Goal: Information Seeking & Learning: Learn about a topic

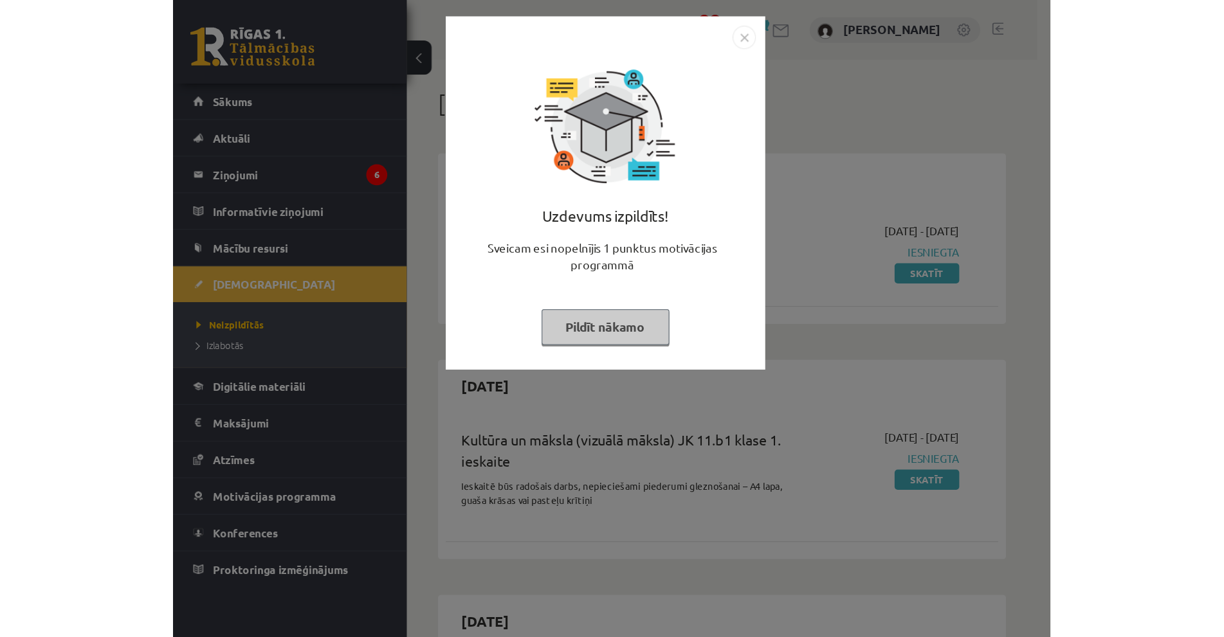
scroll to position [906, 0]
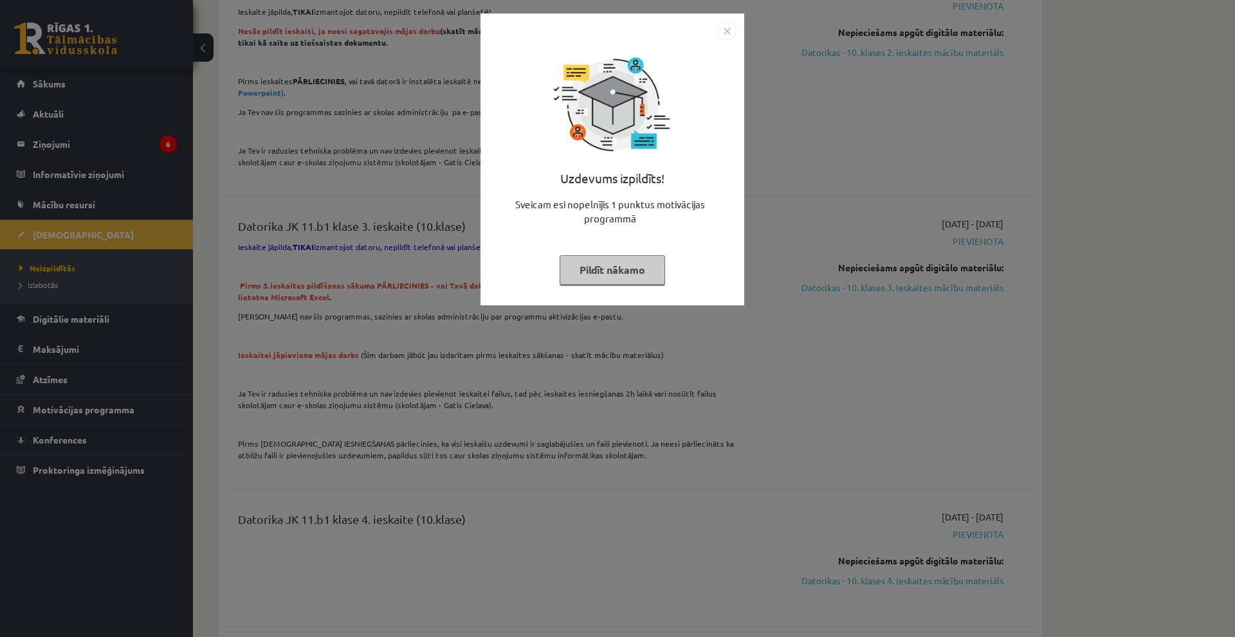
click at [722, 30] on img "Close" at bounding box center [726, 30] width 19 height 19
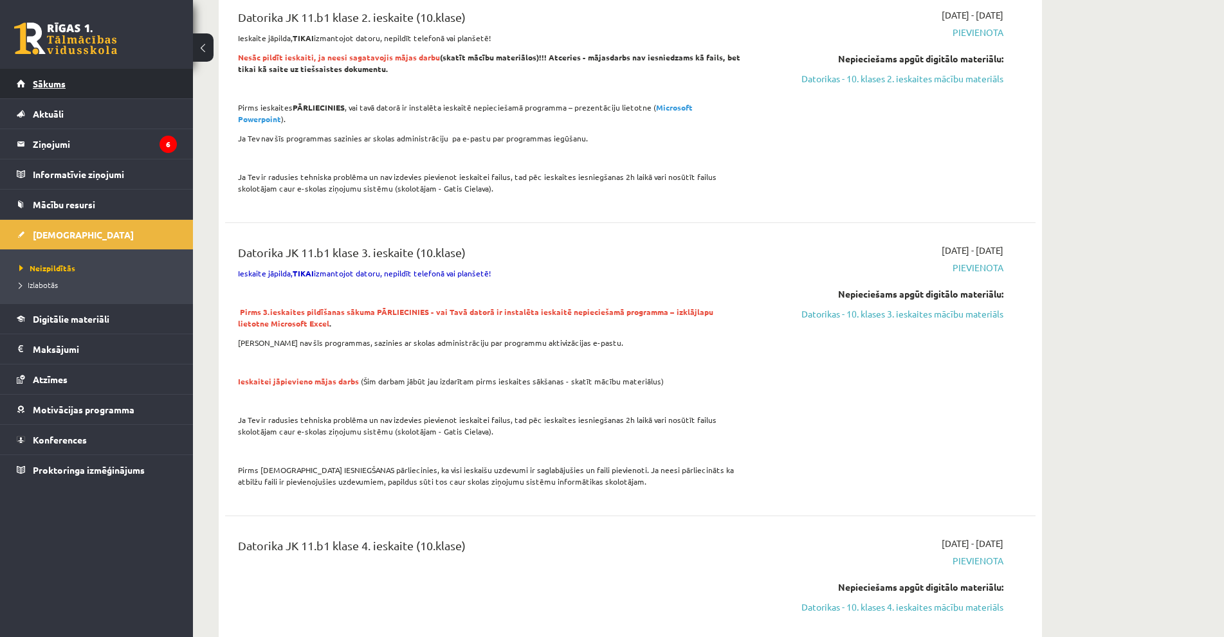
scroll to position [585, 0]
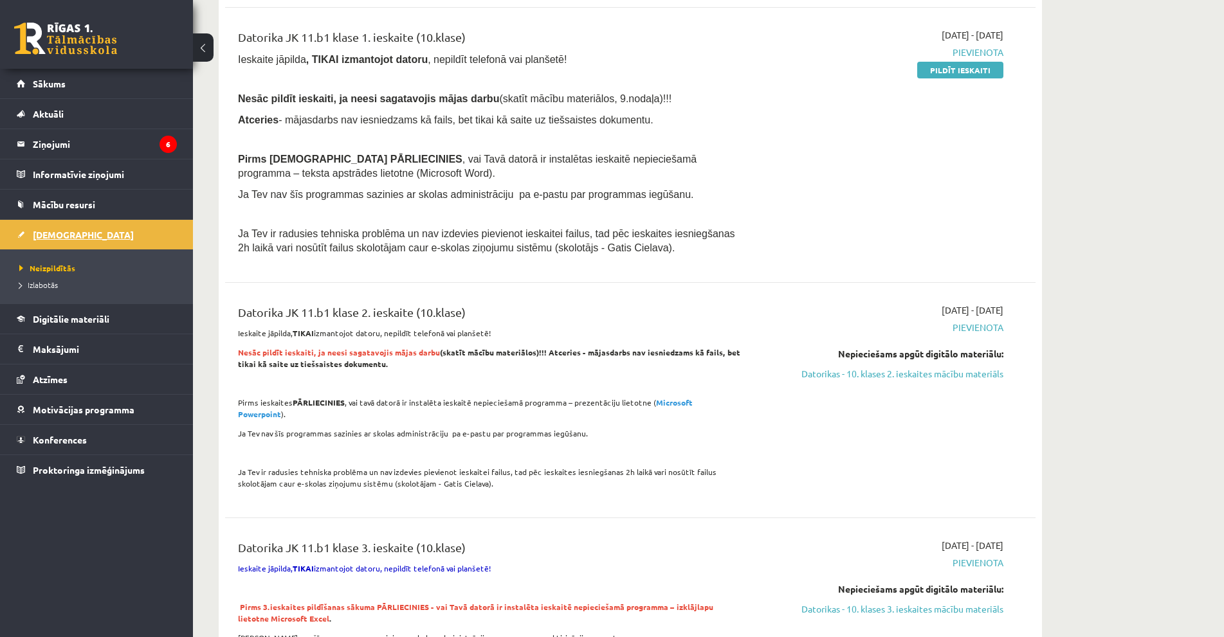
click at [55, 240] on link "[DEMOGRAPHIC_DATA]" at bounding box center [97, 235] width 160 height 30
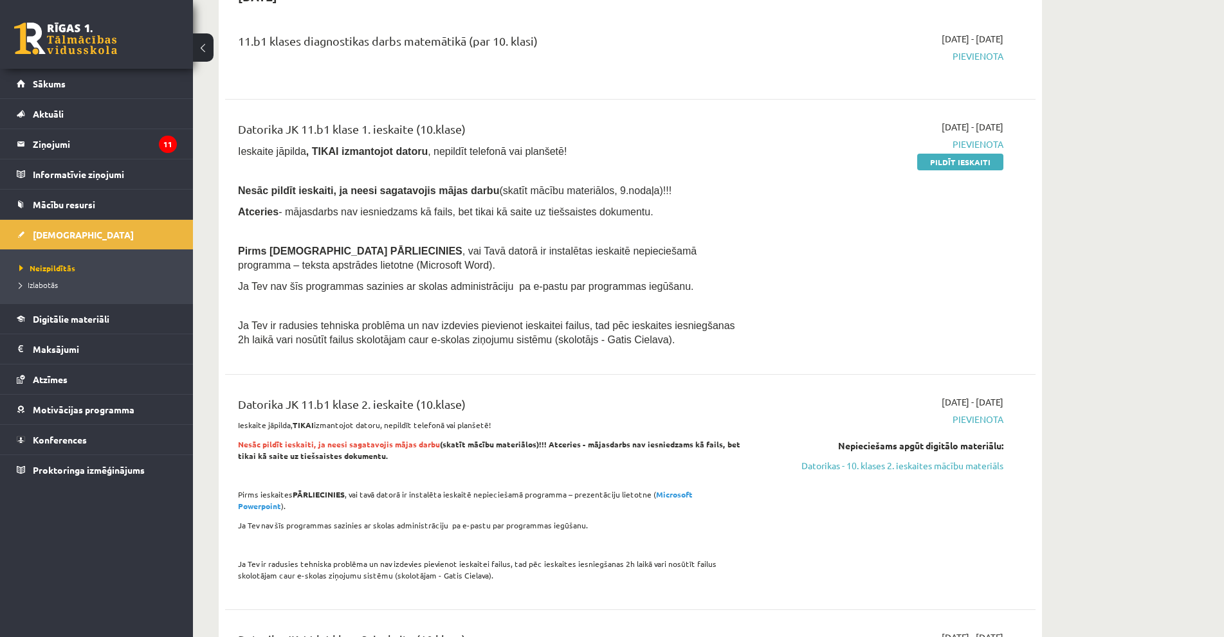
scroll to position [129, 0]
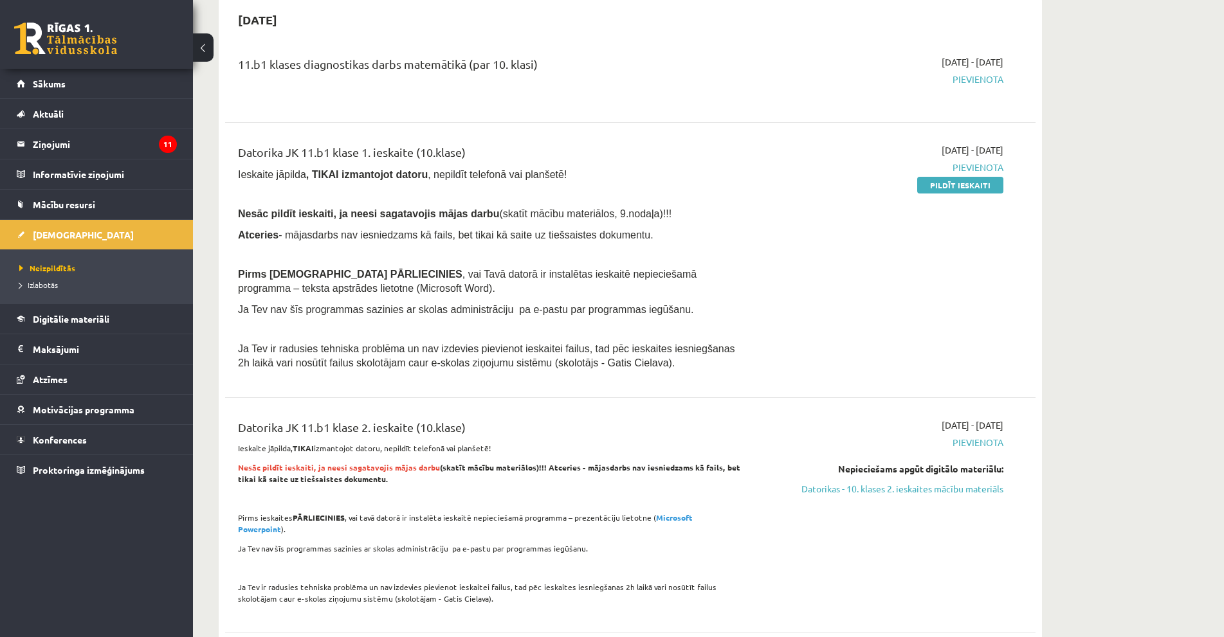
click at [724, 80] on span "Pievienota" at bounding box center [882, 80] width 243 height 14
drag, startPoint x: 335, startPoint y: 307, endPoint x: 524, endPoint y: 313, distance: 189.8
click at [524, 313] on span "Ja Tev nav šīs programmas sazinies ar skolas administrāciju pa e-pastu par prog…" at bounding box center [465, 309] width 455 height 11
drag, startPoint x: 630, startPoint y: 316, endPoint x: 652, endPoint y: 320, distance: 22.8
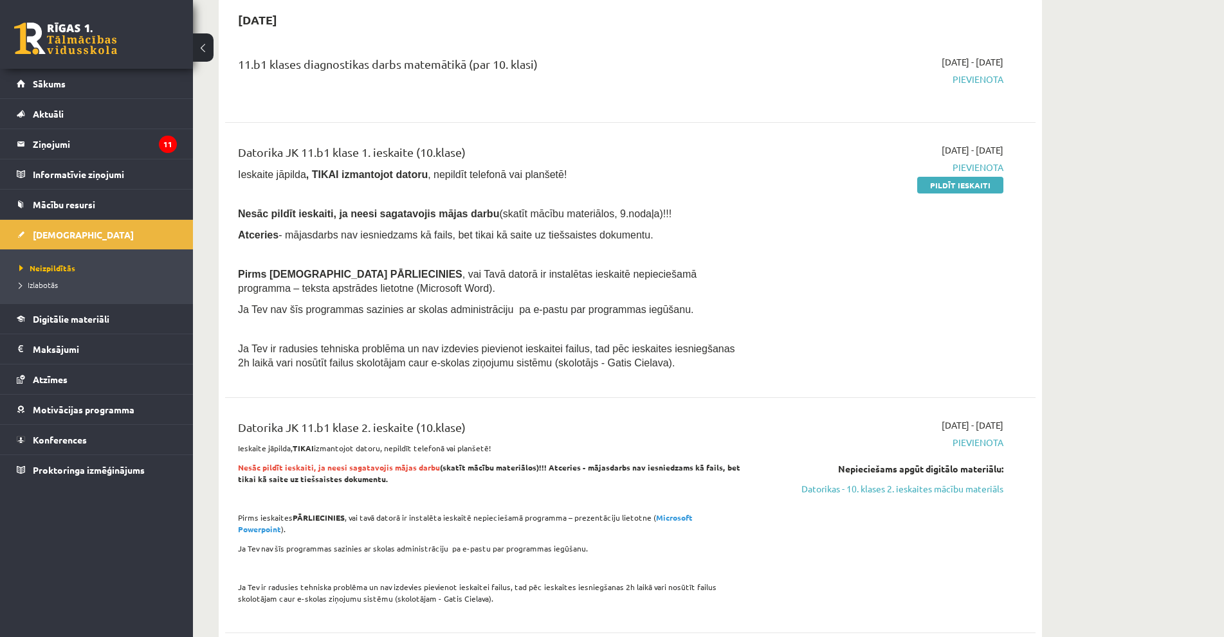
click at [632, 316] on div "Datorika JK 11.b1 klase 1. ieskaite (10.klase) Ieskaite jāpilda , TIKAI izmanto…" at bounding box center [489, 260] width 523 height 234
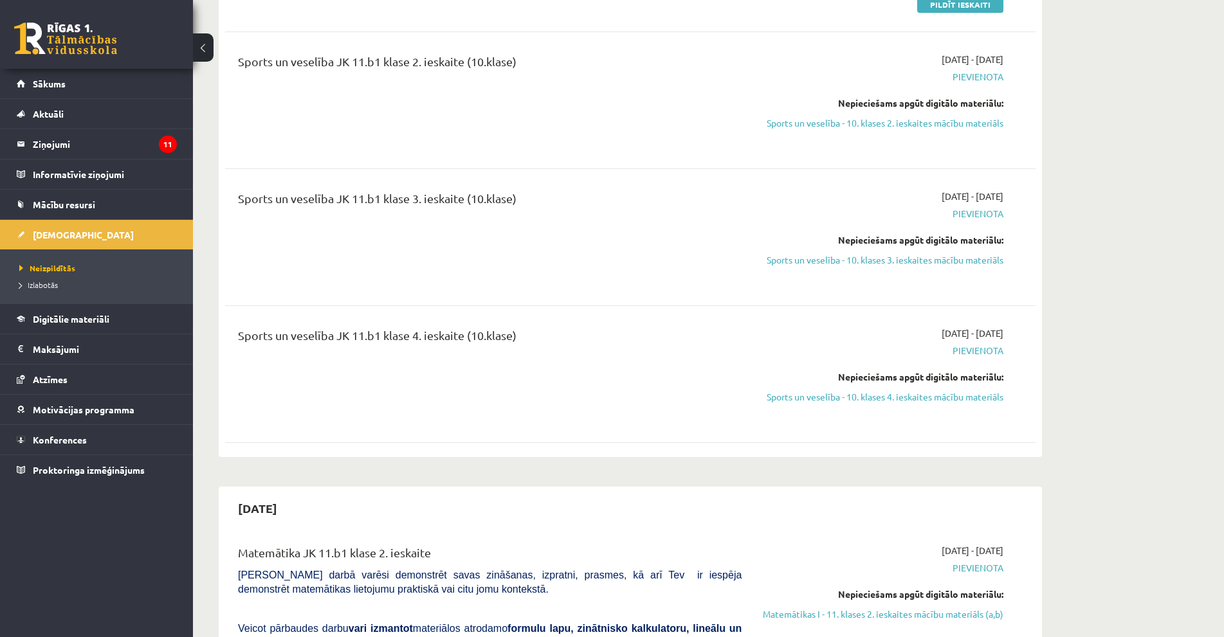
scroll to position [1866, 0]
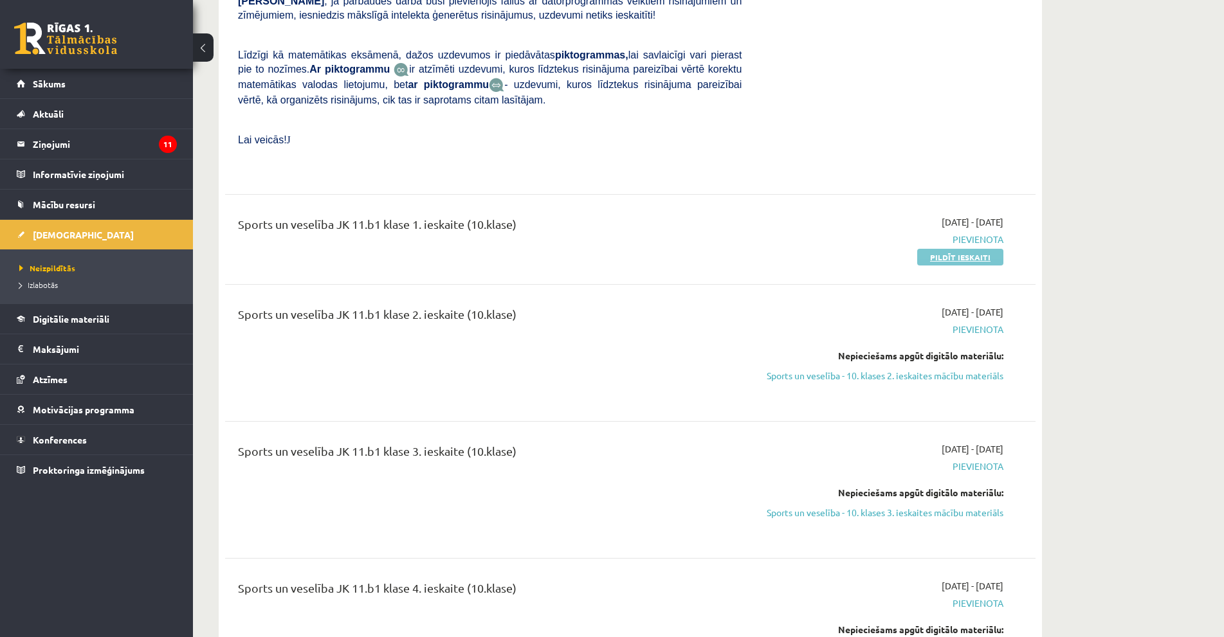
click at [724, 249] on link "Pildīt ieskaiti" at bounding box center [960, 257] width 86 height 17
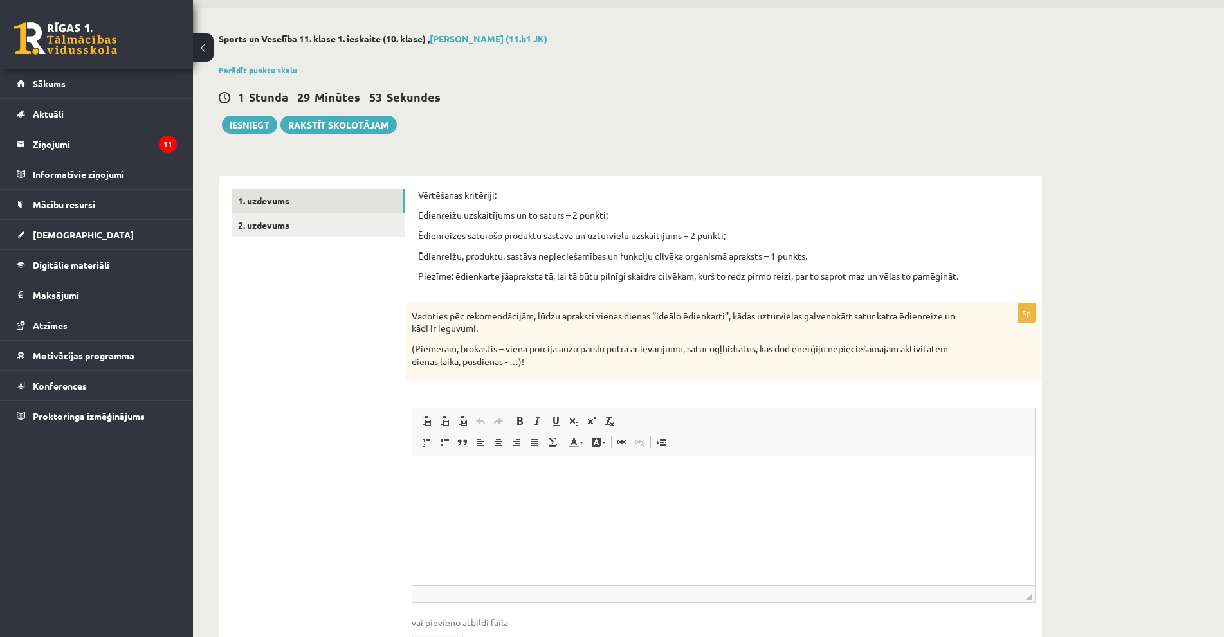
scroll to position [64, 0]
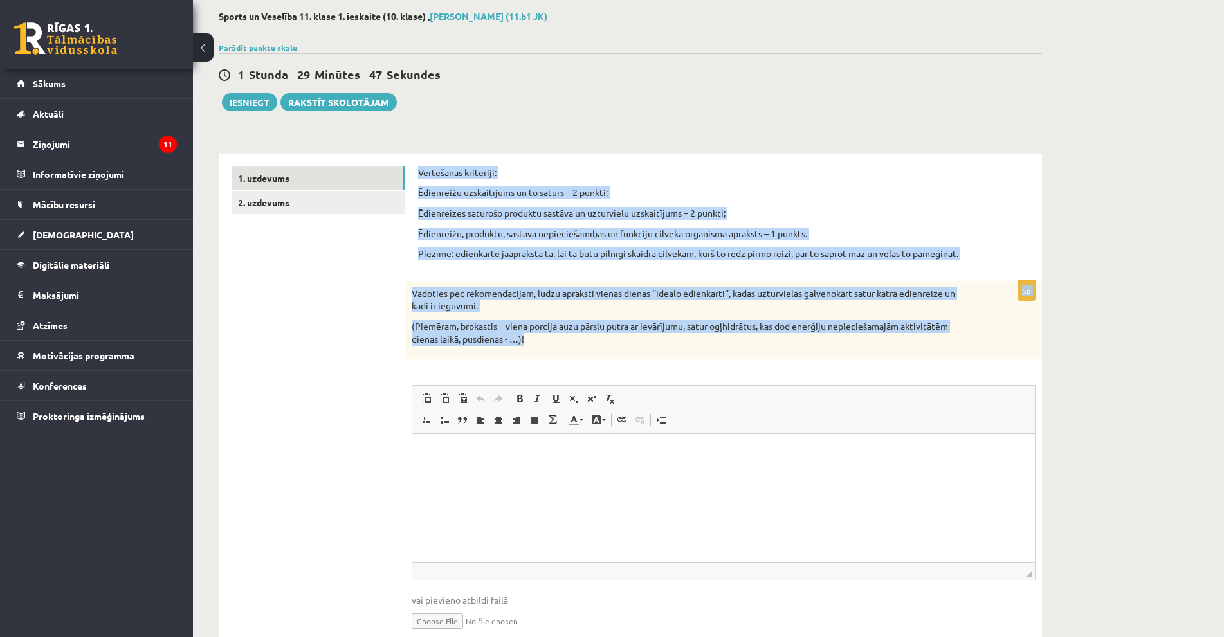
drag, startPoint x: 410, startPoint y: 169, endPoint x: 956, endPoint y: 353, distance: 576.3
click at [956, 353] on div "Vērtēšanas kritēriji: Ēdienreižu uzskaitījums un to saturs – 2 punkti; Ēdienrei…" at bounding box center [723, 410] width 637 height 512
copy form "Vērtēšanas kritēriji: Ēdienreižu uzskaitījums un to saturs – 2 punkti; Ēdienrei…"
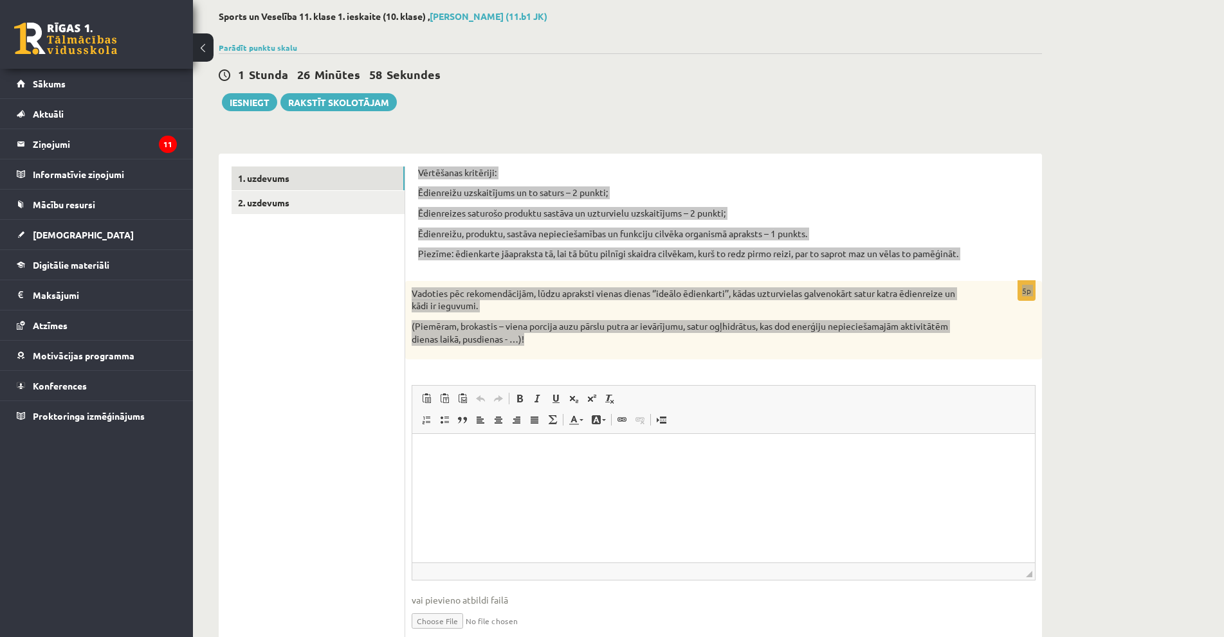
click at [542, 465] on html at bounding box center [723, 453] width 623 height 39
drag, startPoint x: 542, startPoint y: 465, endPoint x: 483, endPoint y: 463, distance: 58.6
click at [483, 463] on html at bounding box center [723, 453] width 623 height 39
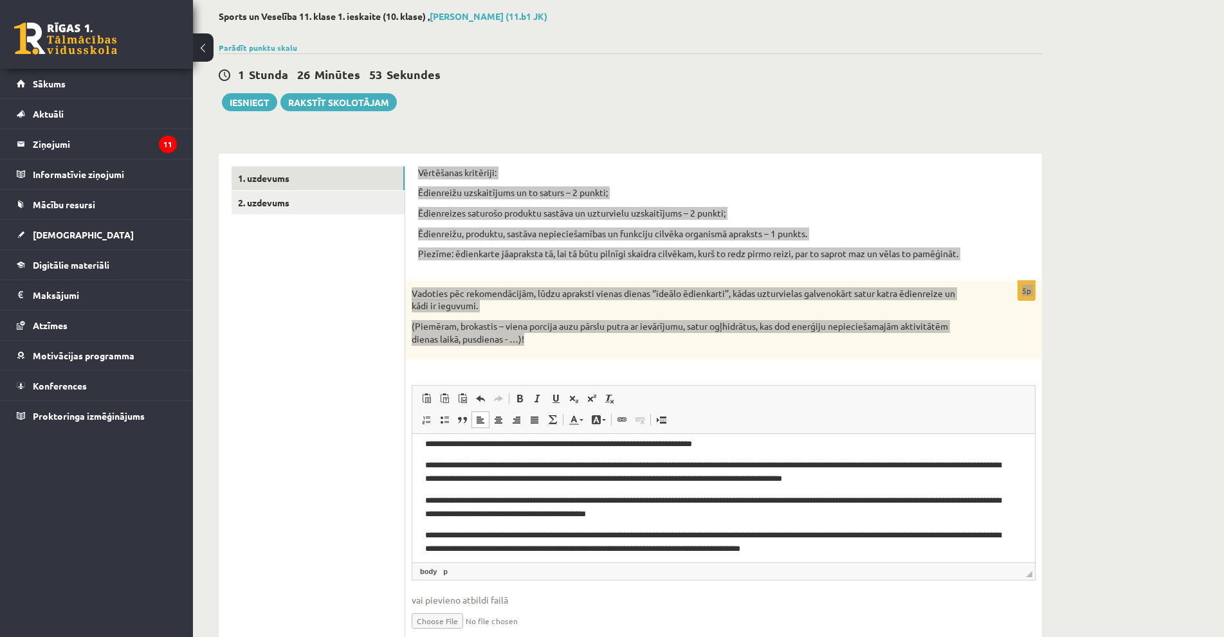
scroll to position [56, 0]
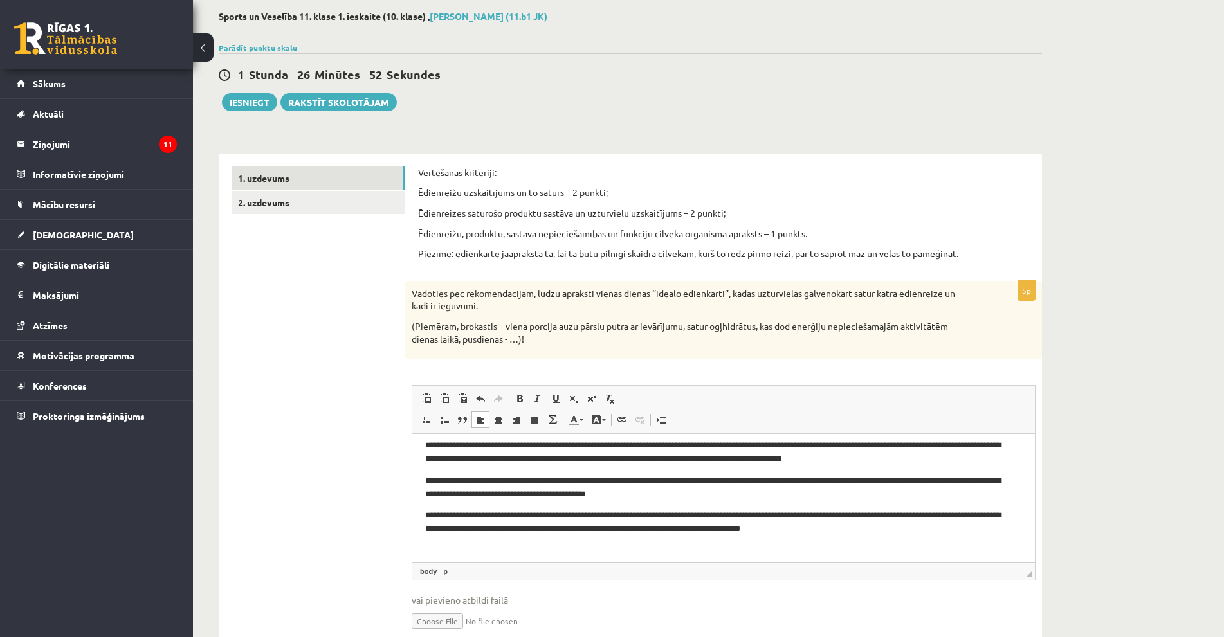
click at [273, 375] on ul "1. uzdevums 2. uzdevums" at bounding box center [319, 410] width 174 height 486
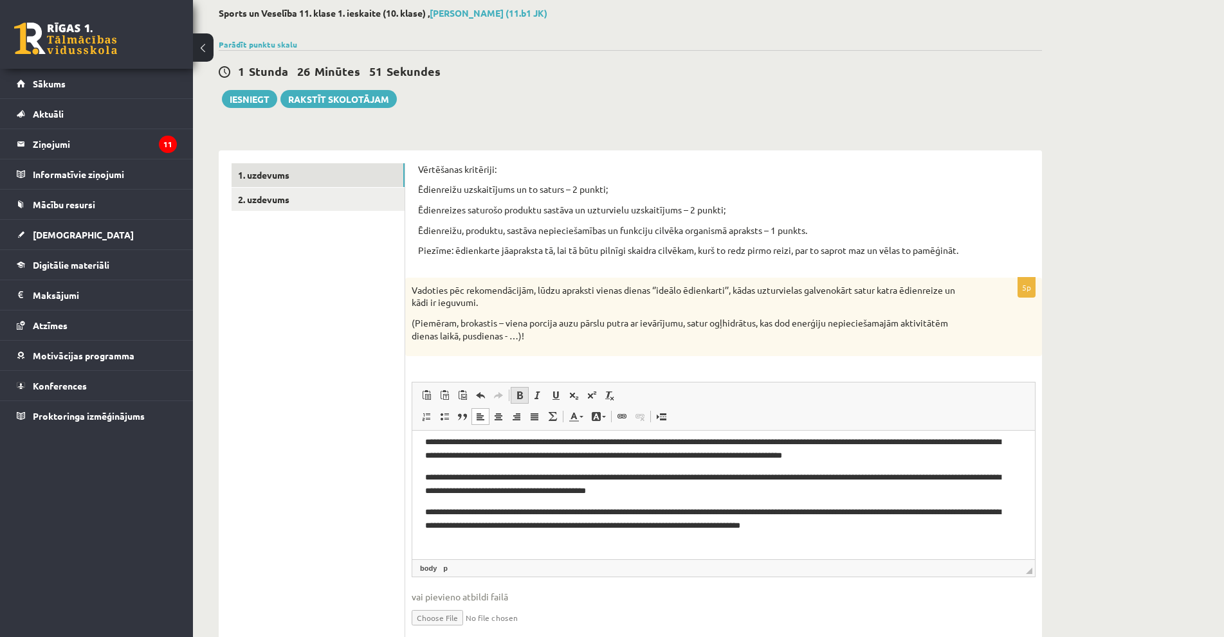
scroll to position [120, 0]
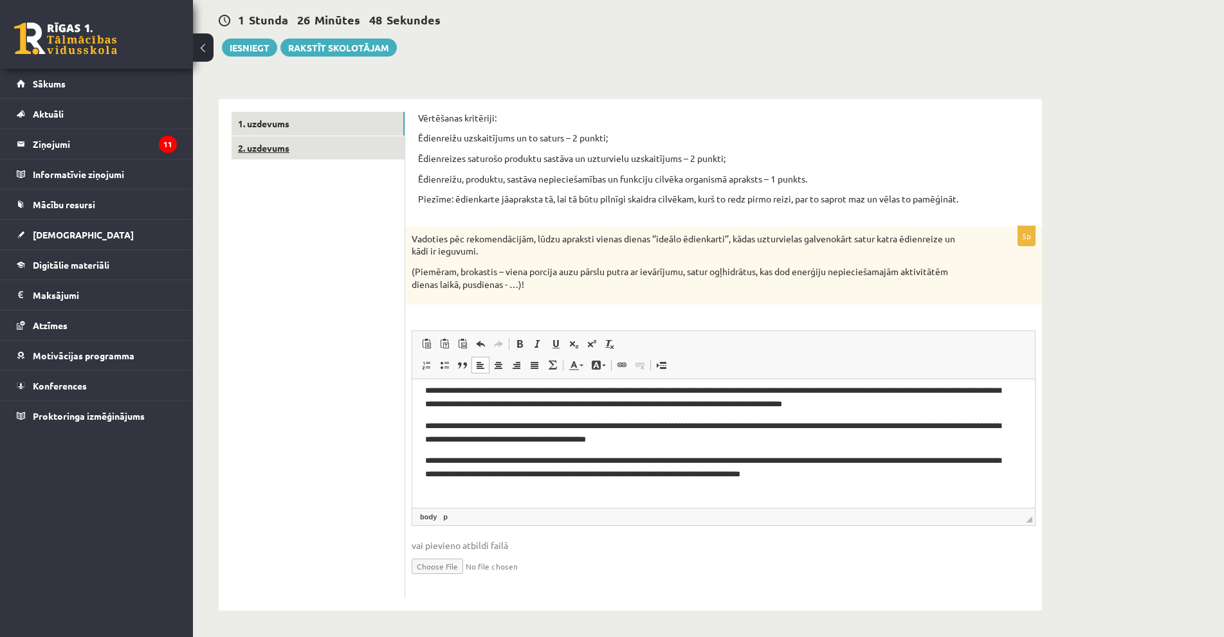
click at [297, 151] on link "2. uzdevums" at bounding box center [318, 148] width 173 height 24
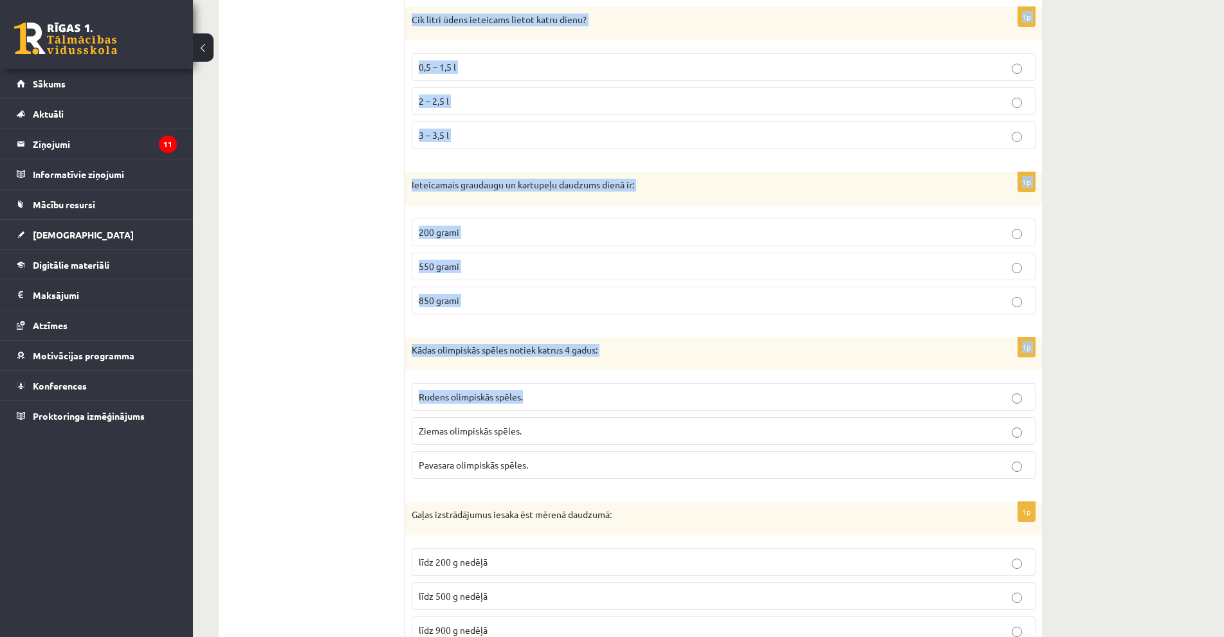
scroll to position [1250, 0]
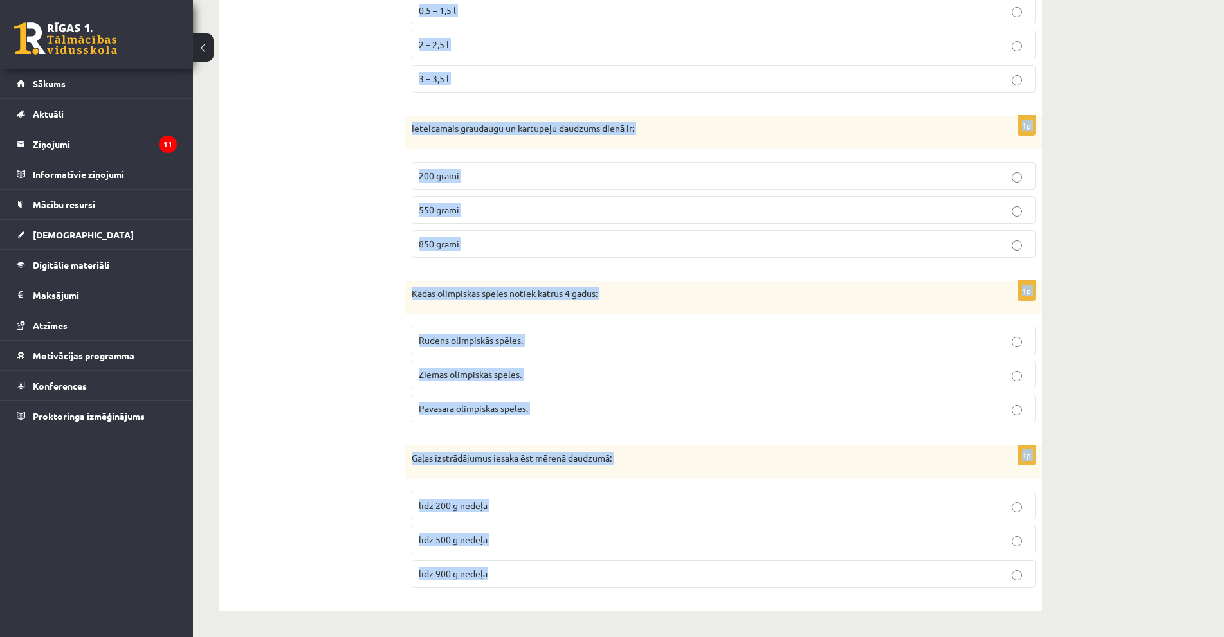
drag, startPoint x: 410, startPoint y: 133, endPoint x: 659, endPoint y: 622, distance: 548.9
copy form "Kādas ir pamata uzturvielas: graudaugu produkti olbaltumvielas, ogļhidrāti, tau…"
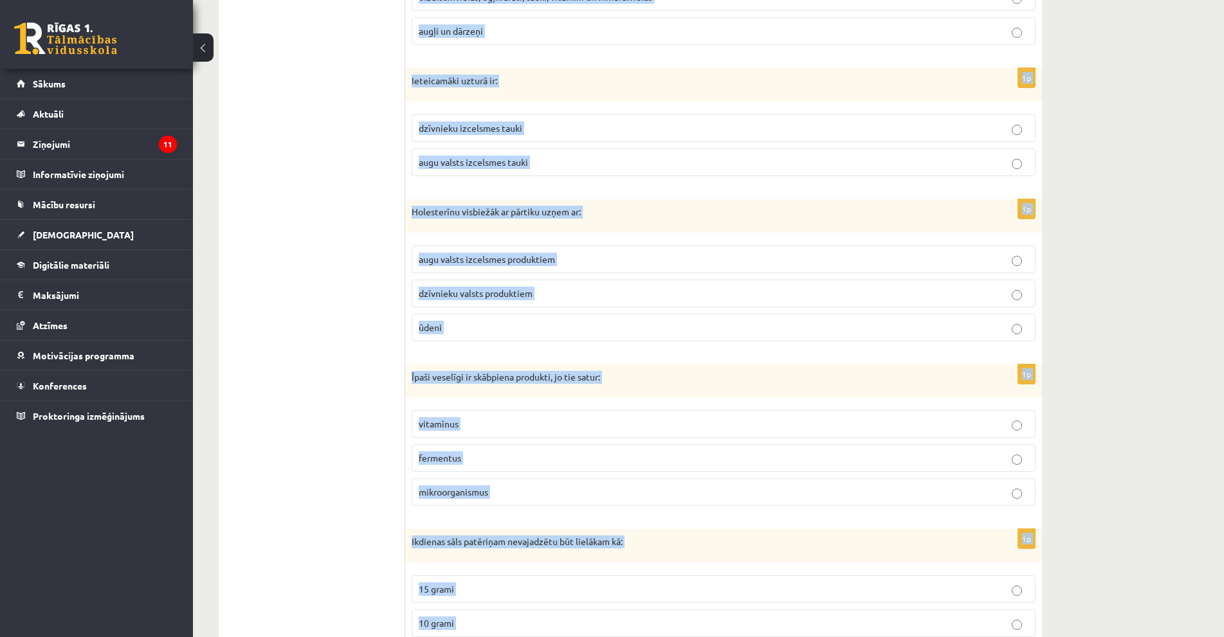
scroll to position [0, 0]
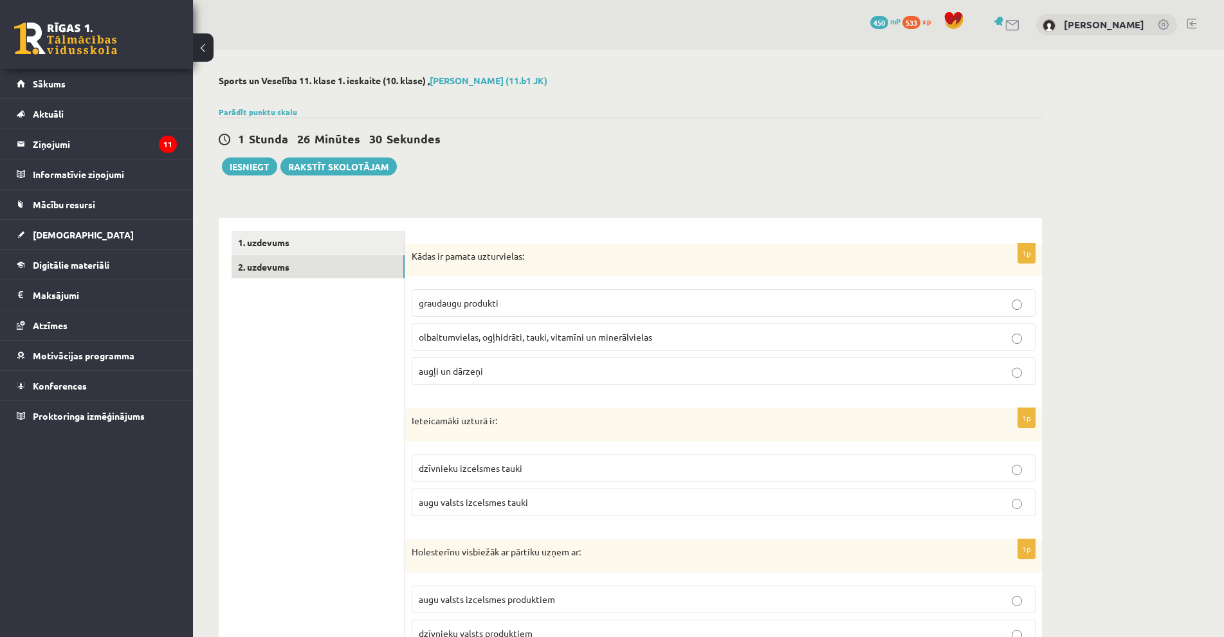
drag, startPoint x: 312, startPoint y: 484, endPoint x: 601, endPoint y: 390, distance: 303.9
click at [635, 342] on span "olbaltumvielas, ogļhidrāti, tauki, vitamīni un minerālvielas" at bounding box center [536, 337] width 234 height 12
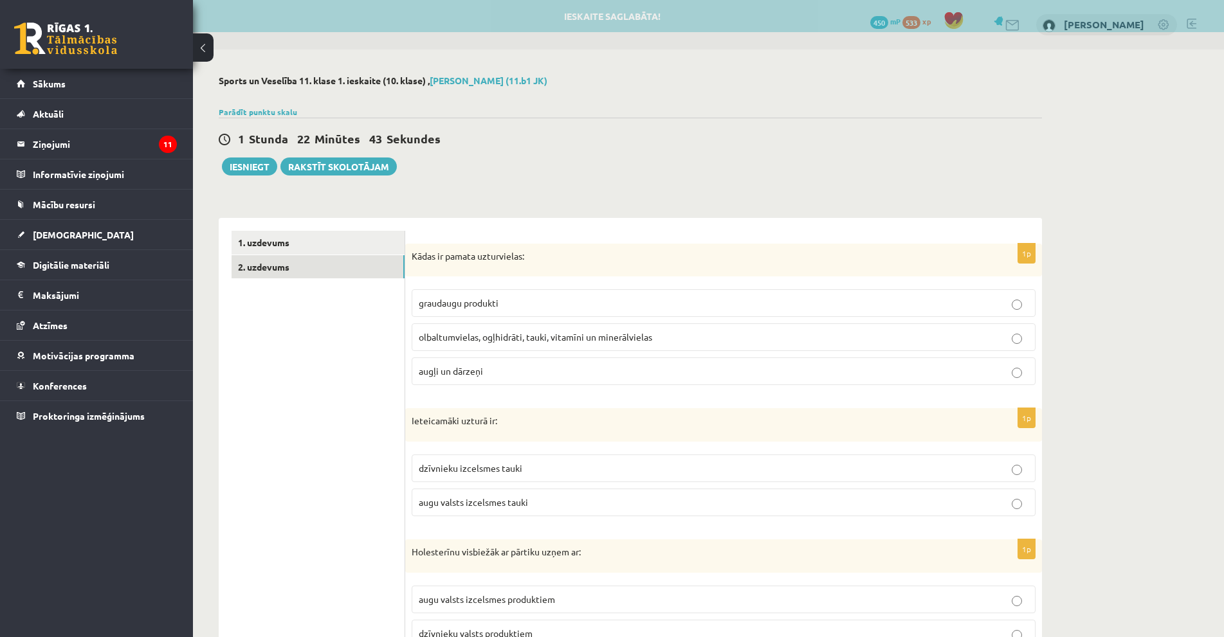
click at [448, 495] on label "augu valsts izcelsmes tauki" at bounding box center [724, 503] width 624 height 28
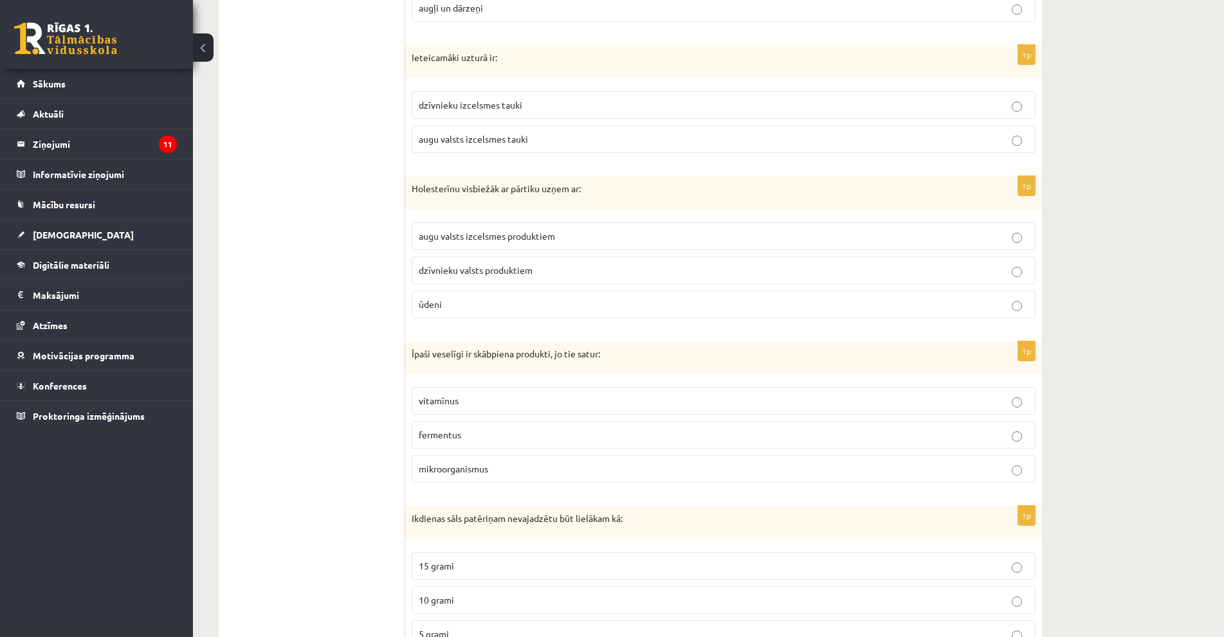
scroll to position [386, 0]
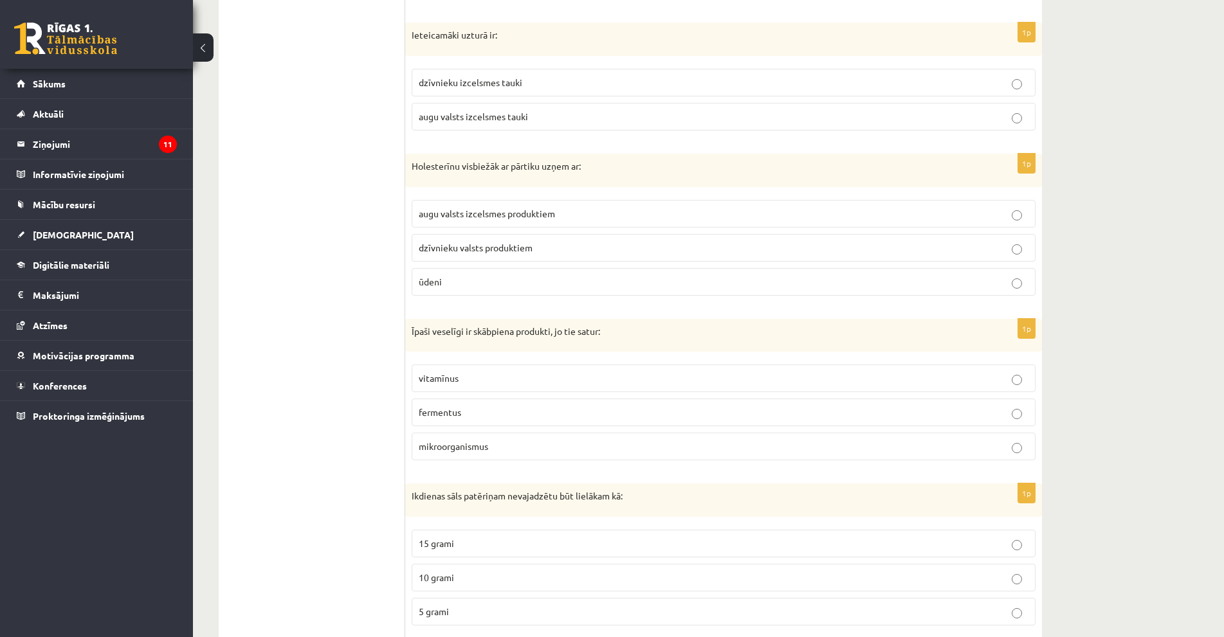
click at [497, 237] on label "dzīvnieku valsts produktiem" at bounding box center [724, 248] width 624 height 28
click at [443, 445] on span "mikroorganismus" at bounding box center [453, 447] width 69 height 12
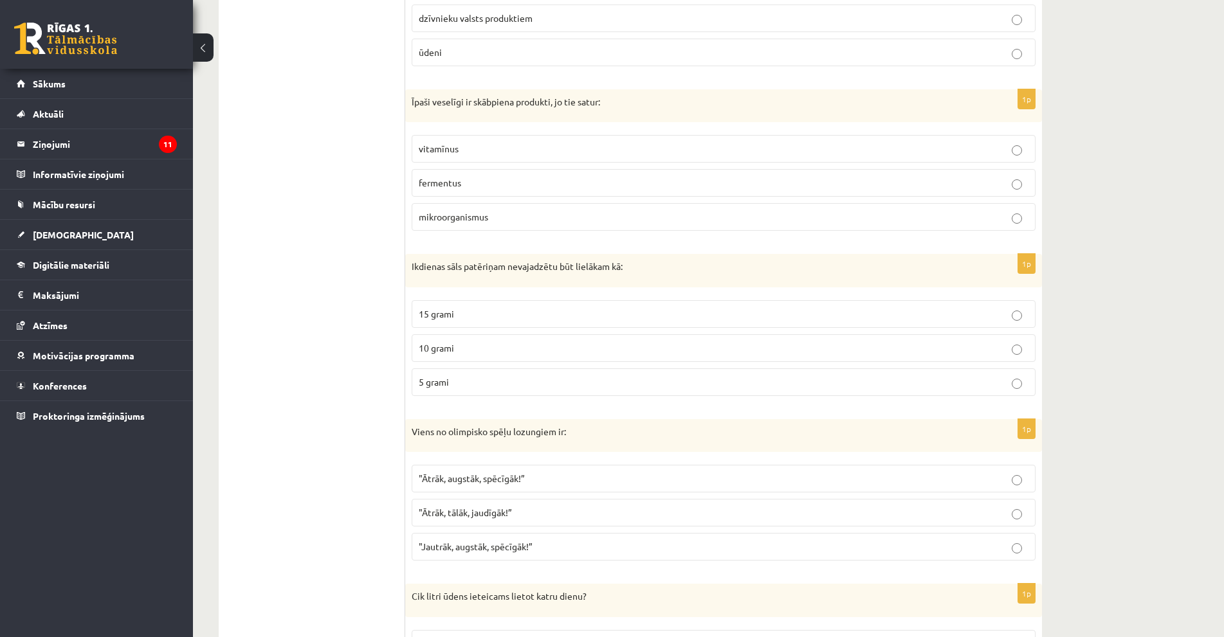
scroll to position [643, 0]
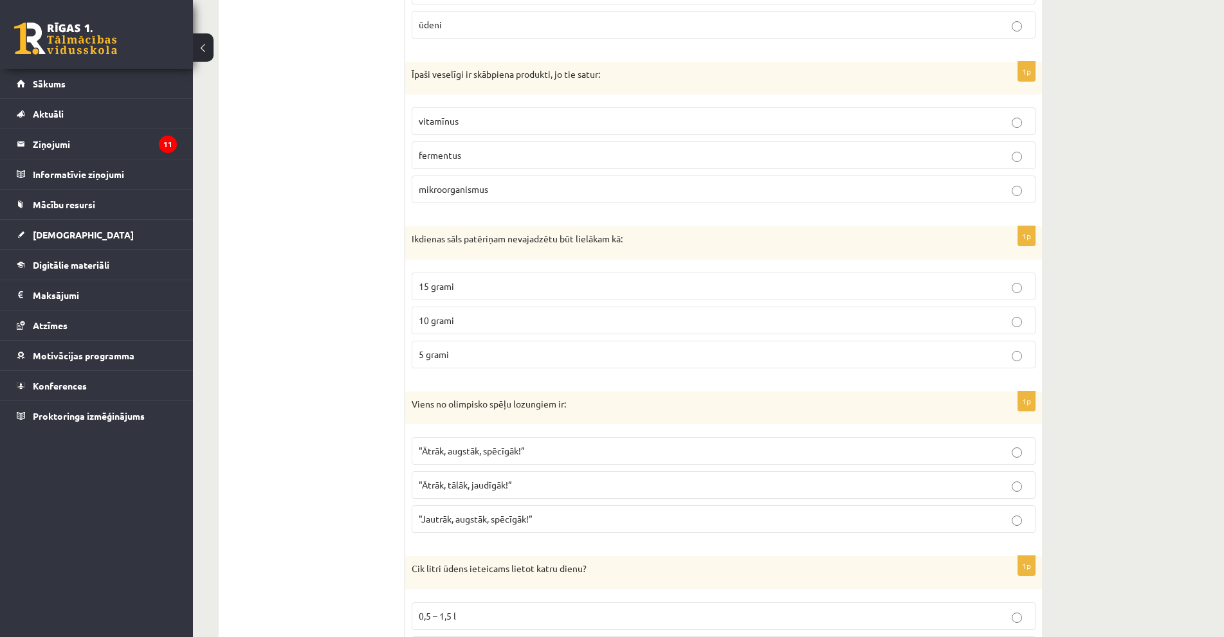
click at [466, 320] on p "10 grami" at bounding box center [724, 321] width 610 height 14
click at [454, 353] on p "5 grami" at bounding box center [724, 355] width 610 height 14
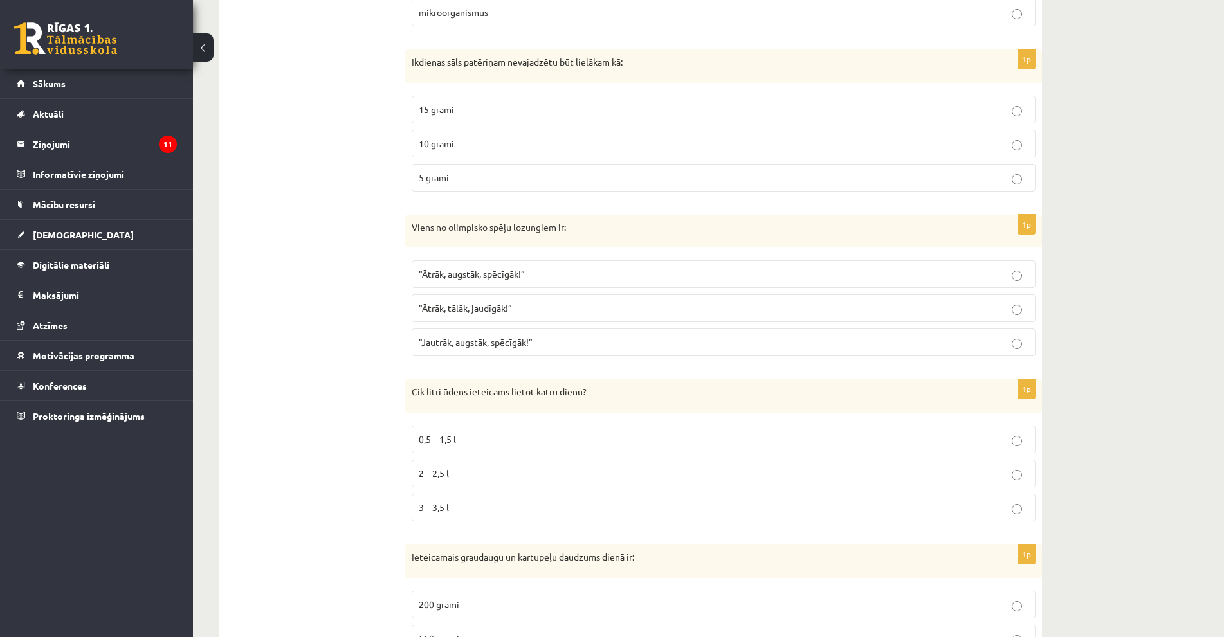
scroll to position [836, 0]
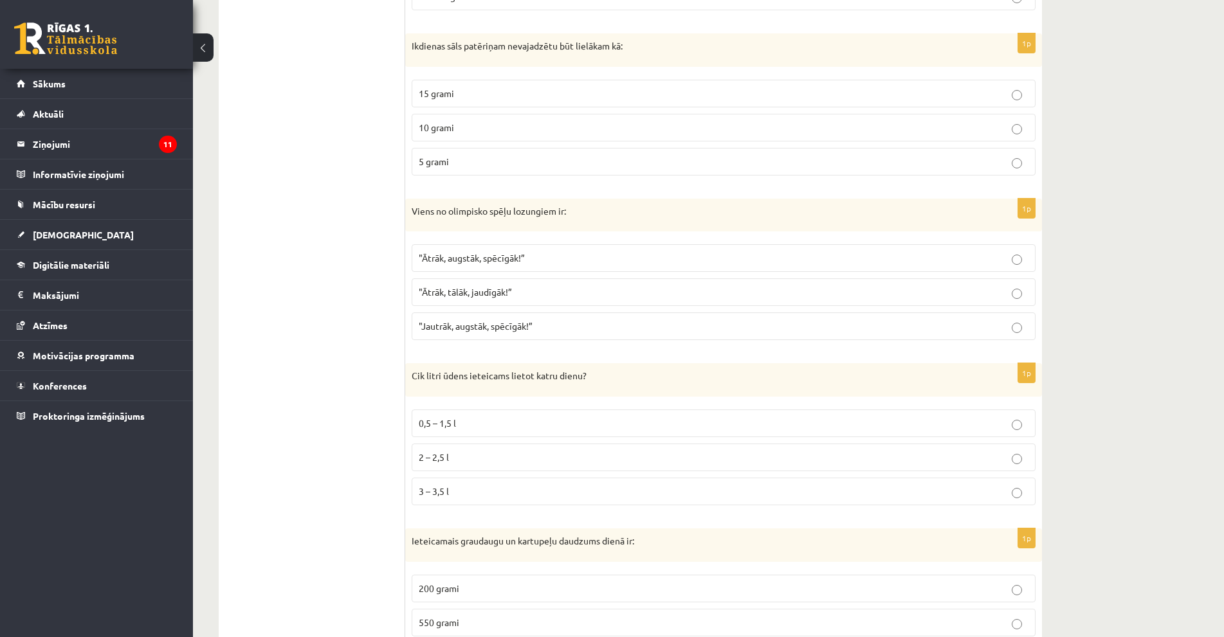
click at [527, 262] on p ""Ātrāk, augstāk, spēcīgāk!”" at bounding box center [724, 259] width 610 height 14
click at [459, 454] on p "2 – 2,5 l" at bounding box center [724, 458] width 610 height 14
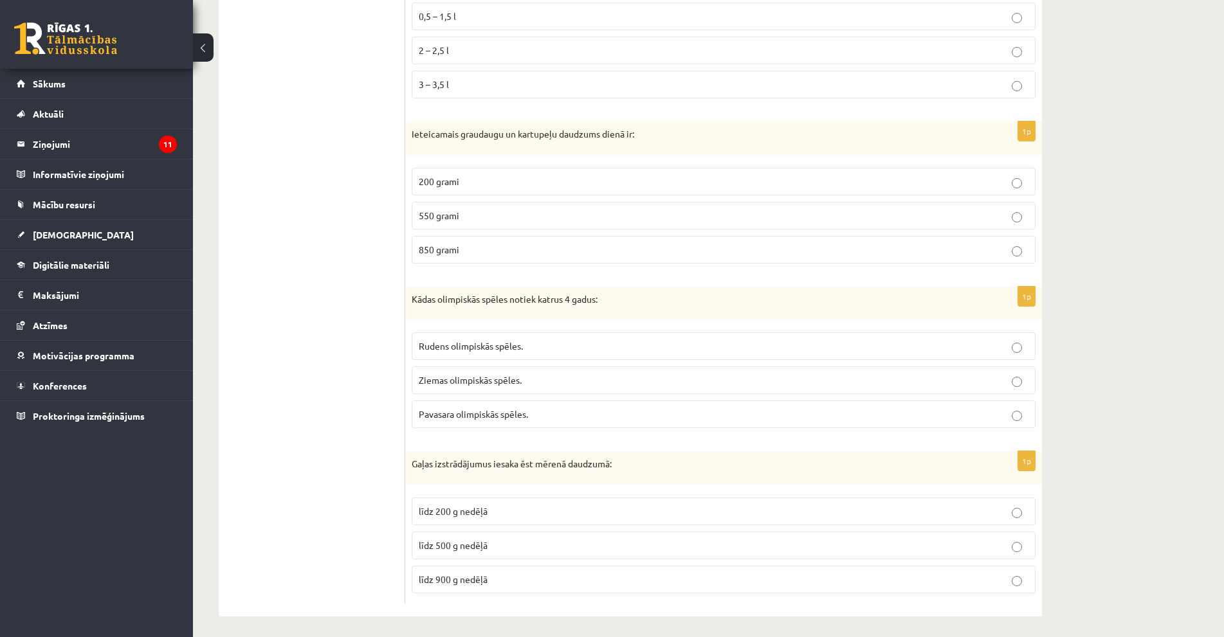
scroll to position [1250, 0]
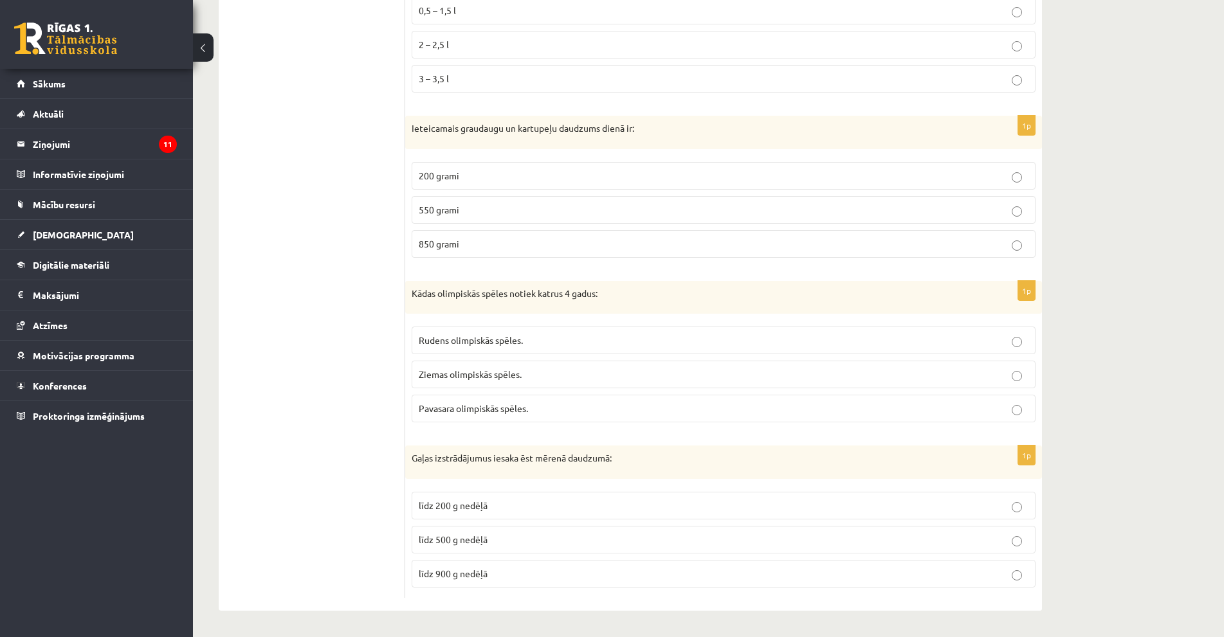
drag, startPoint x: 400, startPoint y: 127, endPoint x: 605, endPoint y: 564, distance: 481.7
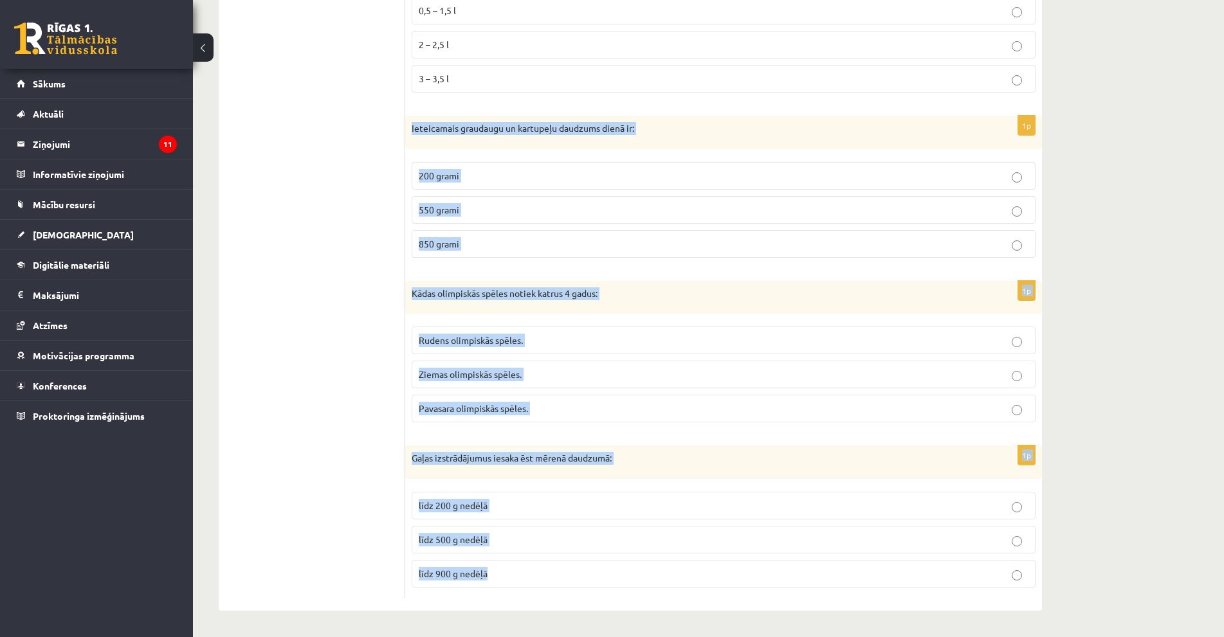
drag, startPoint x: 408, startPoint y: 127, endPoint x: 601, endPoint y: 578, distance: 490.5
copy form "Ieteicamais graudaugu un kartupeļu daudzums dienā ir: 200 grami 550 grami 850 g…"
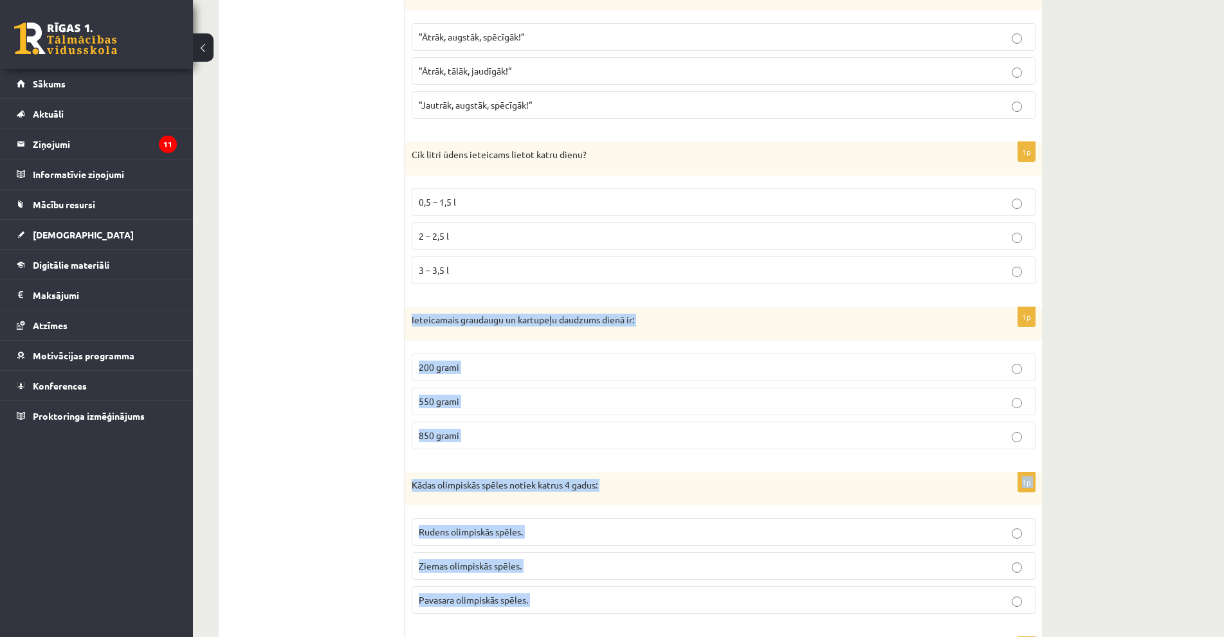
scroll to position [1057, 0]
click at [475, 390] on label "550 grami" at bounding box center [724, 403] width 624 height 28
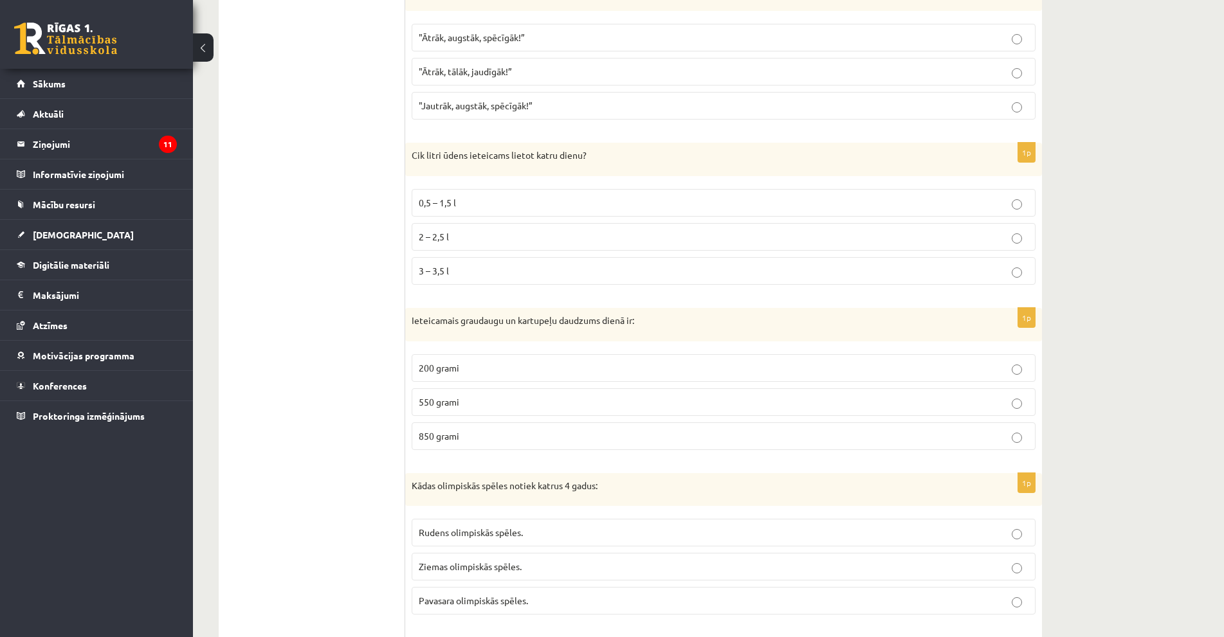
drag, startPoint x: 468, startPoint y: 363, endPoint x: 351, endPoint y: 410, distance: 126.1
click at [467, 363] on p "200 grami" at bounding box center [724, 369] width 610 height 14
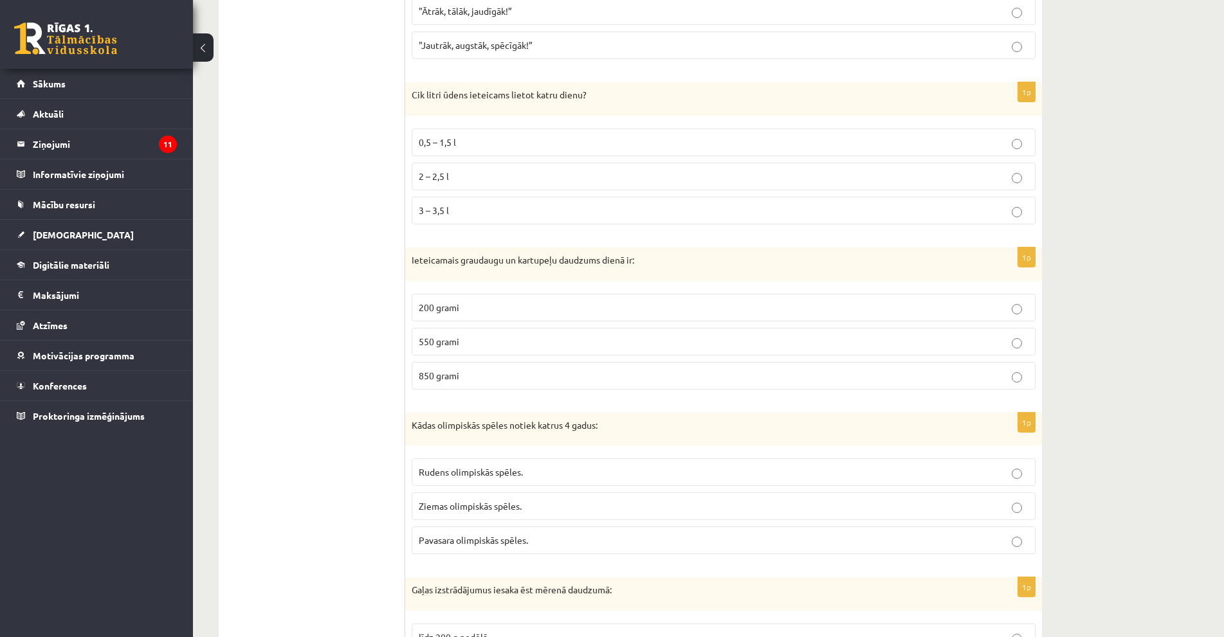
scroll to position [1250, 0]
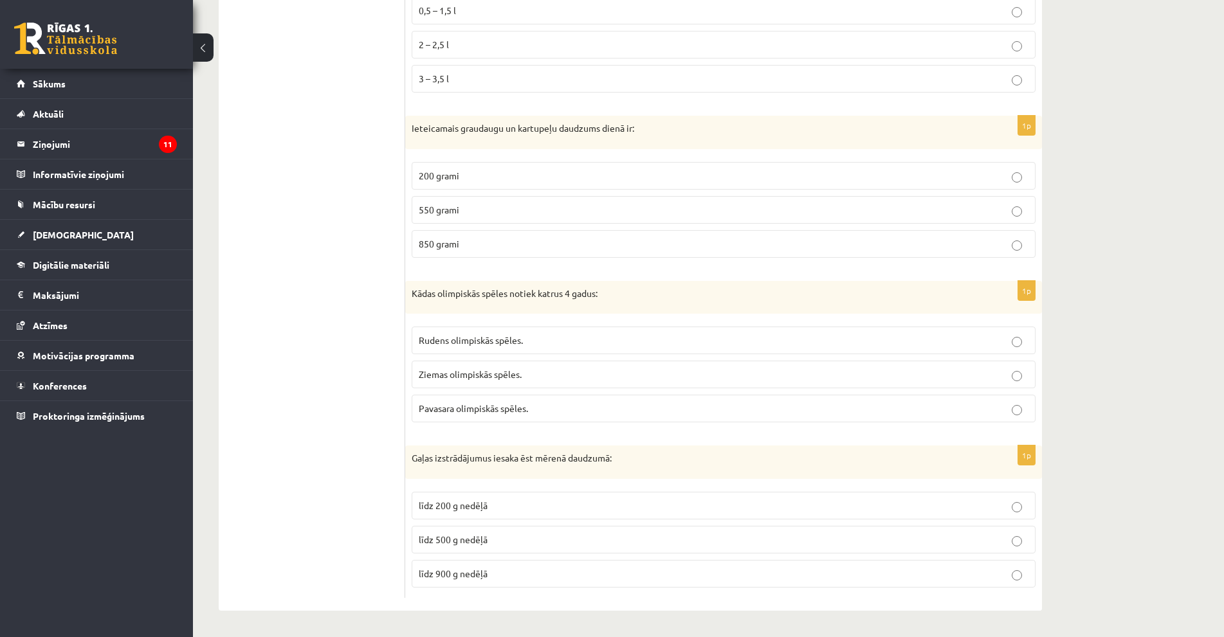
click at [472, 345] on span "Rudens olimpiskās spēles." at bounding box center [471, 341] width 104 height 12
click at [574, 545] on p "līdz 500 g nedēļā" at bounding box center [724, 540] width 610 height 14
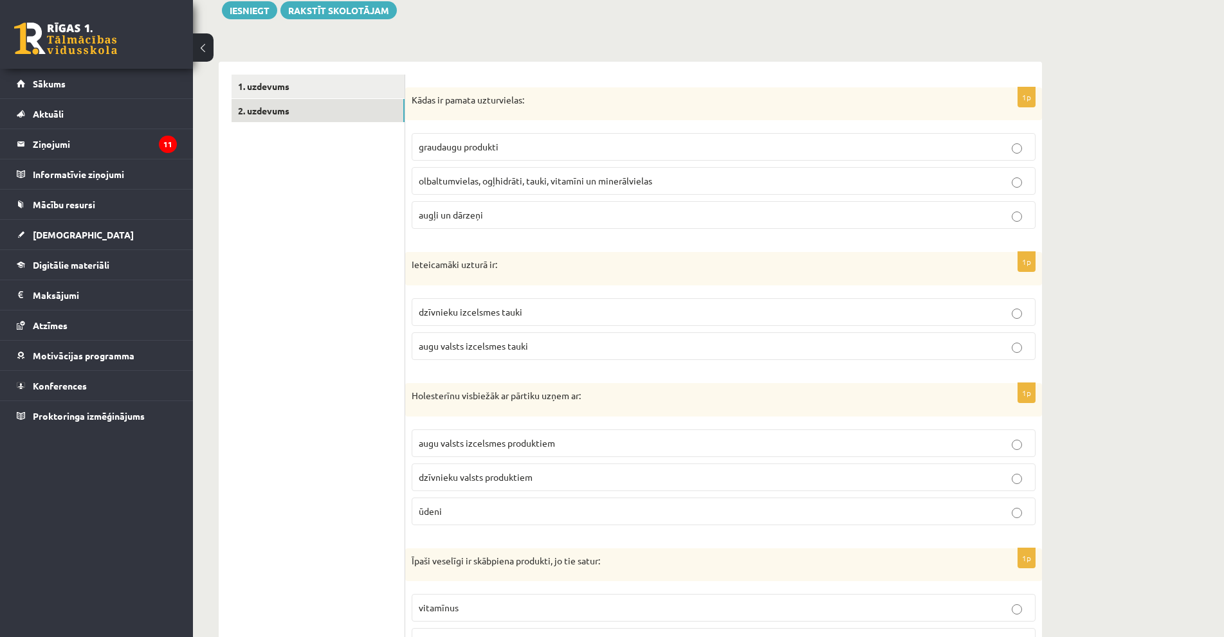
scroll to position [0, 0]
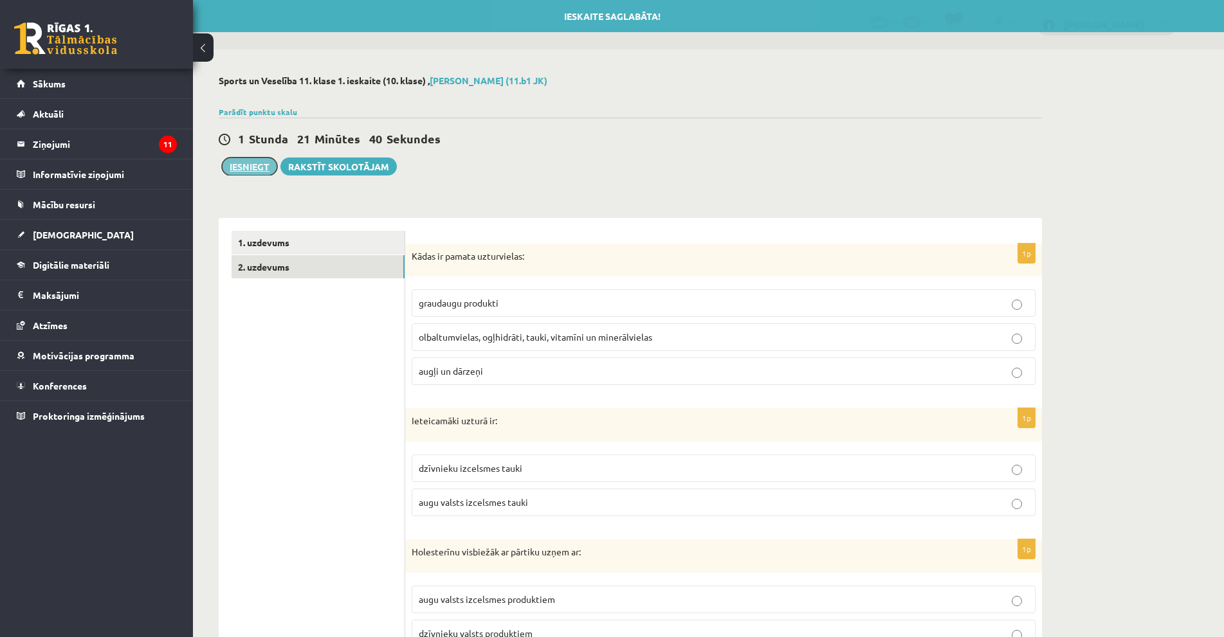
click at [251, 169] on button "Iesniegt" at bounding box center [249, 167] width 55 height 18
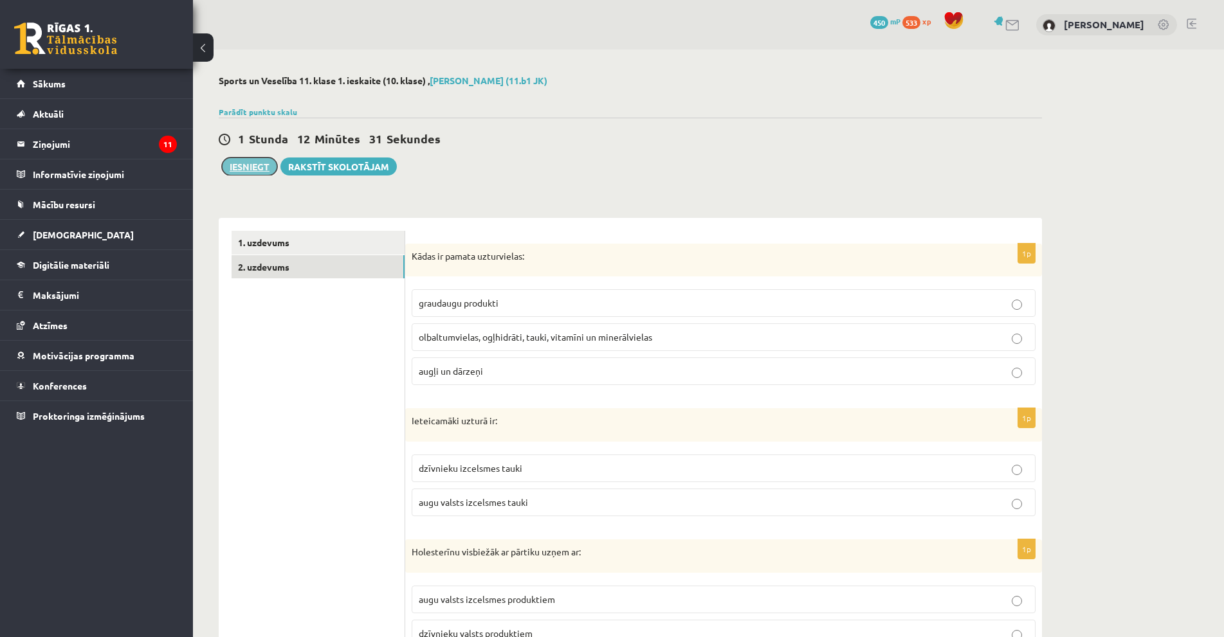
click at [257, 169] on button "Iesniegt" at bounding box center [249, 167] width 55 height 18
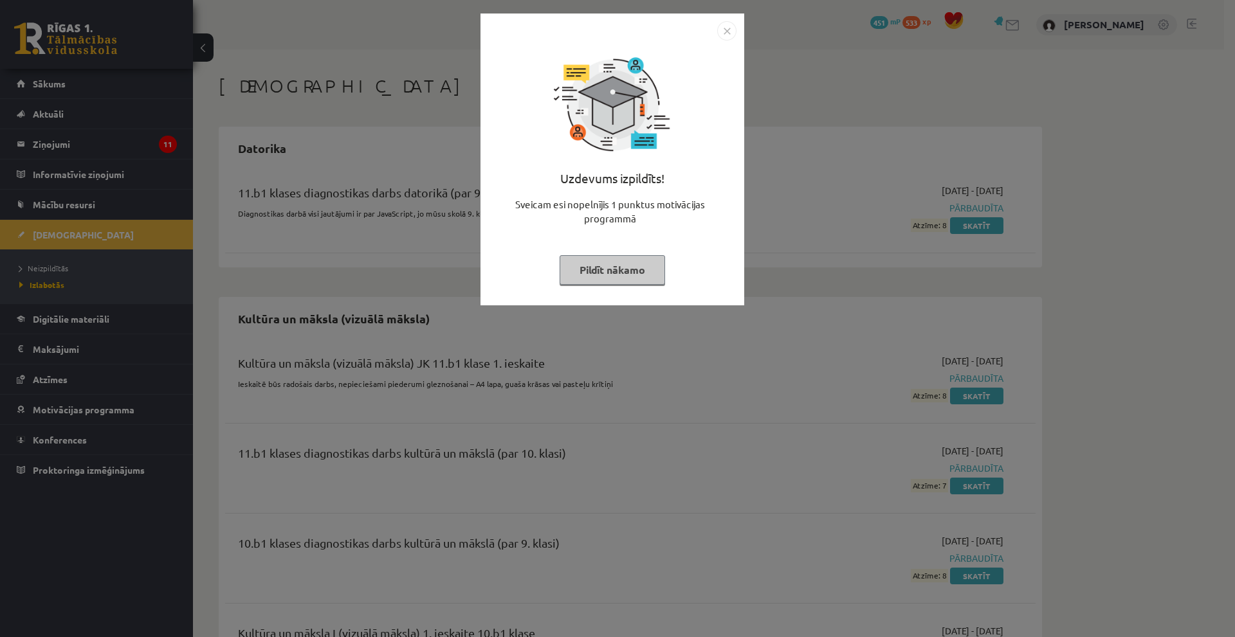
click at [724, 32] on img "Close" at bounding box center [726, 30] width 19 height 19
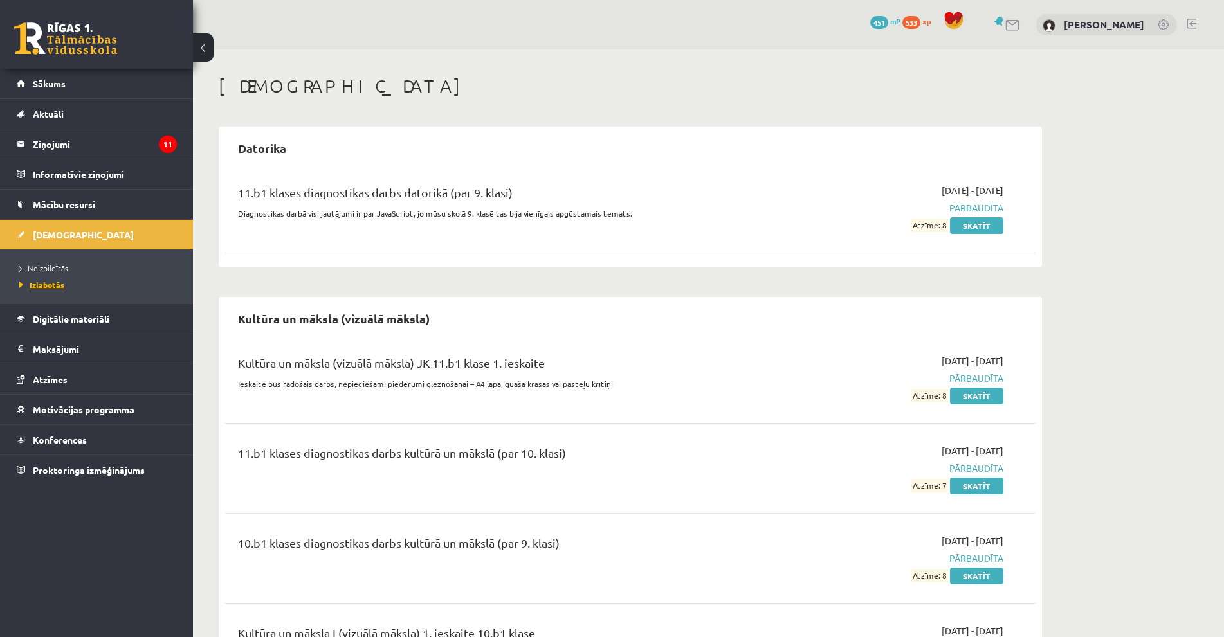
click at [53, 282] on span "Izlabotās" at bounding box center [41, 285] width 45 height 10
click at [59, 230] on span "[DEMOGRAPHIC_DATA]" at bounding box center [83, 235] width 101 height 12
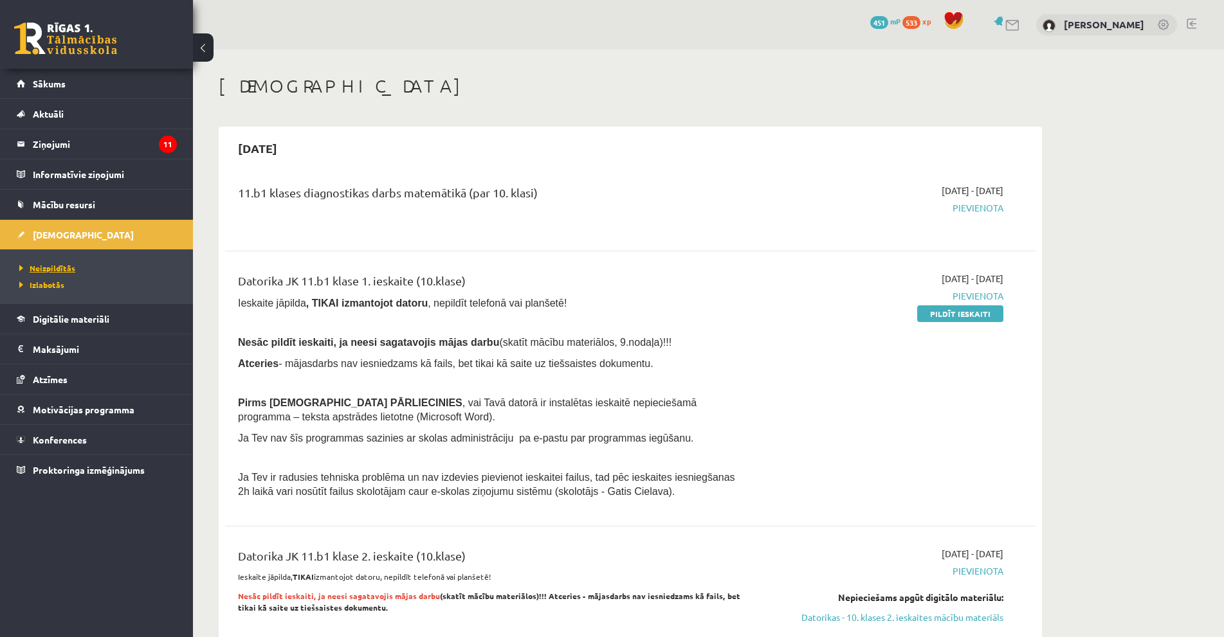
click at [56, 266] on span "Neizpildītās" at bounding box center [47, 268] width 56 height 10
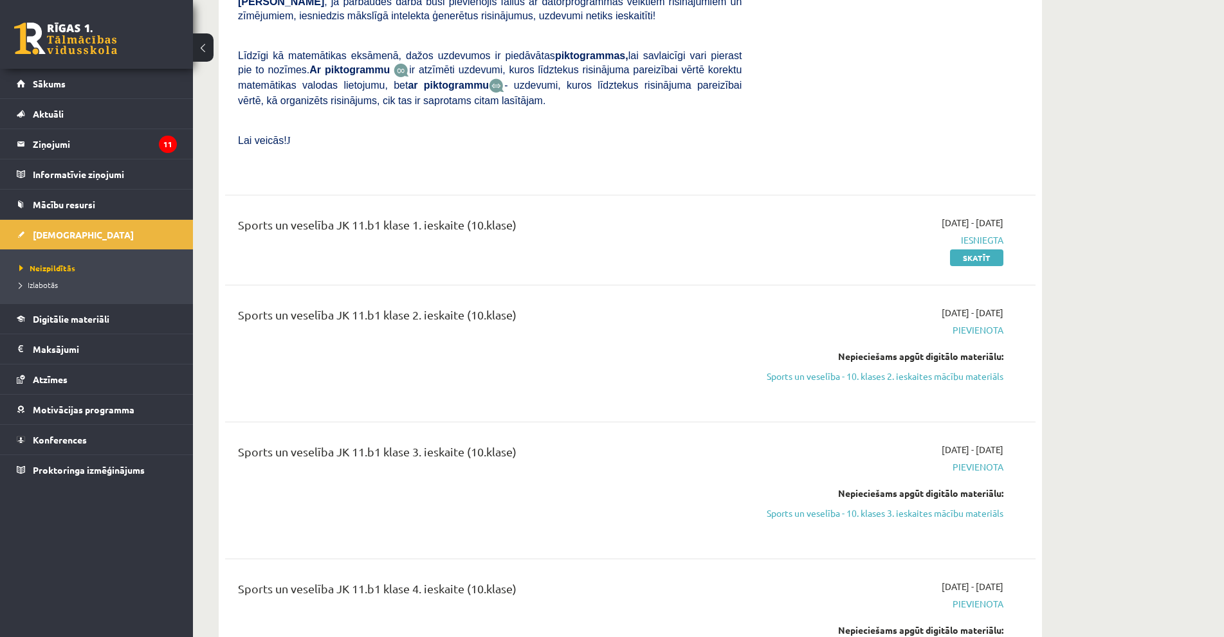
scroll to position [1866, 0]
click at [925, 369] on link "Sports un veselība - 10. klases 2. ieskaites mācību materiāls" at bounding box center [882, 376] width 243 height 14
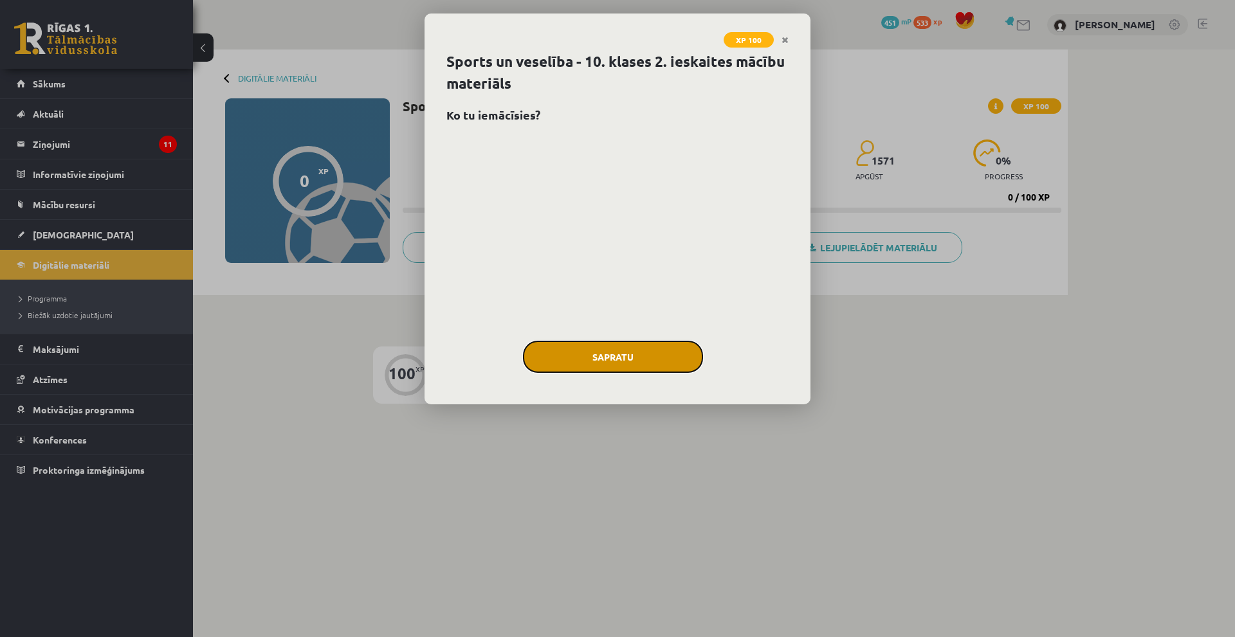
click at [697, 351] on button "Sapratu" at bounding box center [613, 357] width 180 height 32
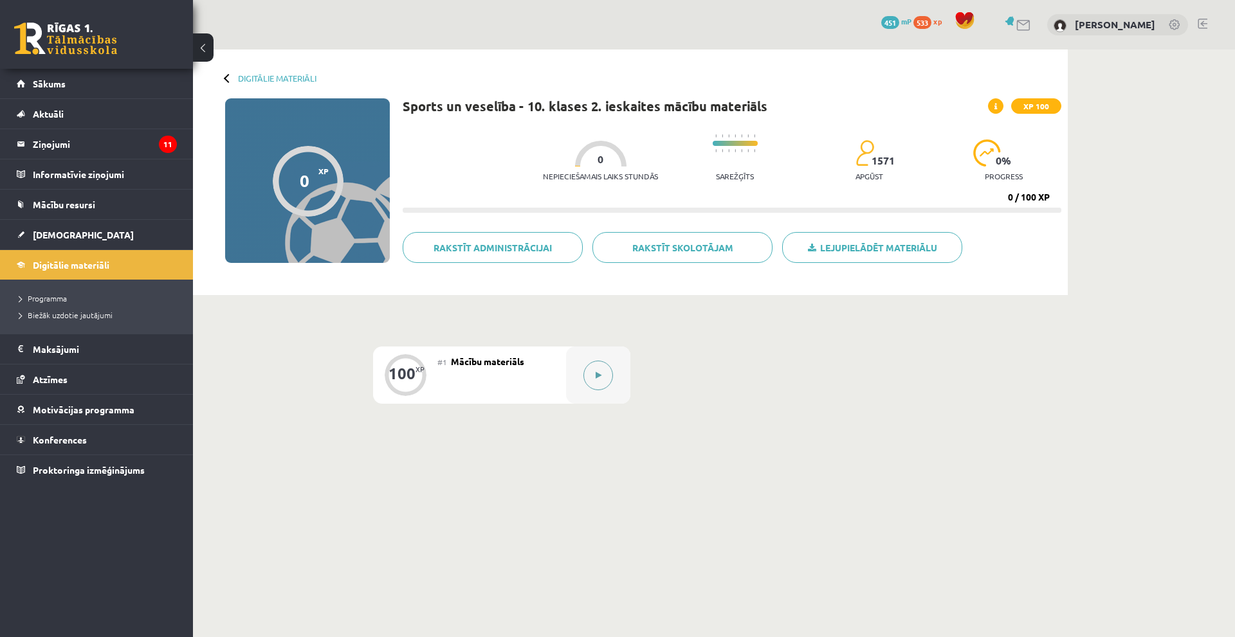
click at [598, 380] on button at bounding box center [598, 376] width 30 height 30
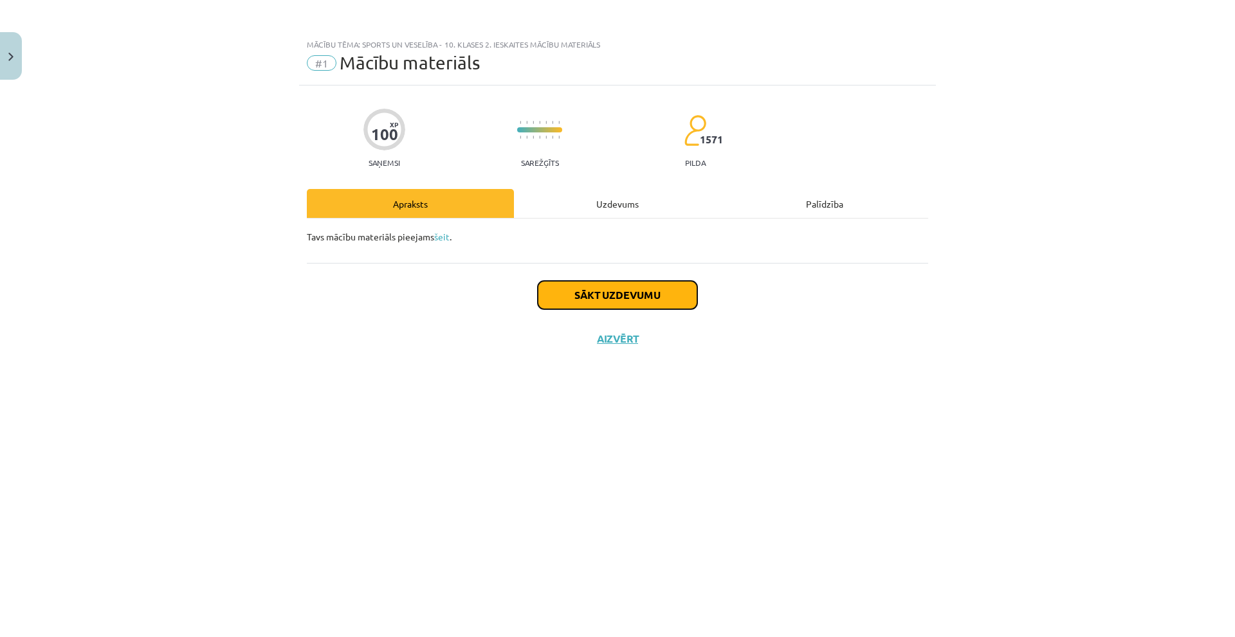
click at [585, 293] on button "Sākt uzdevumu" at bounding box center [618, 295] width 160 height 28
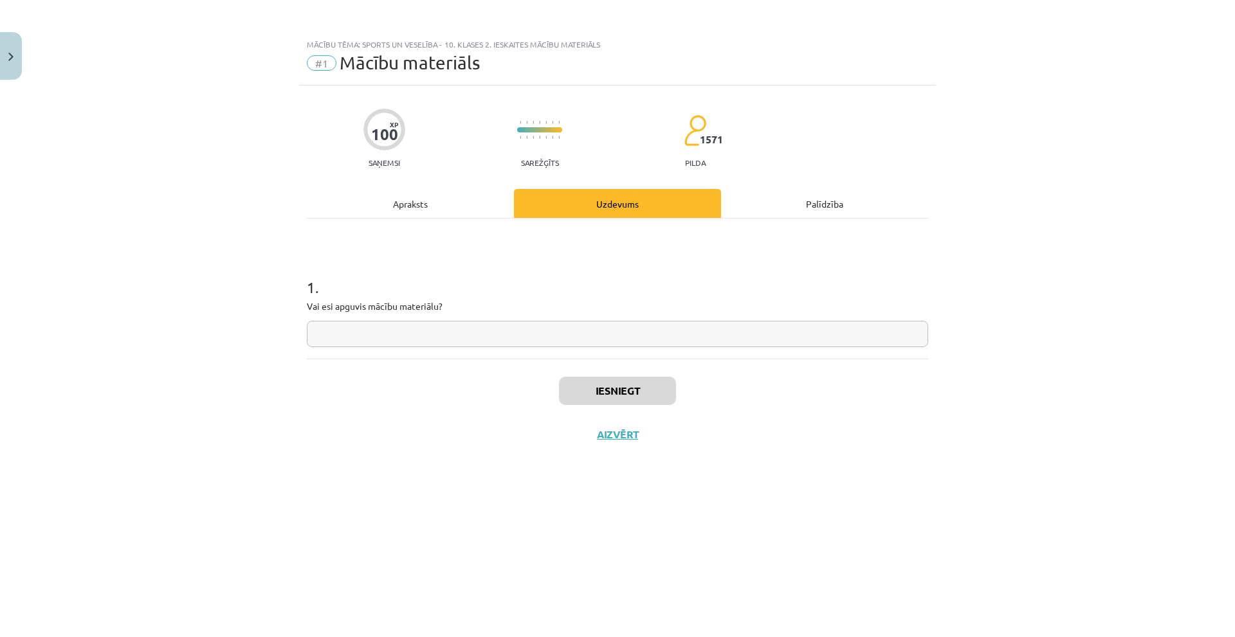
click at [577, 344] on input "text" at bounding box center [617, 334] width 621 height 26
click at [432, 205] on div "Apraksts" at bounding box center [410, 203] width 207 height 29
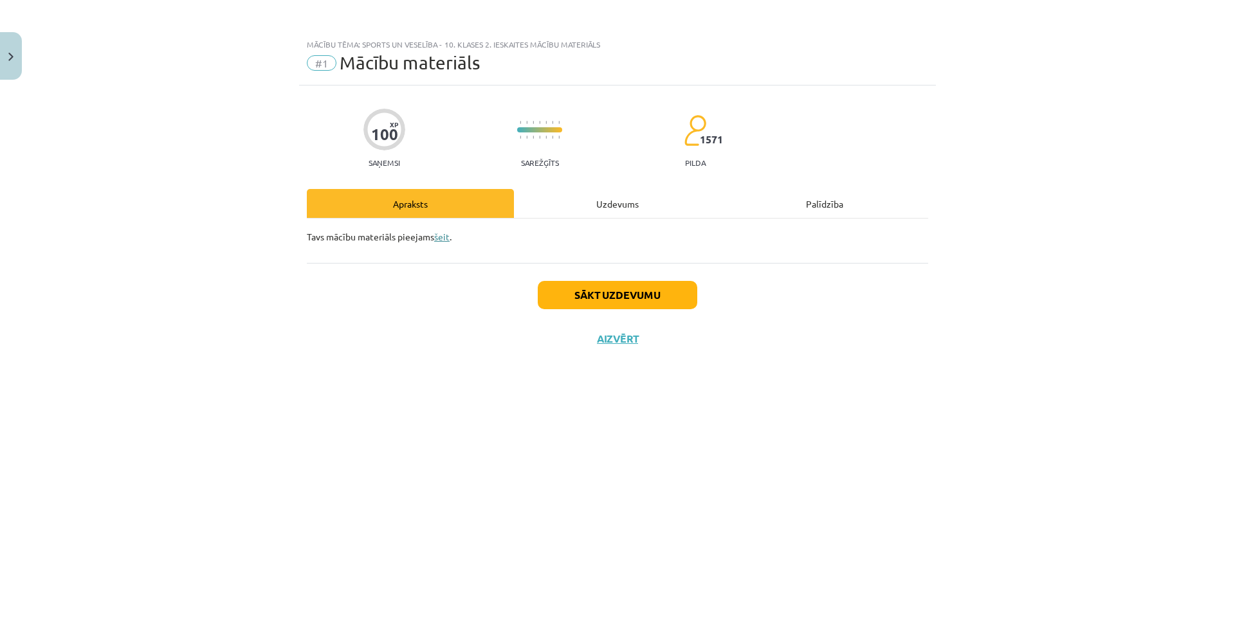
click at [439, 239] on link "šeit" at bounding box center [441, 237] width 15 height 12
click at [584, 278] on div "Sākt uzdevumu Aizvērt" at bounding box center [617, 308] width 621 height 90
click at [584, 289] on button "Sākt uzdevumu" at bounding box center [618, 295] width 160 height 28
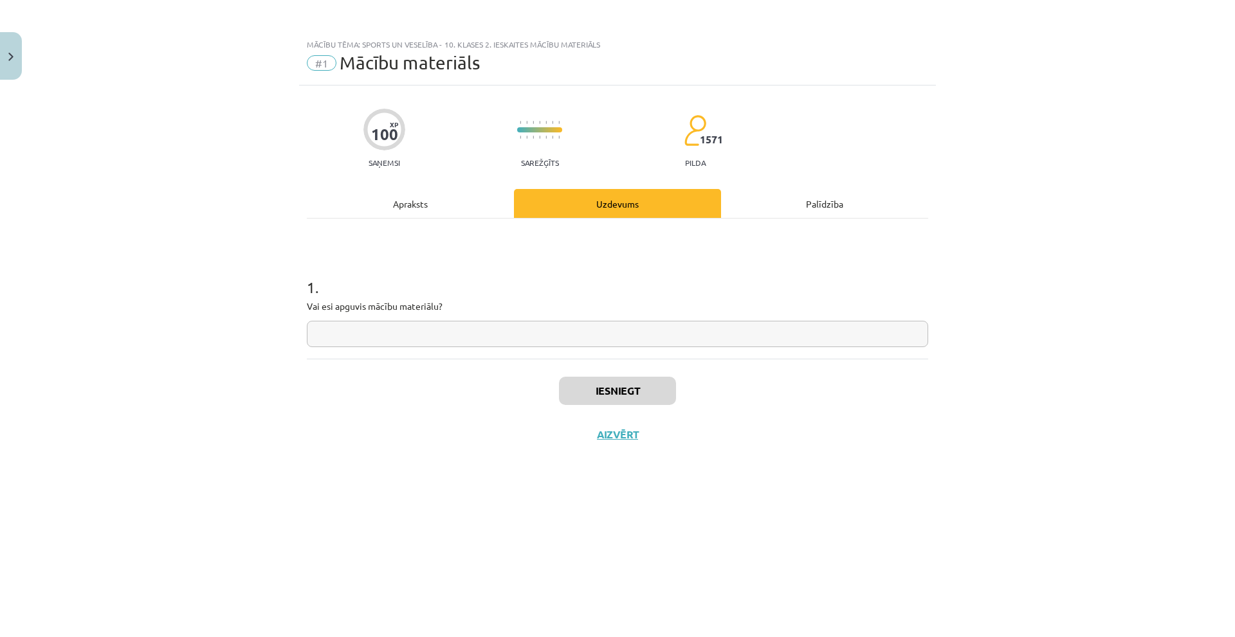
click at [505, 331] on input "text" at bounding box center [617, 334] width 621 height 26
click at [447, 338] on input "*" at bounding box center [617, 334] width 621 height 26
type input "**"
click at [586, 365] on div "Iesniegt Aizvērt" at bounding box center [617, 404] width 621 height 90
click at [598, 383] on button "Iesniegt" at bounding box center [617, 391] width 117 height 28
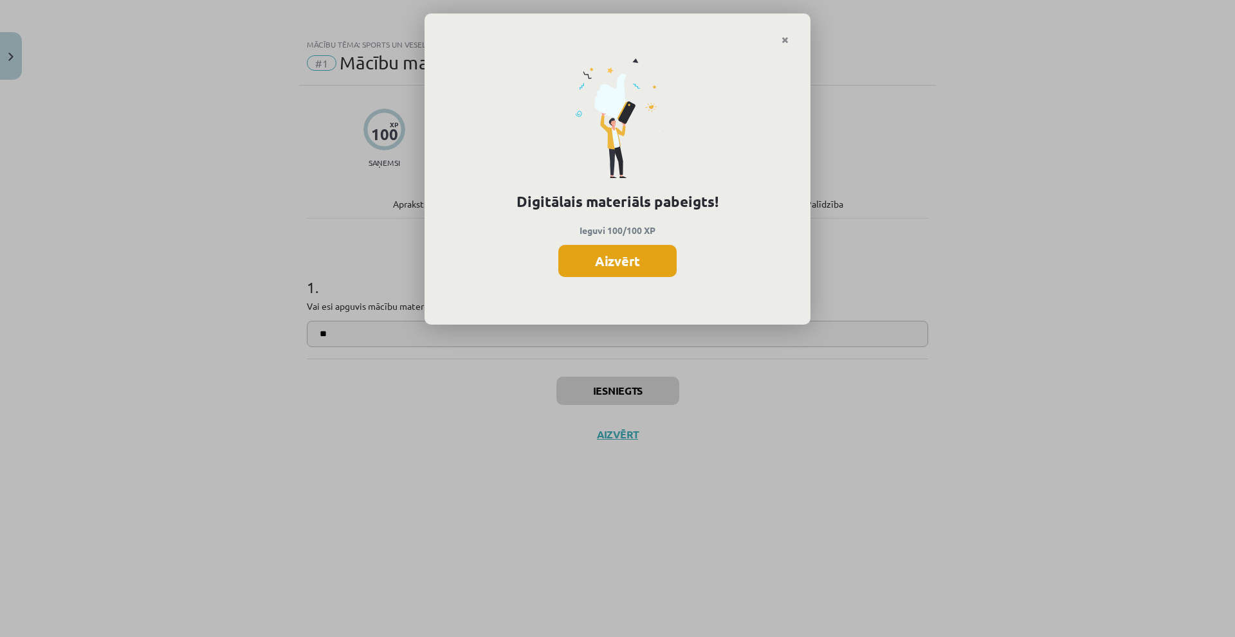
click at [602, 248] on button "Aizvērt" at bounding box center [617, 261] width 118 height 32
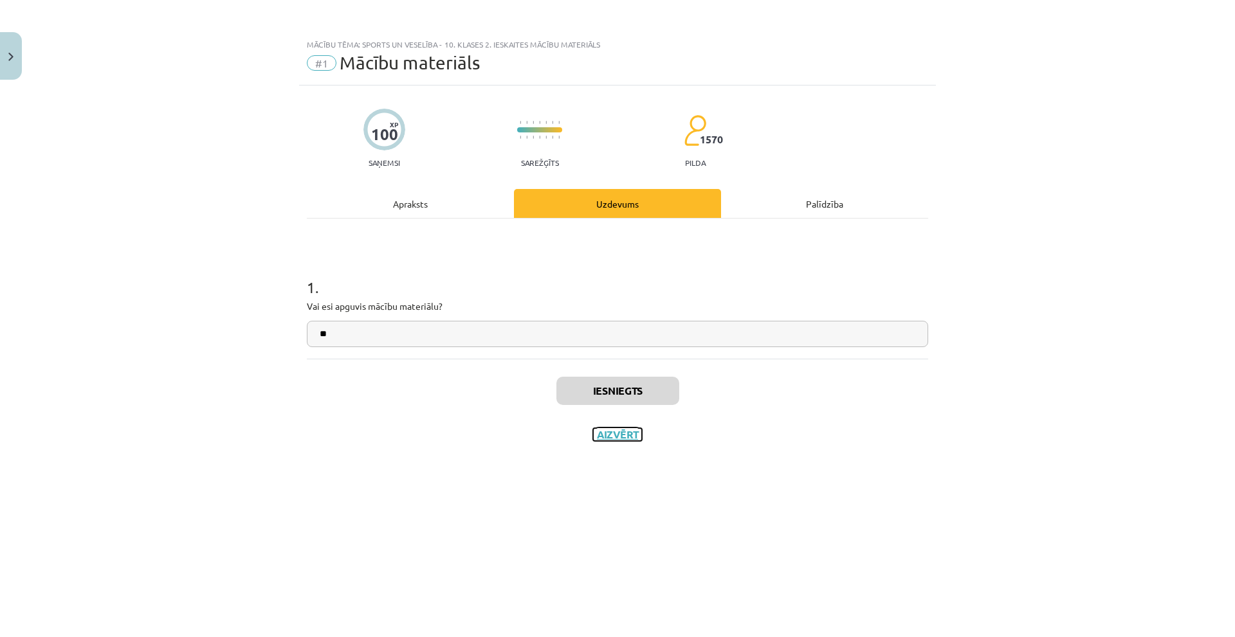
click at [610, 428] on button "Aizvērt" at bounding box center [617, 434] width 49 height 13
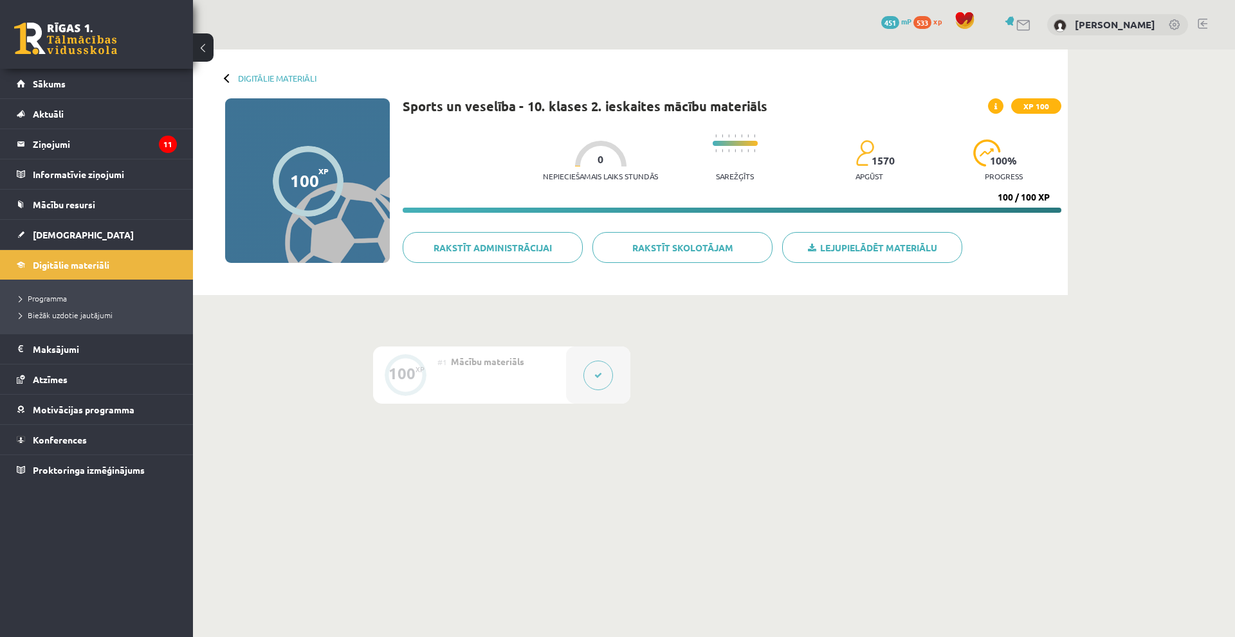
click at [266, 71] on div "Digitālie materiāli 100 XP XP 100 100 / 100 XP Sports un veselība - 10. klases …" at bounding box center [630, 173] width 875 height 246
click at [266, 72] on div "Digitālie materiāli 100 XP XP 100 100 / 100 XP Sports un veselība - 10. klases …" at bounding box center [630, 173] width 875 height 246
click at [268, 75] on link "Digitālie materiāli" at bounding box center [277, 78] width 78 height 10
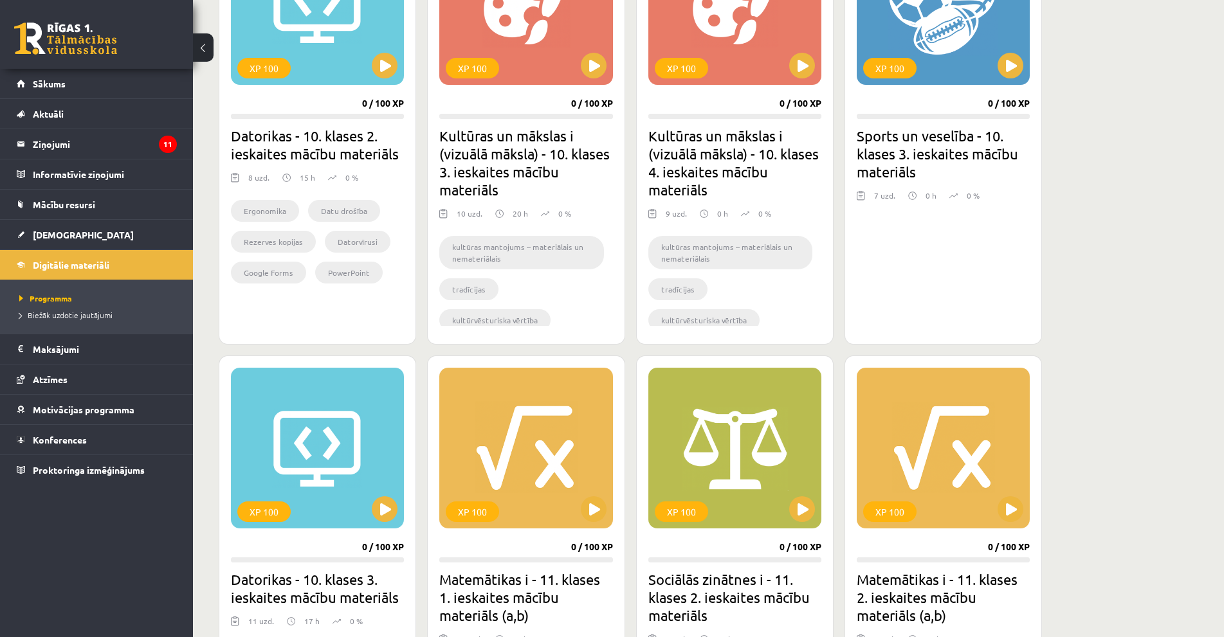
scroll to position [450, 0]
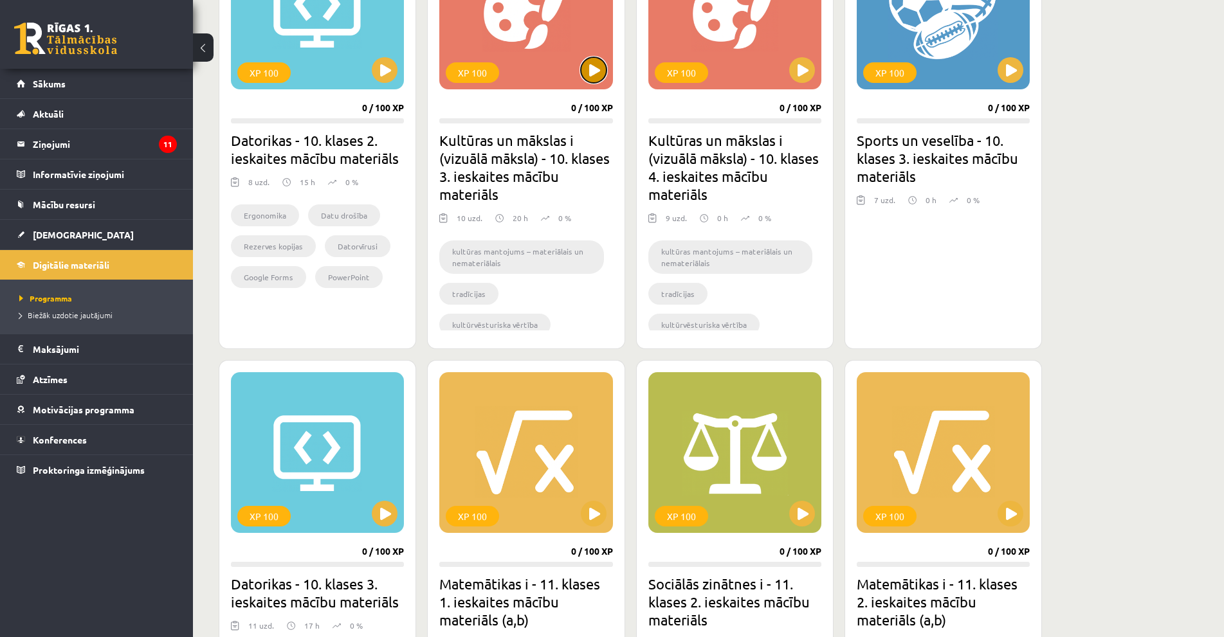
click at [593, 79] on button at bounding box center [594, 70] width 26 height 26
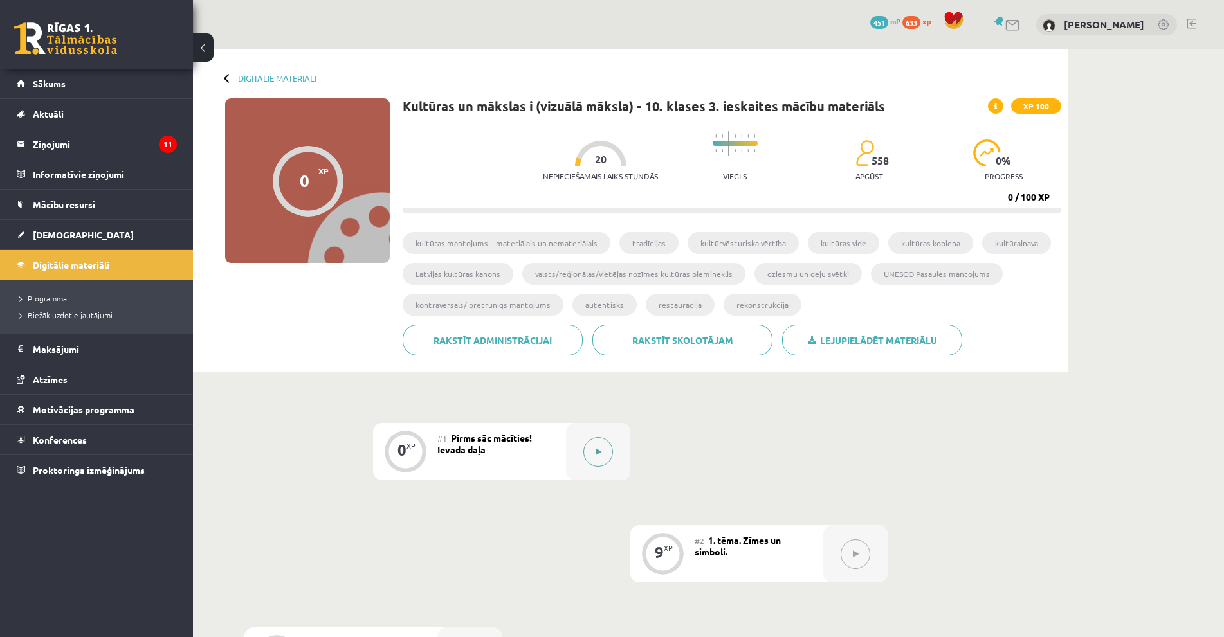
click at [598, 446] on button at bounding box center [598, 452] width 30 height 30
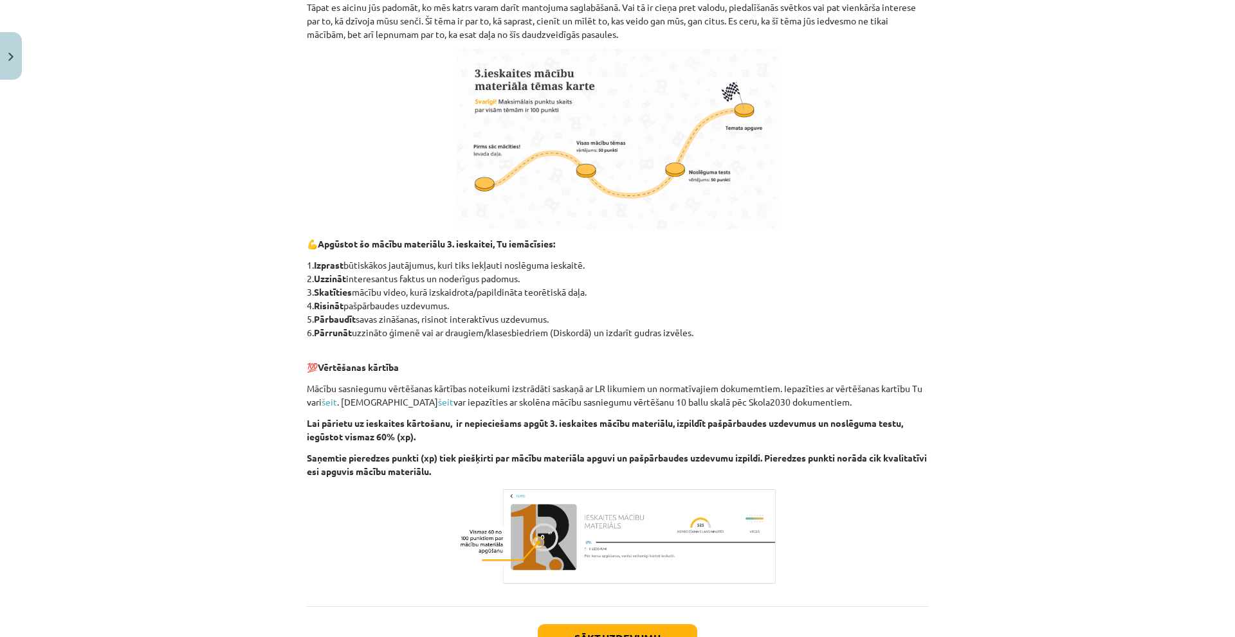
scroll to position [574, 0]
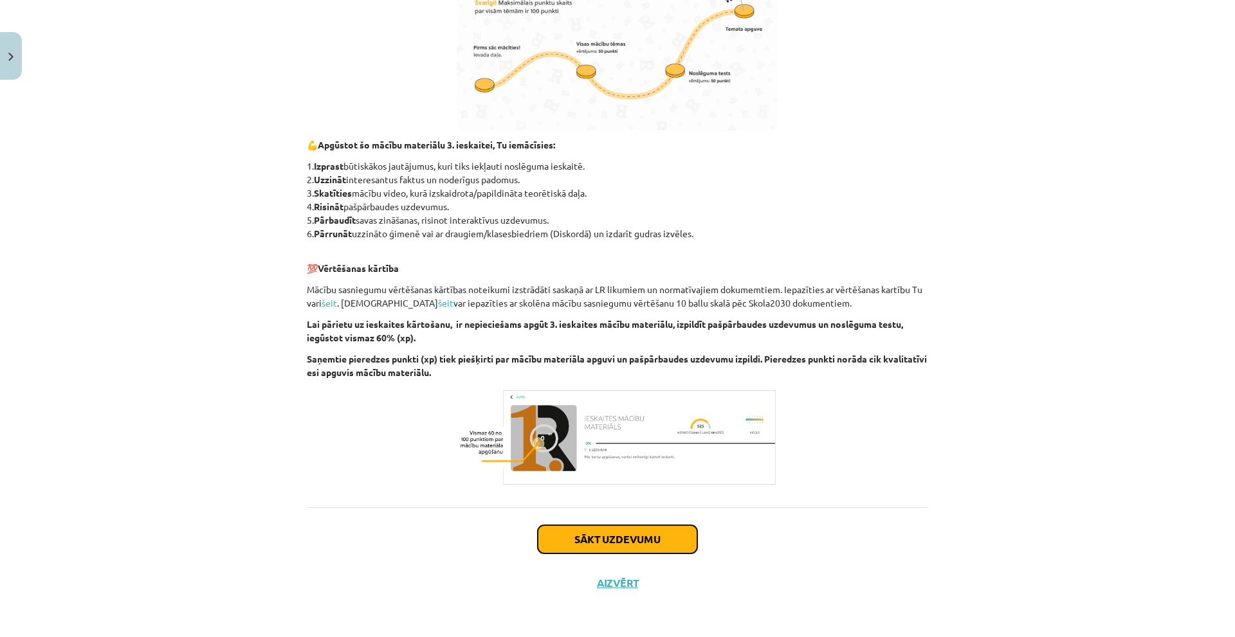
click at [591, 536] on button "Sākt uzdevumu" at bounding box center [618, 540] width 160 height 28
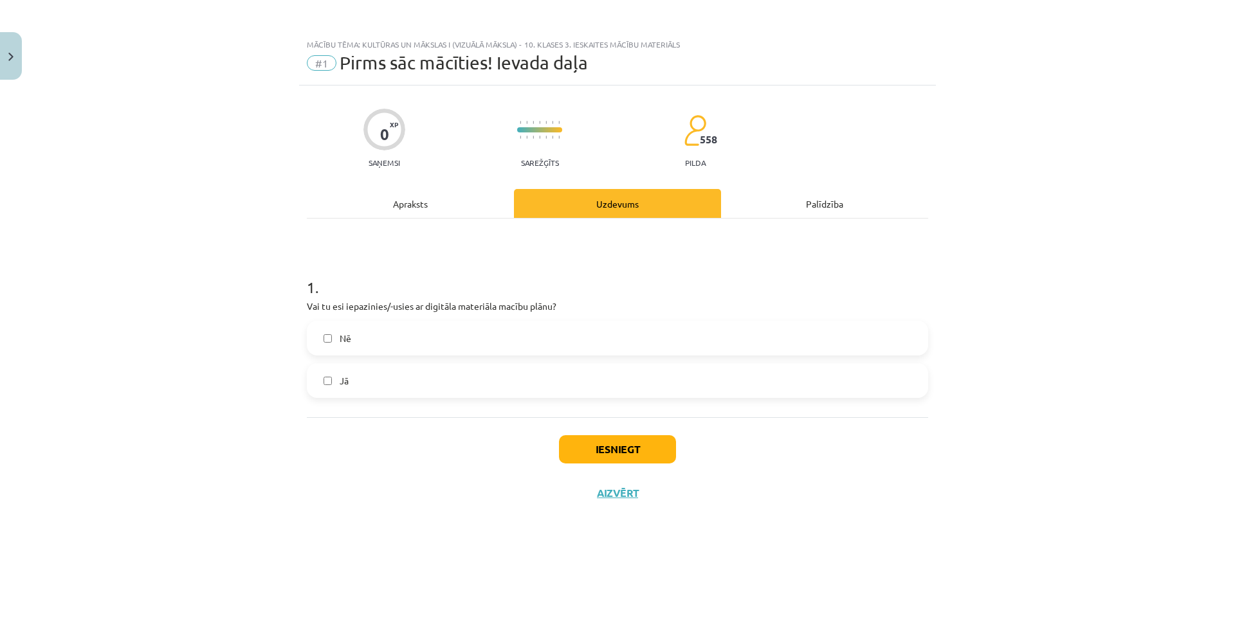
scroll to position [0, 0]
click at [411, 380] on label "Jā" at bounding box center [617, 381] width 619 height 32
click at [408, 199] on div "Apraksts" at bounding box center [410, 203] width 207 height 29
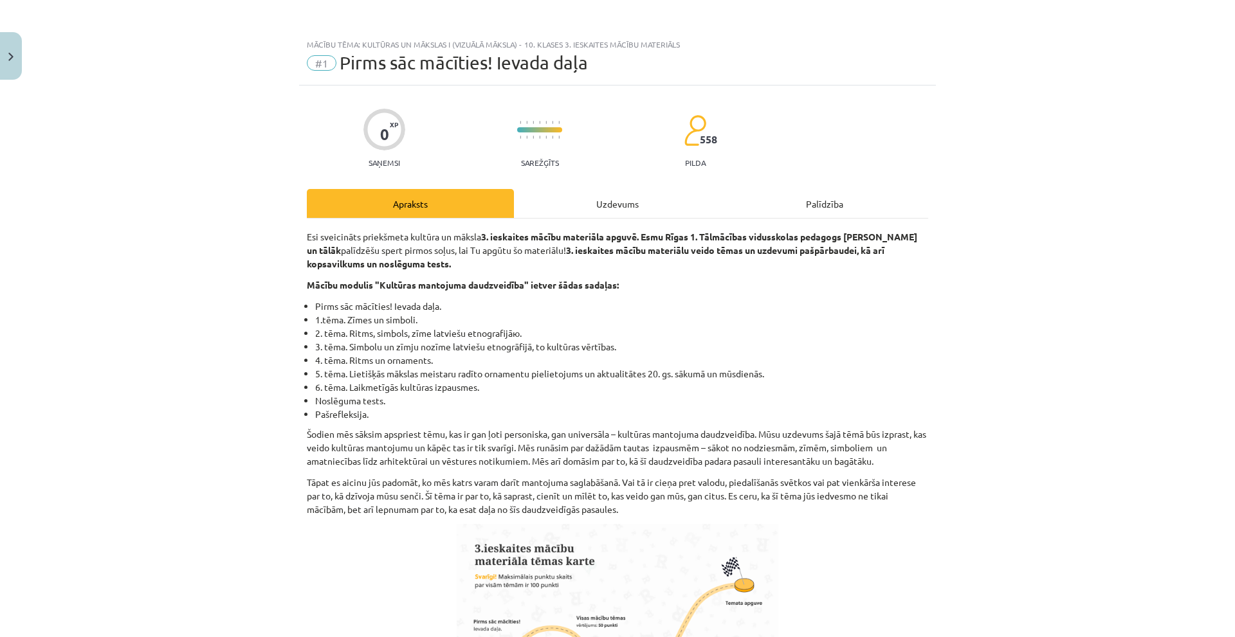
click at [594, 213] on div "Uzdevums" at bounding box center [617, 203] width 207 height 29
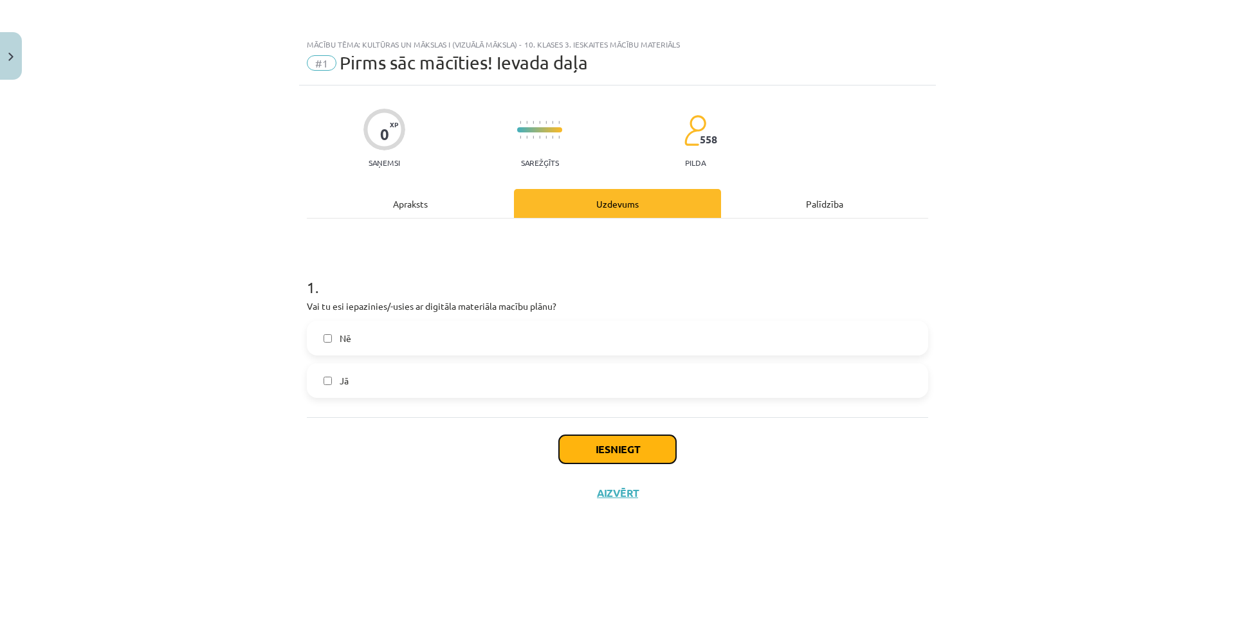
click at [610, 448] on button "Iesniegt" at bounding box center [617, 450] width 117 height 28
click at [450, 203] on div "Apraksts" at bounding box center [410, 203] width 207 height 29
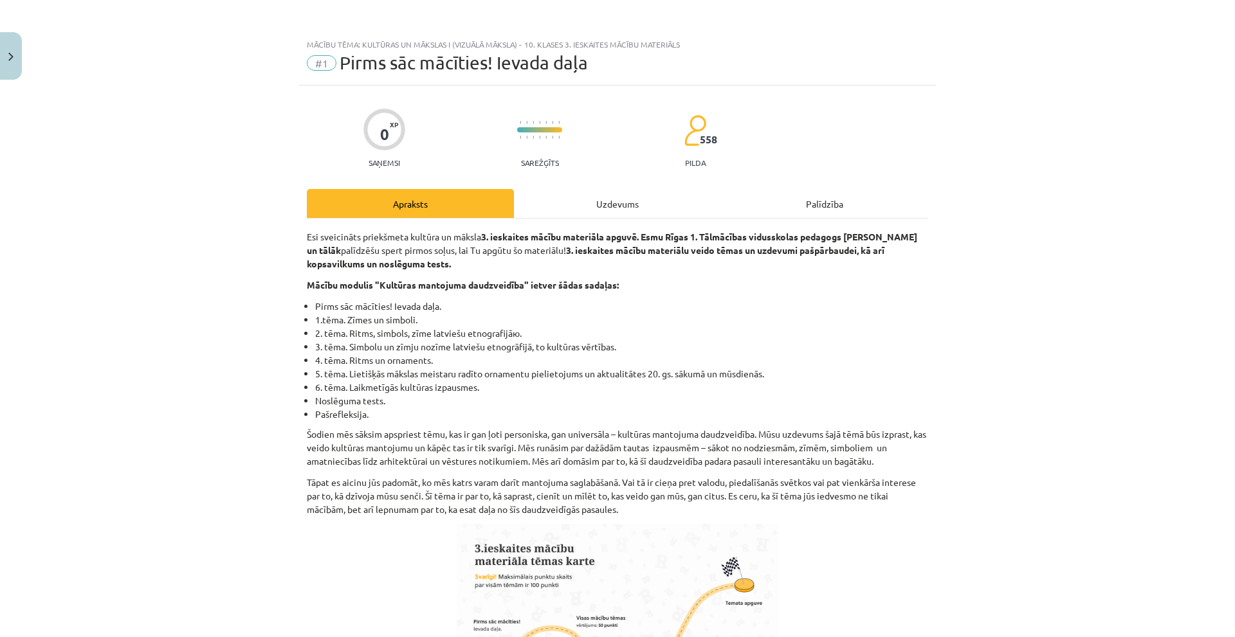
click at [567, 214] on div "Uzdevums" at bounding box center [617, 203] width 207 height 29
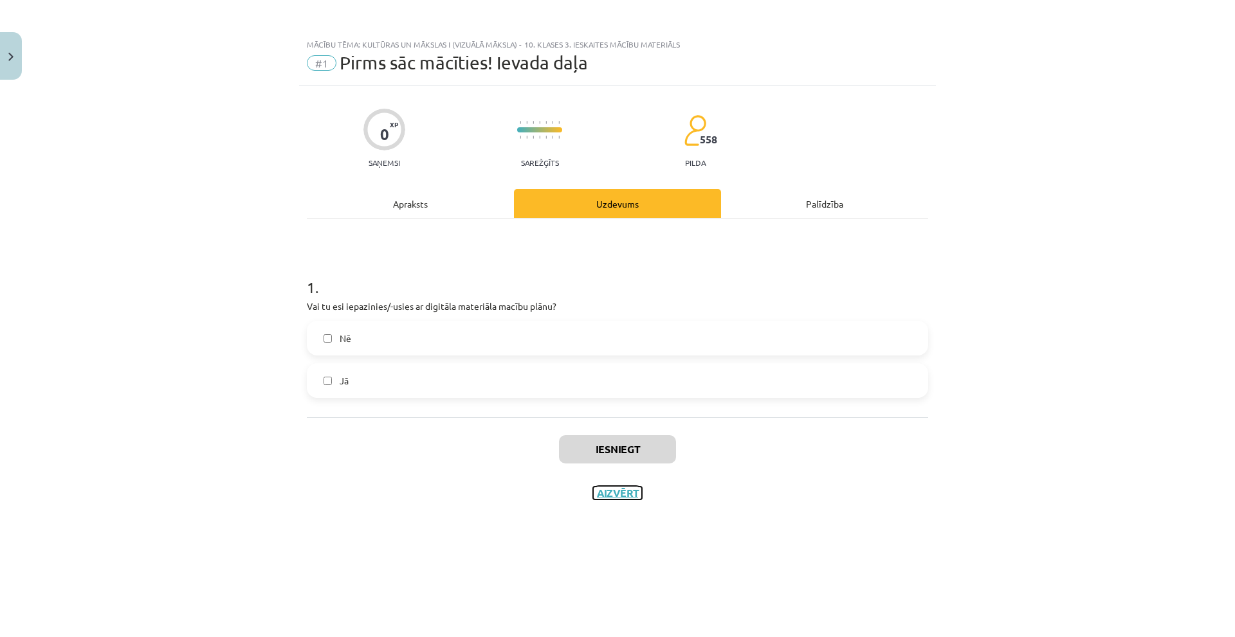
click at [617, 493] on button "Aizvērt" at bounding box center [617, 493] width 49 height 13
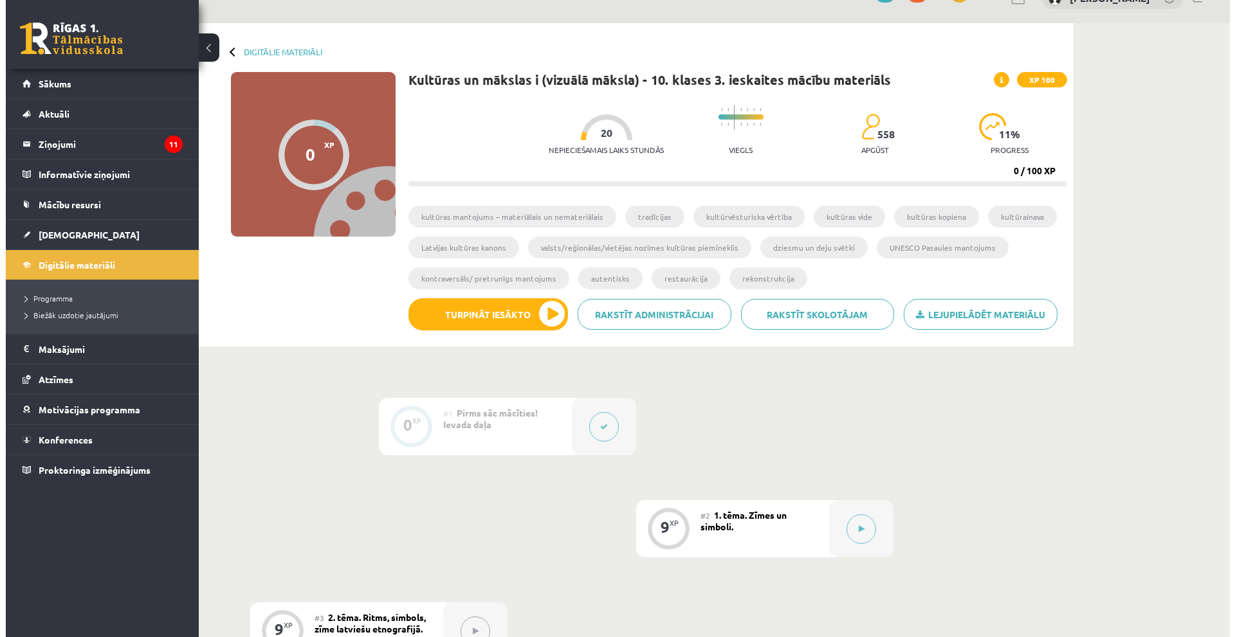
scroll to position [64, 0]
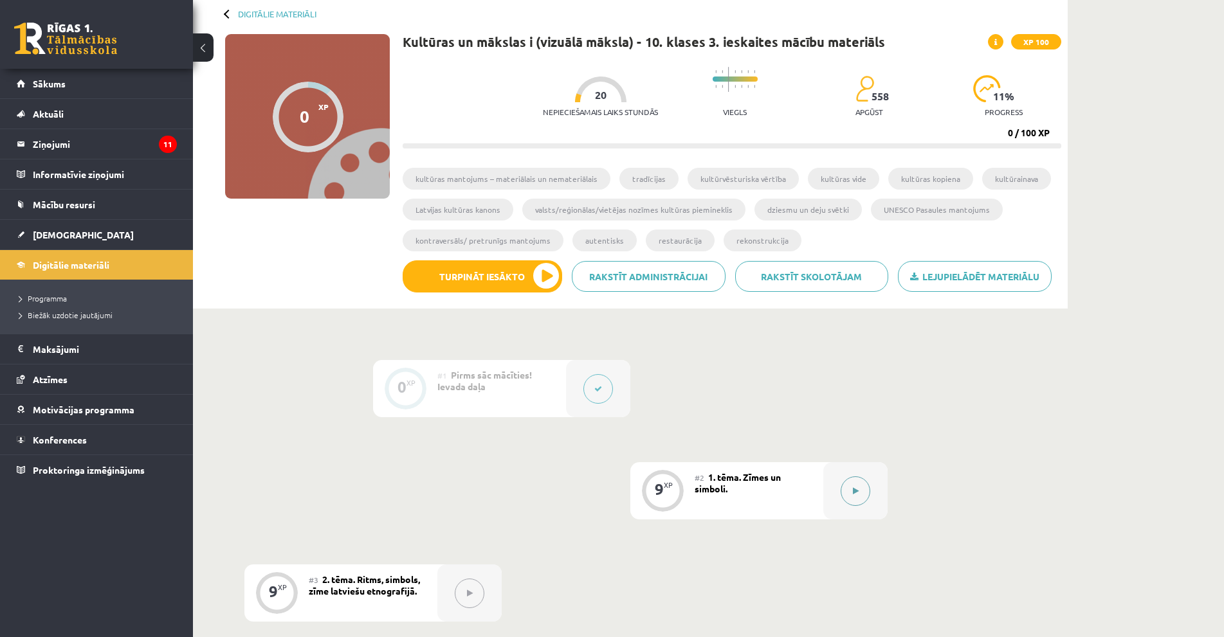
click at [868, 496] on button at bounding box center [856, 492] width 30 height 30
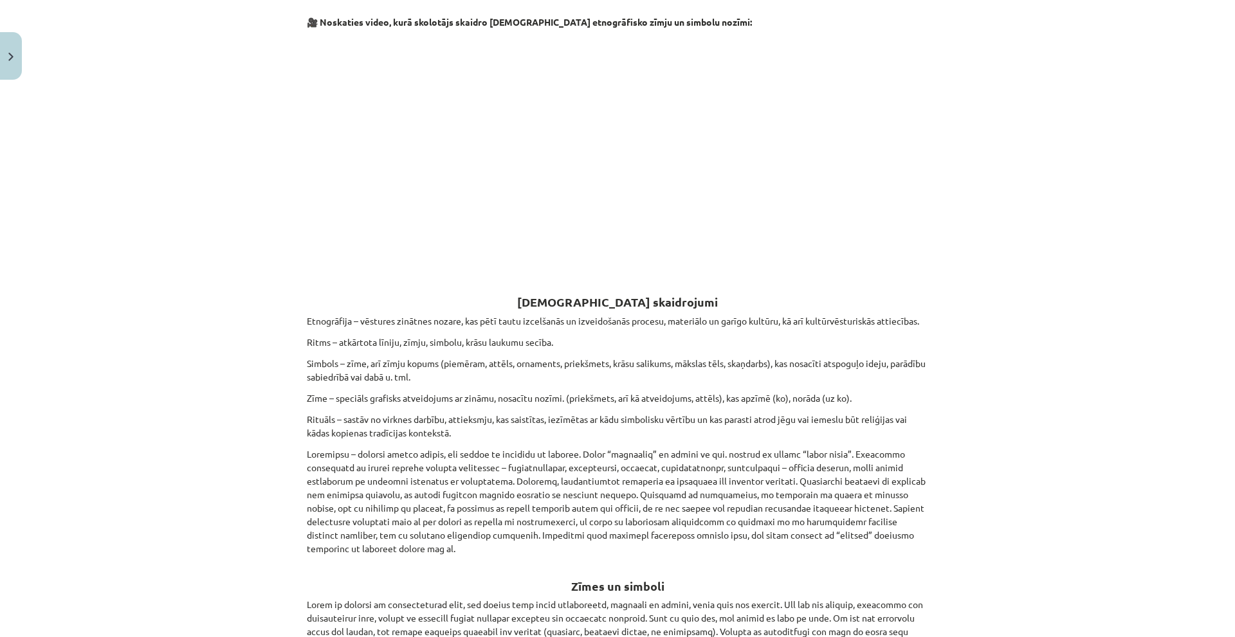
scroll to position [322, 0]
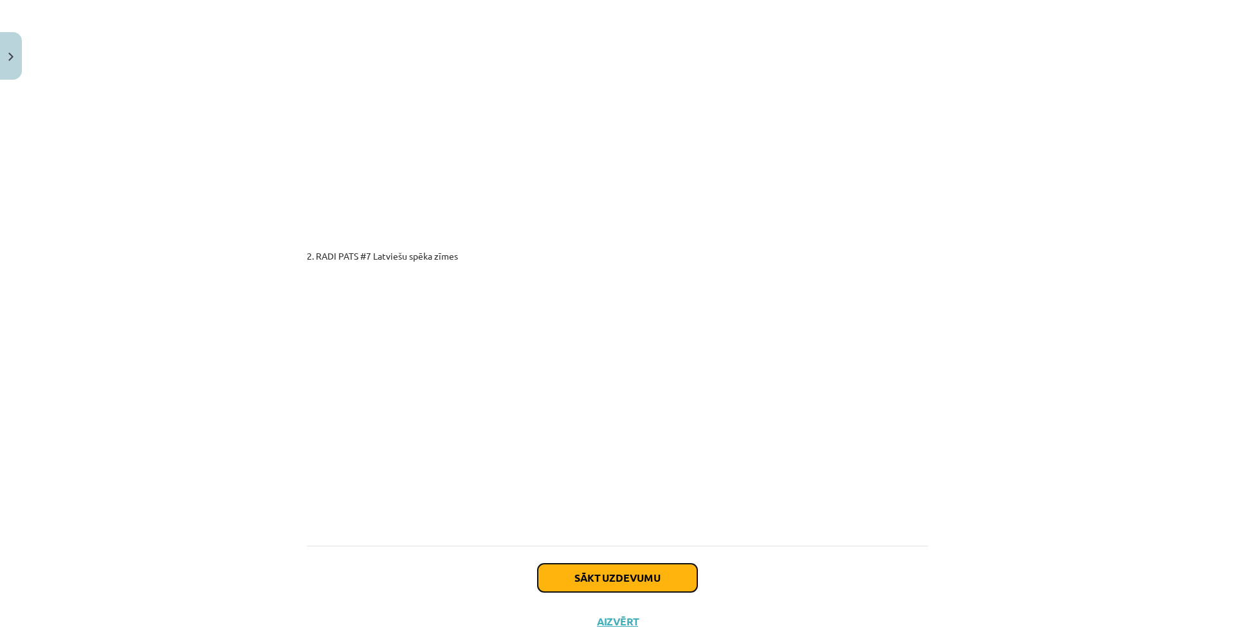
click at [634, 564] on button "Sākt uzdevumu" at bounding box center [618, 578] width 160 height 28
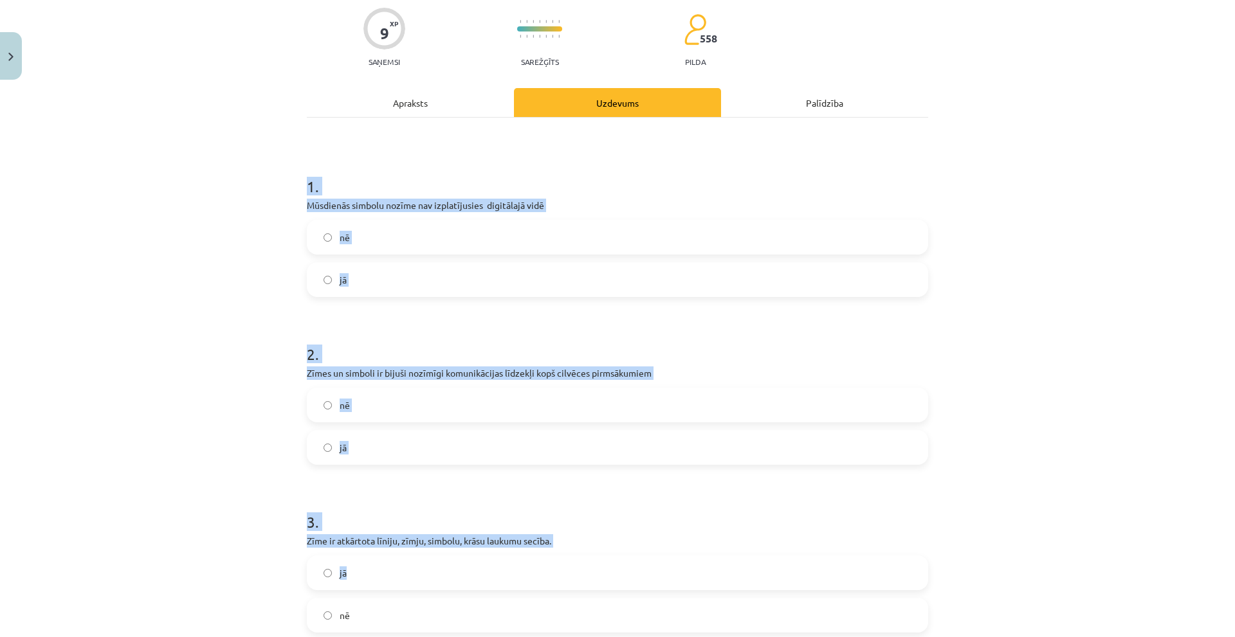
scroll to position [246, 0]
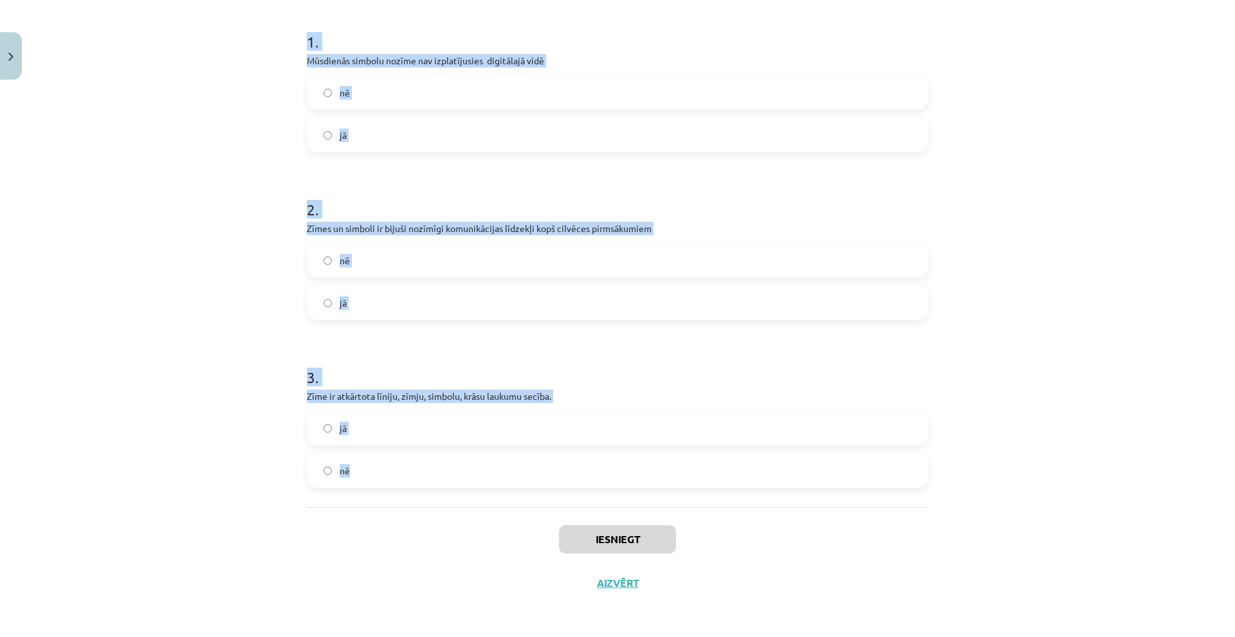
drag, startPoint x: 282, startPoint y: 255, endPoint x: 555, endPoint y: 481, distance: 353.6
click at [554, 482] on div "Mācību tēma: Kultūras un mākslas i (vizuālā māksla) - 10. klases 3. ieskaites m…" at bounding box center [617, 318] width 1235 height 637
copy form "1 . Mūsdienās simbolu nozīme nav izplatījusies digitālajā vidē nē jā 2 . Zīmes …"
click at [423, 78] on label "nē" at bounding box center [617, 93] width 619 height 32
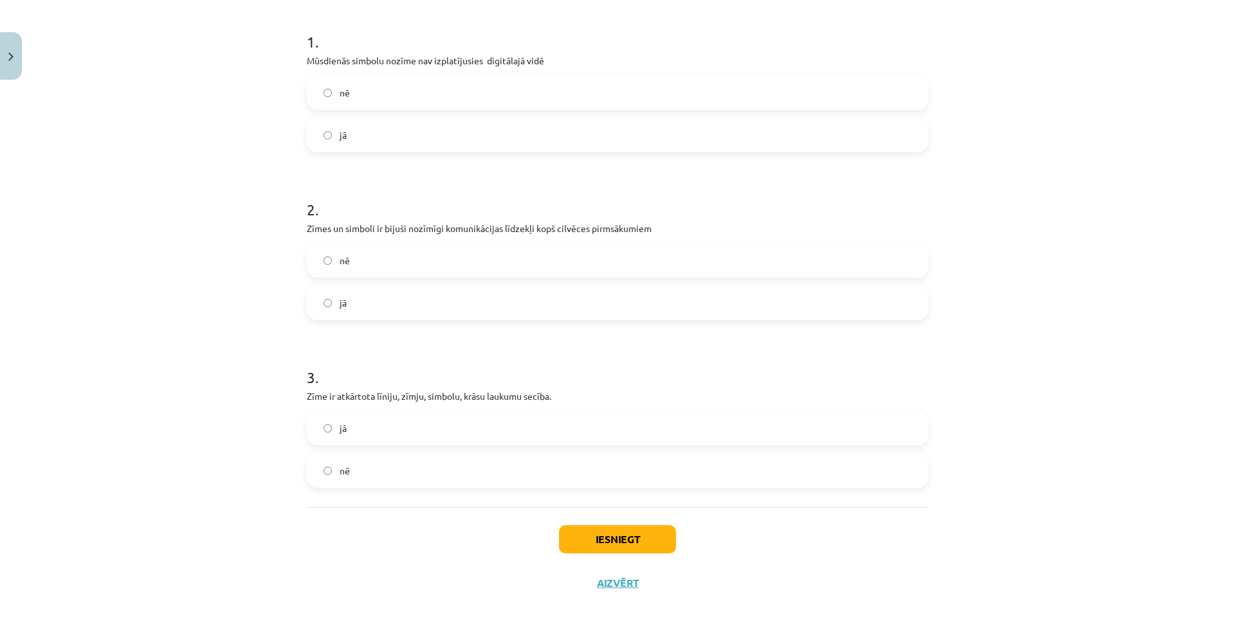
click at [417, 291] on label "jā" at bounding box center [617, 303] width 619 height 32
click at [378, 424] on label "jā" at bounding box center [617, 428] width 619 height 32
click at [601, 540] on button "Iesniegt" at bounding box center [617, 540] width 117 height 28
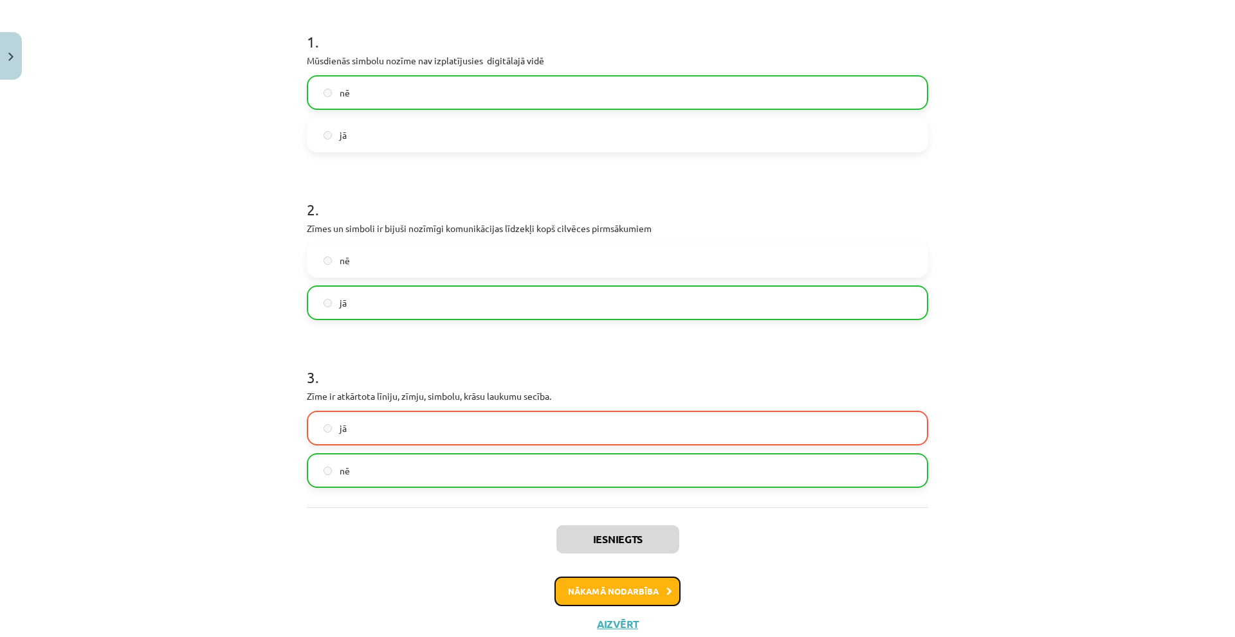
click at [615, 594] on button "Nākamā nodarbība" at bounding box center [618, 592] width 126 height 30
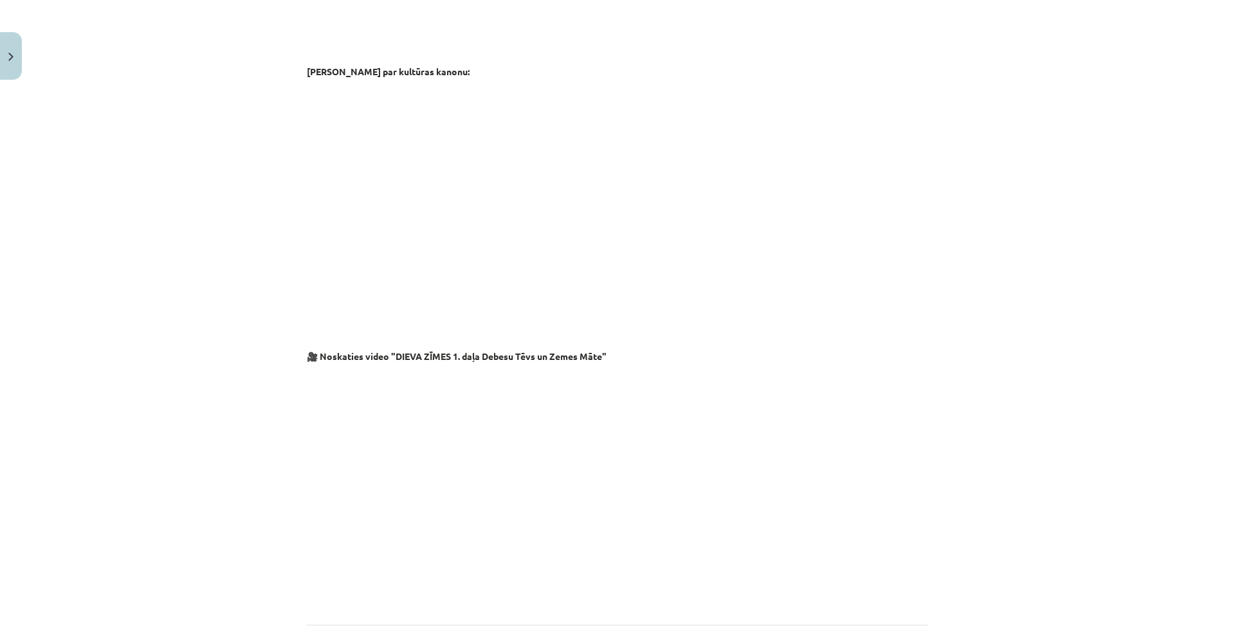
scroll to position [1996, 0]
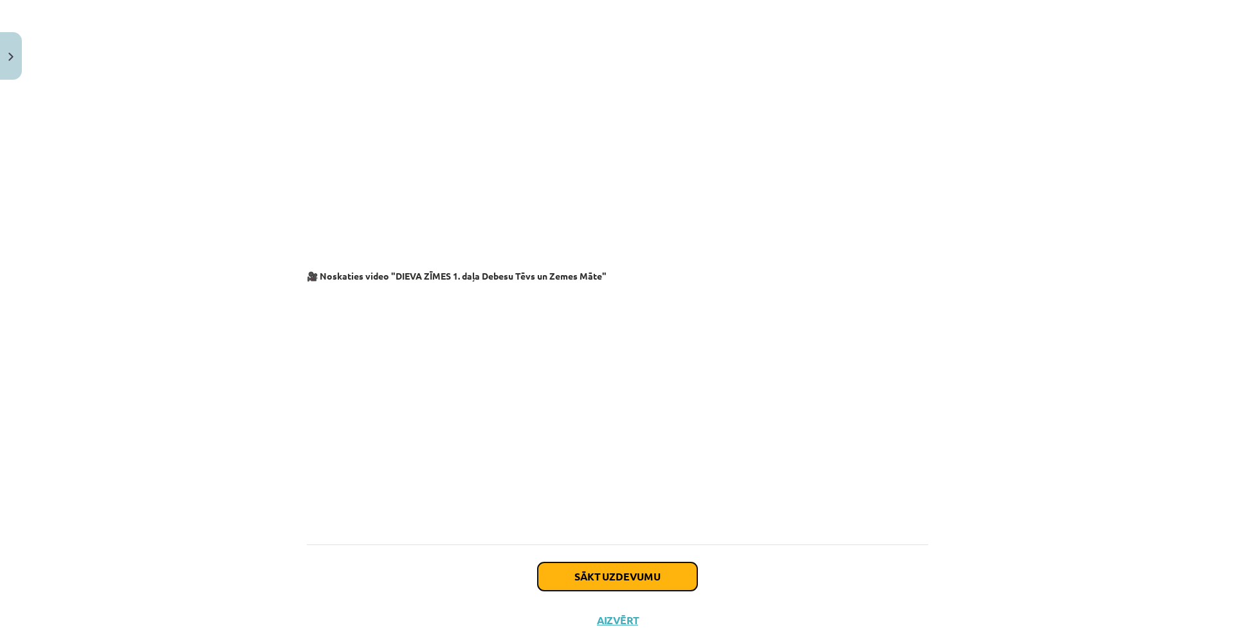
click at [627, 563] on button "Sākt uzdevumu" at bounding box center [618, 577] width 160 height 28
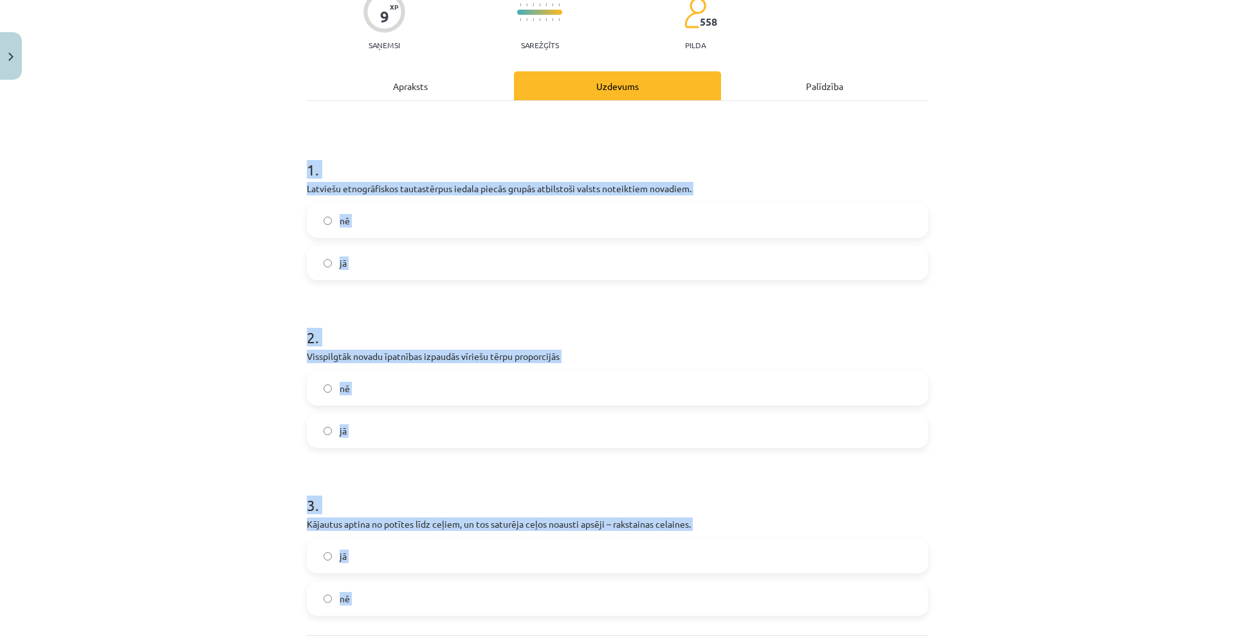
scroll to position [246, 0]
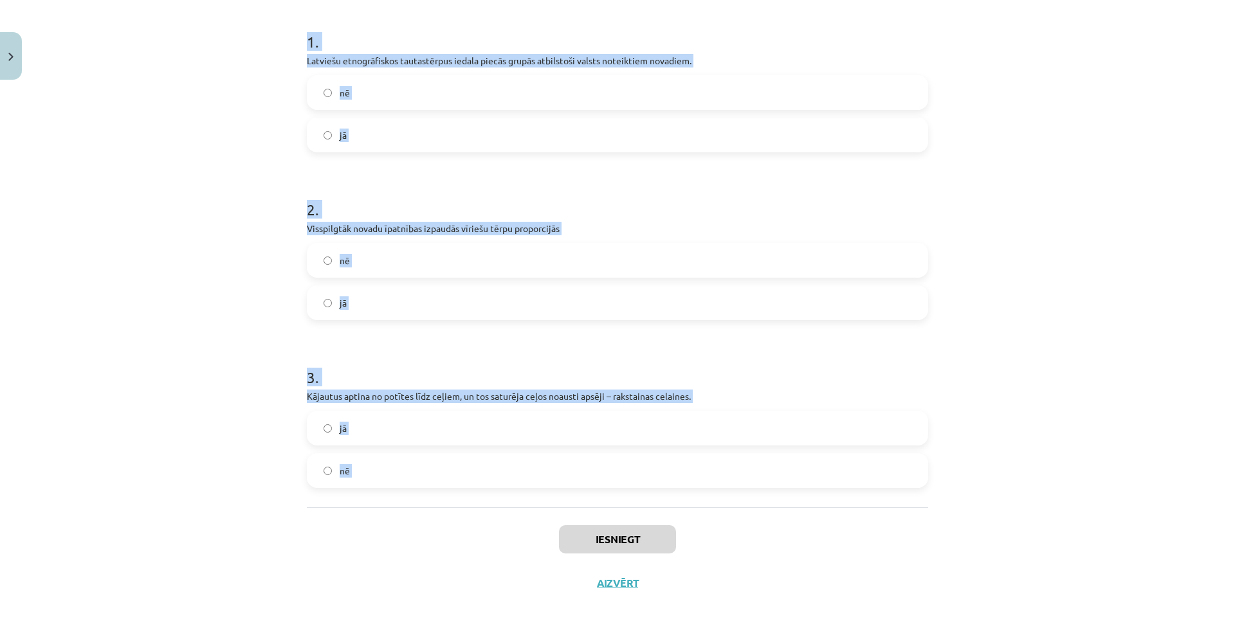
click at [560, 553] on div "9 XP Saņemsi Sarežģīts 558 pilda Apraksts Uzdevums Palīdzība 1 . Latviešu etnog…" at bounding box center [617, 223] width 637 height 766
copy form "1 . Latviešu etnogrāfiskos tautastērpus iedala piecās grupās atbilstoši valsts …"
click at [379, 142] on label "jā" at bounding box center [617, 135] width 619 height 32
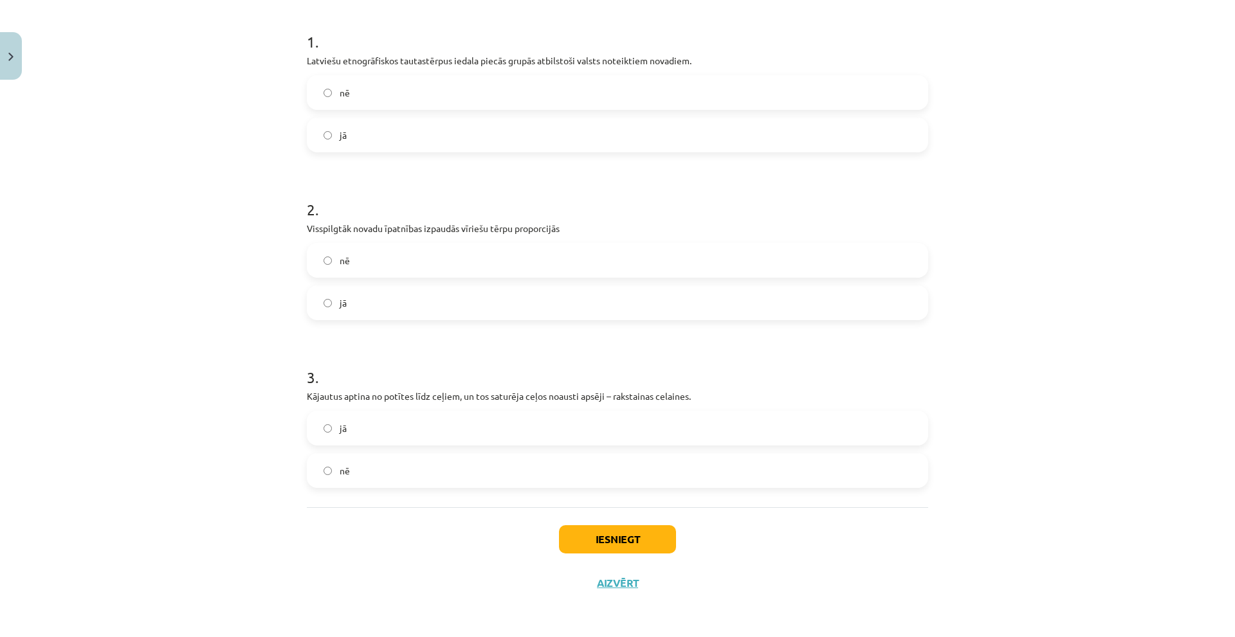
click at [386, 254] on label "nē" at bounding box center [617, 260] width 619 height 32
click at [405, 436] on label "jā" at bounding box center [617, 428] width 619 height 32
click at [598, 531] on button "Iesniegt" at bounding box center [617, 540] width 117 height 28
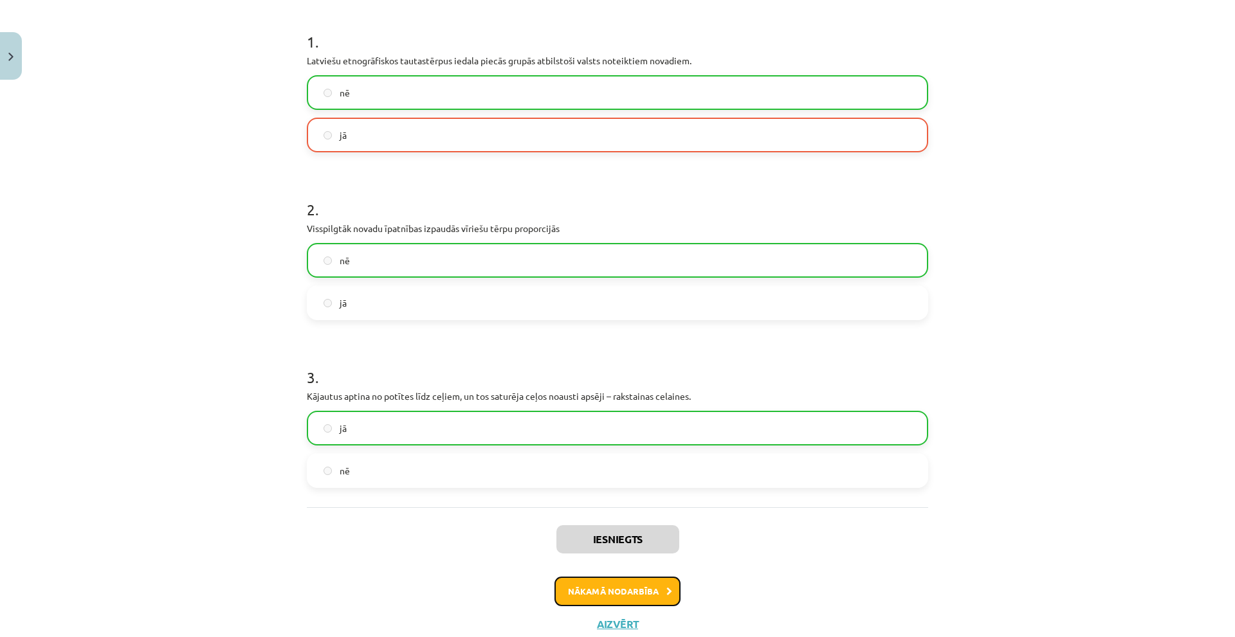
click at [621, 583] on button "Nākamā nodarbība" at bounding box center [618, 592] width 126 height 30
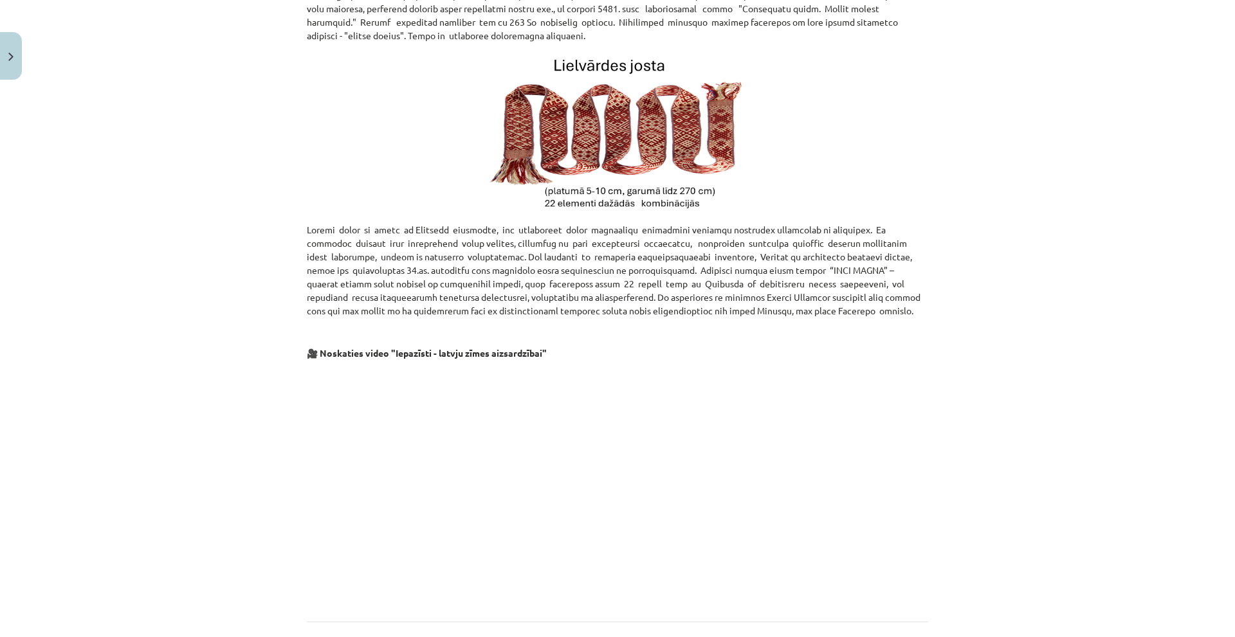
scroll to position [574, 0]
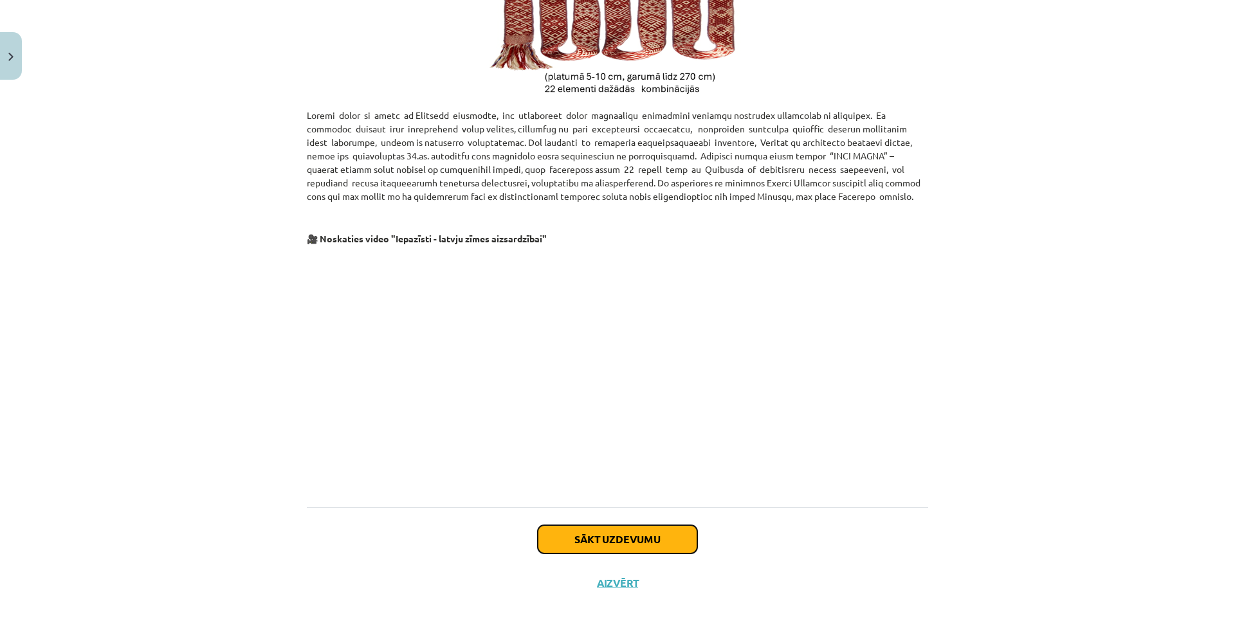
click at [597, 527] on button "Sākt uzdevumu" at bounding box center [618, 540] width 160 height 28
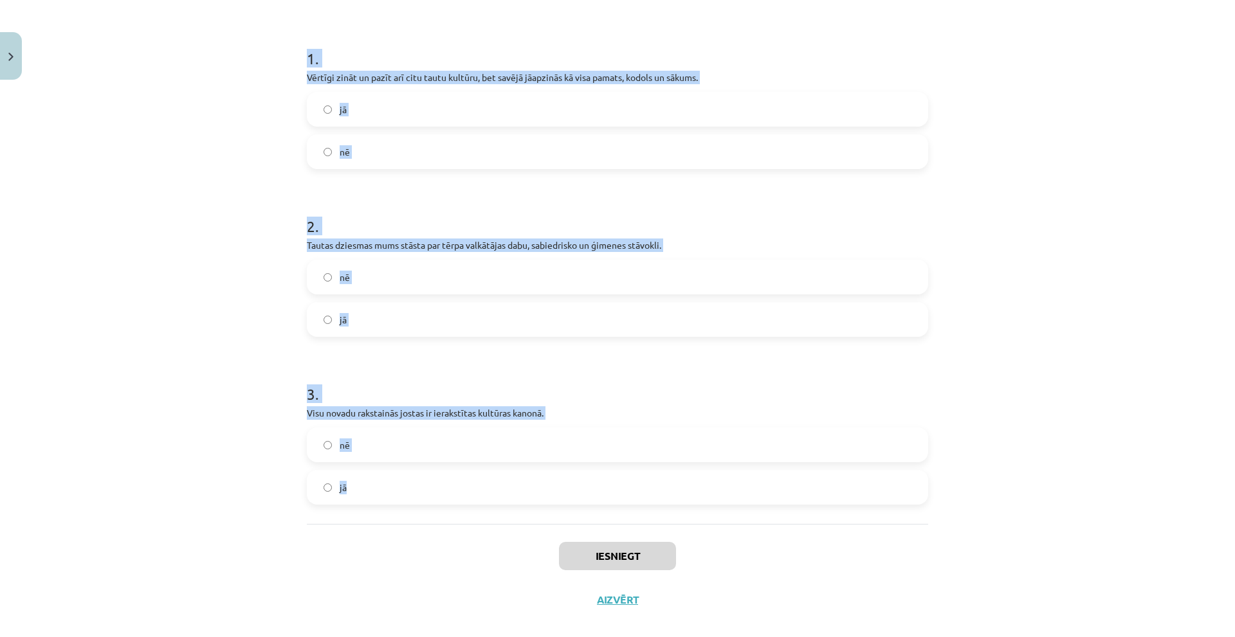
scroll to position [266, 0]
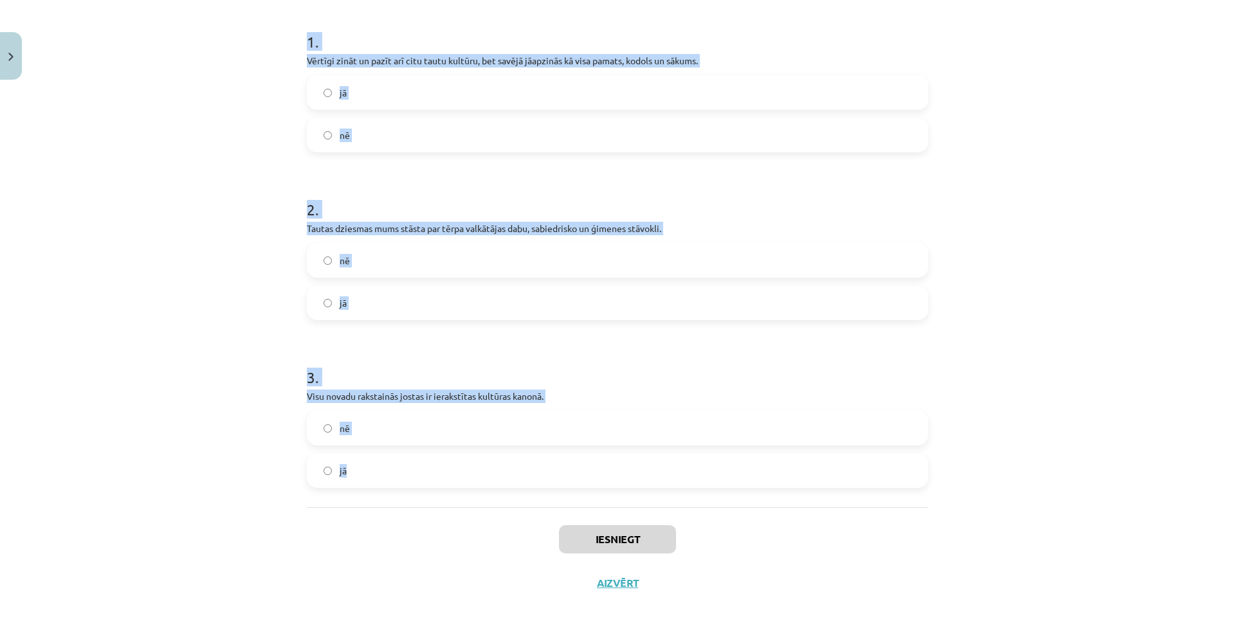
drag, startPoint x: 361, startPoint y: 351, endPoint x: 605, endPoint y: 506, distance: 289.8
click at [605, 506] on div "9 XP Saņemsi Sarežģīts 558 pilda Apraksts Uzdevums Palīdzība 1 . Vērtīgi zināt …" at bounding box center [617, 223] width 637 height 766
copy form "1 . Vērtīgi zināt un pazīt arī citu tautu kultūru, bet savējā jāapzinās kā visa…"
drag, startPoint x: 356, startPoint y: 96, endPoint x: 368, endPoint y: 119, distance: 26.2
click at [356, 96] on label "jā" at bounding box center [617, 93] width 619 height 32
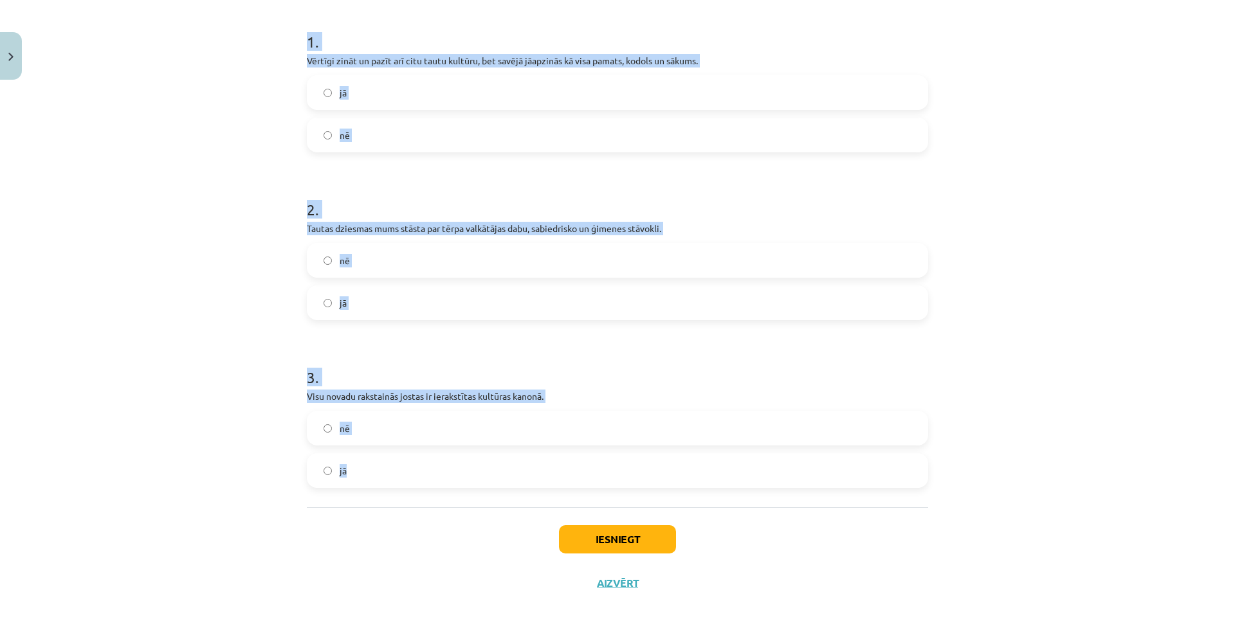
click at [404, 306] on label "jā" at bounding box center [617, 303] width 619 height 32
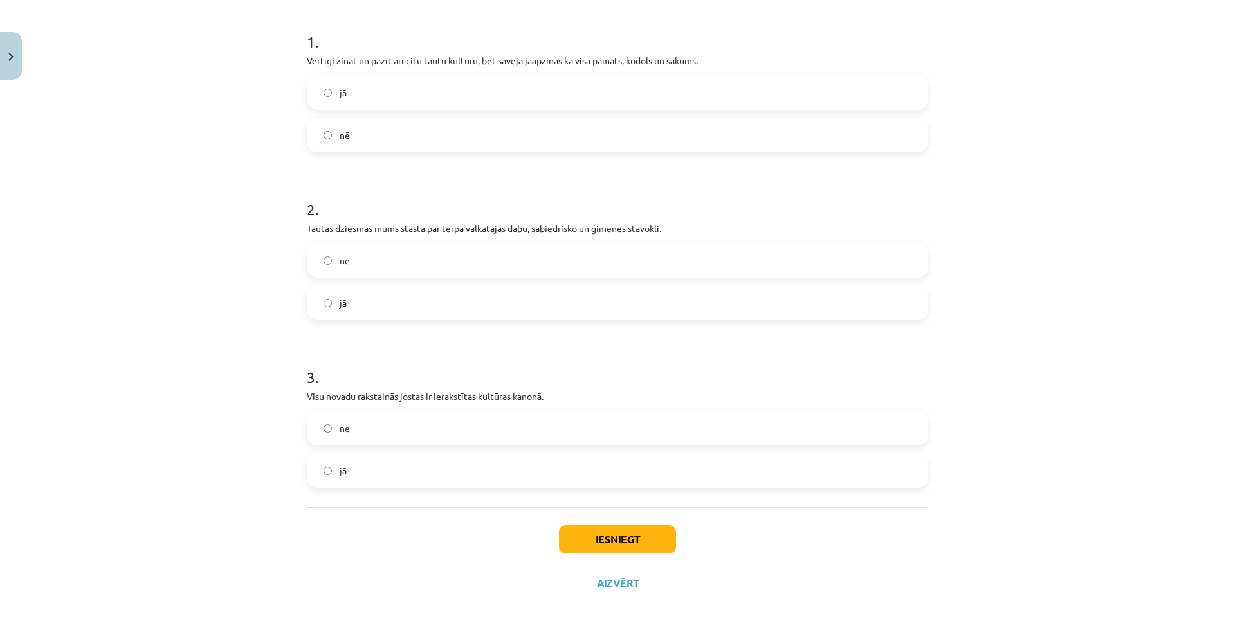
click at [375, 462] on label "jā" at bounding box center [617, 471] width 619 height 32
click at [599, 544] on button "Iesniegt" at bounding box center [617, 540] width 117 height 28
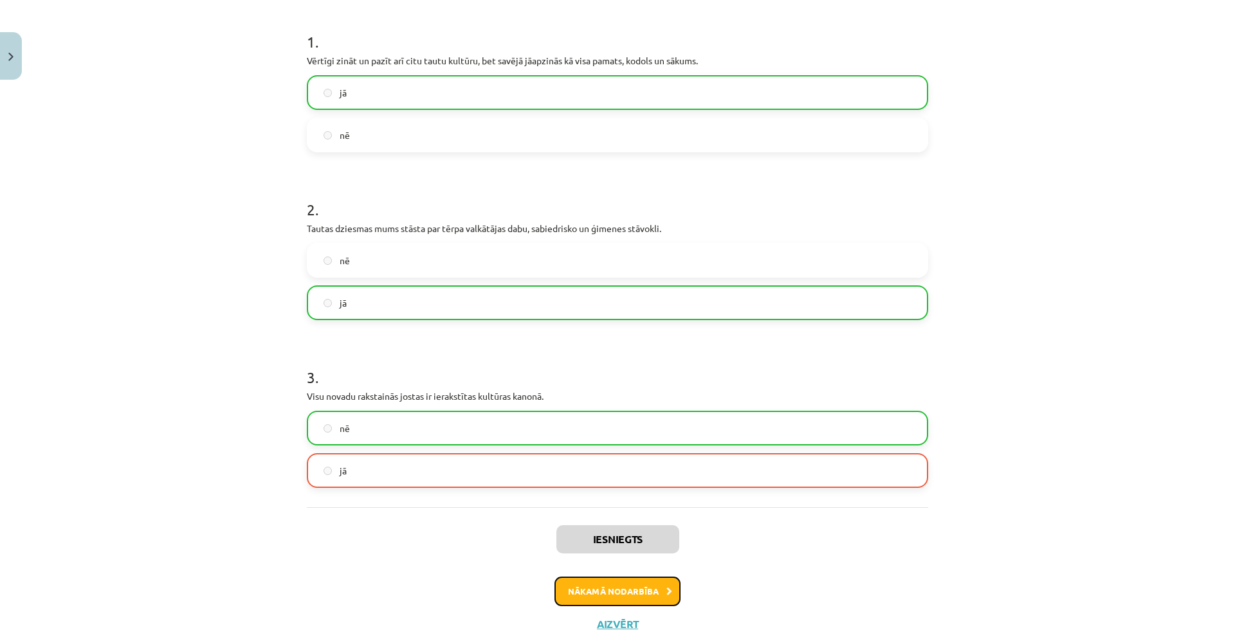
click at [594, 584] on button "Nākamā nodarbība" at bounding box center [618, 592] width 126 height 30
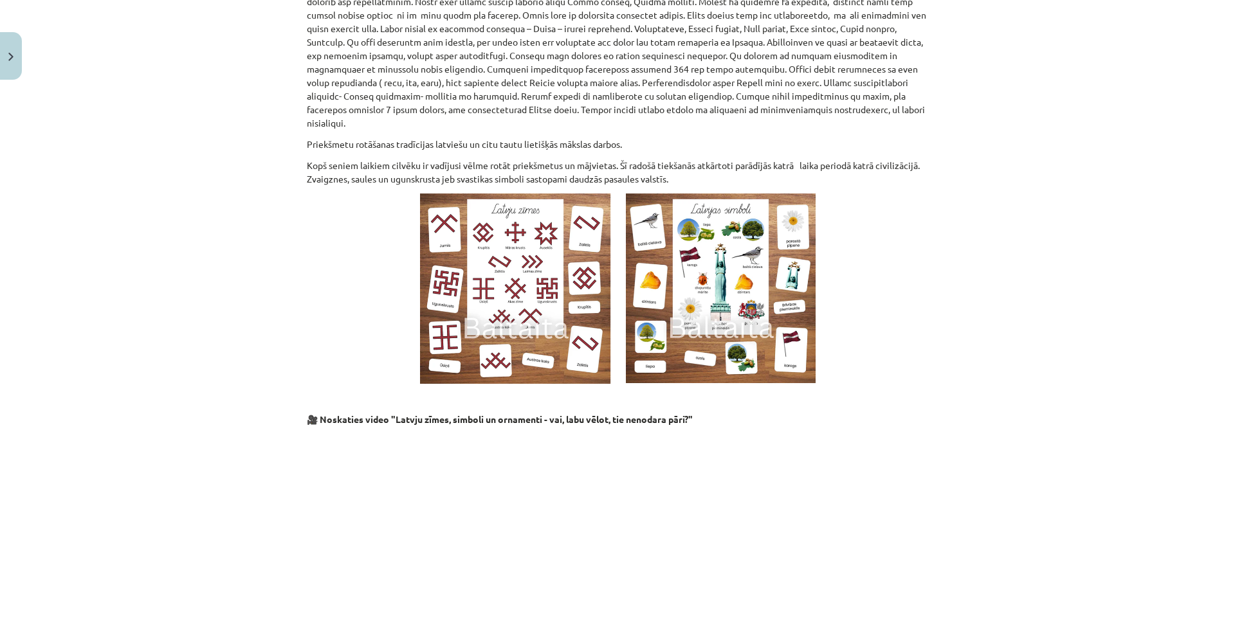
scroll to position [1101, 0]
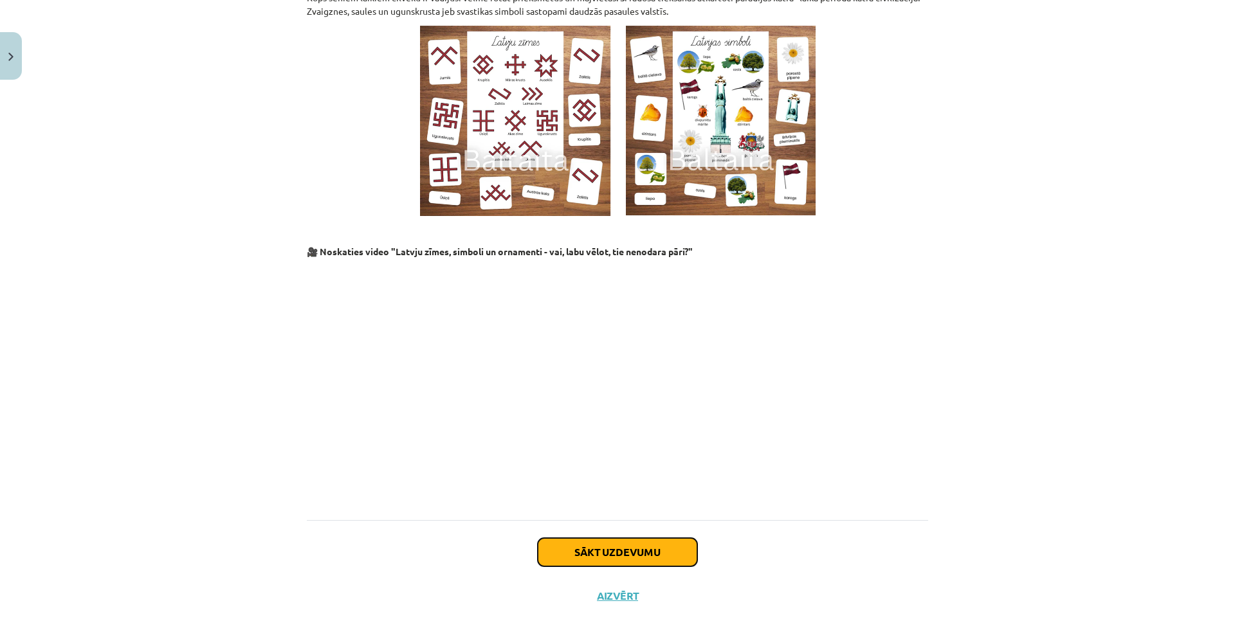
click at [643, 538] on button "Sākt uzdevumu" at bounding box center [618, 552] width 160 height 28
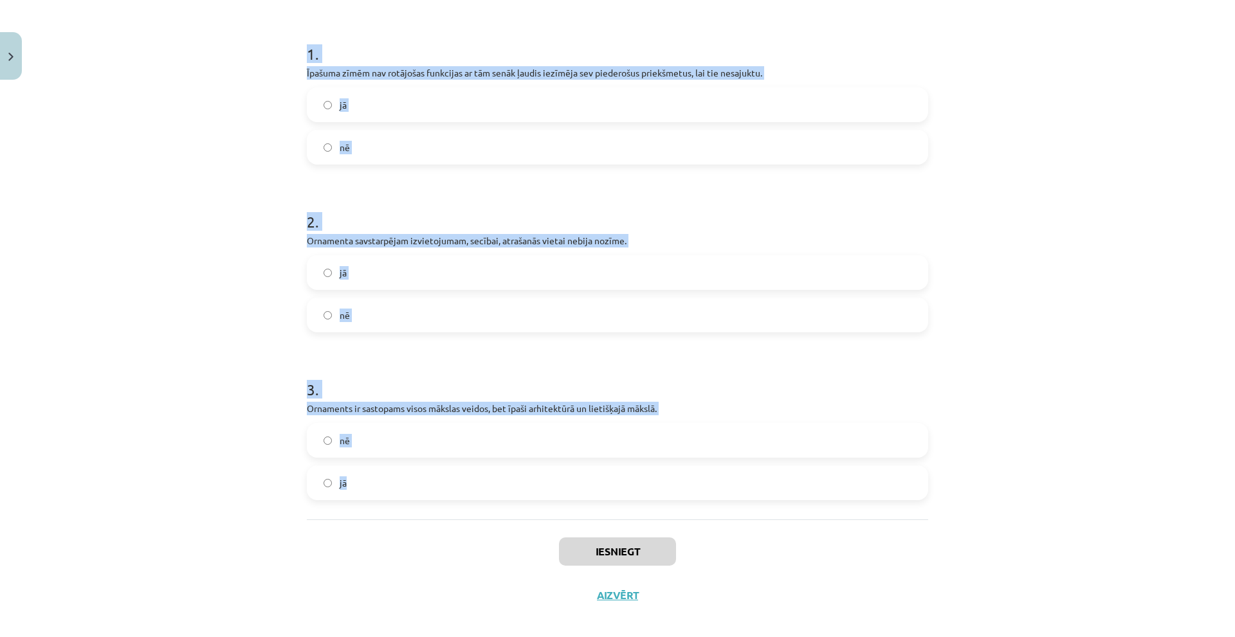
scroll to position [246, 0]
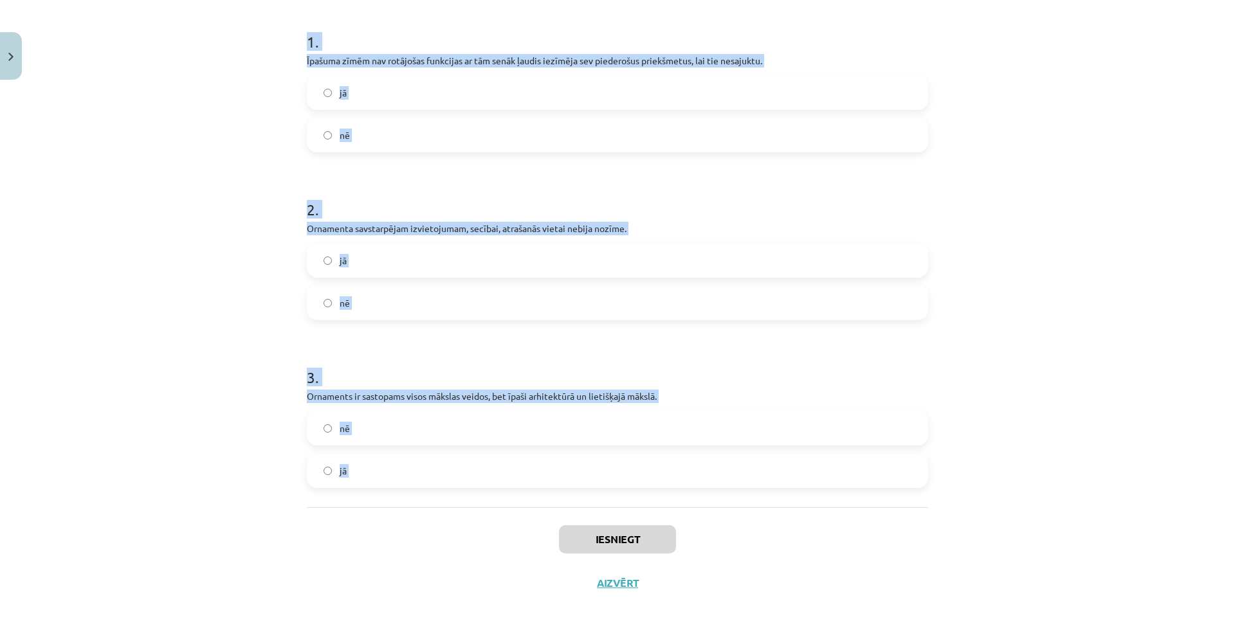
drag, startPoint x: 266, startPoint y: 234, endPoint x: 477, endPoint y: 501, distance: 341.2
click at [484, 524] on div "Mācību tēma: Kultūras un mākslas i (vizuālā māksla) - 10. klases 3. ieskaites m…" at bounding box center [617, 318] width 1235 height 637
copy form "1 . Īpašuma zīmēm nav rotājošas funkcijas ar tām senāk ļaudis iezīmēja sev pied…"
drag, startPoint x: 244, startPoint y: 278, endPoint x: 303, endPoint y: 174, distance: 119.3
click at [244, 277] on div "Mācību tēma: Kultūras un mākslas i (vizuālā māksla) - 10. klases 3. ieskaites m…" at bounding box center [617, 318] width 1235 height 637
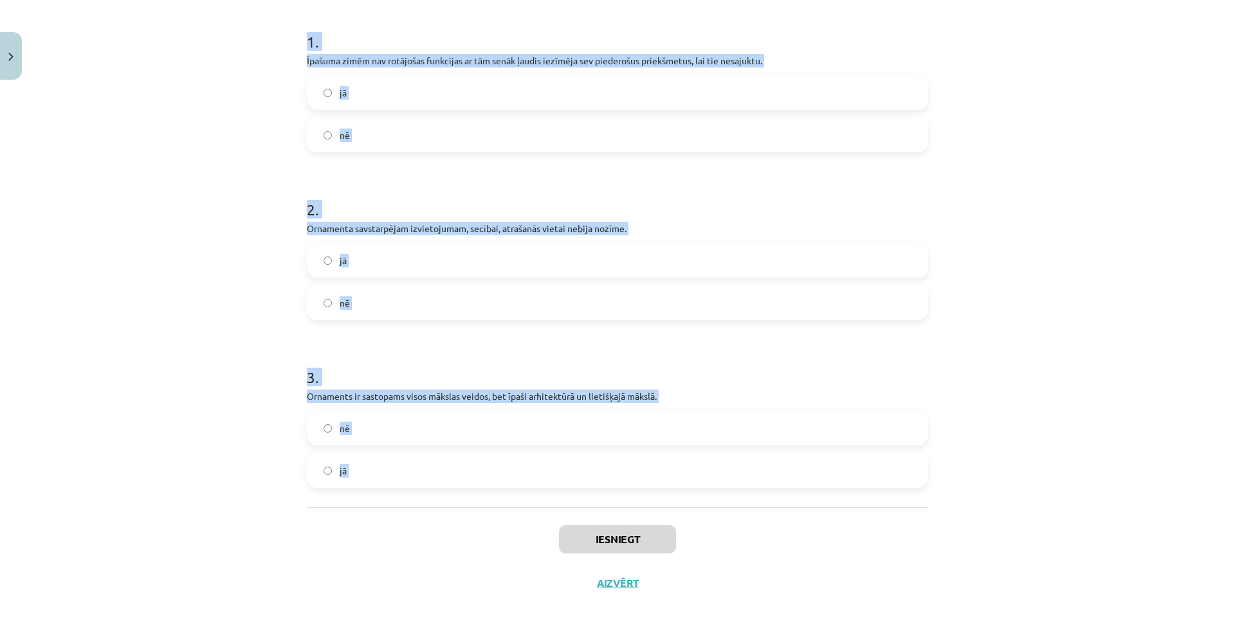
click at [362, 84] on label "jā" at bounding box center [617, 93] width 619 height 32
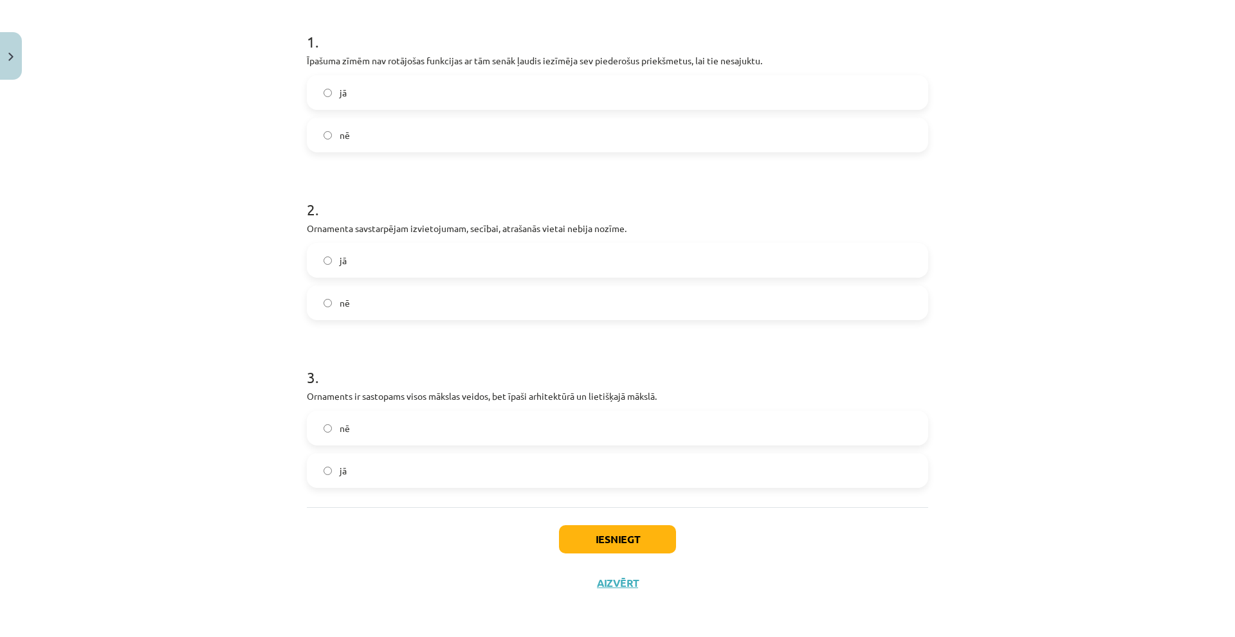
click at [364, 297] on label "nē" at bounding box center [617, 303] width 619 height 32
click at [362, 466] on label "jā" at bounding box center [617, 471] width 619 height 32
click at [581, 546] on button "Iesniegt" at bounding box center [617, 540] width 117 height 28
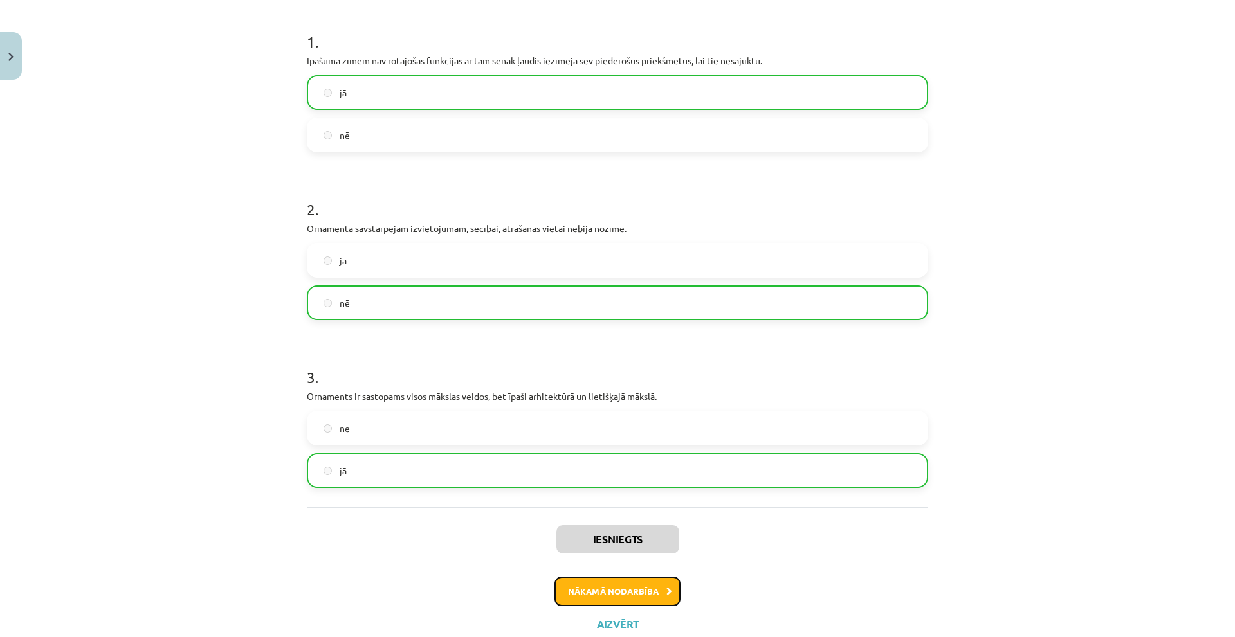
click at [645, 596] on button "Nākamā nodarbība" at bounding box center [618, 592] width 126 height 30
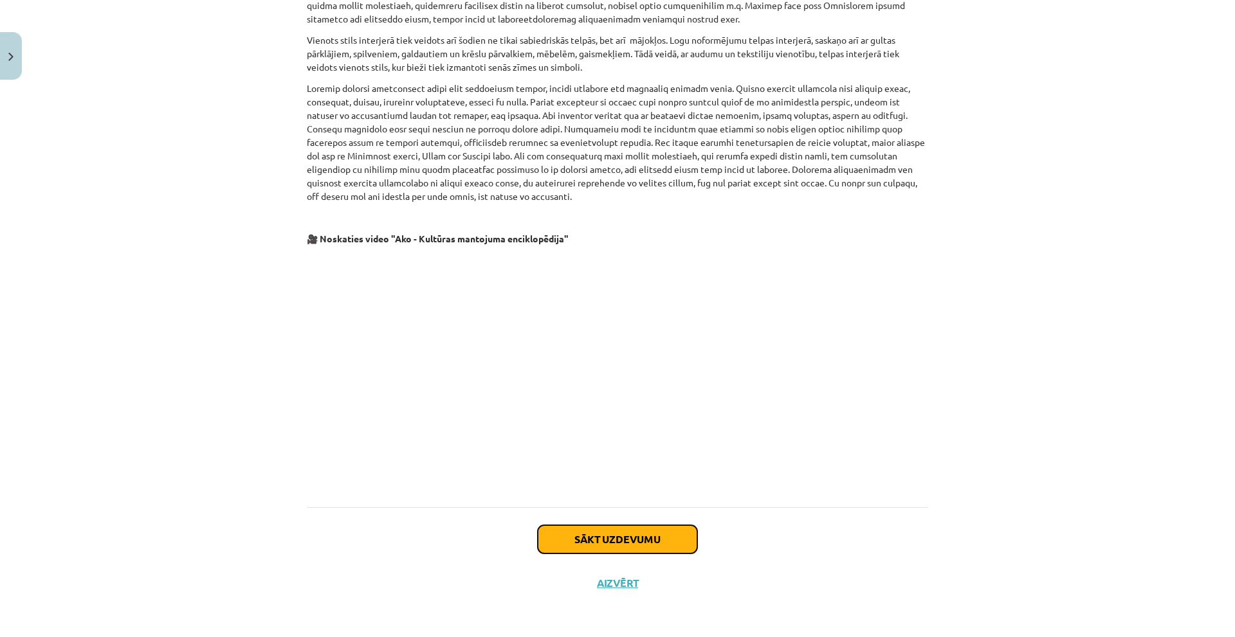
click at [603, 531] on button "Sākt uzdevumu" at bounding box center [618, 540] width 160 height 28
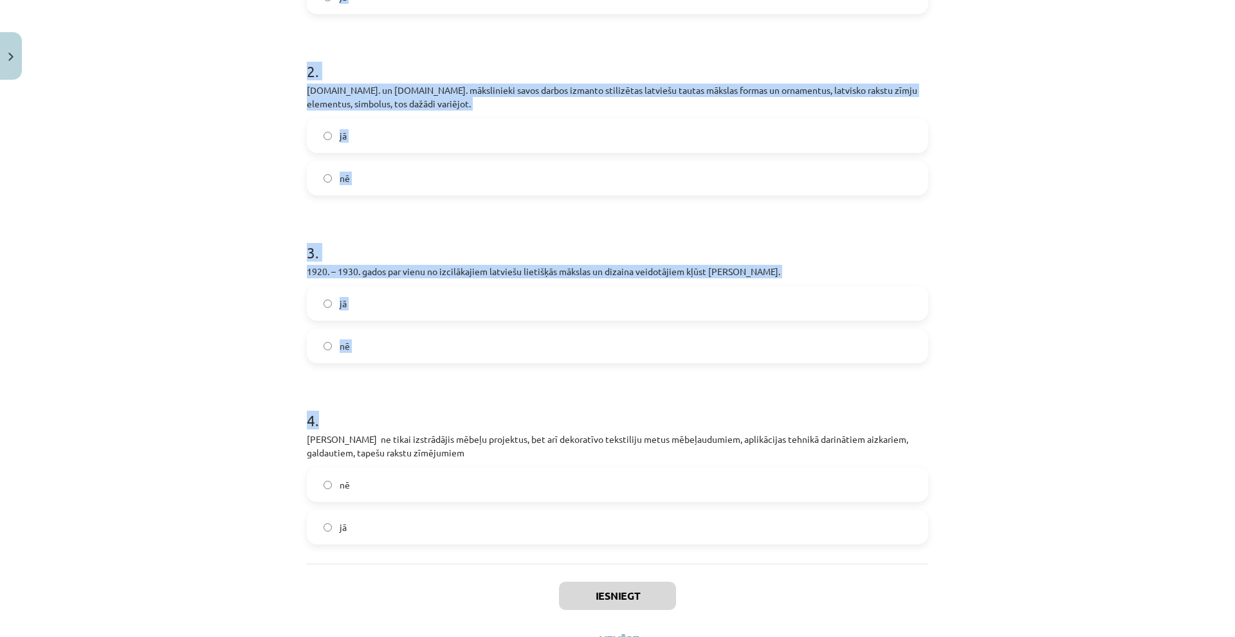
scroll to position [475, 0]
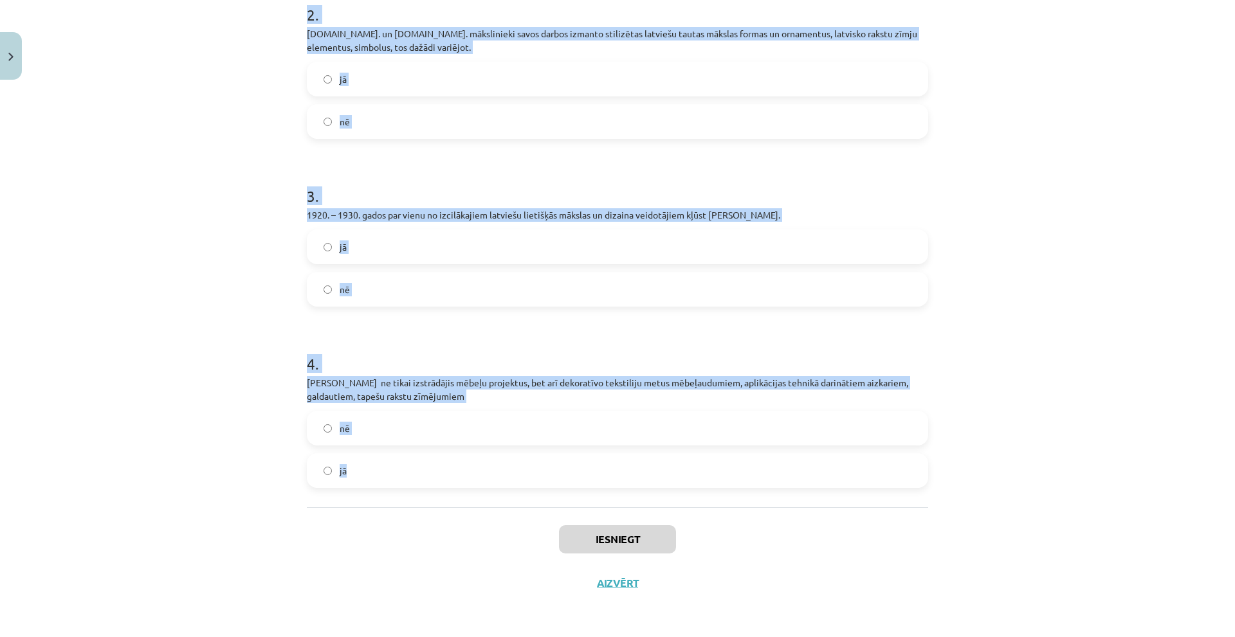
drag, startPoint x: 269, startPoint y: 250, endPoint x: 454, endPoint y: 490, distance: 302.6
click at [454, 490] on div "Mācību tēma: Kultūras un mākslas i (vizuālā māksla) - 10. klases 3. ieskaites m…" at bounding box center [617, 318] width 1235 height 637
copy form "1 . 20.gs. vidū Rīgā ieradās Krievijā pazīstamās Kuzņecovu ģimenes pārstāvis Si…"
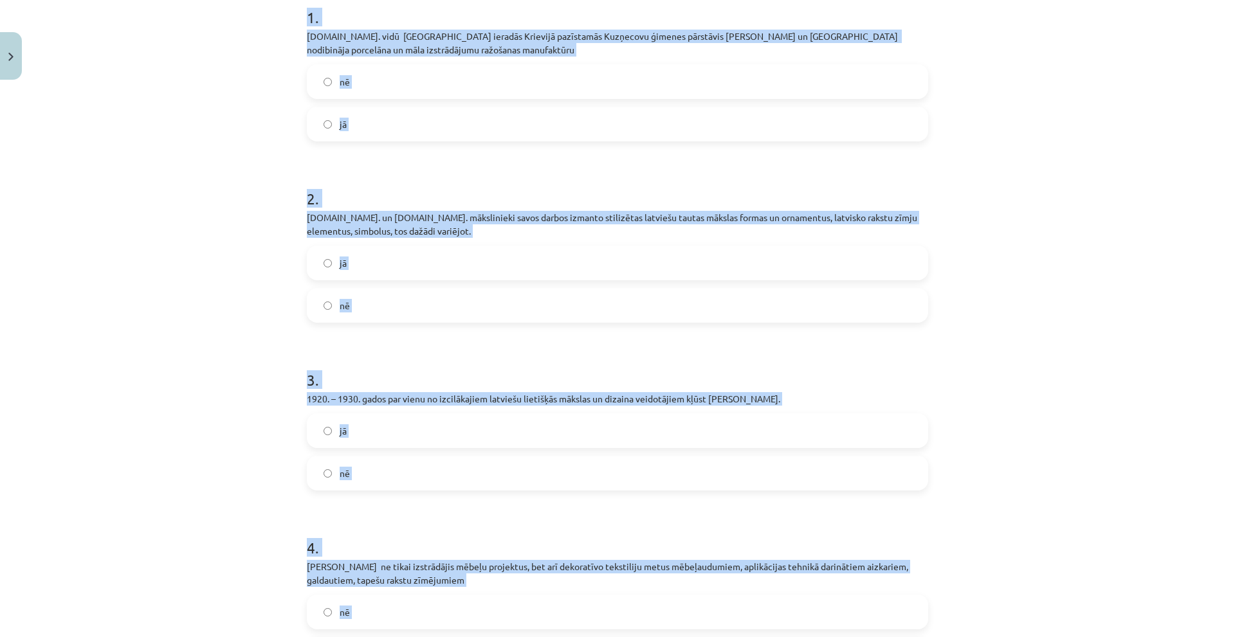
scroll to position [0, 0]
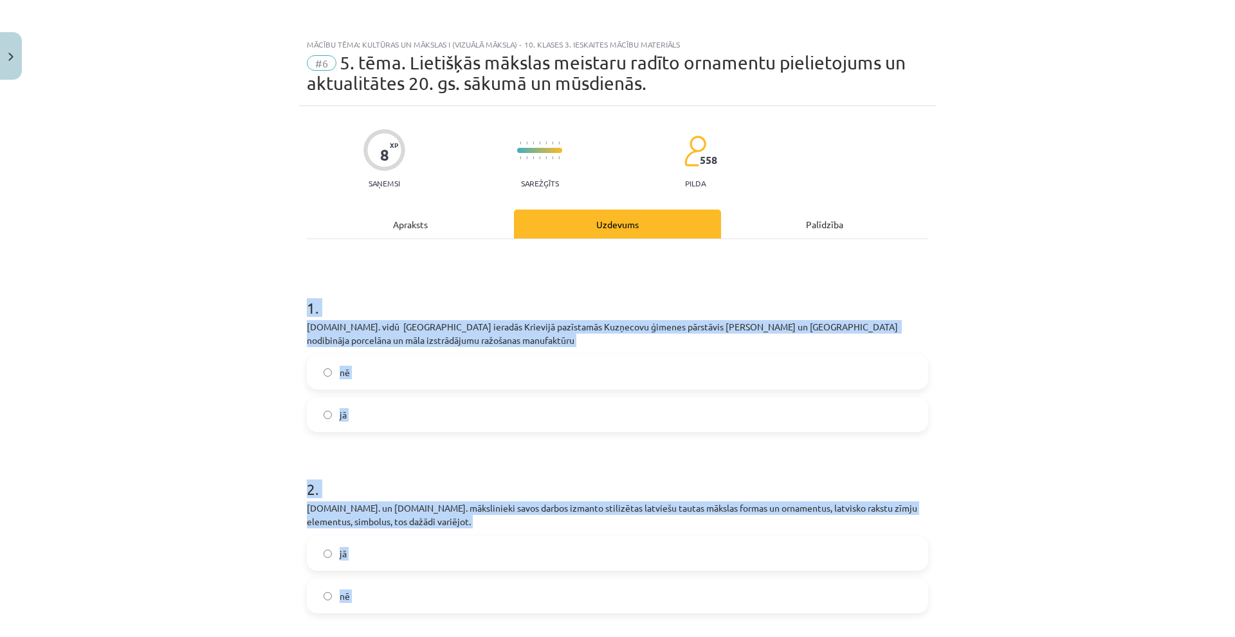
click at [228, 354] on div "Mācību tēma: Kultūras un mākslas i (vizuālā māksla) - 10. klases 3. ieskaites m…" at bounding box center [617, 318] width 1235 height 637
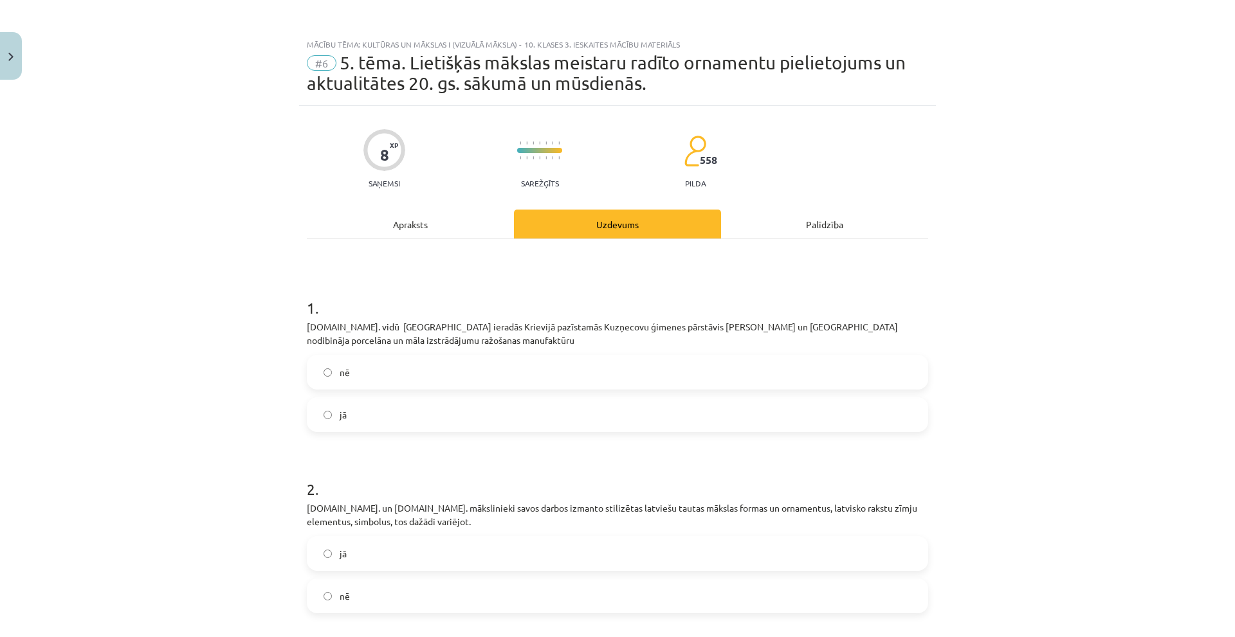
click at [340, 409] on span "jā" at bounding box center [343, 415] width 7 height 14
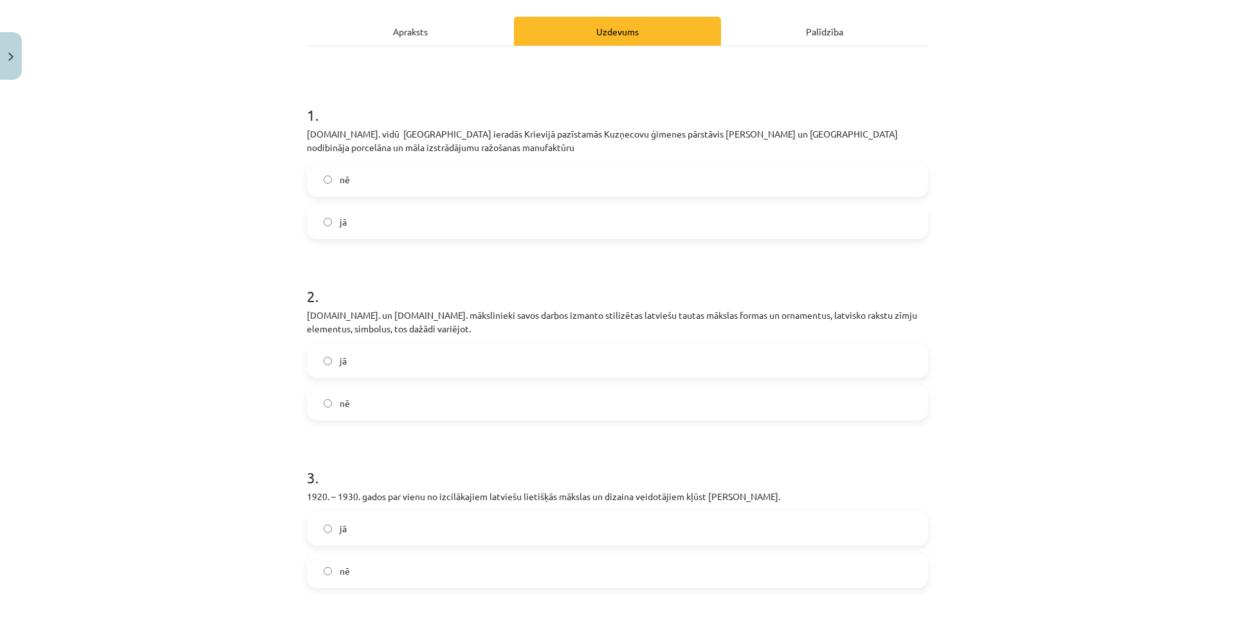
click at [355, 372] on label "jā" at bounding box center [617, 361] width 619 height 32
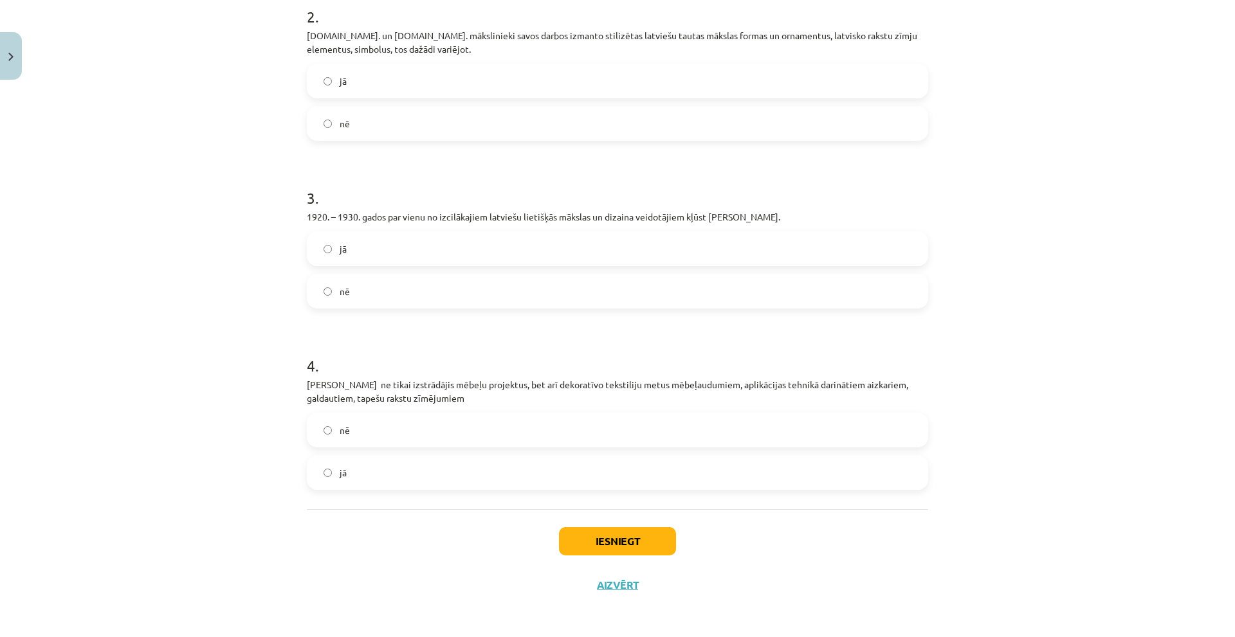
scroll to position [475, 0]
click at [369, 252] on label "jā" at bounding box center [617, 247] width 619 height 32
click at [340, 473] on span "jā" at bounding box center [343, 471] width 7 height 14
click at [598, 542] on button "Iesniegt" at bounding box center [617, 540] width 117 height 28
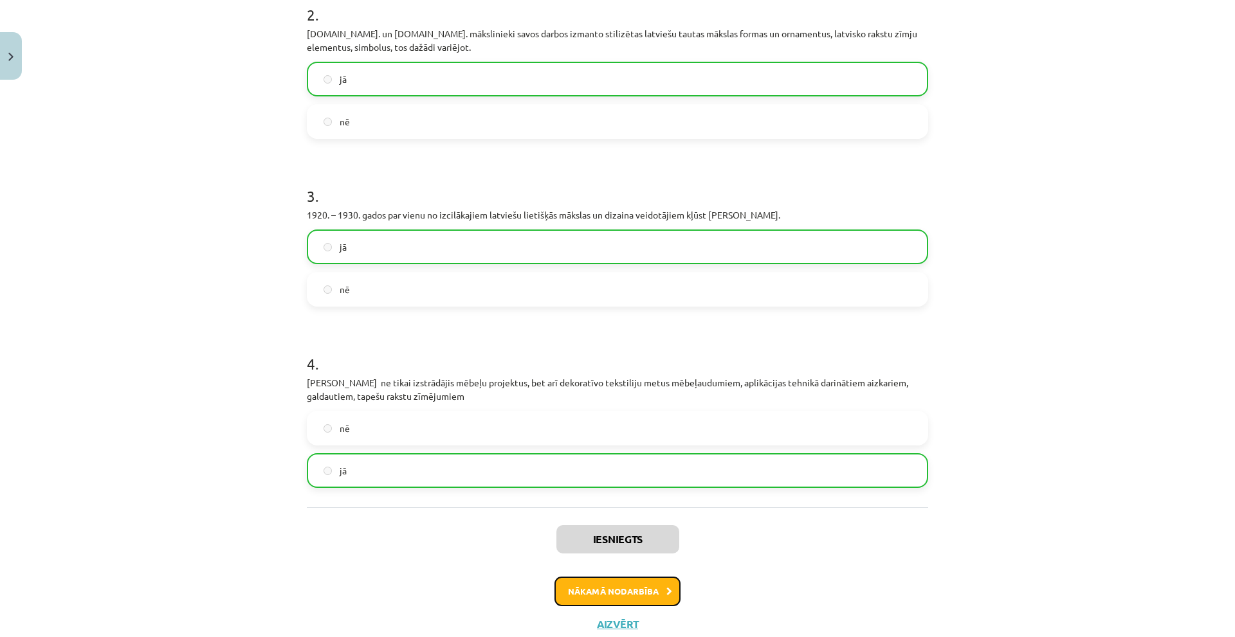
click at [620, 596] on button "Nākamā nodarbība" at bounding box center [618, 592] width 126 height 30
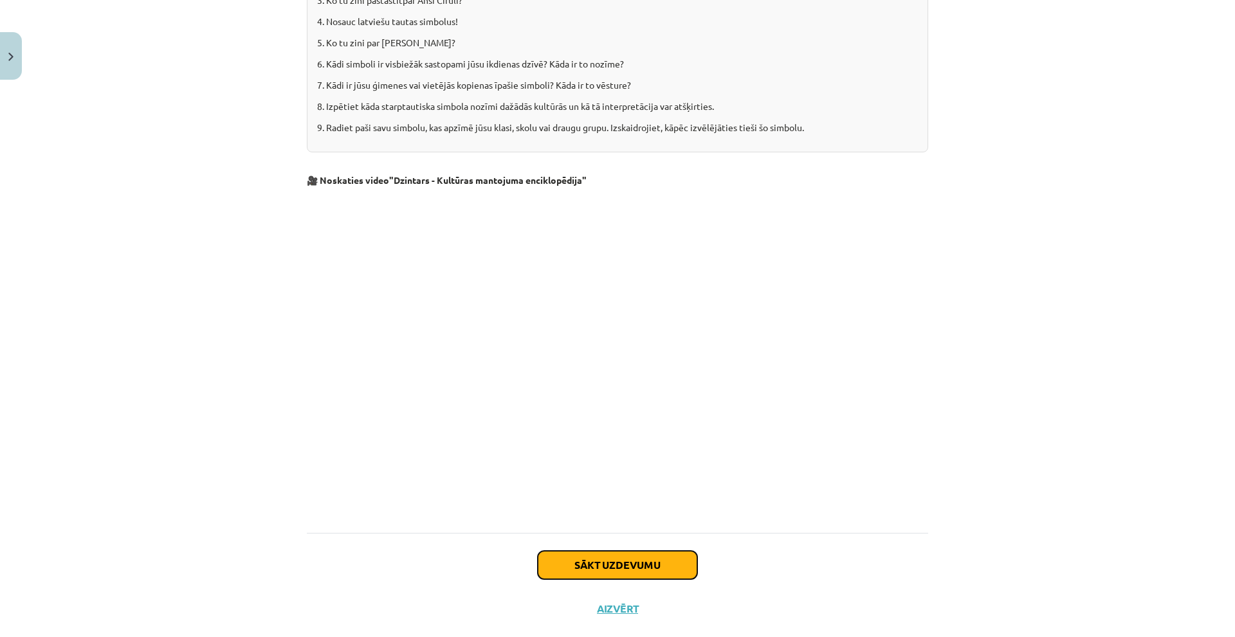
click at [581, 551] on button "Sākt uzdevumu" at bounding box center [618, 565] width 160 height 28
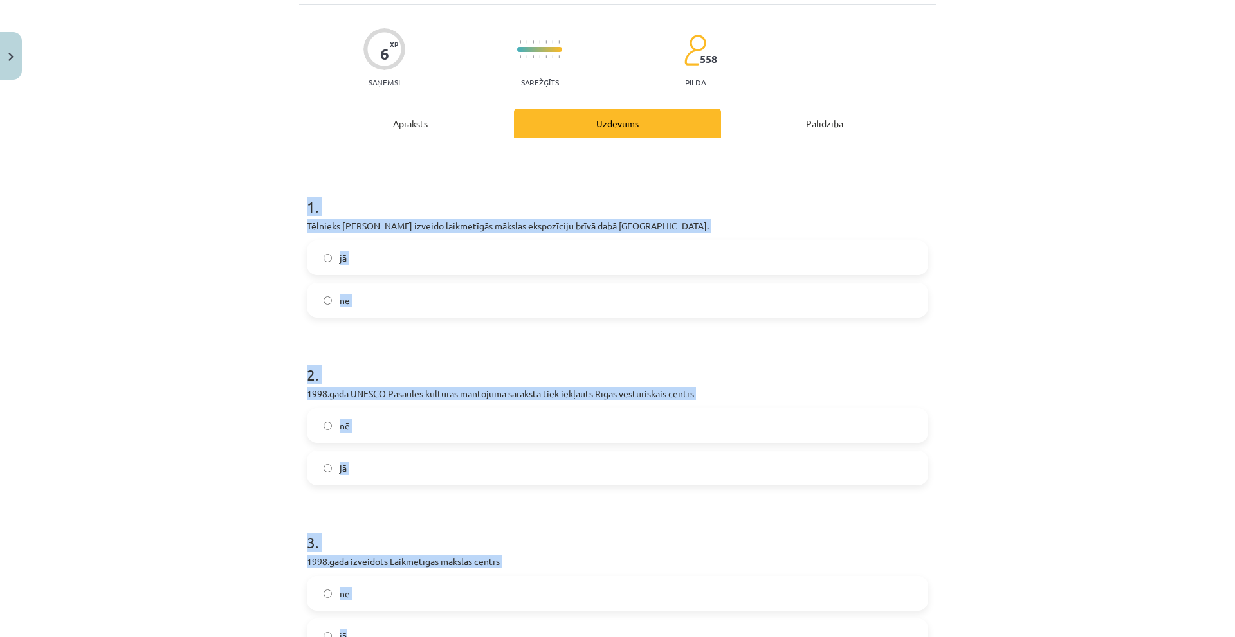
scroll to position [246, 0]
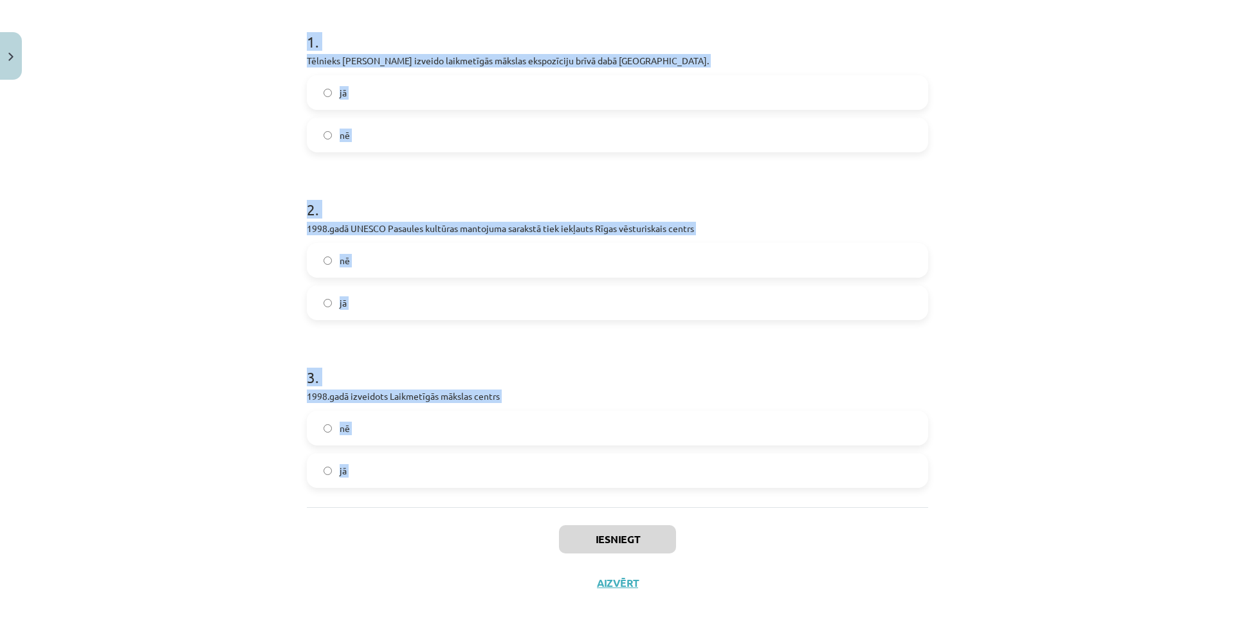
drag, startPoint x: 488, startPoint y: 445, endPoint x: 550, endPoint y: 519, distance: 96.8
click at [550, 519] on div "Mācību tēma: Kultūras un mākslas i (vizuālā māksla) - 10. klases 3. ieskaites m…" at bounding box center [617, 318] width 1235 height 637
copy form "1 . Tēlnieks Gints Gabrāns izveido laikmetīgās mākslas ekspozīciju brīvā dabā P…"
click at [373, 98] on label "jā" at bounding box center [617, 93] width 619 height 32
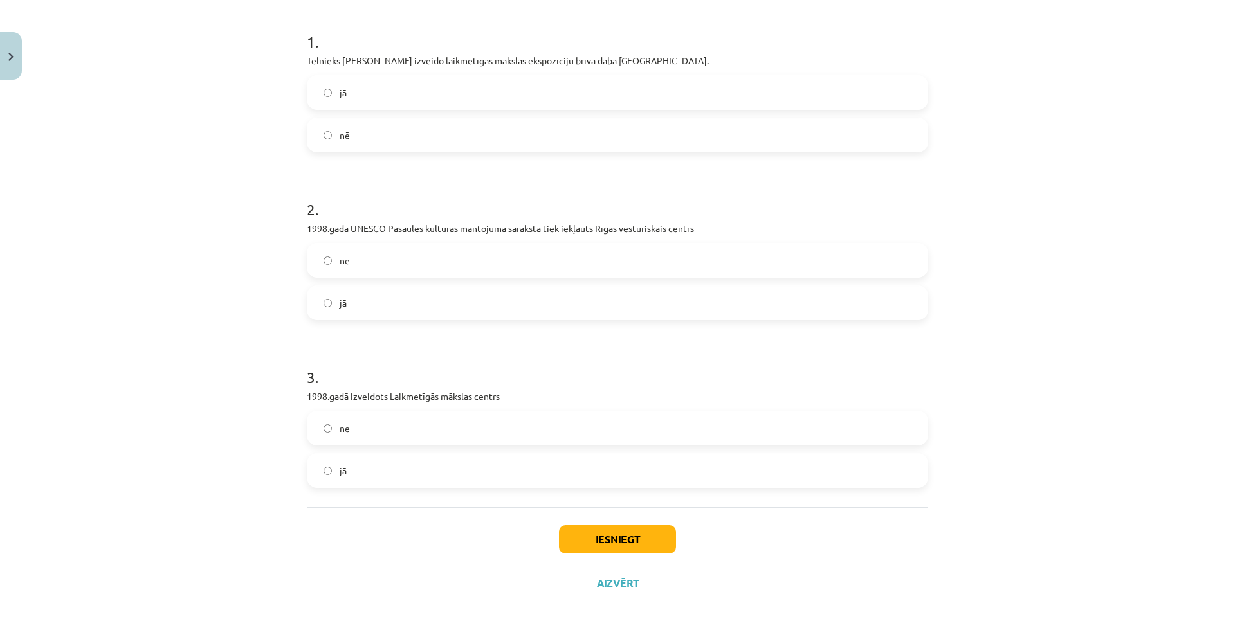
click at [416, 286] on div "jā" at bounding box center [617, 303] width 621 height 35
click at [404, 307] on label "jā" at bounding box center [617, 303] width 619 height 32
click at [402, 471] on label "jā" at bounding box center [617, 471] width 619 height 32
click at [629, 556] on div "Iesniegt Aizvērt" at bounding box center [617, 553] width 621 height 90
click at [628, 540] on button "Iesniegt" at bounding box center [617, 540] width 117 height 28
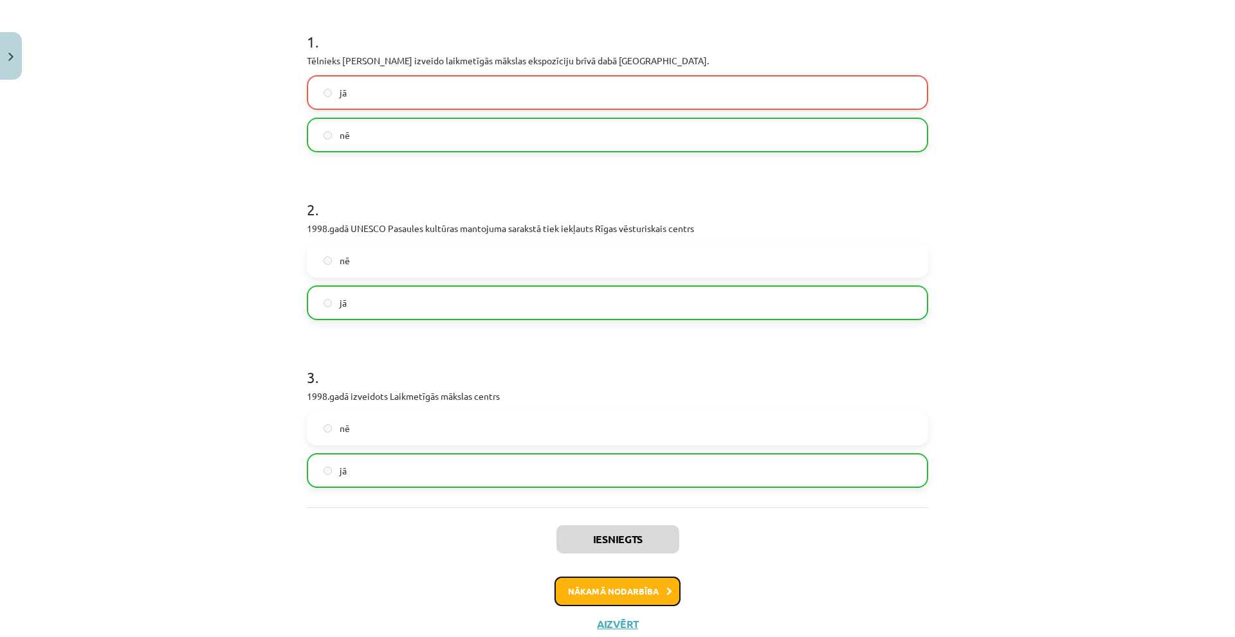
click at [583, 591] on button "Nākamā nodarbība" at bounding box center [618, 592] width 126 height 30
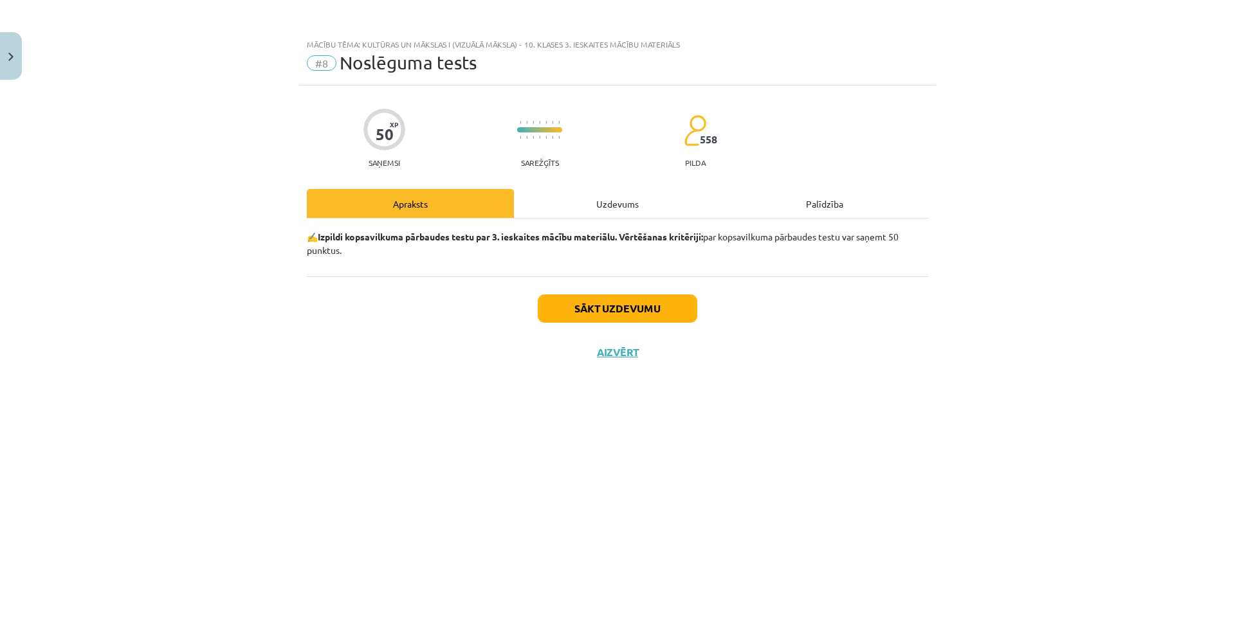
scroll to position [0, 0]
click at [596, 303] on button "Sākt uzdevumu" at bounding box center [618, 309] width 160 height 28
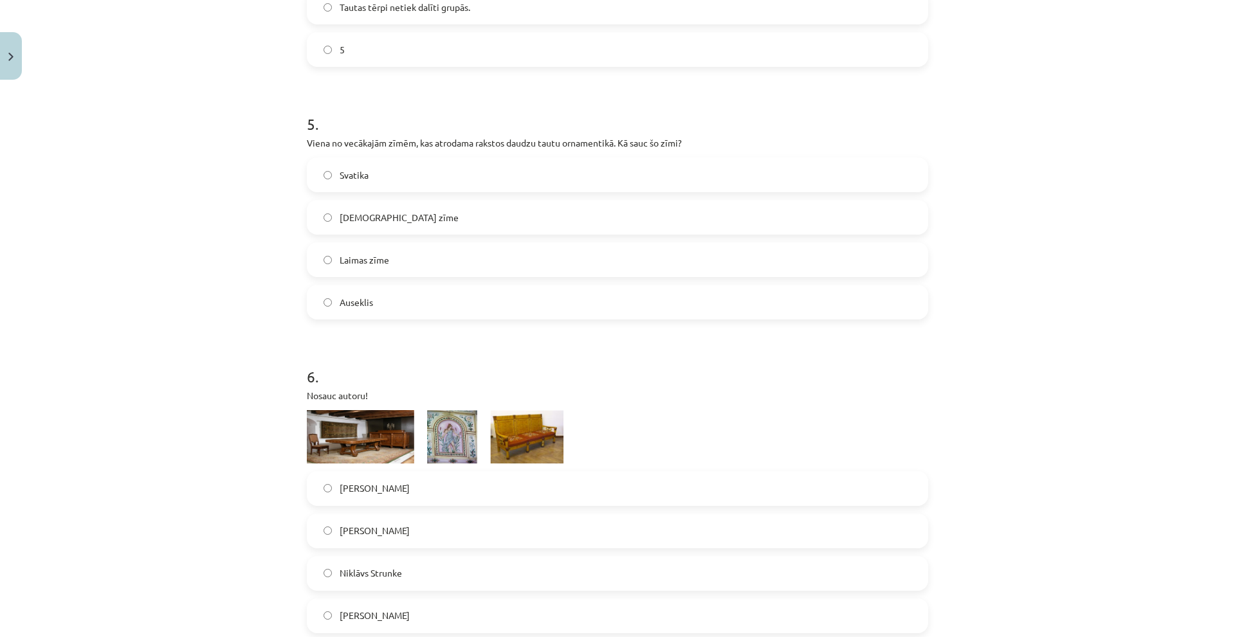
scroll to position [1222, 0]
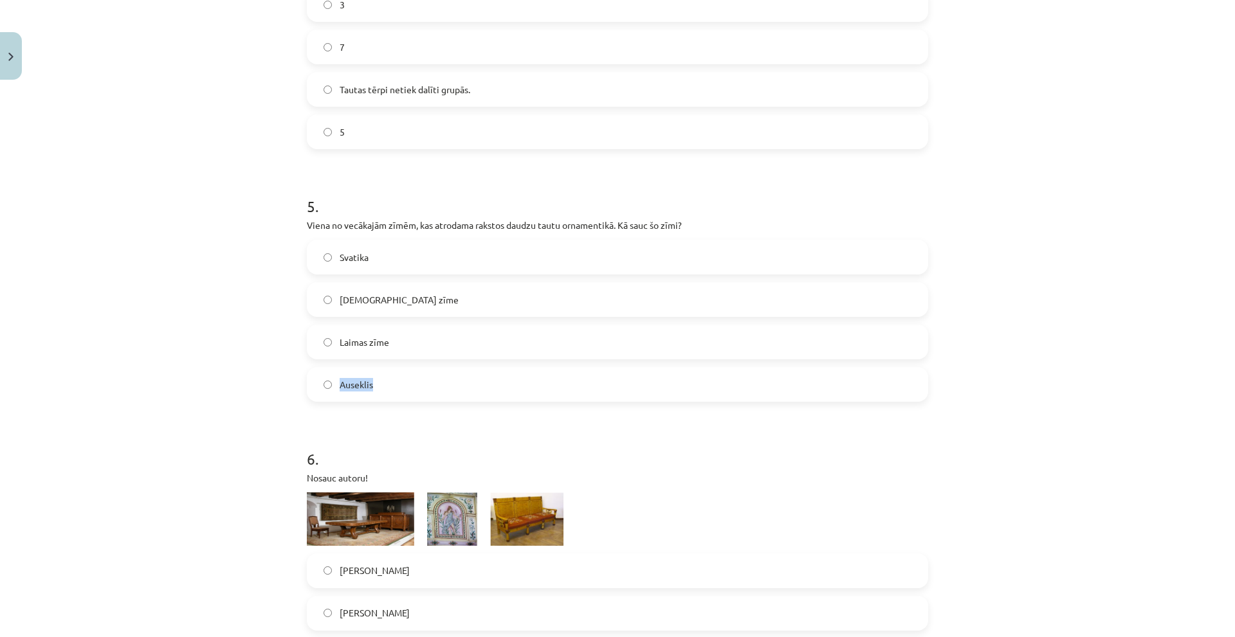
drag, startPoint x: 445, startPoint y: 338, endPoint x: 482, endPoint y: 439, distance: 107.4
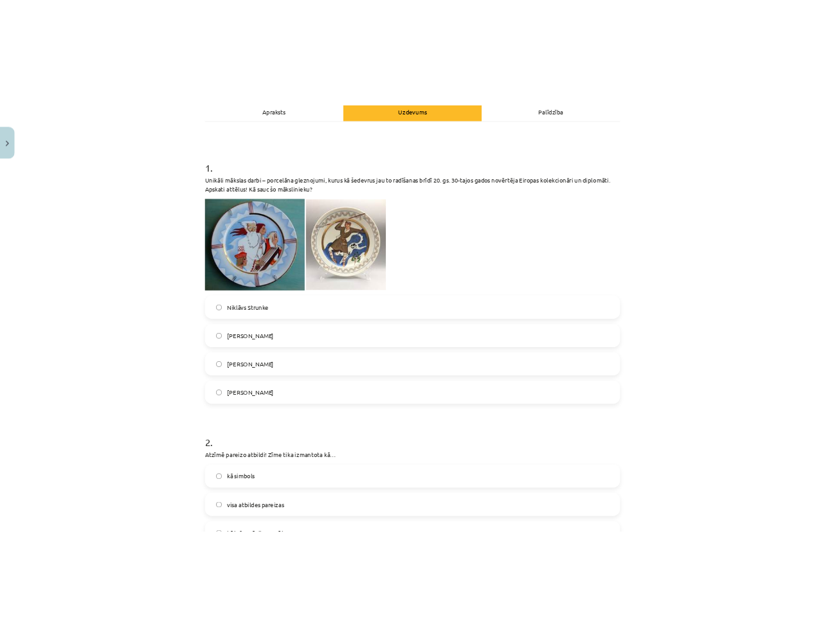
scroll to position [193, 0]
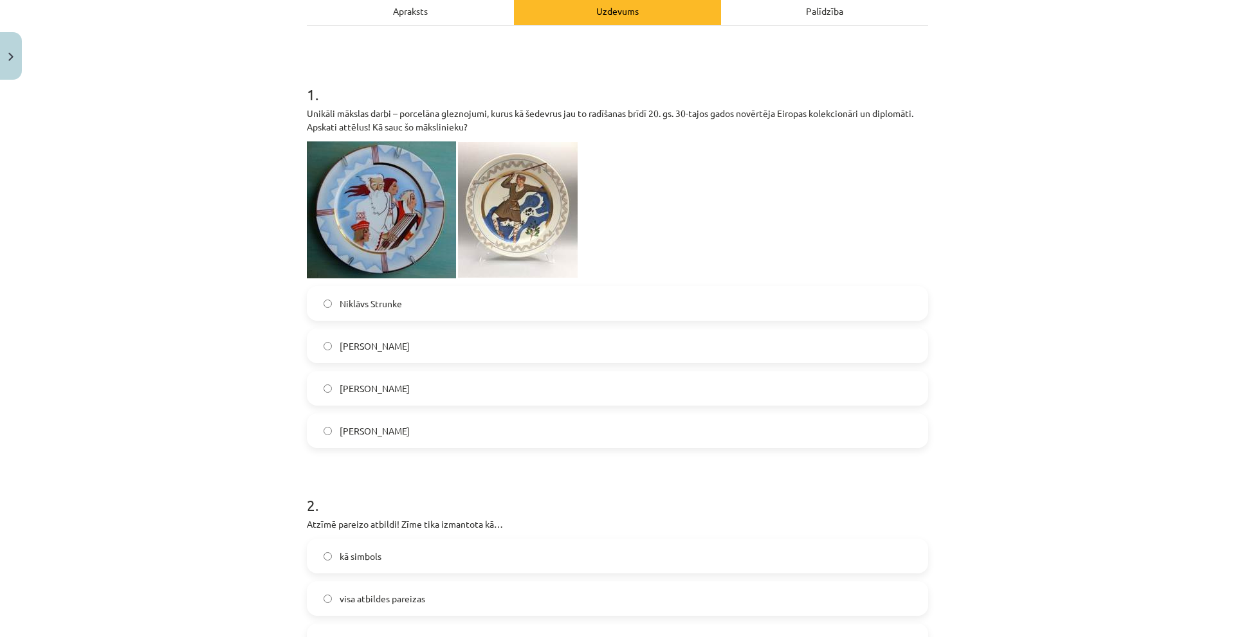
click at [184, 293] on div "Mācību tēma: Kultūras un mākslas i (vizuālā māksla) - 10. klases 3. ieskaites m…" at bounding box center [617, 318] width 1235 height 637
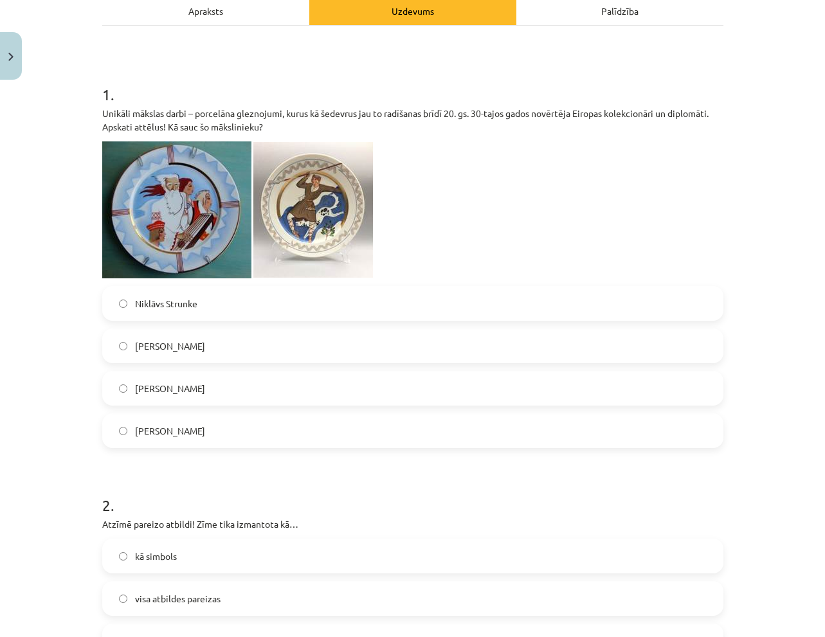
click at [190, 312] on label "Niklāvs Strunke" at bounding box center [413, 304] width 619 height 32
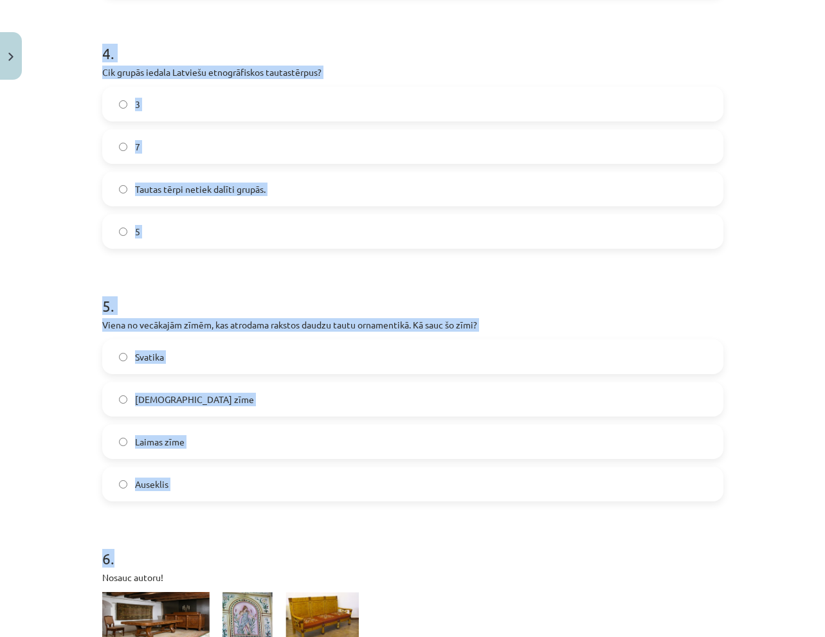
scroll to position [1351, 0]
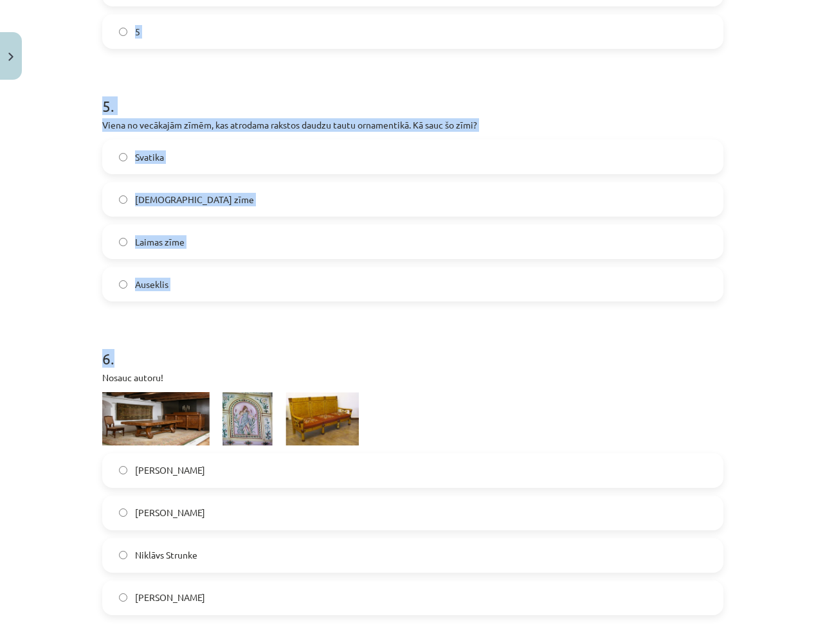
drag, startPoint x: 89, startPoint y: 111, endPoint x: 283, endPoint y: 331, distance: 293.0
click at [283, 331] on div "Mācību tēma: Kultūras un mākslas i (vizuālā māksla) - 10. klases 3. ieskaites m…" at bounding box center [412, 318] width 825 height 637
copy form "2 . Atzīmē pareizo atbildi! Zīme tika izmantota kā… kā simbols visa atbildes pa…"
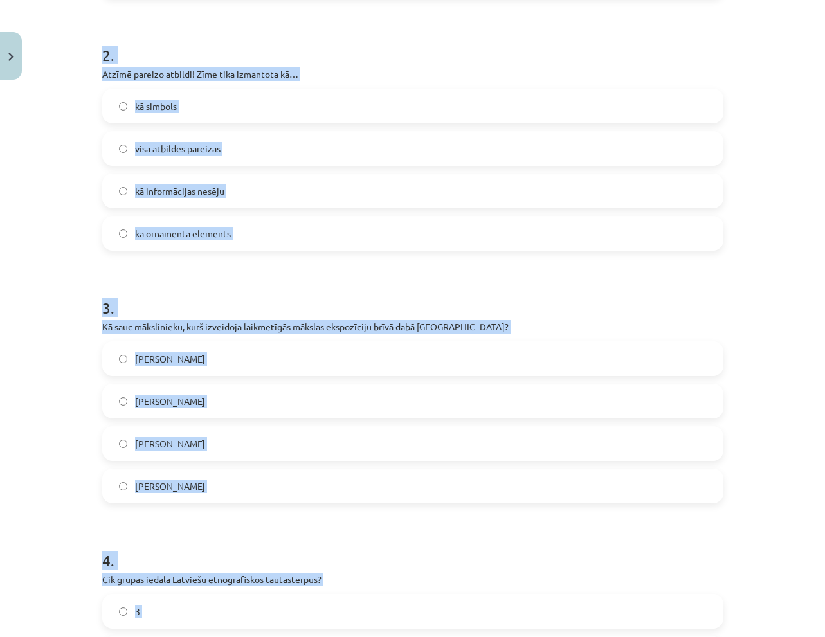
click at [84, 271] on div "Mācību tēma: Kultūras un mākslas i (vizuālā māksla) - 10. klases 3. ieskaites m…" at bounding box center [412, 318] width 825 height 637
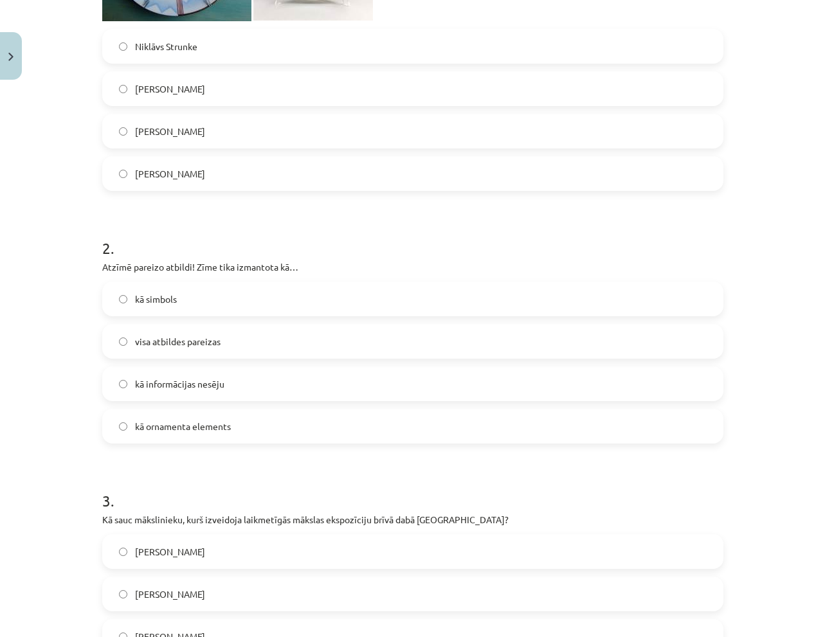
click at [219, 338] on label "visa atbildes pareizas" at bounding box center [413, 342] width 619 height 32
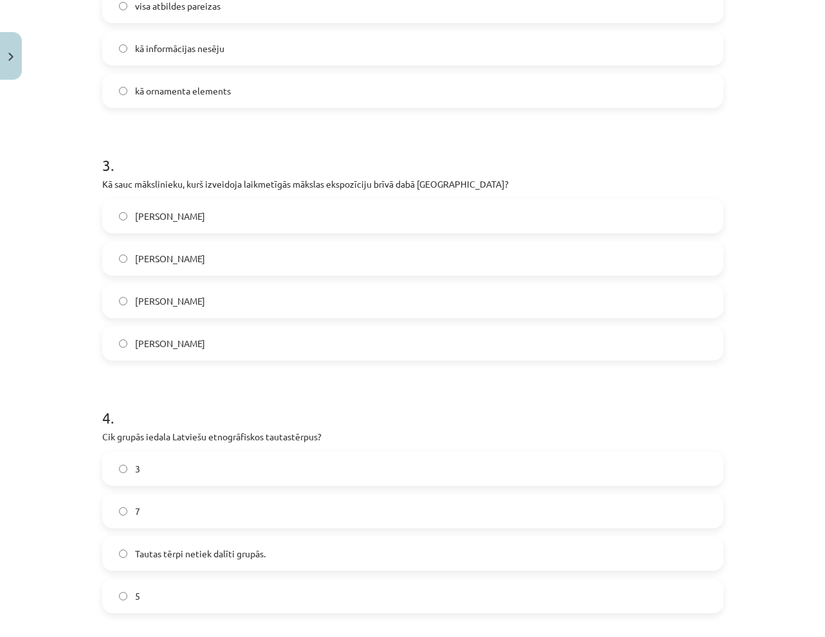
scroll to position [836, 0]
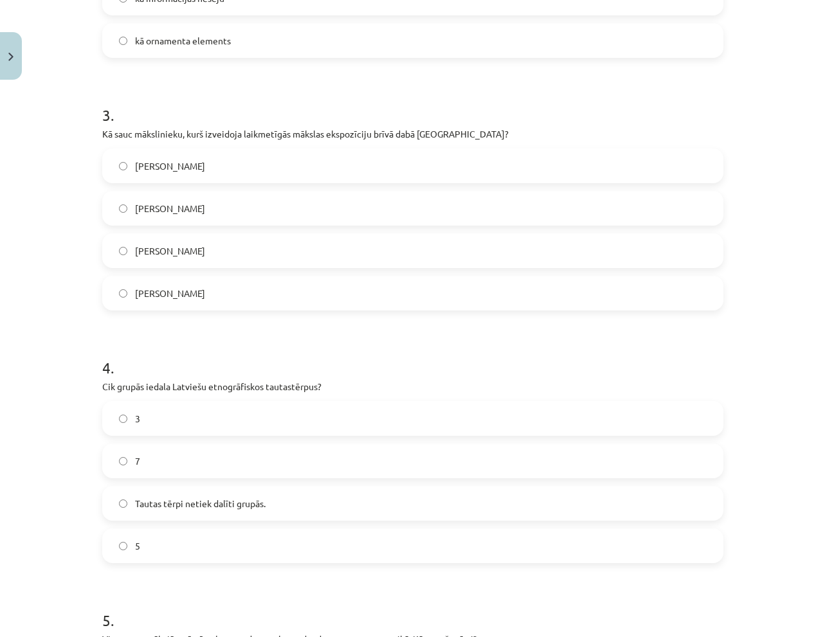
click at [199, 301] on label "Ojārs Feldbergs" at bounding box center [413, 293] width 619 height 32
click at [147, 537] on label "5" at bounding box center [413, 546] width 619 height 32
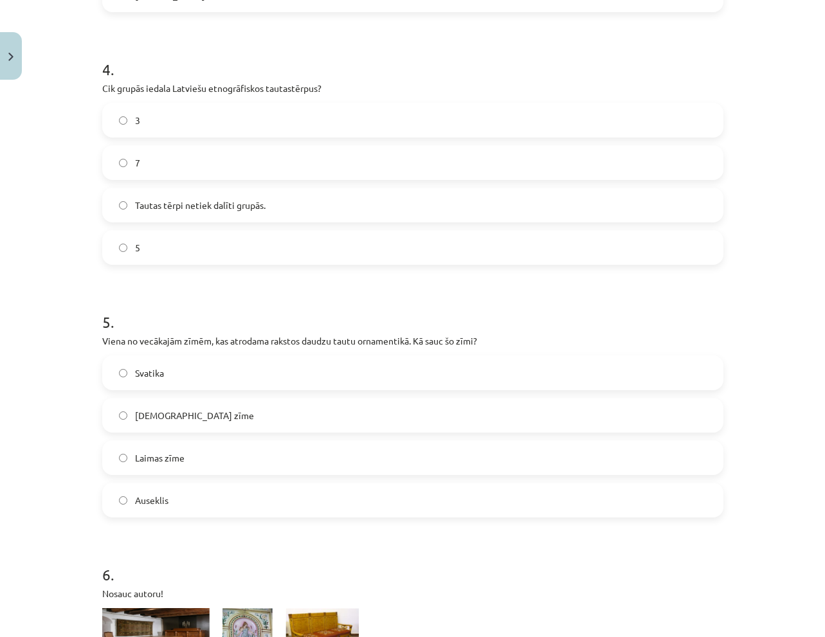
scroll to position [1158, 0]
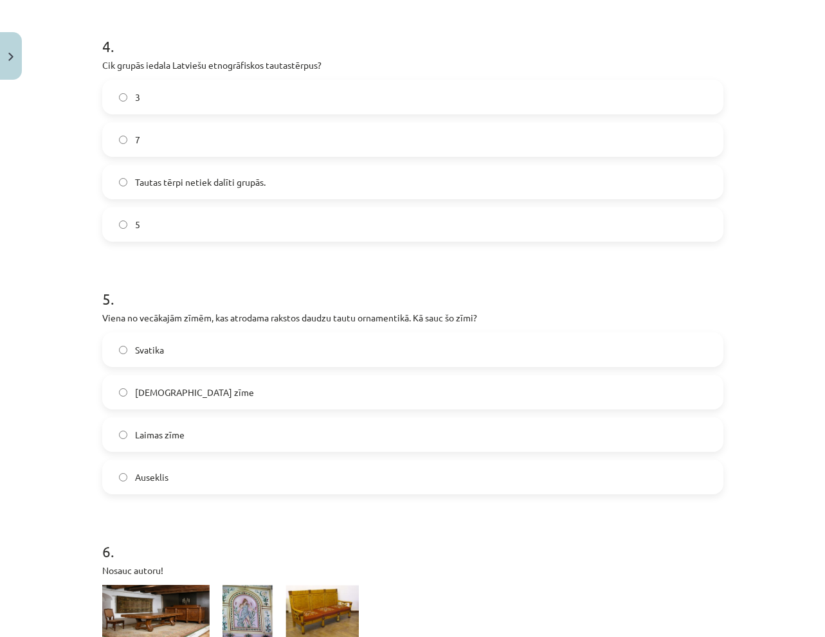
click at [209, 481] on label "Auseklis" at bounding box center [413, 477] width 619 height 32
drag, startPoint x: 82, startPoint y: 314, endPoint x: 509, endPoint y: 322, distance: 426.6
click at [509, 322] on div "Mācību tēma: Kultūras un mākslas i (vizuālā māksla) - 10. klases 3. ieskaites m…" at bounding box center [412, 318] width 825 height 637
click at [76, 383] on div "Mācību tēma: Kultūras un mākslas i (vizuālā māksla) - 10. klases 3. ieskaites m…" at bounding box center [412, 318] width 825 height 637
click at [183, 401] on label "Dieva zīme" at bounding box center [413, 392] width 619 height 32
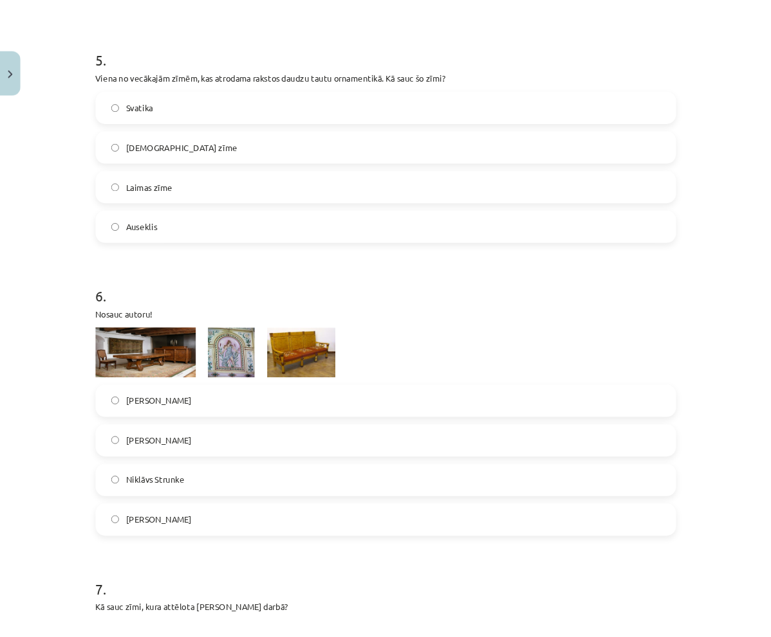
scroll to position [1480, 0]
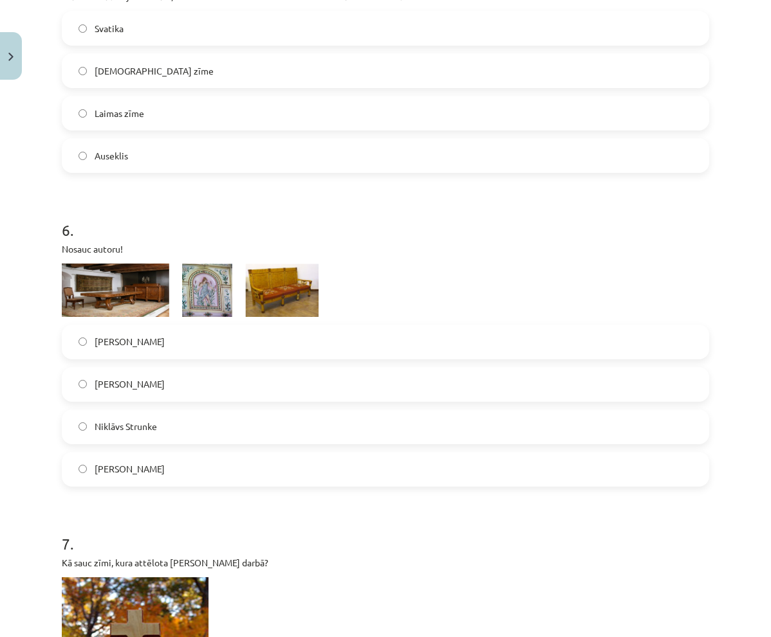
click at [146, 468] on label "Ansis Cīrulis" at bounding box center [385, 470] width 645 height 32
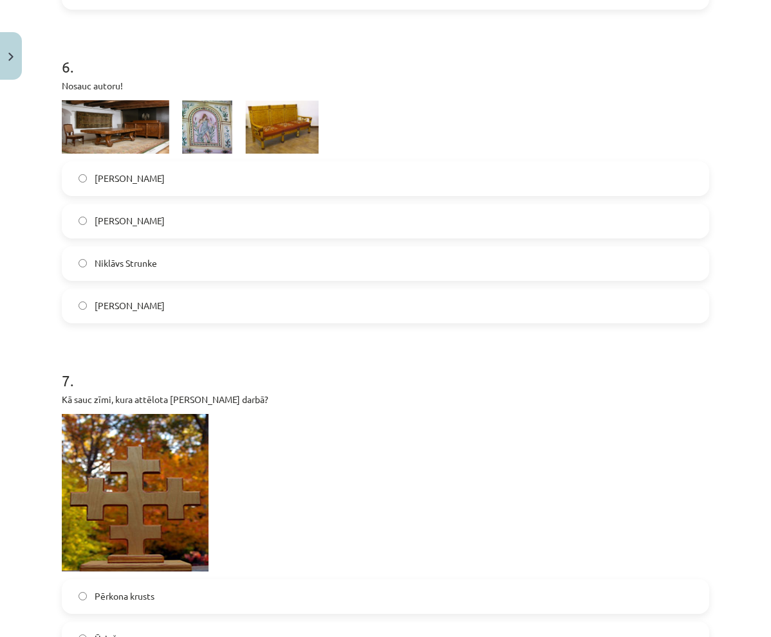
scroll to position [1866, 0]
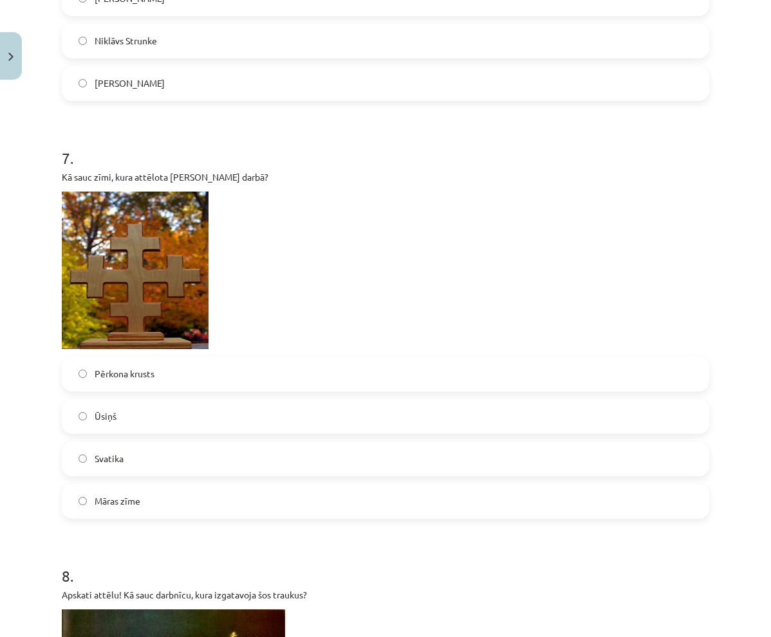
click at [280, 495] on label "Māras zīme" at bounding box center [385, 502] width 645 height 32
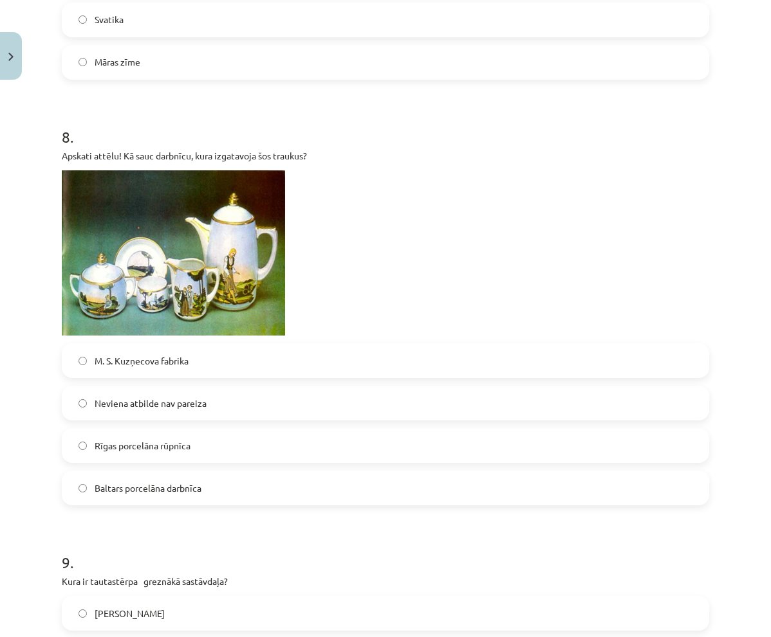
scroll to position [2316, 0]
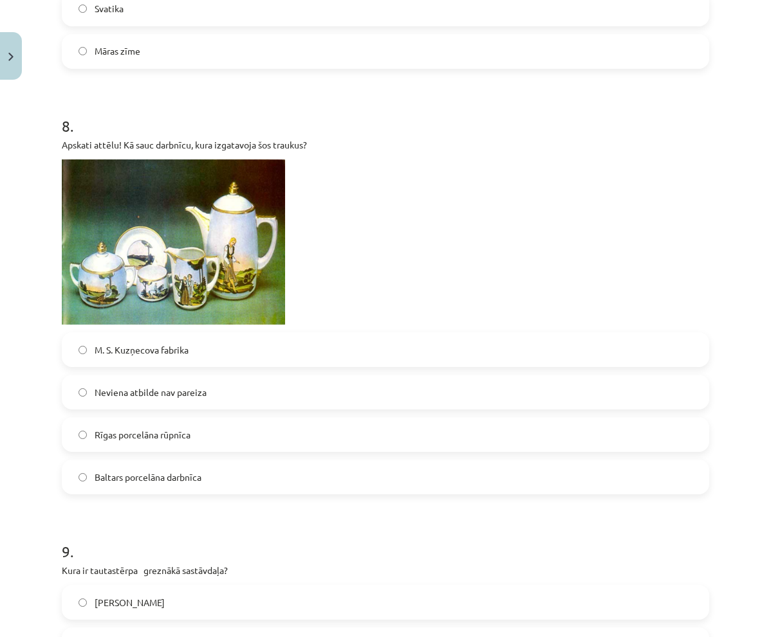
click at [199, 433] on label "Rīgas porcelāna rūpnīca" at bounding box center [385, 435] width 645 height 32
click at [295, 352] on label "M. S. Kuzņecova fabrika" at bounding box center [385, 350] width 645 height 32
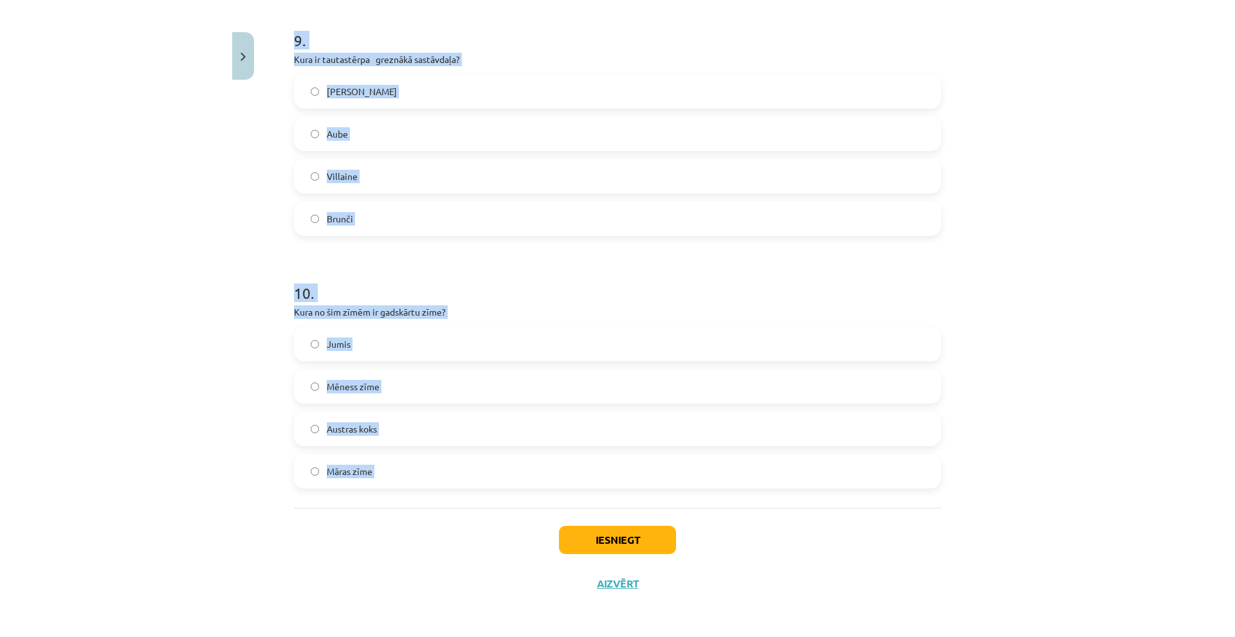
scroll to position [2828, 0]
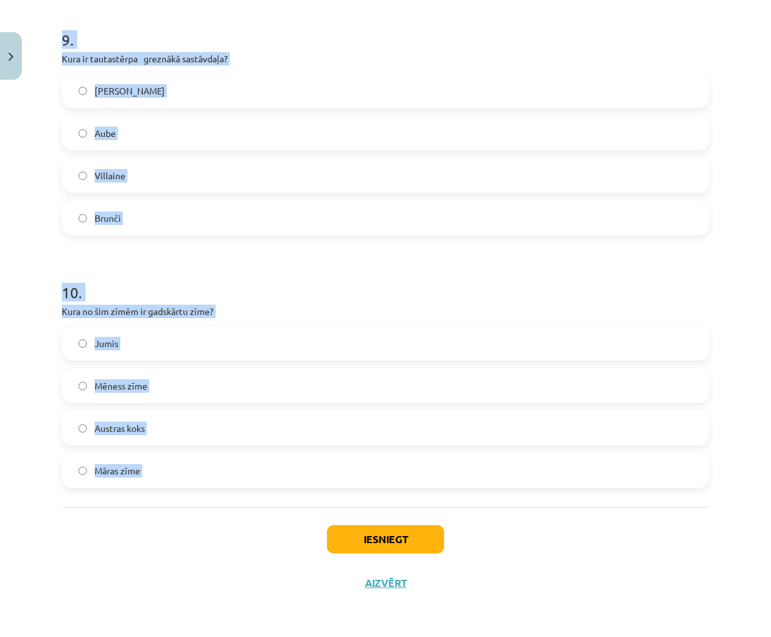
drag, startPoint x: 68, startPoint y: 315, endPoint x: 210, endPoint y: 518, distance: 247.9
click at [210, 518] on div "Mācību tēma: Kultūras un mākslas i (vizuālā māksla) - 10. klases 3. ieskaites m…" at bounding box center [385, 318] width 771 height 637
copy form "9 . Kura ir tautastērpa greznākā sastāvdaļa? Josta Aube Villaine Brunči 10 . Ku…"
click at [147, 98] on label "Josta" at bounding box center [385, 91] width 645 height 32
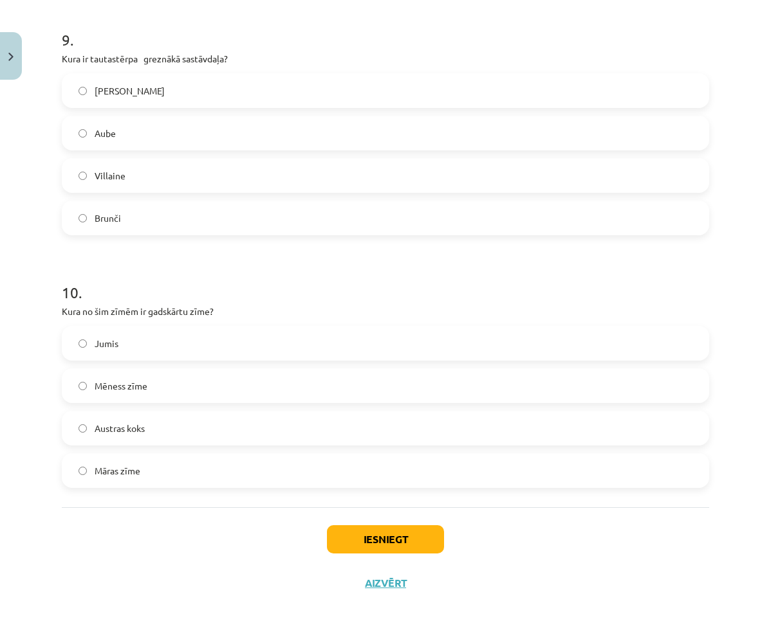
click at [171, 347] on label "Jumis" at bounding box center [385, 343] width 645 height 32
click at [381, 535] on button "Iesniegt" at bounding box center [385, 540] width 117 height 28
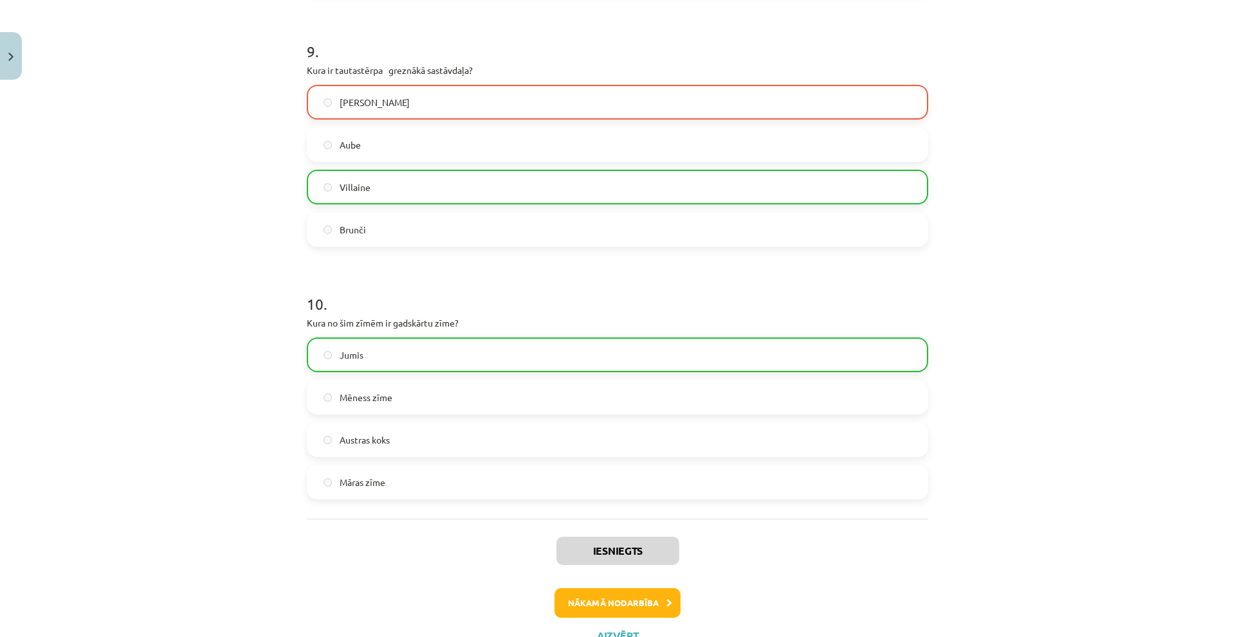
scroll to position [2869, 0]
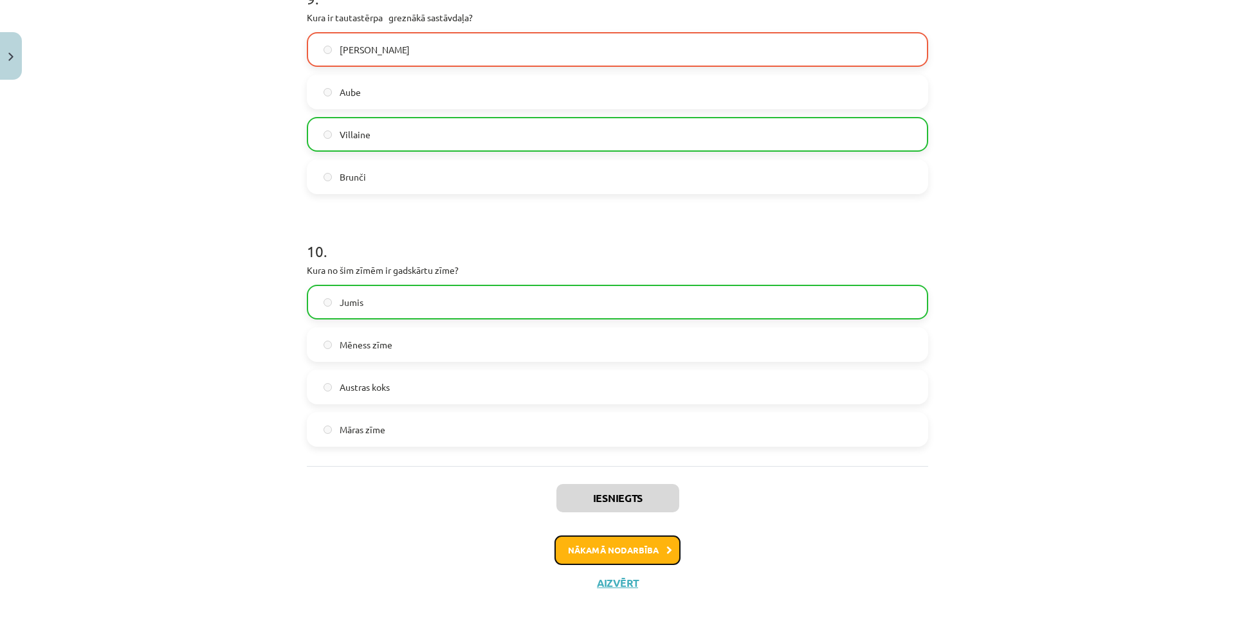
click at [657, 546] on button "Nākamā nodarbība" at bounding box center [618, 551] width 126 height 30
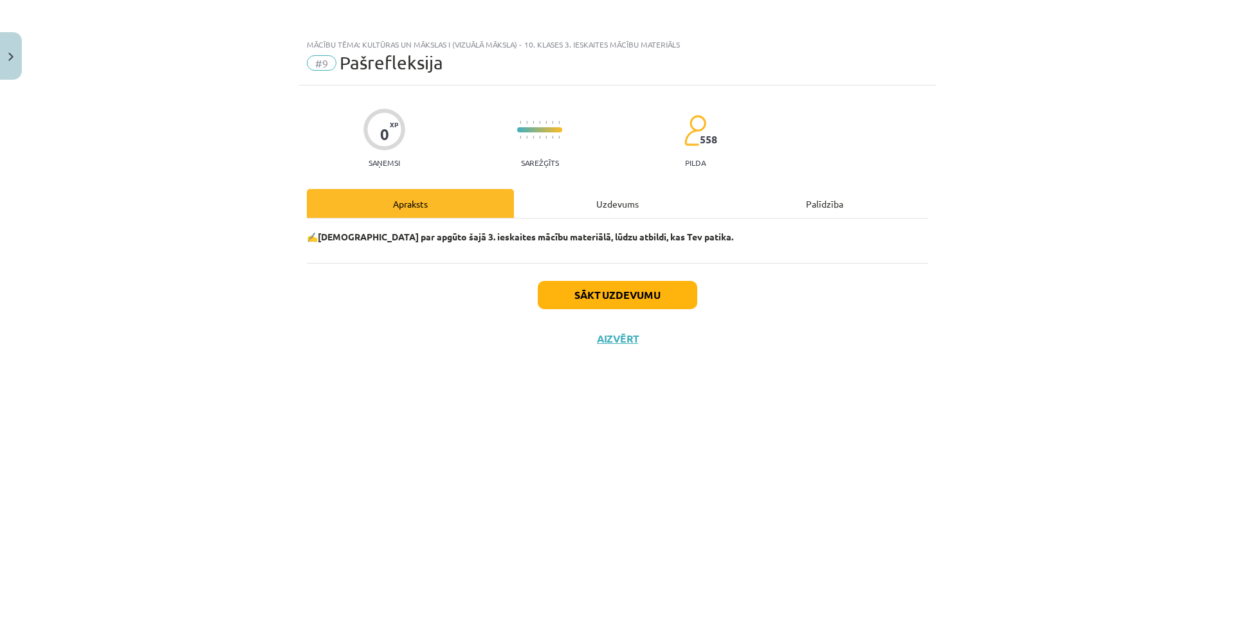
scroll to position [0, 0]
click at [659, 297] on button "Sākt uzdevumu" at bounding box center [618, 295] width 160 height 28
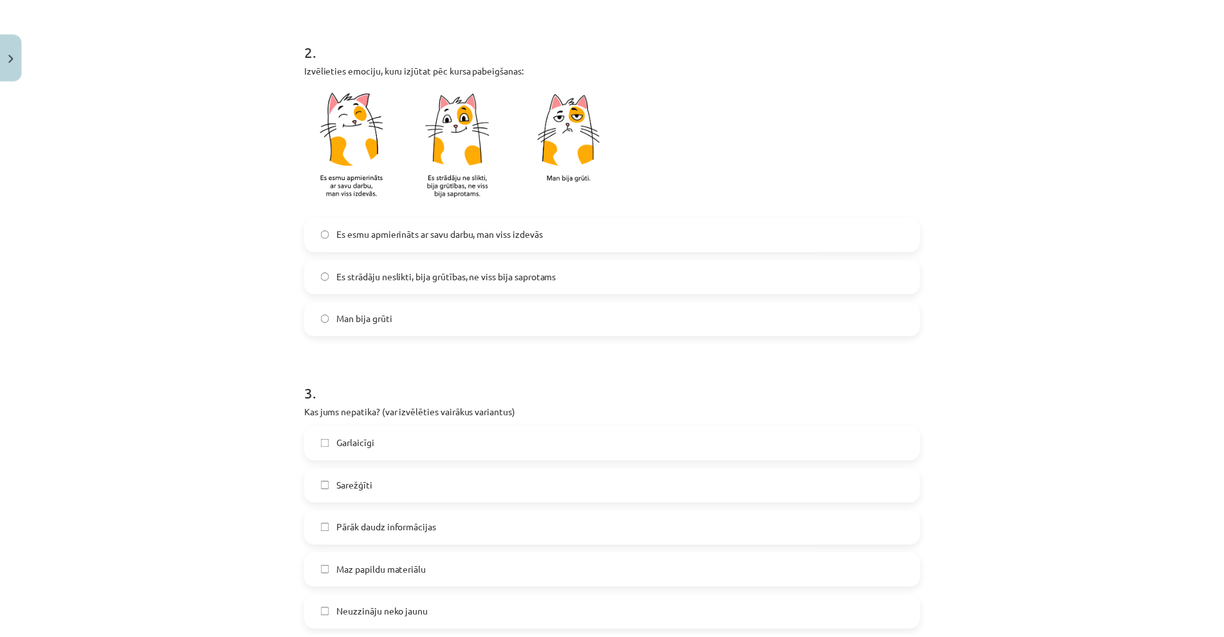
scroll to position [677, 0]
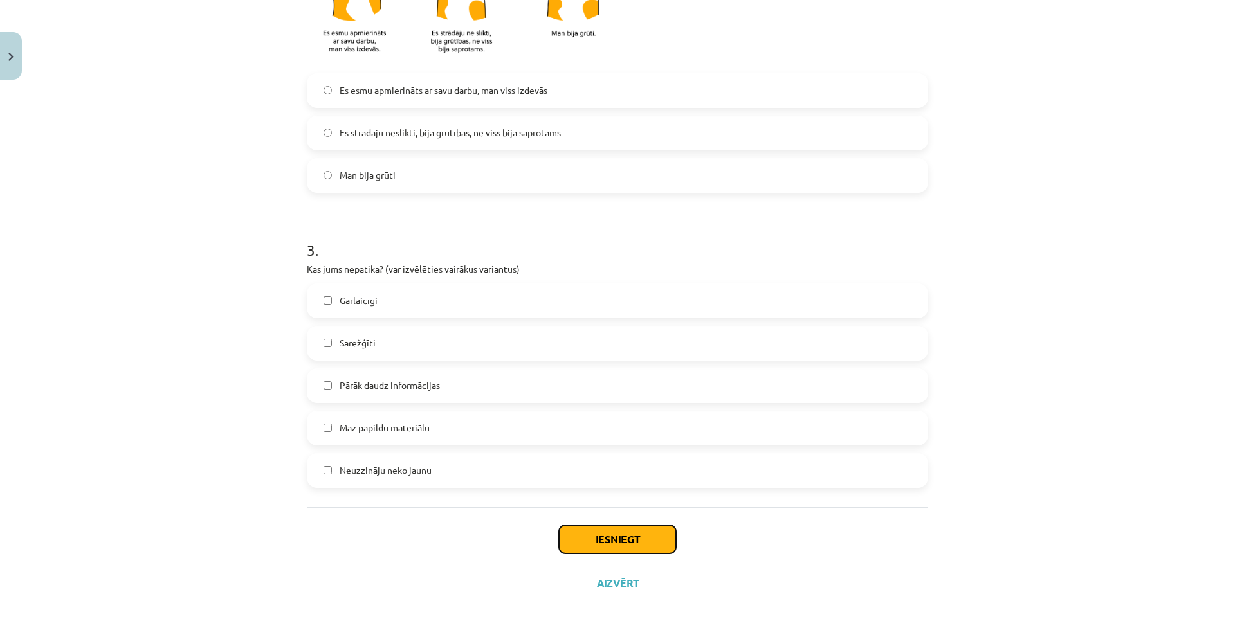
click at [607, 530] on button "Iesniegt" at bounding box center [617, 540] width 117 height 28
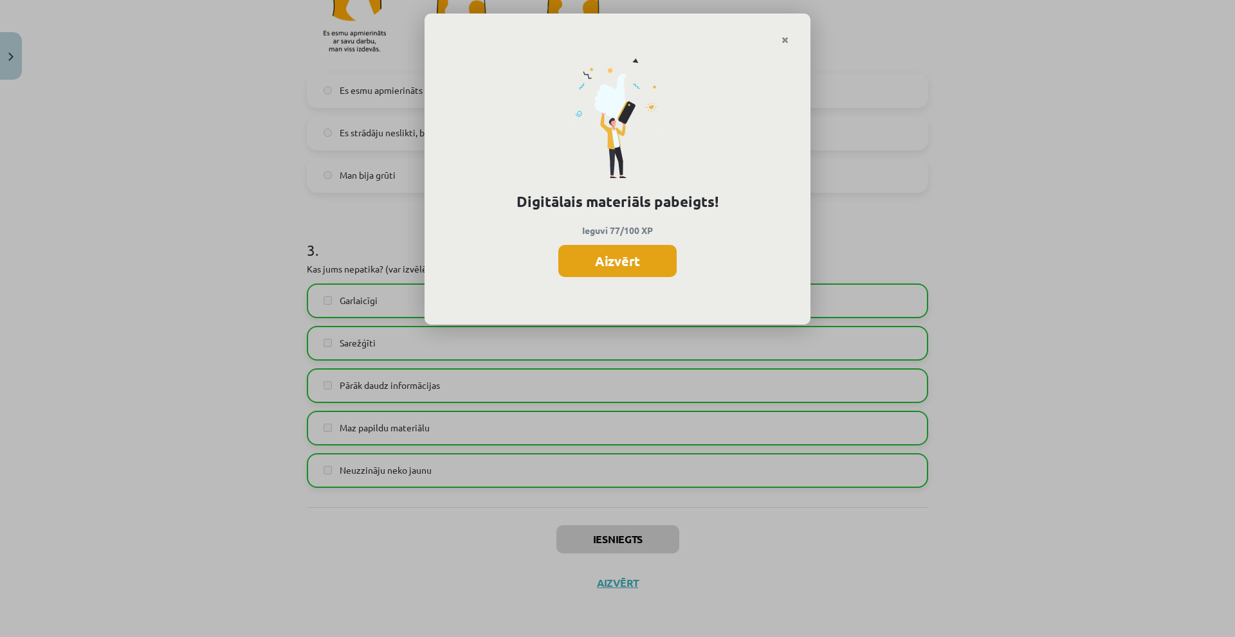
click at [627, 277] on button "Aizvērt" at bounding box center [617, 261] width 118 height 32
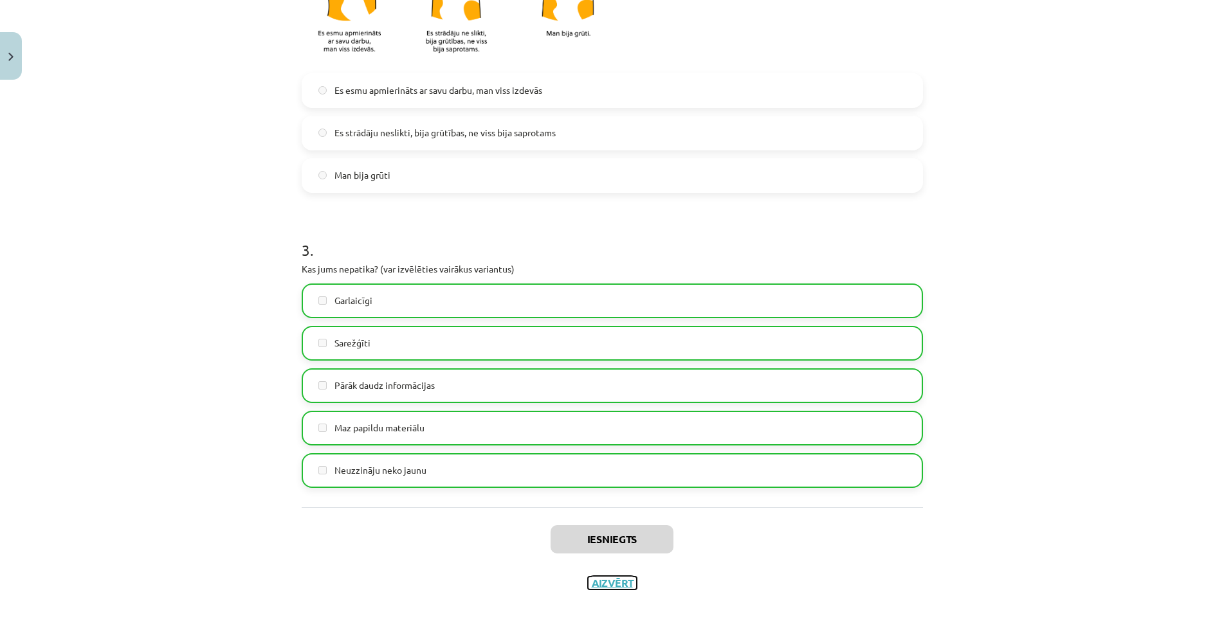
click at [614, 584] on button "Aizvērt" at bounding box center [612, 583] width 49 height 13
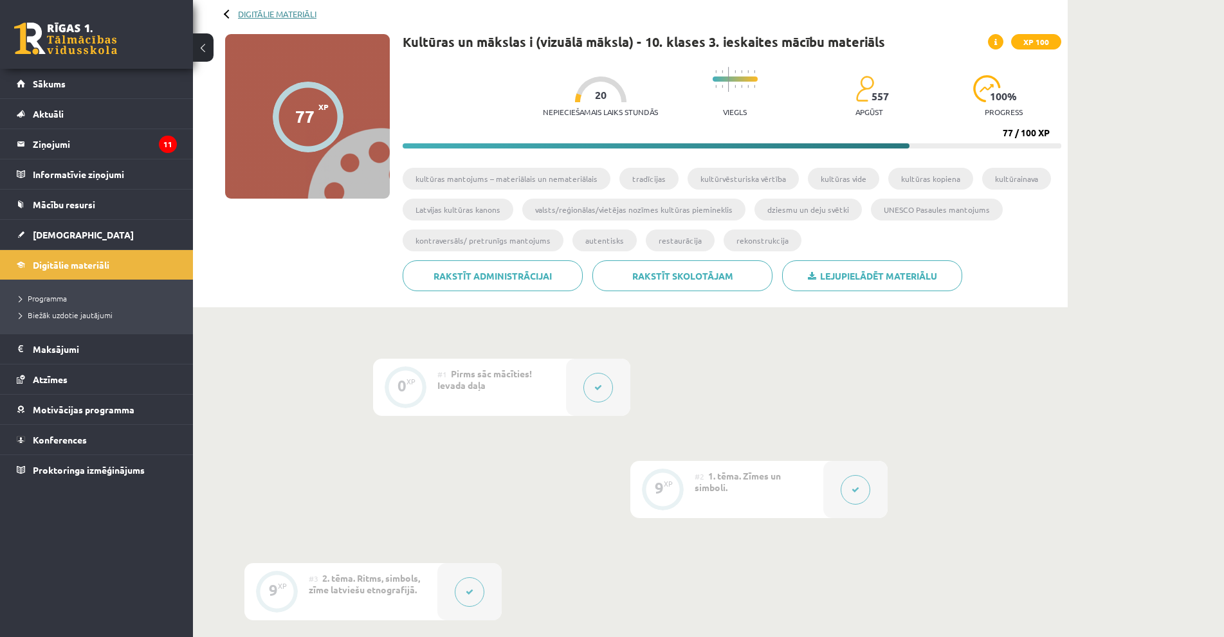
click at [293, 16] on link "Digitālie materiāli" at bounding box center [277, 14] width 78 height 10
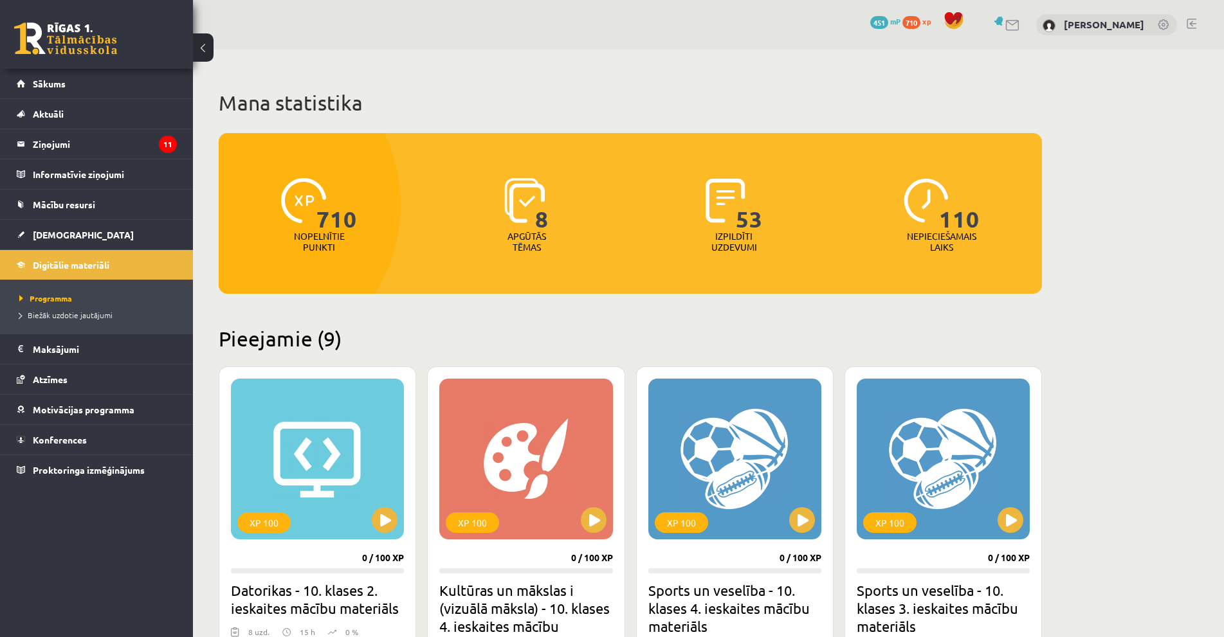
scroll to position [322, 0]
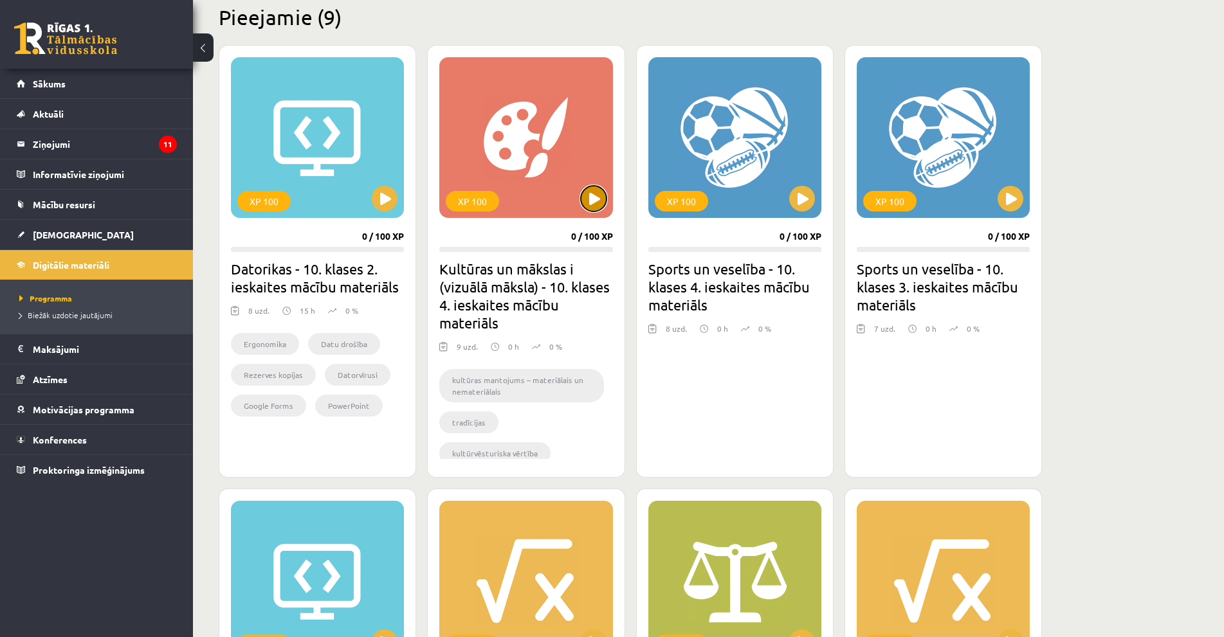
click at [591, 197] on button at bounding box center [594, 199] width 26 height 26
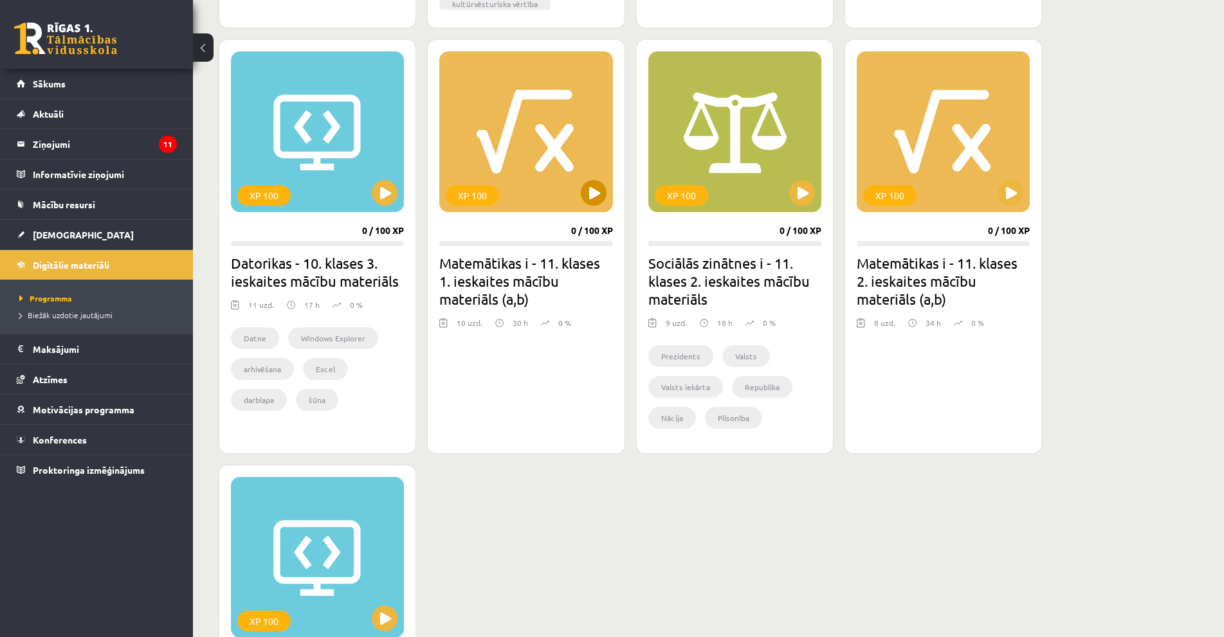
scroll to position [836, 0]
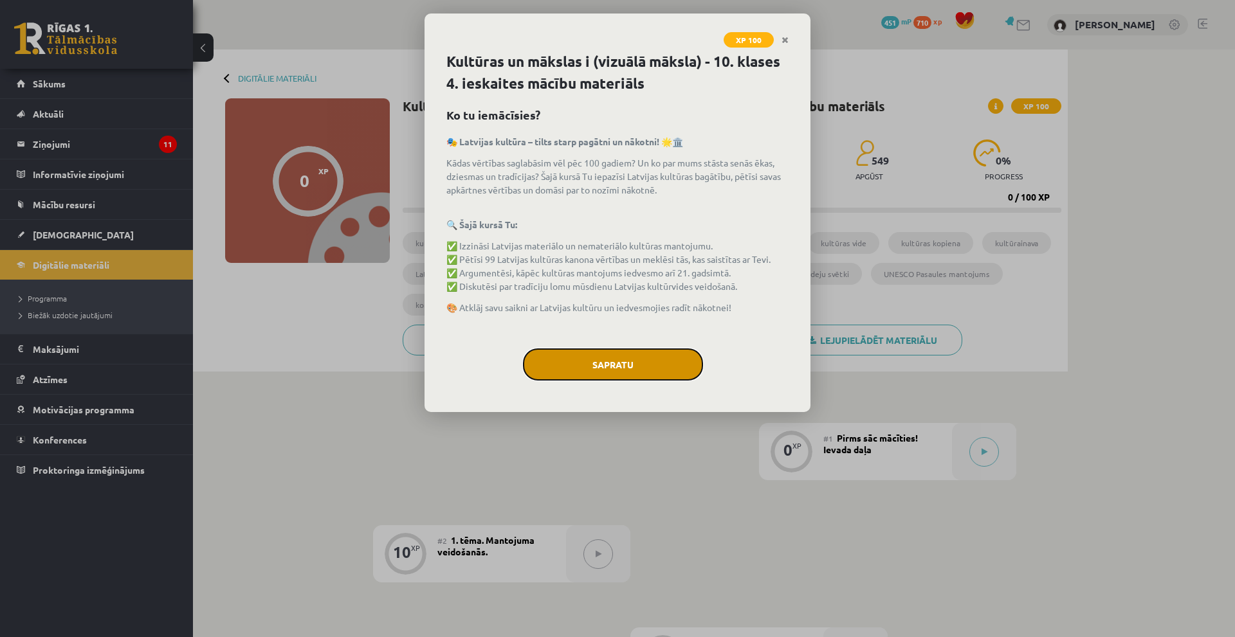
click at [646, 367] on button "Sapratu" at bounding box center [613, 365] width 180 height 32
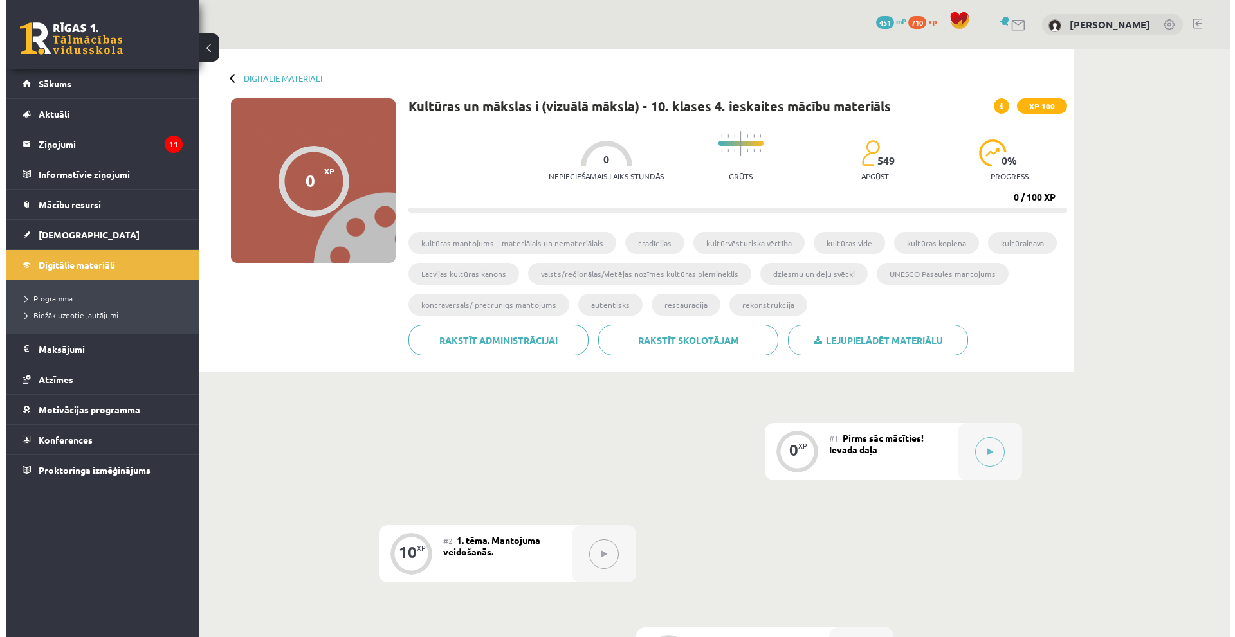
scroll to position [386, 0]
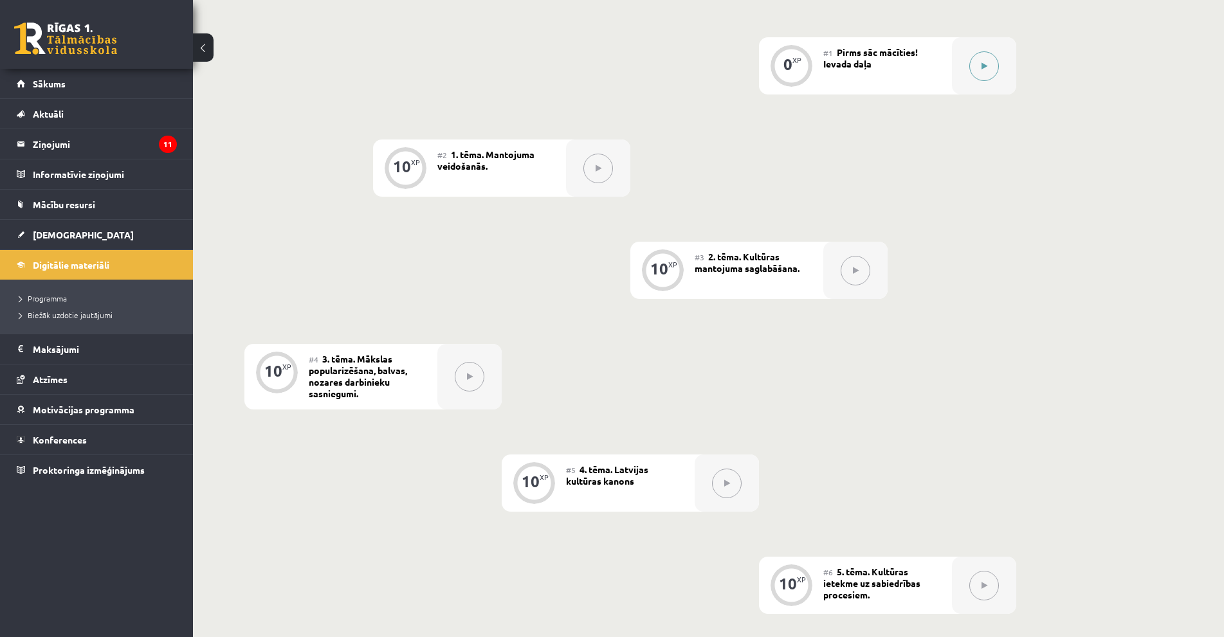
click at [996, 57] on button at bounding box center [984, 66] width 30 height 30
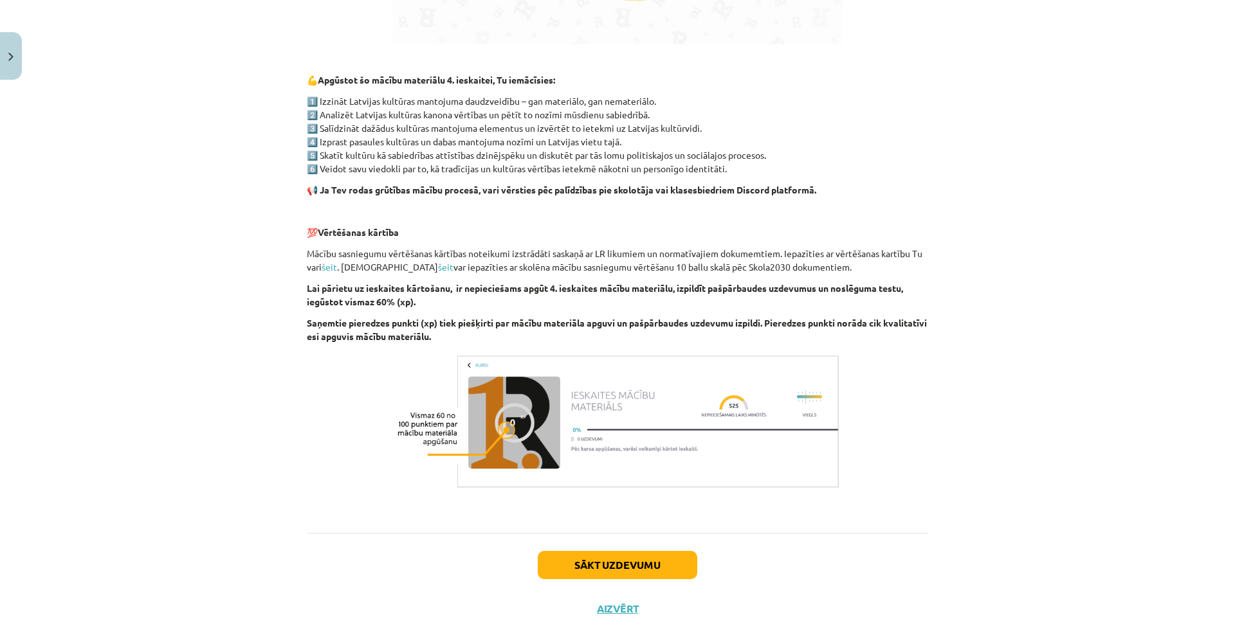
scroll to position [719, 0]
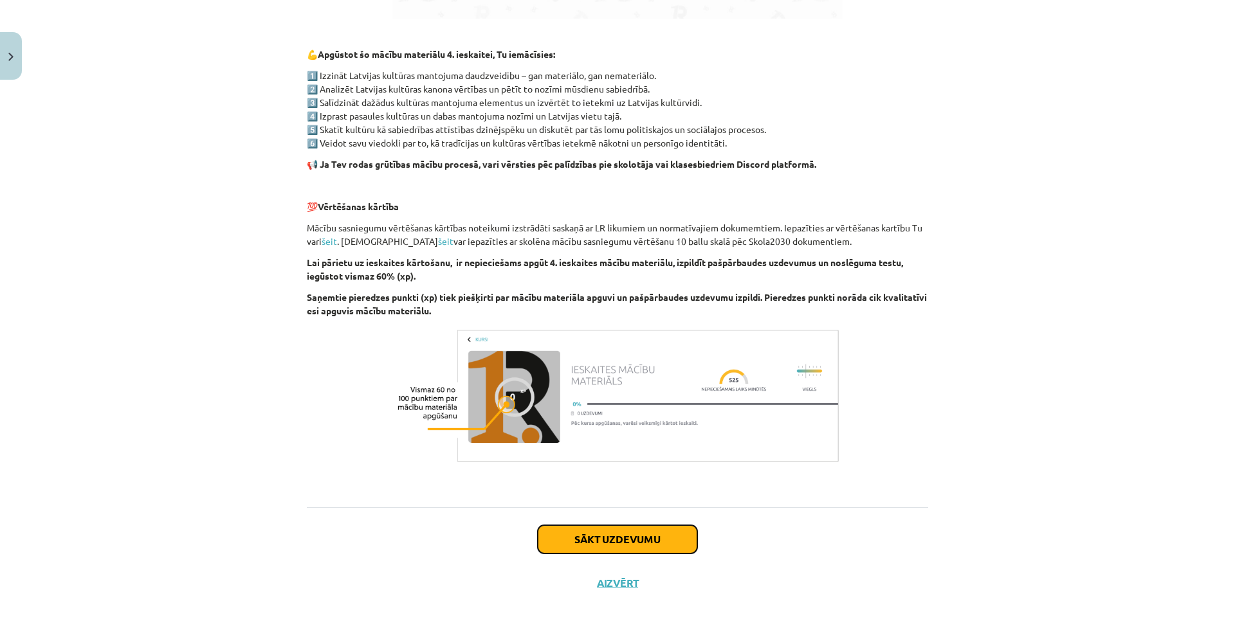
click at [603, 551] on button "Sākt uzdevumu" at bounding box center [618, 540] width 160 height 28
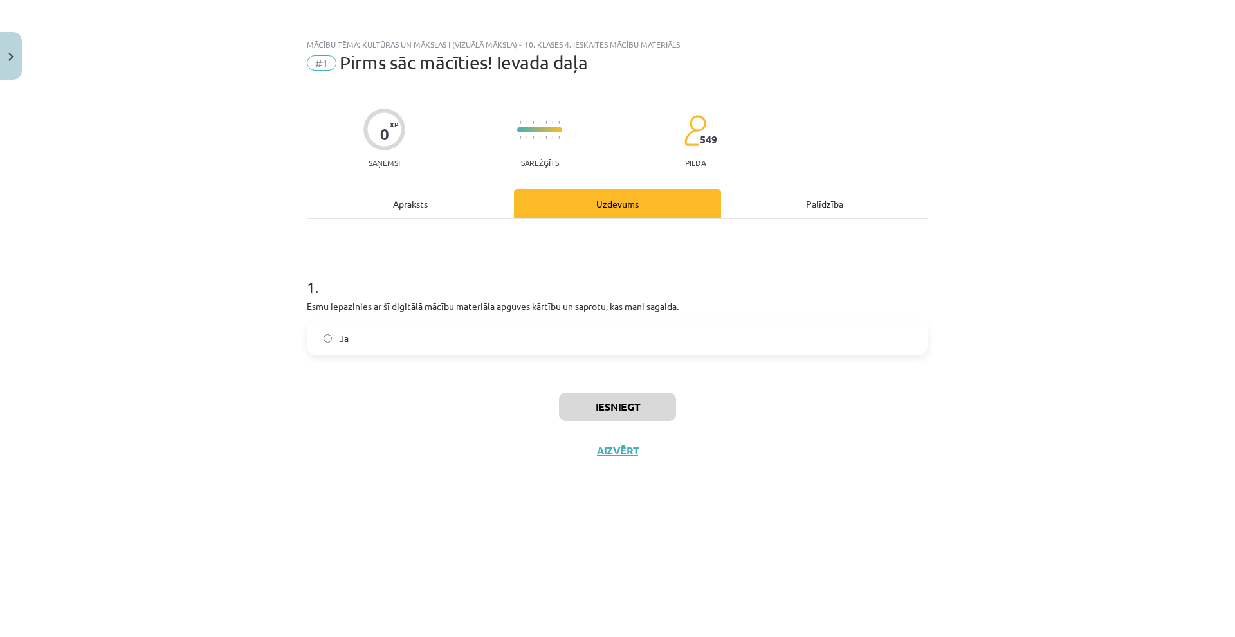
click at [558, 341] on label "Jā" at bounding box center [617, 338] width 619 height 32
click at [620, 434] on div "Iesniegt Aizvērt" at bounding box center [617, 420] width 621 height 90
click at [621, 406] on button "Iesniegt" at bounding box center [617, 407] width 117 height 28
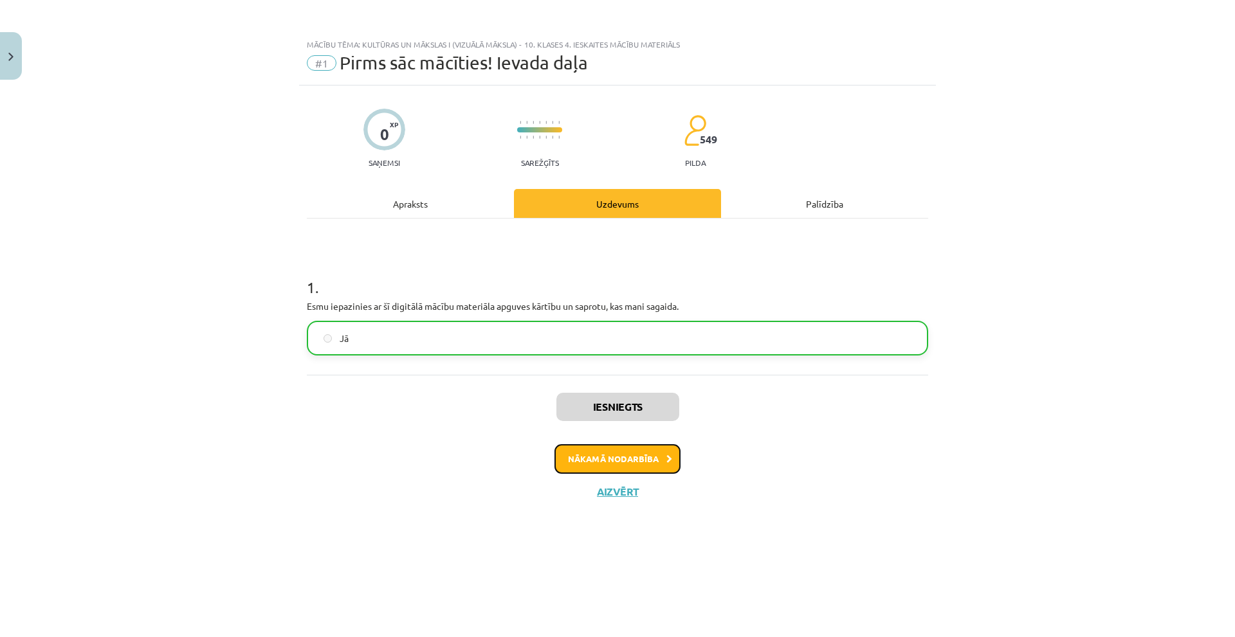
click at [582, 451] on button "Nākamā nodarbība" at bounding box center [618, 460] width 126 height 30
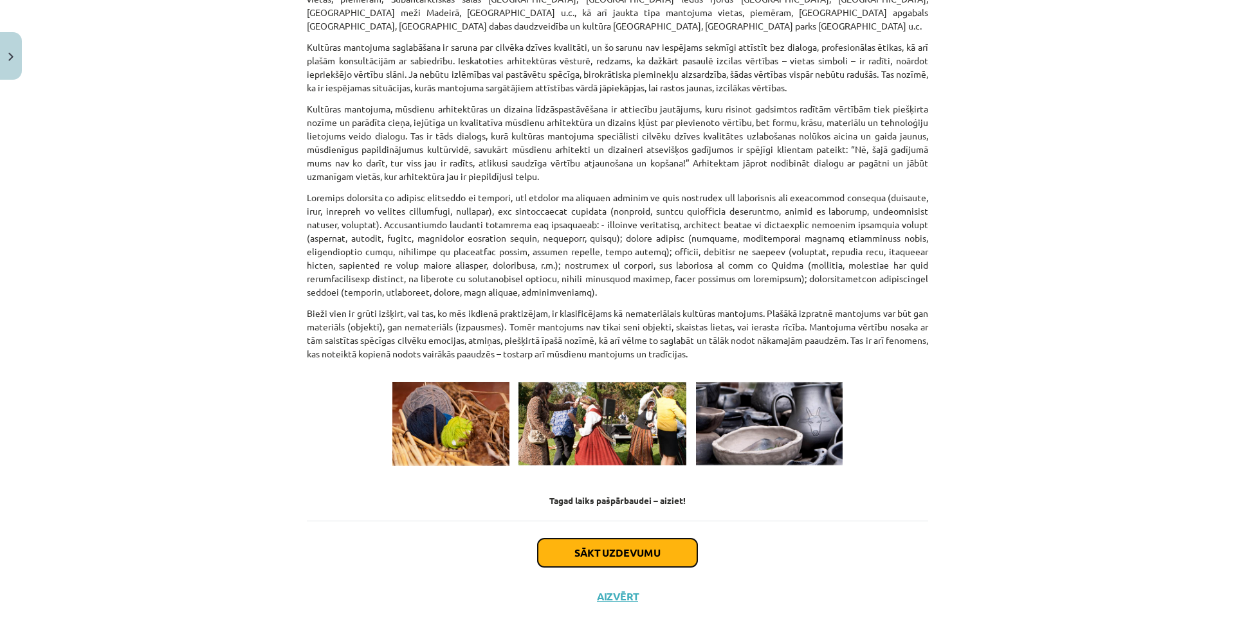
click at [555, 539] on button "Sākt uzdevumu" at bounding box center [618, 553] width 160 height 28
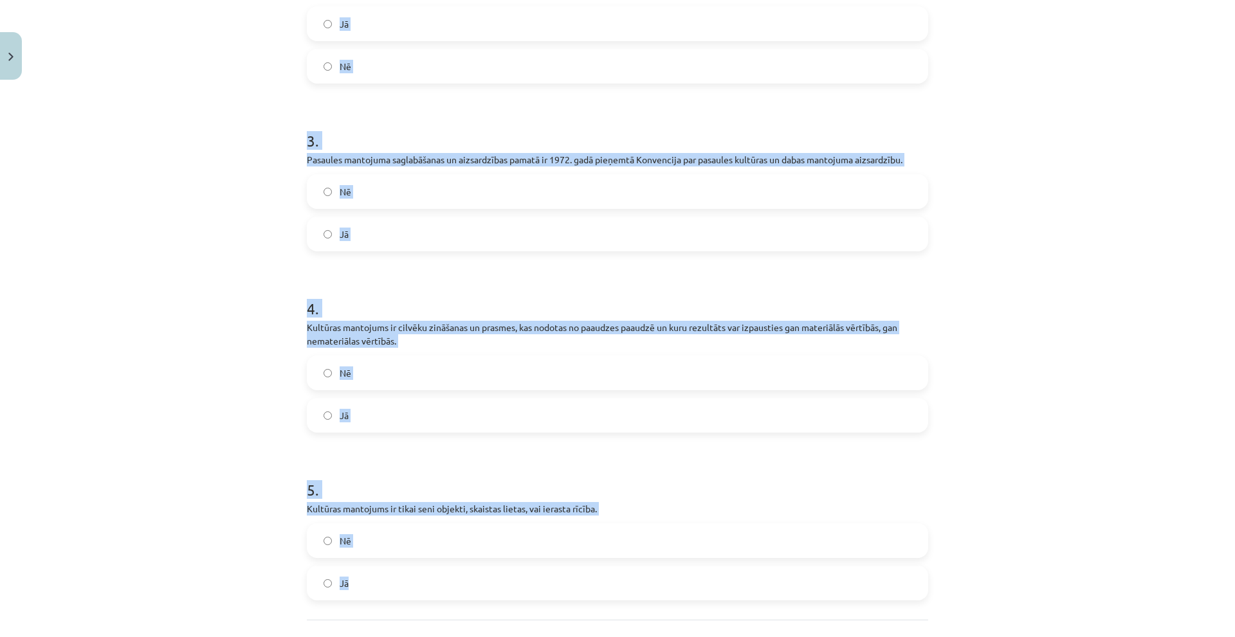
scroll to position [595, 0]
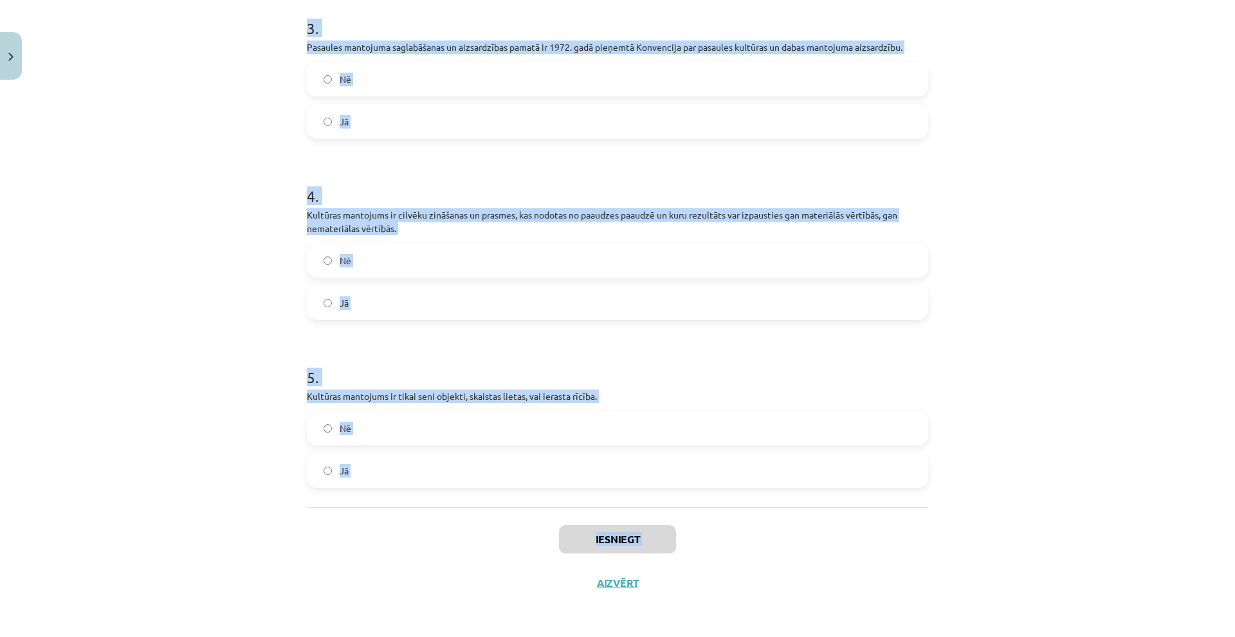
drag, startPoint x: 307, startPoint y: 261, endPoint x: 502, endPoint y: 574, distance: 369.0
click at [502, 574] on div "10 XP Saņemsi Sarežģīts 549 pilda Apraksts Uzdevums Palīdzība 1 . Kultūras mant…" at bounding box center [617, 48] width 637 height 1115
copy div "1 . Kultūras mantojuma daudzveidība neatspoguļo dažādu tautu un kopienu vēsturi…"
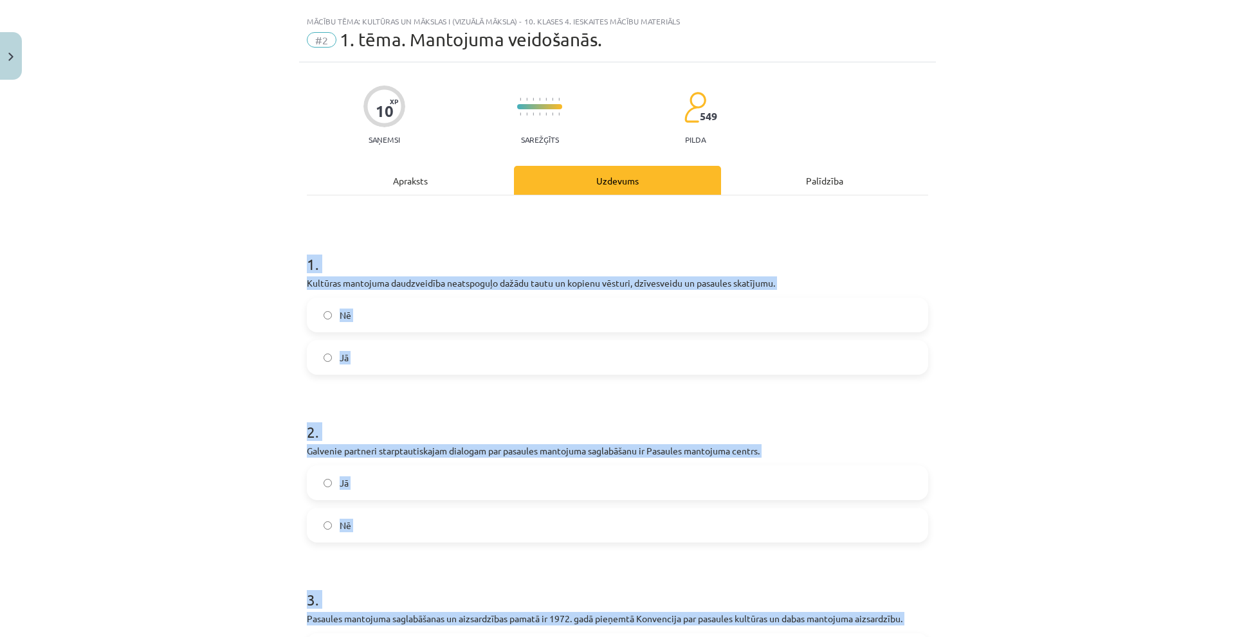
scroll to position [0, 0]
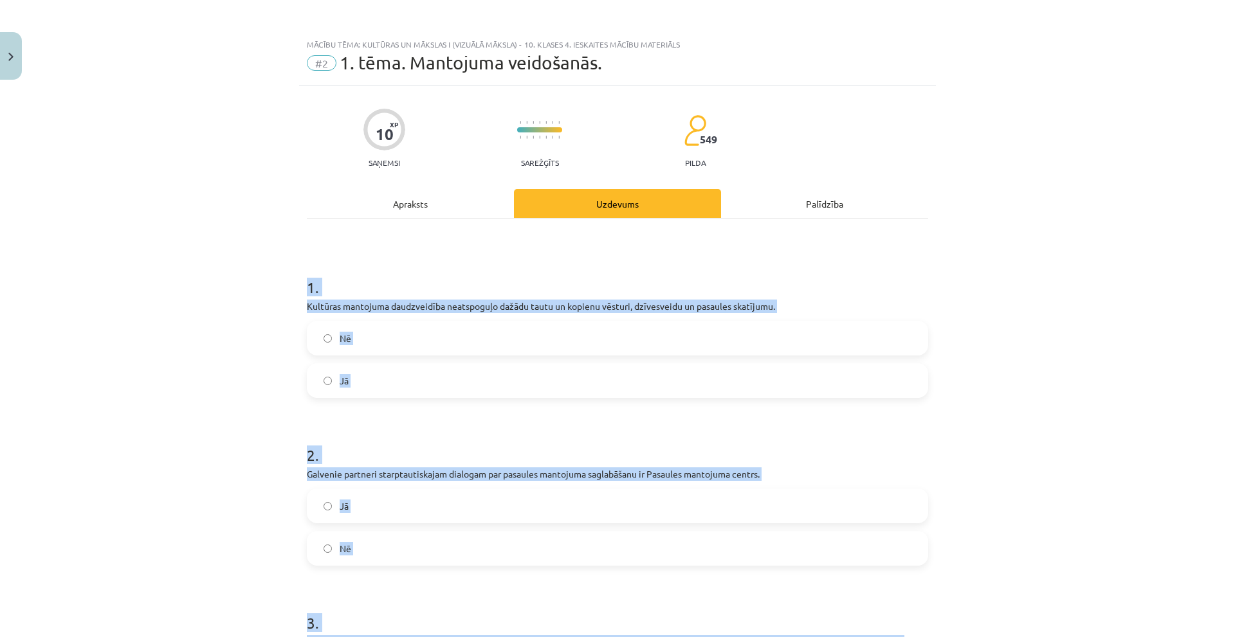
click at [431, 336] on label "Nē" at bounding box center [617, 338] width 619 height 32
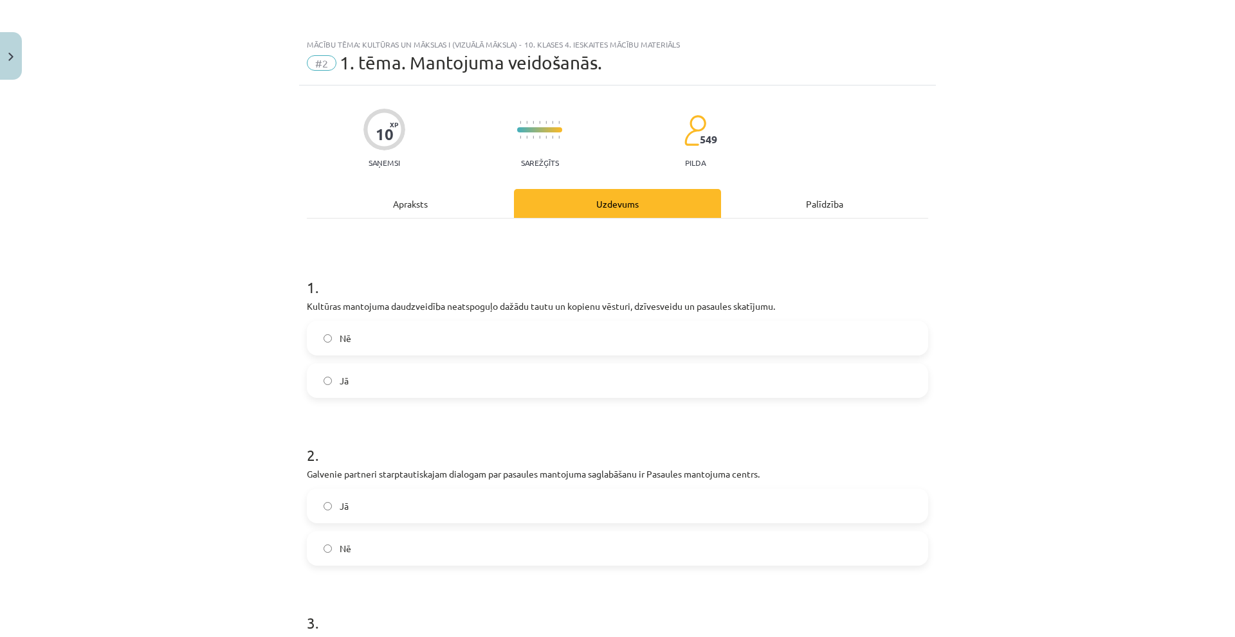
click at [409, 515] on label "Jā" at bounding box center [617, 506] width 619 height 32
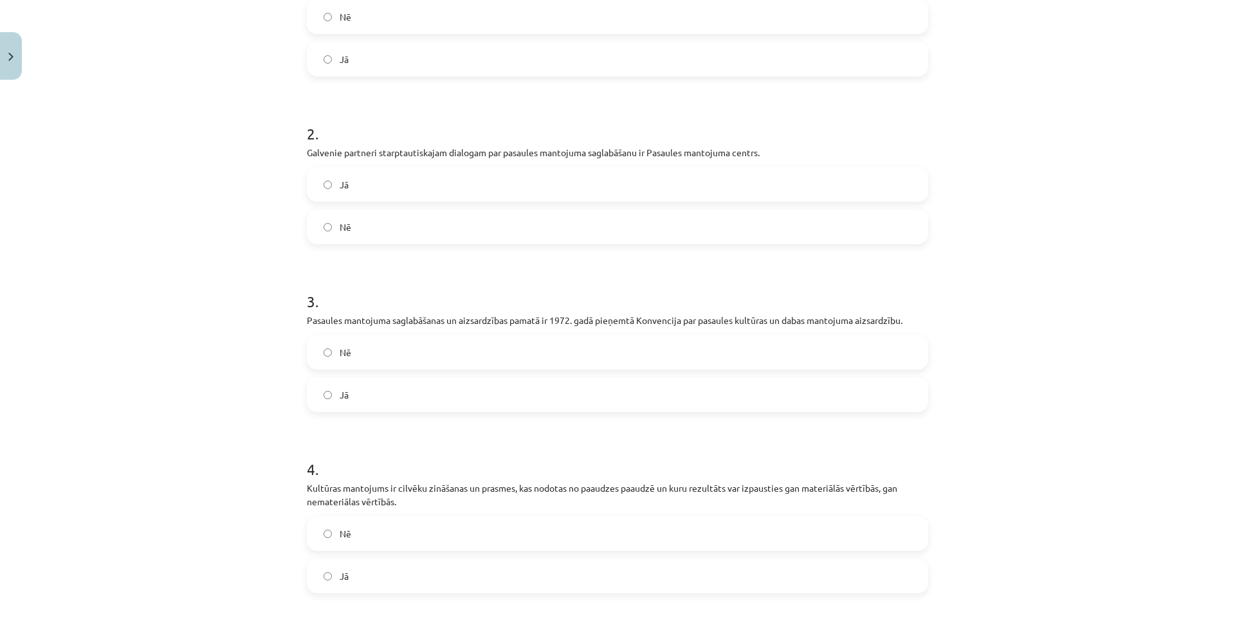
click at [365, 383] on label "Jā" at bounding box center [617, 395] width 619 height 32
click at [367, 562] on label "Jā" at bounding box center [617, 576] width 619 height 32
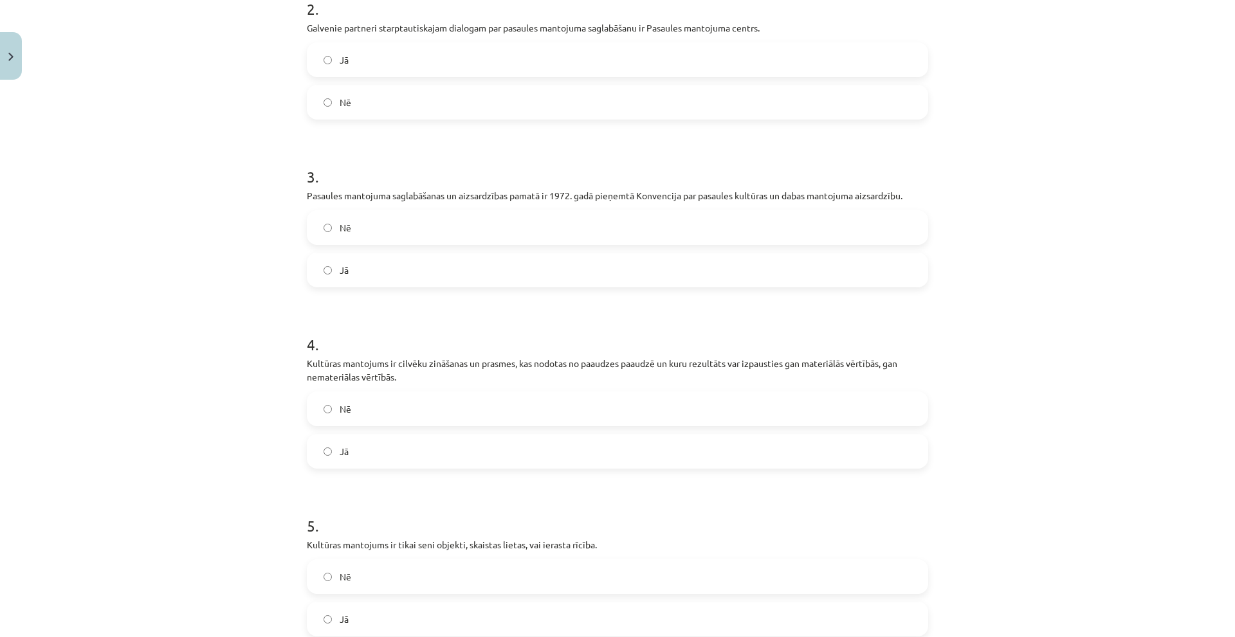
scroll to position [579, 0]
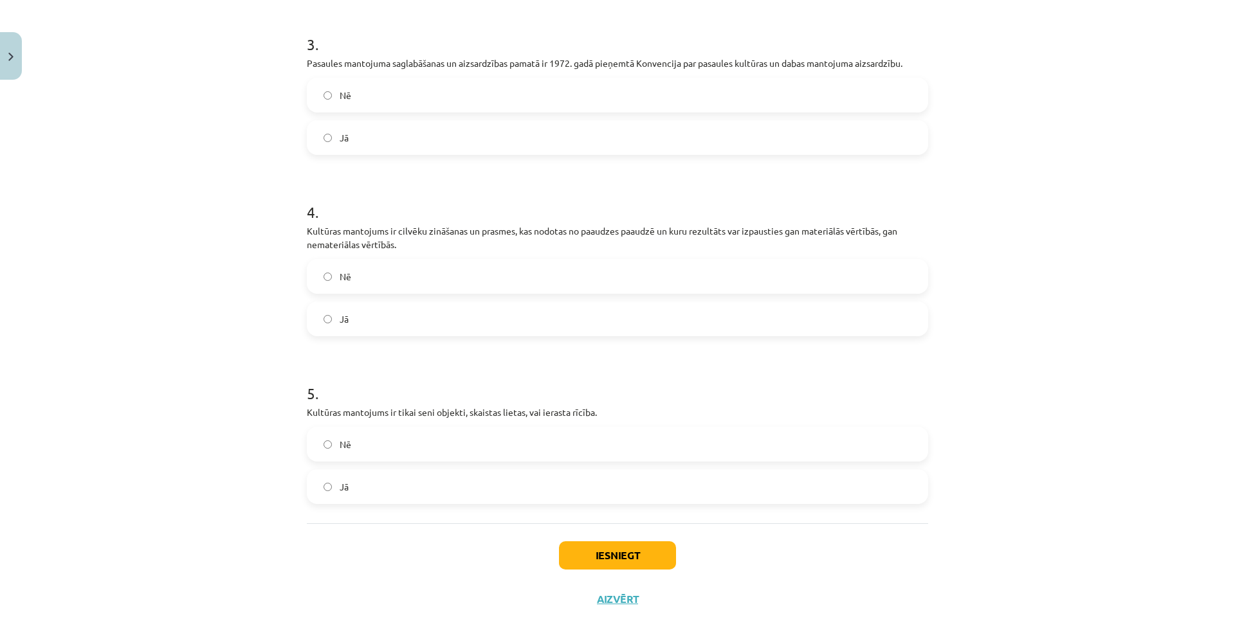
click at [371, 460] on label "Nē" at bounding box center [617, 444] width 619 height 32
click at [590, 562] on button "Iesniegt" at bounding box center [617, 556] width 117 height 28
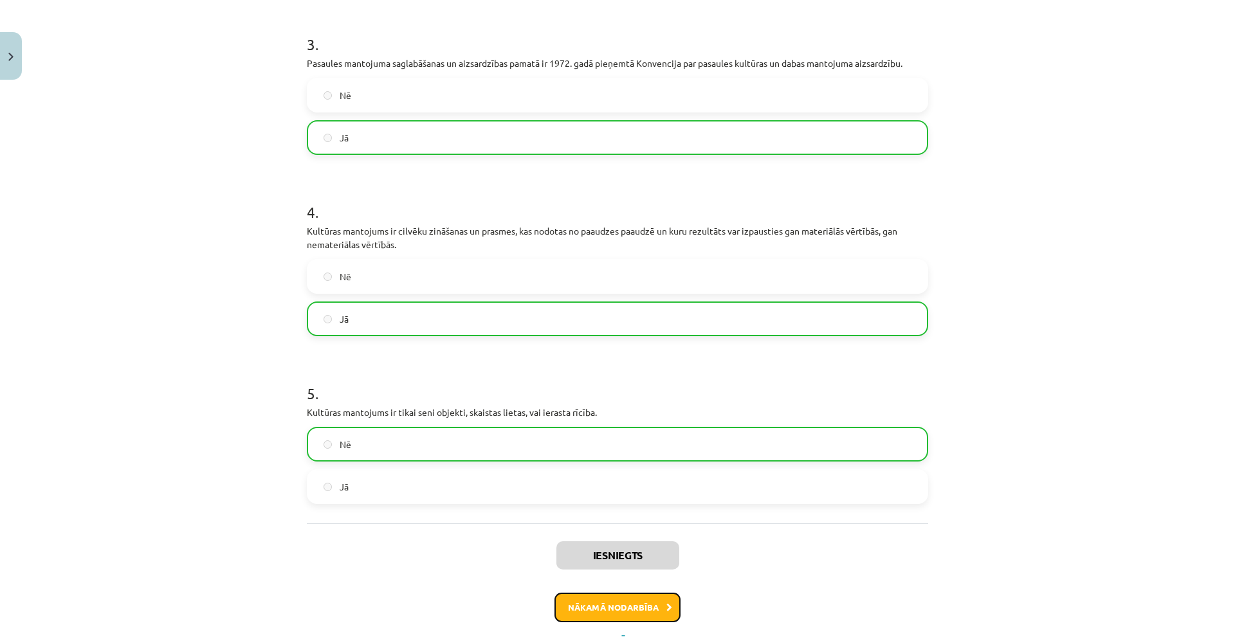
click at [609, 614] on button "Nākamā nodarbība" at bounding box center [618, 608] width 126 height 30
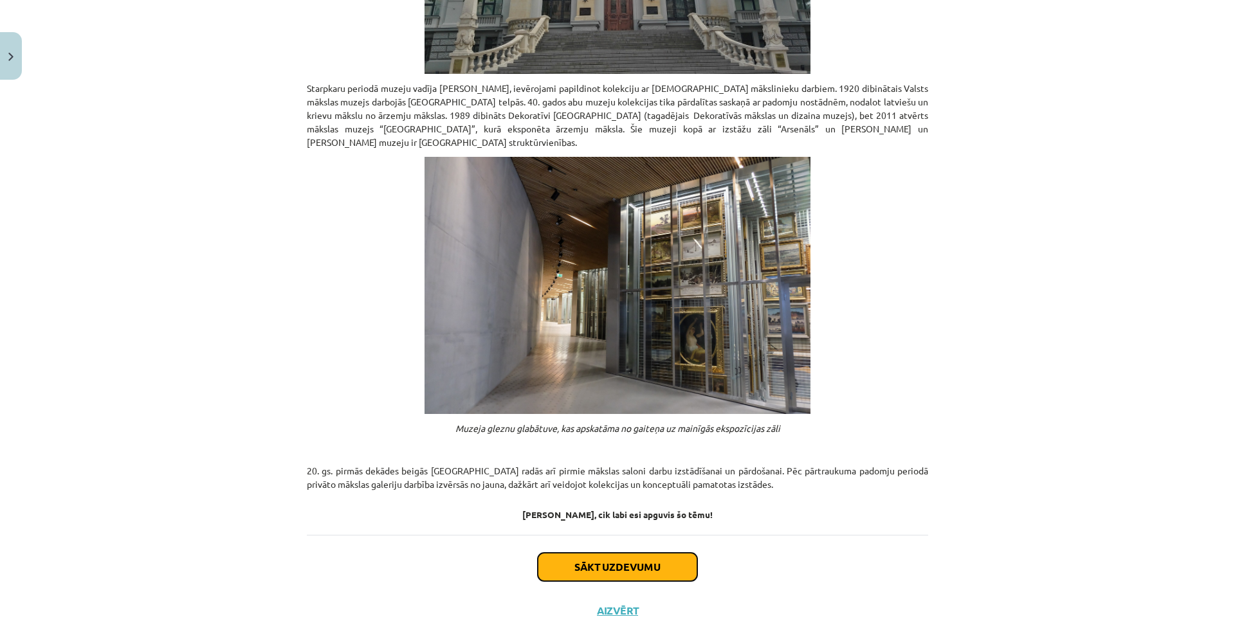
click at [605, 553] on button "Sākt uzdevumu" at bounding box center [618, 567] width 160 height 28
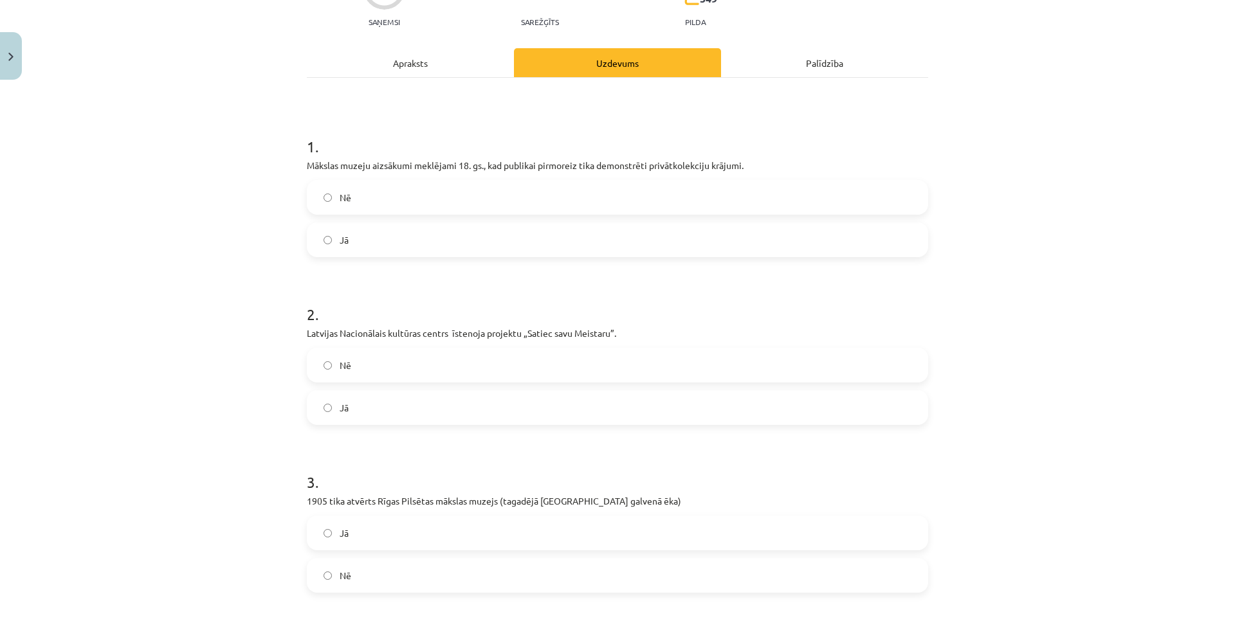
scroll to position [0, 0]
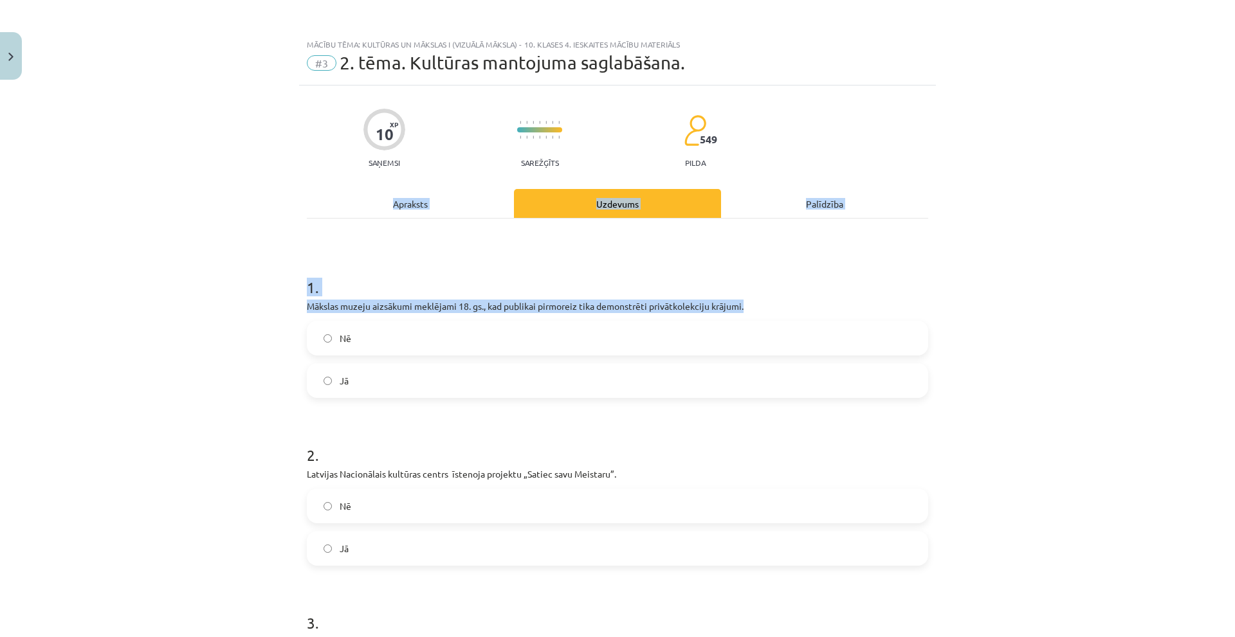
click at [321, 341] on div "Mācību tēma: Kultūras un mākslas i (vizuālā māksla) - 10. klases 4. ieskaites m…" at bounding box center [617, 318] width 1235 height 637
click at [242, 306] on div "Mācību tēma: Kultūras un mākslas i (vizuālā māksla) - 10. klases 4. ieskaites m…" at bounding box center [617, 318] width 1235 height 637
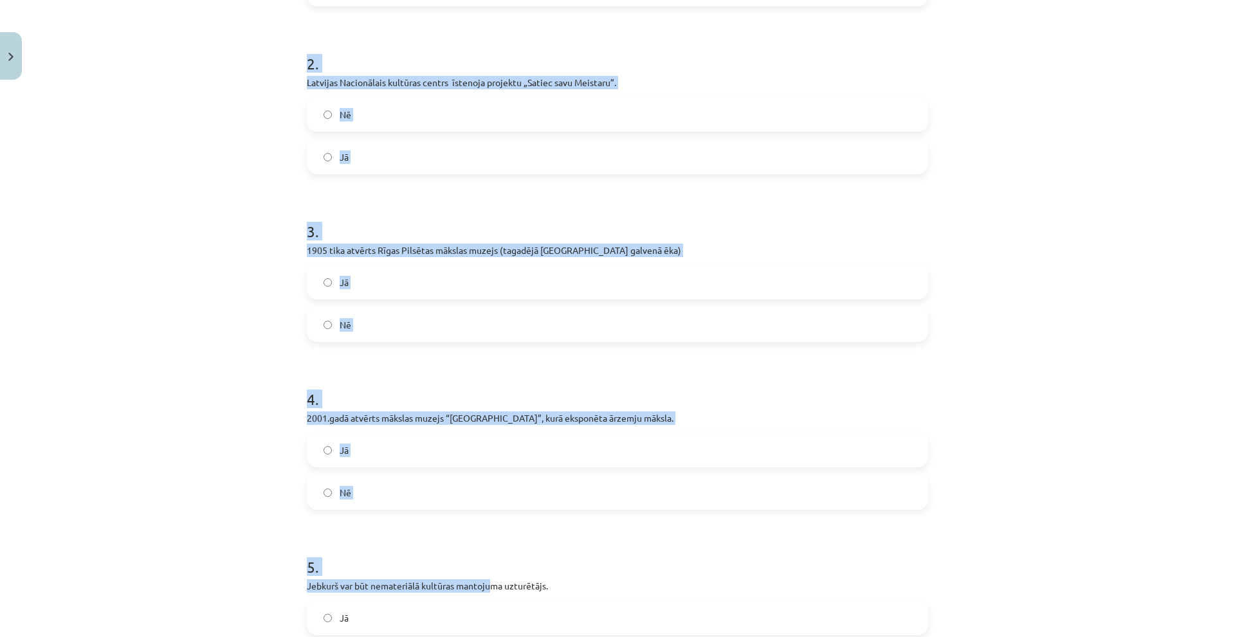
scroll to position [582, 0]
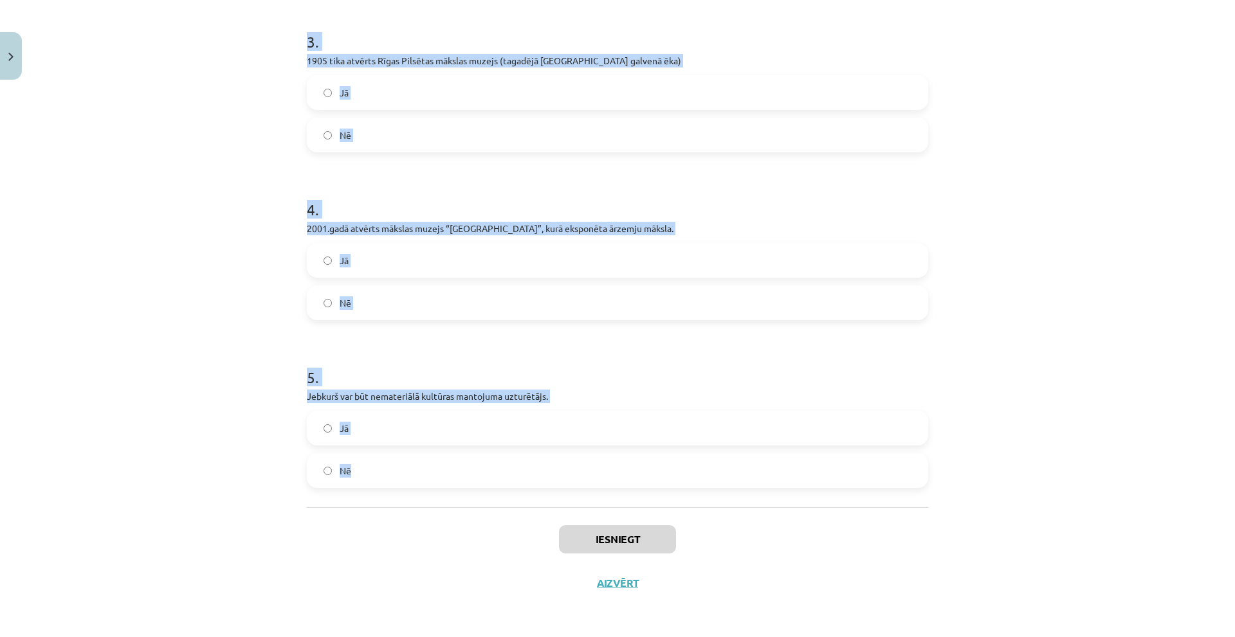
drag, startPoint x: 310, startPoint y: 306, endPoint x: 482, endPoint y: 457, distance: 229.3
click at [487, 484] on div "Mācību tēma: Kultūras un mākslas i (vizuālā māksla) - 10. klases 4. ieskaites m…" at bounding box center [617, 318] width 1235 height 637
drag, startPoint x: 481, startPoint y: 394, endPoint x: 511, endPoint y: 398, distance: 30.6
click at [511, 398] on p "Jebkurš var būt nemateriālā kultūras mantojuma uzturētājs." at bounding box center [617, 397] width 621 height 14
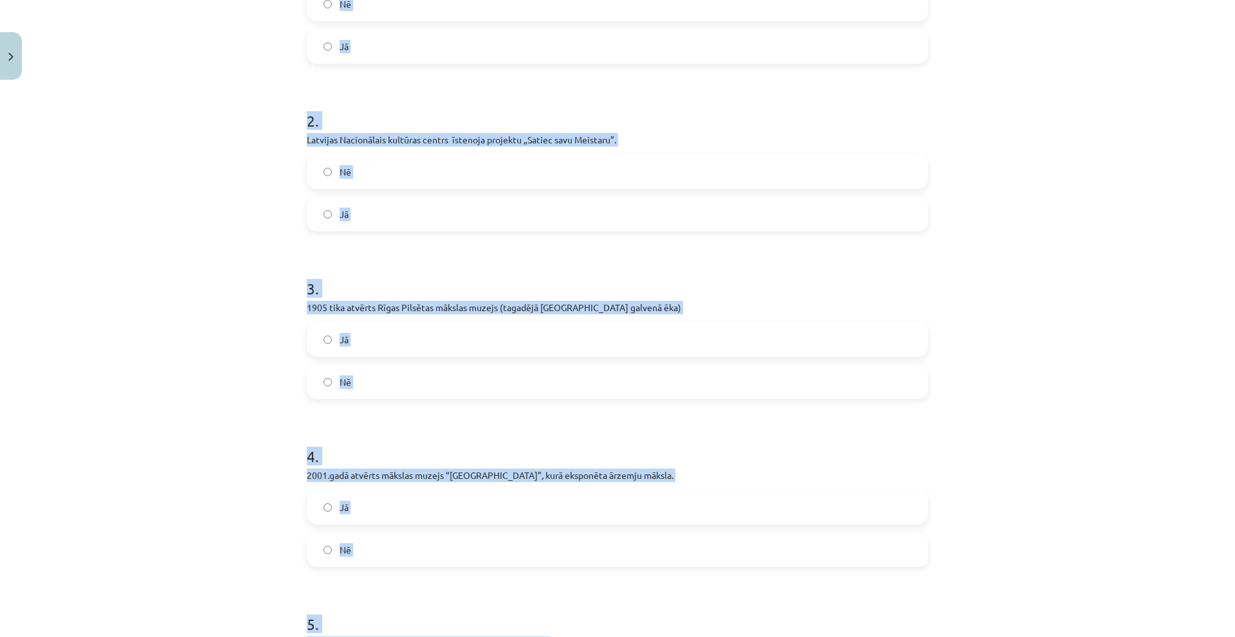
scroll to position [517, 0]
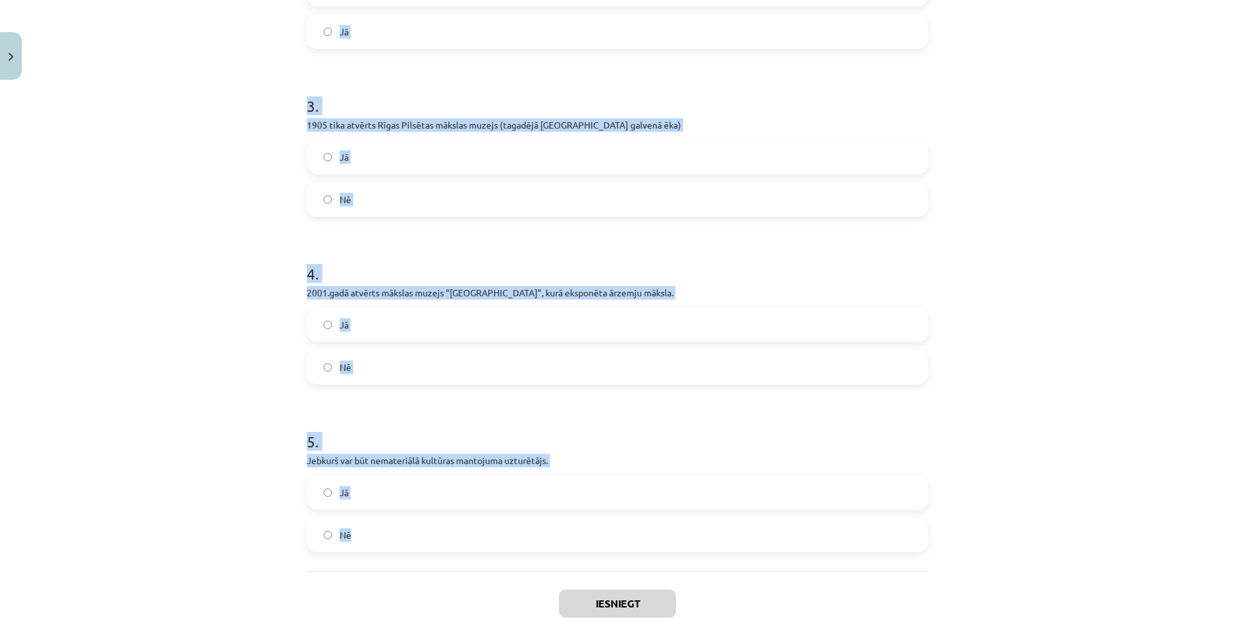
drag, startPoint x: 291, startPoint y: 82, endPoint x: 482, endPoint y: 487, distance: 447.5
click at [493, 523] on div "Mācību tēma: Kultūras un mākslas i (vizuālā māksla) - 10. klases 4. ieskaites m…" at bounding box center [617, 318] width 1235 height 637
copy form "1 . Mākslas muzeju aizsākumi meklējami 18. gs., kad publikai pirmoreiz tika dem…"
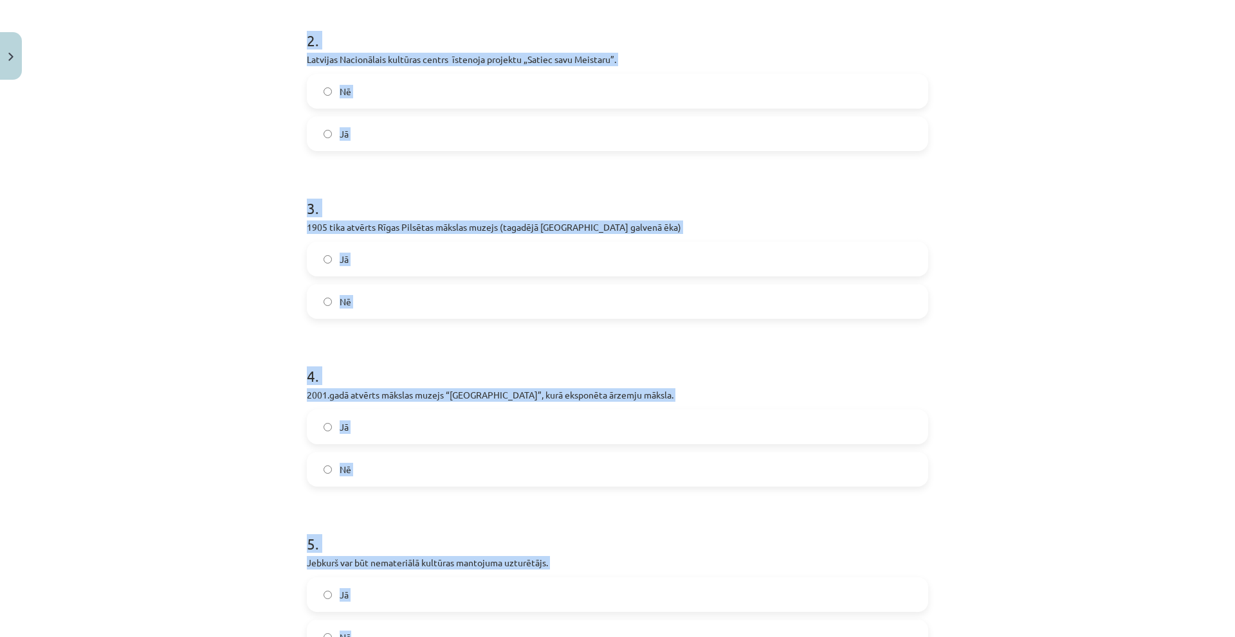
scroll to position [196, 0]
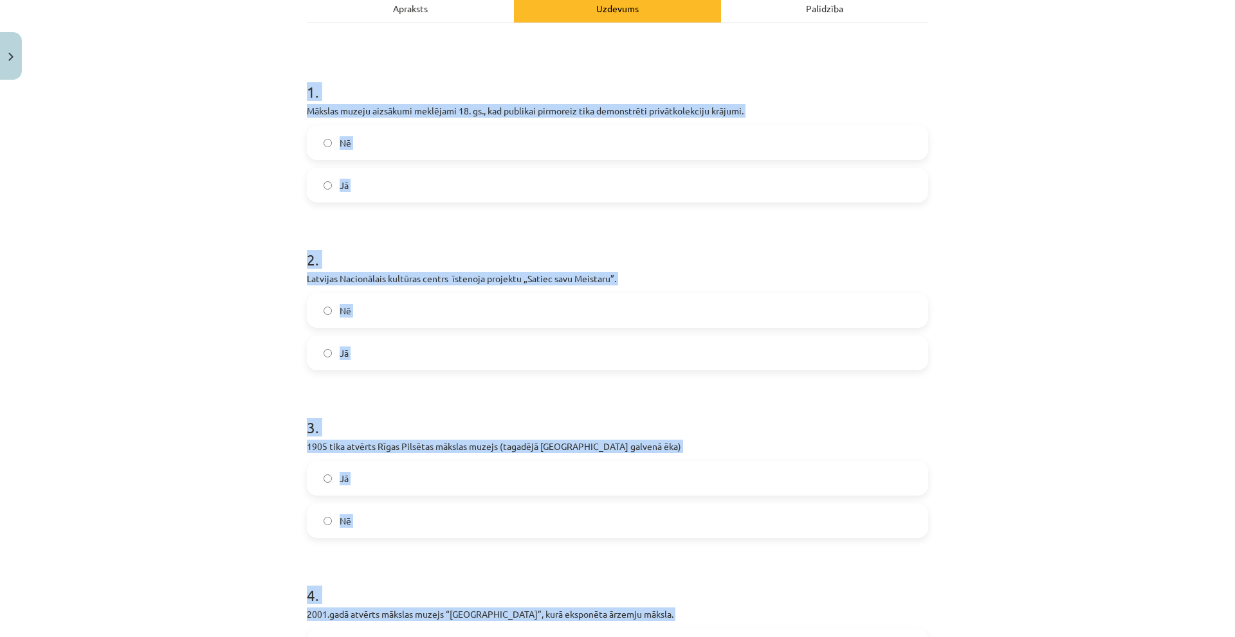
click at [354, 181] on label "Jā" at bounding box center [617, 185] width 619 height 32
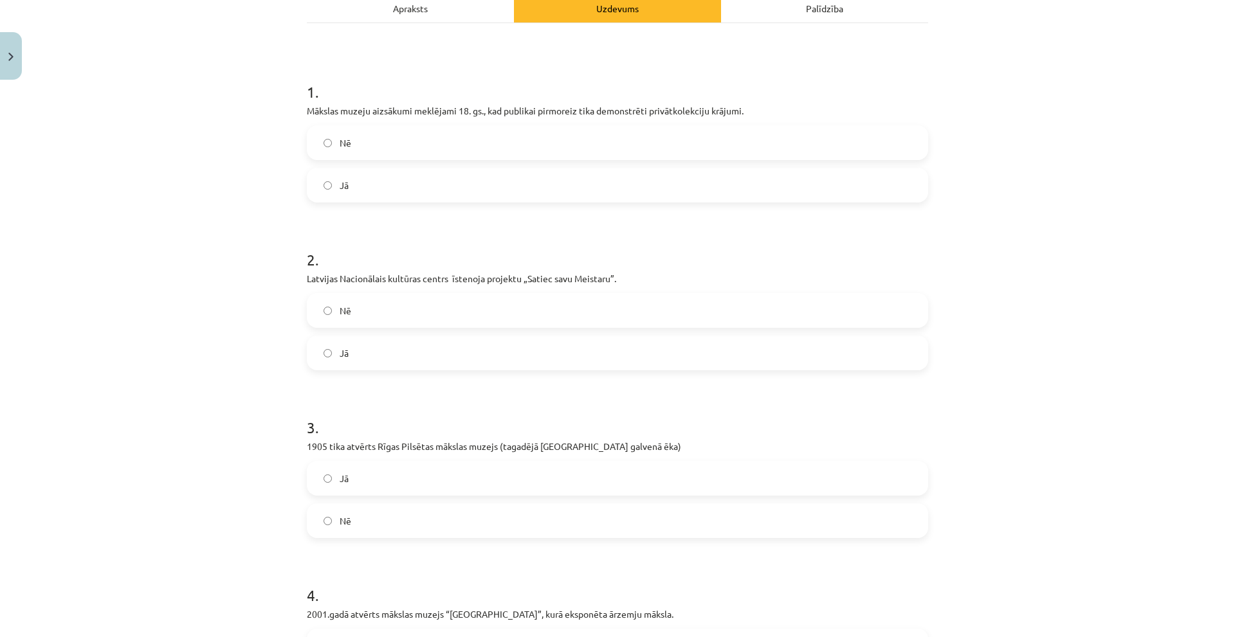
click at [369, 347] on label "Jā" at bounding box center [617, 353] width 619 height 32
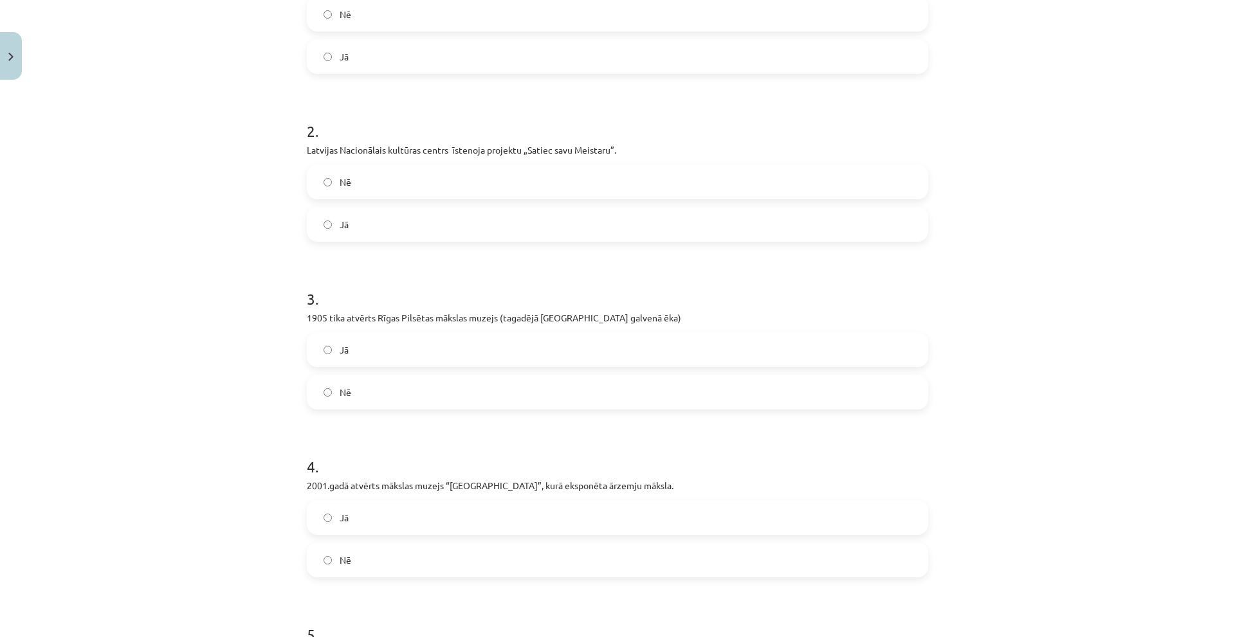
click at [369, 354] on label "Jā" at bounding box center [617, 350] width 619 height 32
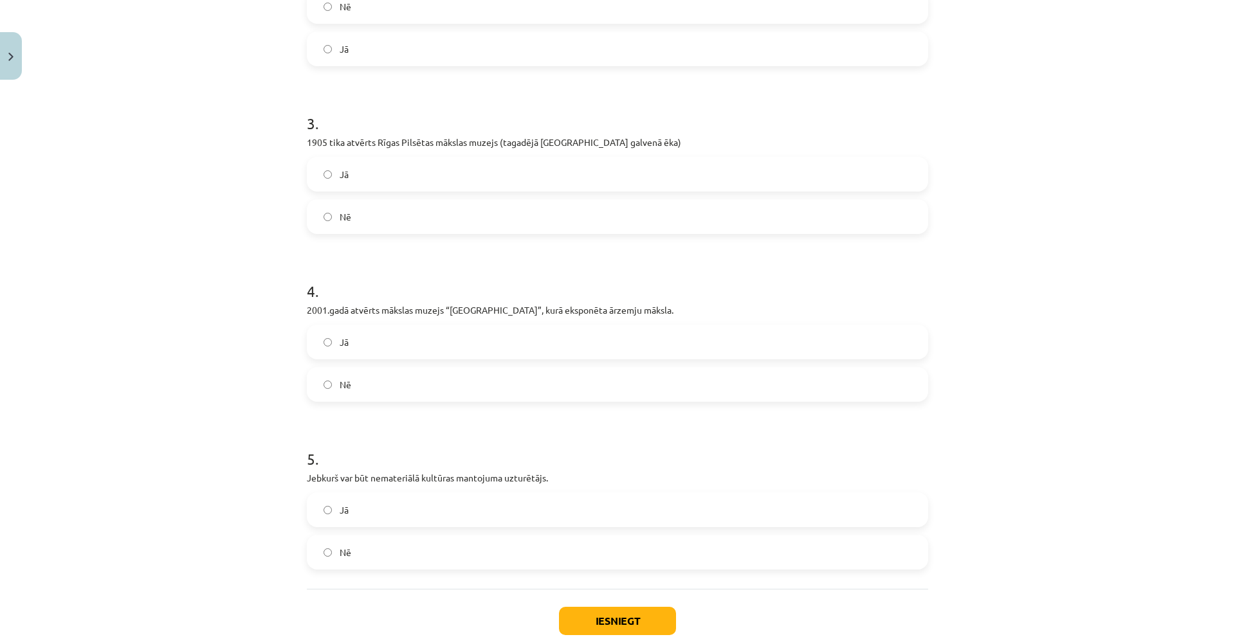
scroll to position [582, 0]
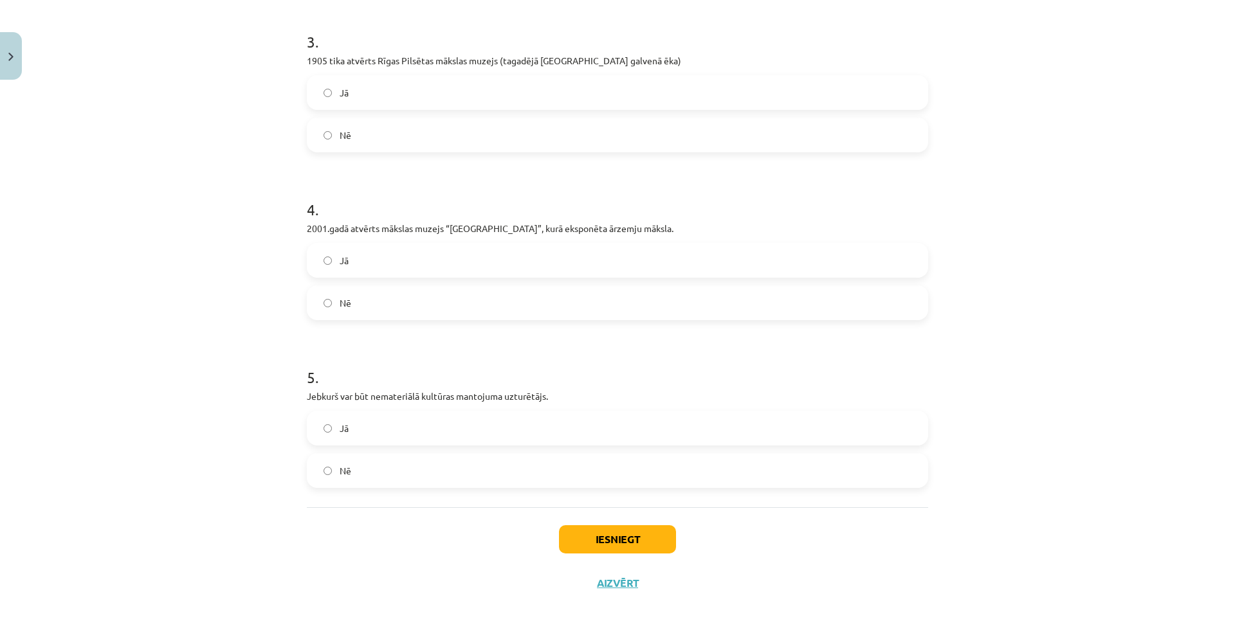
click at [365, 264] on label "Jā" at bounding box center [617, 260] width 619 height 32
click at [425, 445] on div "Jā" at bounding box center [617, 428] width 621 height 35
click at [551, 423] on label "Jā" at bounding box center [617, 428] width 619 height 32
click at [609, 527] on button "Iesniegt" at bounding box center [617, 540] width 117 height 28
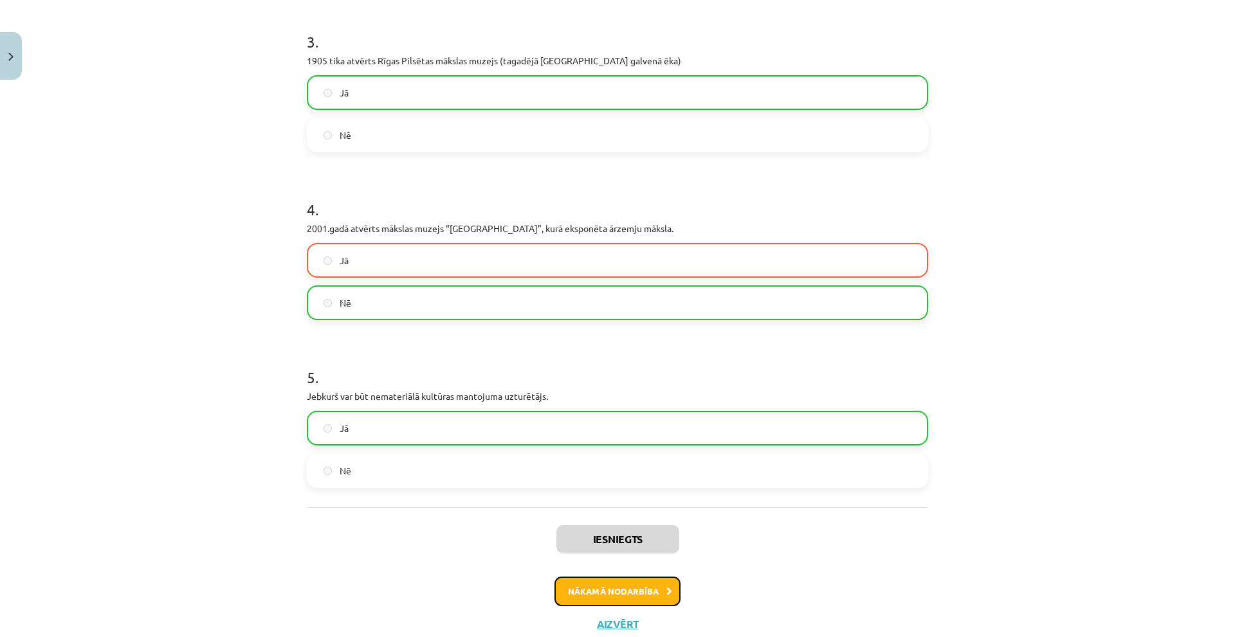
click at [607, 605] on button "Nākamā nodarbība" at bounding box center [618, 592] width 126 height 30
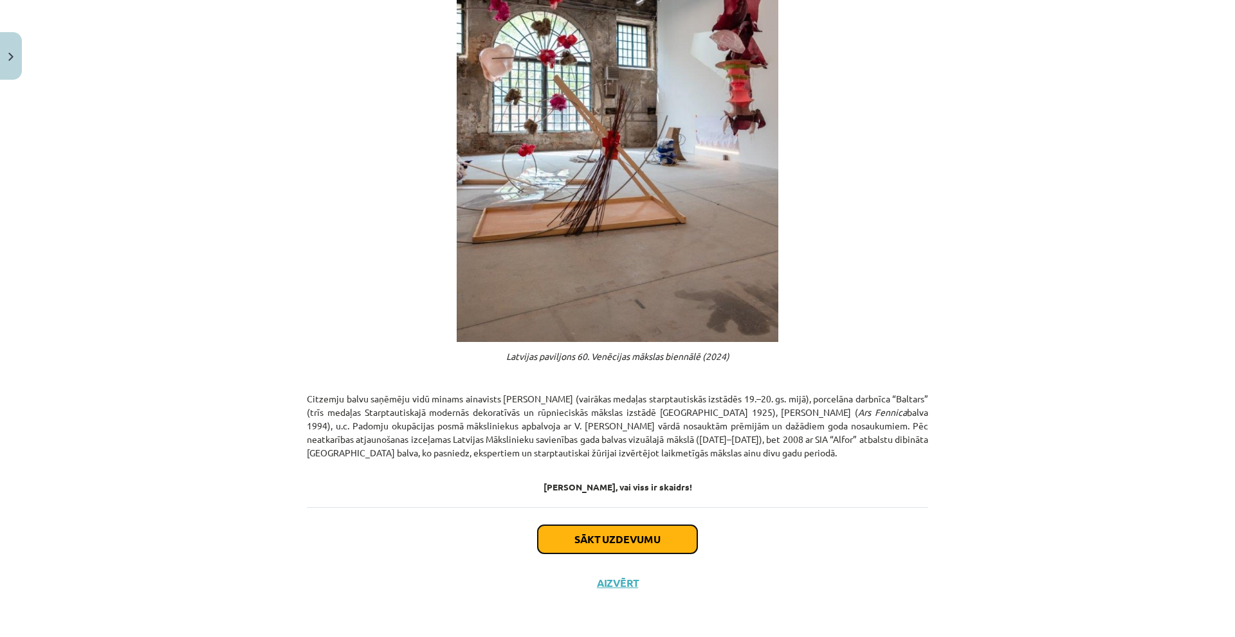
click at [616, 533] on button "Sākt uzdevumu" at bounding box center [618, 540] width 160 height 28
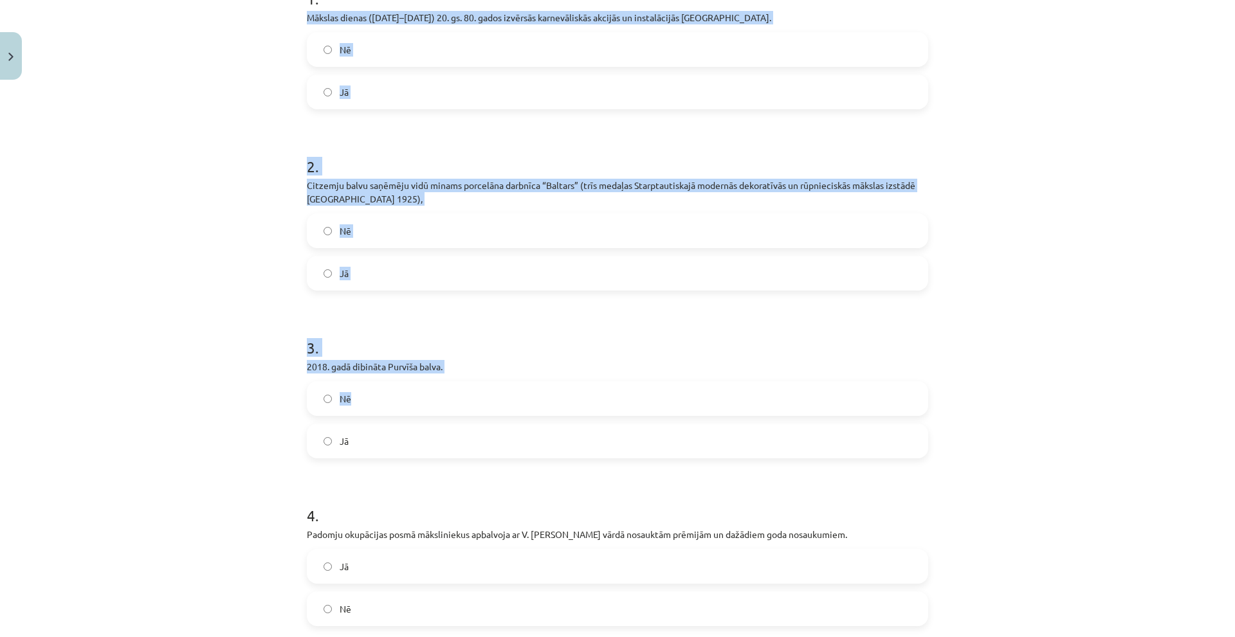
scroll to position [289, 0]
drag, startPoint x: 414, startPoint y: 374, endPoint x: 487, endPoint y: 417, distance: 84.2
click at [487, 417] on div "Mācību tēma: Kultūras un mākslas i (vizuālā māksla) - 10. klases 4. ieskaites m…" at bounding box center [617, 318] width 1235 height 637
click at [284, 149] on div "Mācību tēma: Kultūras un mākslas i (vizuālā māksla) - 10. klases 4. ieskaites m…" at bounding box center [617, 318] width 1235 height 637
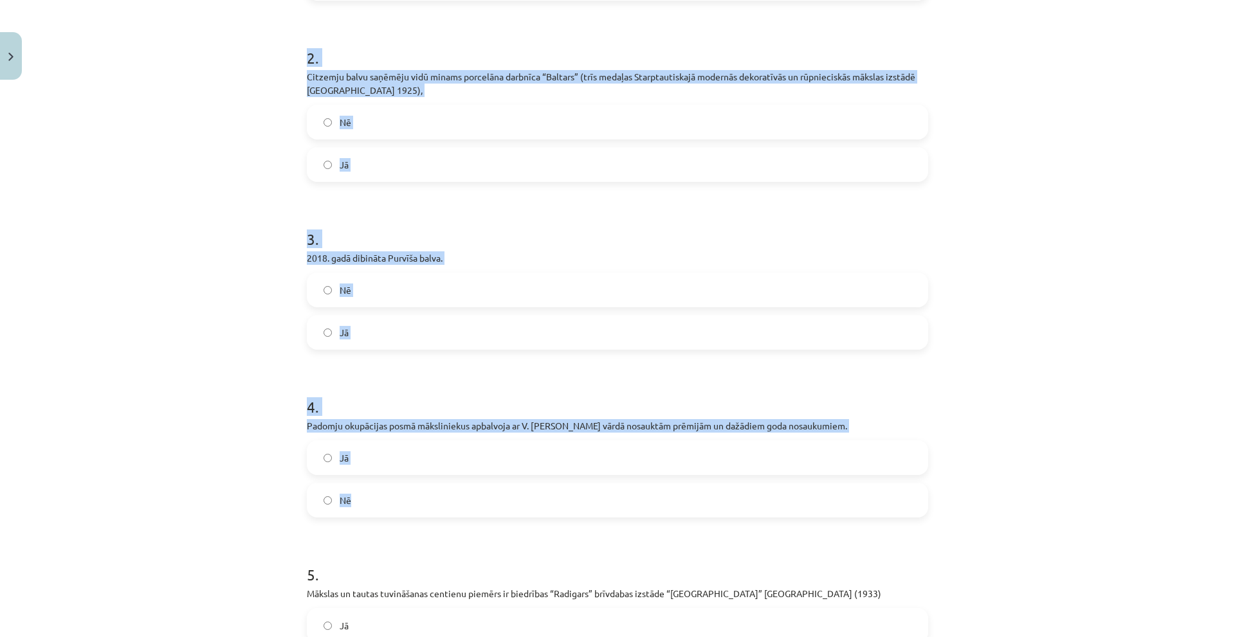
scroll to position [616, 0]
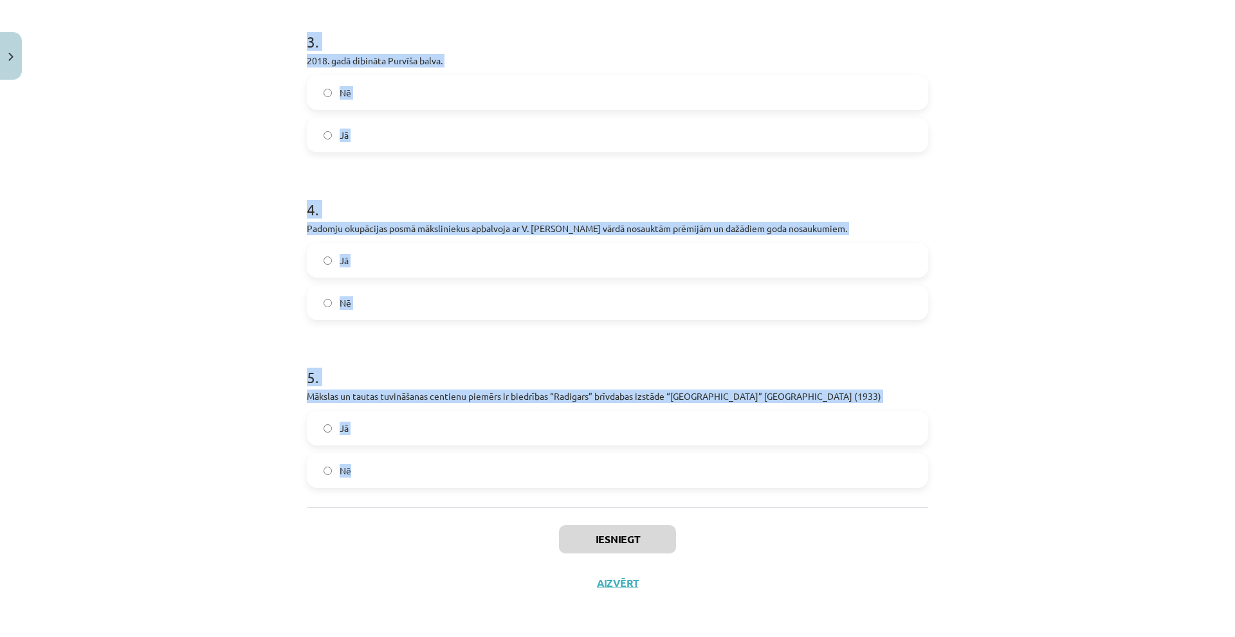
drag, startPoint x: 437, startPoint y: 162, endPoint x: 501, endPoint y: 452, distance: 297.2
click at [501, 452] on div "Mācību tēma: Kultūras un mākslas i (vizuālā māksla) - 10. klases 4. ieskaites m…" at bounding box center [617, 318] width 1235 height 637
copy form "1 . Mākslas dienas (1959–1989) 20. gs. 80. gados izvērsās karnevāliskās akcijās…"
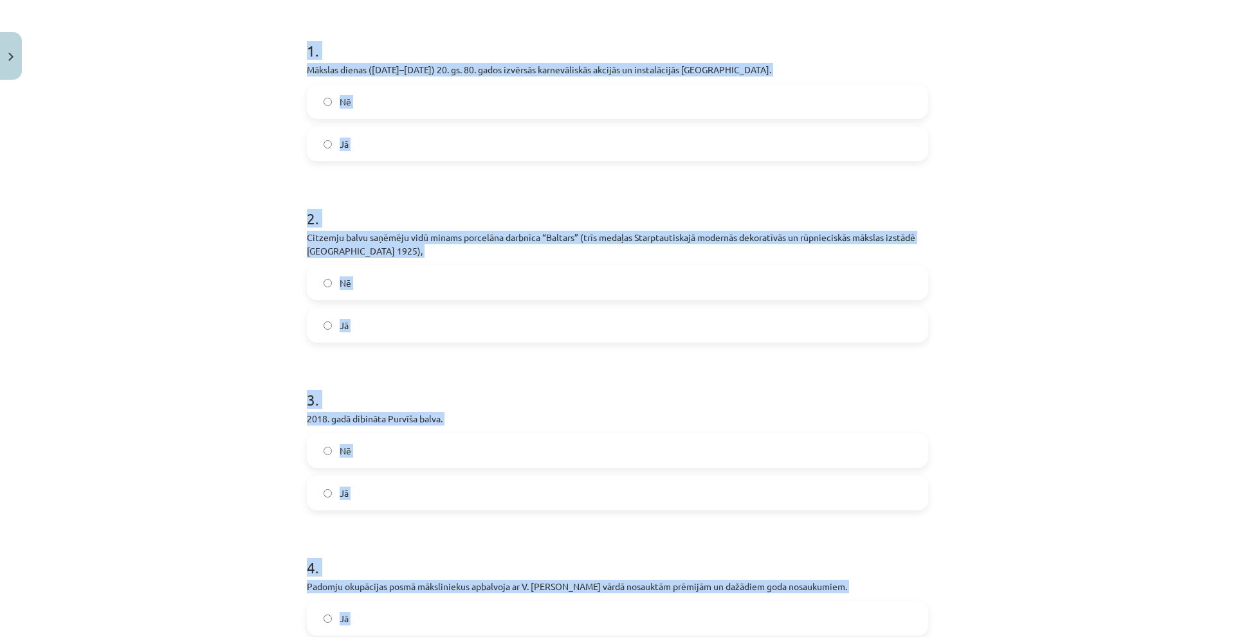
scroll to position [230, 0]
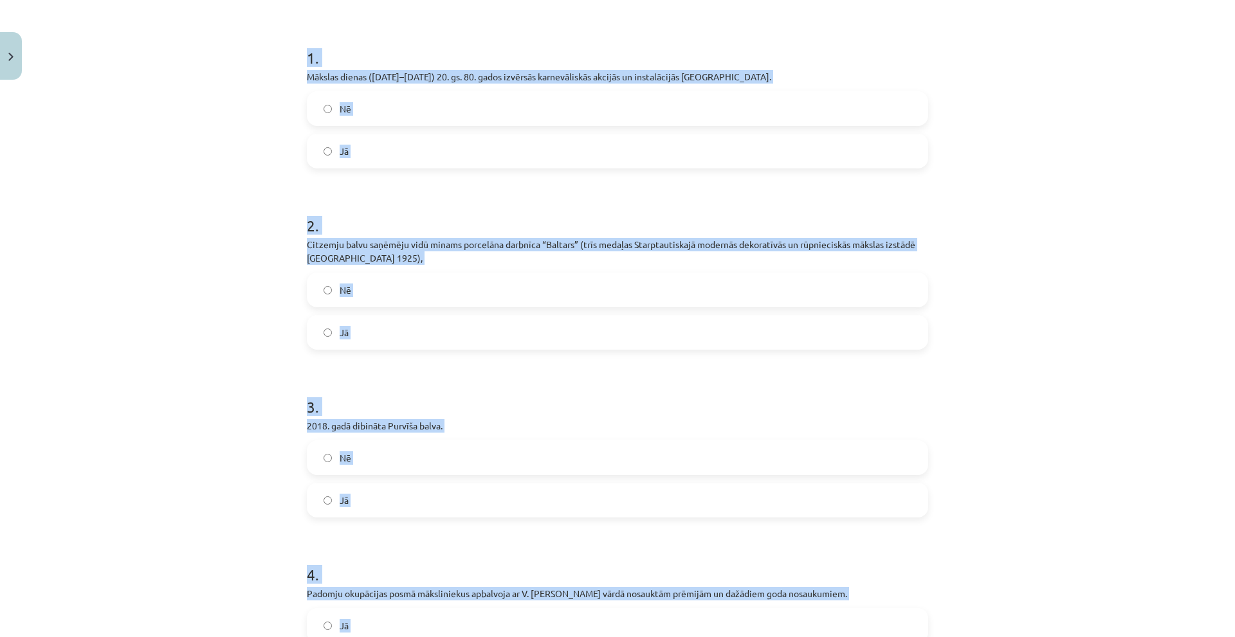
click at [378, 157] on label "Jā" at bounding box center [617, 151] width 619 height 32
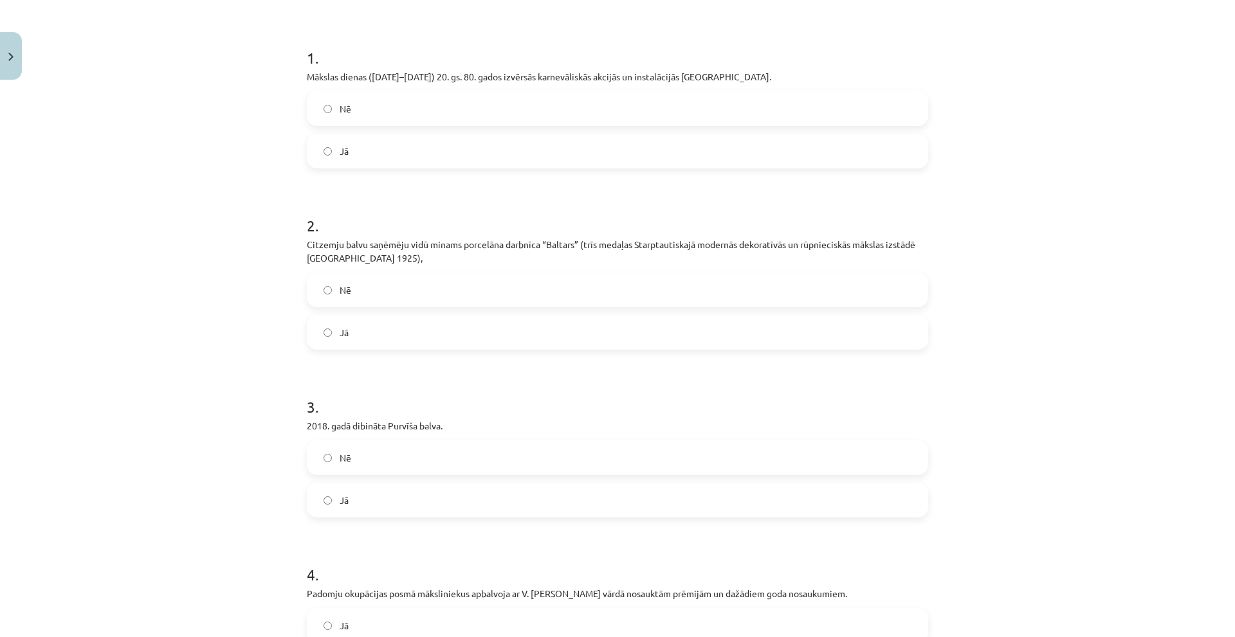
click at [358, 349] on label "Jā" at bounding box center [617, 332] width 619 height 32
click at [344, 465] on span "Nē" at bounding box center [346, 459] width 12 height 14
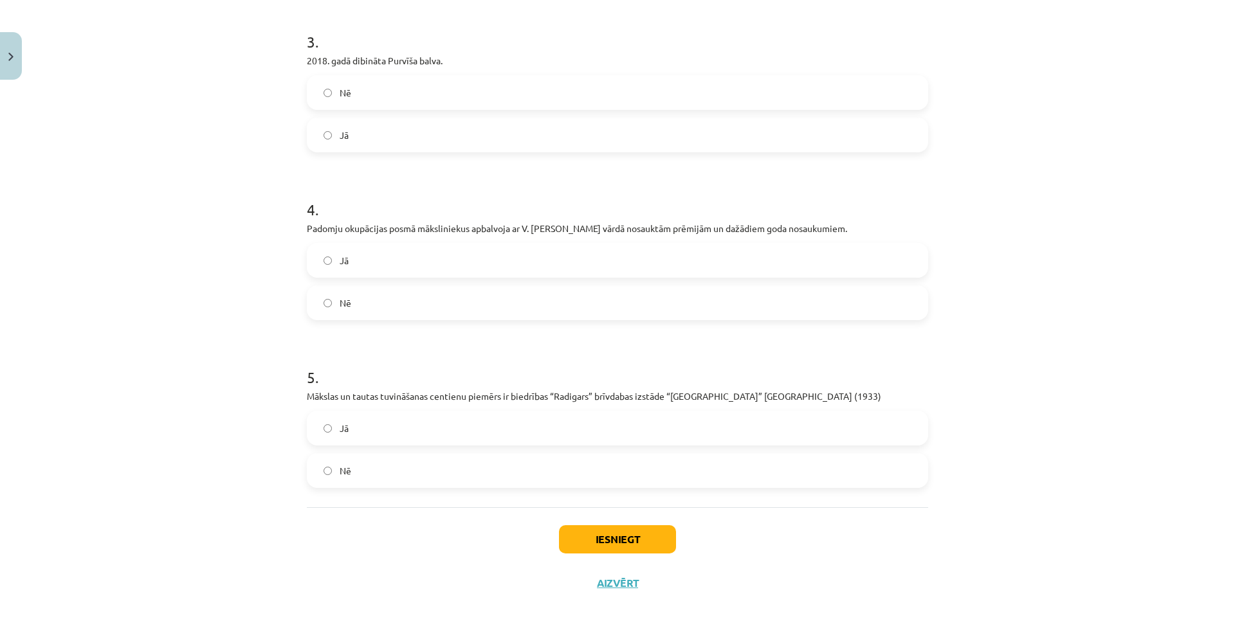
scroll to position [616, 0]
click at [371, 263] on label "Jā" at bounding box center [617, 260] width 619 height 32
click at [396, 429] on label "Jā" at bounding box center [617, 428] width 619 height 32
click at [602, 547] on button "Iesniegt" at bounding box center [617, 540] width 117 height 28
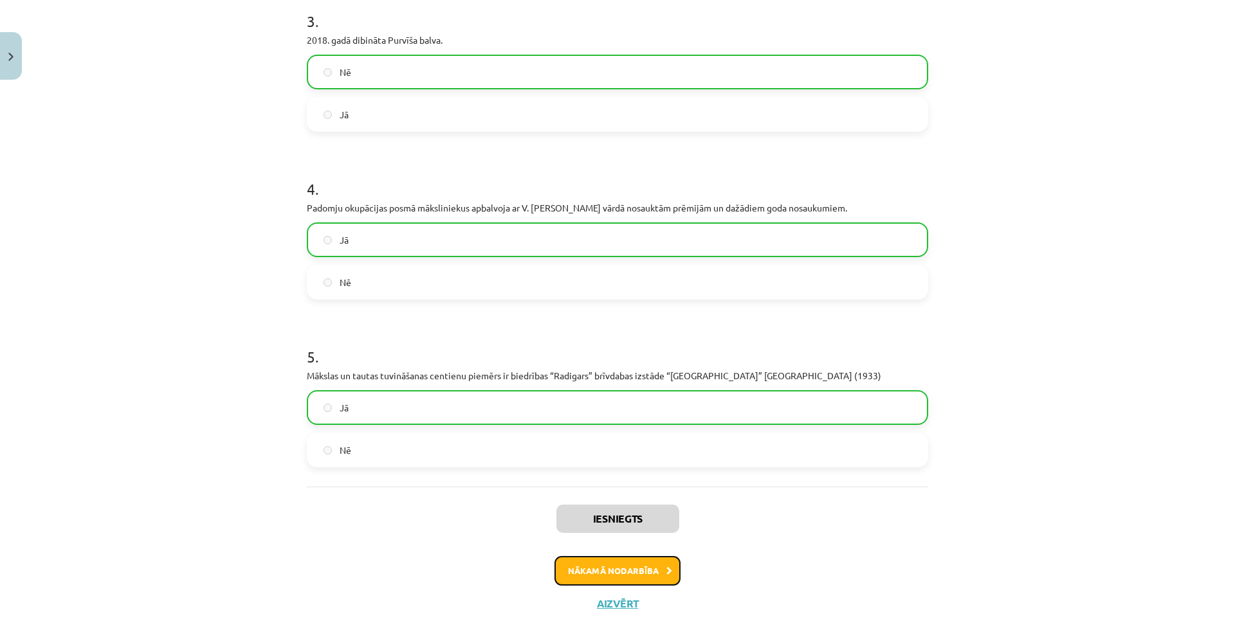
click at [609, 586] on button "Nākamā nodarbība" at bounding box center [618, 571] width 126 height 30
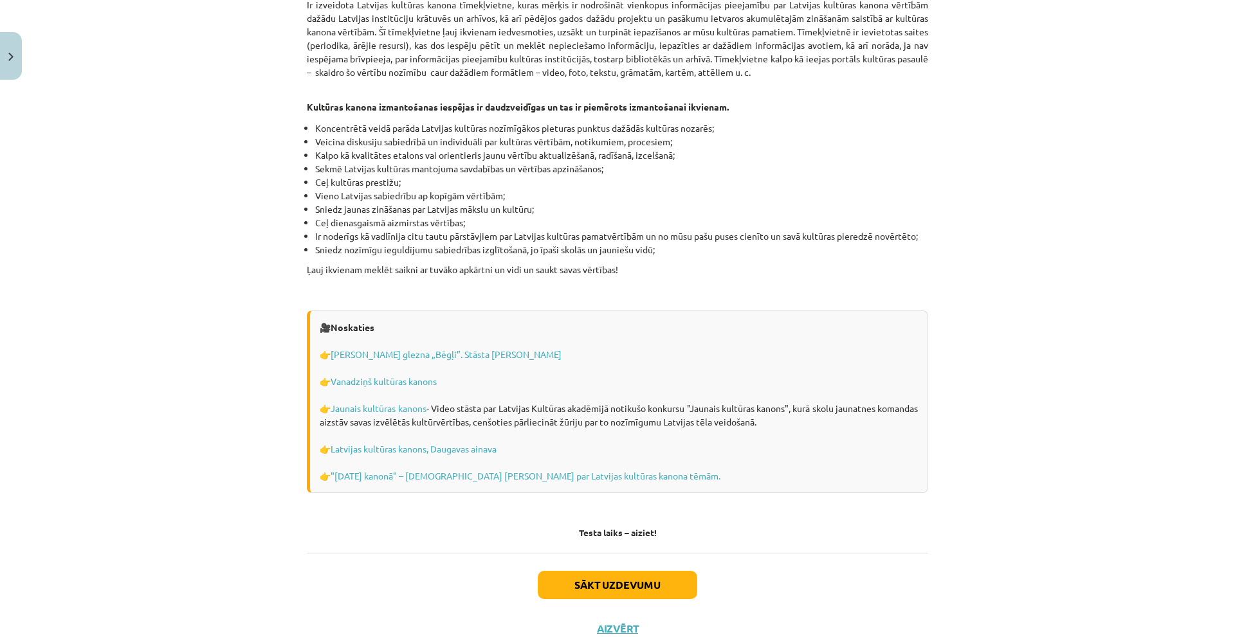
scroll to position [3499, 0]
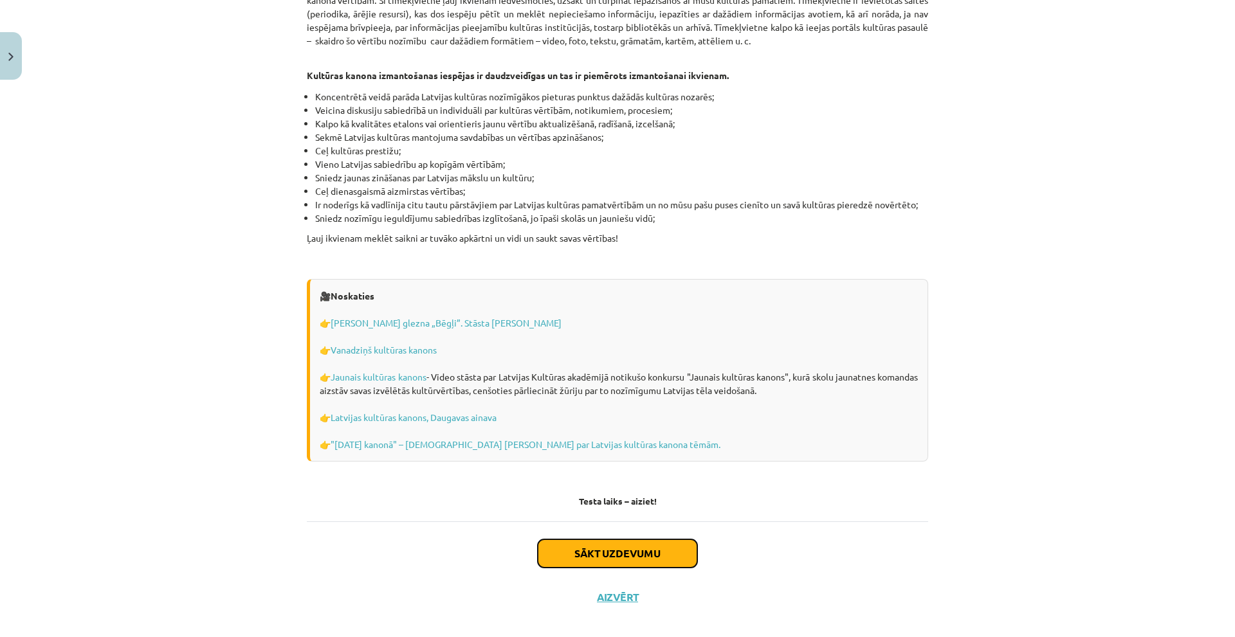
click at [611, 546] on button "Sākt uzdevumu" at bounding box center [618, 554] width 160 height 28
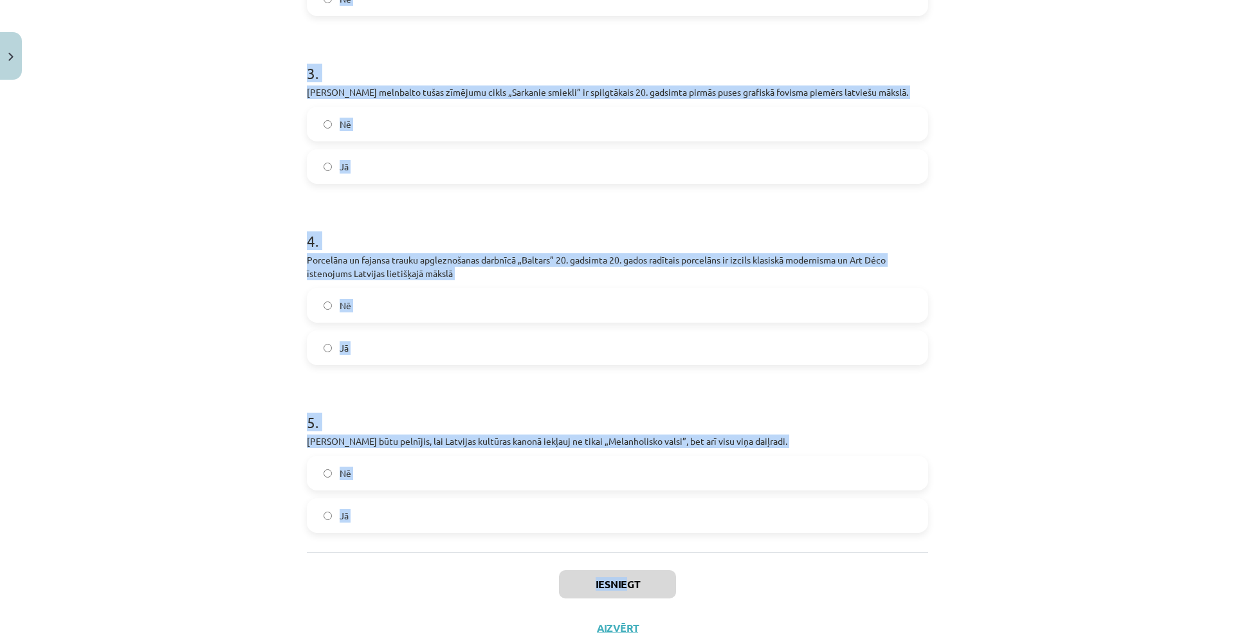
scroll to position [595, 0]
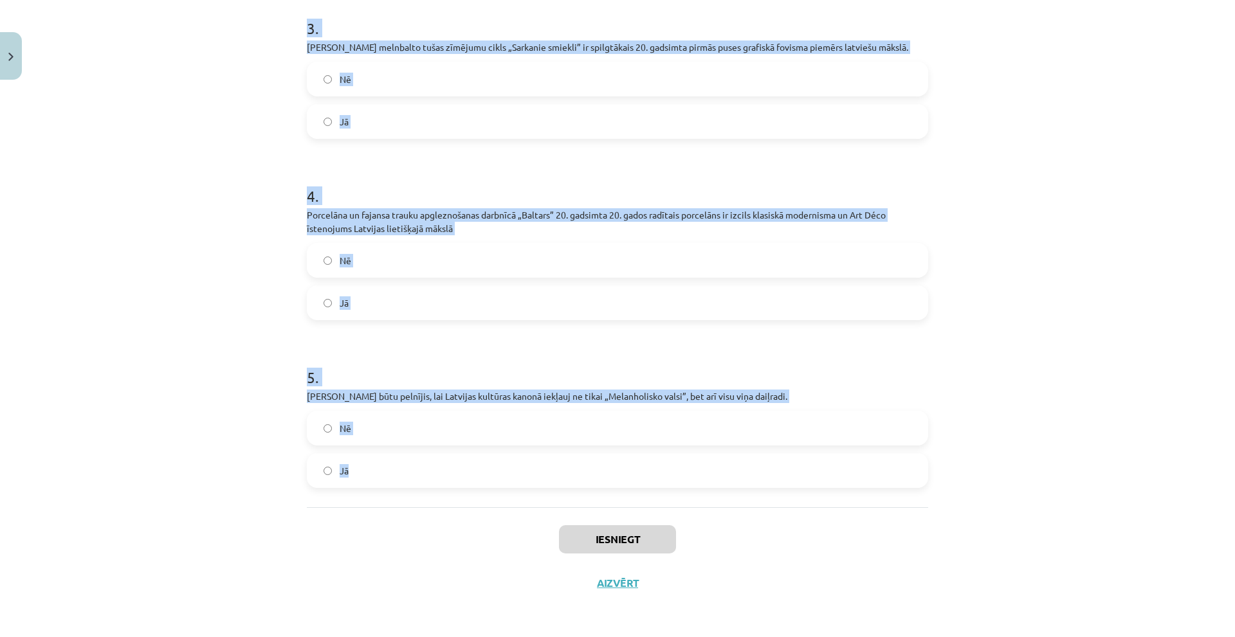
drag, startPoint x: 307, startPoint y: 262, endPoint x: 586, endPoint y: 489, distance: 359.5
click at [586, 489] on div "Mācību tēma: Kultūras un mākslas i (vizuālā māksla) - 10. klases 4. ieskaites m…" at bounding box center [617, 318] width 1235 height 637
copy form "1 . Vizmas Belševicas triloģija „Bille” nav iekļauta kultūras kanonā. Nē Jā 2 .…"
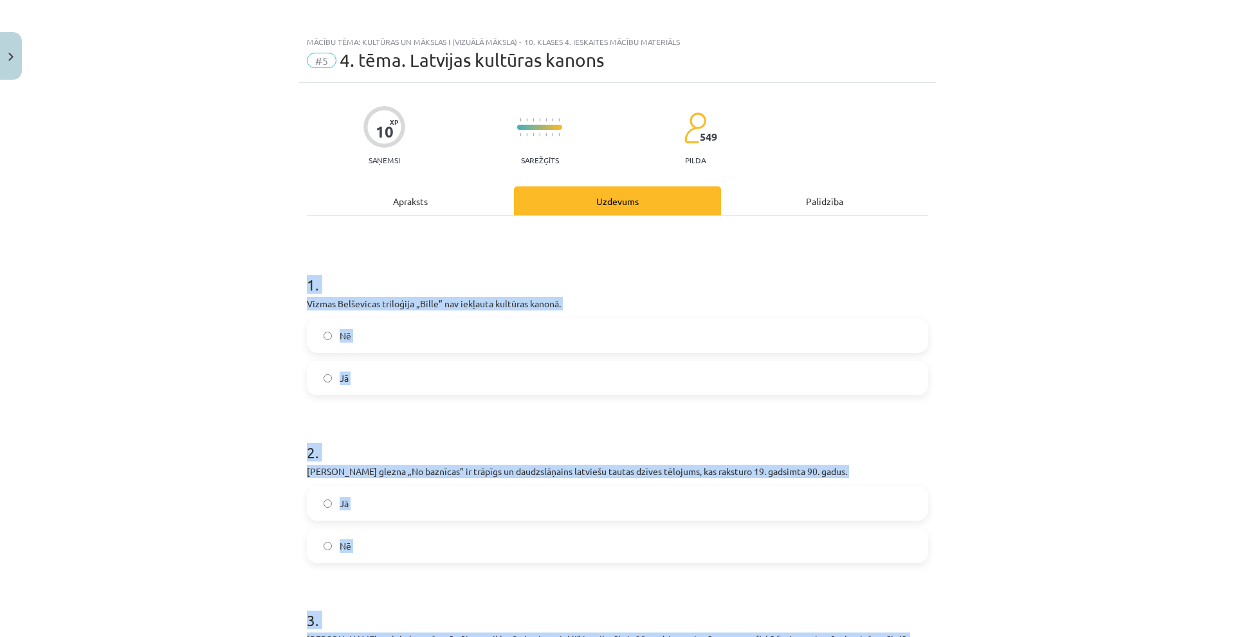
scroll to position [0, 0]
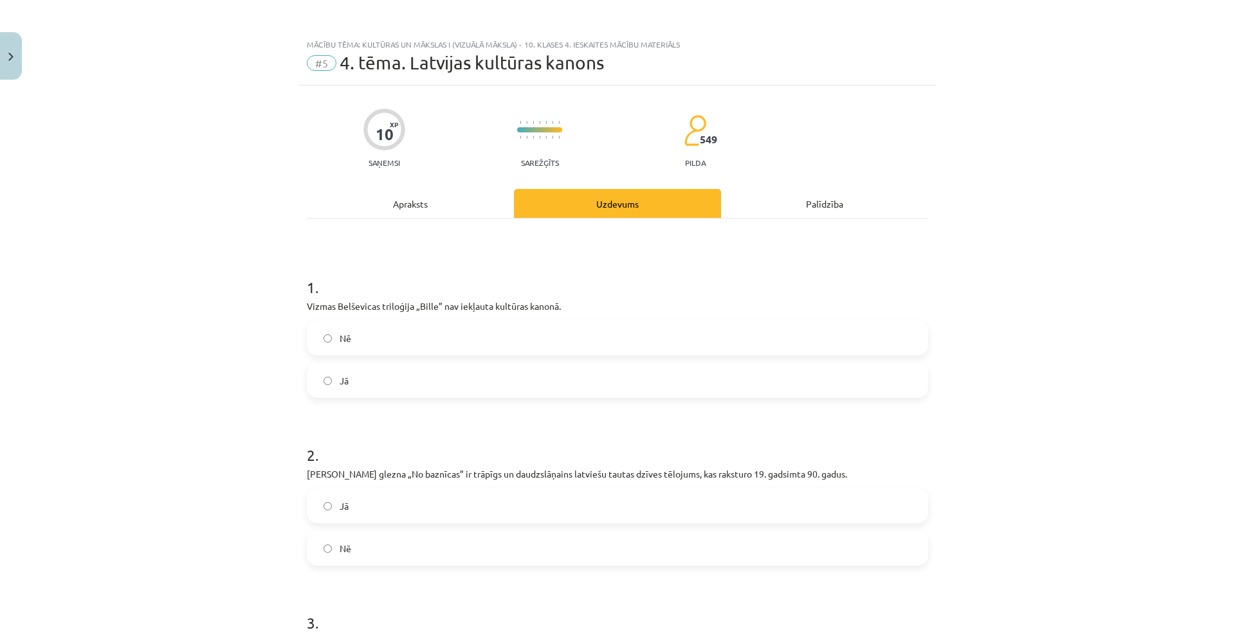
click at [206, 176] on div "Mācību tēma: Kultūras un mākslas i (vizuālā māksla) - 10. klases 4. ieskaites m…" at bounding box center [617, 318] width 1235 height 637
click at [400, 342] on label "Nē" at bounding box center [617, 338] width 619 height 32
click at [365, 503] on label "Jā" at bounding box center [617, 506] width 619 height 32
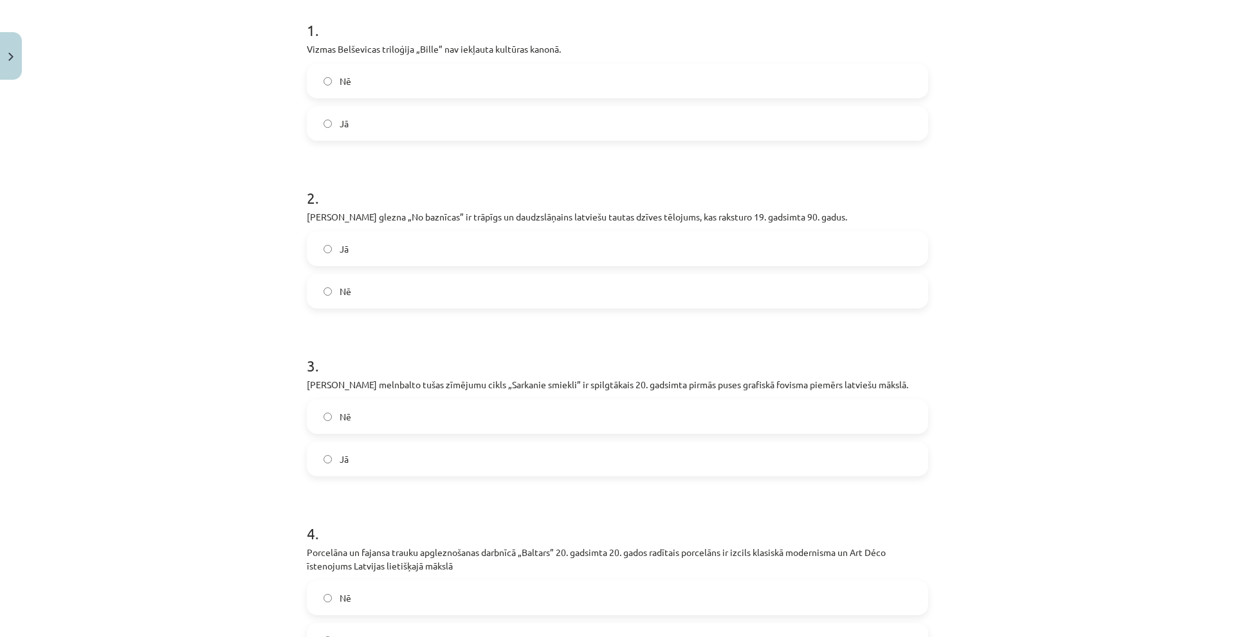
click at [356, 410] on label "Nē" at bounding box center [617, 417] width 619 height 32
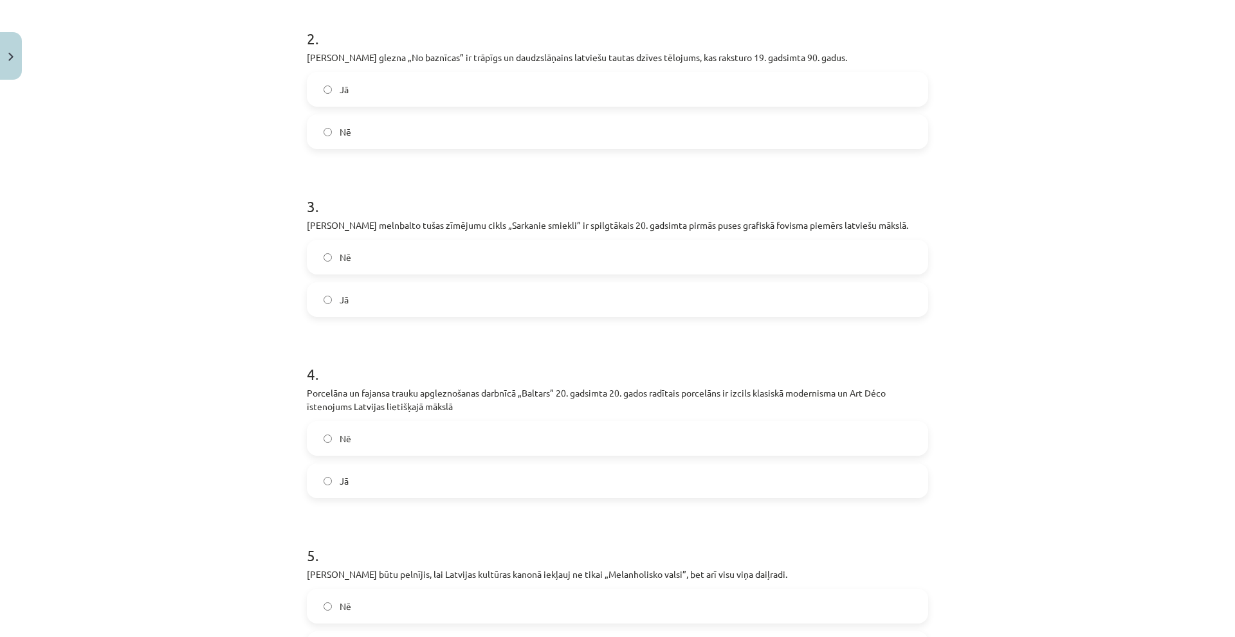
scroll to position [579, 0]
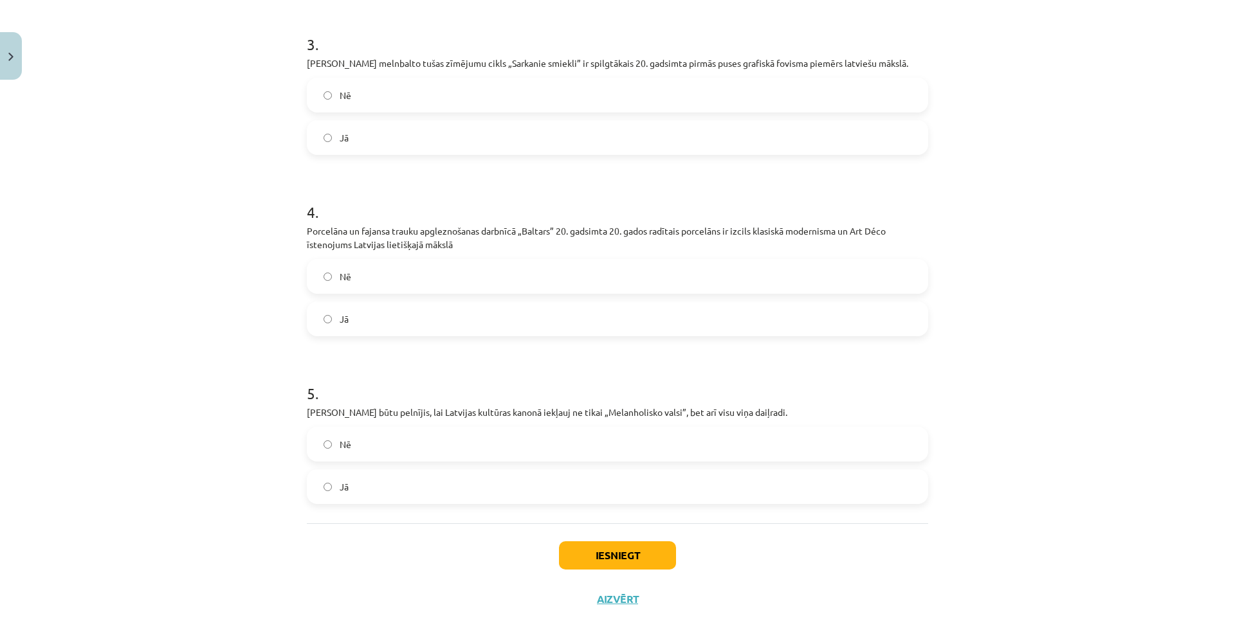
click at [363, 304] on label "Jā" at bounding box center [617, 319] width 619 height 32
click at [371, 493] on label "Jā" at bounding box center [617, 487] width 619 height 32
click at [633, 564] on button "Iesniegt" at bounding box center [617, 556] width 117 height 28
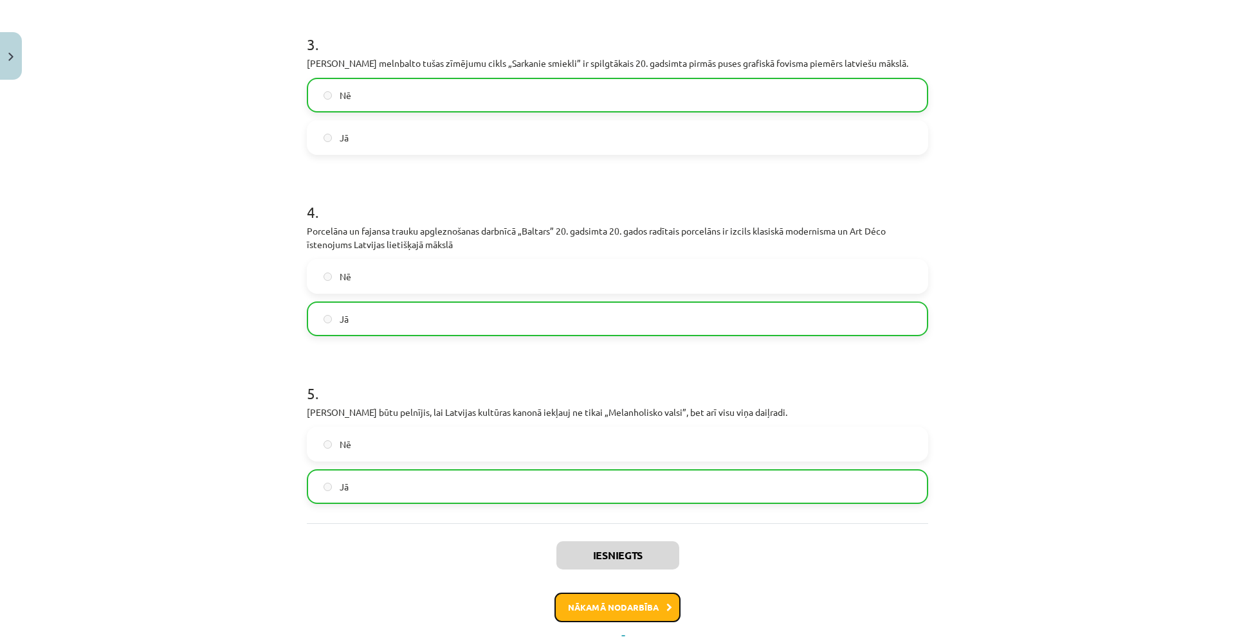
click at [621, 603] on button "Nākamā nodarbība" at bounding box center [618, 608] width 126 height 30
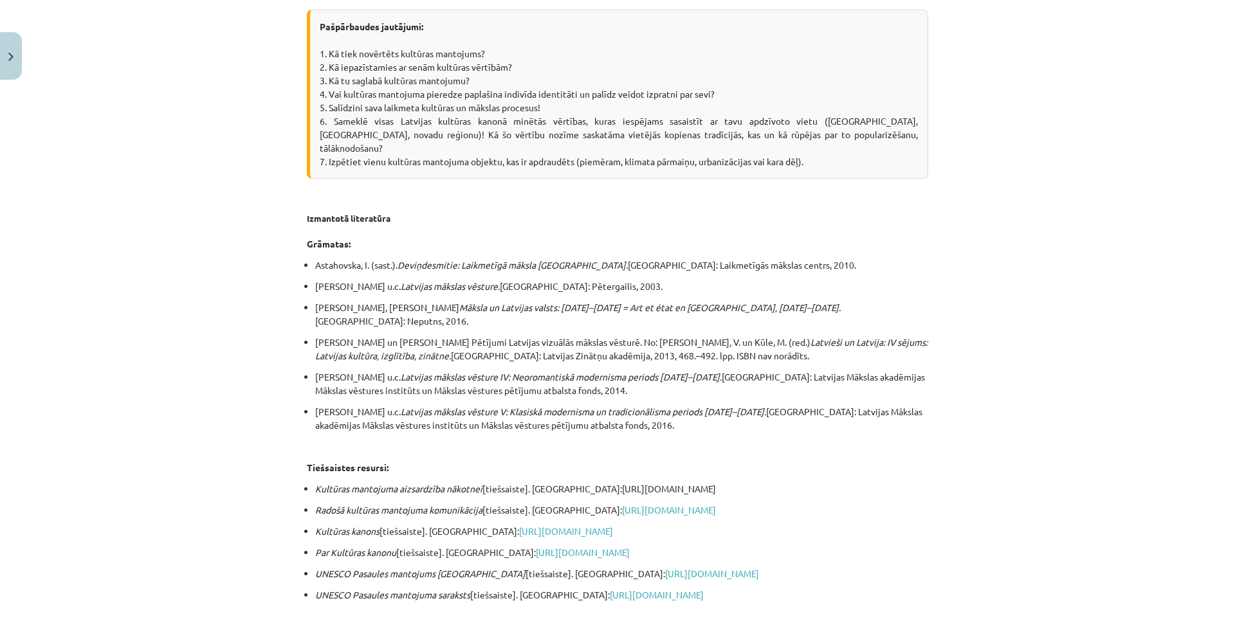
scroll to position [2267, 0]
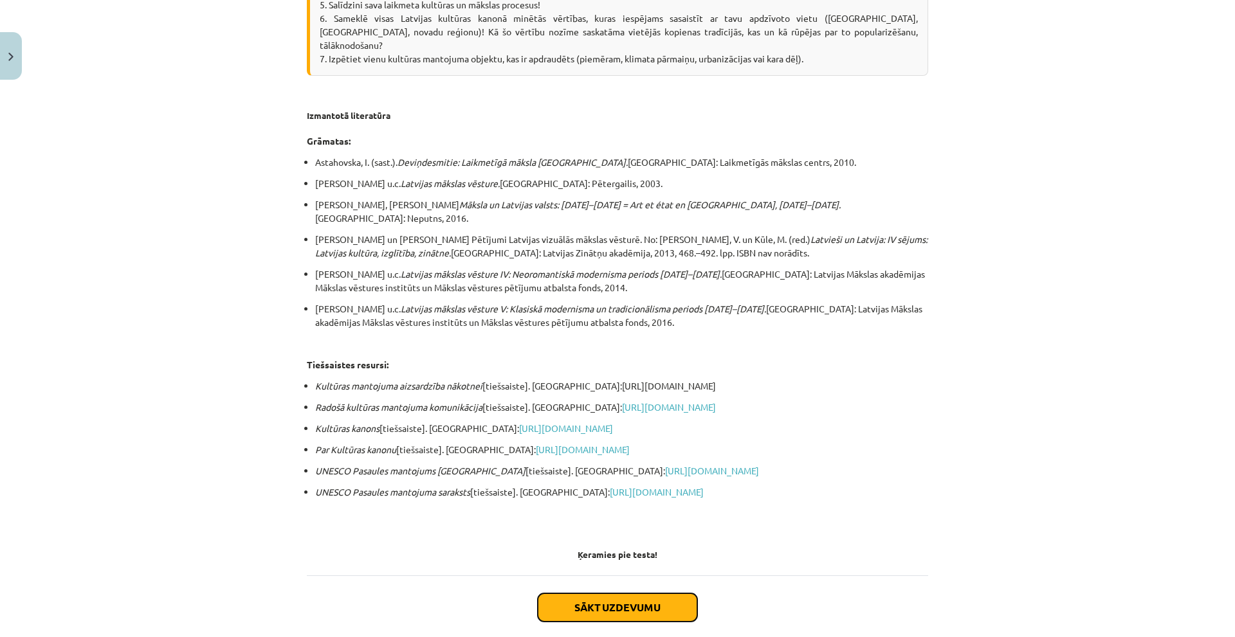
click at [605, 594] on button "Sākt uzdevumu" at bounding box center [618, 608] width 160 height 28
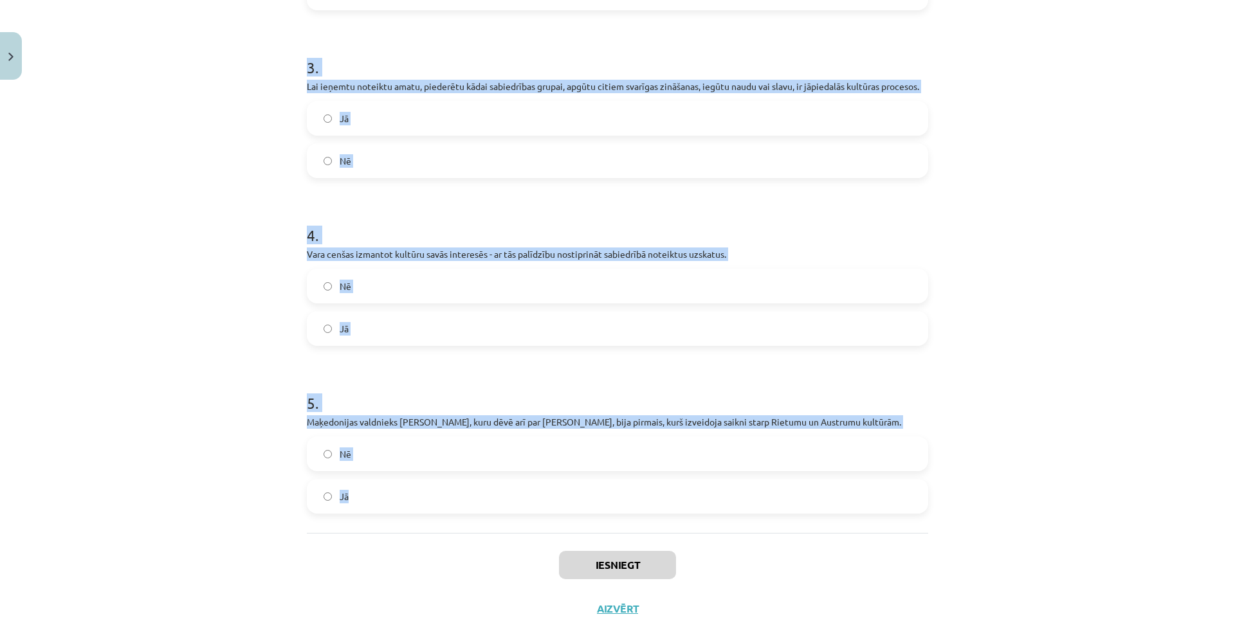
scroll to position [582, 0]
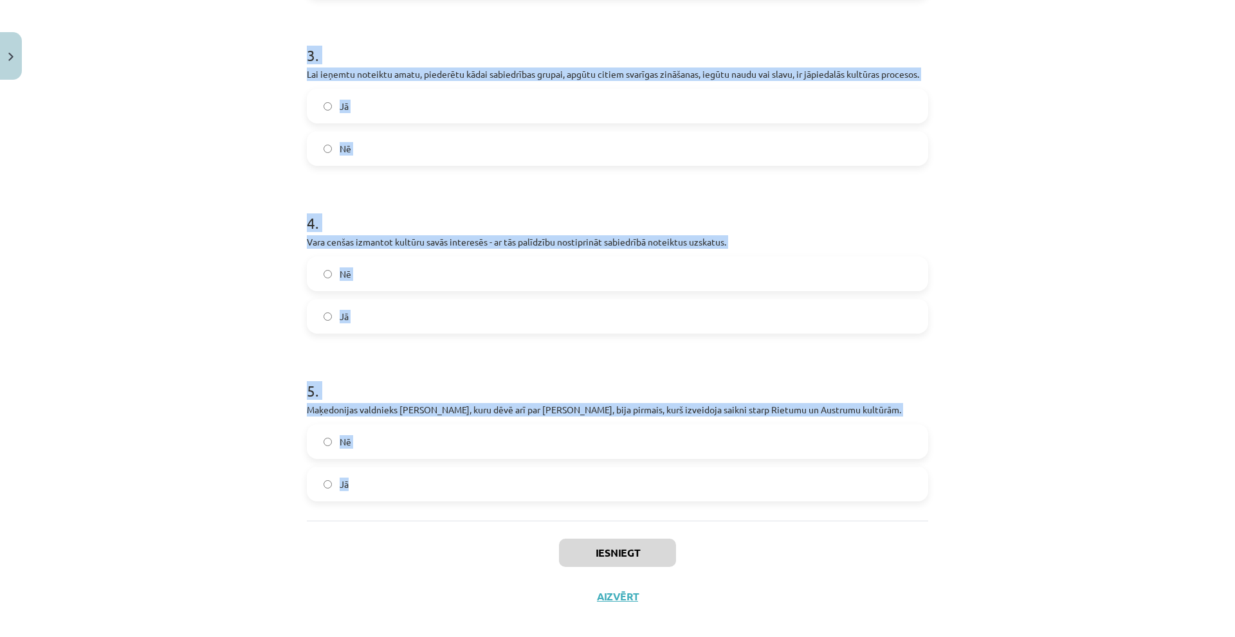
drag, startPoint x: 468, startPoint y: 412, endPoint x: 527, endPoint y: 496, distance: 102.6
click at [527, 496] on div "1 . Zīda ceļš bija seno laiku un viduslaiku tirdzniecības ceļš, kas sniedzās no…" at bounding box center [617, 79] width 621 height 884
copy form "1 . Zīda ceļš bija seno laiku un viduslaiku tirdzniecības ceļš, kas sniedzās no…"
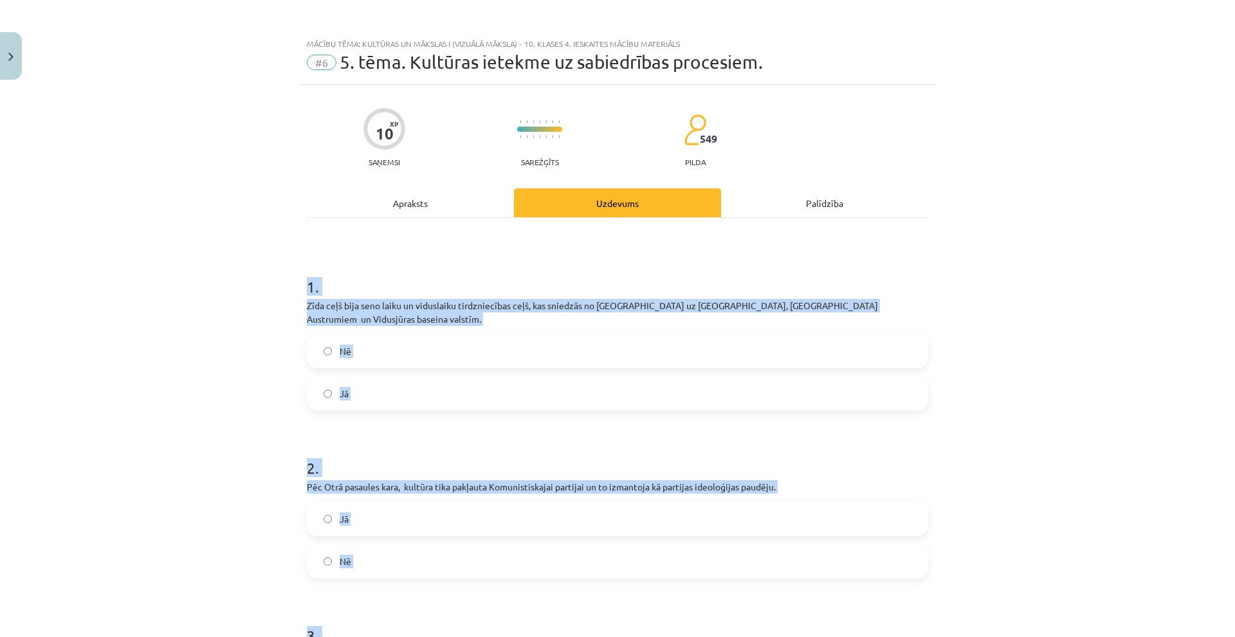
scroll to position [0, 0]
click at [372, 394] on label "Jā" at bounding box center [617, 394] width 619 height 32
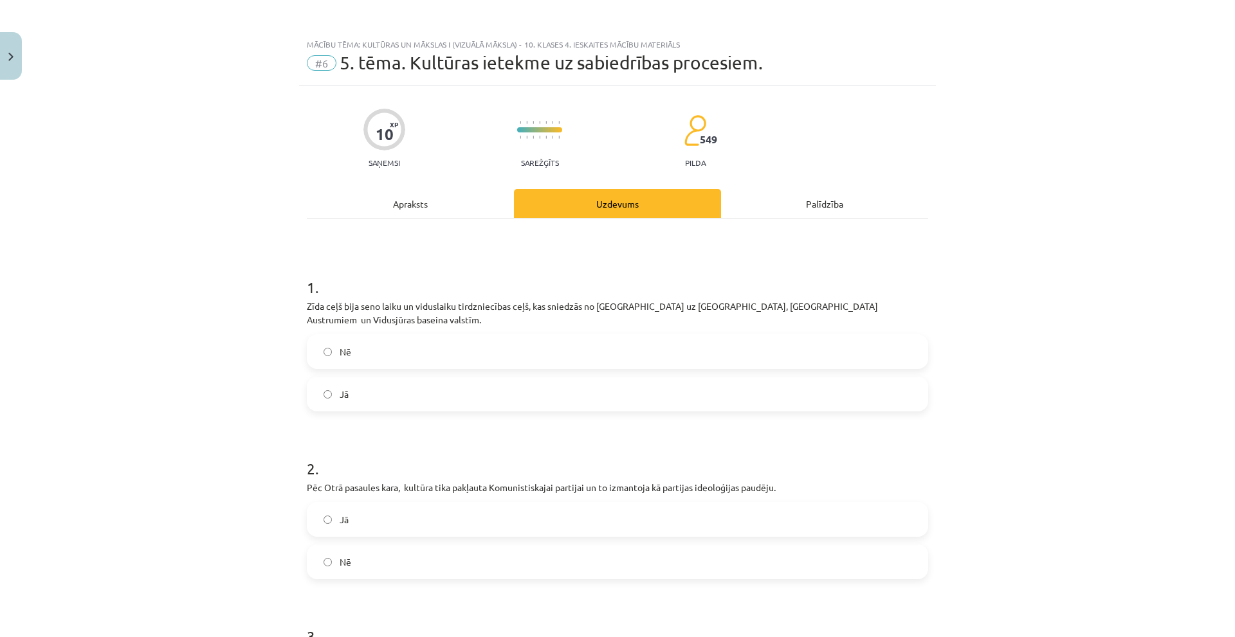
click at [348, 504] on label "Jā" at bounding box center [617, 520] width 619 height 32
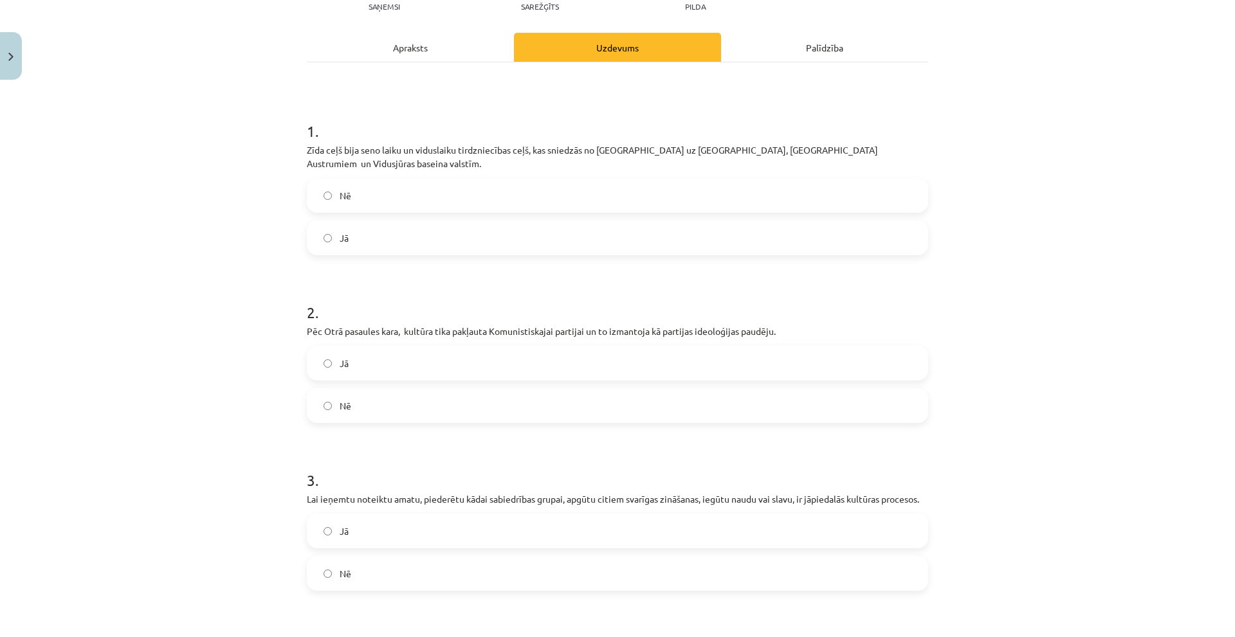
scroll to position [257, 0]
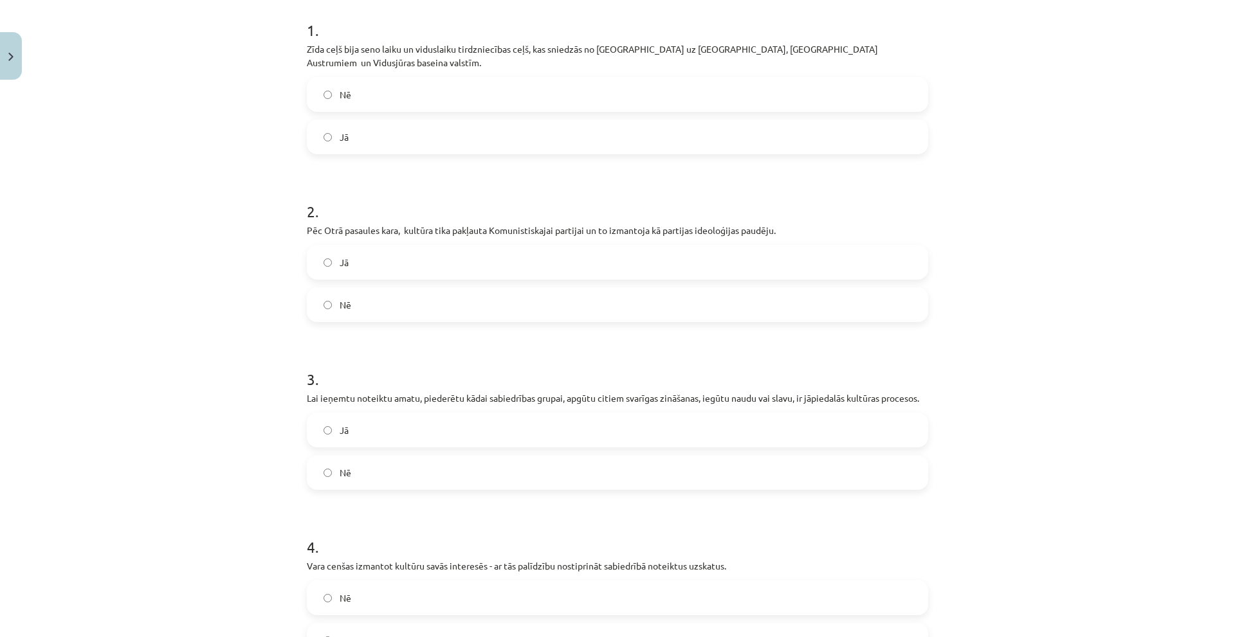
click at [354, 417] on label "Jā" at bounding box center [617, 430] width 619 height 32
click at [342, 625] on label "Jā" at bounding box center [617, 641] width 619 height 32
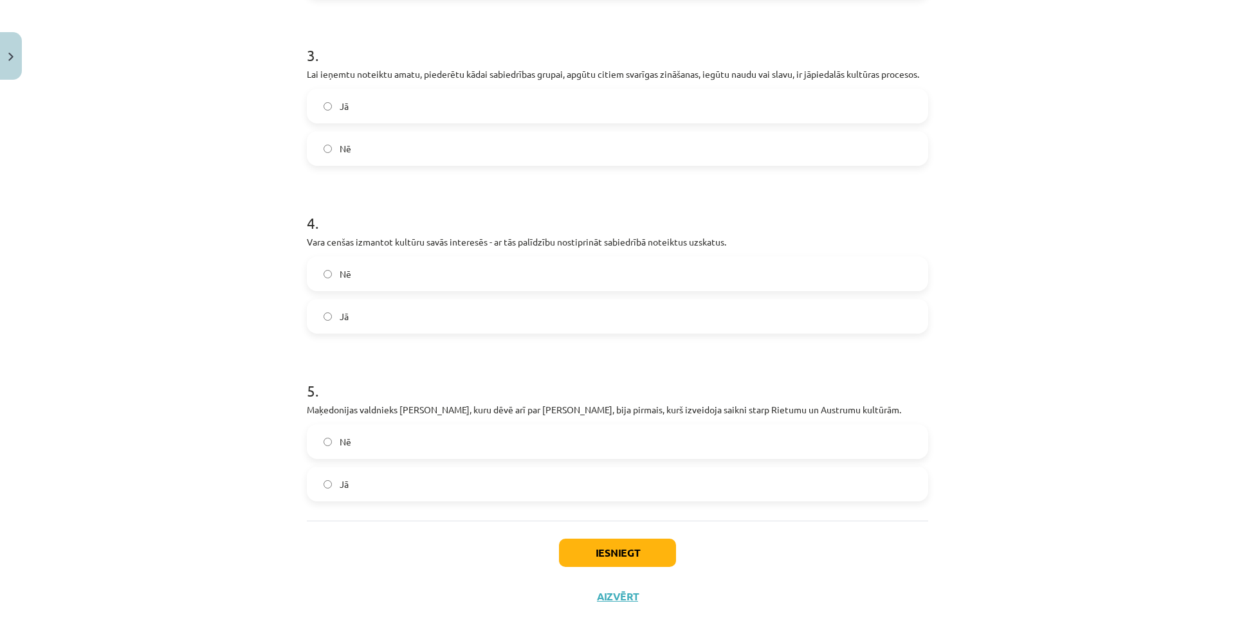
drag, startPoint x: 345, startPoint y: 471, endPoint x: 356, endPoint y: 472, distance: 11.0
click at [346, 471] on label "Jā" at bounding box center [617, 484] width 619 height 32
click at [606, 539] on button "Iesniegt" at bounding box center [617, 553] width 117 height 28
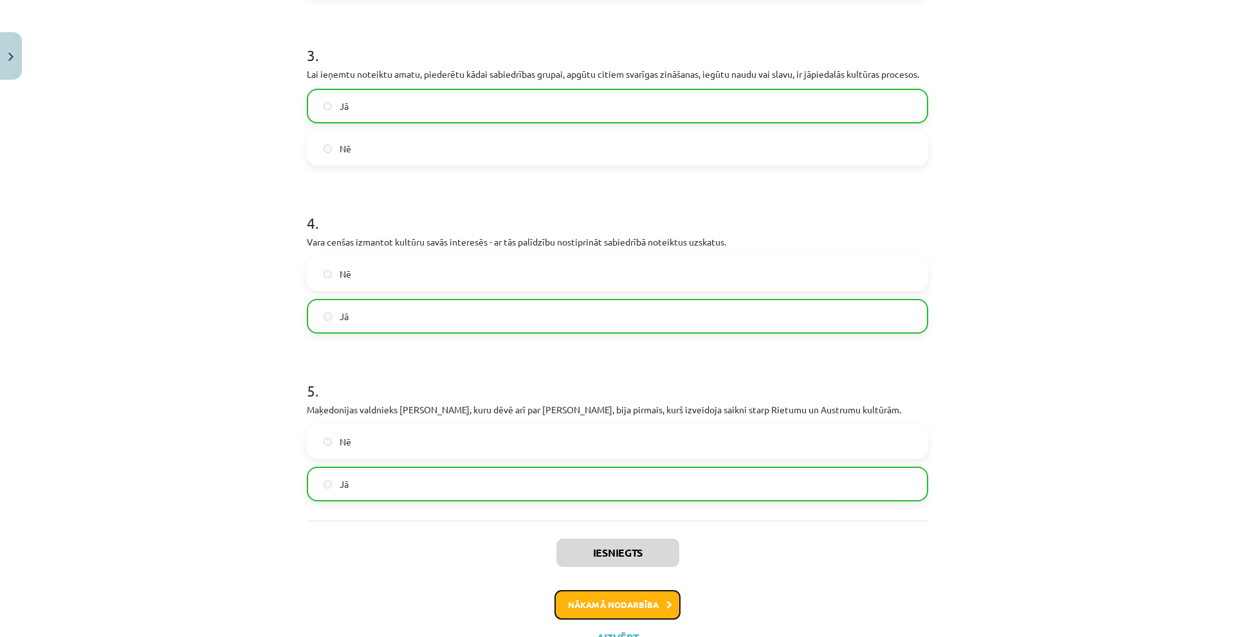
click at [583, 591] on button "Nākamā nodarbība" at bounding box center [618, 606] width 126 height 30
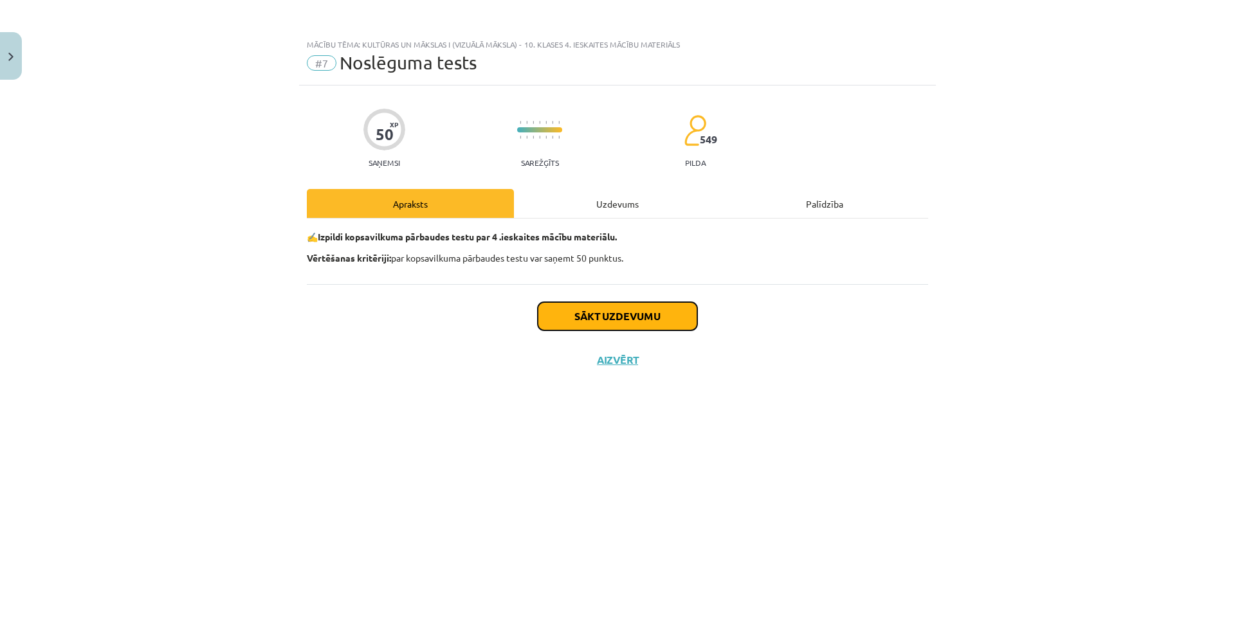
click at [636, 308] on button "Sākt uzdevumu" at bounding box center [618, 316] width 160 height 28
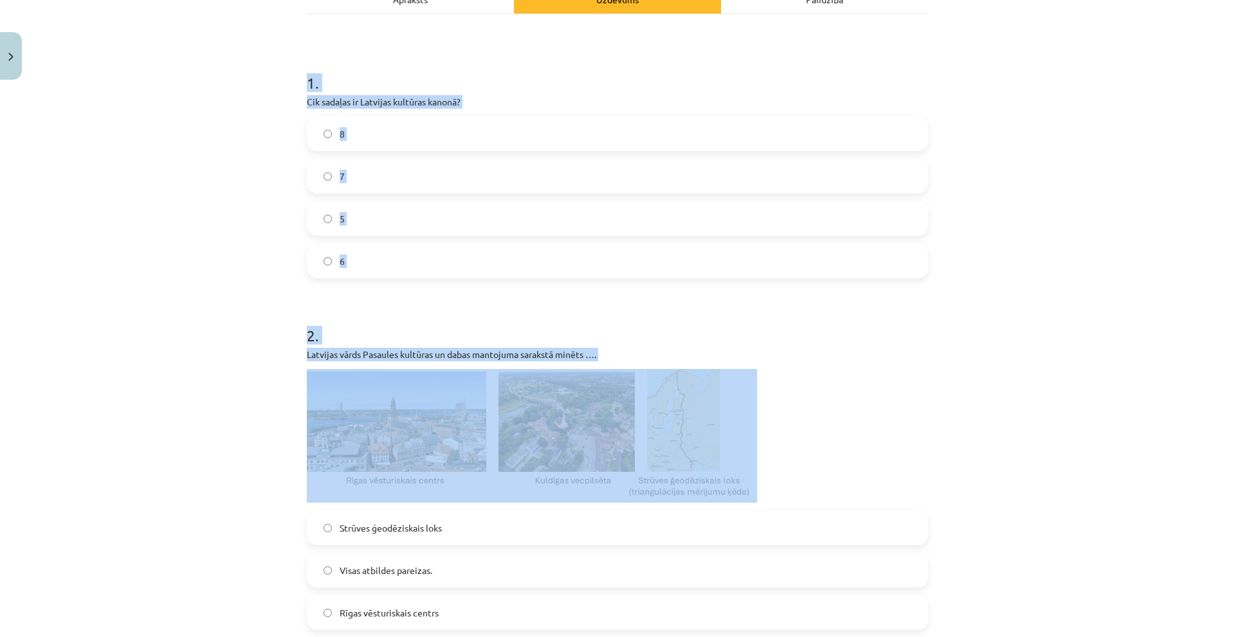
scroll to position [193, 0]
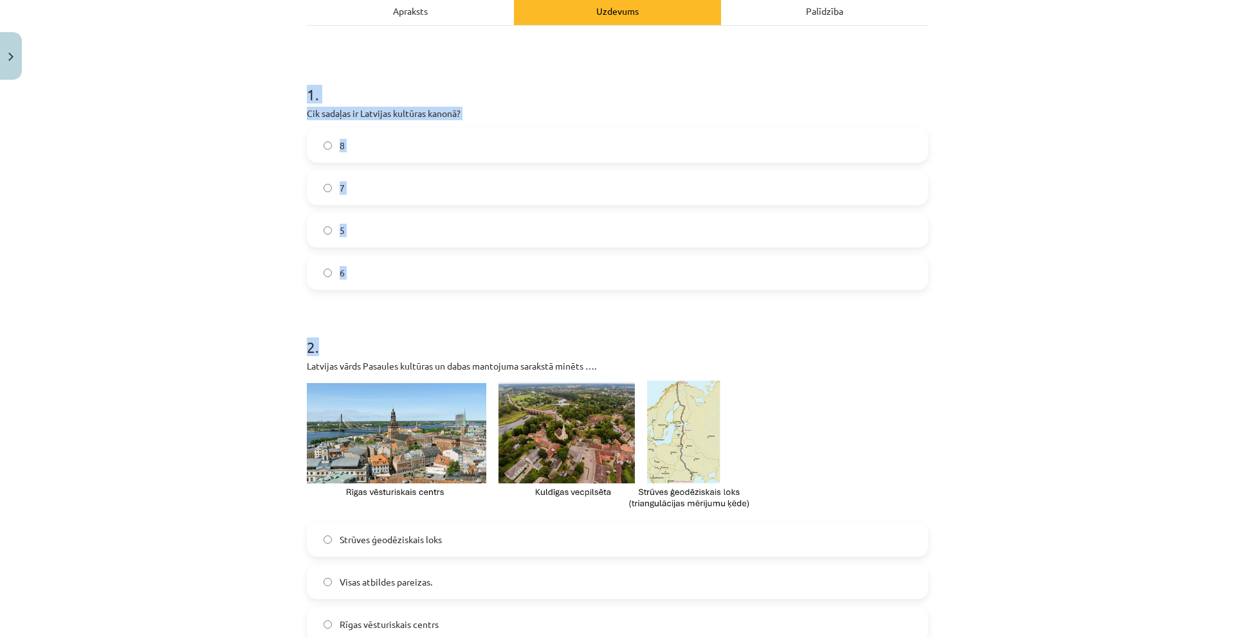
drag, startPoint x: 283, startPoint y: 293, endPoint x: 418, endPoint y: 294, distance: 135.1
click at [418, 294] on div "Mācību tēma: Kultūras un mākslas i (vizuālā māksla) - 10. klases 4. ieskaites m…" at bounding box center [617, 318] width 1235 height 637
click at [252, 271] on div "Mācību tēma: Kultūras un mākslas i (vizuālā māksla) - 10. klases 4. ieskaites m…" at bounding box center [617, 318] width 1235 height 637
drag, startPoint x: 392, startPoint y: 244, endPoint x: 416, endPoint y: 280, distance: 42.8
click at [416, 280] on div "Mācību tēma: Kultūras un mākslas i (vizuālā māksla) - 10. klases 4. ieskaites m…" at bounding box center [617, 318] width 1235 height 637
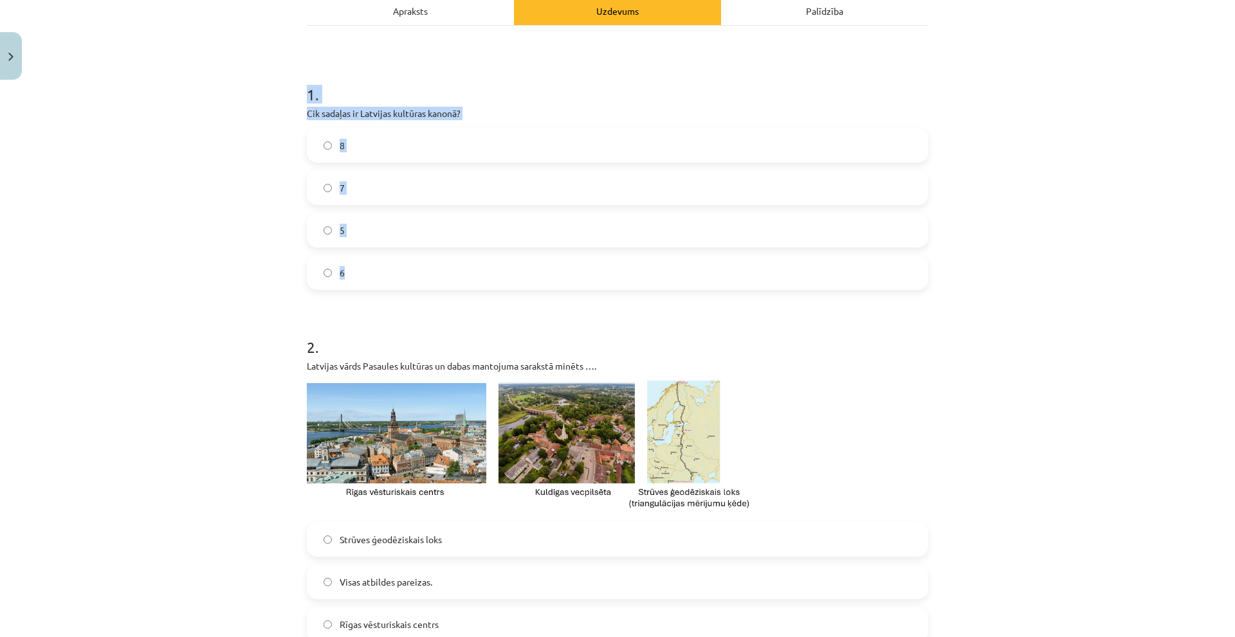
click at [371, 265] on label "6" at bounding box center [617, 273] width 619 height 32
click at [373, 163] on div "8 7 5 6" at bounding box center [617, 209] width 621 height 162
click at [371, 151] on label "8" at bounding box center [617, 145] width 619 height 32
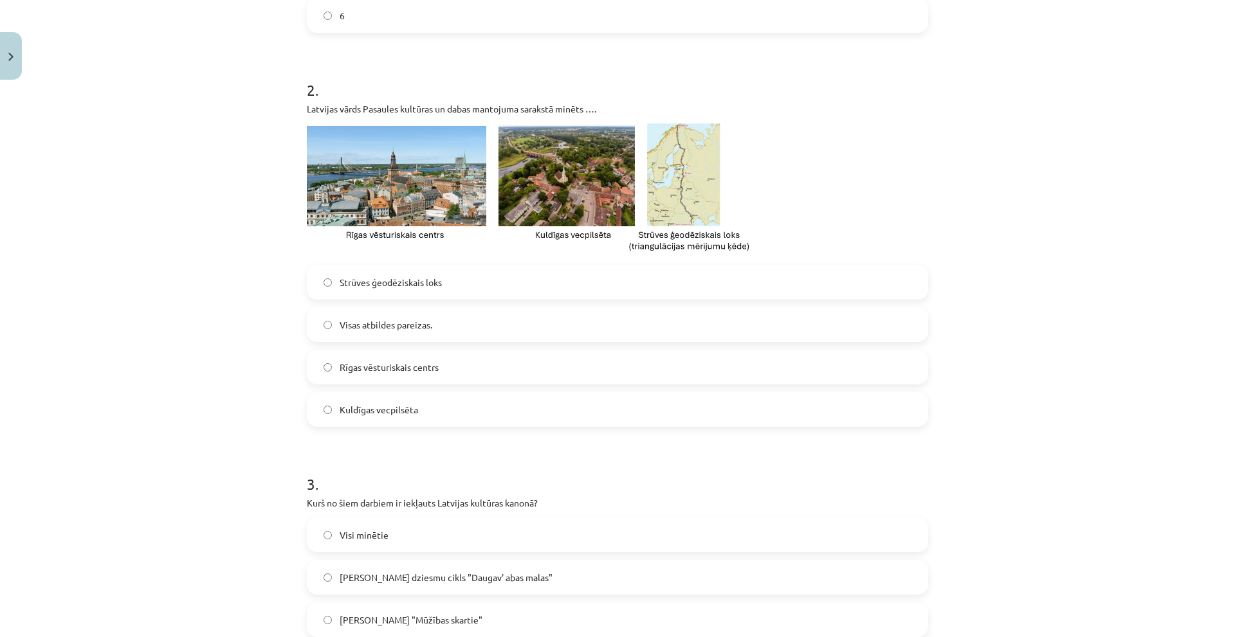
scroll to position [386, 0]
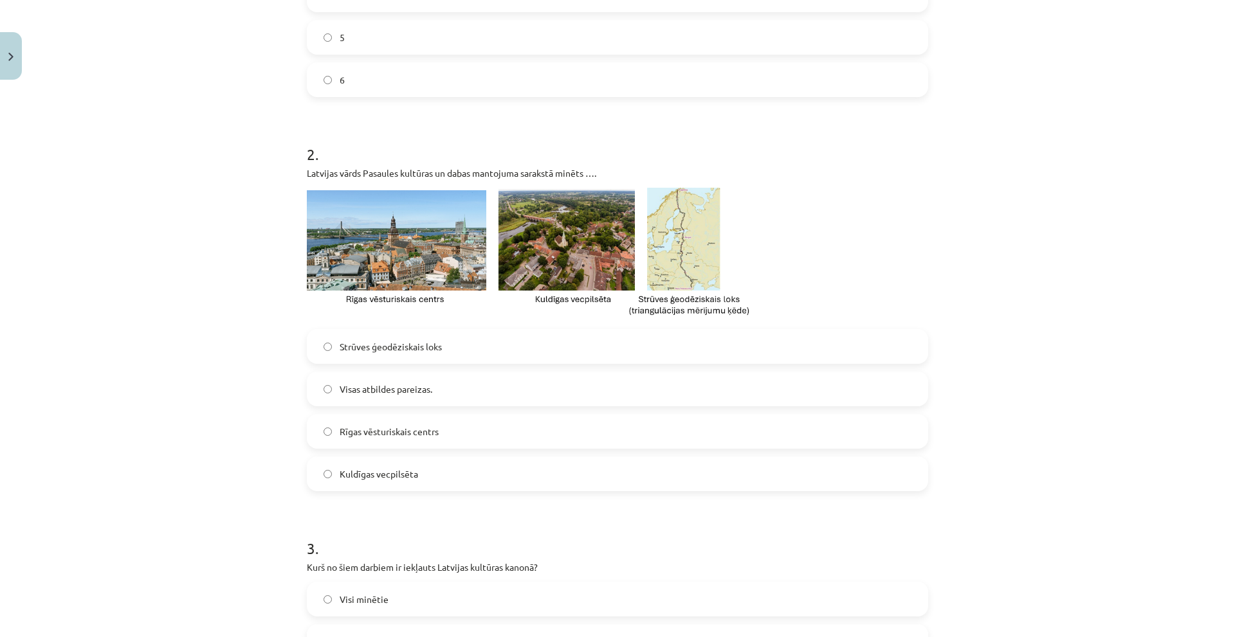
click at [410, 387] on span "Visas atbildes pareizas." at bounding box center [386, 390] width 93 height 14
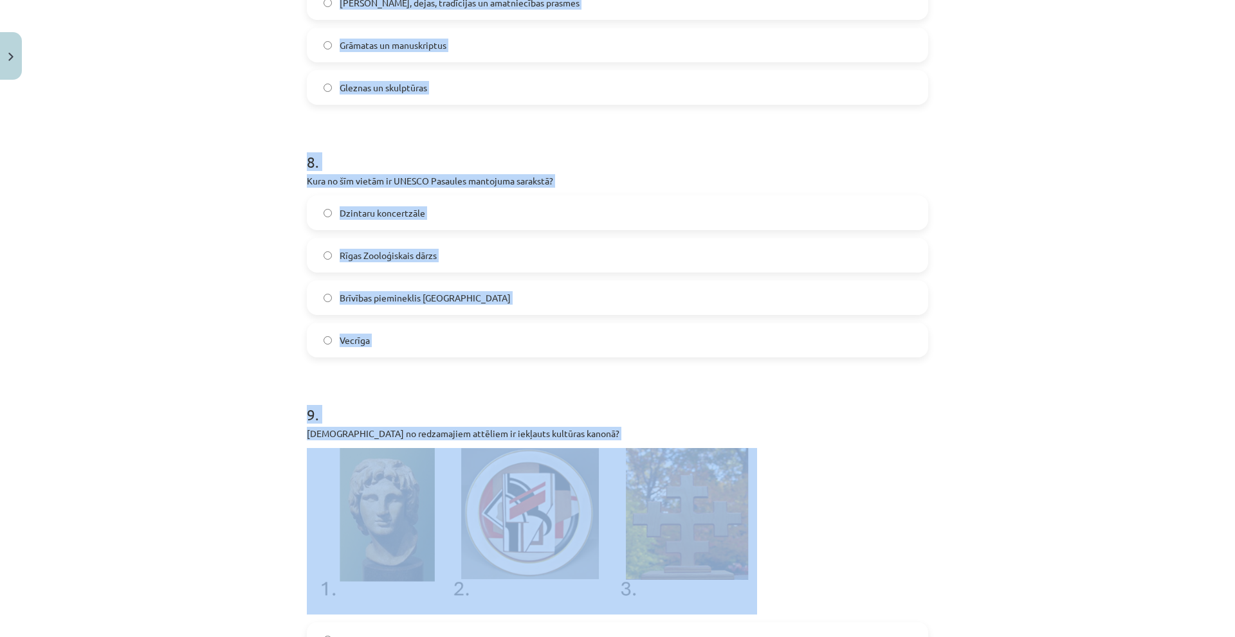
scroll to position [2123, 0]
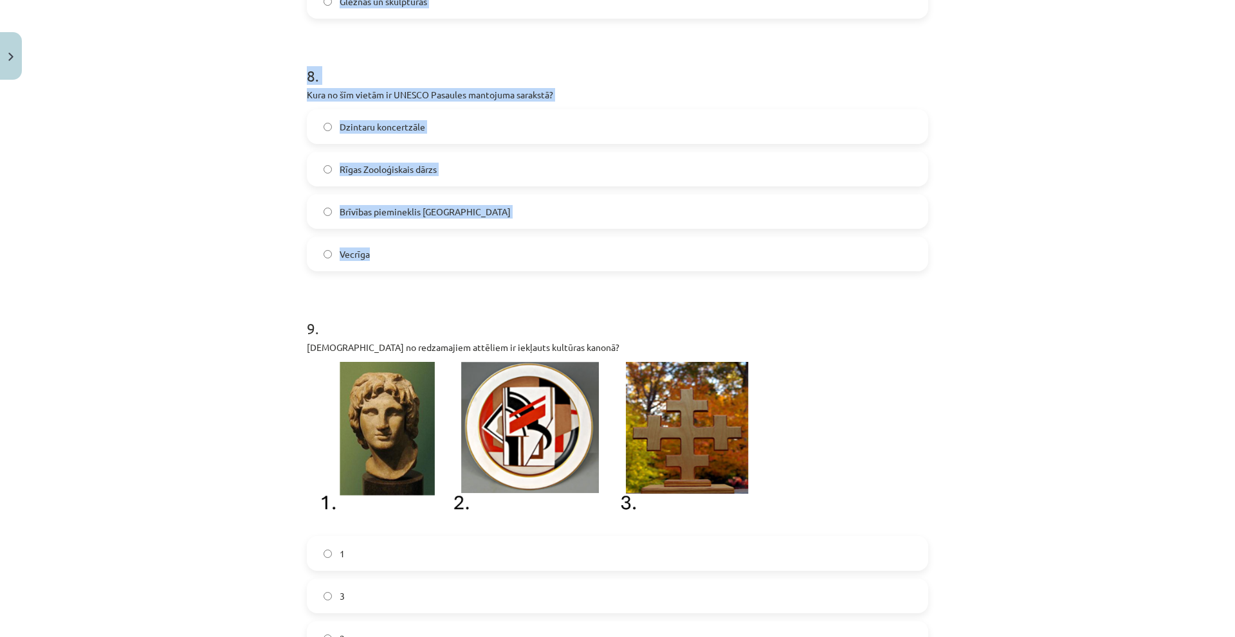
drag, startPoint x: 291, startPoint y: 205, endPoint x: 408, endPoint y: 244, distance: 123.5
click at [408, 244] on div "Mācību tēma: Kultūras un mākslas i (vizuālā māksla) - 10. klases 4. ieskaites m…" at bounding box center [617, 318] width 1235 height 637
copy form "3 . Kurš no šiem darbiem ir iekļauts Latvijas kultūras kanonā? Visi minētie Ima…"
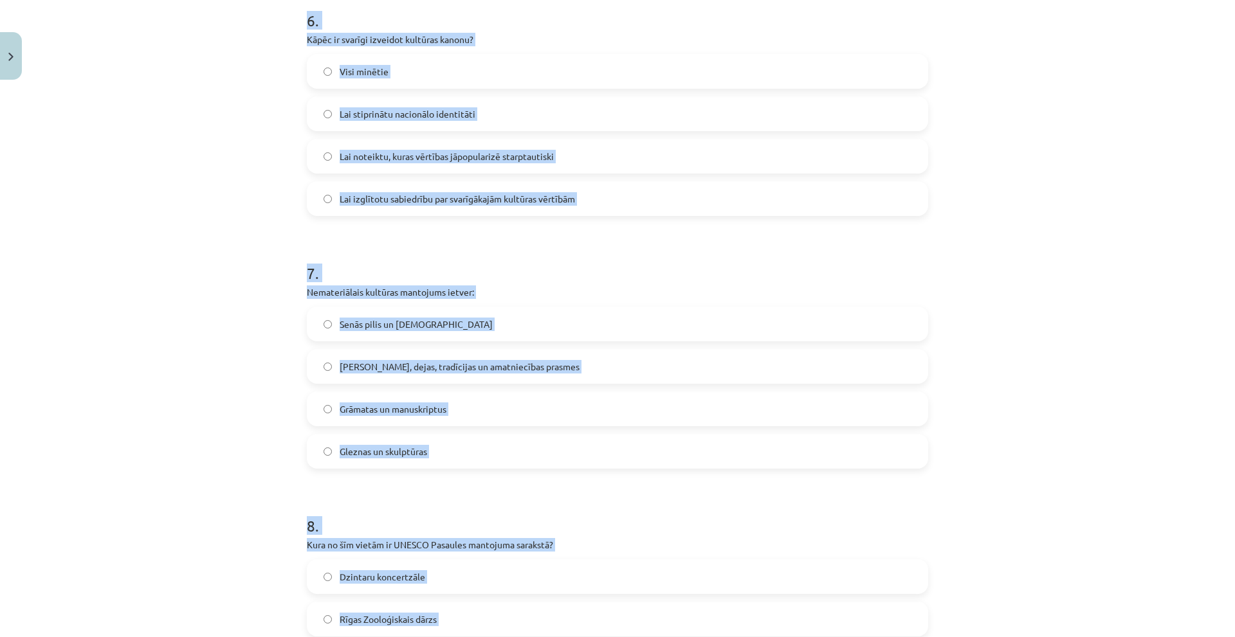
click at [346, 73] on span "Visi minētie" at bounding box center [364, 72] width 49 height 14
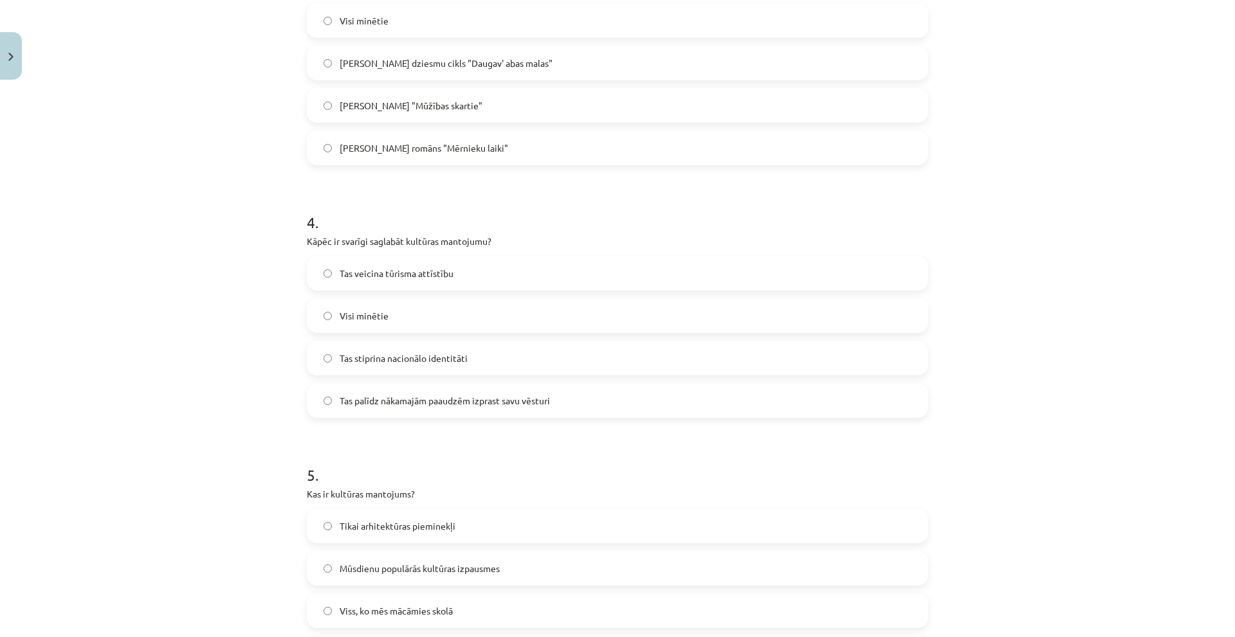
scroll to position [1094, 0]
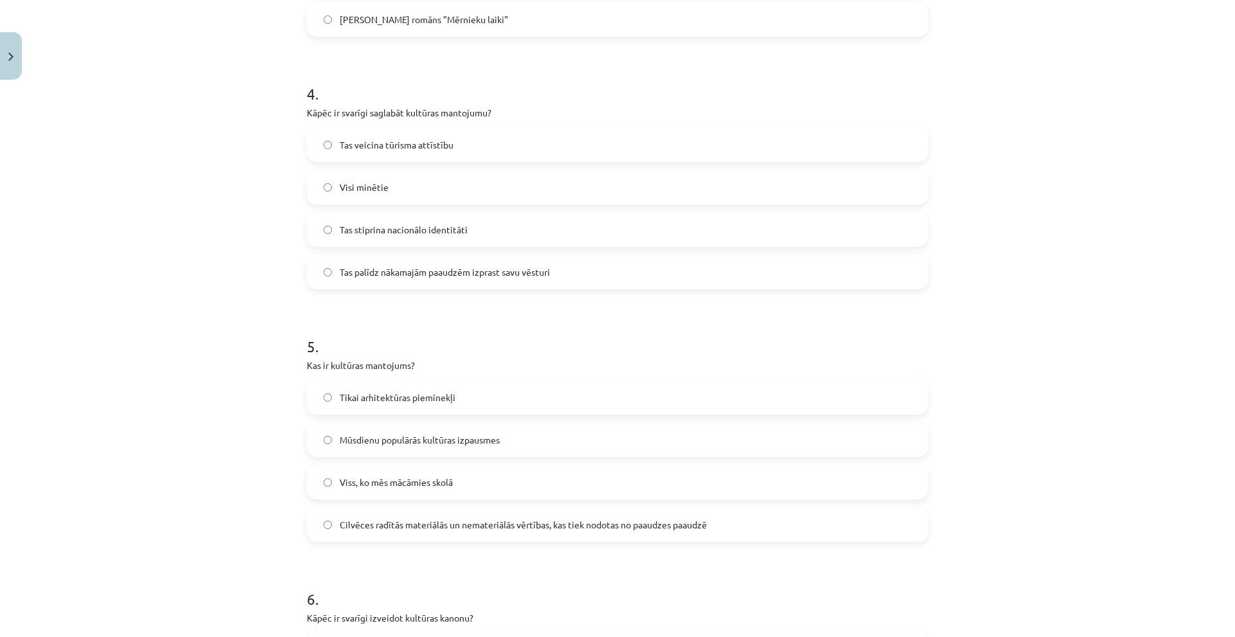
click at [331, 183] on label "Visi minētie" at bounding box center [617, 187] width 619 height 32
click at [596, 531] on span "Cilvēces radītās materiālās un nemateriālās vērtības, kas tiek nodotas no paaud…" at bounding box center [523, 525] width 367 height 14
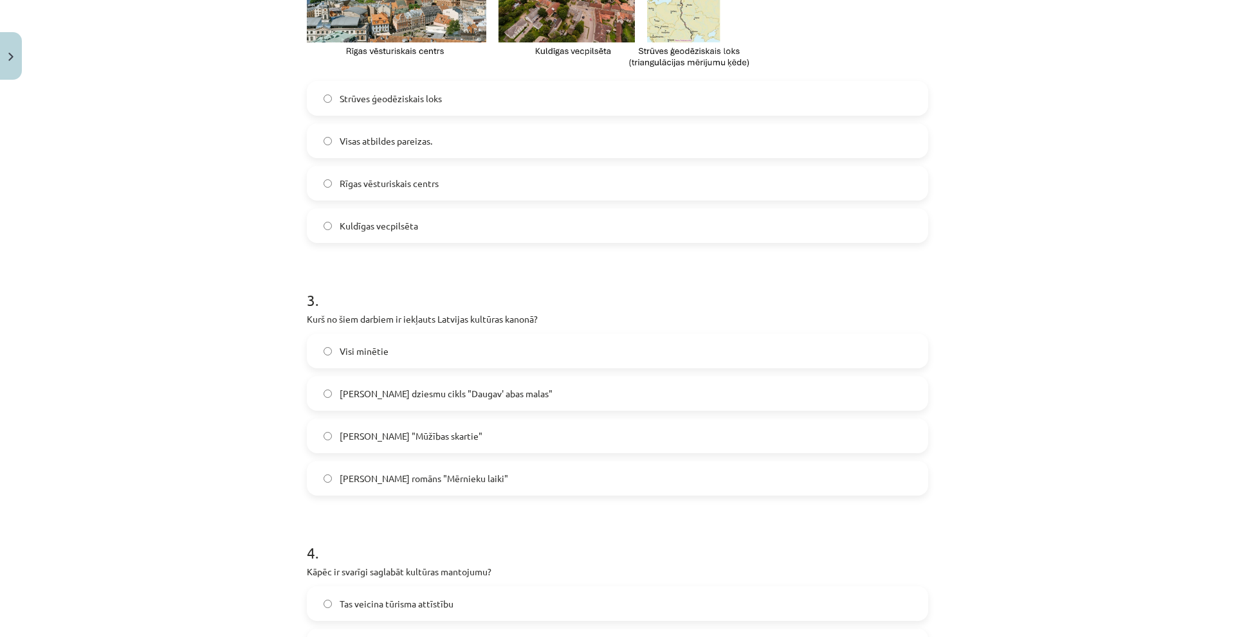
scroll to position [708, 0]
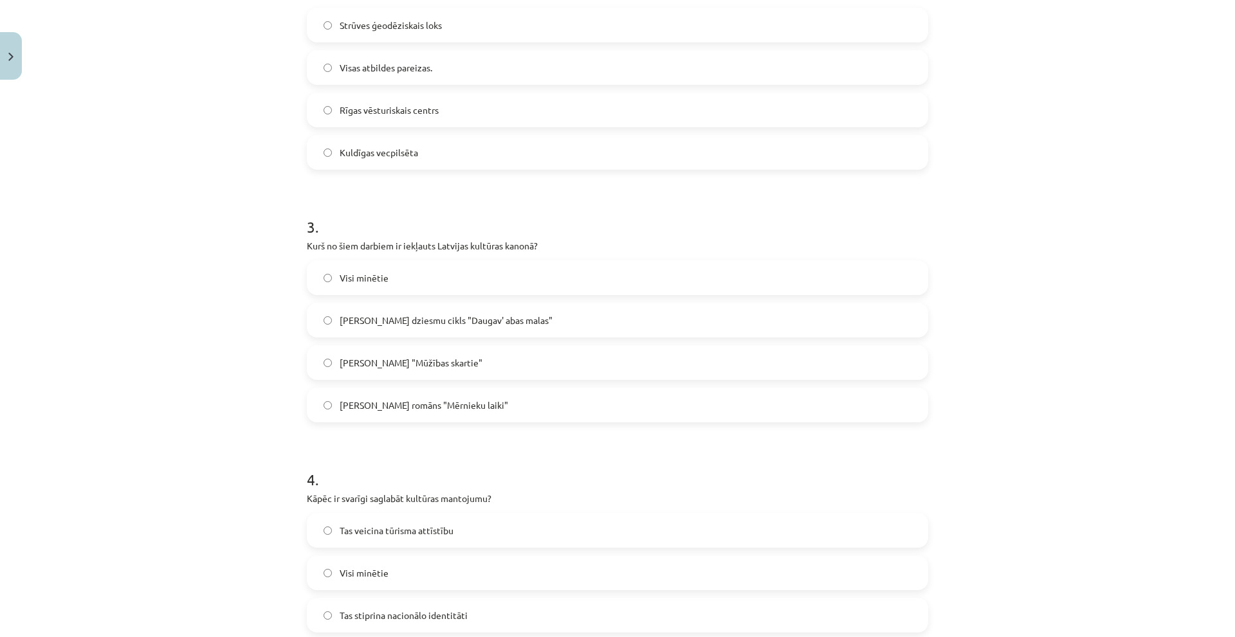
click at [358, 288] on label "Visi minētie" at bounding box center [617, 278] width 619 height 32
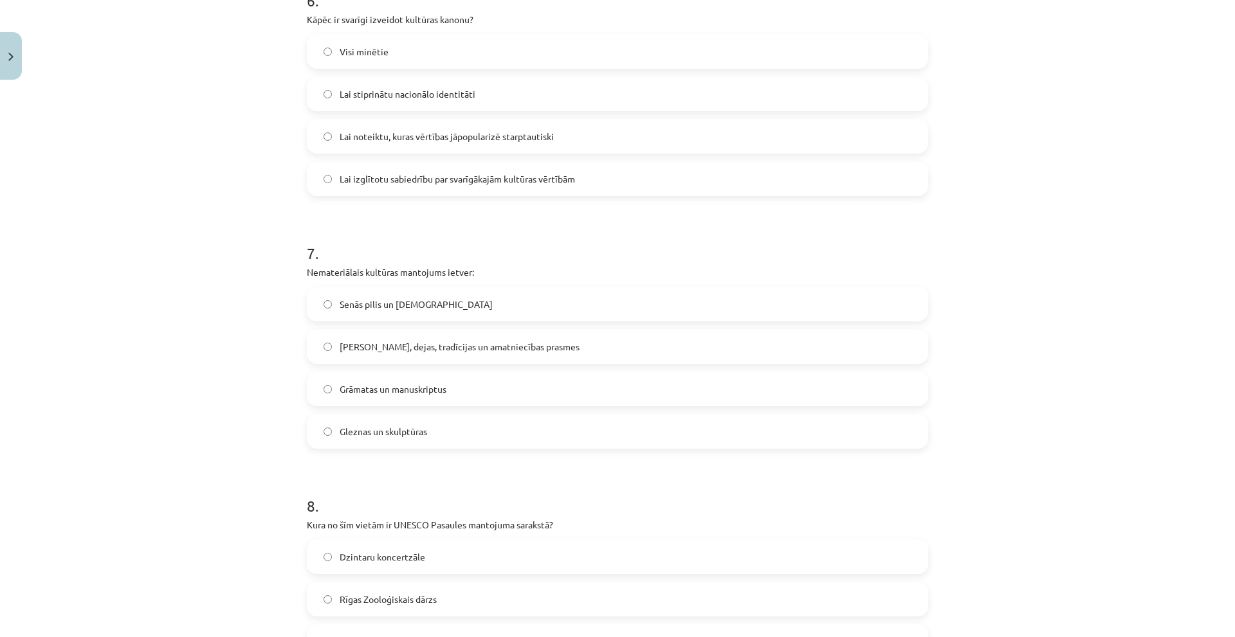
scroll to position [1546, 0]
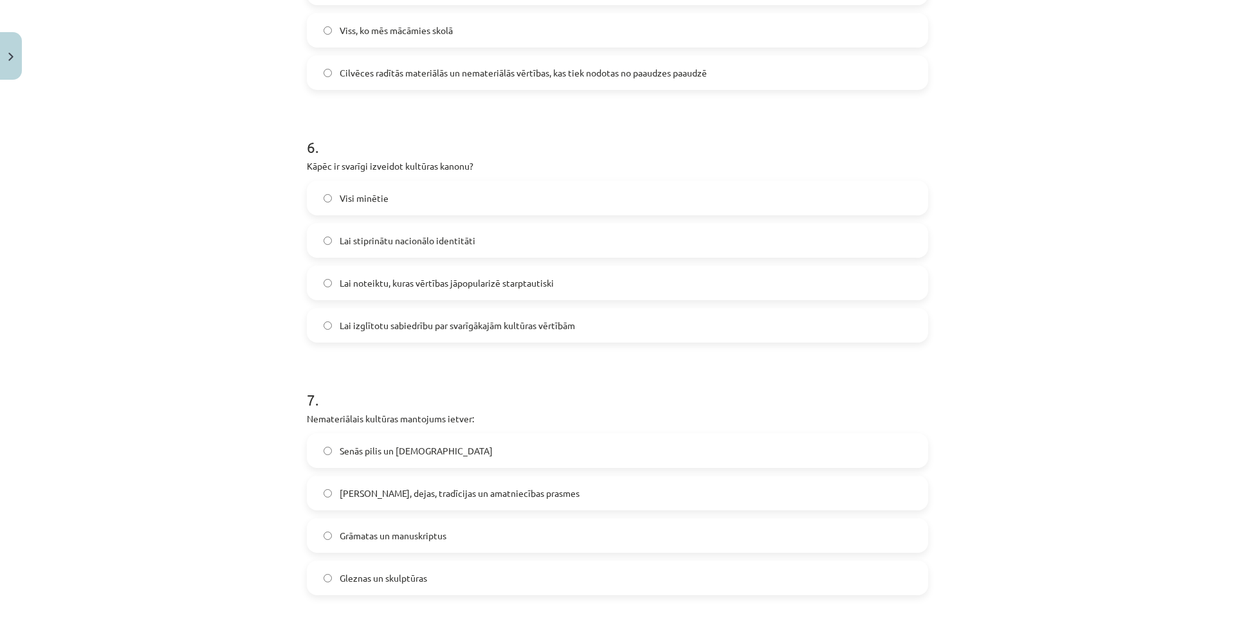
click at [230, 350] on div "Mācību tēma: Kultūras un mākslas i (vizuālā māksla) - 10. klases 4. ieskaites m…" at bounding box center [617, 318] width 1235 height 637
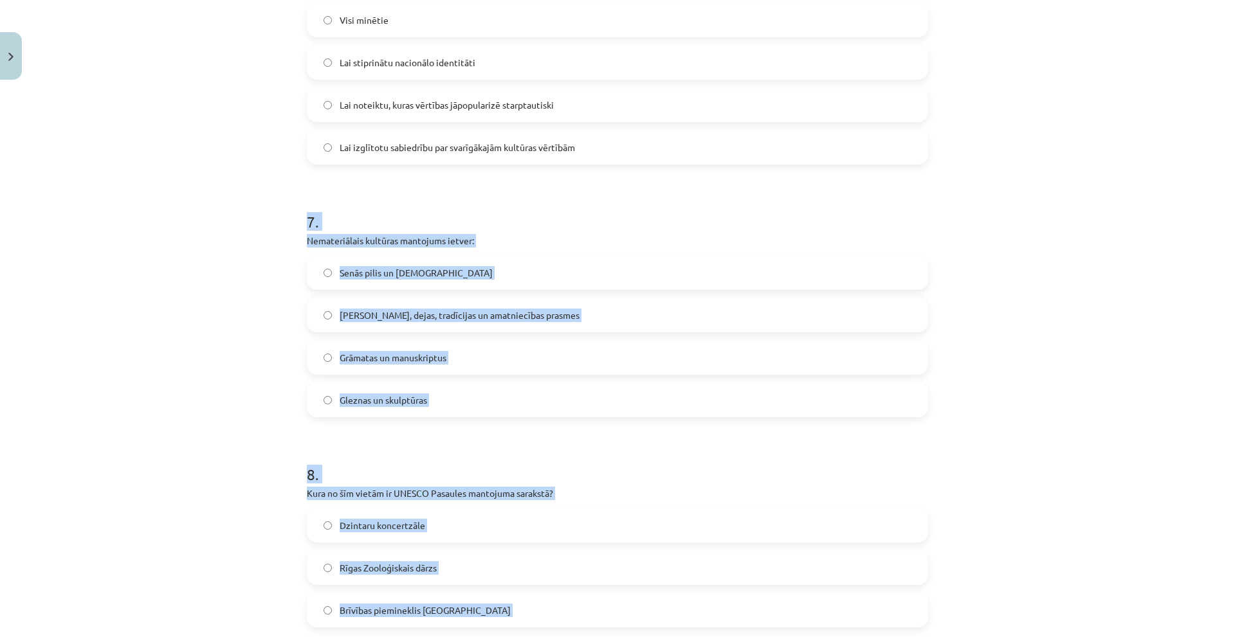
scroll to position [1867, 0]
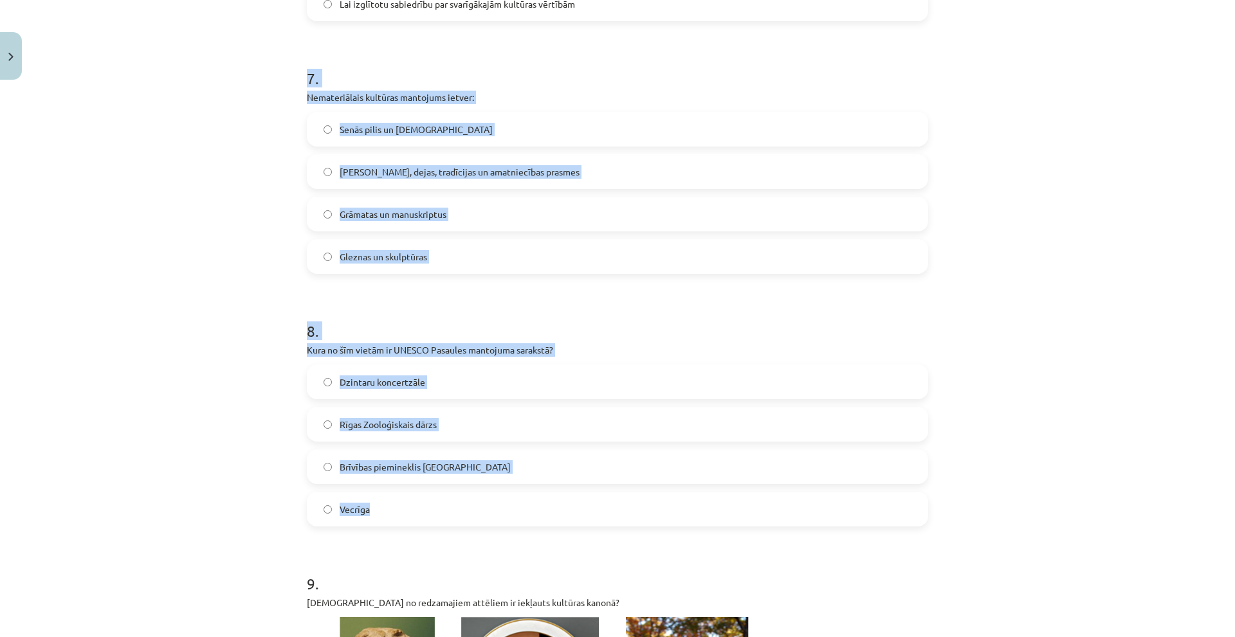
drag, startPoint x: 455, startPoint y: 508, endPoint x: 445, endPoint y: 497, distance: 15.5
click at [445, 497] on div "Mācību tēma: Kultūras un mākslas i (vizuālā māksla) - 10. klases 4. ieskaites m…" at bounding box center [617, 318] width 1235 height 637
copy form "7 . Nemateriālais kultūras mantojums ietver: Senās pilis un baznīcas Dziesmas, …"
click at [426, 186] on label "Dziesmas, dejas, tradīcijas un amatniecības prasmes" at bounding box center [617, 172] width 619 height 32
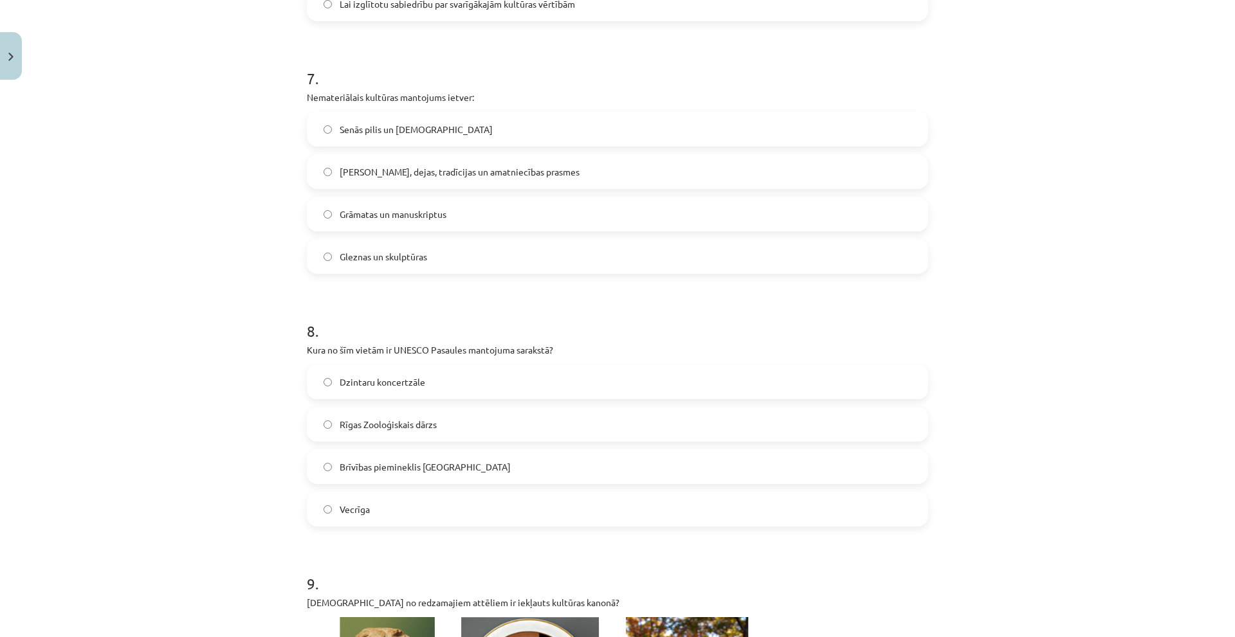
click at [370, 512] on label "Vecrīga" at bounding box center [617, 509] width 619 height 32
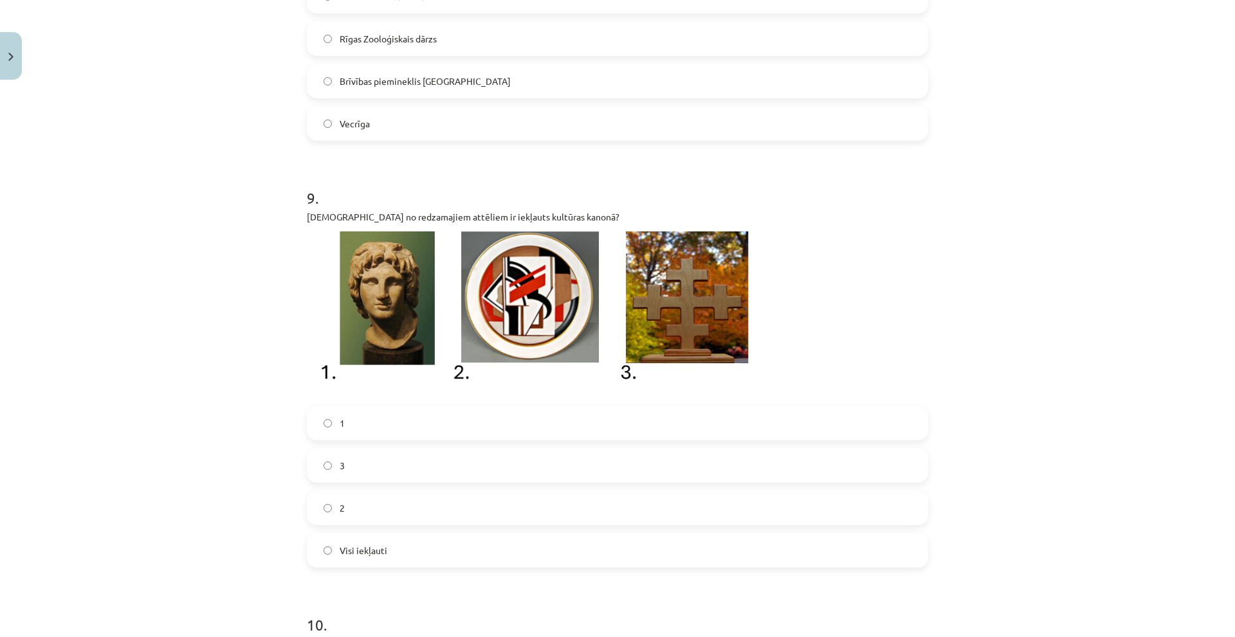
scroll to position [2318, 0]
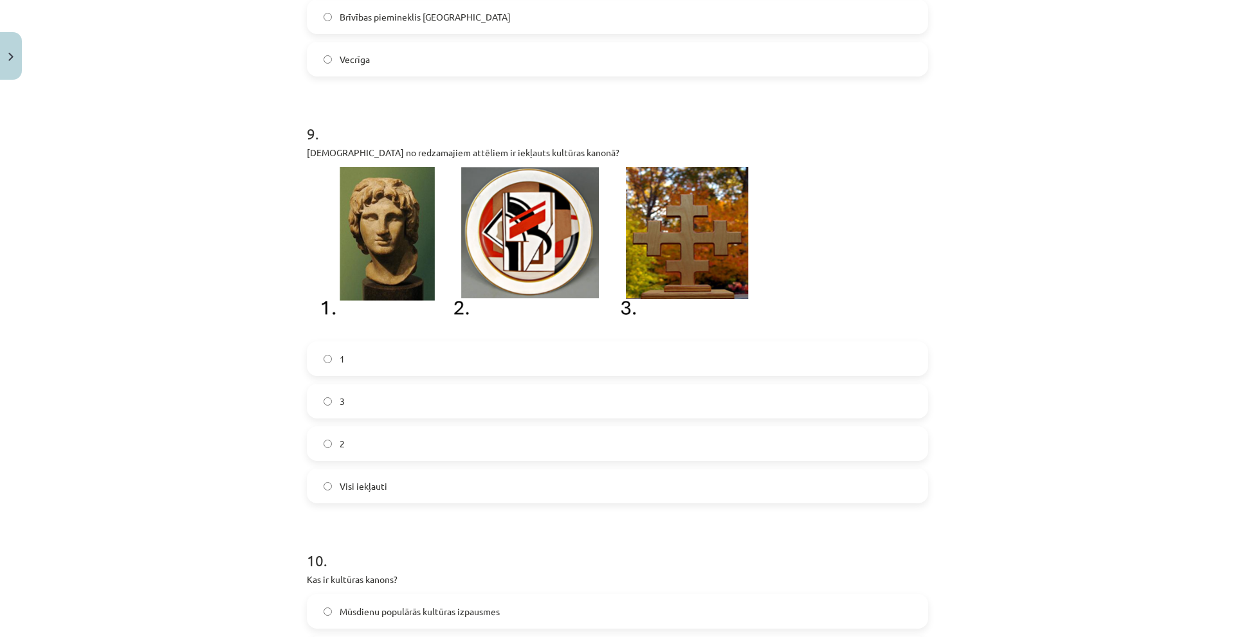
click at [404, 485] on label "Visi iekļauti" at bounding box center [617, 486] width 619 height 32
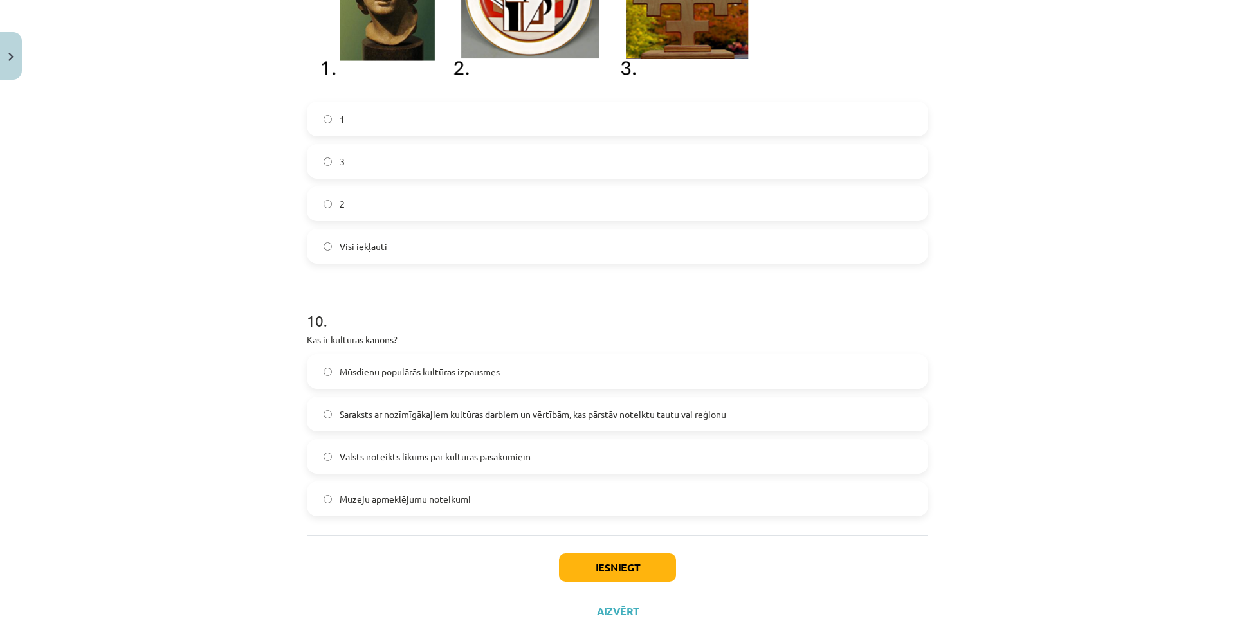
scroll to position [2586, 0]
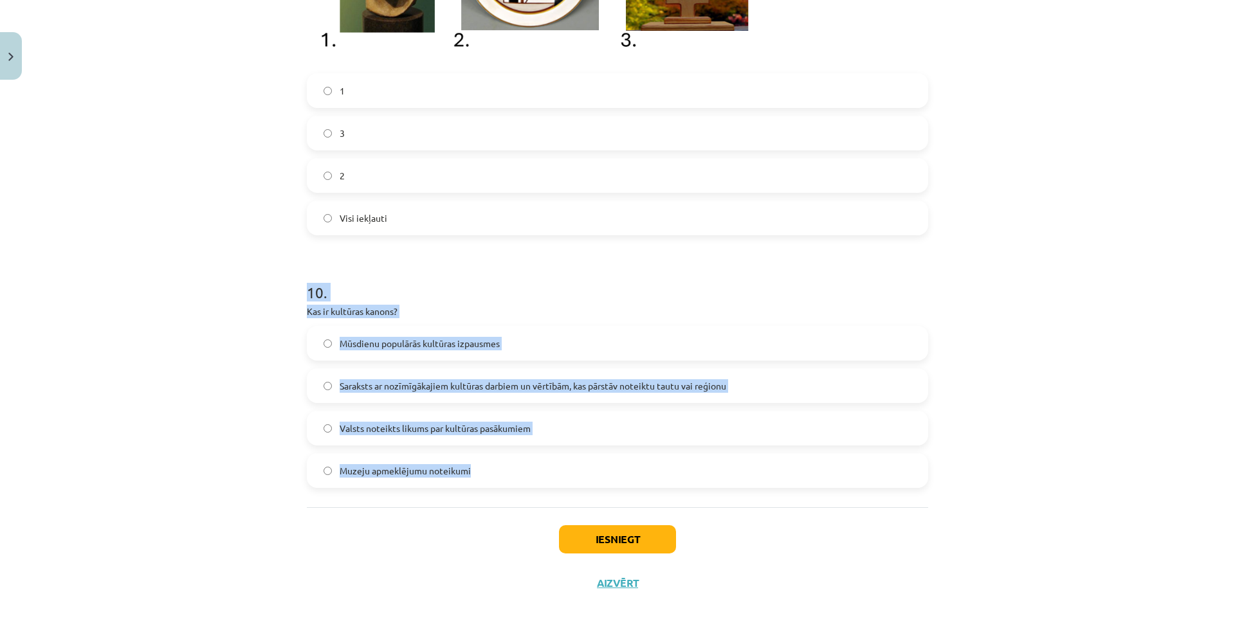
drag, startPoint x: 278, startPoint y: 278, endPoint x: 538, endPoint y: 477, distance: 327.6
click at [538, 477] on div "Mācību tēma: Kultūras un mākslas i (vizuālā māksla) - 10. klases 4. ieskaites m…" at bounding box center [617, 318] width 1235 height 637
copy div "10 . Kas ir kultūras kanons? Mūsdienu populārās kultūras izpausmes Saraksts ar …"
click at [607, 380] on span "Saraksts ar nozīmīgākajiem kultūras darbiem un vērtībām, kas pārstāv noteiktu t…" at bounding box center [533, 387] width 387 height 14
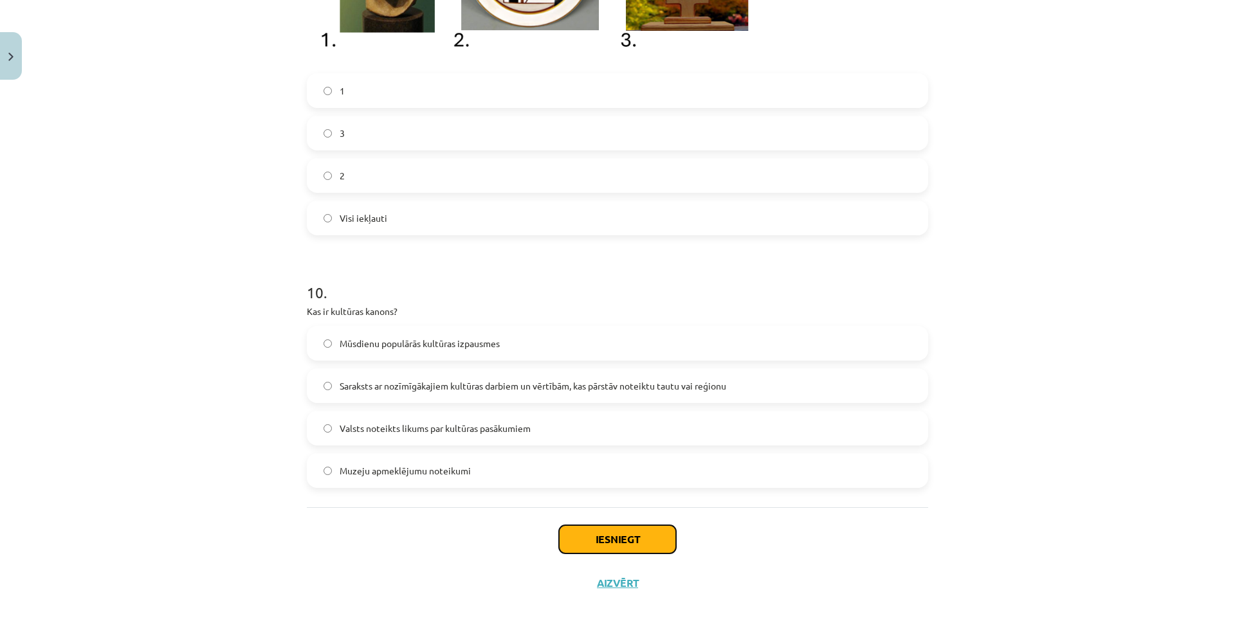
click at [653, 547] on button "Iesniegt" at bounding box center [617, 540] width 117 height 28
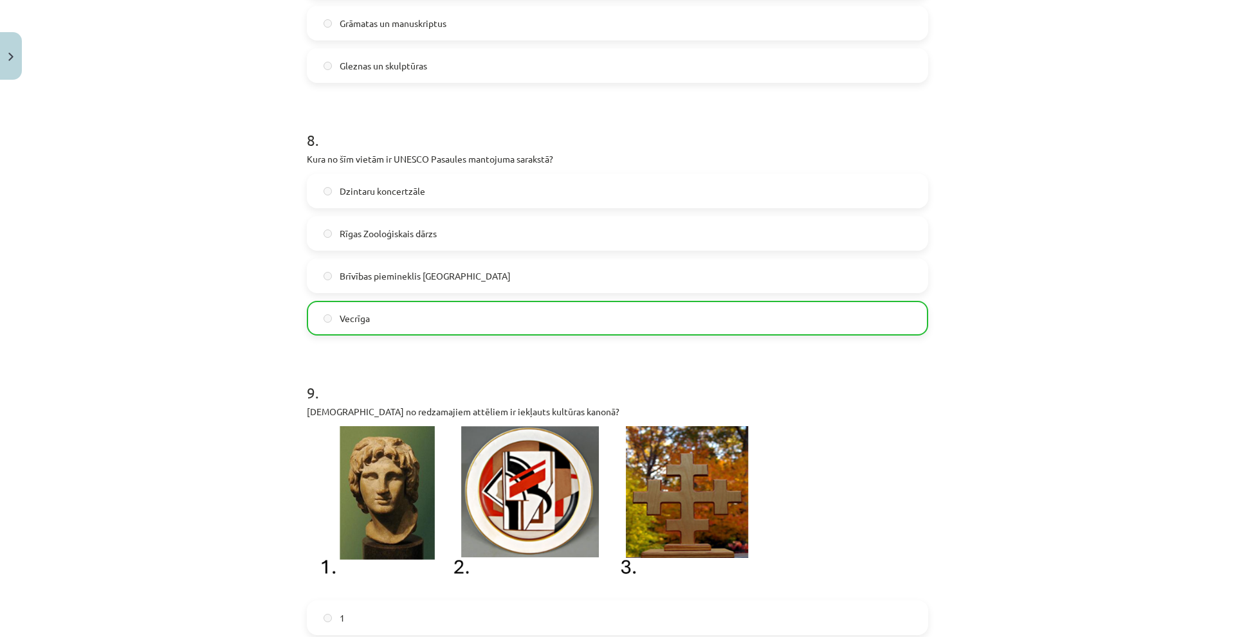
scroll to position [2573, 0]
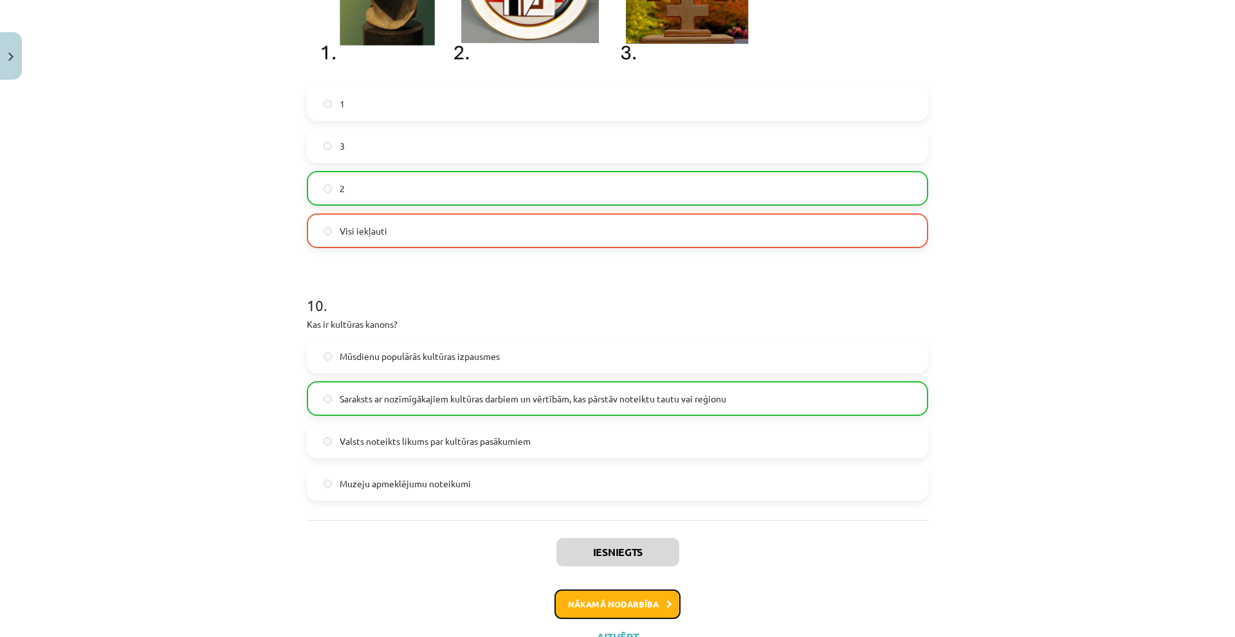
click at [599, 602] on button "Nākamā nodarbība" at bounding box center [618, 605] width 126 height 30
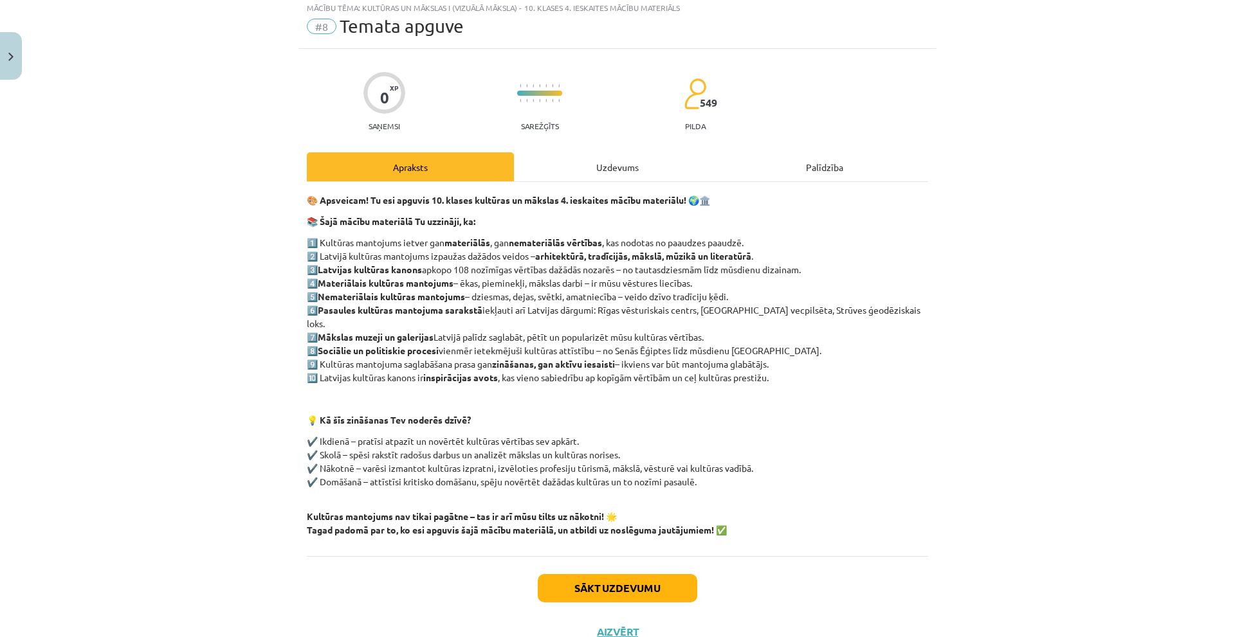
scroll to position [32, 0]
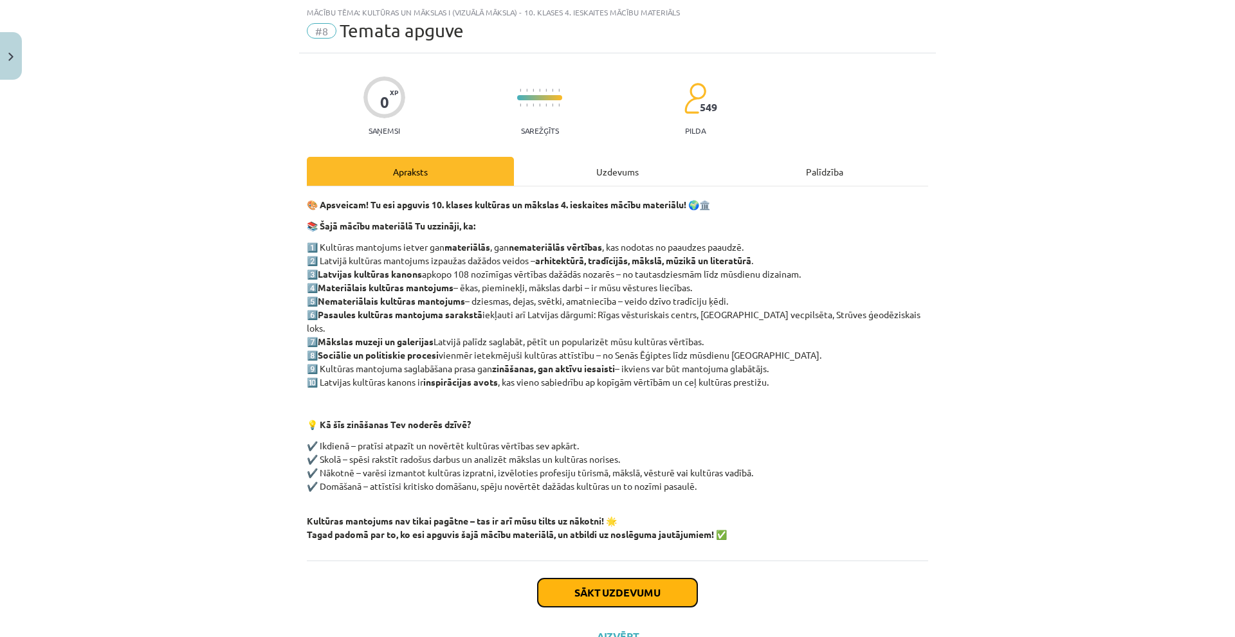
click at [614, 586] on button "Sākt uzdevumu" at bounding box center [618, 593] width 160 height 28
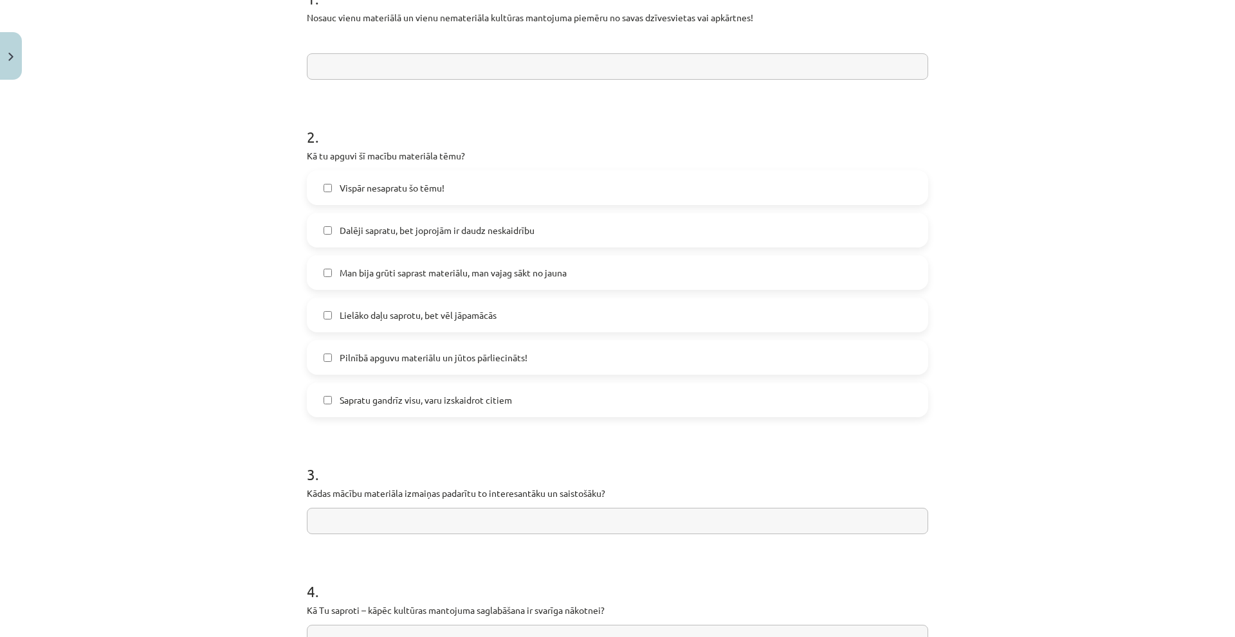
scroll to position [445, 0]
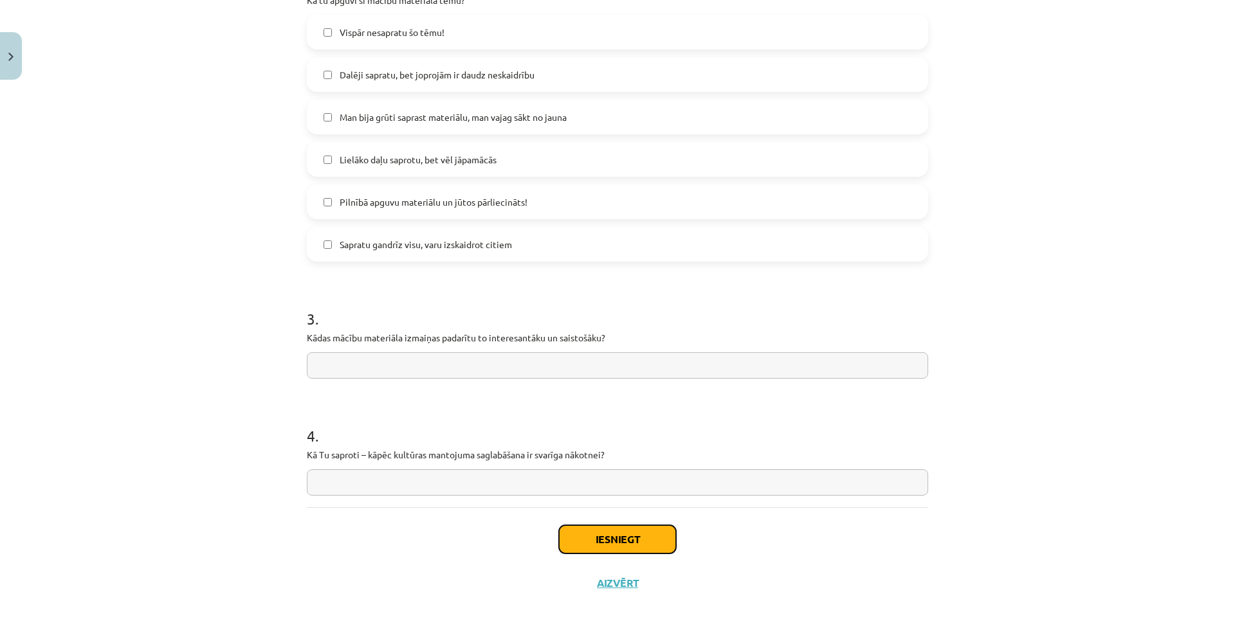
click at [619, 551] on button "Iesniegt" at bounding box center [617, 540] width 117 height 28
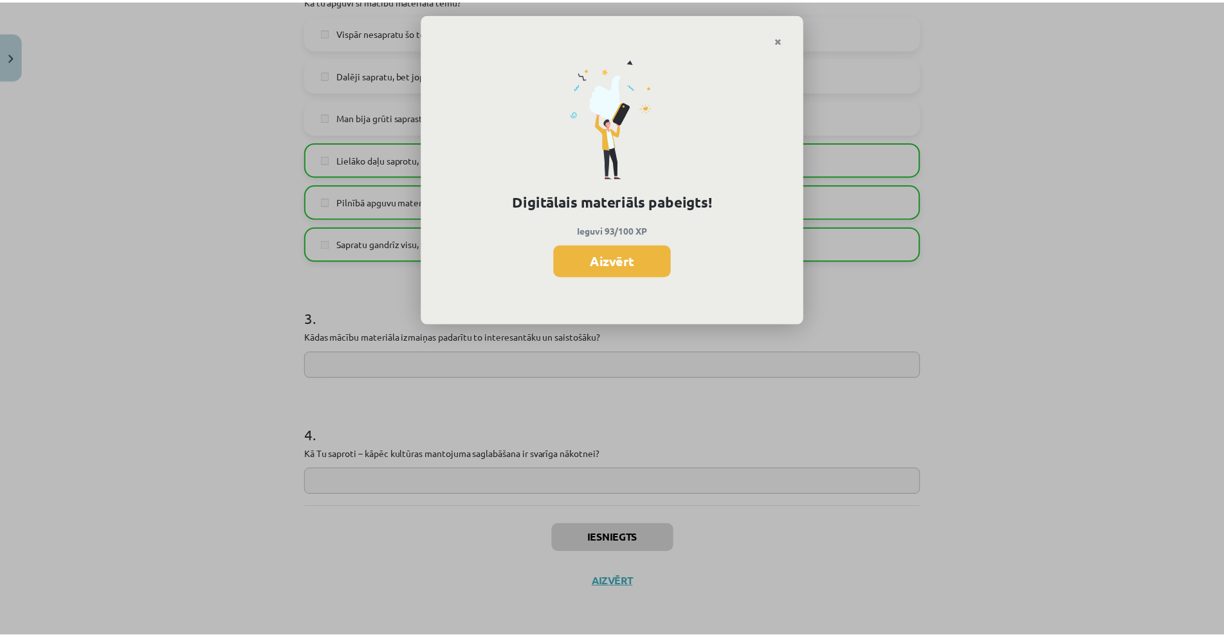
scroll to position [386, 0]
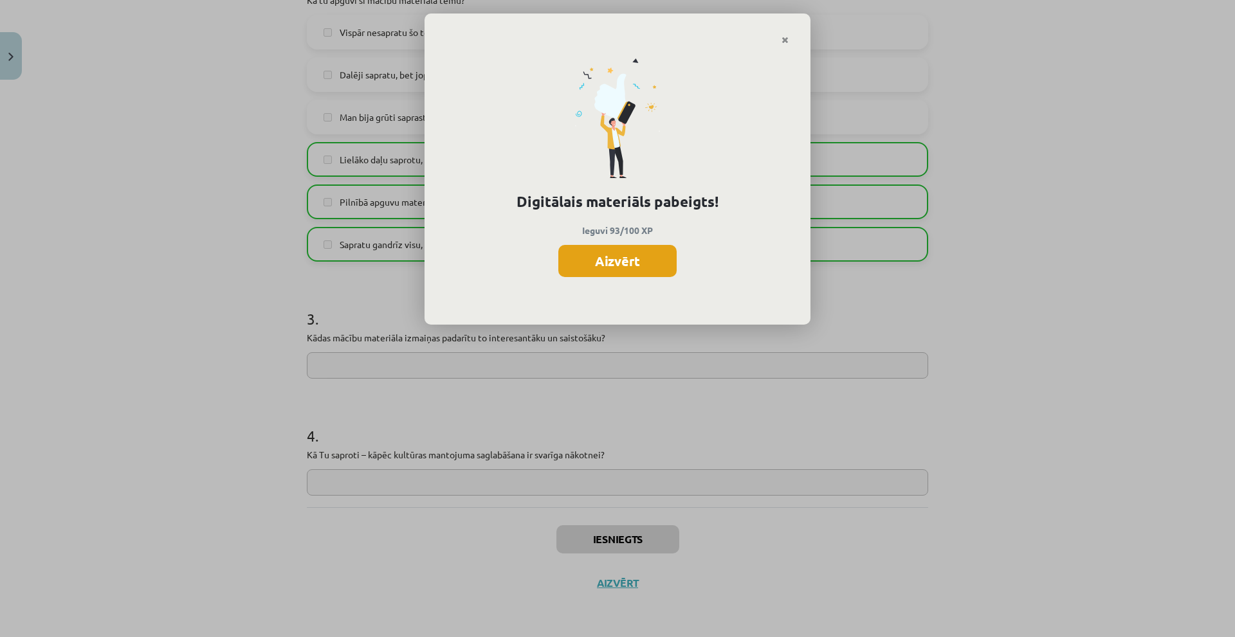
click at [631, 257] on button "Aizvērt" at bounding box center [617, 261] width 118 height 32
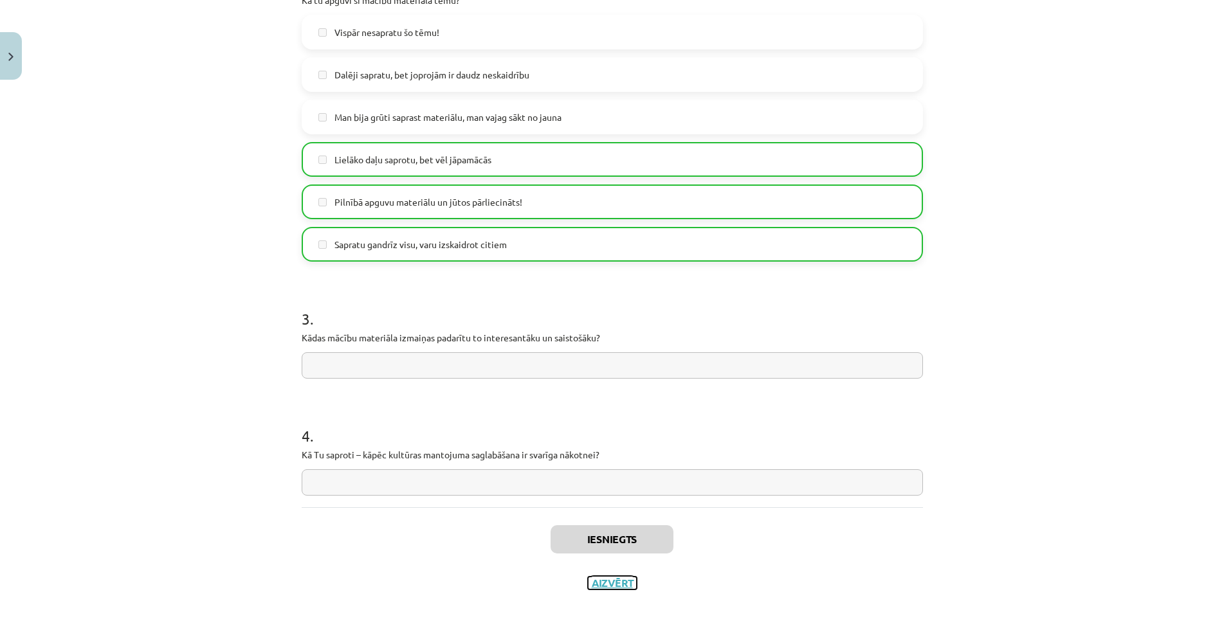
click at [614, 583] on button "Aizvērt" at bounding box center [612, 583] width 49 height 13
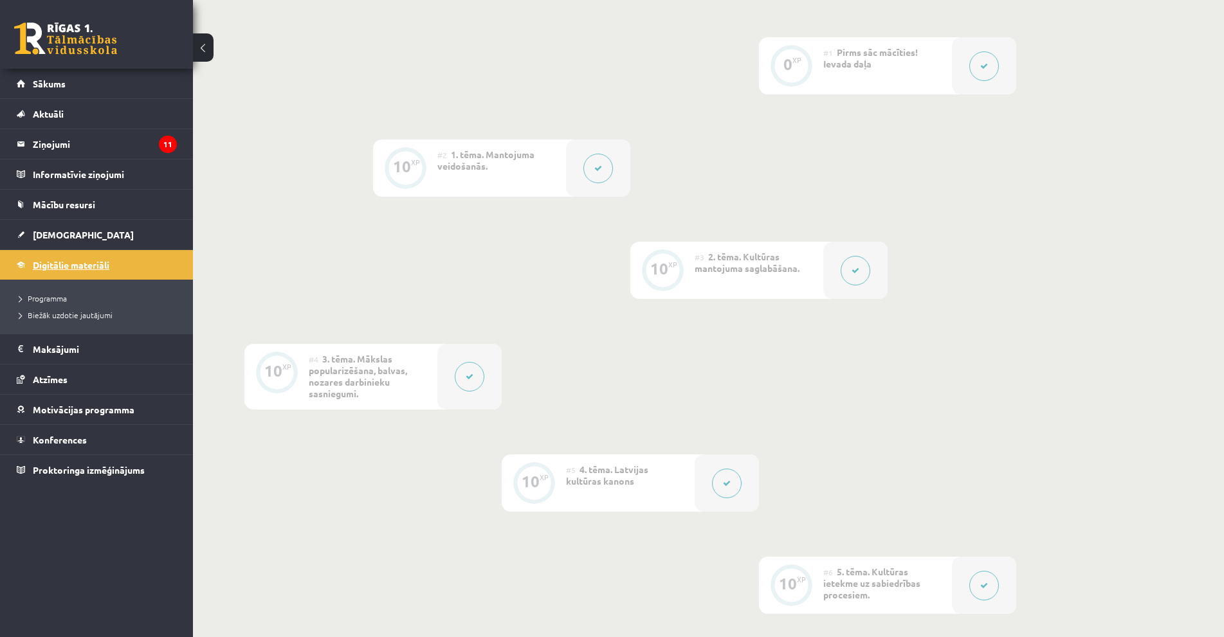
click at [41, 264] on span "Digitālie materiāli" at bounding box center [71, 265] width 77 height 12
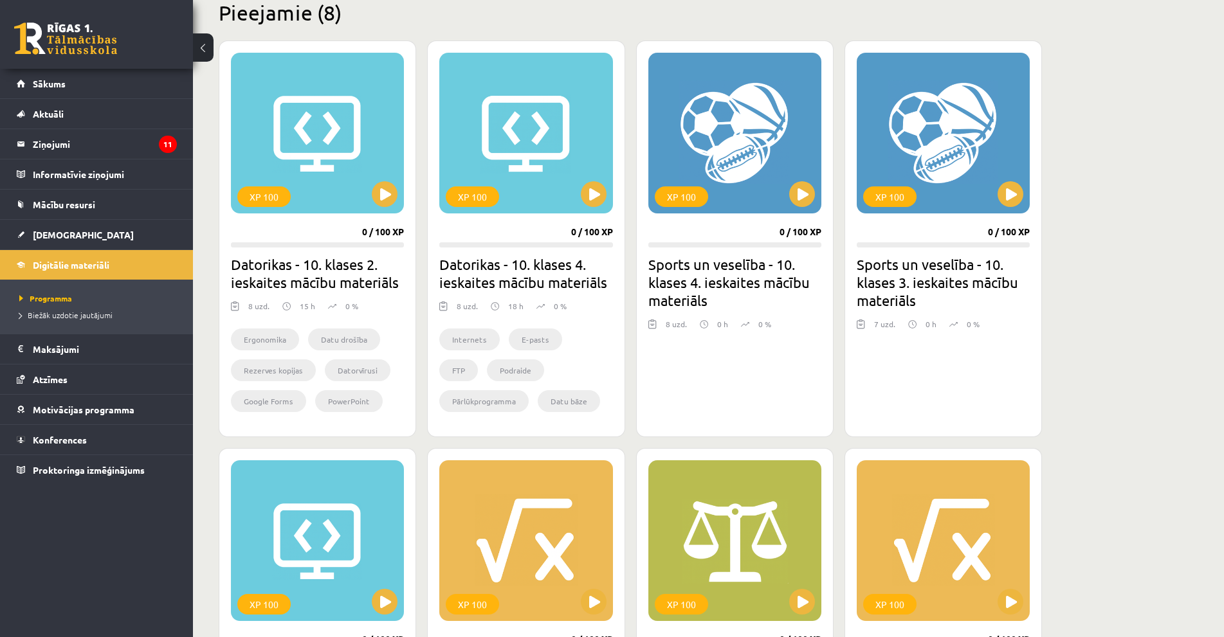
scroll to position [322, 0]
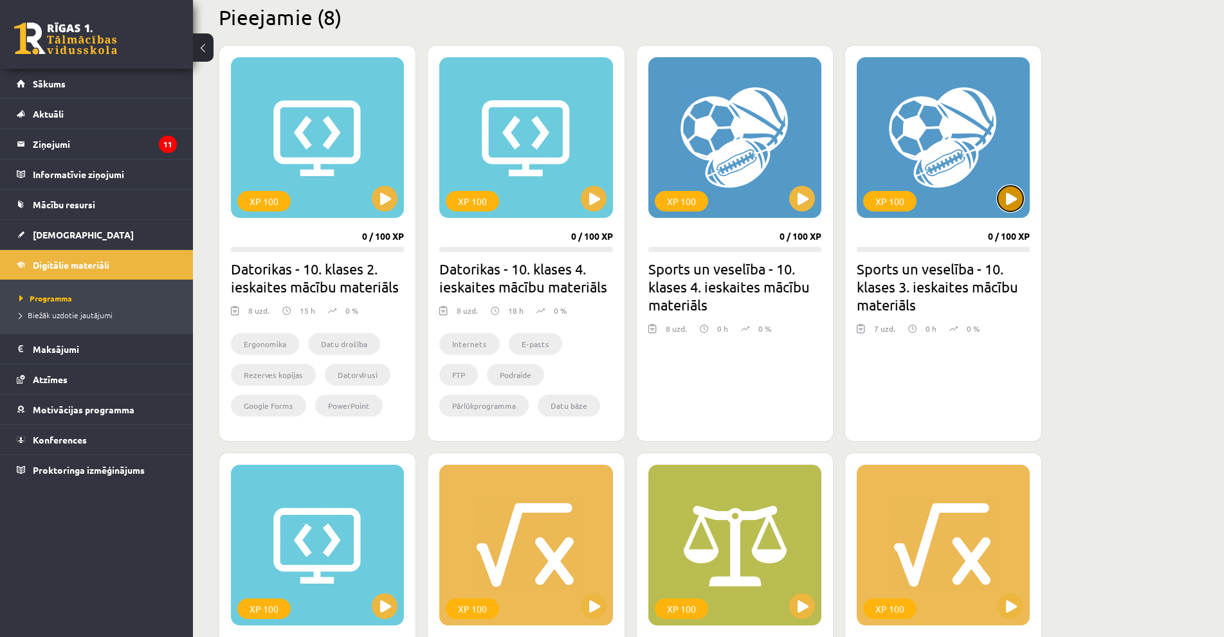
click at [1010, 193] on button at bounding box center [1011, 199] width 26 height 26
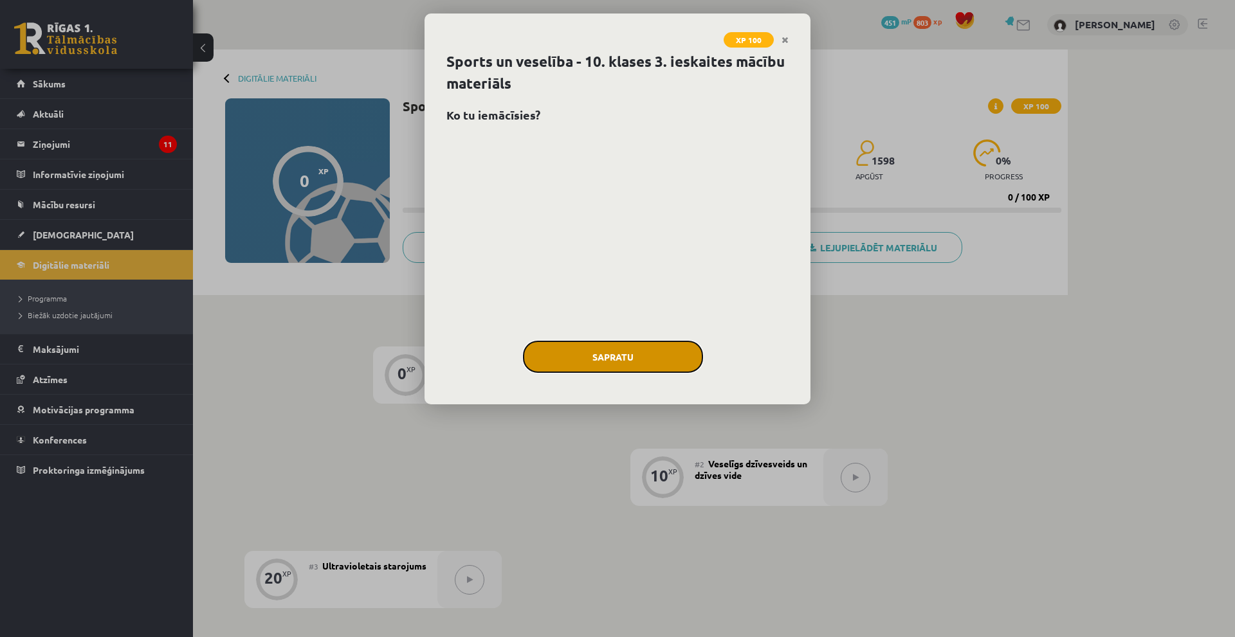
click at [557, 364] on button "Sapratu" at bounding box center [613, 357] width 180 height 32
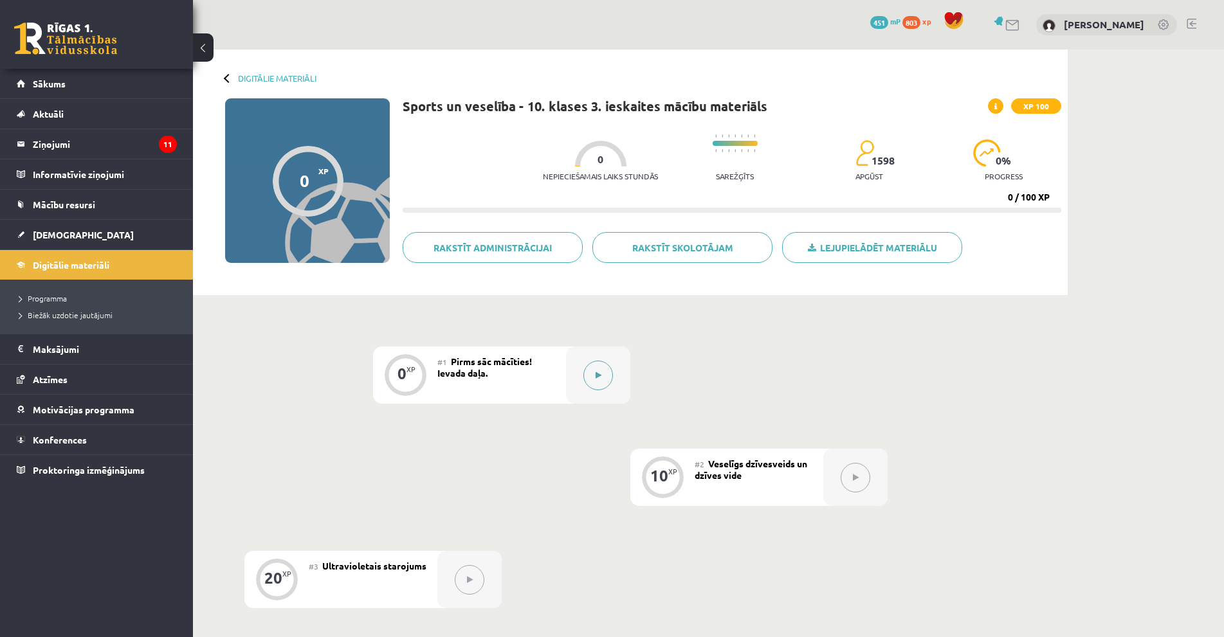
click at [608, 381] on button at bounding box center [598, 376] width 30 height 30
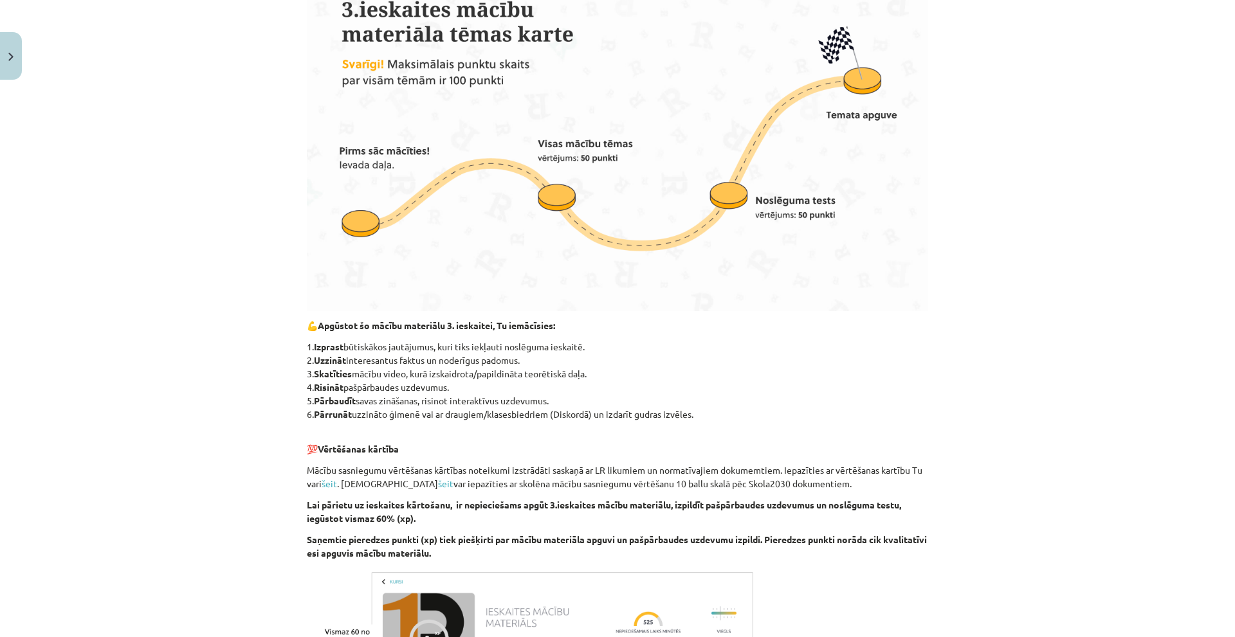
scroll to position [625, 0]
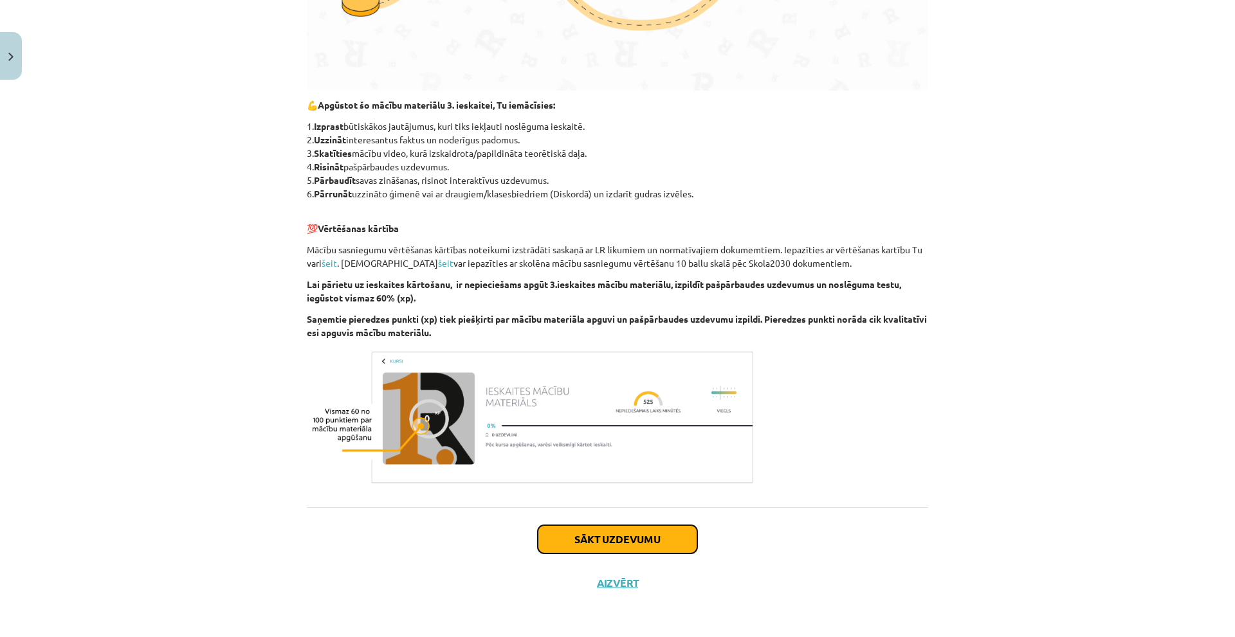
click at [618, 544] on button "Sākt uzdevumu" at bounding box center [618, 540] width 160 height 28
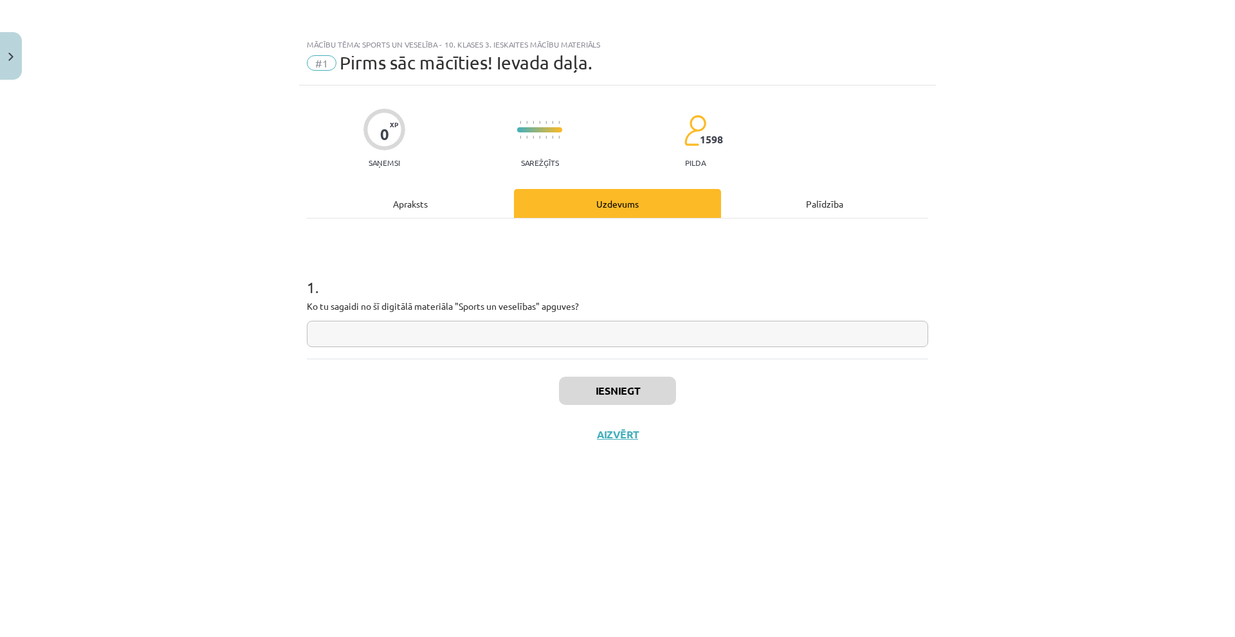
scroll to position [0, 0]
click at [613, 333] on input "text" at bounding box center [617, 334] width 621 height 26
type input "**********"
click at [611, 376] on div "Iesniegt Aizvērt" at bounding box center [617, 404] width 621 height 90
click at [611, 386] on button "Iesniegt" at bounding box center [617, 391] width 117 height 28
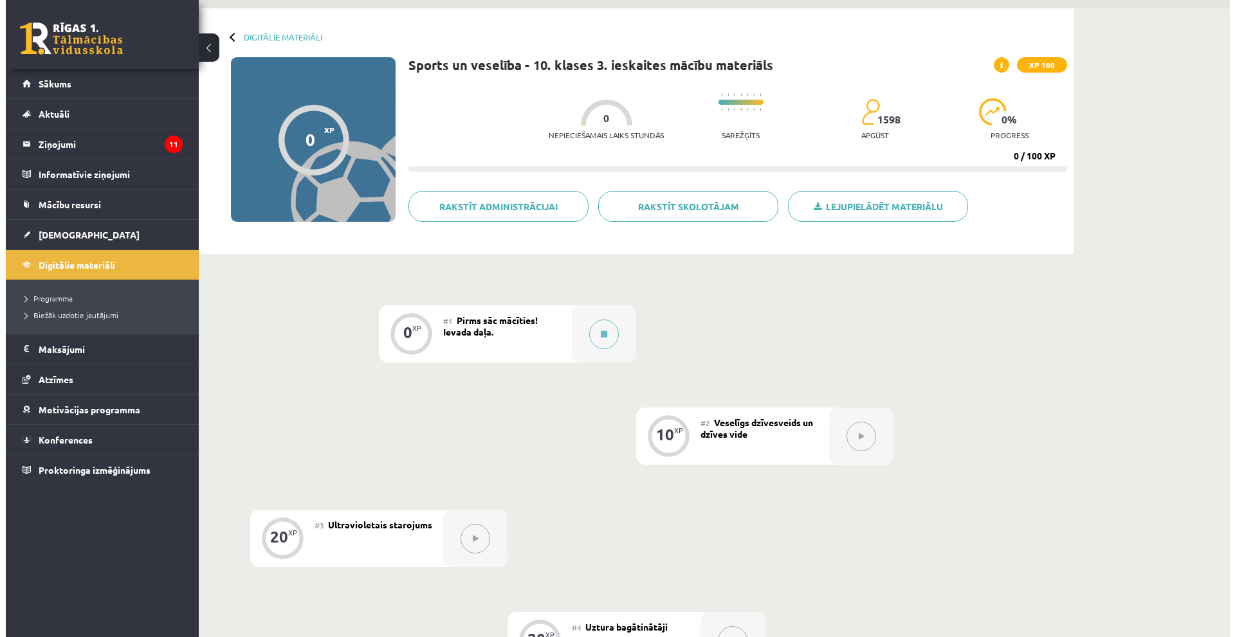
scroll to position [64, 0]
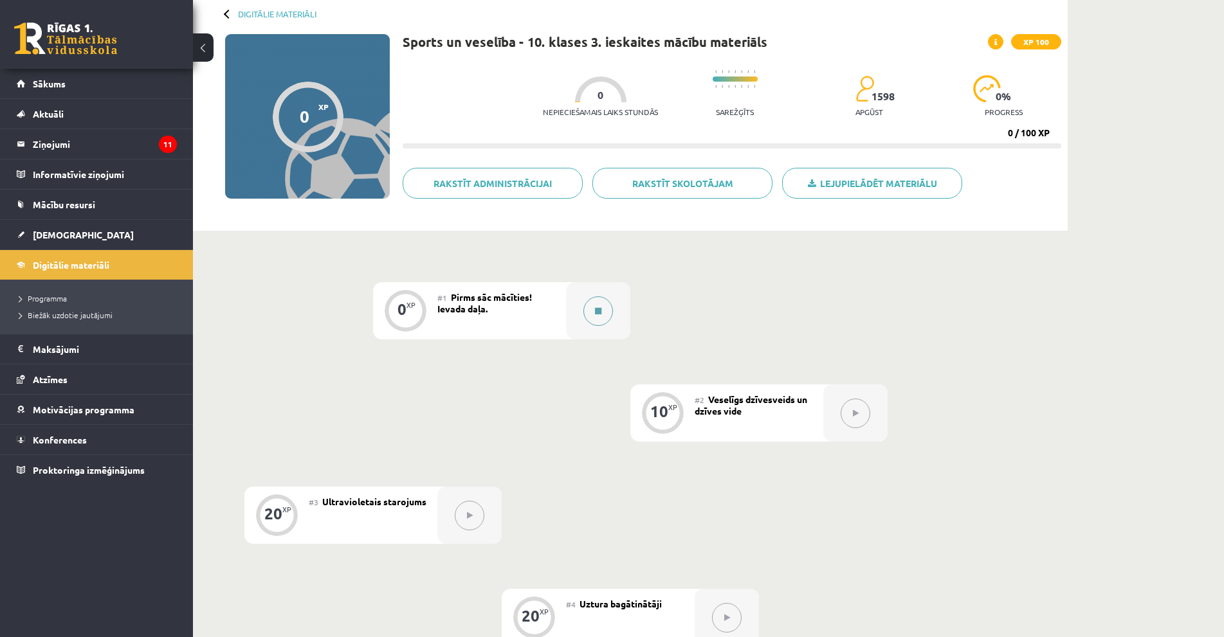
click at [609, 324] on div at bounding box center [598, 310] width 64 height 57
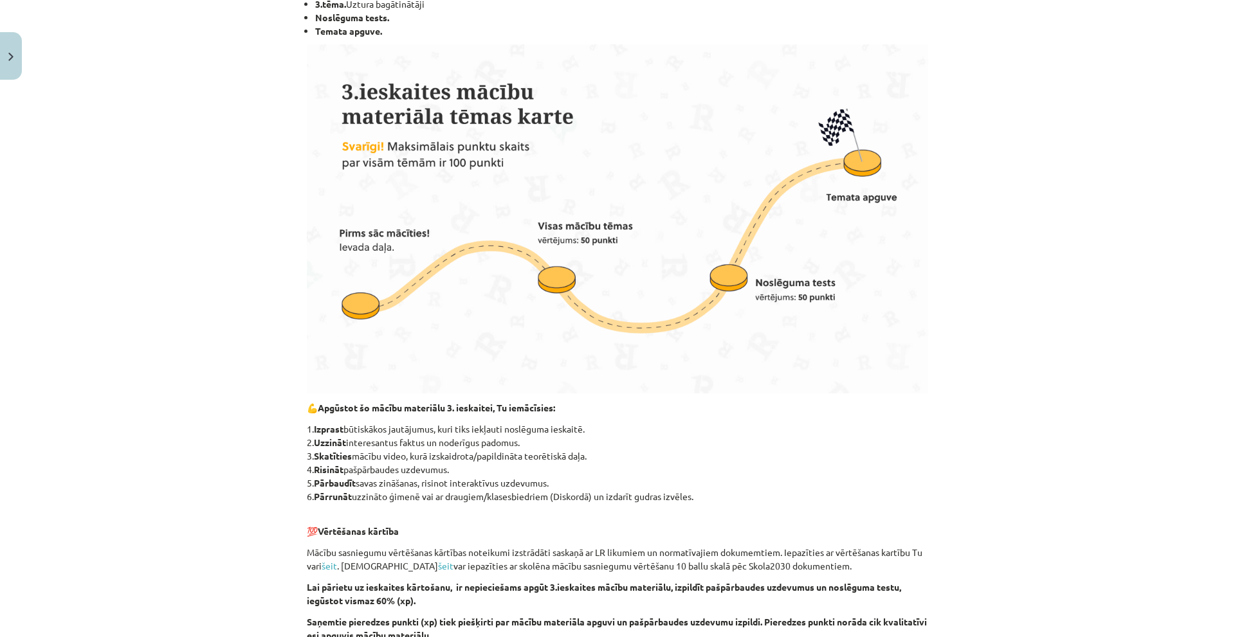
scroll to position [625, 0]
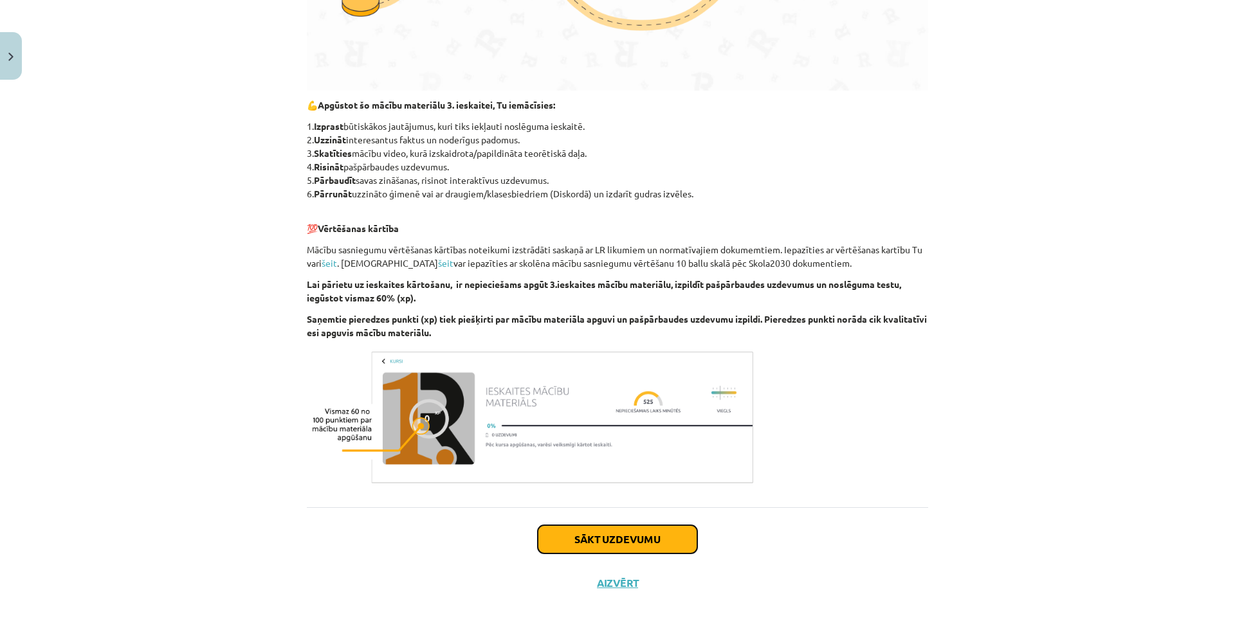
click at [603, 527] on button "Sākt uzdevumu" at bounding box center [618, 540] width 160 height 28
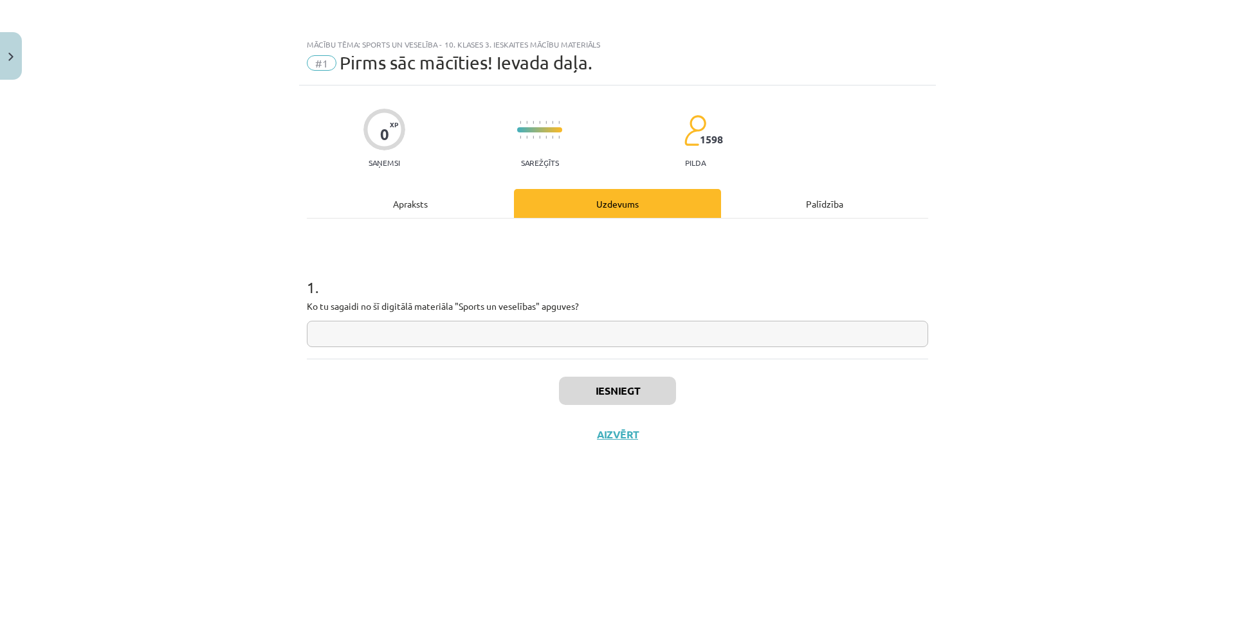
scroll to position [0, 0]
click at [595, 336] on input "text" at bounding box center [617, 334] width 621 height 26
type input "**********"
click at [571, 382] on button "Iesniegt" at bounding box center [617, 391] width 117 height 28
click at [605, 434] on button "Nākamā nodarbība" at bounding box center [618, 443] width 126 height 30
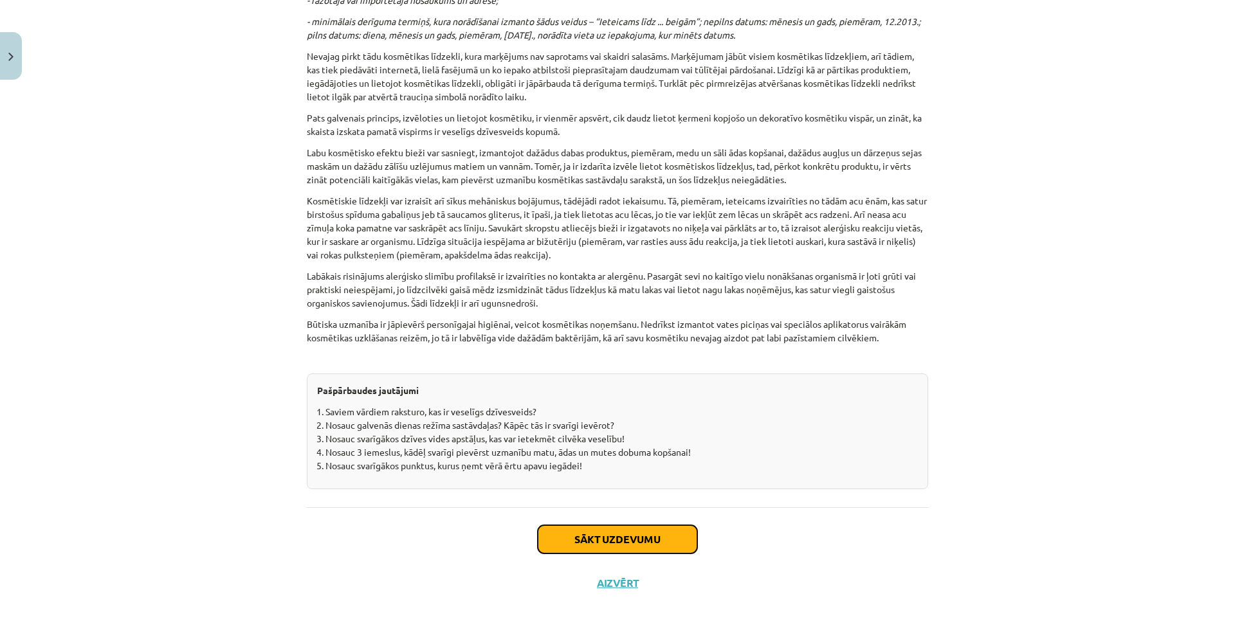
click at [601, 529] on button "Sākt uzdevumu" at bounding box center [618, 540] width 160 height 28
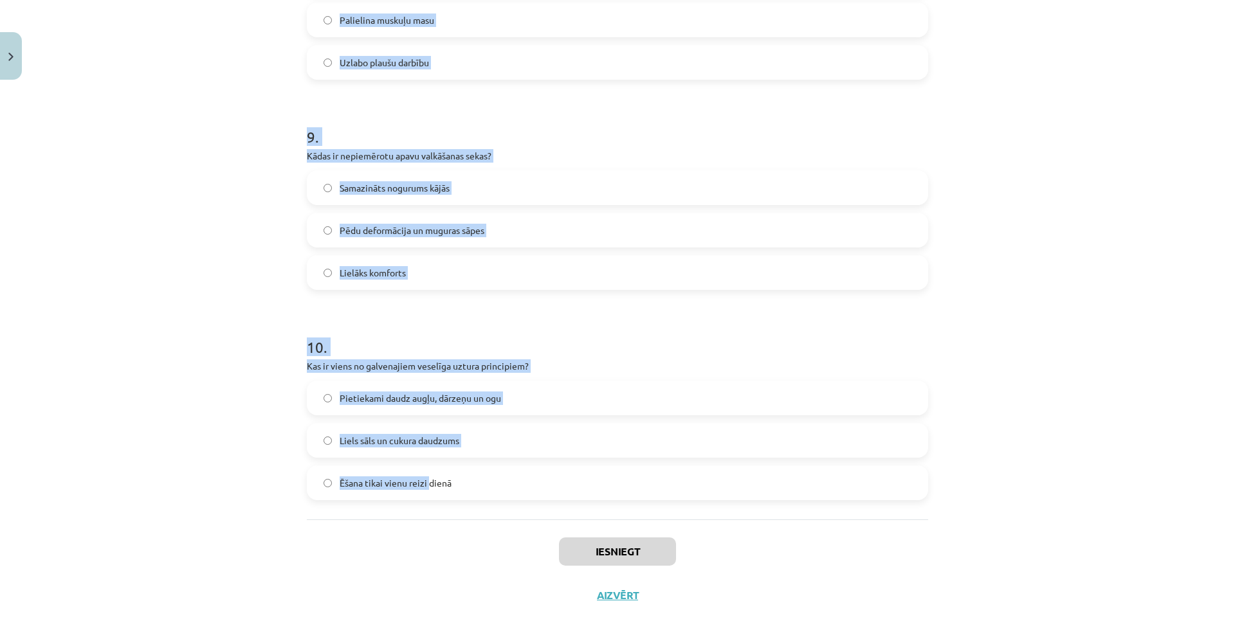
scroll to position [1846, 0]
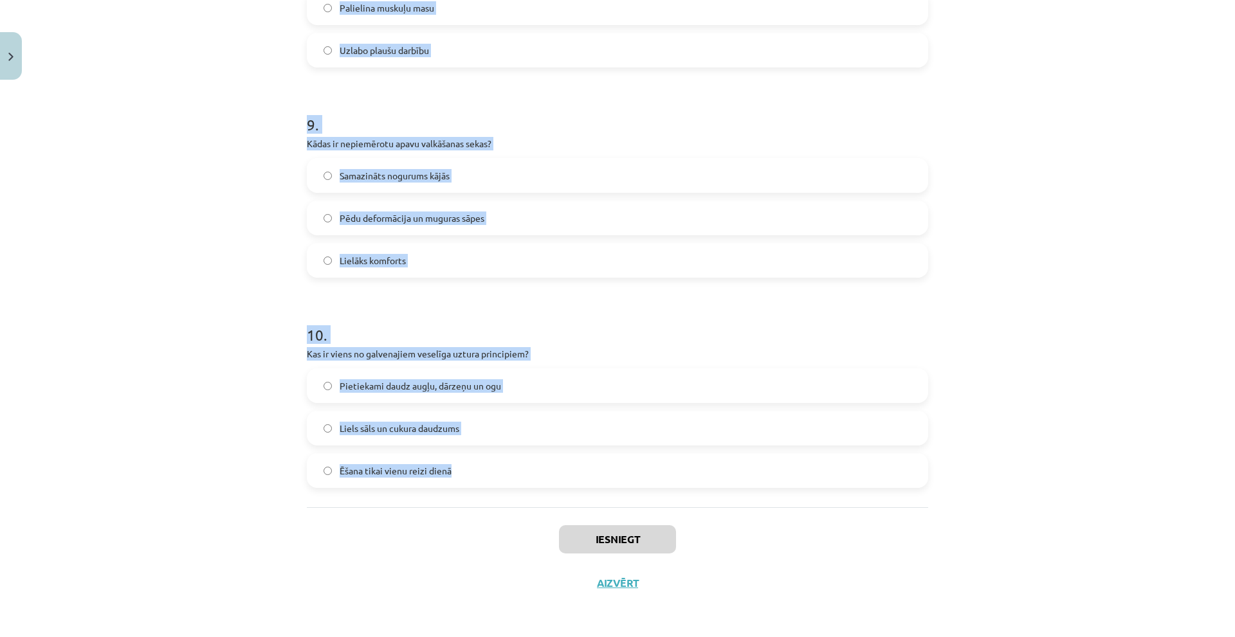
drag, startPoint x: 295, startPoint y: 234, endPoint x: 466, endPoint y: 473, distance: 293.3
copy form "9 . Lo ipsumdo sitametcon adipisc elitsedd? Ei te incidid utlaboree doloremagna…"
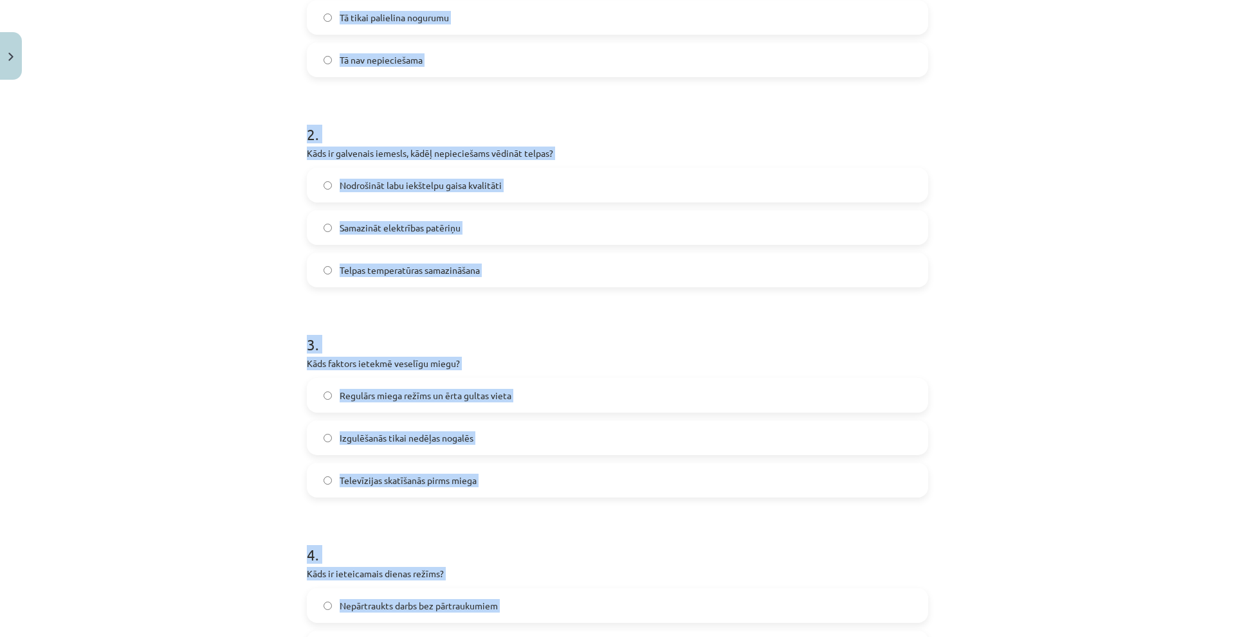
scroll to position [173, 0]
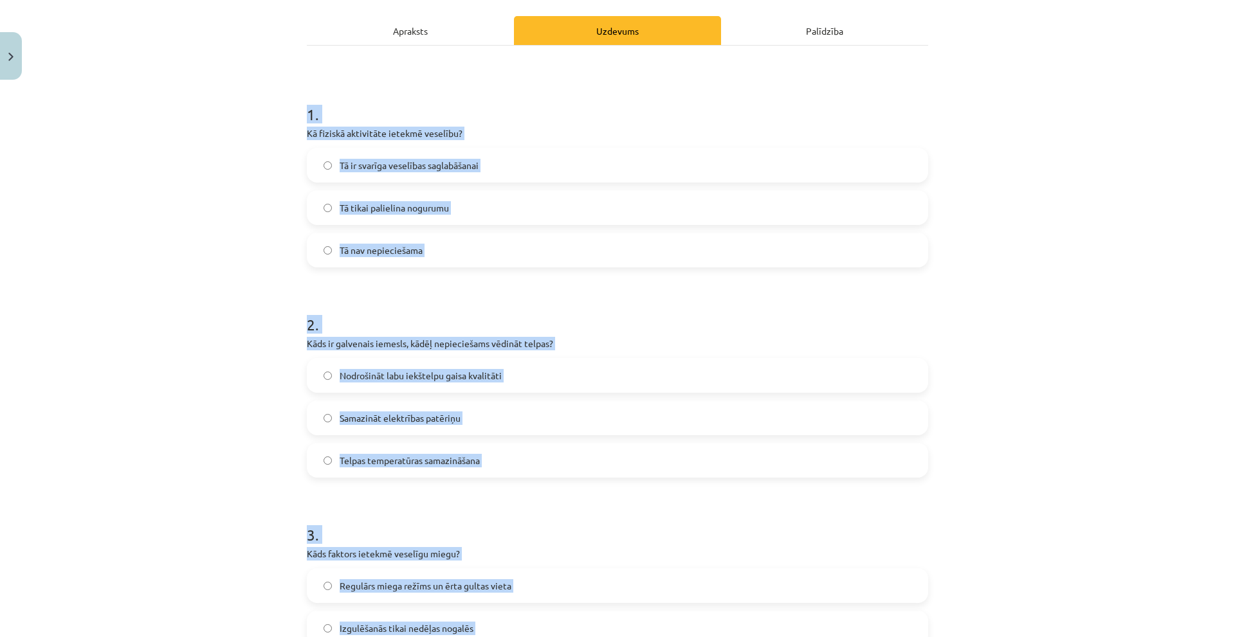
drag, startPoint x: 272, startPoint y: 293, endPoint x: 241, endPoint y: 48, distance: 247.0
click at [271, 293] on div "Mācību tēma: Sports un veselība - 10. klases 3. ieskaites mācību materiāls #2 V…" at bounding box center [617, 318] width 1235 height 637
click at [165, 175] on div "Mācību tēma: Sports un veselība - 10. klases 3. ieskaites mācību materiāls #2 V…" at bounding box center [617, 318] width 1235 height 637
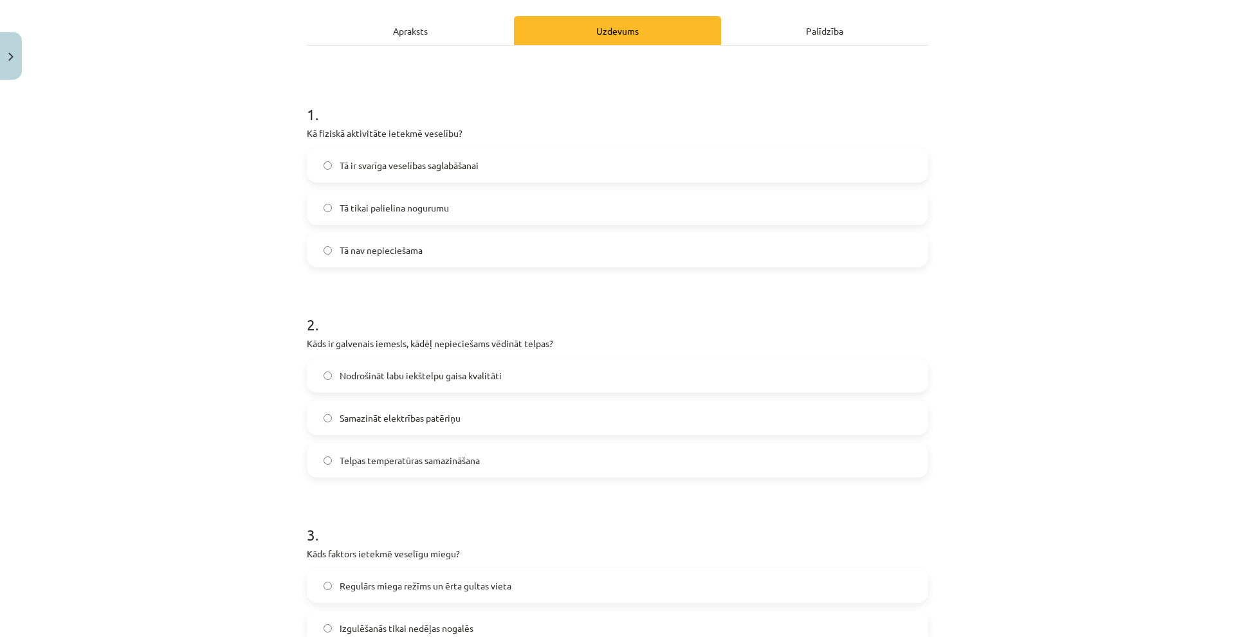
click at [439, 161] on span "Tā ir svarīga veselības saglabāšanai" at bounding box center [409, 166] width 139 height 14
click at [412, 376] on span "Nodrošināt labu iekštelpu gaisa kvalitāti" at bounding box center [421, 376] width 162 height 14
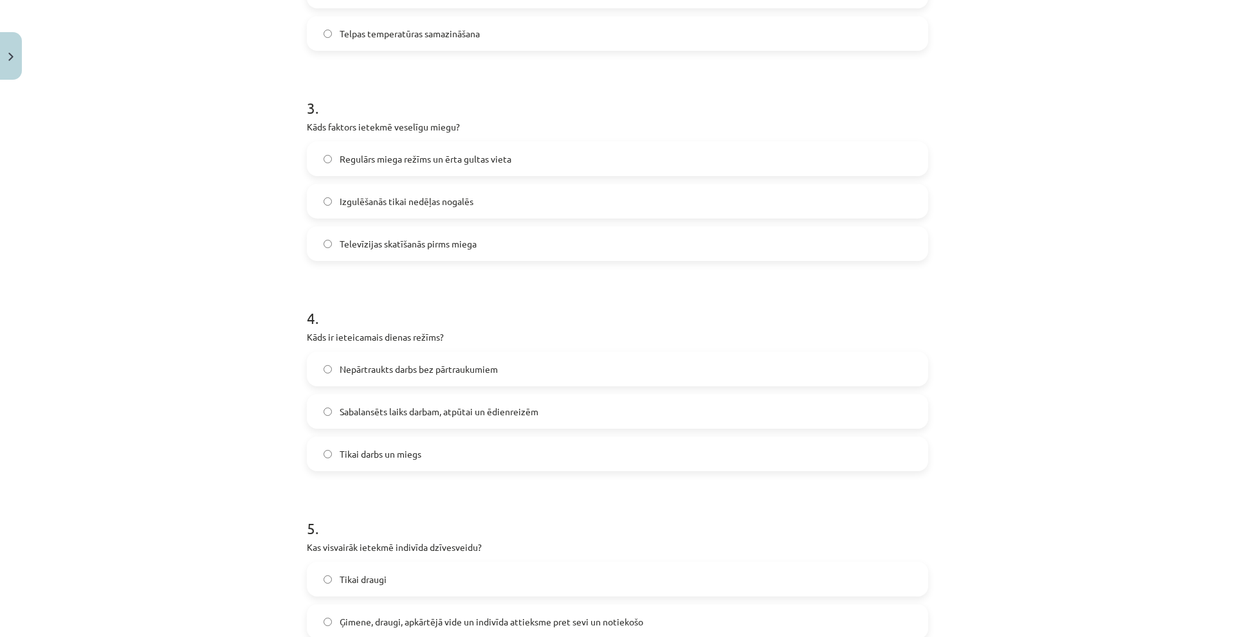
scroll to position [559, 0]
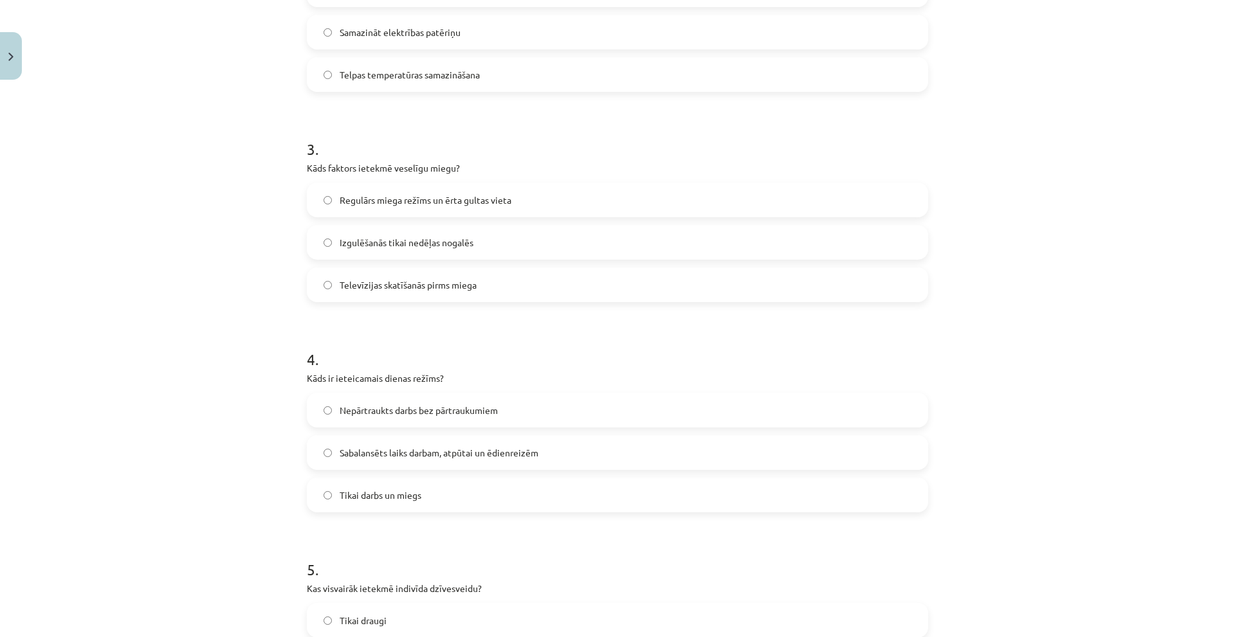
click at [346, 185] on label "Regulārs miega režīms un ērta gultas vieta" at bounding box center [617, 200] width 619 height 32
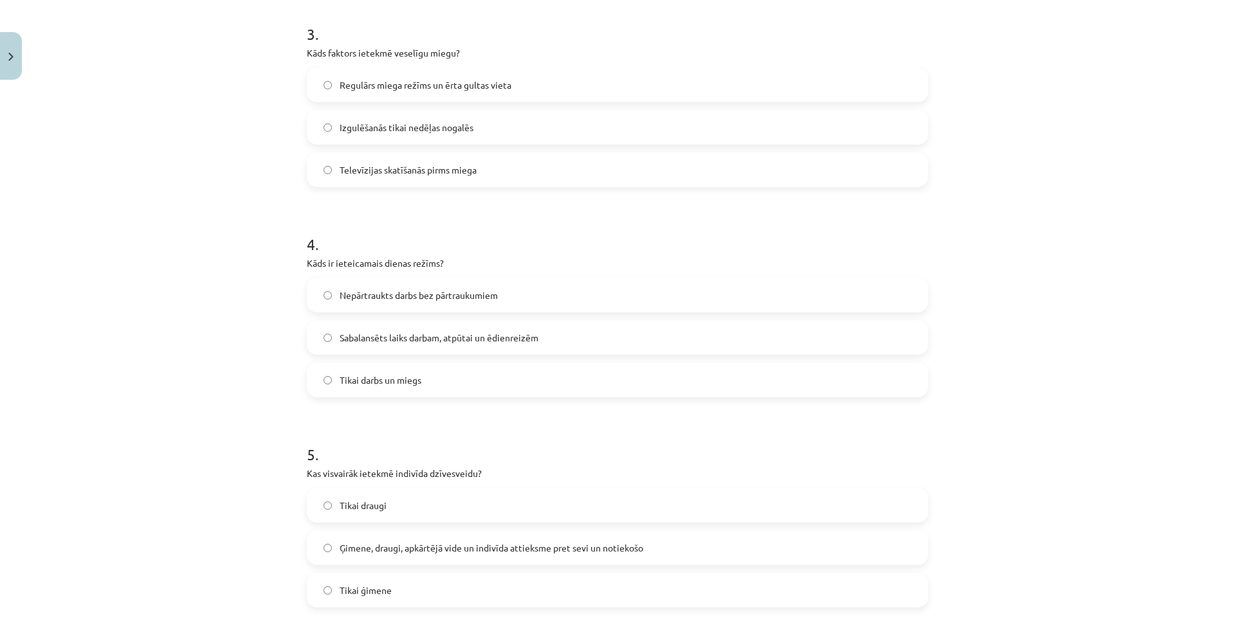
scroll to position [752, 0]
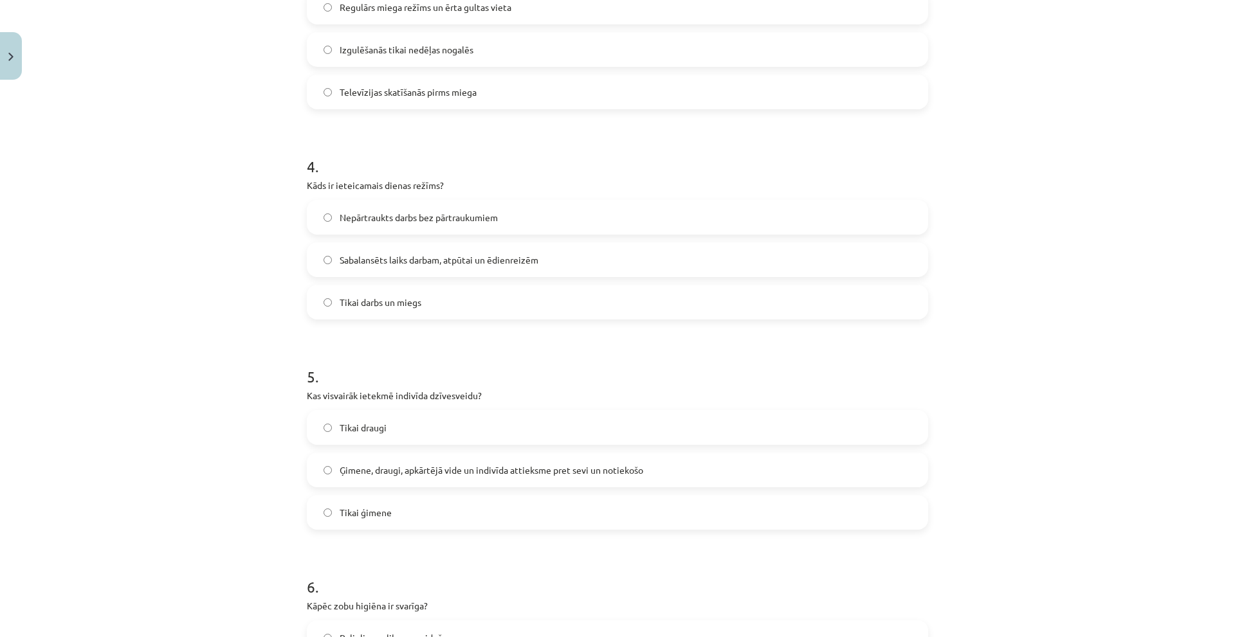
click at [426, 253] on span "Sabalansēts laiks darbam, atpūtai un ēdienreizēm" at bounding box center [439, 260] width 199 height 14
click at [532, 464] on span "Ģimene, draugi, apkārtējā vide un indivīda attieksme pret sevi un notiekošo" at bounding box center [492, 471] width 304 height 14
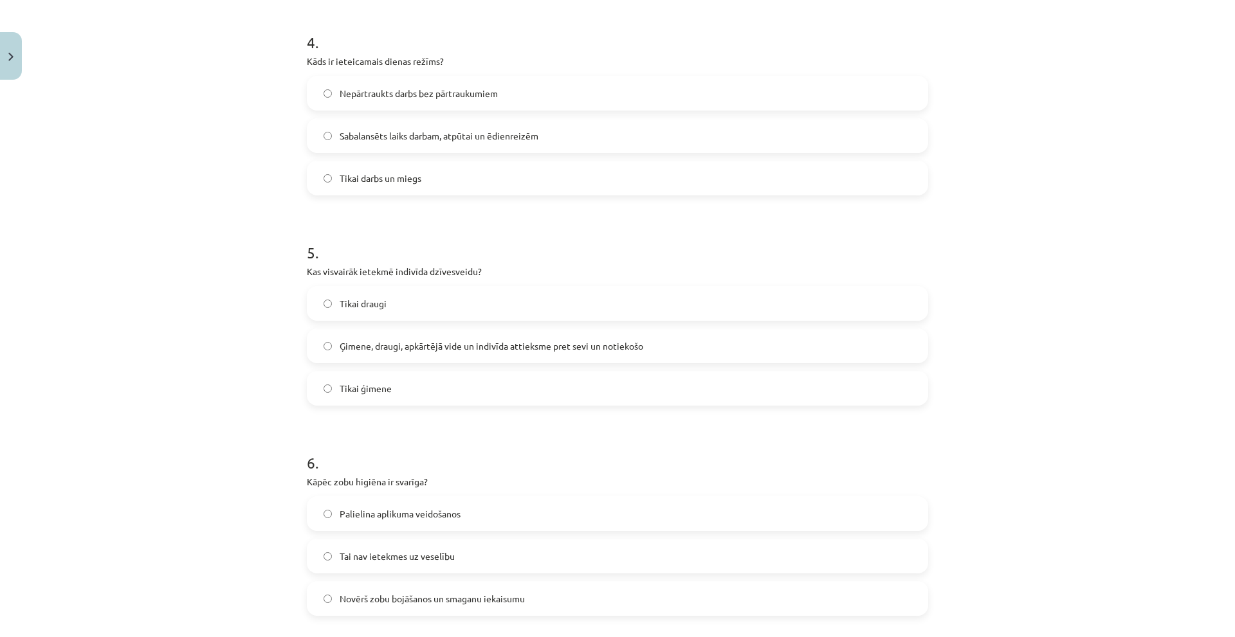
scroll to position [1074, 0]
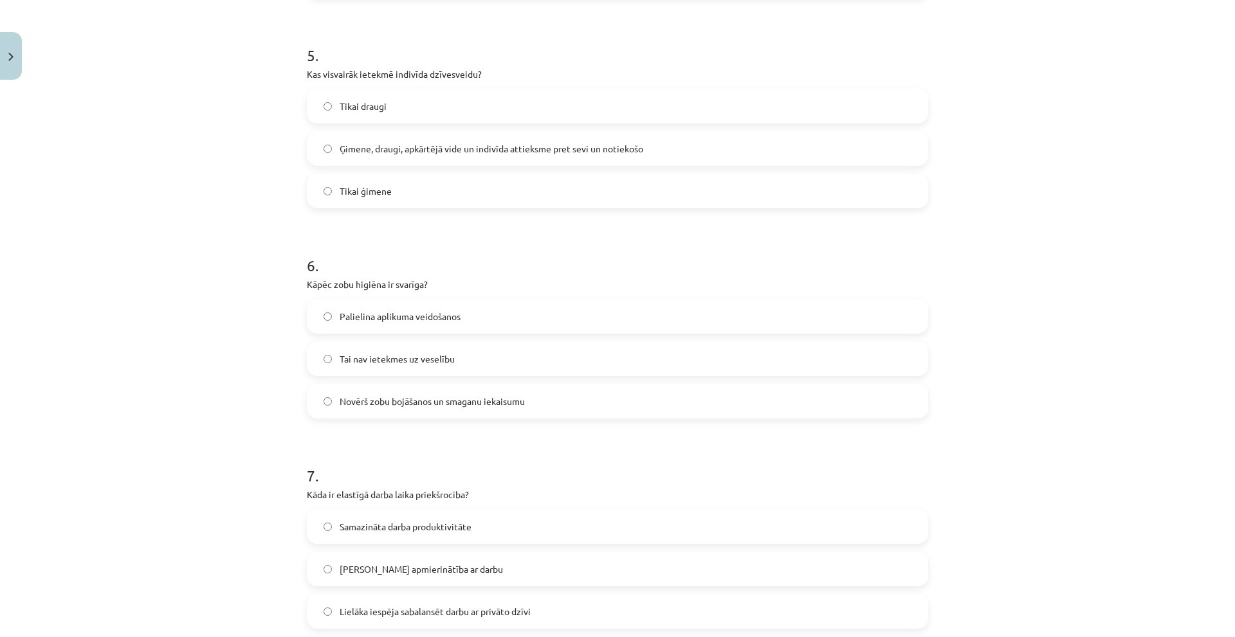
click at [470, 407] on span "Novērš zobu bojāšanos un smaganu iekaisumu" at bounding box center [432, 402] width 185 height 14
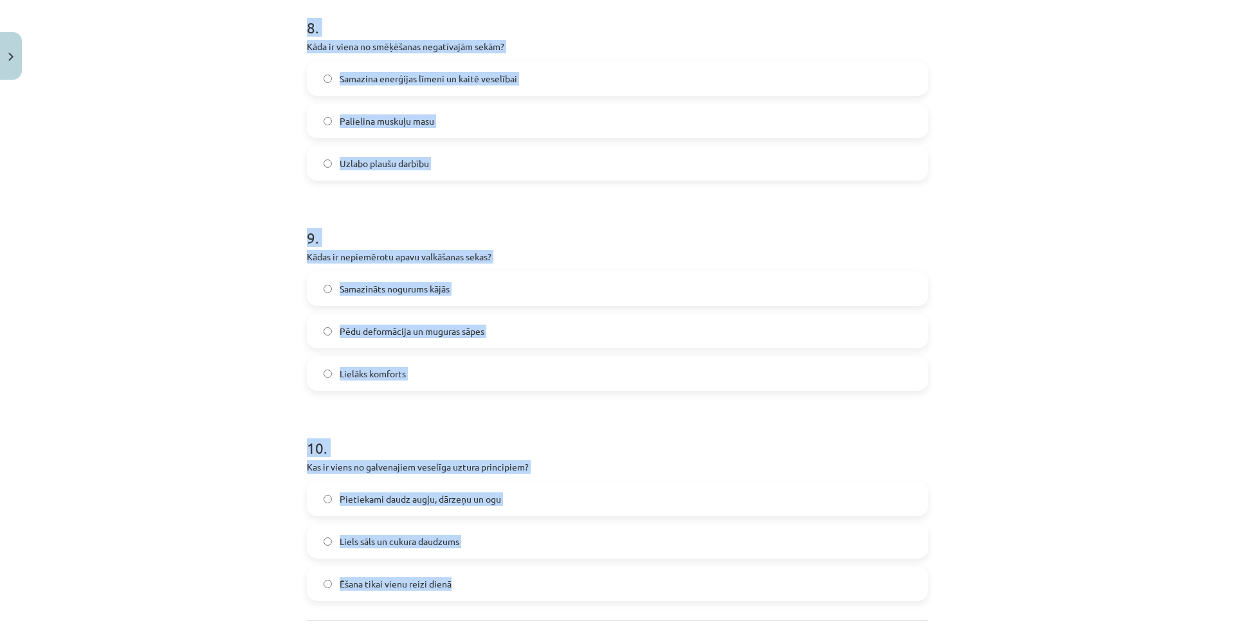
scroll to position [1846, 0]
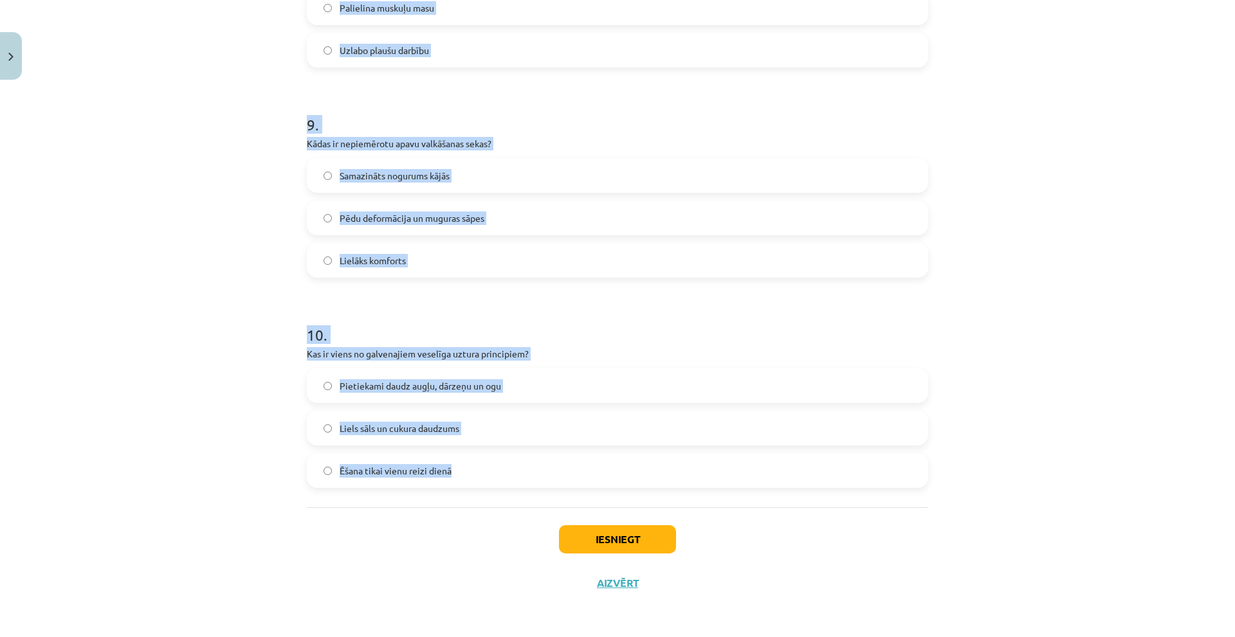
drag, startPoint x: 411, startPoint y: 375, endPoint x: 454, endPoint y: 500, distance: 131.8
click at [454, 500] on div "Mācību tēma: Sports un veselība - 10. klases 3. ieskaites mācību materiāls #2 V…" at bounding box center [617, 318] width 1235 height 637
copy form "7 . Kāda ir elastīgā darba laika priekšrocība? Samazināta darba produktivitāte …"
click at [183, 354] on div "Mācību tēma: Sports un veselība - 10. klases 3. ieskaites mācību materiāls #2 V…" at bounding box center [617, 318] width 1235 height 637
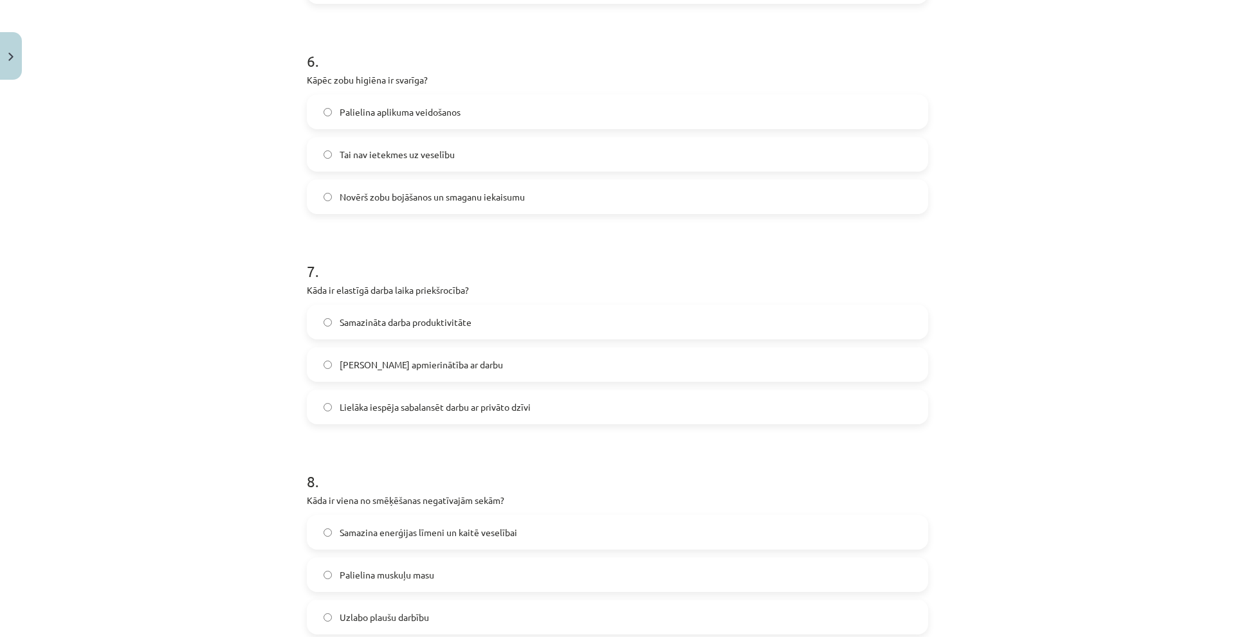
scroll to position [1460, 0]
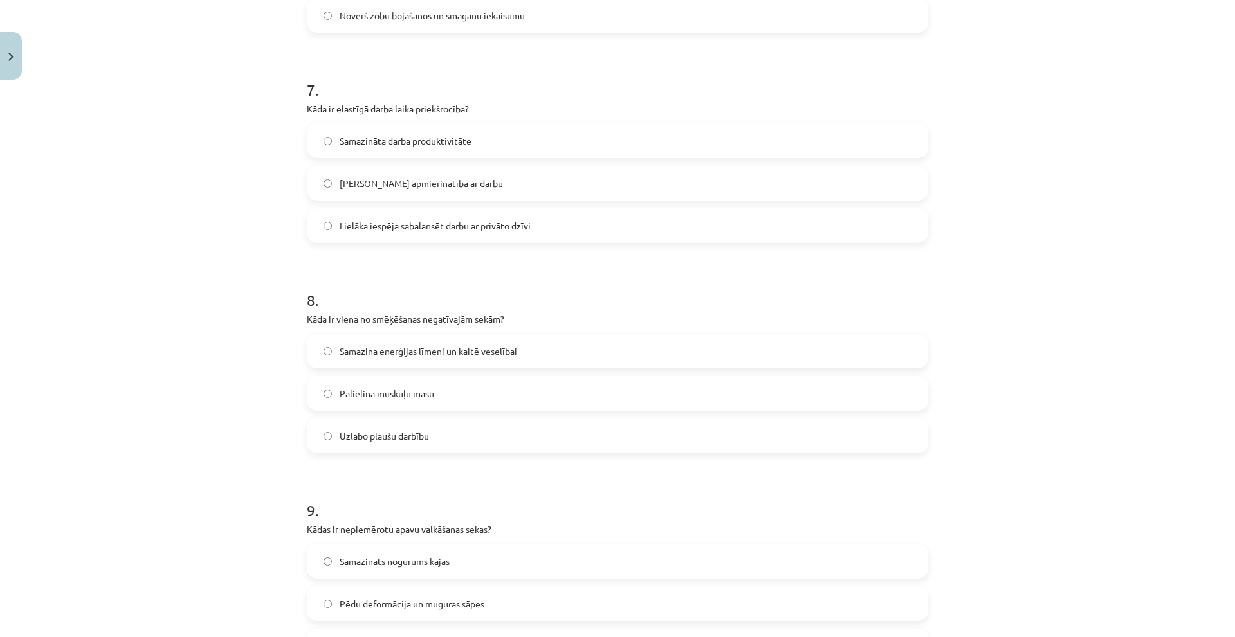
click at [499, 235] on label "Lielāka iespēja sabalansēt darbu ar privāto dzīvi" at bounding box center [617, 226] width 619 height 32
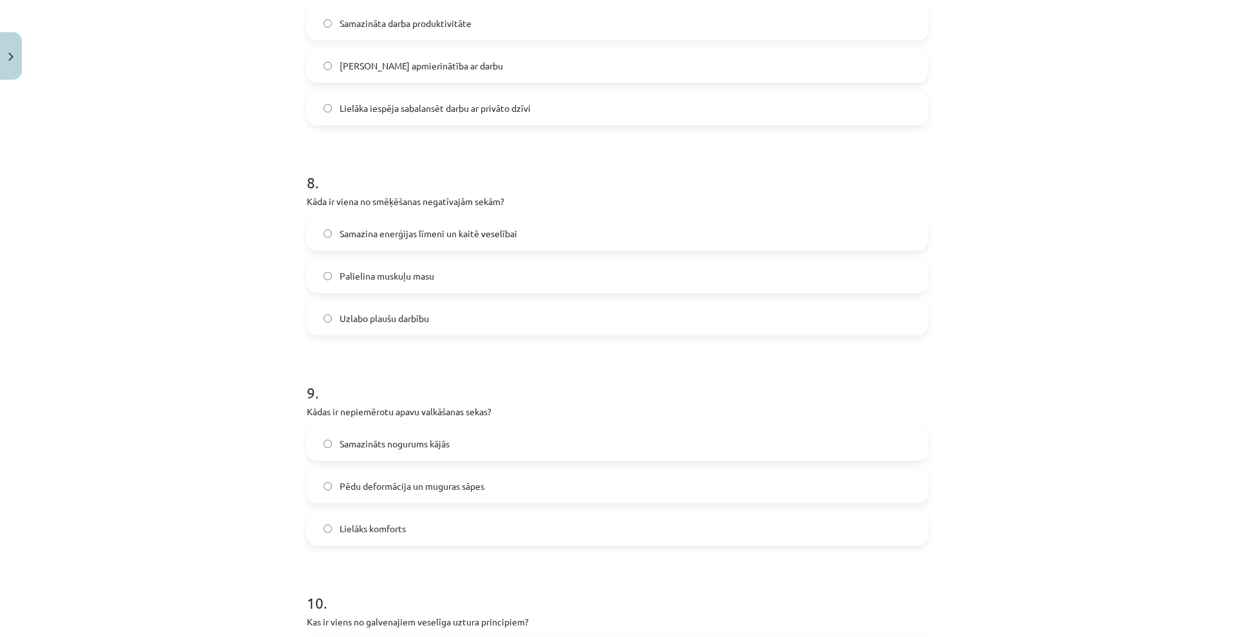
scroll to position [1588, 0]
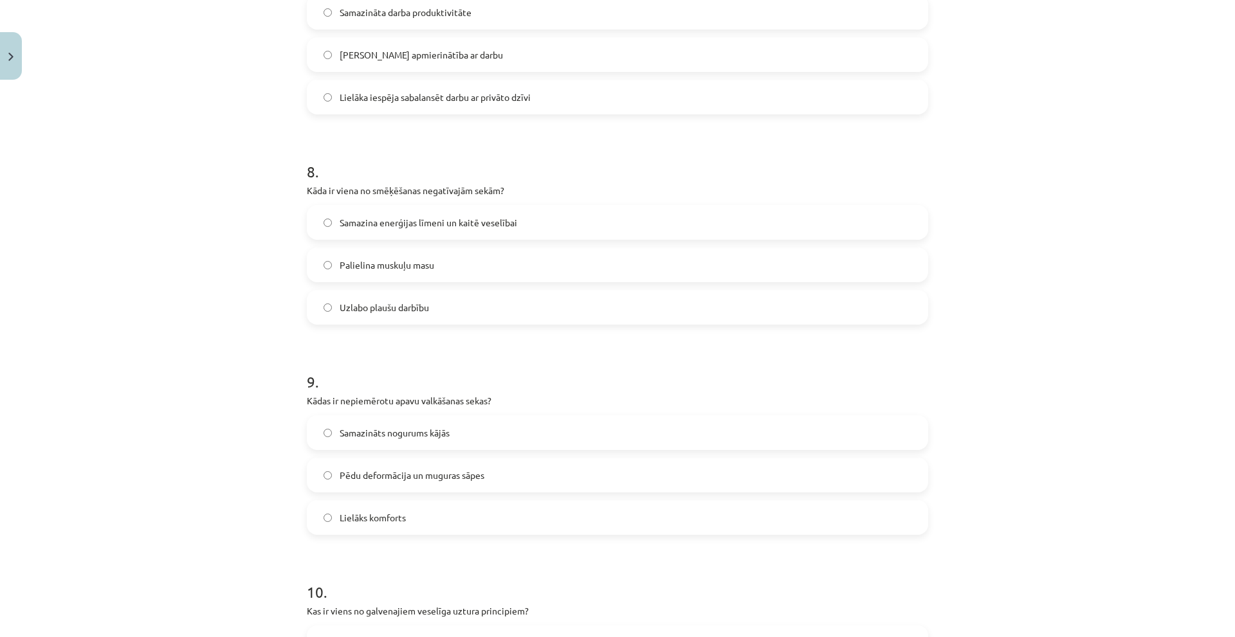
click at [405, 222] on span "Samazina enerģijas līmeni un kaitē veselībai" at bounding box center [429, 223] width 178 height 14
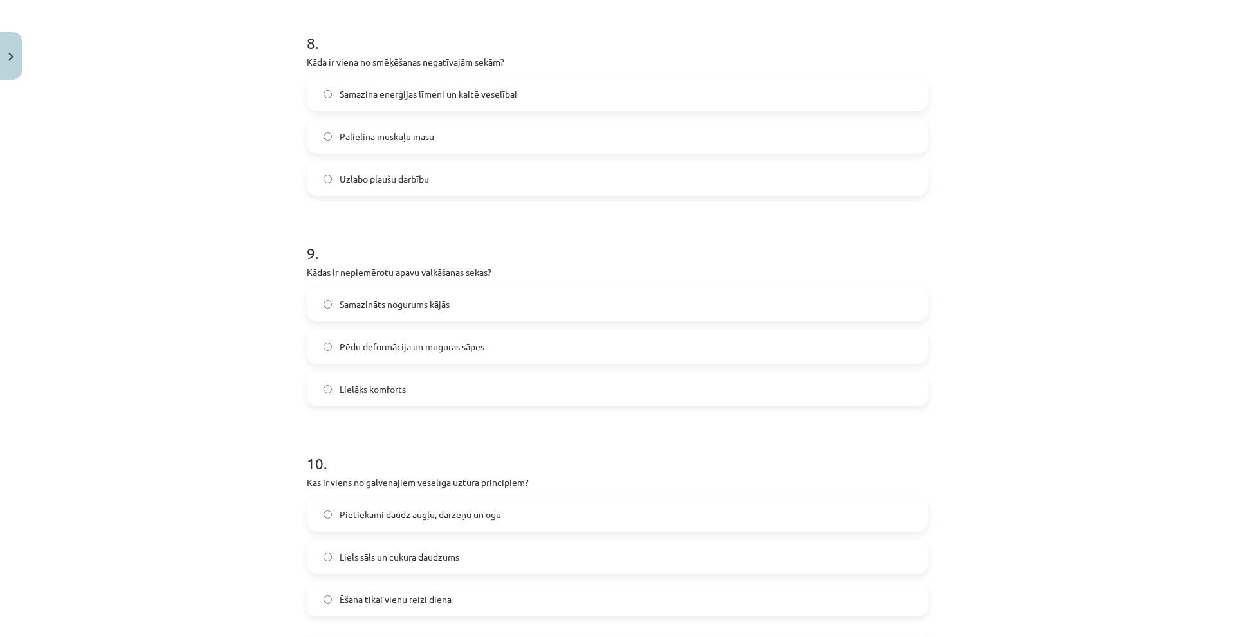
scroll to position [1781, 0]
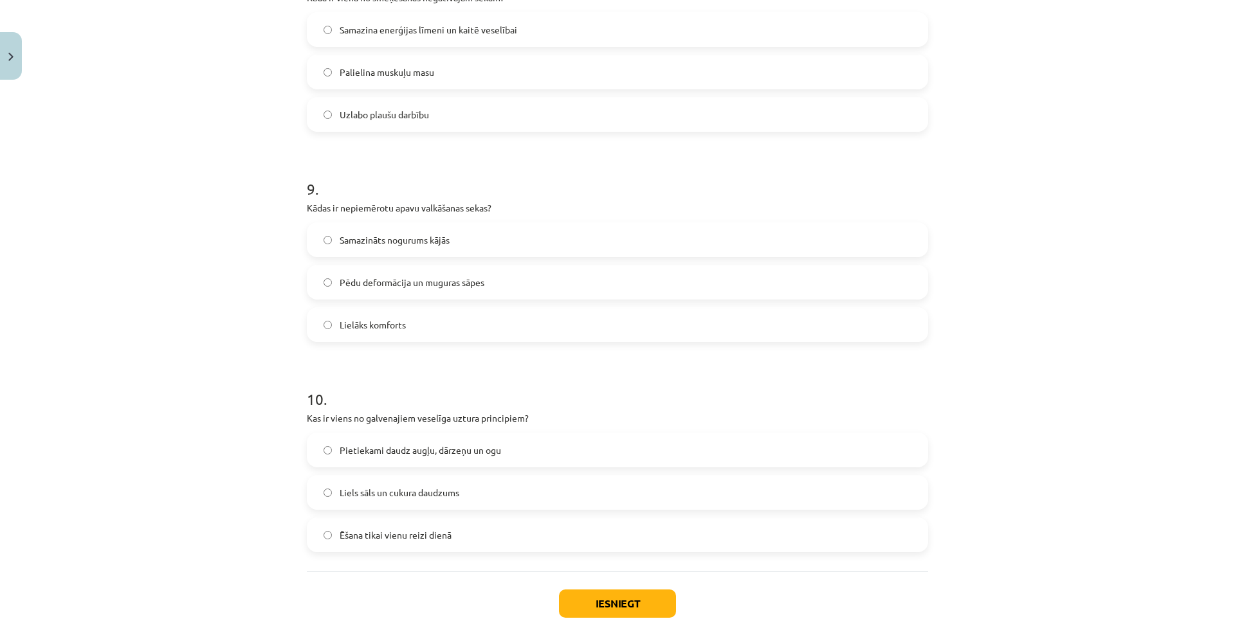
click at [429, 286] on span "Pēdu deformācija un muguras sāpes" at bounding box center [412, 283] width 145 height 14
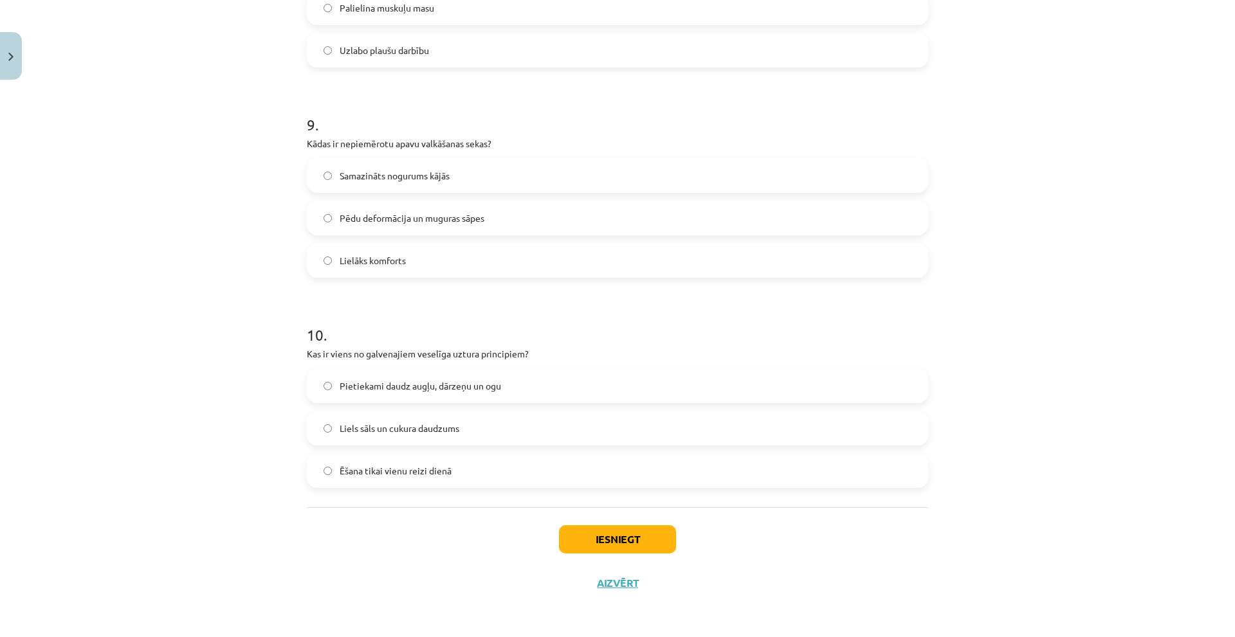
click at [360, 387] on span "Pietiekami daudz augļu, dārzeņu un ogu" at bounding box center [420, 387] width 161 height 14
click at [625, 544] on button "Iesniegt" at bounding box center [617, 540] width 117 height 28
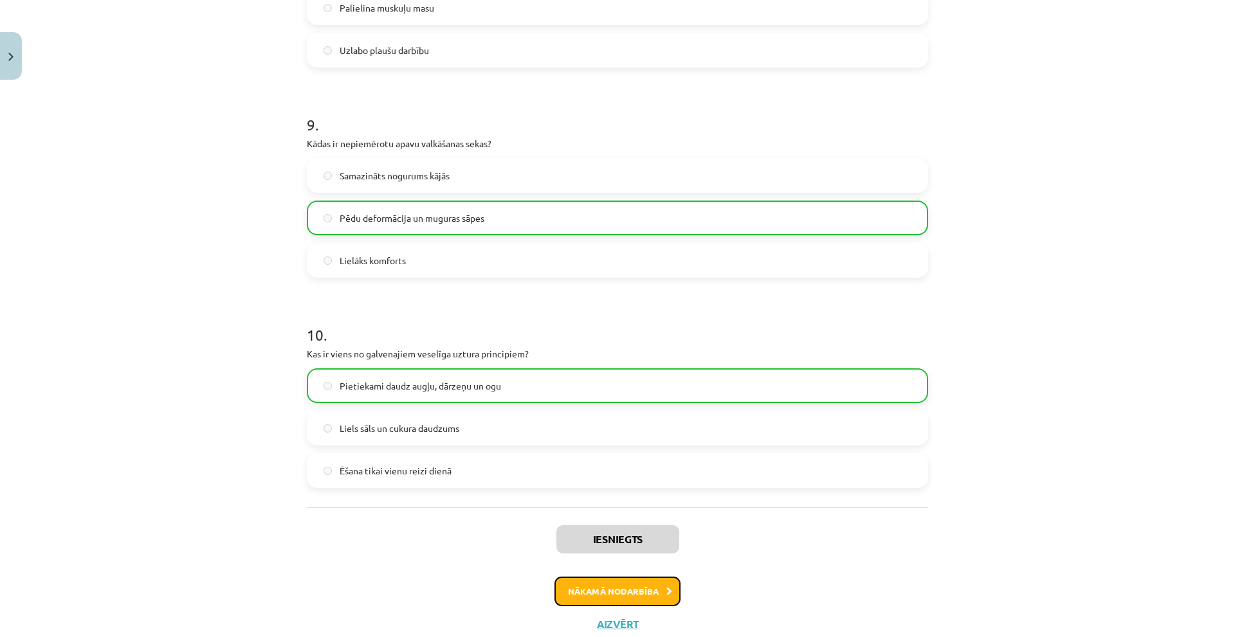
click at [621, 585] on button "Nākamā nodarbība" at bounding box center [618, 592] width 126 height 30
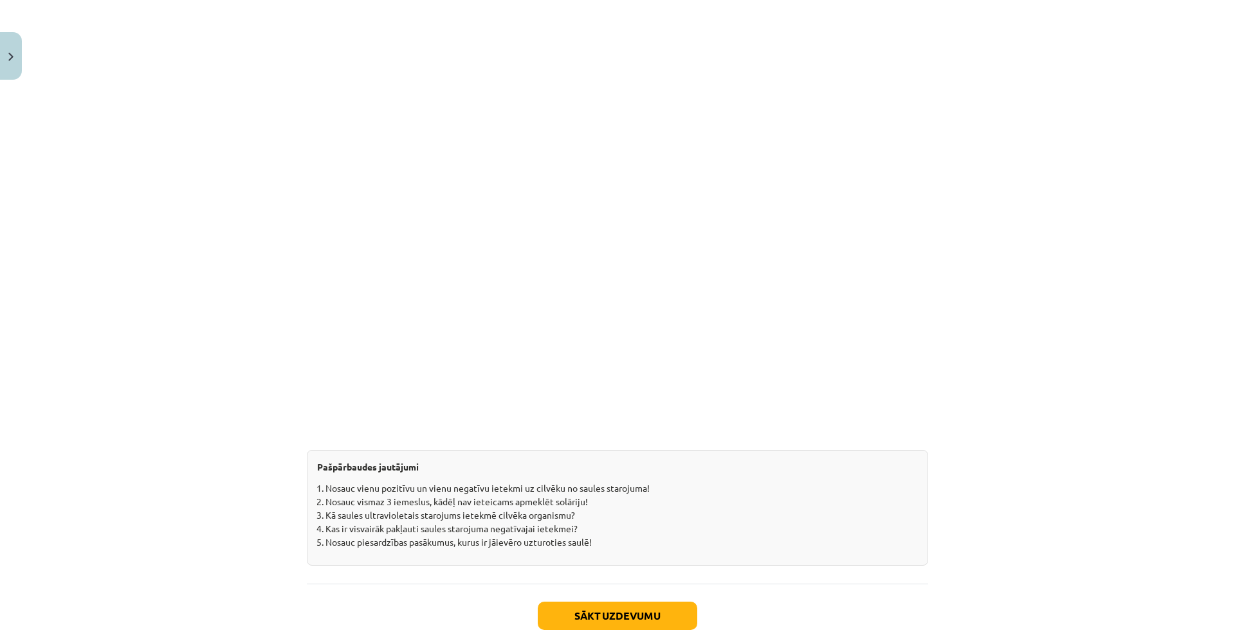
scroll to position [1080, 0]
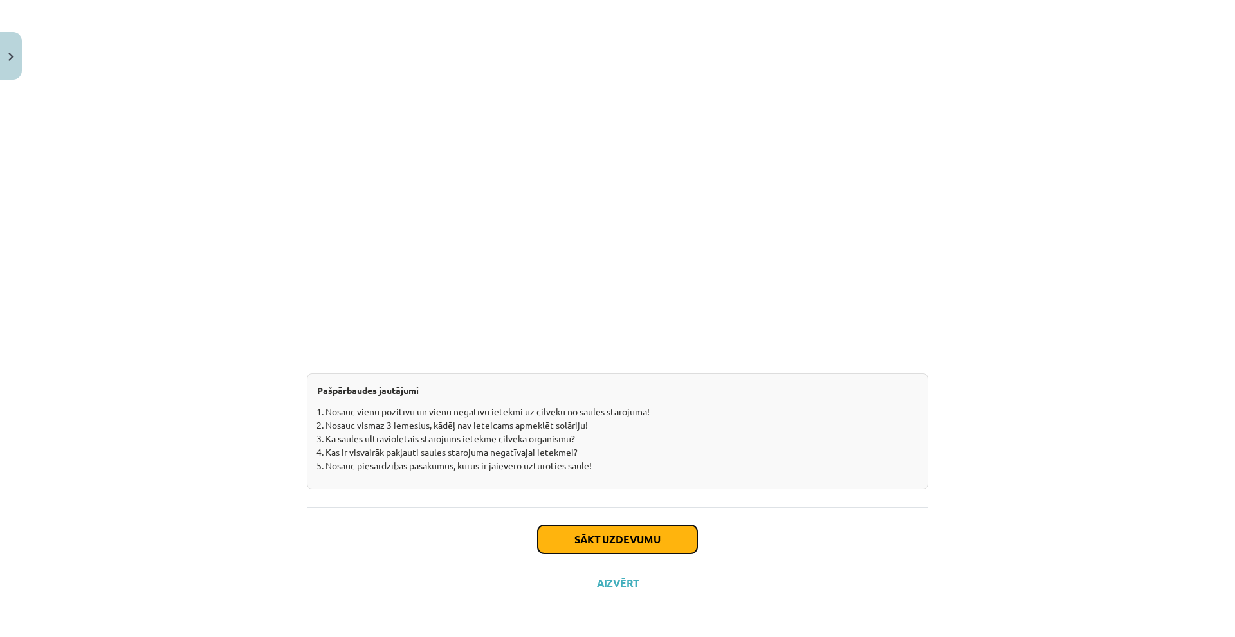
click at [577, 537] on button "Sākt uzdevumu" at bounding box center [618, 540] width 160 height 28
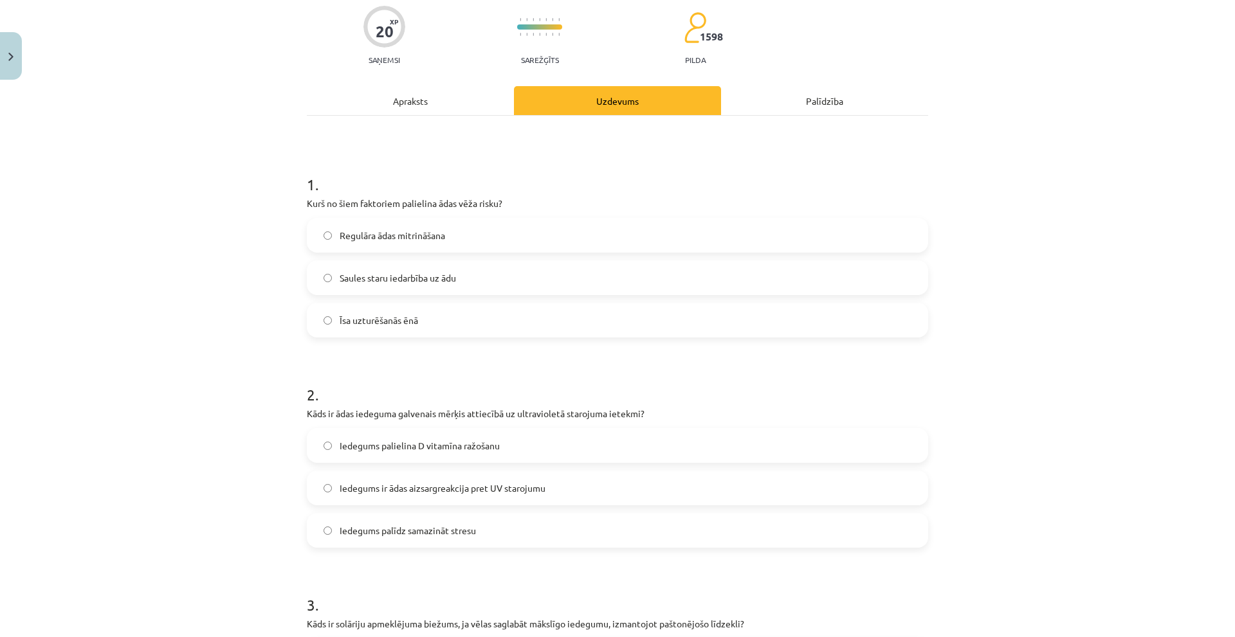
scroll to position [32, 0]
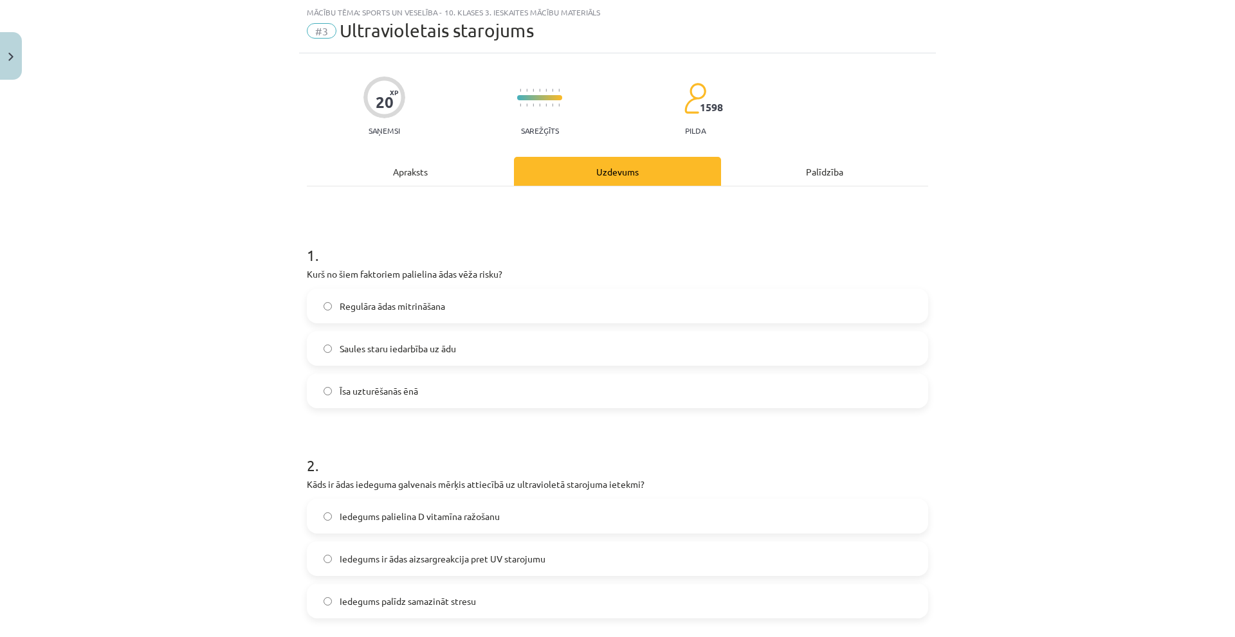
click at [412, 350] on span "Saules staru iedarbība uz ādu" at bounding box center [398, 349] width 116 height 14
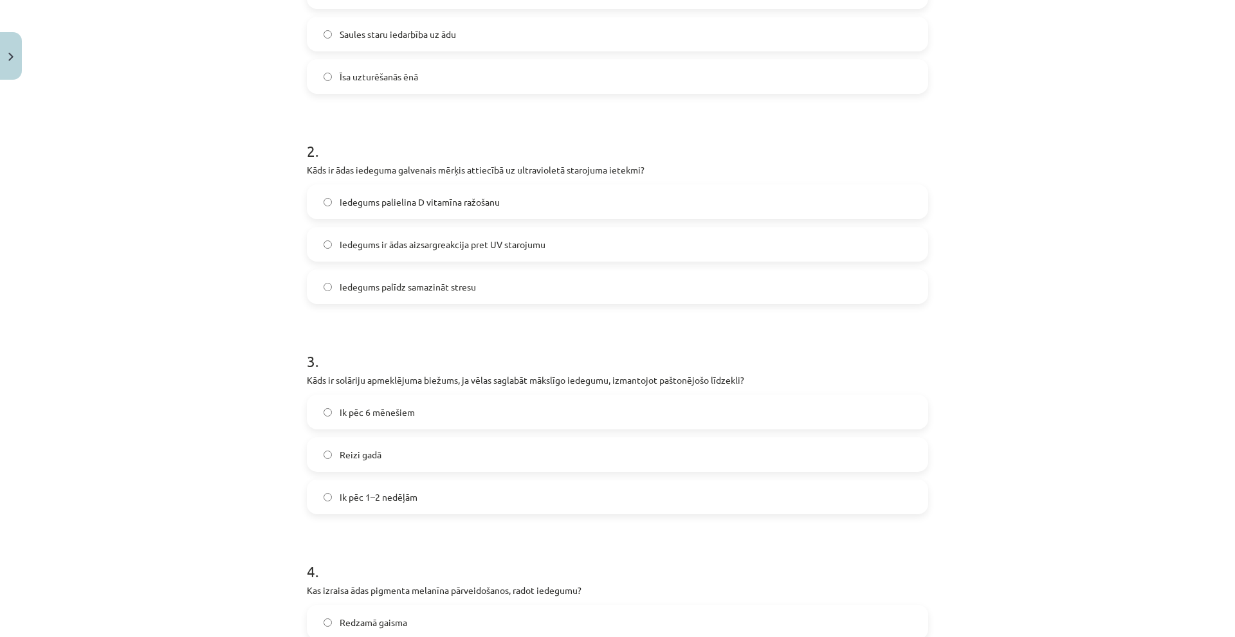
scroll to position [354, 0]
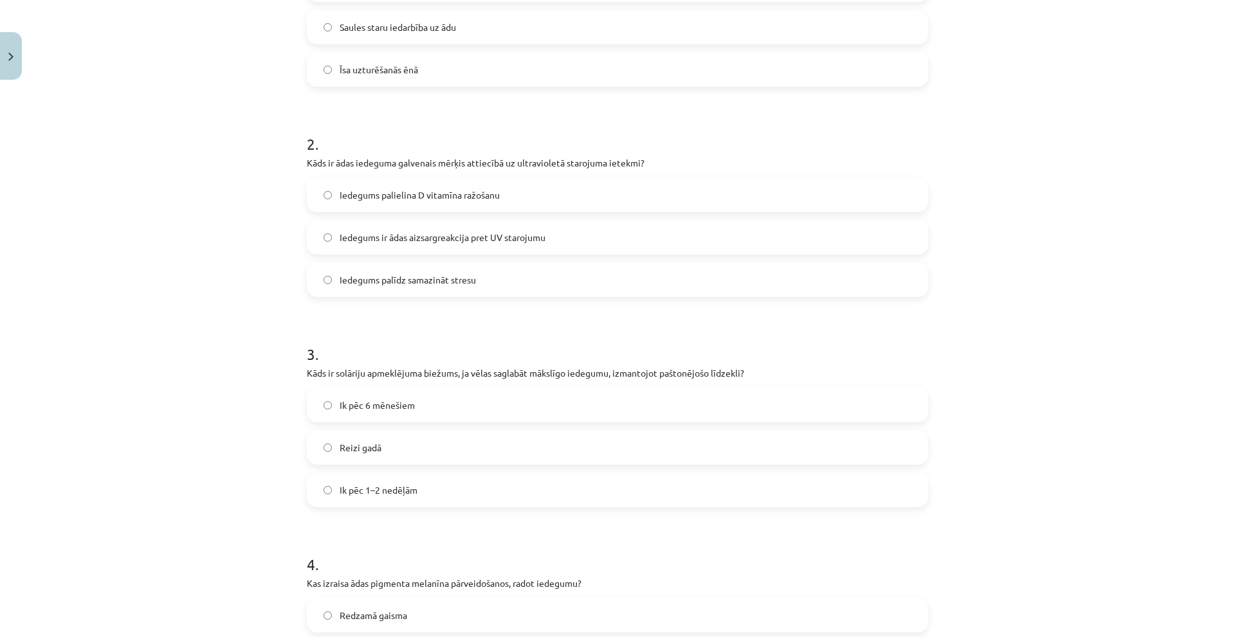
click at [350, 204] on label "Iedegums palielina D vitamīna ražošanu" at bounding box center [617, 195] width 619 height 32
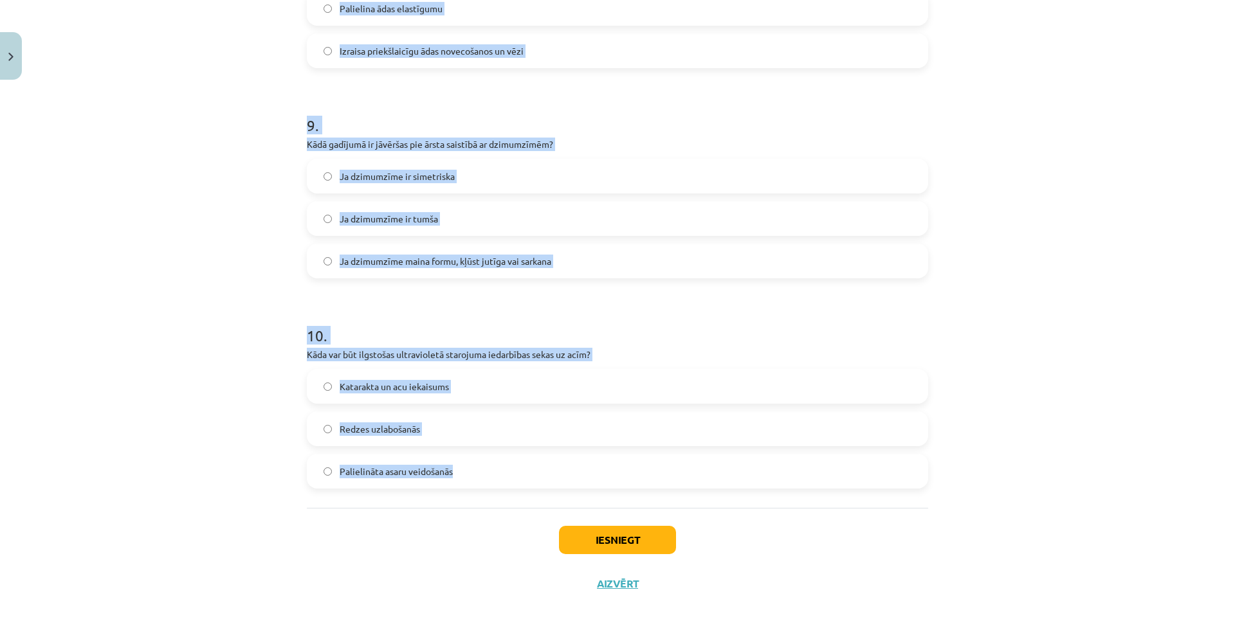
scroll to position [1846, 0]
drag, startPoint x: 286, startPoint y: 125, endPoint x: 484, endPoint y: 474, distance: 401.0
click at [484, 474] on div "Mācību tēma: Sports un veselība - 10. klases 3. ieskaites mācību materiāls #3 U…" at bounding box center [617, 318] width 1235 height 637
copy form "2 . Kāds ir ādas iedeguma galvenais mērķis attiecībā uz ultravioletā starojuma …"
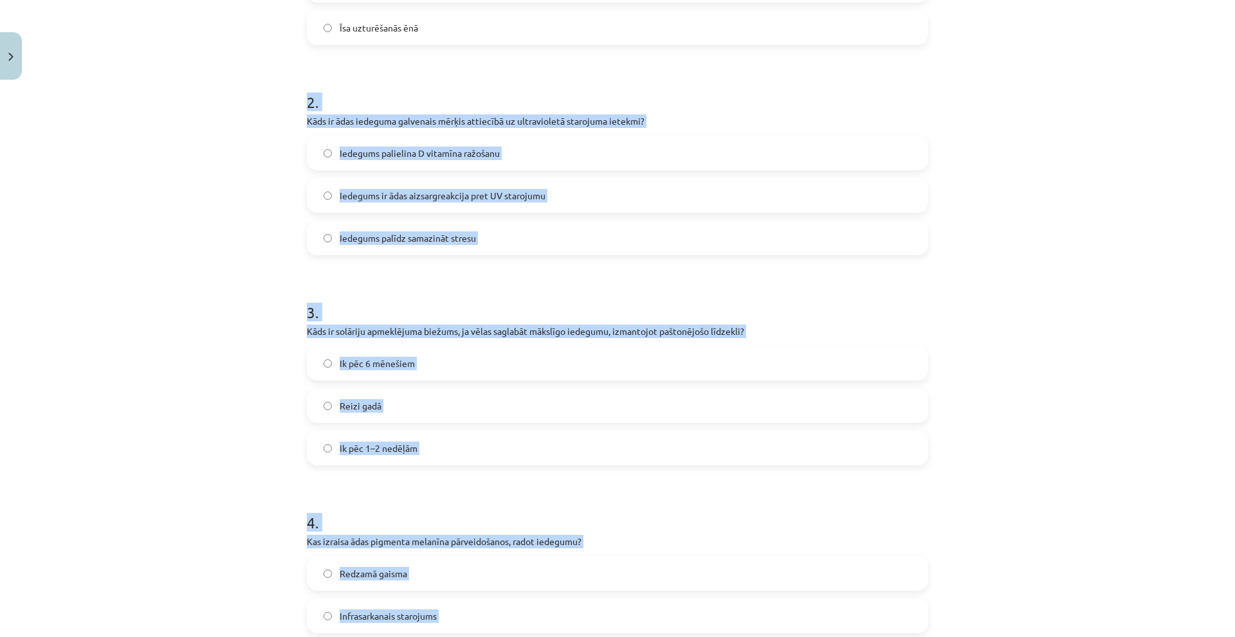
scroll to position [237, 0]
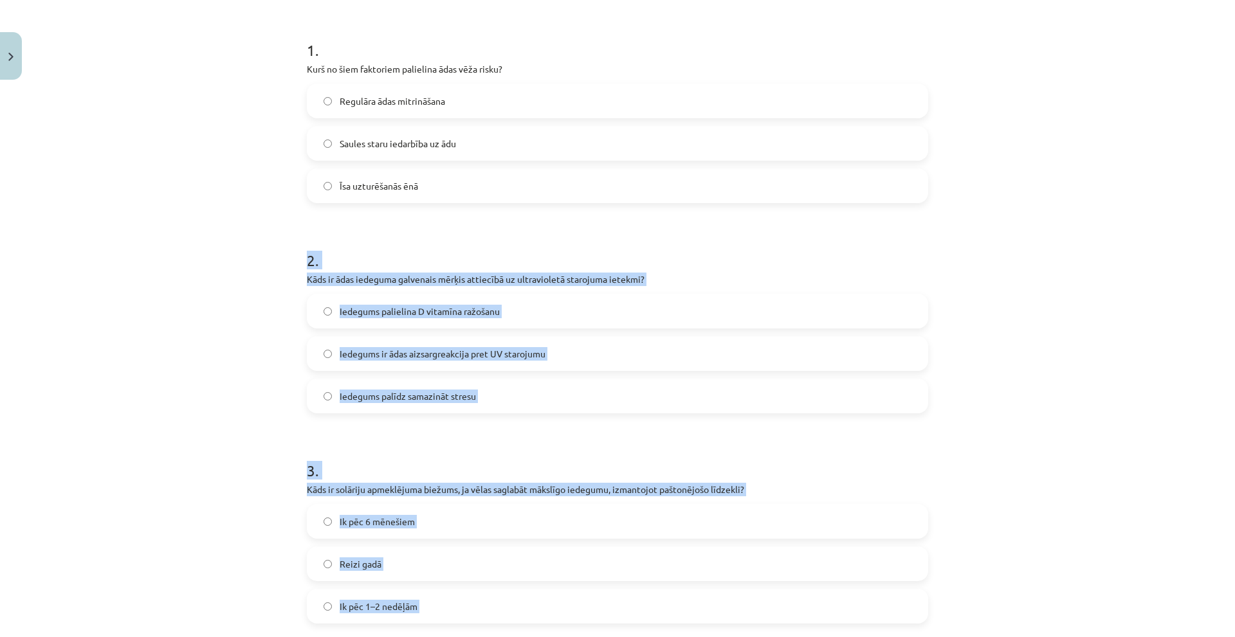
click at [550, 356] on label "Iedegums ir ādas aizsargreakcija pret UV starojumu" at bounding box center [617, 354] width 619 height 32
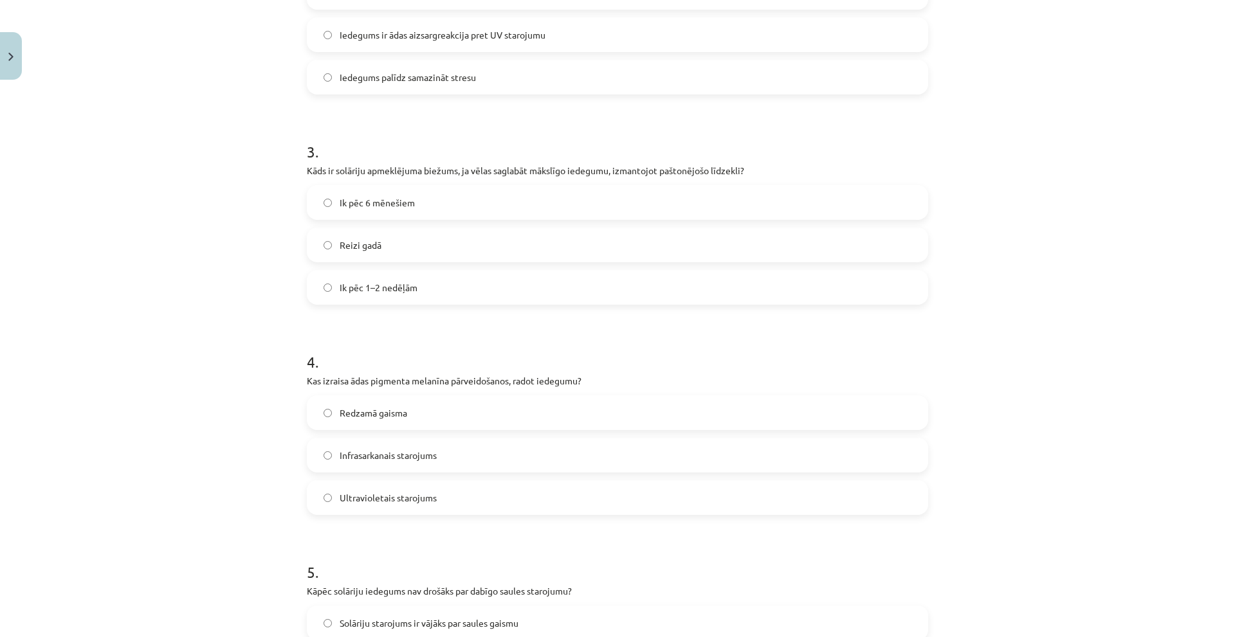
scroll to position [559, 0]
click at [425, 285] on label "Ik pēc 1–2 nedēļām" at bounding box center [617, 285] width 619 height 32
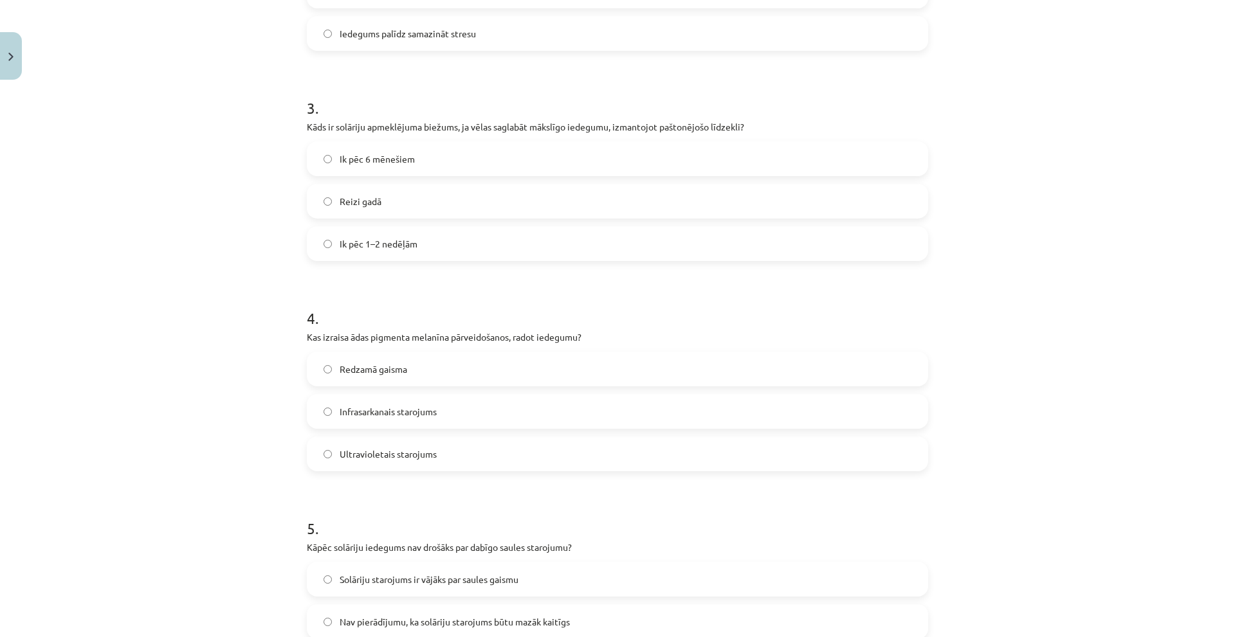
scroll to position [623, 0]
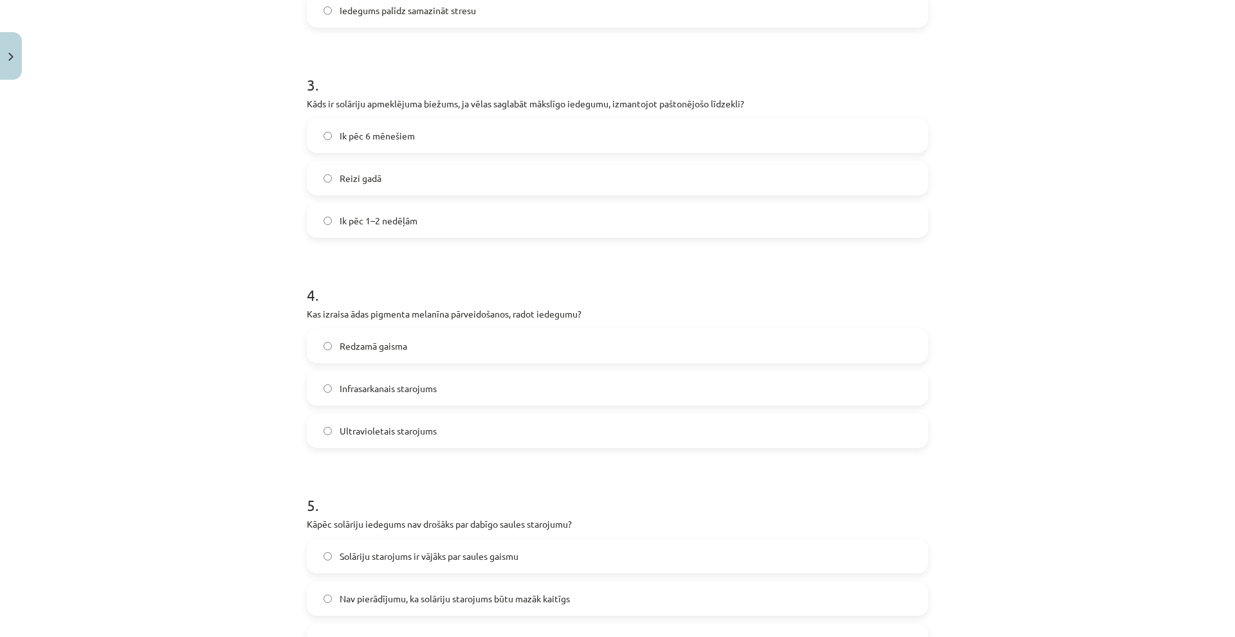
click at [385, 434] on span "Ultravioletais starojums" at bounding box center [388, 432] width 97 height 14
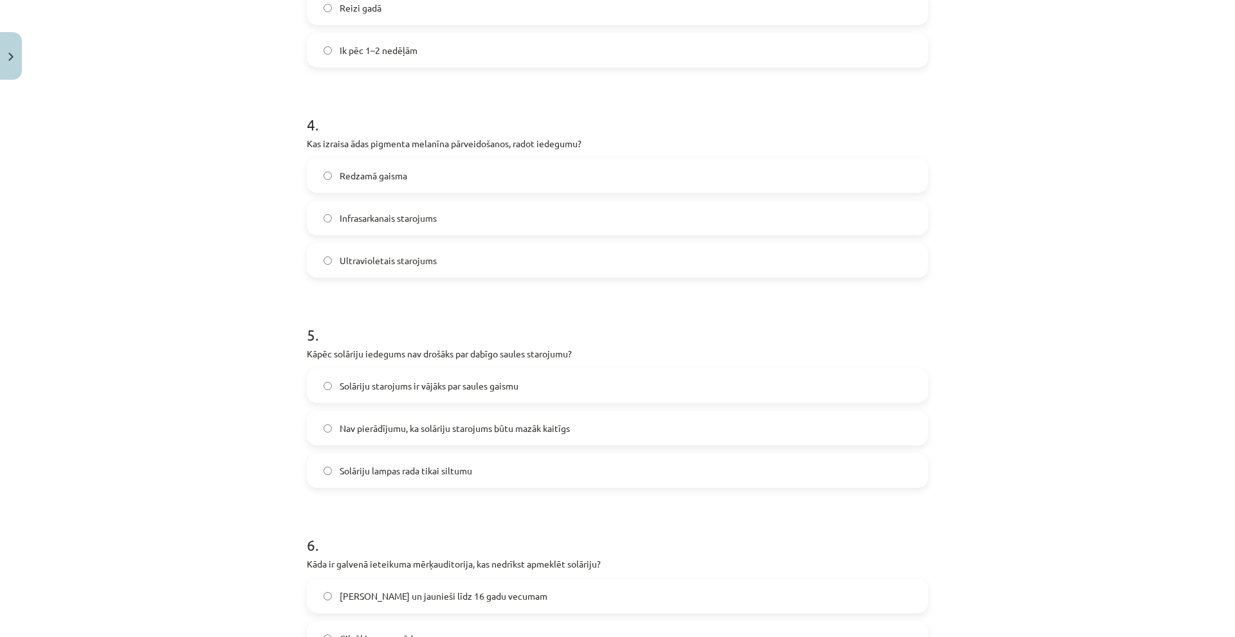
scroll to position [816, 0]
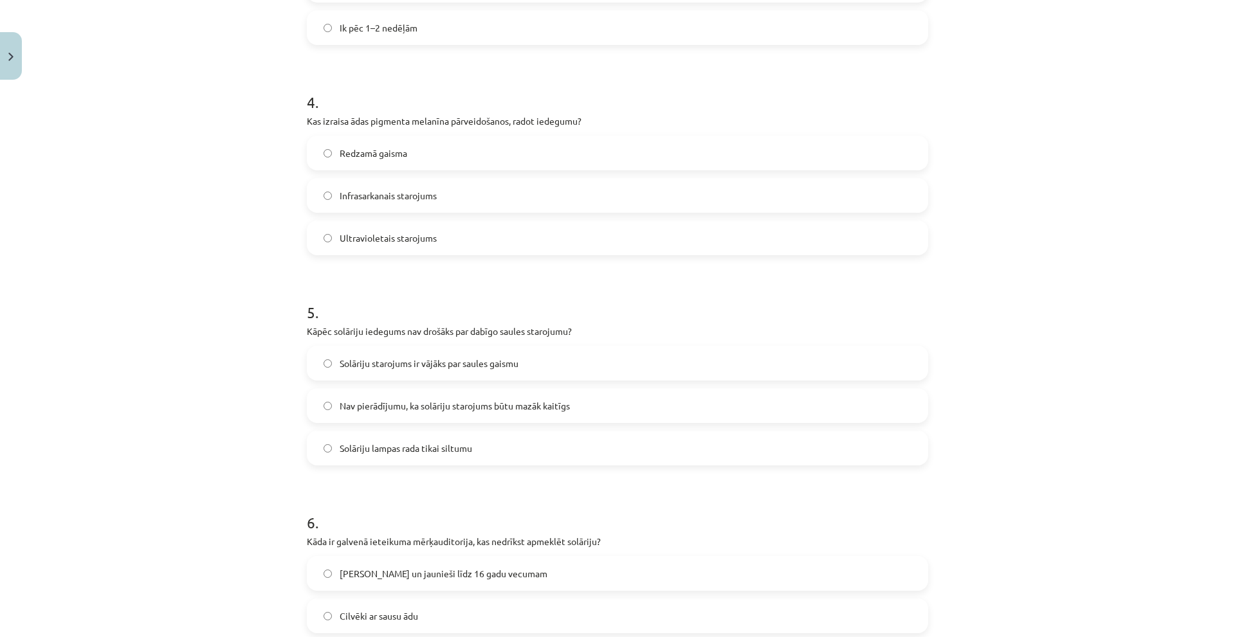
click at [367, 409] on span "Nav pierādījumu, ka solāriju starojums būtu mazāk kaitīgs" at bounding box center [455, 406] width 230 height 14
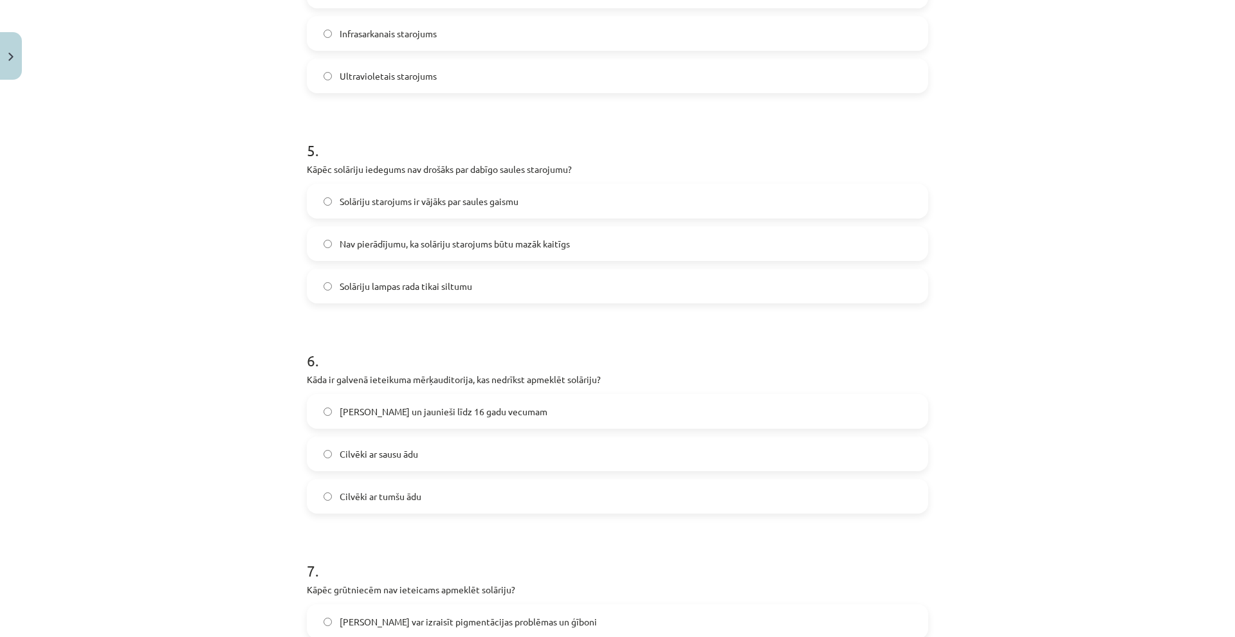
scroll to position [1009, 0]
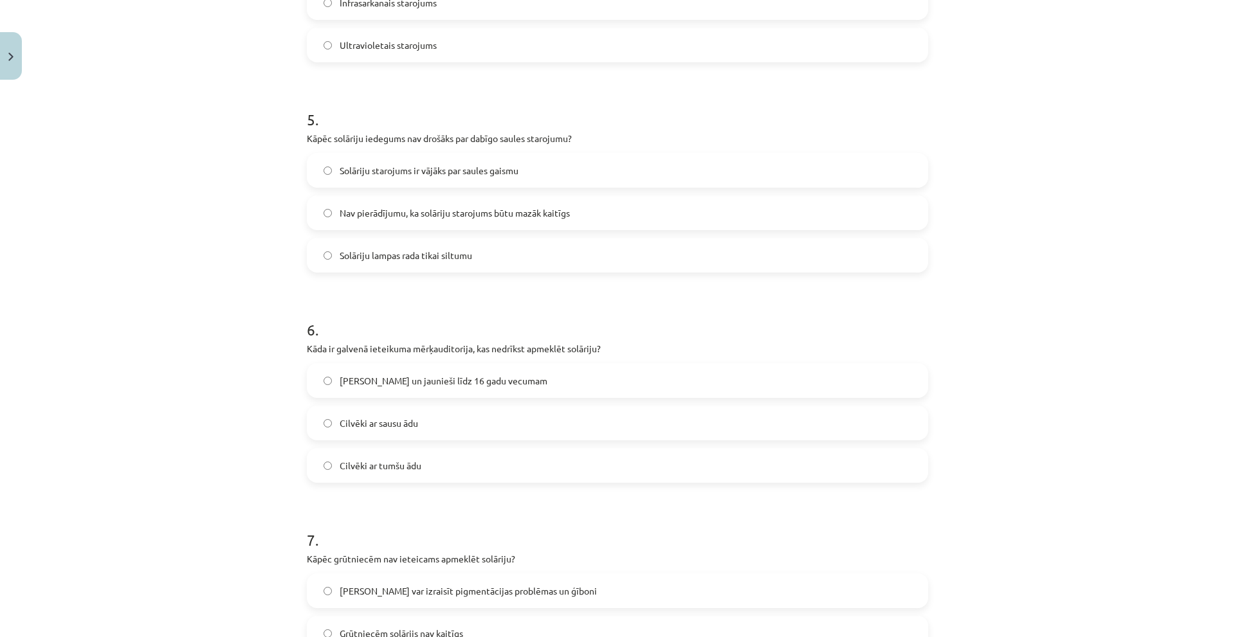
click at [419, 381] on span "Bērni un jaunieši līdz 16 gadu vecumam" at bounding box center [444, 381] width 208 height 14
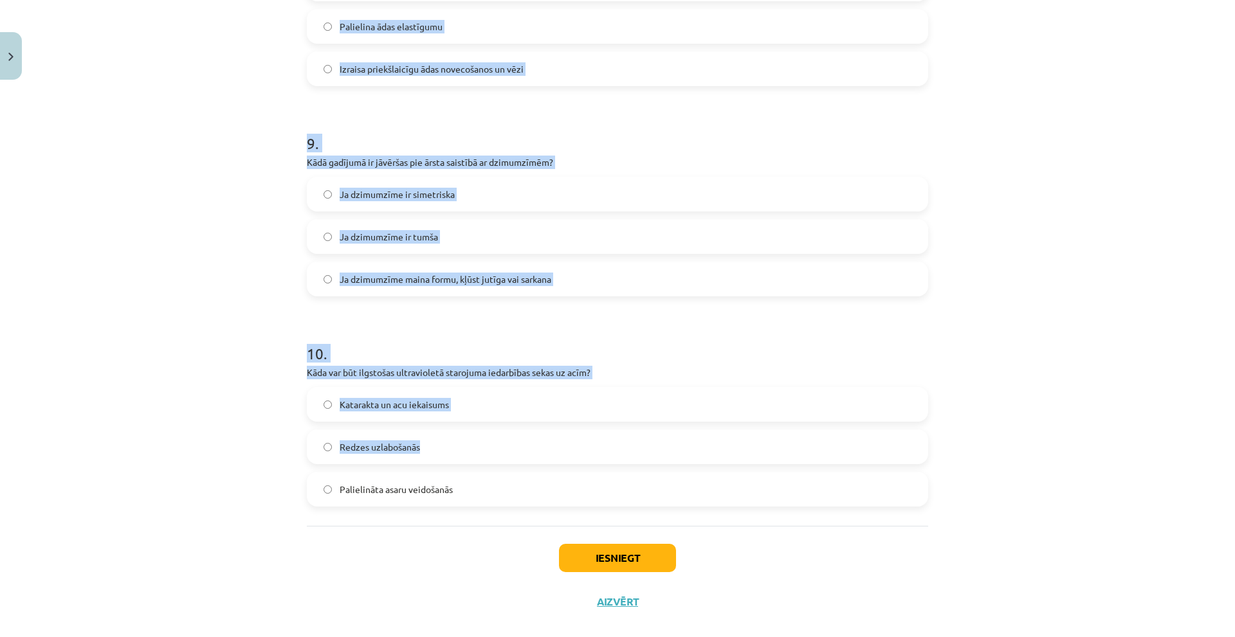
scroll to position [1846, 0]
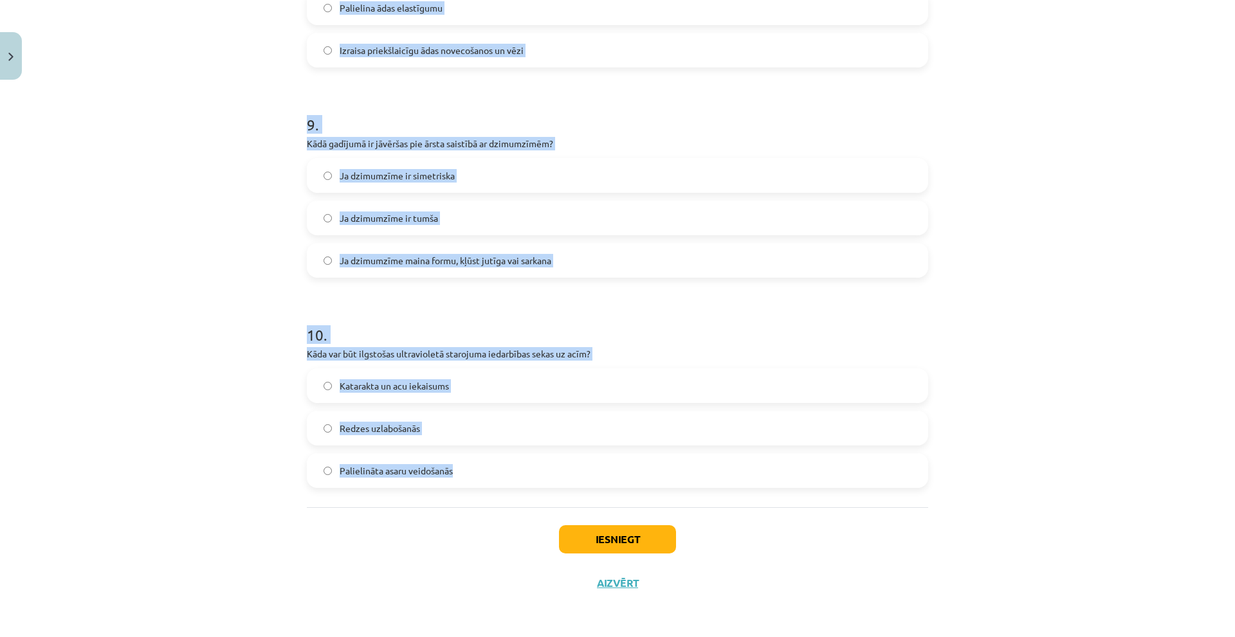
drag, startPoint x: 283, startPoint y: 186, endPoint x: 470, endPoint y: 473, distance: 342.6
click at [470, 473] on div "Mācību tēma: Sports un veselība - 10. klases 3. ieskaites mācību materiāls #3 U…" at bounding box center [617, 318] width 1235 height 637
copy form "7 . Kāpēc grūtniecēm nav ieteicams apmeklēt solāriju? Solārijs var izraisīt pig…"
click at [234, 151] on div "Mācību tēma: Sports un veselība - 10. klases 3. ieskaites mācību materiāls #3 U…" at bounding box center [617, 318] width 1235 height 637
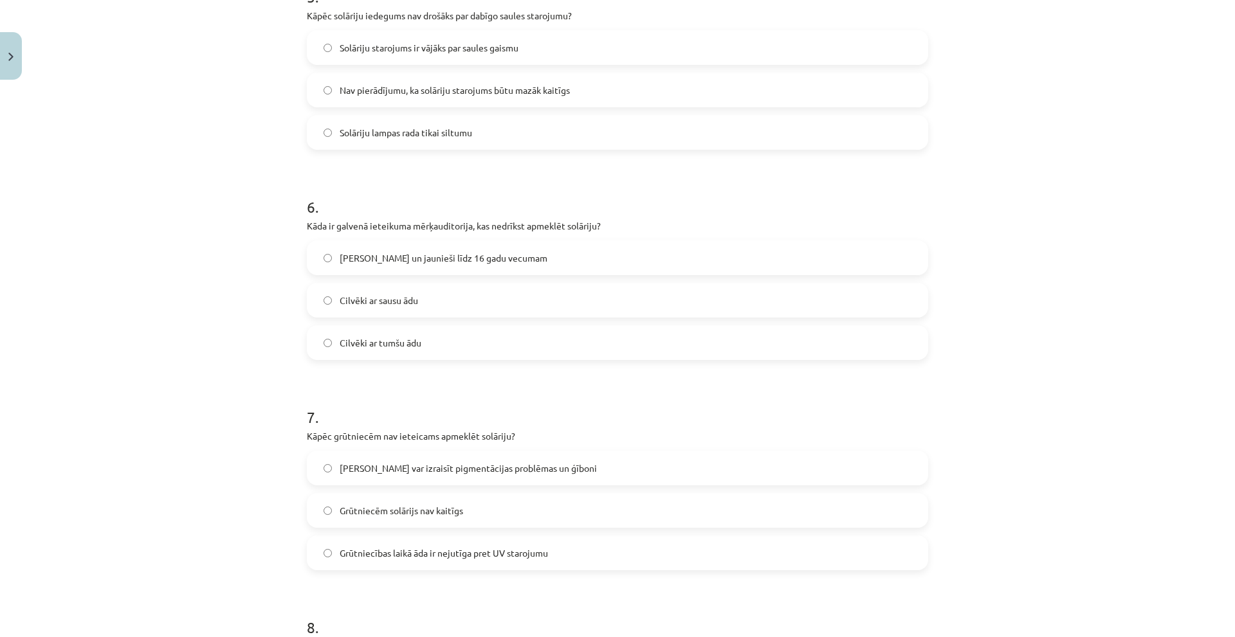
scroll to position [1202, 0]
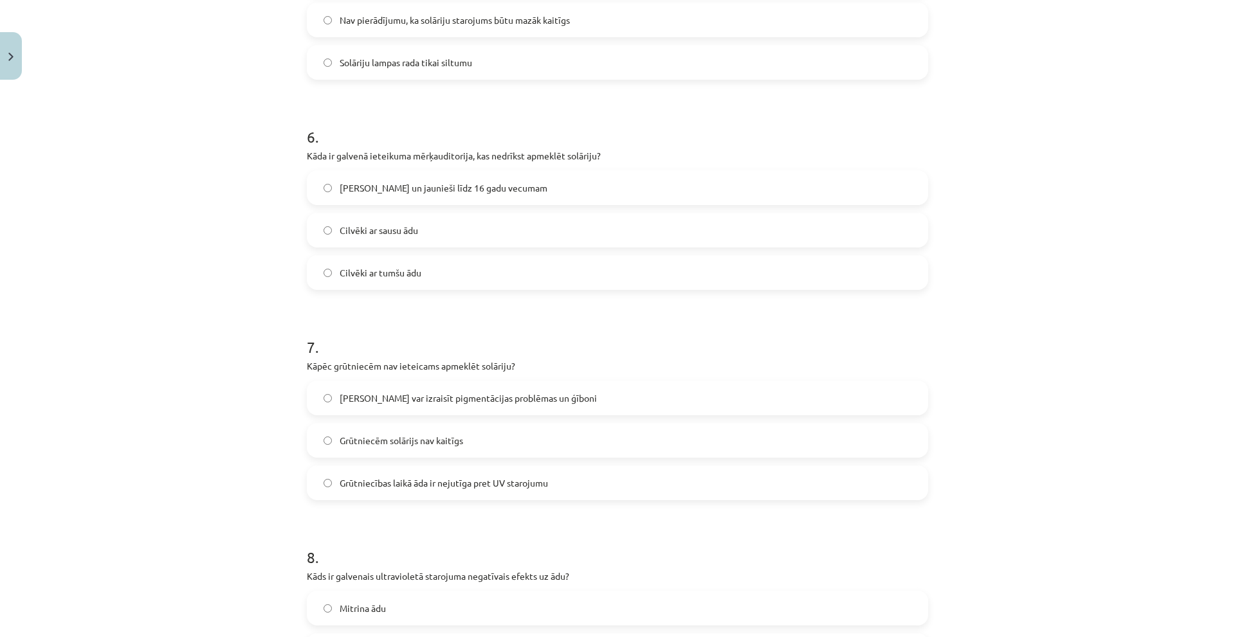
click at [405, 392] on span "Solārijs var izraisīt pigmentācijas problēmas un ģīboni" at bounding box center [468, 399] width 257 height 14
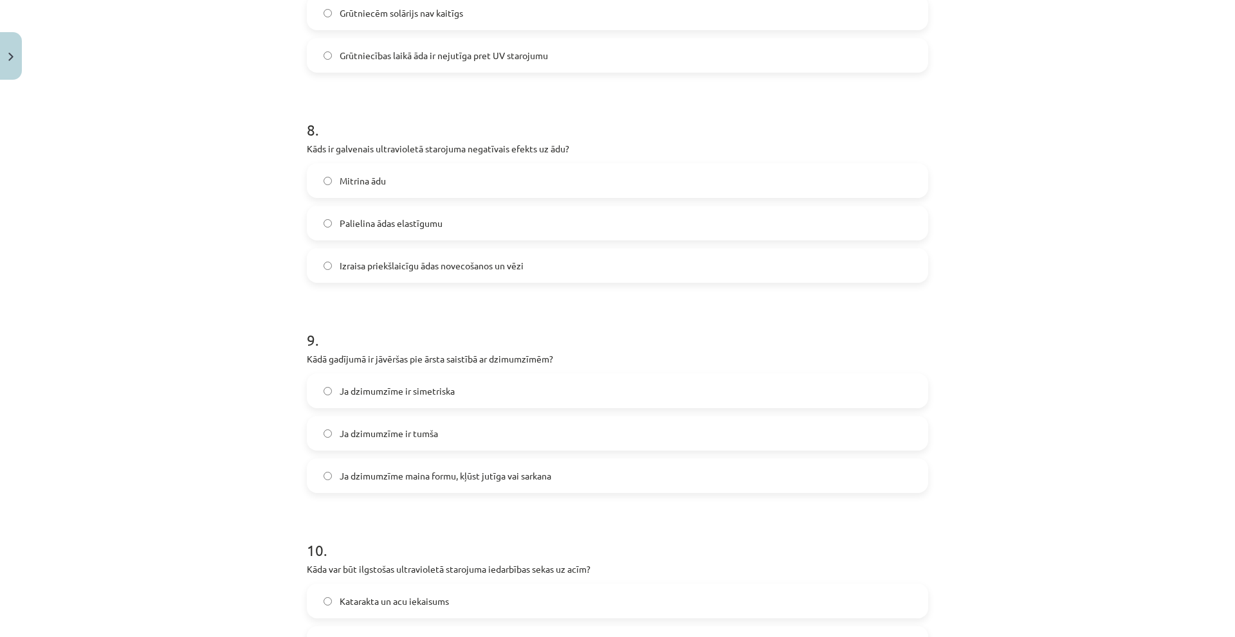
scroll to position [1653, 0]
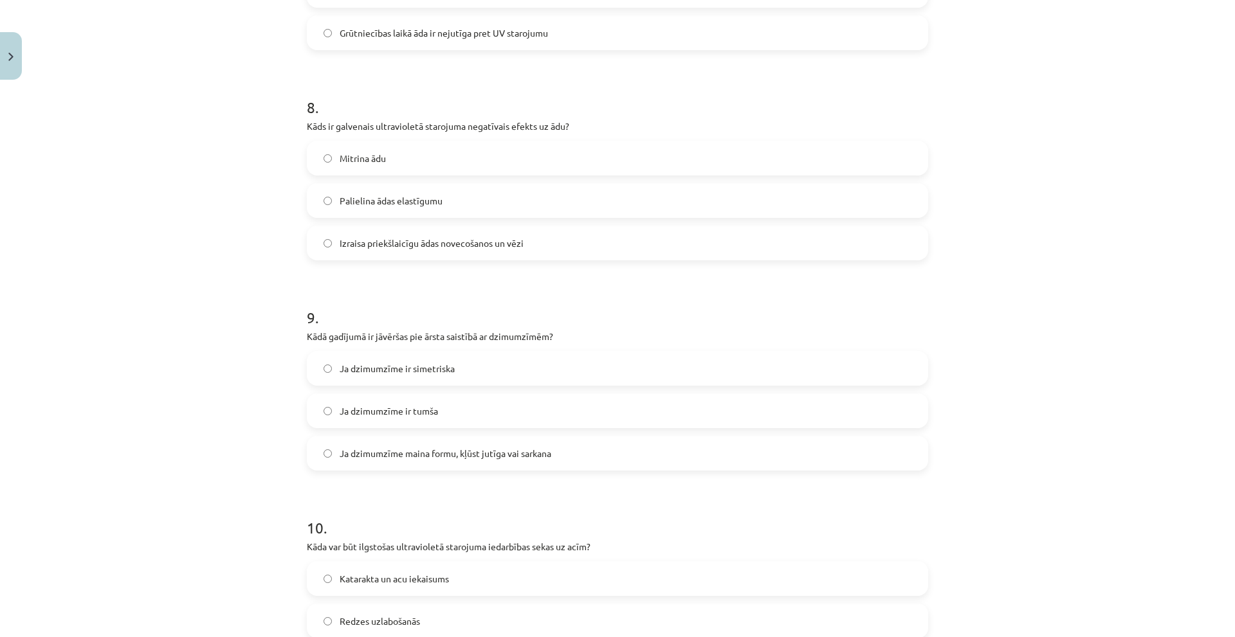
click at [401, 243] on span "Izraisa priekšlaicīgu ādas novecošanos un vēzi" at bounding box center [432, 244] width 184 height 14
click at [578, 468] on label "Ja dzimumzīme maina formu, kļūst jutīga vai sarkana" at bounding box center [617, 453] width 619 height 32
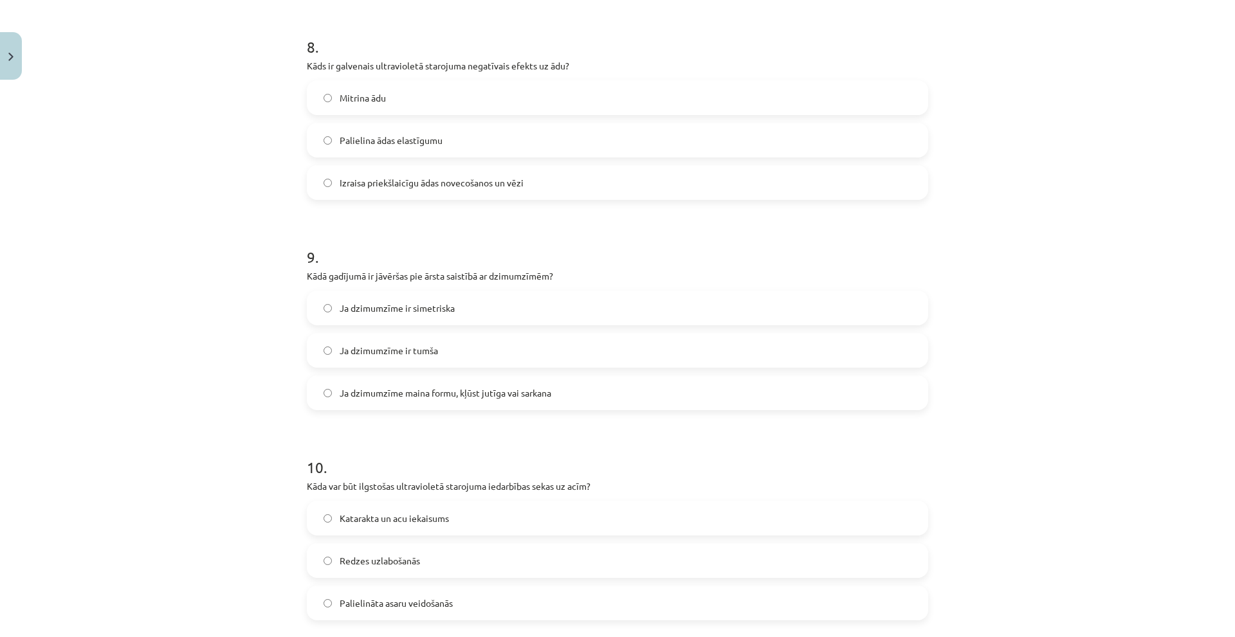
scroll to position [1781, 0]
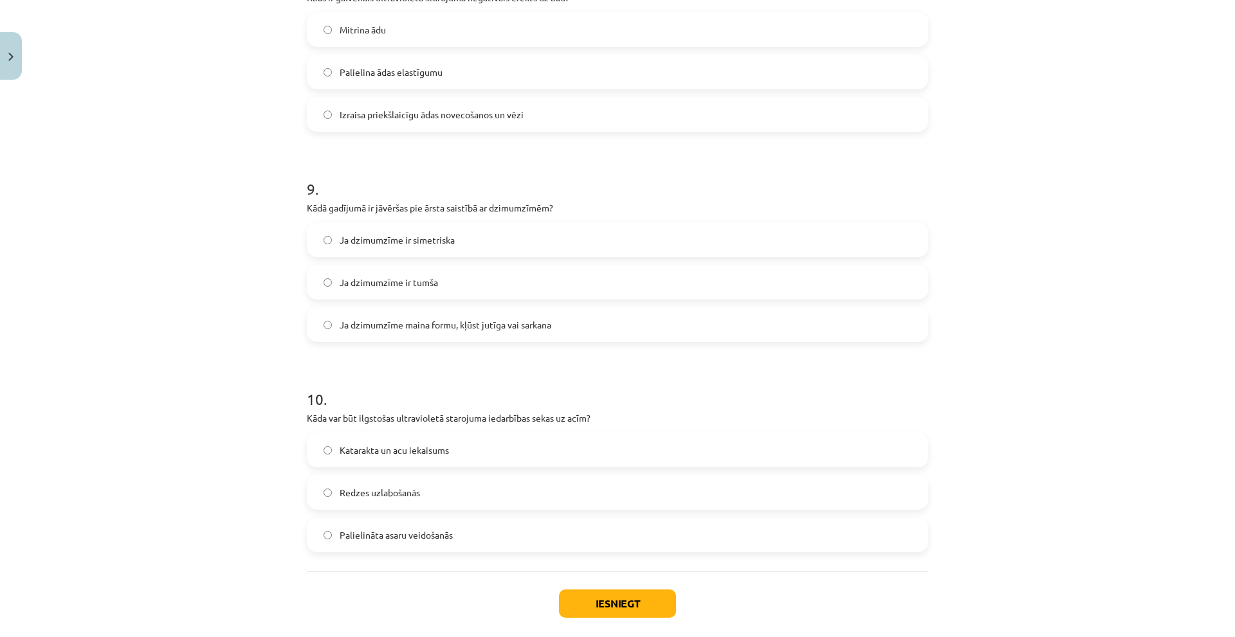
click at [485, 453] on label "Katarakta un acu iekaisums" at bounding box center [617, 450] width 619 height 32
click at [598, 603] on button "Iesniegt" at bounding box center [617, 604] width 117 height 28
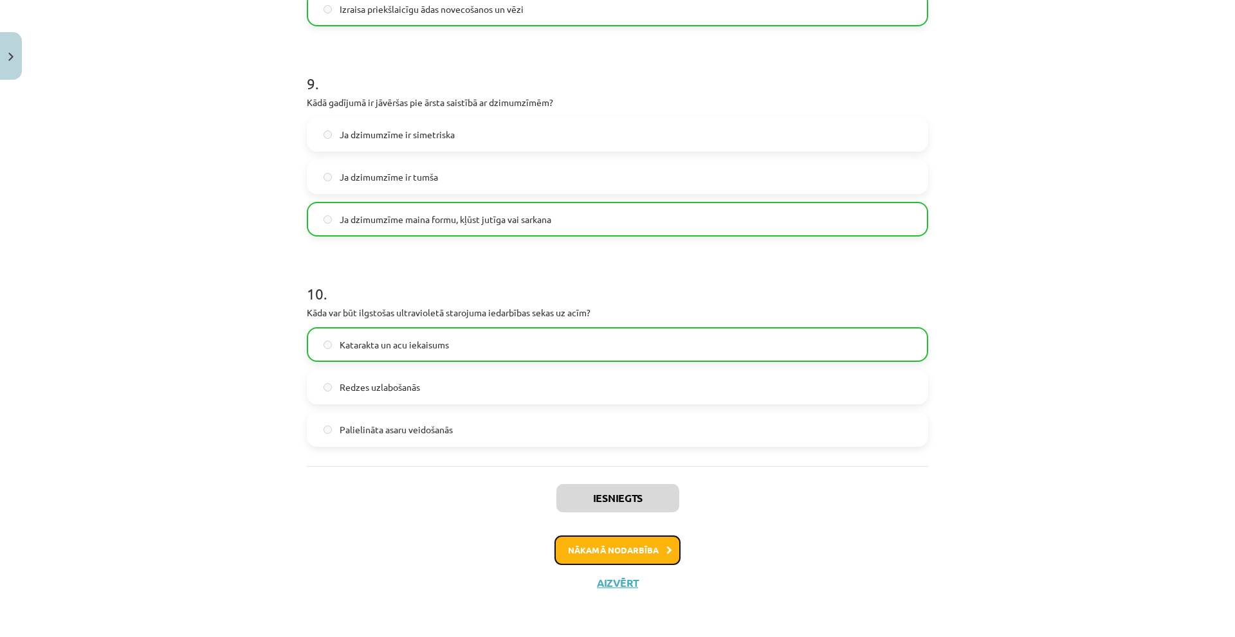
click at [598, 547] on button "Nākamā nodarbība" at bounding box center [618, 551] width 126 height 30
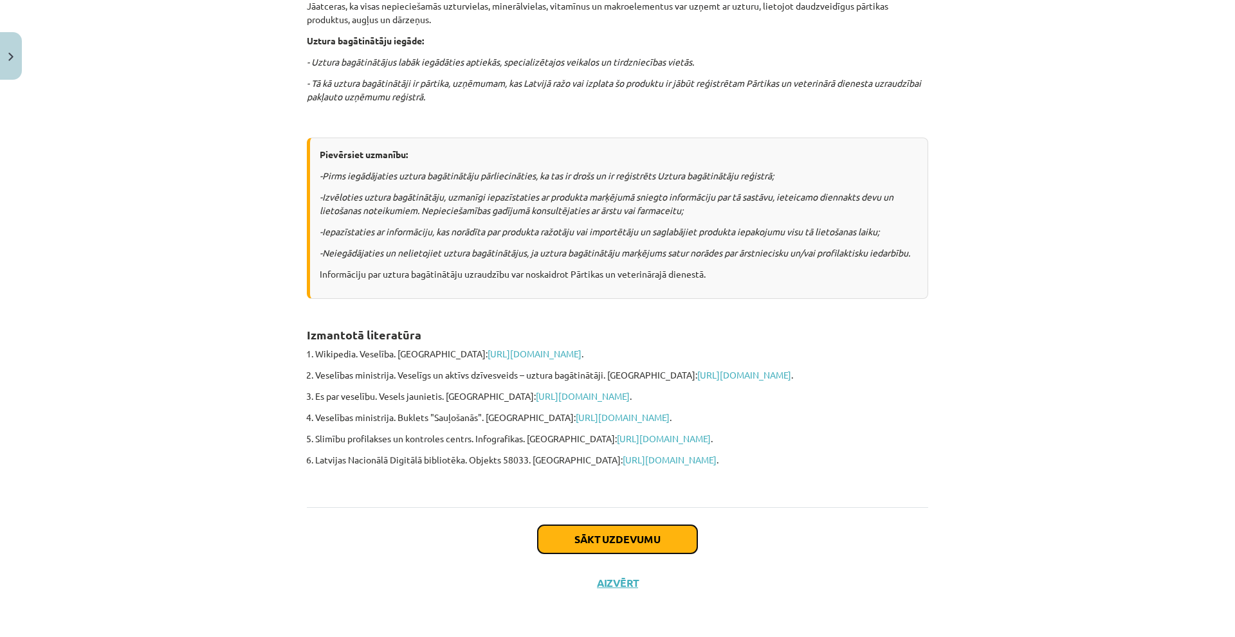
click at [583, 540] on button "Sākt uzdevumu" at bounding box center [618, 540] width 160 height 28
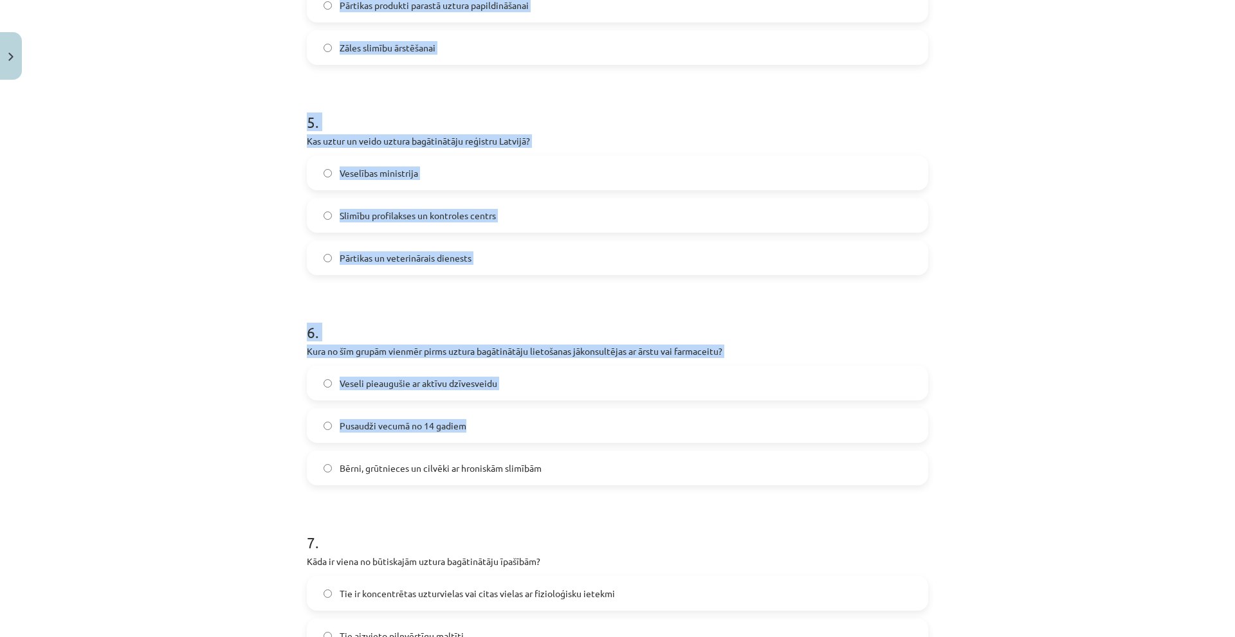
scroll to position [997, 0]
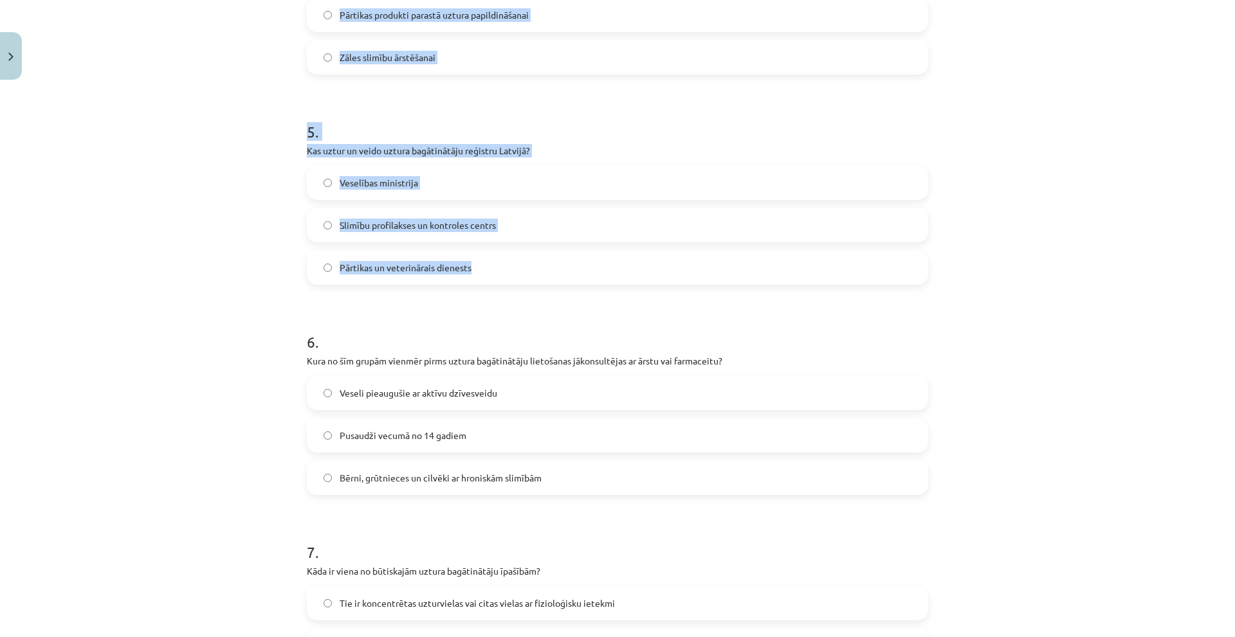
drag, startPoint x: 291, startPoint y: 231, endPoint x: 477, endPoint y: 284, distance: 193.2
click at [477, 284] on div "Mācību tēma: Sports un veselība - 10. klases 3. ieskaites mācību materiāls #4 U…" at bounding box center [617, 318] width 1235 height 637
copy form "1 . Kas raksturo uztura bagātinātāju lietošanu? Tie ir piemēroti lietošanai bez…"
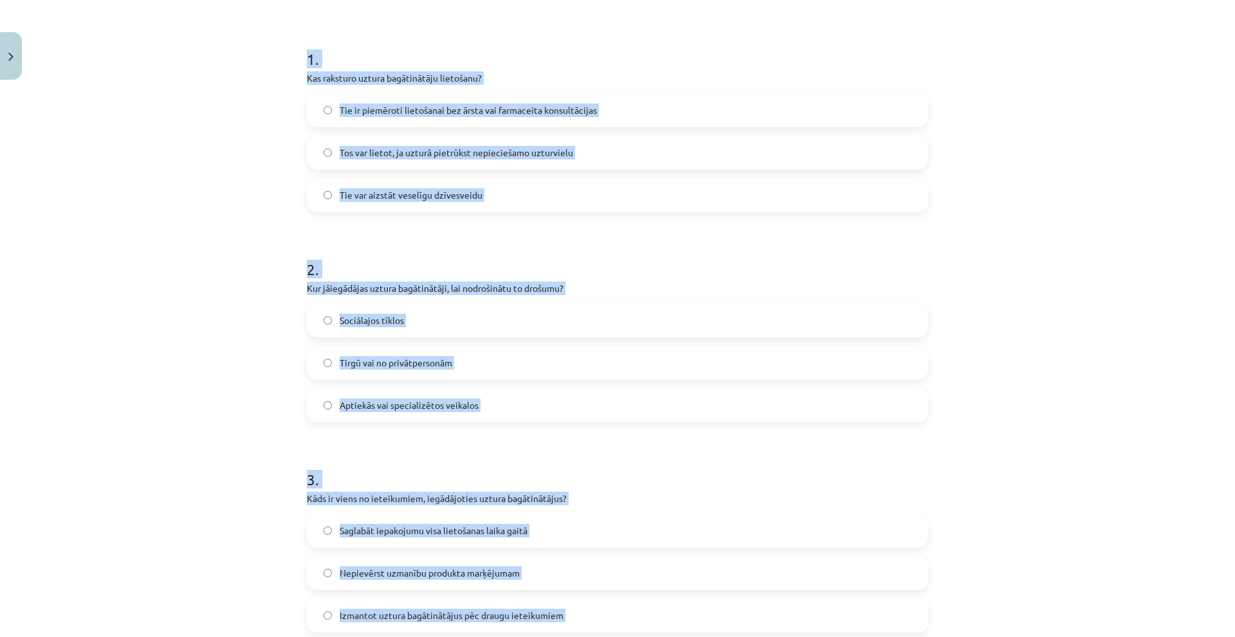
scroll to position [161, 0]
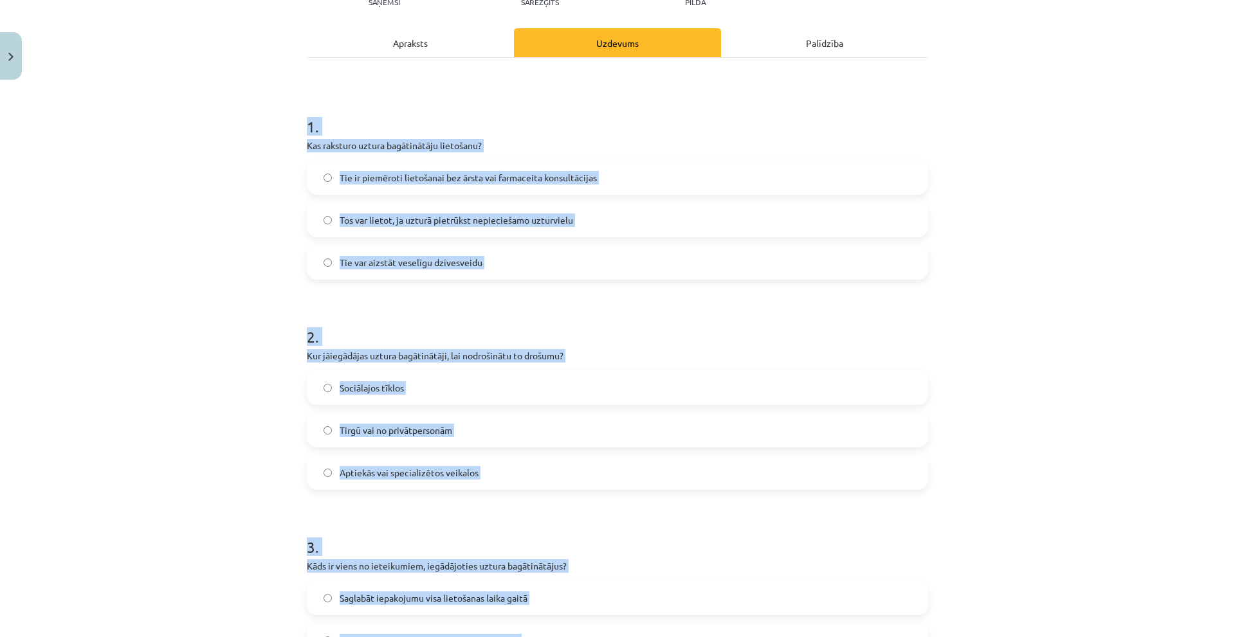
click at [185, 298] on div "Mācību tēma: Sports un veselība - 10. klases 3. ieskaites mācību materiāls #4 U…" at bounding box center [617, 318] width 1235 height 637
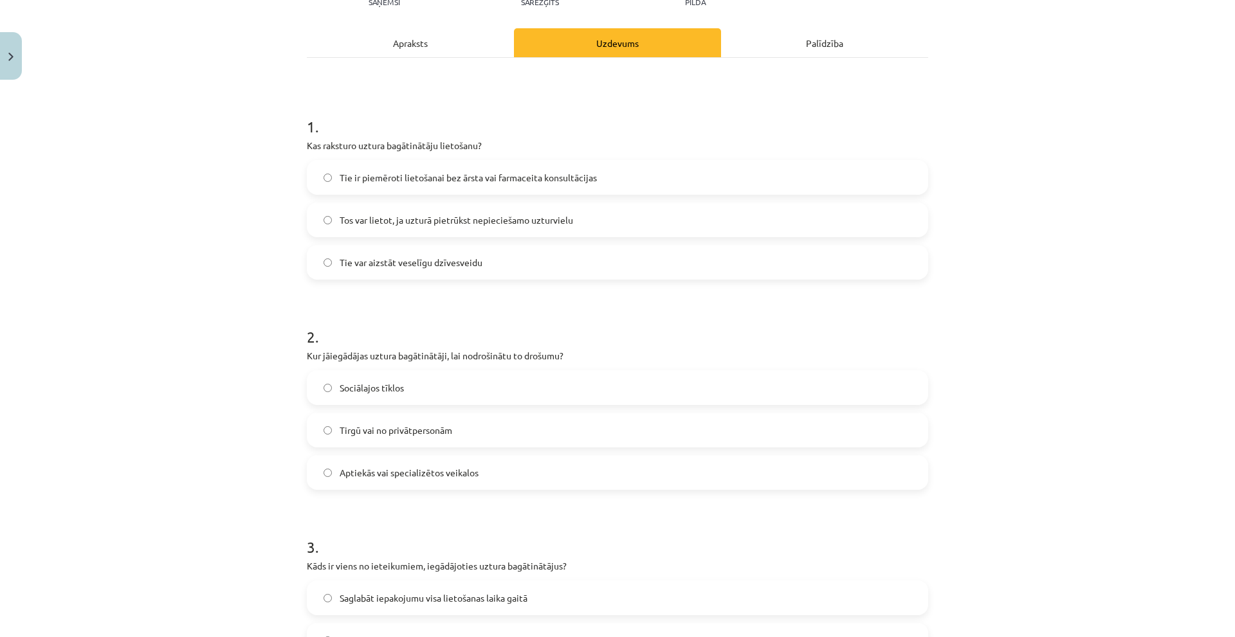
click at [553, 219] on span "Tos var lietot, ja uzturā pietrūkst nepieciešamo uzturvielu" at bounding box center [457, 221] width 234 height 14
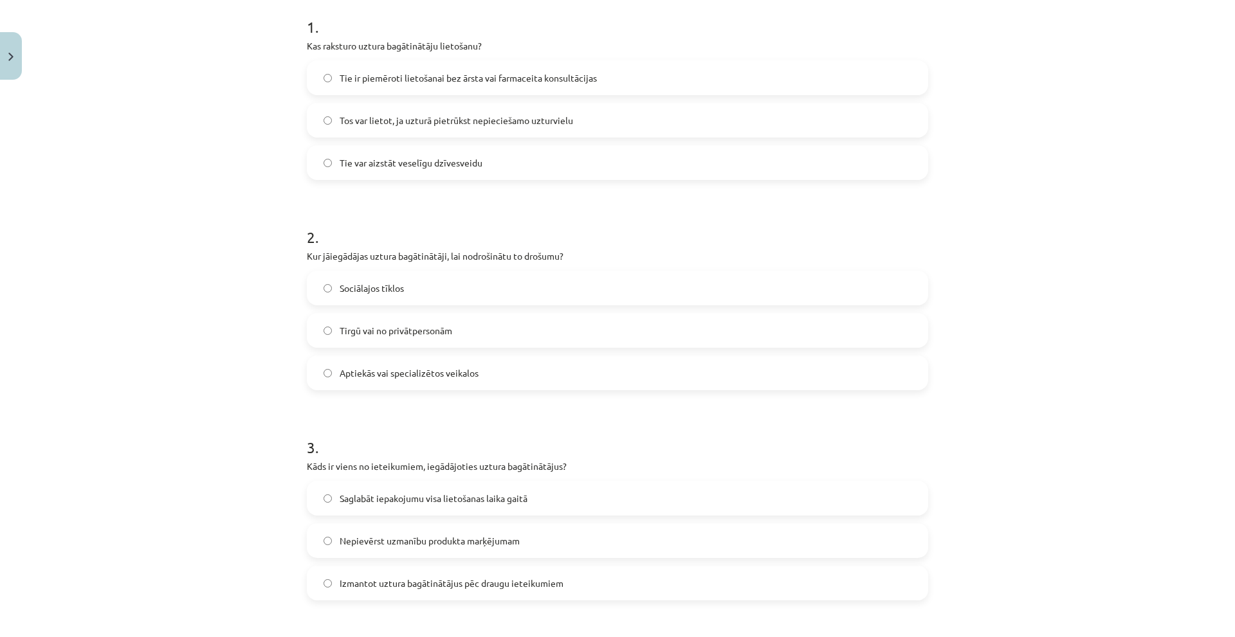
scroll to position [418, 0]
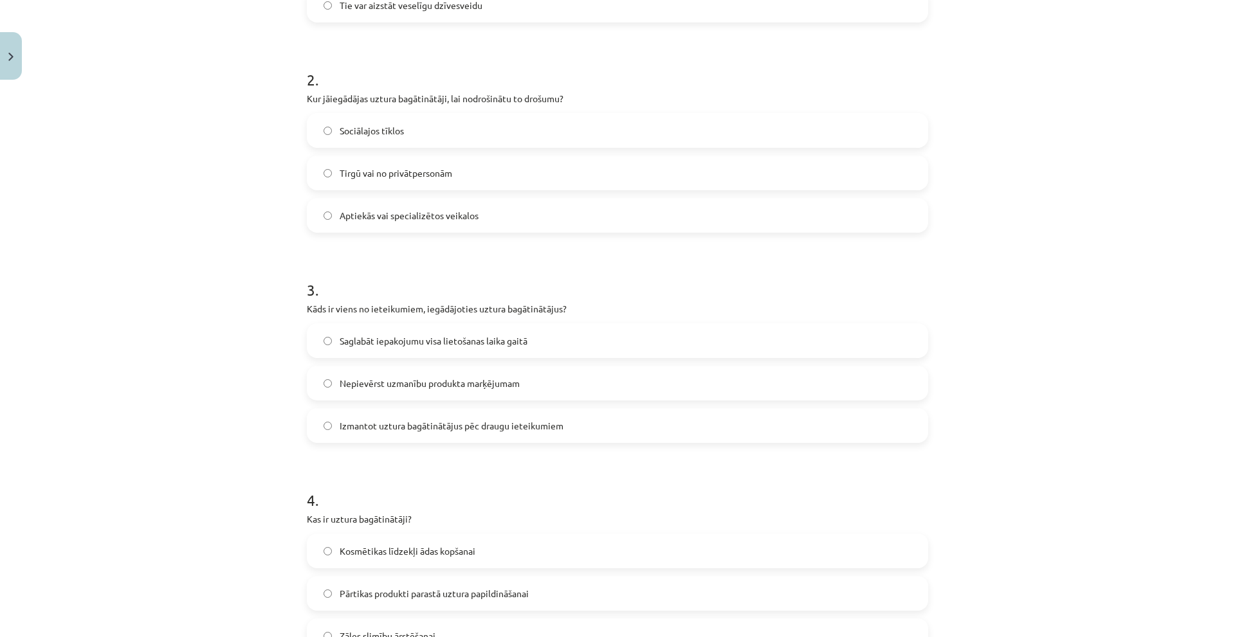
click at [379, 215] on span "Aptiekās vai specializētos veikalos" at bounding box center [409, 216] width 139 height 14
click at [463, 347] on span "Saglabāt iepakojumu visa lietošanas laika gaitā" at bounding box center [434, 342] width 188 height 14
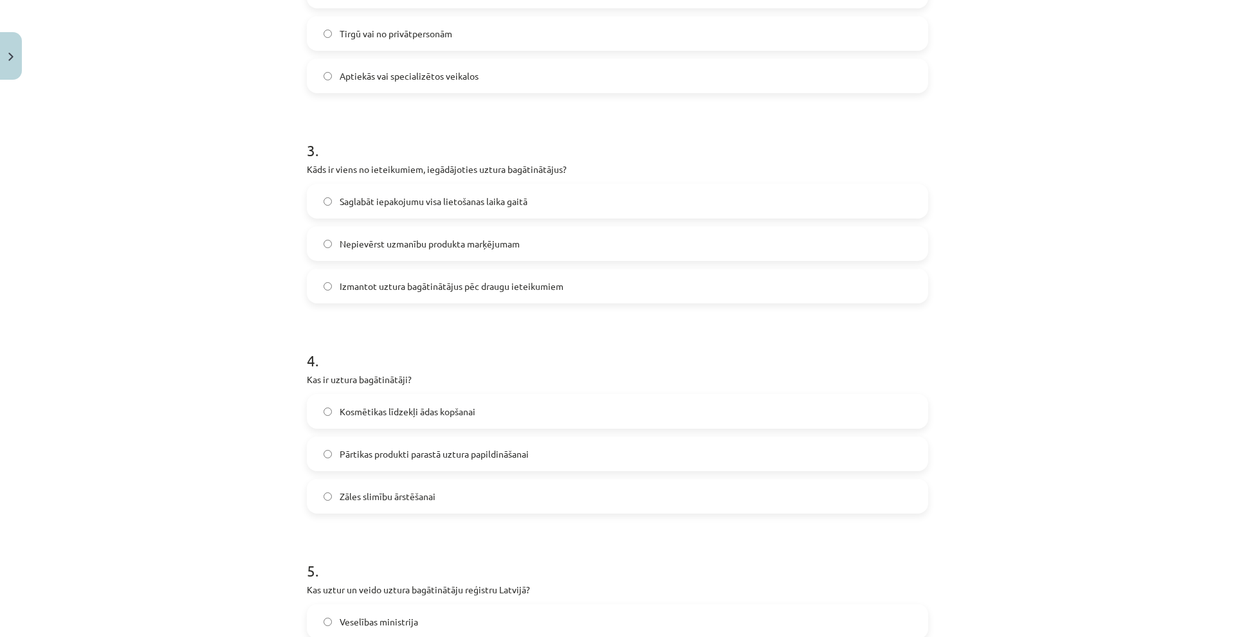
scroll to position [611, 0]
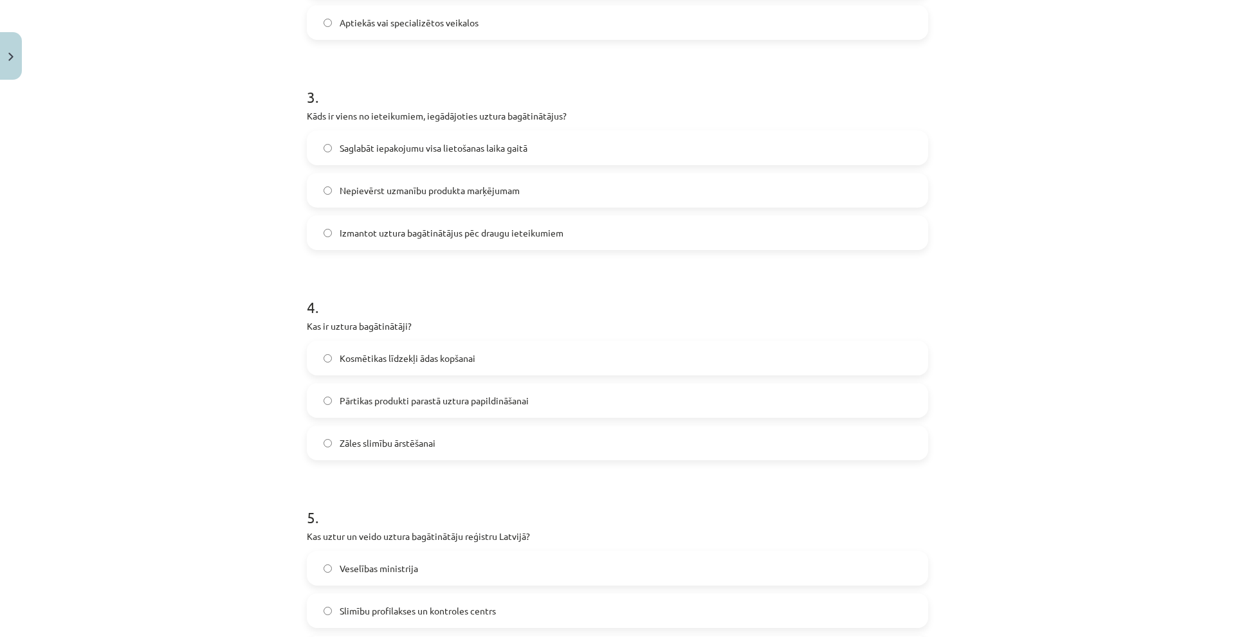
click at [428, 411] on label "Pārtikas produkti parastā uztura papildināšanai" at bounding box center [617, 401] width 619 height 32
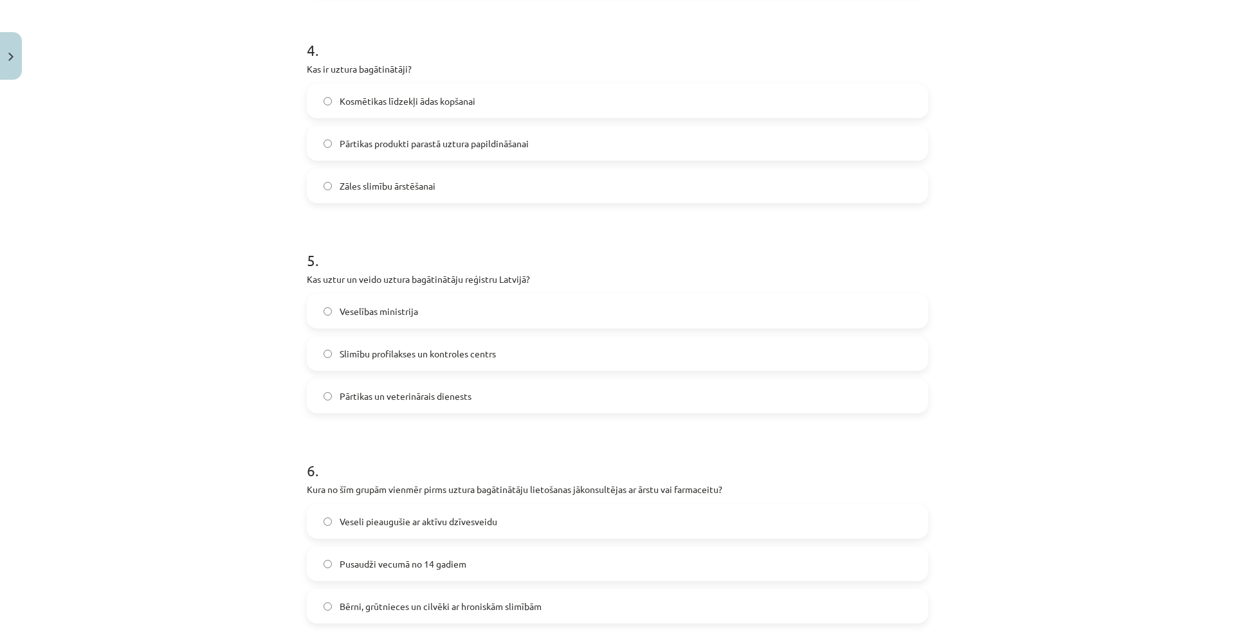
drag, startPoint x: 484, startPoint y: 352, endPoint x: 313, endPoint y: 3, distance: 389.0
click at [484, 351] on span "Slimību profilakses un kontroles centrs" at bounding box center [418, 354] width 156 height 14
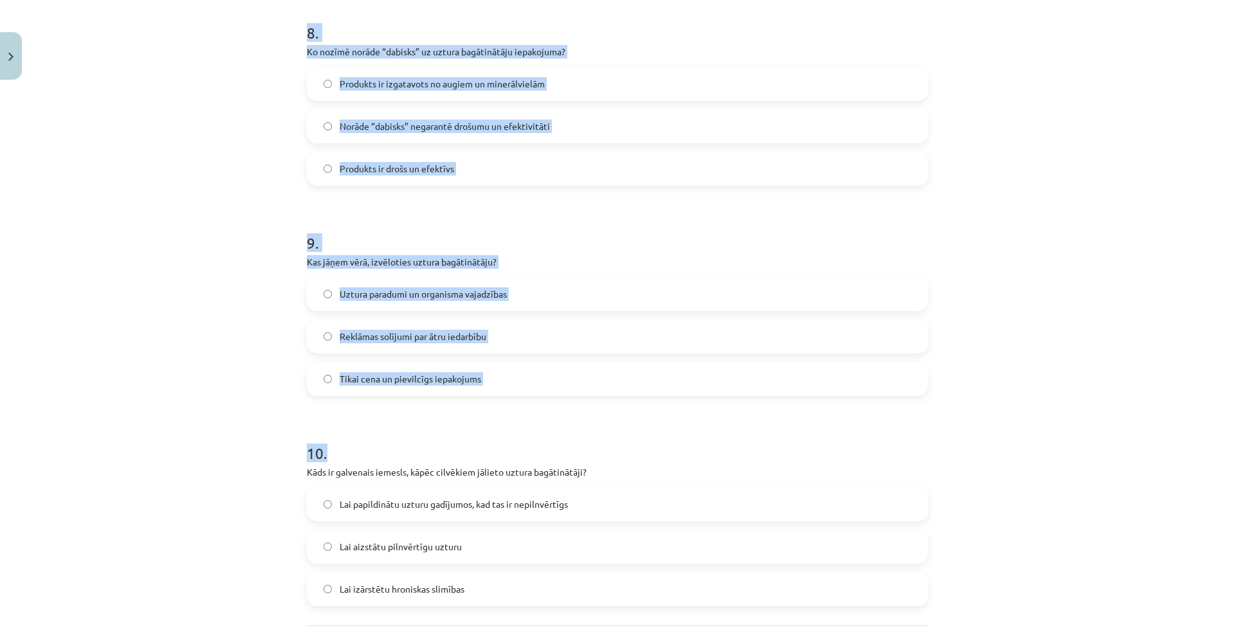
scroll to position [1846, 0]
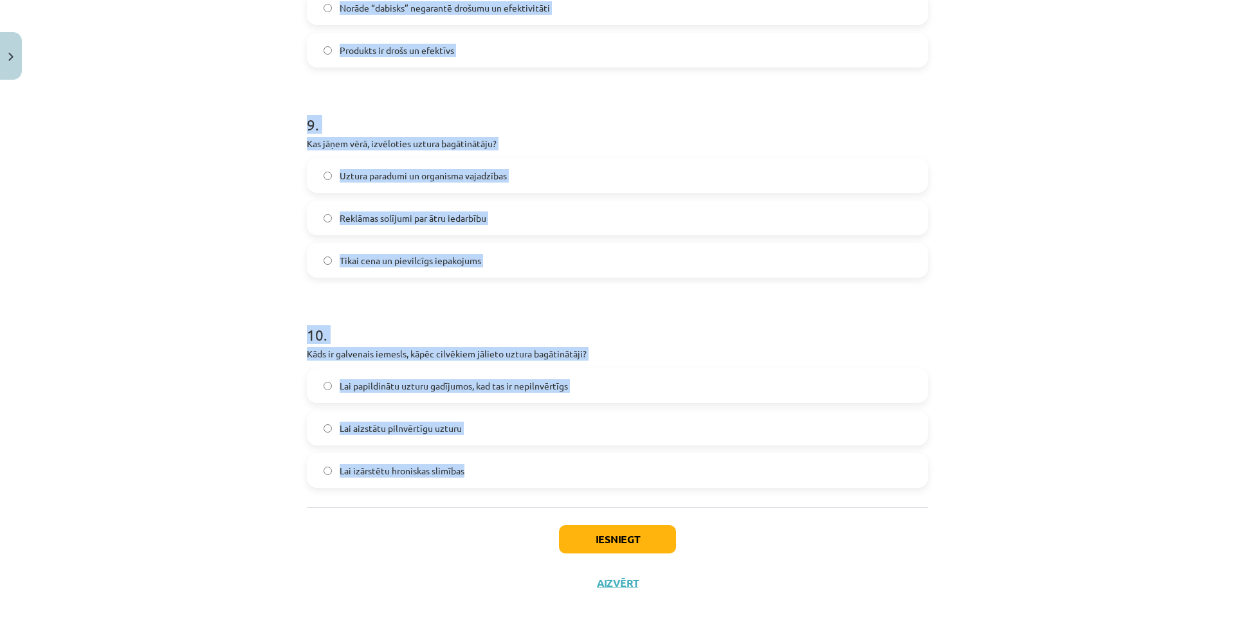
drag, startPoint x: 275, startPoint y: 245, endPoint x: 468, endPoint y: 479, distance: 303.8
click at [468, 479] on div "Mācību tēma: Sports un veselība - 10. klases 3. ieskaites mācību materiāls #4 U…" at bounding box center [617, 318] width 1235 height 637
copy form "6 . Kura no šīm grupām vienmēr pirms uztura bagātinātāju lietošanas jākonsultēj…"
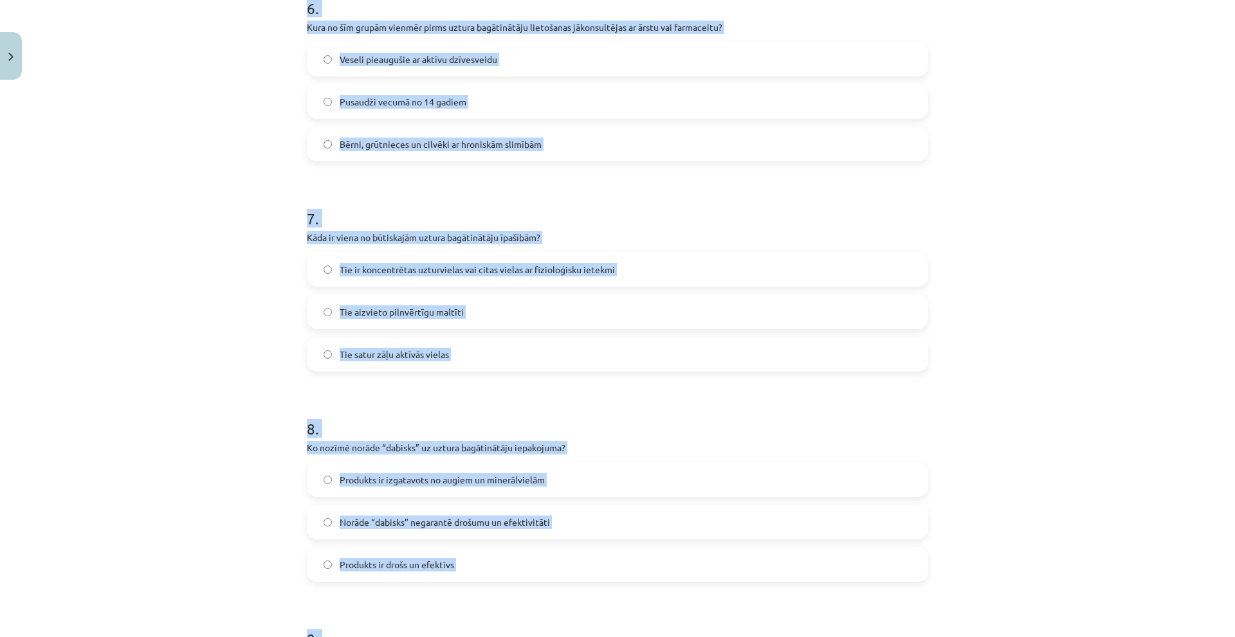
click at [129, 249] on div "Mācību tēma: Sports un veselība - 10. klases 3. ieskaites mācību materiāls #4 U…" at bounding box center [617, 318] width 1235 height 637
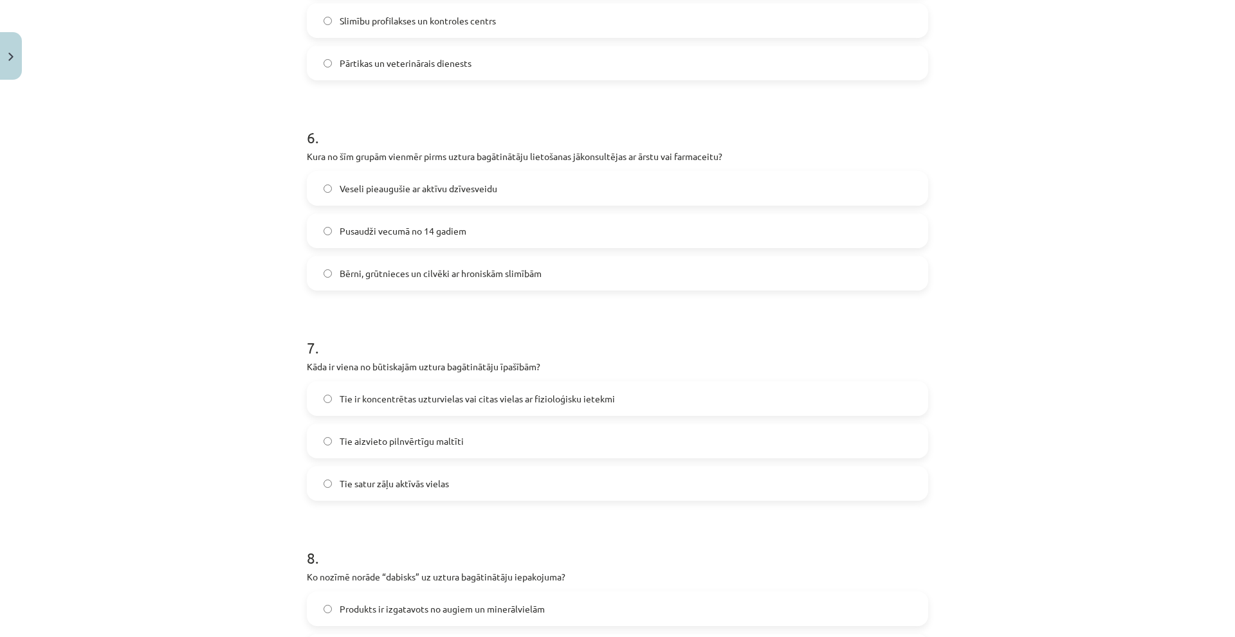
scroll to position [1202, 0]
click at [490, 269] on span "Bērni, grūtnieces un cilvēki ar hroniskām slimībām" at bounding box center [441, 273] width 202 height 14
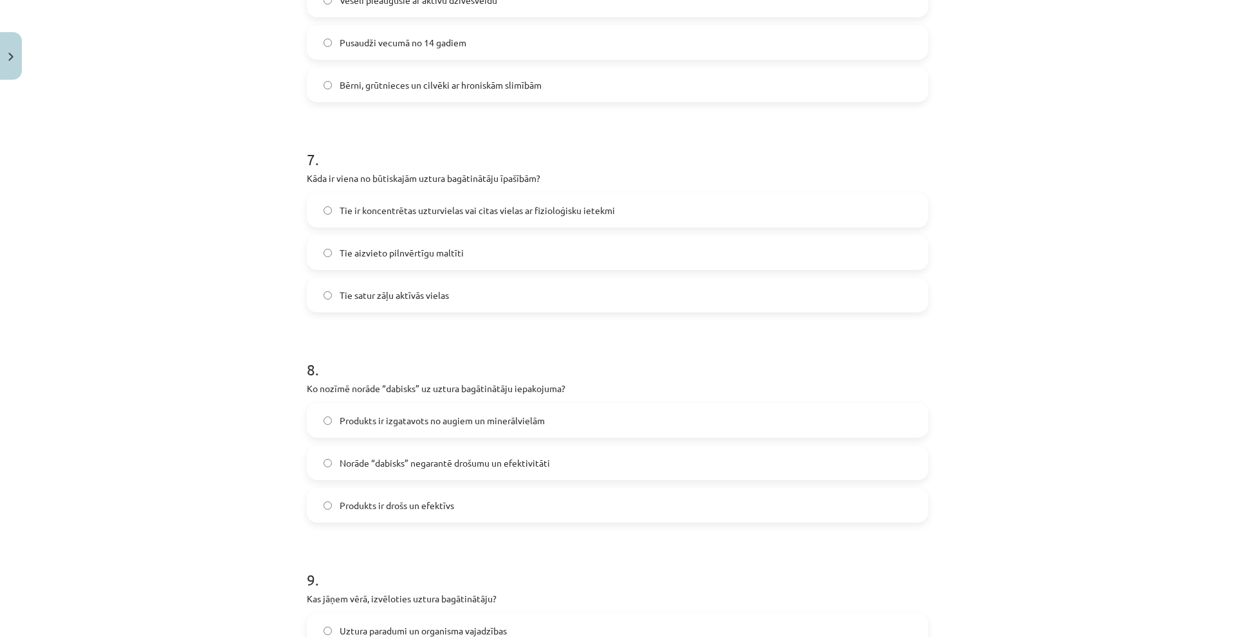
scroll to position [1395, 0]
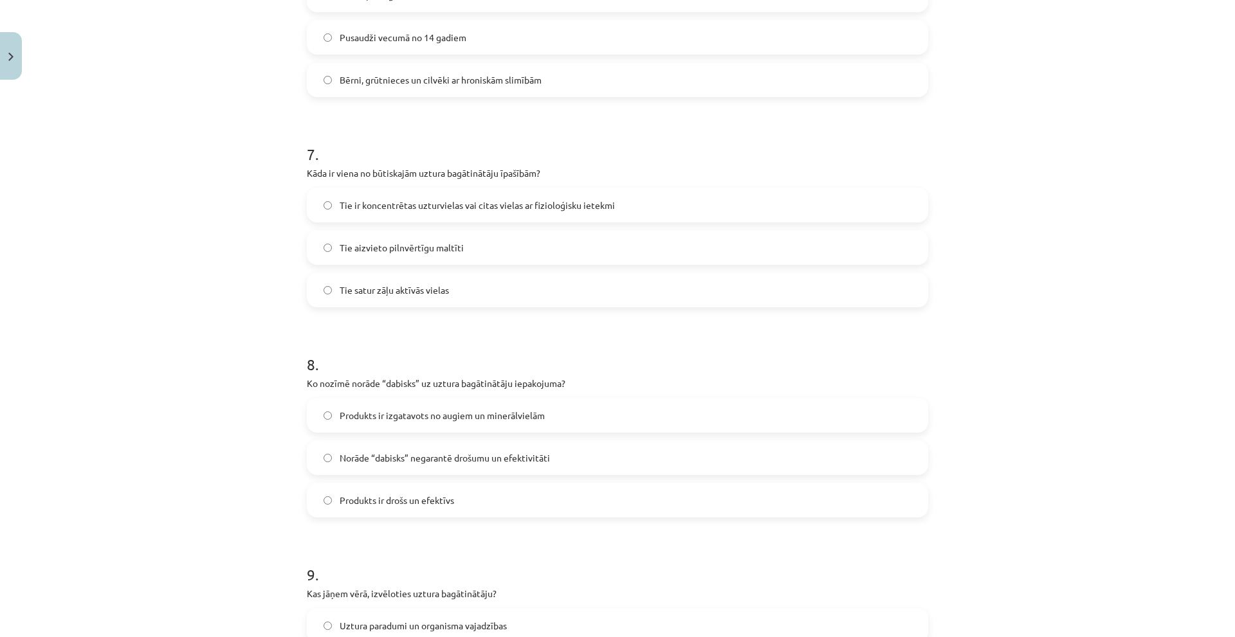
click at [495, 206] on span "Tie ir koncentrētas uzturvielas vai citas vielas ar fizioloģisku ietekmi" at bounding box center [477, 206] width 275 height 14
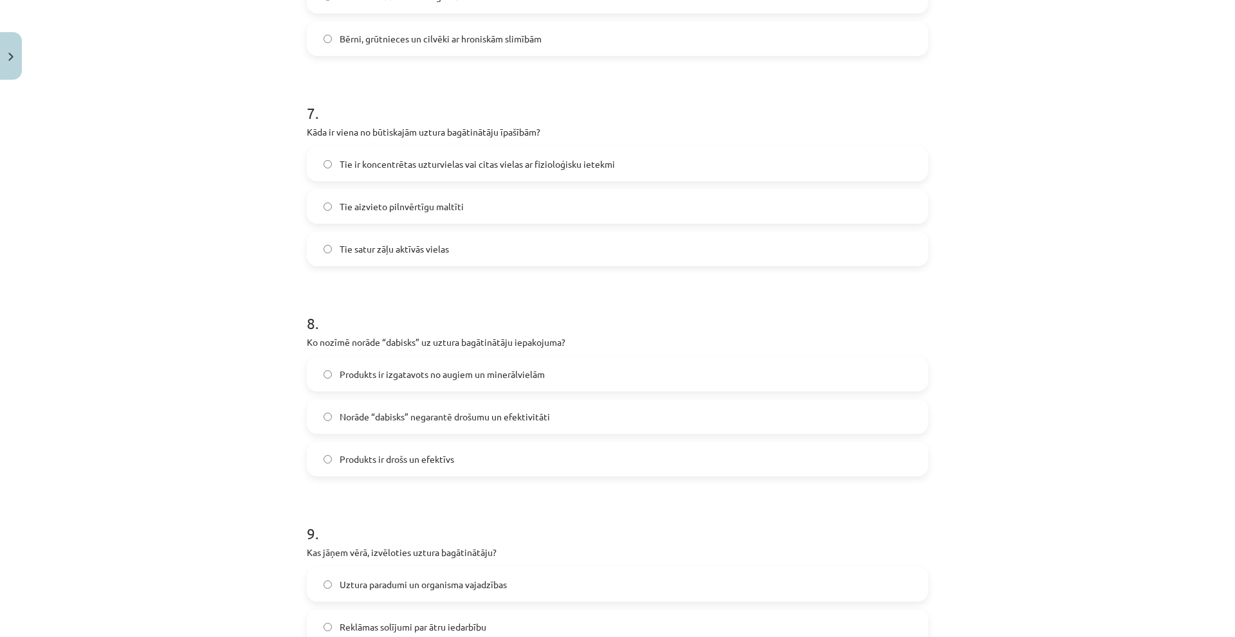
scroll to position [1460, 0]
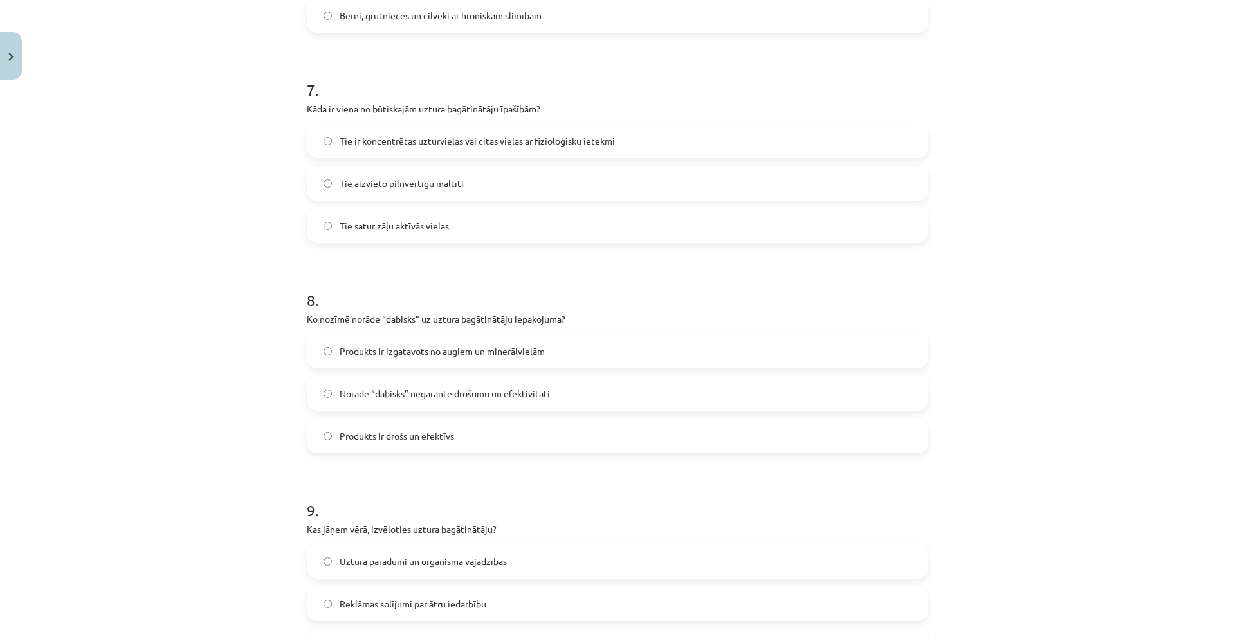
click at [378, 403] on label "Norāde “dabisks” negarantē drošumu un efektivitāti" at bounding box center [617, 394] width 619 height 32
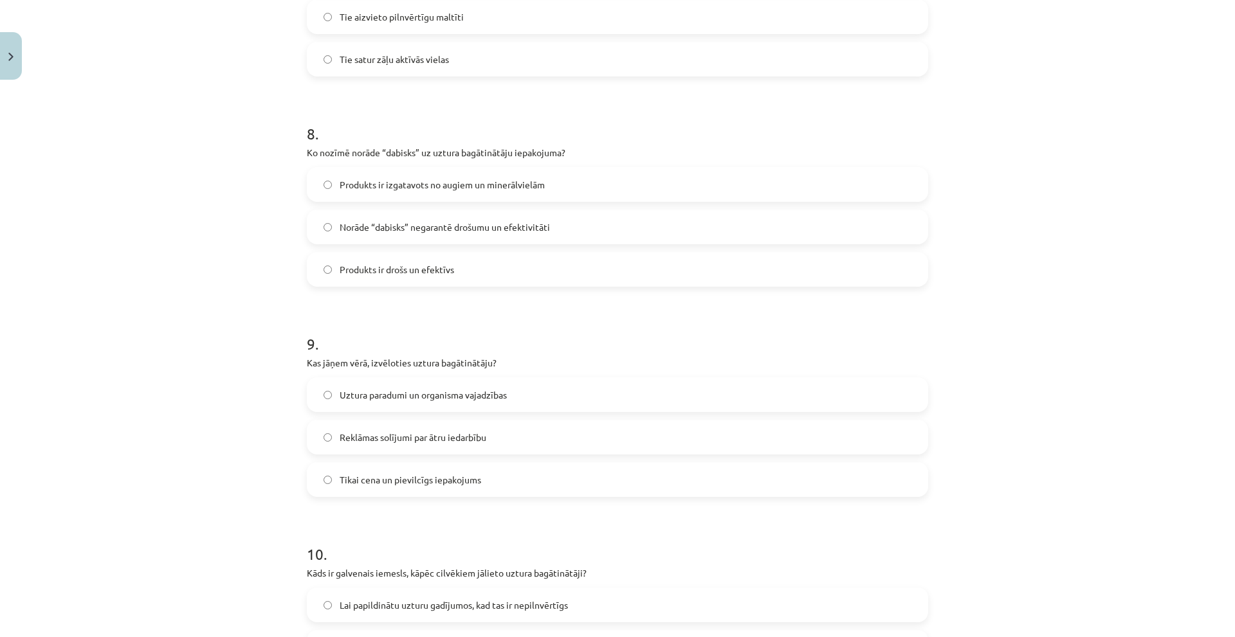
scroll to position [1717, 0]
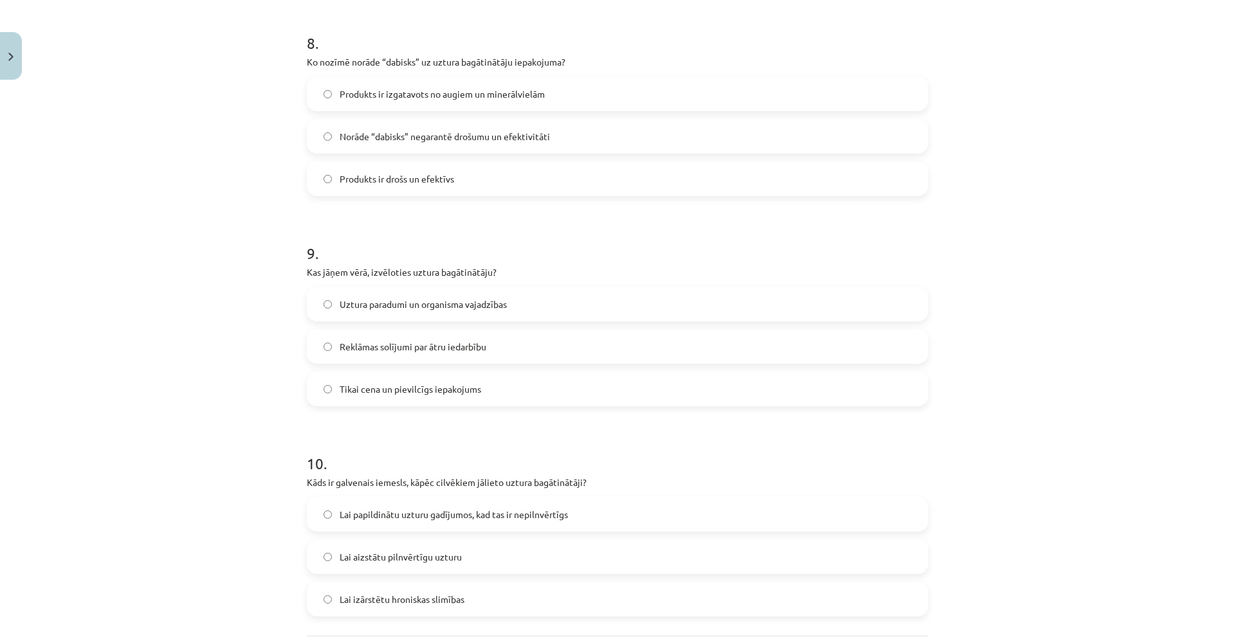
click at [416, 307] on span "Uztura paradumi un organisma vajadzības" at bounding box center [423, 305] width 167 height 14
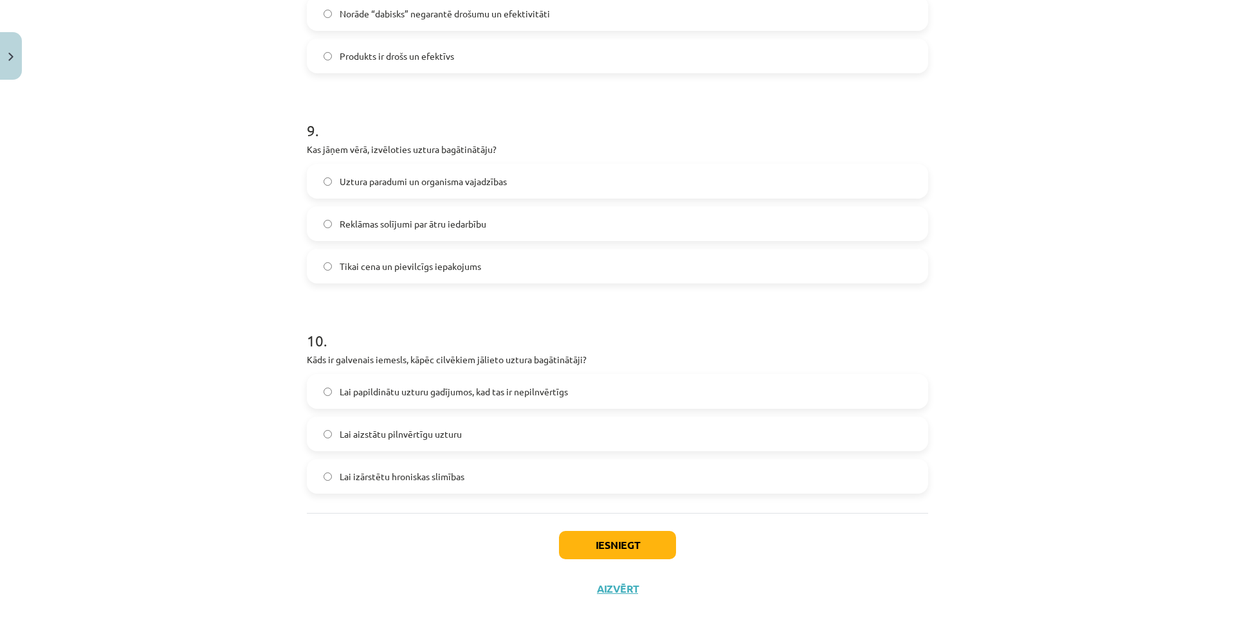
scroll to position [1846, 0]
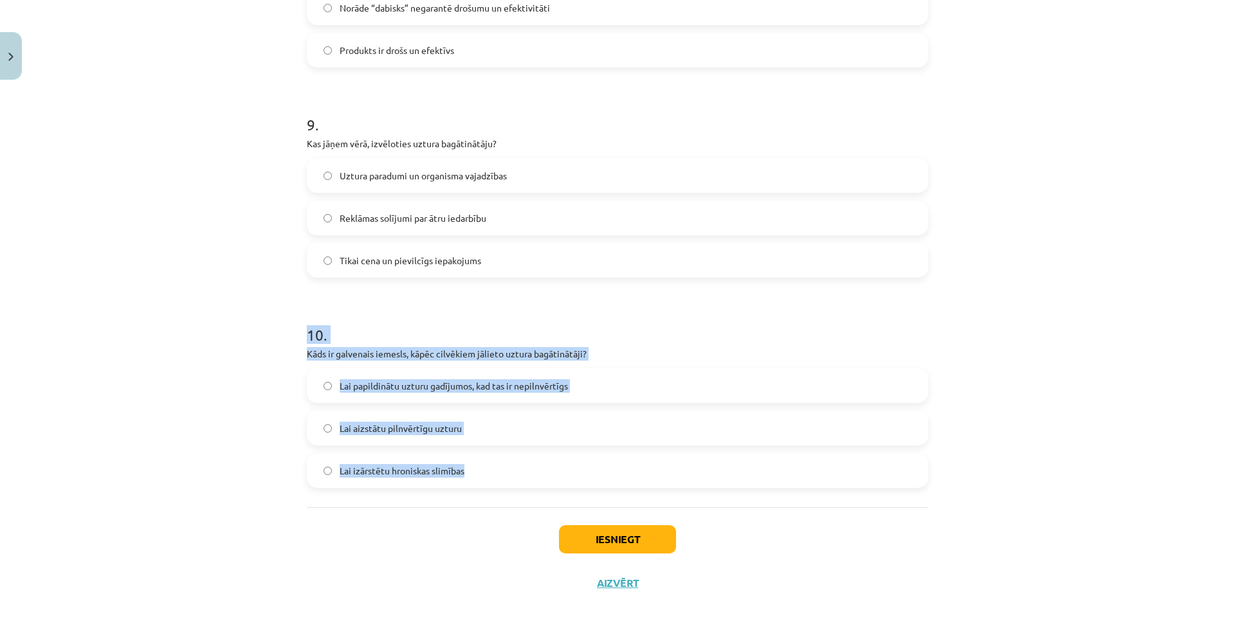
drag, startPoint x: 284, startPoint y: 318, endPoint x: 466, endPoint y: 506, distance: 261.6
click at [466, 506] on div "Mācību tēma: Sports un veselība - 10. klases 3. ieskaites mācību materiāls #4 U…" at bounding box center [617, 318] width 1235 height 637
copy div "10 . Kāds ir galvenais iemesls, kāpēc cilvēkiem jālieto uztura bagātinātāji? La…"
click at [628, 396] on label "Lai papildinātu uzturu gadījumos, kad tas ir nepilnvērtīgs" at bounding box center [617, 386] width 619 height 32
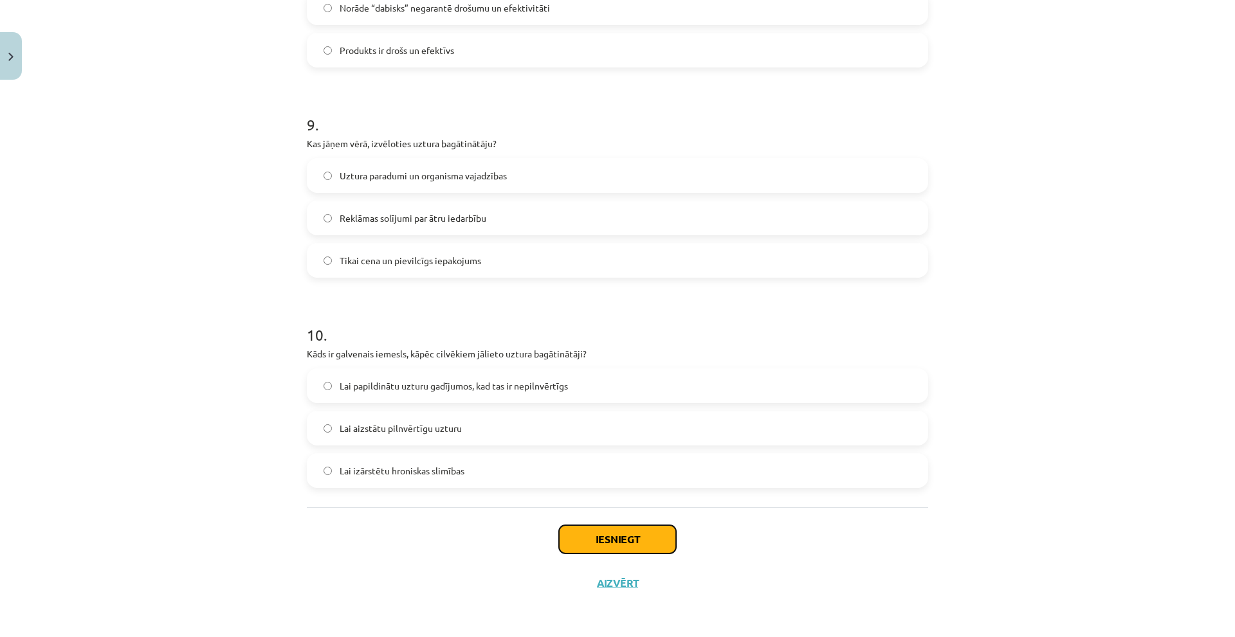
click at [603, 553] on button "Iesniegt" at bounding box center [617, 540] width 117 height 28
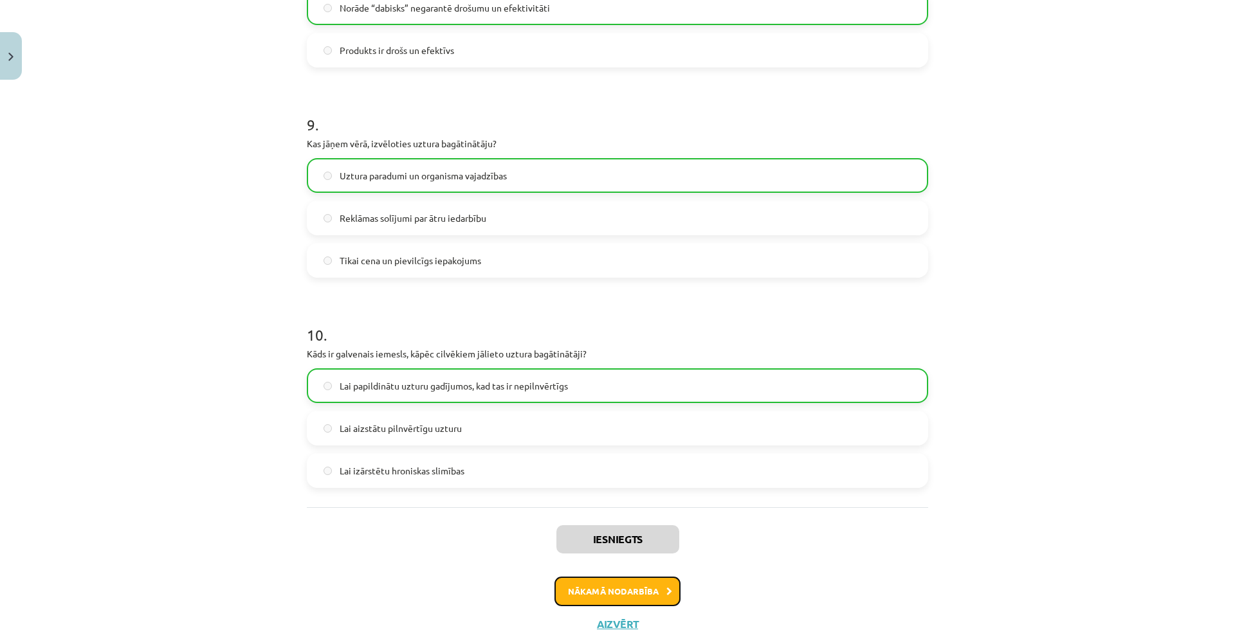
click at [613, 580] on button "Nākamā nodarbība" at bounding box center [618, 592] width 126 height 30
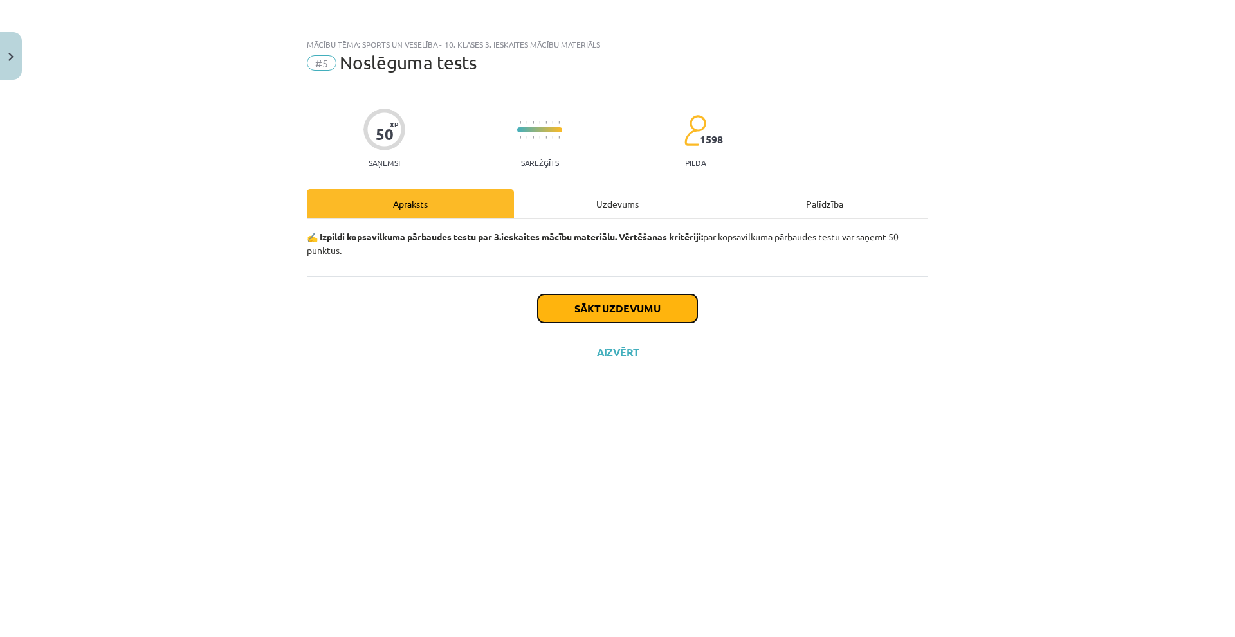
click at [588, 304] on button "Sākt uzdevumu" at bounding box center [618, 309] width 160 height 28
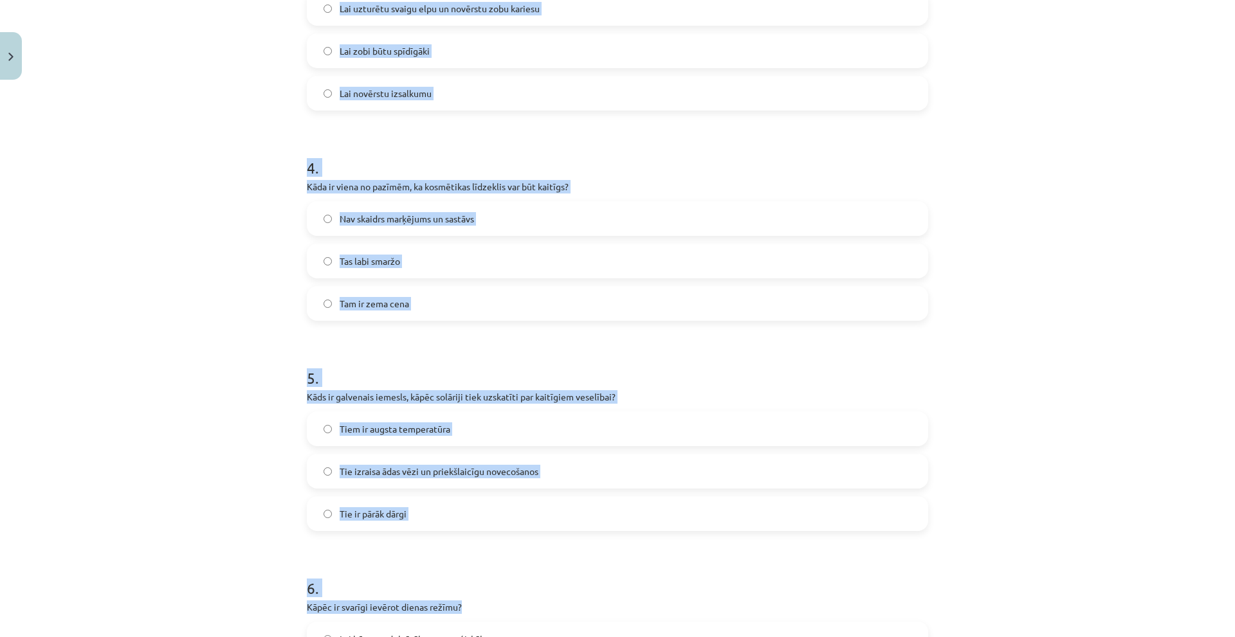
scroll to position [772, 0]
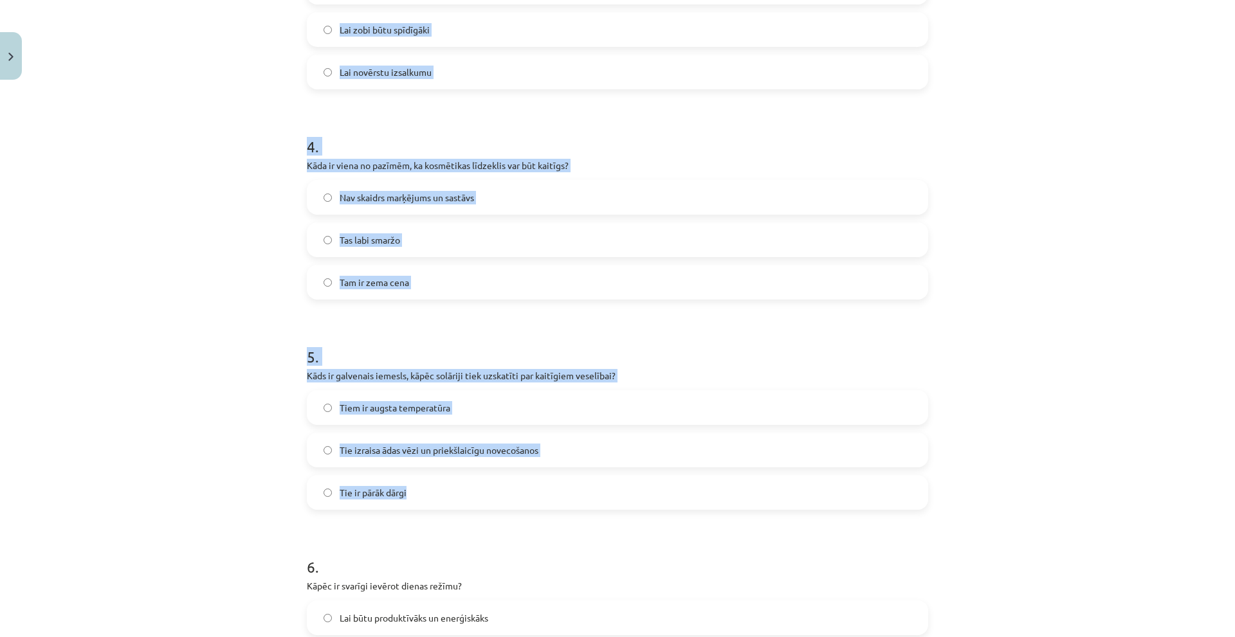
drag, startPoint x: 285, startPoint y: 283, endPoint x: 463, endPoint y: 504, distance: 283.2
click at [463, 504] on div "Mācību tēma: Sports un veselība - 10. klases 3. ieskaites mācību materiāls #5 N…" at bounding box center [617, 318] width 1235 height 637
copy form "1 . Kāpēc ir svarīgi vēdināt telpas? Lai izvairītos no putekļiem Lai uzlabotu i…"
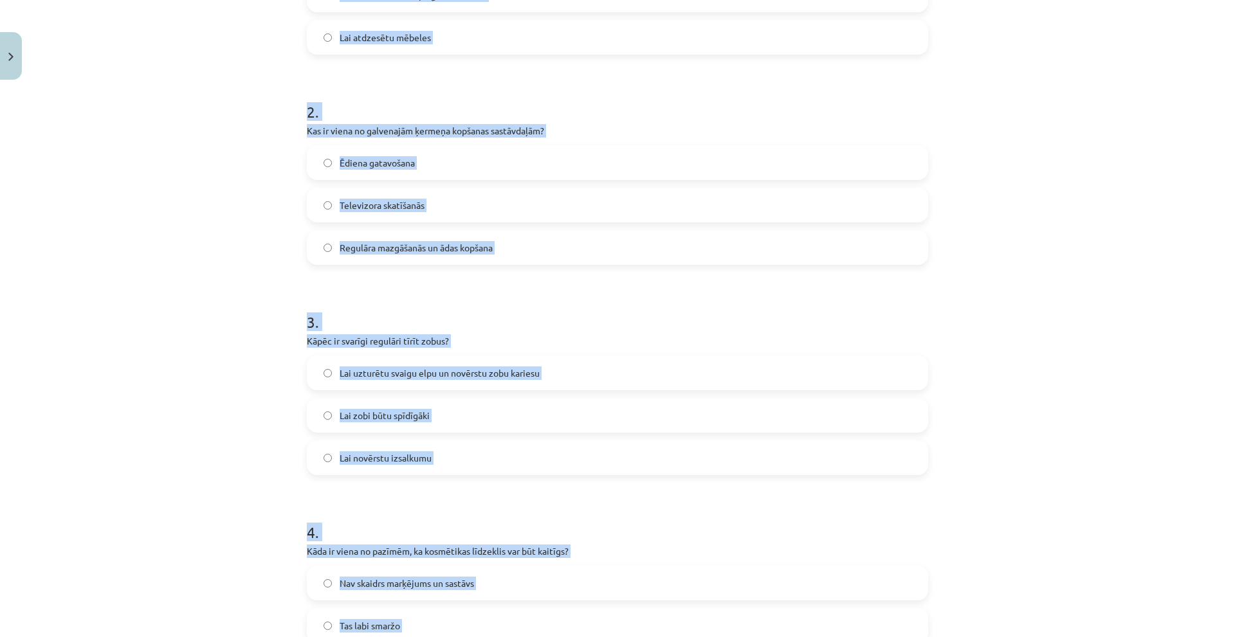
scroll to position [129, 0]
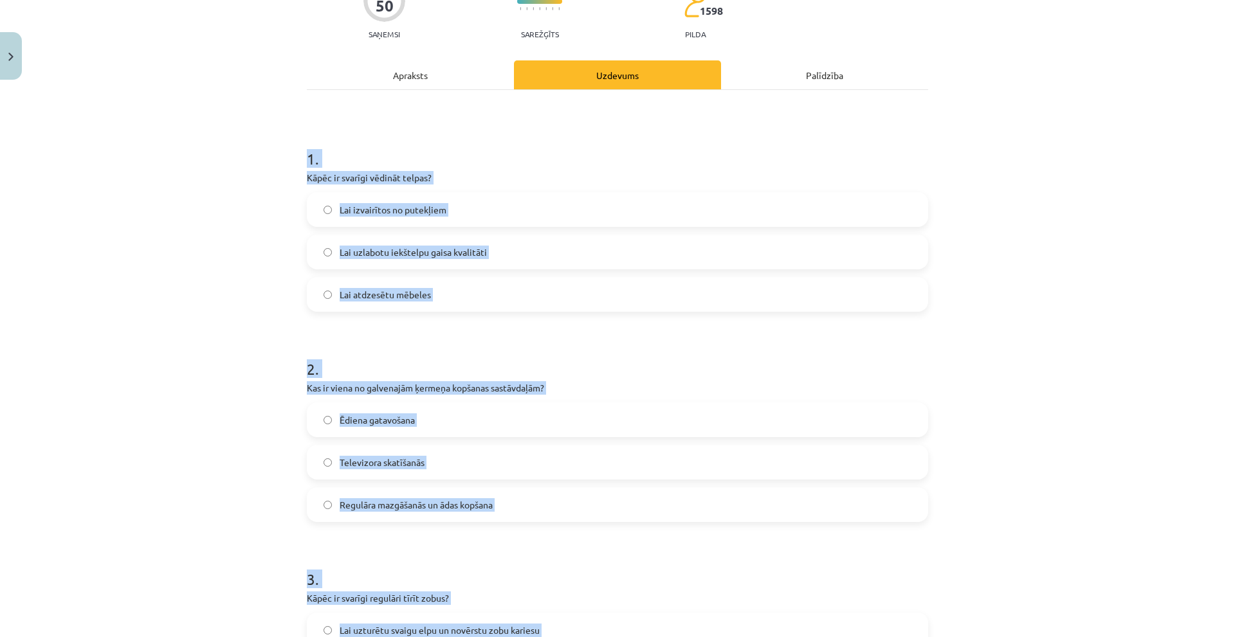
click at [161, 158] on div "Mācību tēma: Sports un veselība - 10. klases 3. ieskaites mācību materiāls #5 N…" at bounding box center [617, 318] width 1235 height 637
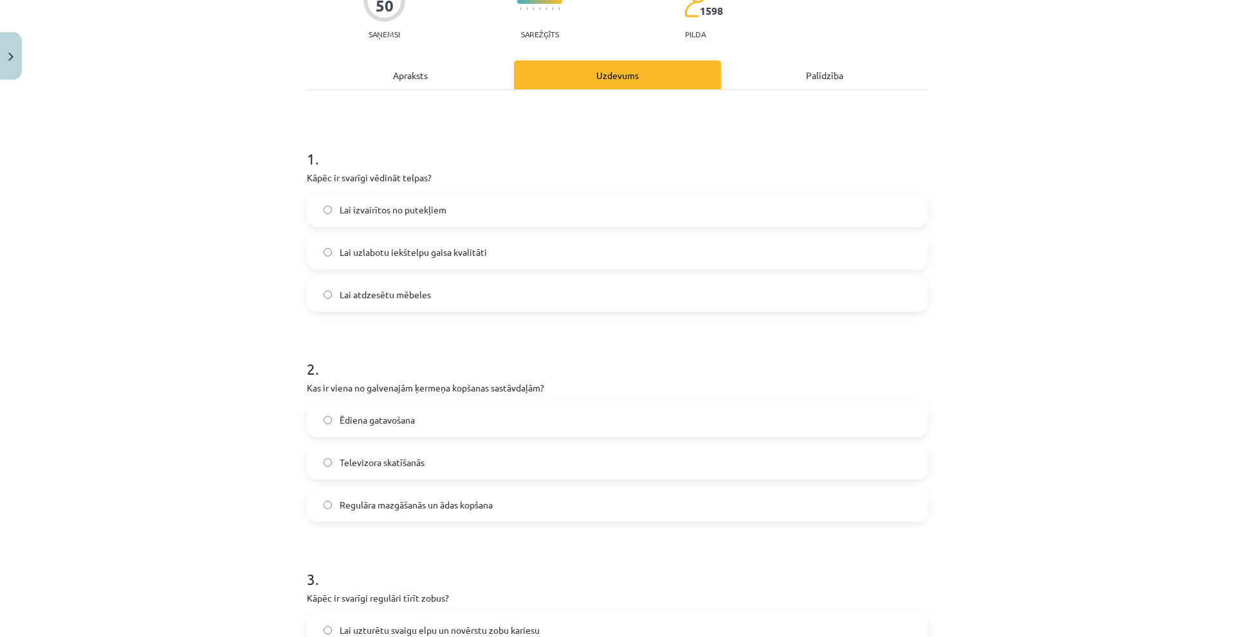
click at [437, 241] on label "Lai uzlabotu iekštelpu gaisa kvalitāti" at bounding box center [617, 252] width 619 height 32
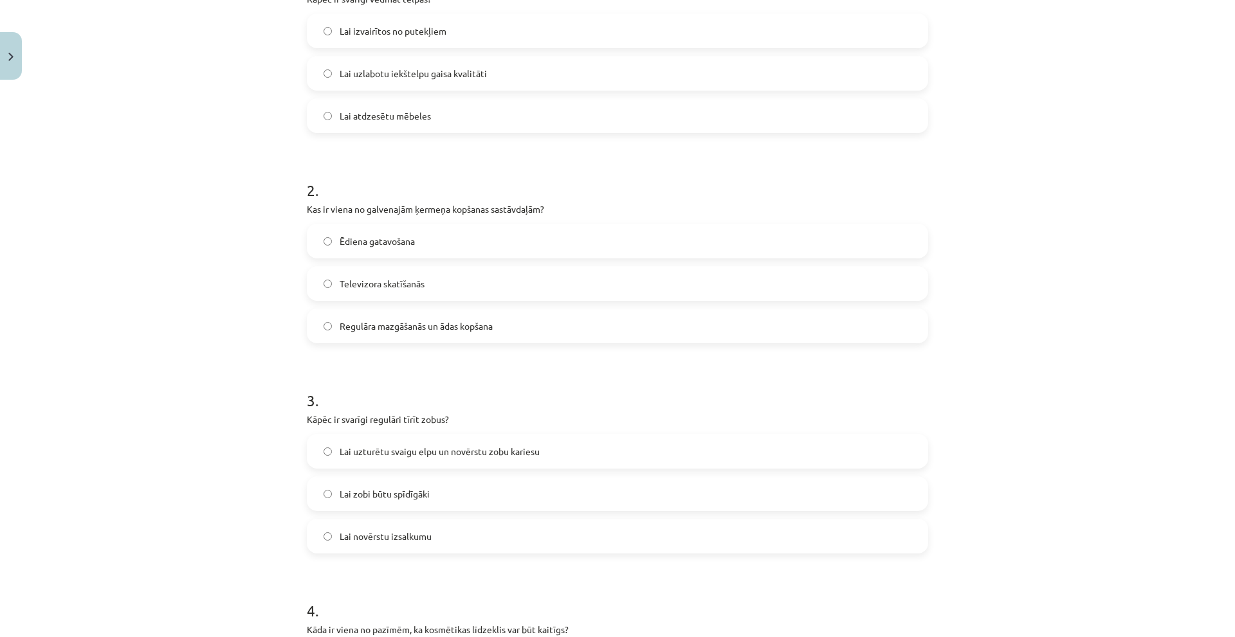
scroll to position [322, 0]
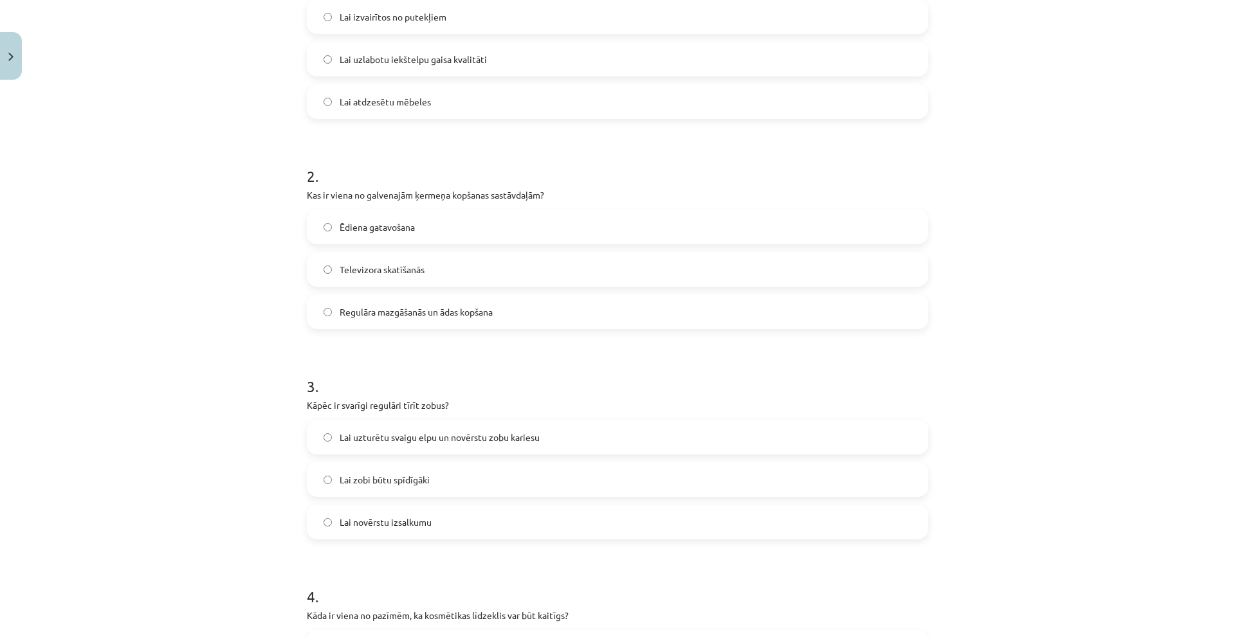
click at [426, 325] on label "Regulāra mazgāšanās un ādas kopšana" at bounding box center [617, 312] width 619 height 32
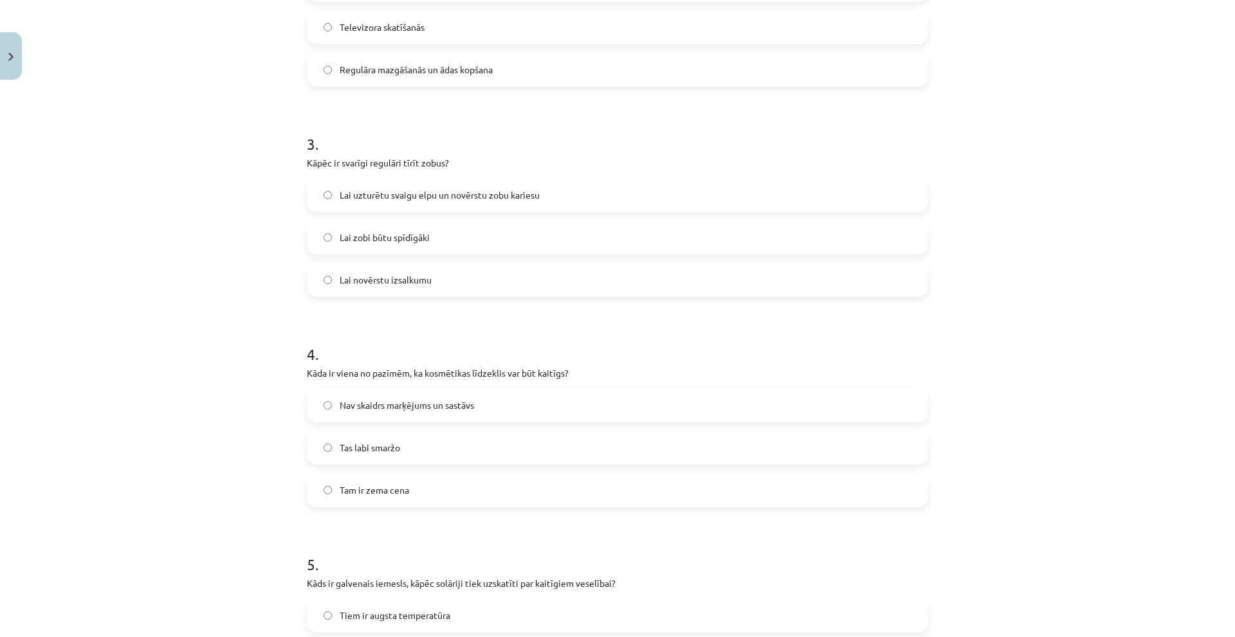
scroll to position [579, 0]
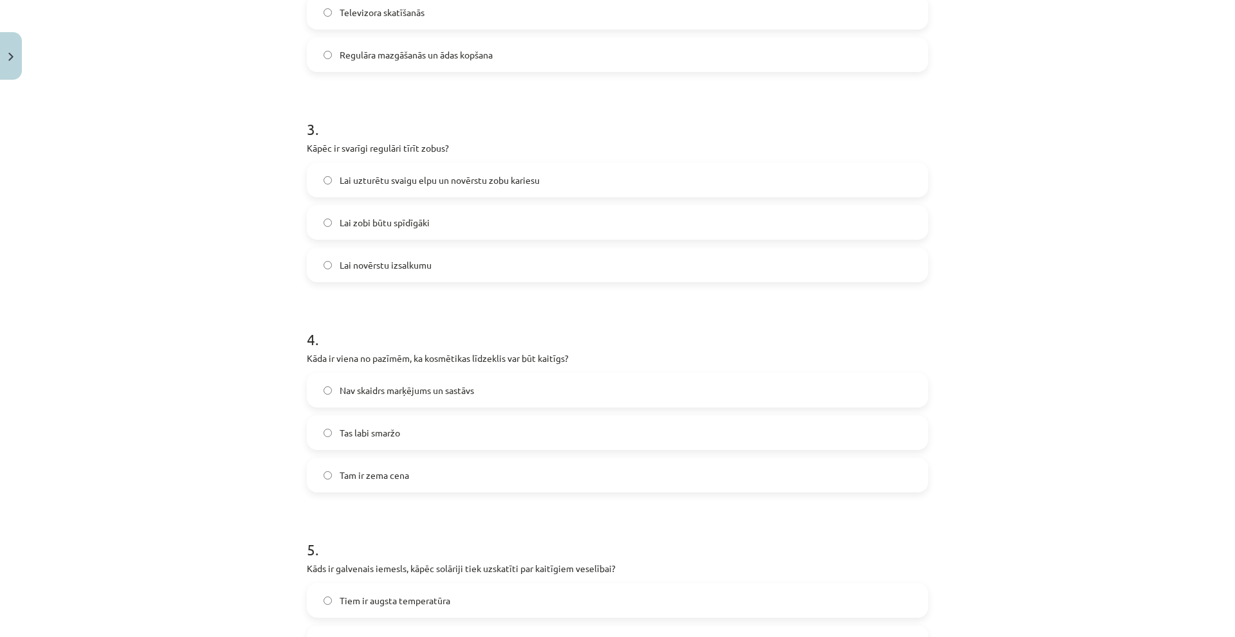
click at [423, 176] on span "Lai uzturētu svaigu elpu un novērstu zobu kariesu" at bounding box center [440, 181] width 200 height 14
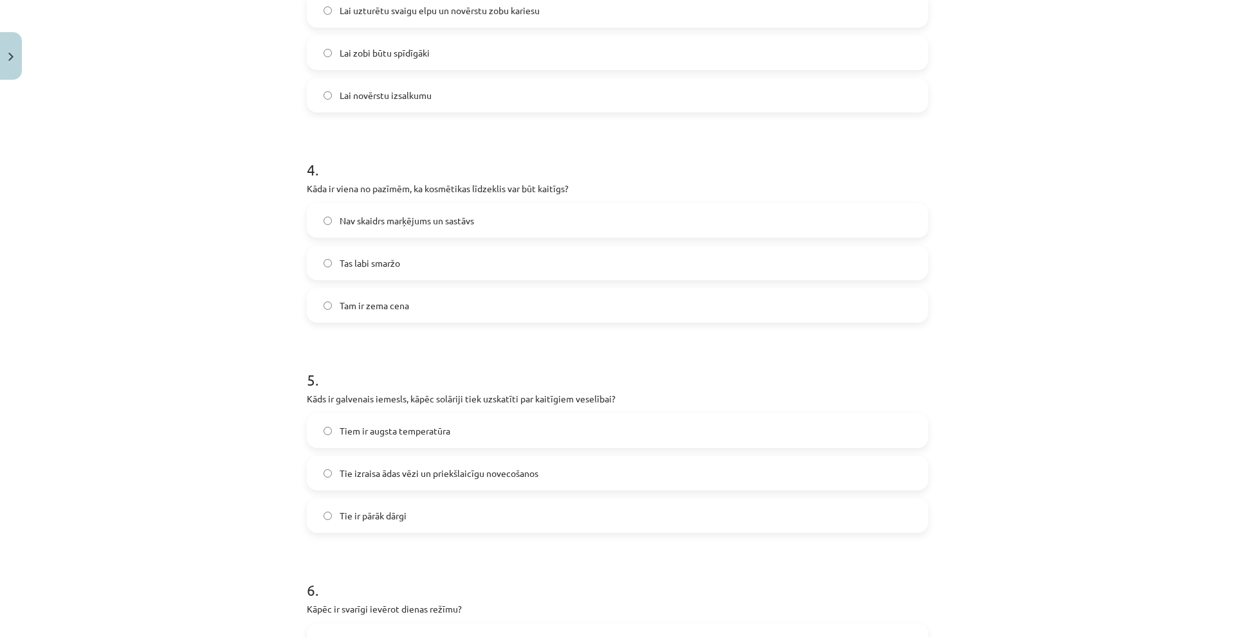
scroll to position [772, 0]
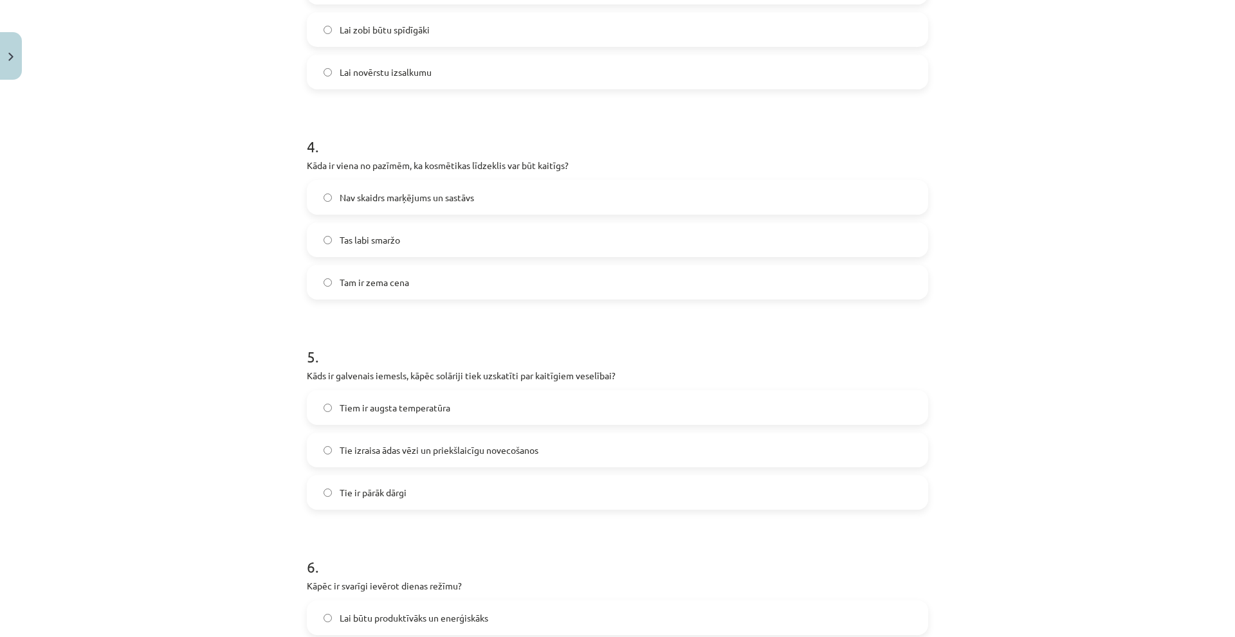
click at [466, 197] on span "Nav skaidrs marķējums un sastāvs" at bounding box center [407, 198] width 134 height 14
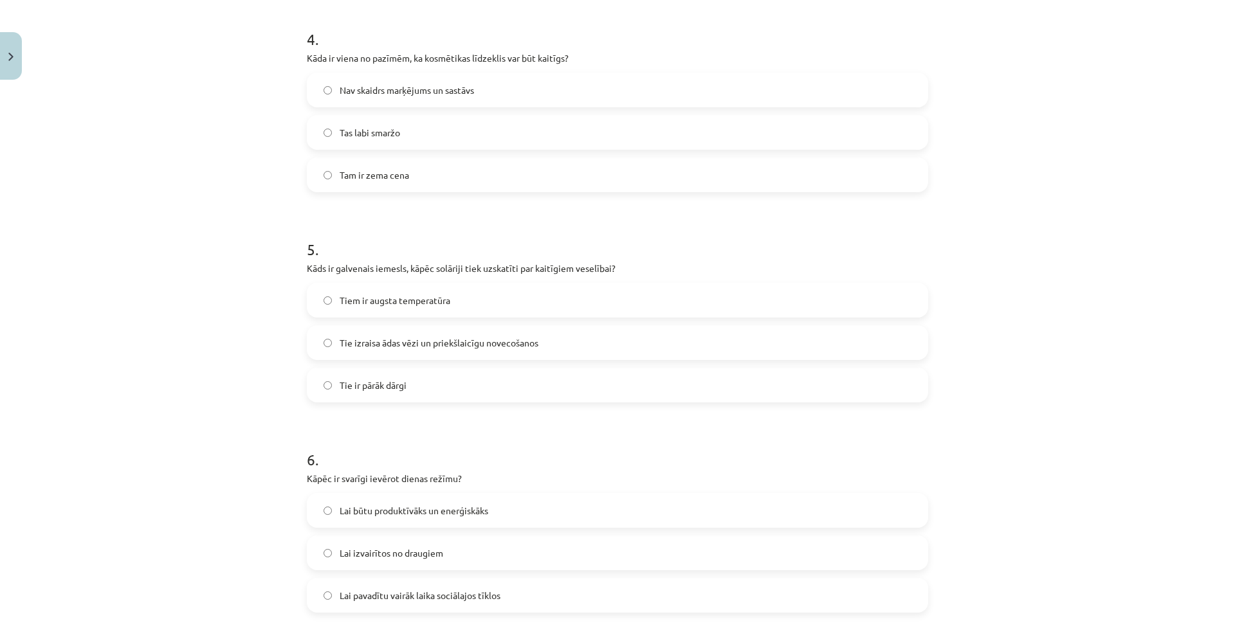
scroll to position [901, 0]
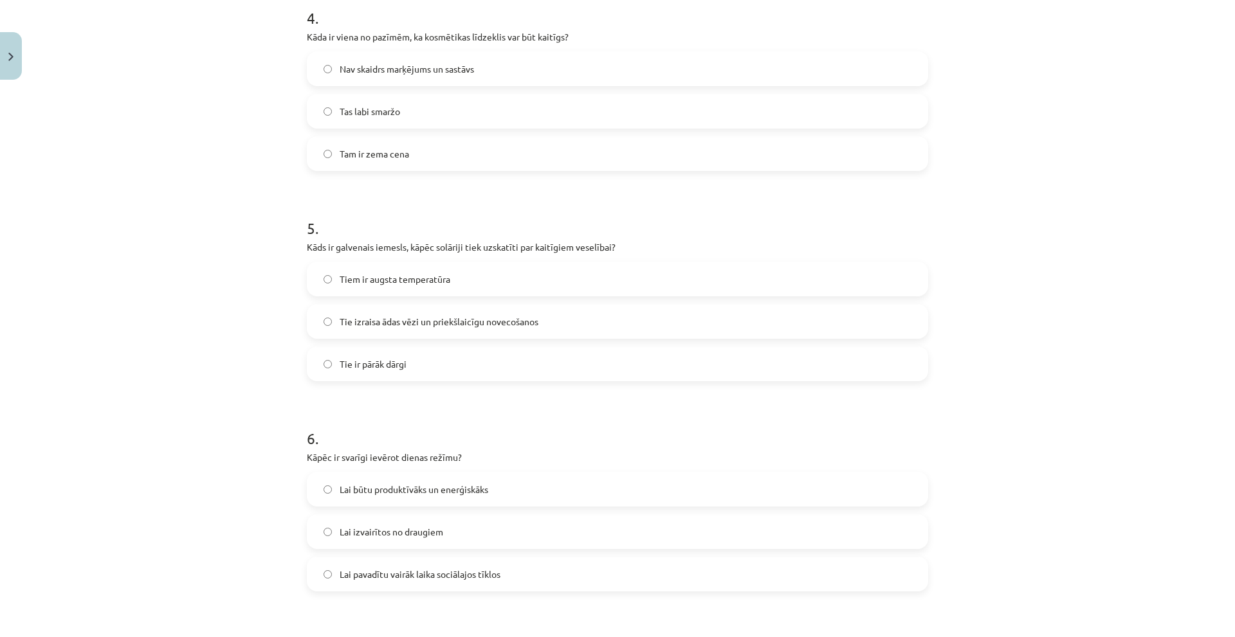
click at [445, 316] on span "Tie izraisa ādas vēzi un priekšlaicīgu novecošanos" at bounding box center [439, 322] width 199 height 14
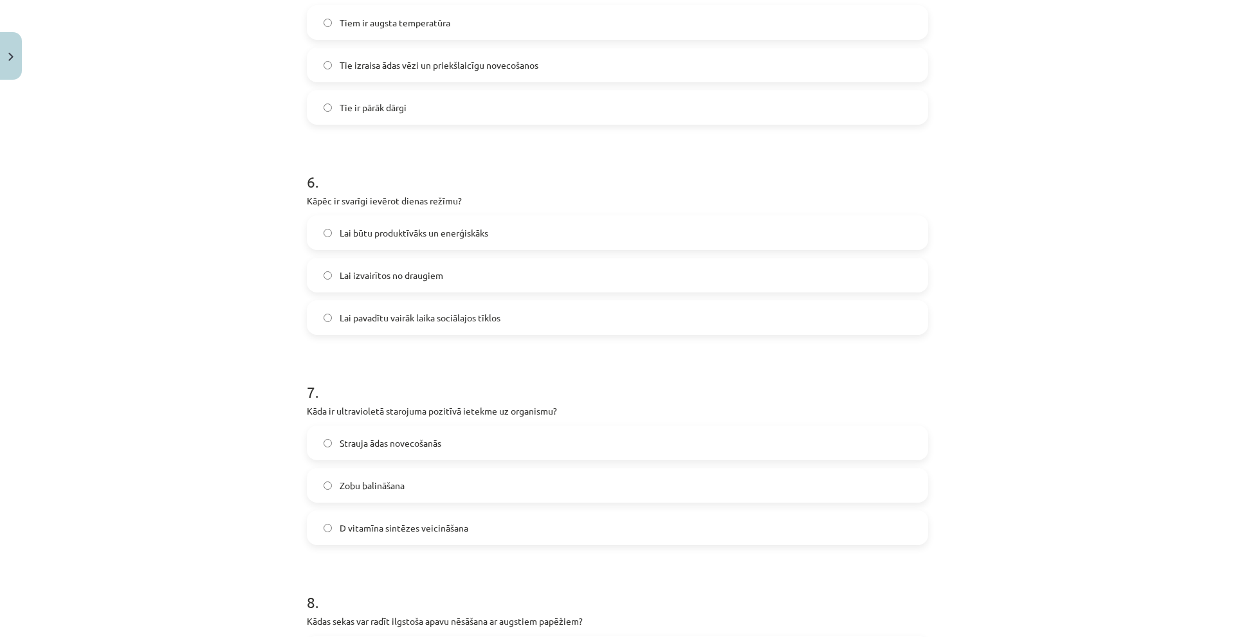
scroll to position [1158, 0]
click at [500, 234] on label "Lai būtu produktīvāks un enerģiskāks" at bounding box center [617, 232] width 619 height 32
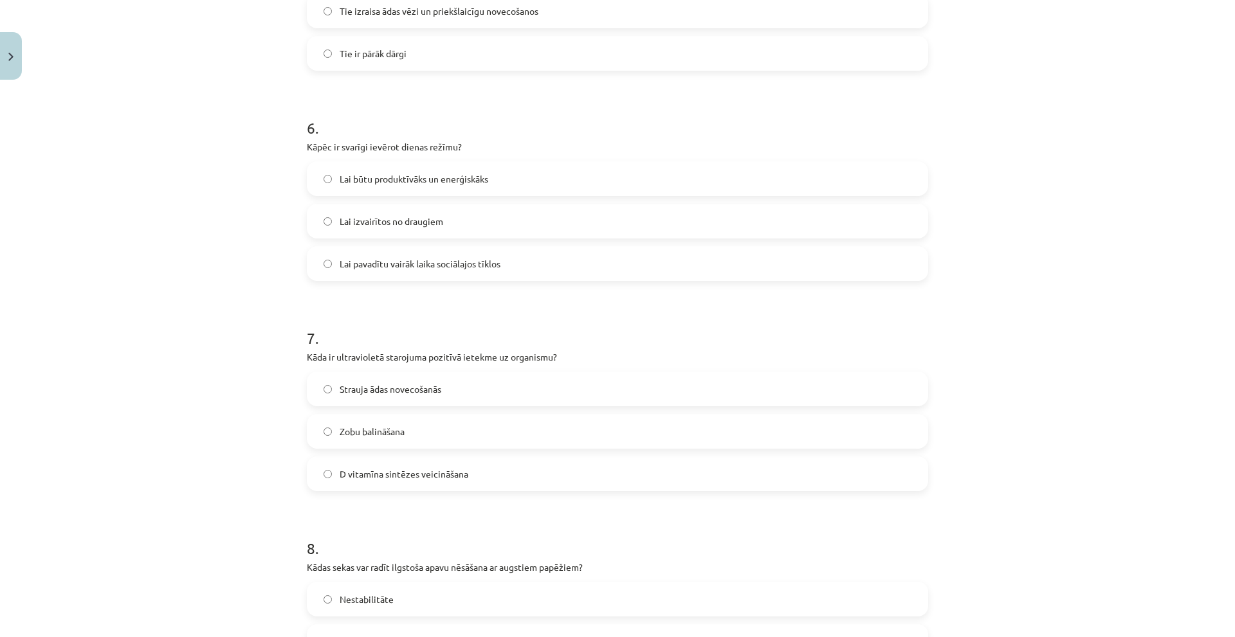
scroll to position [1287, 0]
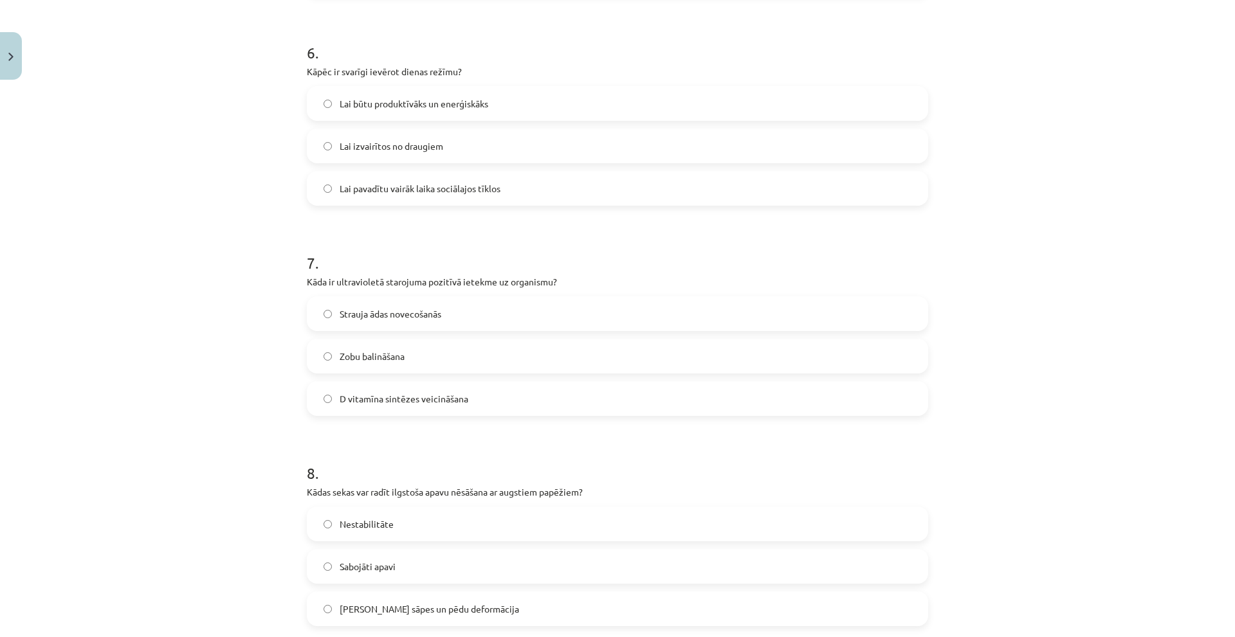
click at [367, 401] on span "D vitamīna sintēzes veicināšana" at bounding box center [404, 399] width 129 height 14
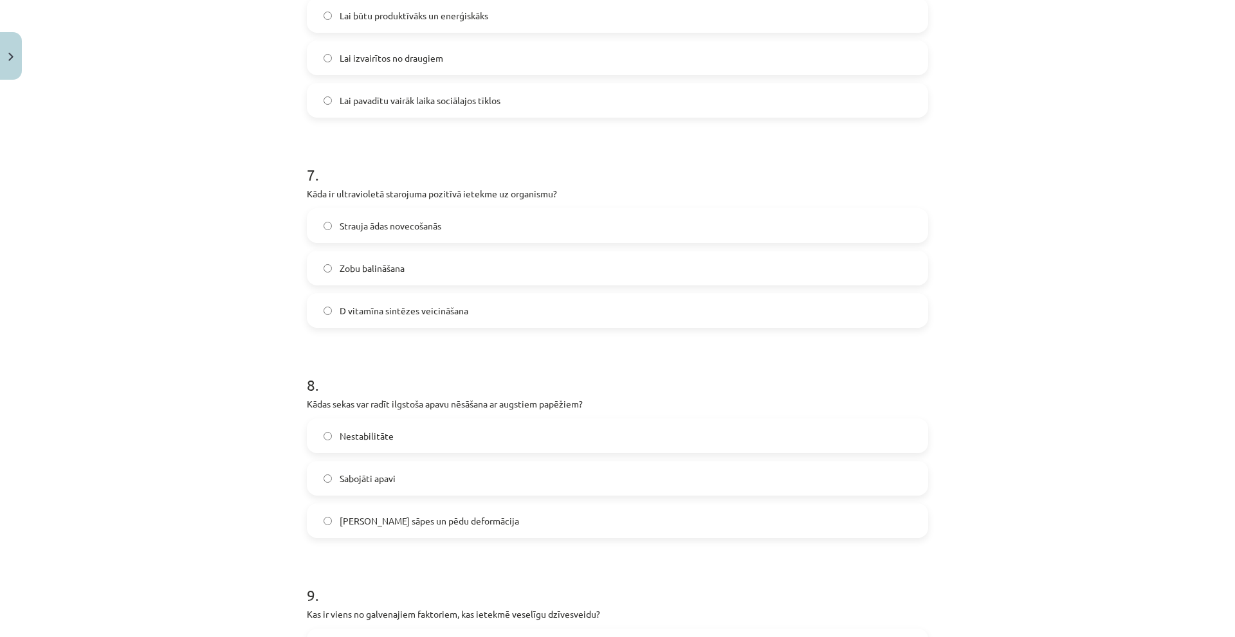
scroll to position [1544, 0]
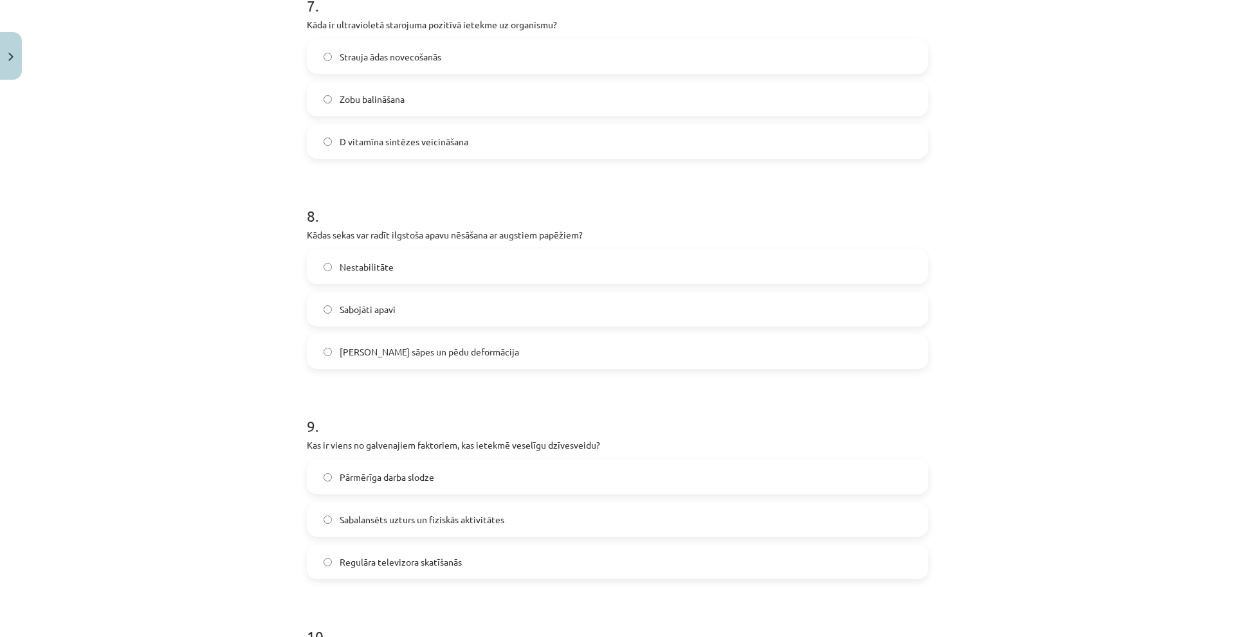
click at [366, 348] on span "Muguras sāpes un pēdu deformācija" at bounding box center [429, 352] width 179 height 14
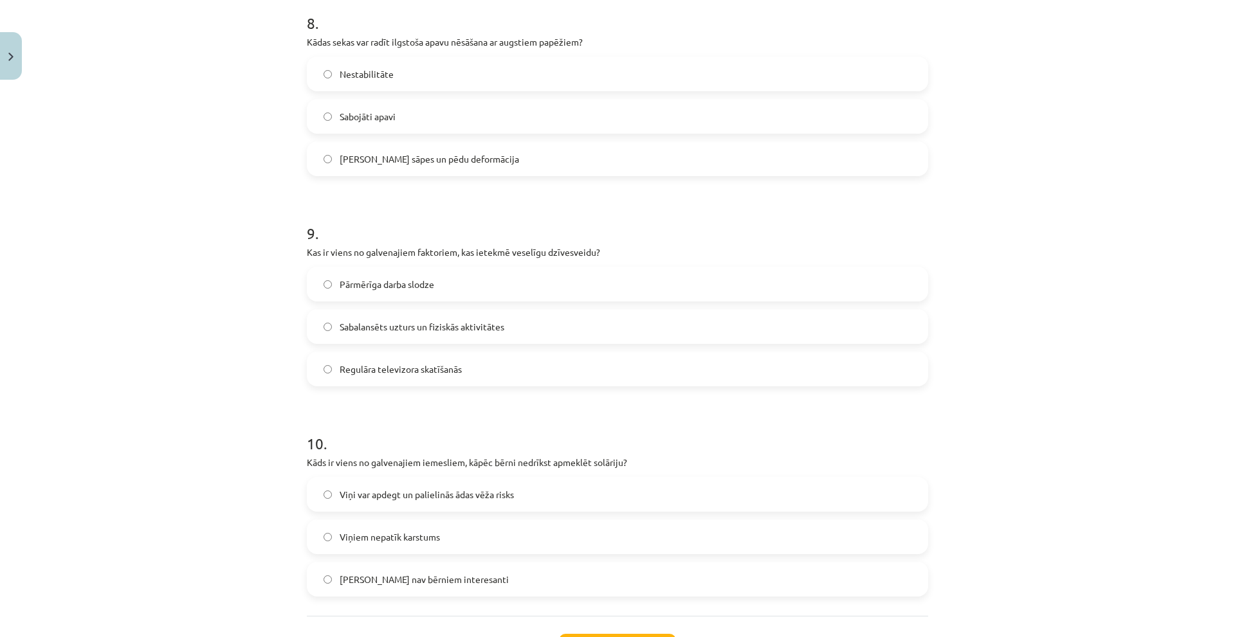
scroll to position [1801, 0]
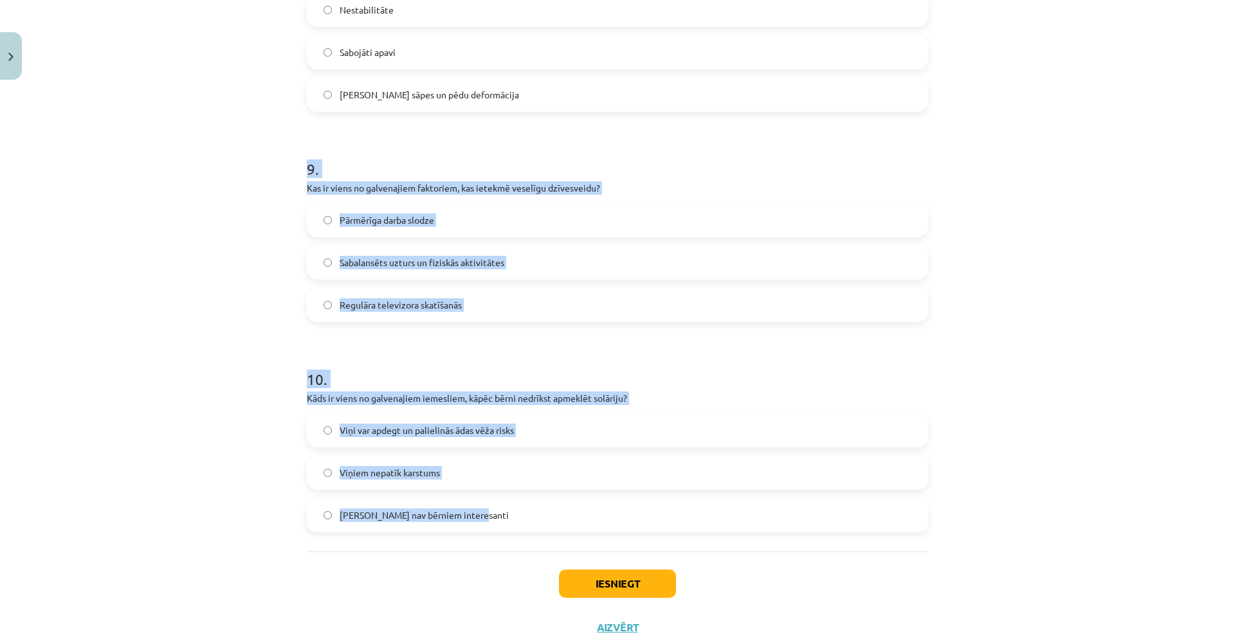
drag, startPoint x: 278, startPoint y: 149, endPoint x: 556, endPoint y: 518, distance: 462.6
click at [556, 518] on div "Mācību tēma: Sports un veselība - 10. klases 3. ieskaites mācību materiāls #5 N…" at bounding box center [617, 318] width 1235 height 637
click at [264, 417] on div "Mācību tēma: Sports un veselība - 10. klases 3. ieskaites mācību materiāls #5 N…" at bounding box center [617, 318] width 1235 height 637
click at [210, 447] on div "Mācību tēma: Sports un veselība - 10. klases 3. ieskaites mācību materiāls #5 N…" at bounding box center [617, 318] width 1235 height 637
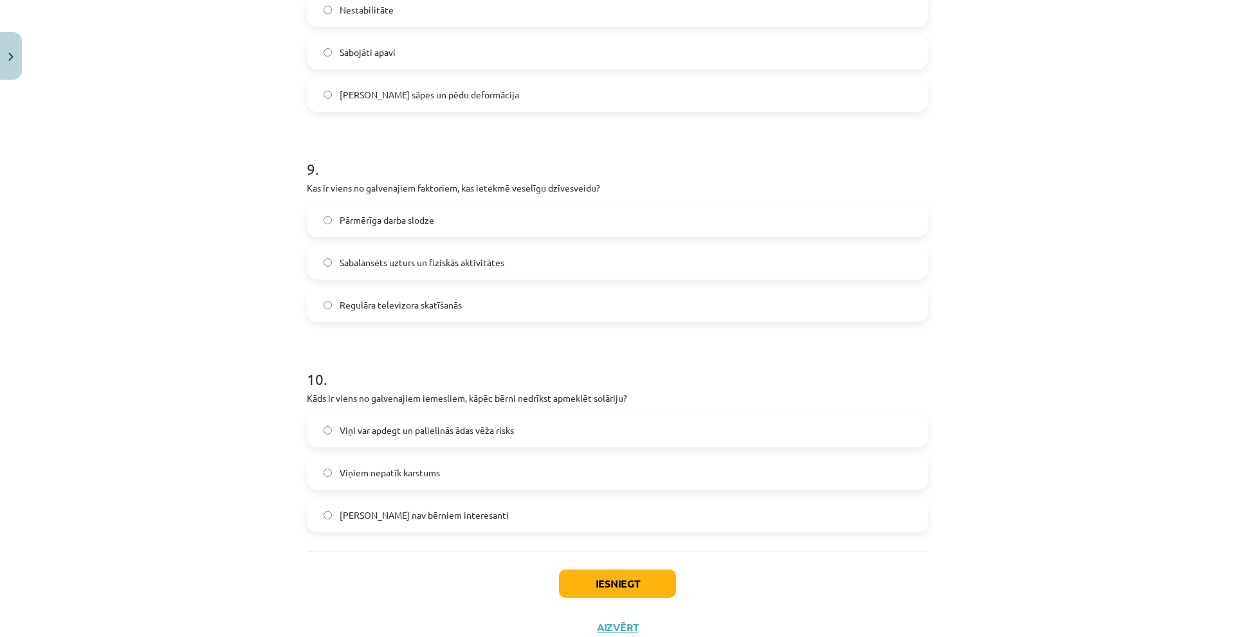
click at [425, 442] on label "Viņi var apdegt un palielinās ādas vēža risks" at bounding box center [617, 430] width 619 height 32
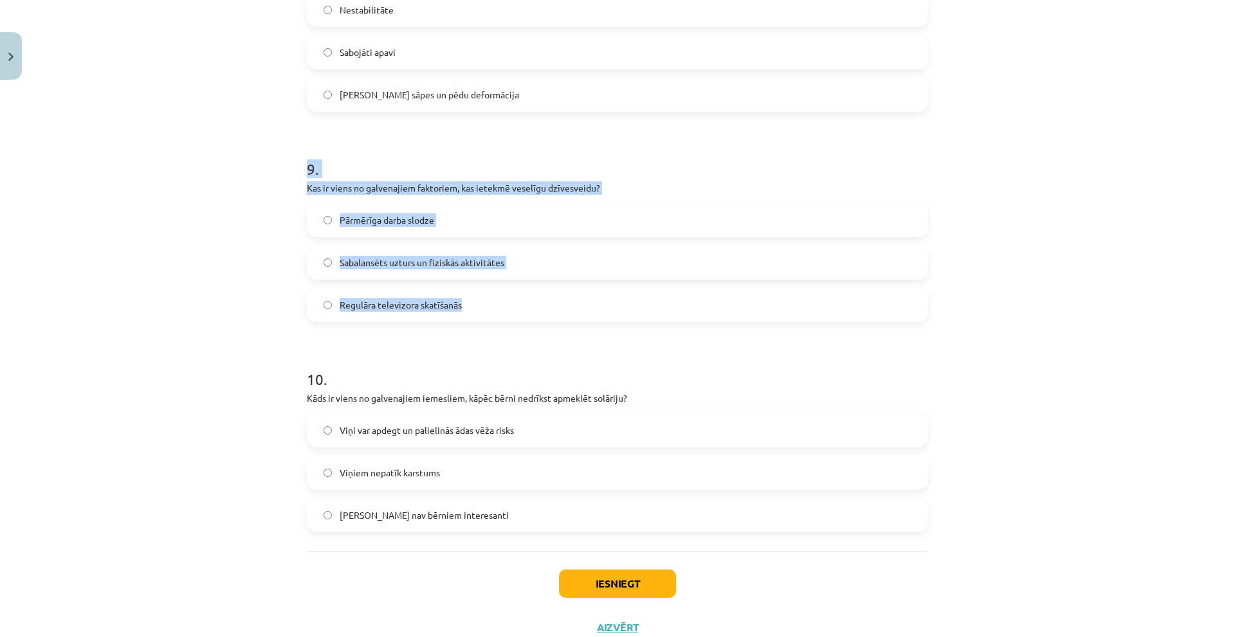
drag, startPoint x: 421, startPoint y: 245, endPoint x: 488, endPoint y: 300, distance: 85.9
click at [488, 300] on div "Mācību tēma: Sports un veselība - 10. klases 3. ieskaites mācību materiāls #5 N…" at bounding box center [617, 318] width 1235 height 637
copy div "9 . Kas ir viens no galvenajiem faktoriem, kas ietekmē veselīgu dzīvesveidu? Pā…"
click at [450, 270] on label "Sabalansēts uzturs un fiziskās aktivitātes" at bounding box center [617, 262] width 619 height 32
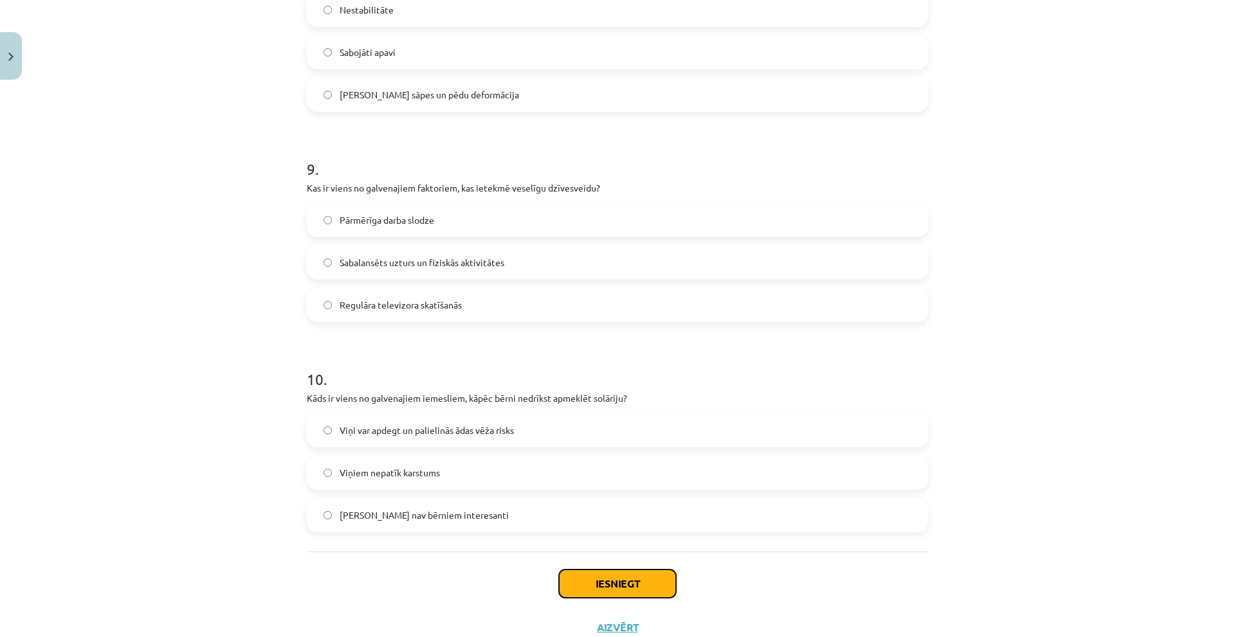
click at [630, 589] on button "Iesniegt" at bounding box center [617, 584] width 117 height 28
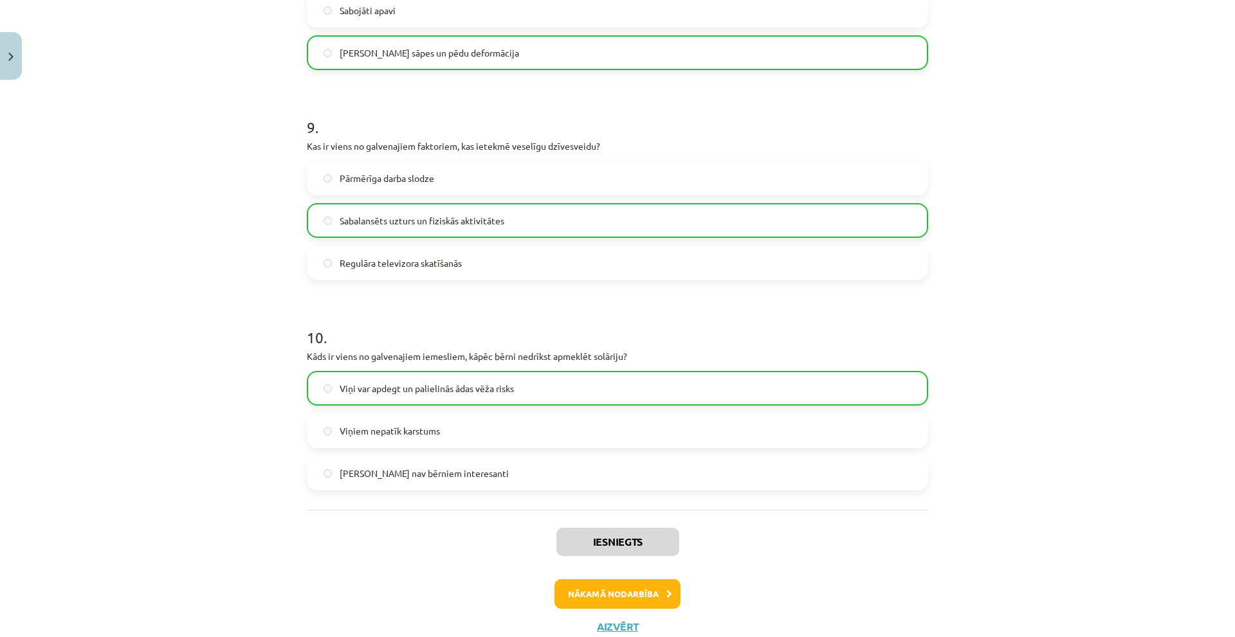
scroll to position [1866, 0]
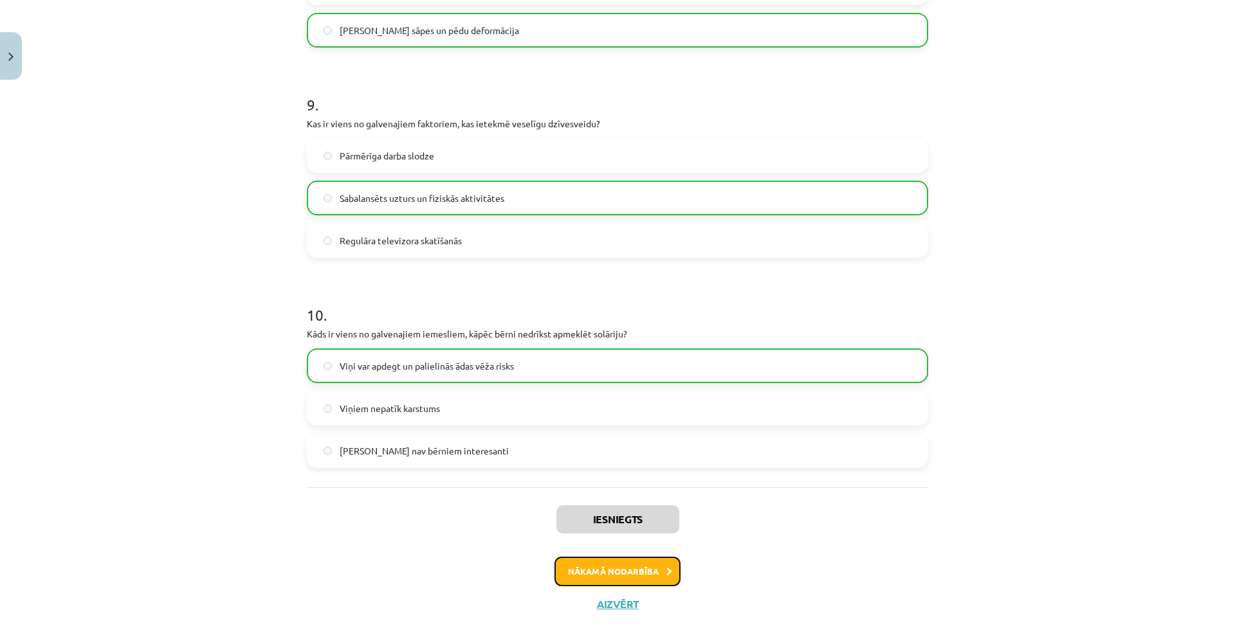
click at [618, 573] on button "Nākamā nodarbība" at bounding box center [618, 572] width 126 height 30
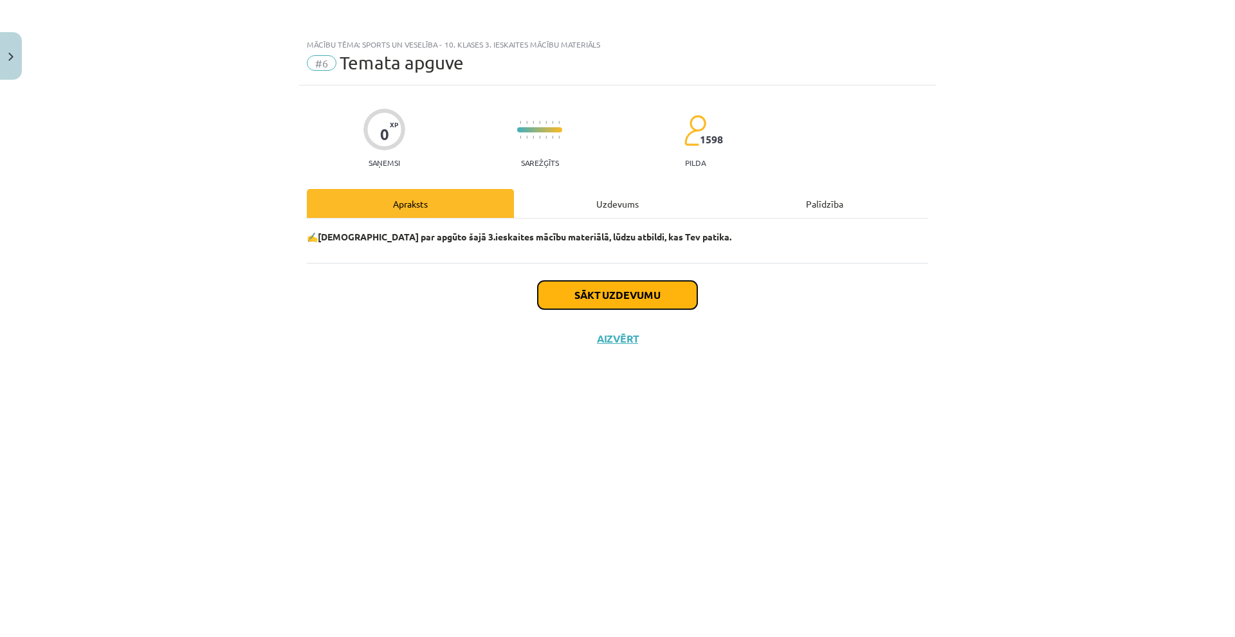
click at [613, 296] on button "Sākt uzdevumu" at bounding box center [618, 295] width 160 height 28
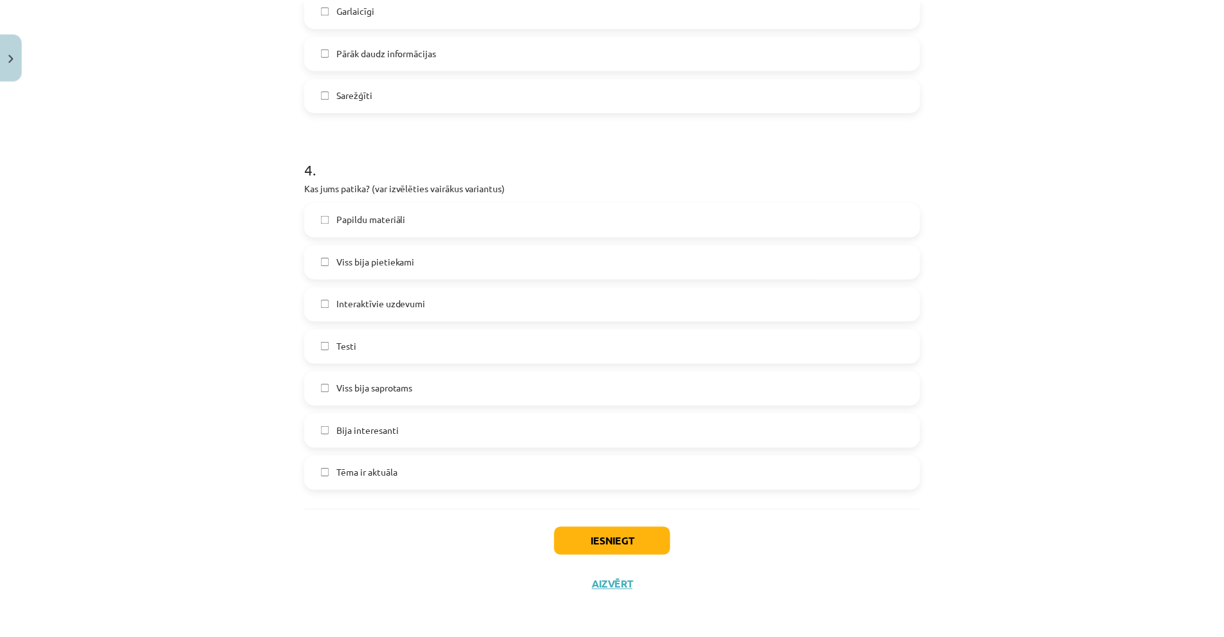
scroll to position [981, 0]
click at [620, 551] on button "Iesniegt" at bounding box center [617, 540] width 117 height 28
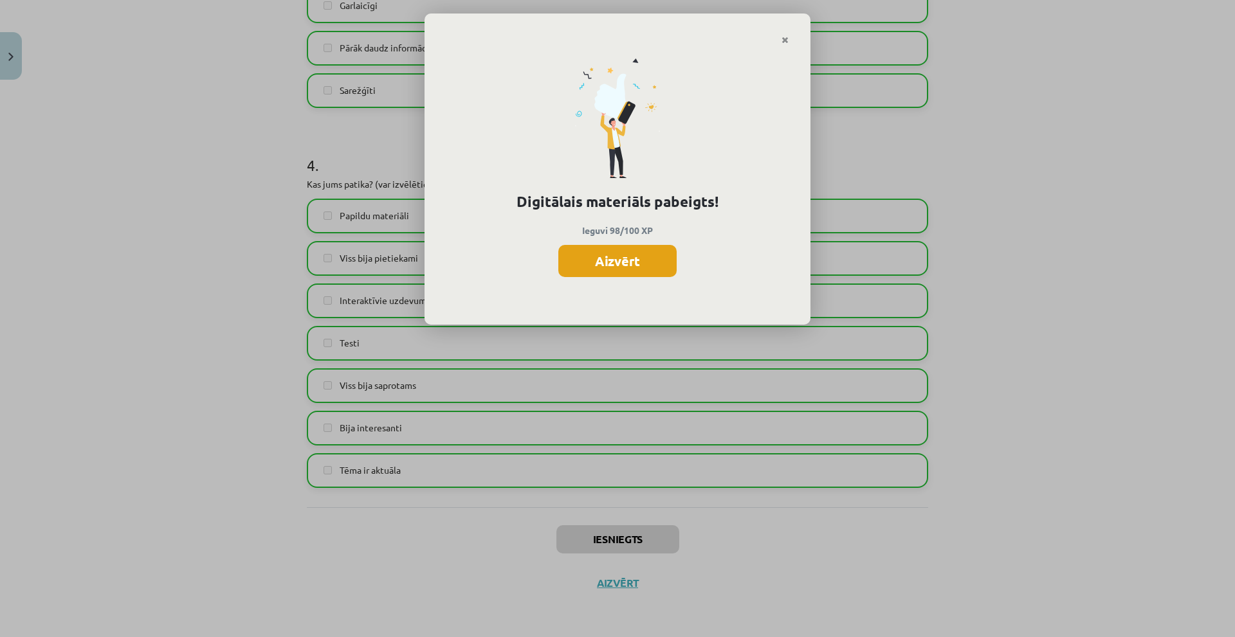
click at [614, 259] on button "Aizvērt" at bounding box center [617, 261] width 118 height 32
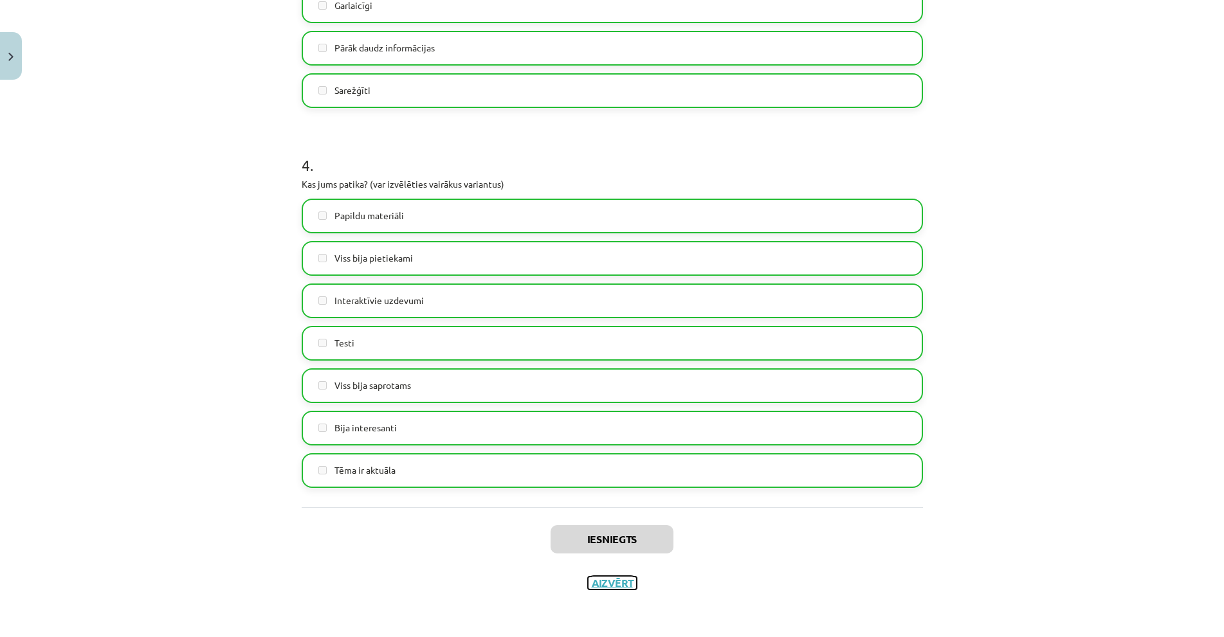
click at [591, 587] on button "Aizvērt" at bounding box center [612, 583] width 49 height 13
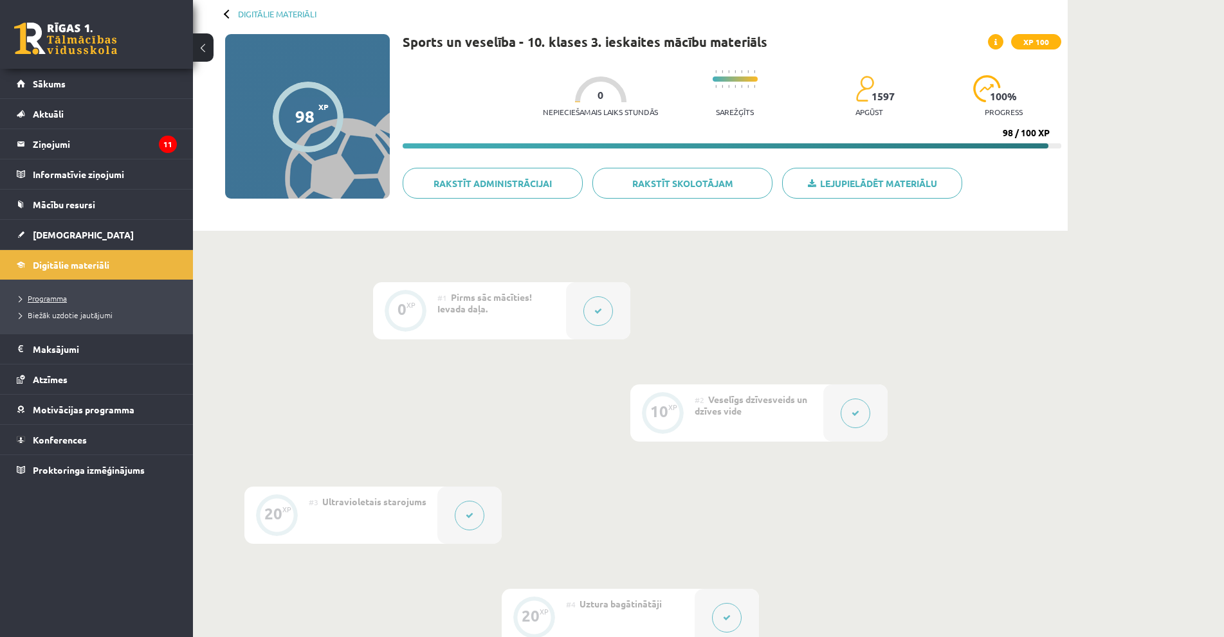
click at [59, 298] on span "Programma" at bounding box center [43, 298] width 48 height 10
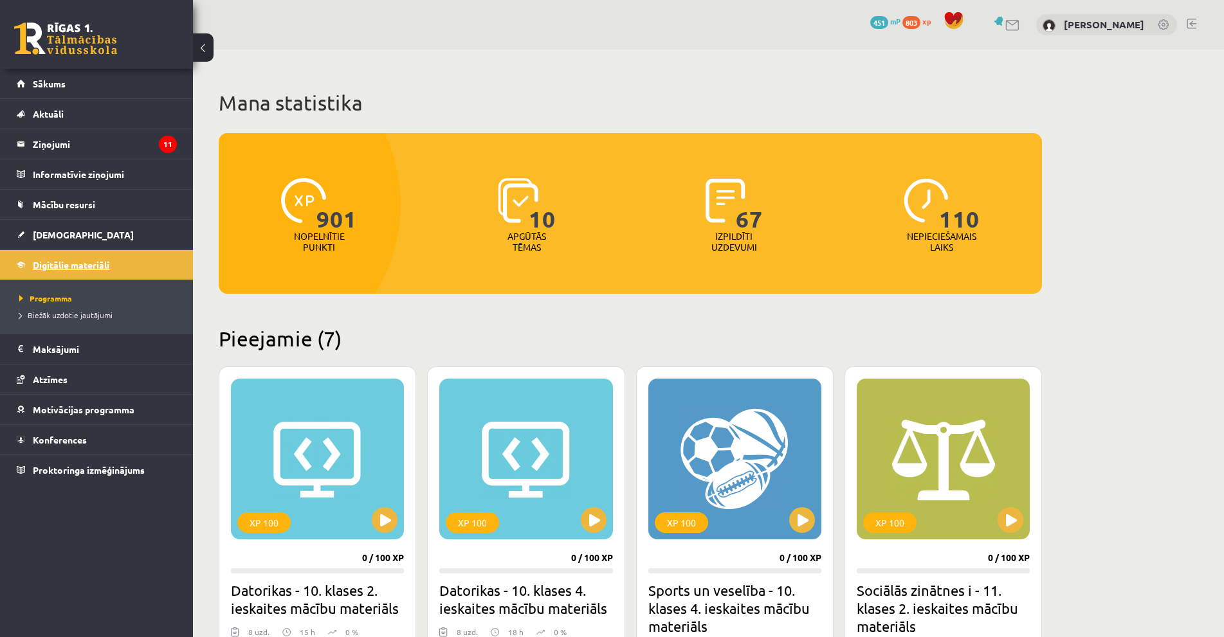
click at [89, 265] on span "Digitālie materiāli" at bounding box center [71, 265] width 77 height 12
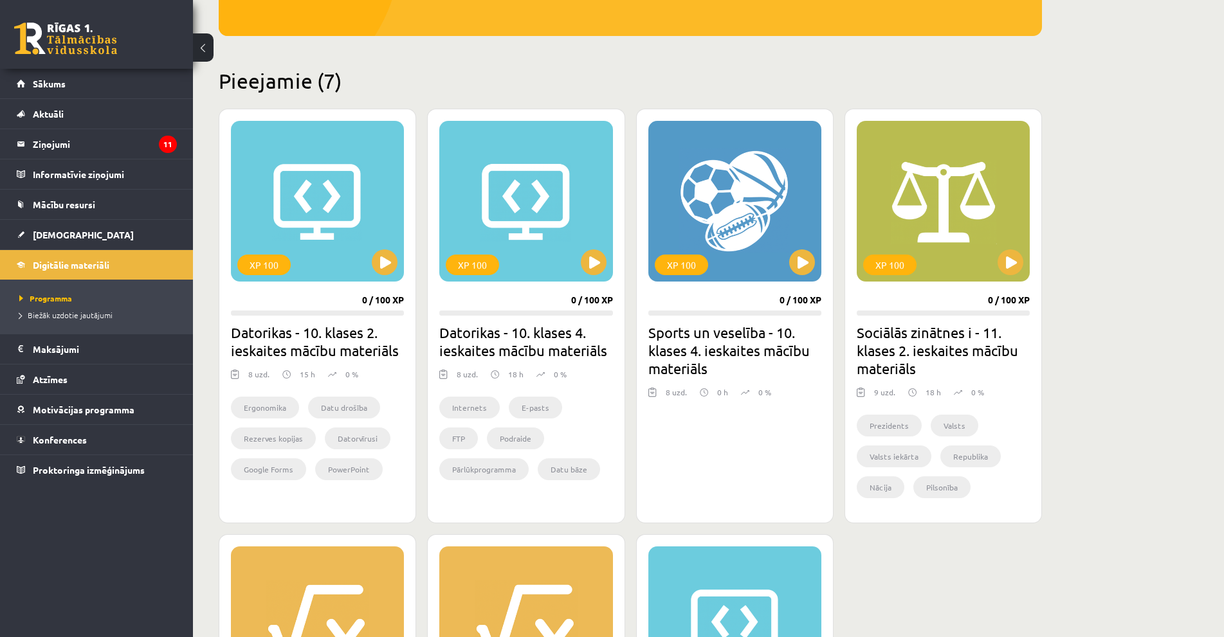
scroll to position [257, 0]
click at [801, 266] on button at bounding box center [802, 263] width 26 height 26
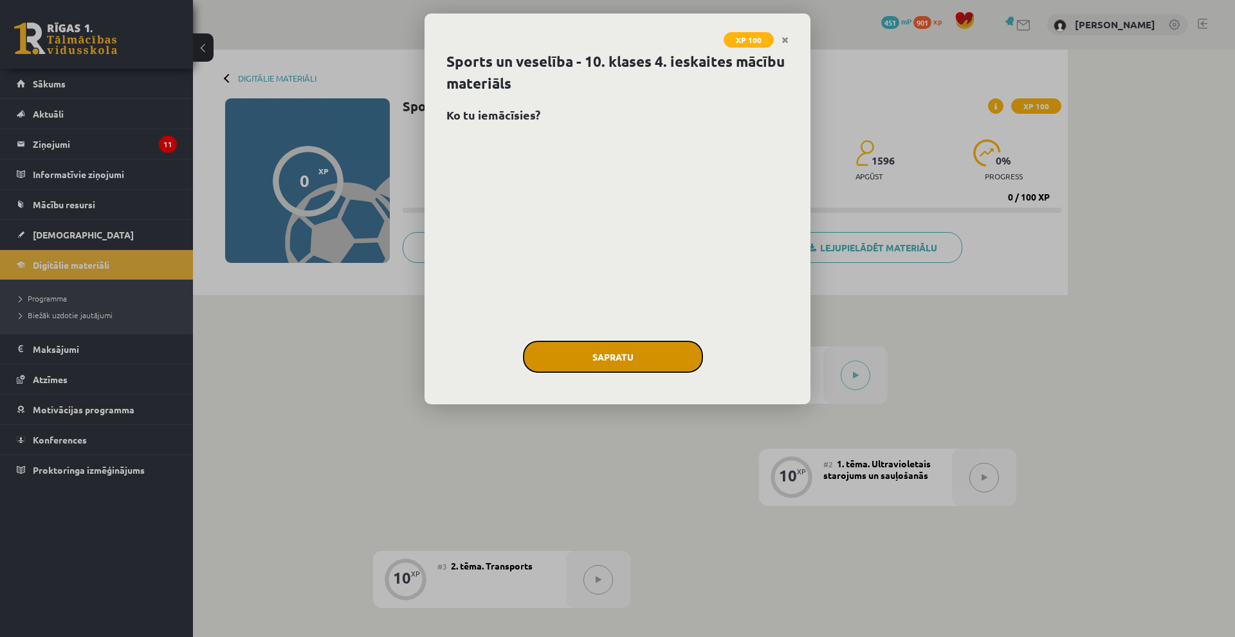
click at [571, 370] on button "Sapratu" at bounding box center [613, 357] width 180 height 32
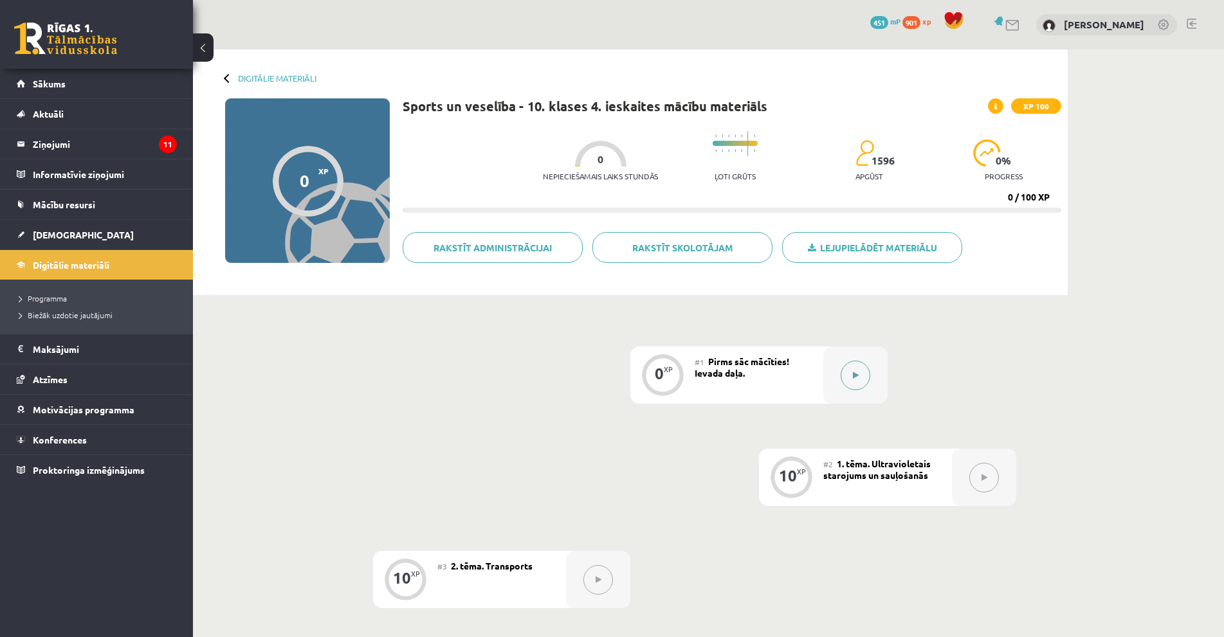
click at [838, 380] on div at bounding box center [855, 375] width 64 height 57
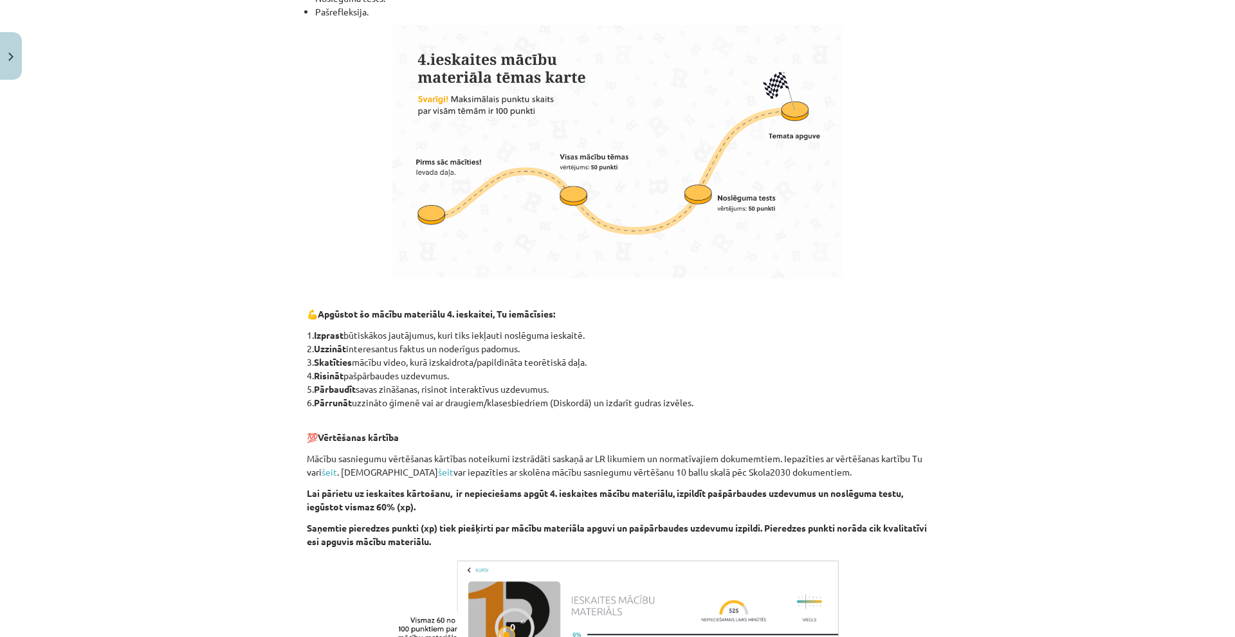
scroll to position [841, 0]
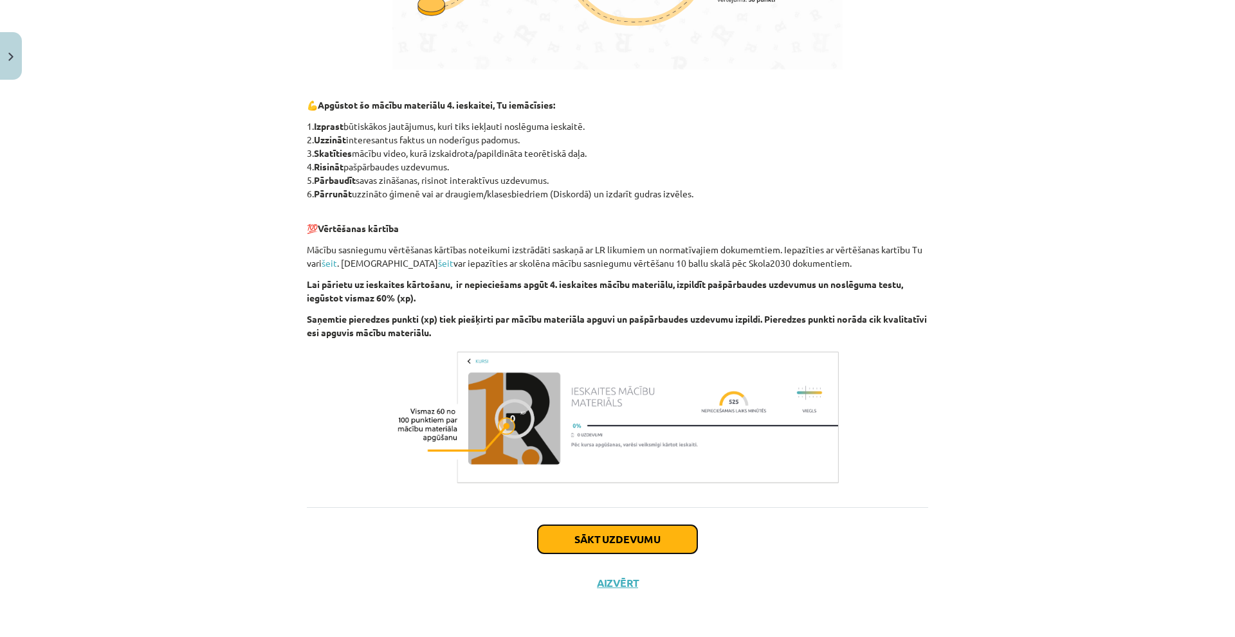
click at [613, 545] on button "Sākt uzdevumu" at bounding box center [618, 540] width 160 height 28
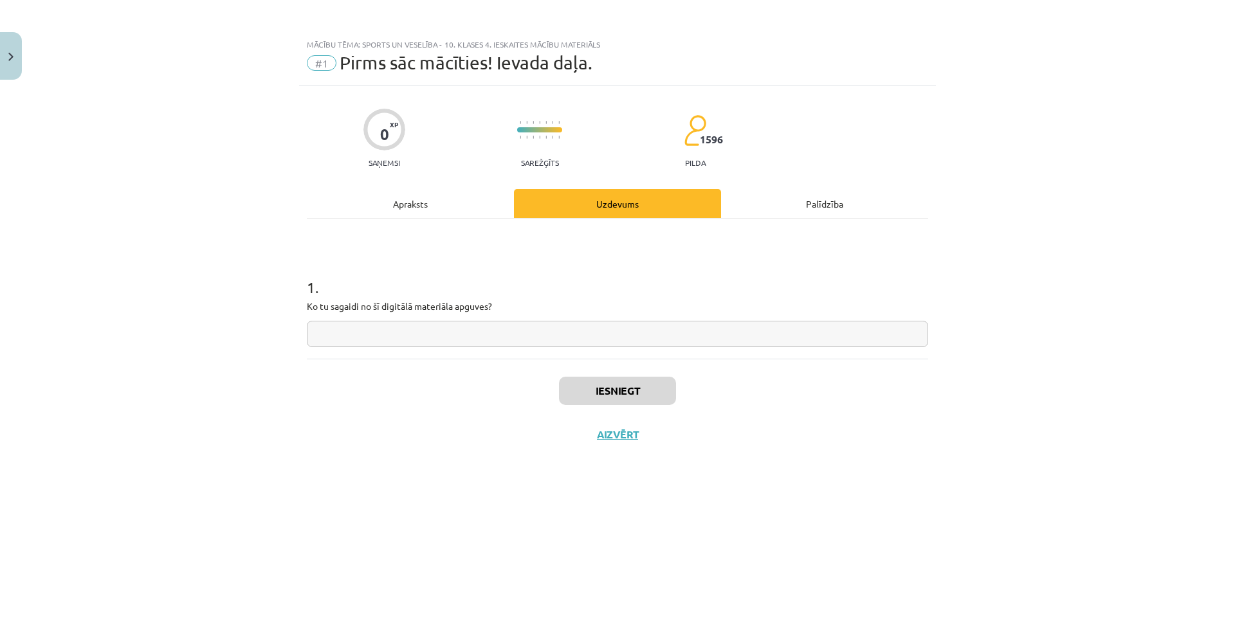
scroll to position [0, 0]
click at [517, 336] on input "text" at bounding box center [617, 334] width 621 height 26
type input "**********"
click at [585, 380] on button "Iesniegt" at bounding box center [617, 391] width 117 height 28
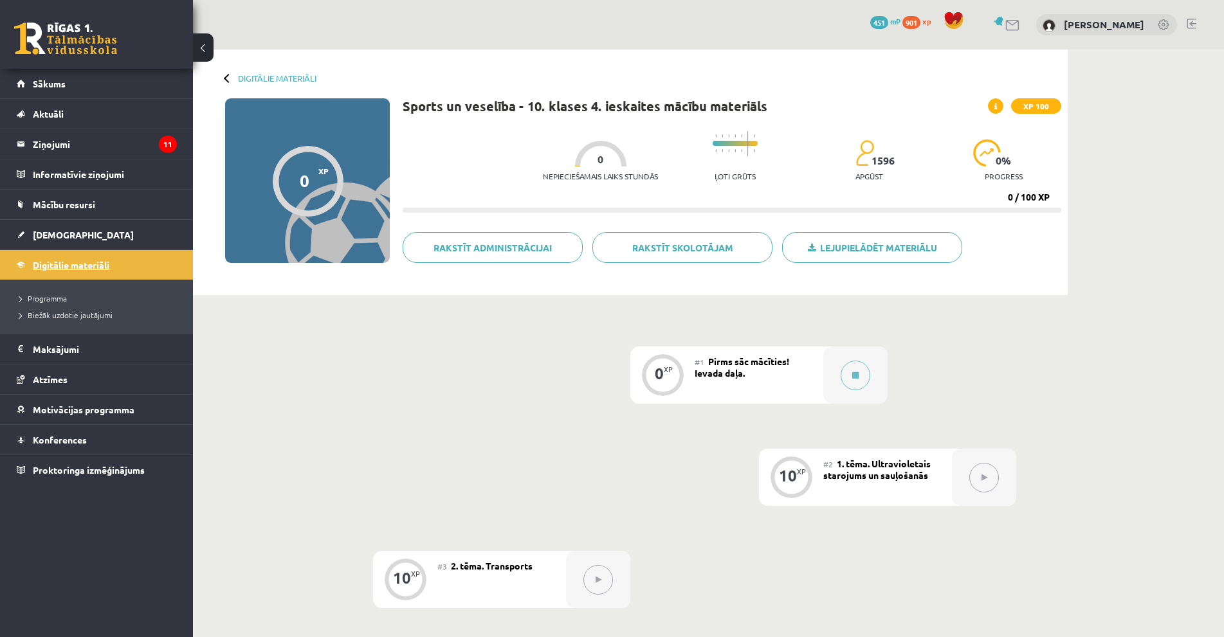
click at [98, 272] on link "Digitālie materiāli" at bounding box center [97, 265] width 160 height 30
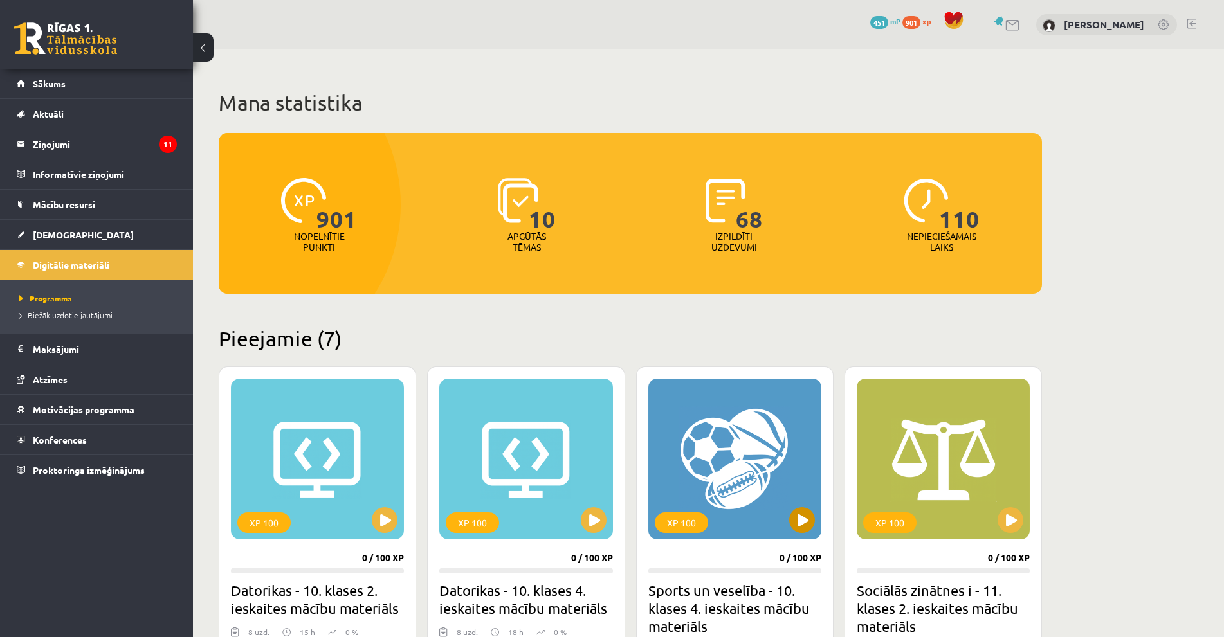
click at [762, 454] on div "XP 100" at bounding box center [734, 459] width 173 height 161
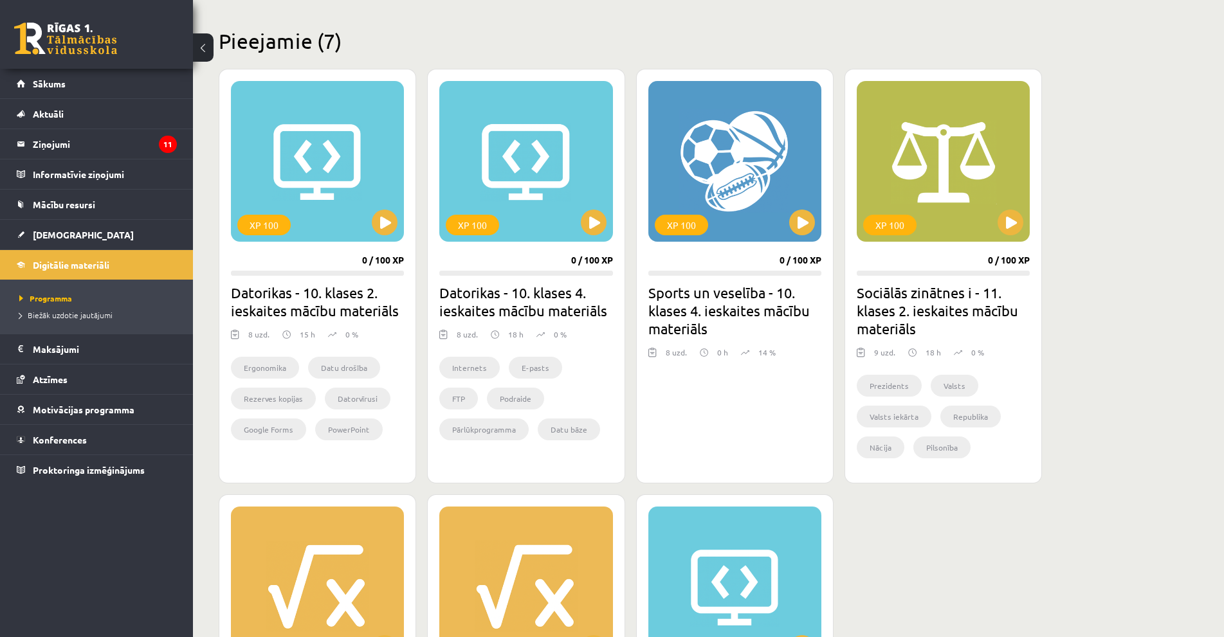
scroll to position [257, 0]
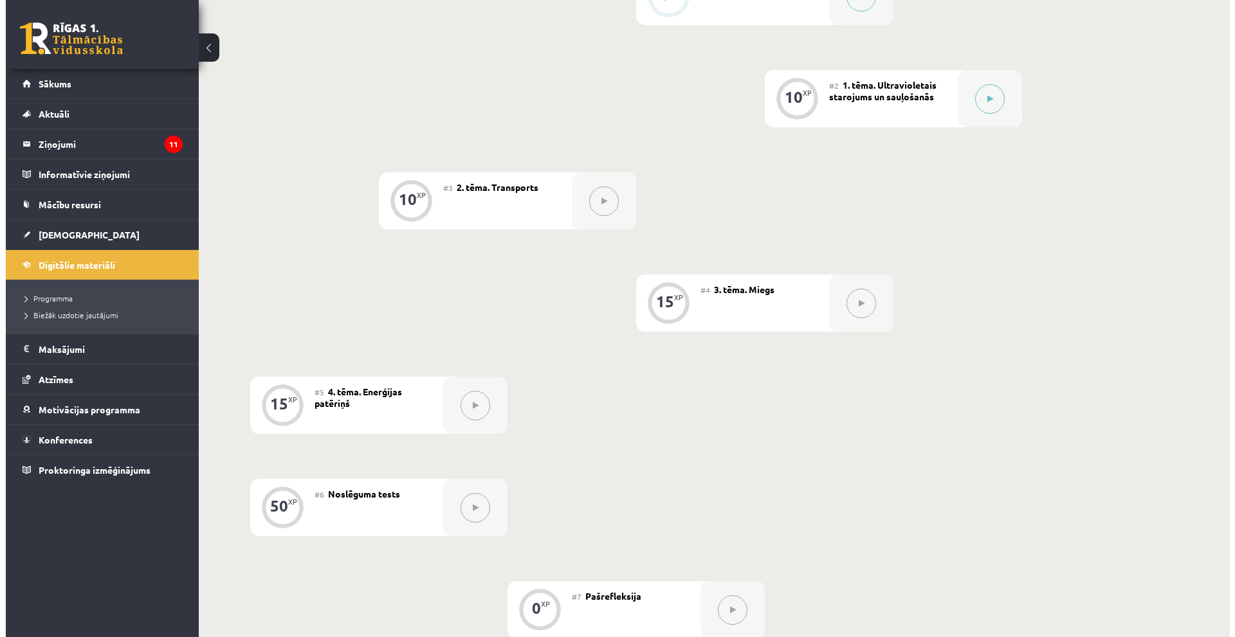
scroll to position [322, 0]
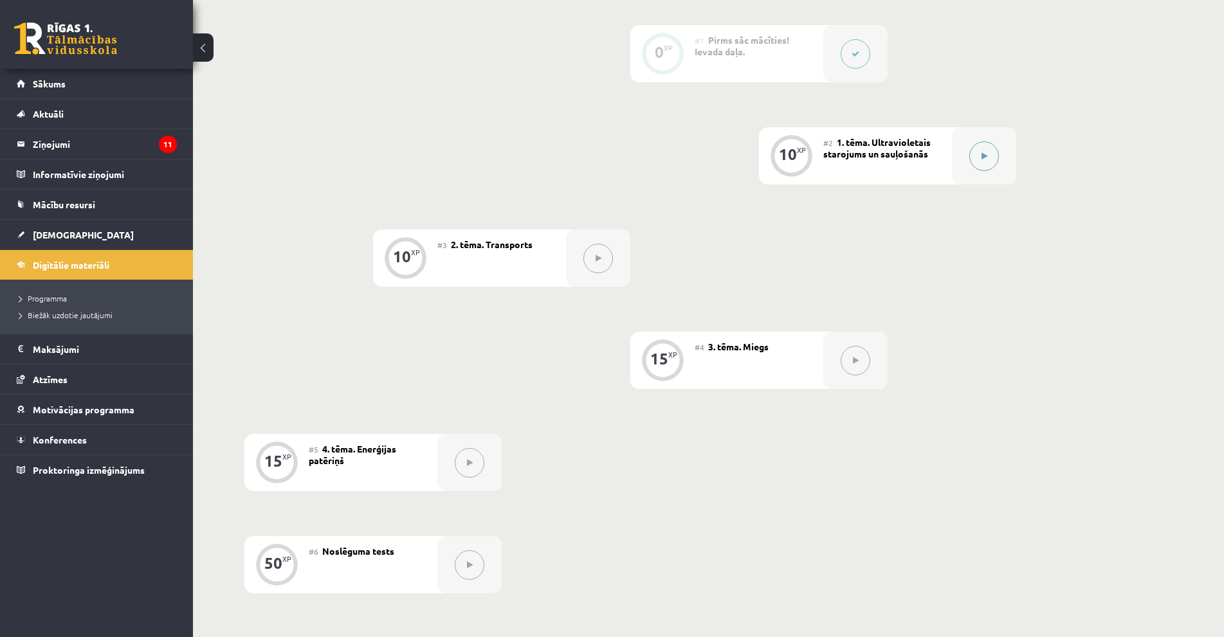
click at [983, 156] on icon at bounding box center [985, 156] width 6 height 8
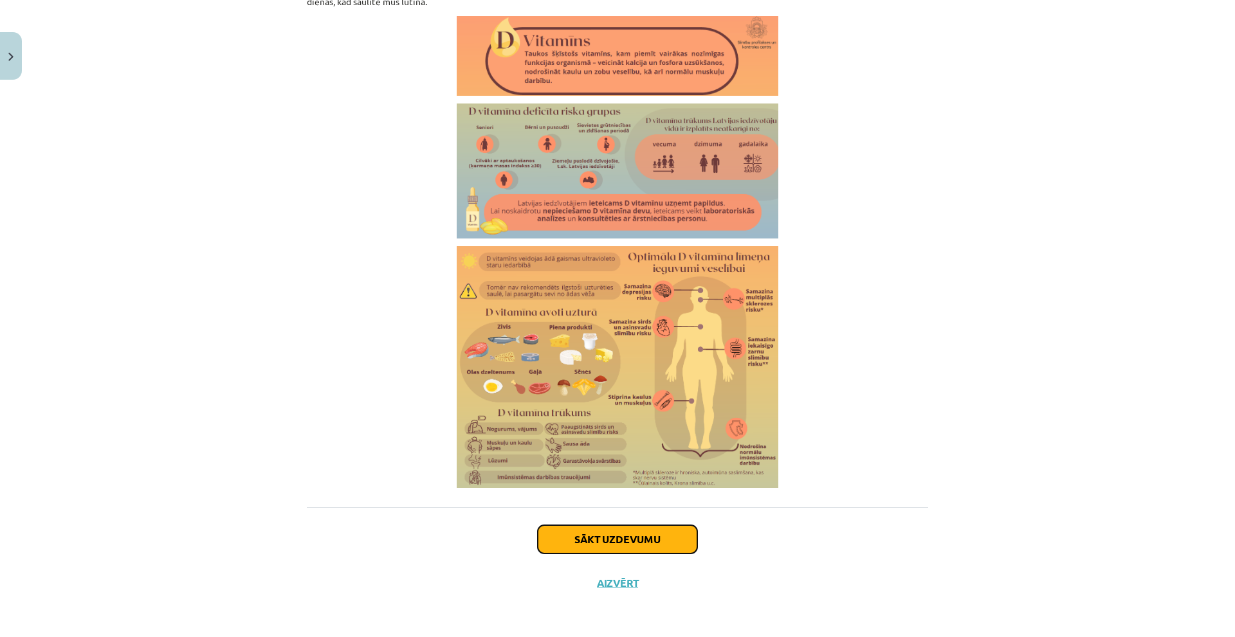
click at [627, 544] on button "Sākt uzdevumu" at bounding box center [618, 540] width 160 height 28
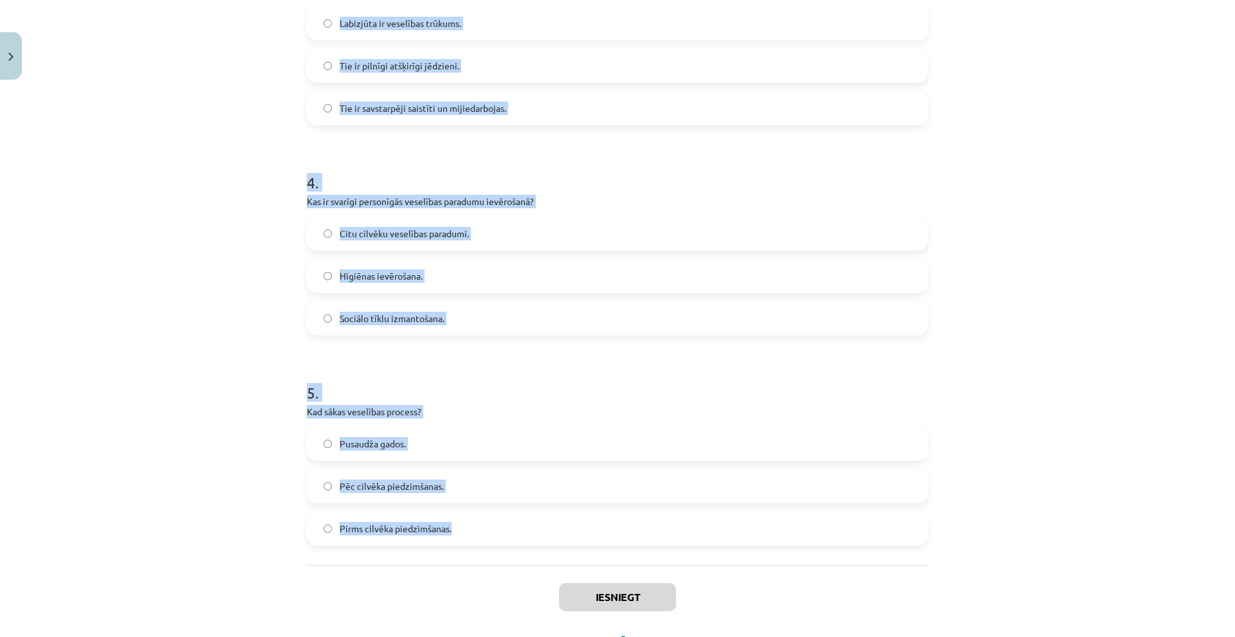
scroll to position [794, 0]
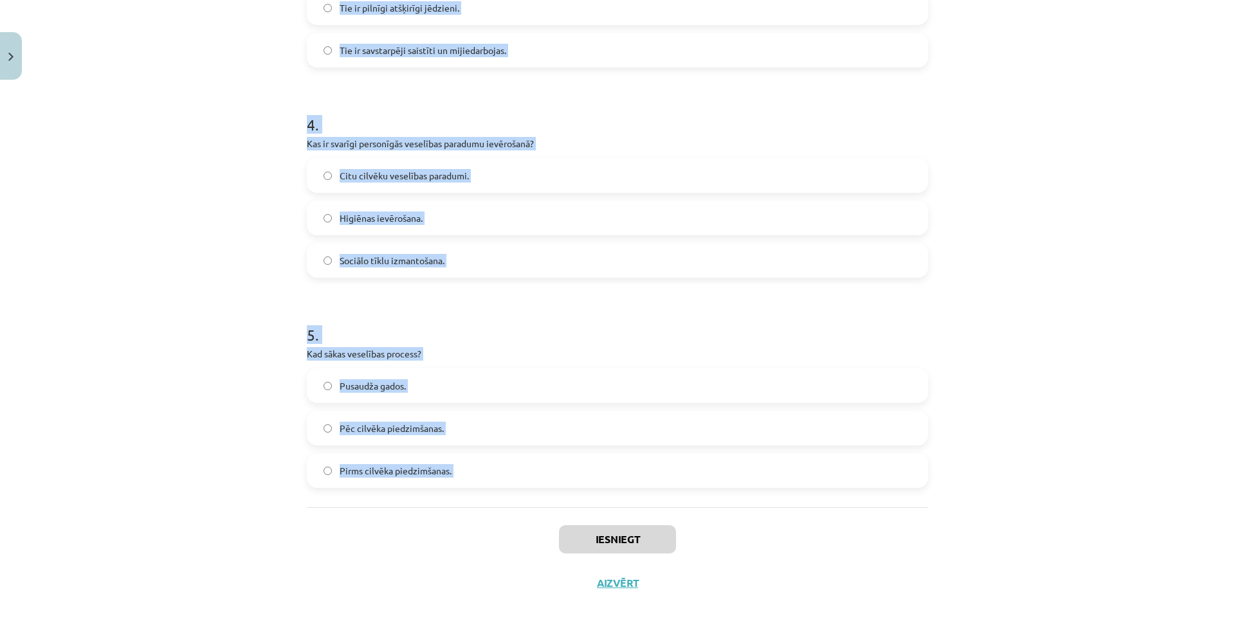
drag, startPoint x: 277, startPoint y: 241, endPoint x: 520, endPoint y: 526, distance: 375.5
click at [525, 531] on div "Mācību tēma: Sports un veselība - 10. klases 4. ieskaites mācību materiāls #2 1…" at bounding box center [617, 318] width 1235 height 637
copy form "1 . Kādā veidā var pārvarēt stresu? Izvairīšanās no problēmām. Regulāra fiziskā…"
click at [96, 239] on div "Mācību tēma: Sports un veselība - 10. klases 4. ieskaites mācību materiāls #2 1…" at bounding box center [617, 318] width 1235 height 637
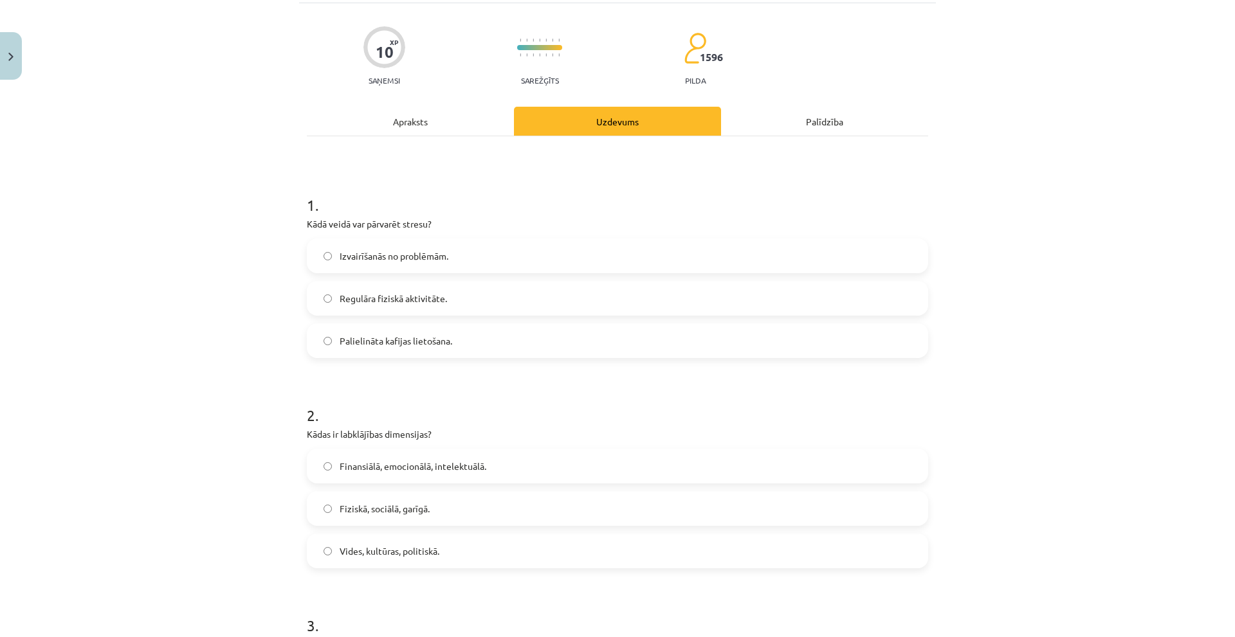
scroll to position [0, 0]
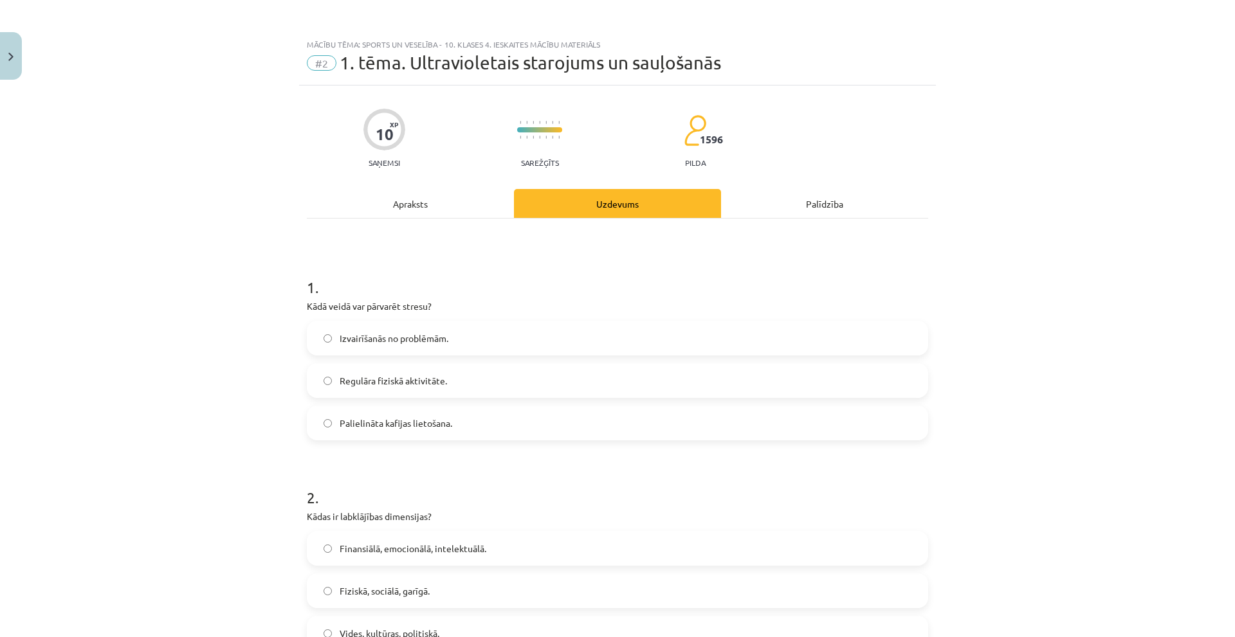
click at [423, 381] on span "Regulāra fiziskā aktivitāte." at bounding box center [393, 381] width 107 height 14
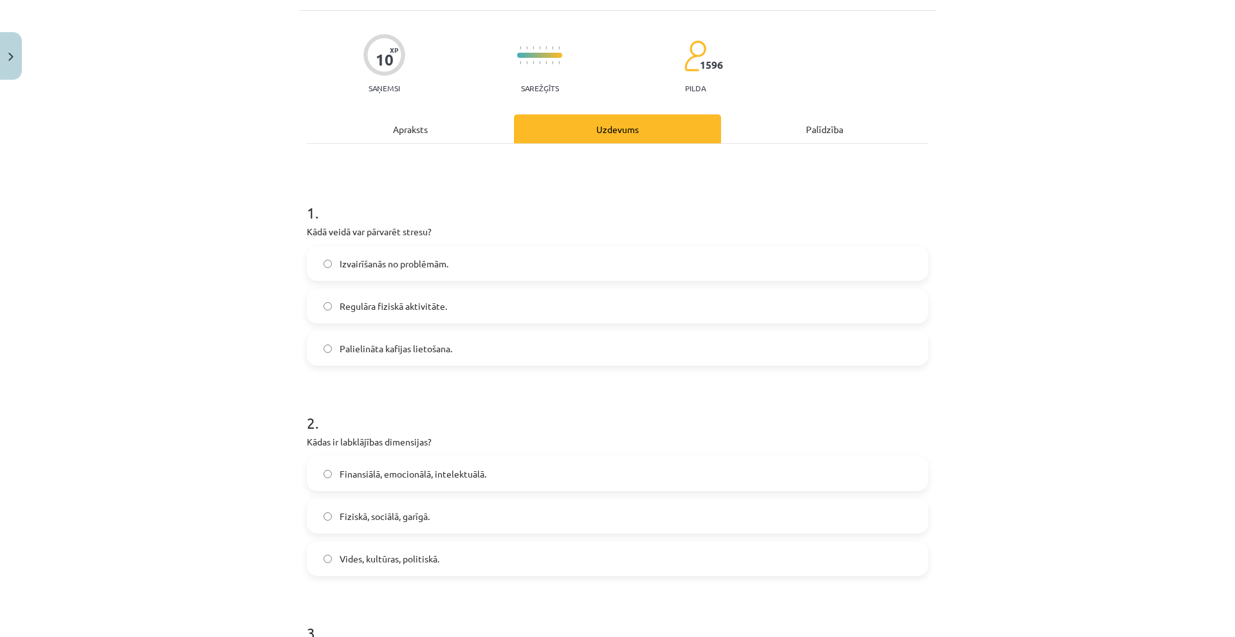
scroll to position [257, 0]
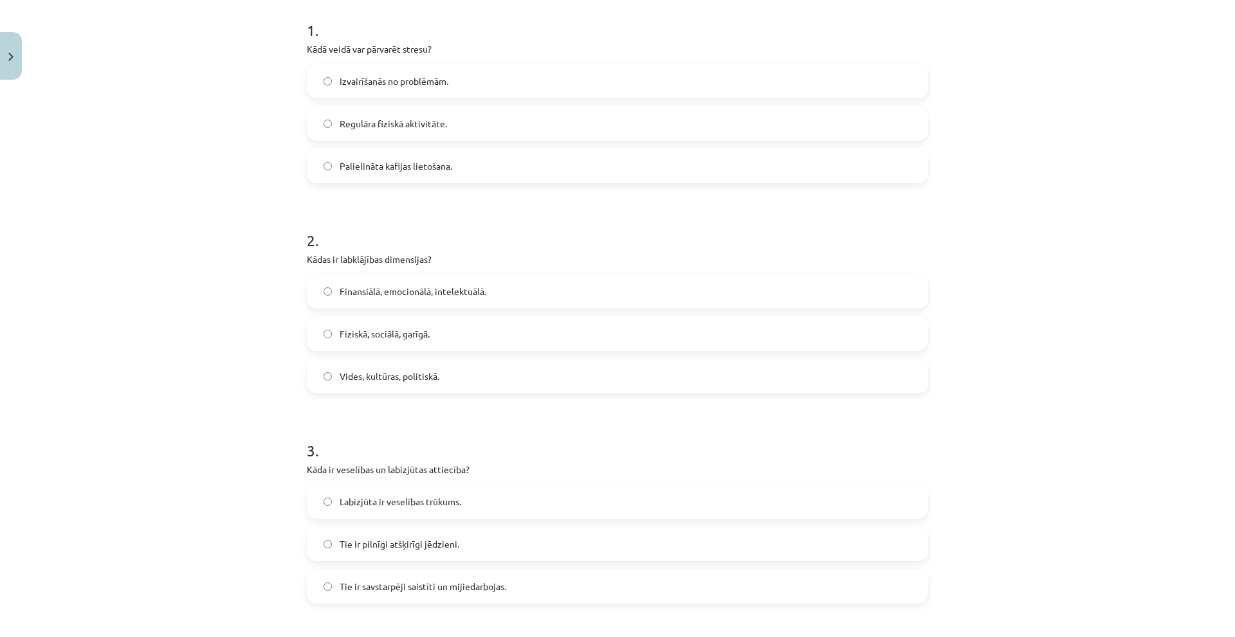
click at [421, 339] on span "Fiziskā, sociālā, garīgā." at bounding box center [385, 334] width 90 height 14
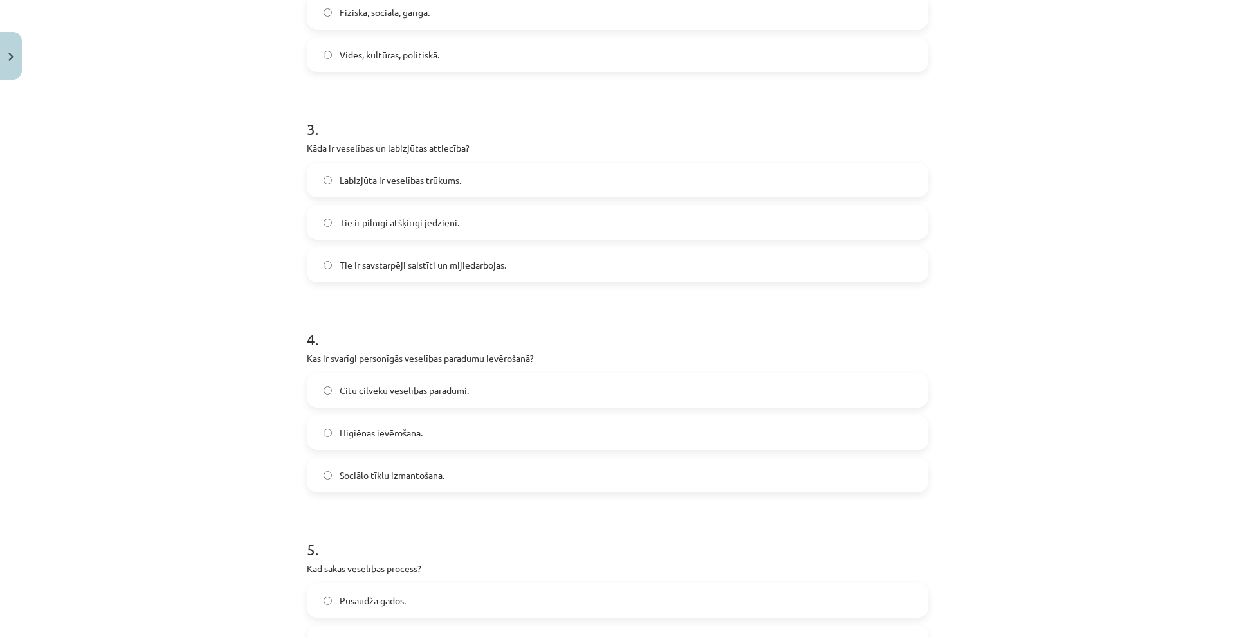
drag, startPoint x: 475, startPoint y: 270, endPoint x: 358, endPoint y: 5, distance: 289.2
click at [475, 266] on span "Tie ir savstarpēji saistīti un mijiedarbojas." at bounding box center [423, 266] width 167 height 14
click at [336, 277] on label "Tie ir savstarpēji saistīti un mijiedarbojas." at bounding box center [617, 265] width 619 height 32
click at [429, 432] on label "Higiēnas ievērošana." at bounding box center [617, 433] width 619 height 32
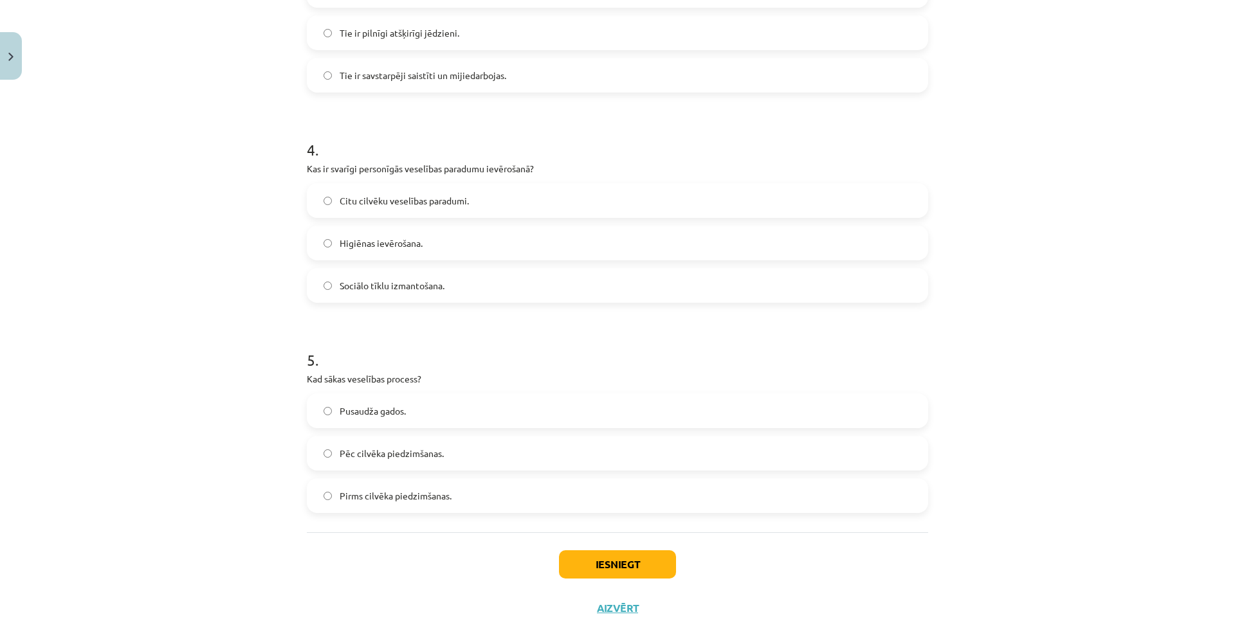
scroll to position [772, 0]
click at [421, 496] on span "Pirms cilvēka piedzimšanas." at bounding box center [396, 493] width 112 height 14
click at [597, 556] on button "Iesniegt" at bounding box center [617, 561] width 117 height 28
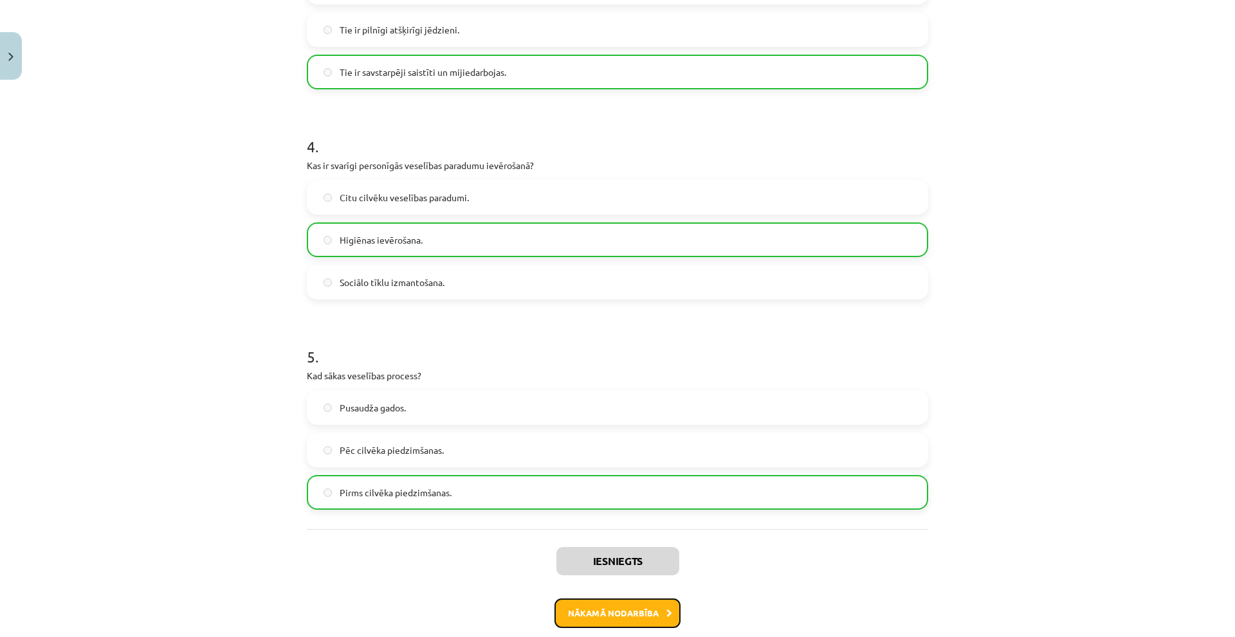
click at [614, 618] on button "Nākamā nodarbība" at bounding box center [618, 614] width 126 height 30
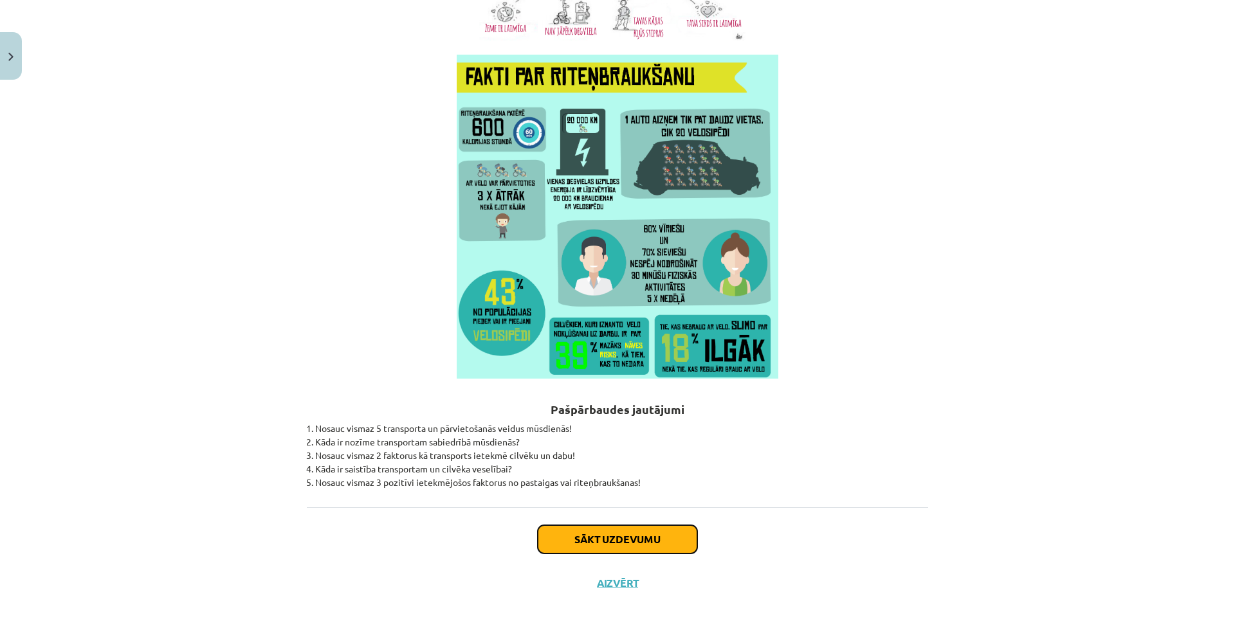
click at [588, 529] on button "Sākt uzdevumu" at bounding box center [618, 540] width 160 height 28
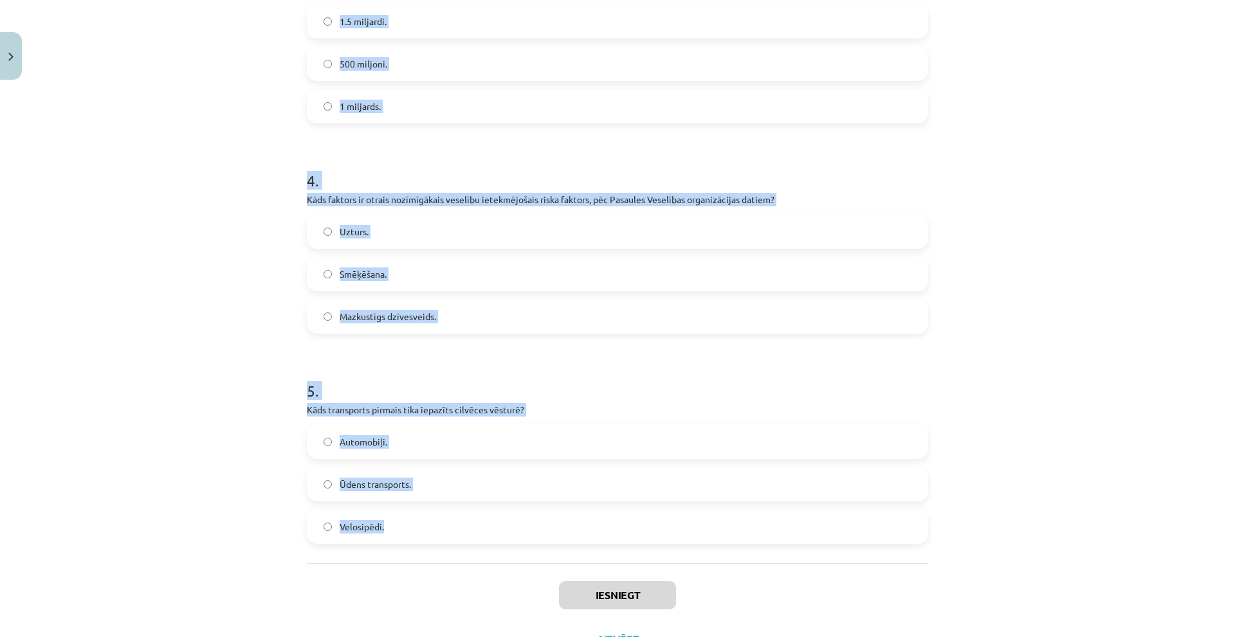
scroll to position [740, 0]
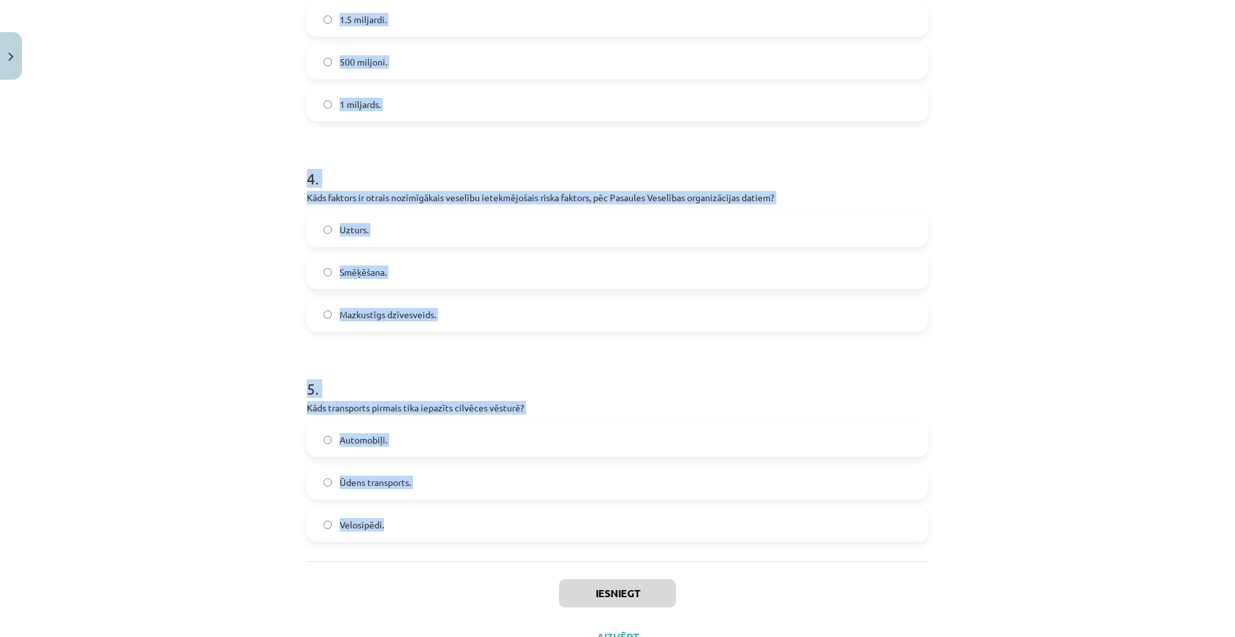
drag, startPoint x: 558, startPoint y: 515, endPoint x: 438, endPoint y: 519, distance: 120.4
click at [438, 519] on div "10 XP Saņemsi Sarežģīts 1596 pilda Apraksts Uzdevums Palīdzība 1 . Kādas ir pri…" at bounding box center [617, 3] width 637 height 1314
copy form "1 . Kādas ir priekšrocības regulārām fiziskajām aktivitātēm? Palielina stresu. …"
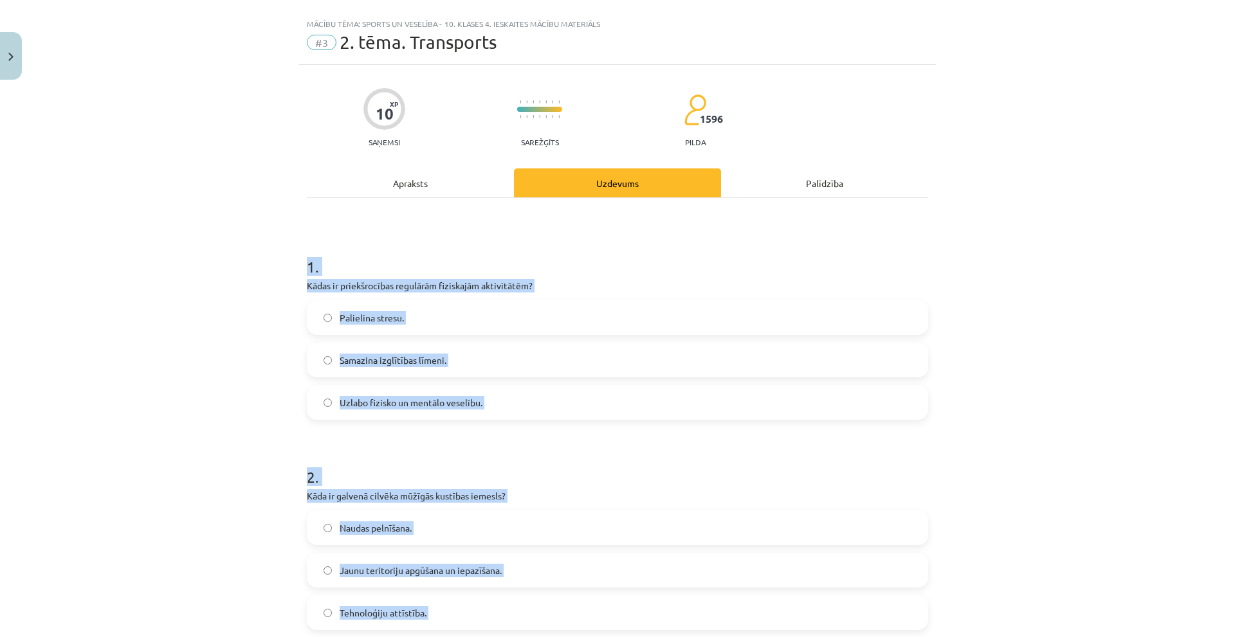
scroll to position [0, 0]
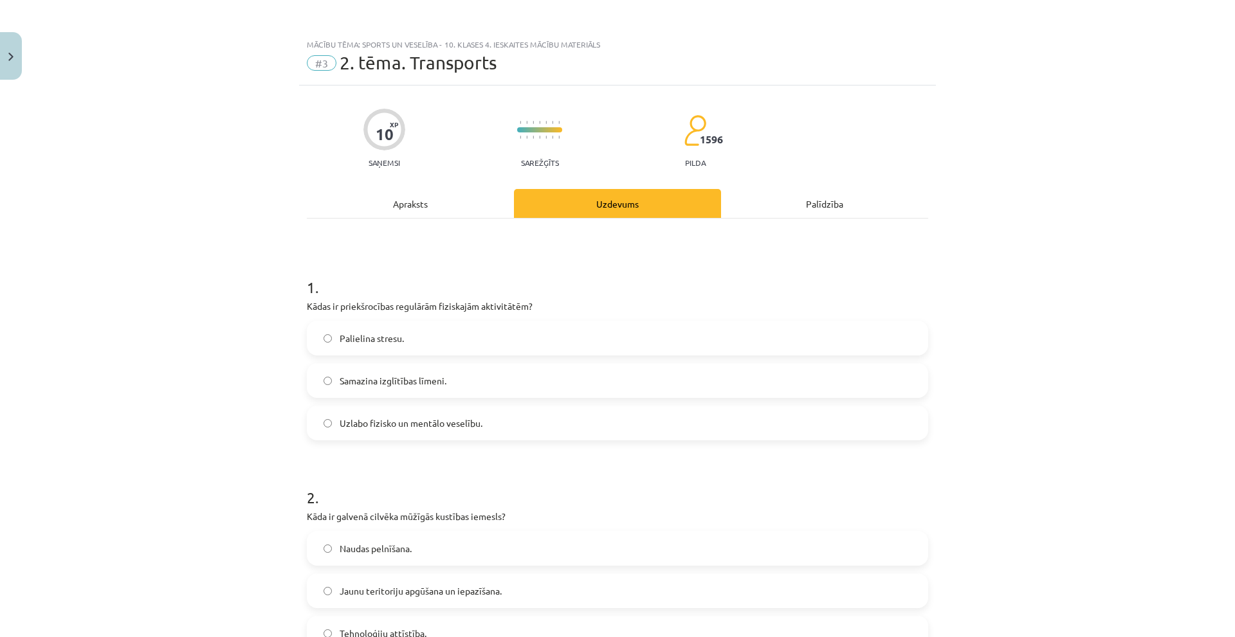
click at [213, 172] on div "Mācību tēma: Sports un veselība - 10. klases 4. ieskaites mācību materiāls #3 2…" at bounding box center [617, 318] width 1235 height 637
click at [499, 439] on label "Uzlabo fizisko un mentālo veselību." at bounding box center [617, 423] width 619 height 32
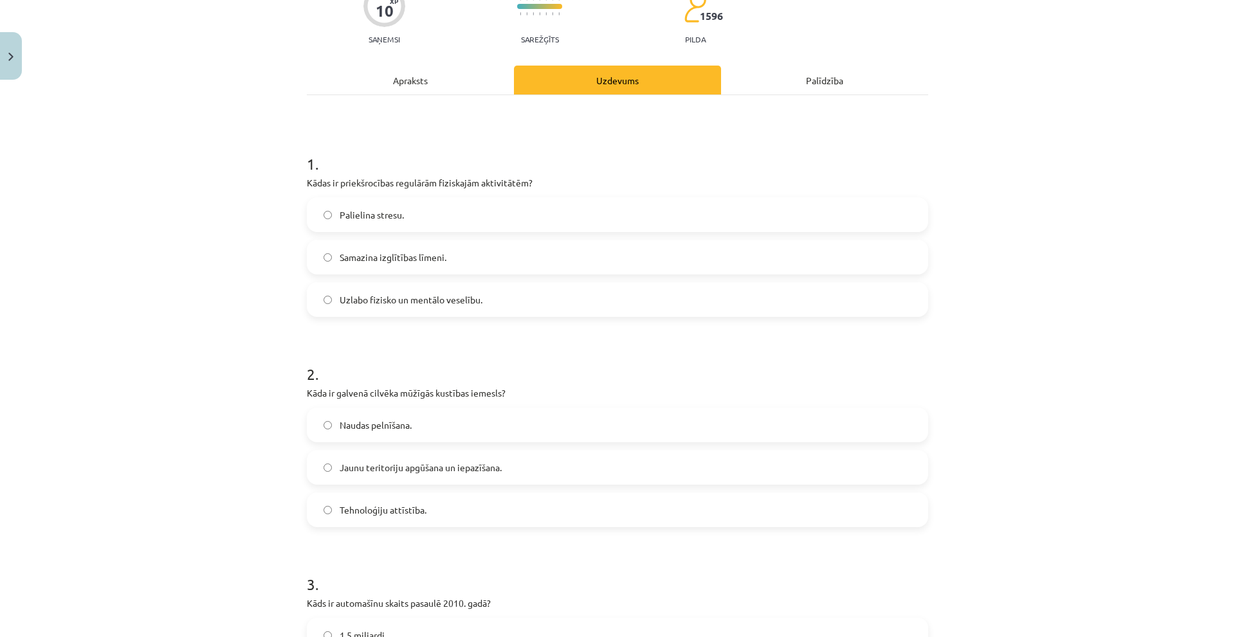
scroll to position [386, 0]
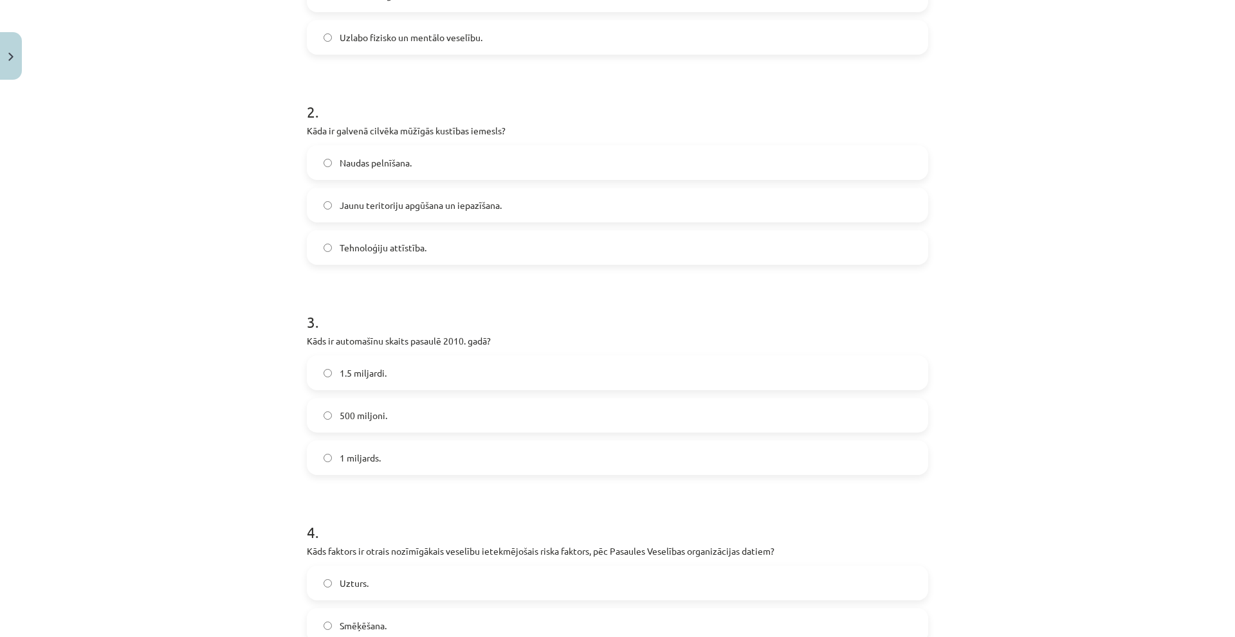
click at [412, 197] on label "Jaunu teritoriju apgūšana un iepazīšana." at bounding box center [617, 205] width 619 height 32
click at [376, 451] on label "1 miljards." at bounding box center [617, 458] width 619 height 32
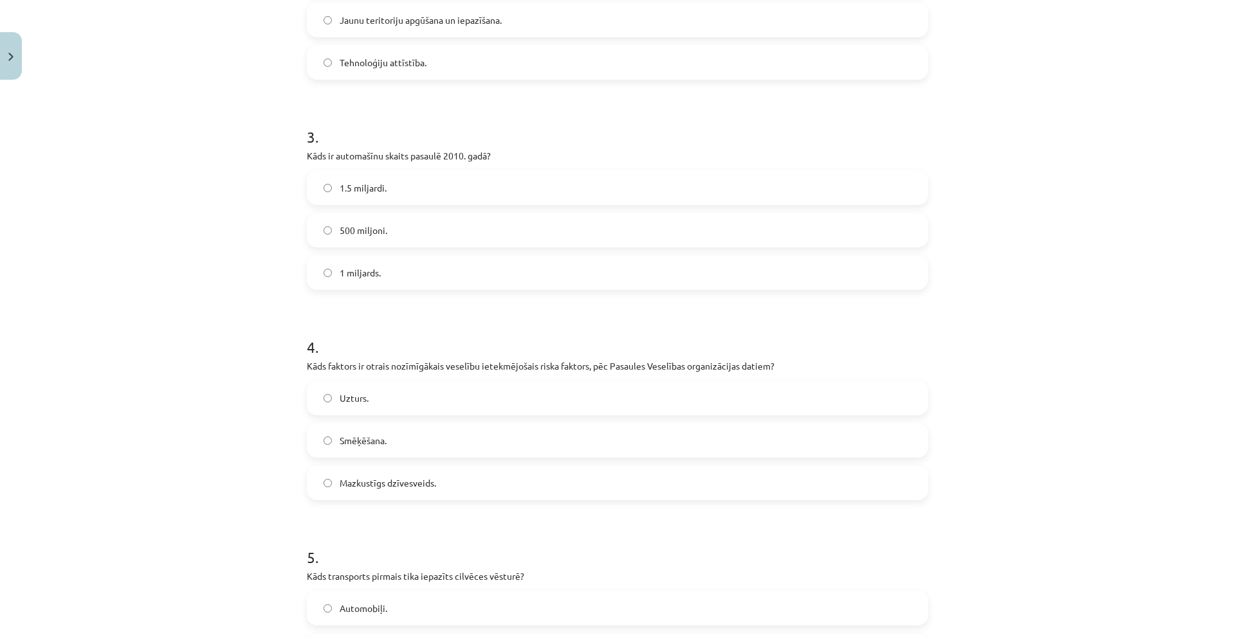
scroll to position [643, 0]
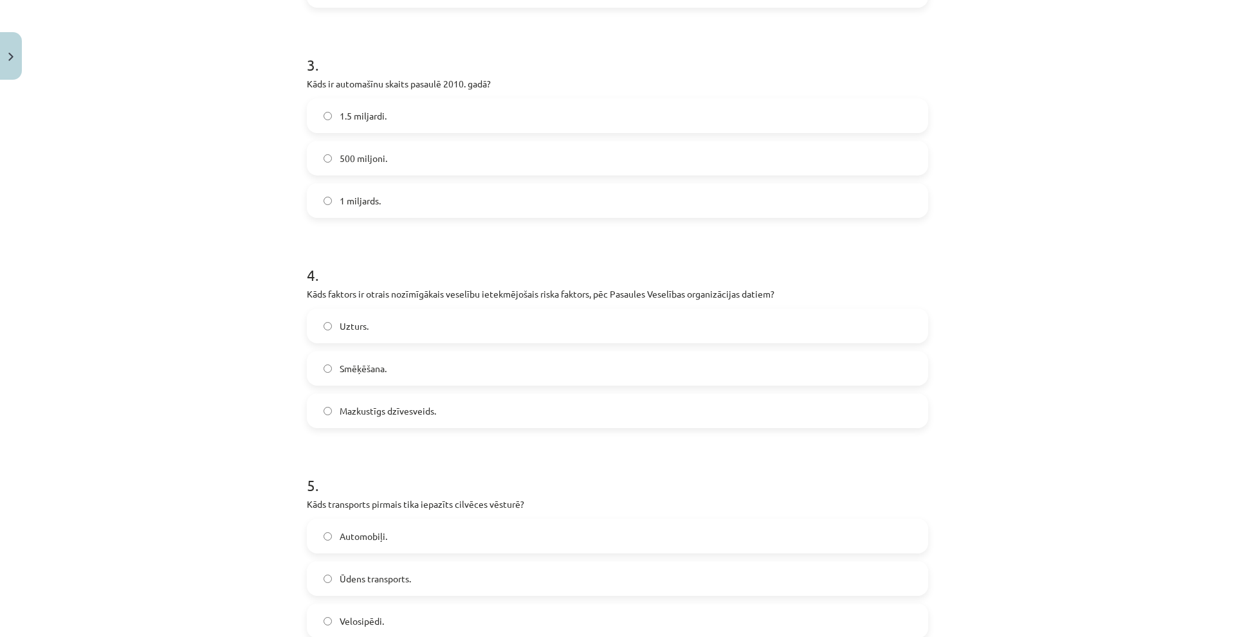
click at [388, 370] on label "Smēķēšana." at bounding box center [617, 369] width 619 height 32
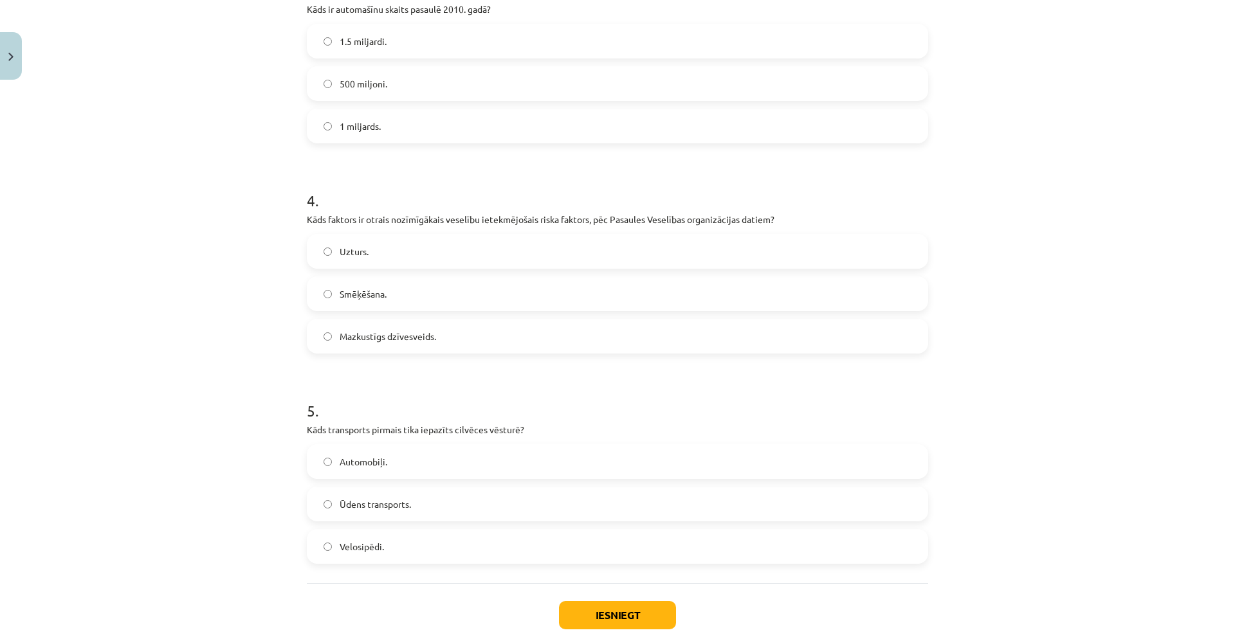
scroll to position [794, 0]
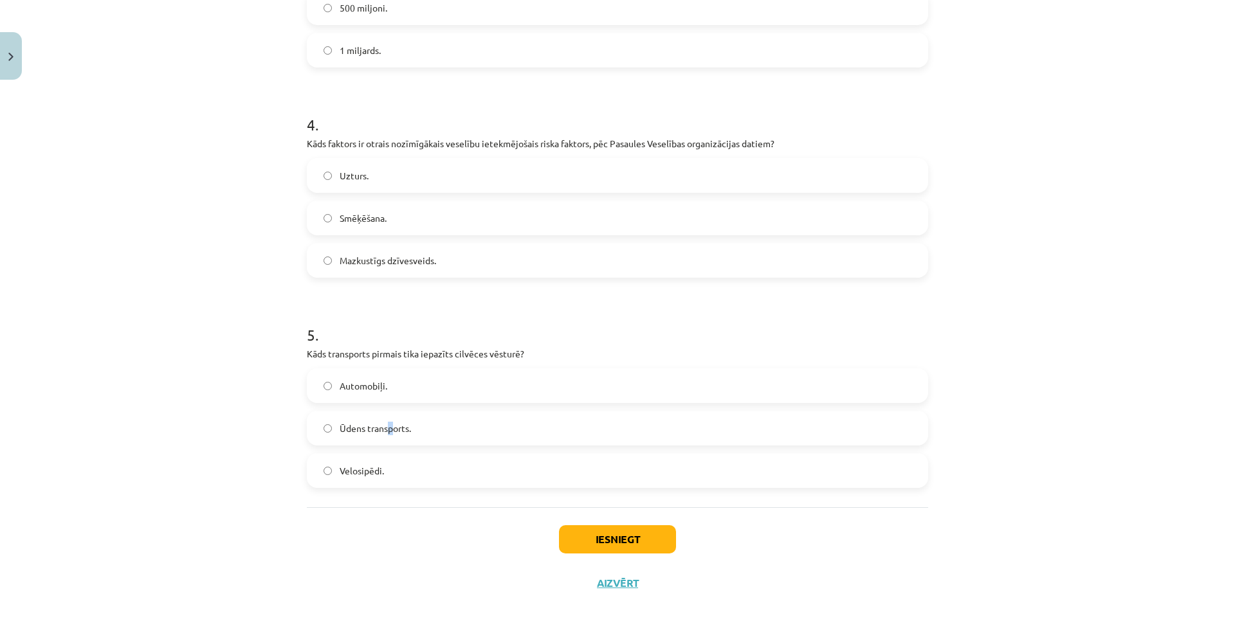
click at [387, 437] on label "Ūdens transports." at bounding box center [617, 428] width 619 height 32
click at [448, 429] on label "Ūdens transports." at bounding box center [617, 428] width 619 height 32
click at [606, 531] on button "Iesniegt" at bounding box center [617, 540] width 117 height 28
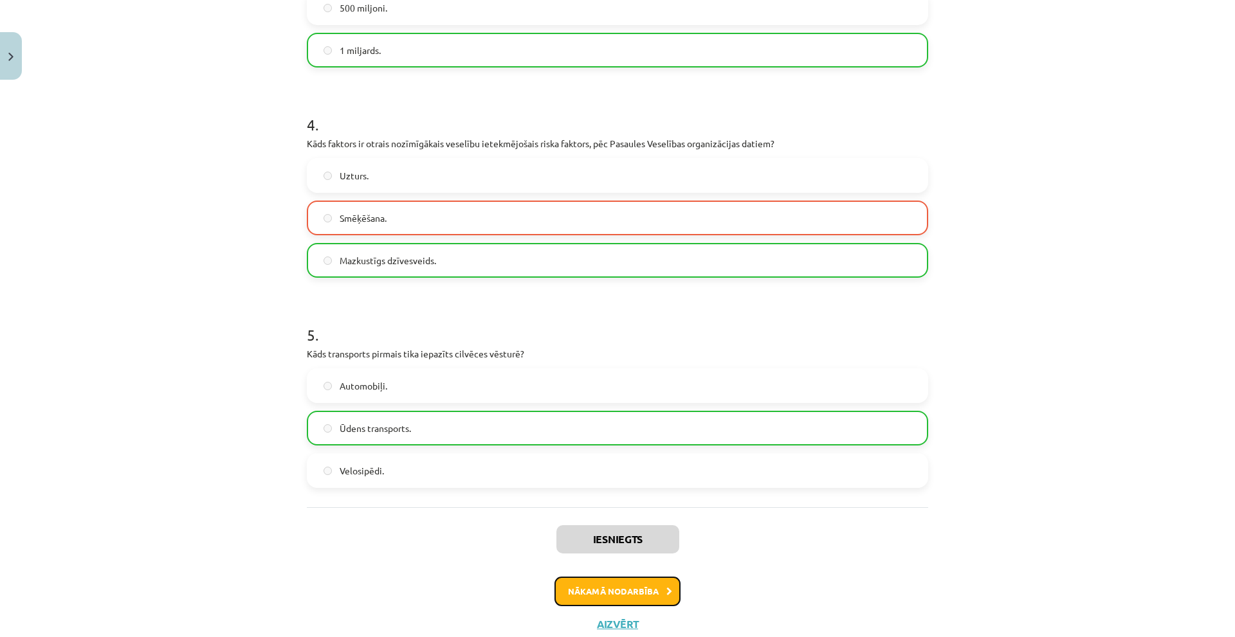
click at [573, 594] on button "Nākamā nodarbība" at bounding box center [618, 592] width 126 height 30
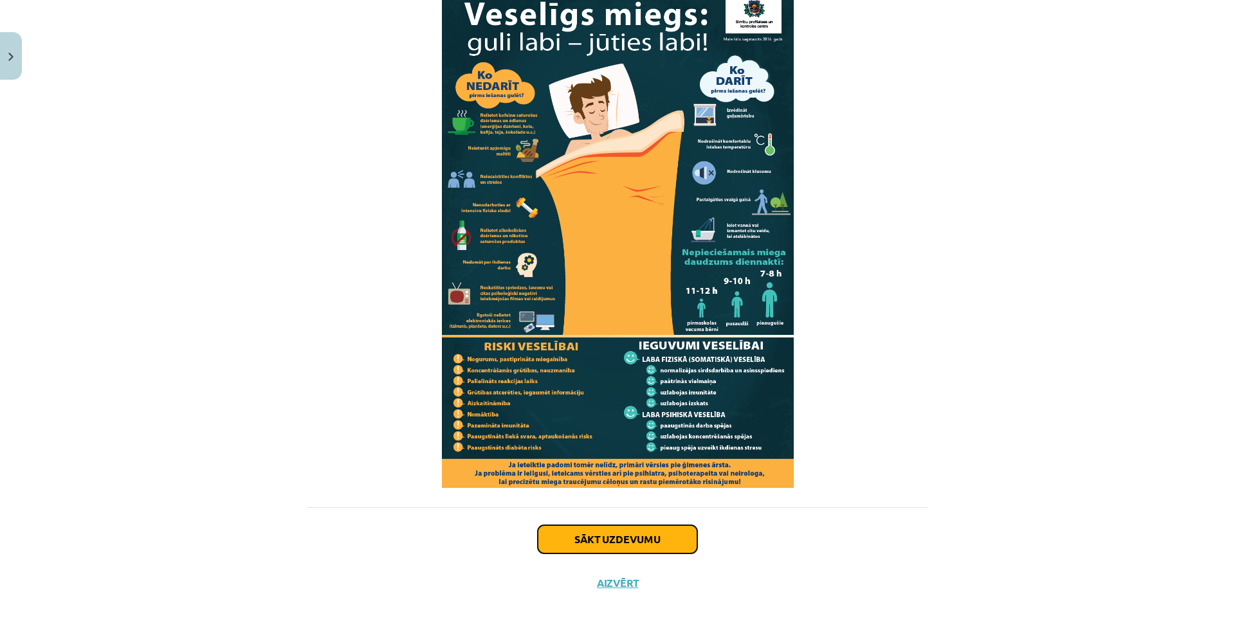
click at [597, 536] on button "Sākt uzdevumu" at bounding box center [618, 540] width 160 height 28
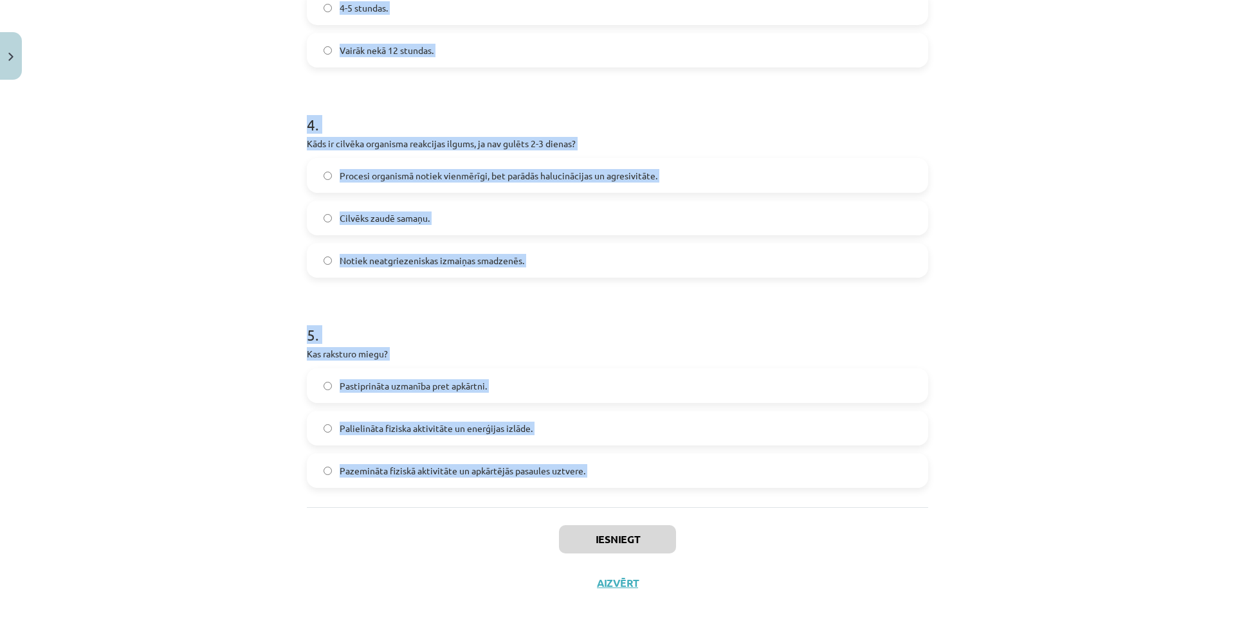
drag, startPoint x: 320, startPoint y: 258, endPoint x: 558, endPoint y: 512, distance: 348.2
click at [558, 512] on div "Mācību tēma: Sports un veselība - 10. klases 4. ieskaites mācību materiāls #4 3…" at bounding box center [617, 318] width 1235 height 637
copy form "1 . Kas ir miegs? Dabisks stāvoklis, kas izraisa atpūtu un organisma atjaunošan…"
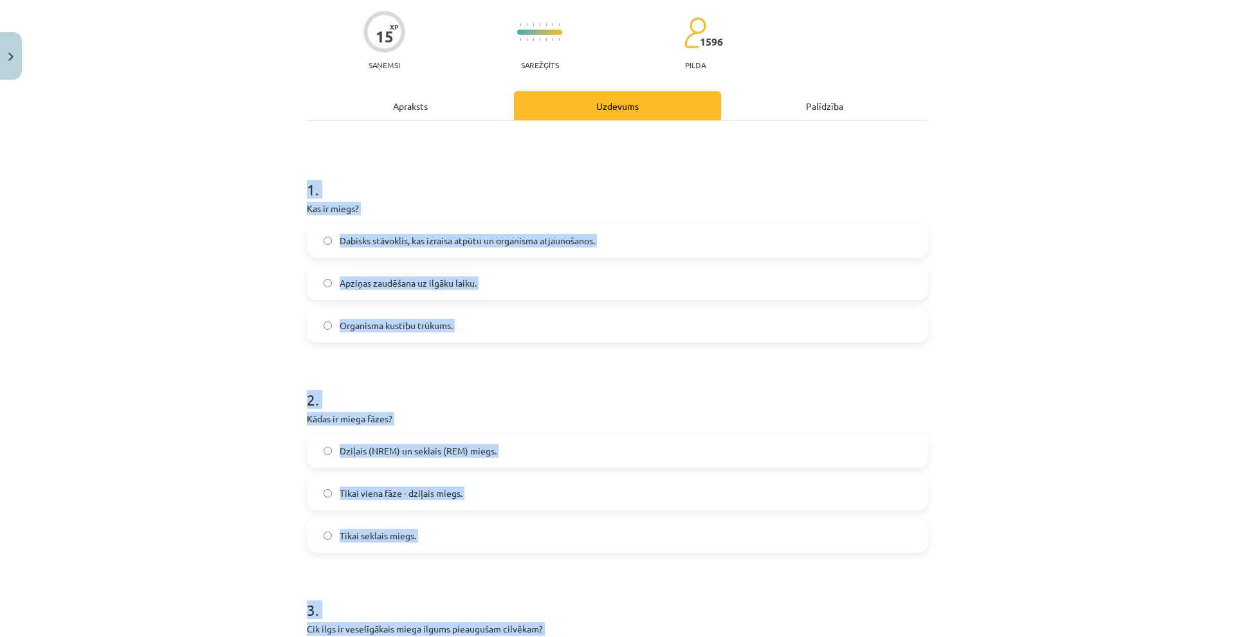
scroll to position [0, 0]
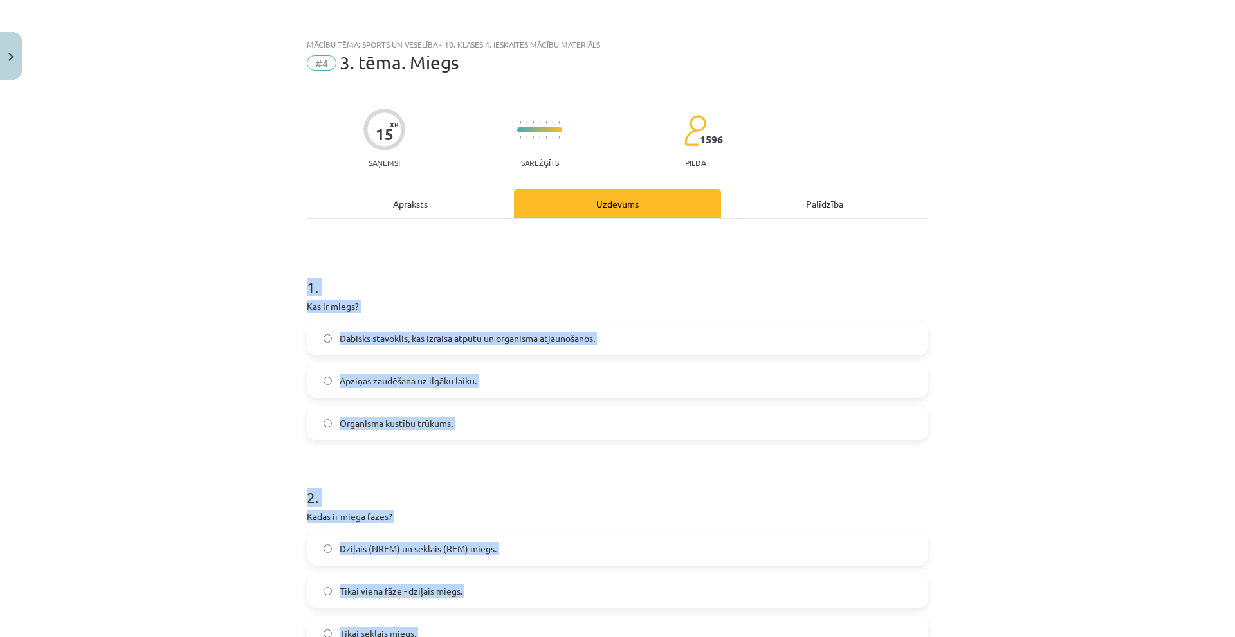
click at [436, 345] on span "Dabisks stāvoklis, kas izraisa atpūtu un organisma atjaunošanos." at bounding box center [467, 339] width 255 height 14
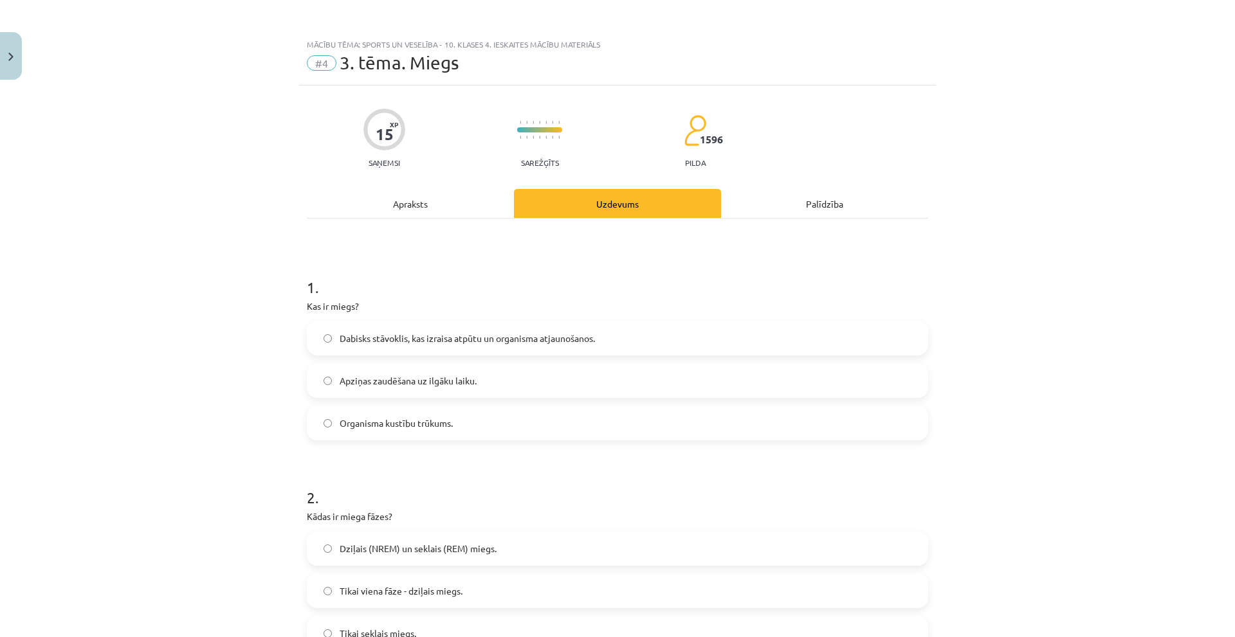
scroll to position [322, 0]
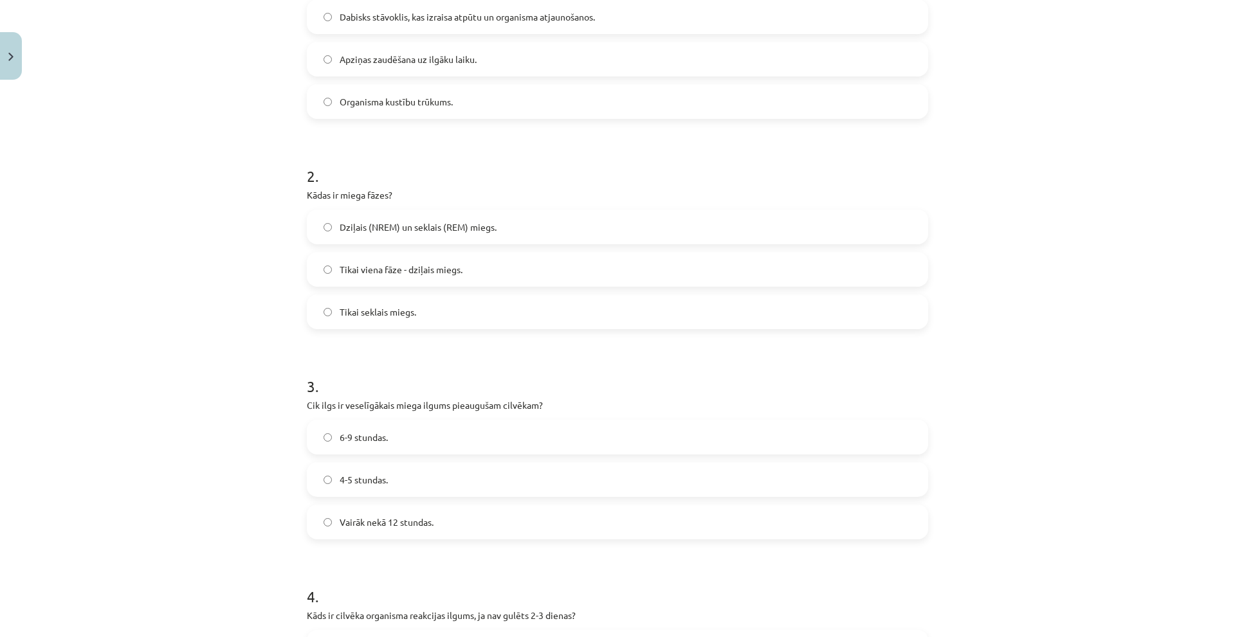
click at [445, 228] on span "Dziļais (NREM) un seklais (REM) miegs." at bounding box center [418, 228] width 157 height 14
click at [364, 426] on label "6-9 stundas." at bounding box center [617, 437] width 619 height 32
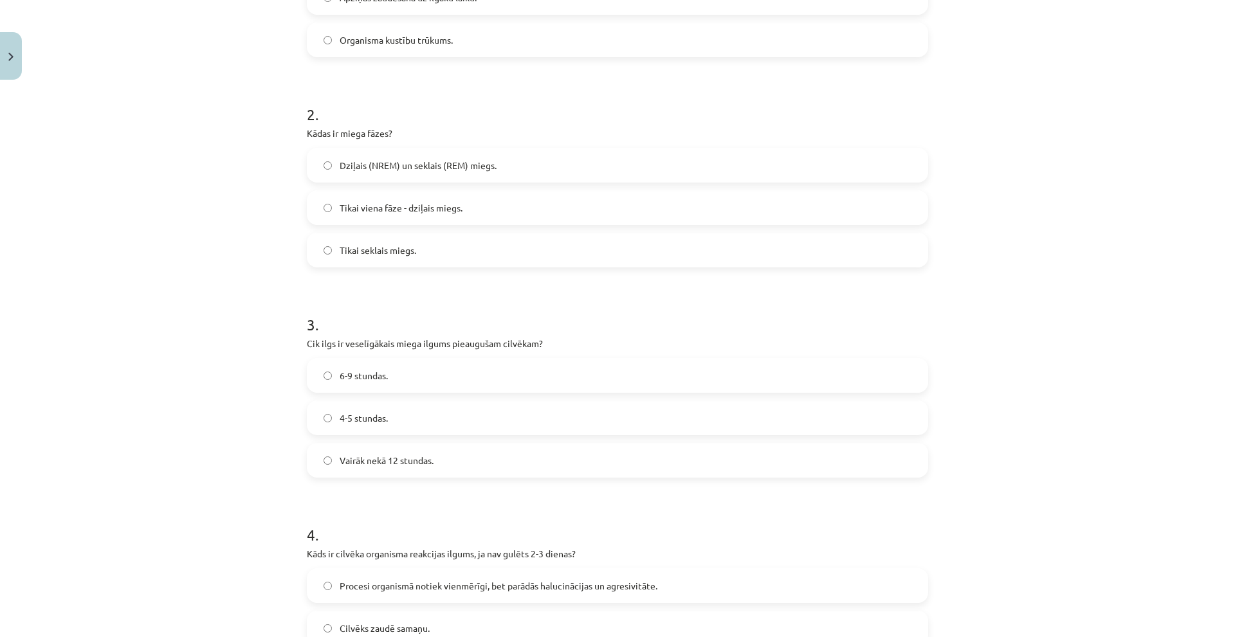
scroll to position [643, 0]
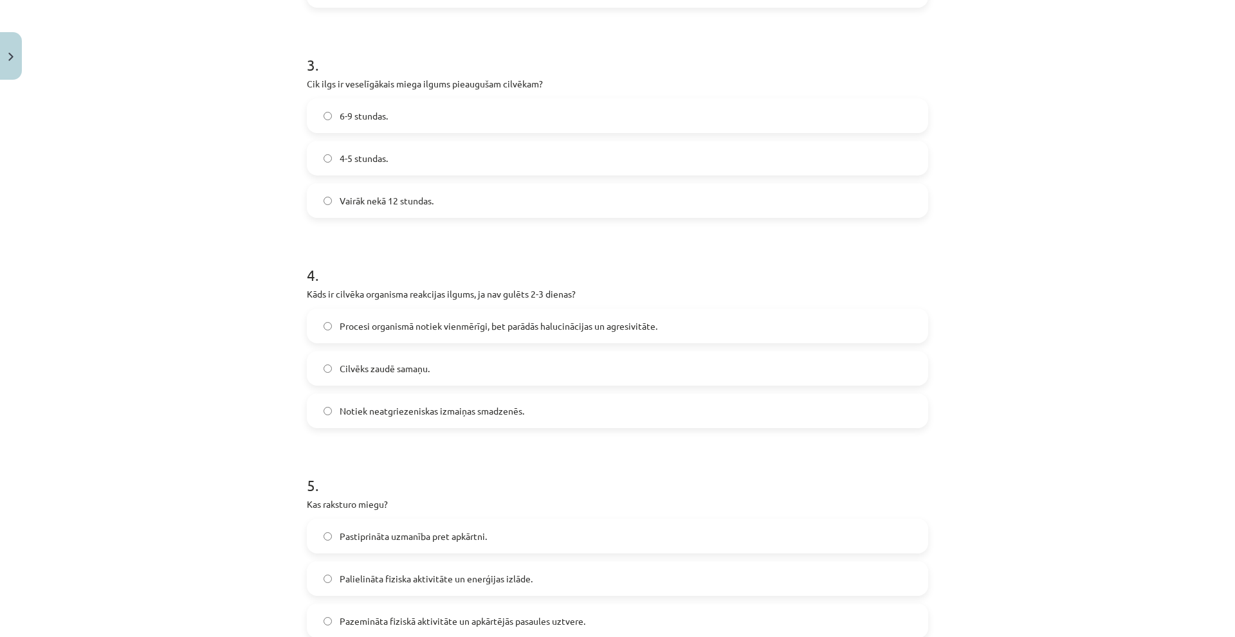
click at [404, 315] on label "Procesi organismā notiek vienmērīgi, bet parādās halucinācijas un agresivitāte." at bounding box center [617, 326] width 619 height 32
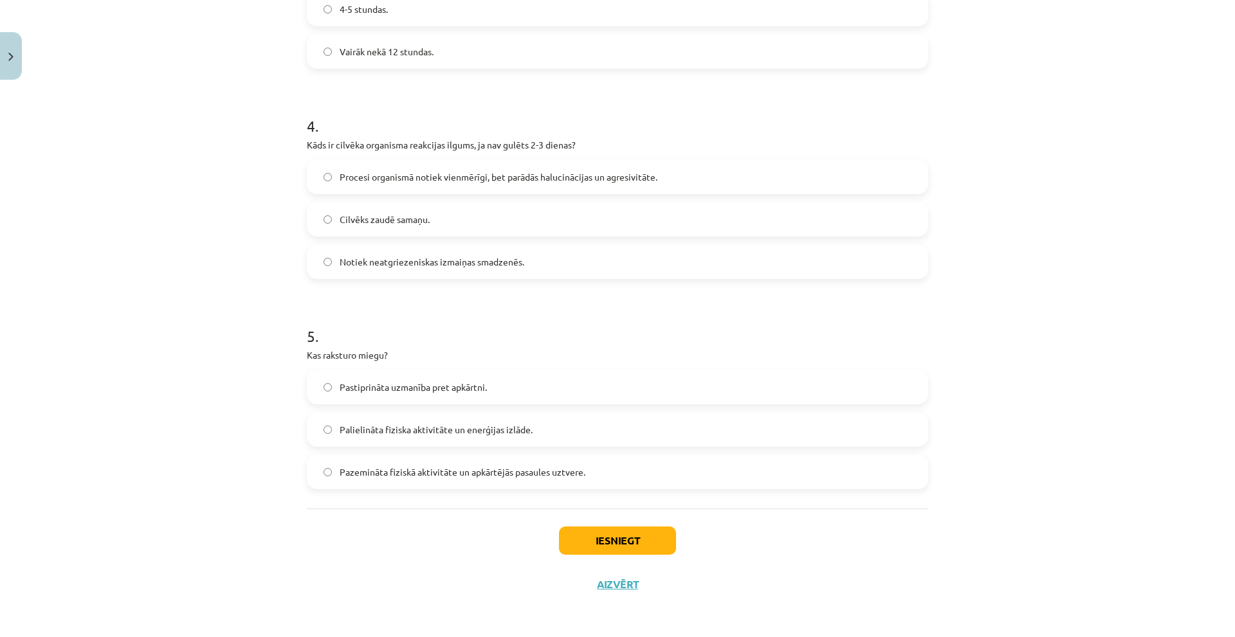
scroll to position [794, 0]
click at [387, 432] on span "Palielināta fiziska aktivitāte un enerģijas izlāde." at bounding box center [436, 429] width 193 height 14
click at [499, 459] on label "Pazemināta fiziskā aktivitāte un apkārtējās pasaules uztvere." at bounding box center [617, 471] width 619 height 32
click at [643, 555] on div "Iesniegt Aizvērt" at bounding box center [617, 553] width 621 height 90
click at [643, 542] on button "Iesniegt" at bounding box center [617, 540] width 117 height 28
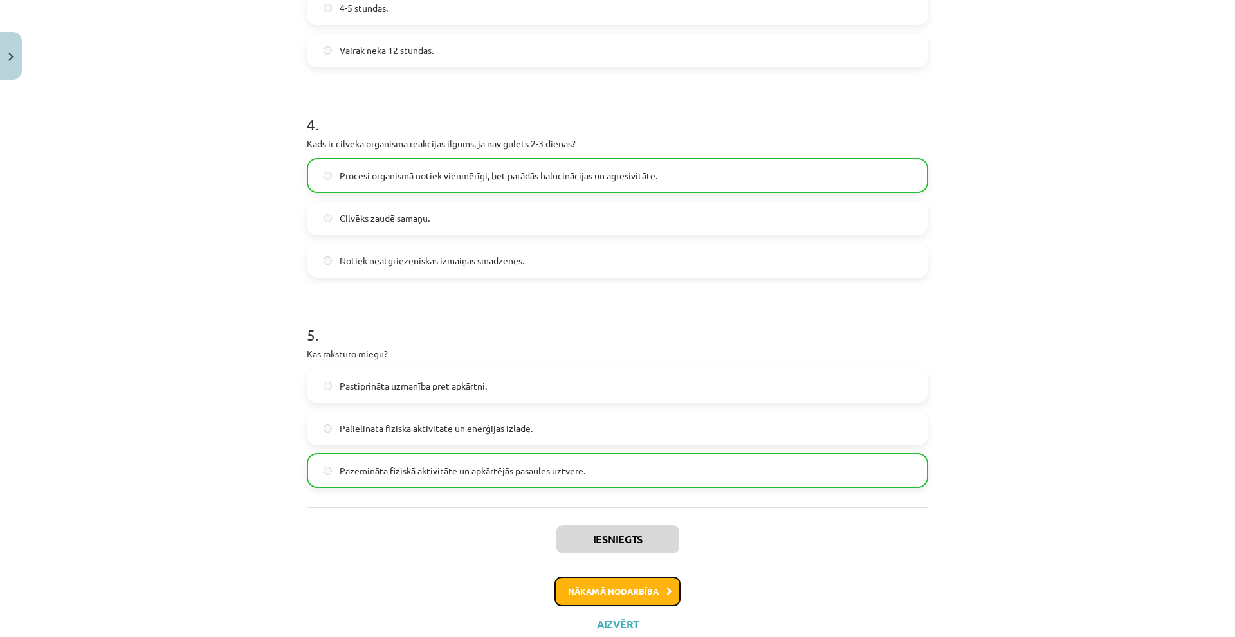
click at [639, 600] on button "Nākamā nodarbība" at bounding box center [618, 592] width 126 height 30
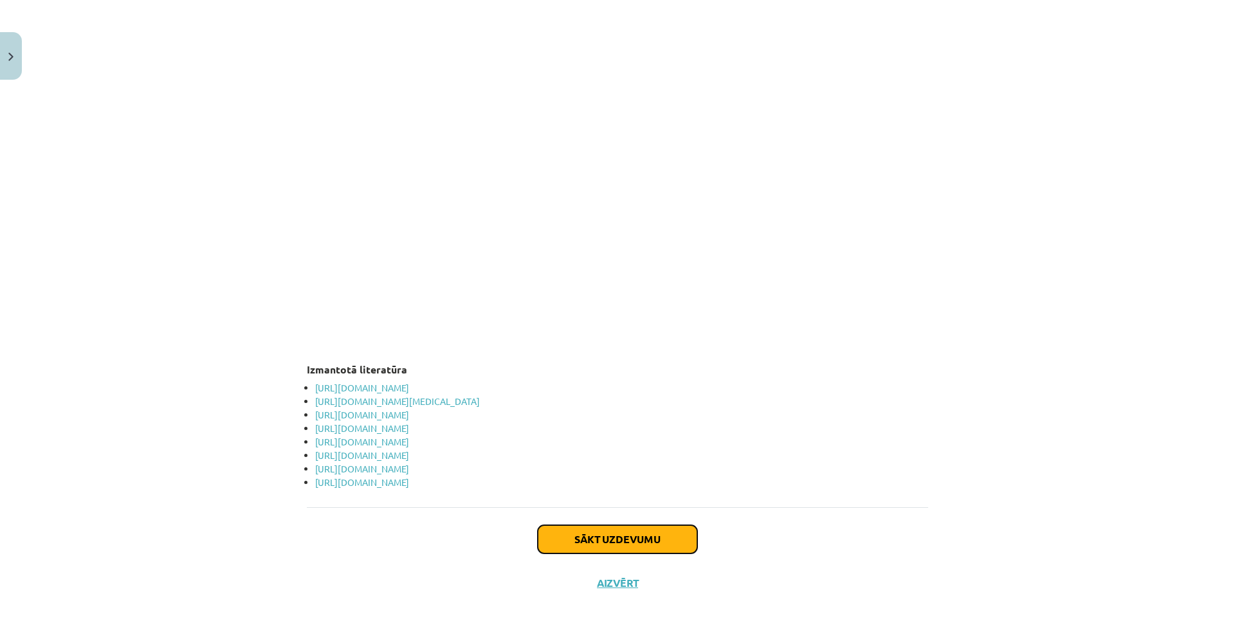
click at [614, 538] on button "Sākt uzdevumu" at bounding box center [618, 540] width 160 height 28
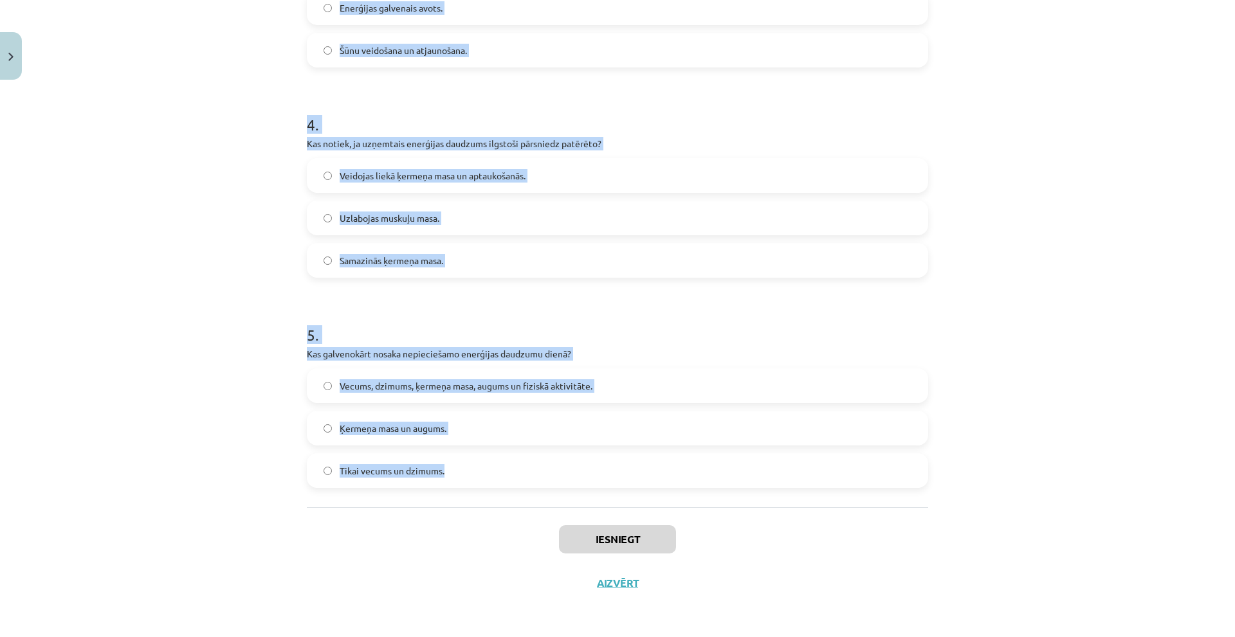
drag, startPoint x: 450, startPoint y: 382, endPoint x: 570, endPoint y: 498, distance: 166.5
click at [570, 498] on div "Mācību tēma: Sports un veselība - 10. klases 4. ieskaites mācību materiāls #5 4…" at bounding box center [617, 318] width 1235 height 637
copy form "1 . Kas var ietekmēt cilvēkam ieteicamo enerģijas daudzumu papildus pamatkritēr…"
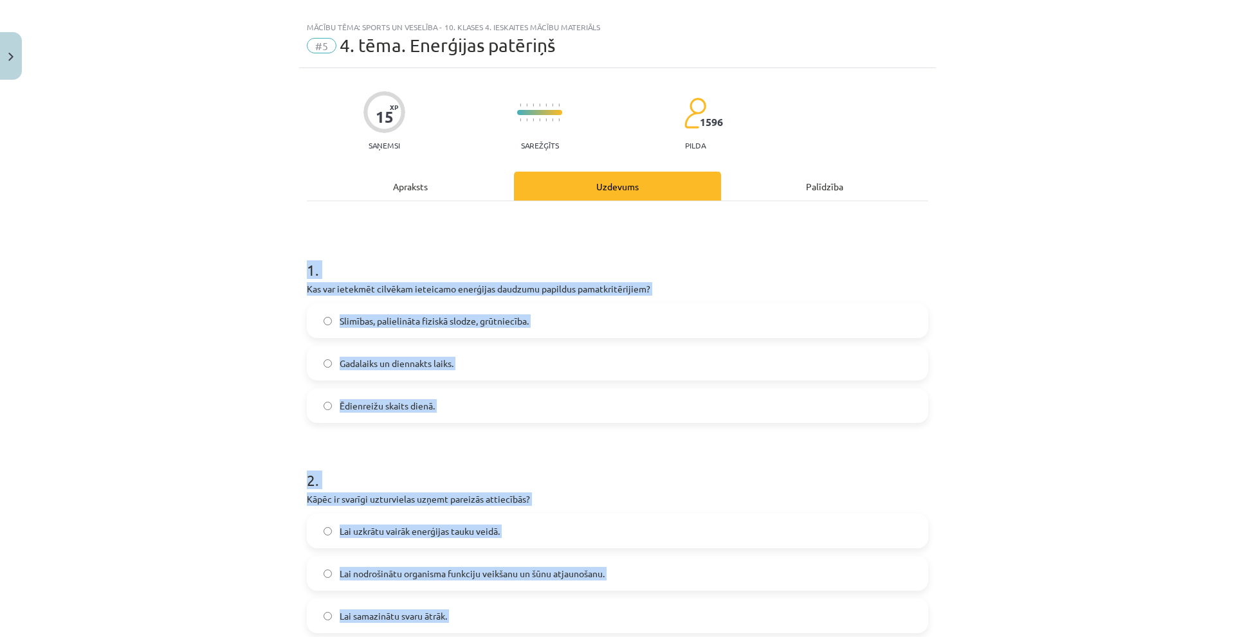
scroll to position [0, 0]
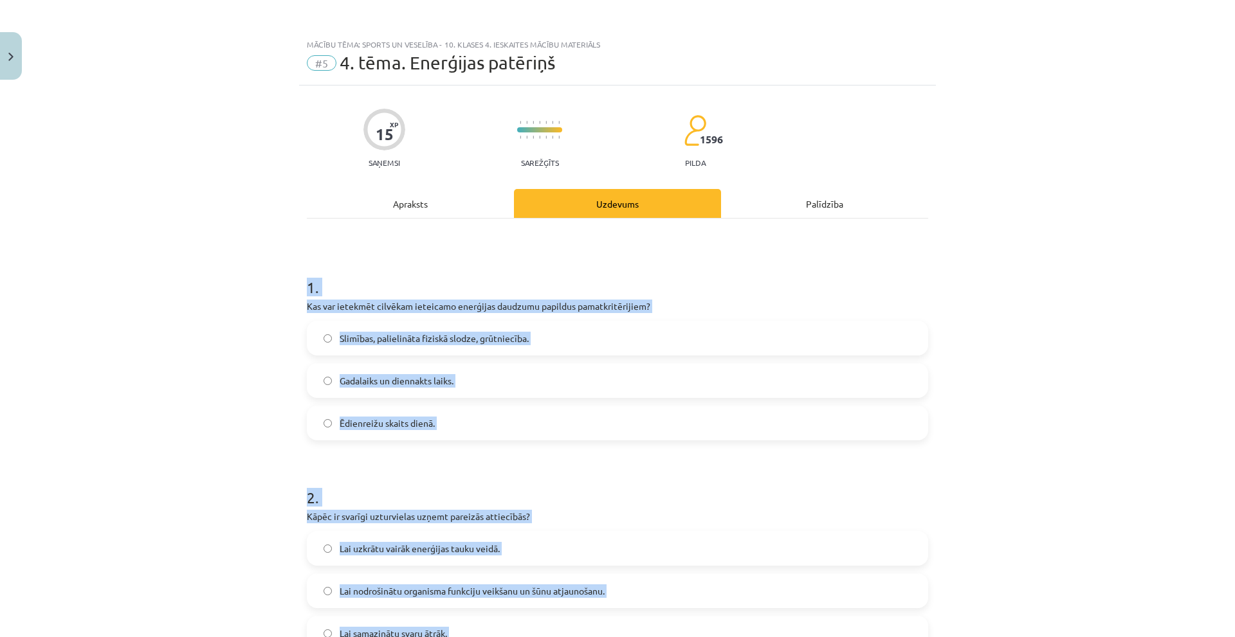
click at [371, 324] on label "Slimības, palielināta fiziskā slodze, grūtniecība." at bounding box center [617, 338] width 619 height 32
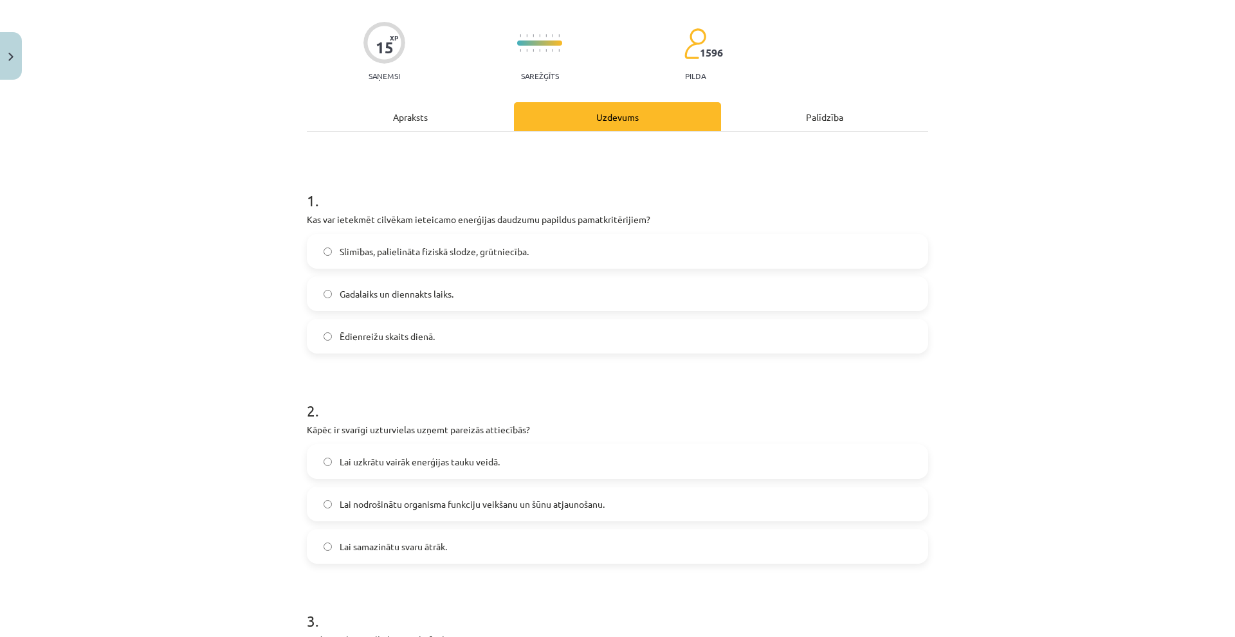
scroll to position [322, 0]
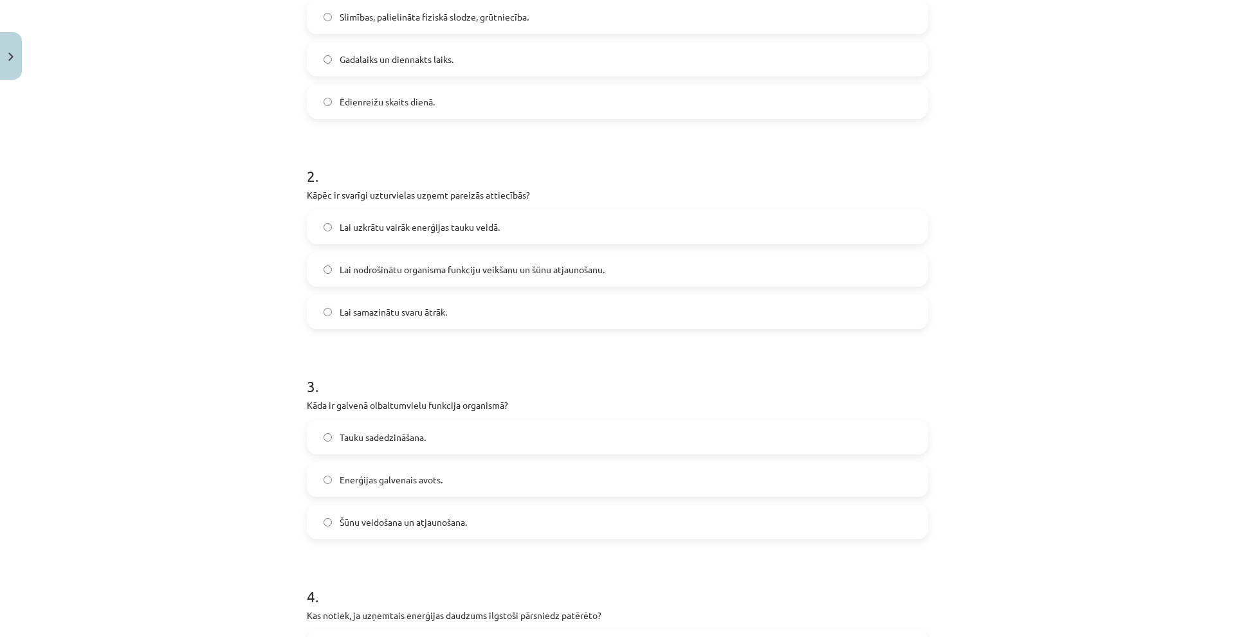
click at [441, 284] on label "Lai nodrošinātu organisma funkciju veikšanu un šūnu atjaunošanu." at bounding box center [617, 269] width 619 height 32
click at [409, 500] on div "Tauku sadedzināšana. Enerģijas galvenais avots. Šūnu veidošana un atjaunošana." at bounding box center [617, 480] width 621 height 120
click at [408, 515] on label "Šūnu veidošana un atjaunošana." at bounding box center [617, 522] width 619 height 32
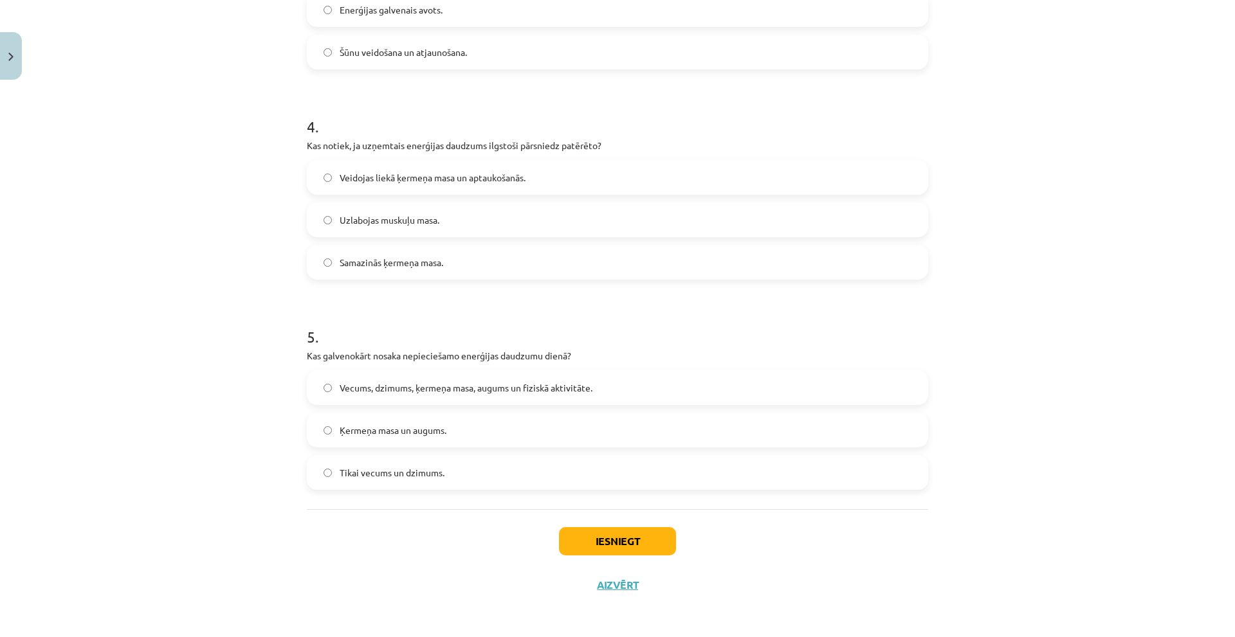
scroll to position [794, 0]
click at [463, 167] on label "Veidojas liekā ķermeņa masa un aptaukošanās." at bounding box center [617, 176] width 619 height 32
click at [527, 381] on span "Vecums, dzimums, ķermeņa masa, augums un fiziskā aktivitāte." at bounding box center [466, 387] width 253 height 14
click at [610, 529] on button "Iesniegt" at bounding box center [617, 540] width 117 height 28
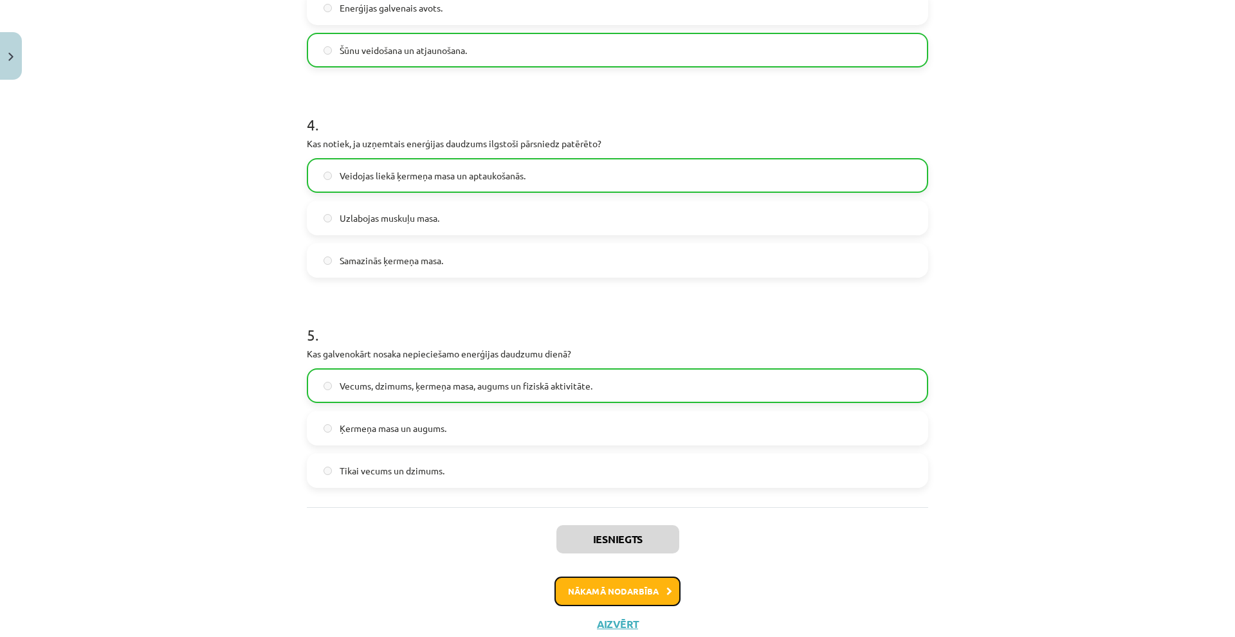
click at [635, 597] on button "Nākamā nodarbība" at bounding box center [618, 592] width 126 height 30
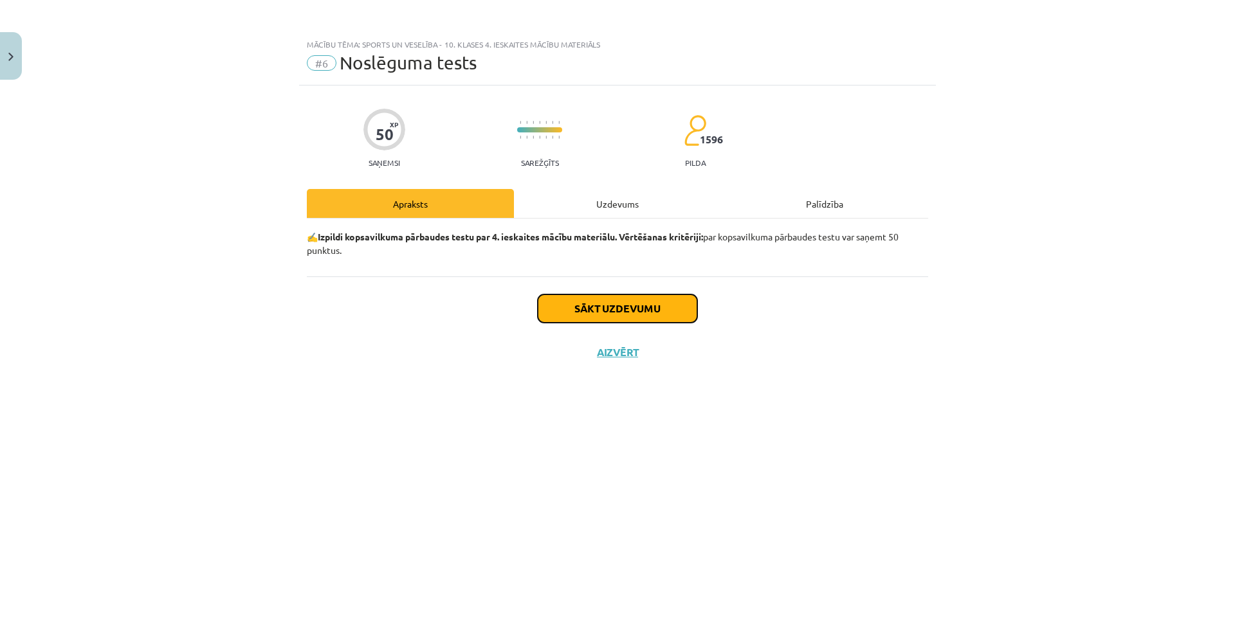
click at [635, 301] on button "Sākt uzdevumu" at bounding box center [618, 309] width 160 height 28
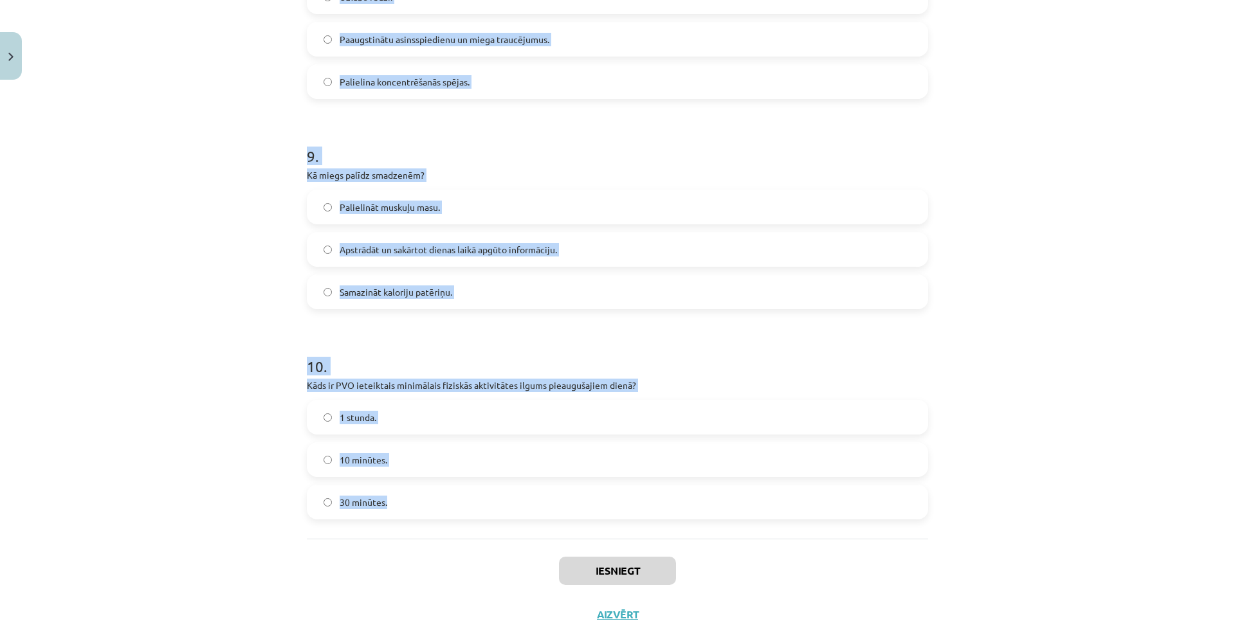
scroll to position [1846, 0]
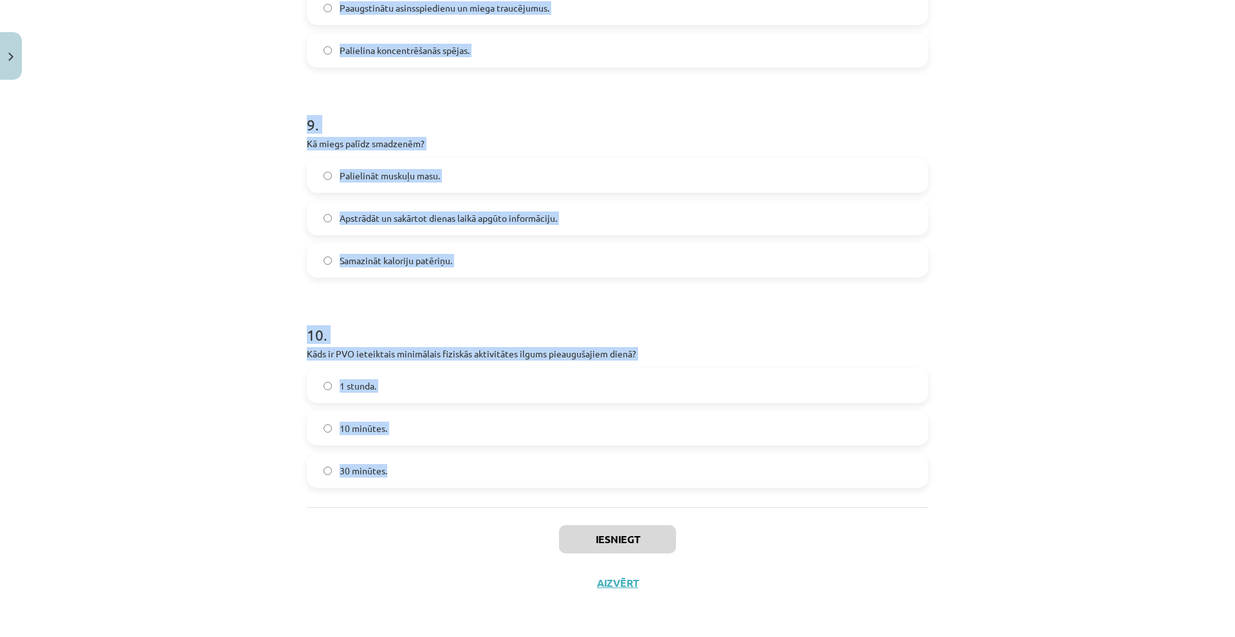
drag, startPoint x: 266, startPoint y: 249, endPoint x: 439, endPoint y: 470, distance: 280.4
click at [439, 470] on div "Mācību tēma: Sports un veselība - 10. klases 4. ieskaites mācību materiāls #6 N…" at bounding box center [617, 318] width 1235 height 637
copy form "1 . Kas notiek, ja cilvēks neguļ aptuveni 10 dienas? Iestājas nāve. Iestājas hr…"
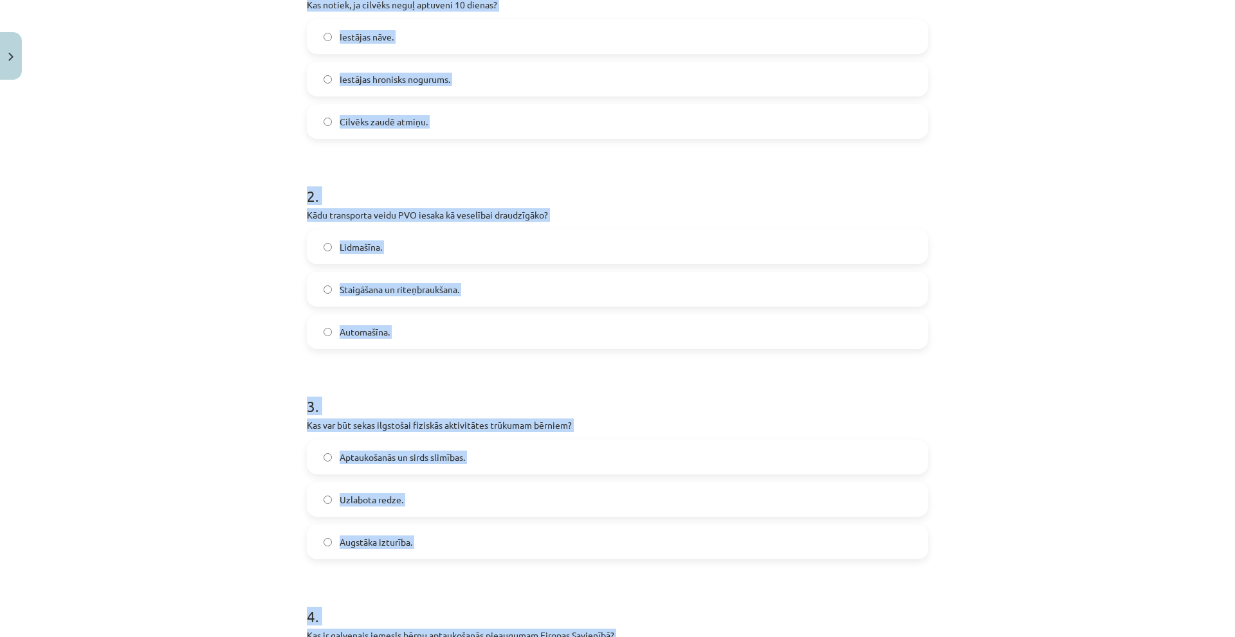
scroll to position [0, 0]
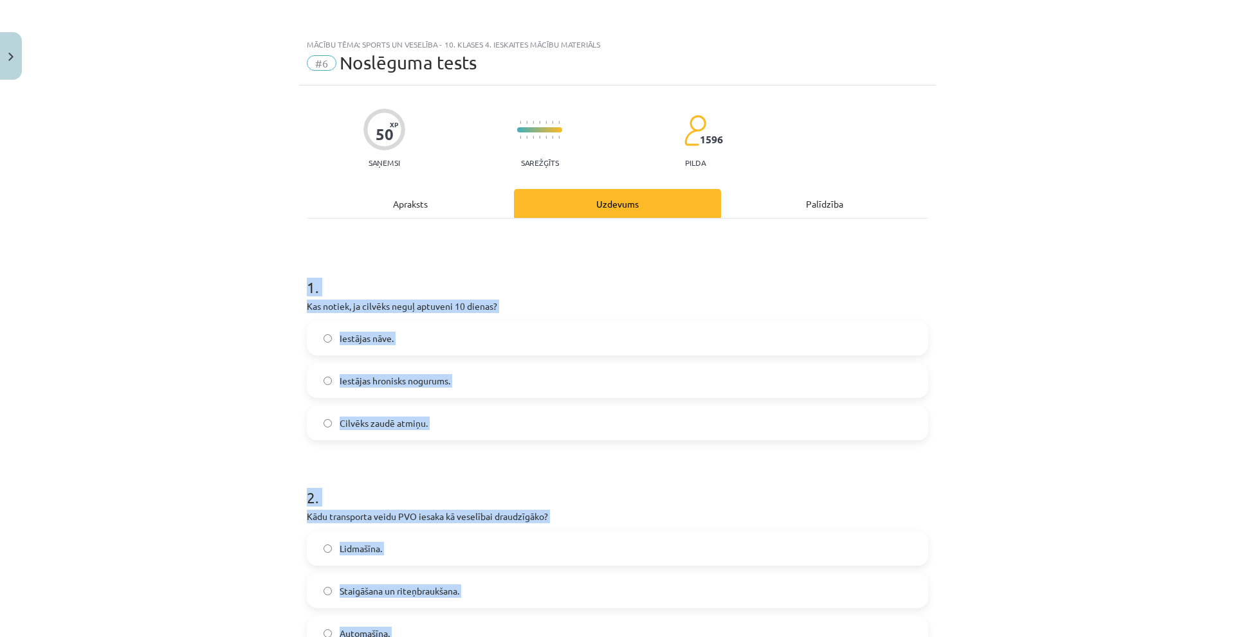
click at [394, 327] on label "Iestājas nāve." at bounding box center [617, 338] width 619 height 32
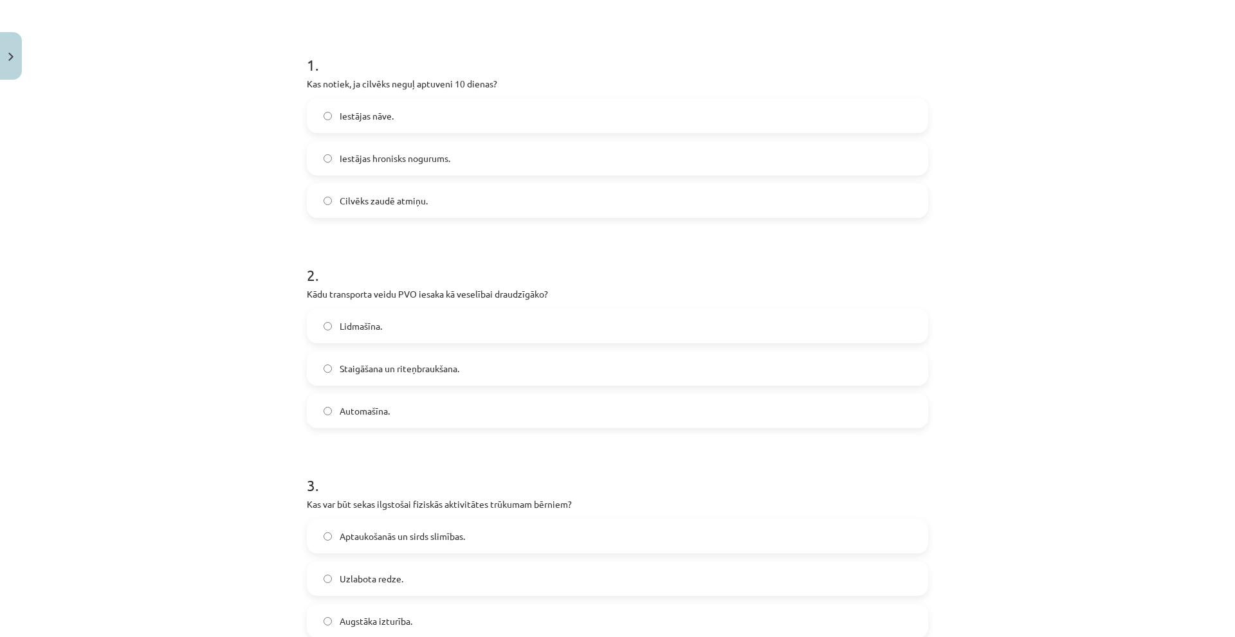
scroll to position [322, 0]
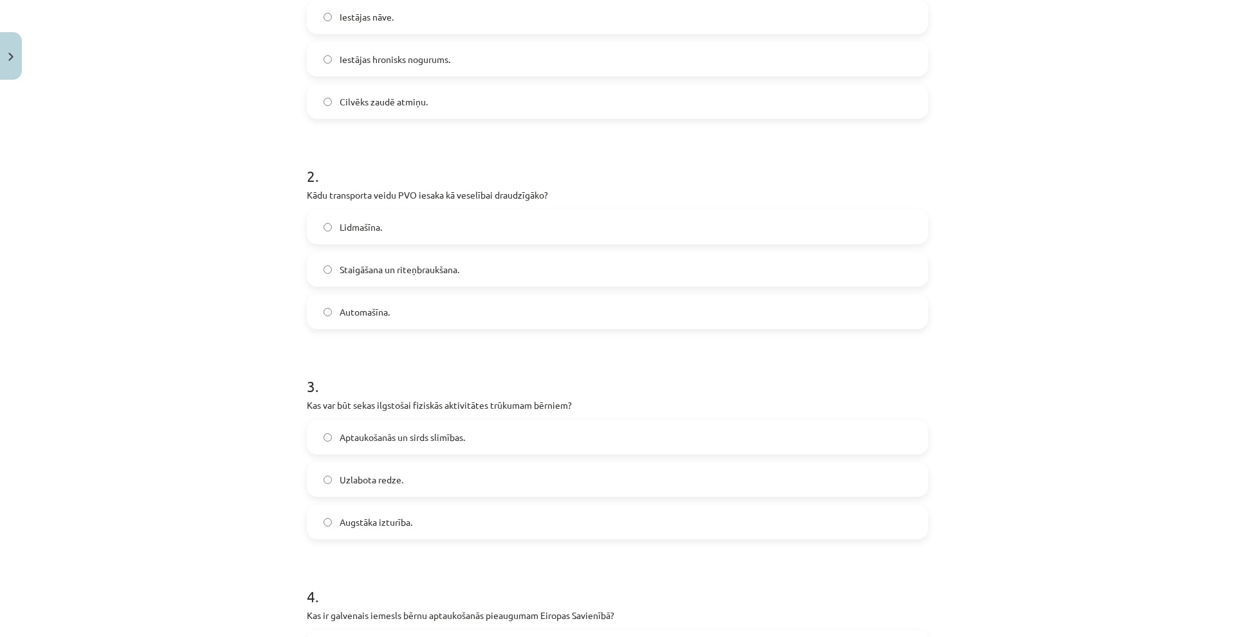
click at [417, 265] on span "Staigāšana un riteņbraukšana." at bounding box center [400, 270] width 120 height 14
click at [400, 431] on span "Aptaukošanās un sirds slimības." at bounding box center [402, 438] width 125 height 14
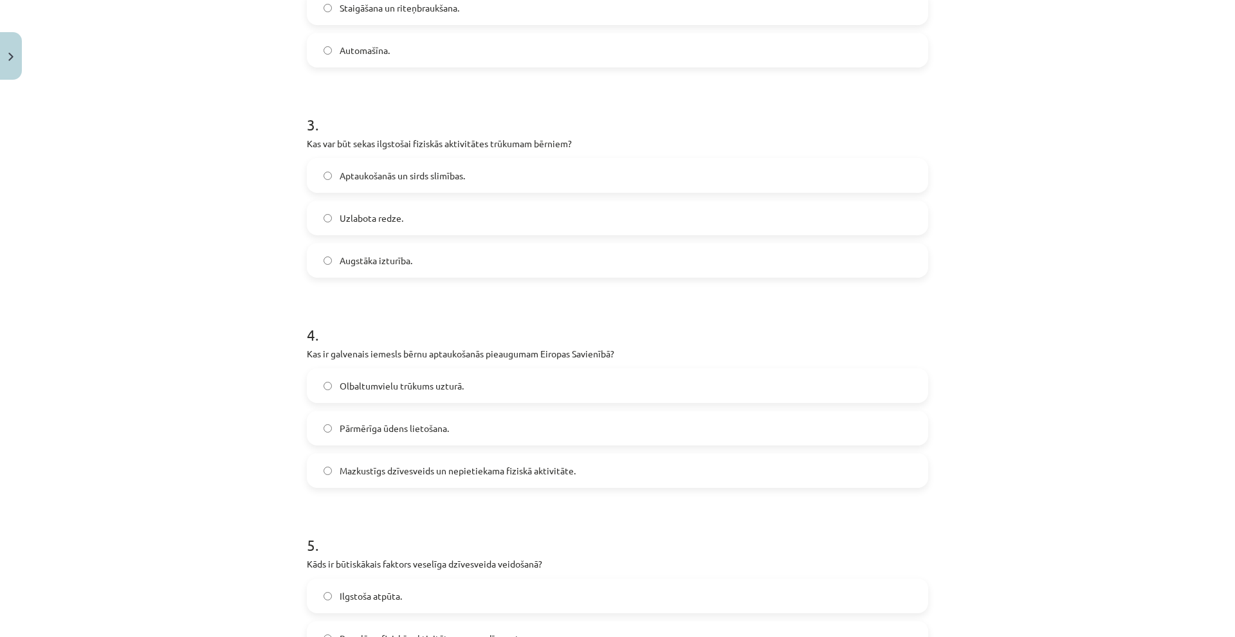
scroll to position [643, 0]
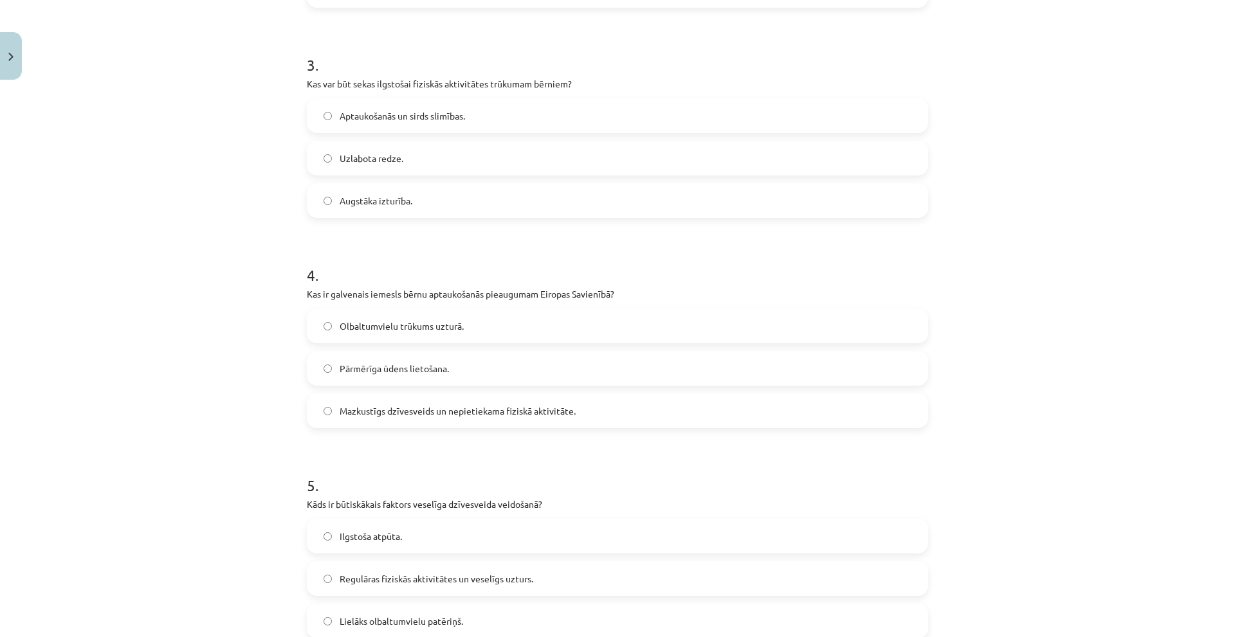
drag, startPoint x: 374, startPoint y: 399, endPoint x: 372, endPoint y: 383, distance: 15.6
click at [374, 399] on label "Mazkustīgs dzīvesveids un nepietiekama fiziskā aktivitāte." at bounding box center [617, 411] width 619 height 32
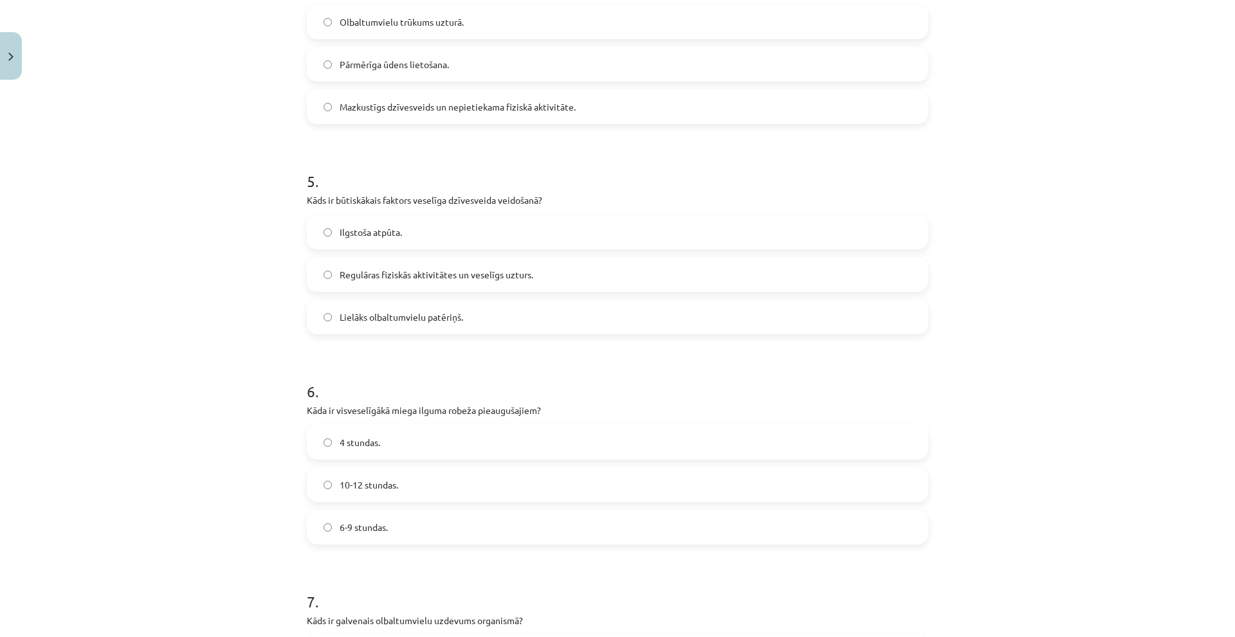
scroll to position [965, 0]
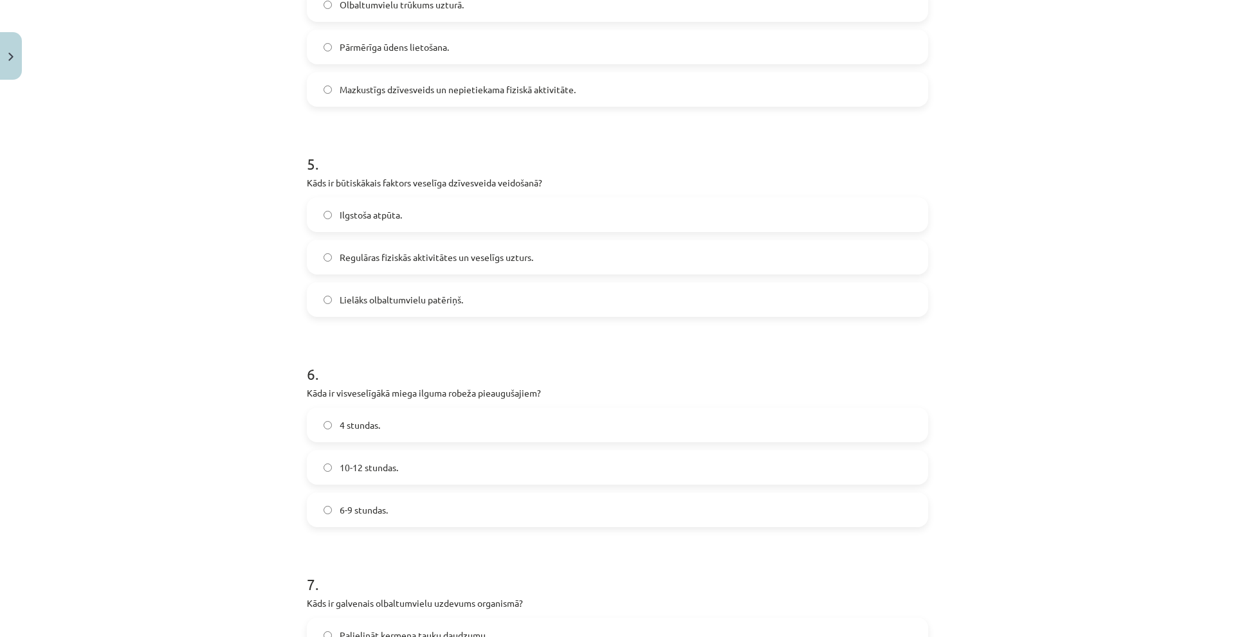
click at [417, 258] on span "Regulāras fiziskās aktivitātes un veselīgs uzturs." at bounding box center [437, 258] width 194 height 14
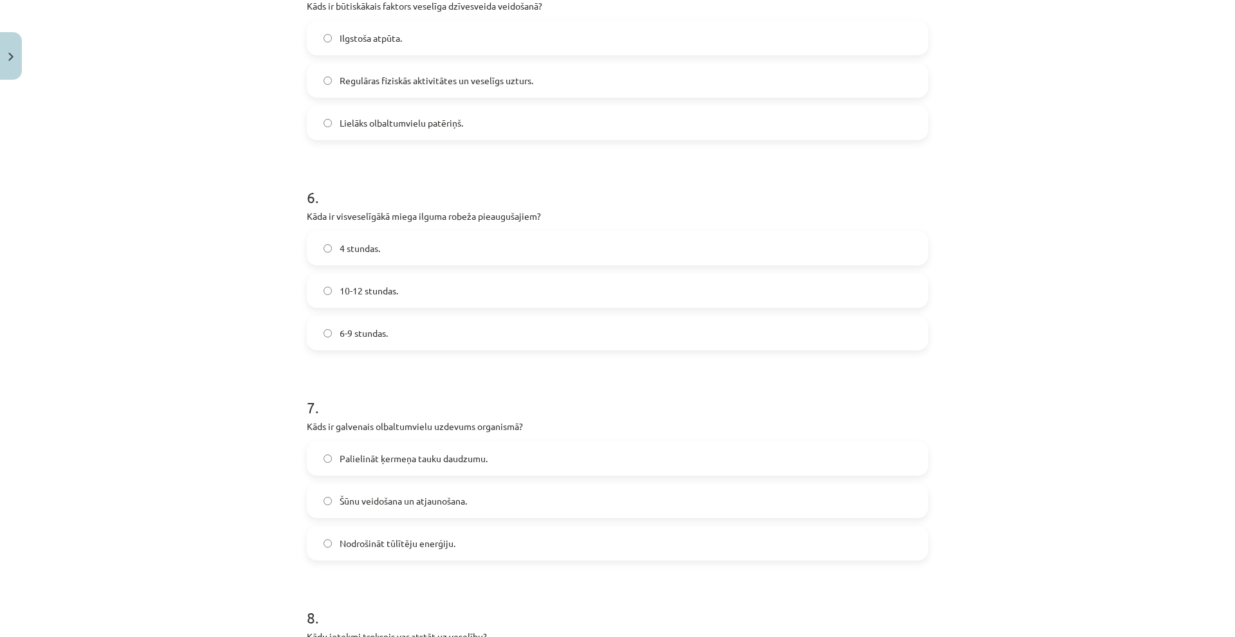
scroll to position [1158, 0]
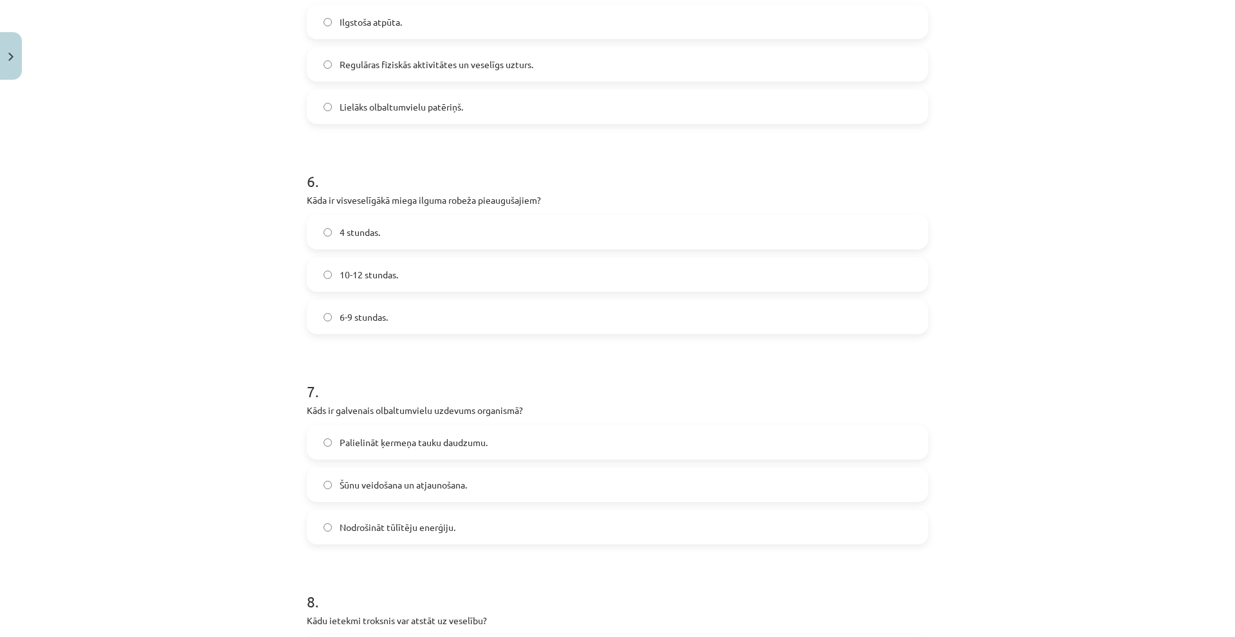
click at [395, 315] on label "6-9 stundas." at bounding box center [617, 317] width 619 height 32
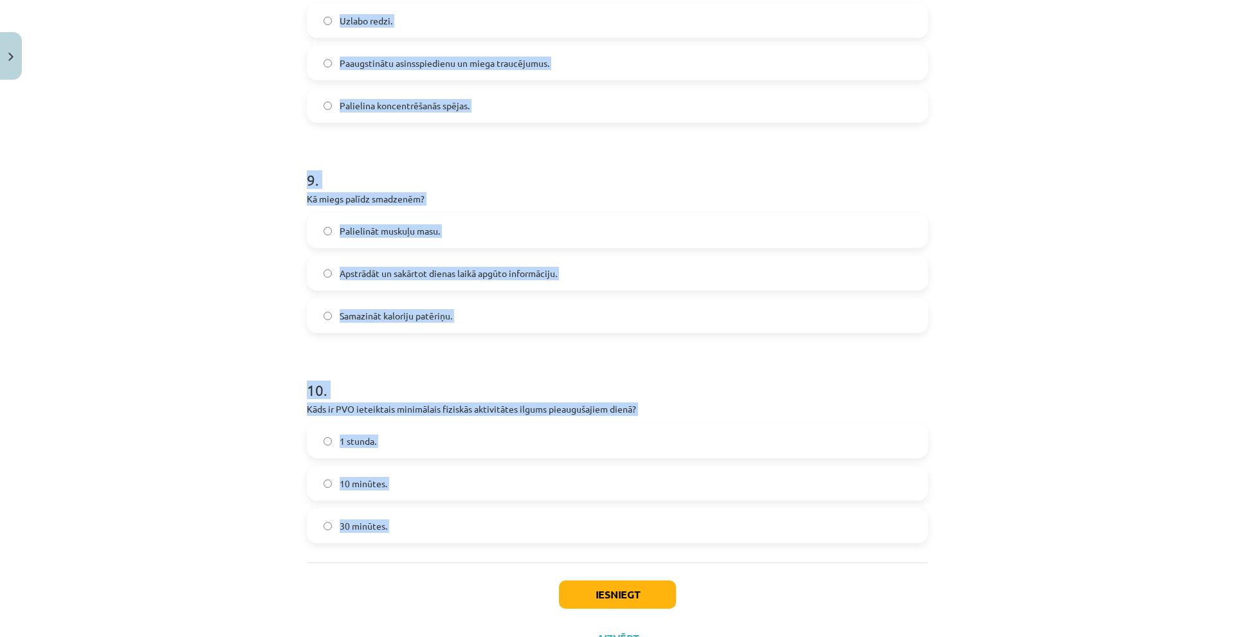
scroll to position [1846, 0]
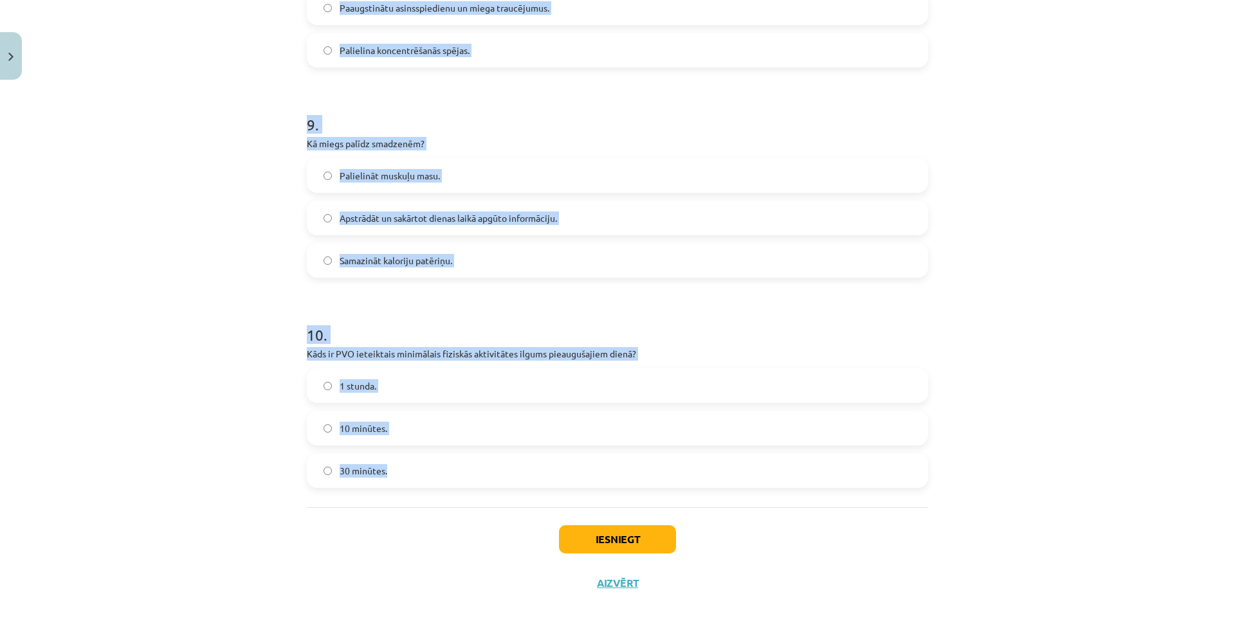
drag, startPoint x: 411, startPoint y: 322, endPoint x: 434, endPoint y: 505, distance: 184.7
click at [434, 505] on div "Mācību tēma: Sports un veselība - 10. klases 4. ieskaites mācību materiāls #6 N…" at bounding box center [617, 318] width 1235 height 637
copy form "7 . Kāds ir galvenais olbaltumvielu uzdevums organismā? Palielināt ķermeņa tauk…"
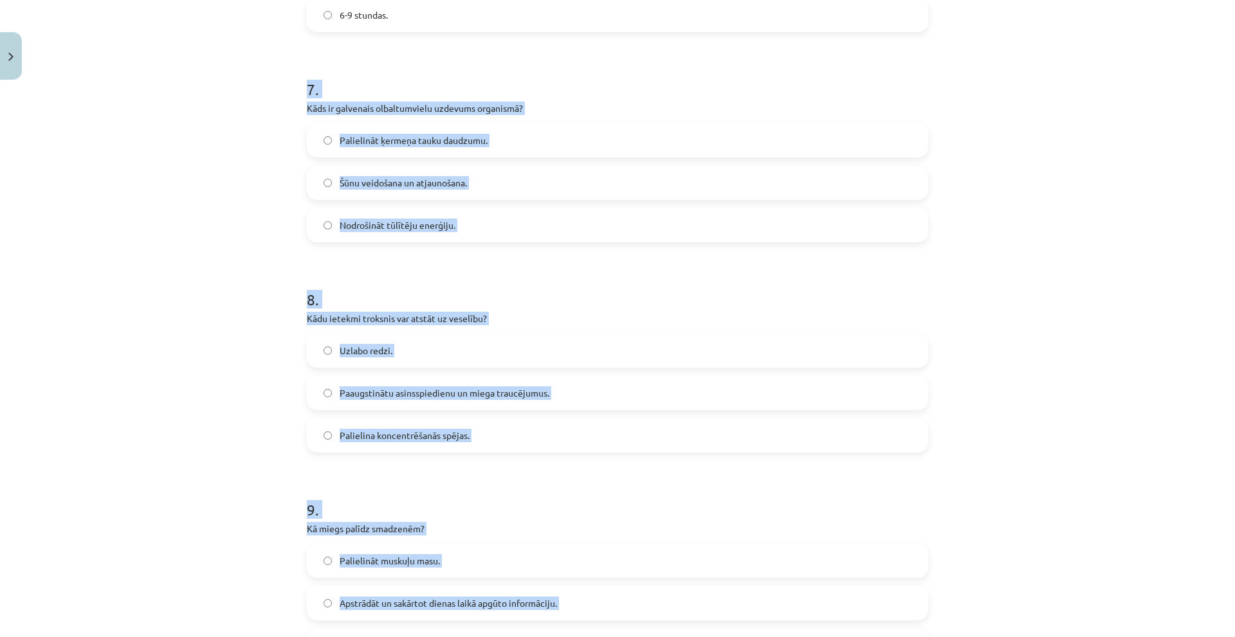
scroll to position [1460, 0]
click at [235, 257] on div "Mācību tēma: Sports un veselība - 10. klases 4. ieskaites mācību materiāls #6 N…" at bounding box center [617, 318] width 1235 height 637
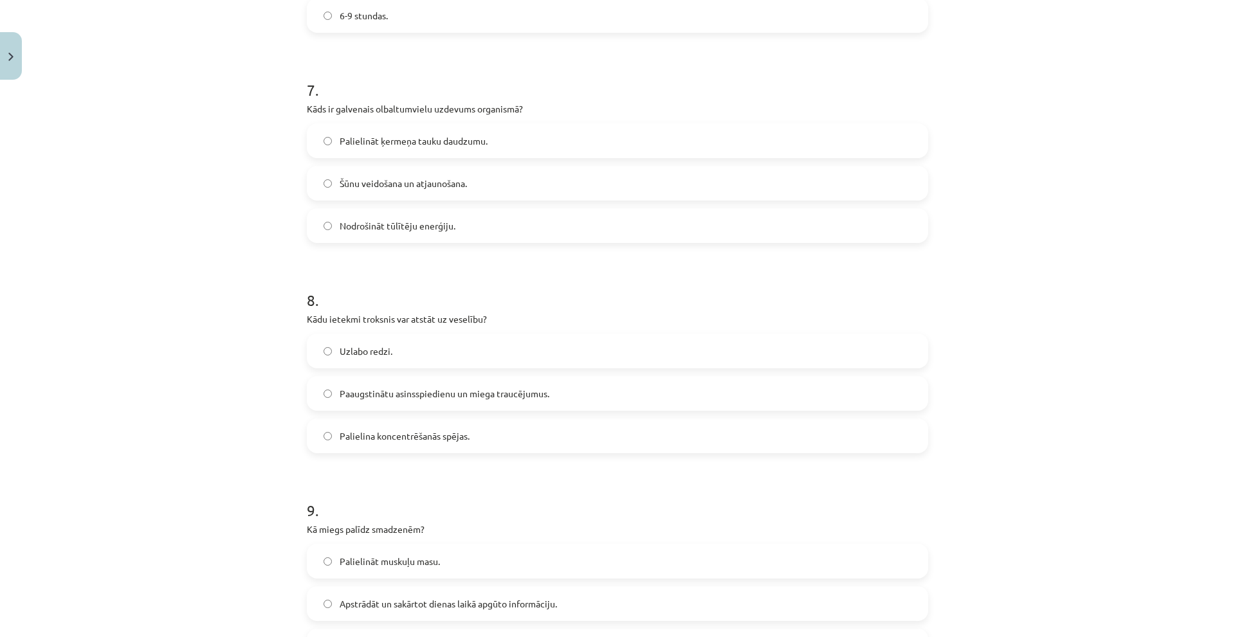
click at [376, 196] on label "Šūnu veidošana un atjaunošana." at bounding box center [617, 183] width 619 height 32
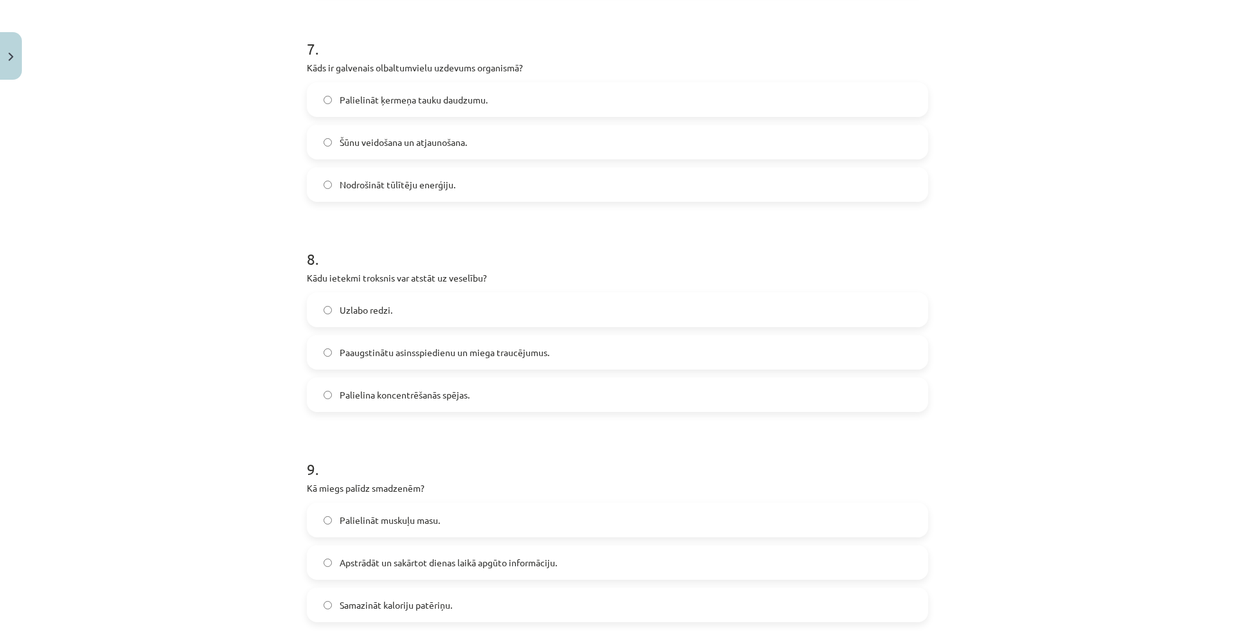
scroll to position [1524, 0]
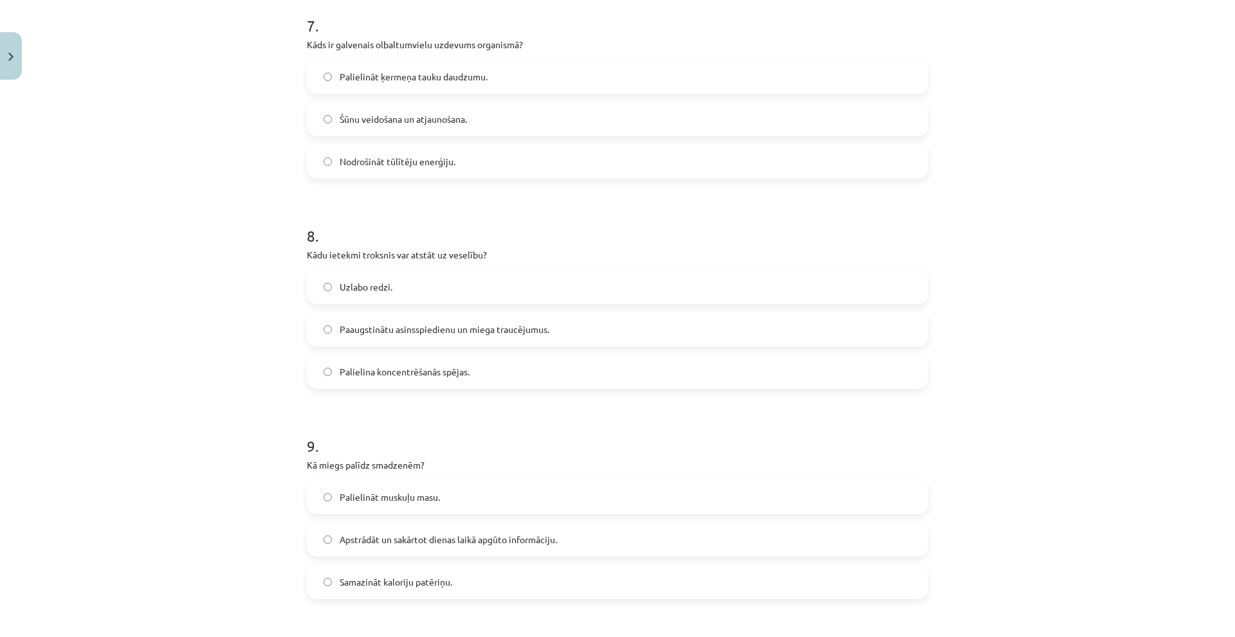
click at [356, 330] on span "Paaugstinātu asinsspiedienu un miega traucējumus." at bounding box center [445, 330] width 210 height 14
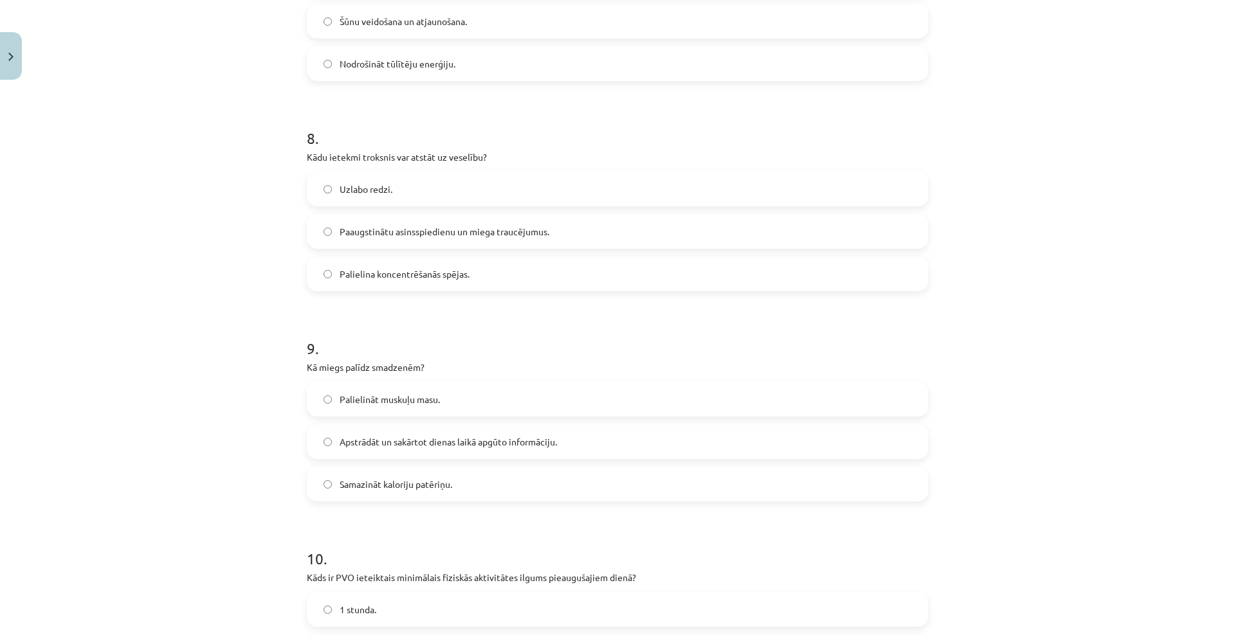
scroll to position [1781, 0]
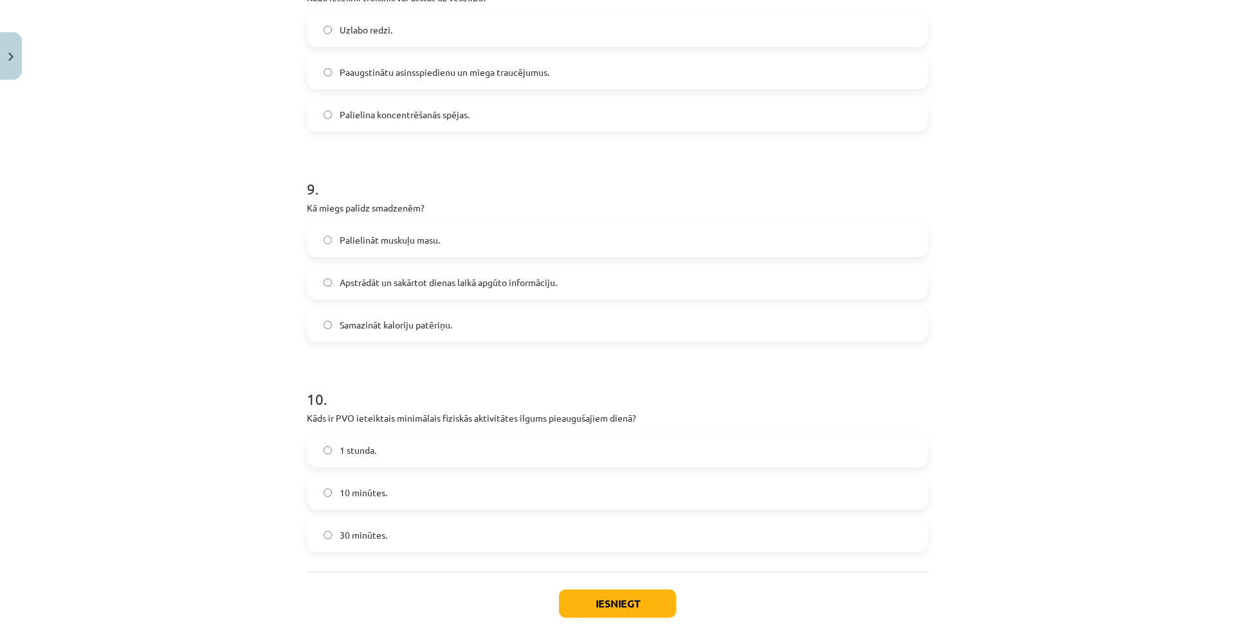
click at [387, 286] on span "Apstrādāt un sakārtot dienas laikā apgūto informāciju." at bounding box center [448, 283] width 217 height 14
click at [396, 524] on label "30 minūtes." at bounding box center [617, 535] width 619 height 32
click at [582, 605] on button "Iesniegt" at bounding box center [617, 604] width 117 height 28
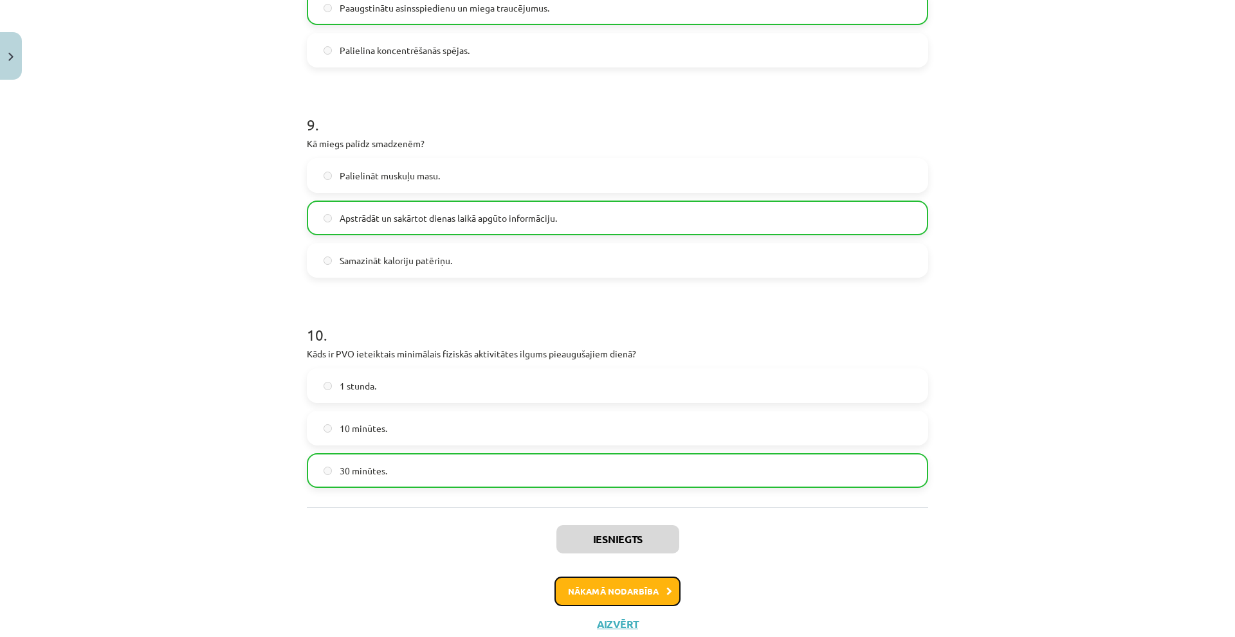
click at [596, 582] on button "Nākamā nodarbība" at bounding box center [618, 592] width 126 height 30
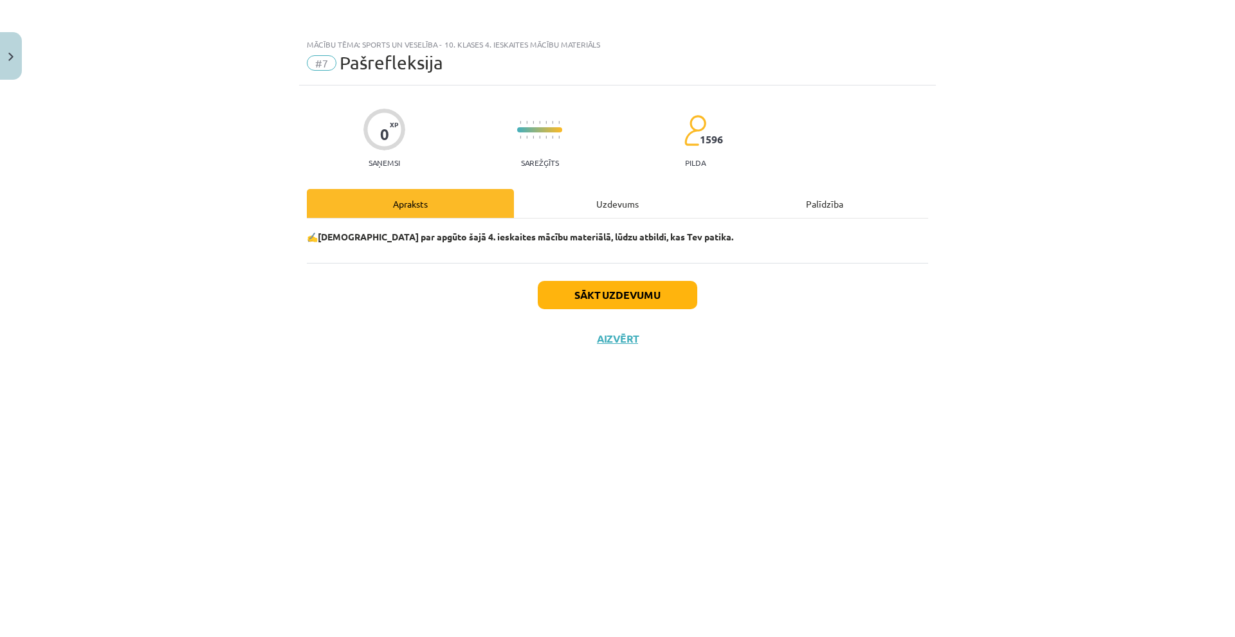
click at [595, 311] on div "Sākt uzdevumu Aizvērt" at bounding box center [617, 308] width 621 height 90
click at [593, 298] on button "Sākt uzdevumu" at bounding box center [618, 295] width 160 height 28
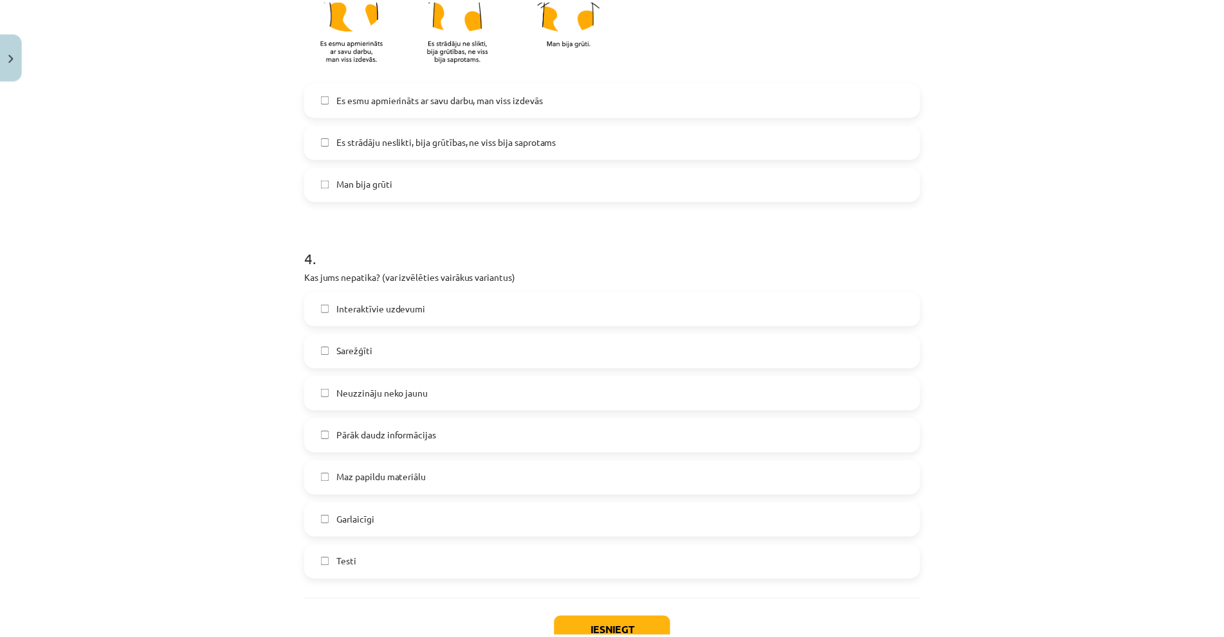
scroll to position [964, 0]
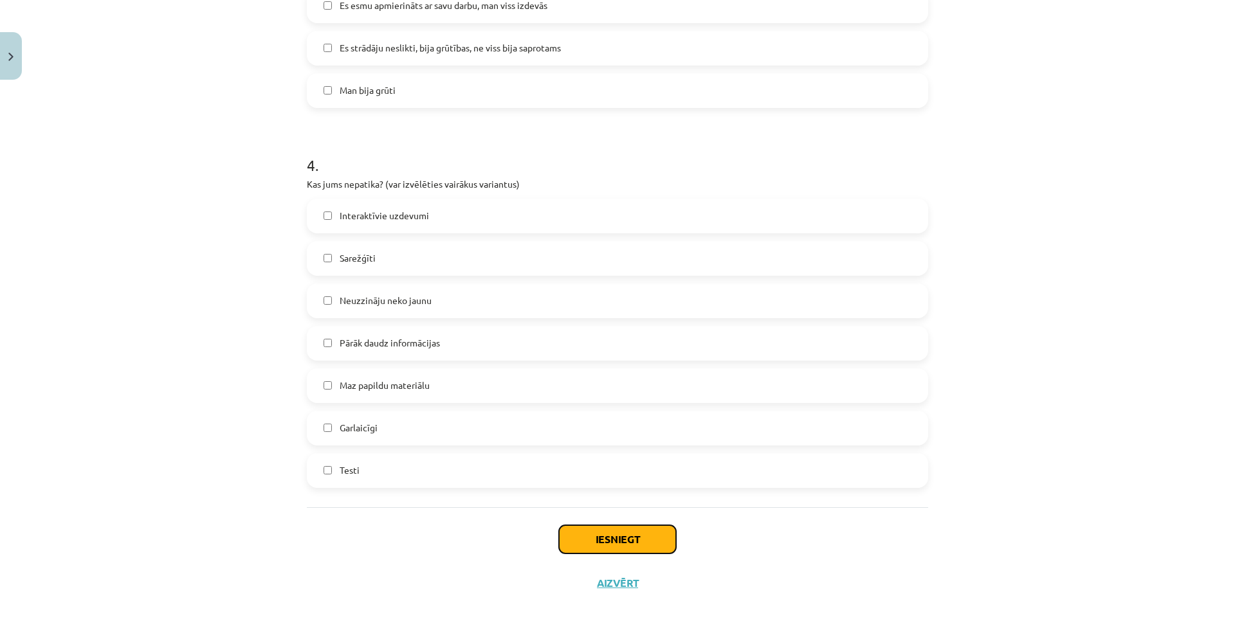
click at [587, 551] on button "Iesniegt" at bounding box center [617, 540] width 117 height 28
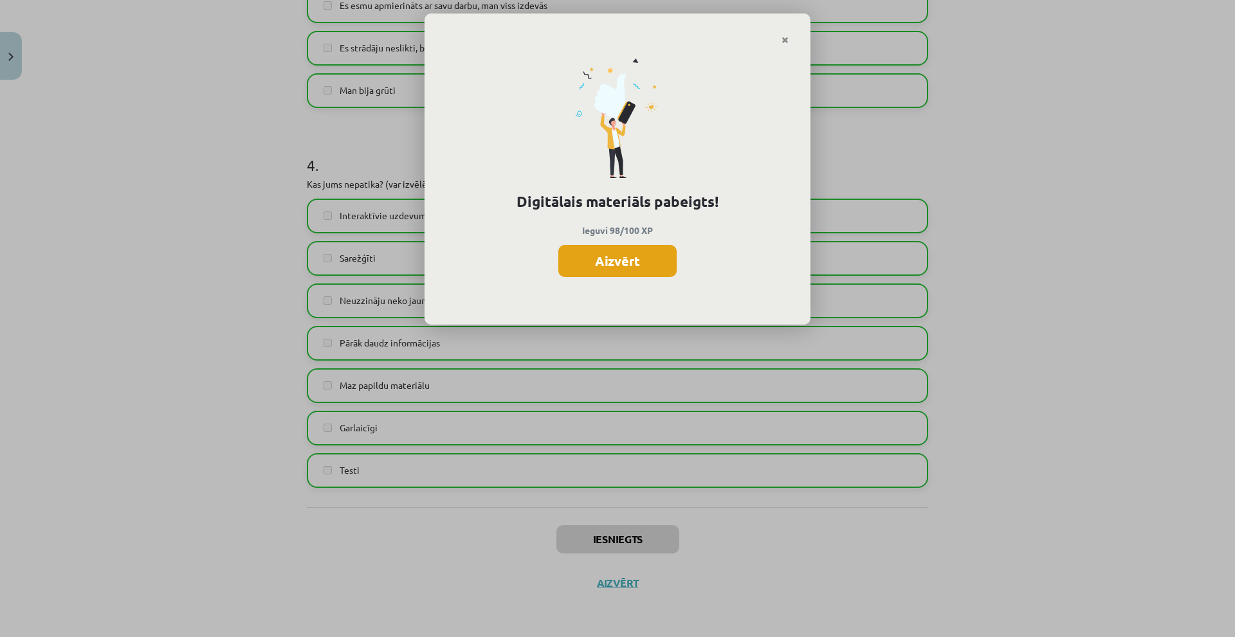
click at [619, 255] on button "Aizvērt" at bounding box center [617, 261] width 118 height 32
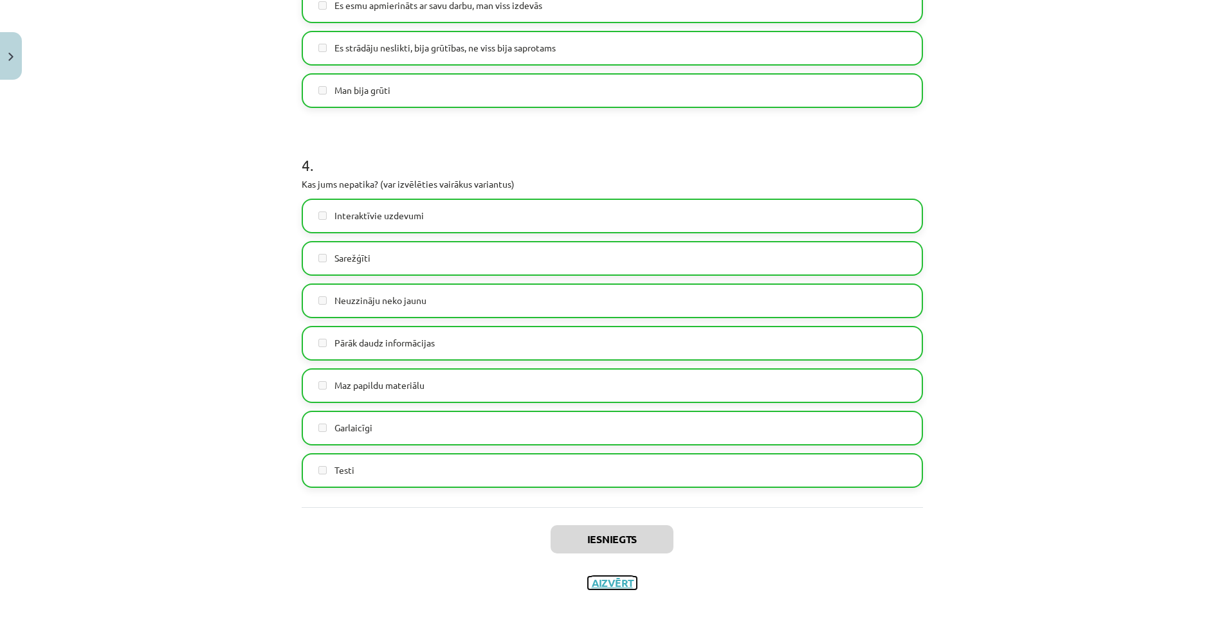
click at [599, 586] on button "Aizvērt" at bounding box center [612, 583] width 49 height 13
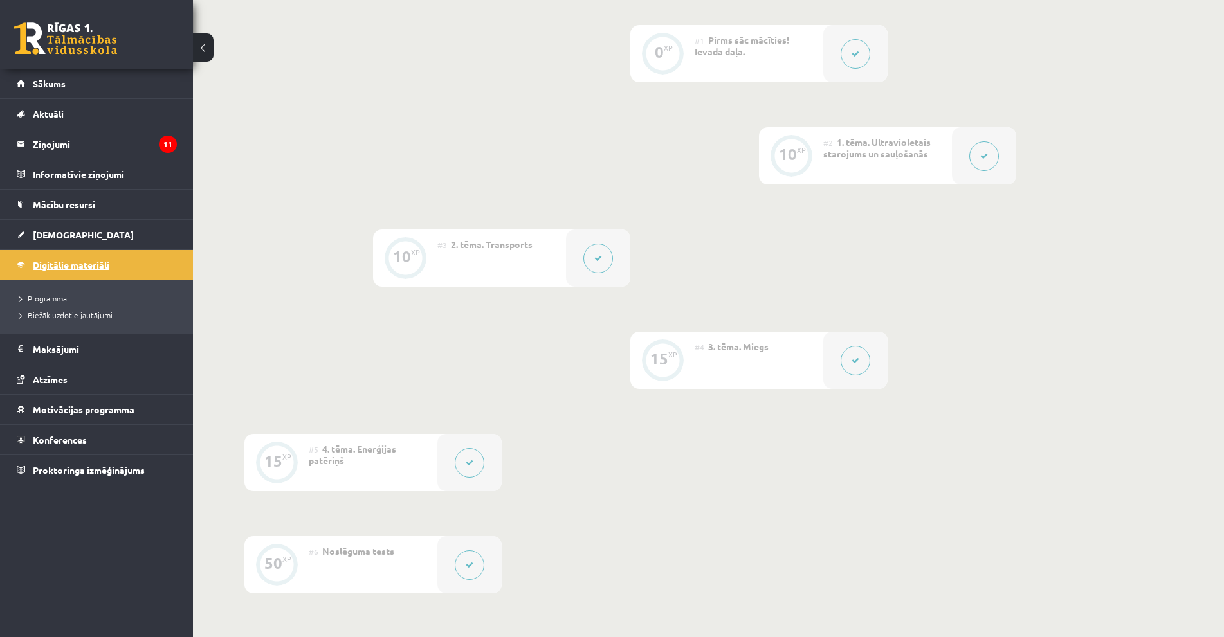
click at [53, 273] on link "Digitālie materiāli" at bounding box center [97, 265] width 160 height 30
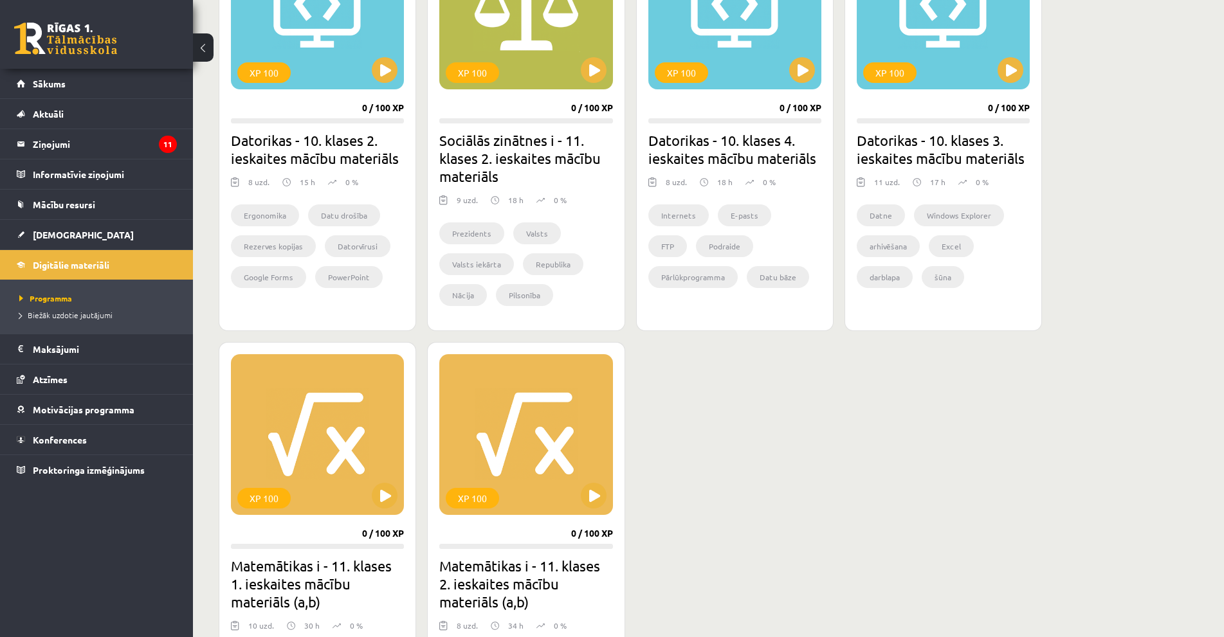
scroll to position [386, 0]
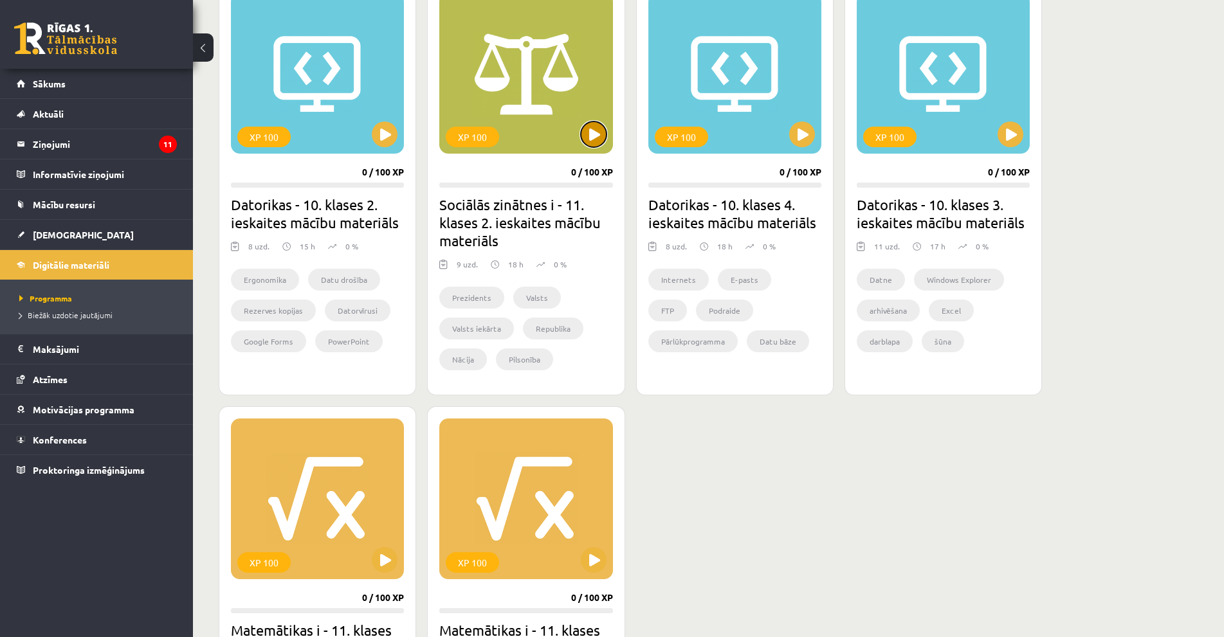
click at [594, 140] on button at bounding box center [594, 135] width 26 height 26
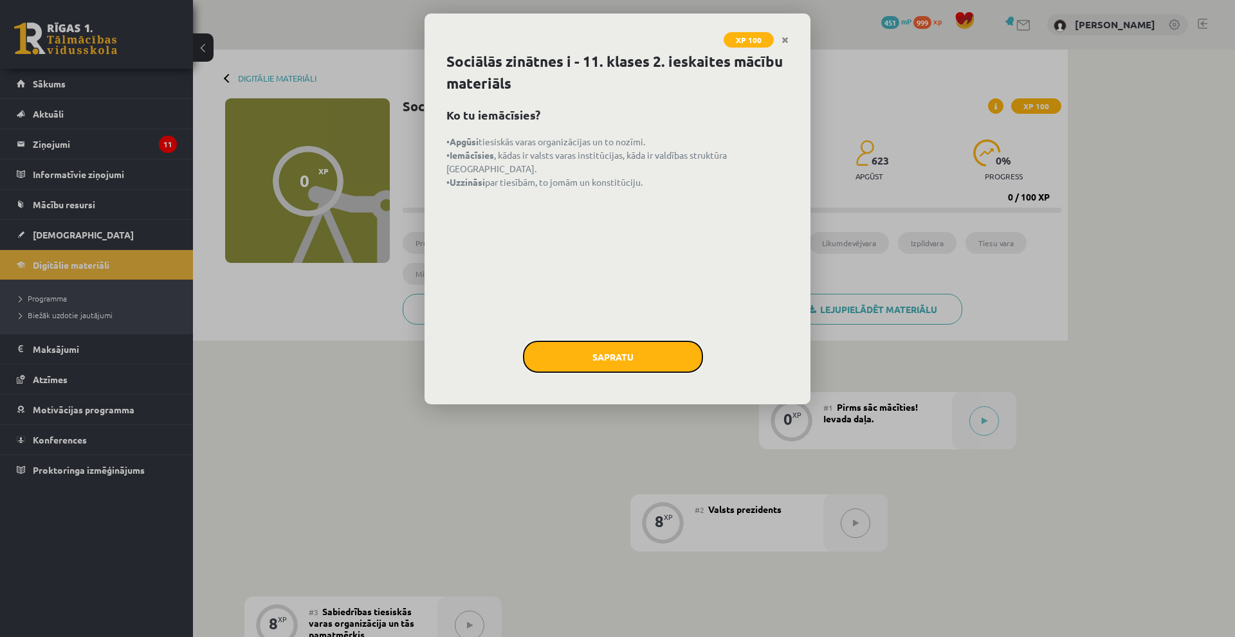
click at [542, 349] on button "Sapratu" at bounding box center [613, 357] width 180 height 32
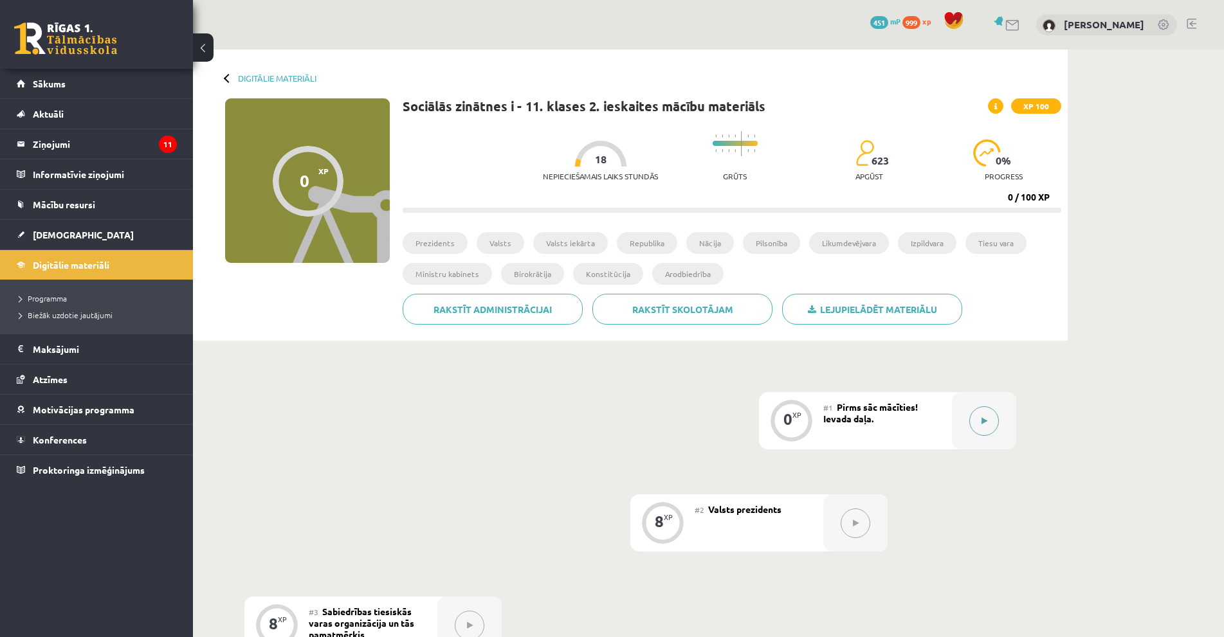
click at [954, 434] on div at bounding box center [984, 420] width 64 height 57
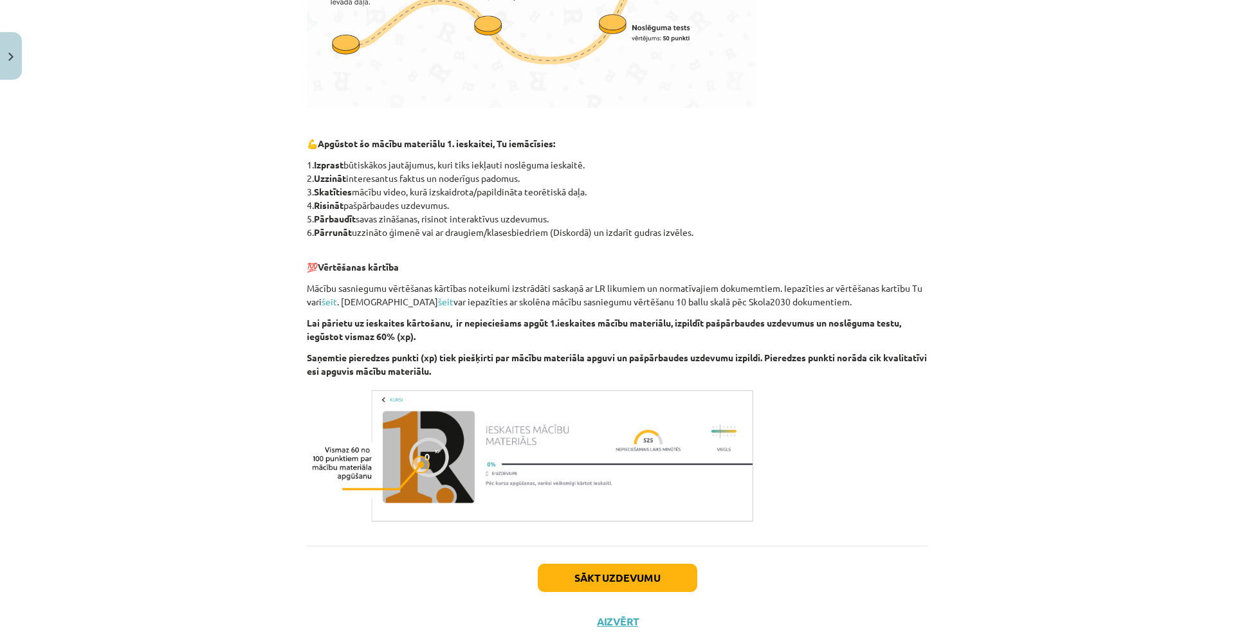
scroll to position [591, 0]
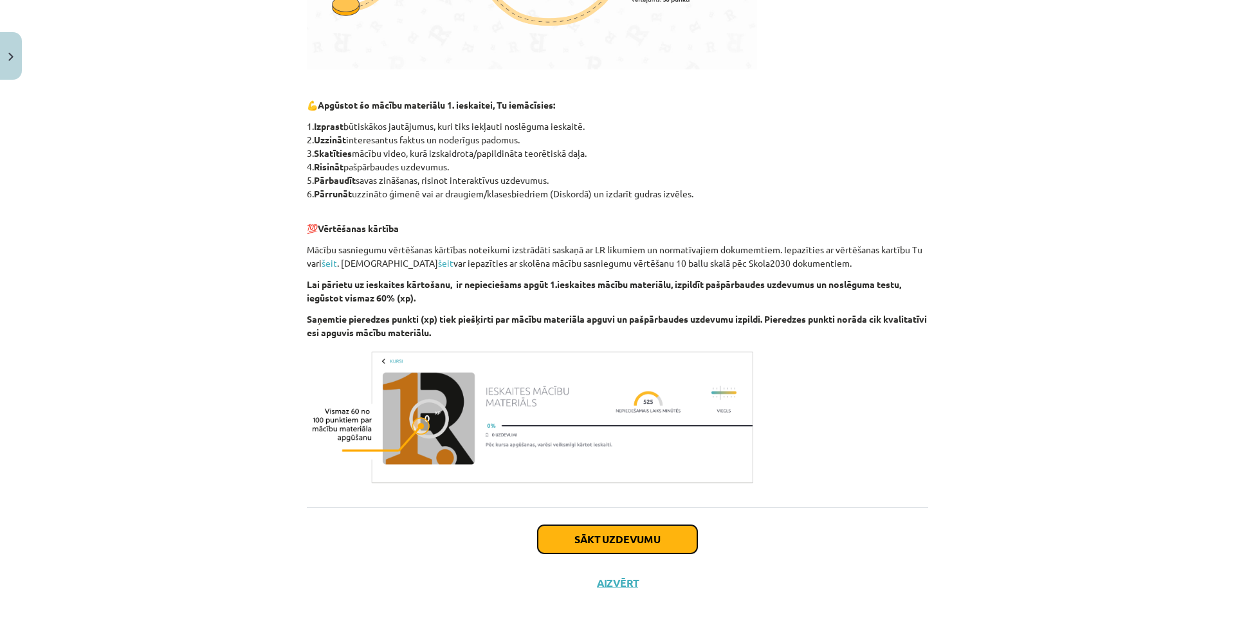
click at [591, 533] on button "Sākt uzdevumu" at bounding box center [618, 540] width 160 height 28
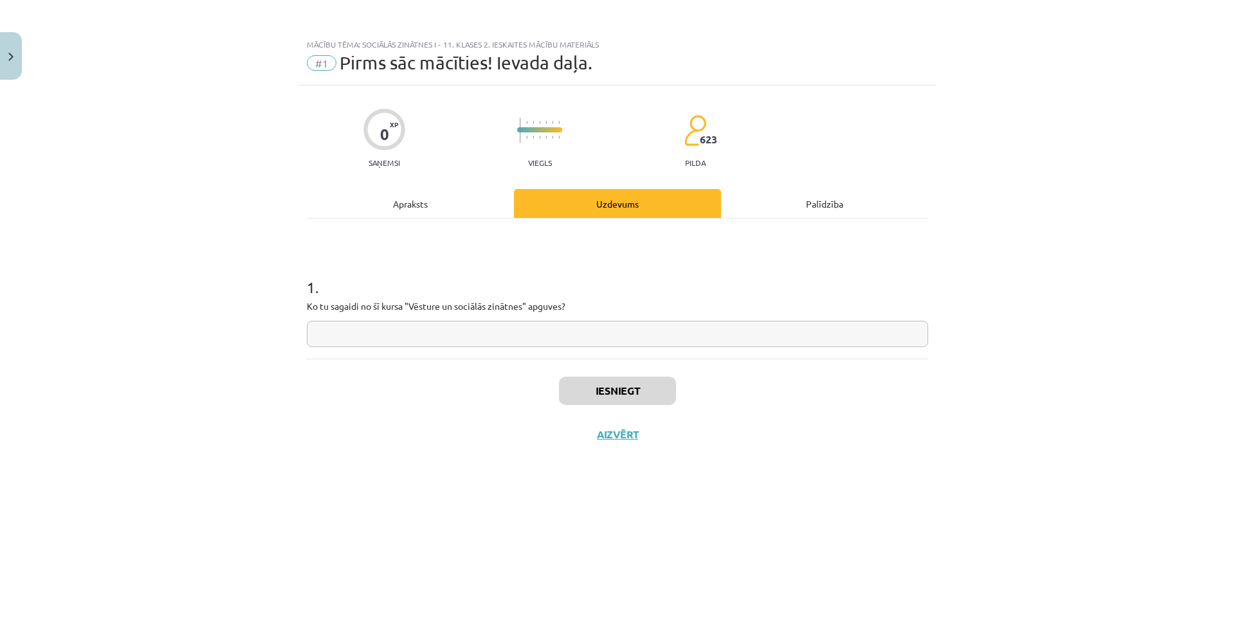
scroll to position [0, 0]
click at [468, 335] on input "text" at bounding box center [617, 334] width 621 height 26
type input "**********"
click at [567, 378] on button "Iesniegt" at bounding box center [617, 391] width 117 height 28
click at [598, 430] on button "Nākamā nodarbība" at bounding box center [618, 443] width 126 height 30
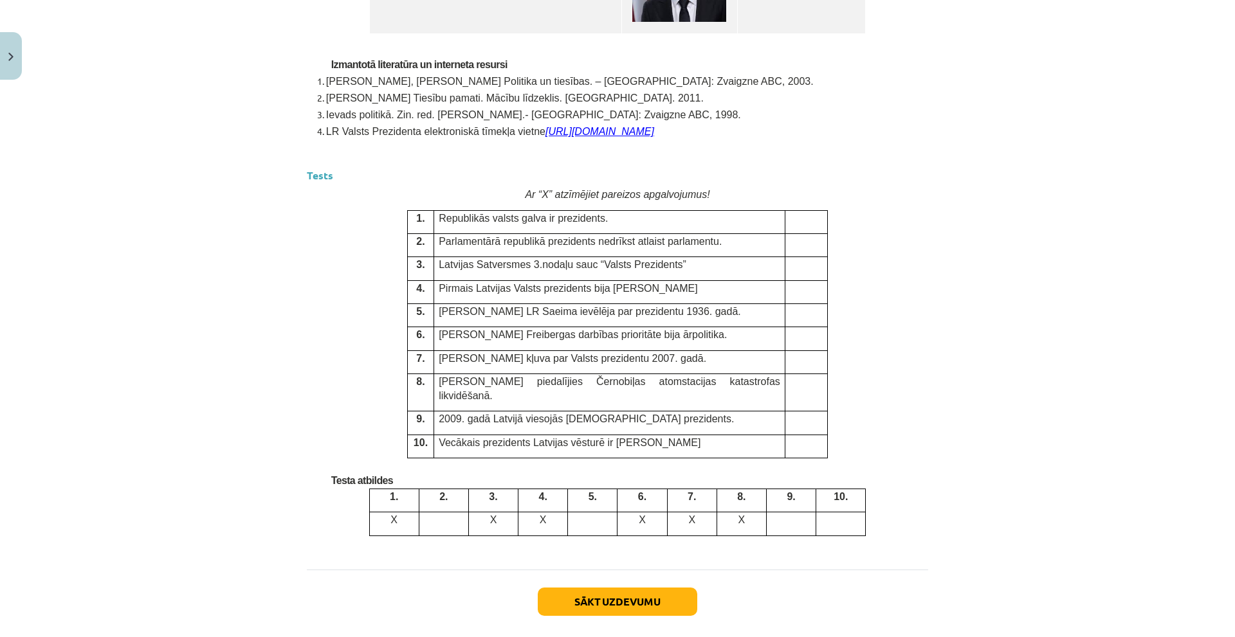
scroll to position [3180, 0]
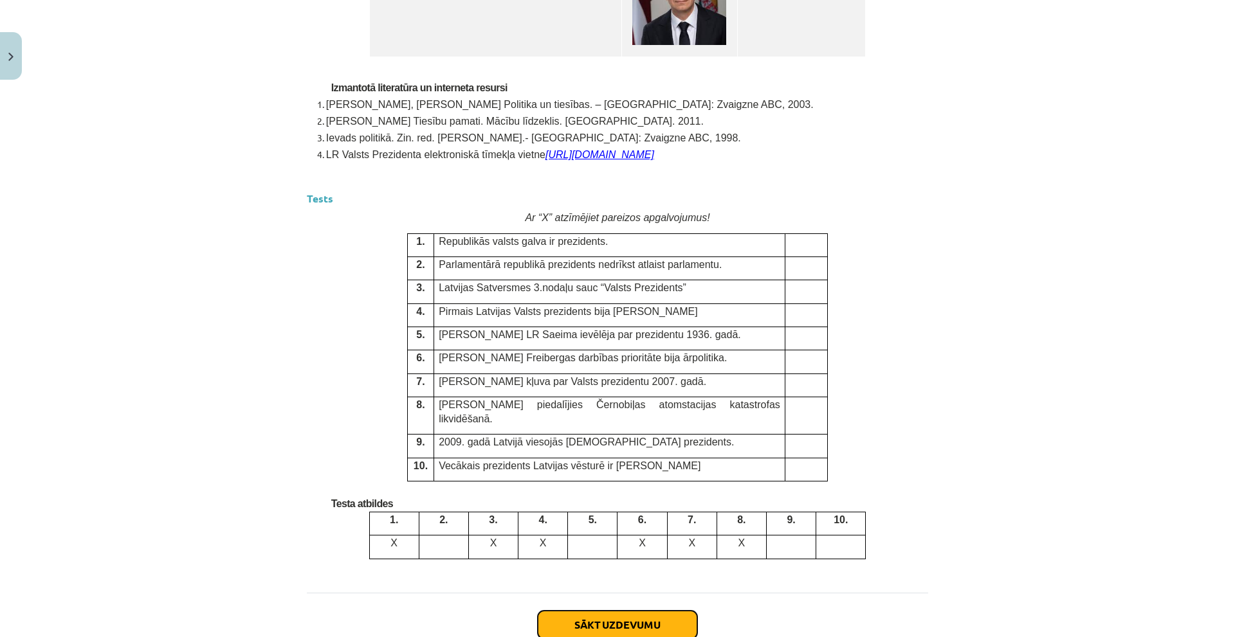
click at [553, 611] on button "Sākt uzdevumu" at bounding box center [618, 625] width 160 height 28
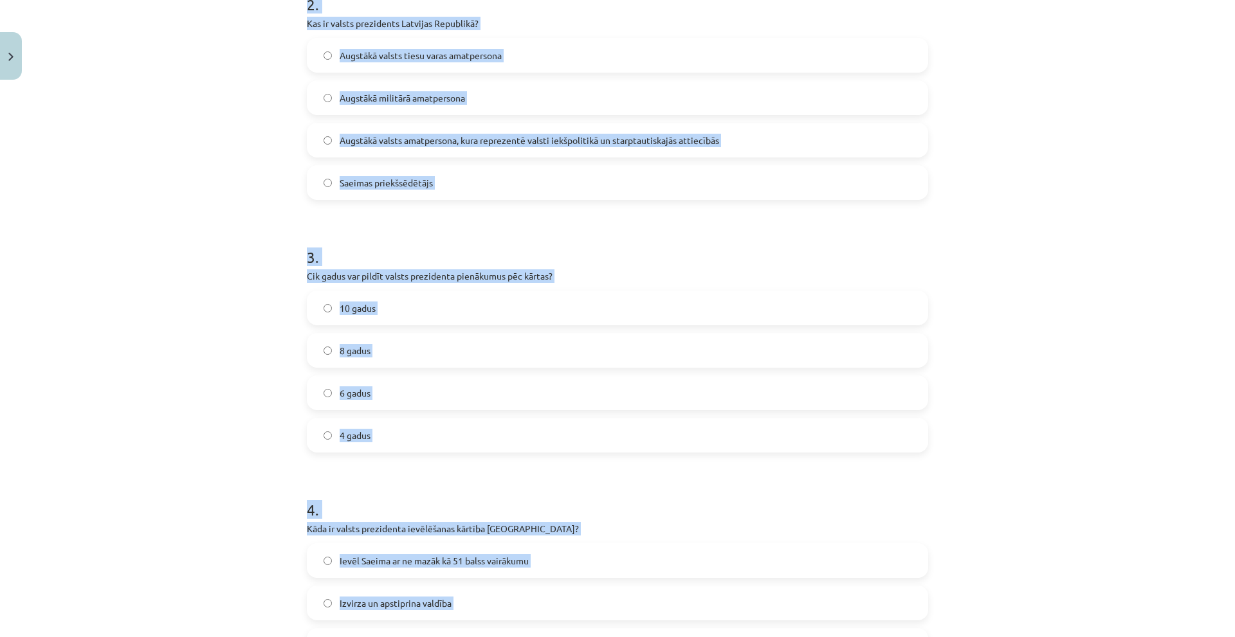
scroll to position [753, 0]
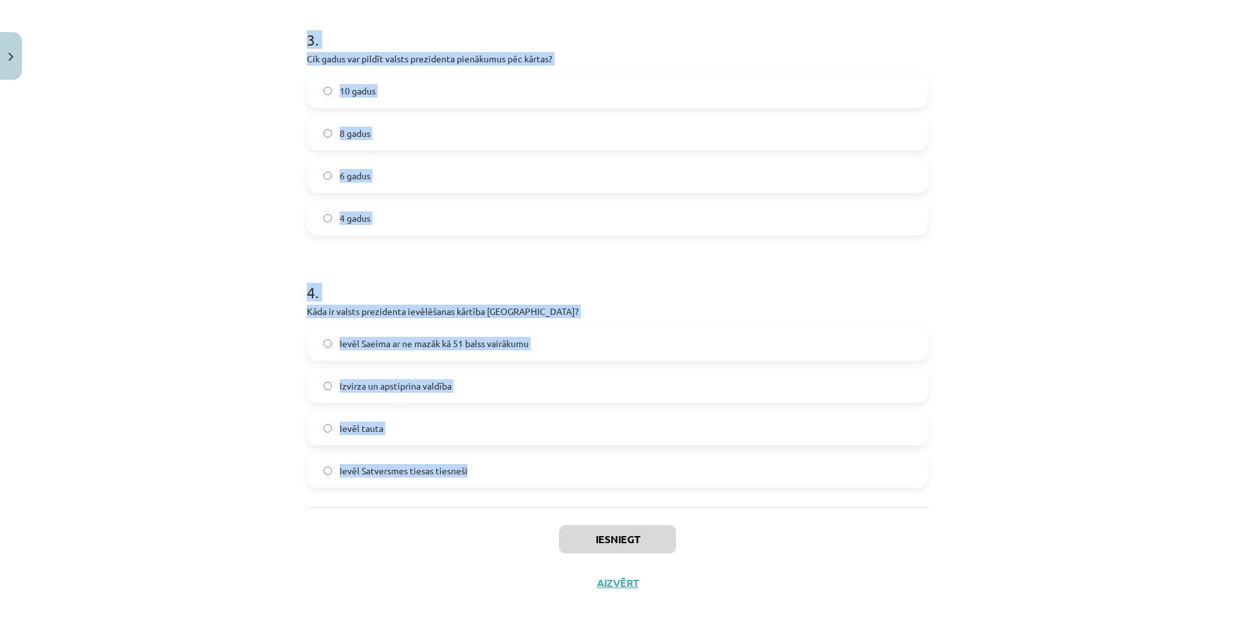
drag, startPoint x: 308, startPoint y: 242, endPoint x: 512, endPoint y: 470, distance: 305.7
copy form "1 . Kurš prezidents pirmais vadīja Latviju pēc neatkarības atjaunošanas? [PERSO…"
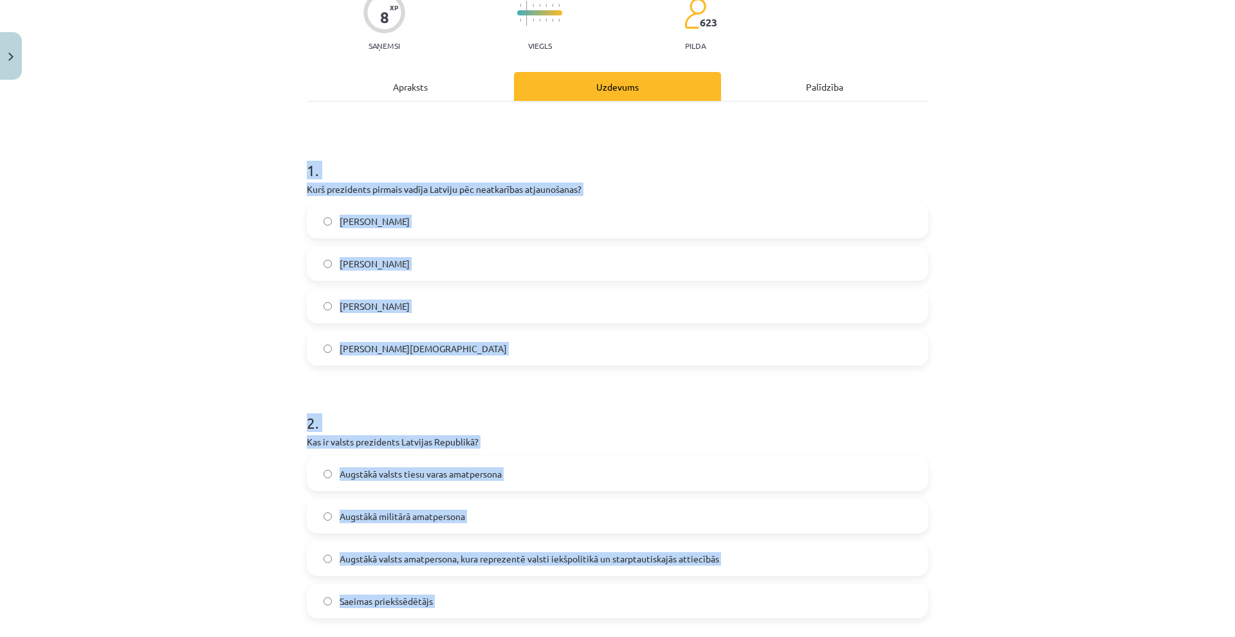
scroll to position [0, 0]
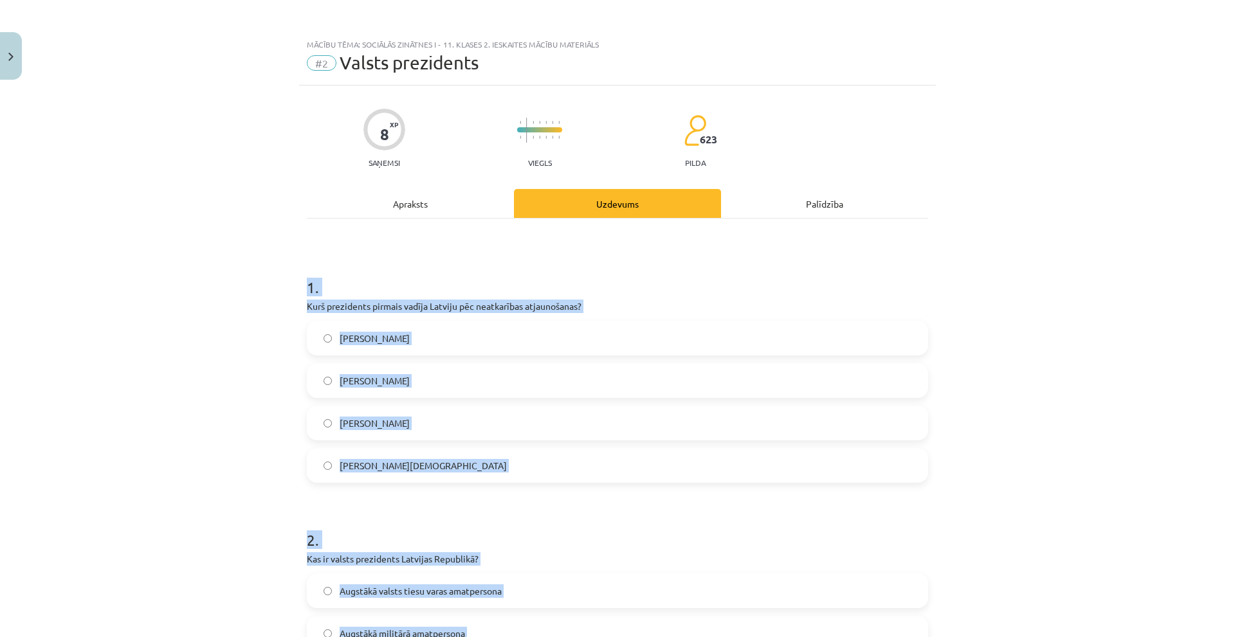
click at [378, 340] on span "[PERSON_NAME]" at bounding box center [375, 339] width 70 height 14
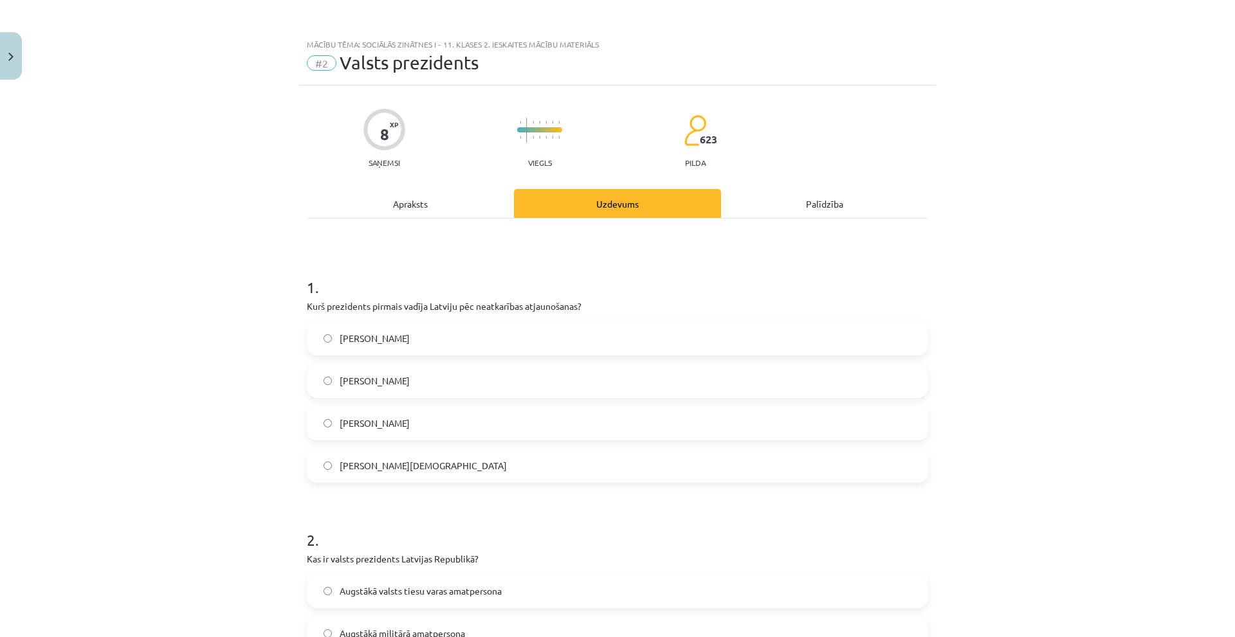
scroll to position [322, 0]
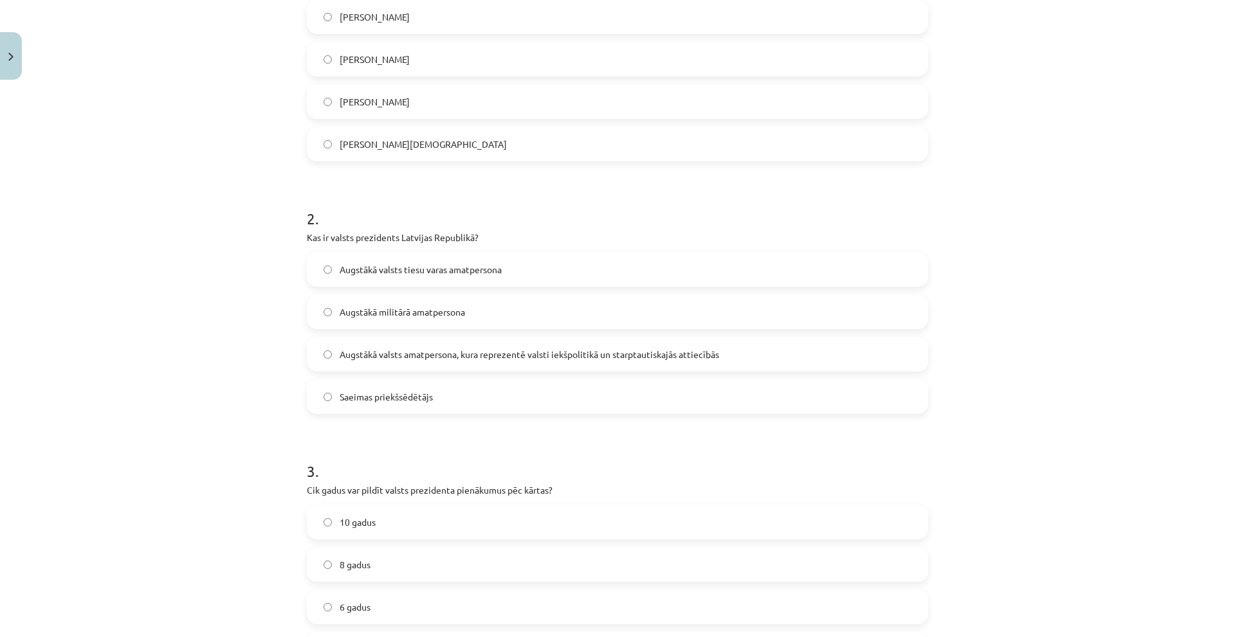
click at [438, 357] on span "Augstākā valsts amatpersona, kura reprezentē valsti iekšpolitikā un starptautis…" at bounding box center [530, 355] width 380 height 14
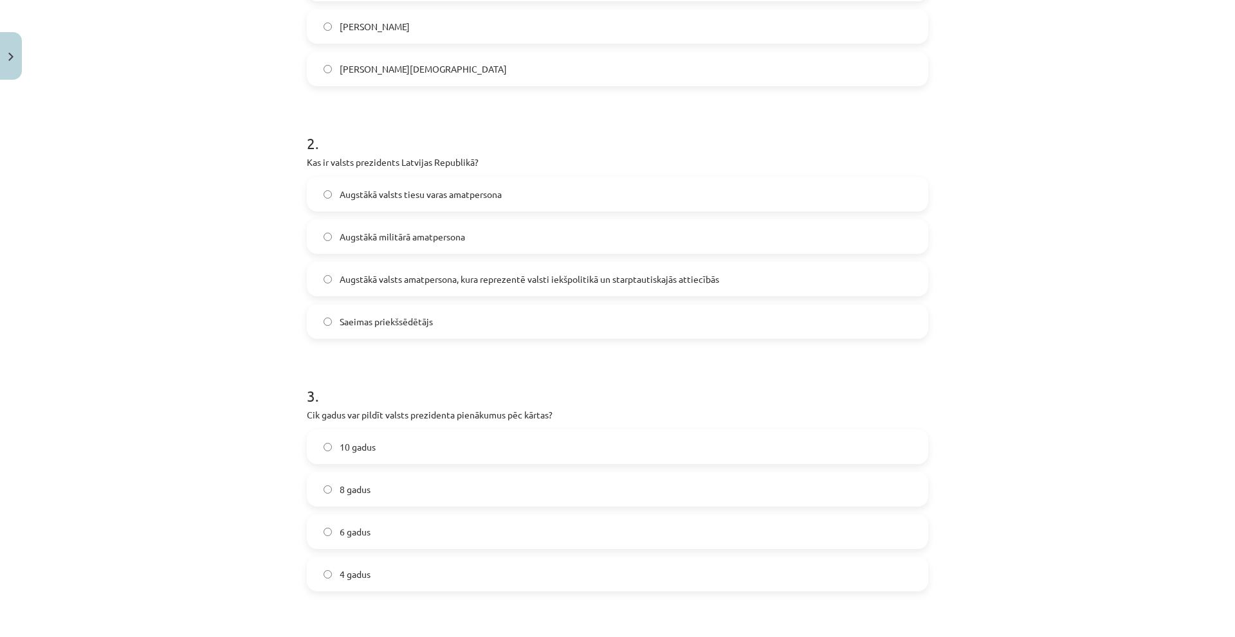
scroll to position [643, 0]
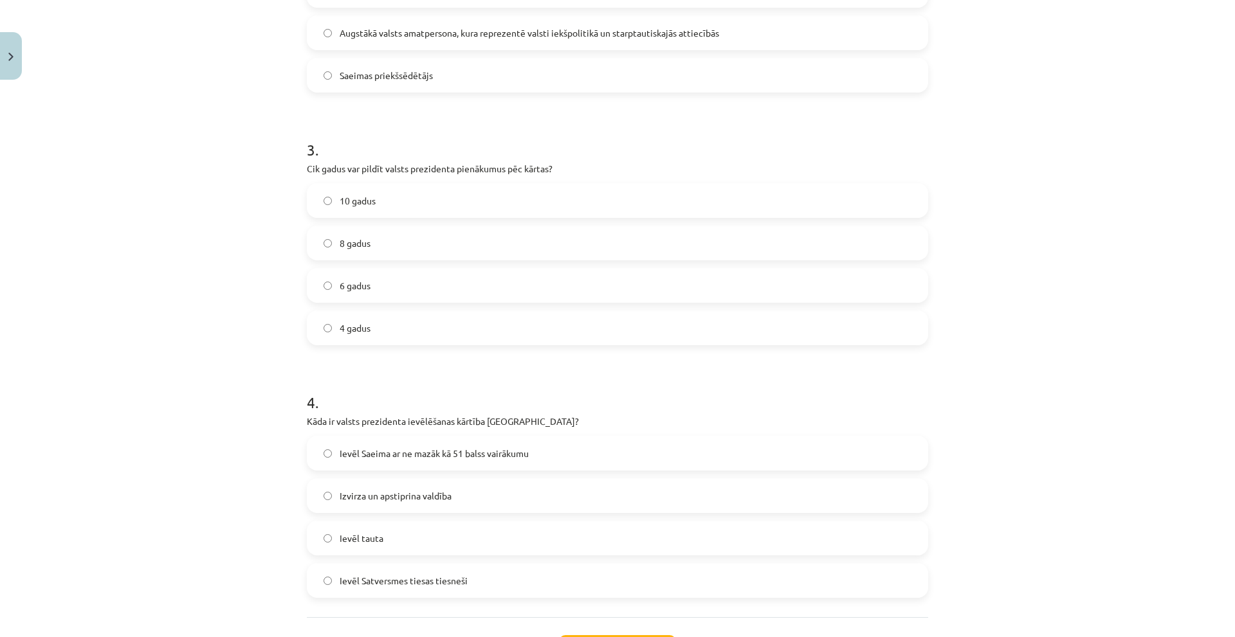
click at [383, 326] on label "4 gadus" at bounding box center [617, 328] width 619 height 32
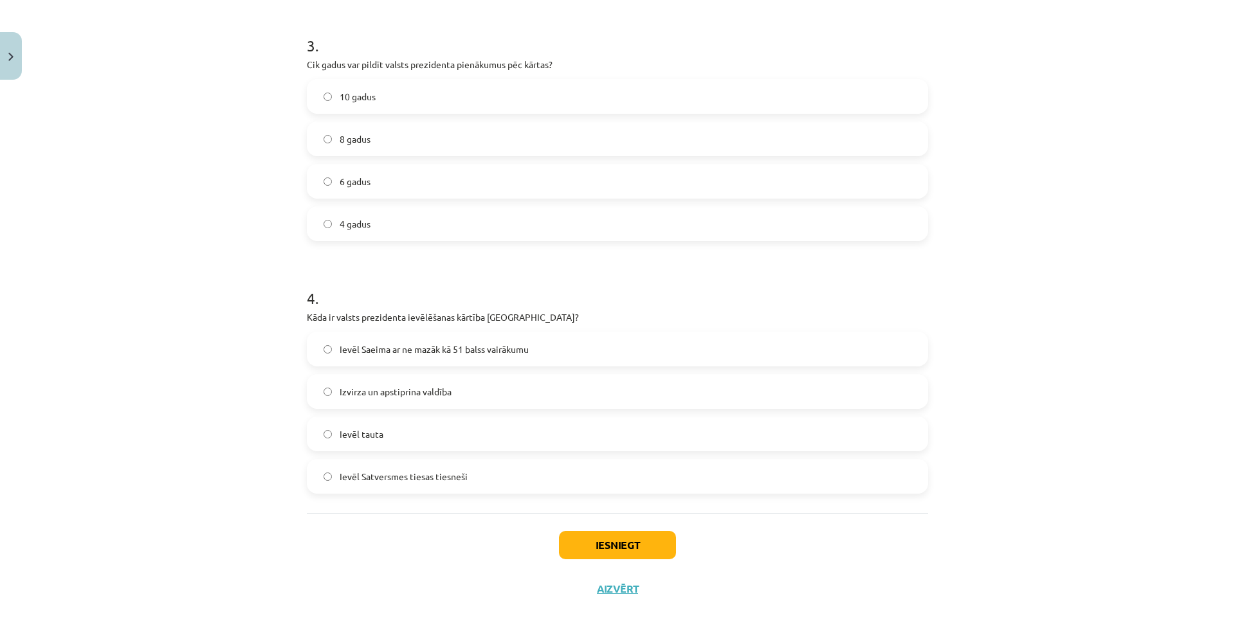
scroll to position [753, 0]
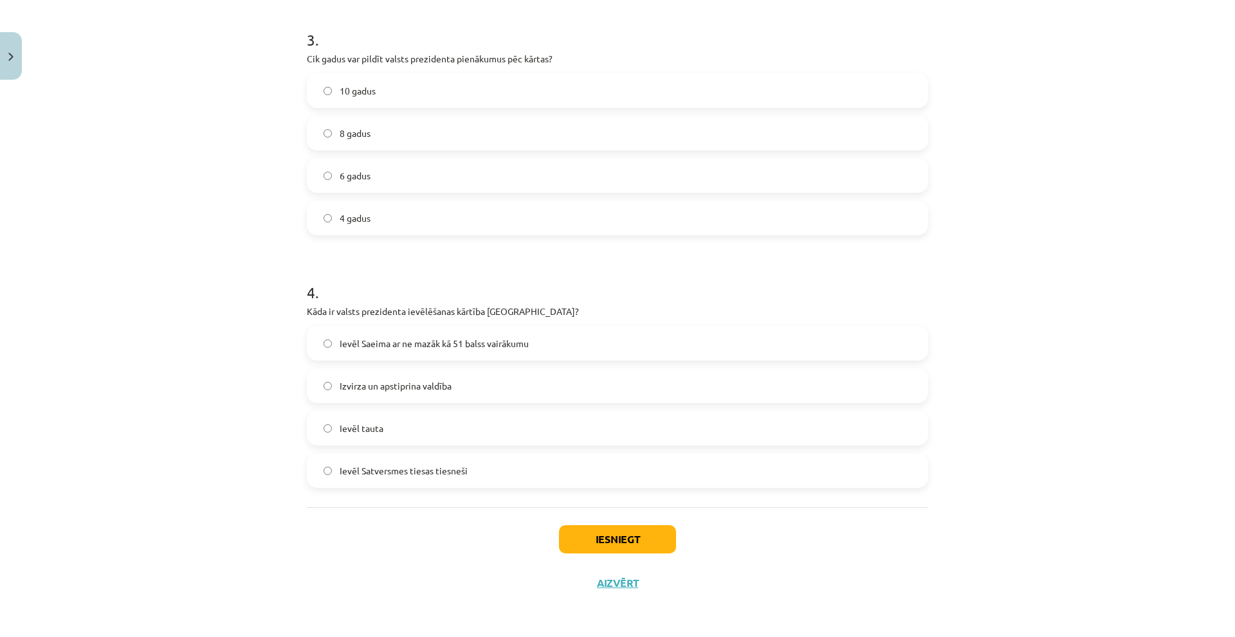
click at [413, 340] on span "Ievēl Saeima ar ne mazāk kā 51 balss vairākumu" at bounding box center [434, 344] width 189 height 14
click at [652, 547] on button "Iesniegt" at bounding box center [617, 540] width 117 height 28
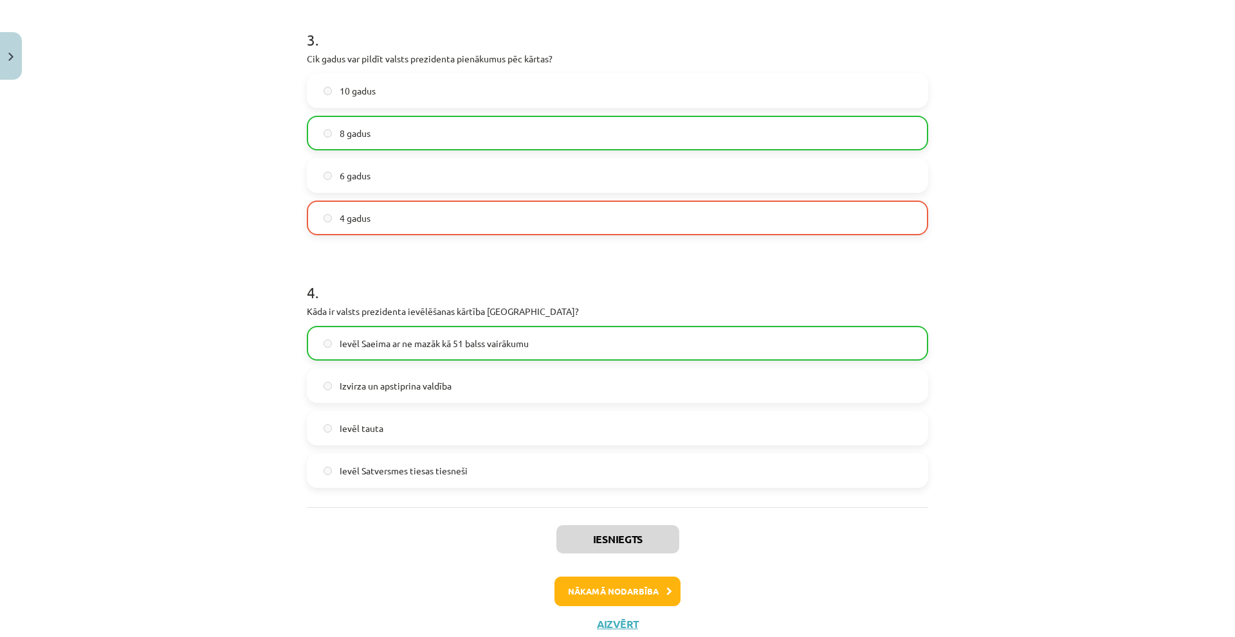
click at [622, 574] on div "Iesniegts Nākamā nodarbība Aizvērt" at bounding box center [617, 573] width 621 height 131
click at [620, 591] on button "Nākamā nodarbība" at bounding box center [618, 592] width 126 height 30
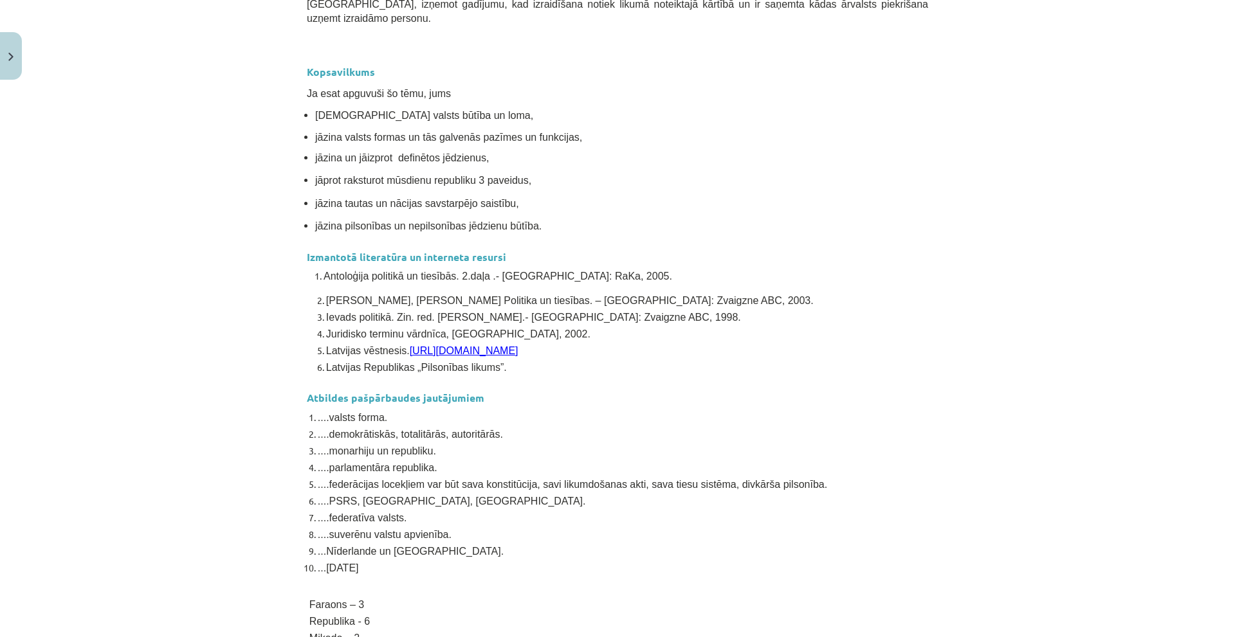
scroll to position [6272, 0]
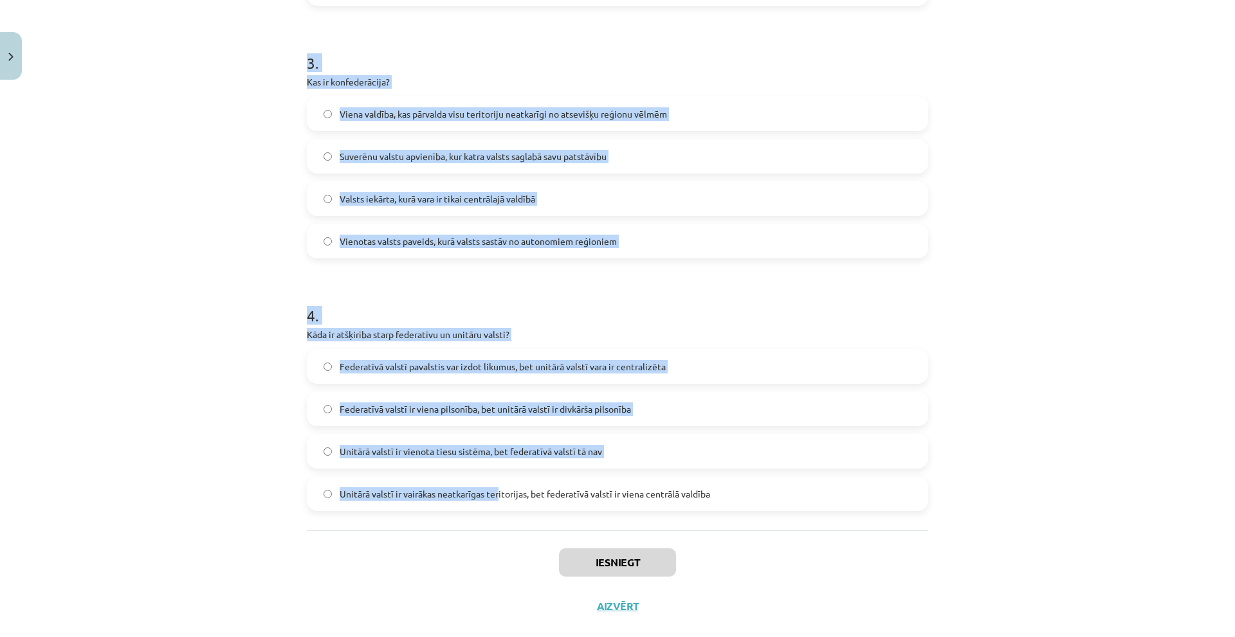
scroll to position [754, 0]
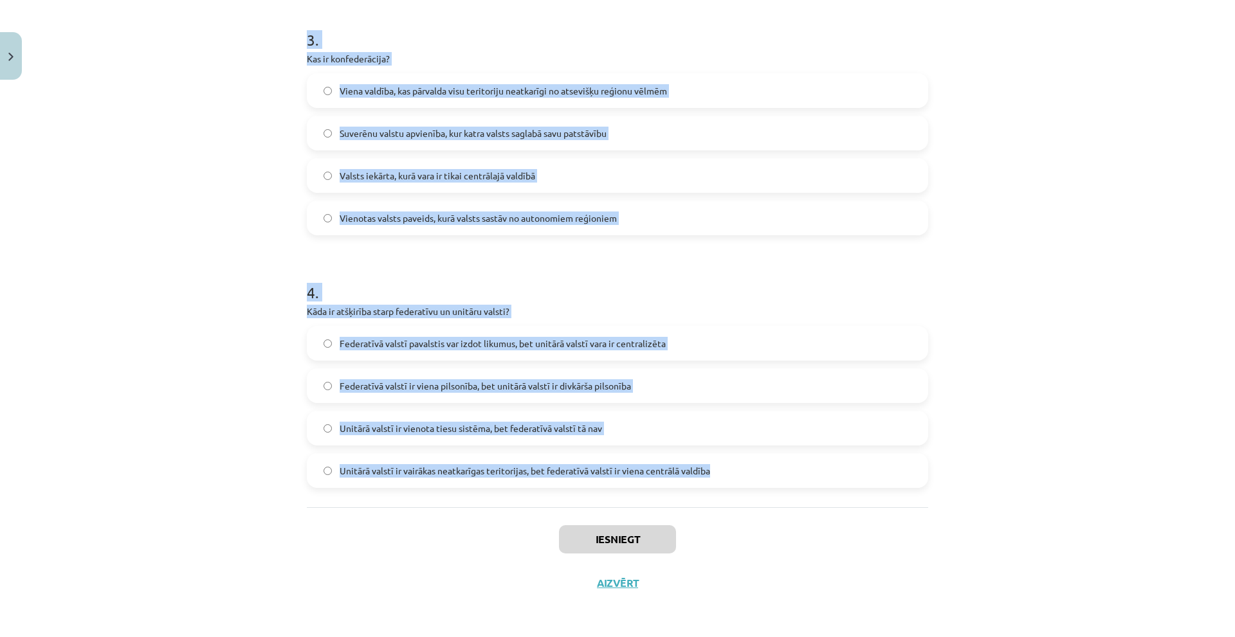
drag, startPoint x: 267, startPoint y: 239, endPoint x: 741, endPoint y: 487, distance: 534.9
click at [741, 487] on div "Mācību tēma: Sociālās zinātnes i - 11. klases 2. ieskaites mācību materiāls #3 …" at bounding box center [617, 318] width 1235 height 637
copy form "5 . Lor ip dolorsita? Consectet adipiscinge seddoeiu, tem incid utla etd magnaa…"
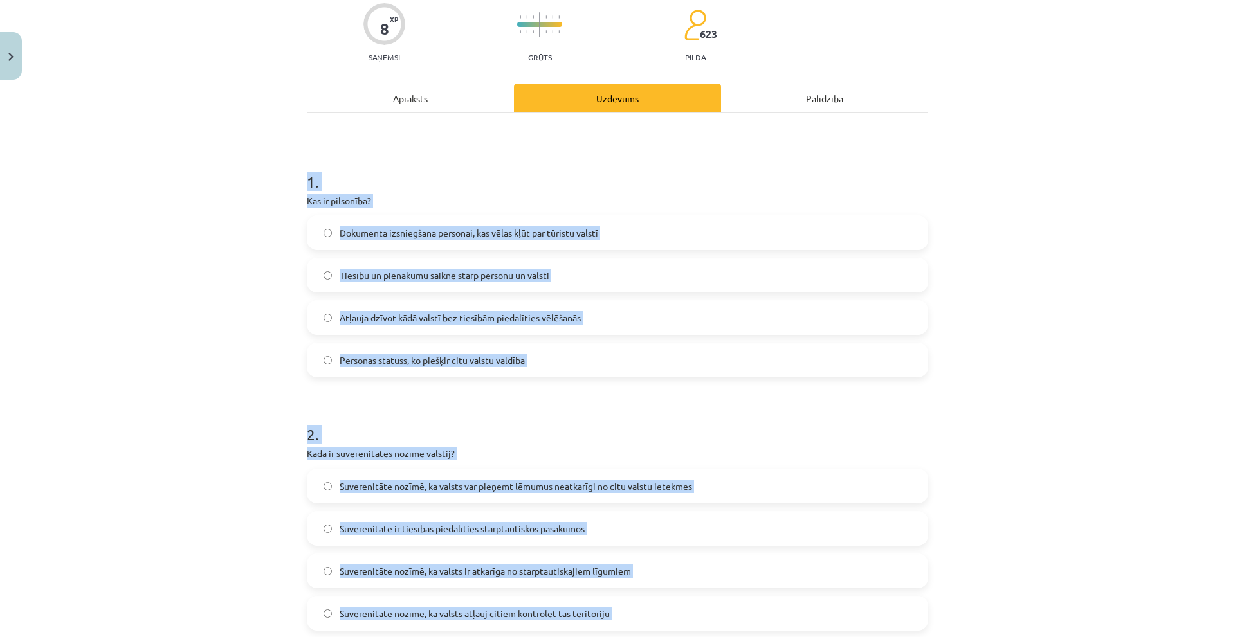
scroll to position [0, 0]
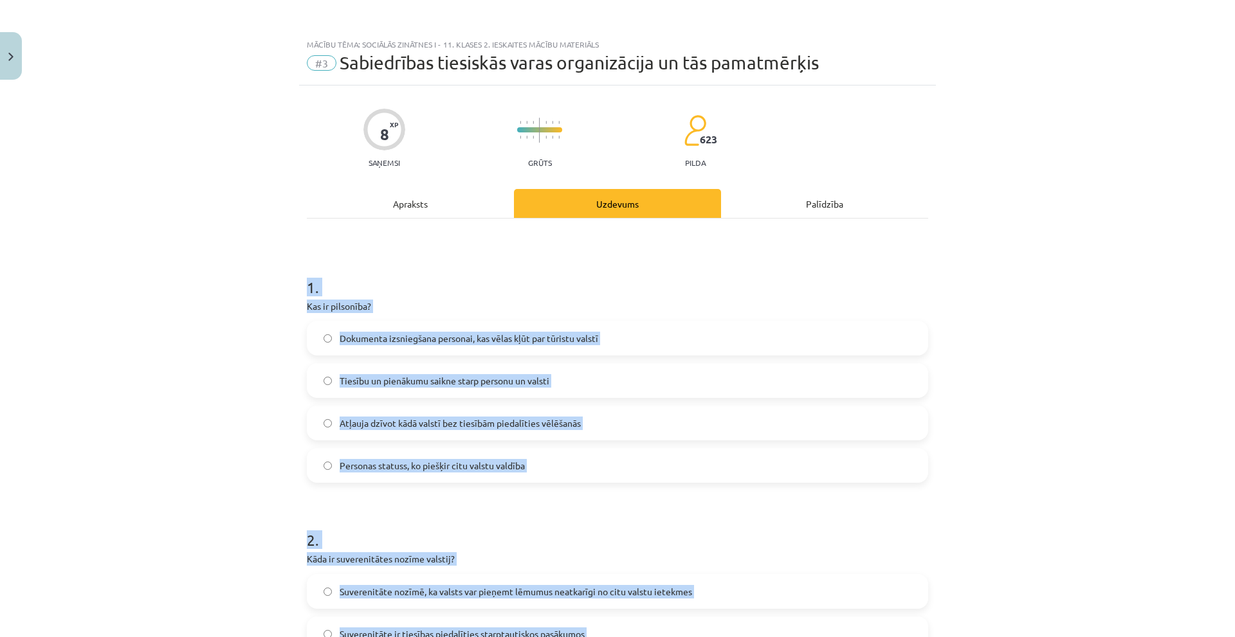
click at [228, 336] on div "Mācību tēma: Sociālās zinātnes i - 11. klases 2. ieskaites mācību materiāls #3 …" at bounding box center [617, 318] width 1235 height 637
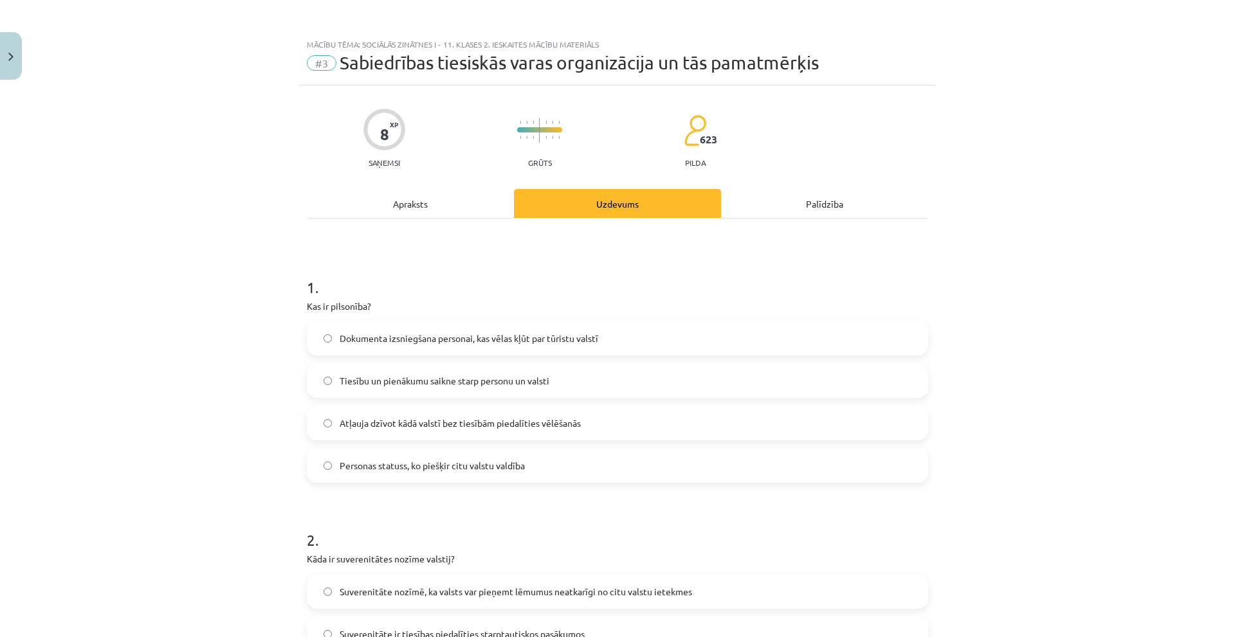
click at [380, 378] on span "Tiesību un pienākumu saikne starp personu un valsti" at bounding box center [445, 381] width 210 height 14
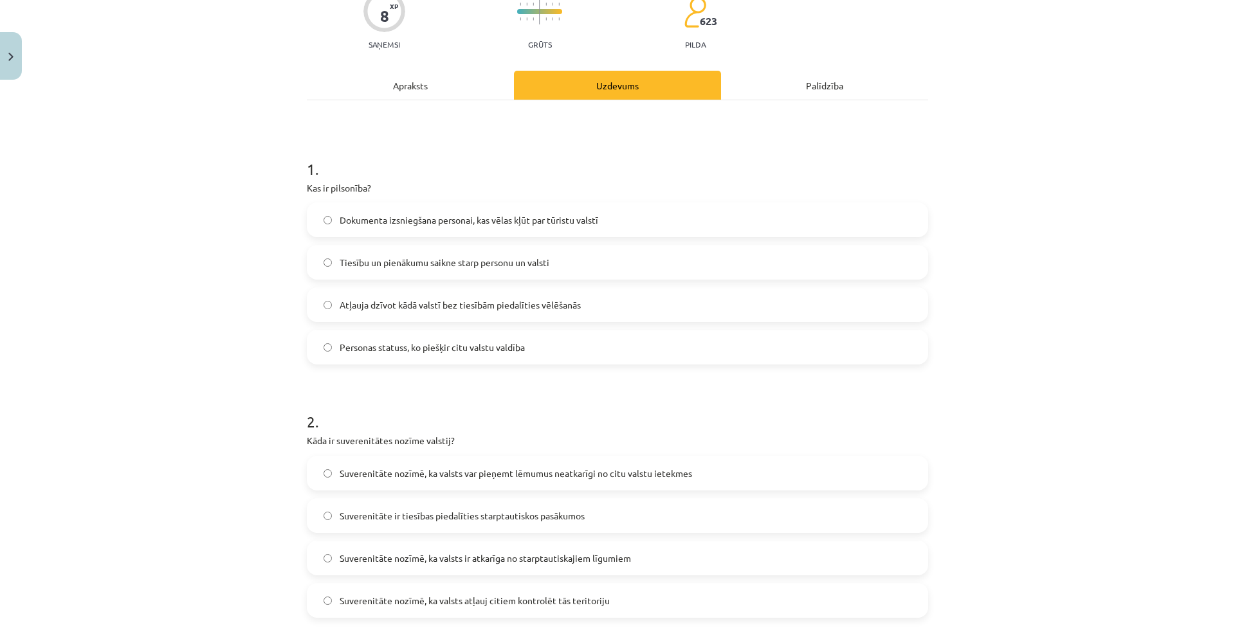
scroll to position [322, 0]
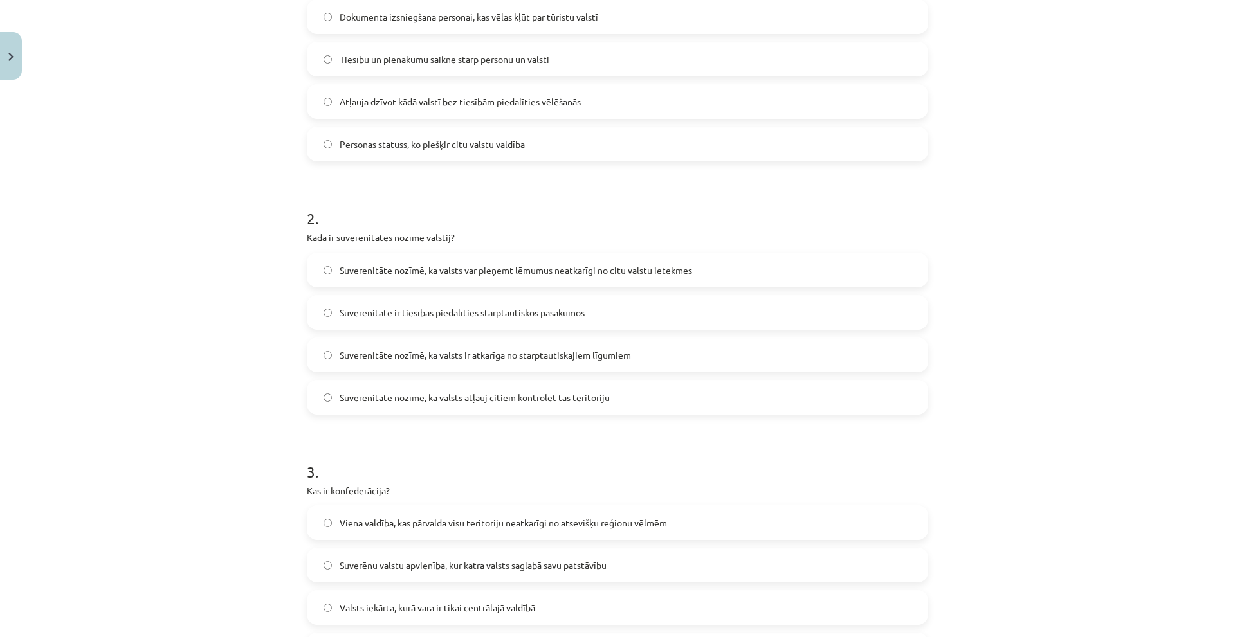
click at [576, 262] on label "Suverenitāte nozīmē, ka valsts var pieņemt lēmumus neatkarīgi no citu valstu ie…" at bounding box center [617, 270] width 619 height 32
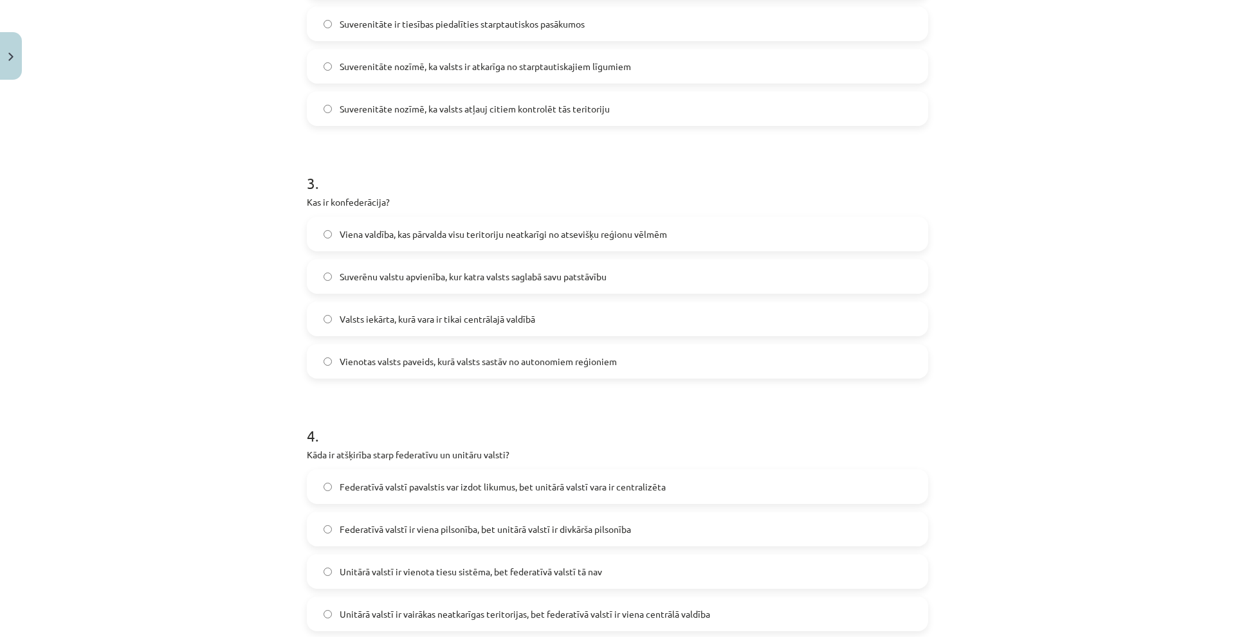
scroll to position [643, 0]
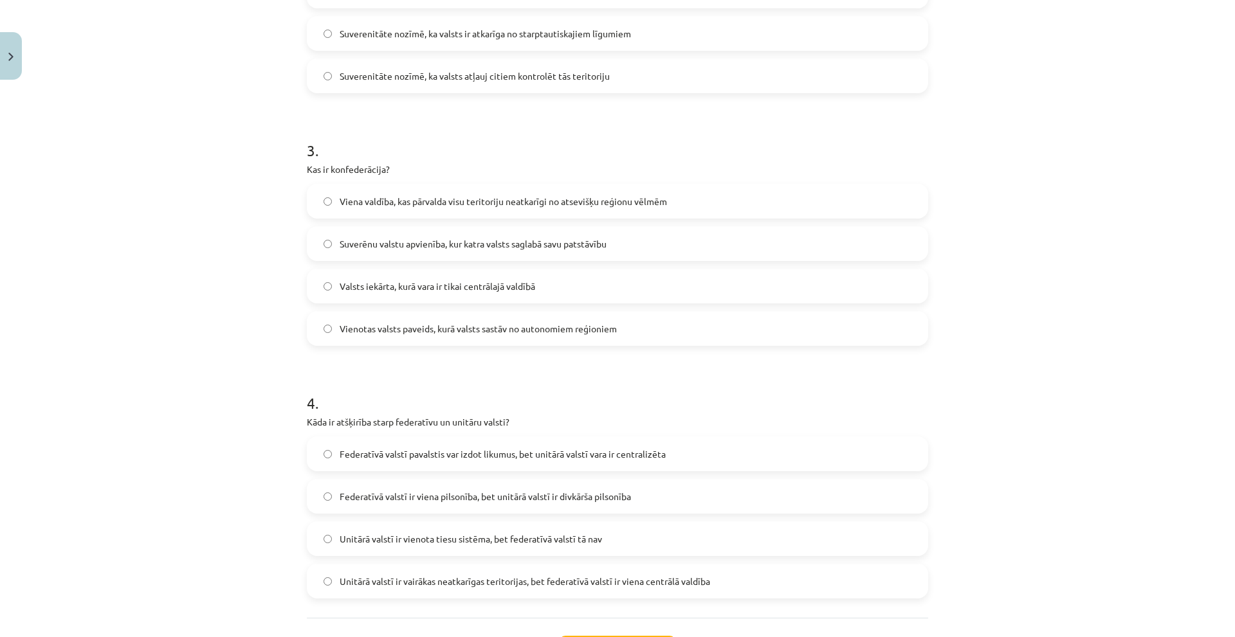
click at [517, 242] on span "Suverēnu valstu apvienība, kur katra valsts saglabā savu patstāvību" at bounding box center [473, 244] width 267 height 14
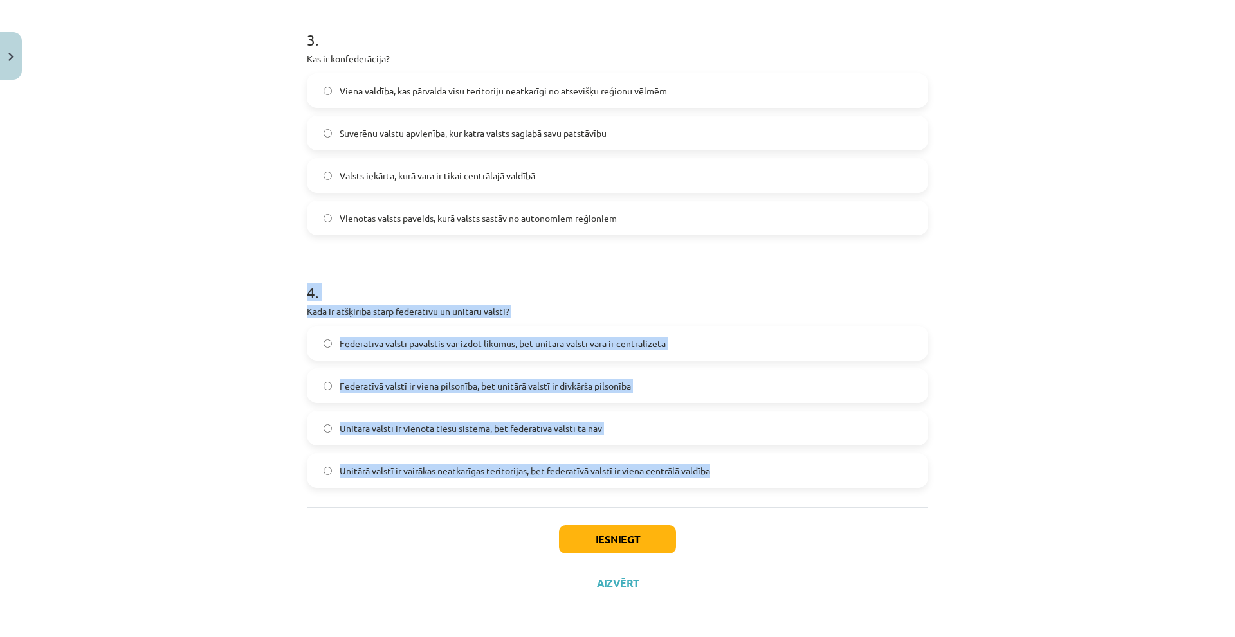
drag, startPoint x: 278, startPoint y: 263, endPoint x: 715, endPoint y: 486, distance: 491.1
click at [715, 486] on div "Mācību tēma: Sociālās zinātnes i - 11. klases 2. ieskaites mācību materiāls #3 …" at bounding box center [617, 318] width 1235 height 637
copy div "4 . Kāda ir atšķirība starp federatīvu un unitāru valsti? Federatīvā valstī pav…"
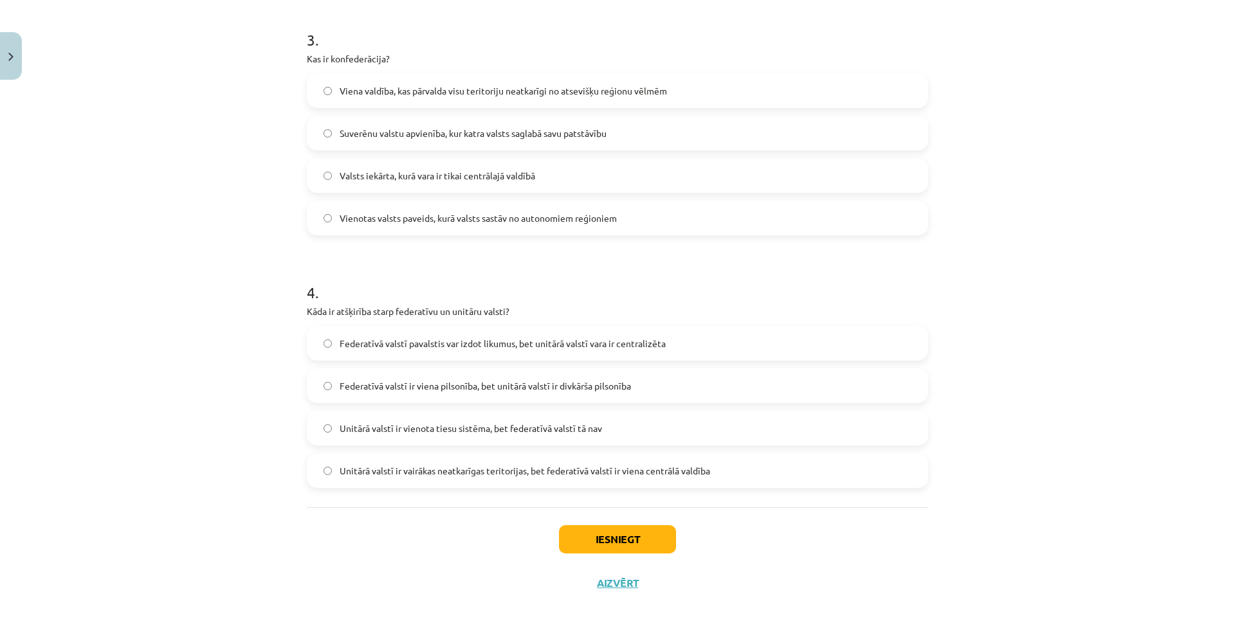
click at [260, 558] on div "Mācību tēma: Sociālās zinātnes i - 11. klases 2. ieskaites mācību materiāls #3 …" at bounding box center [617, 318] width 1235 height 637
click at [598, 351] on label "Federatīvā valstī pavalstis var izdot likumus, bet unitārā valstī vara ir centr…" at bounding box center [617, 343] width 619 height 32
click at [623, 545] on button "Iesniegt" at bounding box center [617, 540] width 117 height 28
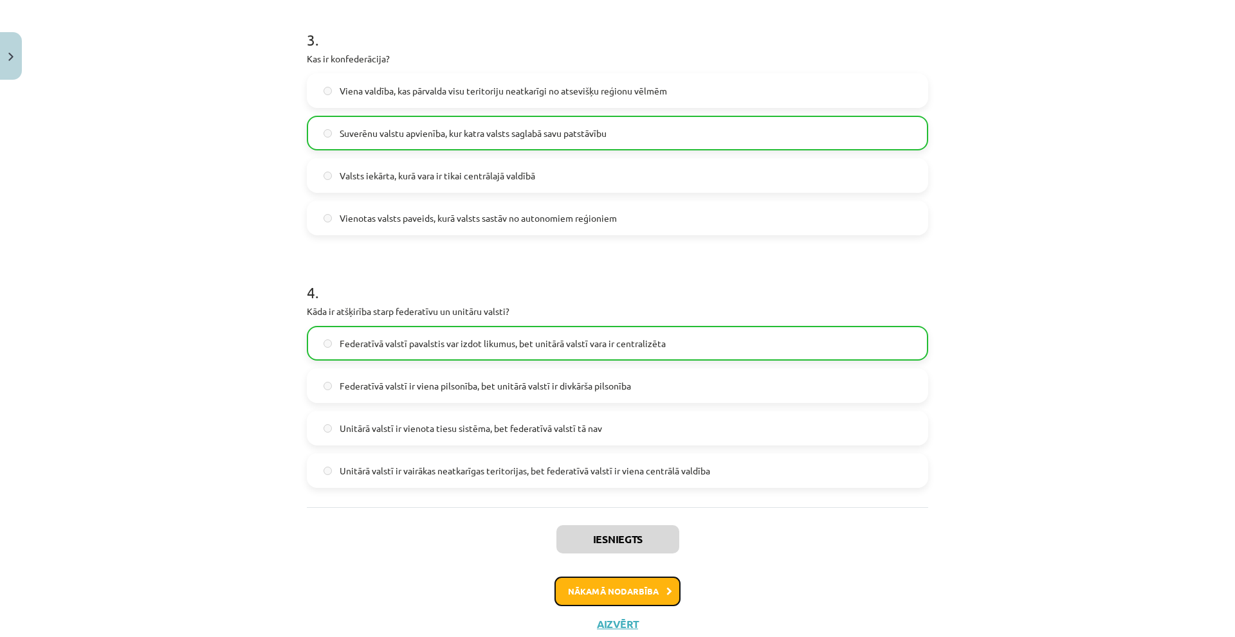
click at [627, 583] on button "Nākamā nodarbība" at bounding box center [618, 592] width 126 height 30
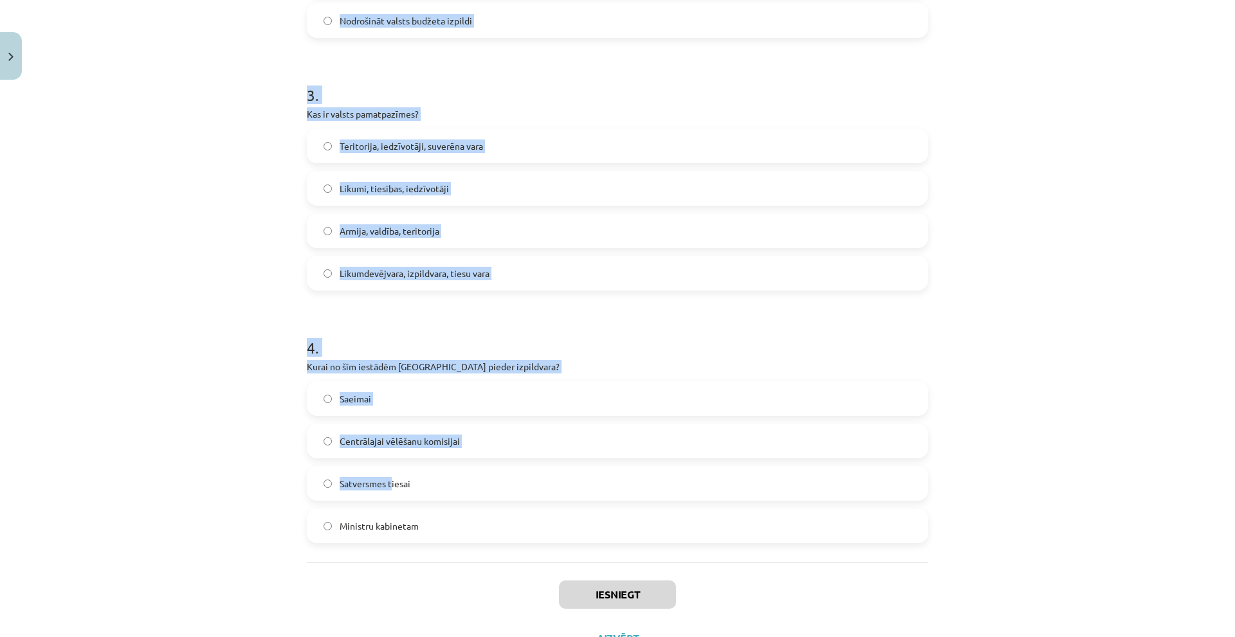
scroll to position [708, 0]
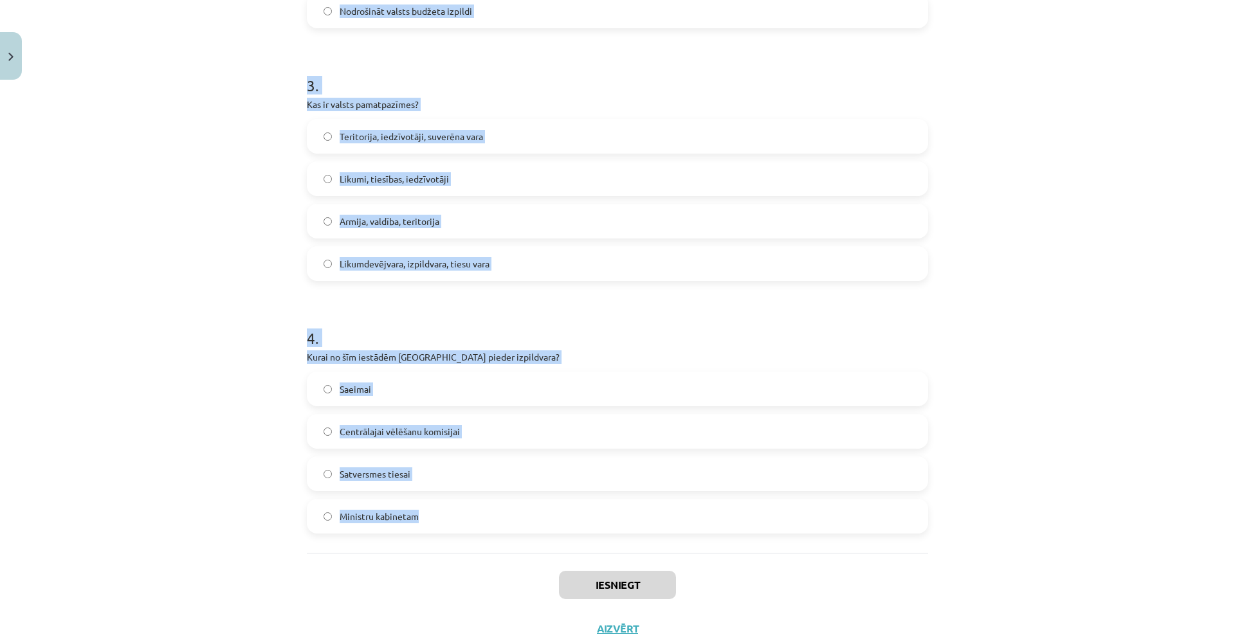
drag, startPoint x: 311, startPoint y: 303, endPoint x: 415, endPoint y: 522, distance: 242.9
click at [415, 522] on form "1 . Kas ir proporcionalās vēlēšanu sistēmas galvenā īpašība? Uzvar tas kandidāt…" at bounding box center [617, 41] width 621 height 986
copy form "1 . Kas ir proporcionalās vēlēšanu sistēmas galvenā īpašība? Uzvar tas kandidāt…"
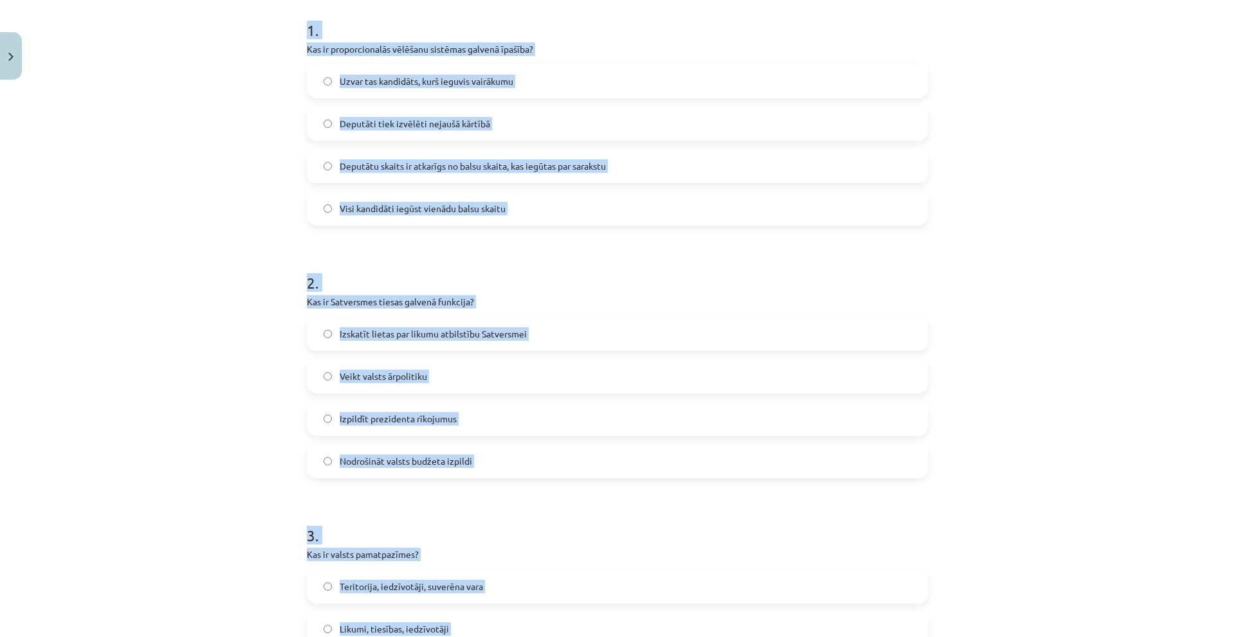
scroll to position [0, 0]
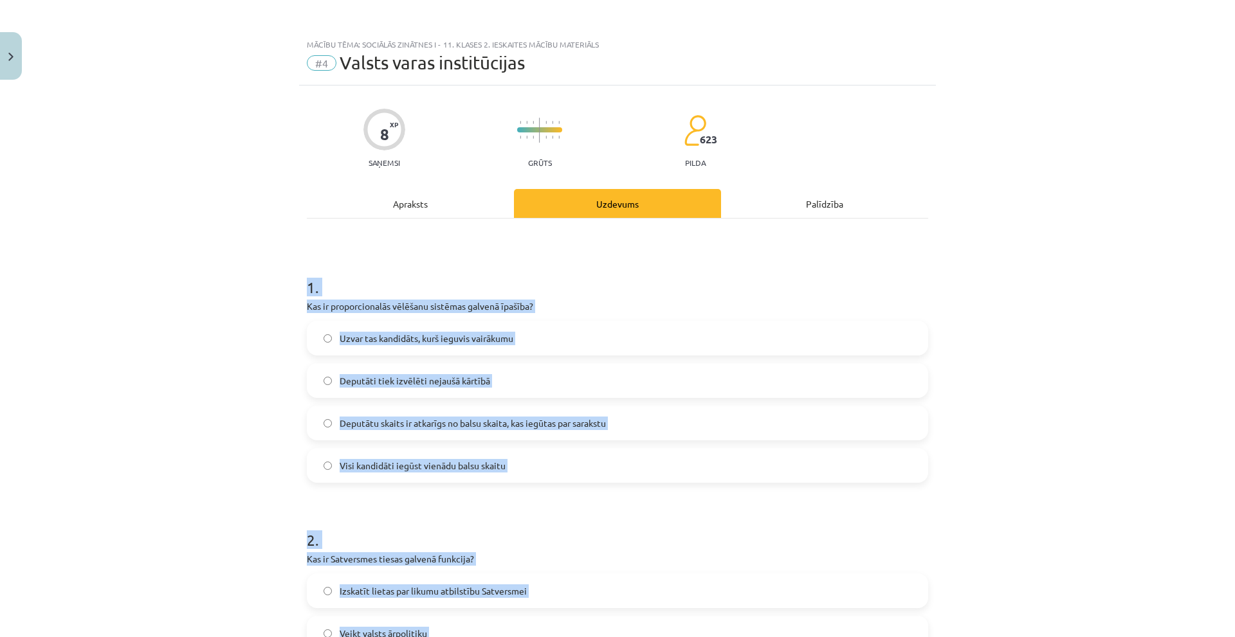
click at [248, 300] on div "Mācību tēma: Sociālās zinātnes i - 11. klases 2. ieskaites mācību materiāls #4 …" at bounding box center [617, 318] width 1235 height 637
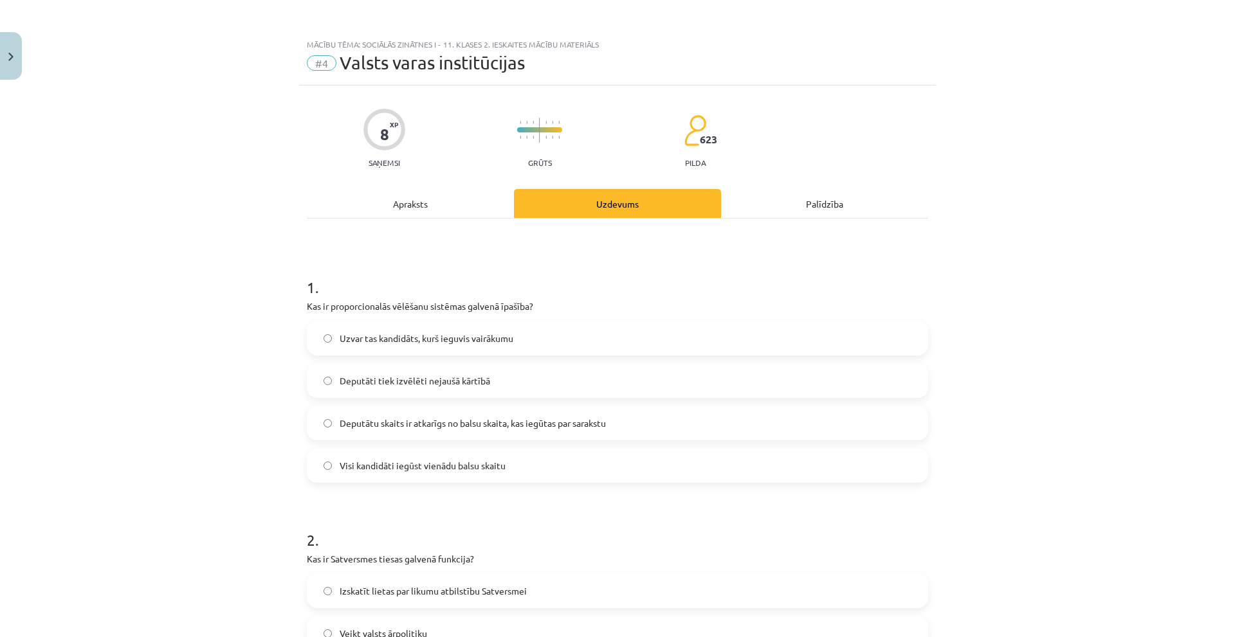
drag, startPoint x: 536, startPoint y: 417, endPoint x: 472, endPoint y: 385, distance: 71.9
click at [536, 417] on span "Deputātu skaits ir atkarīgs no balsu skaita, kas iegūtas par sarakstu" at bounding box center [473, 424] width 266 height 14
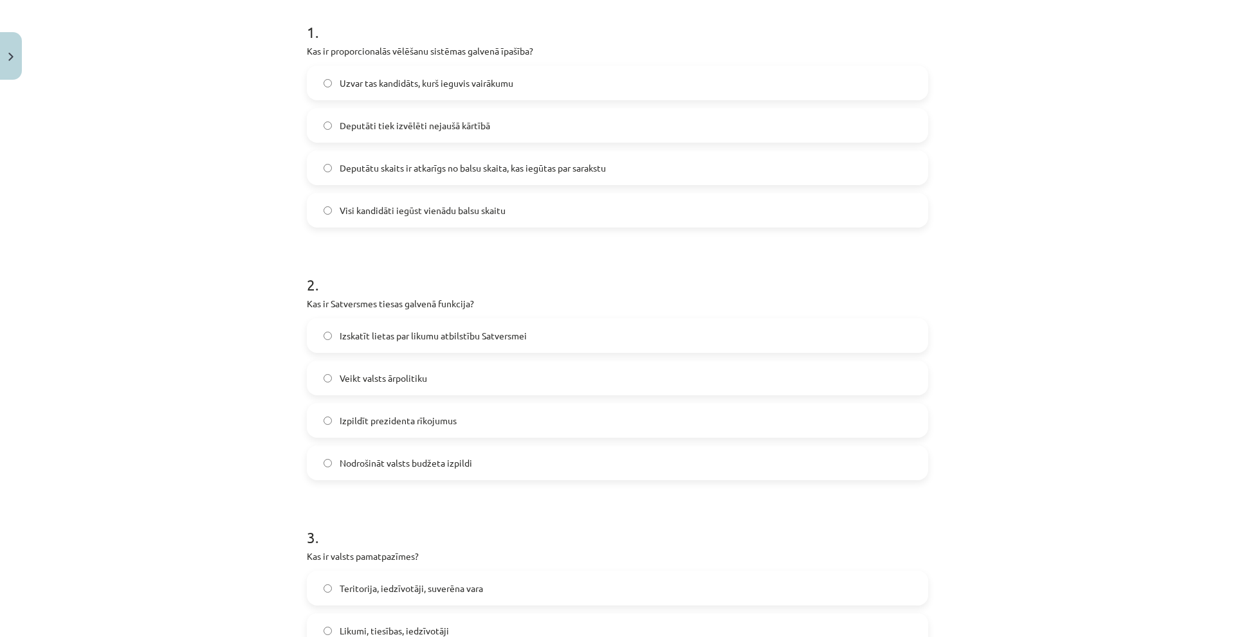
scroll to position [386, 0]
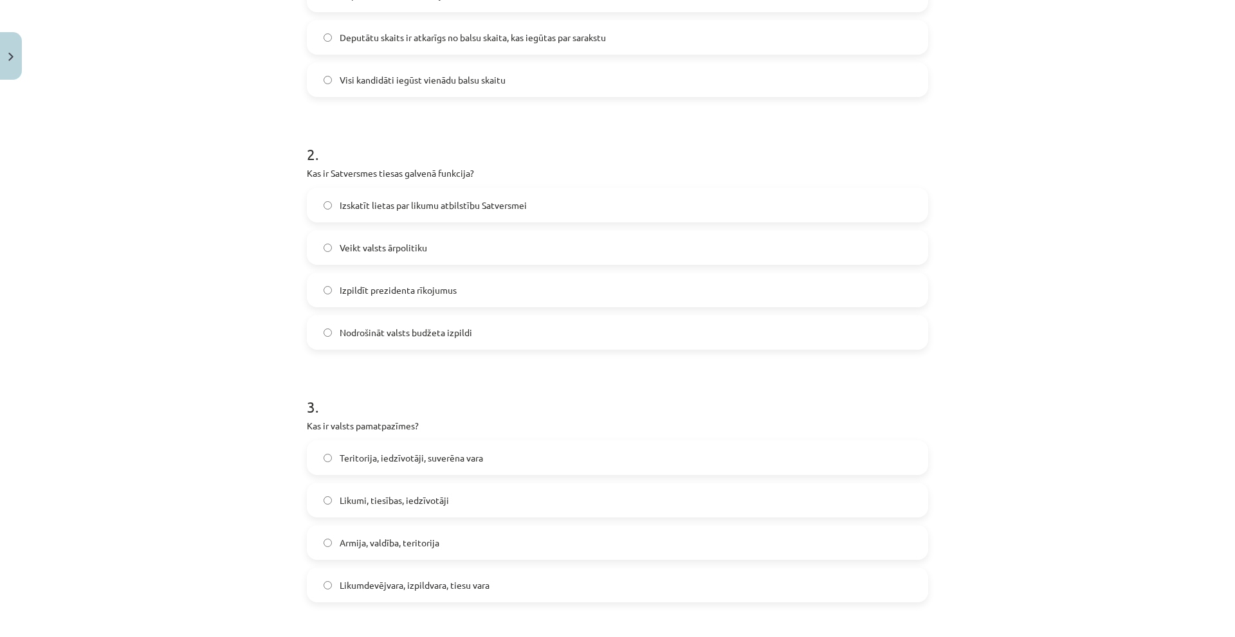
click at [436, 219] on label "Izskatīt lietas par likumu atbilstību Satversmei" at bounding box center [617, 205] width 619 height 32
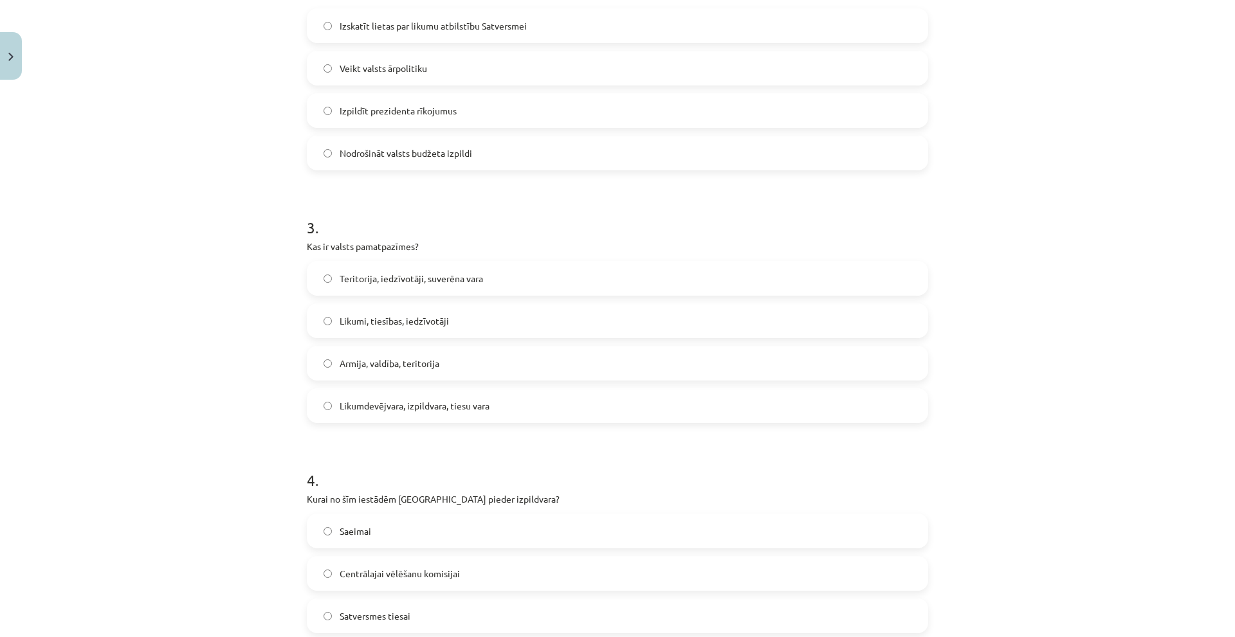
scroll to position [579, 0]
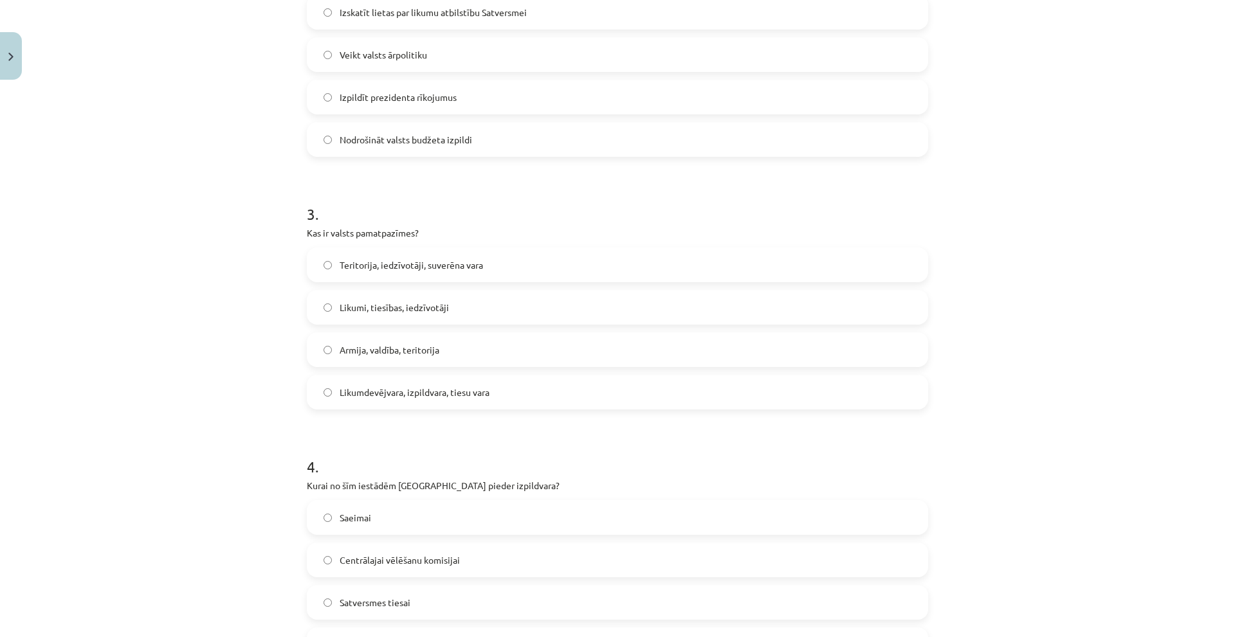
click at [468, 267] on span "Teritorija, iedzīvotāji, suverēna vara" at bounding box center [411, 266] width 143 height 14
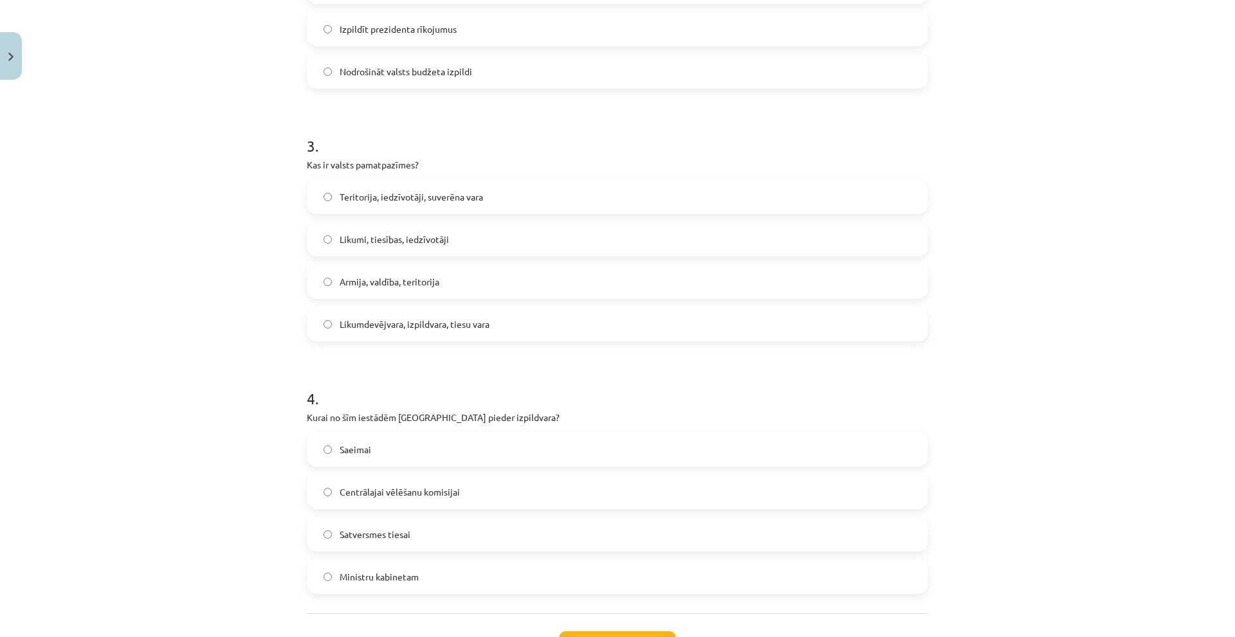
scroll to position [753, 0]
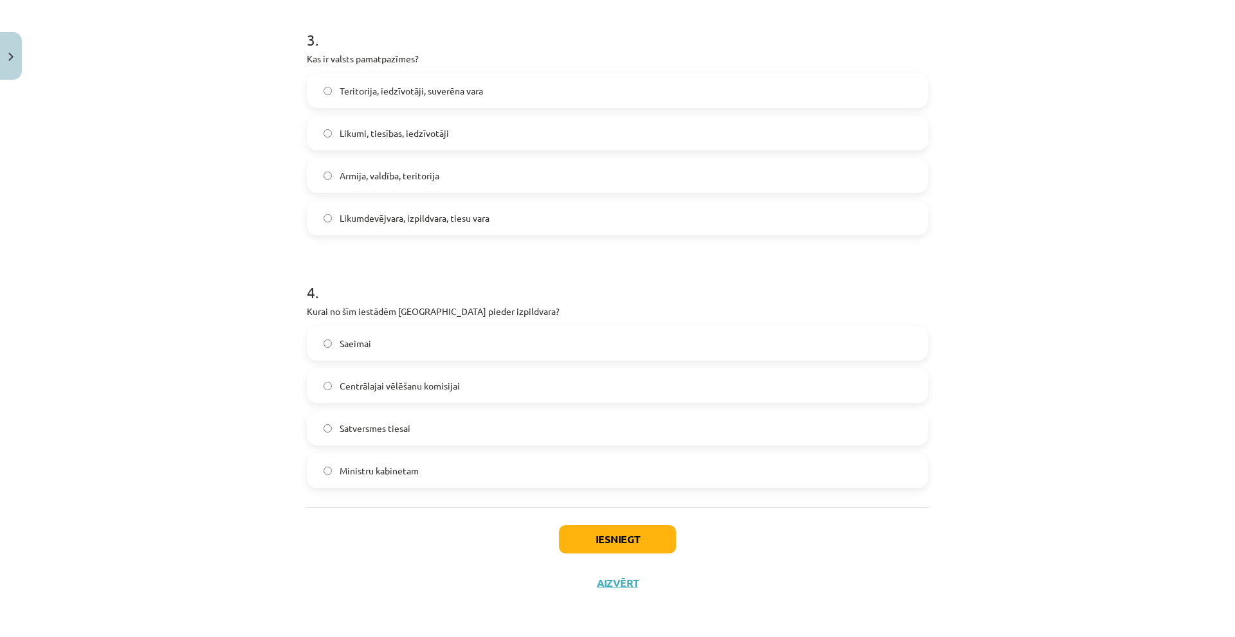
click at [433, 468] on label "Ministru kabinetam" at bounding box center [617, 471] width 619 height 32
click at [585, 542] on button "Iesniegt" at bounding box center [617, 540] width 117 height 28
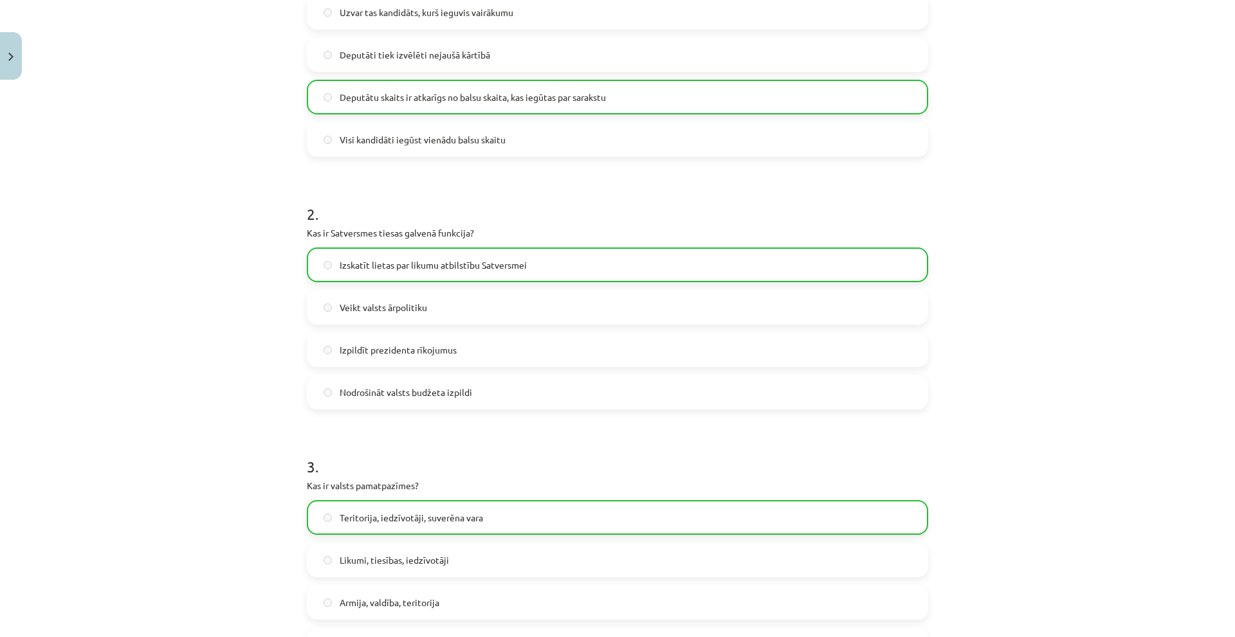
scroll to position [303, 0]
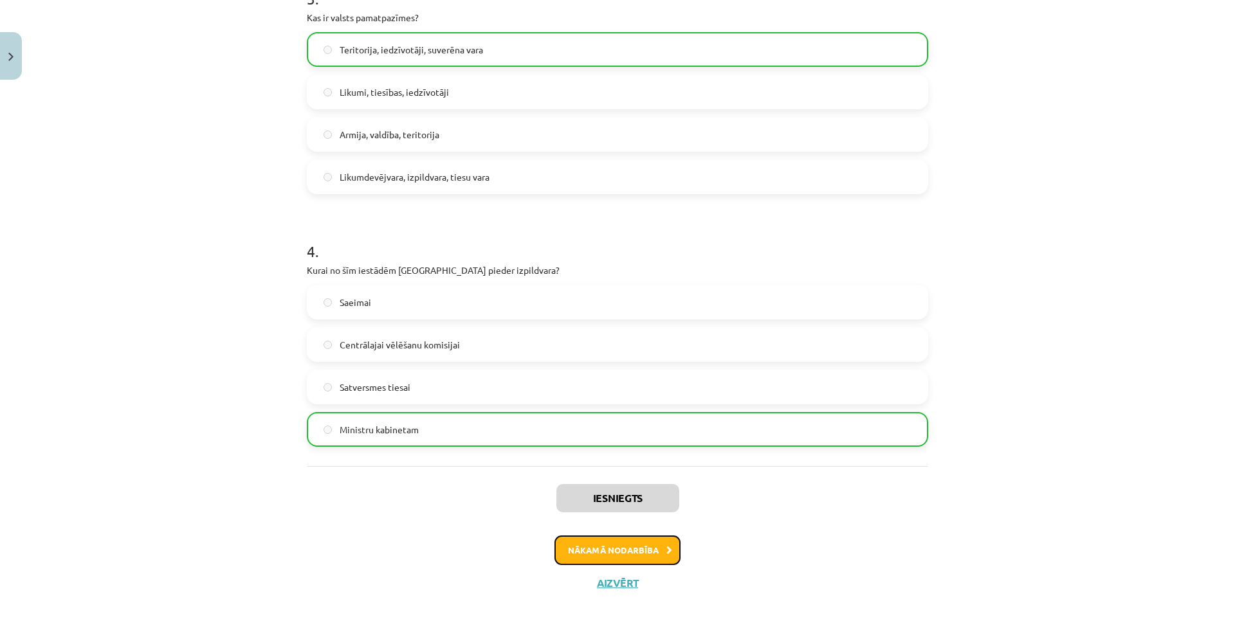
click at [607, 558] on button "Nākamā nodarbība" at bounding box center [618, 551] width 126 height 30
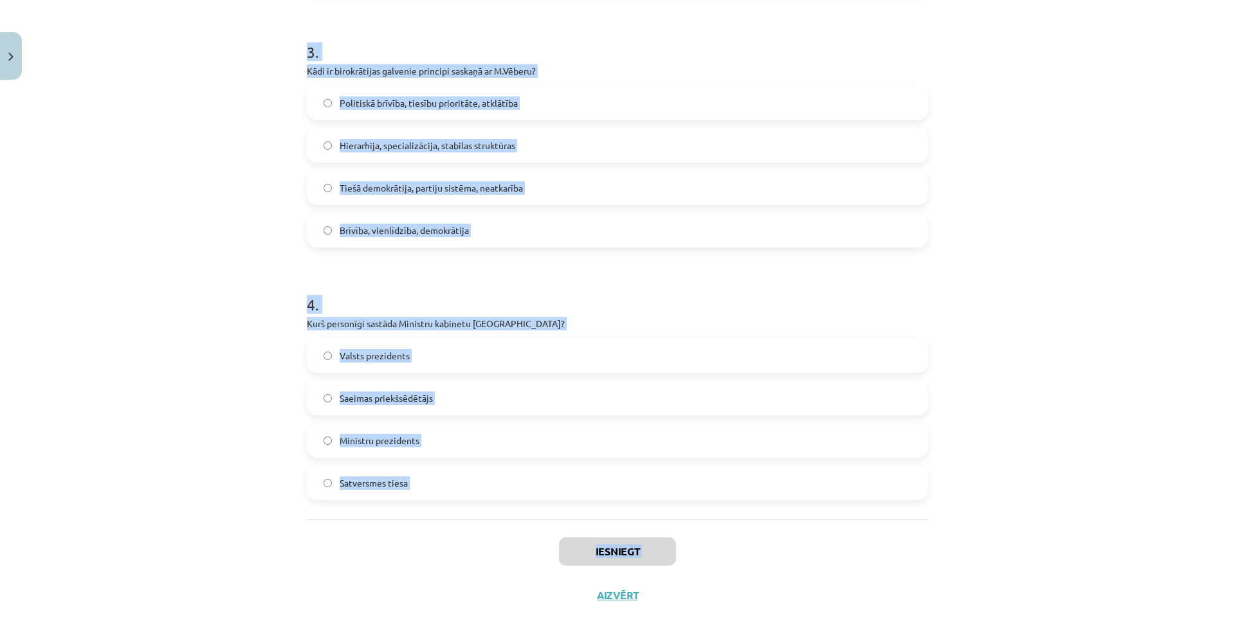
scroll to position [753, 0]
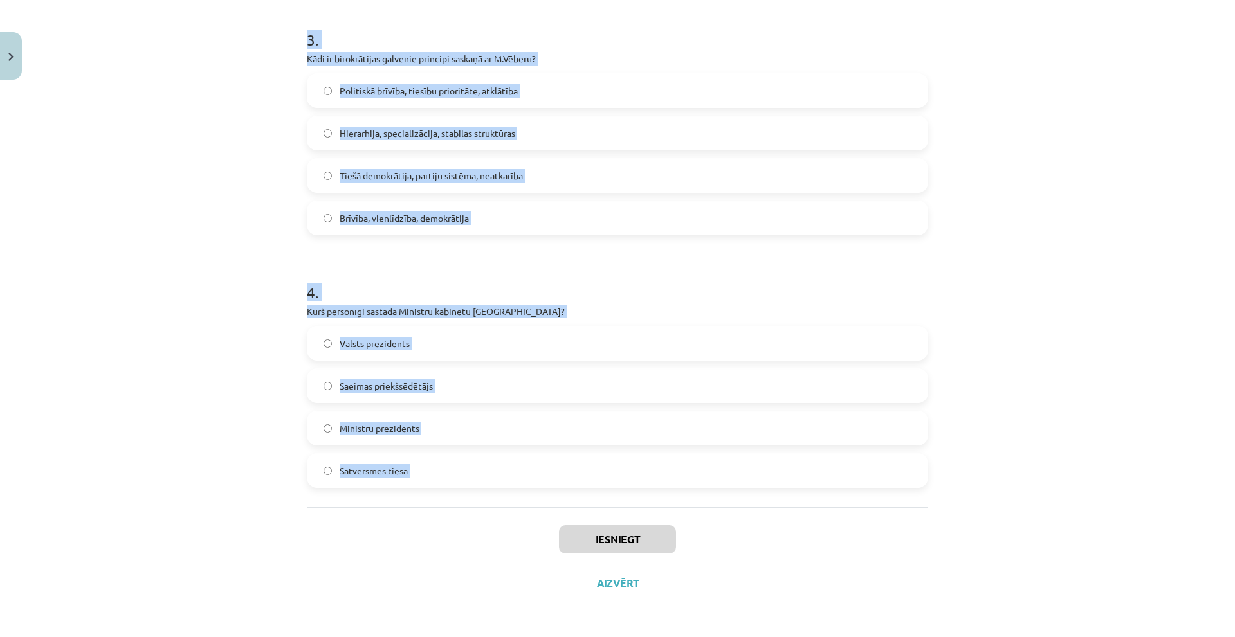
drag, startPoint x: 252, startPoint y: 233, endPoint x: 445, endPoint y: 517, distance: 343.6
click at [445, 517] on div "Mācību tēma: Sociālās zinātnes i - 11. klases 2. ieskaites mācību materiāls #5 …" at bounding box center [617, 318] width 1235 height 637
copy form "1 . Kas ir galvenais valdības politikas plānošanas dokuments? Ministru kabineta…"
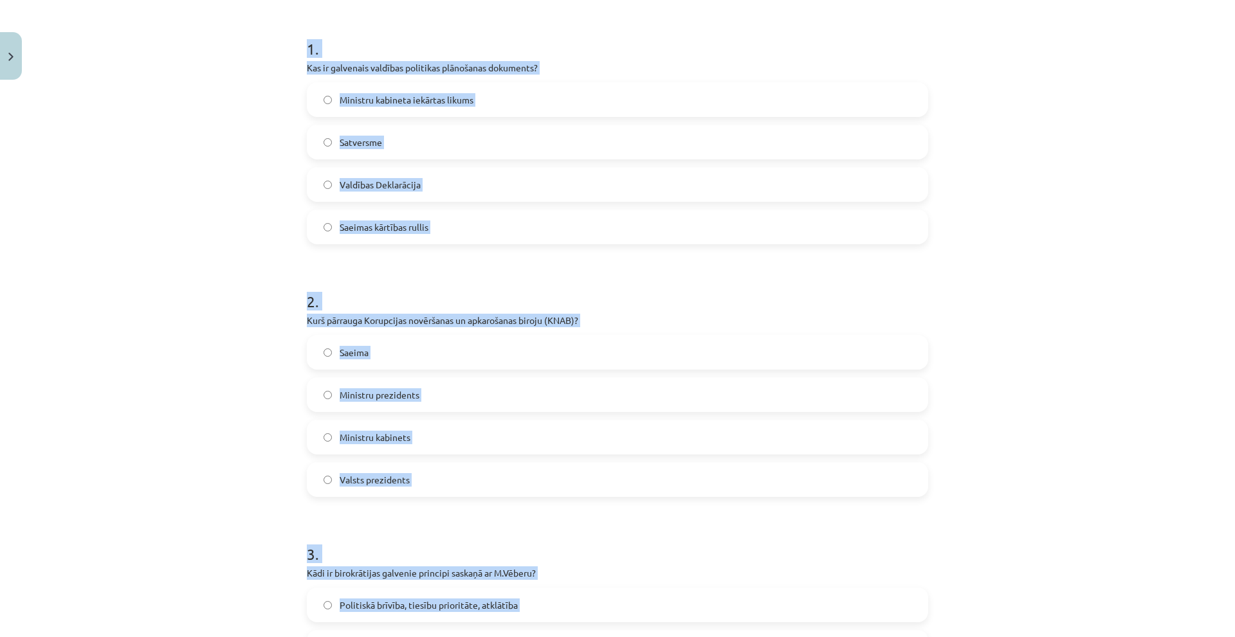
click at [131, 227] on div "Mācību tēma: Sociālās zinātnes i - 11. klases 2. ieskaites mācību materiāls #5 …" at bounding box center [617, 318] width 1235 height 637
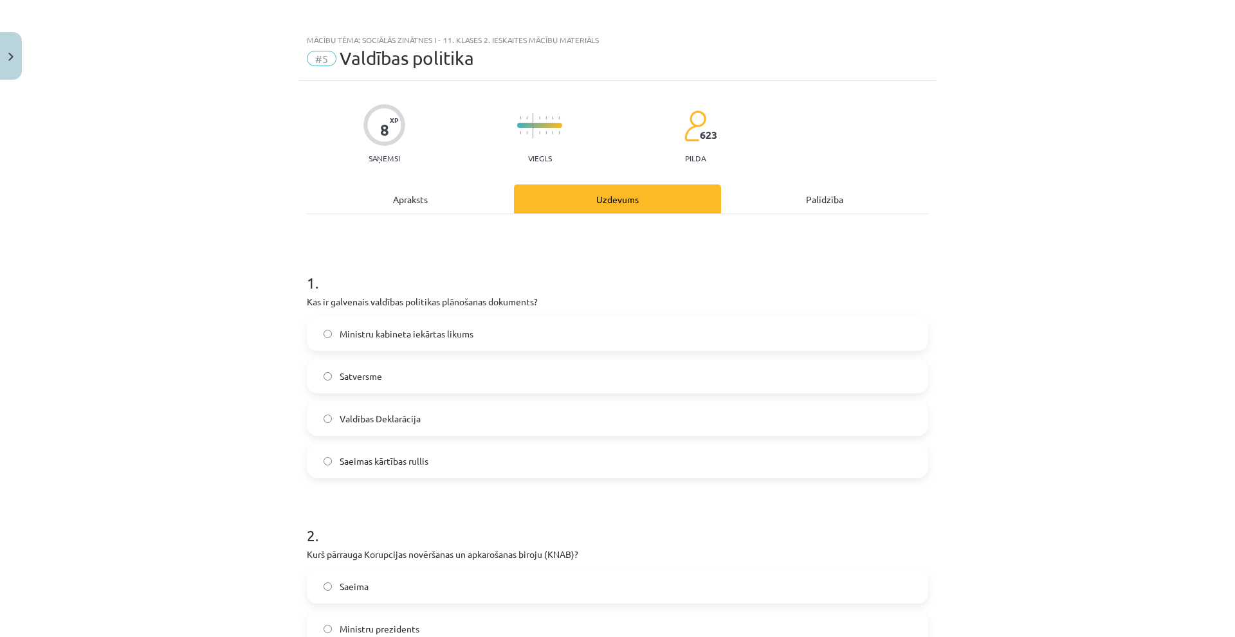
scroll to position [0, 0]
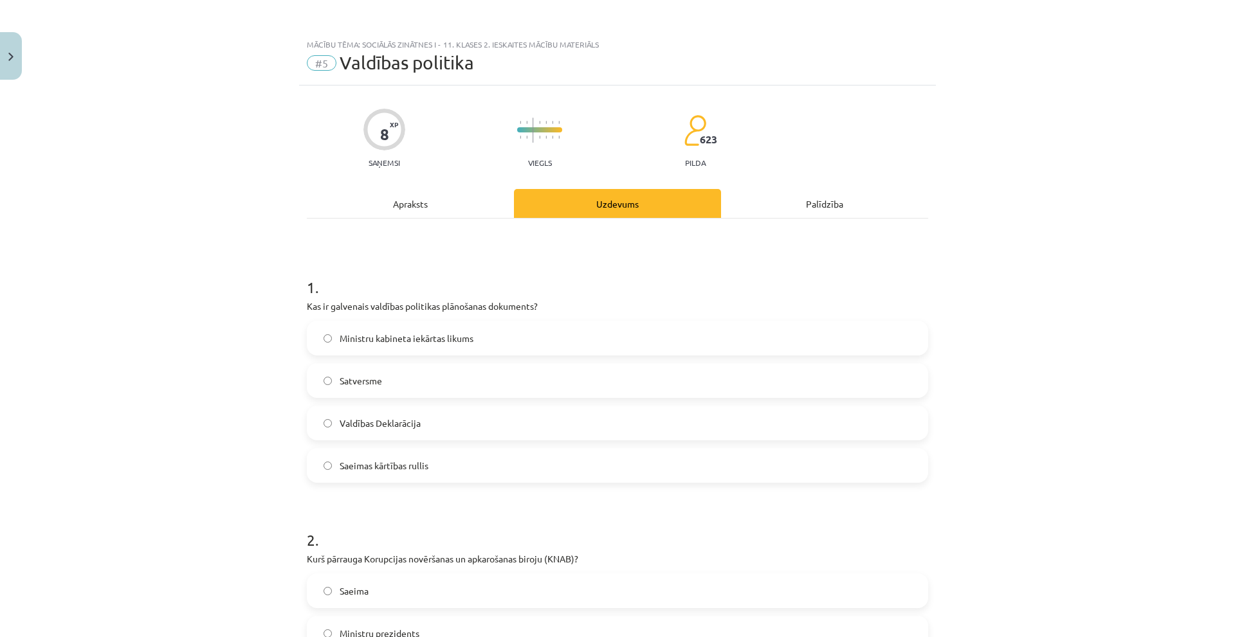
click at [391, 424] on span "Valdības Deklarācija" at bounding box center [380, 424] width 81 height 14
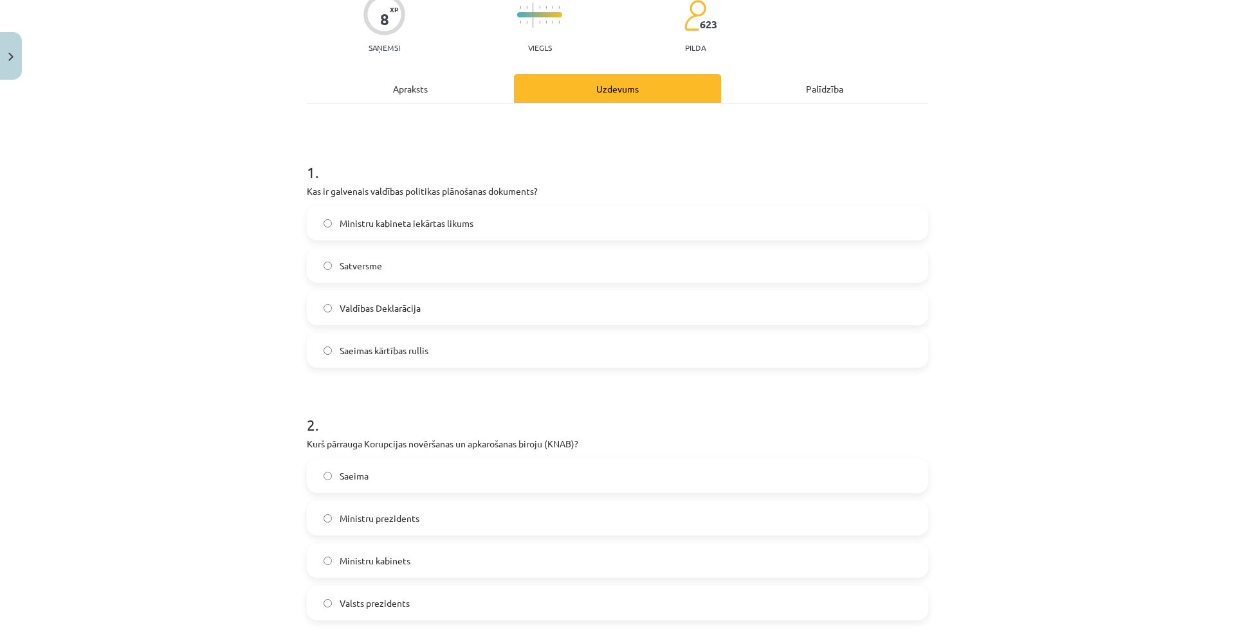
scroll to position [386, 0]
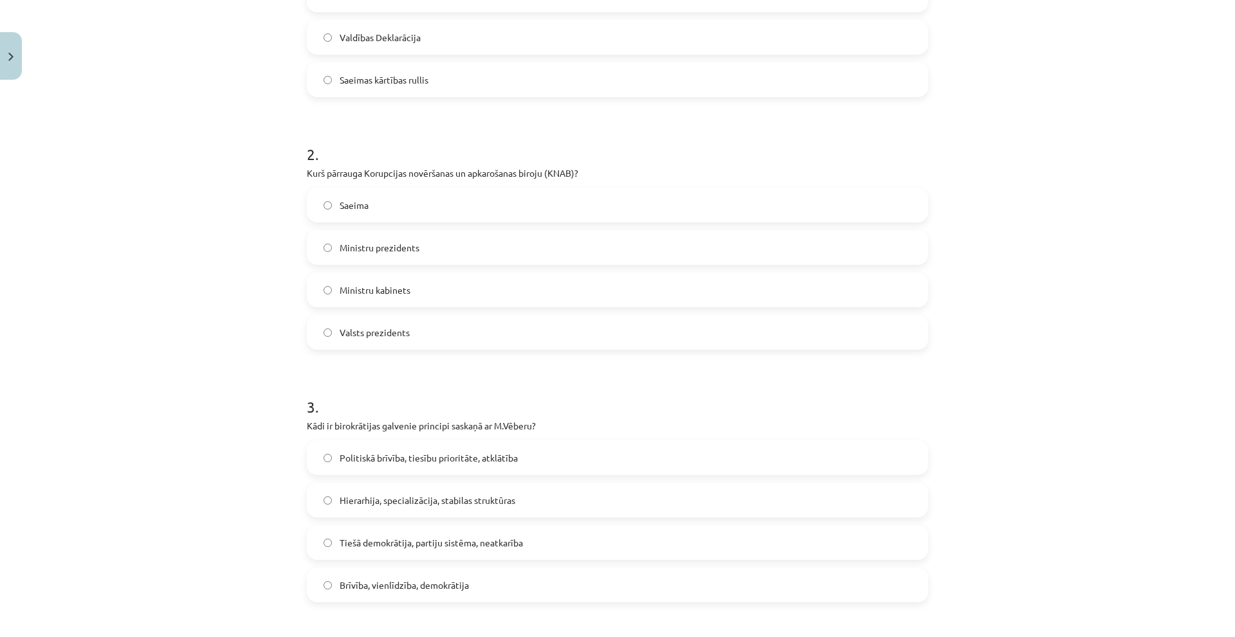
click at [405, 208] on label "Saeima" at bounding box center [617, 205] width 619 height 32
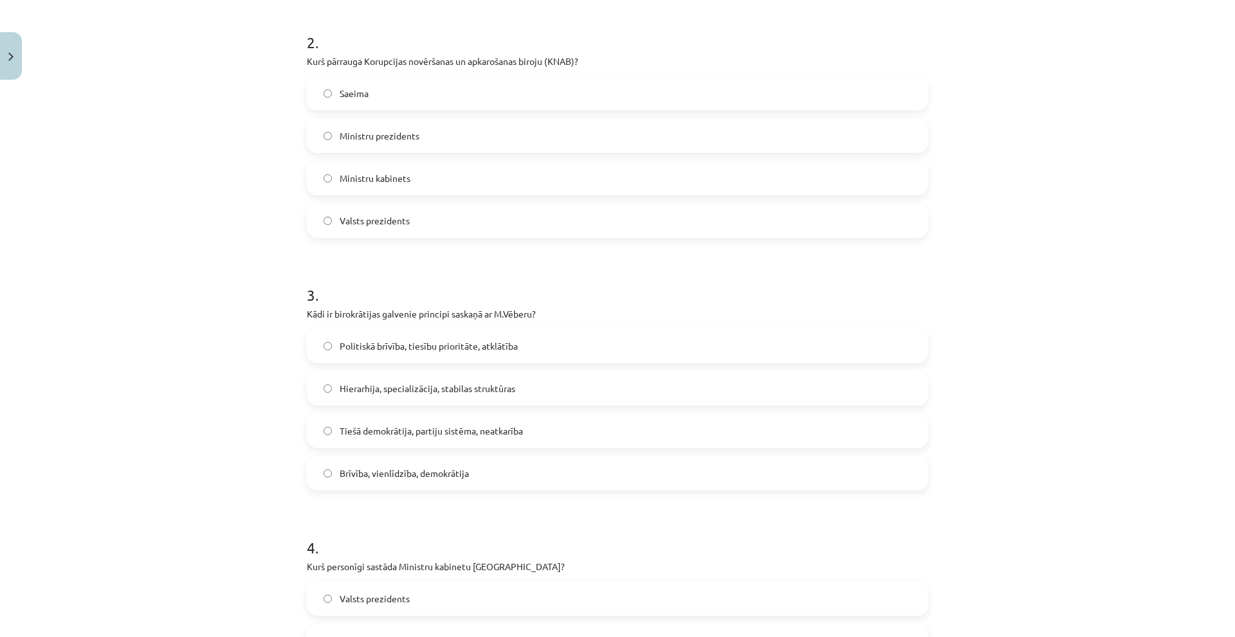
scroll to position [515, 0]
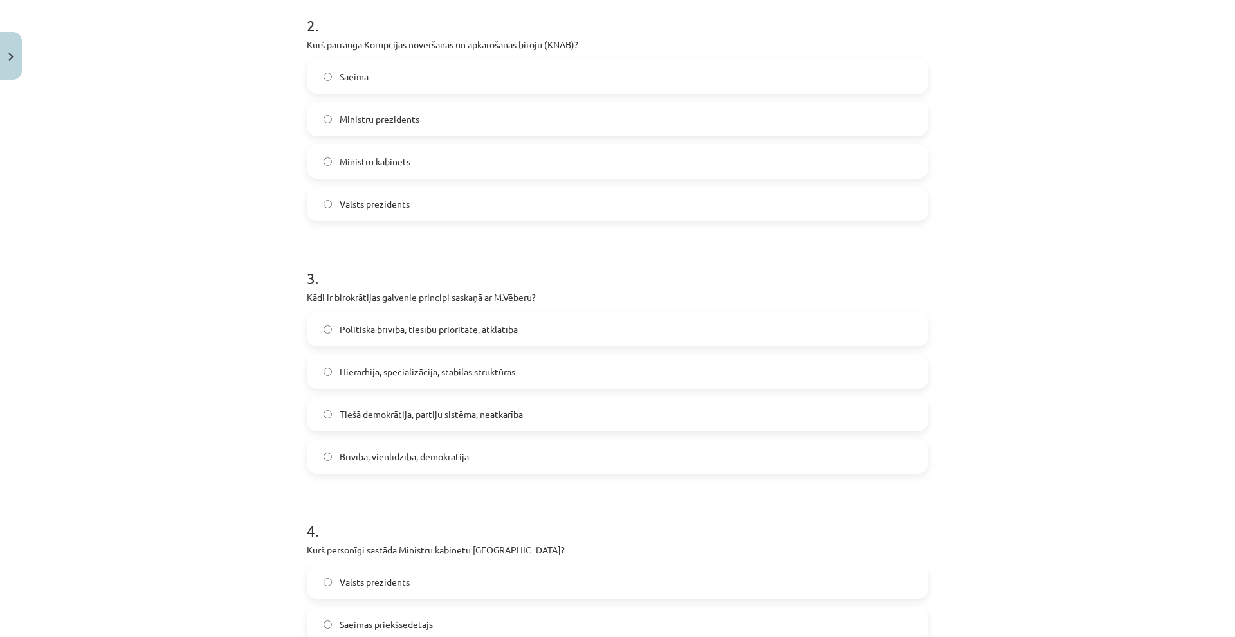
click at [384, 377] on span "Hierarhija, specializācija, stabilas struktūras" at bounding box center [428, 372] width 176 height 14
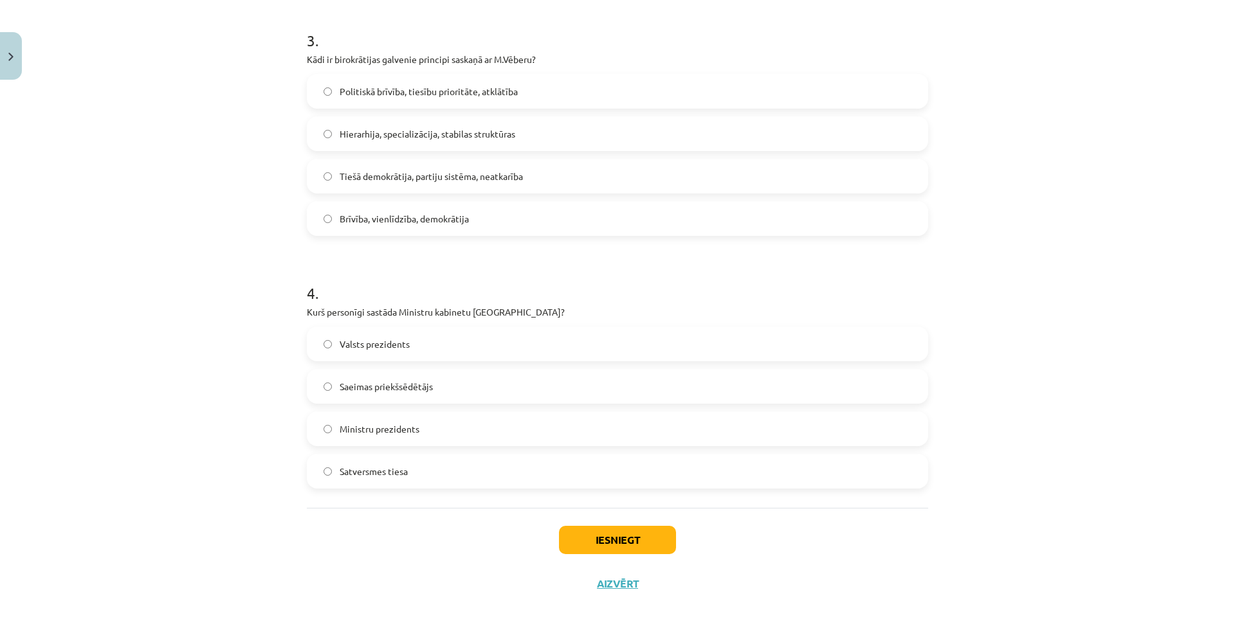
scroll to position [753, 0]
click at [409, 424] on span "Ministru prezidents" at bounding box center [380, 429] width 80 height 14
click at [639, 548] on button "Iesniegt" at bounding box center [617, 540] width 117 height 28
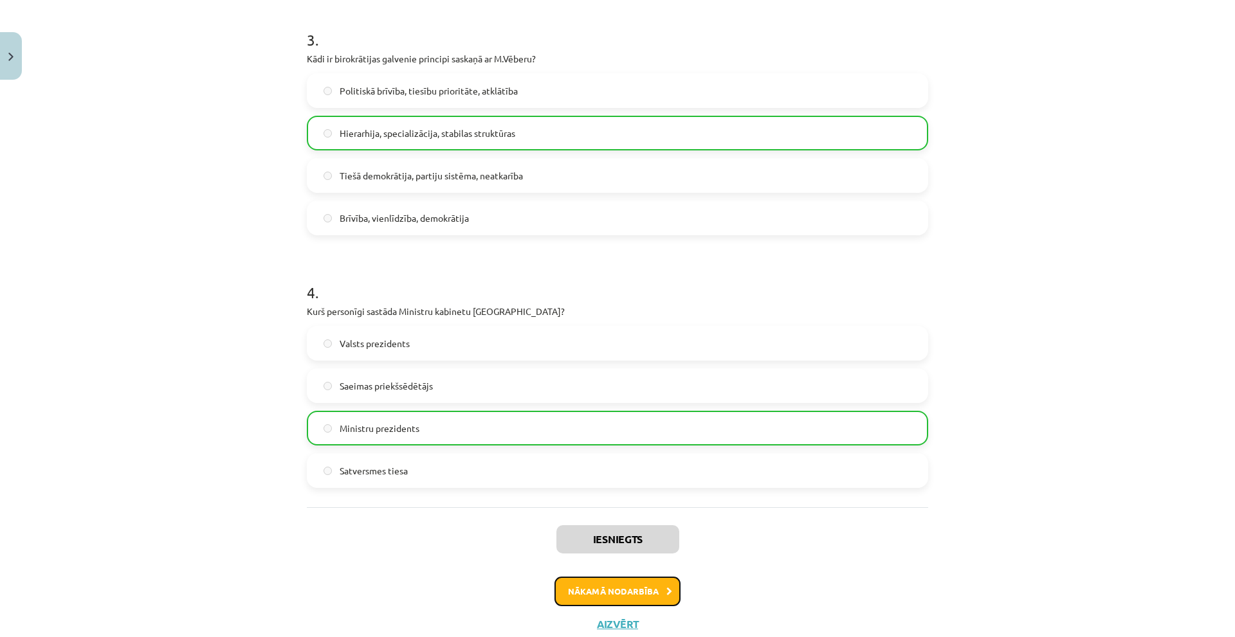
click at [616, 587] on button "Nākamā nodarbība" at bounding box center [618, 592] width 126 height 30
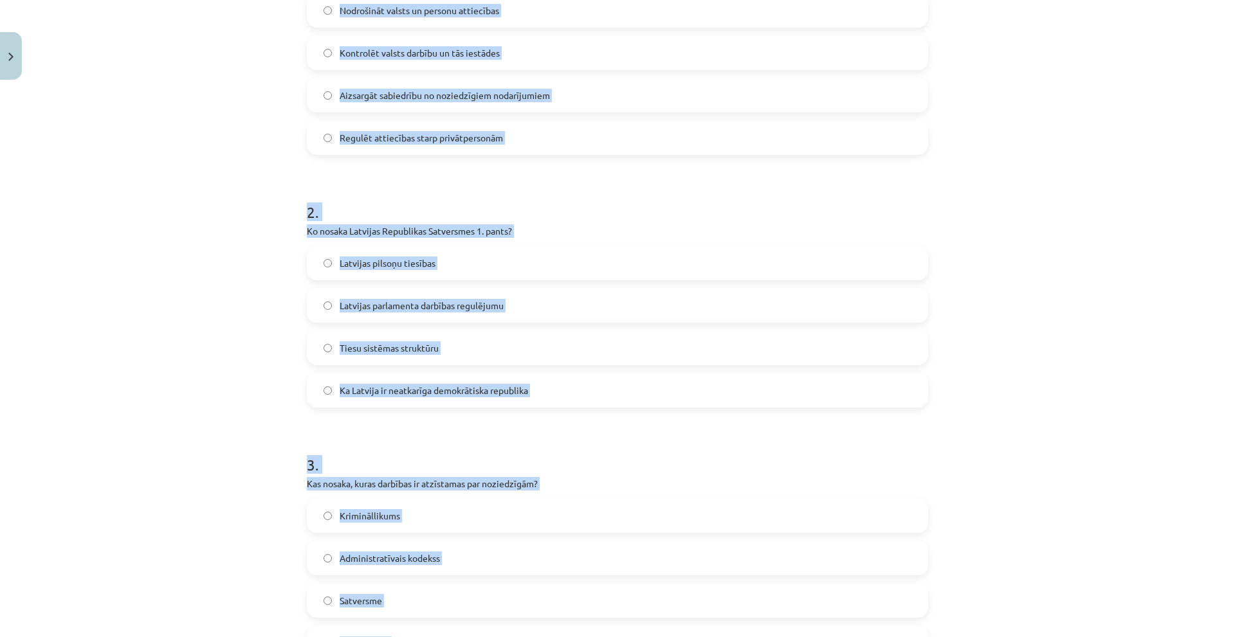
scroll to position [500, 0]
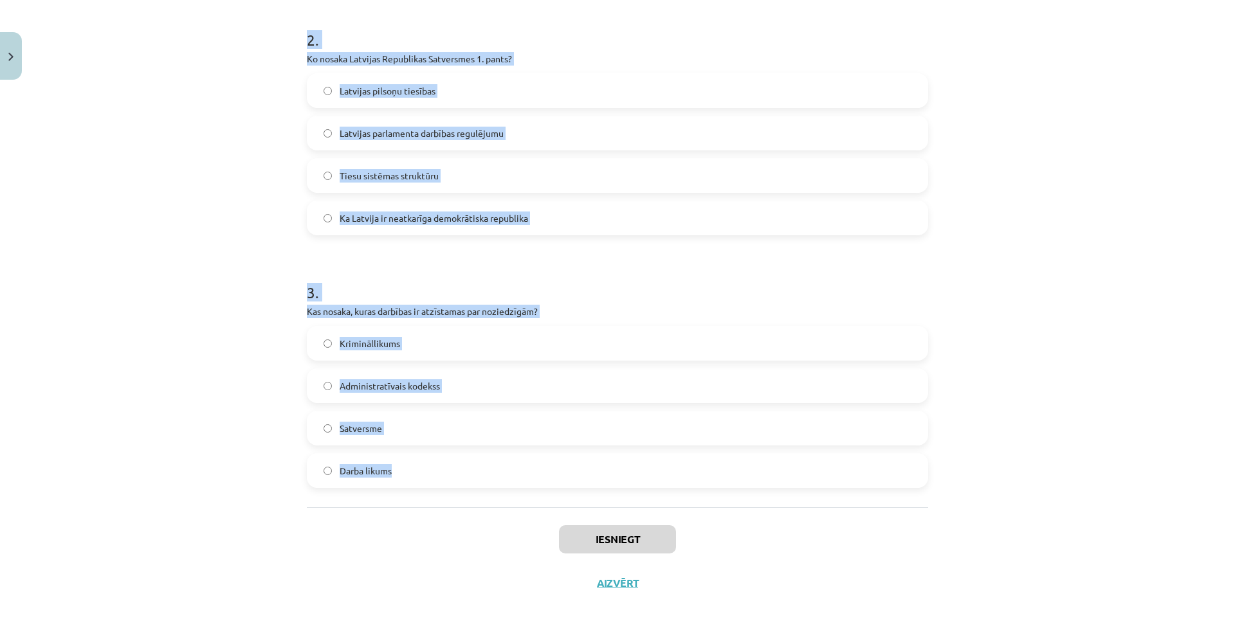
drag, startPoint x: 277, startPoint y: 234, endPoint x: 452, endPoint y: 484, distance: 305.0
click at [452, 484] on div "Mācību tēma: Sociālās zinātnes i - 11. klases 2. ieskaites mācību materiāls #6 …" at bounding box center [617, 318] width 1235 height 637
copy form "1 . Kas ir civiltiesību pamatuzdevums? Nodrošināt valsts un personu attiecības …"
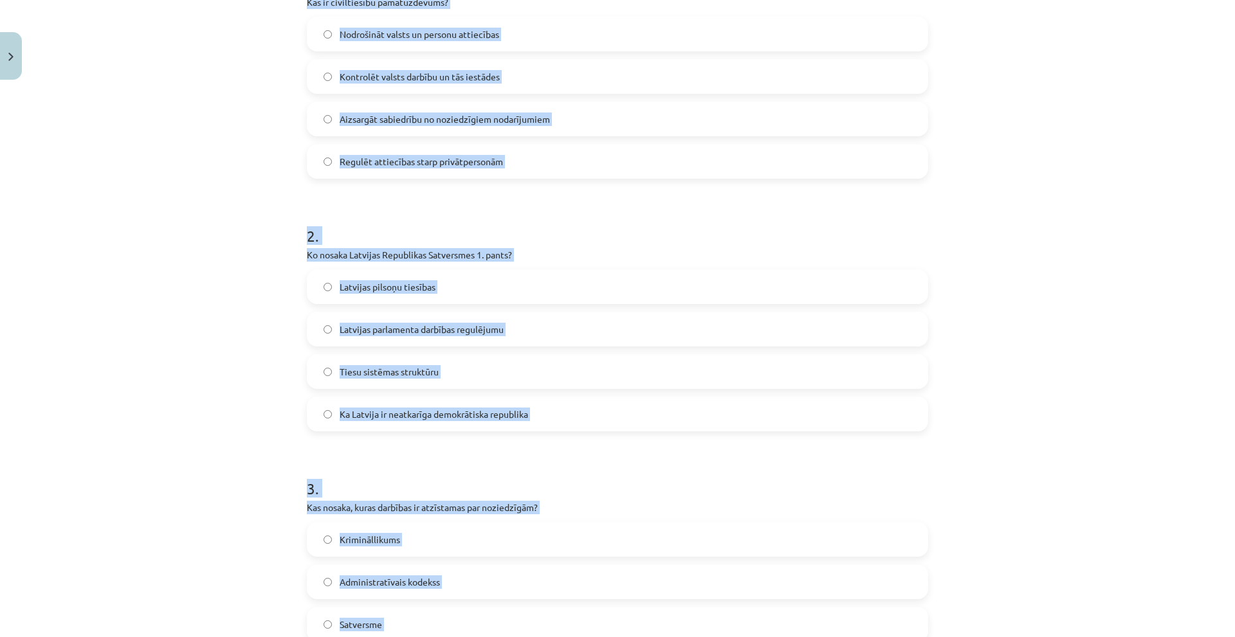
scroll to position [0, 0]
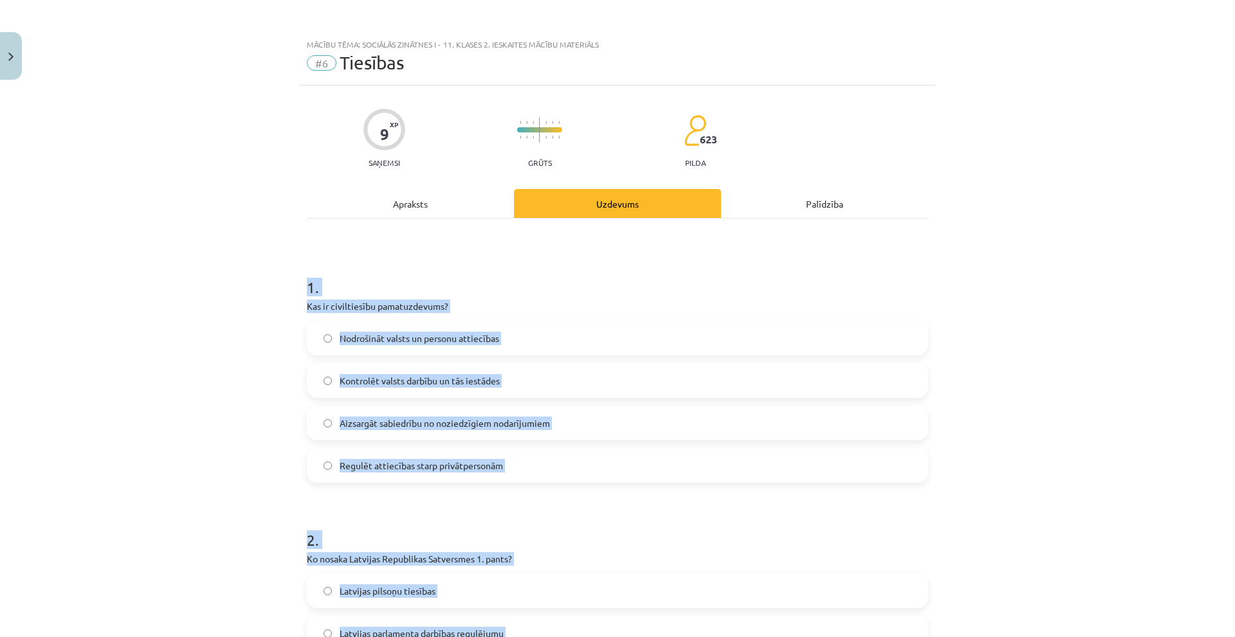
click at [422, 487] on form "1 . Kas ir civiltiesību pamatuzdevums? Nodrošināt valsts un personu attiecības …" at bounding box center [617, 622] width 621 height 733
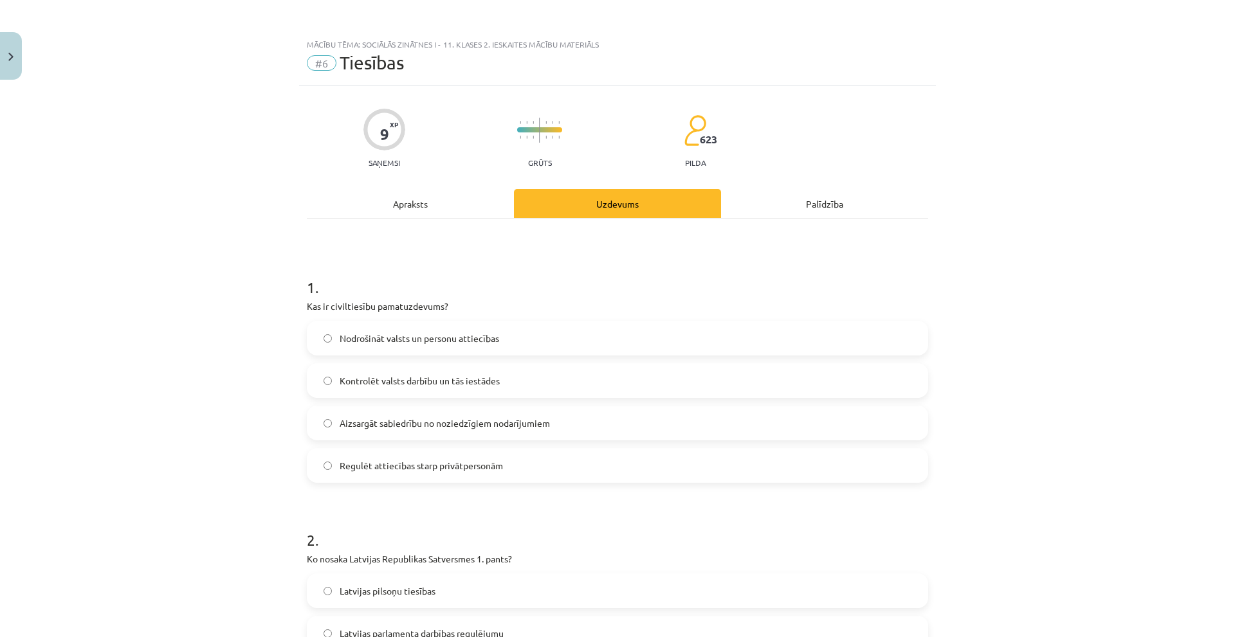
click at [426, 471] on span "Regulēt attiecības starp privātpersonām" at bounding box center [421, 466] width 163 height 14
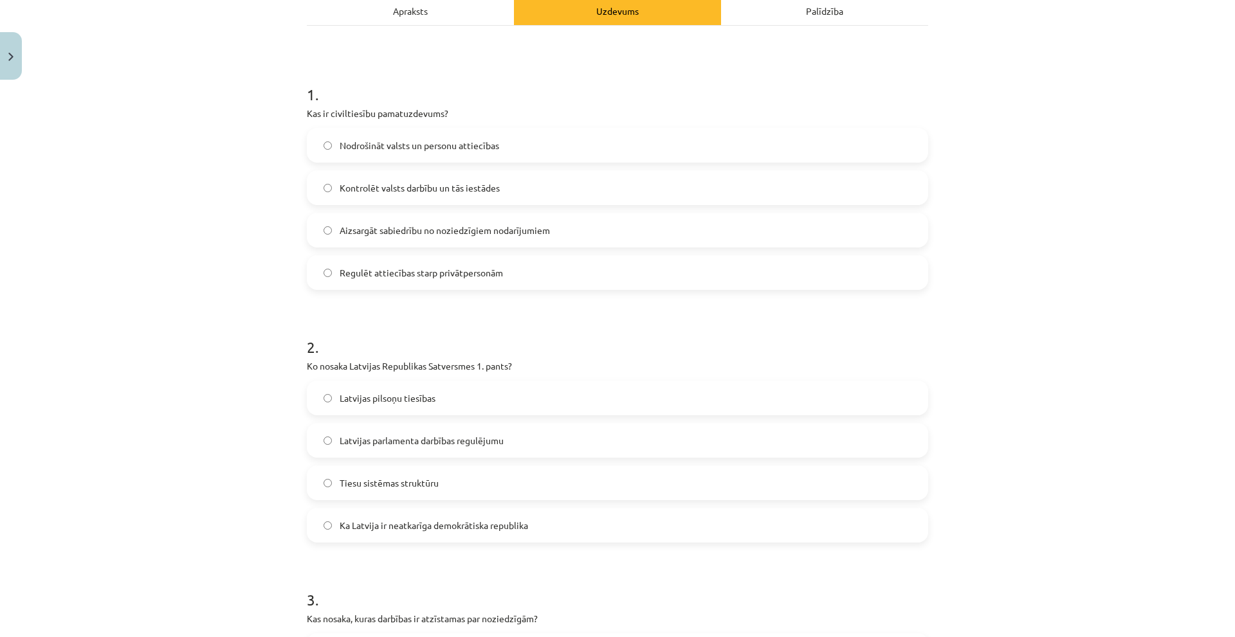
scroll to position [257, 0]
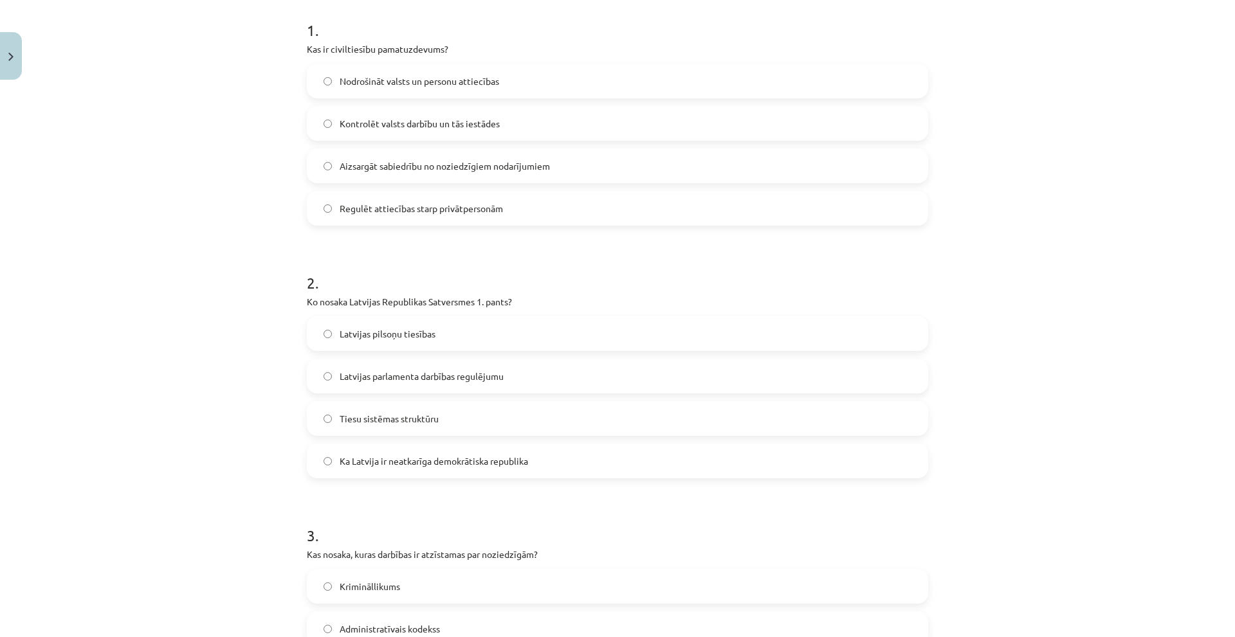
click at [496, 480] on form "1 . Kas ir civiltiesību pamatuzdevums? Nodrošināt valsts un personu attiecības …" at bounding box center [617, 365] width 621 height 733
click at [495, 475] on label "Ka Latvija ir neatkarīga demokrātiska republika" at bounding box center [617, 461] width 619 height 32
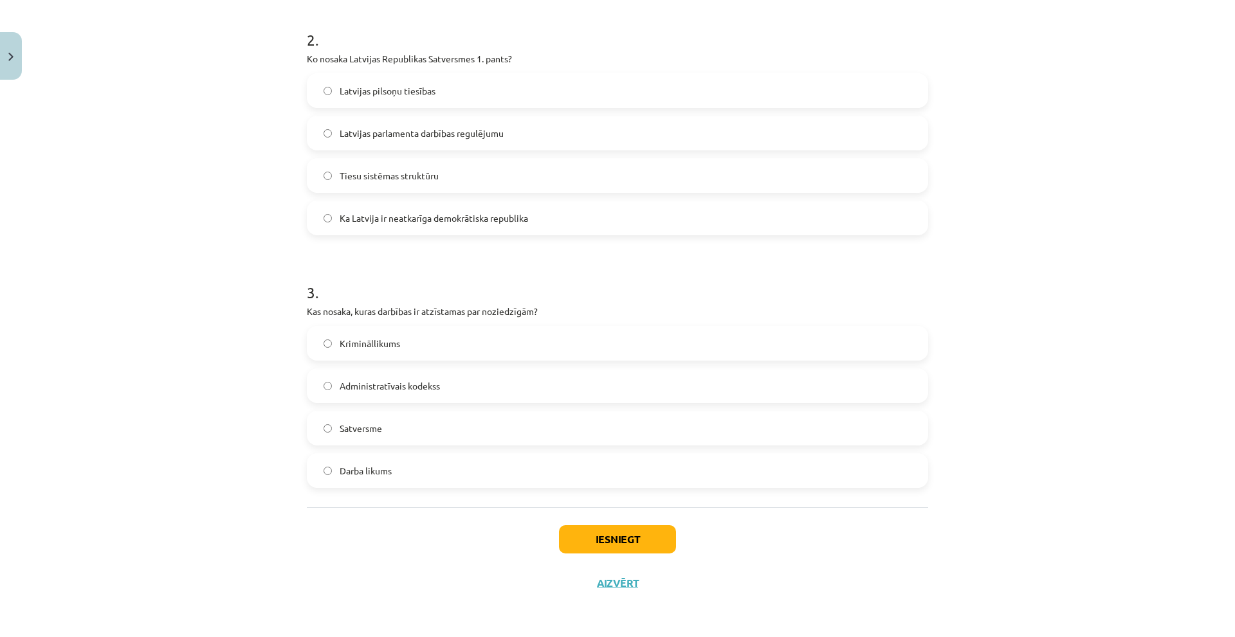
click at [383, 338] on span "Krimināllikums" at bounding box center [370, 344] width 60 height 14
click at [595, 549] on button "Iesniegt" at bounding box center [617, 540] width 117 height 28
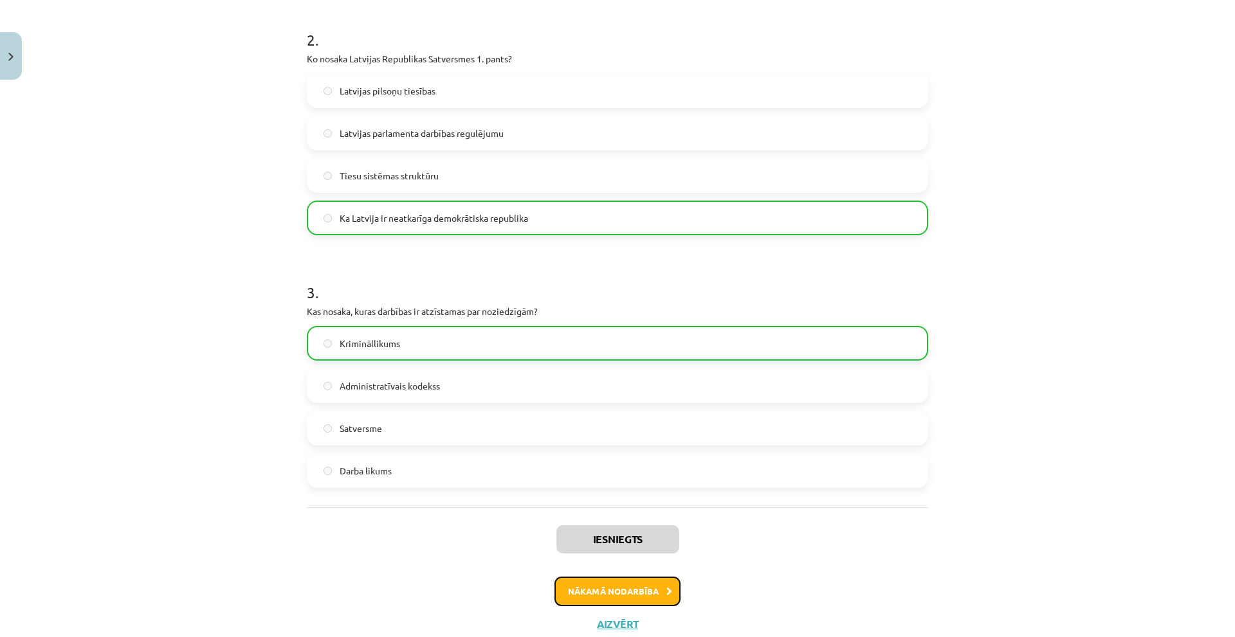
click at [599, 584] on button "Nākamā nodarbība" at bounding box center [618, 592] width 126 height 30
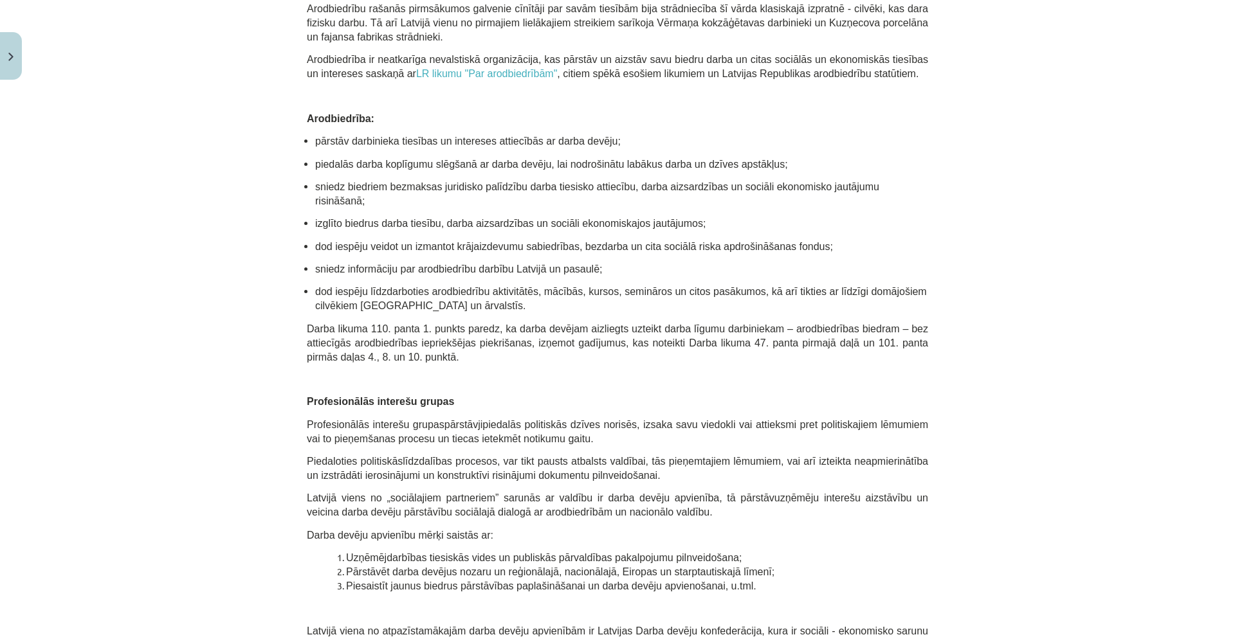
scroll to position [933, 0]
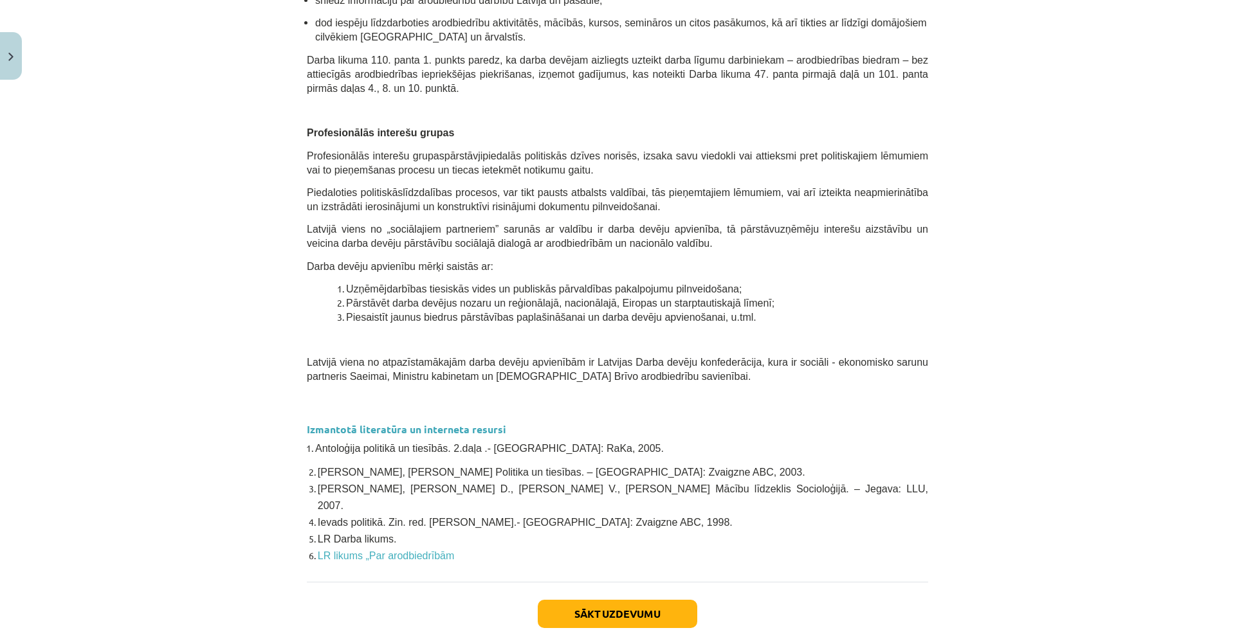
click at [574, 582] on div "Sākt uzdevumu Aizvērt" at bounding box center [617, 627] width 621 height 90
click at [574, 600] on button "Sākt uzdevumu" at bounding box center [618, 614] width 160 height 28
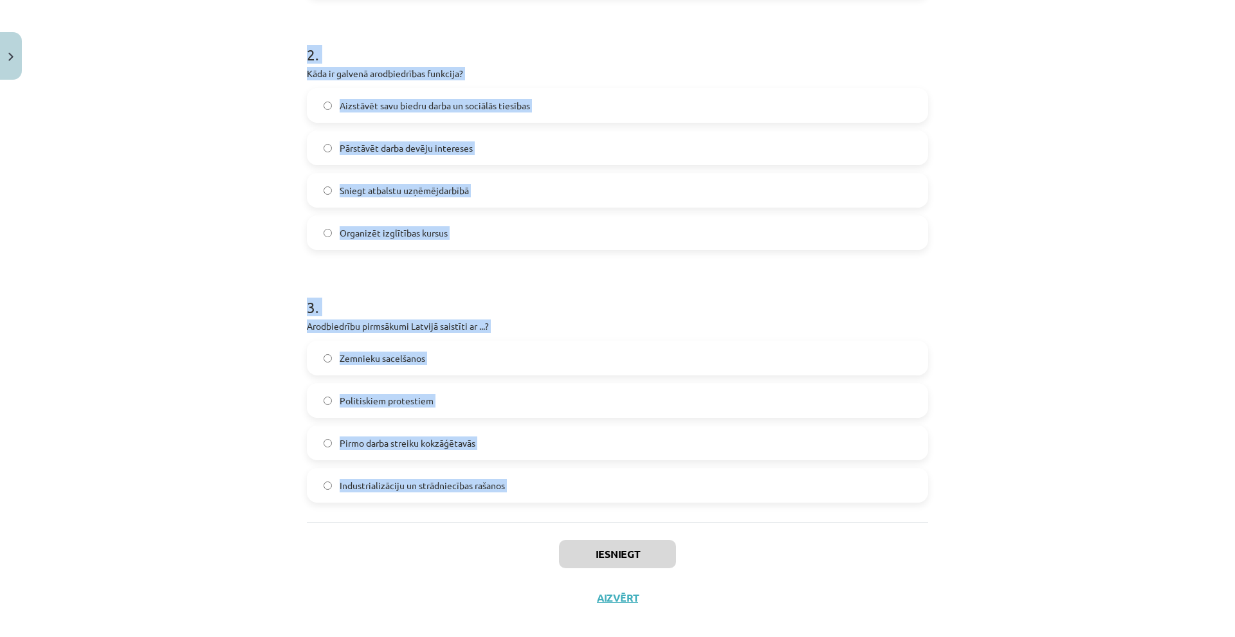
scroll to position [500, 0]
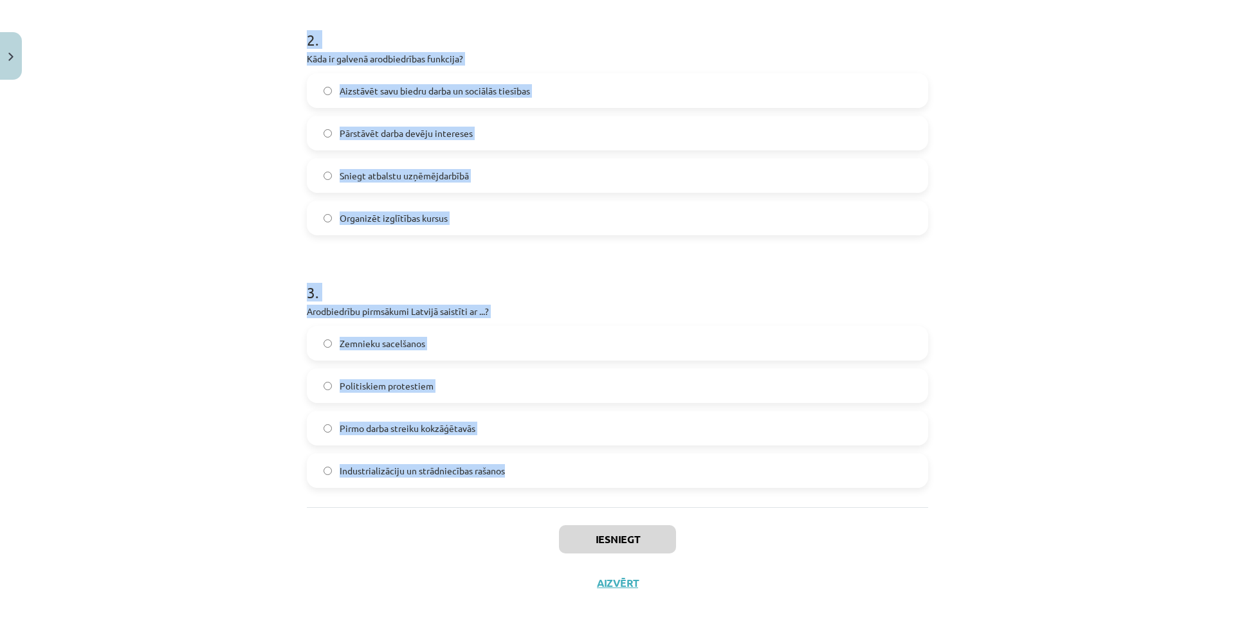
drag, startPoint x: 297, startPoint y: 246, endPoint x: 501, endPoint y: 476, distance: 307.1
click at [501, 476] on div "9 XP Saņemsi Viegls 623 pilda Apraksts Uzdevums Palīdzība 1 . Kādi ir arodbiedr…" at bounding box center [617, 95] width 637 height 1020
copy form "1 . Kādi ir arodbiedrību biedru ieguvumi? Bezmaksas juridiskā palīdzība un aizs…"
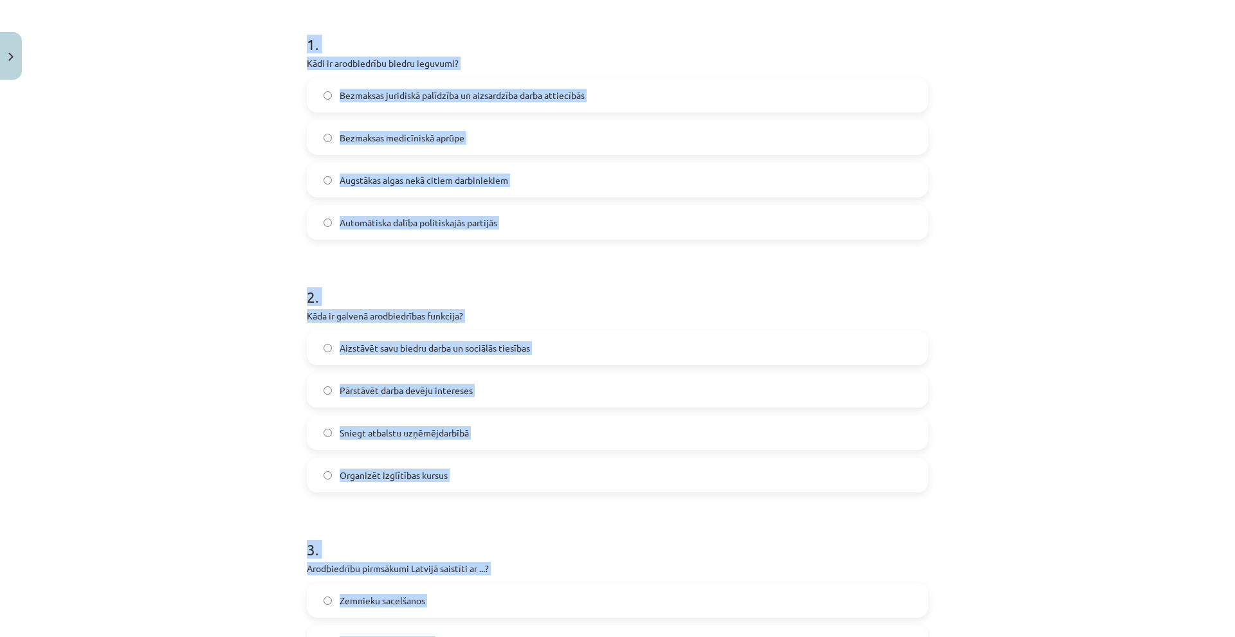
click at [228, 196] on div "Mācību tēma: Sociālās zinātnes i - 11. klases 2. ieskaites mācību materiāls #7 …" at bounding box center [617, 318] width 1235 height 637
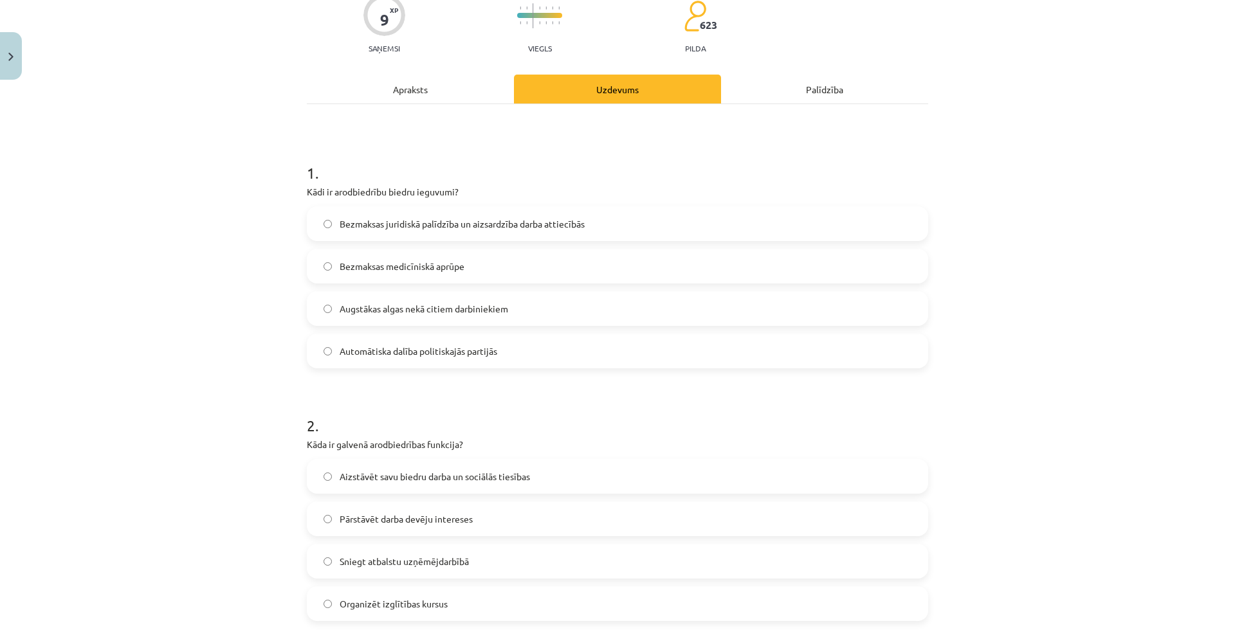
click at [428, 227] on span "Bezmaksas juridiskā palīdzība un aizsardzība darba attiecībās" at bounding box center [462, 224] width 245 height 14
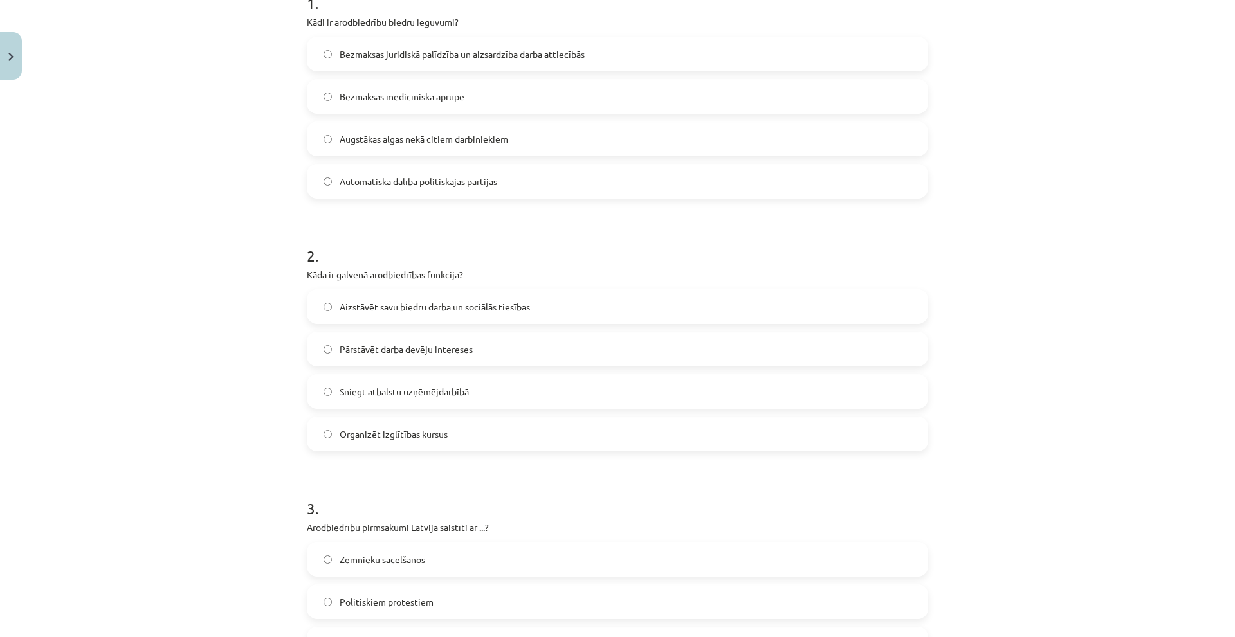
scroll to position [372, 0]
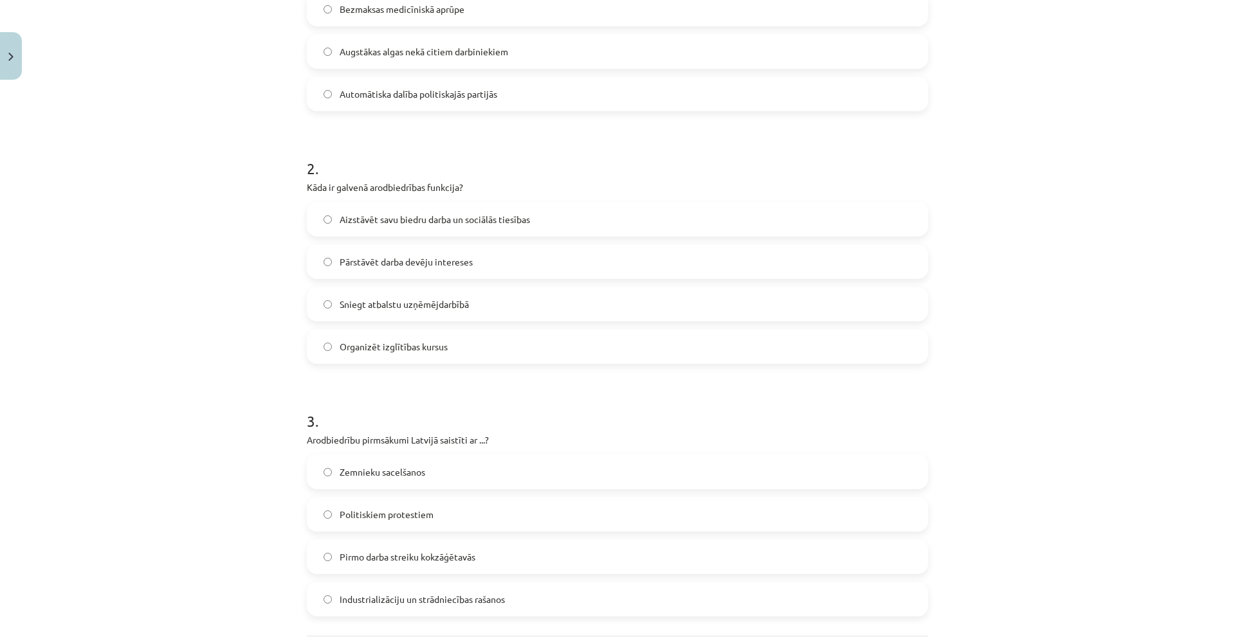
click at [516, 222] on span "Aizstāvēt savu biedru darba un sociālās tiesības" at bounding box center [435, 220] width 190 height 14
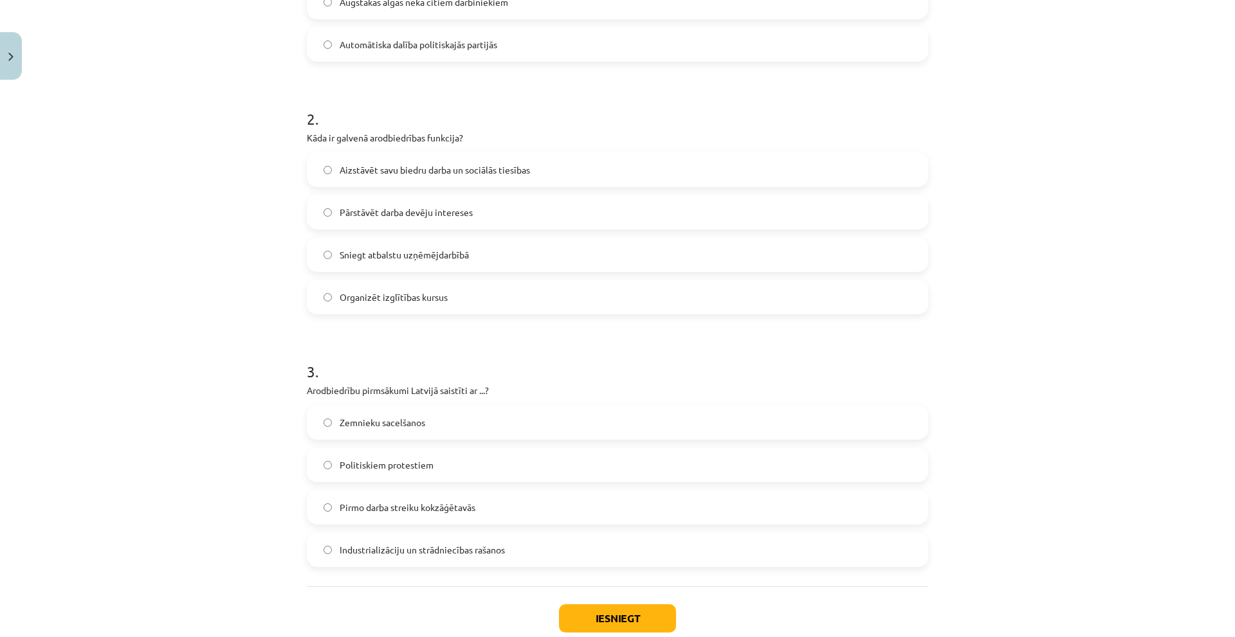
scroll to position [500, 0]
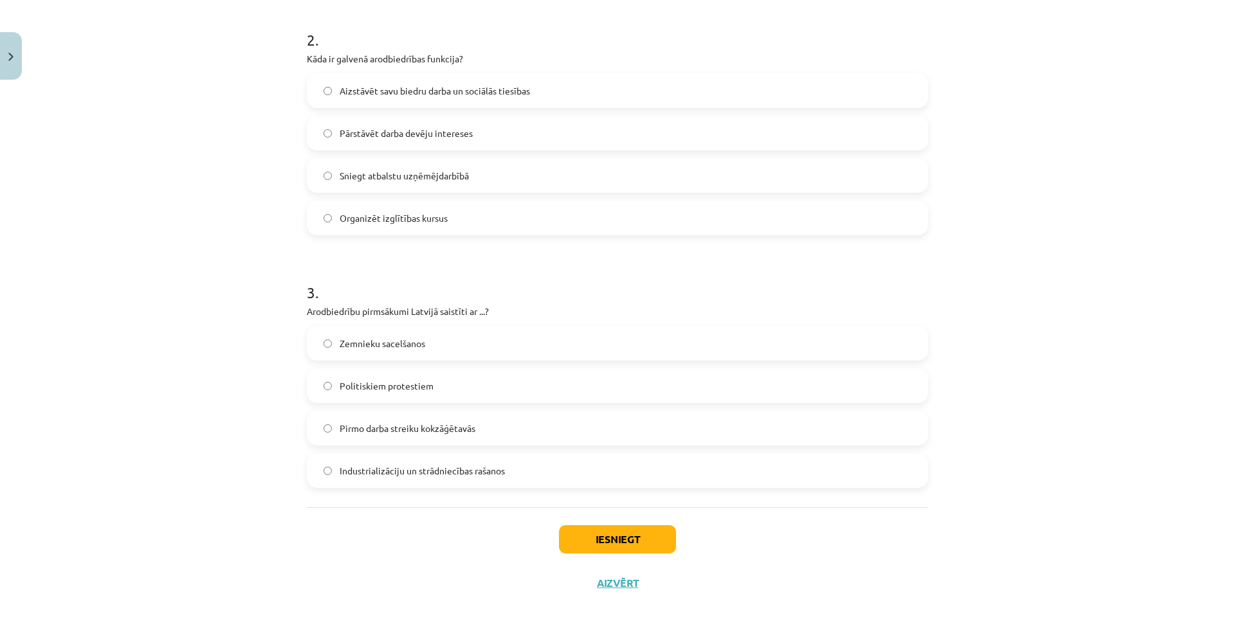
click at [479, 468] on span "Industrializāciju un strādniecības rašanos" at bounding box center [422, 471] width 165 height 14
click at [623, 531] on button "Iesniegt" at bounding box center [617, 540] width 117 height 28
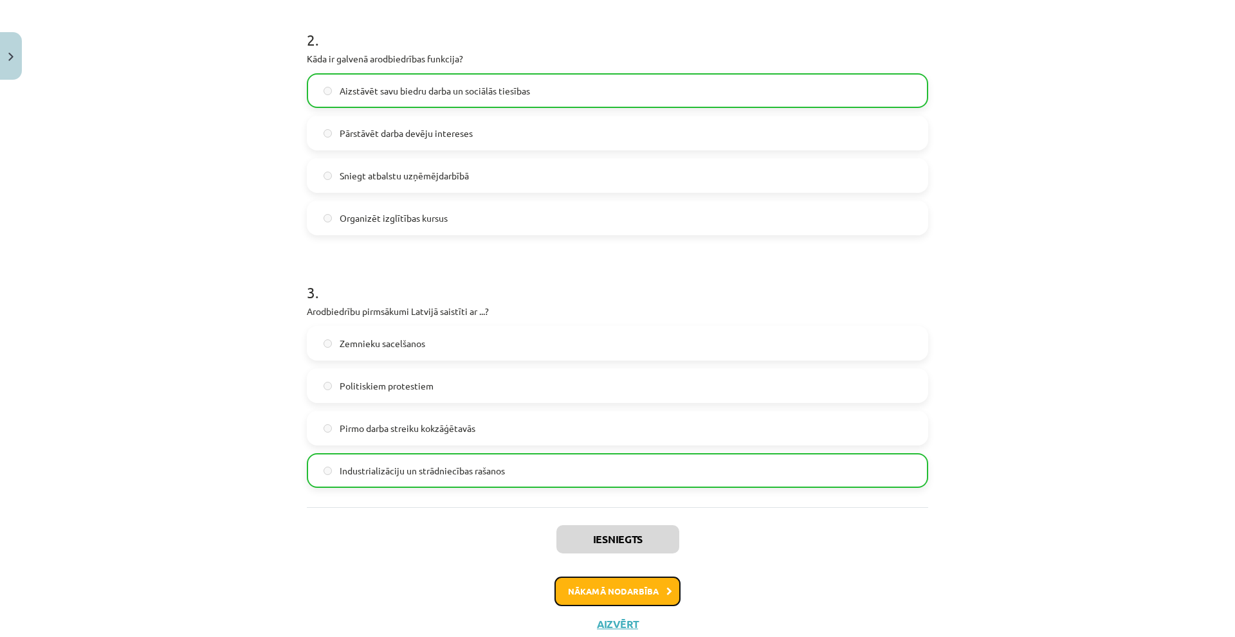
click at [612, 582] on button "Nākamā nodarbība" at bounding box center [618, 592] width 126 height 30
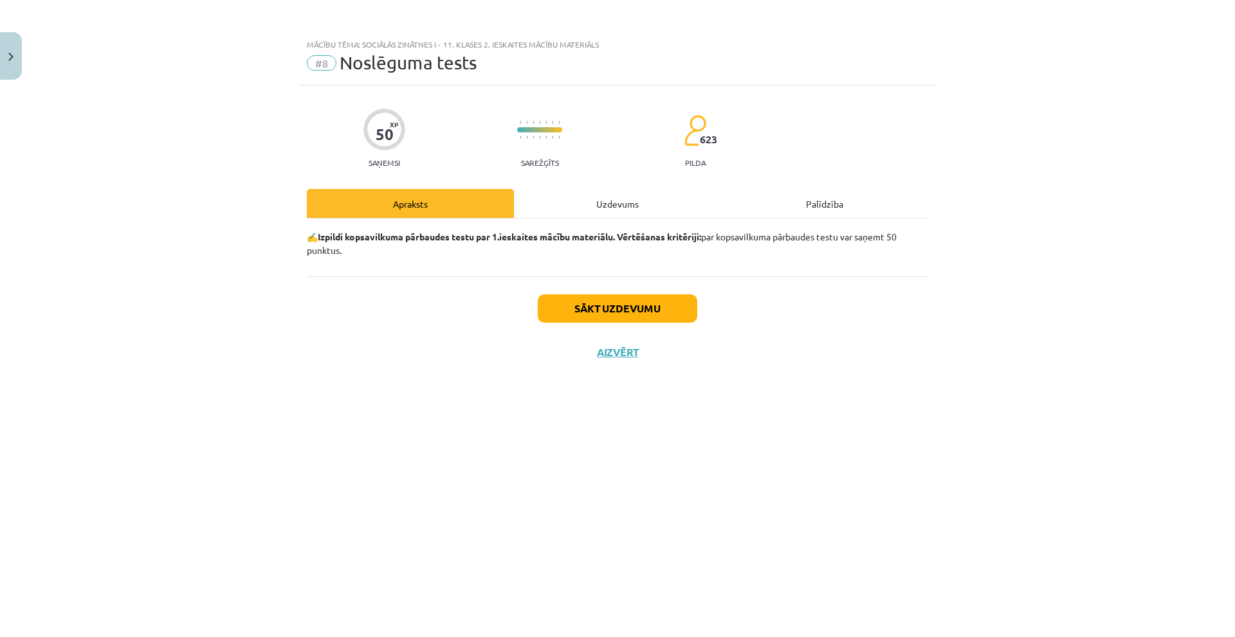
scroll to position [0, 0]
click at [643, 318] on button "Sākt uzdevumu" at bounding box center [618, 309] width 160 height 28
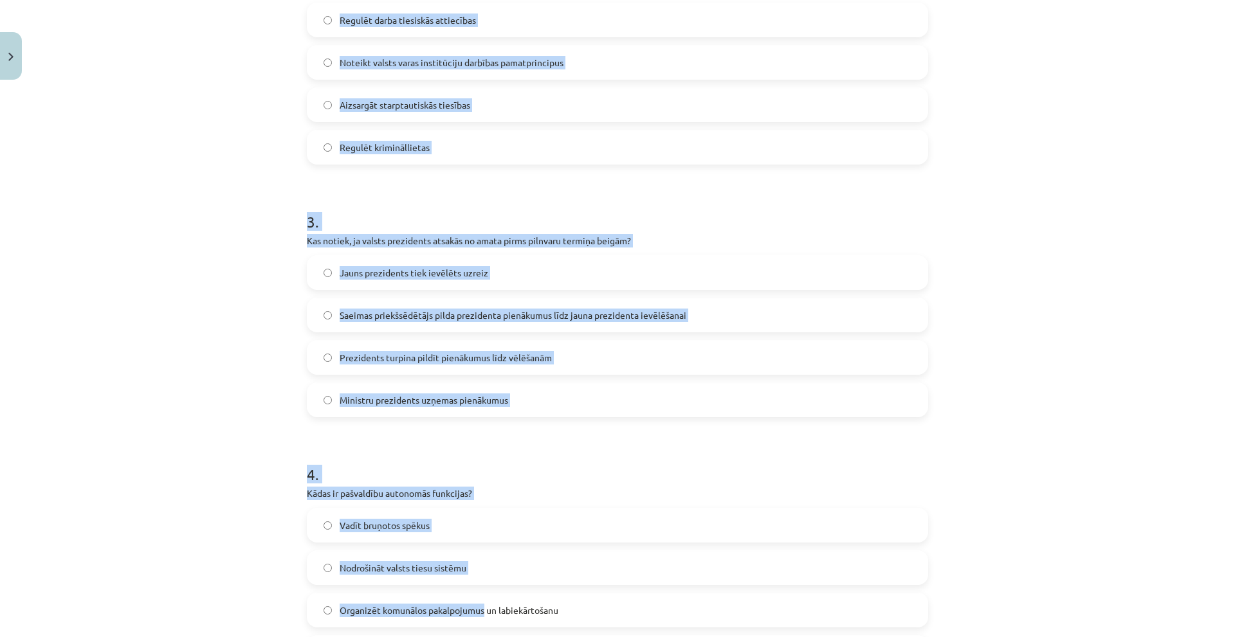
scroll to position [643, 0]
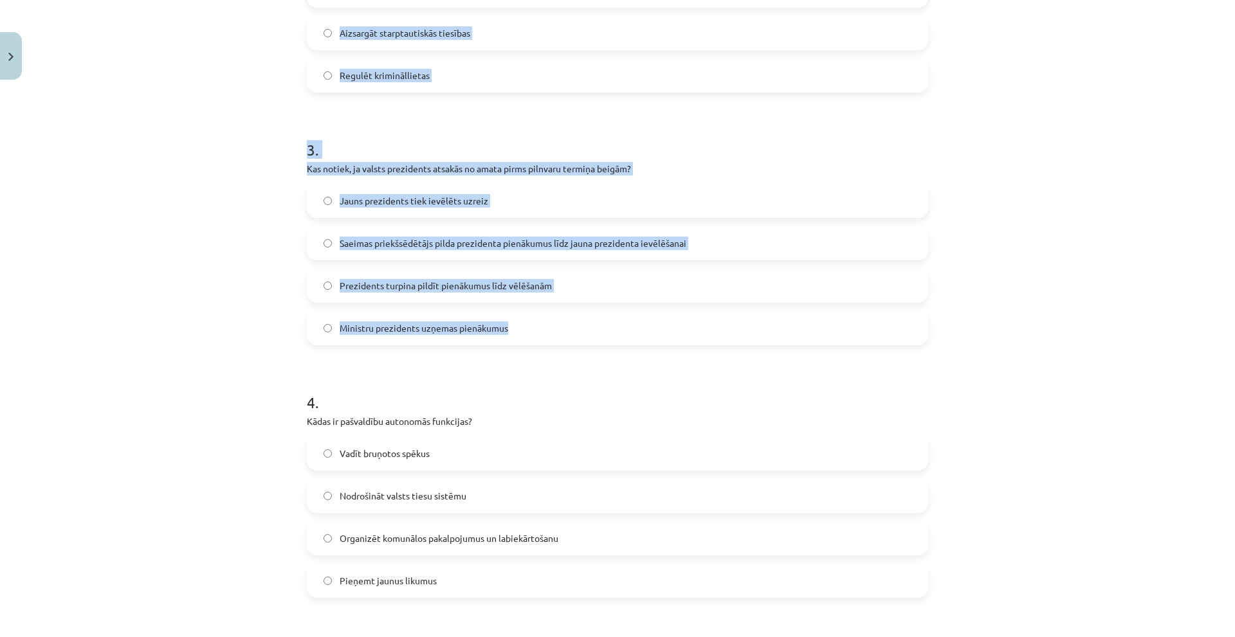
drag, startPoint x: 382, startPoint y: 360, endPoint x: 516, endPoint y: 335, distance: 136.1
copy form ". [DEMOGRAPHIC_DATA] prezidents ierosināja tautas nobalsošanu par Saeimas atlai…"
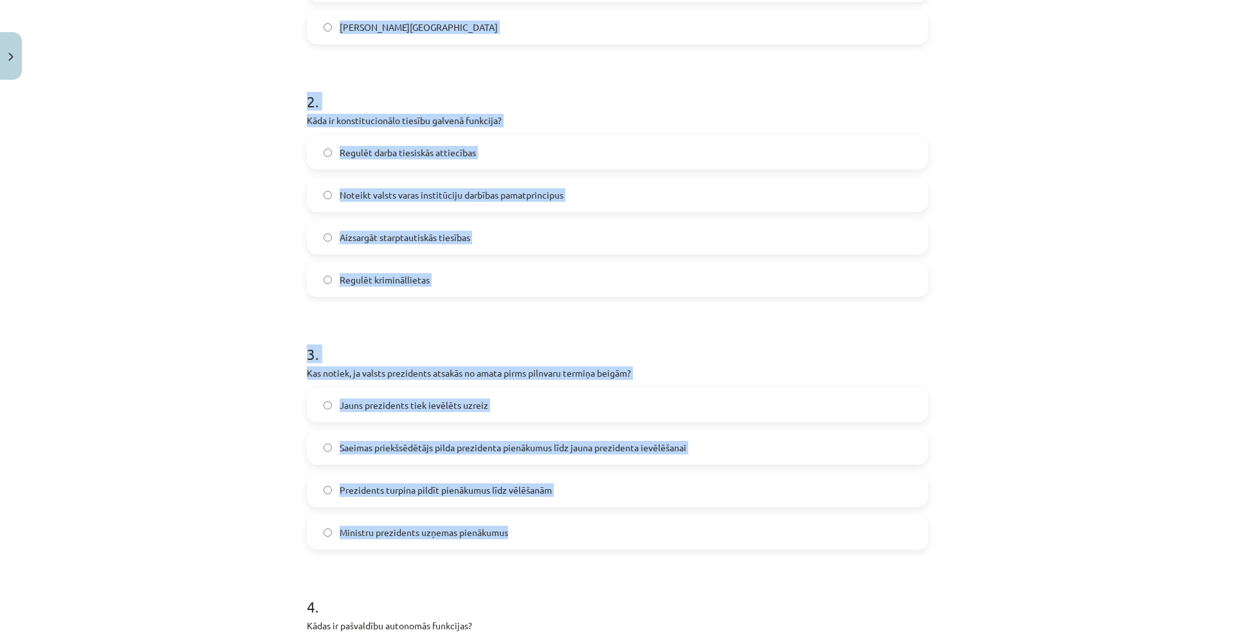
scroll to position [257, 0]
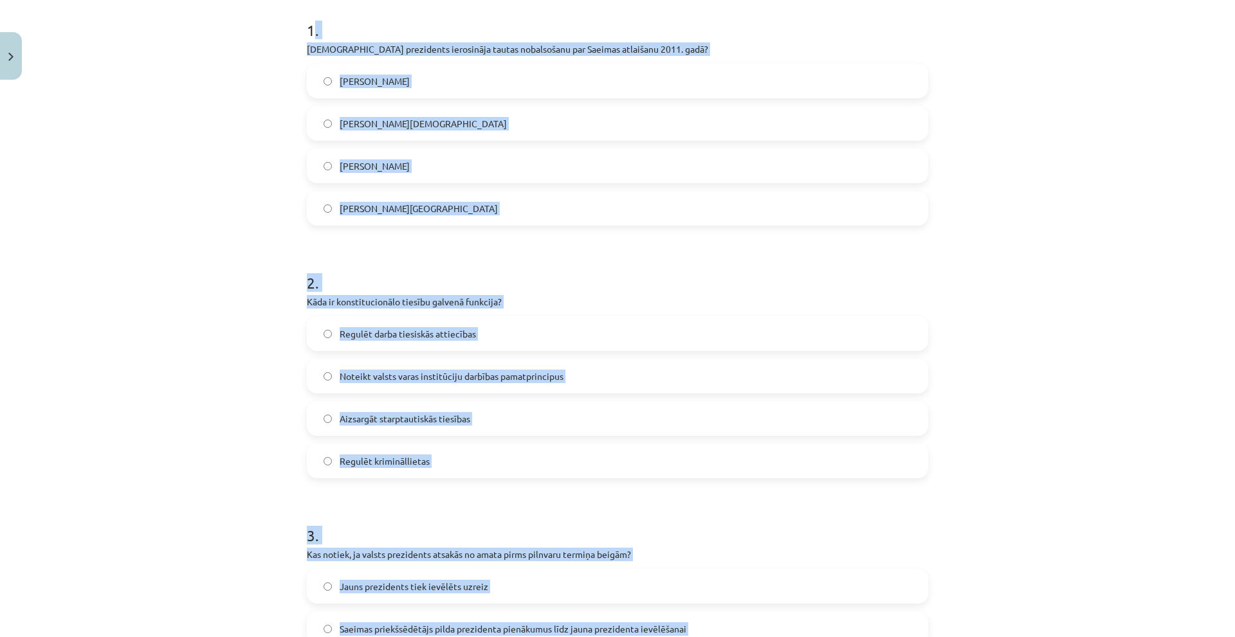
click at [196, 307] on div "Mācību tēma: Sociālās zinātnes i - 11. klases 2. ieskaites mācību materiāls #8 …" at bounding box center [617, 318] width 1235 height 637
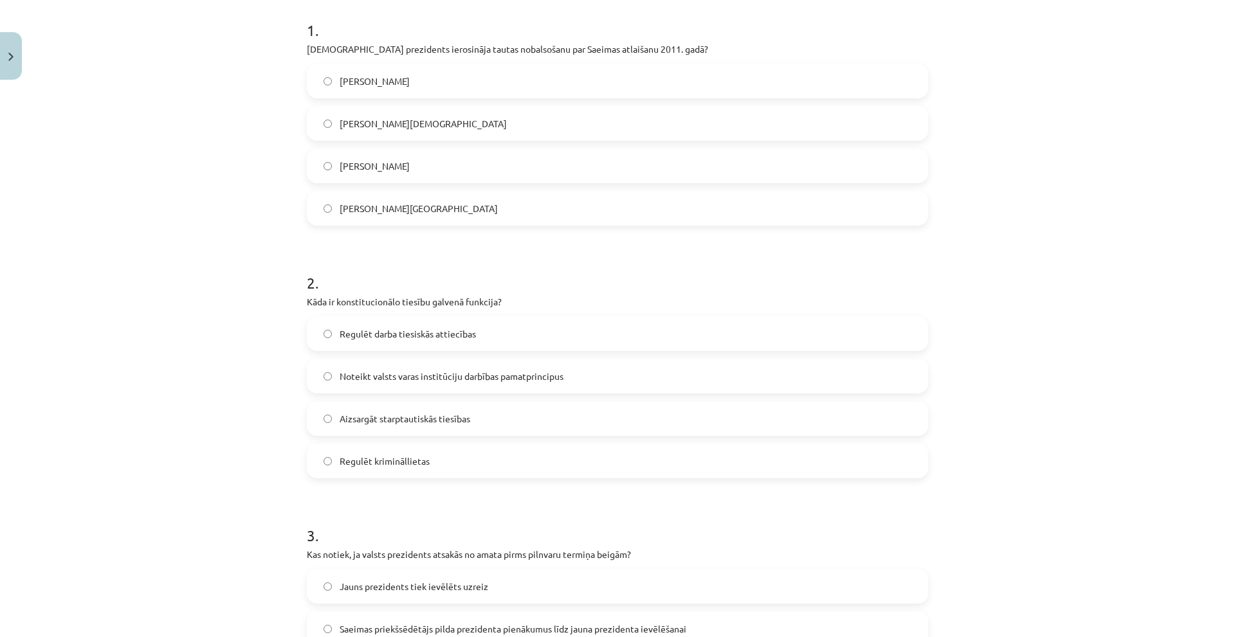
drag, startPoint x: 413, startPoint y: 60, endPoint x: 402, endPoint y: 82, distance: 24.5
click at [412, 61] on div "1 . [DEMOGRAPHIC_DATA] prezidents ierosināja tautas nobalsošanu par Saeimas atl…" at bounding box center [617, 112] width 621 height 227
click at [402, 82] on label "[PERSON_NAME]" at bounding box center [617, 81] width 619 height 32
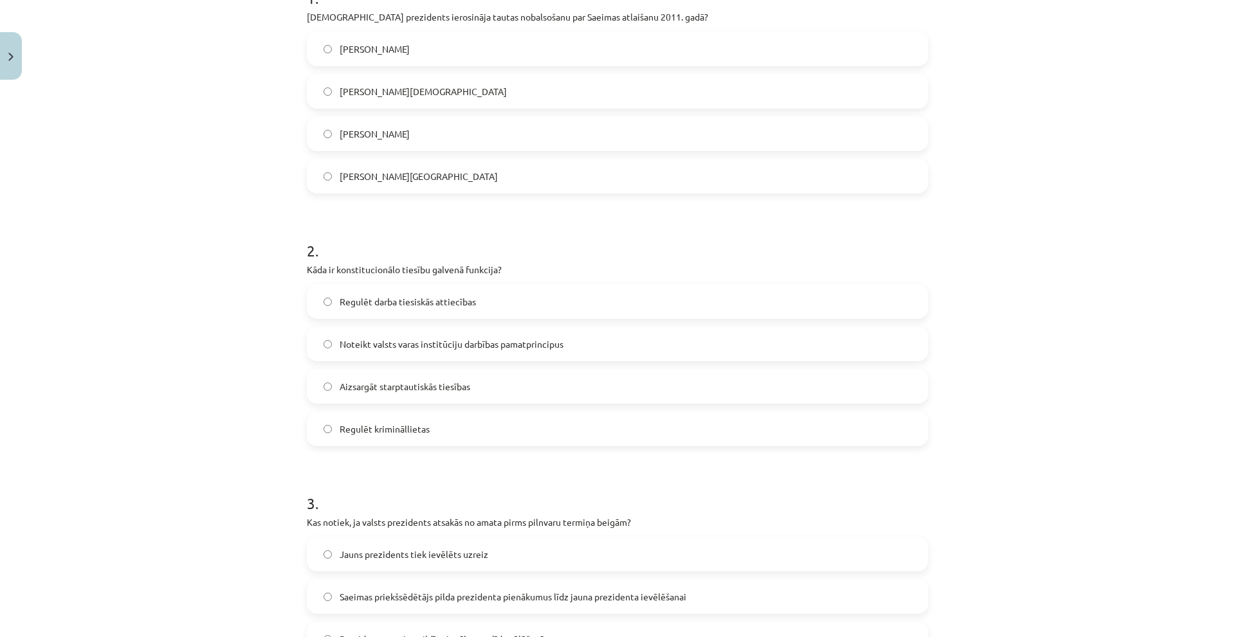
scroll to position [322, 0]
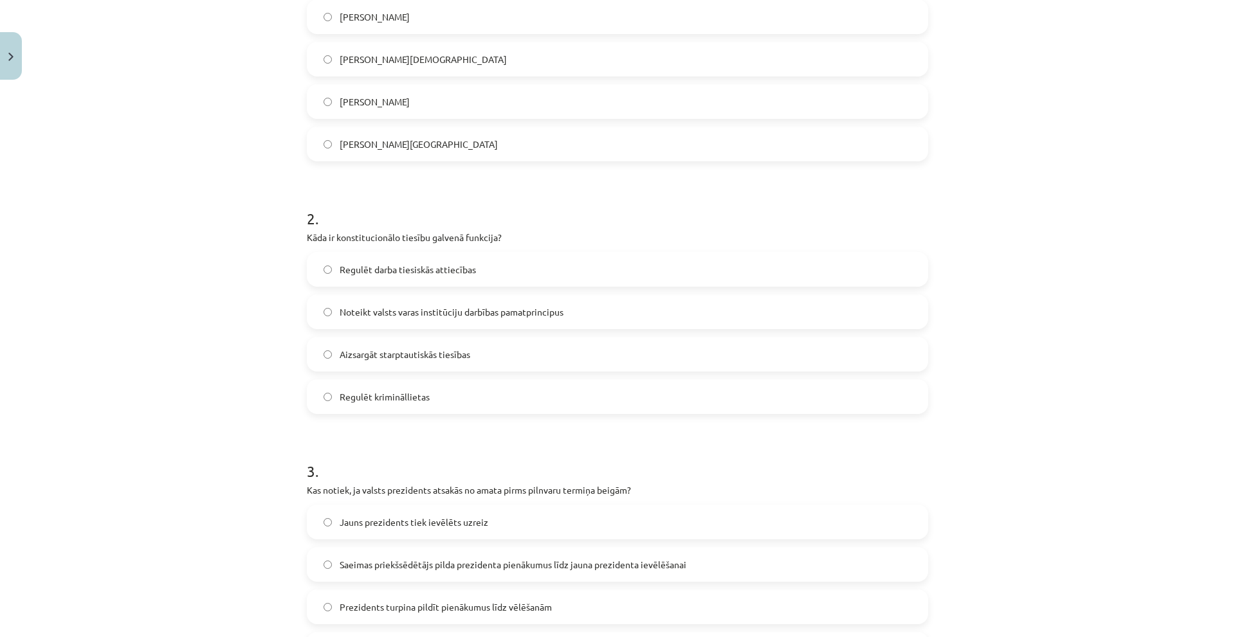
click at [479, 306] on span "Noteikt valsts varas institūciju darbības pamatprincipus" at bounding box center [452, 313] width 224 height 14
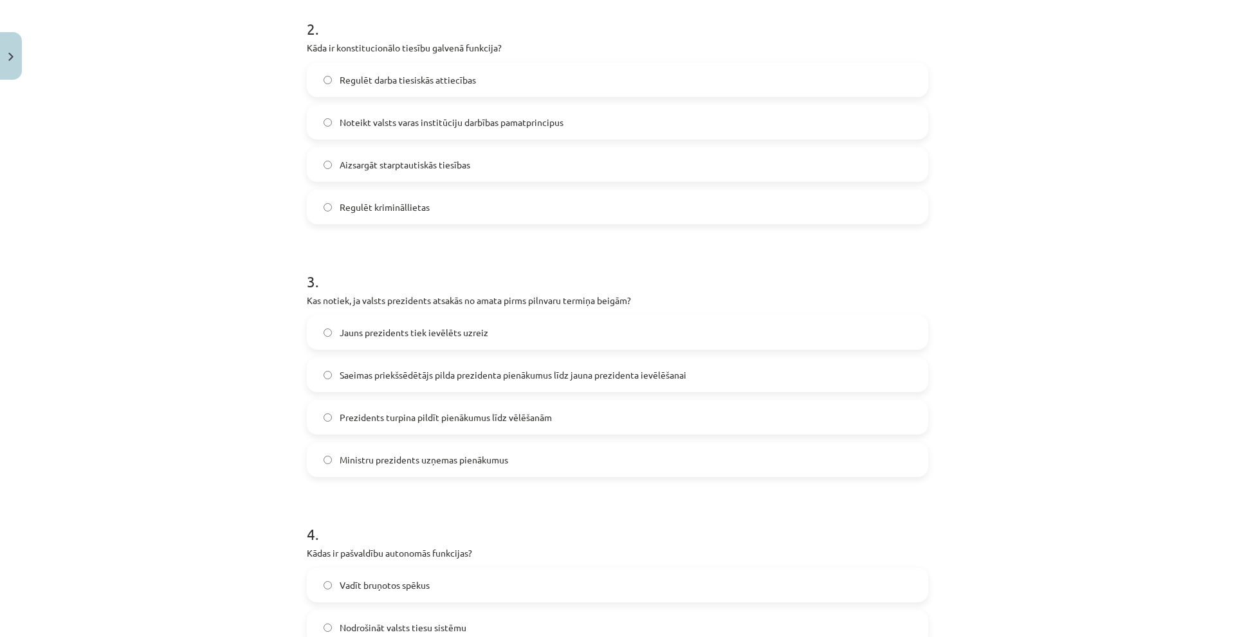
scroll to position [579, 0]
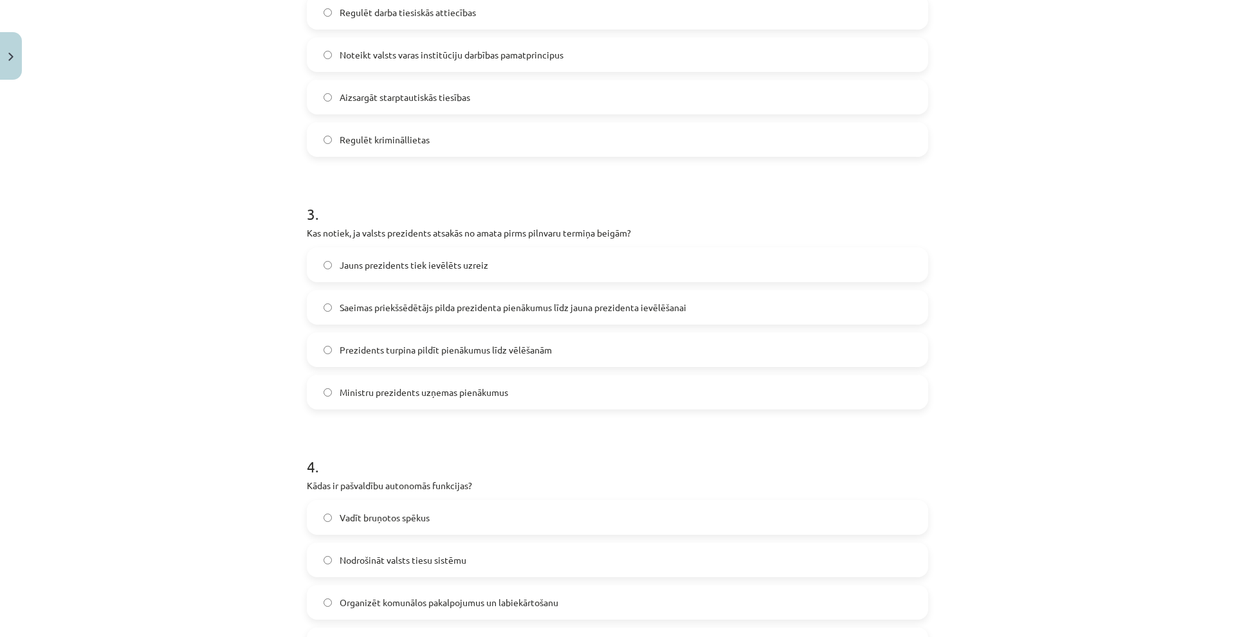
click at [473, 295] on label "Saeimas priekšsēdētājs pilda prezidenta pienākumus līdz jauna prezidenta ievēlē…" at bounding box center [617, 307] width 619 height 32
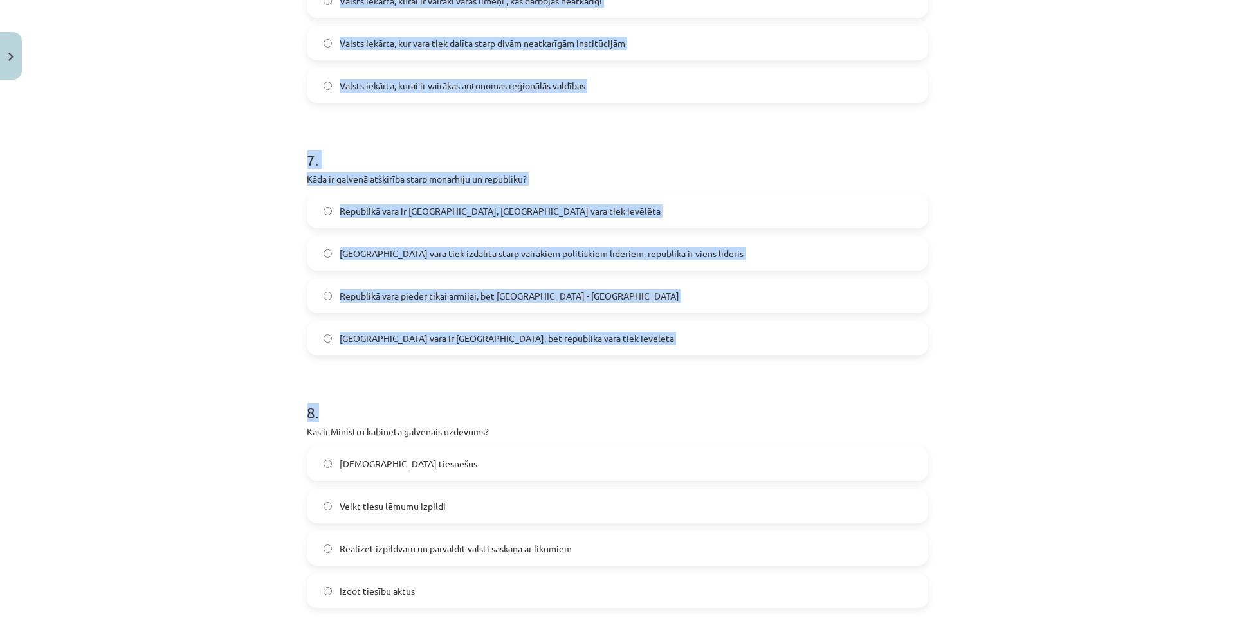
scroll to position [1608, 0]
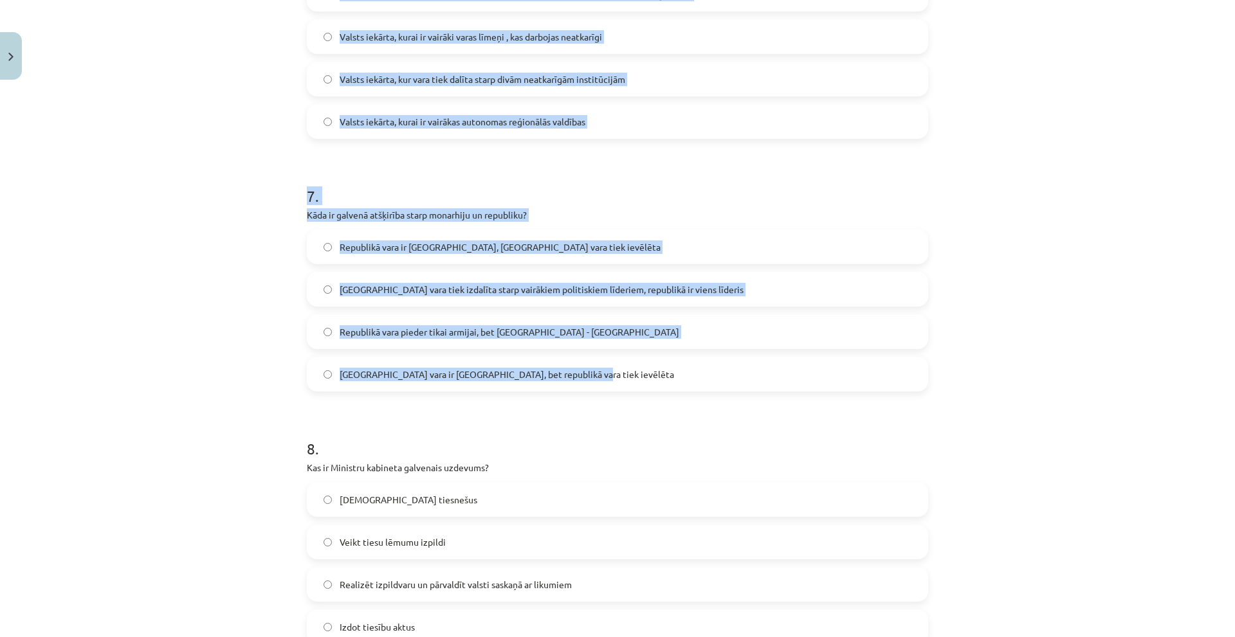
drag, startPoint x: 284, startPoint y: 111, endPoint x: 592, endPoint y: 378, distance: 407.3
click at [592, 378] on div "Mācību tēma: Sociālās zinātnes i - 11. klases 2. ieskaites mācību materiāls #8 …" at bounding box center [617, 318] width 1235 height 637
copy form "9 . Lorem ip dolorsitam consectet adipiscin? Elits doeiusmo tempor Incididunt u…"
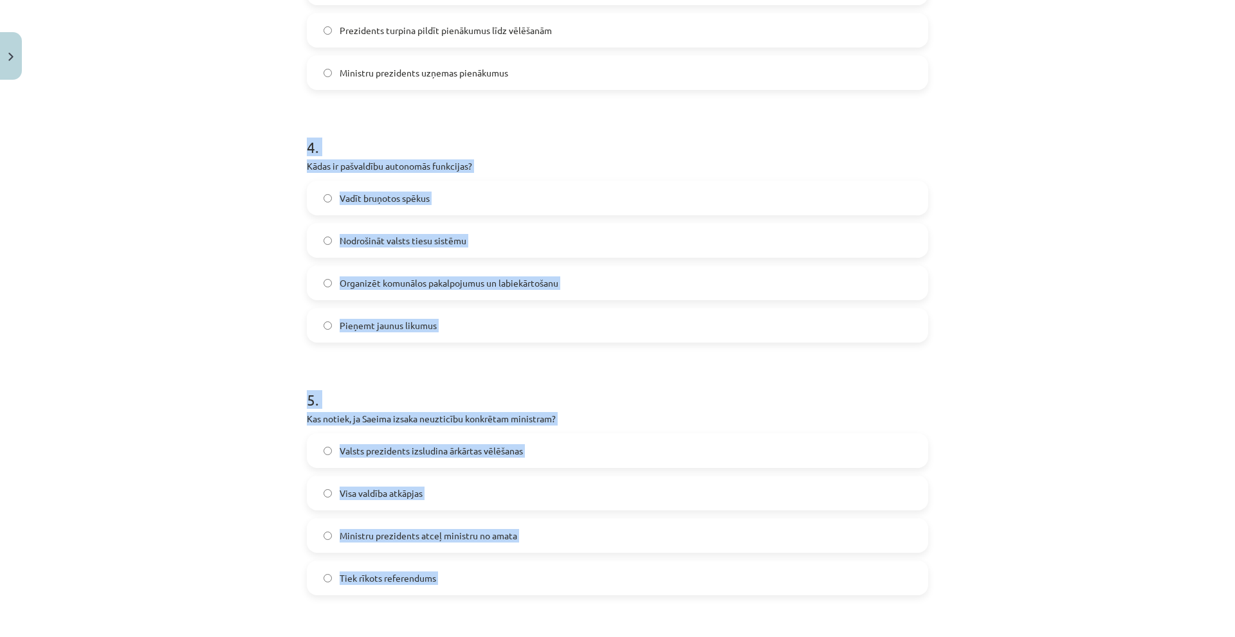
scroll to position [901, 0]
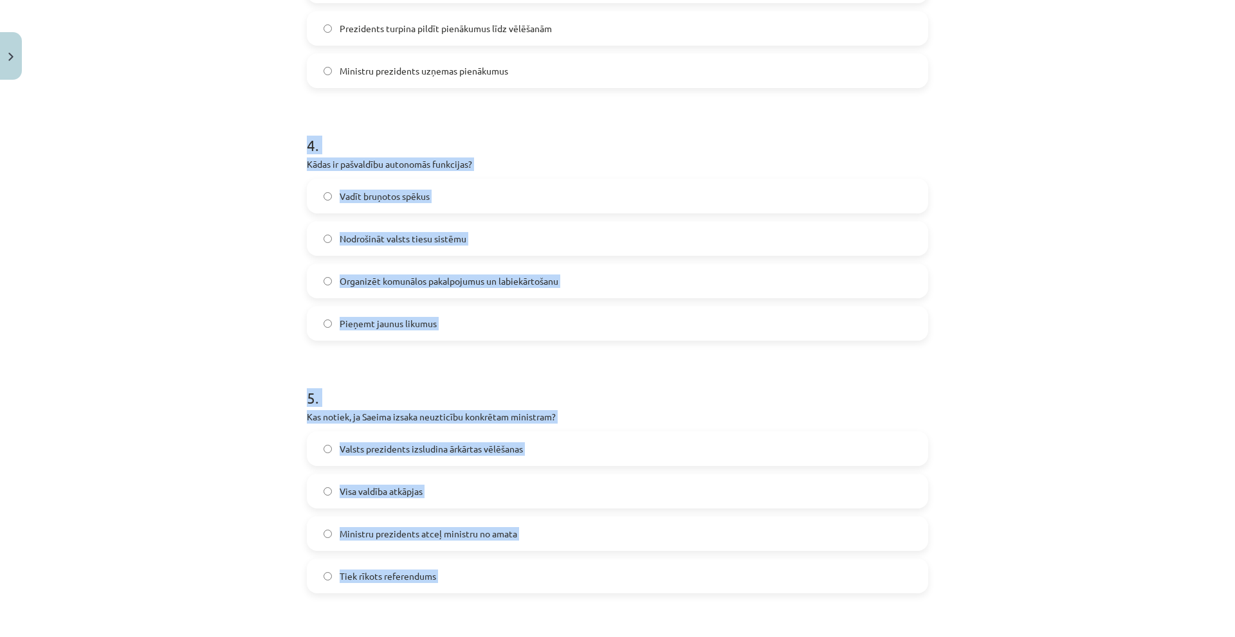
click at [189, 225] on div "Mācību tēma: Sociālās zinātnes i - 11. klases 2. ieskaites mācību materiāls #8 …" at bounding box center [617, 318] width 1235 height 637
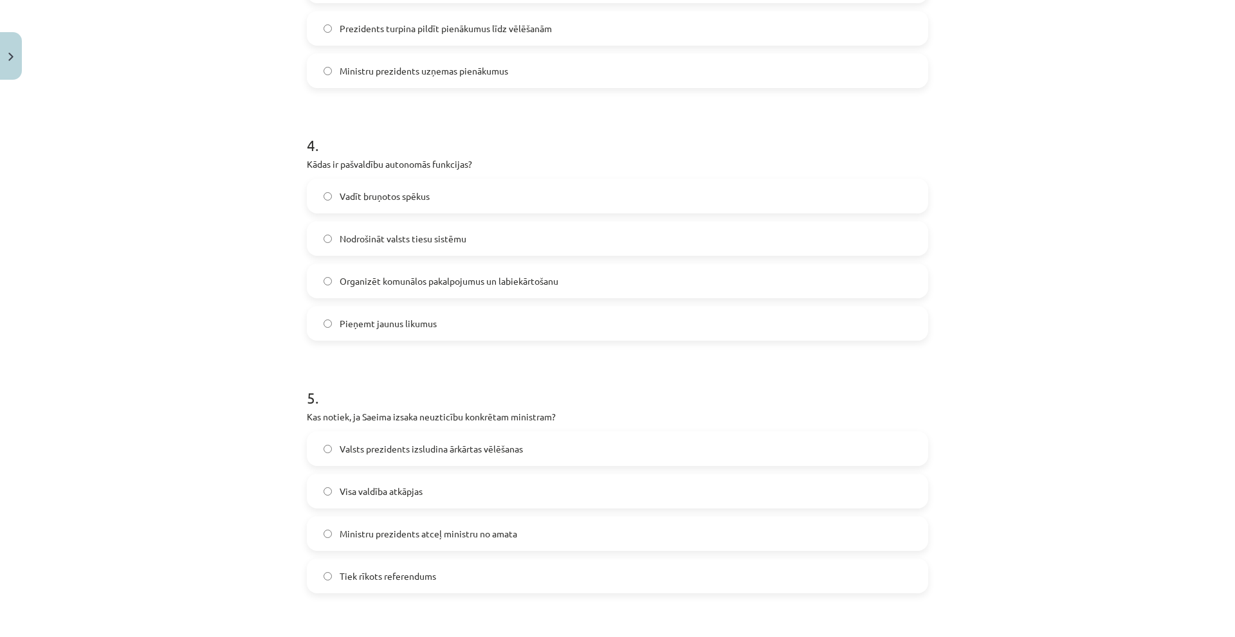
click at [612, 292] on label "Organizēt komunālos pakalpojumus un labiekārtošanu" at bounding box center [617, 281] width 619 height 32
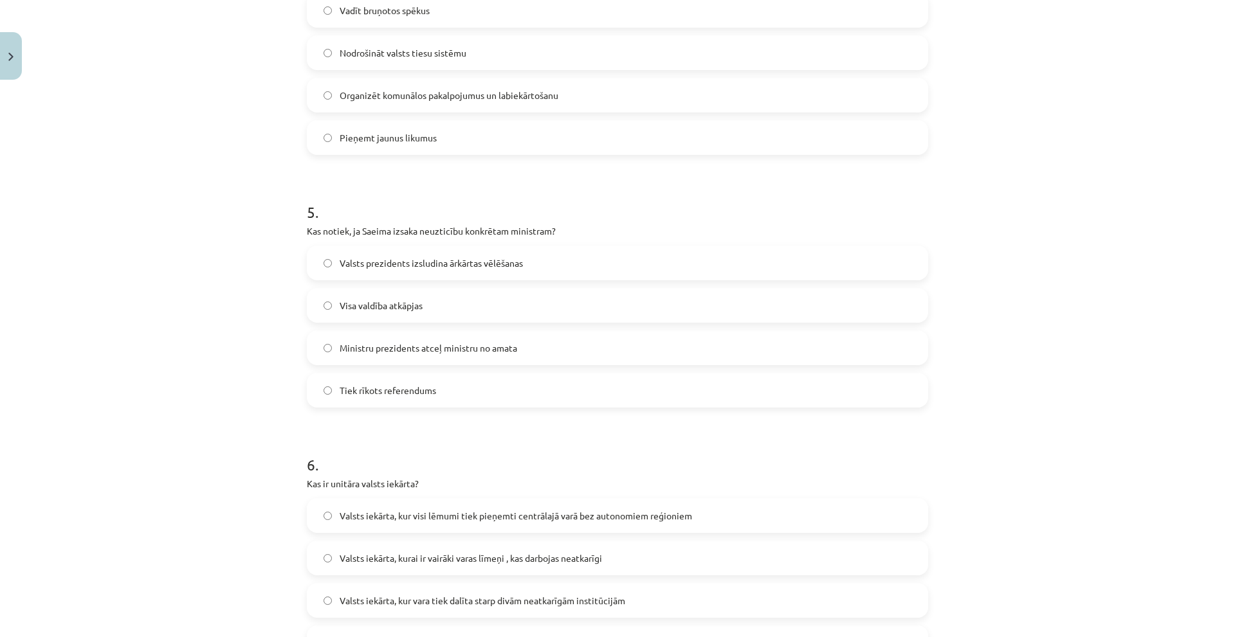
scroll to position [1094, 0]
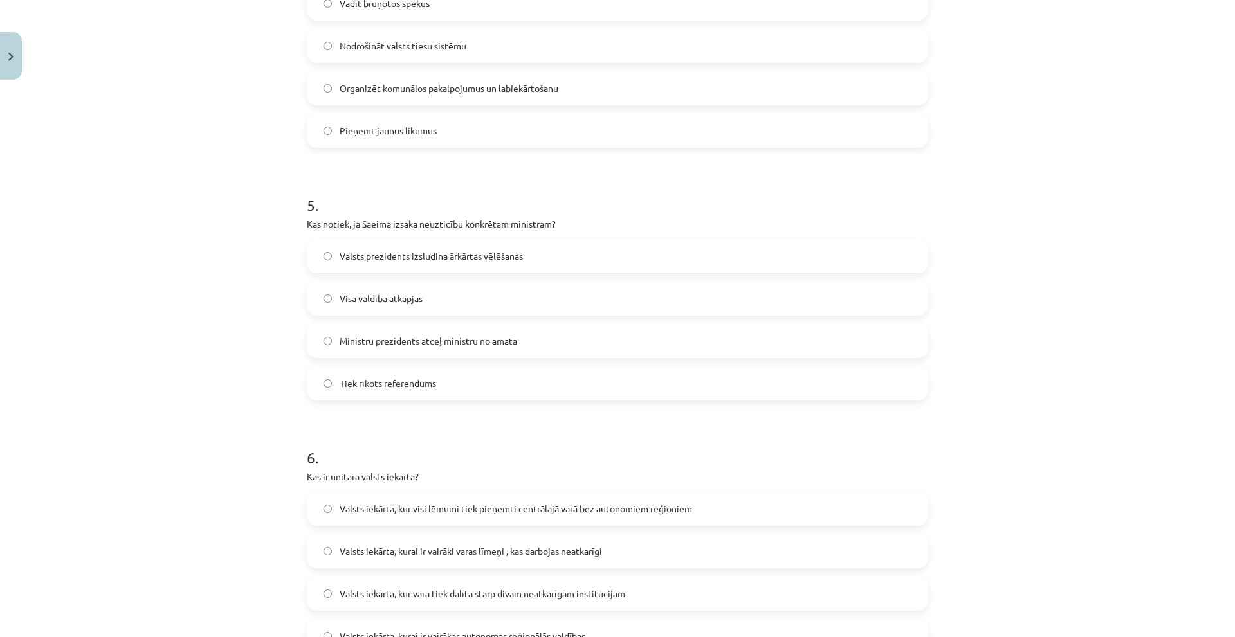
click at [443, 345] on span "Ministru prezidents atceļ ministru no amata" at bounding box center [429, 342] width 178 height 14
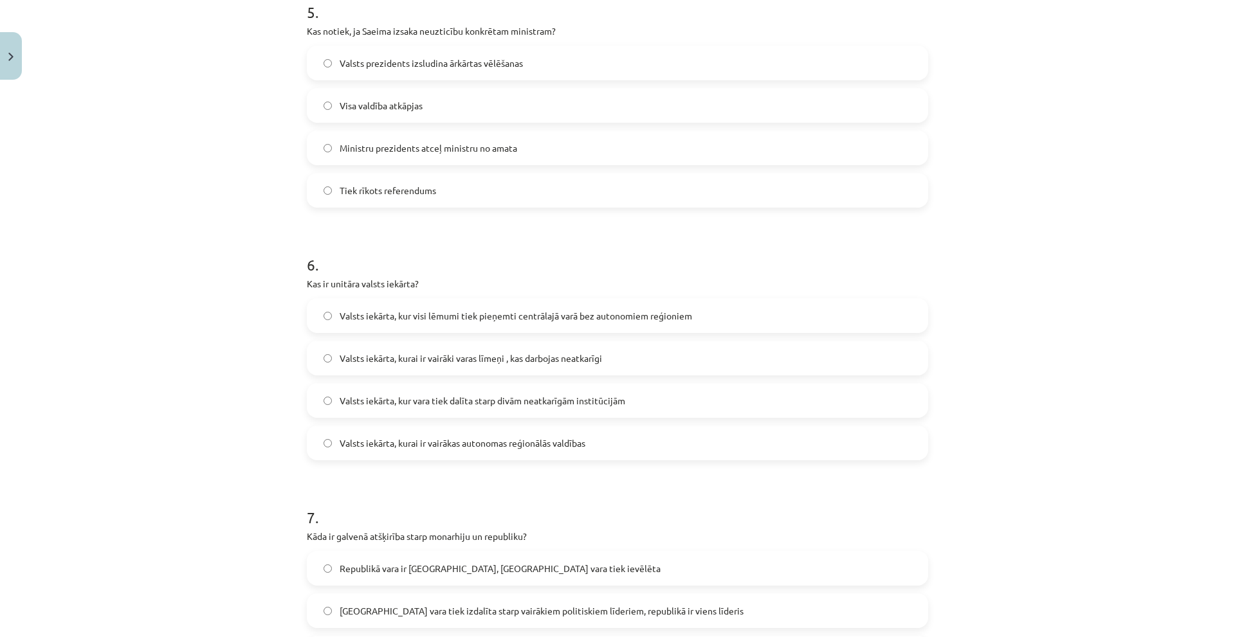
click at [536, 325] on label "Valsts iekārta, kur visi lēmumi tiek pieņemti centrālajā varā bez autonomiem re…" at bounding box center [617, 316] width 619 height 32
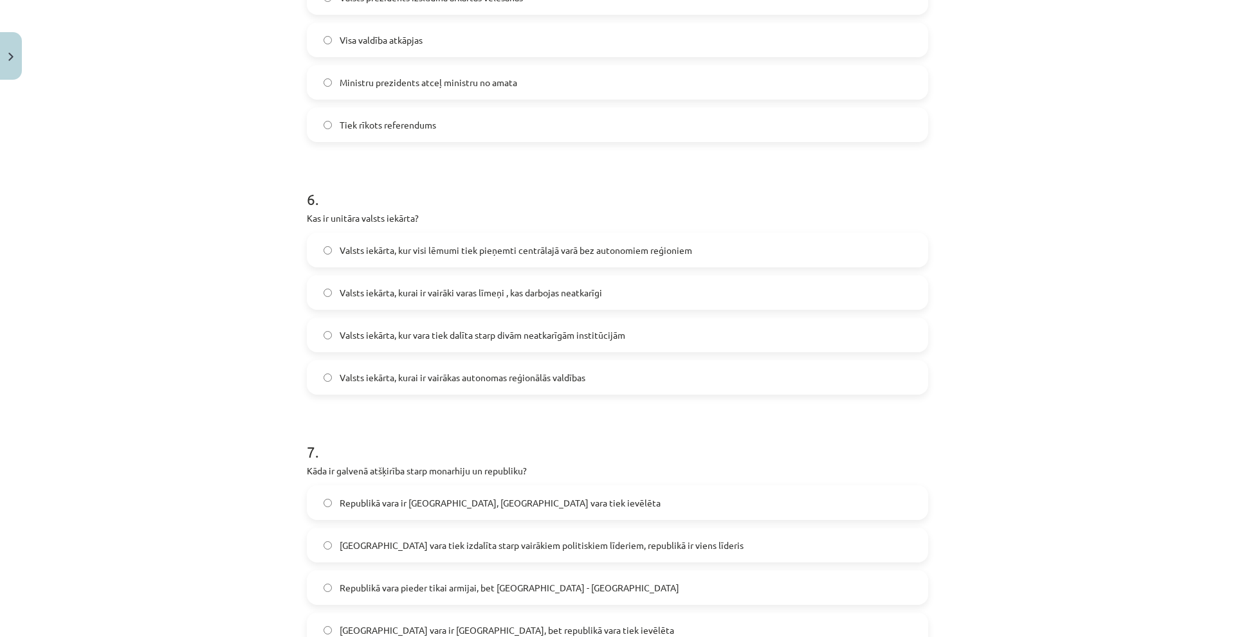
scroll to position [1544, 0]
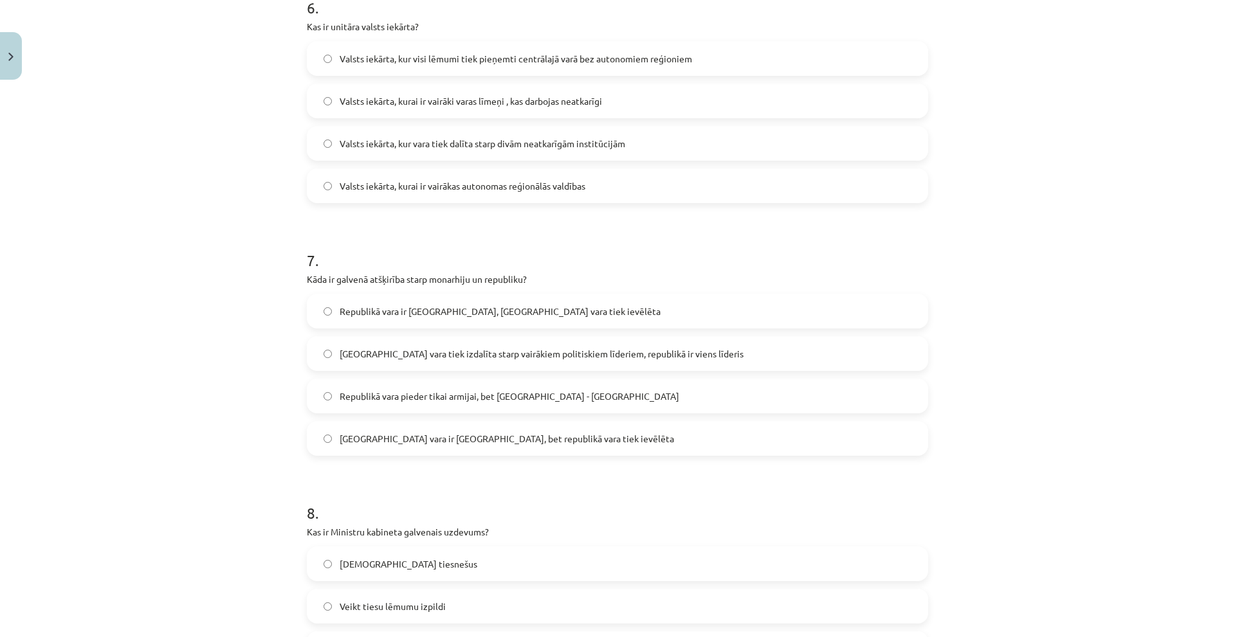
click at [526, 459] on form "1 . [DEMOGRAPHIC_DATA] prezidents ierosināja tautas nobalsošanu par Saeimas atl…" at bounding box center [617, 469] width 621 height 3514
click at [195, 403] on div "Mācību tēma: Sociālās zinātnes i - 11. klases 2. ieskaites mācību materiāls #8 …" at bounding box center [617, 318] width 1235 height 637
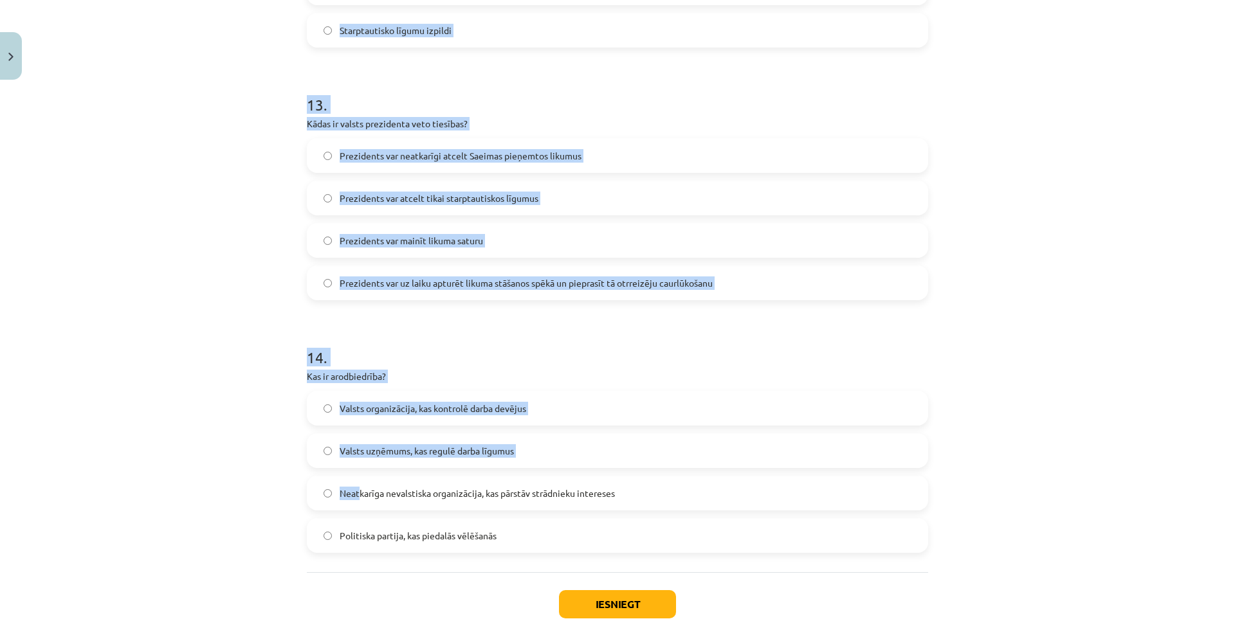
scroll to position [3281, 0]
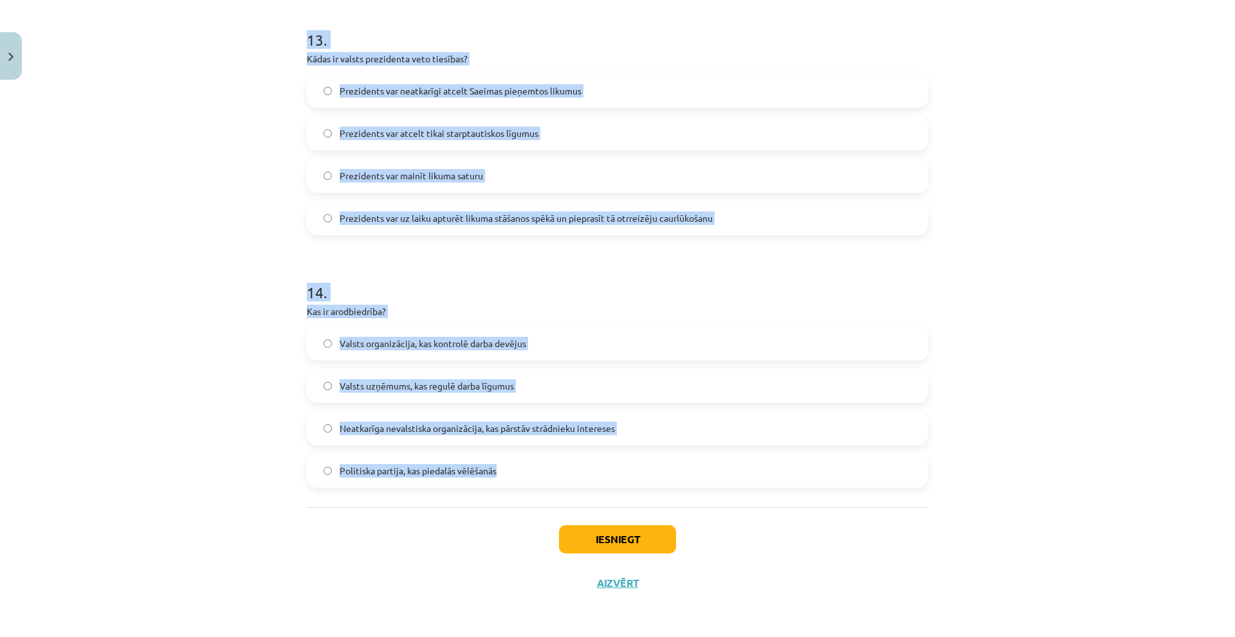
drag, startPoint x: 278, startPoint y: 383, endPoint x: 516, endPoint y: 470, distance: 253.1
click at [516, 470] on div "Mācību tēma: Sociālās zinātnes i - 11. klases 2. ieskaites mācību materiāls #8 …" at bounding box center [617, 318] width 1235 height 637
copy form "4 . Lore ip dolorsi ametconse adipi elitseddo ei temporinc? Utlaboree dolo ma a…"
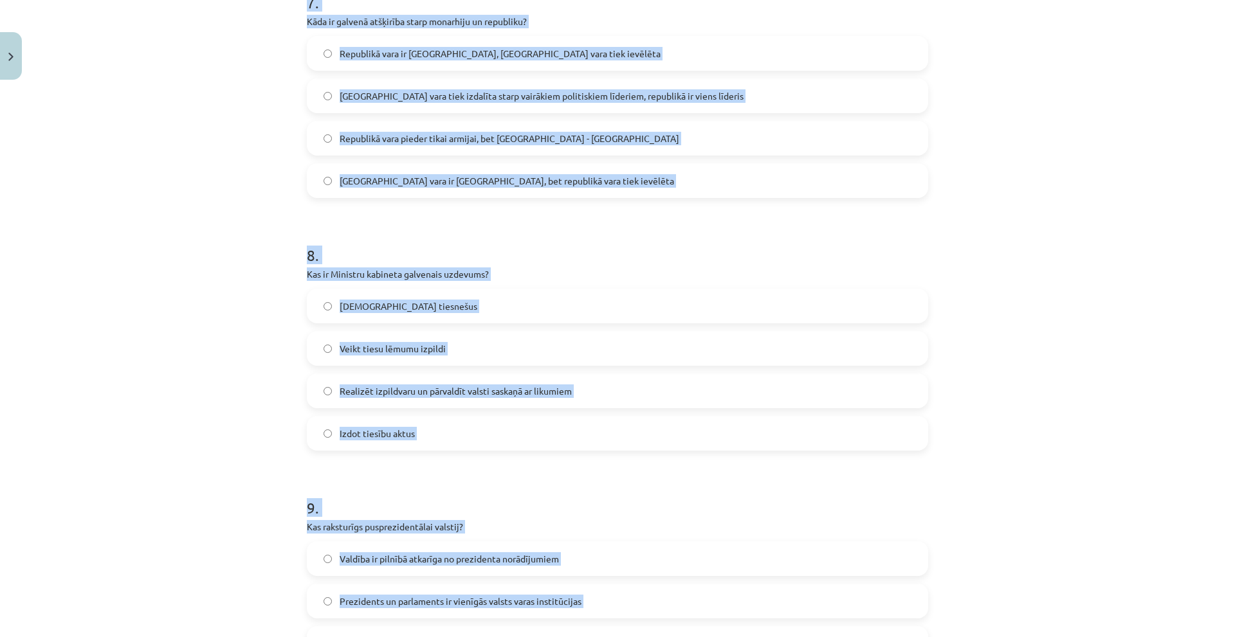
scroll to position [1545, 0]
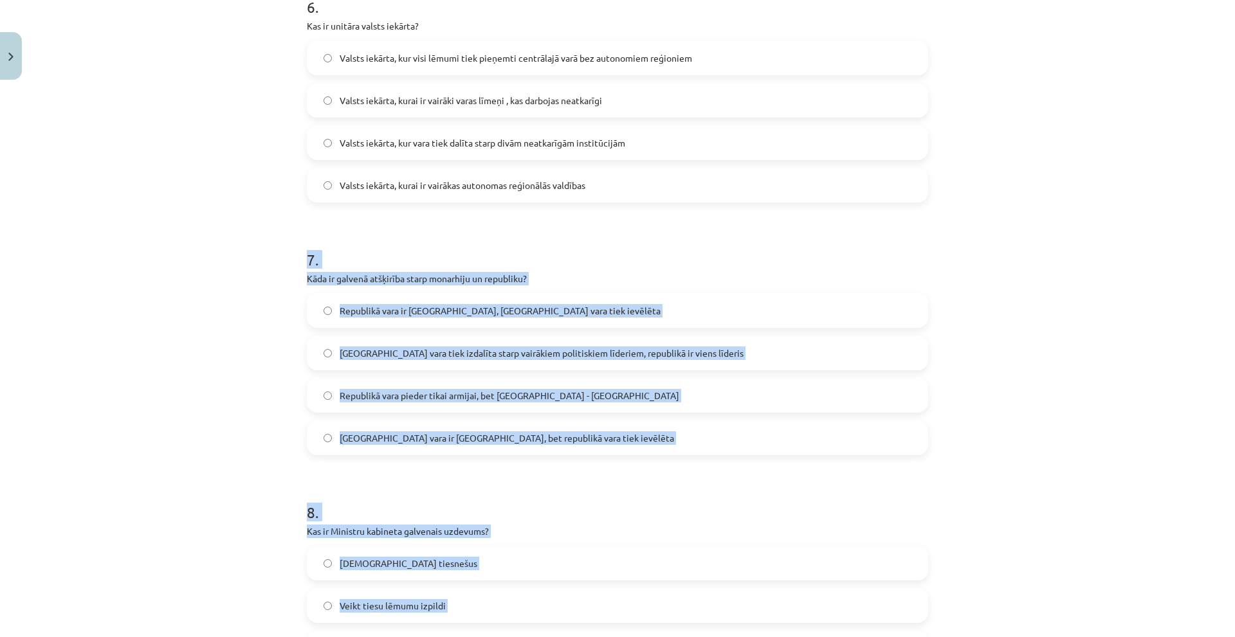
click at [205, 257] on div "Mācību tēma: Sociālās zinātnes i - 11. klases 2. ieskaites mācību materiāls #8 …" at bounding box center [617, 318] width 1235 height 637
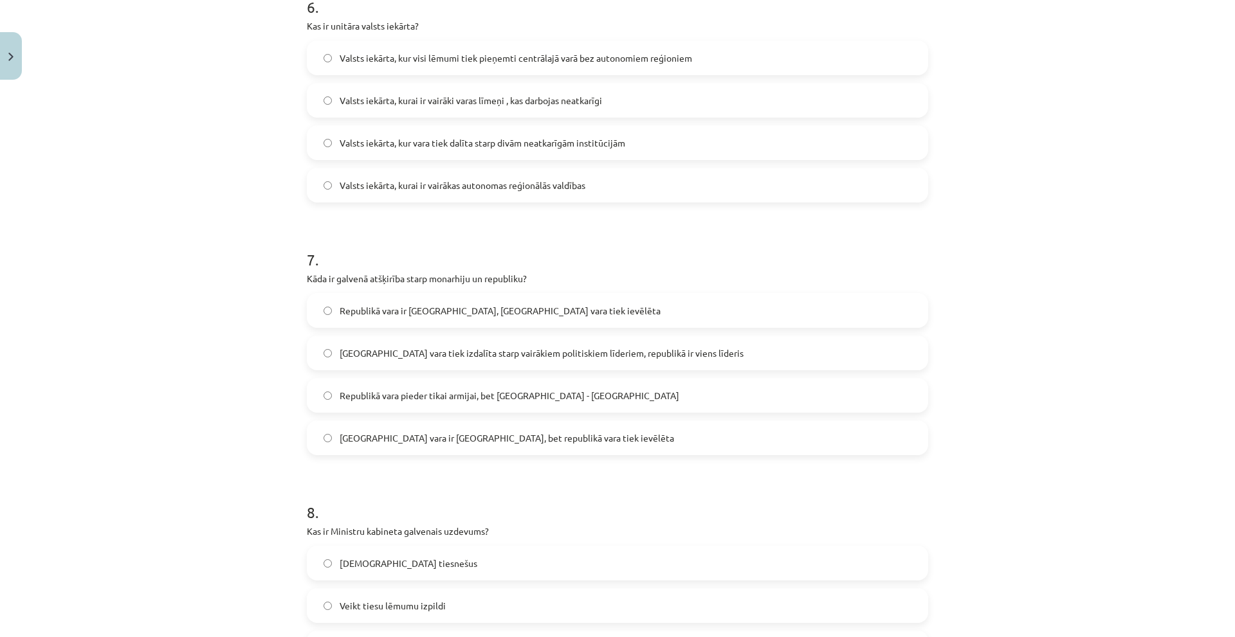
click at [505, 435] on span "[GEOGRAPHIC_DATA] vara ir [GEOGRAPHIC_DATA], bet republikā vara tiek ievēlēta" at bounding box center [507, 439] width 335 height 14
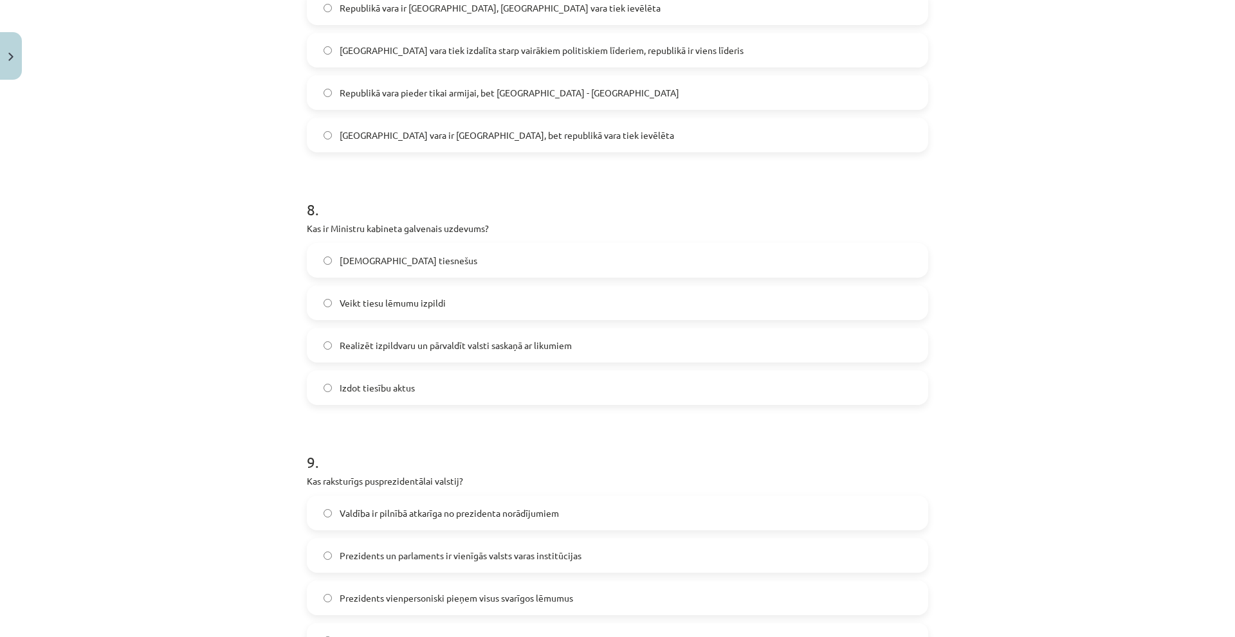
scroll to position [1866, 0]
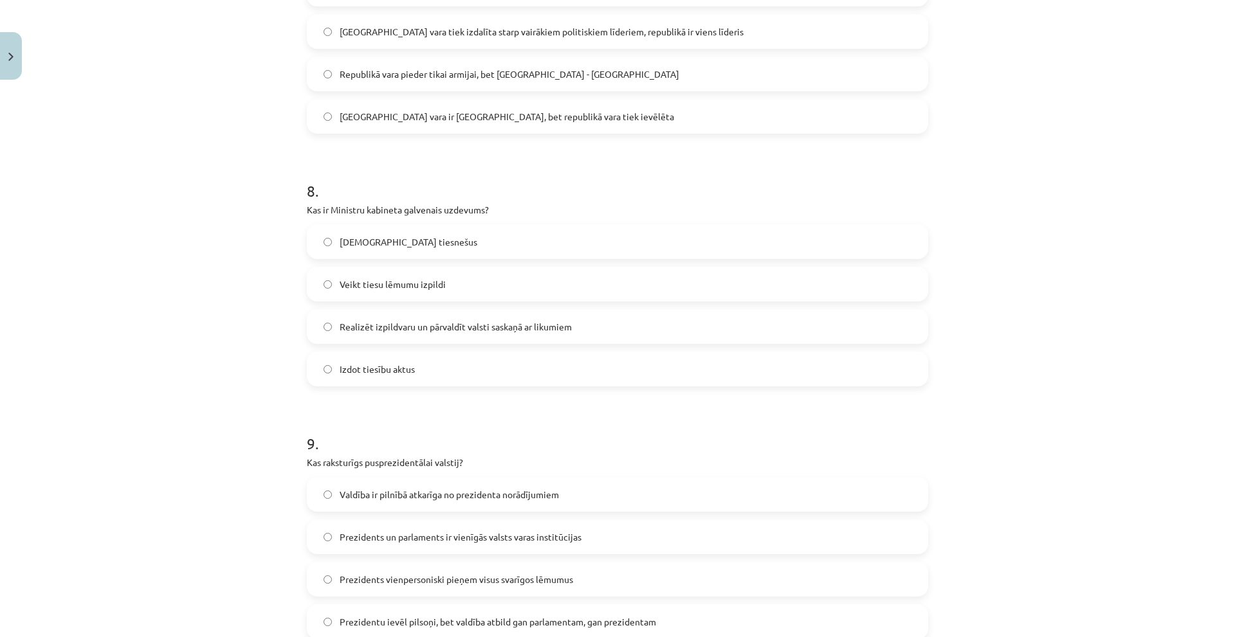
click at [573, 339] on label "Realizēt izpildvaru un pārvaldīt valsti saskaņā ar likumiem" at bounding box center [617, 327] width 619 height 32
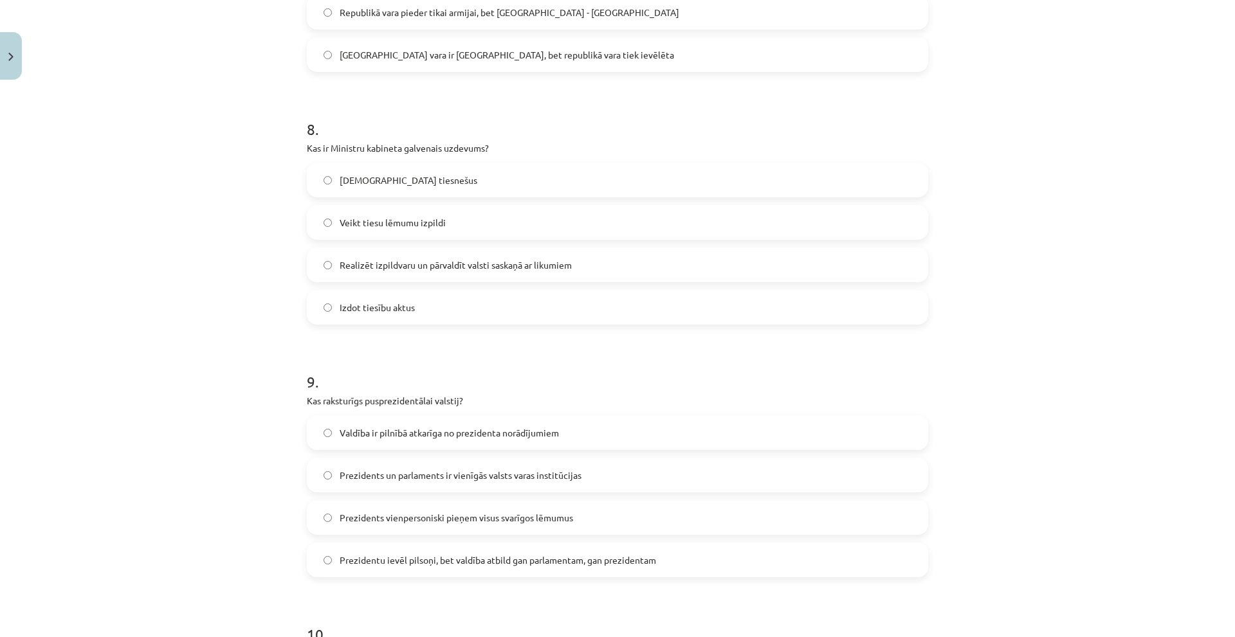
scroll to position [2188, 0]
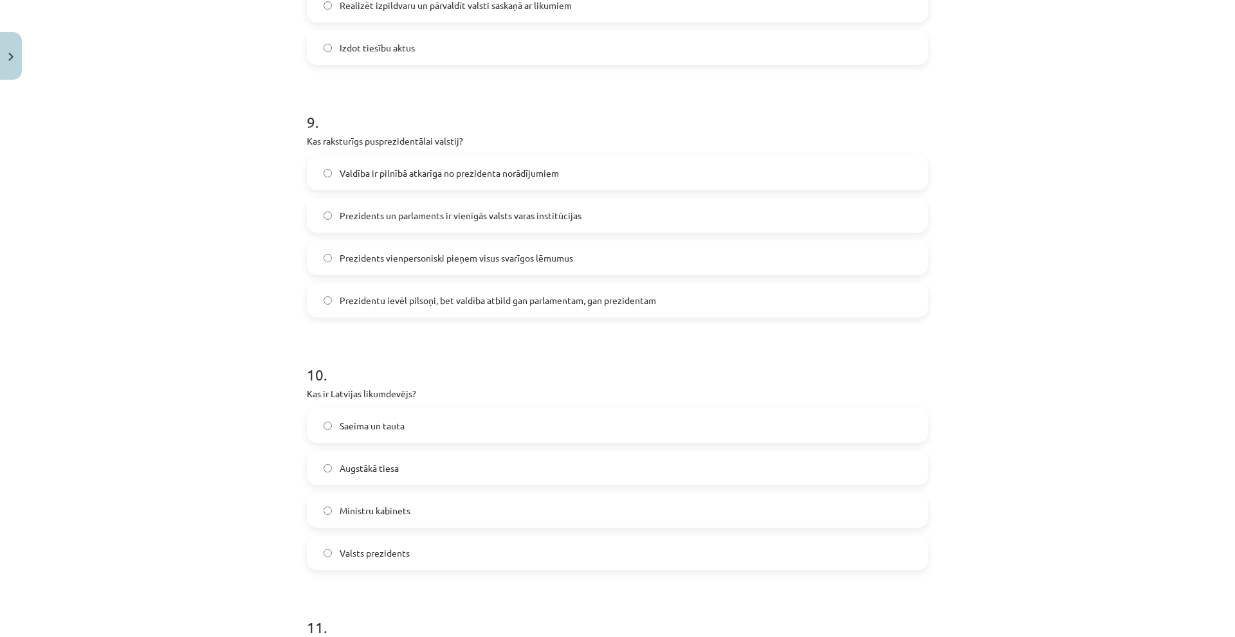
click at [518, 306] on span "Prezidentu ievēl pilsoņi, bet valdība atbild gan parlamentam, gan prezidentam" at bounding box center [498, 301] width 316 height 14
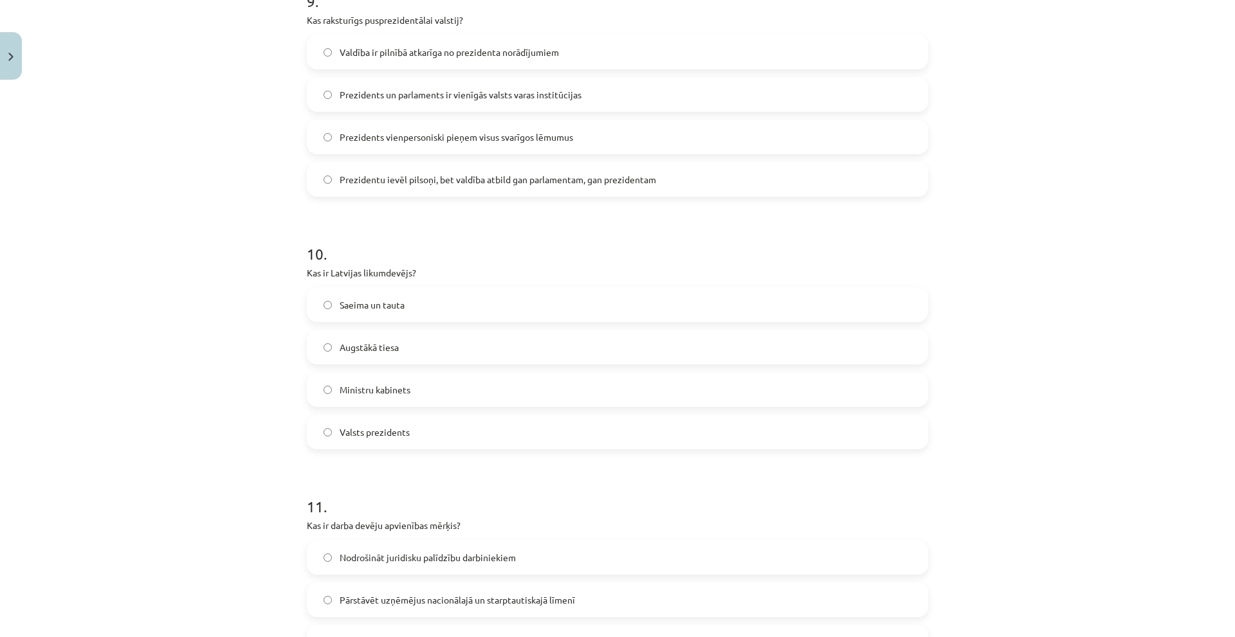
scroll to position [2316, 0]
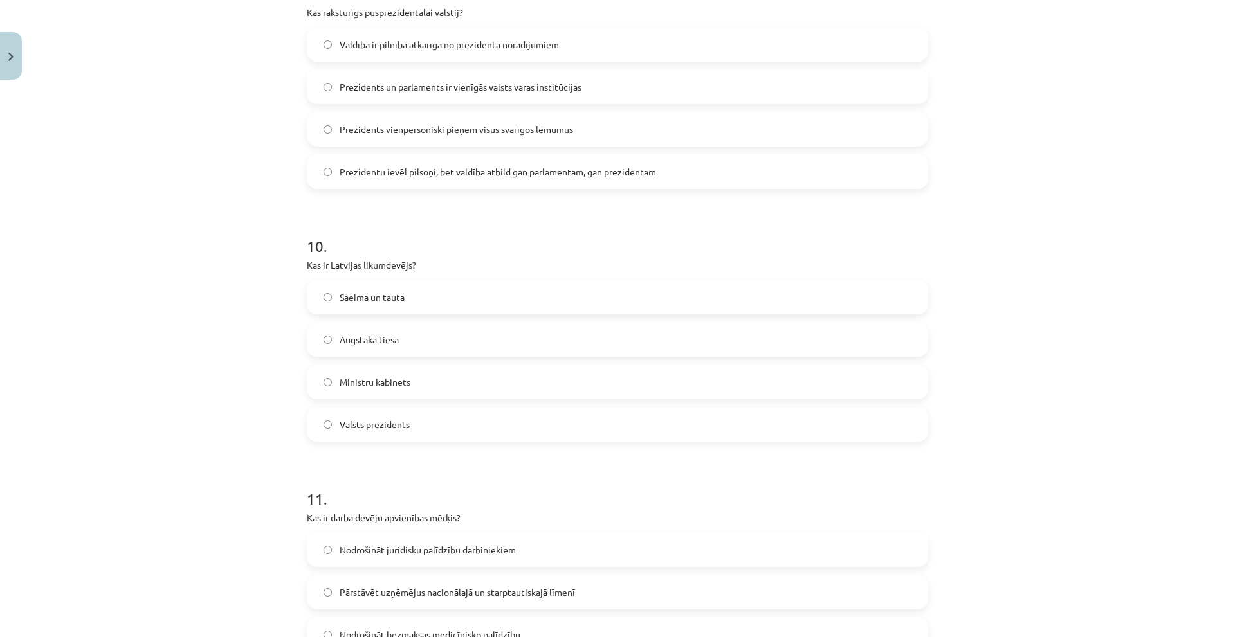
click at [389, 298] on span "Saeima un tauta" at bounding box center [372, 298] width 65 height 14
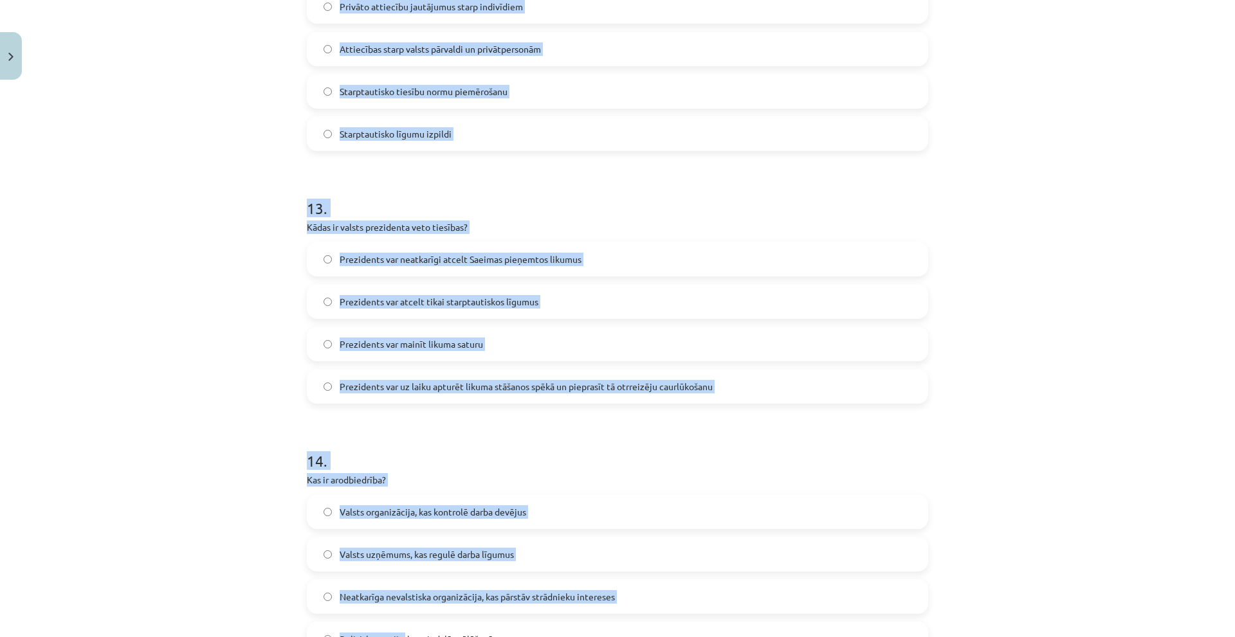
scroll to position [3281, 0]
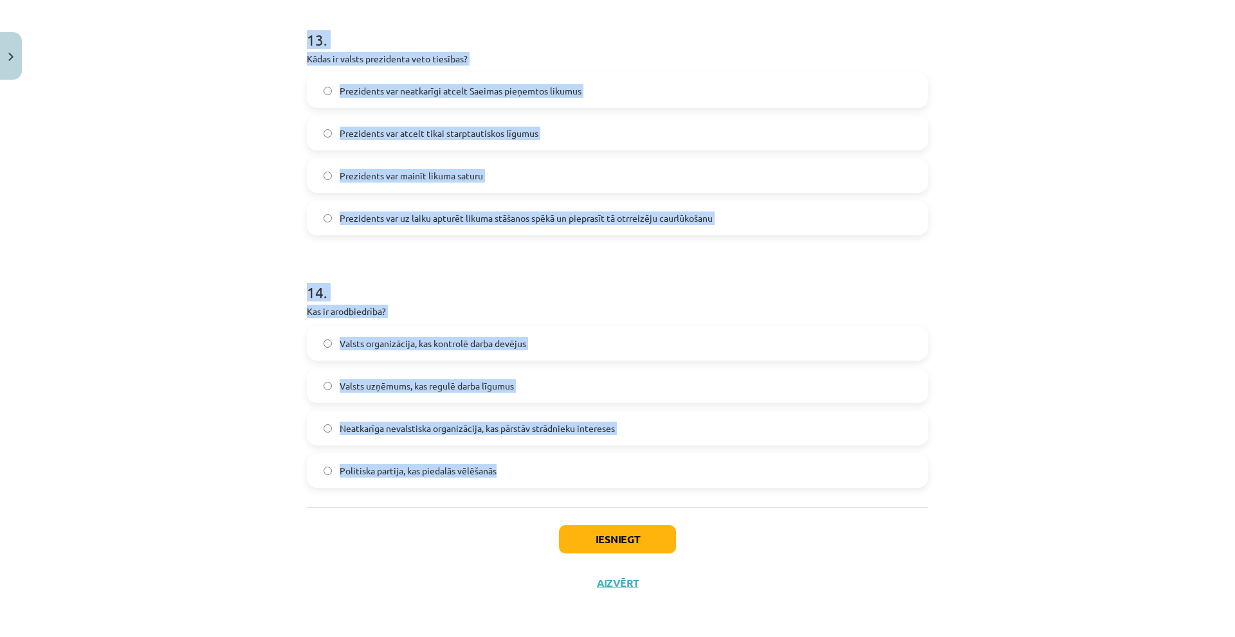
drag, startPoint x: 275, startPoint y: 261, endPoint x: 534, endPoint y: 492, distance: 347.1
click at [534, 492] on div "Mācību tēma: Sociālās zinātnes i - 11. klases 2. ieskaites mācību materiāls #8 …" at bounding box center [617, 318] width 1235 height 637
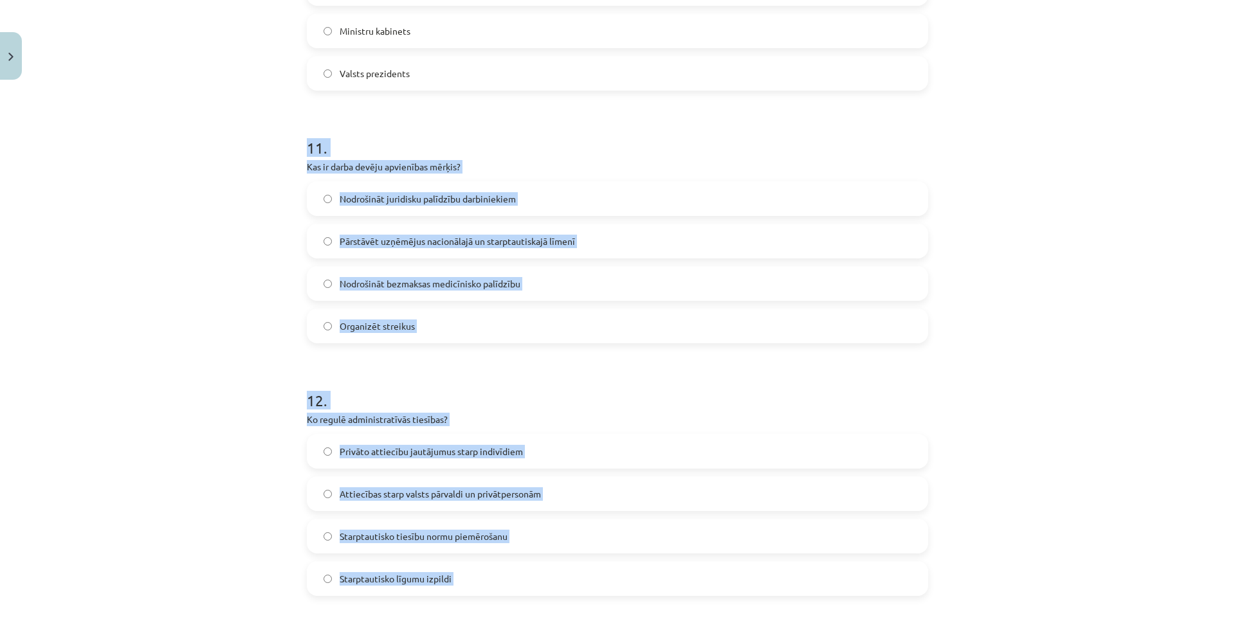
scroll to position [2509, 0]
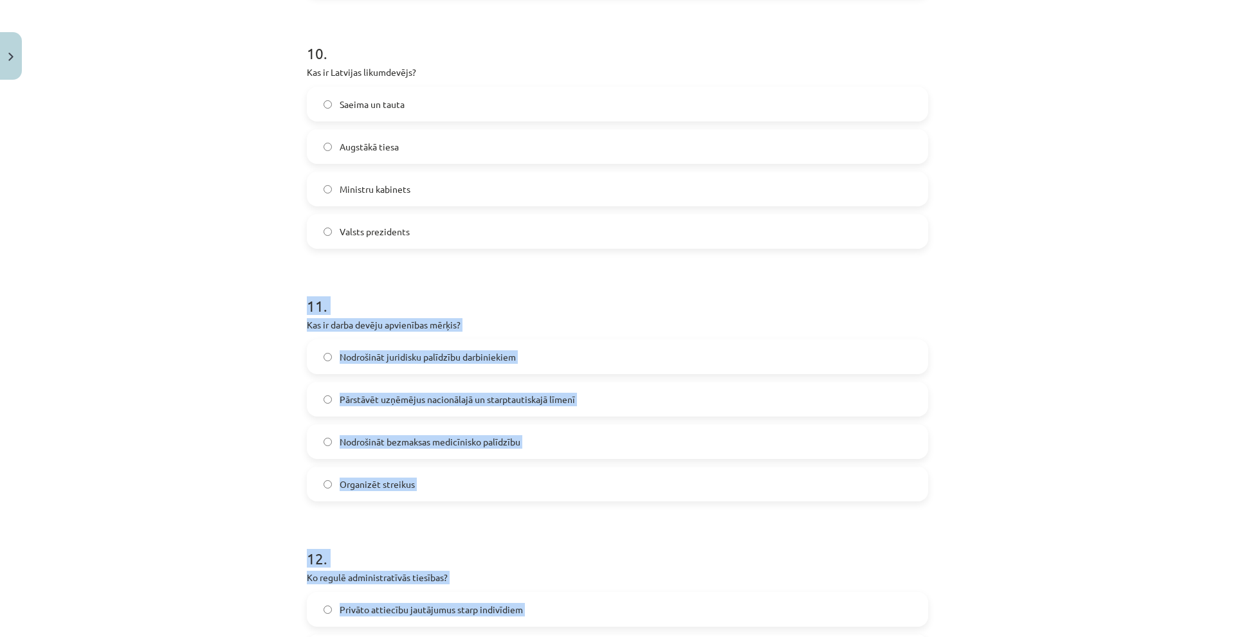
click at [219, 380] on div "Mācību tēma: Sociālās zinātnes i - 11. klases 2. ieskaites mācību materiāls #8 …" at bounding box center [617, 318] width 1235 height 637
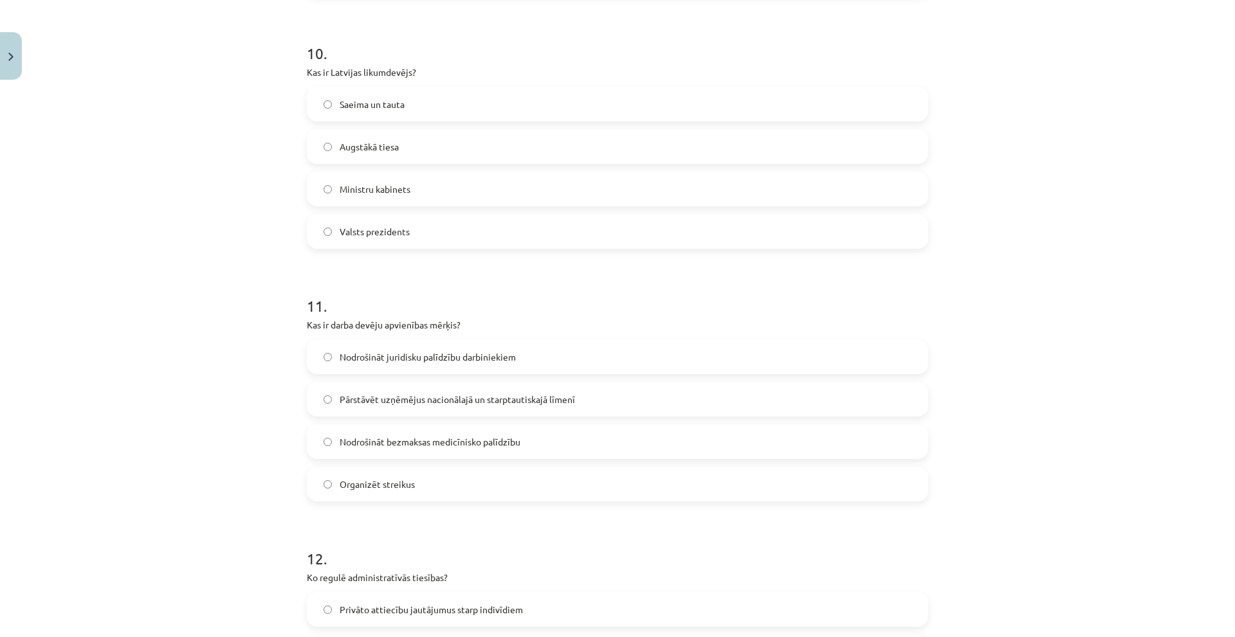
click at [519, 396] on span "Pārstāvēt uzņēmējus nacionālajā un starptautiskajā līmenī" at bounding box center [457, 400] width 235 height 14
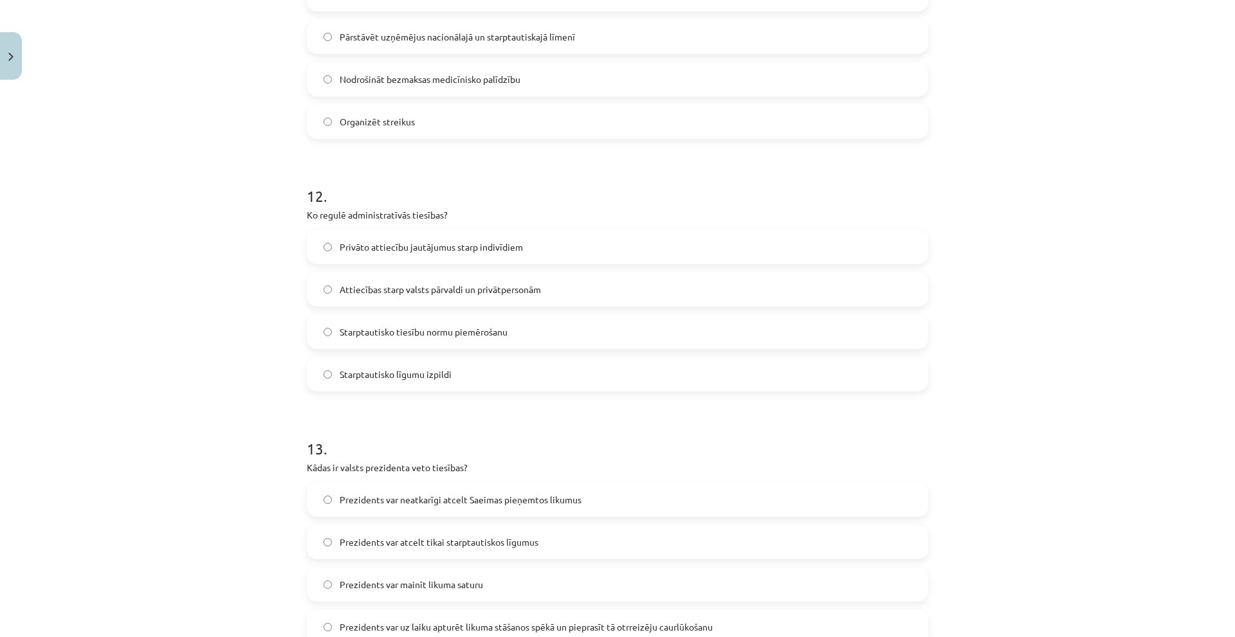
scroll to position [2895, 0]
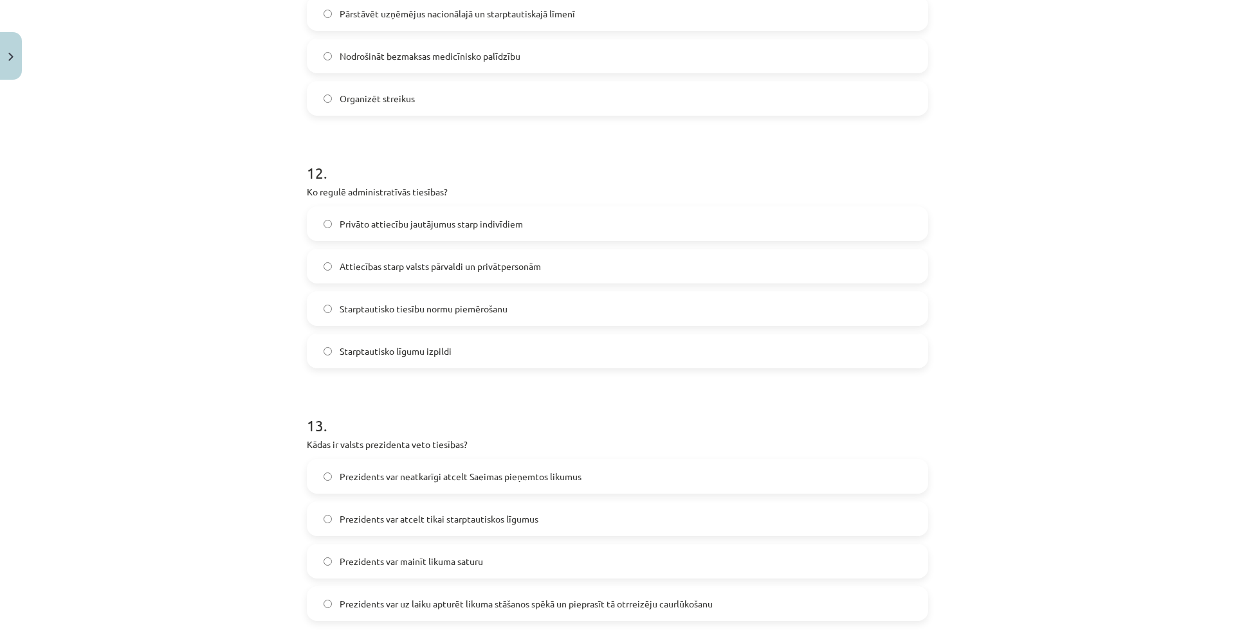
click at [369, 272] on span "Attiecības starp valsts pārvaldi un privātpersonām" at bounding box center [440, 267] width 201 height 14
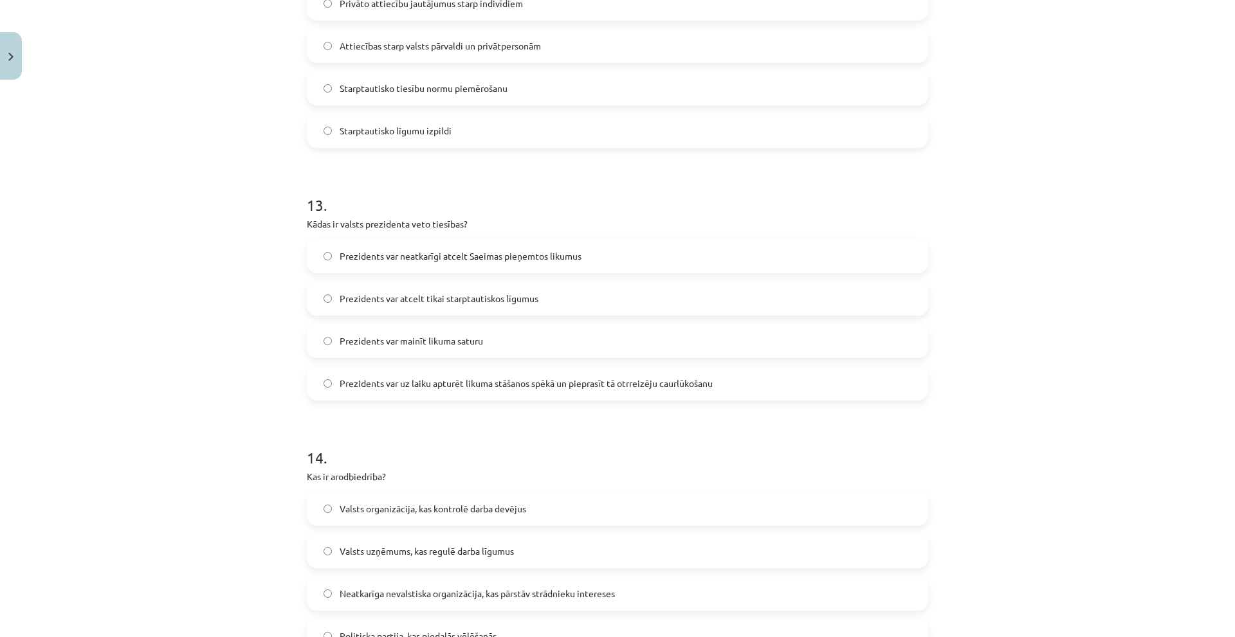
scroll to position [3153, 0]
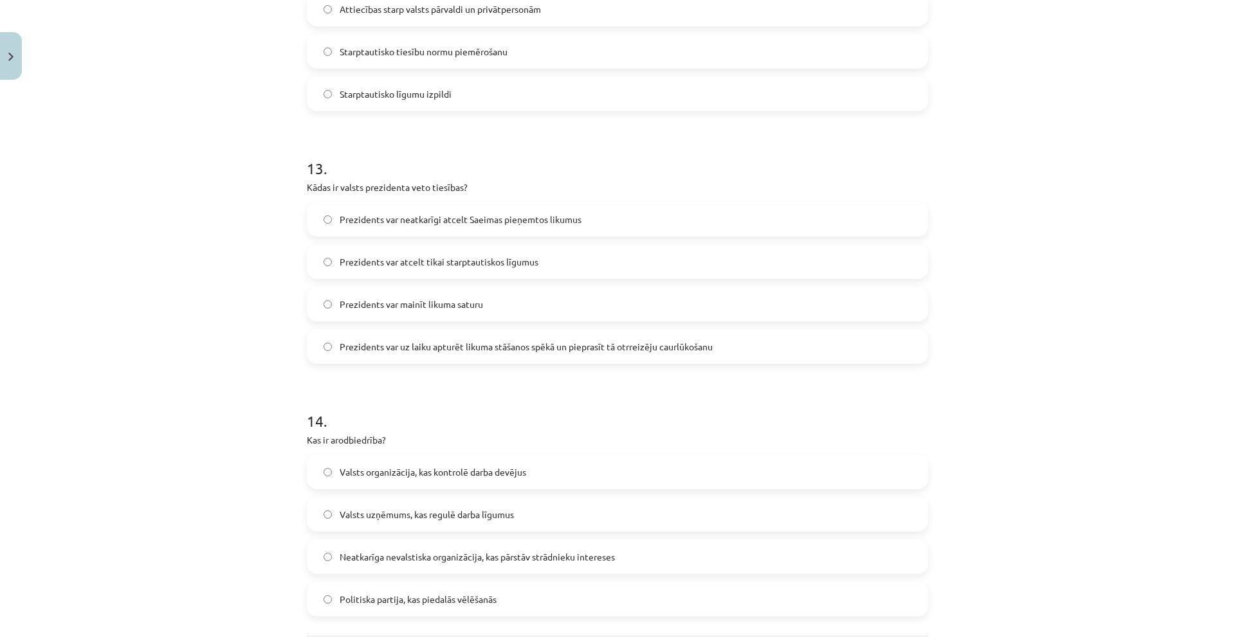
click at [543, 358] on label "Prezidents var uz laiku apturēt likuma stāšanos spēkā un pieprasīt tā otrreizēj…" at bounding box center [617, 347] width 619 height 32
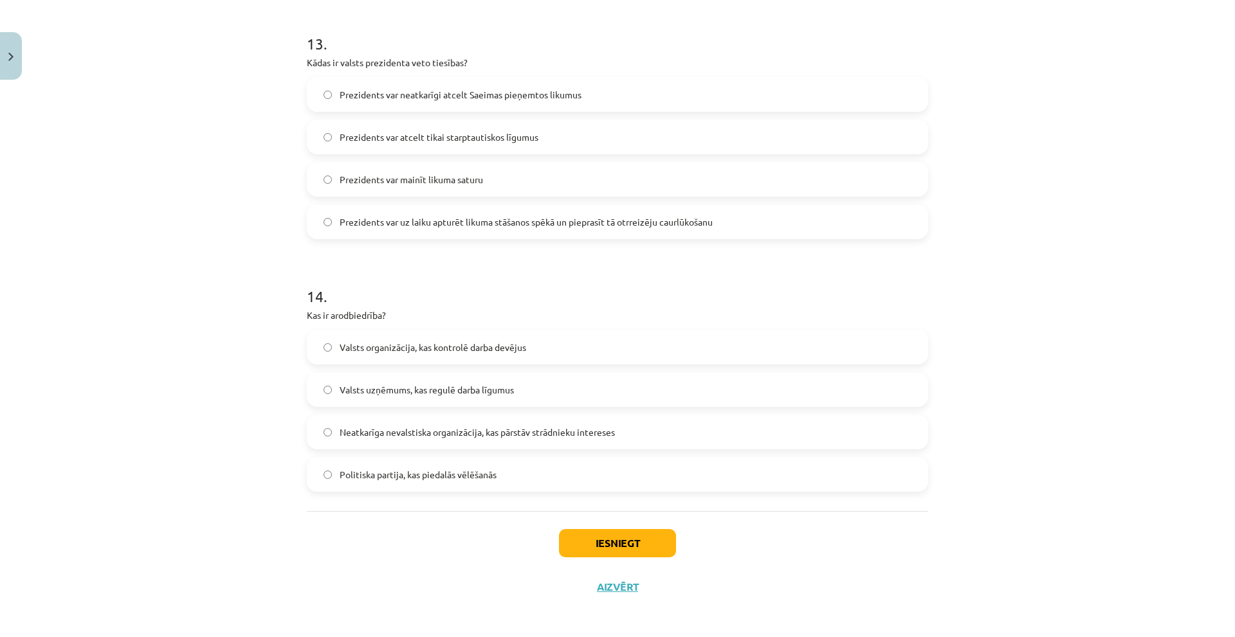
scroll to position [3281, 0]
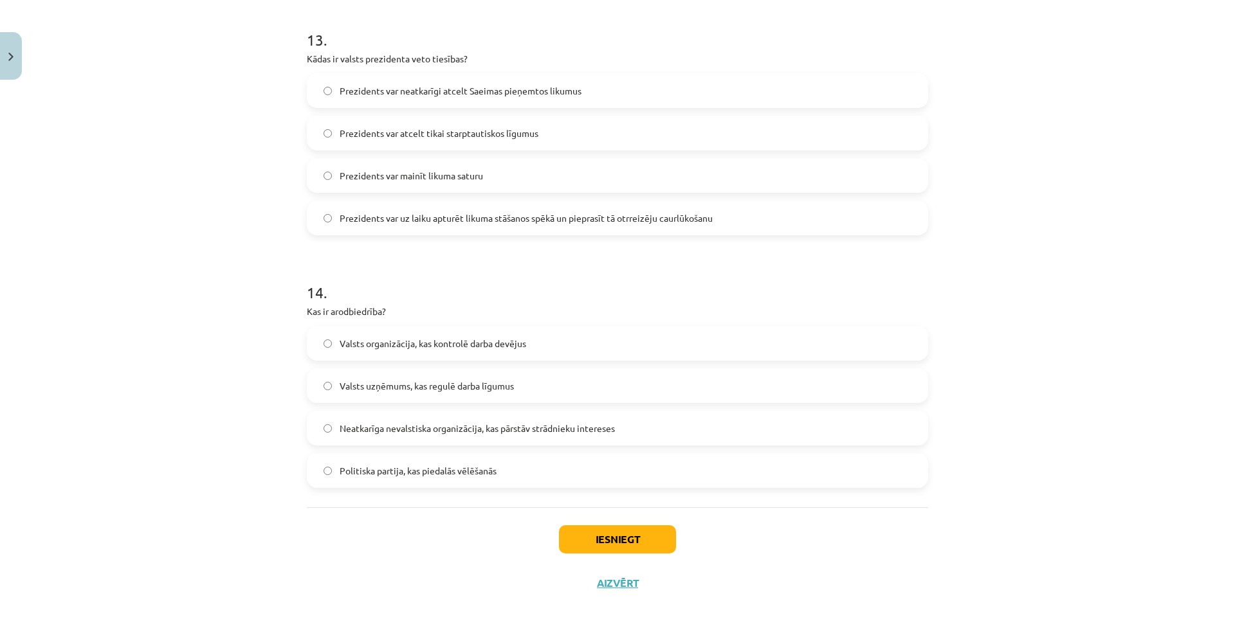
click at [425, 424] on span "Neatkarīga nevalstiska organizācija, kas pārstāv strādnieku intereses" at bounding box center [477, 429] width 275 height 14
click at [628, 537] on button "Iesniegt" at bounding box center [617, 540] width 117 height 28
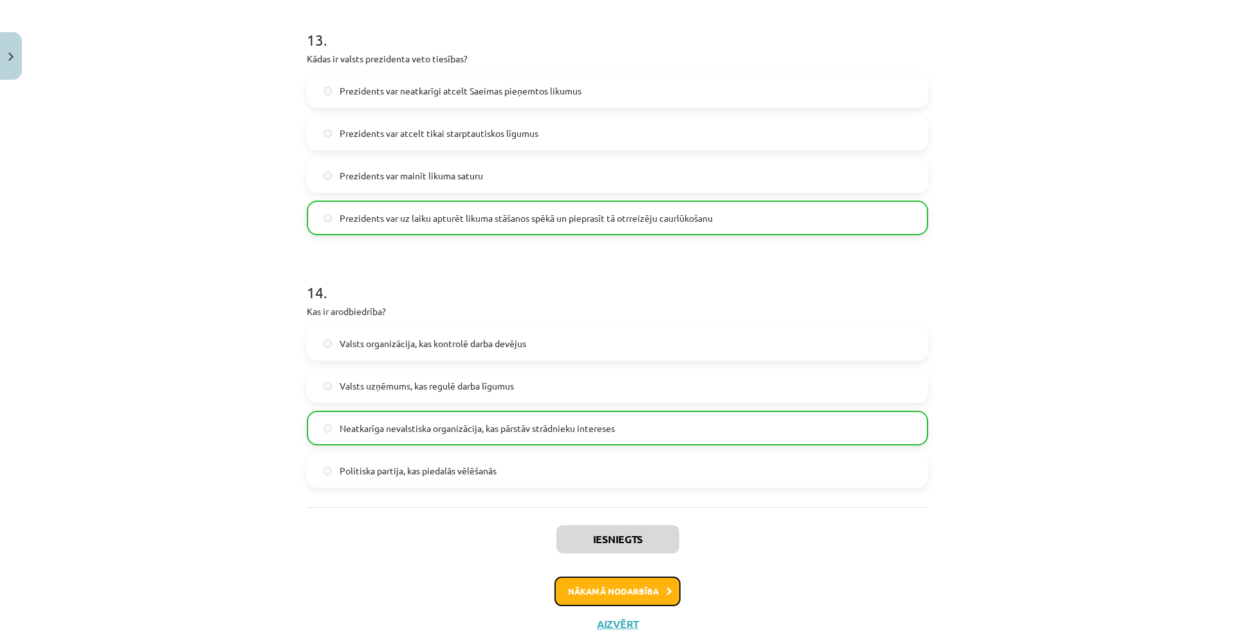
click at [614, 584] on button "Nākamā nodarbība" at bounding box center [618, 592] width 126 height 30
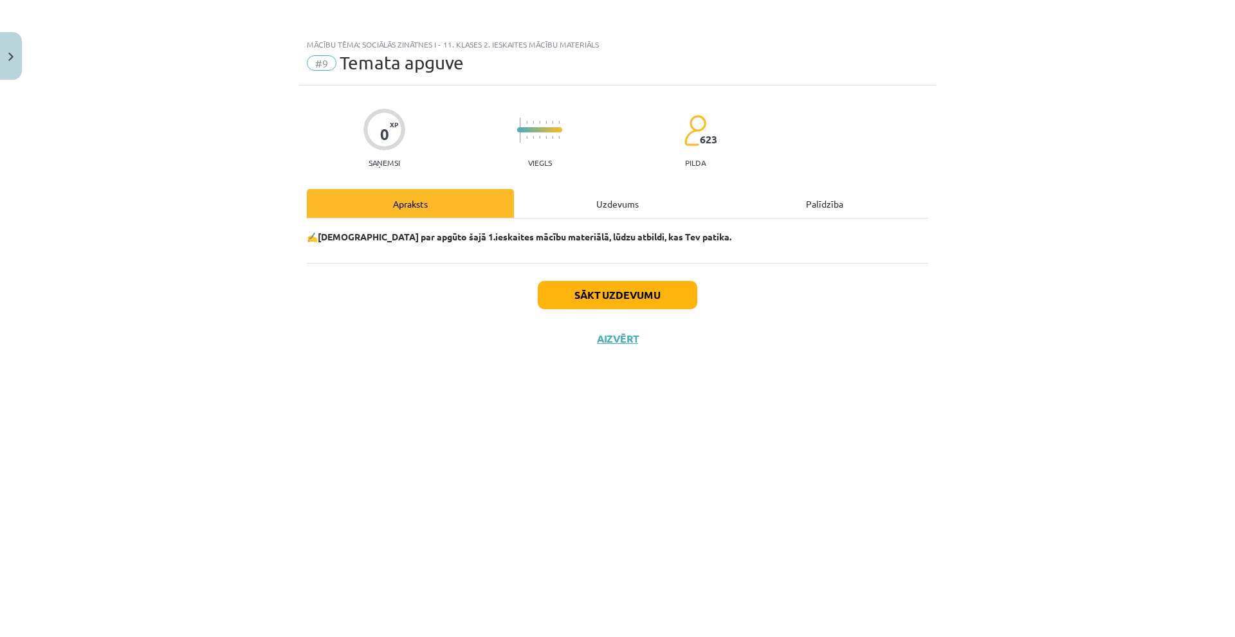
scroll to position [0, 0]
click at [626, 286] on button "Sākt uzdevumu" at bounding box center [618, 295] width 160 height 28
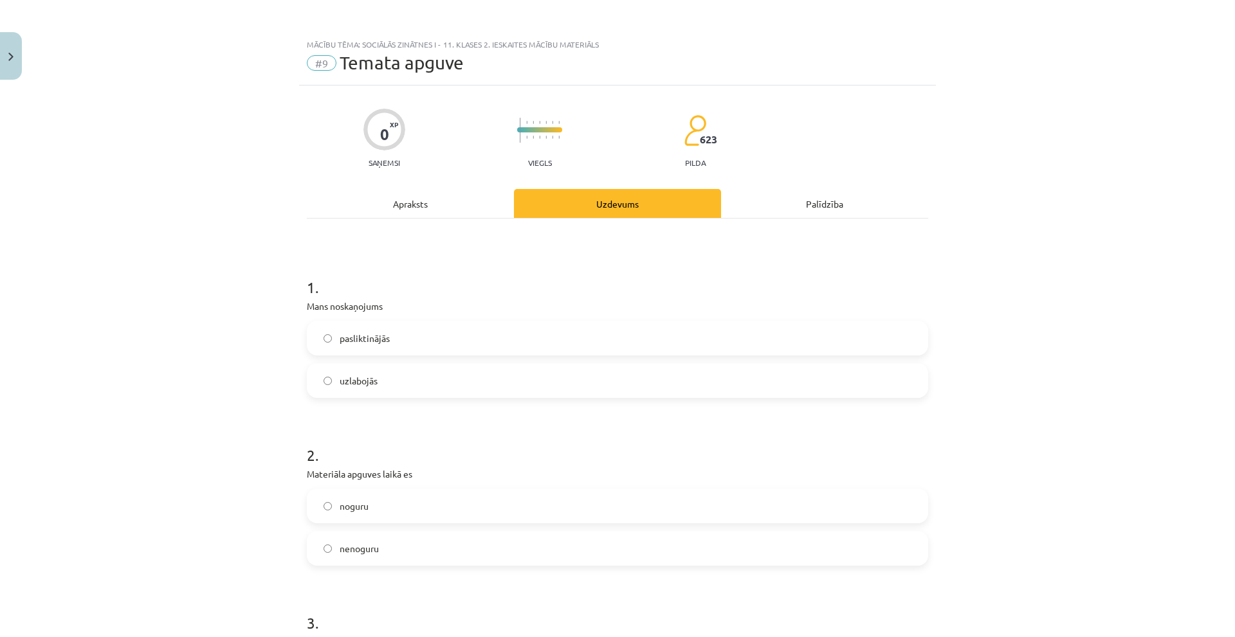
click at [362, 333] on span "pasliktinājās" at bounding box center [365, 339] width 50 height 14
click at [411, 512] on label "noguru" at bounding box center [617, 506] width 619 height 32
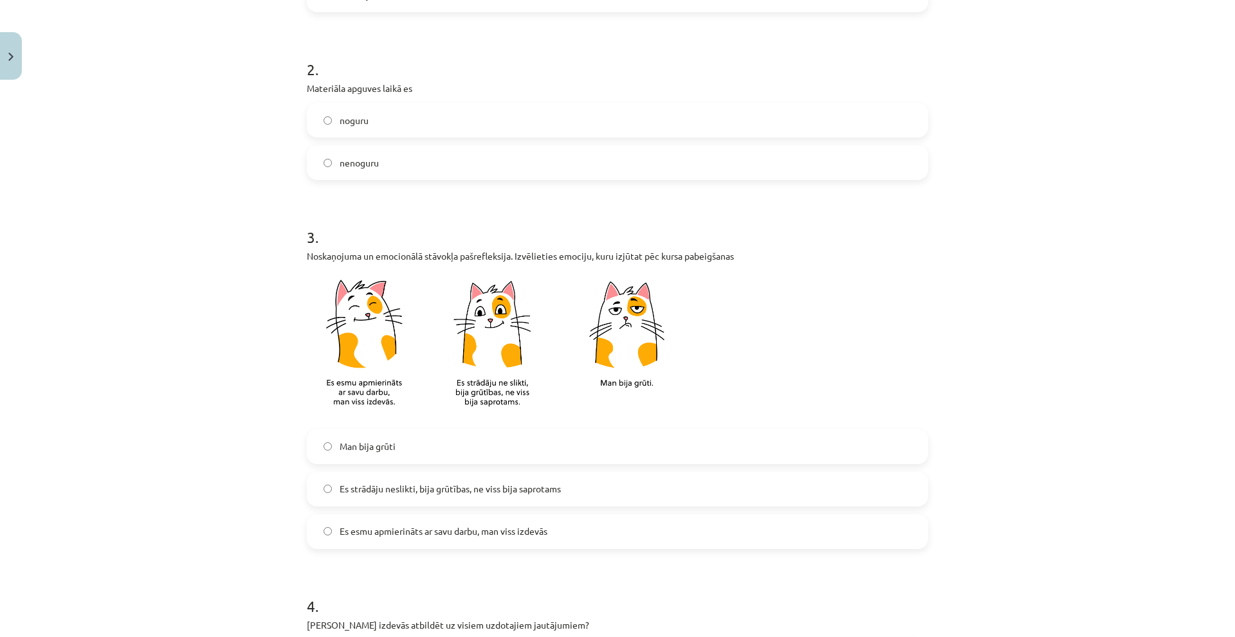
click at [459, 524] on label "Es esmu apmierināts ar savu darbu, man viss izdevās" at bounding box center [617, 532] width 619 height 32
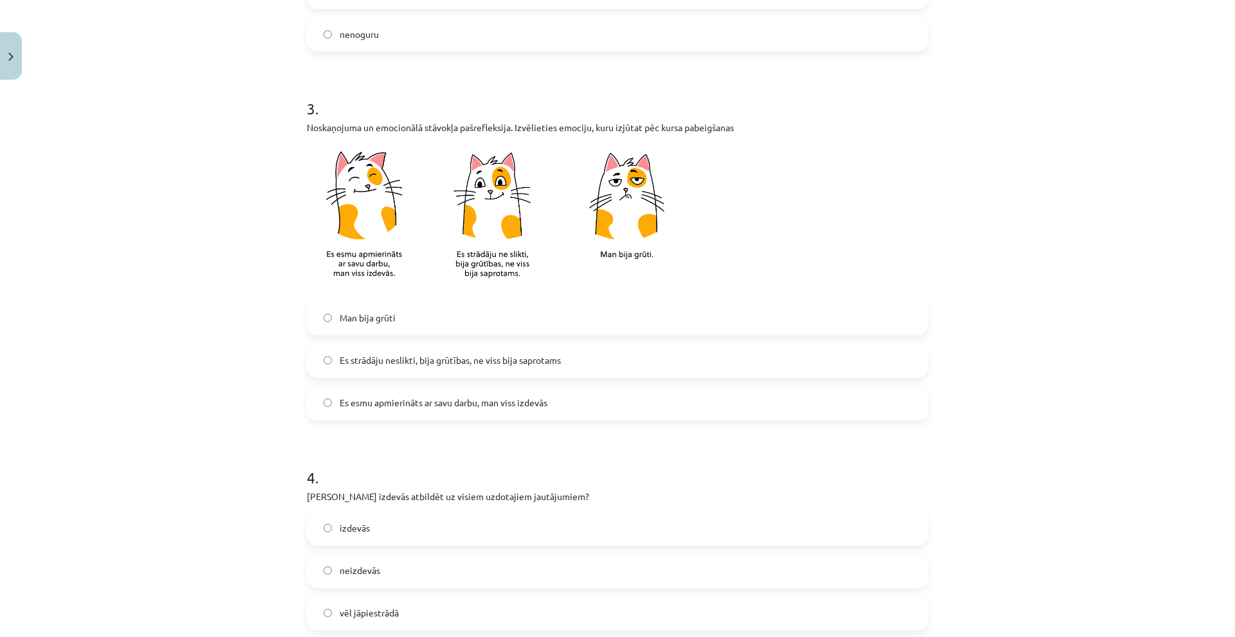
scroll to position [579, 0]
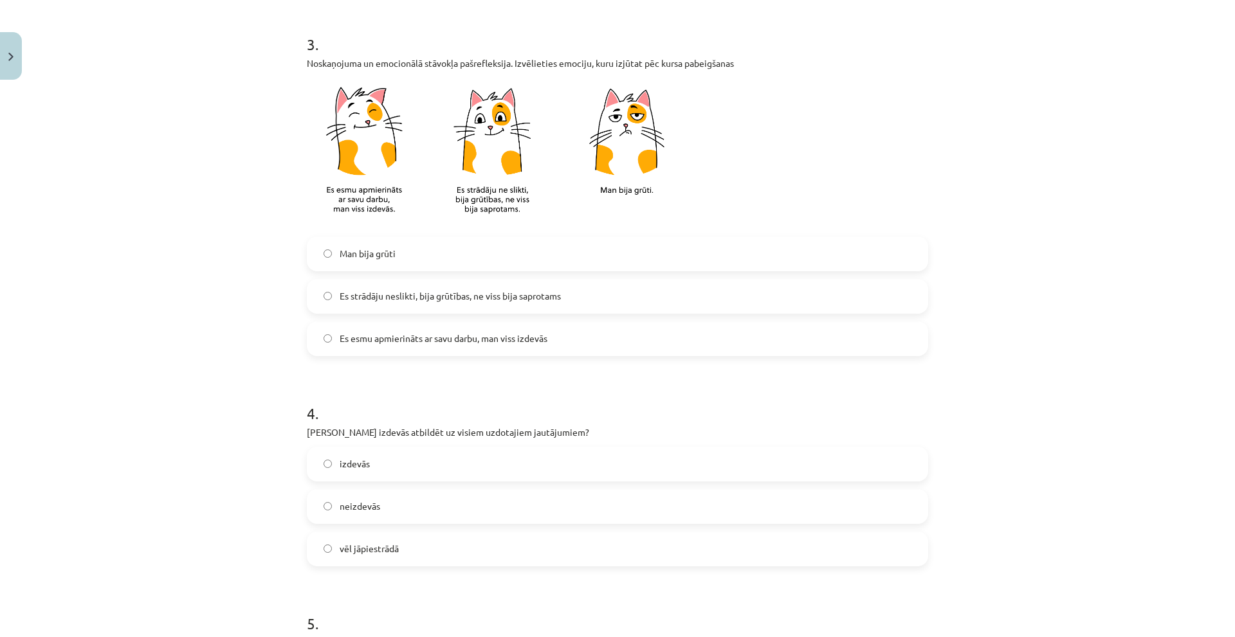
click at [456, 470] on label "izdevās" at bounding box center [617, 464] width 619 height 32
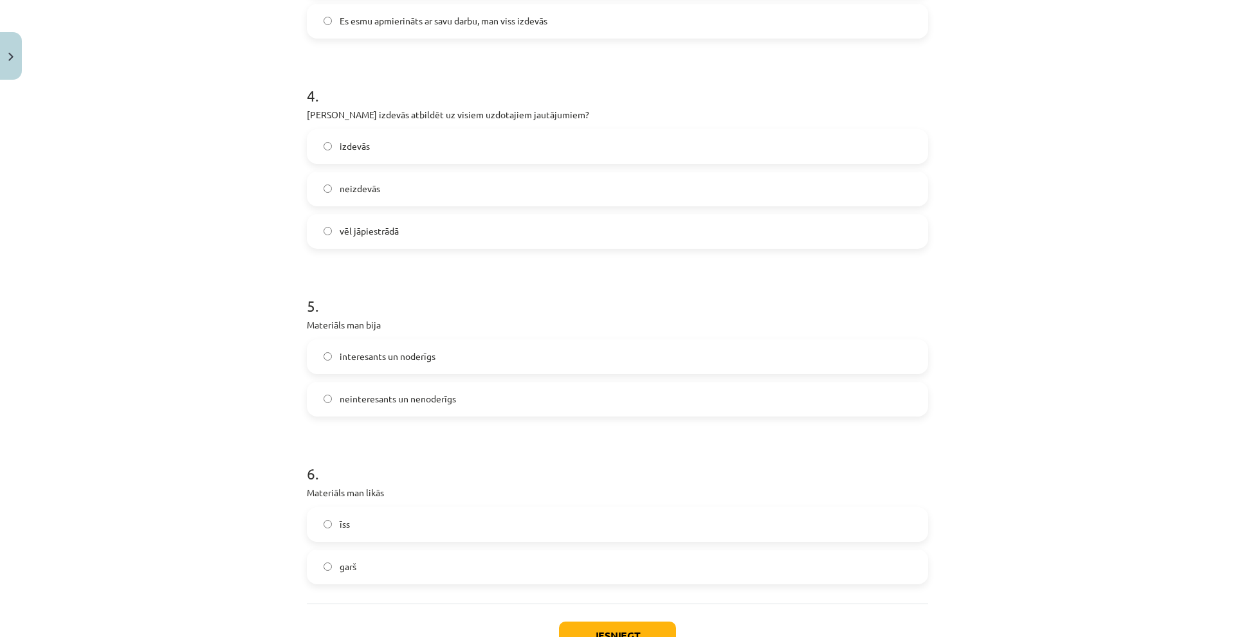
scroll to position [901, 0]
click at [425, 345] on label "interesants un noderīgs" at bounding box center [617, 353] width 619 height 32
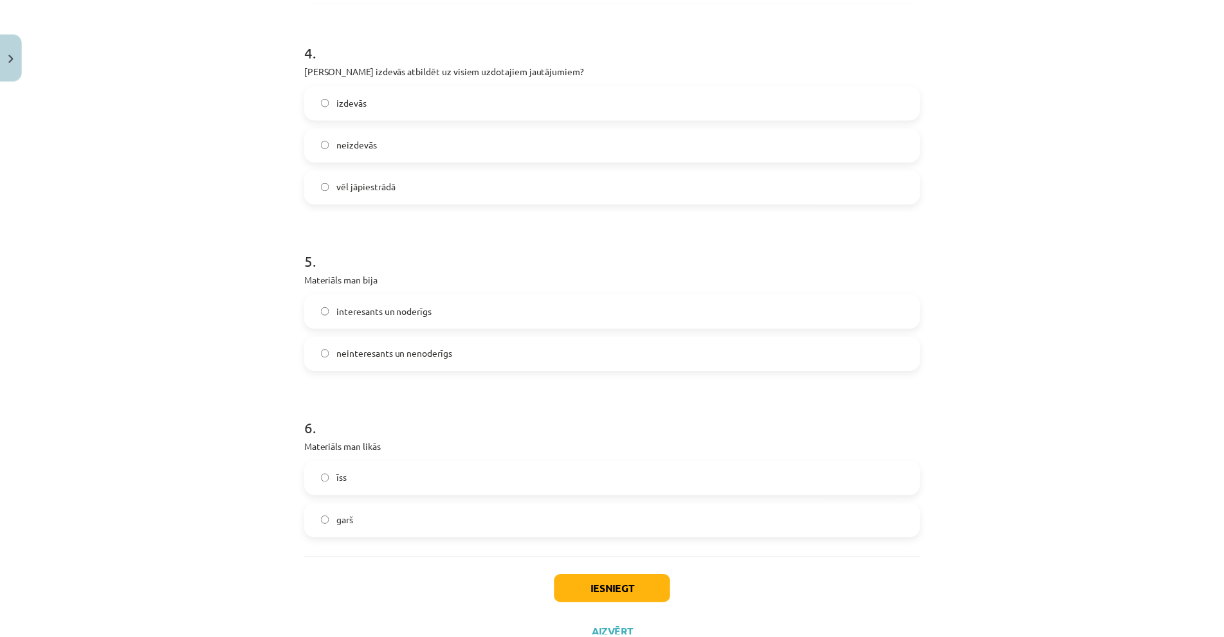
scroll to position [993, 0]
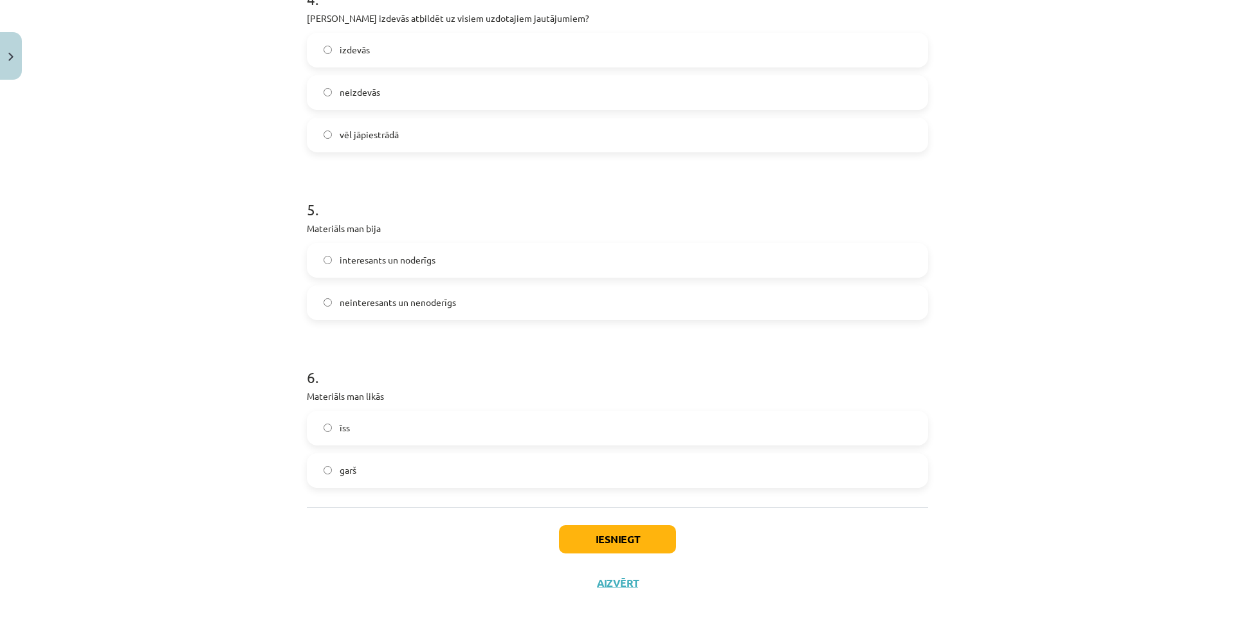
click at [408, 462] on label "garš" at bounding box center [617, 471] width 619 height 32
click at [584, 526] on button "Iesniegt" at bounding box center [617, 540] width 117 height 28
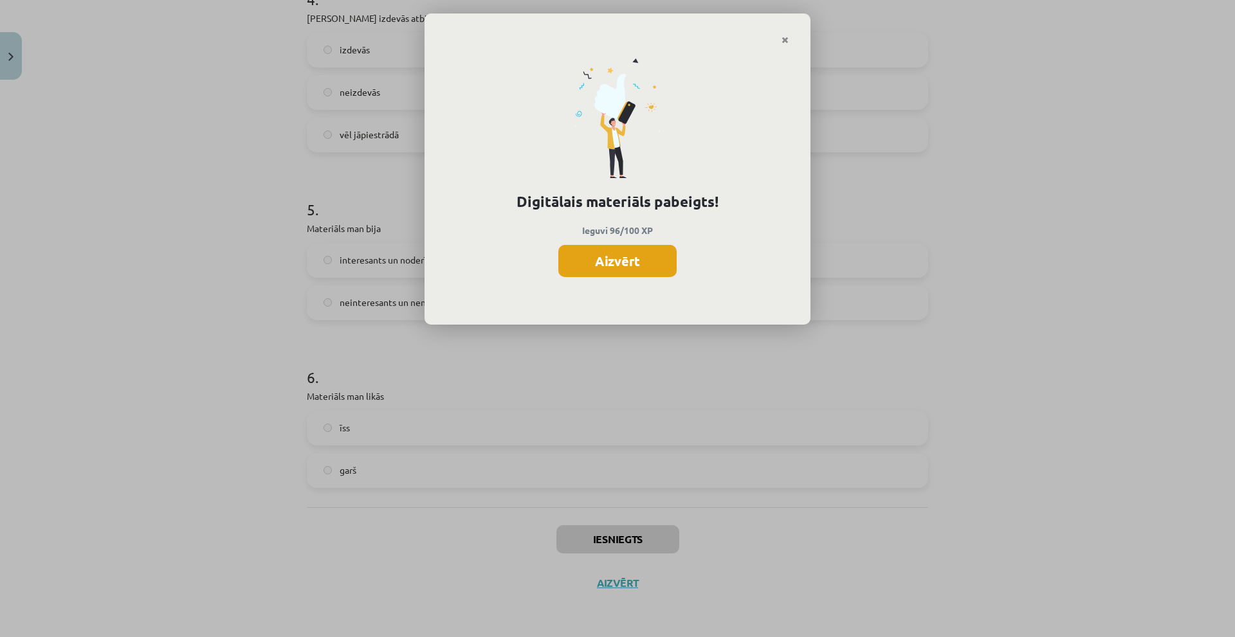
click at [614, 264] on button "Aizvērt" at bounding box center [617, 261] width 118 height 32
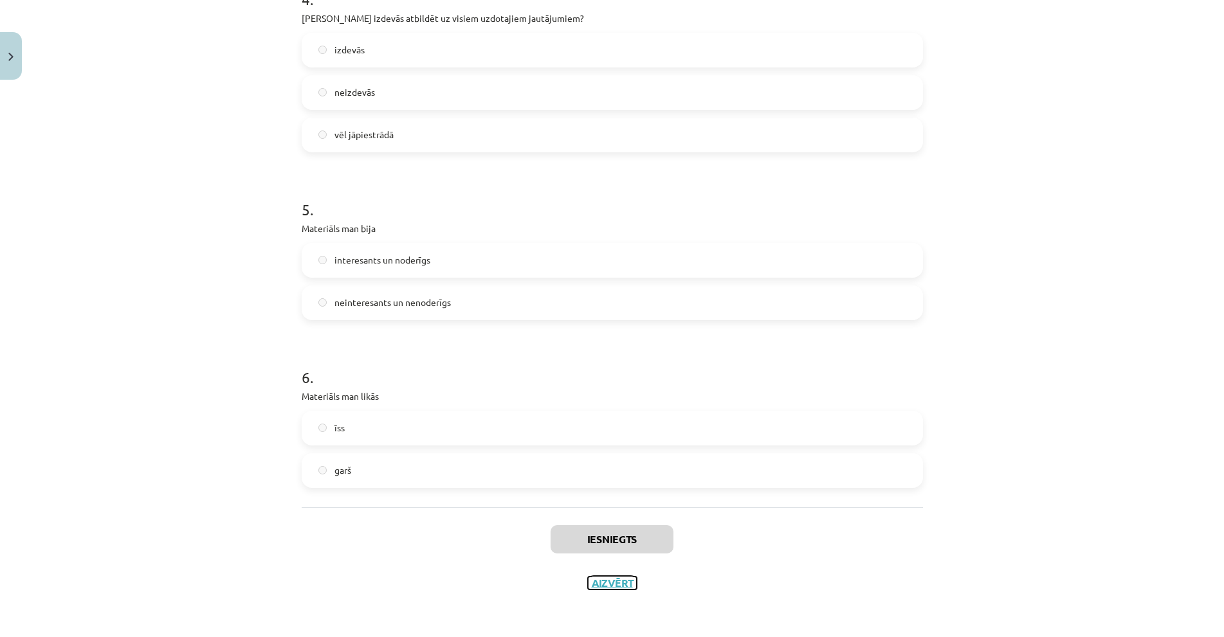
click at [598, 584] on button "Aizvērt" at bounding box center [612, 583] width 49 height 13
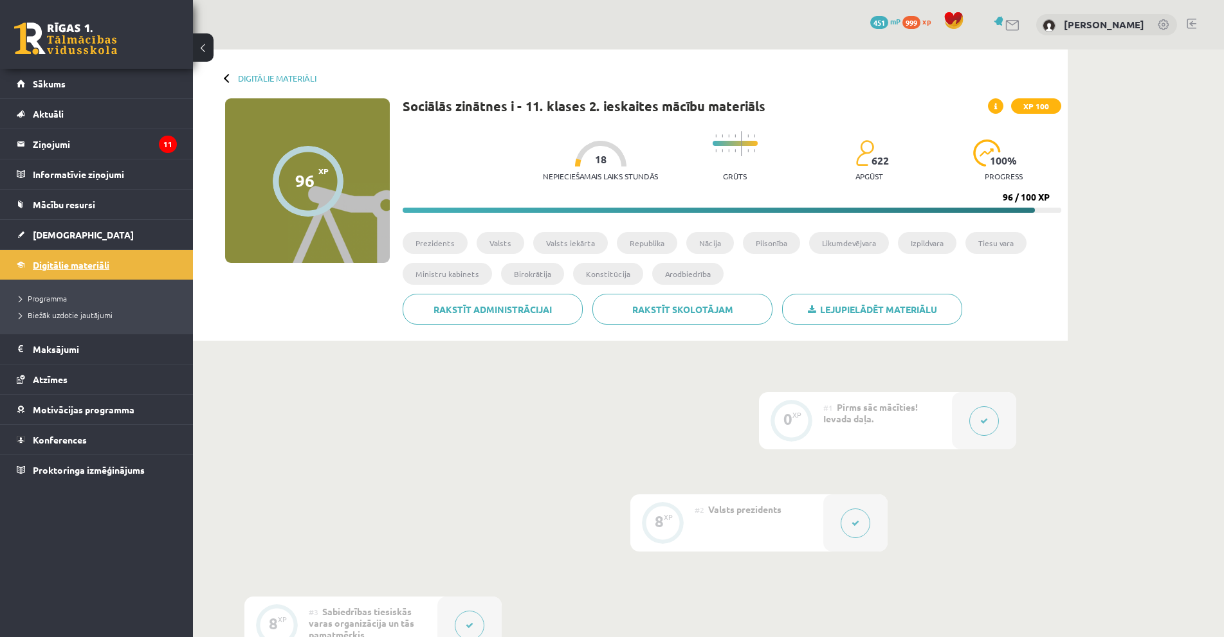
click at [36, 262] on span "Digitālie materiāli" at bounding box center [71, 265] width 77 height 12
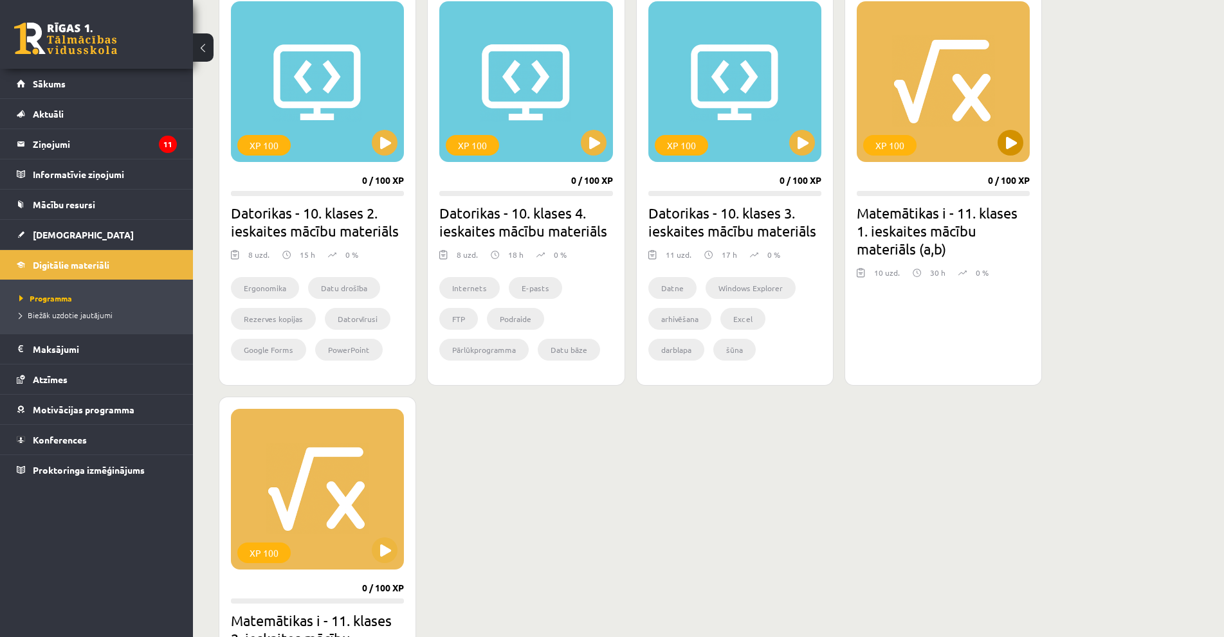
scroll to position [257, 0]
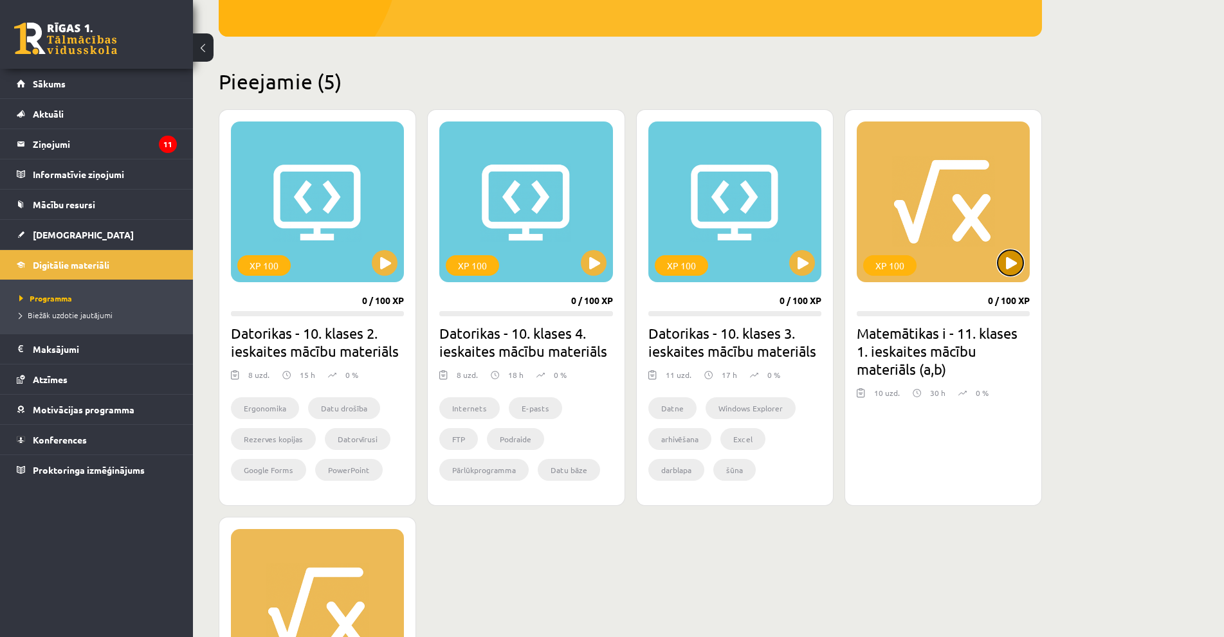
click at [1009, 261] on button at bounding box center [1011, 263] width 26 height 26
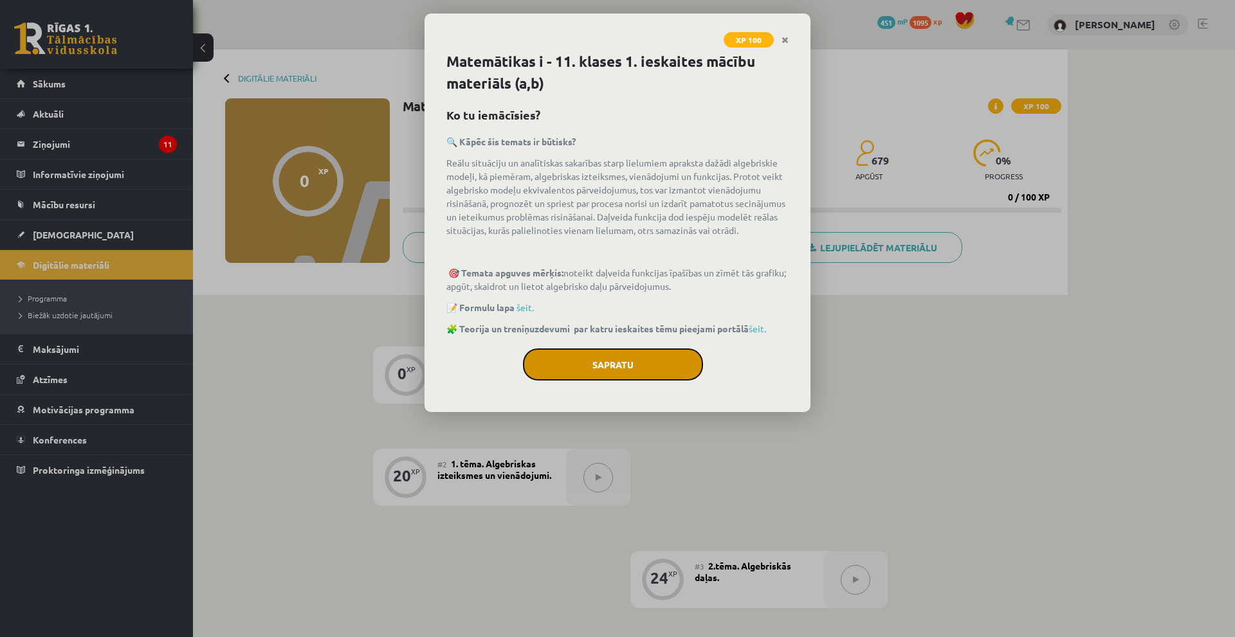
click at [551, 373] on button "Sapratu" at bounding box center [613, 365] width 180 height 32
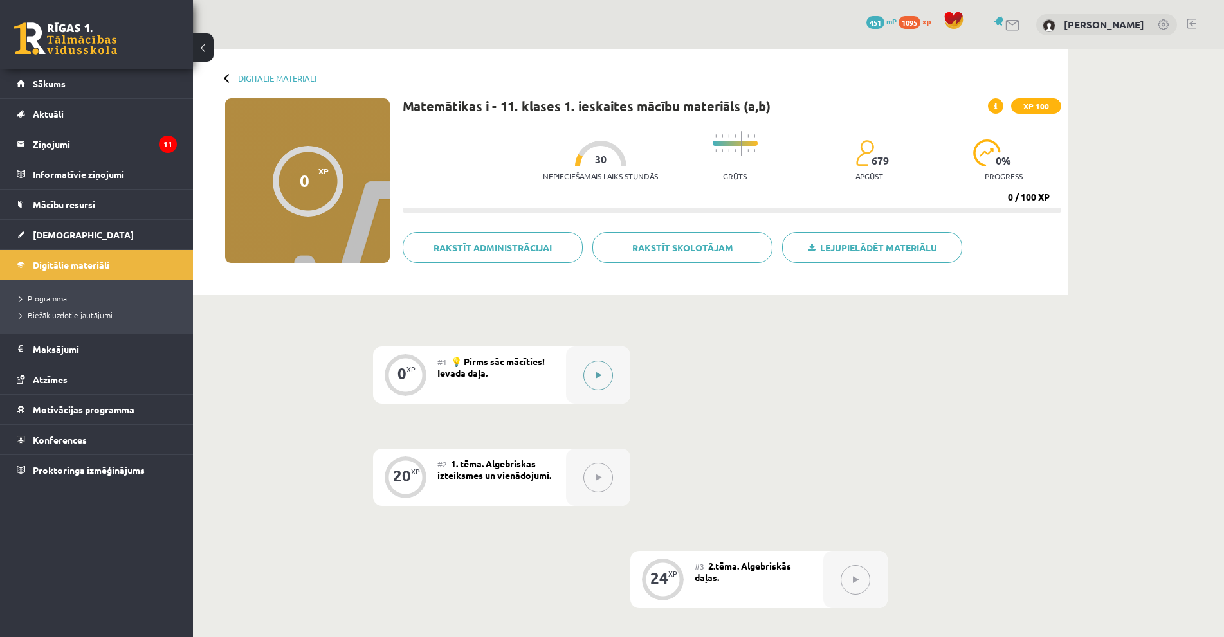
click at [594, 387] on button at bounding box center [598, 376] width 30 height 30
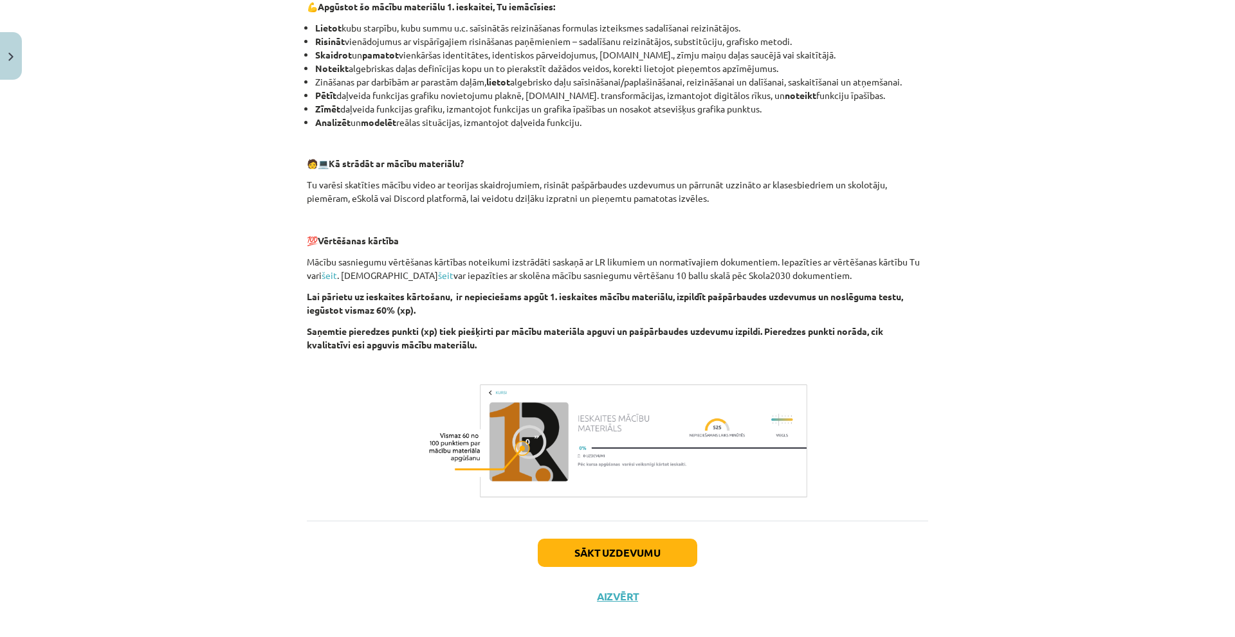
scroll to position [459, 0]
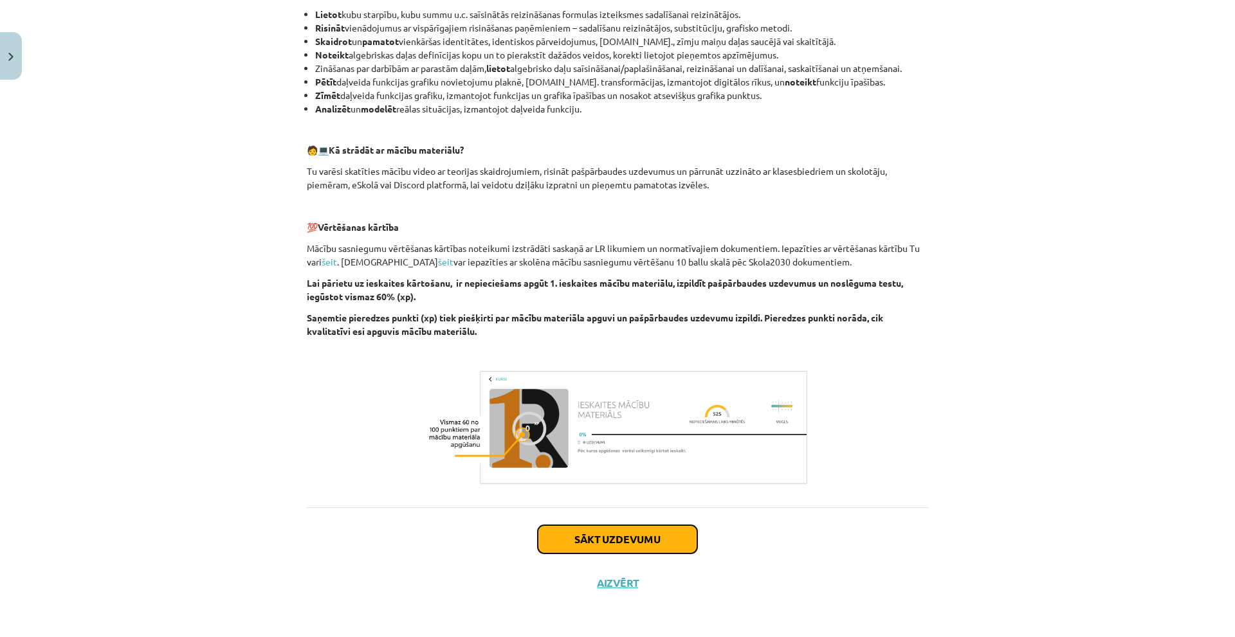
click at [603, 527] on button "Sākt uzdevumu" at bounding box center [618, 540] width 160 height 28
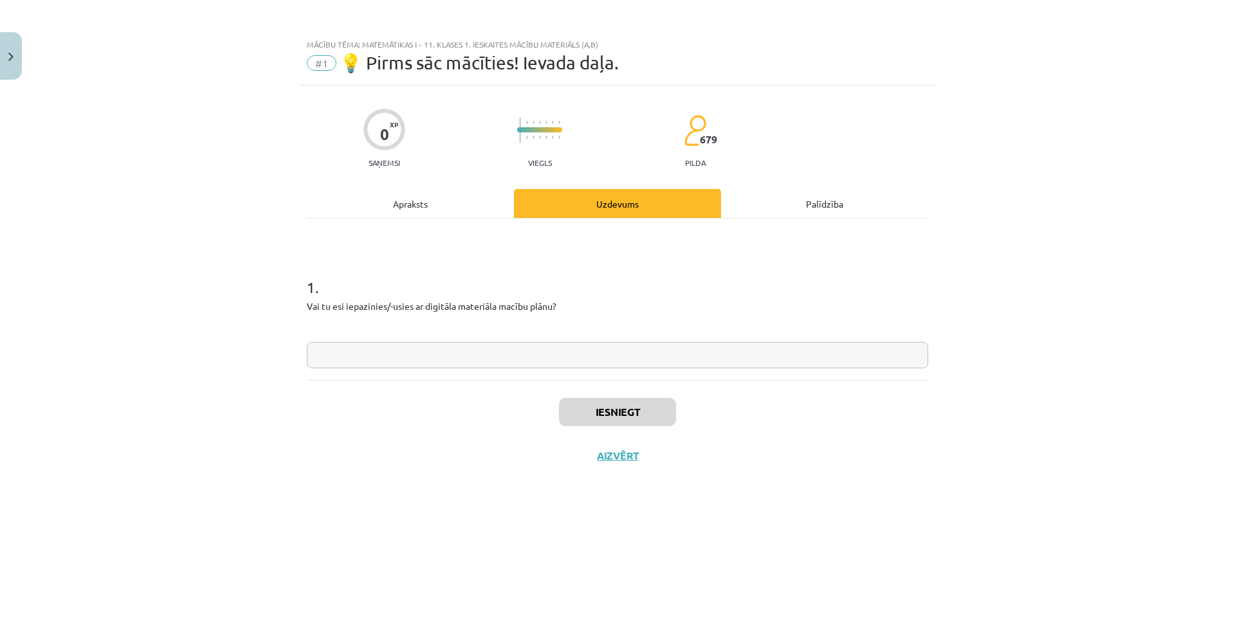
click at [506, 353] on input "text" at bounding box center [617, 355] width 621 height 26
type input "**"
click at [564, 396] on div "Iesniegt Aizvērt" at bounding box center [617, 425] width 621 height 90
click at [576, 409] on button "Iesniegt" at bounding box center [617, 412] width 117 height 28
click at [575, 463] on button "Nākamā nodarbība" at bounding box center [618, 465] width 126 height 30
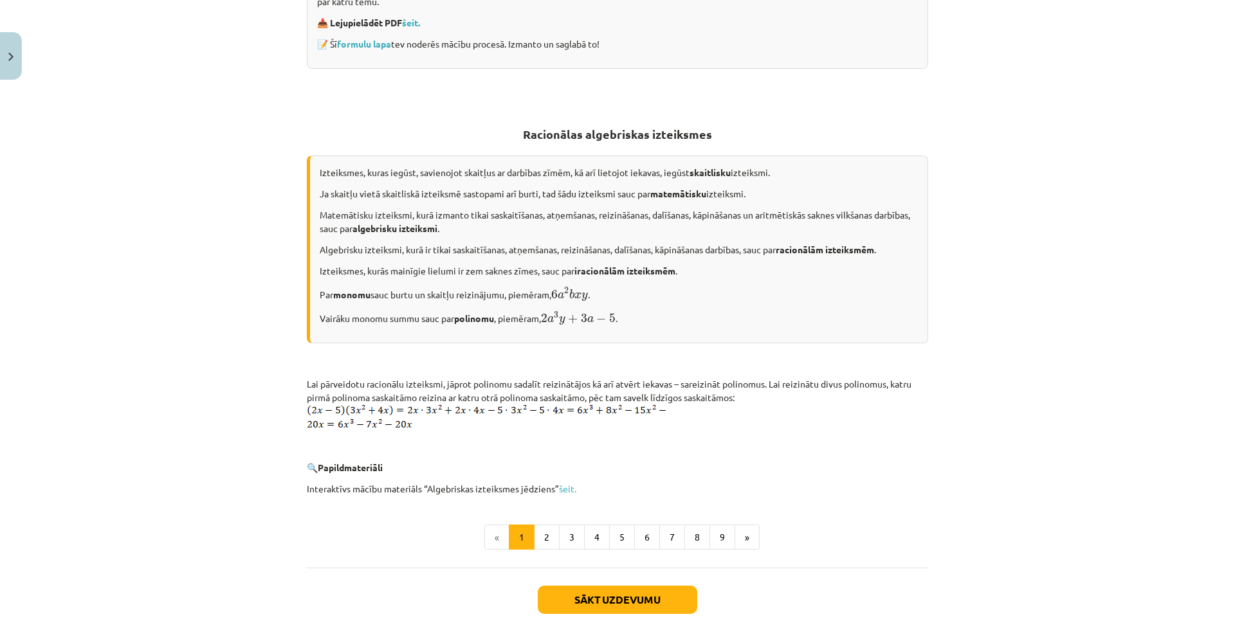
scroll to position [450, 0]
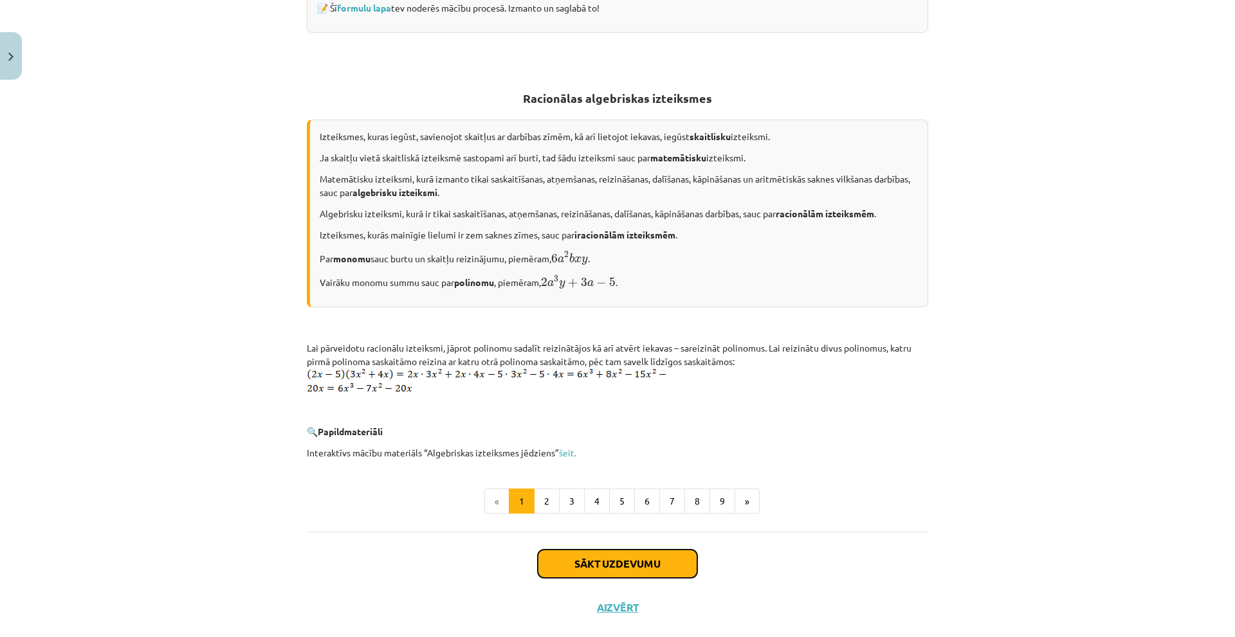
click at [569, 557] on button "Sākt uzdevumu" at bounding box center [618, 564] width 160 height 28
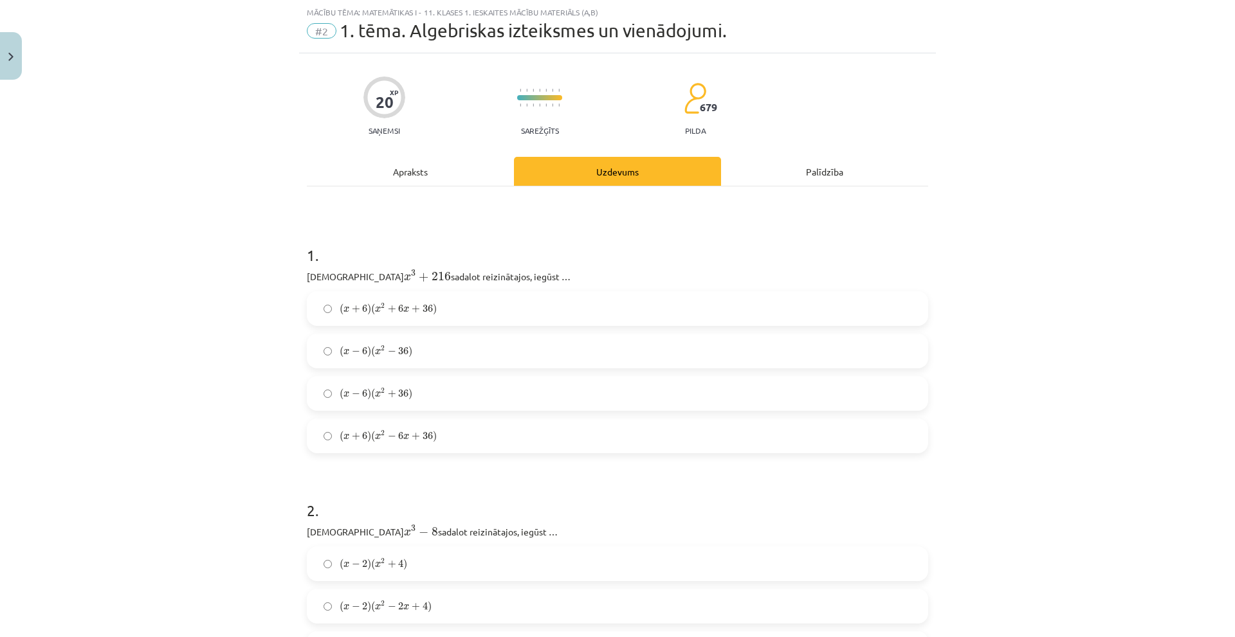
scroll to position [96, 0]
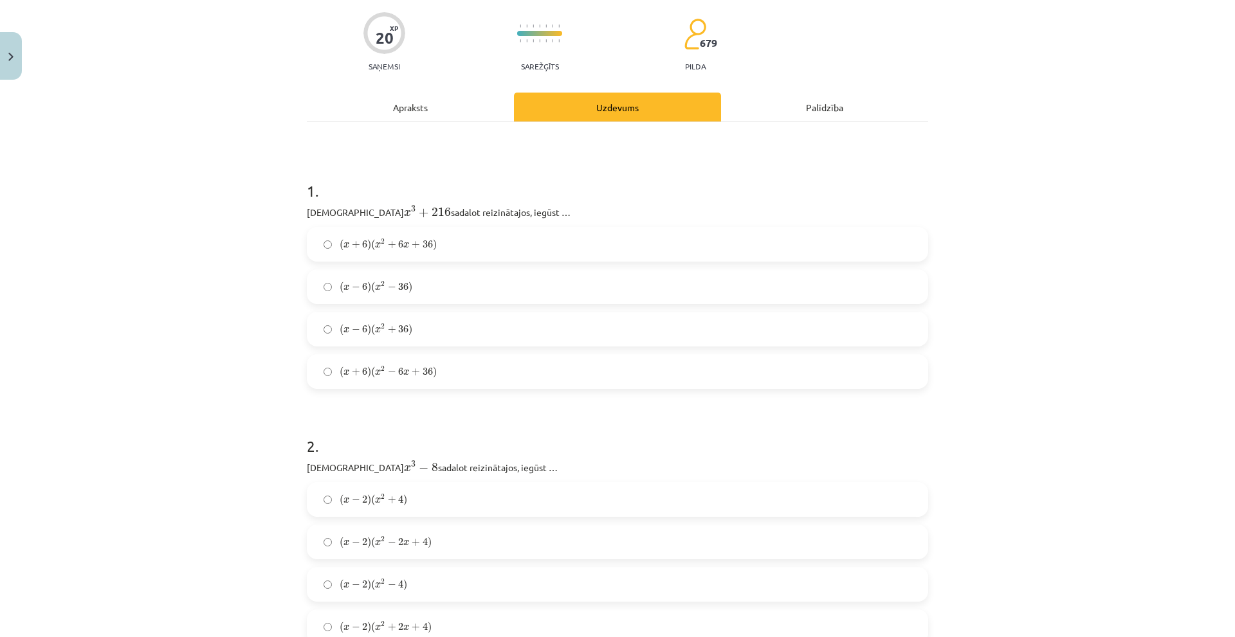
click at [417, 360] on label "( x + 6 ) ( x 2 − 6 x + 36 ) ( x + 6 ) ( x 2 − 6 x + 36 )" at bounding box center [617, 372] width 619 height 32
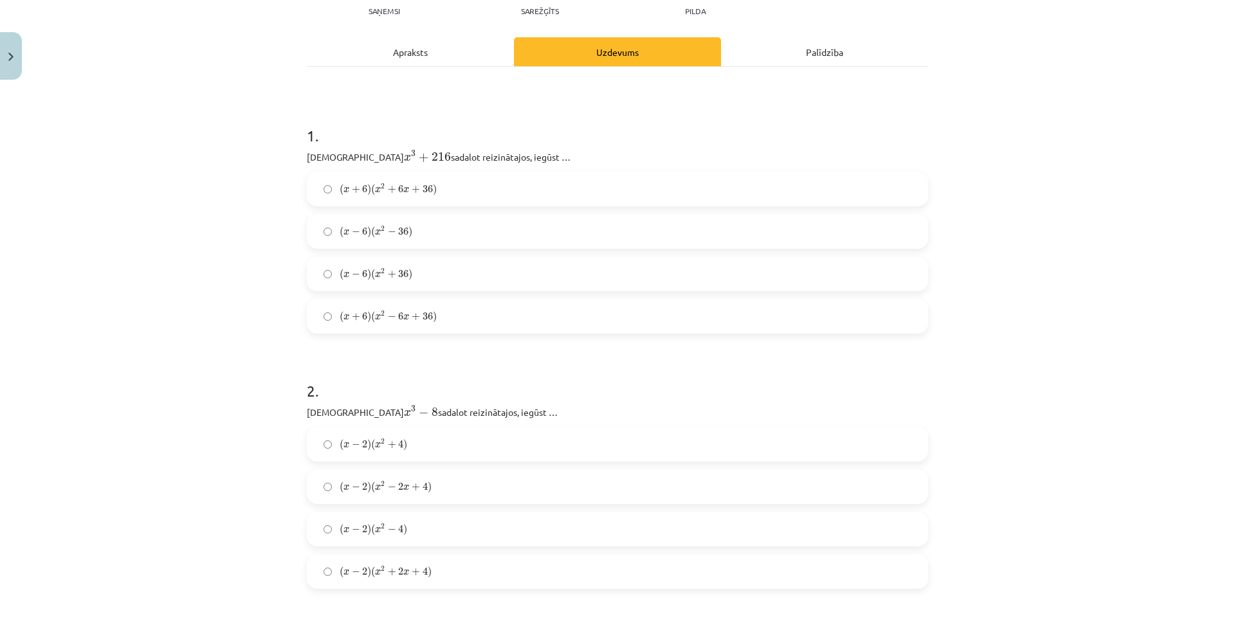
scroll to position [289, 0]
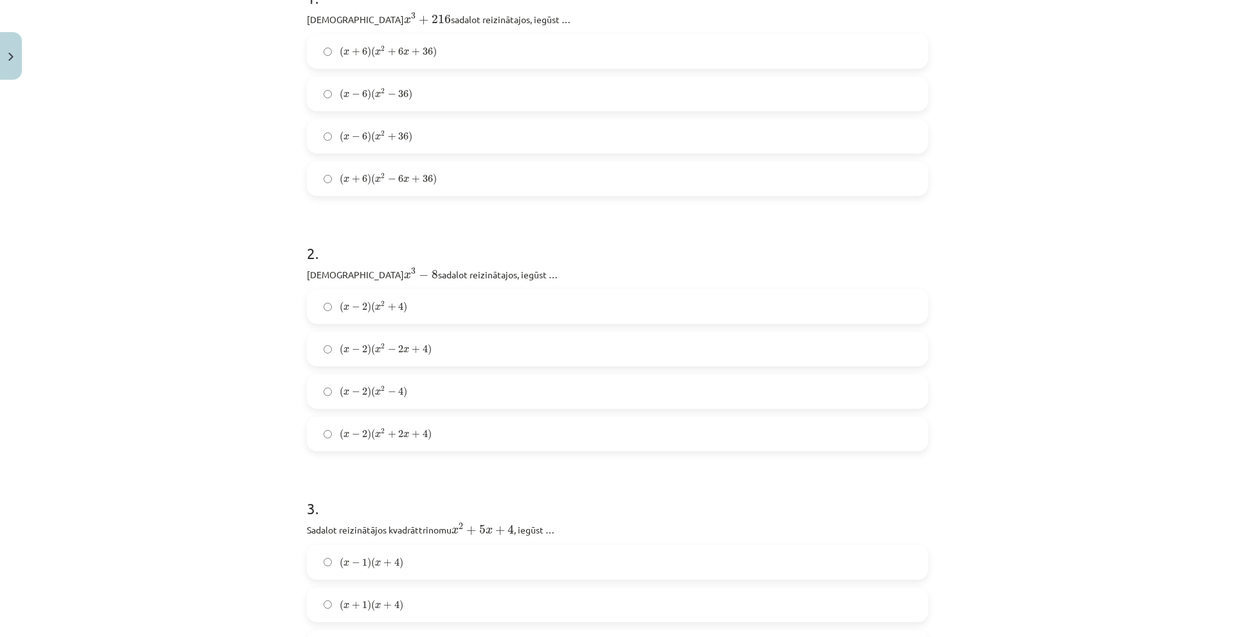
click at [405, 432] on span "x" at bounding box center [406, 435] width 6 height 6
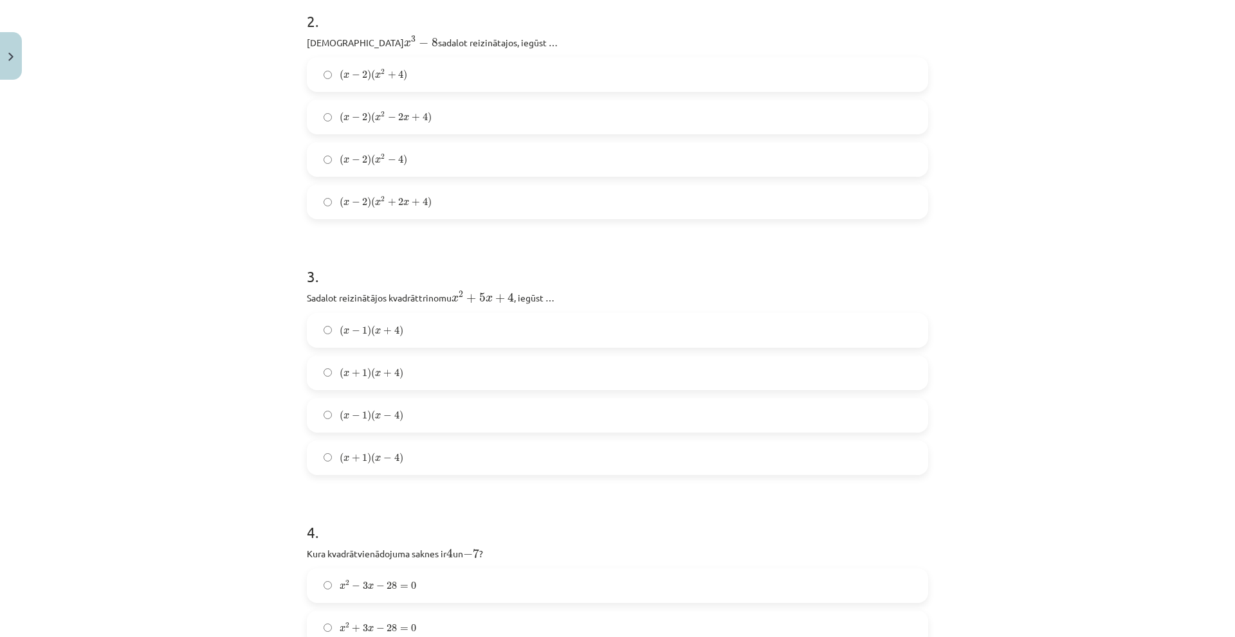
scroll to position [611, 0]
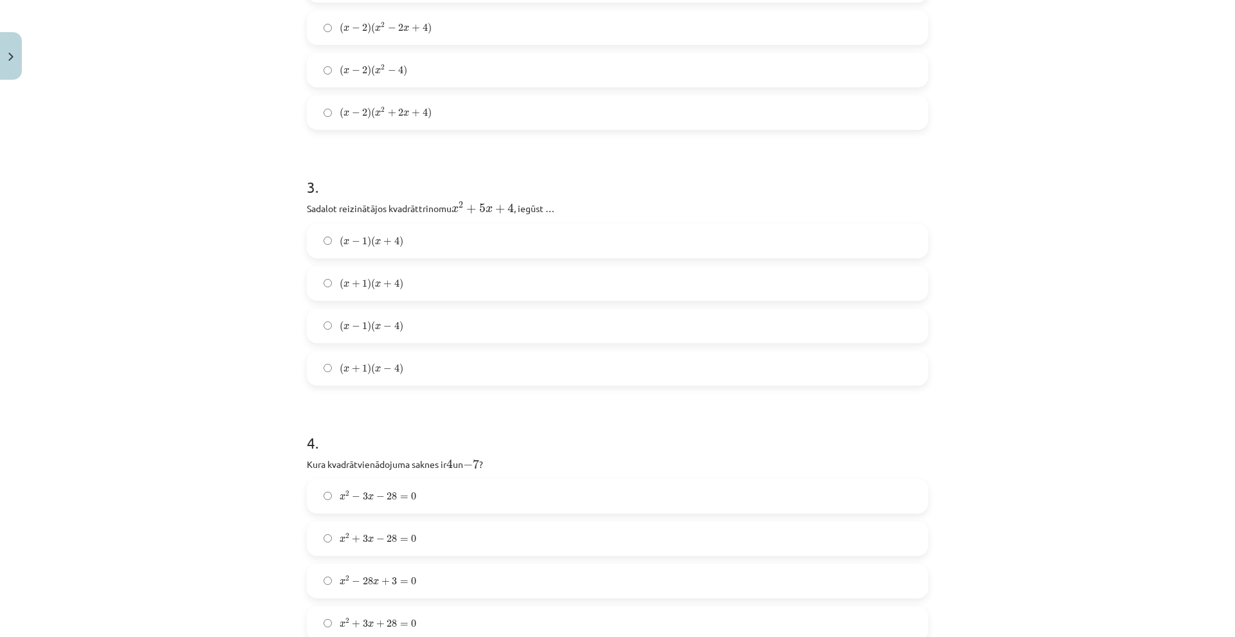
click at [423, 275] on label "( x + 1 ) ( x + 4 ) ( x + 1 ) ( x + 4 )" at bounding box center [617, 284] width 619 height 32
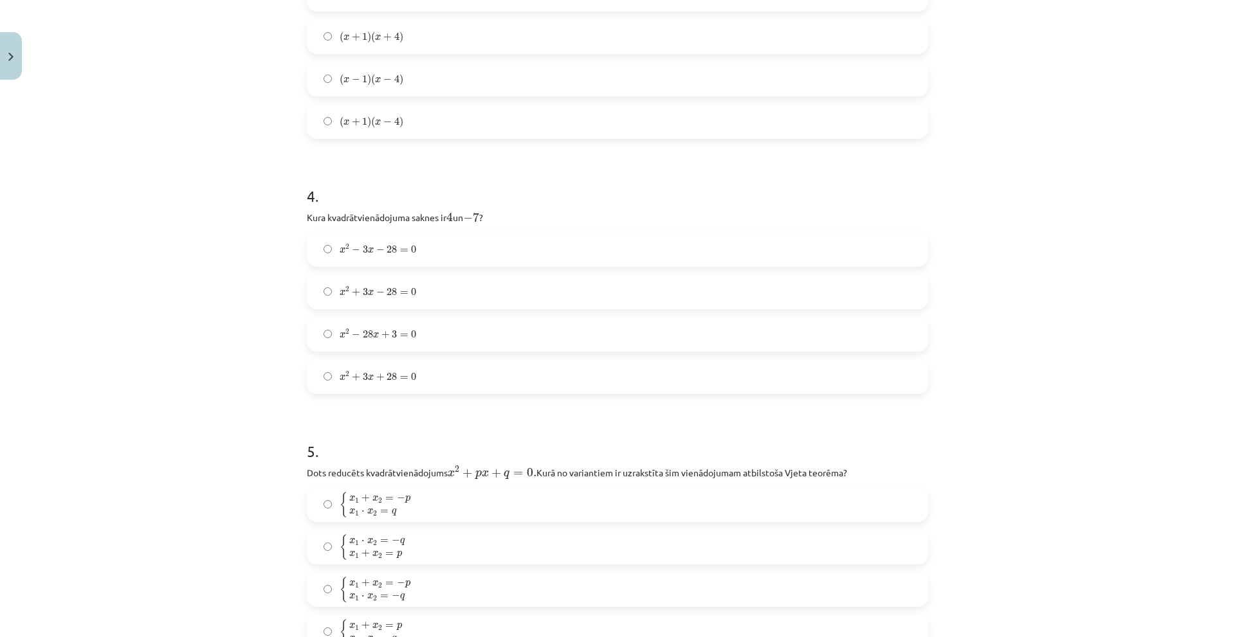
scroll to position [868, 0]
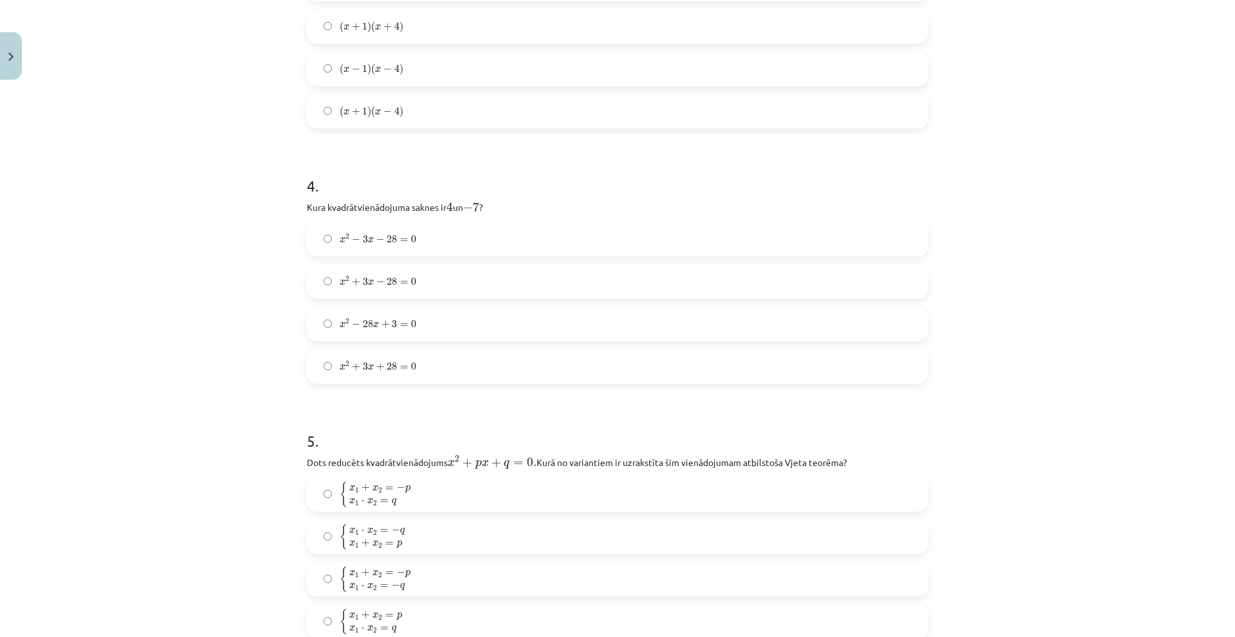
click at [509, 268] on label "x 2 + 3 x − 28 = 0 𝑥 2 + 3 𝑥 − 28 = 0" at bounding box center [617, 282] width 619 height 32
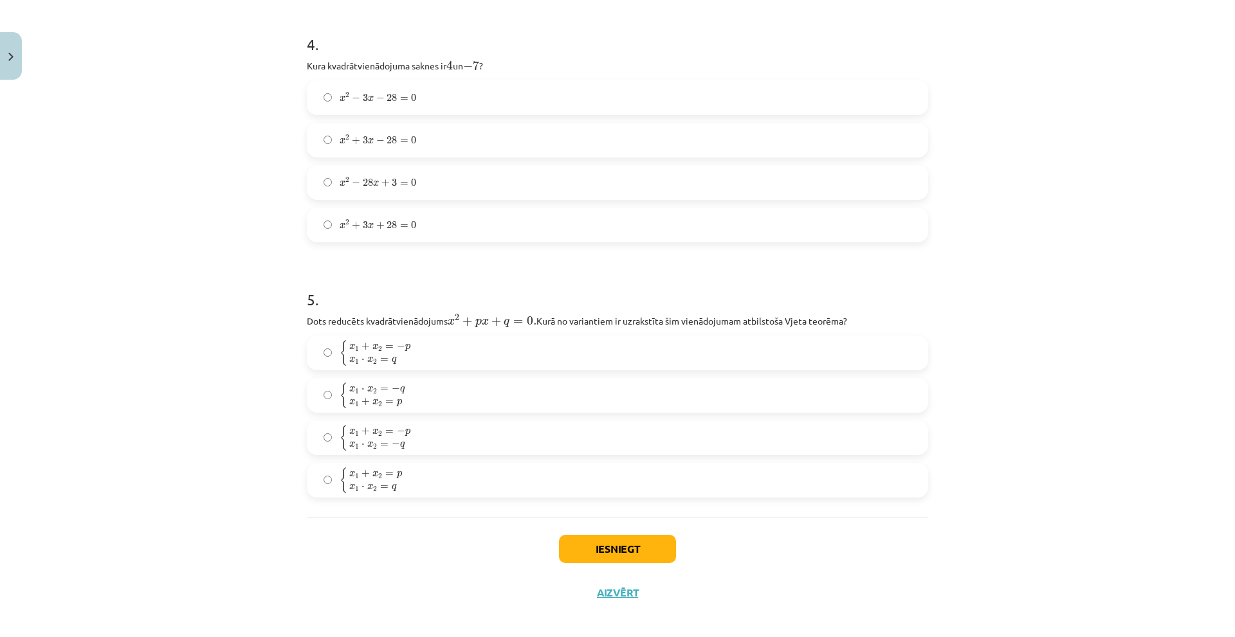
scroll to position [1020, 0]
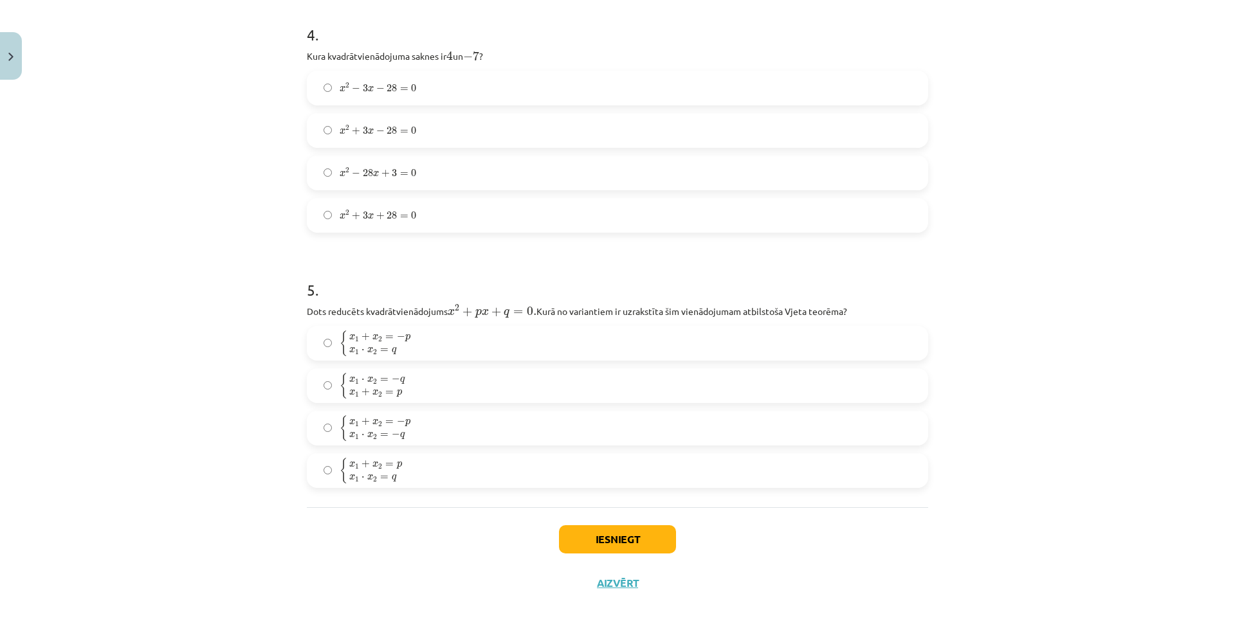
click at [446, 384] on label "{ x 1 ⋅ x 2 = − q x 1 + x 2 = p { x 1 ⋅ x 2 = − q x 1 + x 2 = p" at bounding box center [617, 386] width 619 height 32
click at [439, 345] on label "{ x 1 + x 2 = − p x 1 ⋅ x 2 = q { x 1 + x 2 = − p x 1 ⋅ x 2 = q" at bounding box center [617, 343] width 619 height 32
click at [608, 544] on button "Iesniegt" at bounding box center [617, 540] width 117 height 28
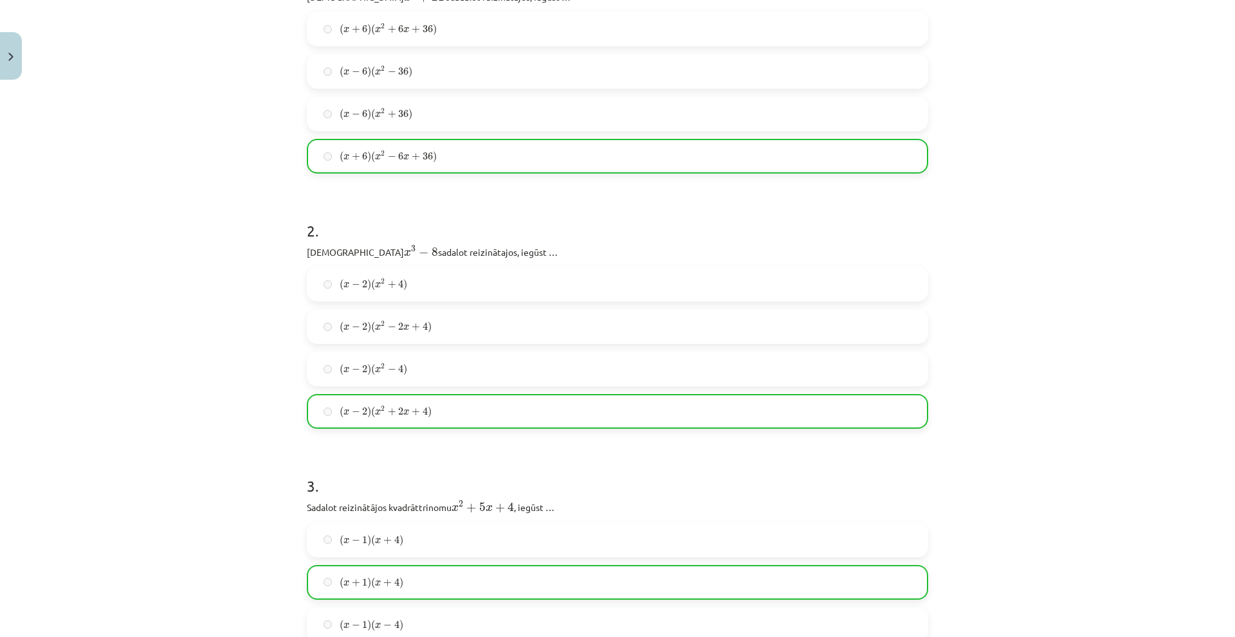
scroll to position [0, 0]
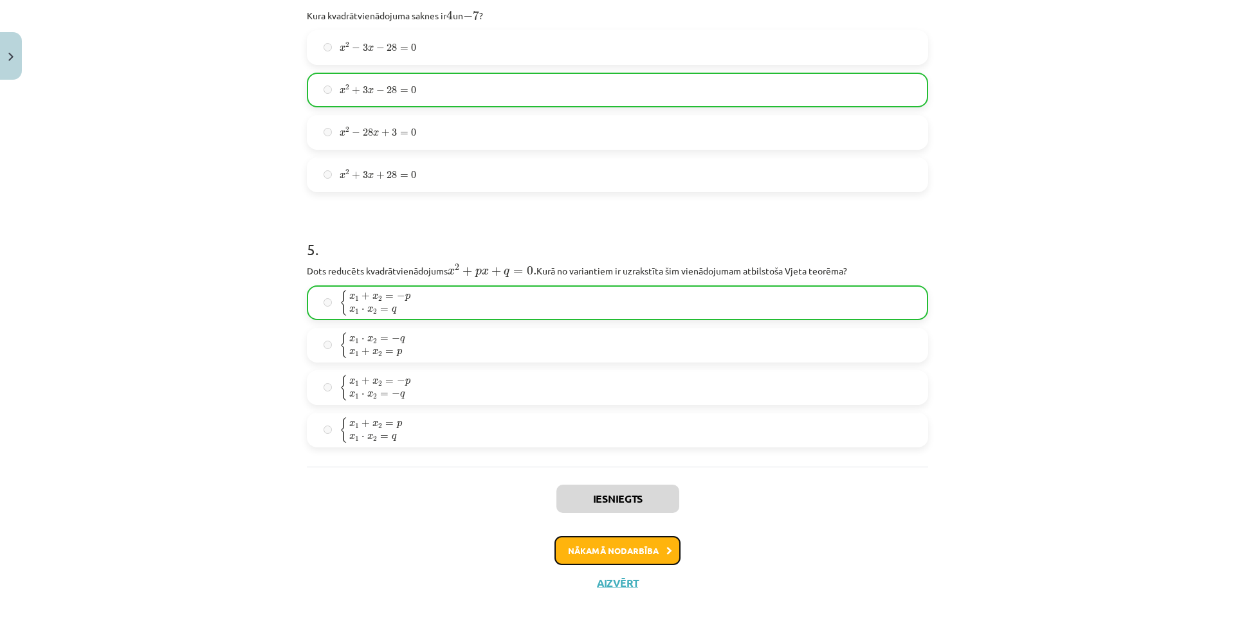
click at [605, 556] on button "Nākamā nodarbība" at bounding box center [618, 551] width 126 height 30
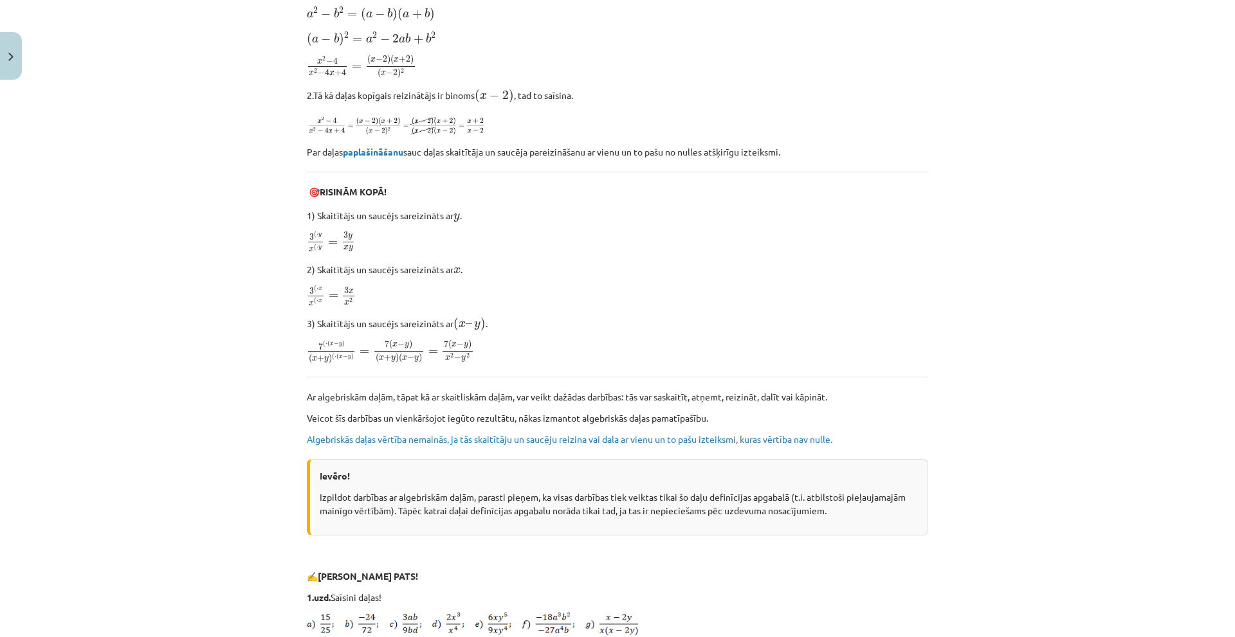
scroll to position [2477, 0]
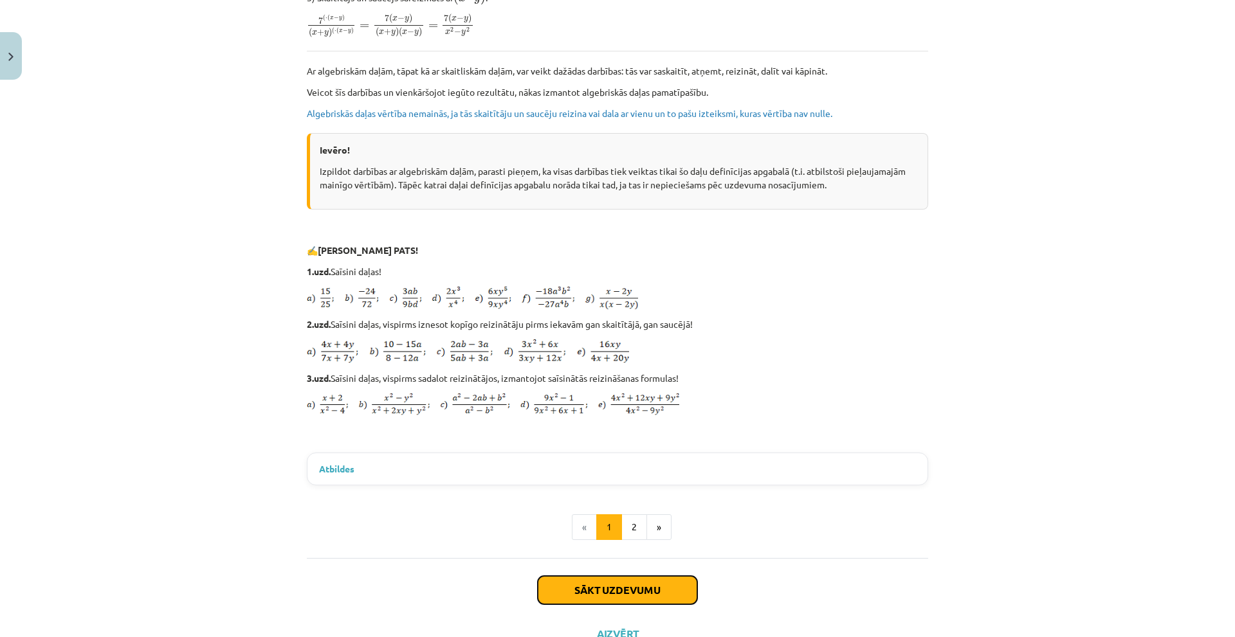
click at [604, 576] on button "Sākt uzdevumu" at bounding box center [618, 590] width 160 height 28
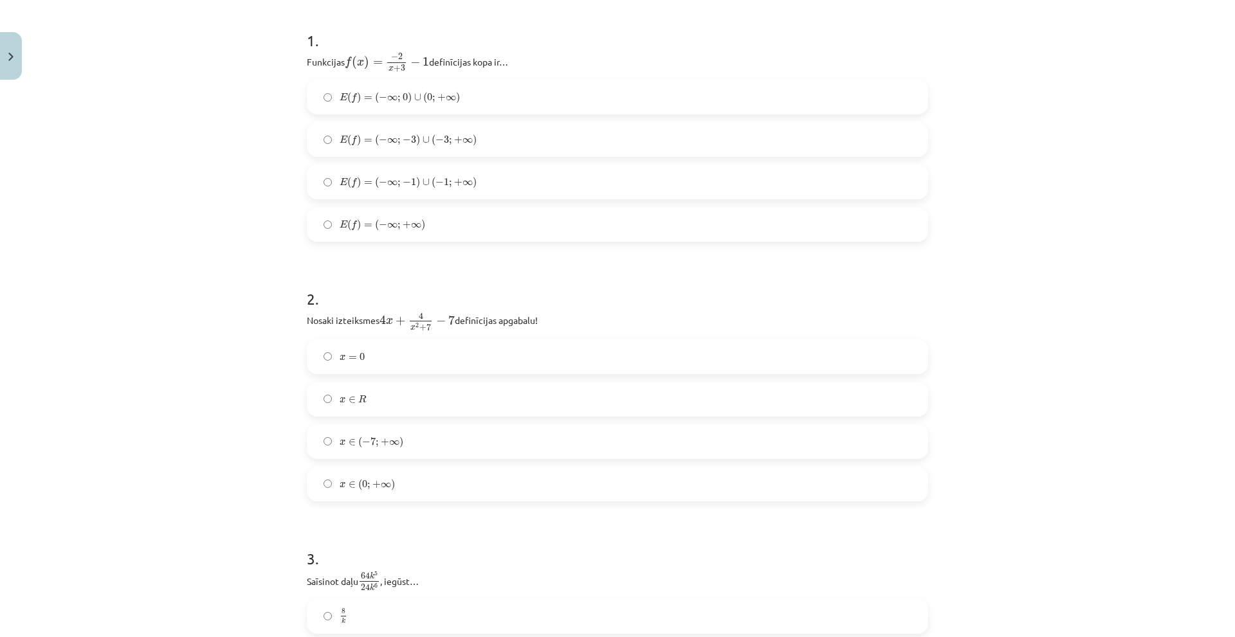
scroll to position [161, 0]
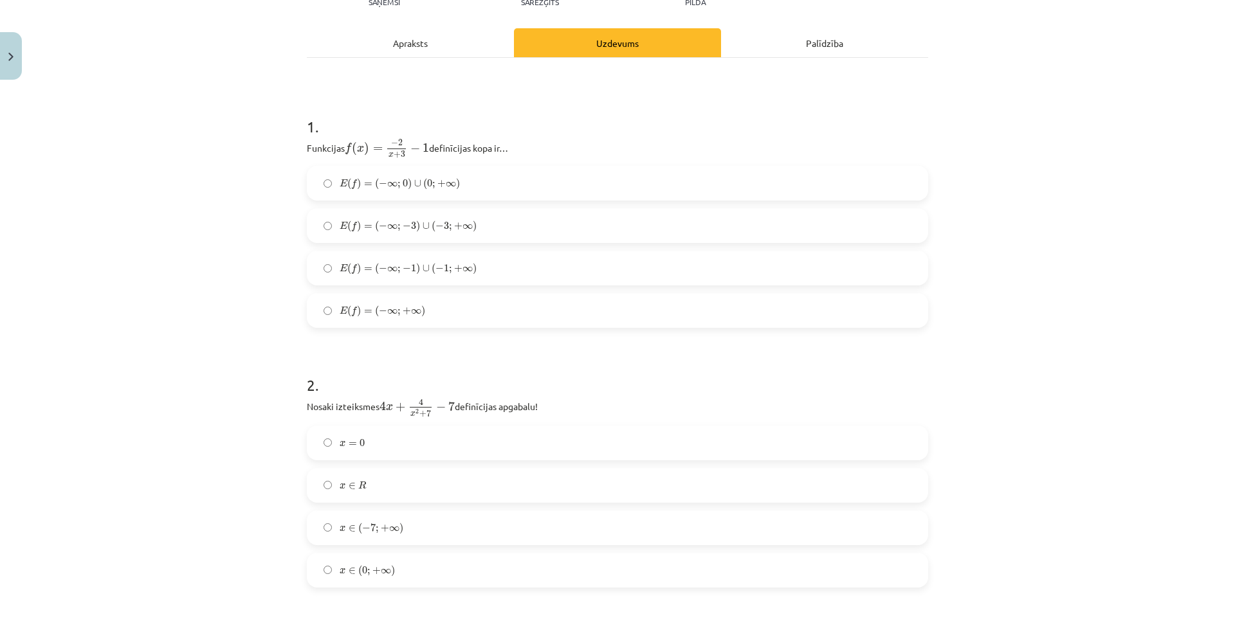
click at [456, 274] on span "E ( f ) = ( − ∞ ; − 1 ) ∪ ( − 1 ; + ∞ )" at bounding box center [408, 269] width 137 height 12
click at [394, 214] on label "E ( f ) = ( − ∞ ; − 3 ) ∪ ( − 3 ; + ∞ ) E ( f ) = ( − ∞ ; − 3 ) ∪ ( − 3 ; + ∞ )" at bounding box center [617, 226] width 619 height 32
click at [476, 482] on label "x ∈ R x ∈ R" at bounding box center [617, 486] width 619 height 32
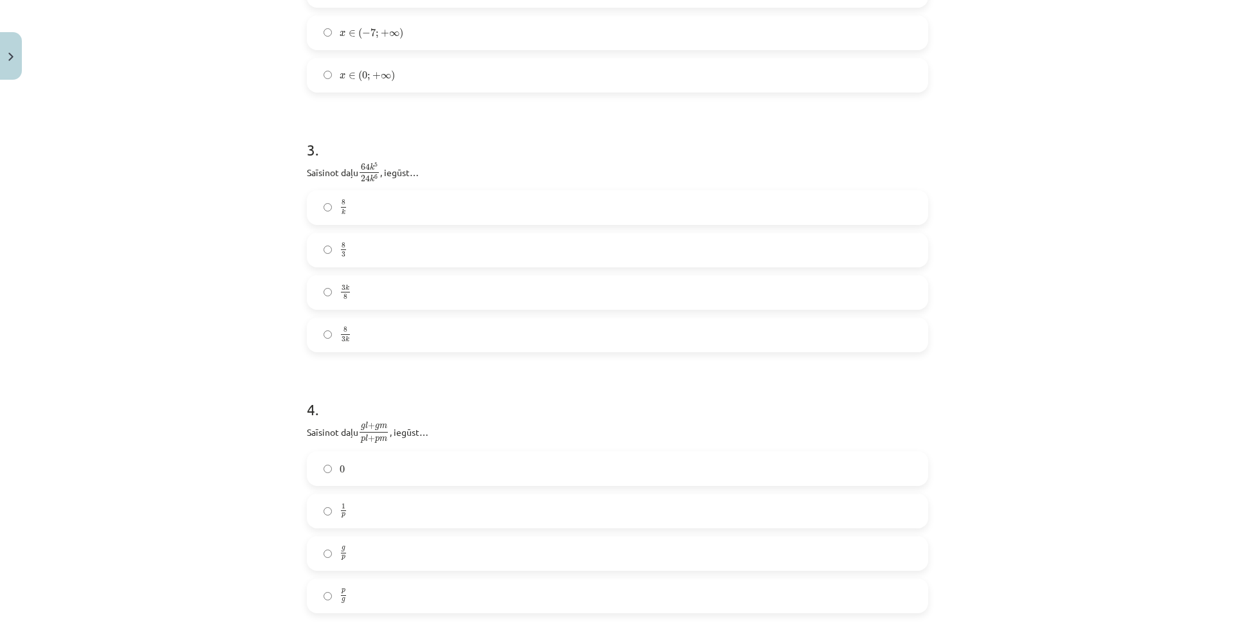
scroll to position [675, 0]
click at [353, 312] on label "8 3 k 8 3 k" at bounding box center [617, 316] width 619 height 32
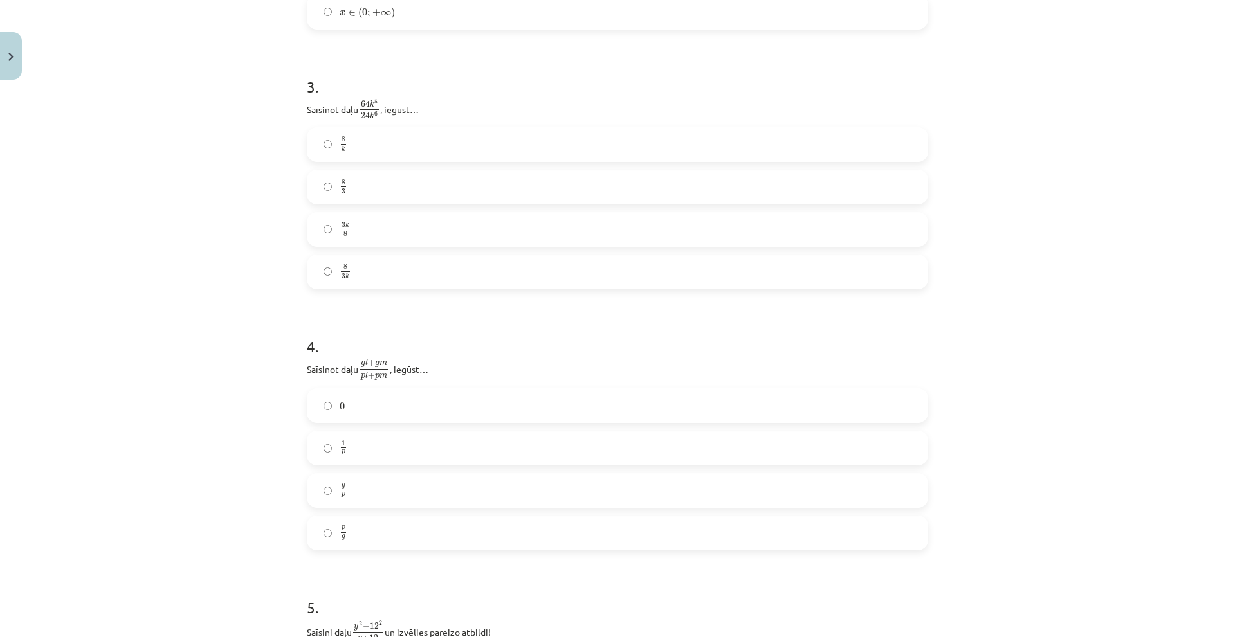
scroll to position [868, 0]
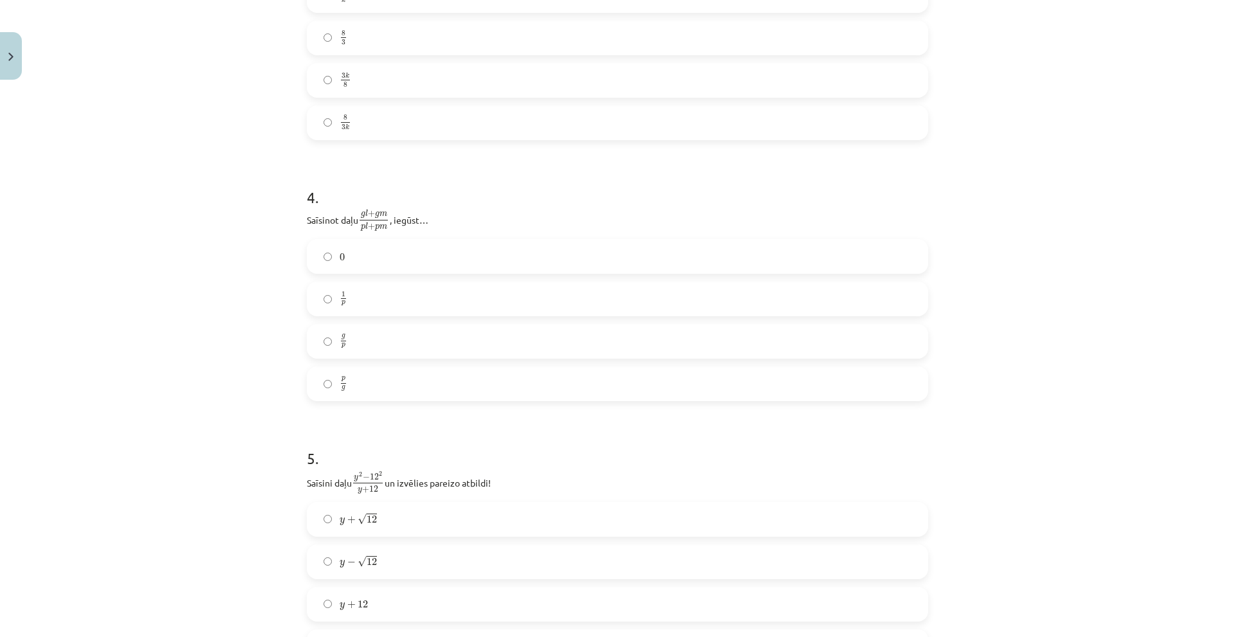
click at [387, 351] on label "g p g p" at bounding box center [617, 342] width 619 height 32
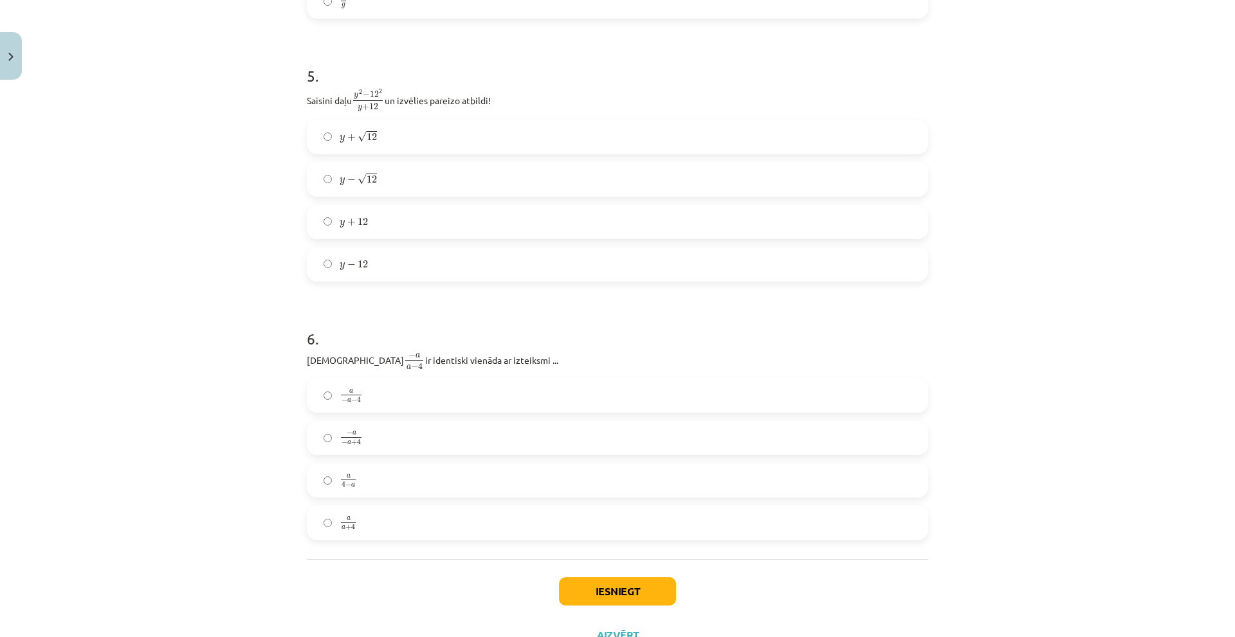
scroll to position [1254, 0]
click at [388, 174] on label "y − √ 12 y − 12" at bounding box center [617, 176] width 619 height 32
click at [357, 478] on label "a 4 − a a 4 − a" at bounding box center [617, 477] width 619 height 32
click at [652, 594] on button "Iesniegt" at bounding box center [617, 588] width 117 height 28
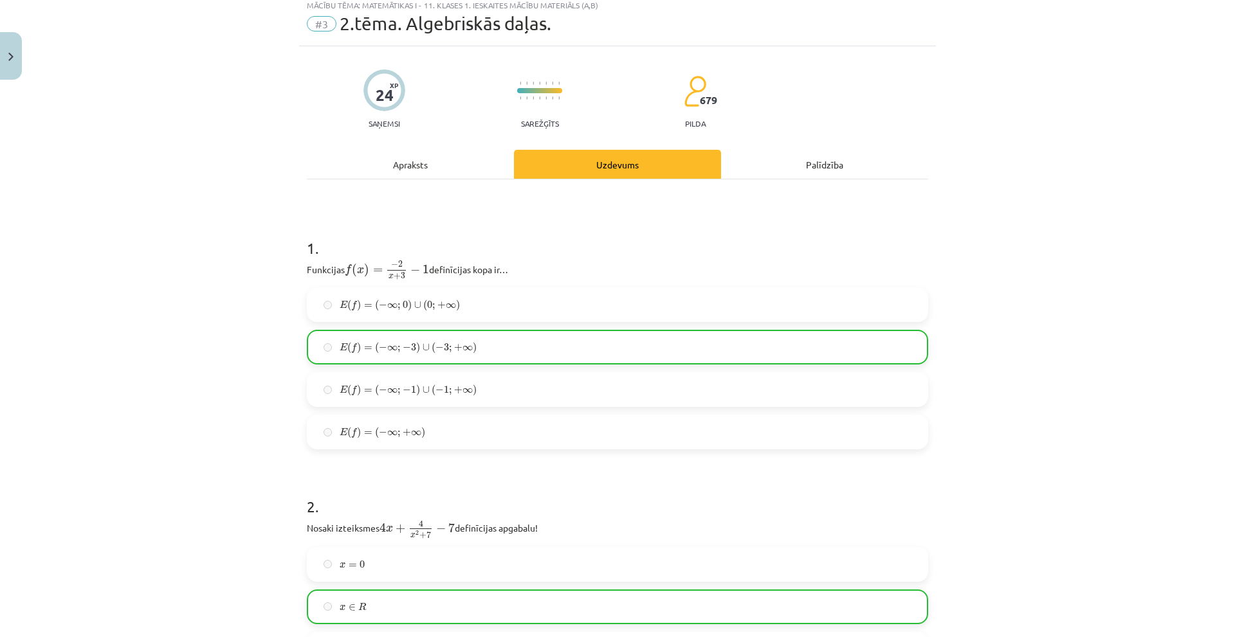
scroll to position [0, 0]
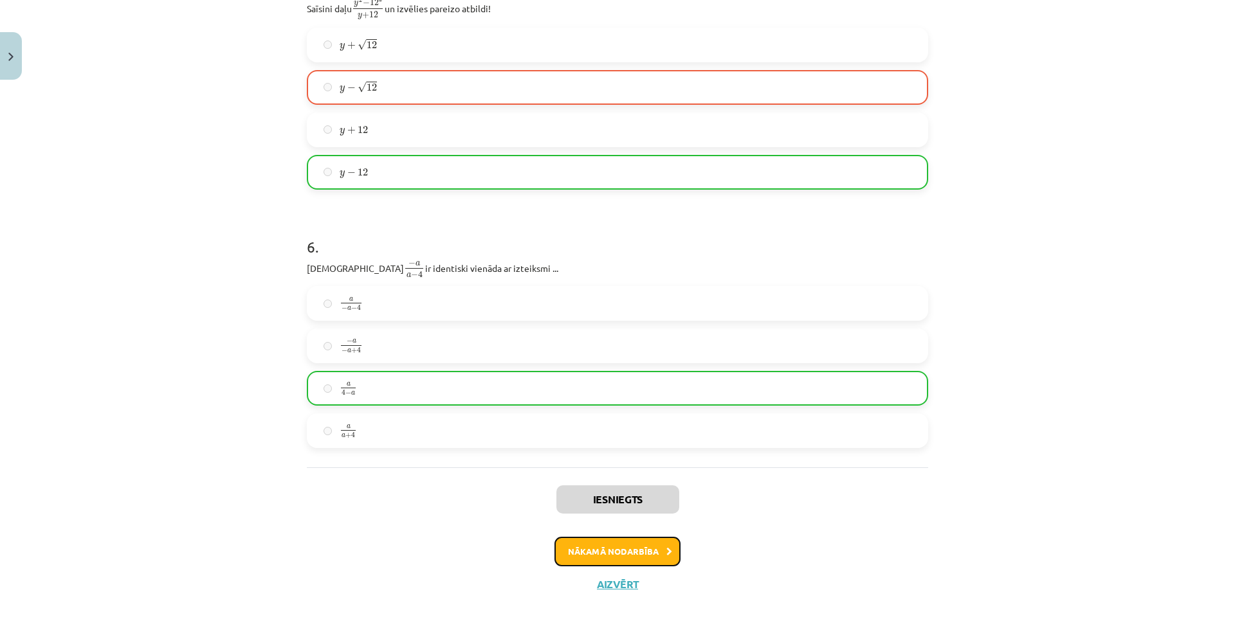
click at [612, 554] on button "Nākamā nodarbība" at bounding box center [618, 552] width 126 height 30
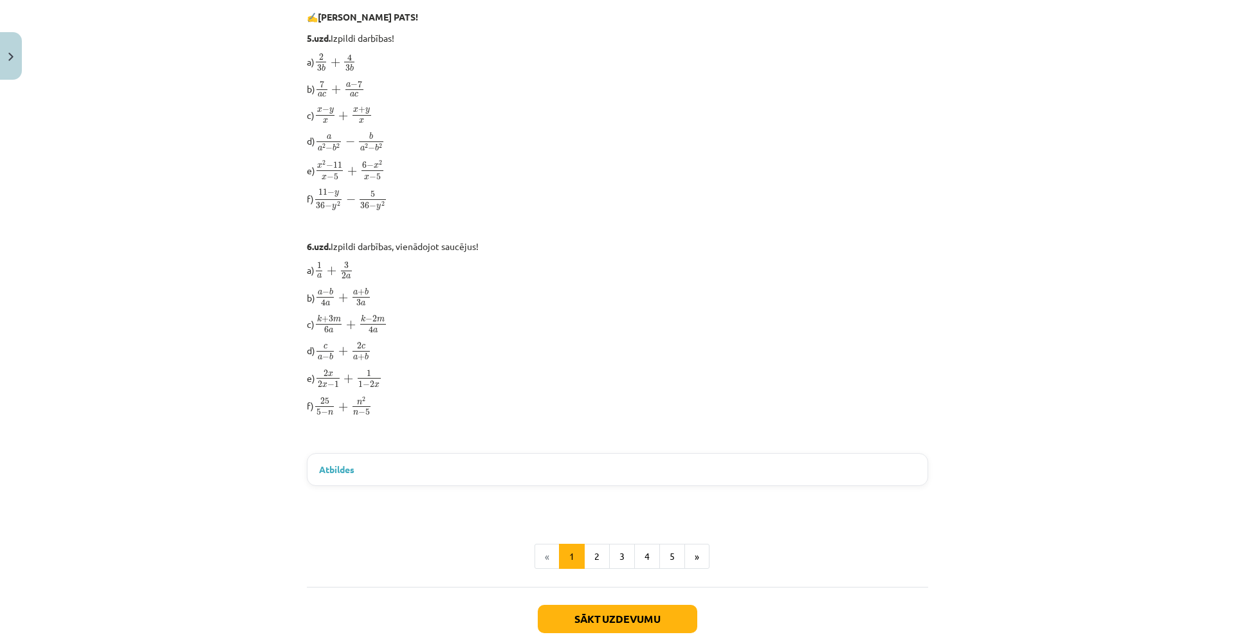
scroll to position [1449, 0]
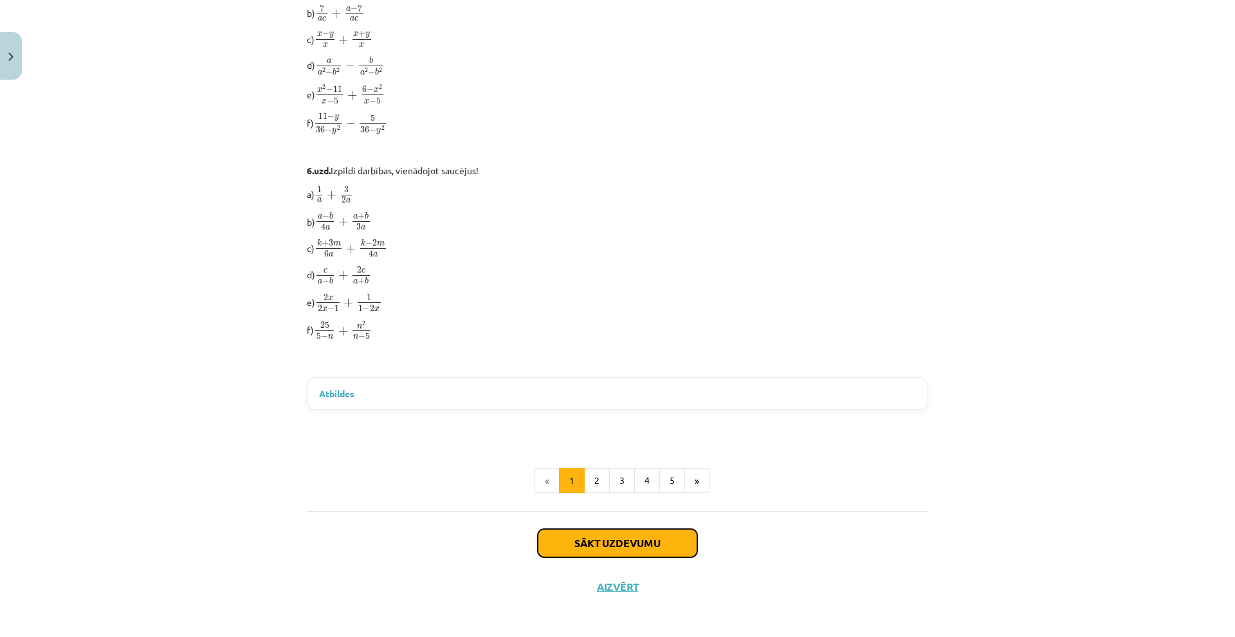
click at [623, 529] on button "Sākt uzdevumu" at bounding box center [618, 543] width 160 height 28
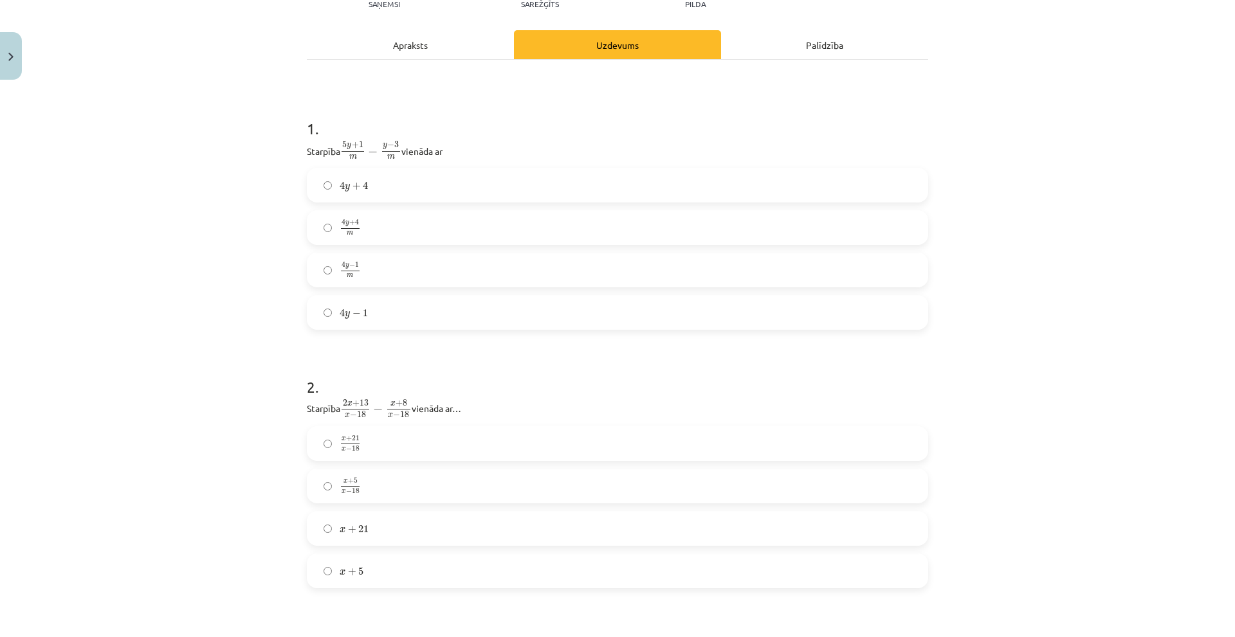
scroll to position [161, 0]
click at [410, 222] on label "4 y + 4 m 4 y + 4 m" at bounding box center [617, 226] width 619 height 32
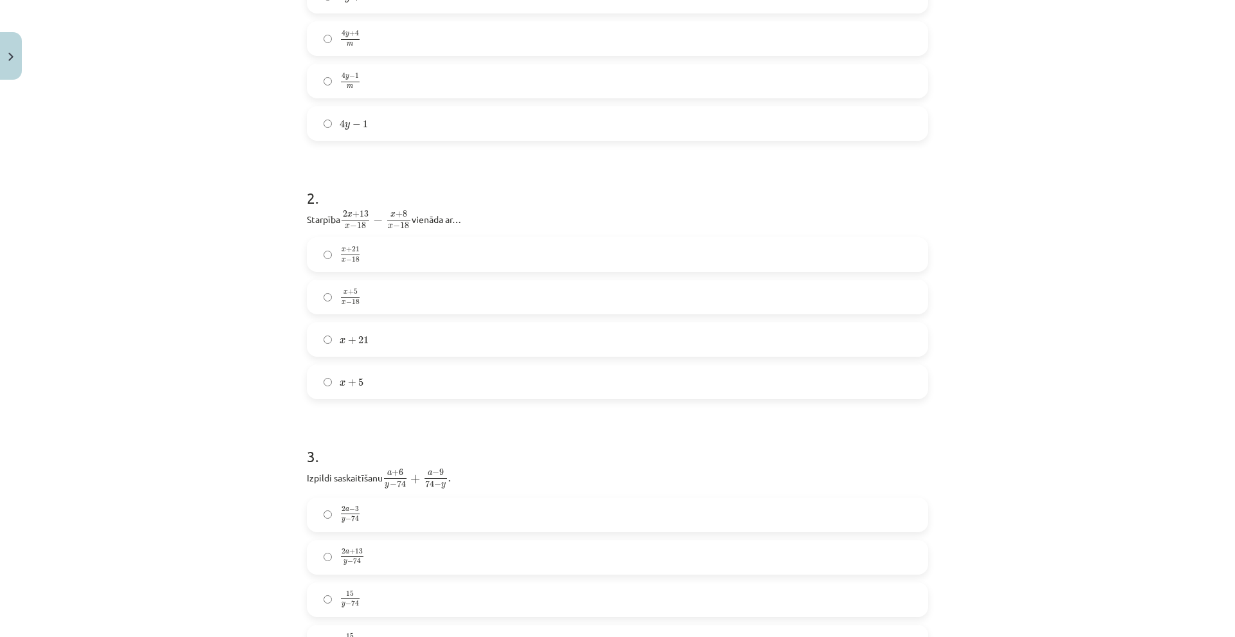
scroll to position [354, 0]
click at [329, 290] on label "x + 5 x − 18 x + 5 x − 18" at bounding box center [617, 291] width 619 height 32
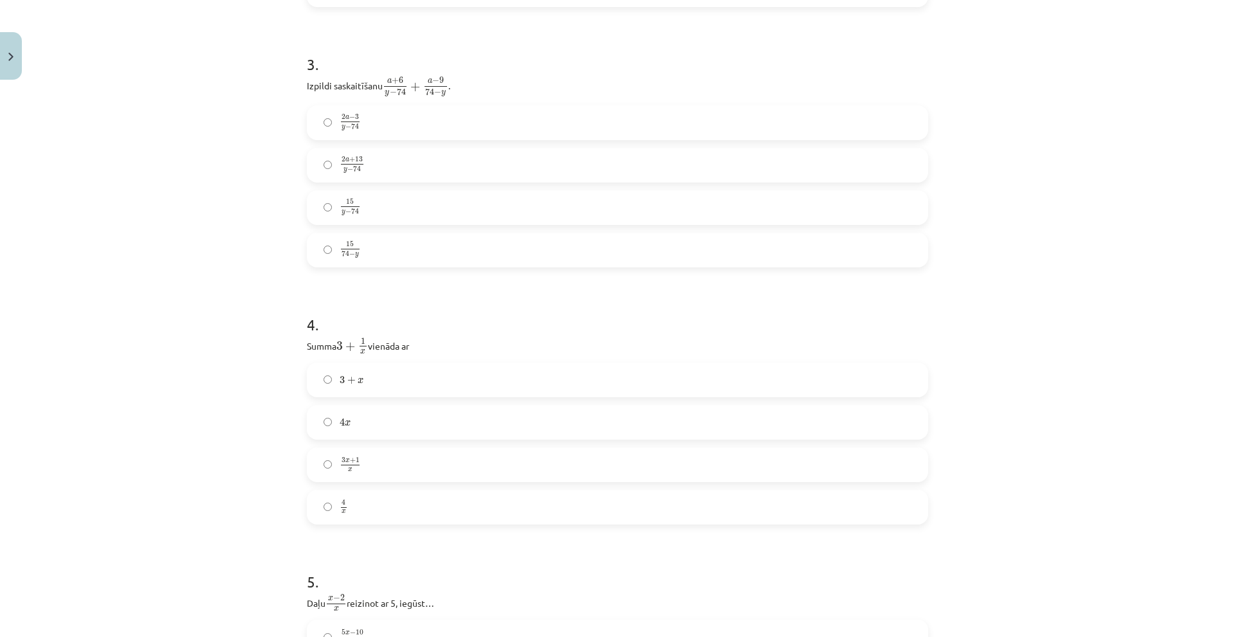
scroll to position [740, 0]
click at [360, 240] on label "15 74 − y 15 74 − y" at bounding box center [617, 251] width 619 height 32
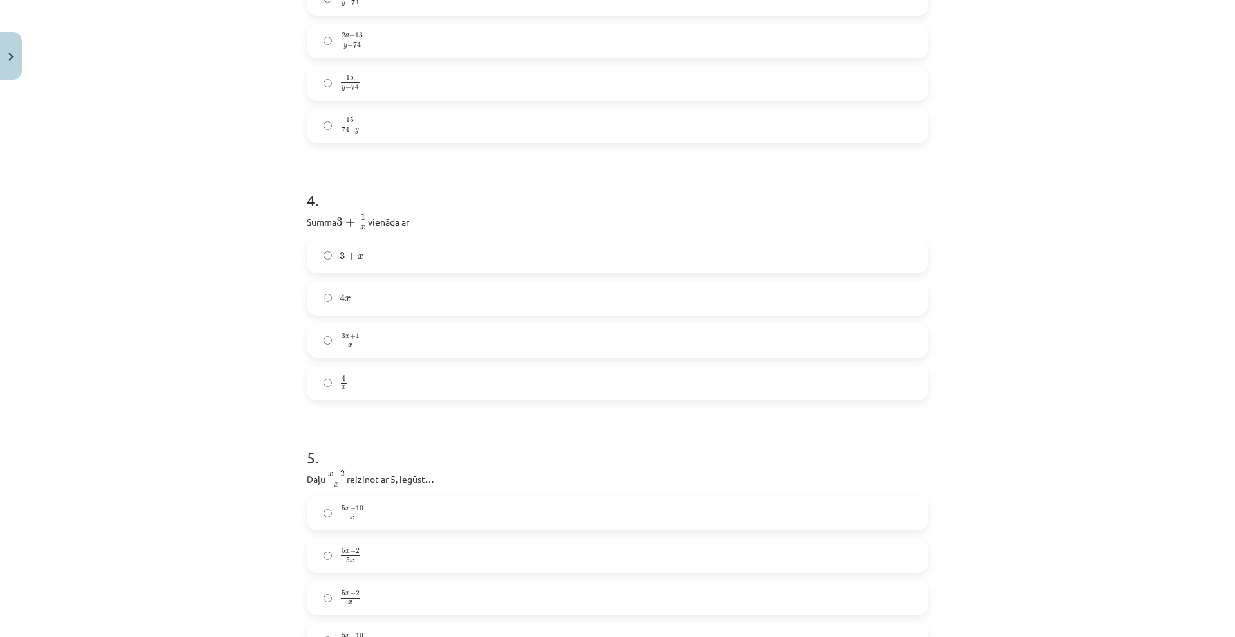
scroll to position [868, 0]
click at [358, 348] on label "3 x + 1 x 3 x + 1 x" at bounding box center [617, 337] width 619 height 32
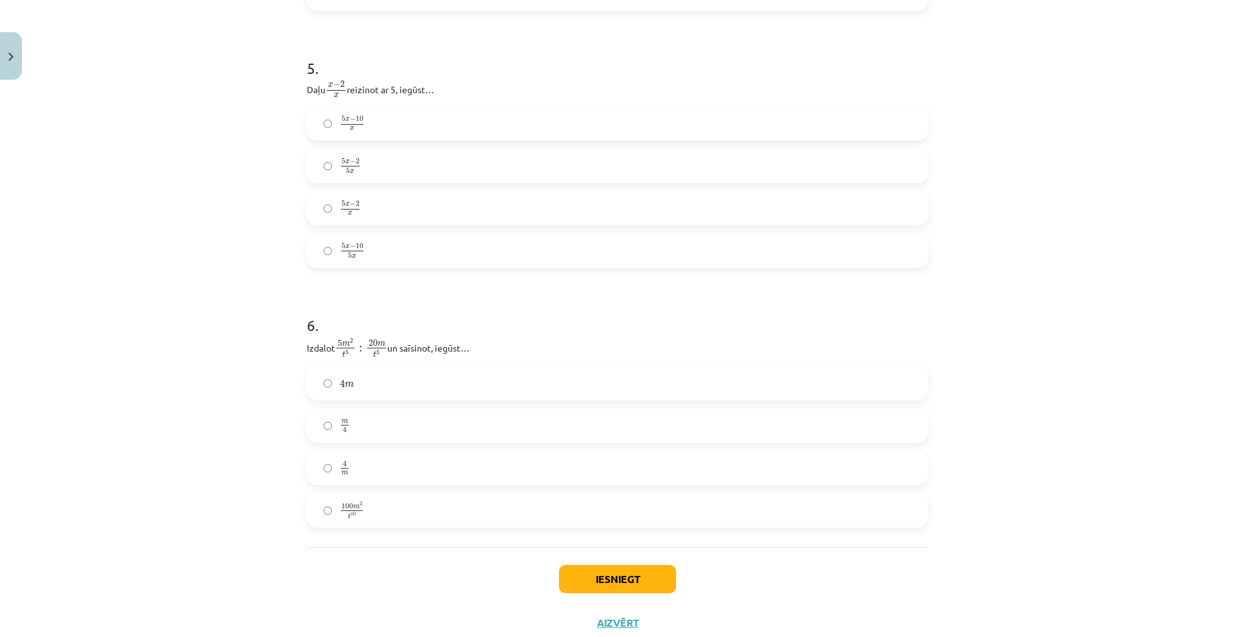
scroll to position [1190, 0]
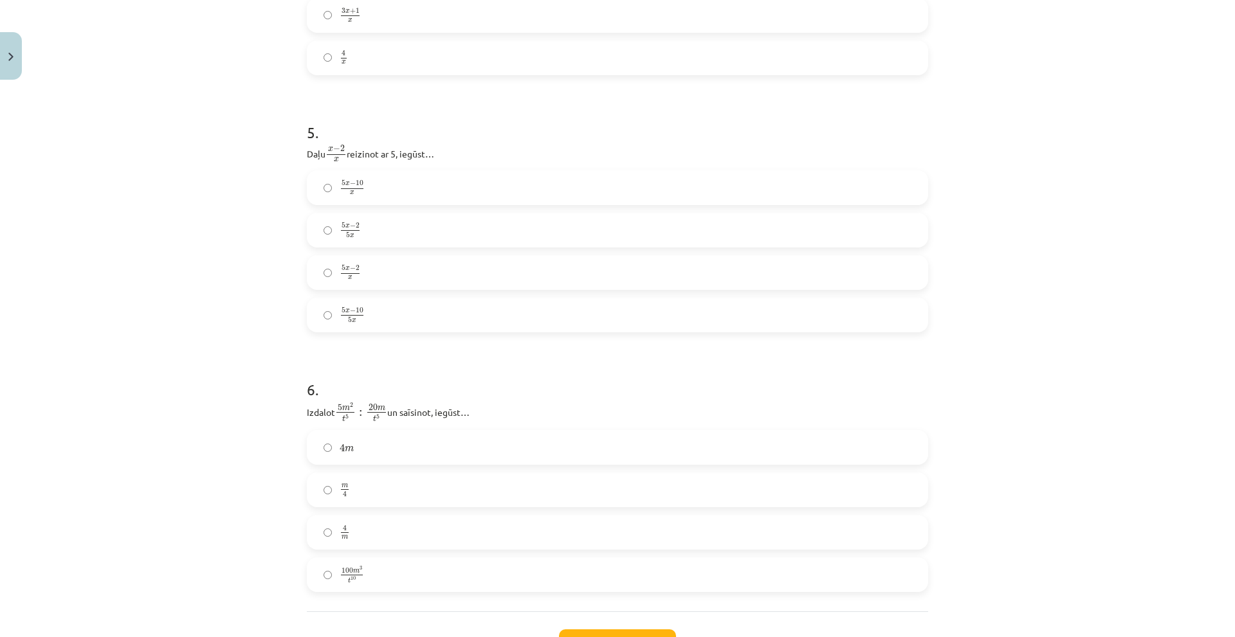
click at [385, 196] on label "5 x − 10 x 5 x − 10 x" at bounding box center [617, 188] width 619 height 32
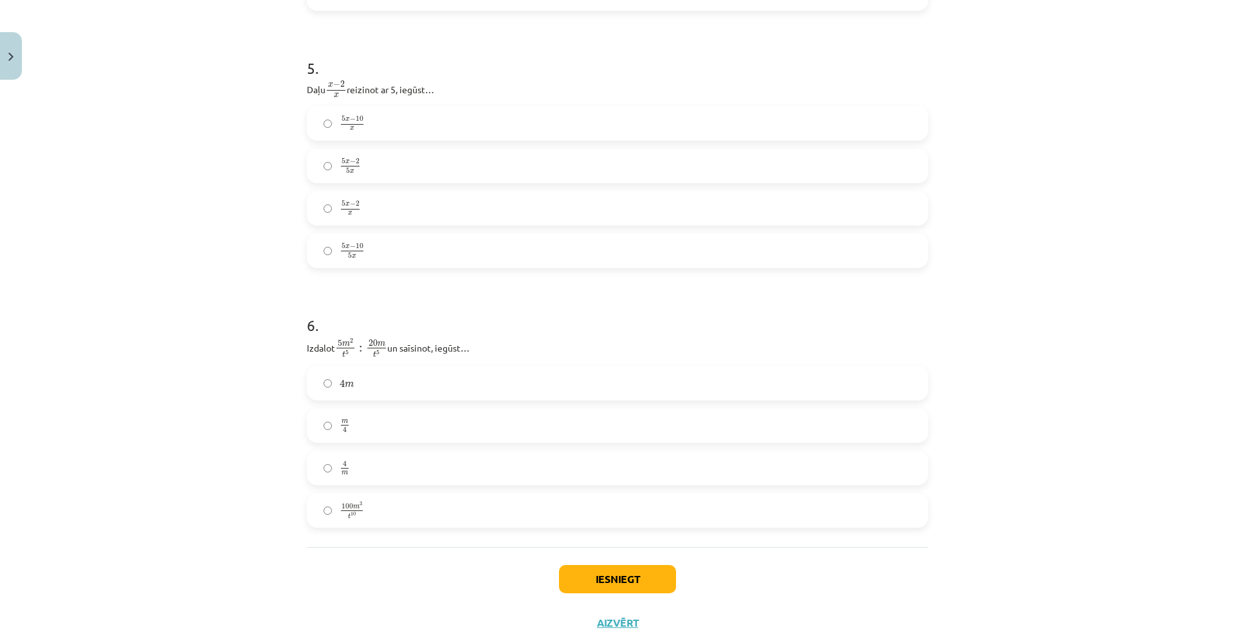
click at [417, 436] on label "m 4 m 4" at bounding box center [617, 426] width 619 height 32
click at [632, 583] on button "Iesniegt" at bounding box center [617, 579] width 117 height 28
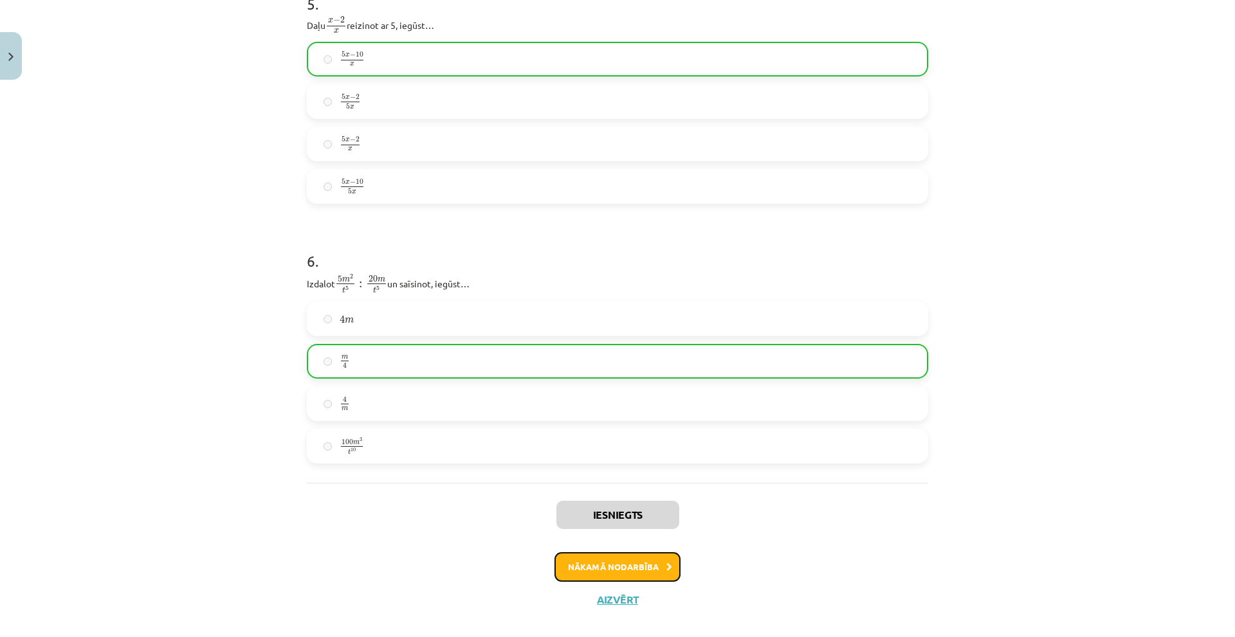
click at [666, 568] on icon at bounding box center [669, 568] width 6 height 8
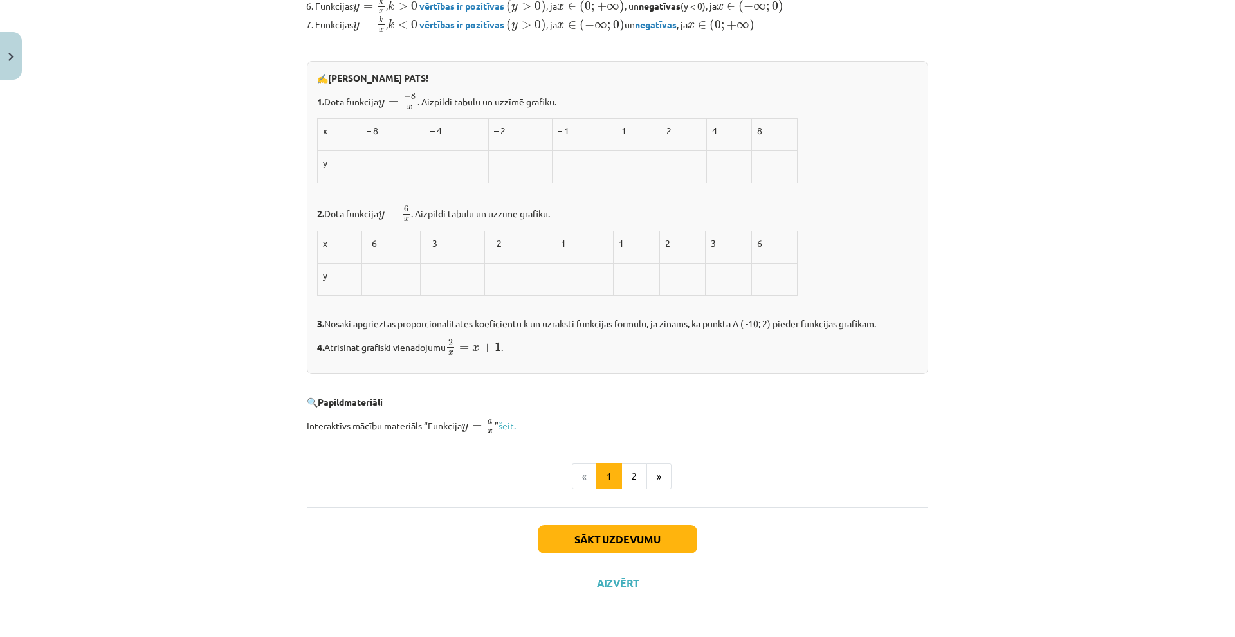
scroll to position [1461, 0]
click at [614, 554] on div "Sākt uzdevumu Aizvērt" at bounding box center [617, 553] width 621 height 90
click at [613, 553] on button "Sākt uzdevumu" at bounding box center [618, 540] width 160 height 28
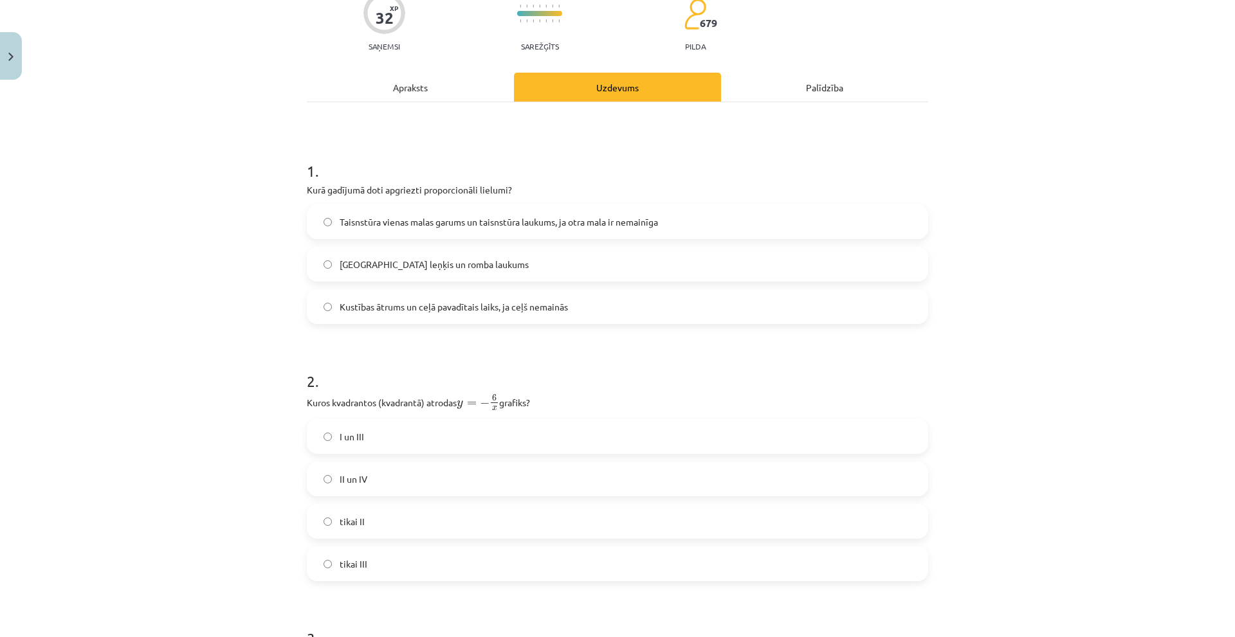
scroll to position [140, 0]
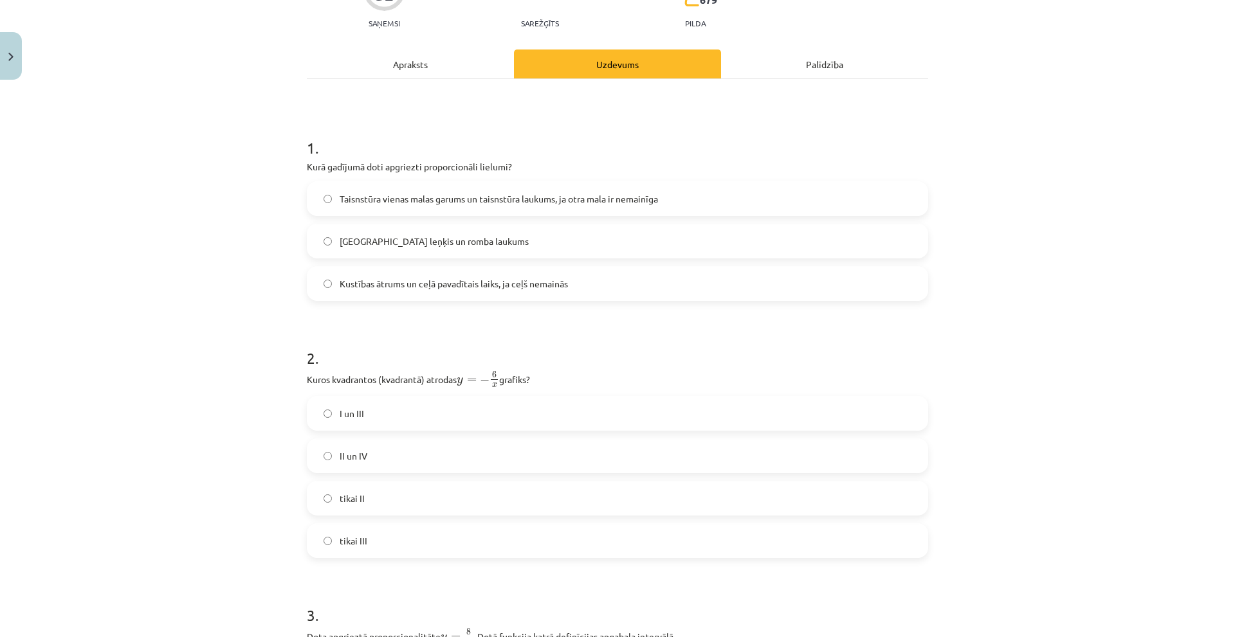
click at [474, 297] on label "Kustības ātrums un ceļā pavadītais laiks, ja ceļš nemainās" at bounding box center [617, 284] width 619 height 32
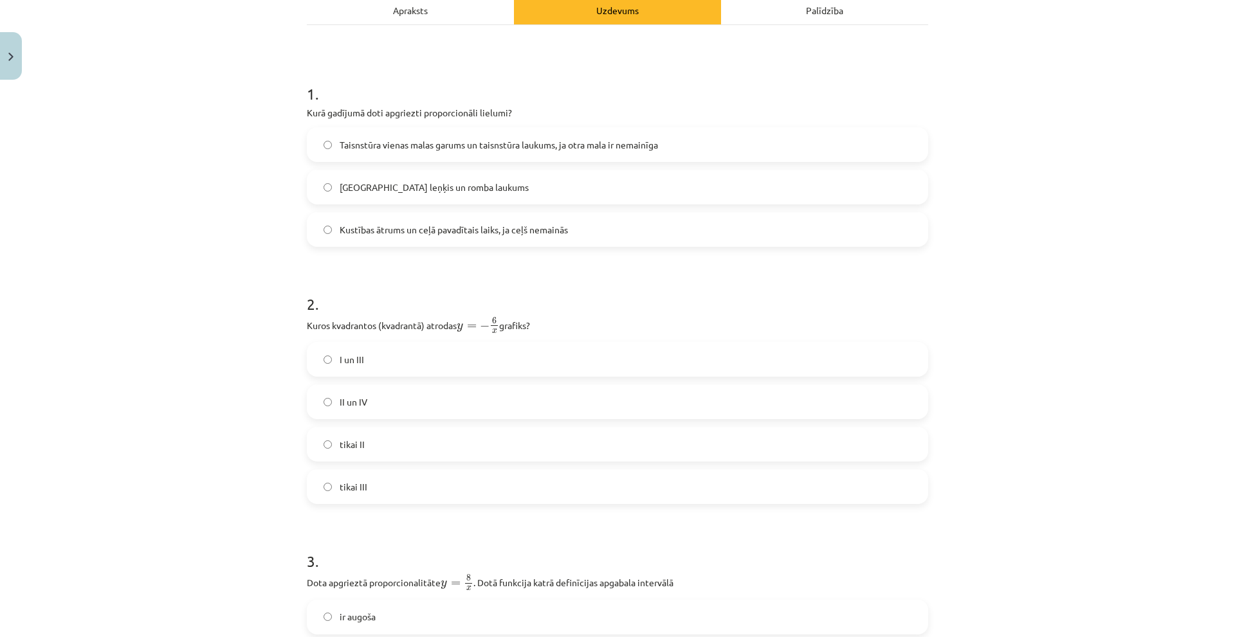
scroll to position [268, 0]
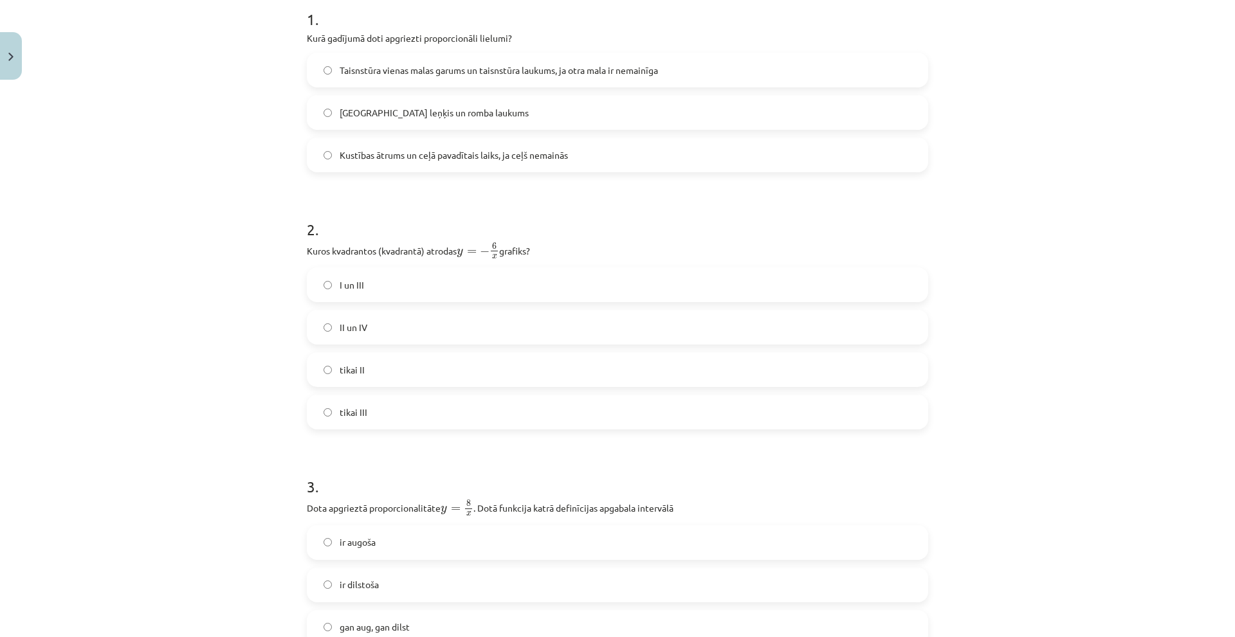
click at [378, 294] on label "I un III" at bounding box center [617, 285] width 619 height 32
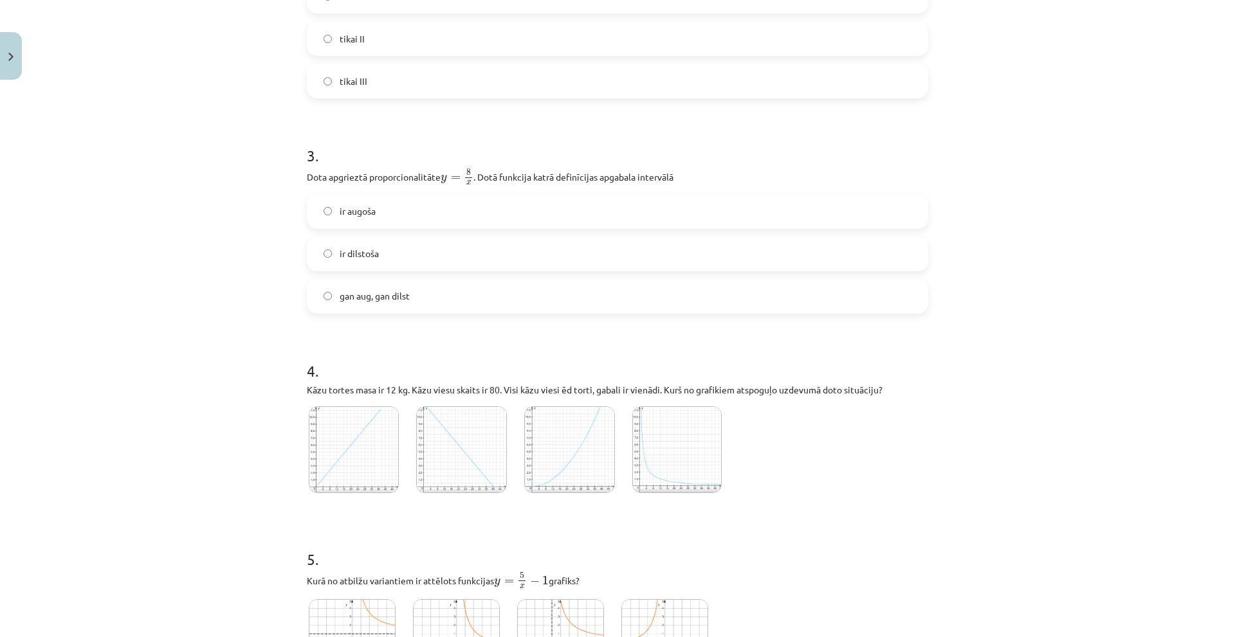
scroll to position [590, 0]
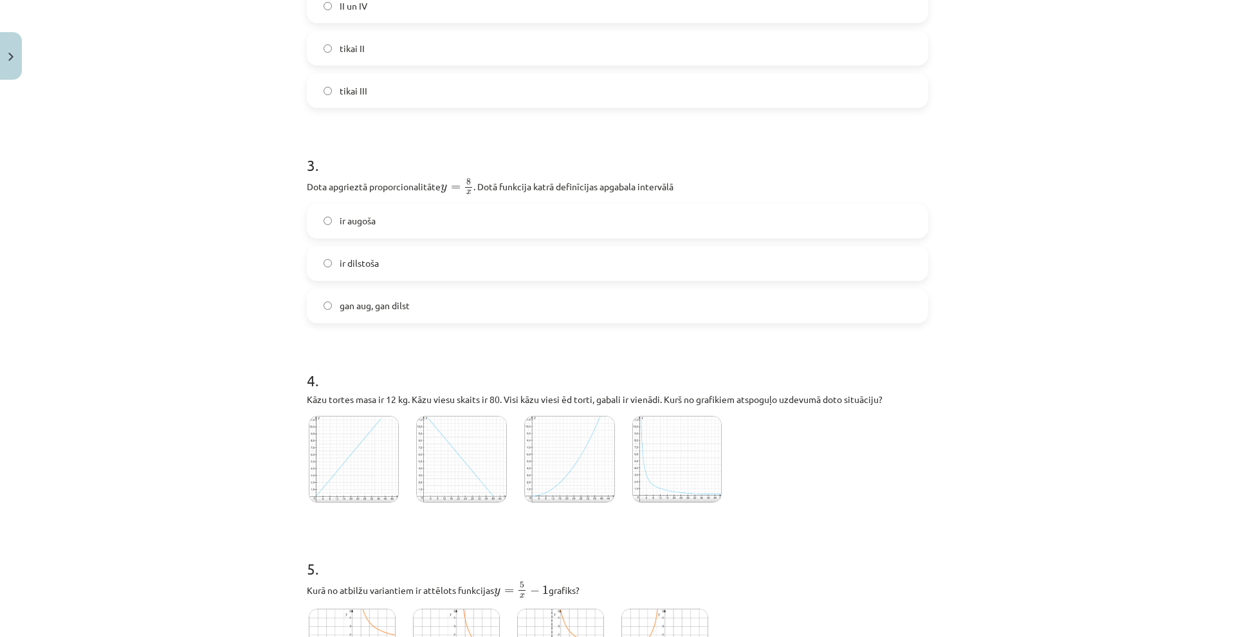
click at [441, 270] on label "ir dilstoša" at bounding box center [617, 264] width 619 height 32
click at [648, 481] on img at bounding box center [676, 459] width 89 height 87
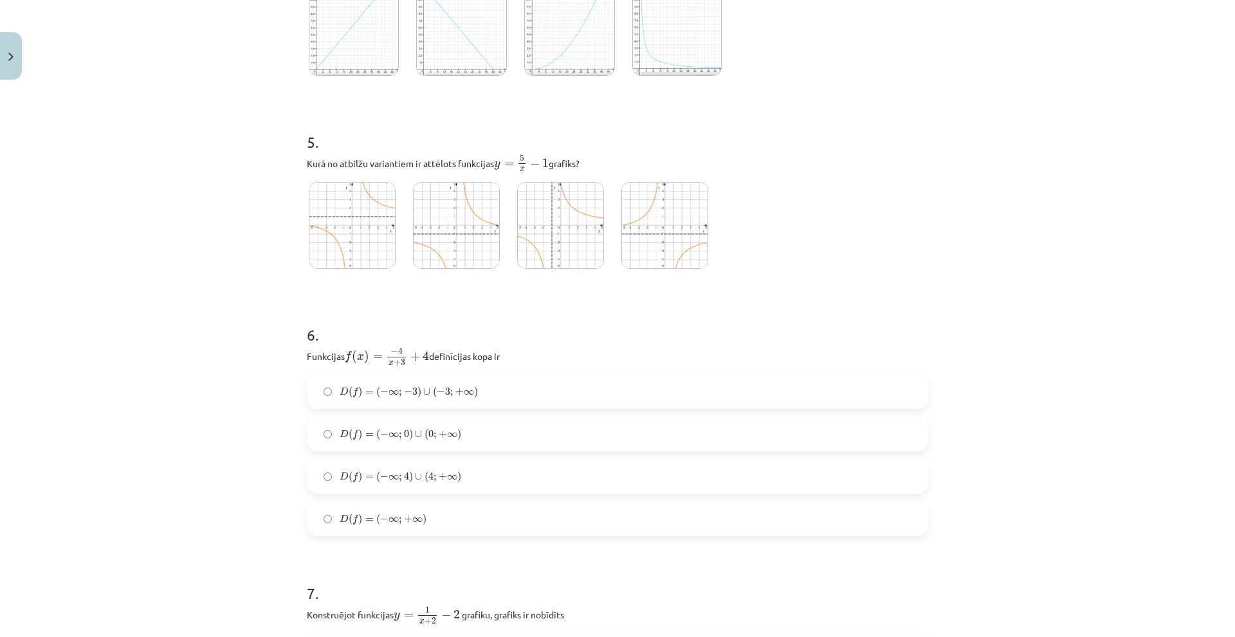
scroll to position [1040, 0]
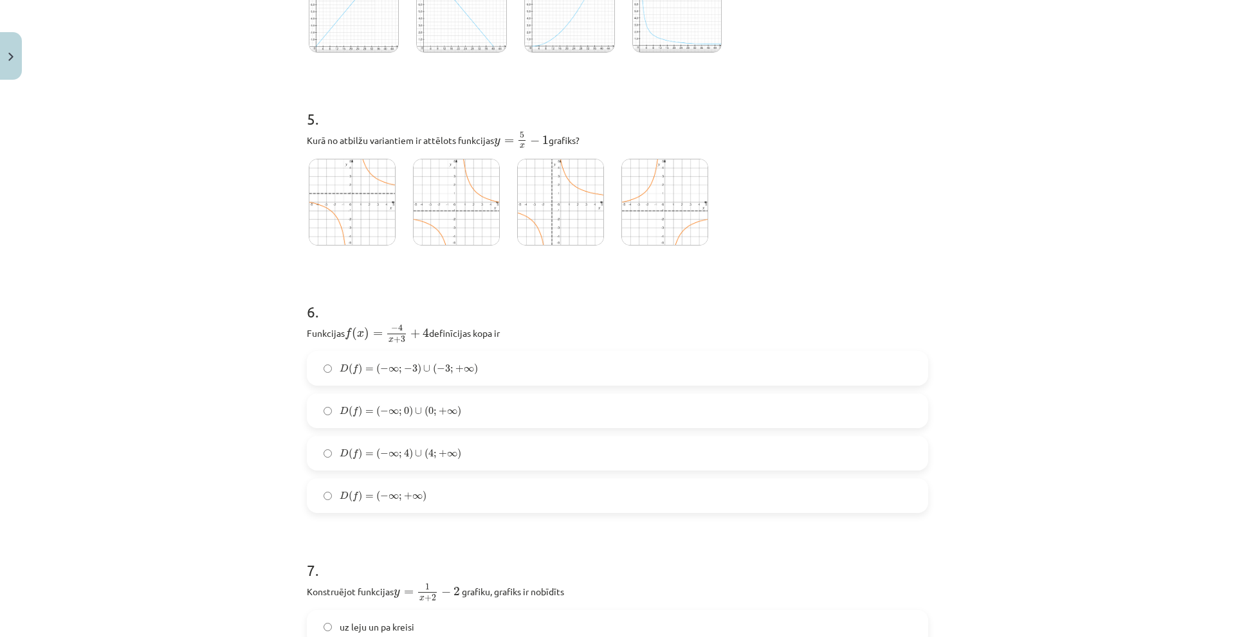
click at [417, 371] on span ")" at bounding box center [419, 369] width 4 height 12
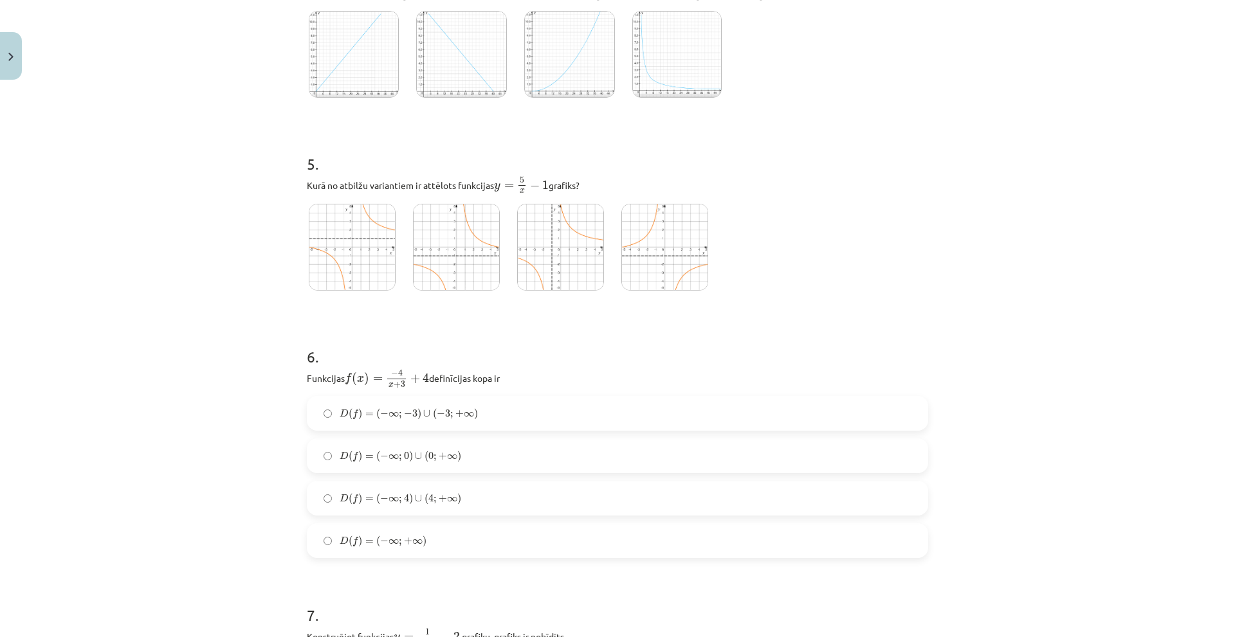
scroll to position [976, 0]
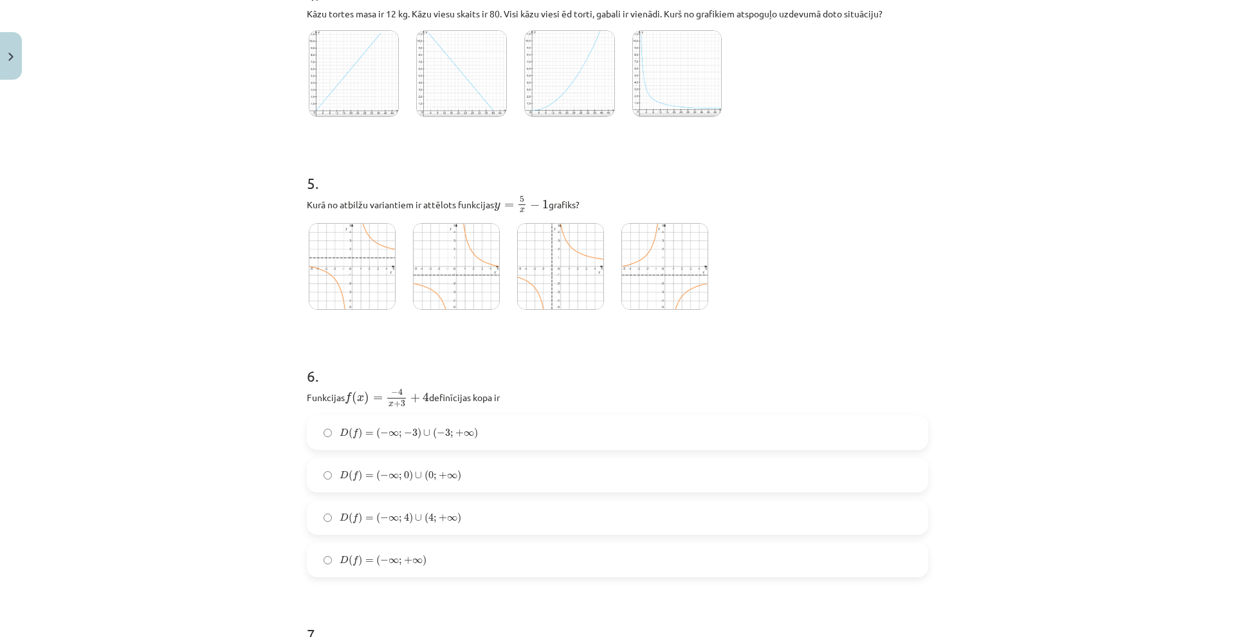
click at [543, 259] on img at bounding box center [560, 266] width 87 height 87
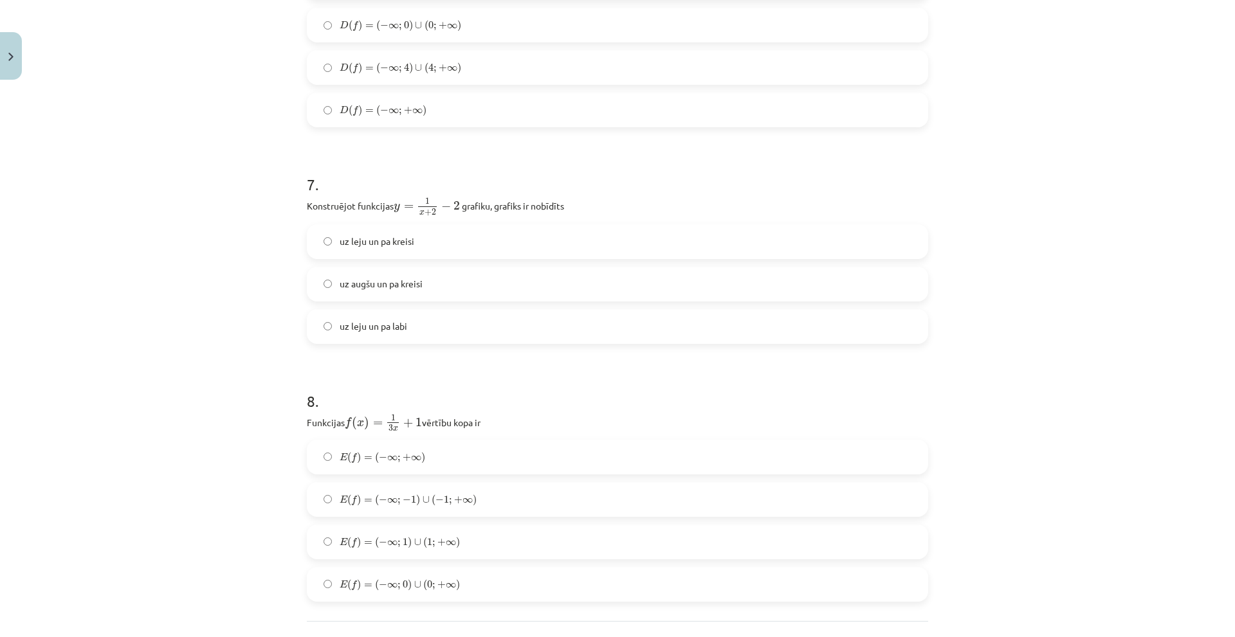
scroll to position [1490, 0]
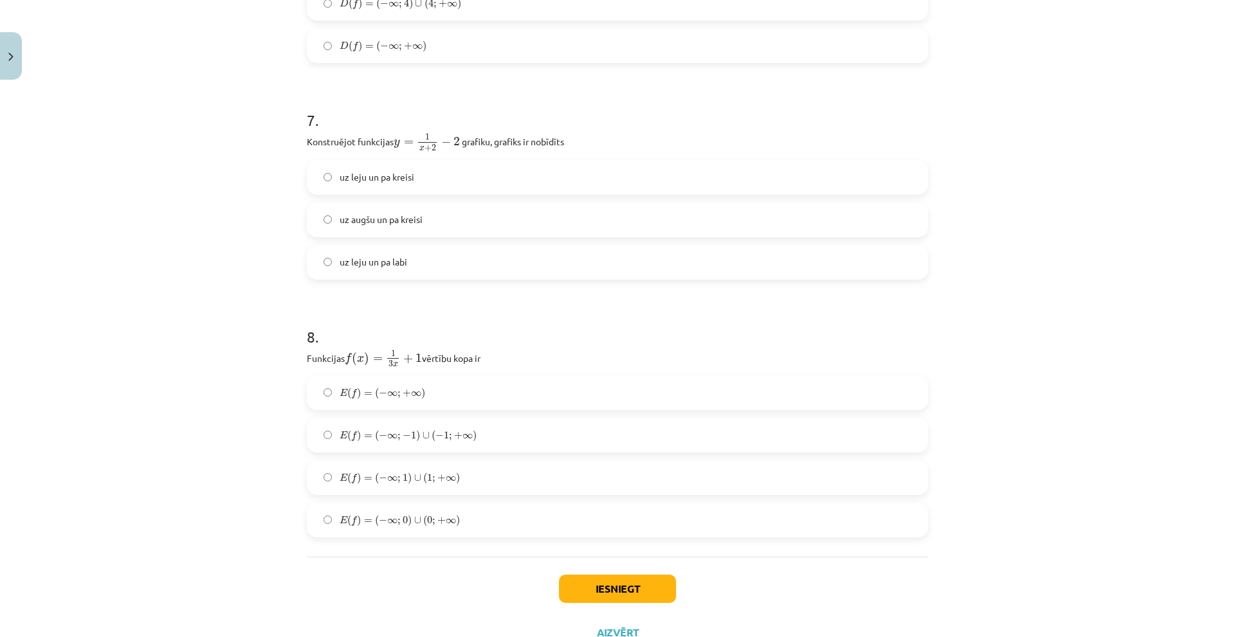
click at [429, 176] on label "uz leju un pa kreisi" at bounding box center [617, 177] width 619 height 32
click at [491, 436] on label "E ( f ) = ( − ∞ ; − 1 ) ∪ ( − 1 ; + ∞ ) E ( f ) = ( − ∞ ; − 1 ) ∪ ( − 1 ; + ∞ )" at bounding box center [617, 435] width 619 height 32
click at [466, 467] on label "E ( f ) = ( − ∞ ; 1 ) ∪ ( 1 ; + ∞ ) E ( f ) = ( − ∞ ; 1 ) ∪ ( 1 ; + ∞ )" at bounding box center [617, 478] width 619 height 32
click at [612, 580] on button "Iesniegt" at bounding box center [617, 589] width 117 height 28
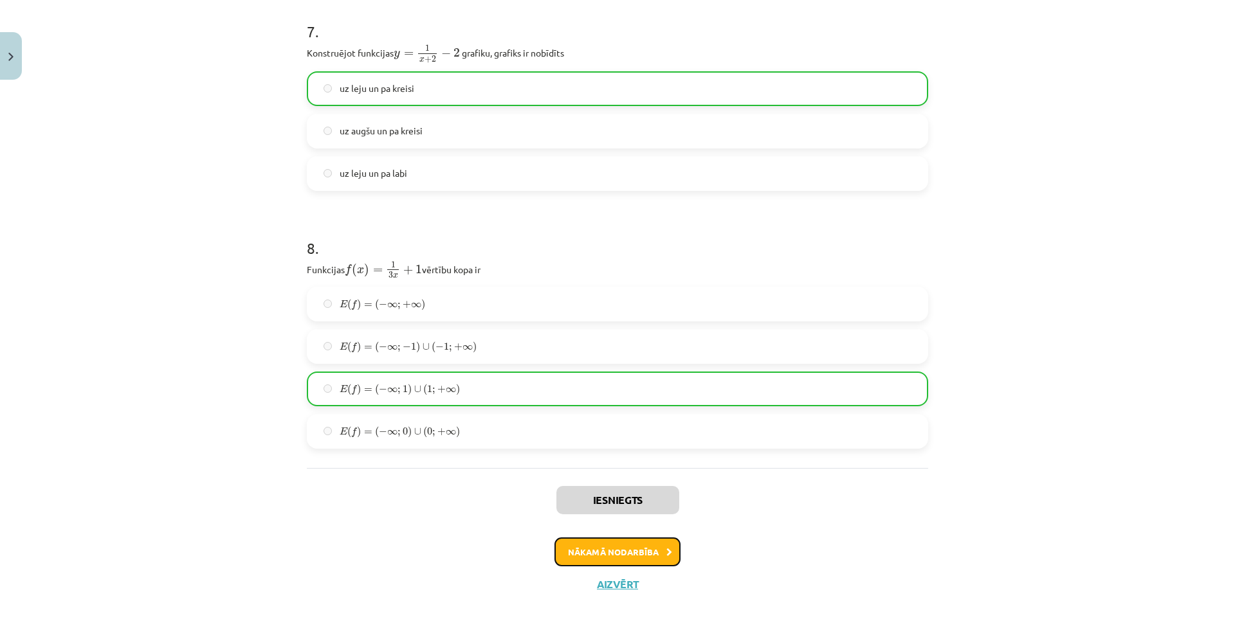
click at [605, 547] on button "Nākamā nodarbība" at bounding box center [618, 553] width 126 height 30
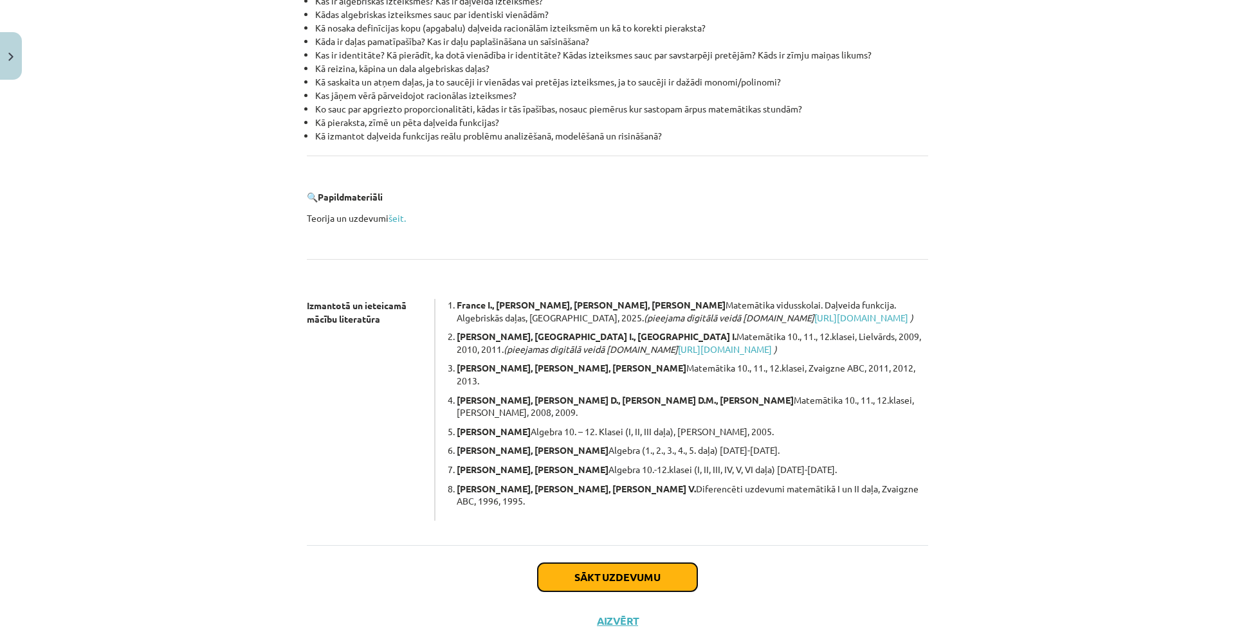
click at [602, 564] on button "Sākt uzdevumu" at bounding box center [618, 578] width 160 height 28
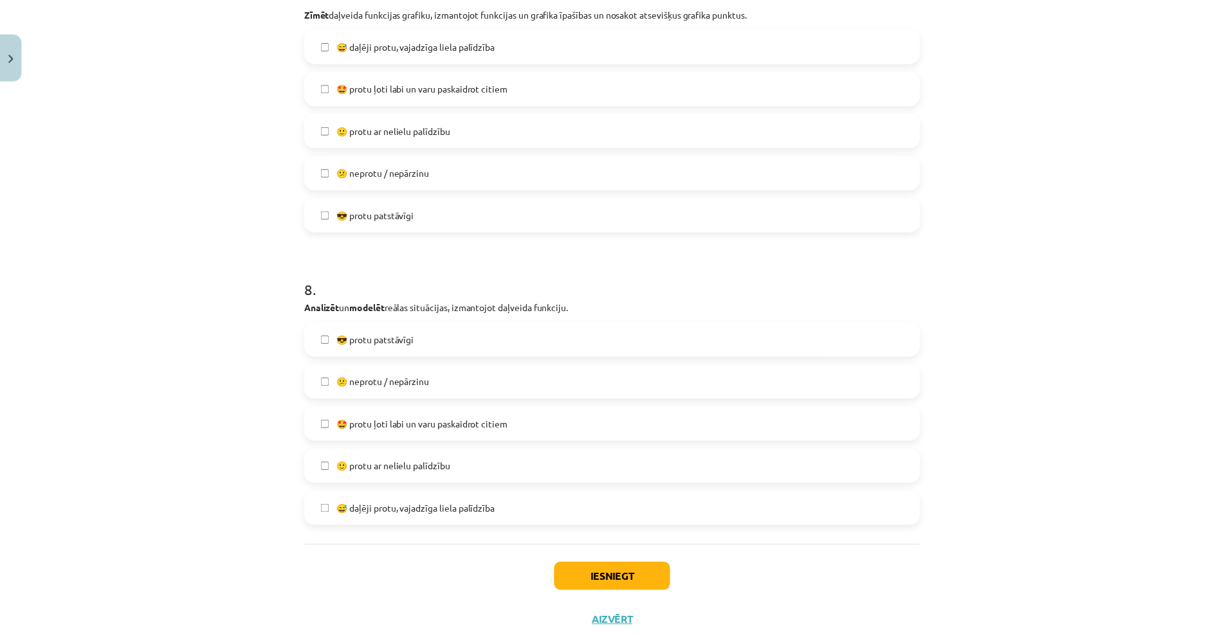
scroll to position [2104, 0]
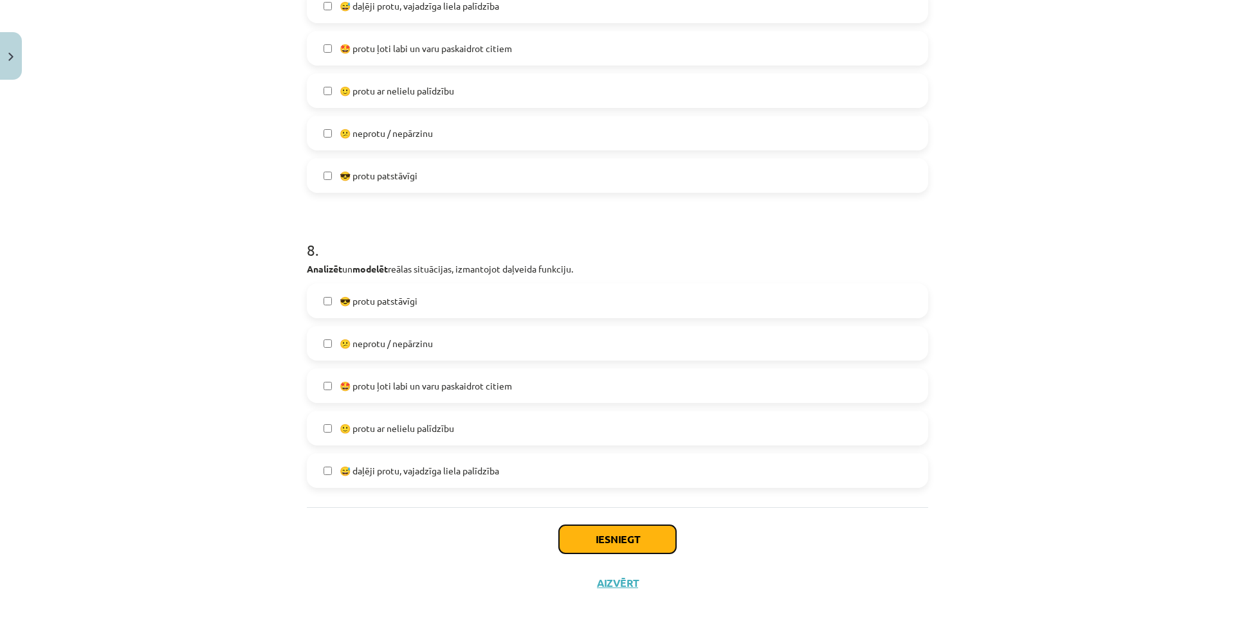
click at [644, 538] on button "Iesniegt" at bounding box center [617, 540] width 117 height 28
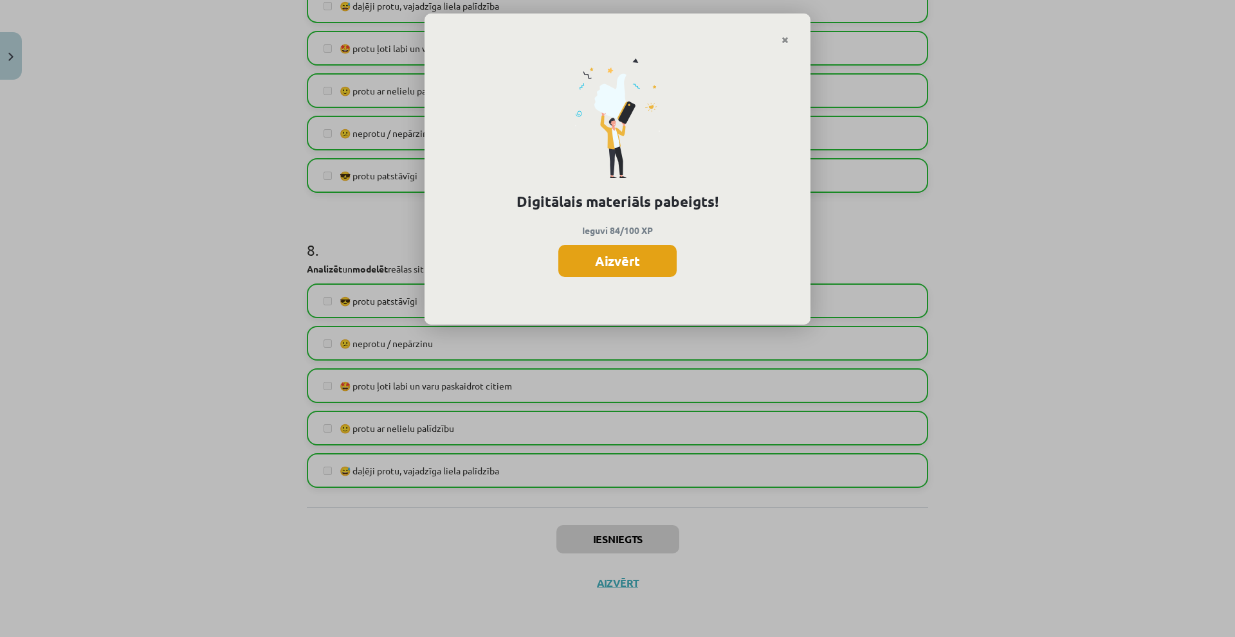
click at [592, 250] on button "Aizvērt" at bounding box center [617, 261] width 118 height 32
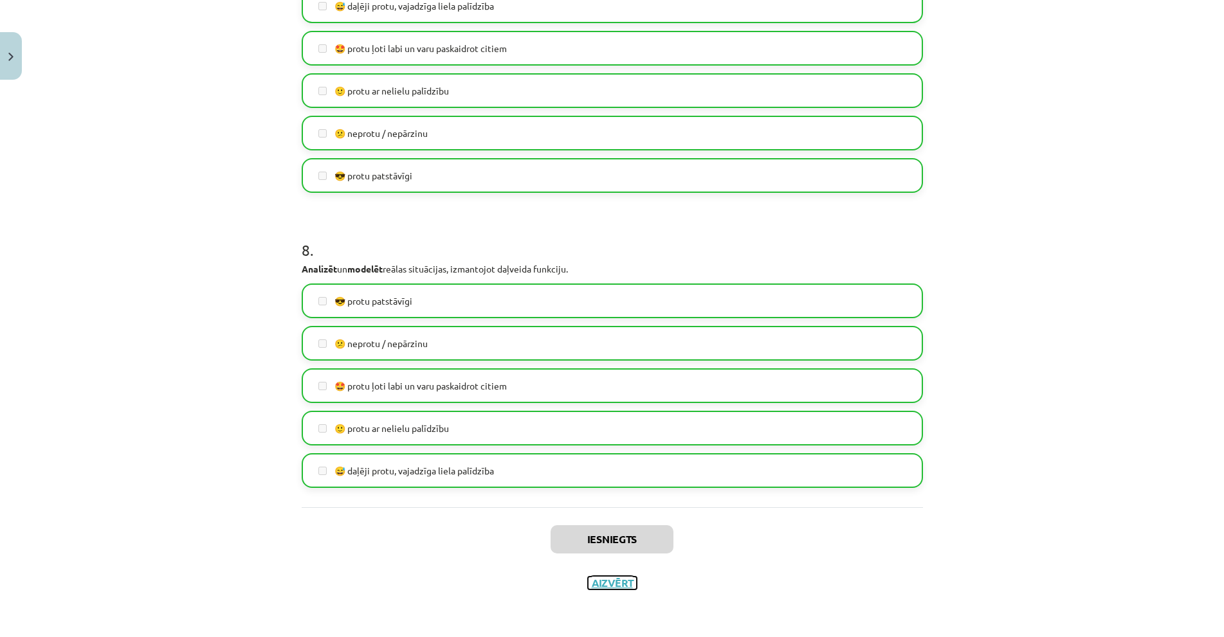
click at [601, 584] on button "Aizvērt" at bounding box center [612, 583] width 49 height 13
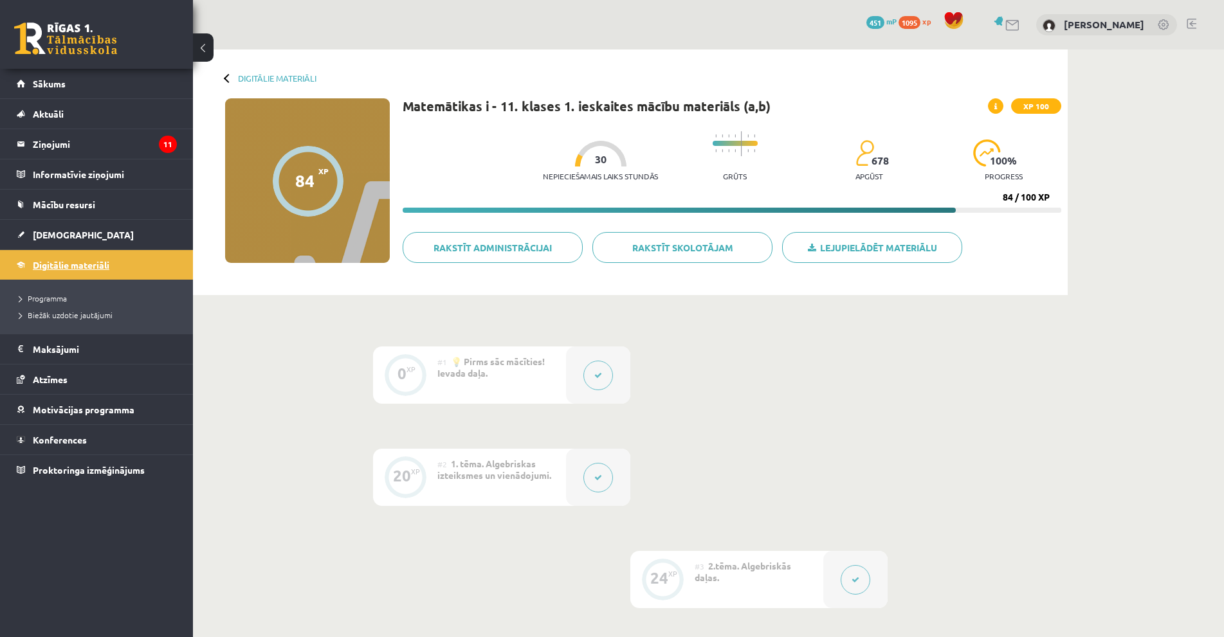
click at [74, 260] on span "Digitālie materiāli" at bounding box center [71, 265] width 77 height 12
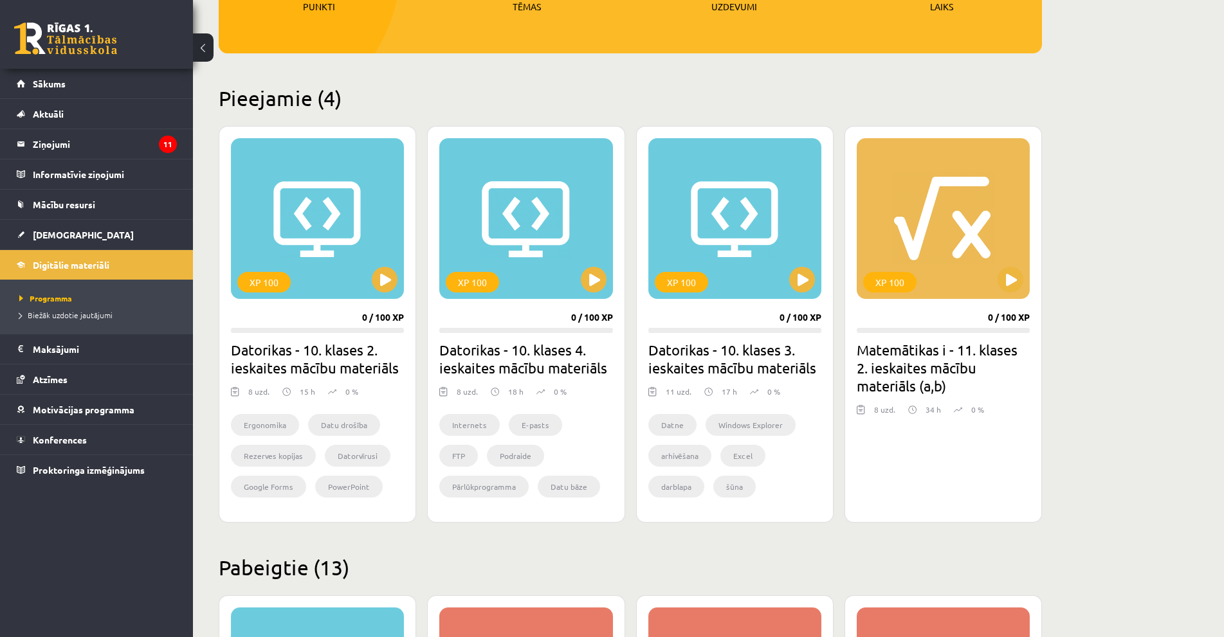
scroll to position [322, 0]
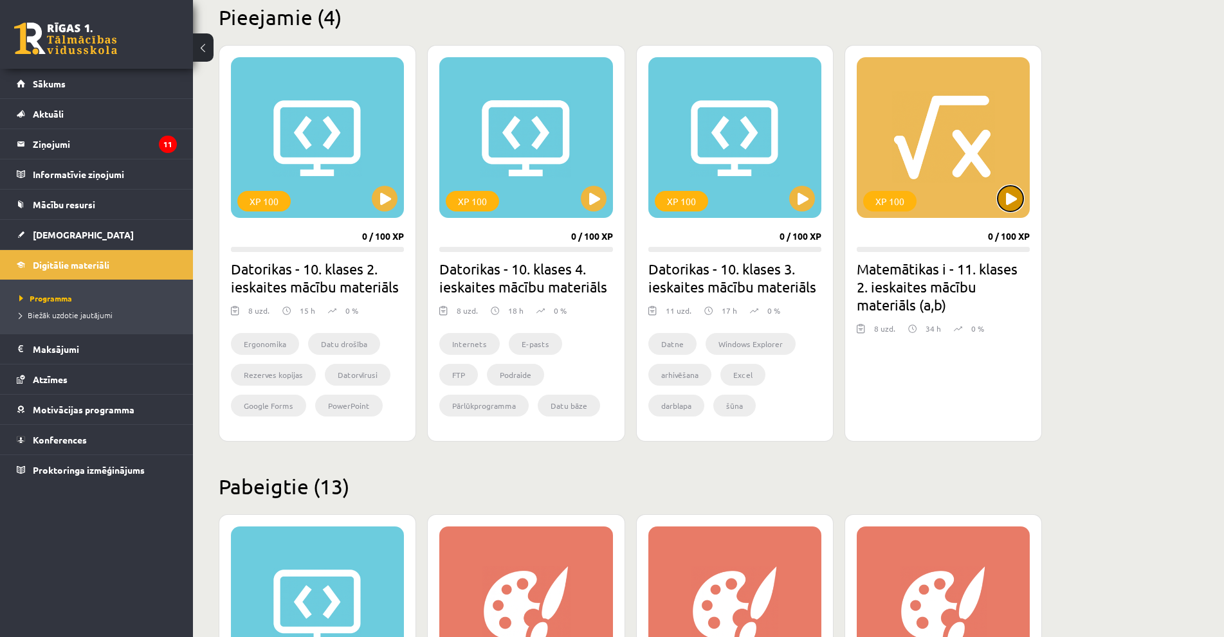
click at [1007, 207] on button at bounding box center [1011, 199] width 26 height 26
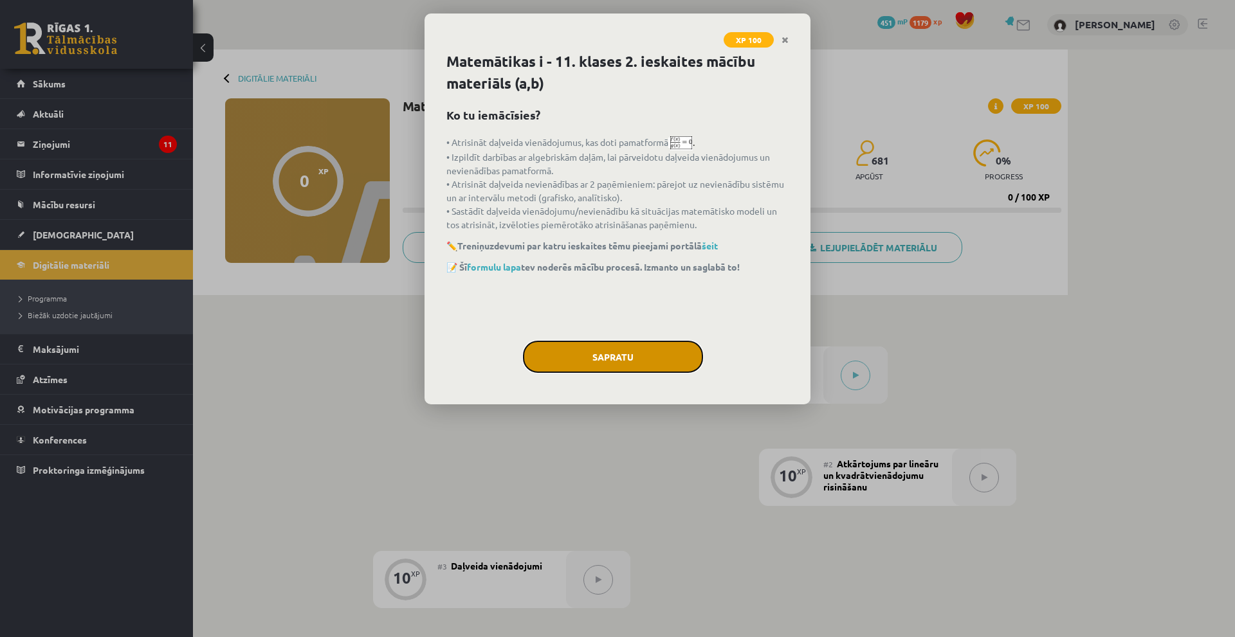
click at [674, 346] on button "Sapratu" at bounding box center [613, 357] width 180 height 32
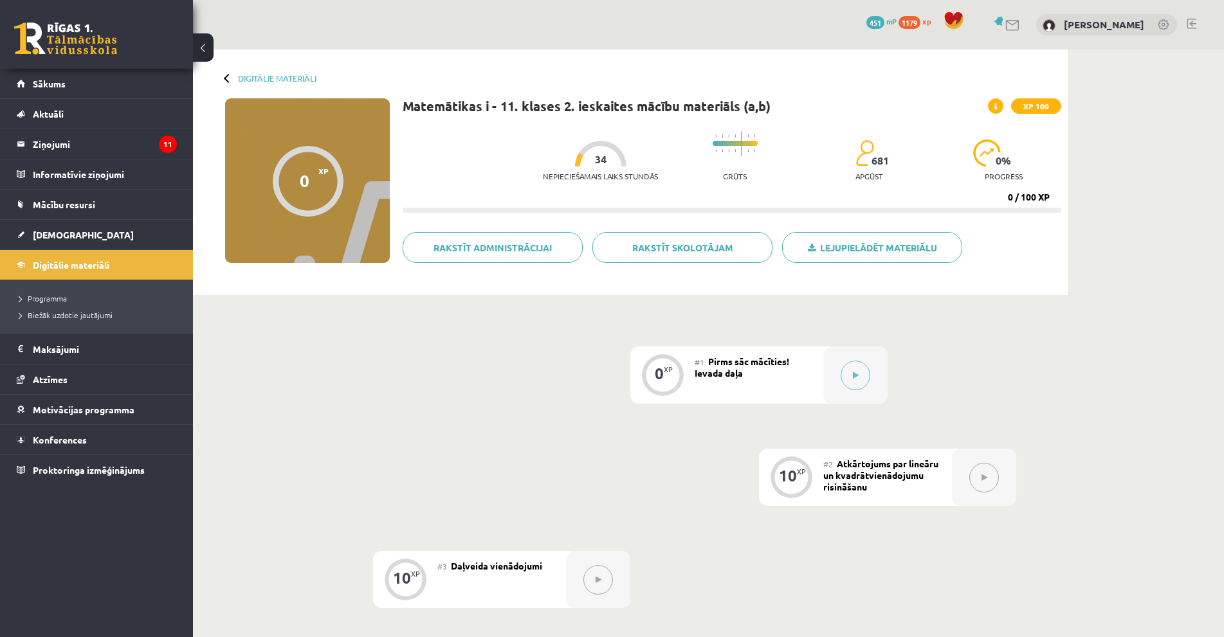
click at [819, 365] on div "#1 Pirms sāc mācīties! Ievada daļa" at bounding box center [759, 375] width 129 height 57
click at [853, 377] on icon at bounding box center [856, 376] width 6 height 8
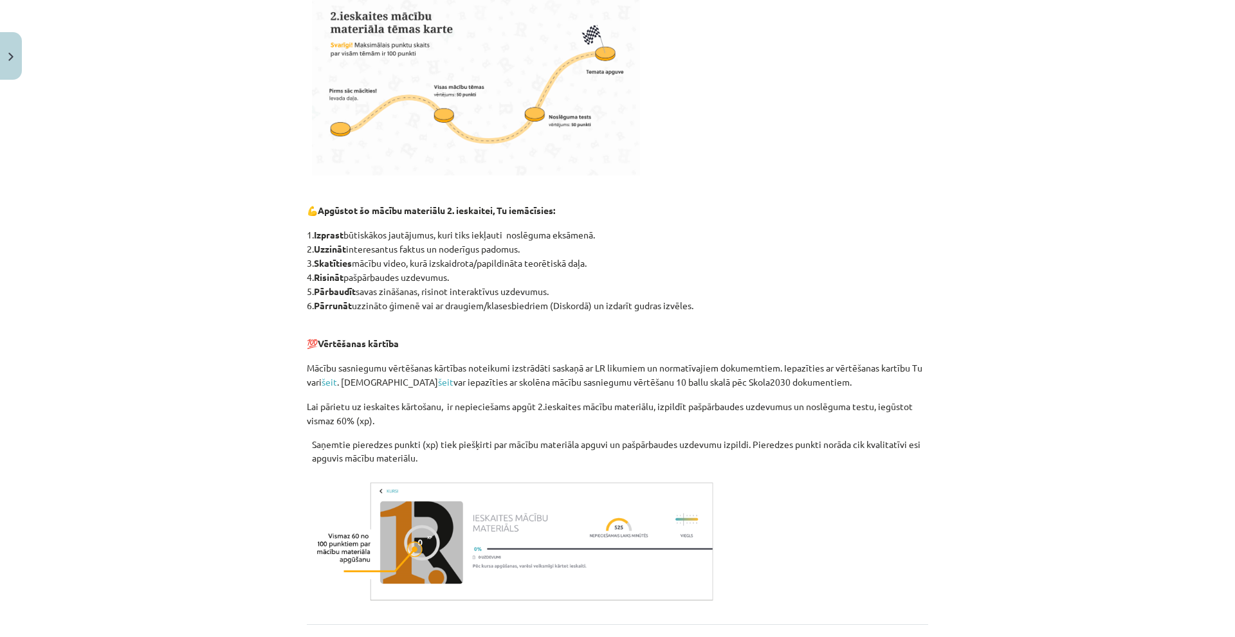
scroll to position [529, 0]
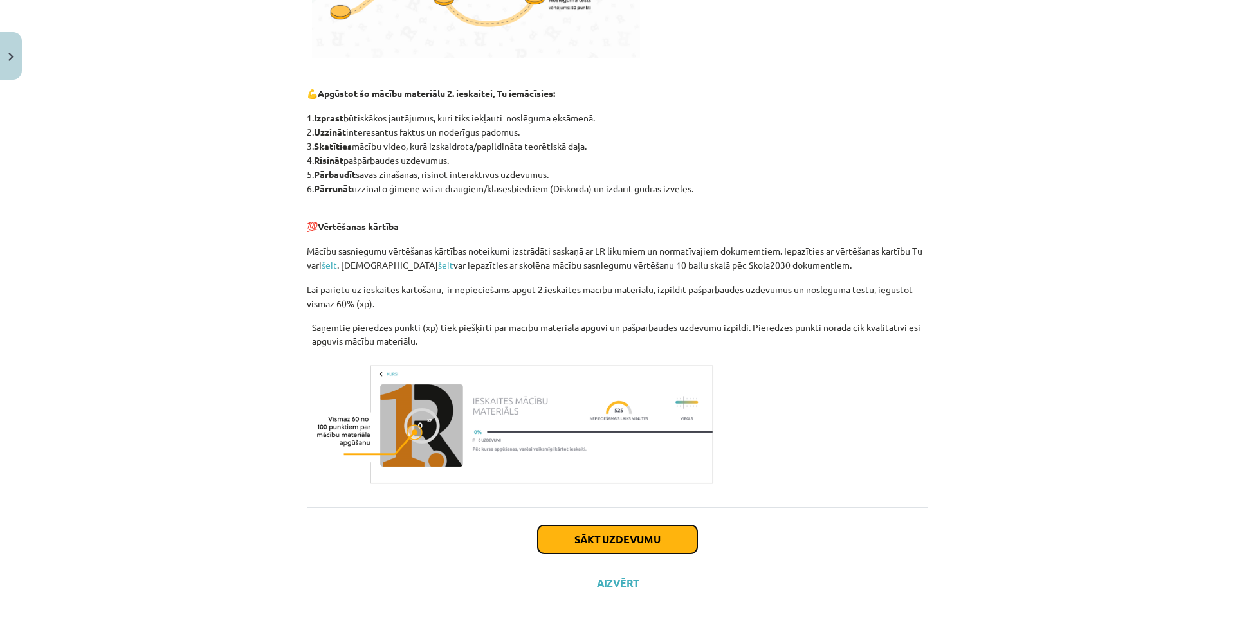
click at [628, 545] on button "Sākt uzdevumu" at bounding box center [618, 540] width 160 height 28
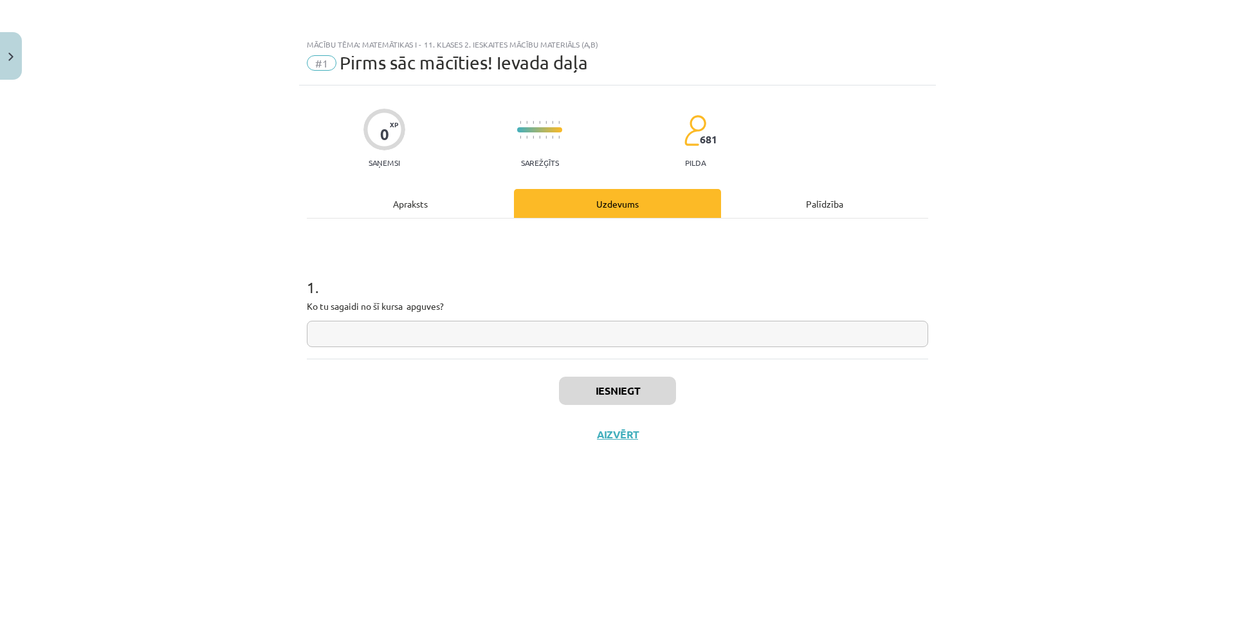
click at [449, 336] on input "text" at bounding box center [617, 334] width 621 height 26
type input "**********"
click at [592, 381] on button "Iesniegt" at bounding box center [617, 391] width 117 height 28
click at [634, 425] on div "Iesniegts Nākamā nodarbība Aizvērt" at bounding box center [617, 424] width 621 height 131
click at [630, 433] on button "Nākamā nodarbība" at bounding box center [618, 443] width 126 height 30
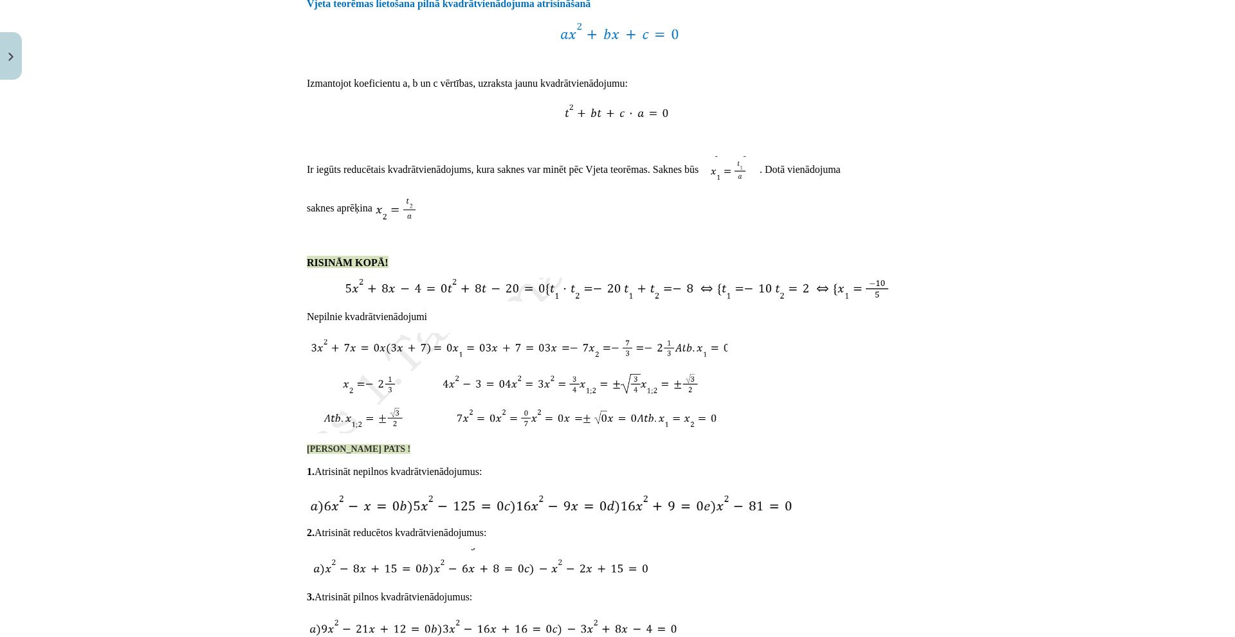
scroll to position [1789, 0]
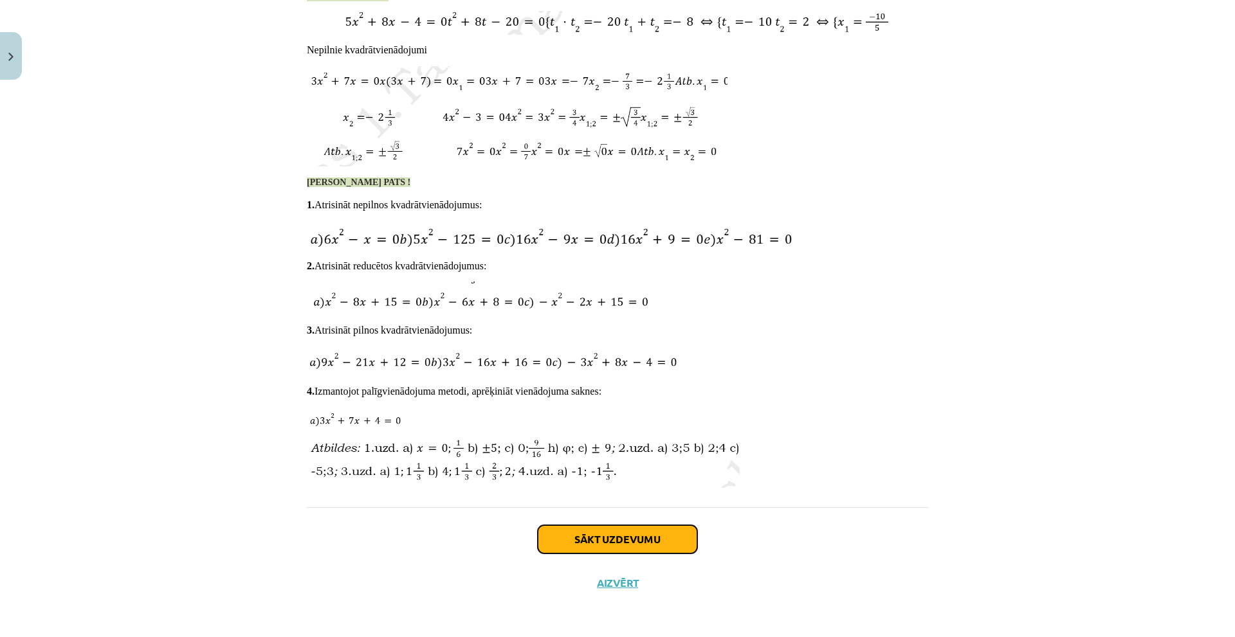
click at [597, 540] on button "Sākt uzdevumu" at bounding box center [618, 540] width 160 height 28
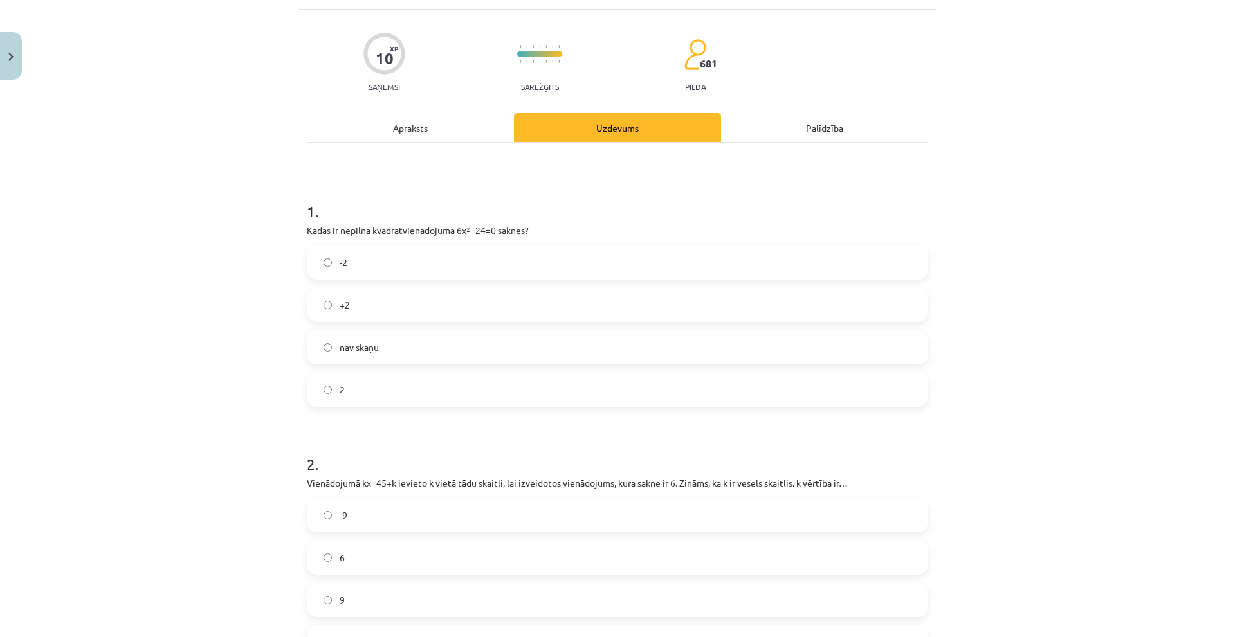
scroll to position [161, 0]
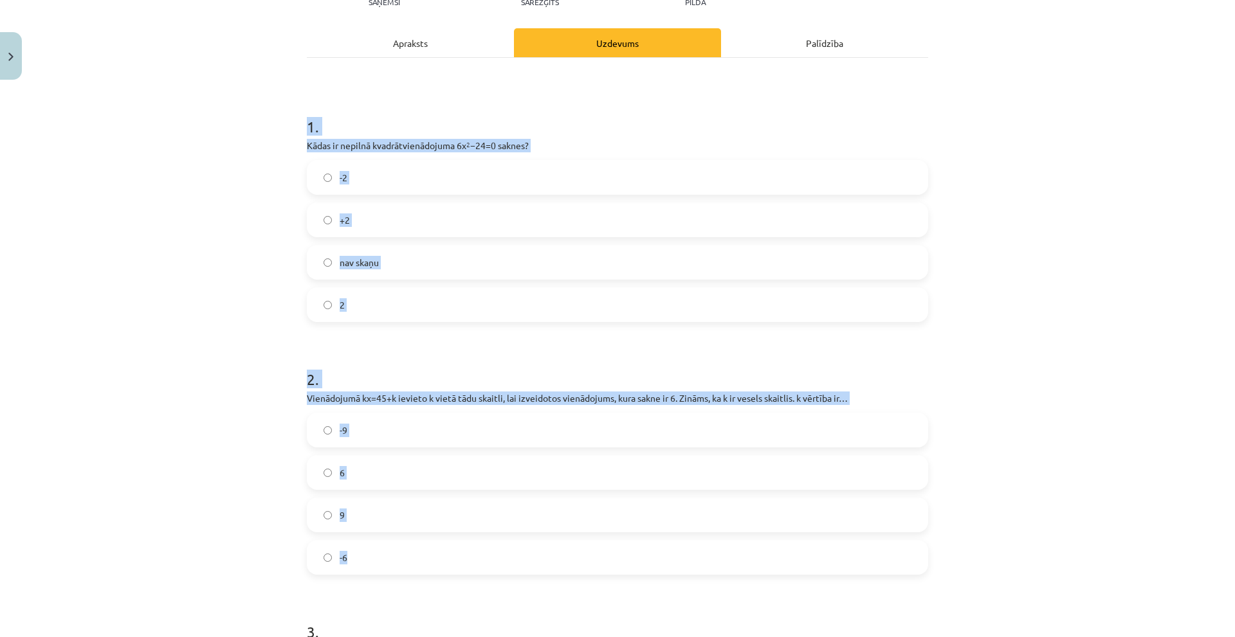
drag, startPoint x: 278, startPoint y: 105, endPoint x: 749, endPoint y: 559, distance: 654.2
click at [749, 559] on div "Mācību tēma: Matemātikas i - 11. klases 2. ieskaites mācību materiāls (a,b) #2 …" at bounding box center [617, 318] width 1235 height 637
copy form "1 . Kādas ir nepilnā kvadrātvienādojuma 6x 2 −24=0 saknes? -2 +2 nav skaņu 2 2 …"
click at [235, 296] on div "Mācību tēma: Matemātikas i - 11. klases 2. ieskaites mācību materiāls (a,b) #2 …" at bounding box center [617, 318] width 1235 height 637
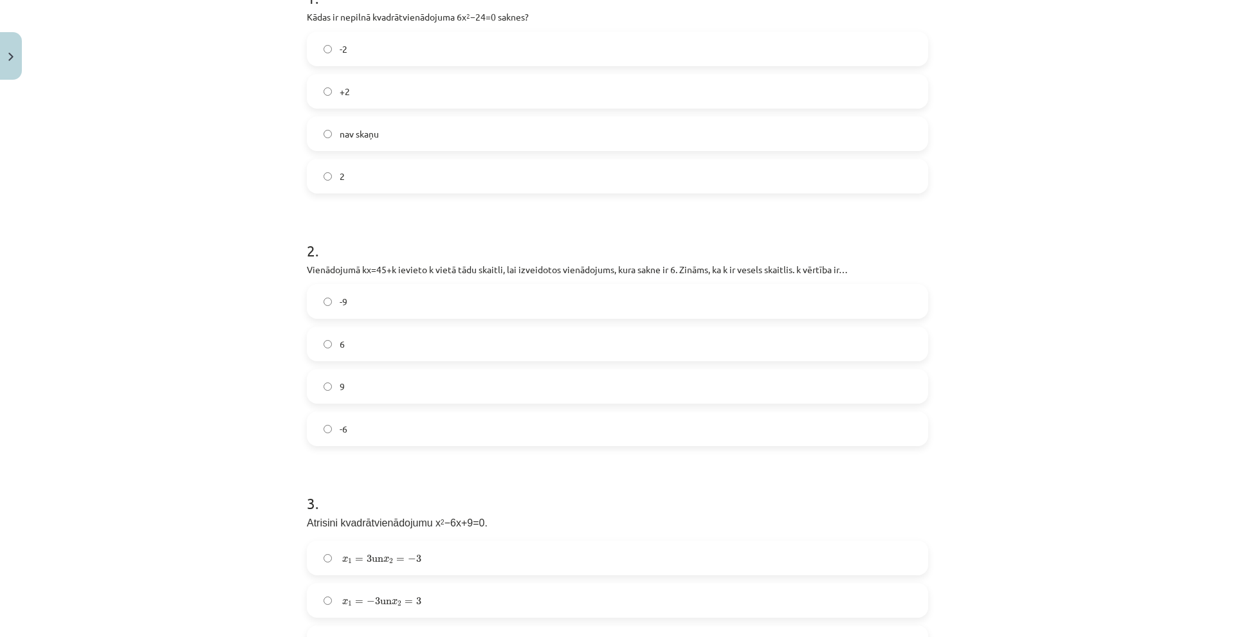
scroll to position [225, 0]
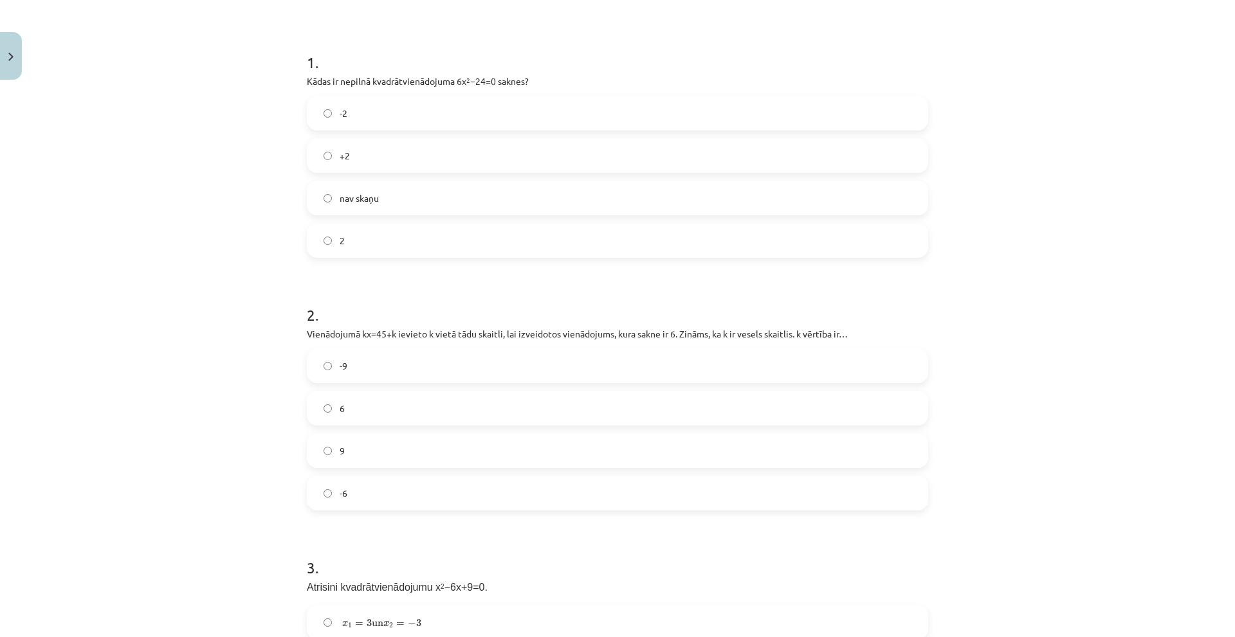
click at [365, 123] on label "-2" at bounding box center [617, 113] width 619 height 32
click at [367, 362] on label "-9" at bounding box center [617, 366] width 619 height 32
click at [363, 446] on label "9" at bounding box center [617, 451] width 619 height 32
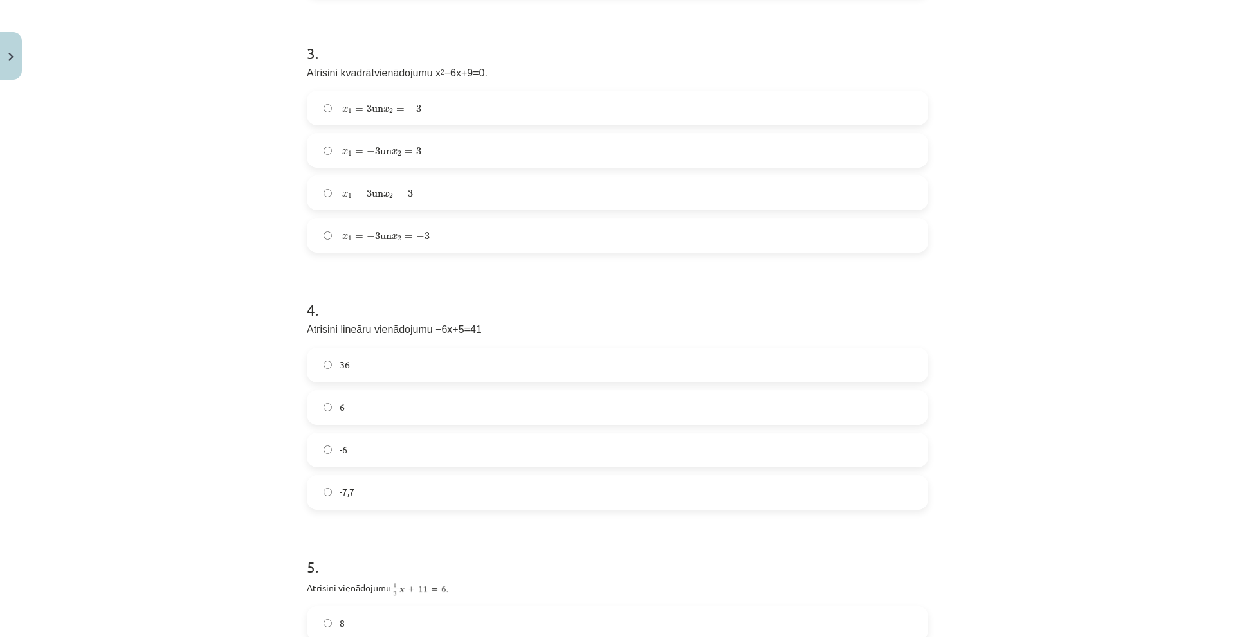
scroll to position [675, 0]
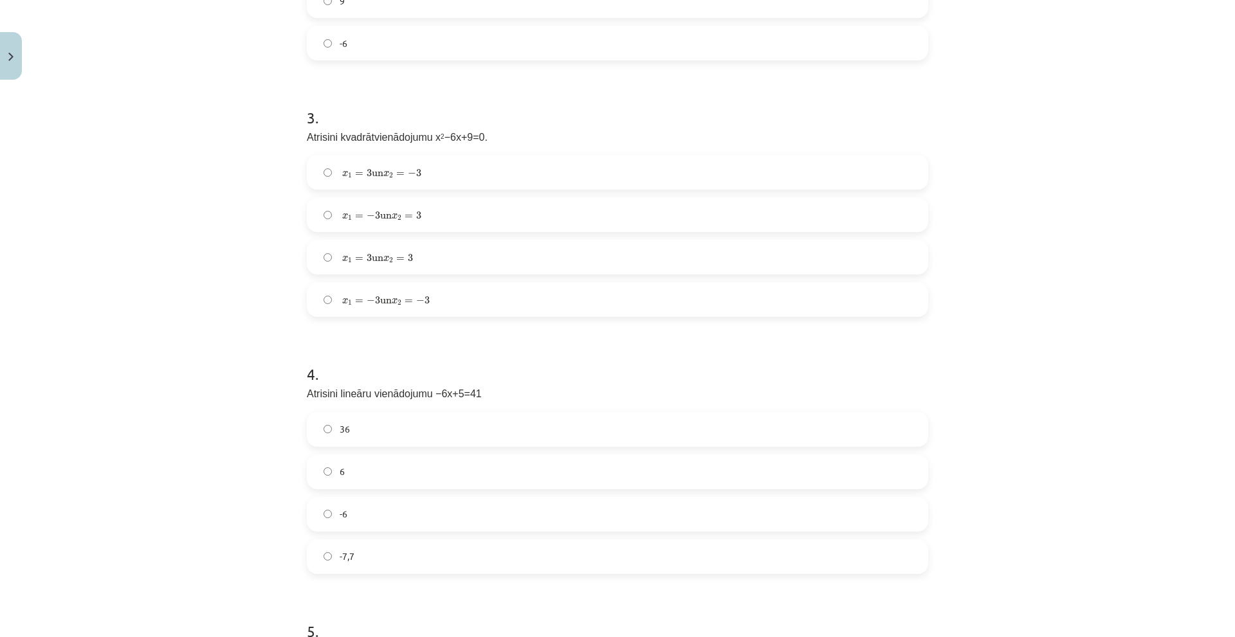
click at [426, 506] on label "-6" at bounding box center [617, 515] width 619 height 32
click at [390, 178] on span "2" at bounding box center [391, 176] width 4 height 6
click at [438, 215] on label "x 1 = − 3 un x 2 = 3 x 1 = − 3 un x 2 = 3" at bounding box center [617, 215] width 619 height 32
click at [437, 248] on label "x 1 = 3 un x 2 = 3 x 1 = 3 un x 2 = 3" at bounding box center [617, 257] width 619 height 32
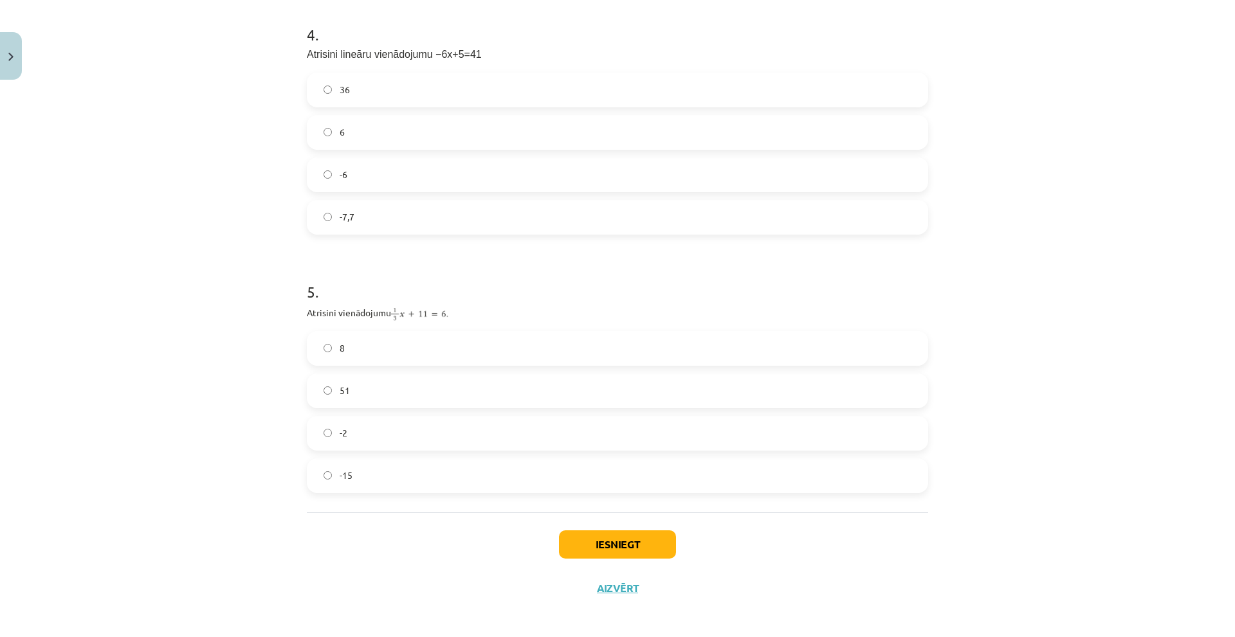
scroll to position [1020, 0]
click at [394, 457] on label "-15" at bounding box center [617, 471] width 619 height 32
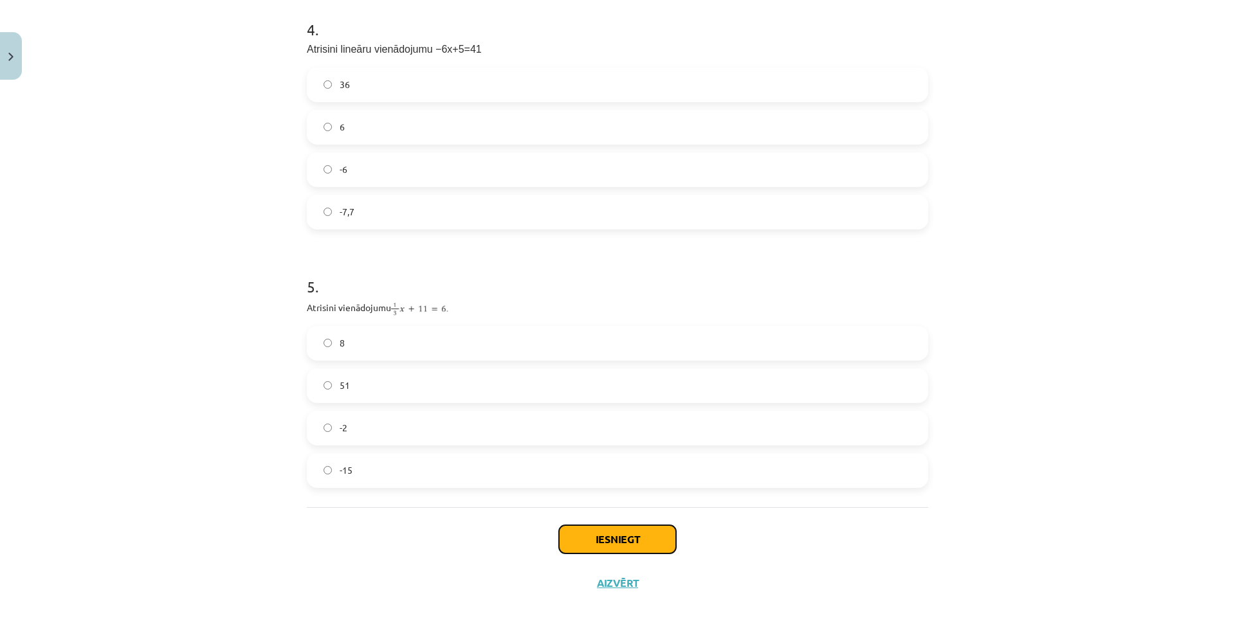
click at [656, 546] on button "Iesniegt" at bounding box center [617, 540] width 117 height 28
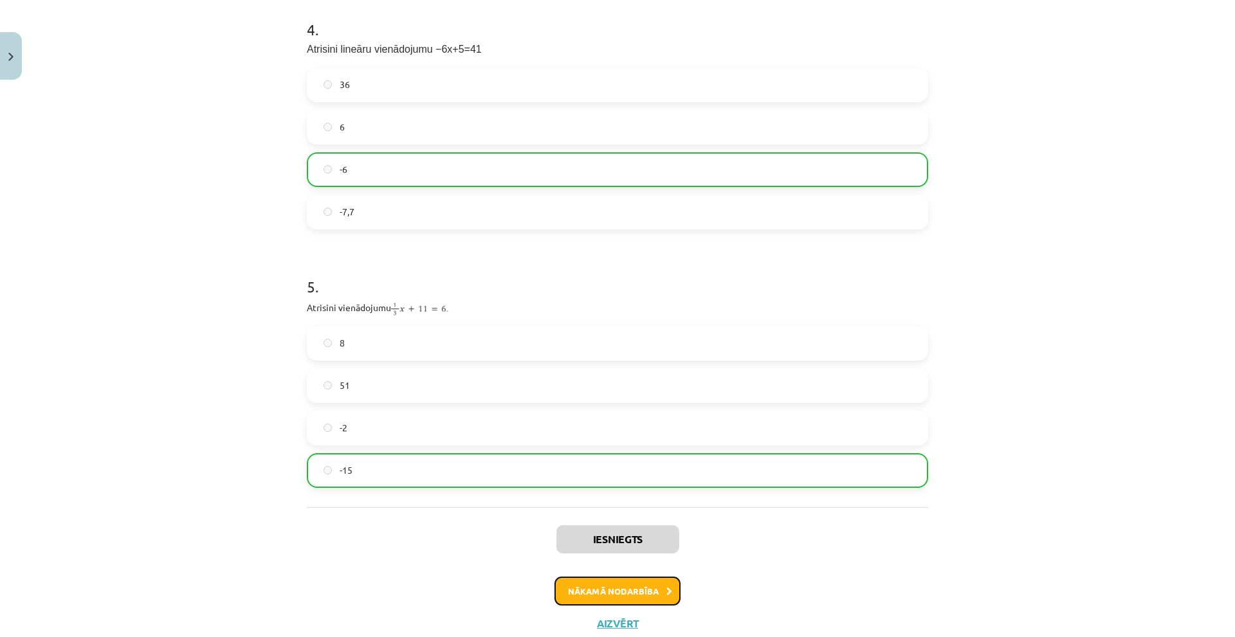
click at [577, 586] on button "Nākamā nodarbība" at bounding box center [618, 592] width 126 height 30
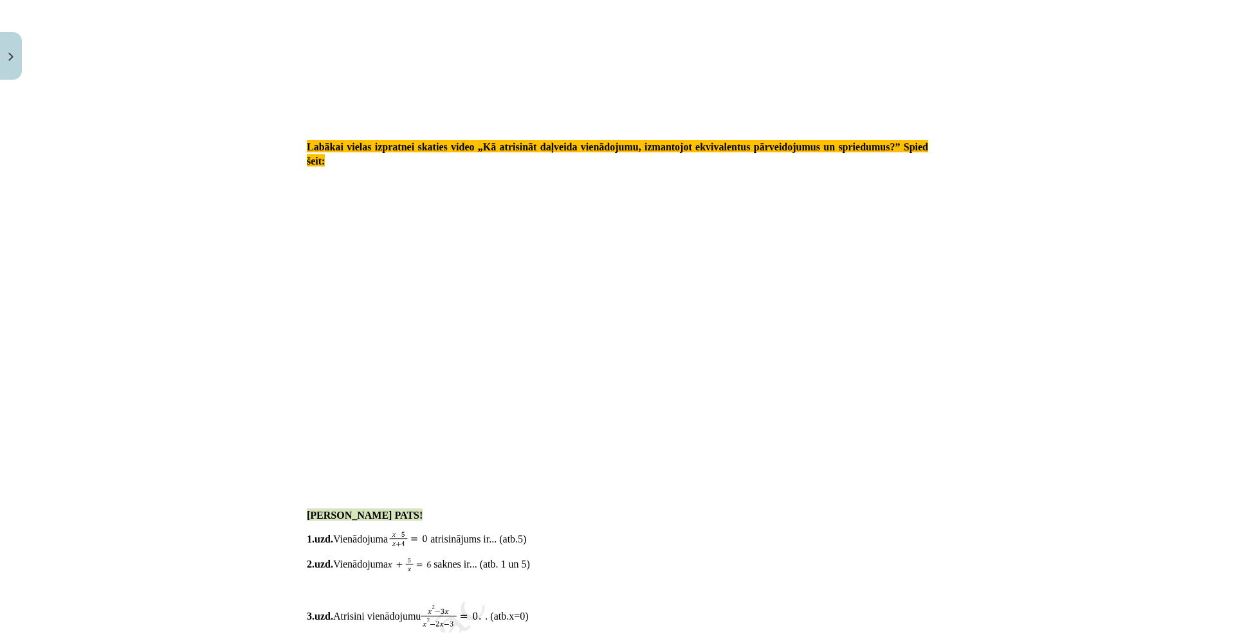
scroll to position [2603, 0]
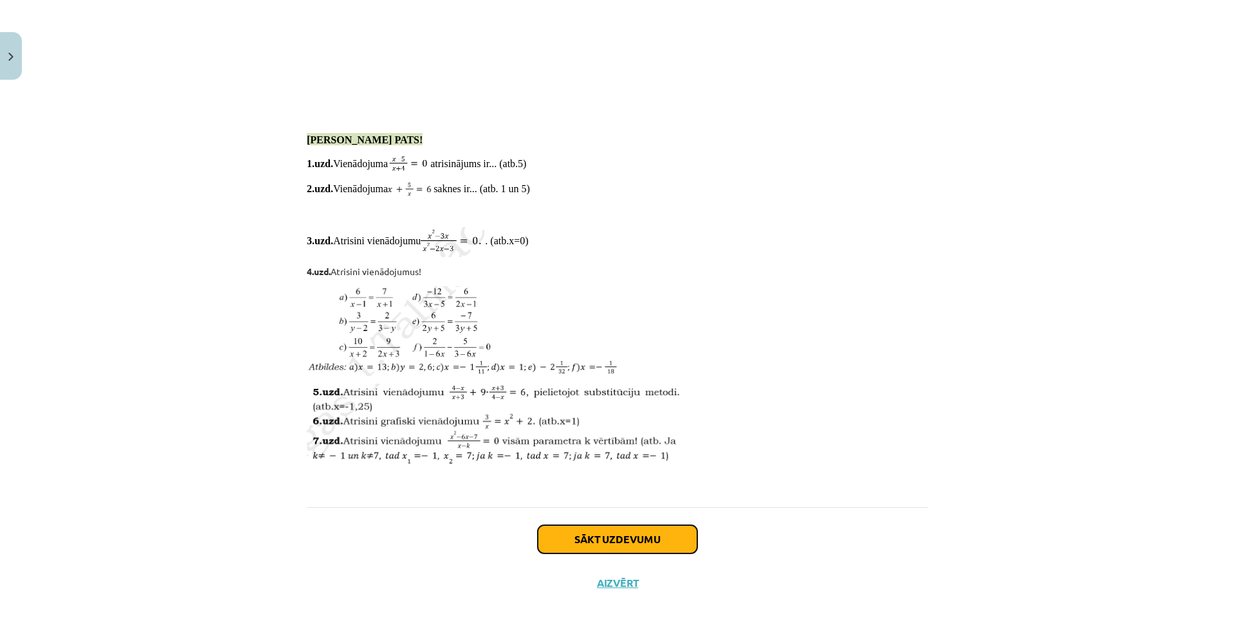
click at [591, 543] on button "Sākt uzdevumu" at bounding box center [618, 540] width 160 height 28
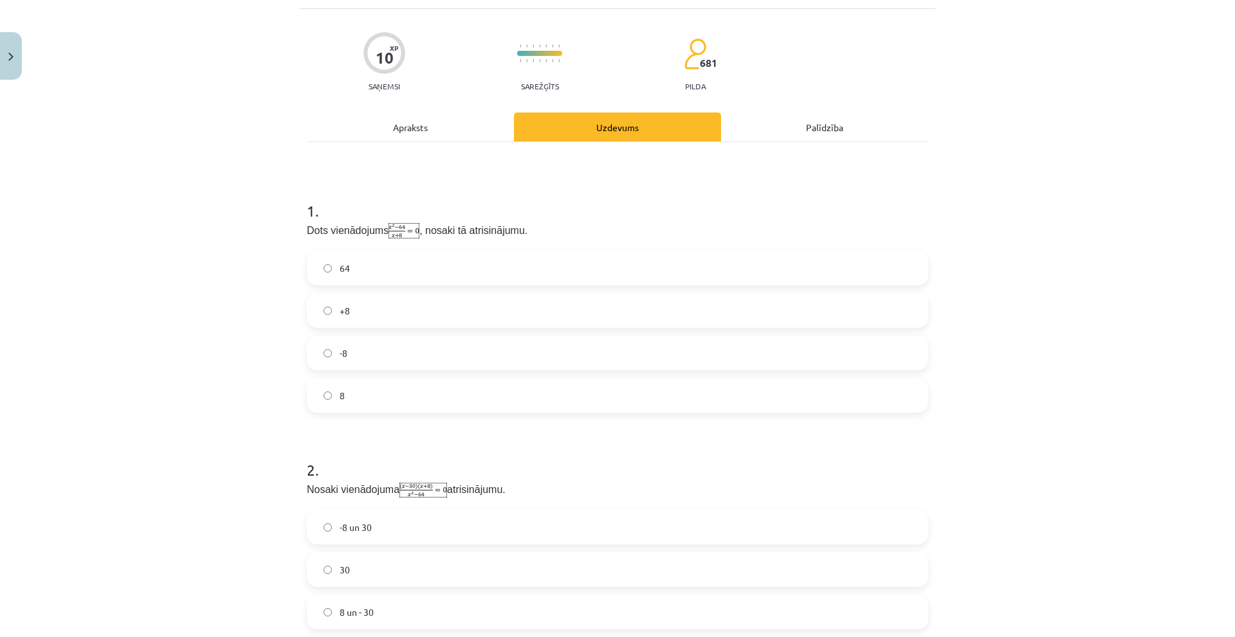
scroll to position [161, 0]
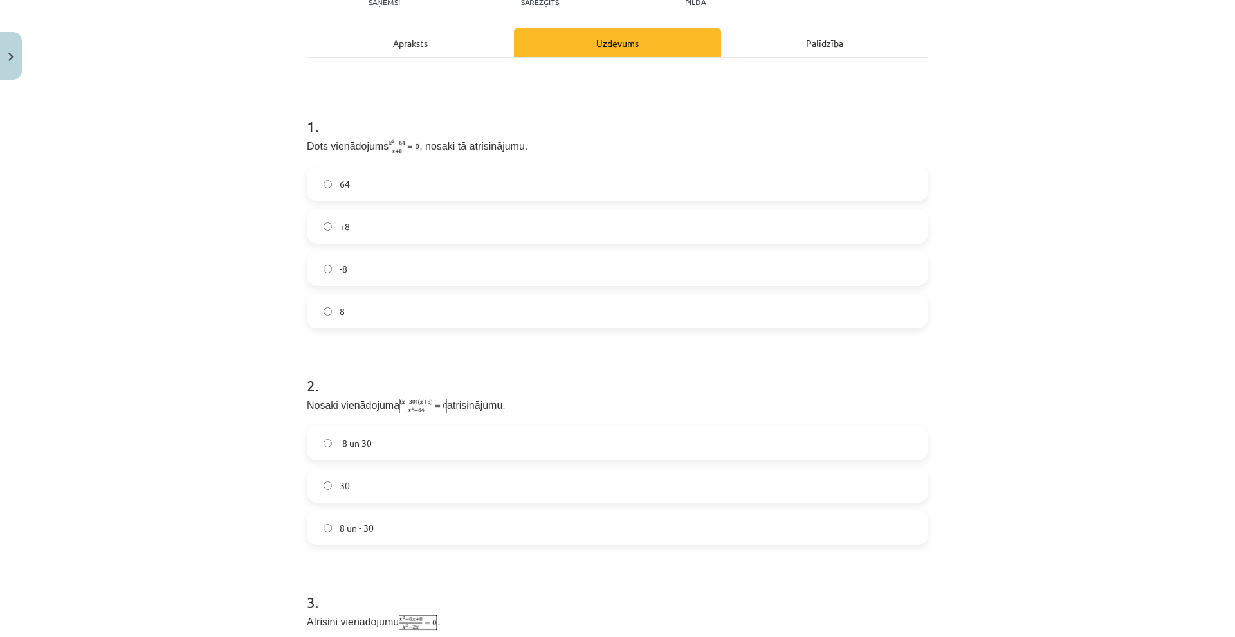
click at [366, 316] on label "8" at bounding box center [617, 311] width 619 height 32
click at [412, 497] on label "30" at bounding box center [617, 486] width 619 height 32
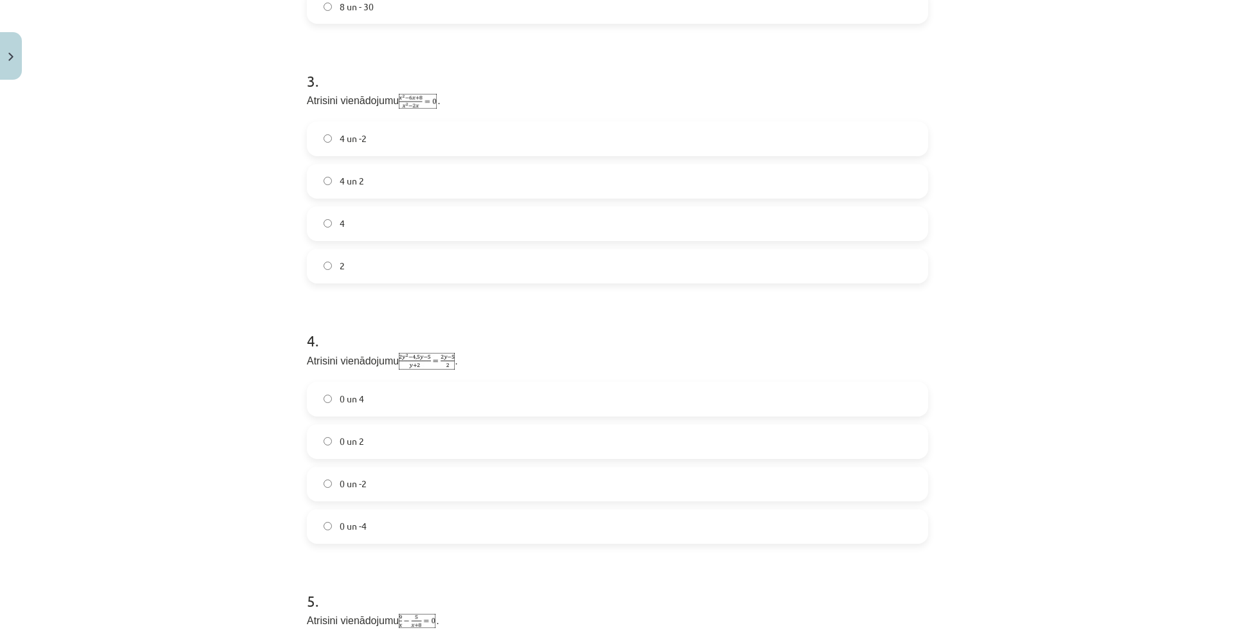
scroll to position [675, 0]
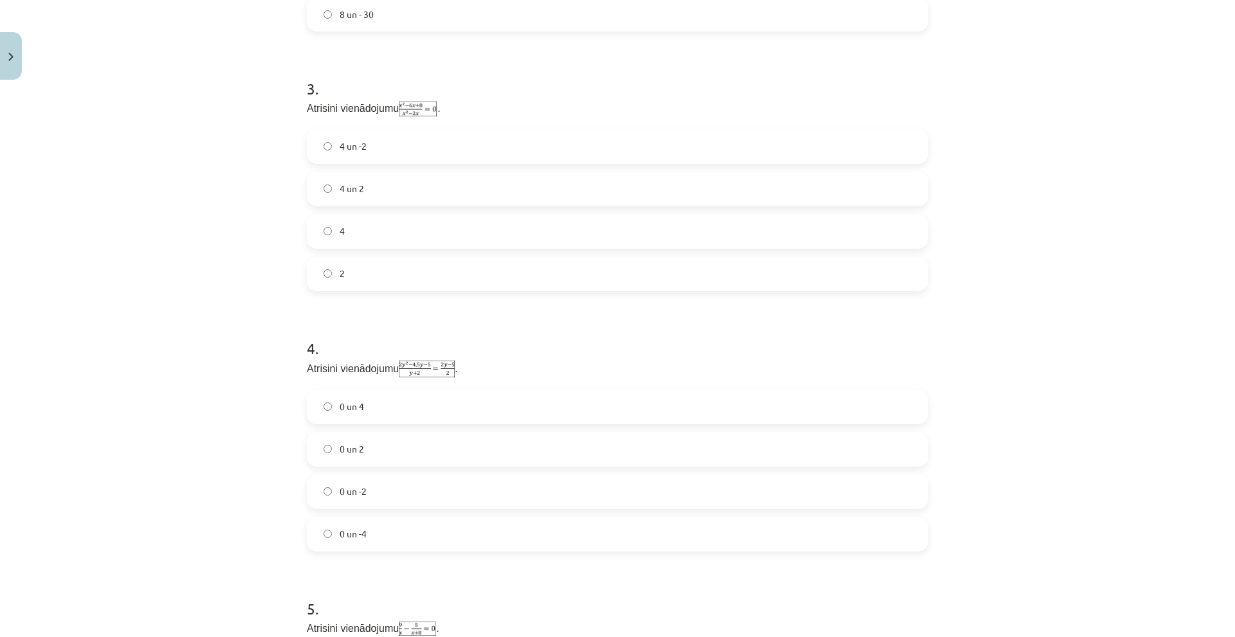
click at [356, 236] on label "4" at bounding box center [617, 231] width 619 height 32
click at [412, 533] on label "0 un -4" at bounding box center [617, 534] width 619 height 32
click at [383, 413] on label "0 un 4" at bounding box center [617, 407] width 619 height 32
drag, startPoint x: 263, startPoint y: 174, endPoint x: 286, endPoint y: 189, distance: 27.8
drag, startPoint x: 286, startPoint y: 189, endPoint x: 100, endPoint y: 286, distance: 209.5
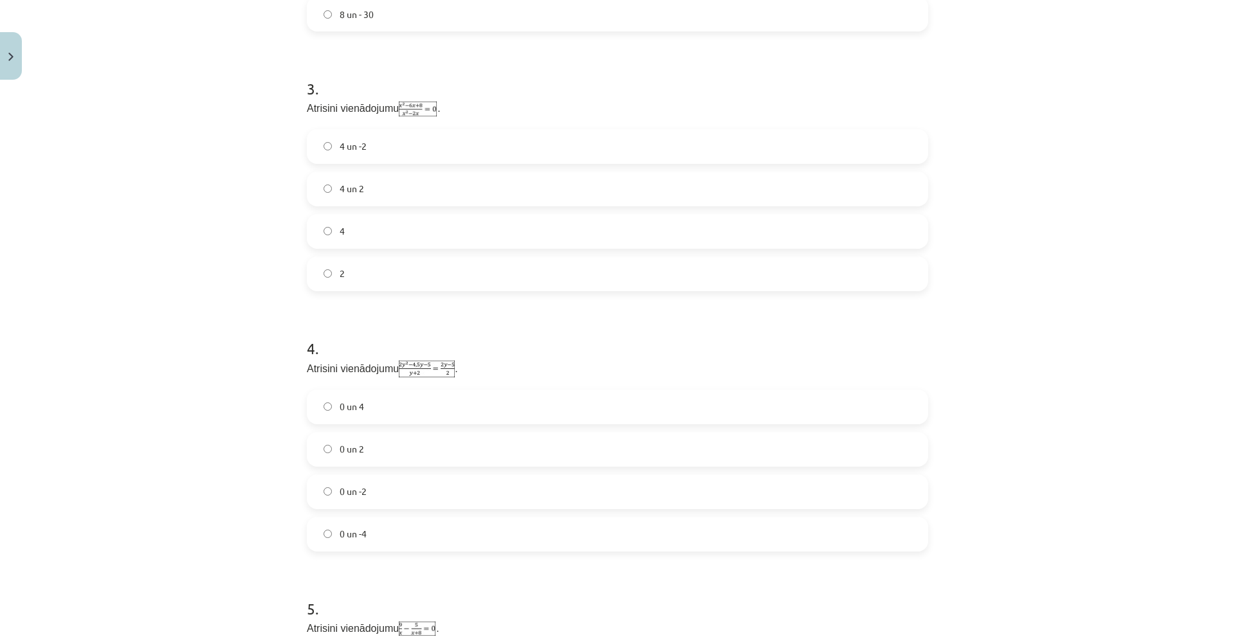
click at [100, 286] on div "Mācību tēma: Matemātikas i - 11. klases 2. ieskaites mācību materiāls (a,b) #3 …" at bounding box center [617, 318] width 1235 height 637
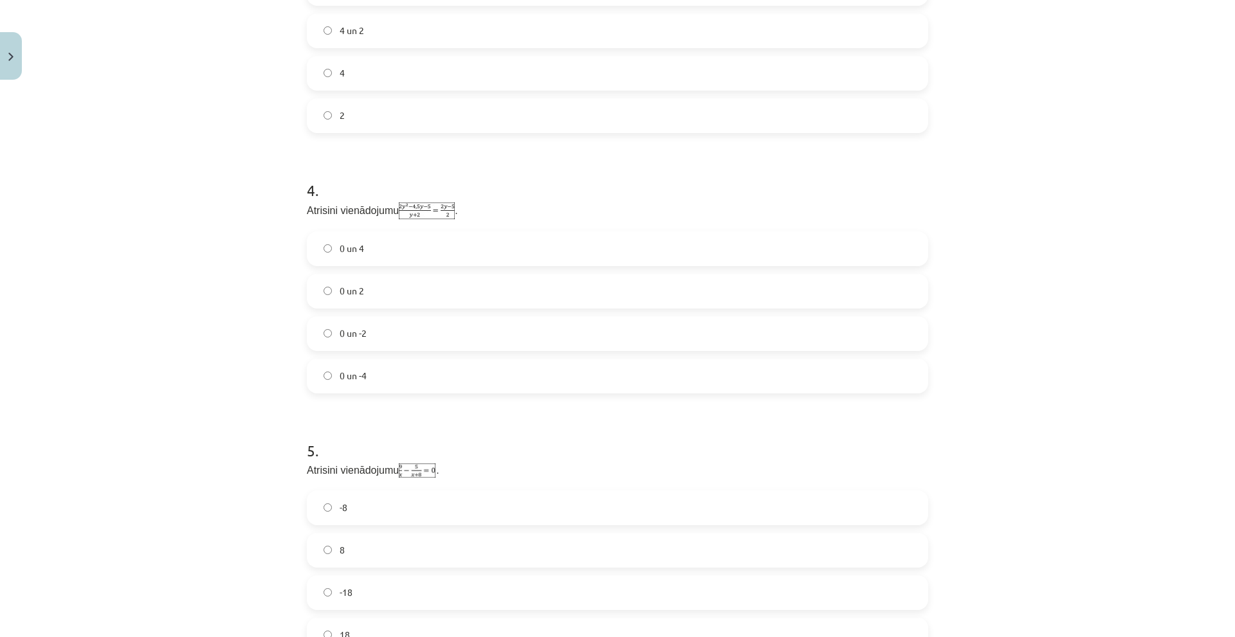
scroll to position [996, 0]
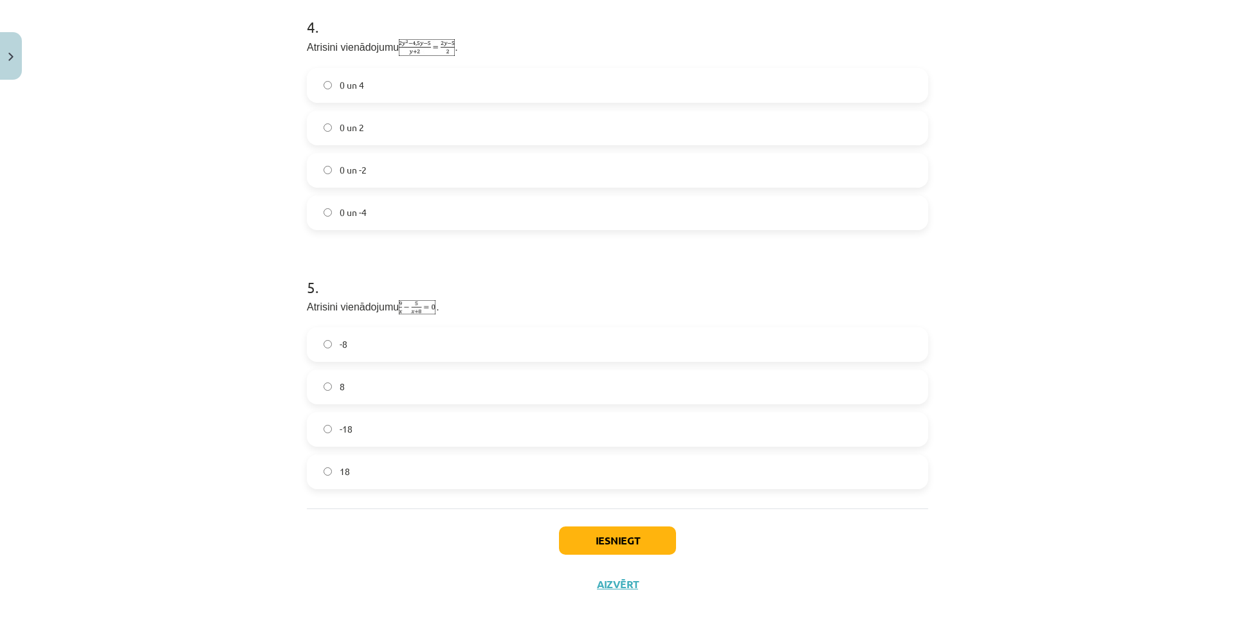
click at [359, 422] on label "-18" at bounding box center [617, 430] width 619 height 32
click at [642, 541] on button "Iesniegt" at bounding box center [617, 541] width 117 height 28
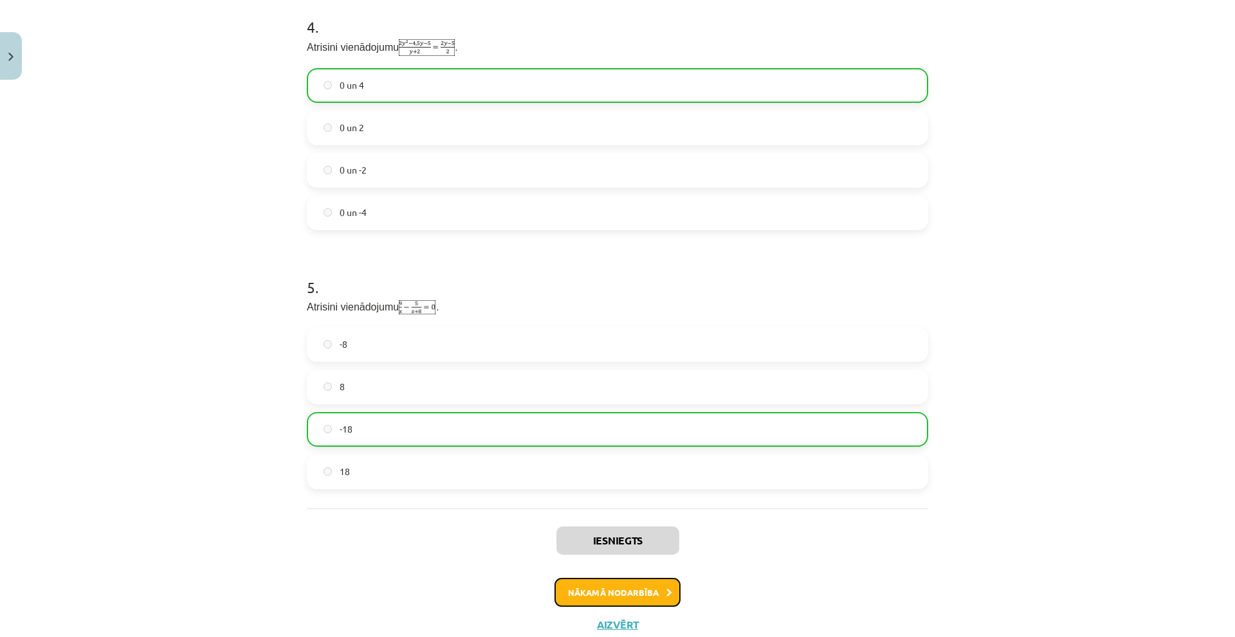
click at [608, 586] on button "Nākamā nodarbība" at bounding box center [618, 593] width 126 height 30
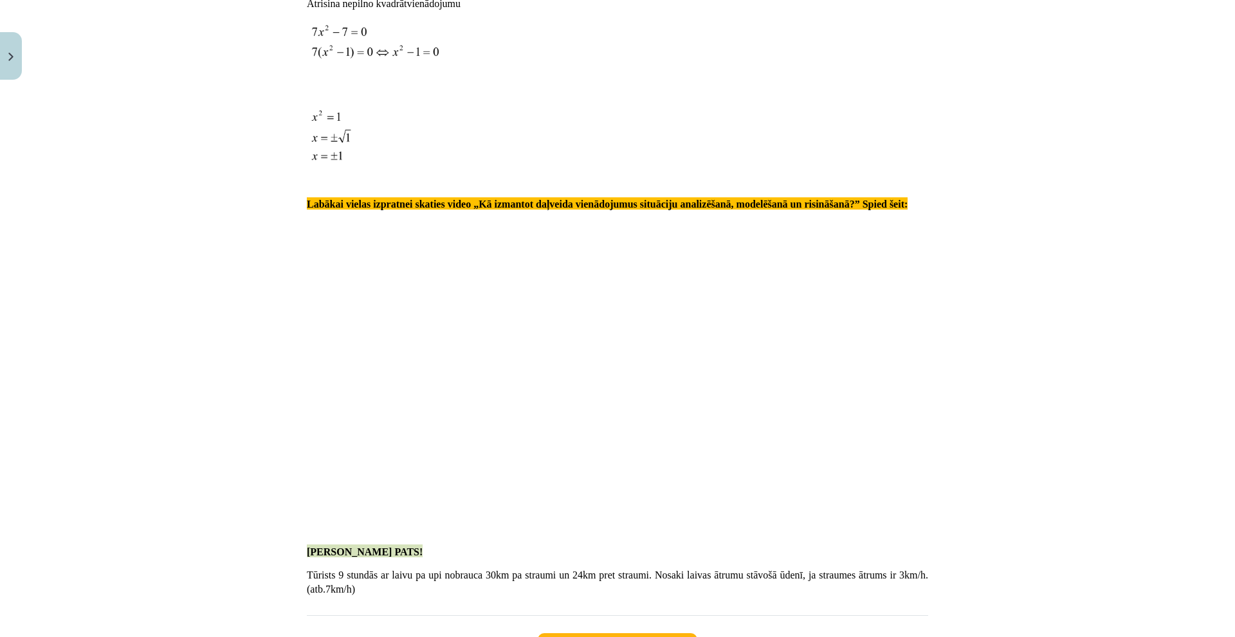
scroll to position [1738, 0]
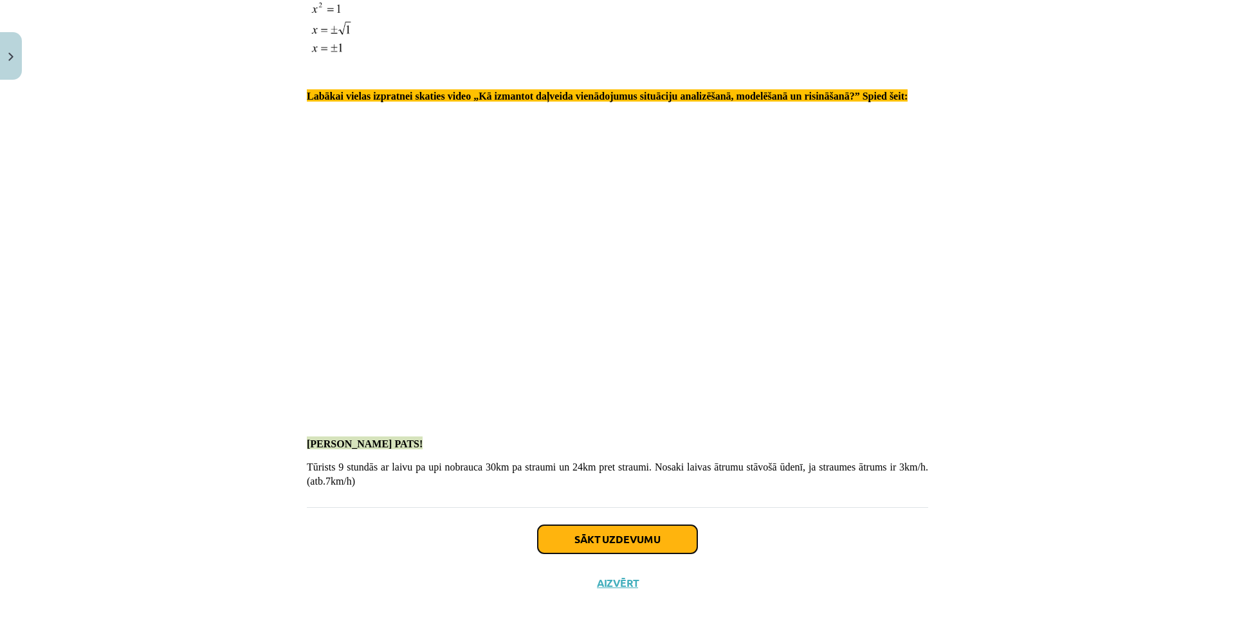
click at [584, 536] on button "Sākt uzdevumu" at bounding box center [618, 540] width 160 height 28
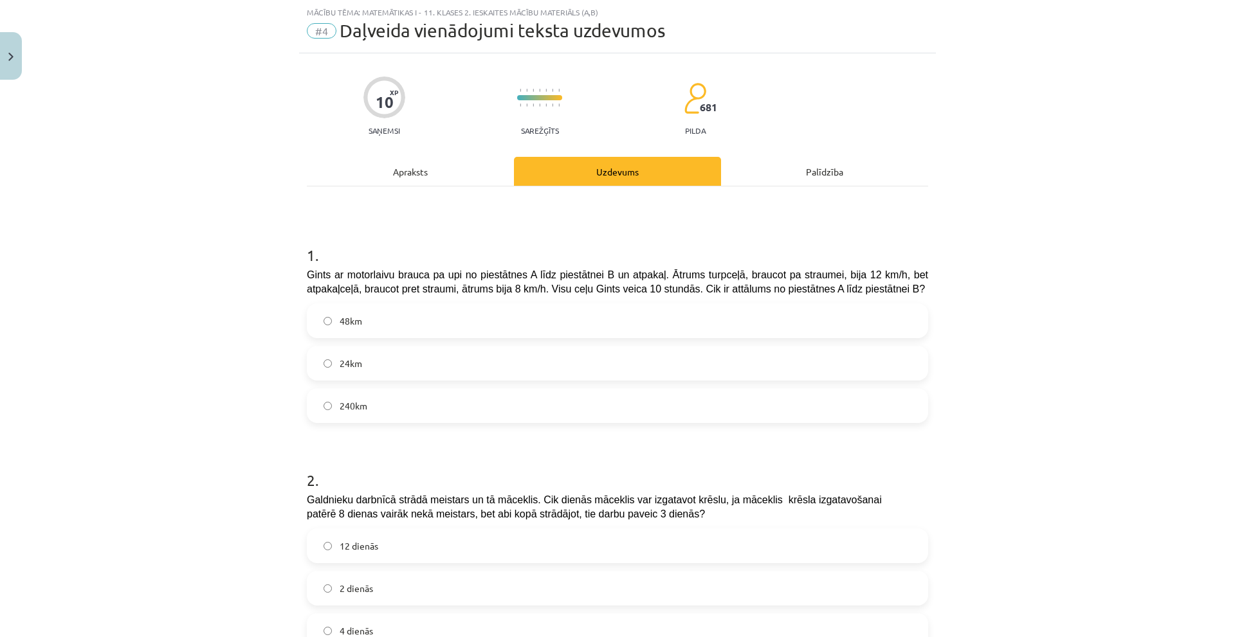
scroll to position [96, 0]
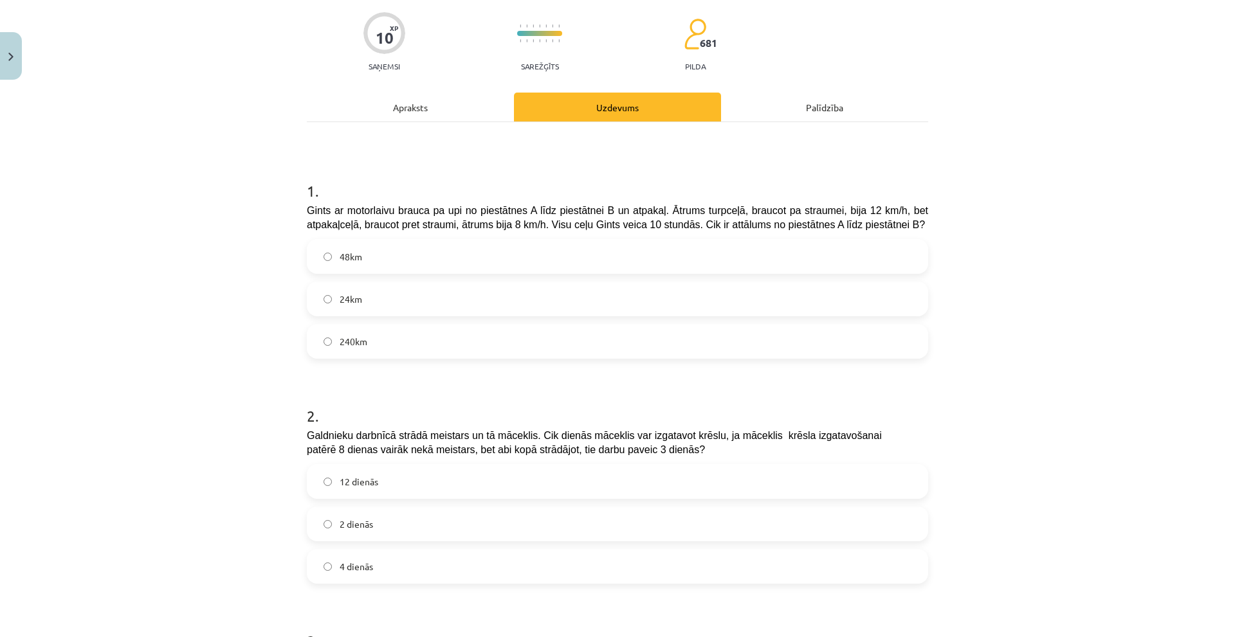
click at [410, 267] on label "48km" at bounding box center [617, 257] width 619 height 32
click at [371, 474] on label "12 dienās" at bounding box center [617, 482] width 619 height 32
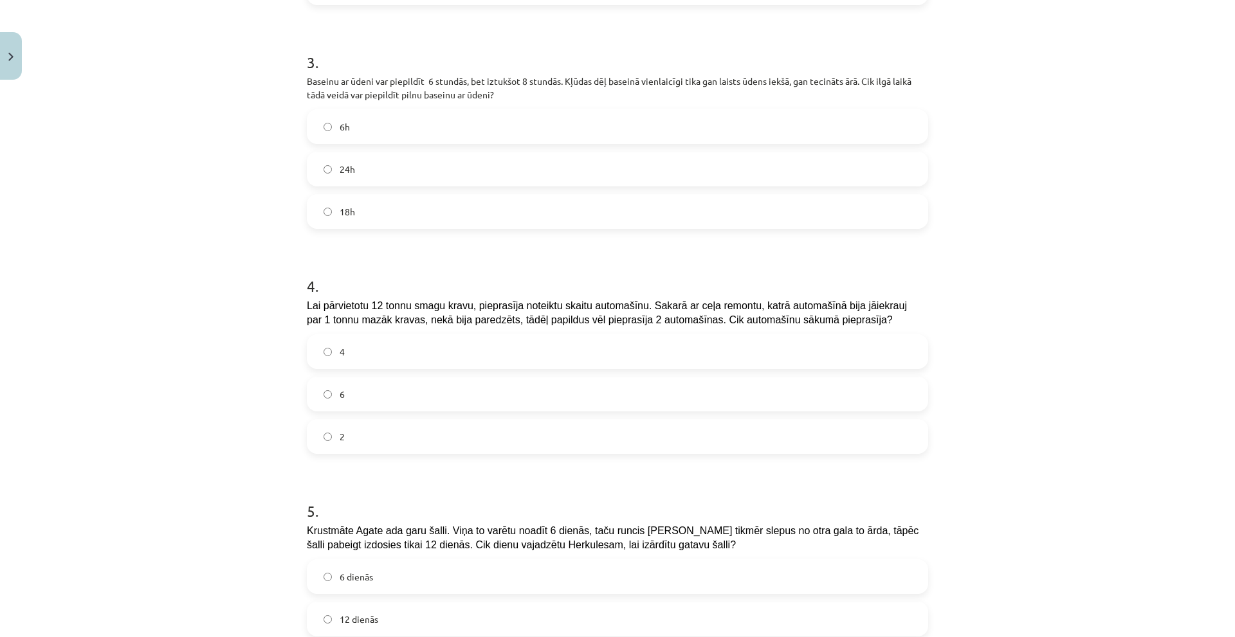
scroll to position [695, 0]
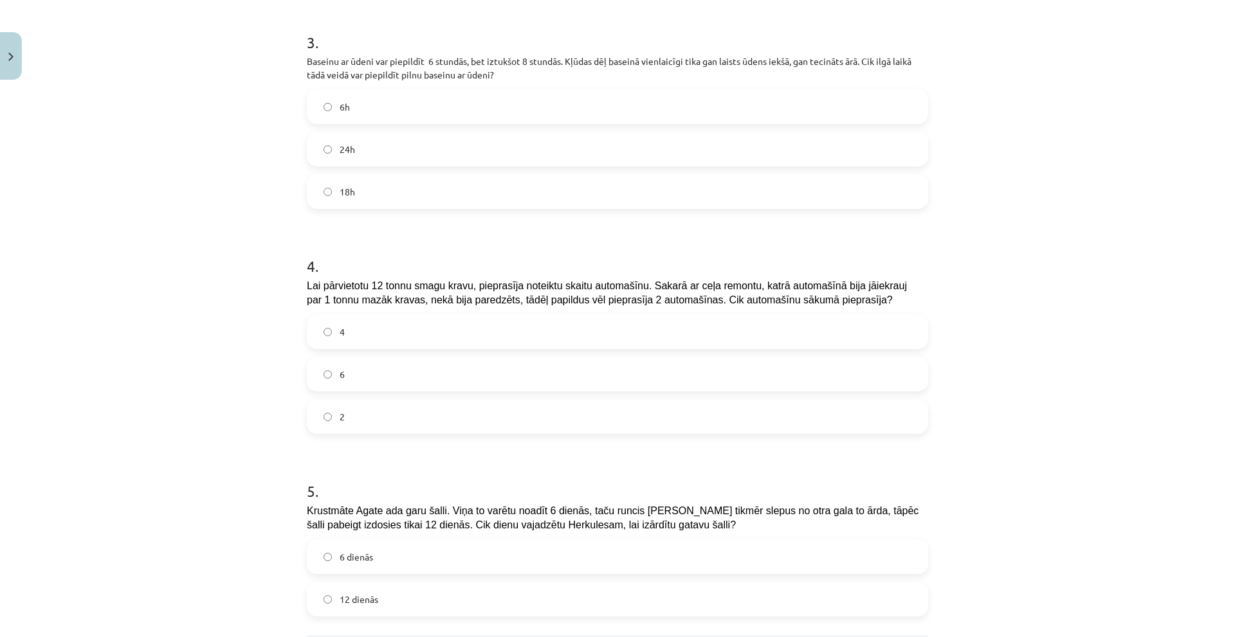
click at [366, 141] on label "24h" at bounding box center [617, 149] width 619 height 32
click at [388, 330] on label "4" at bounding box center [617, 332] width 619 height 32
click at [394, 588] on label "12 dienās" at bounding box center [617, 599] width 619 height 32
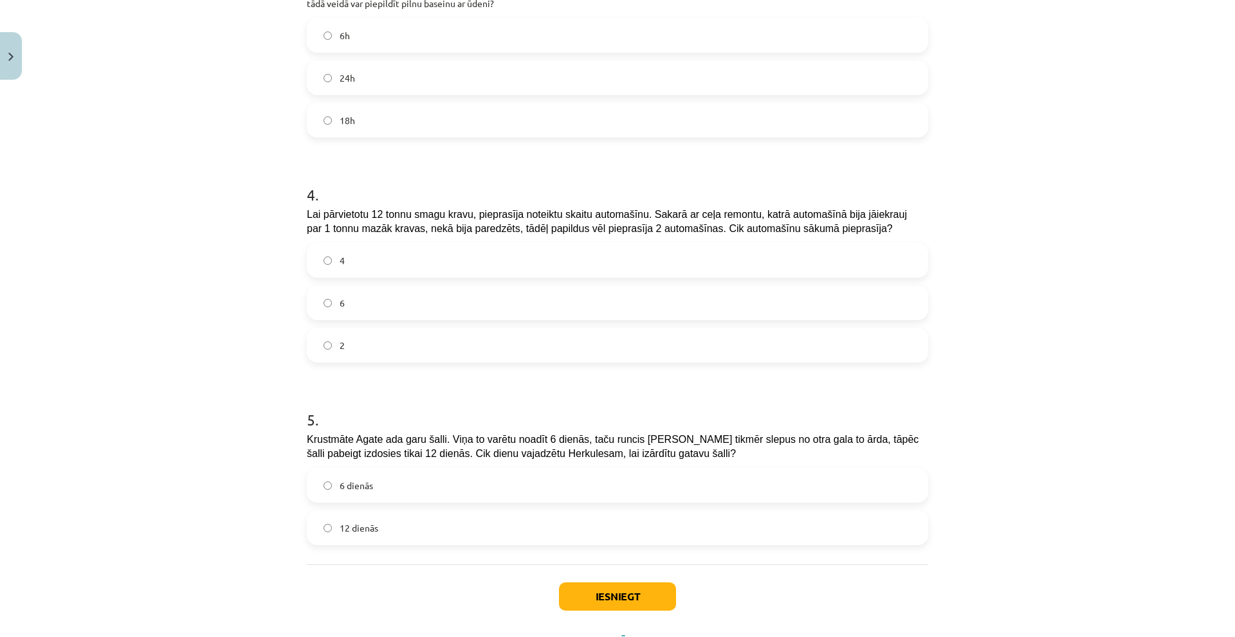
scroll to position [824, 0]
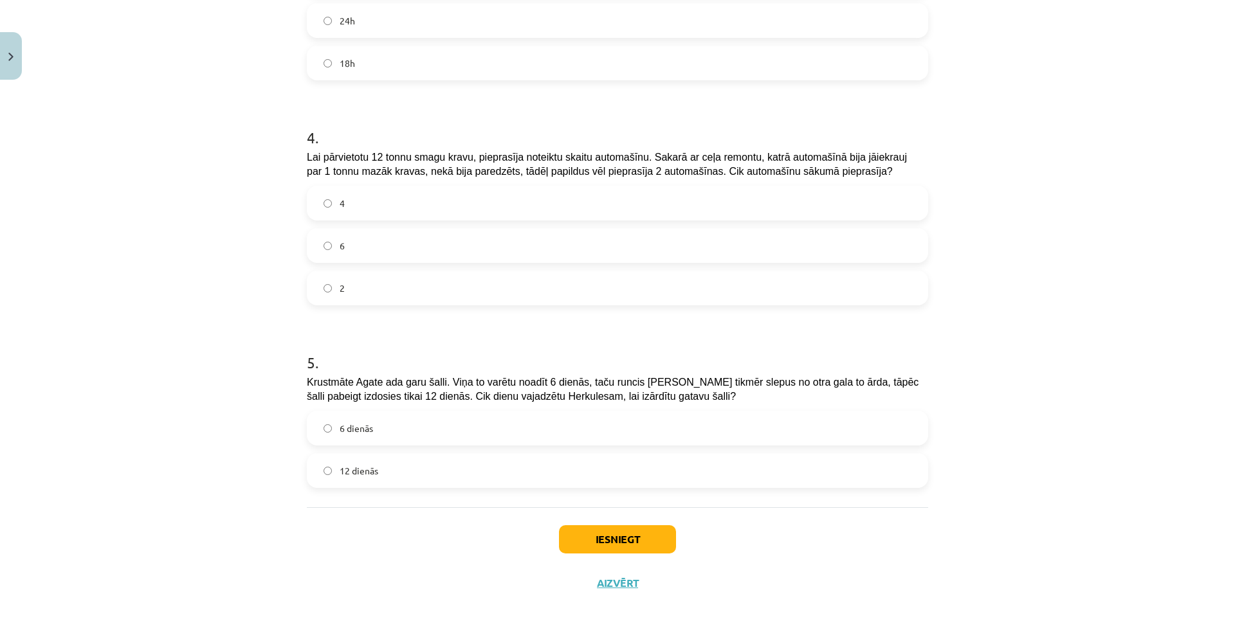
click at [640, 525] on div "Iesniegt Aizvērt" at bounding box center [617, 553] width 621 height 90
click at [583, 529] on button "Iesniegt" at bounding box center [617, 540] width 117 height 28
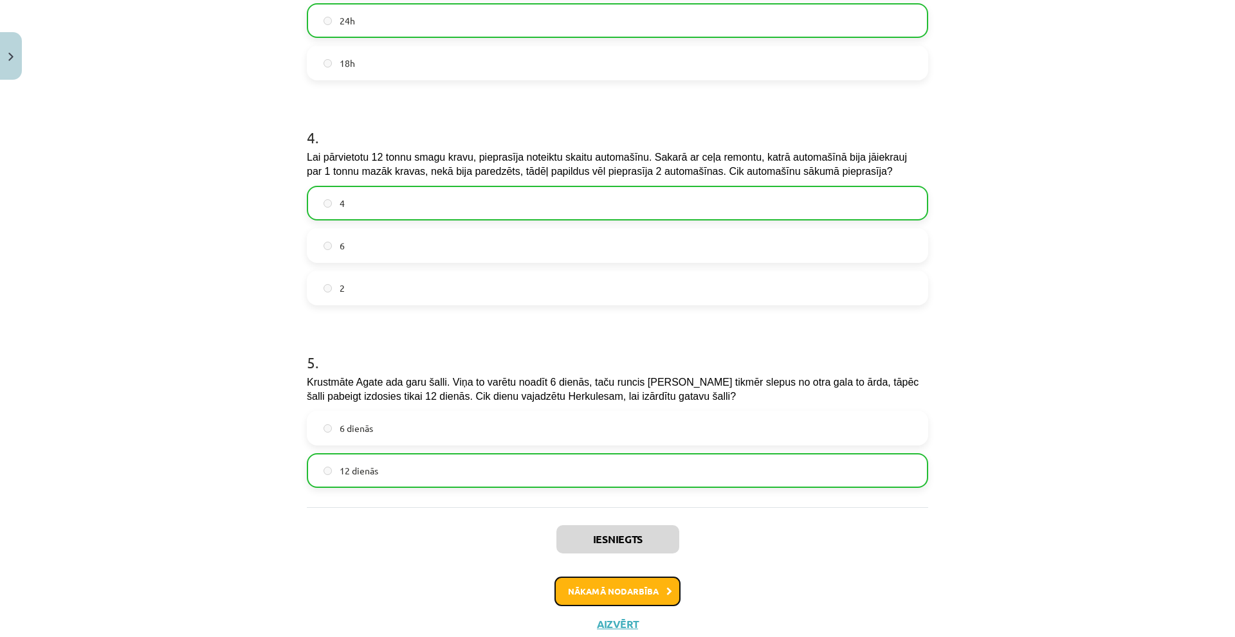
click at [602, 583] on button "Nākamā nodarbība" at bounding box center [618, 592] width 126 height 30
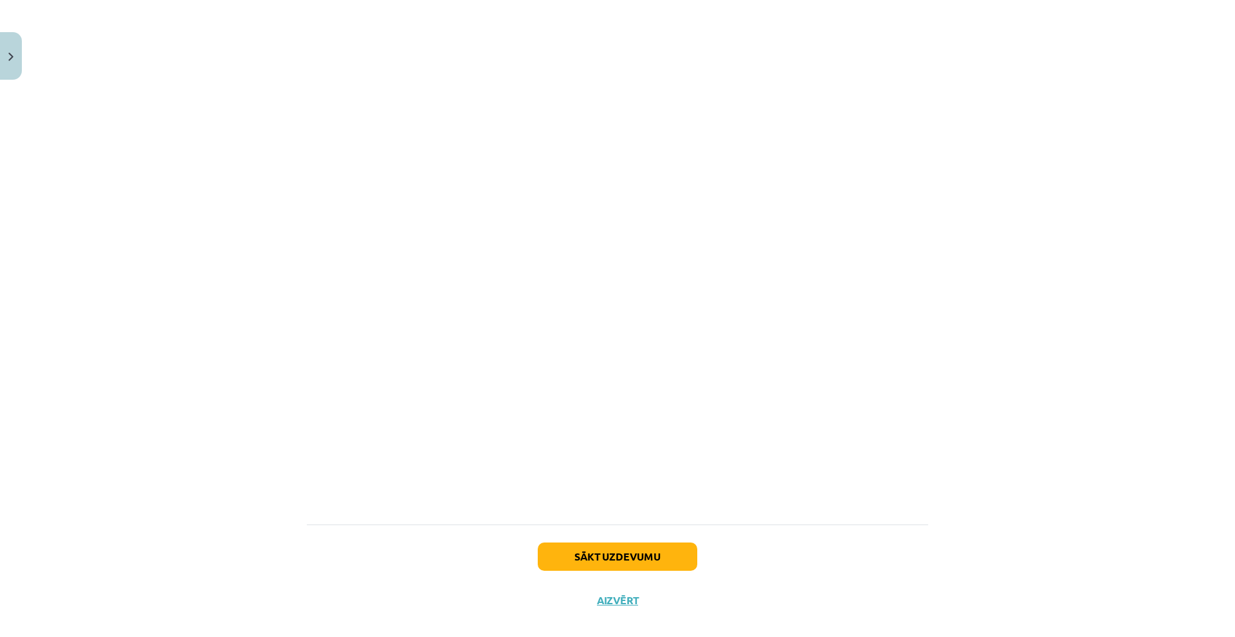
scroll to position [4149, 0]
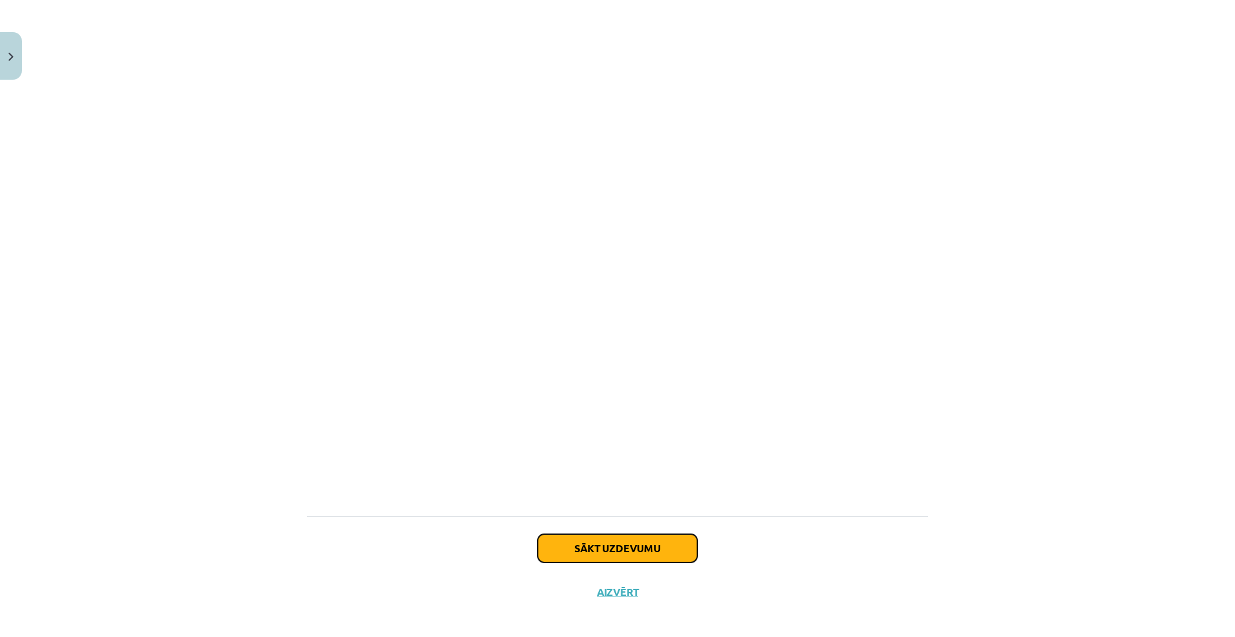
click at [577, 559] on button "Sākt uzdevumu" at bounding box center [618, 549] width 160 height 28
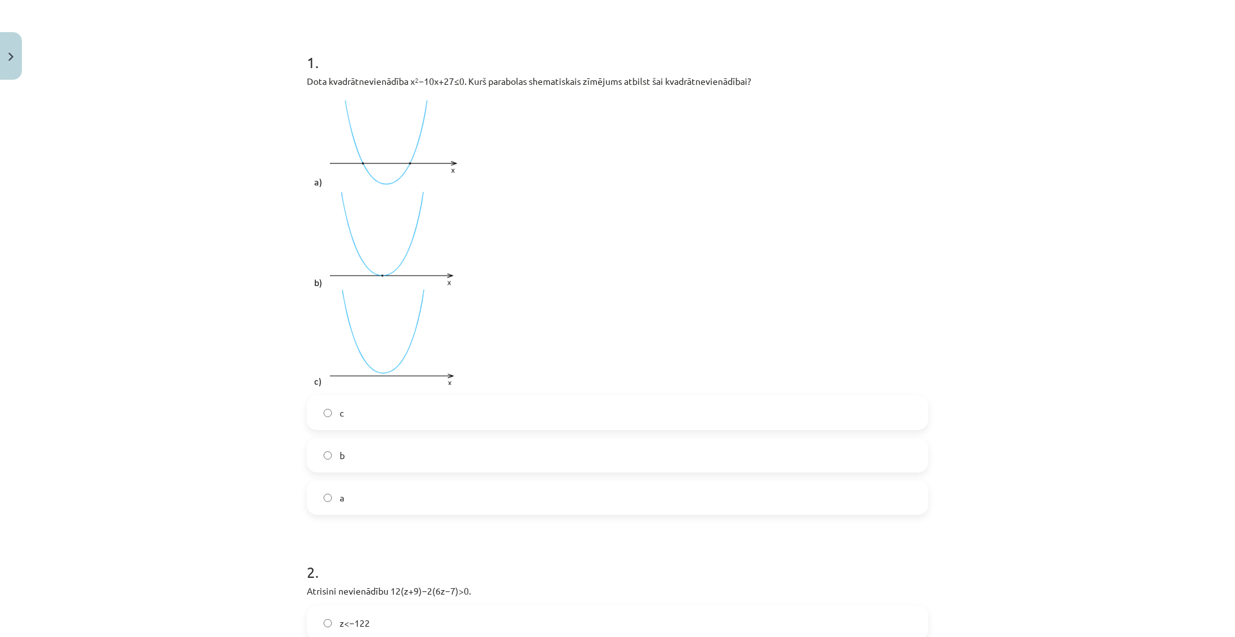
scroll to position [161, 0]
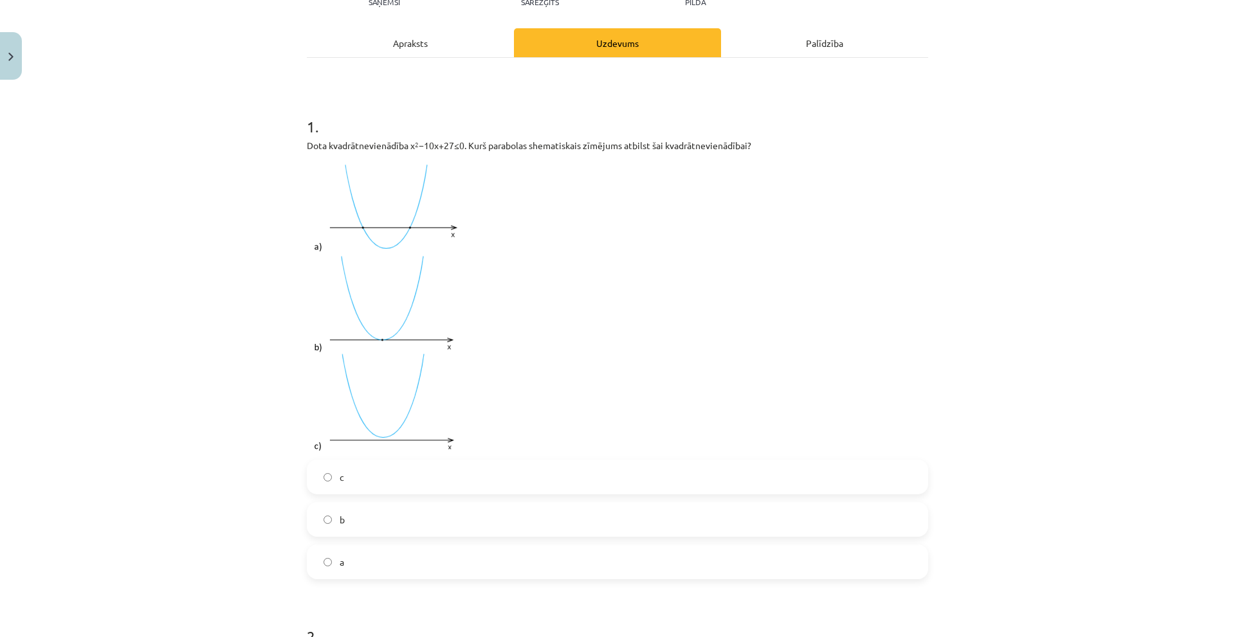
click at [418, 458] on div "1 . Dota kvadrātnevienādība x 2 −10x+27≤0. Kurš parabolas shematiskais zīmējums…" at bounding box center [617, 337] width 621 height 484
click at [362, 549] on label "a" at bounding box center [617, 562] width 619 height 32
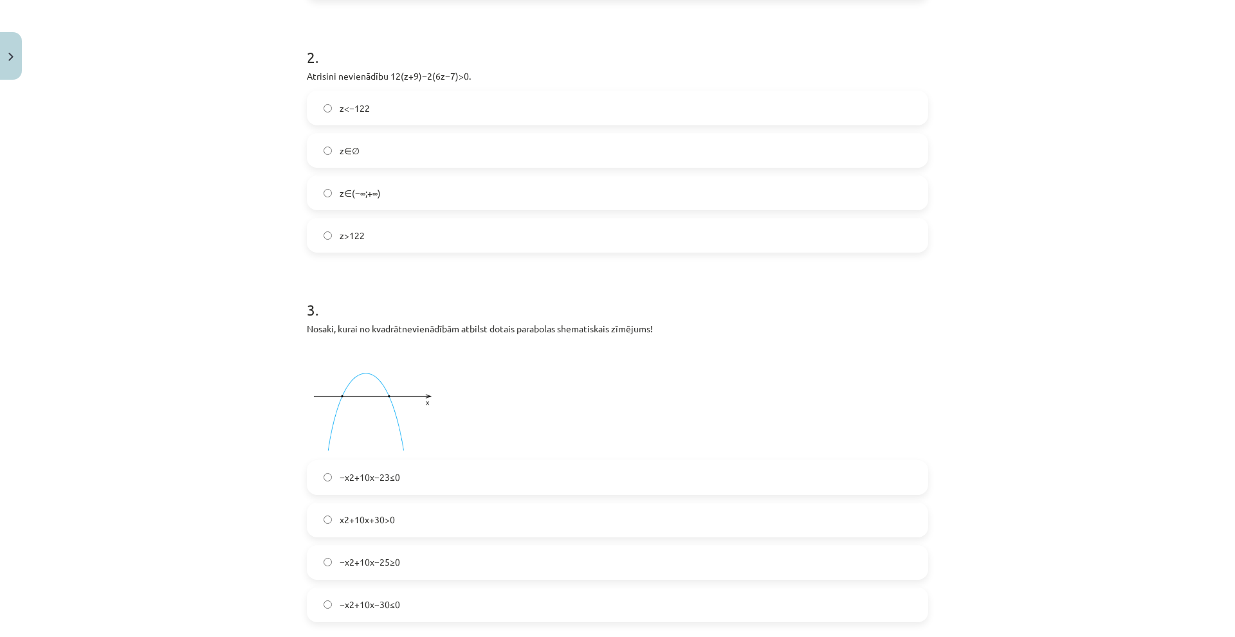
scroll to position [740, 0]
click at [398, 201] on label "z∈(−∞;+∞)" at bounding box center [617, 194] width 619 height 32
click at [369, 487] on label "−x2+10x−23≤0" at bounding box center [617, 479] width 619 height 32
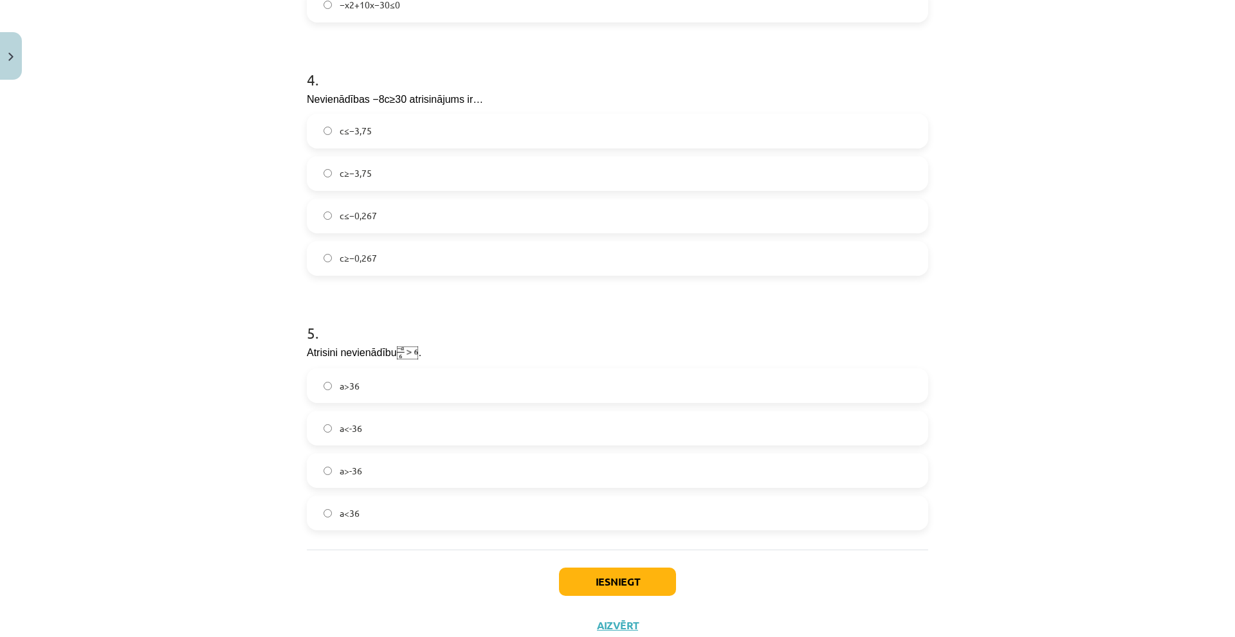
scroll to position [1318, 0]
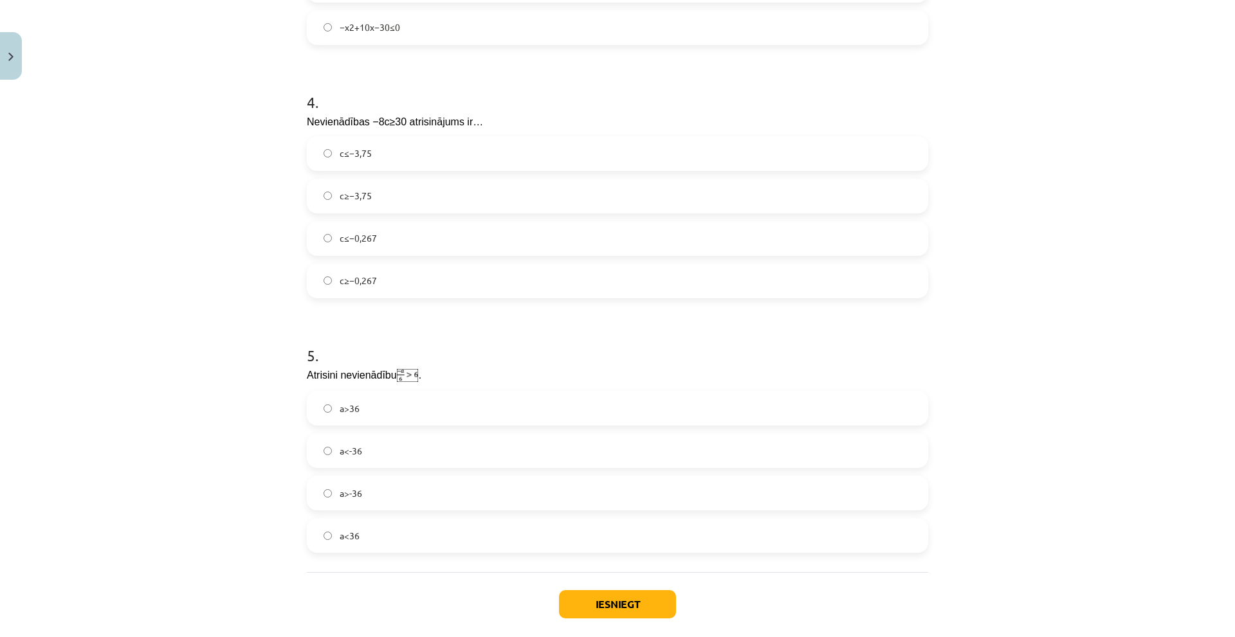
click at [417, 158] on label "c≤−3,75" at bounding box center [617, 154] width 619 height 32
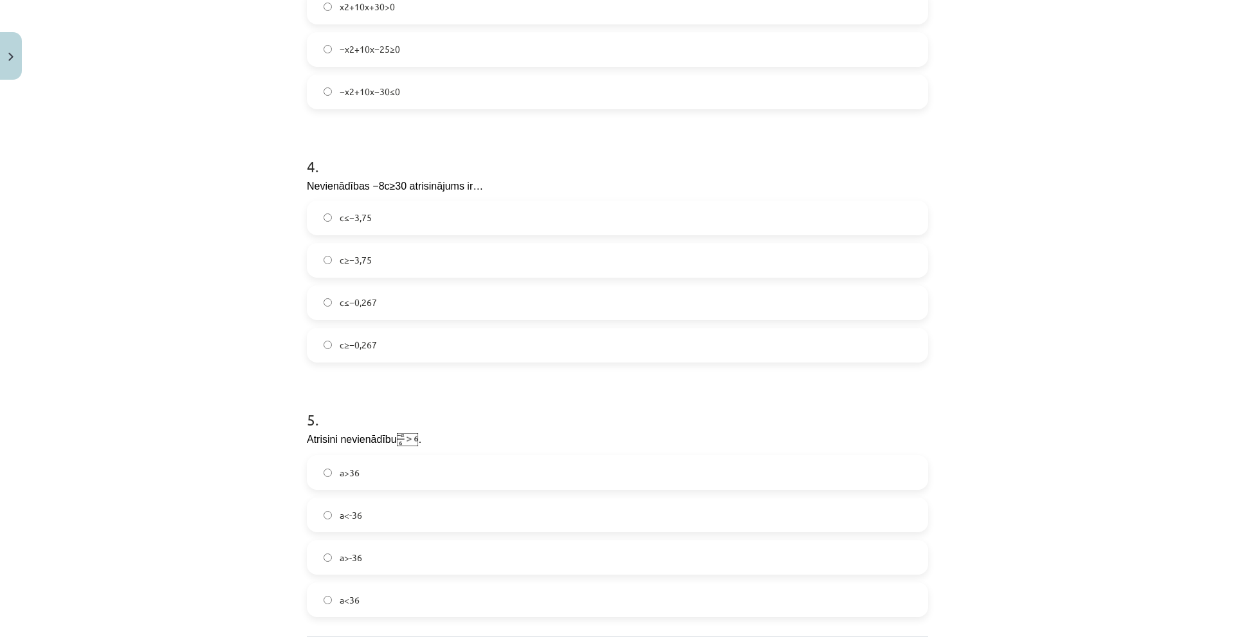
scroll to position [1382, 0]
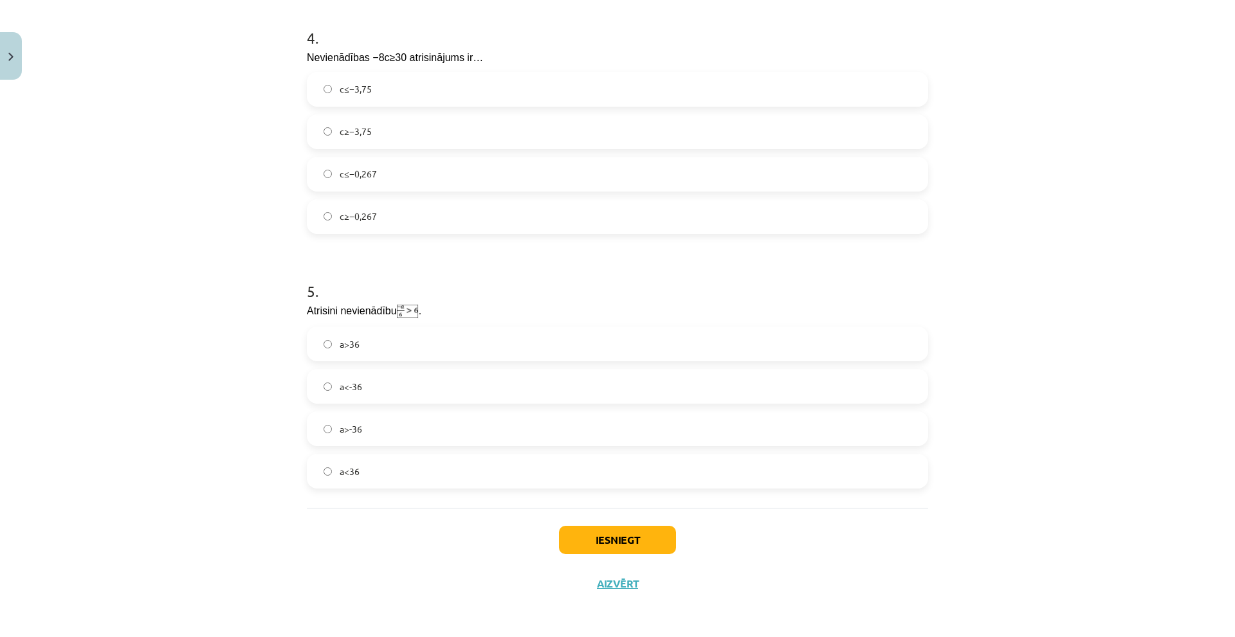
click at [392, 345] on label "a>36" at bounding box center [617, 344] width 619 height 32
click at [643, 547] on button "Iesniegt" at bounding box center [617, 540] width 117 height 28
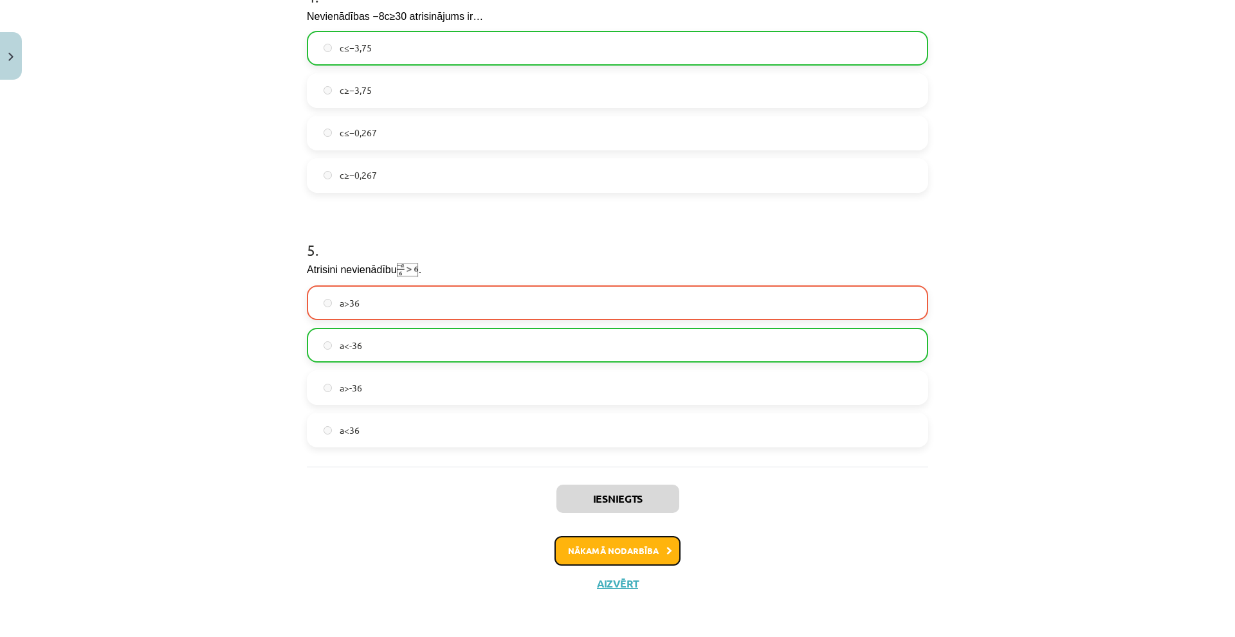
click at [594, 547] on button "Nākamā nodarbība" at bounding box center [618, 551] width 126 height 30
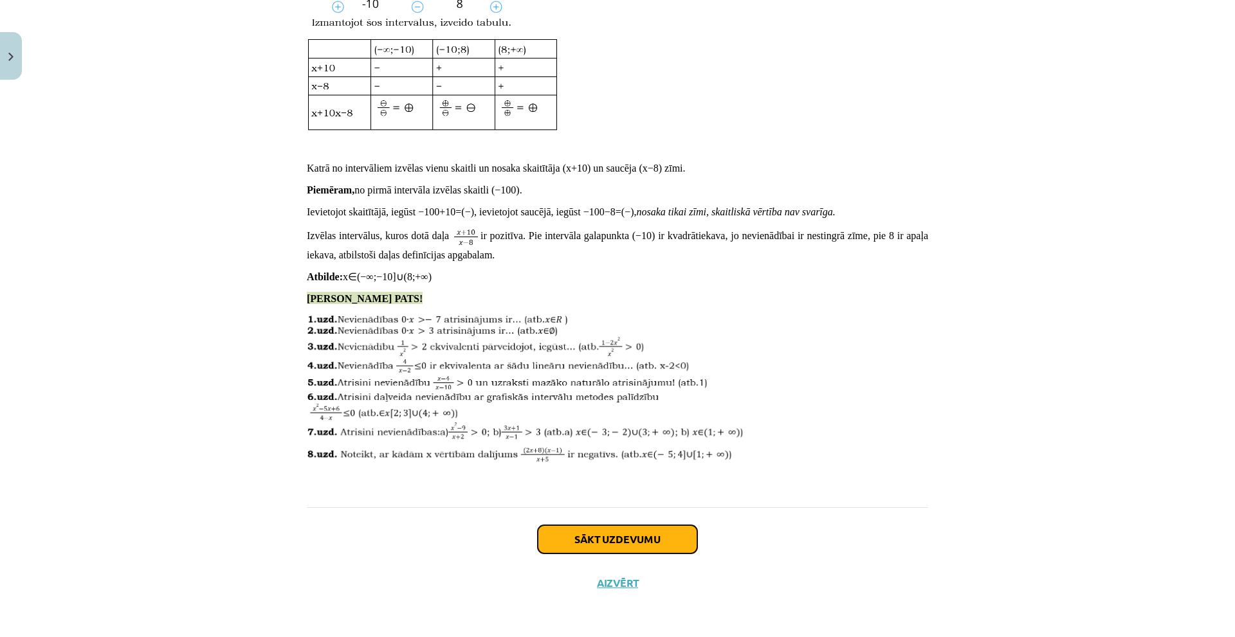
click at [586, 533] on button "Sākt uzdevumu" at bounding box center [618, 540] width 160 height 28
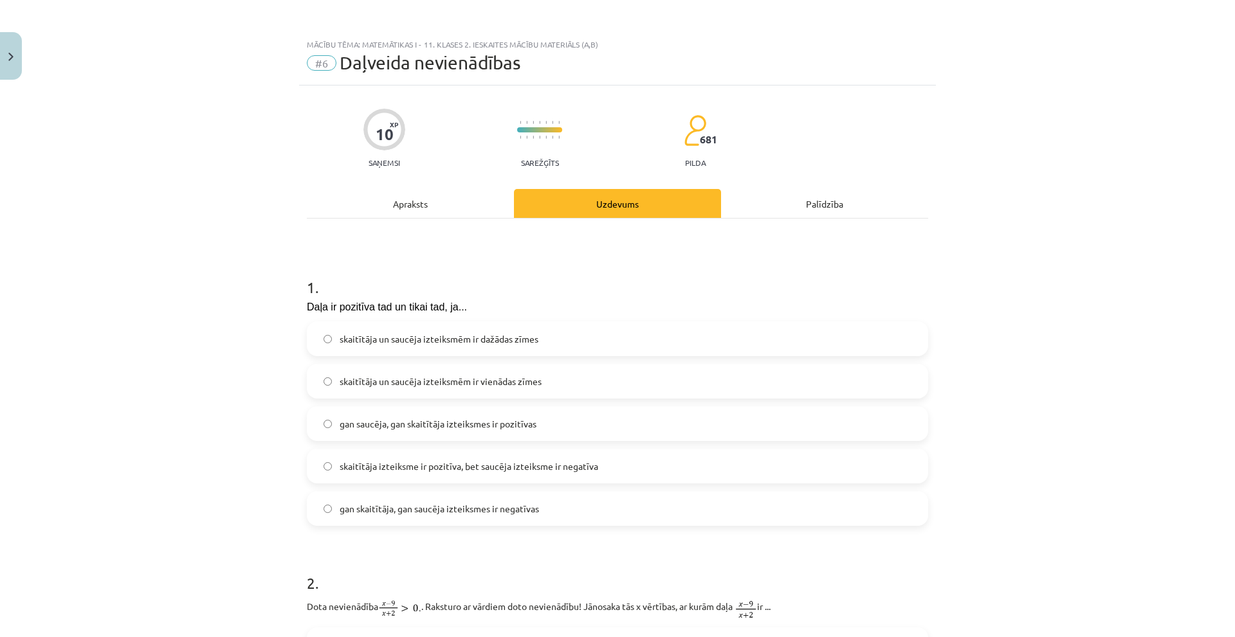
scroll to position [193, 0]
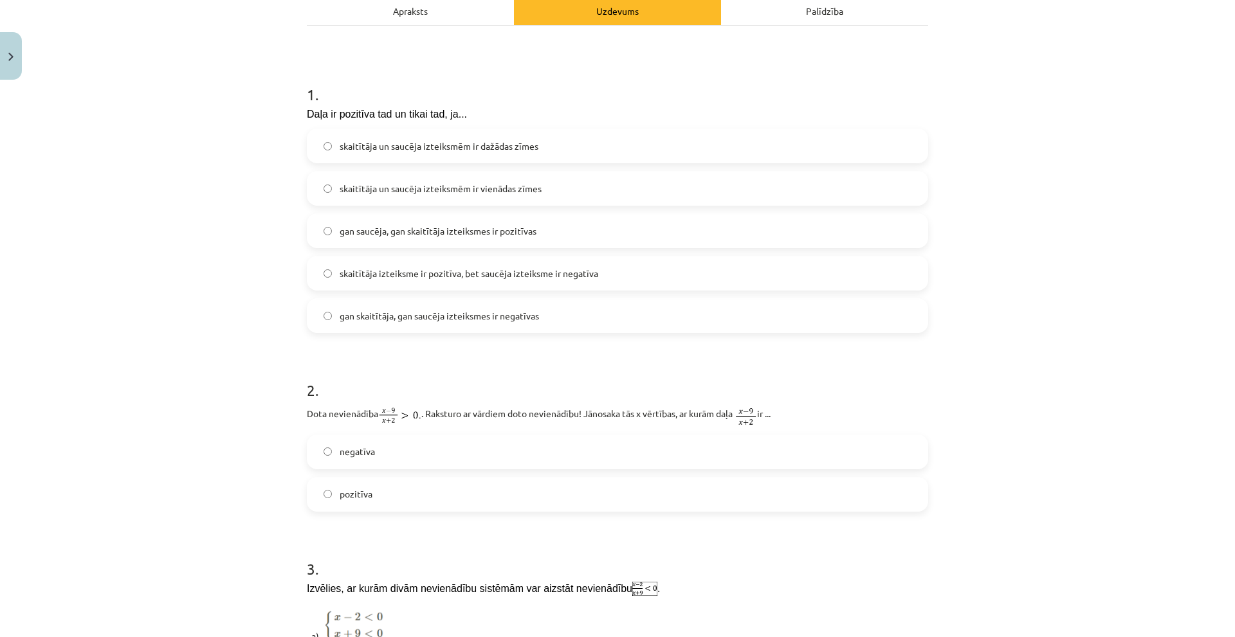
click at [432, 509] on label "pozitīva" at bounding box center [617, 495] width 619 height 32
click at [423, 191] on span "skaitītāja un saucēja izteiksmēm ir vienādas zīmes" at bounding box center [441, 189] width 202 height 14
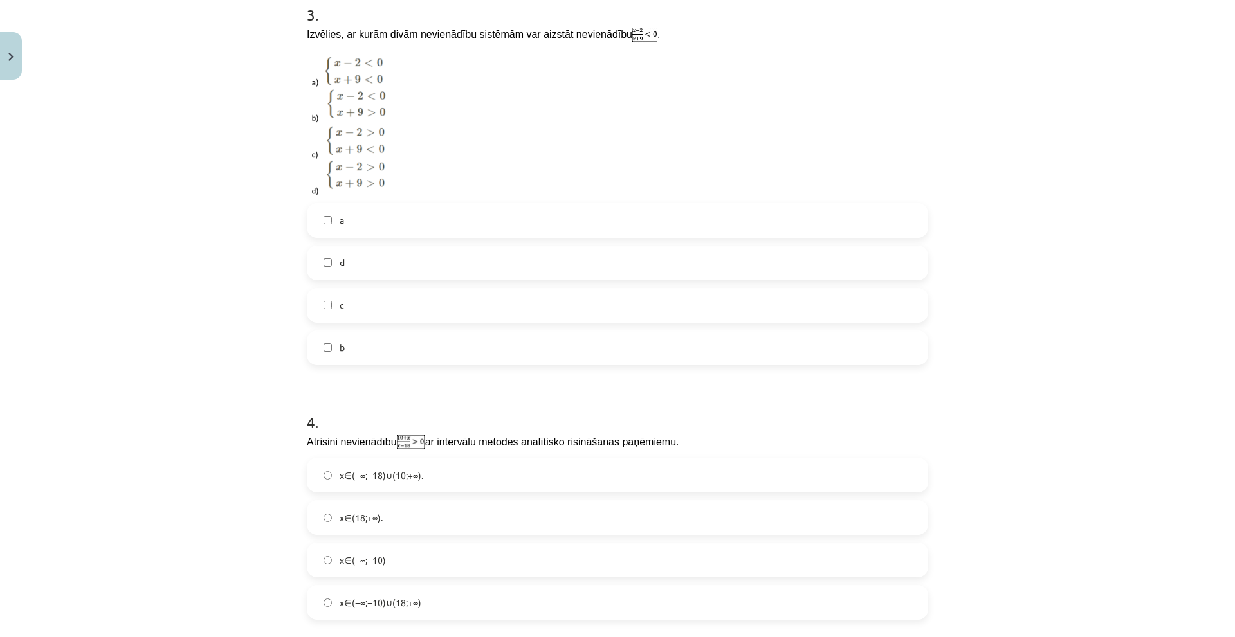
scroll to position [753, 0]
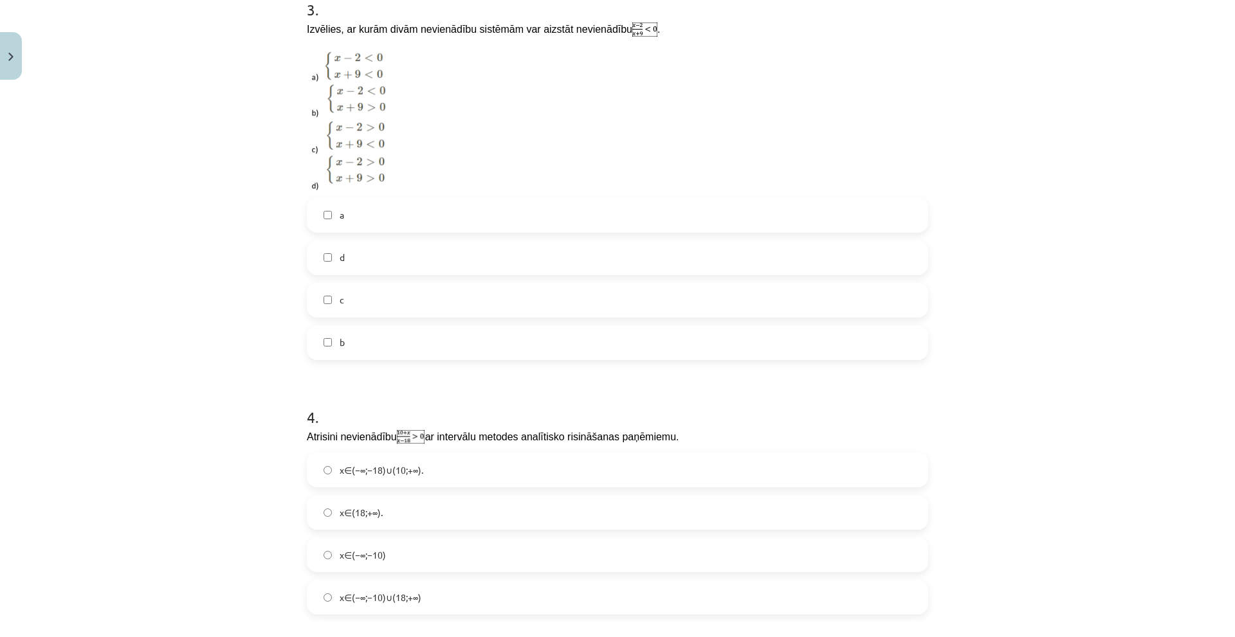
click at [356, 291] on label "c" at bounding box center [617, 300] width 619 height 32
click at [390, 470] on span "x∈(−∞;−18)∪(10;+∞)." at bounding box center [382, 471] width 84 height 14
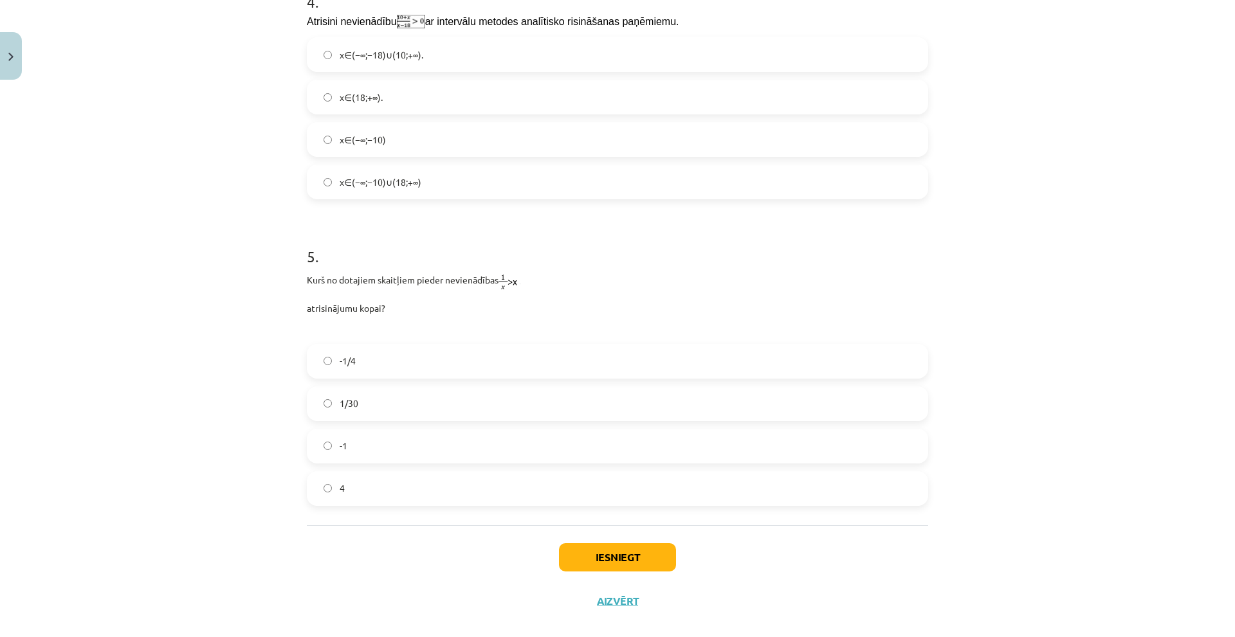
scroll to position [1185, 0]
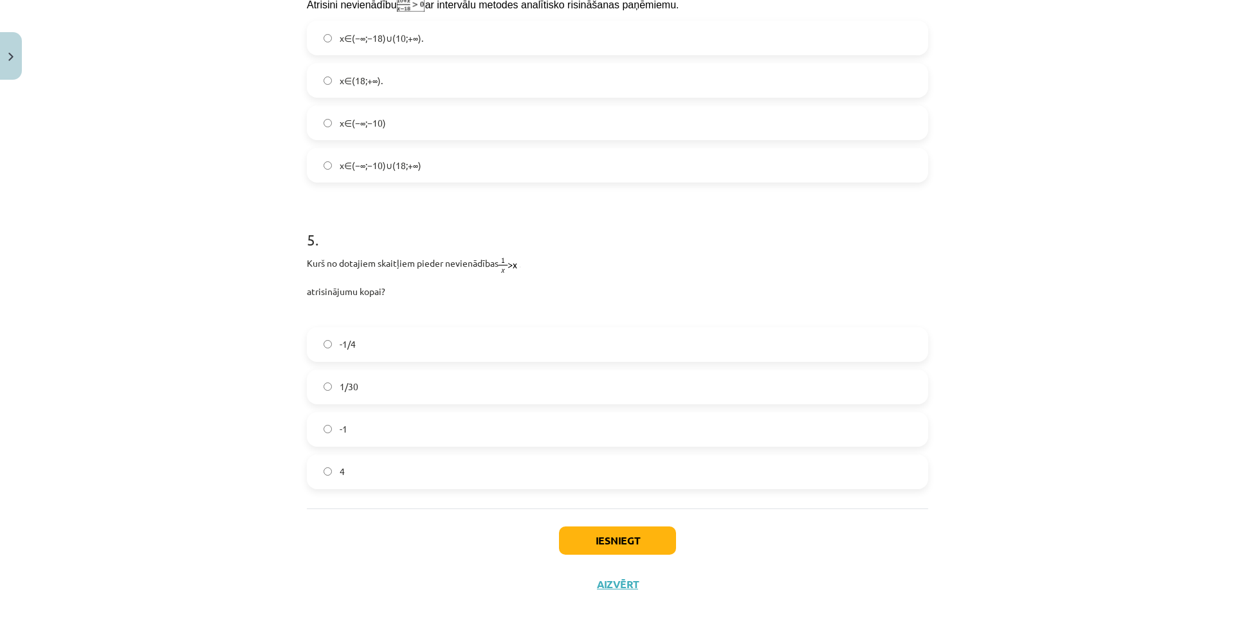
drag, startPoint x: 391, startPoint y: 336, endPoint x: 395, endPoint y: 347, distance: 11.0
click at [391, 338] on label "-1/4" at bounding box center [617, 345] width 619 height 32
click at [604, 531] on button "Iesniegt" at bounding box center [617, 541] width 117 height 28
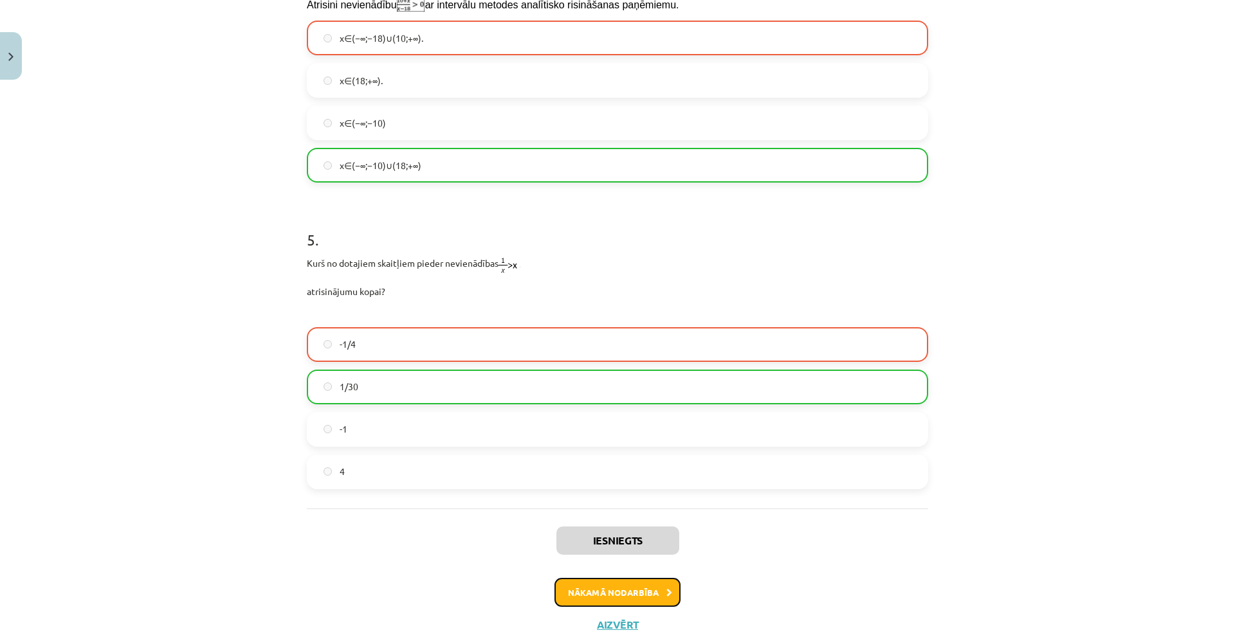
click at [591, 592] on button "Nākamā nodarbība" at bounding box center [618, 593] width 126 height 30
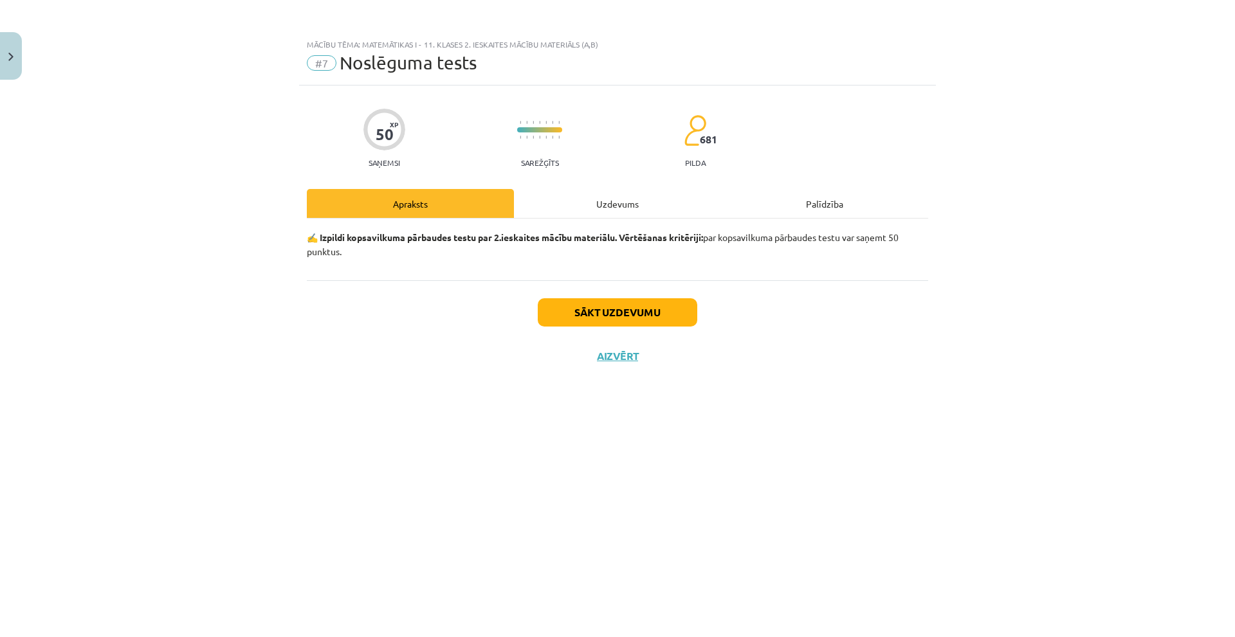
scroll to position [0, 0]
click at [679, 318] on button "Sākt uzdevumu" at bounding box center [618, 312] width 160 height 28
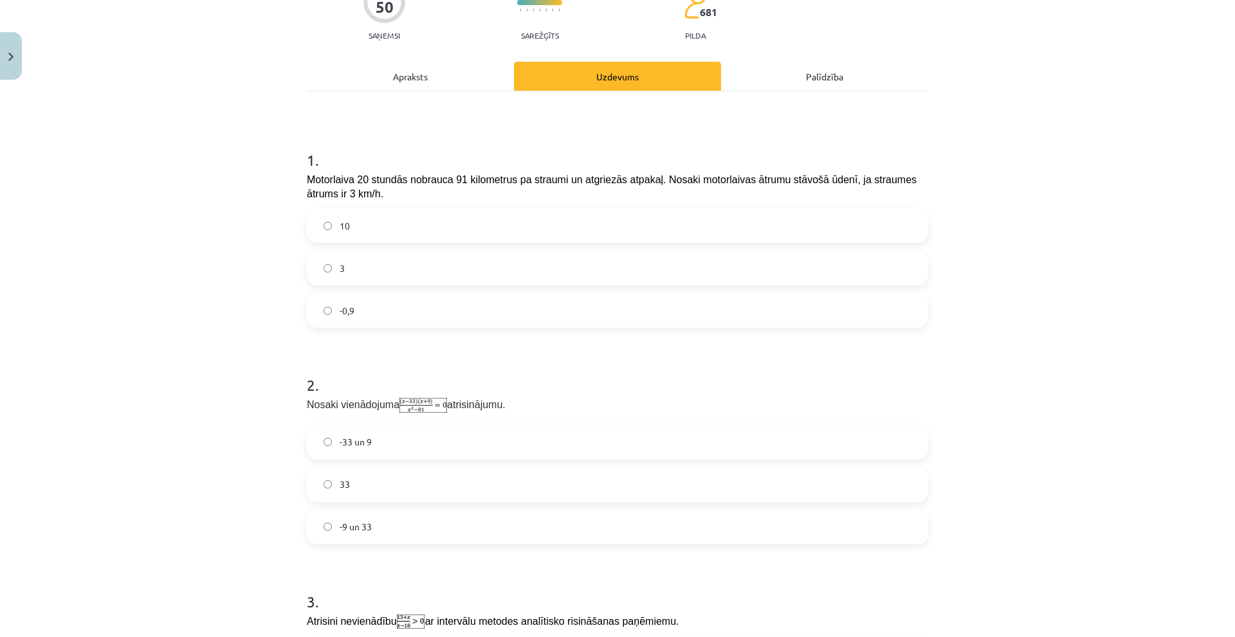
scroll to position [129, 0]
click at [477, 215] on label "10" at bounding box center [617, 224] width 619 height 32
click at [416, 493] on label "33" at bounding box center [617, 484] width 619 height 32
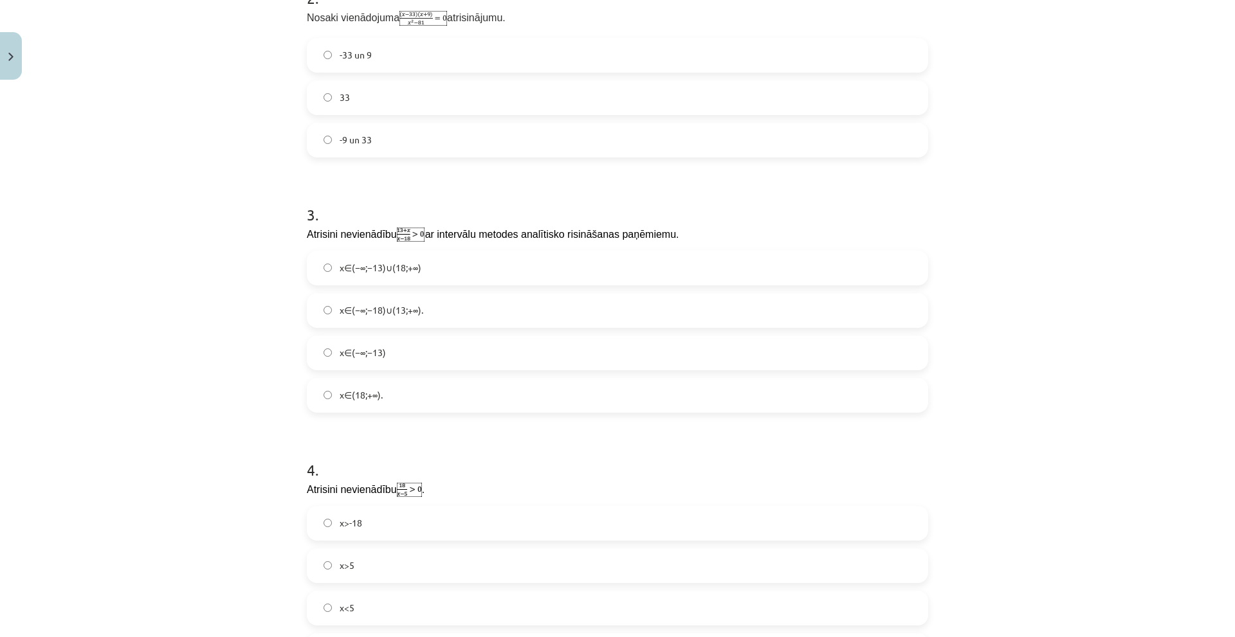
scroll to position [579, 0]
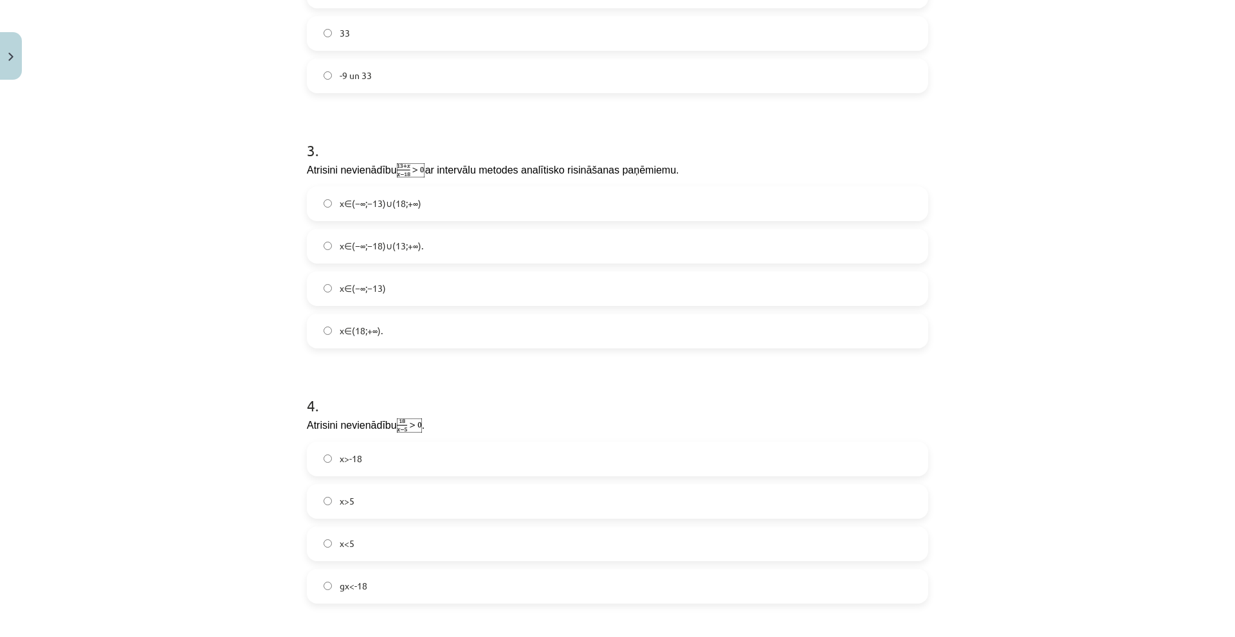
click at [376, 516] on label "x>5" at bounding box center [617, 502] width 619 height 32
click at [427, 206] on label "x∈(−∞;−13)∪(18;+∞)" at bounding box center [617, 204] width 619 height 32
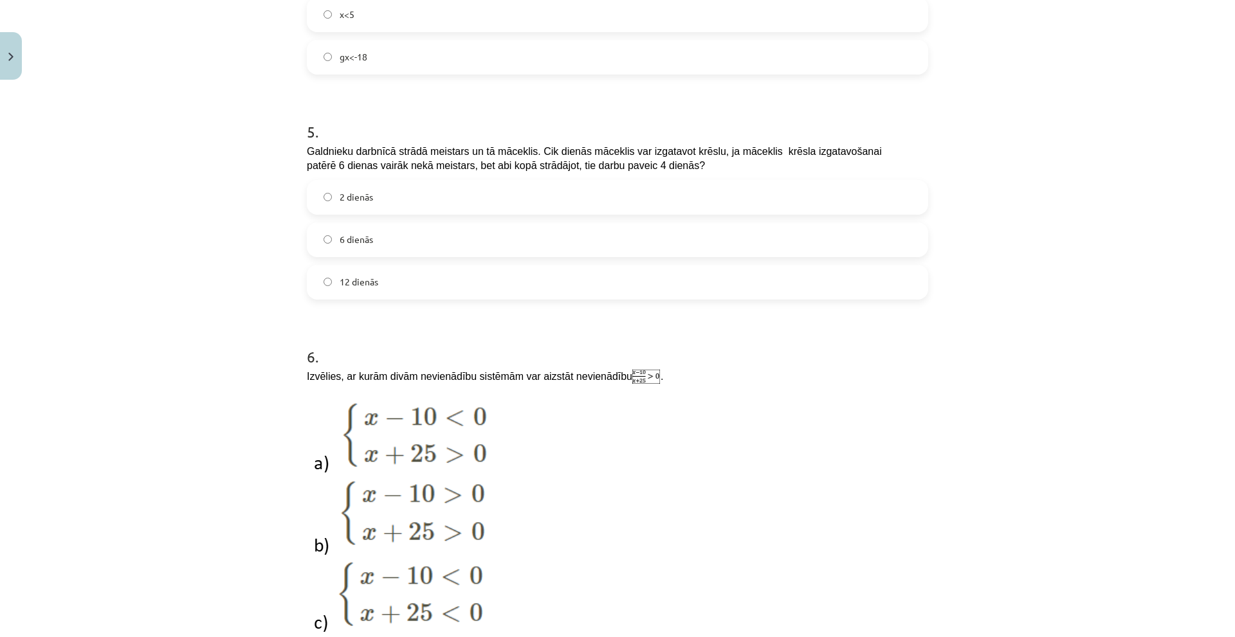
scroll to position [1094, 0]
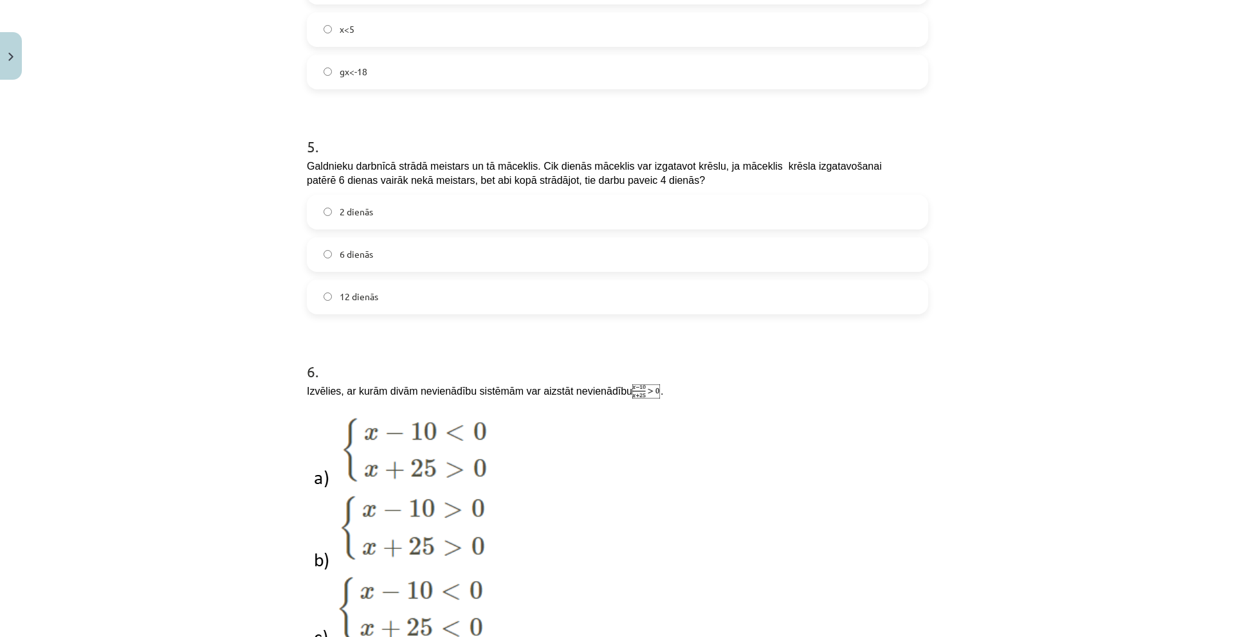
click at [377, 291] on label "12 dienās" at bounding box center [617, 297] width 619 height 32
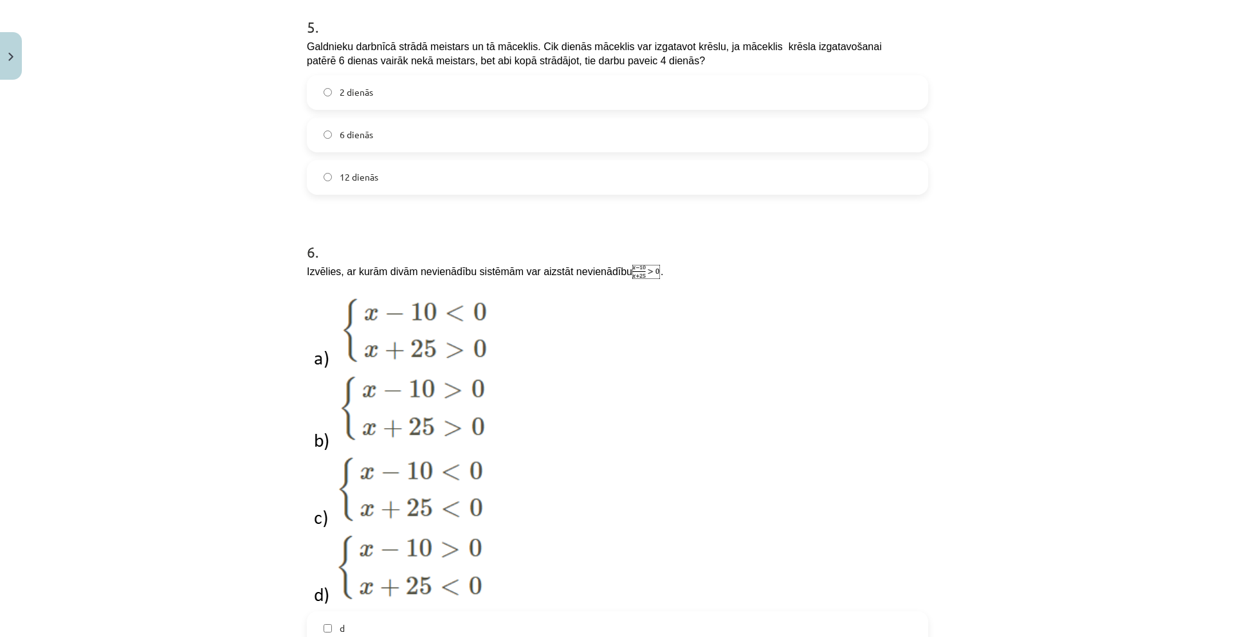
scroll to position [1415, 0]
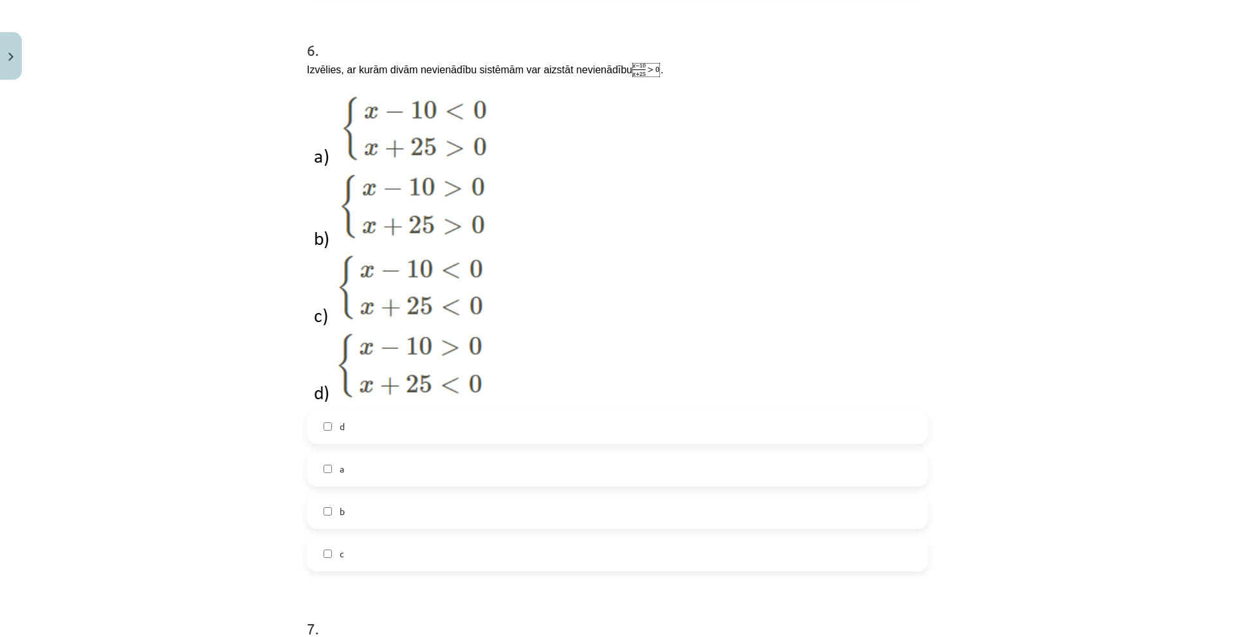
click at [345, 508] on label "b" at bounding box center [617, 512] width 619 height 32
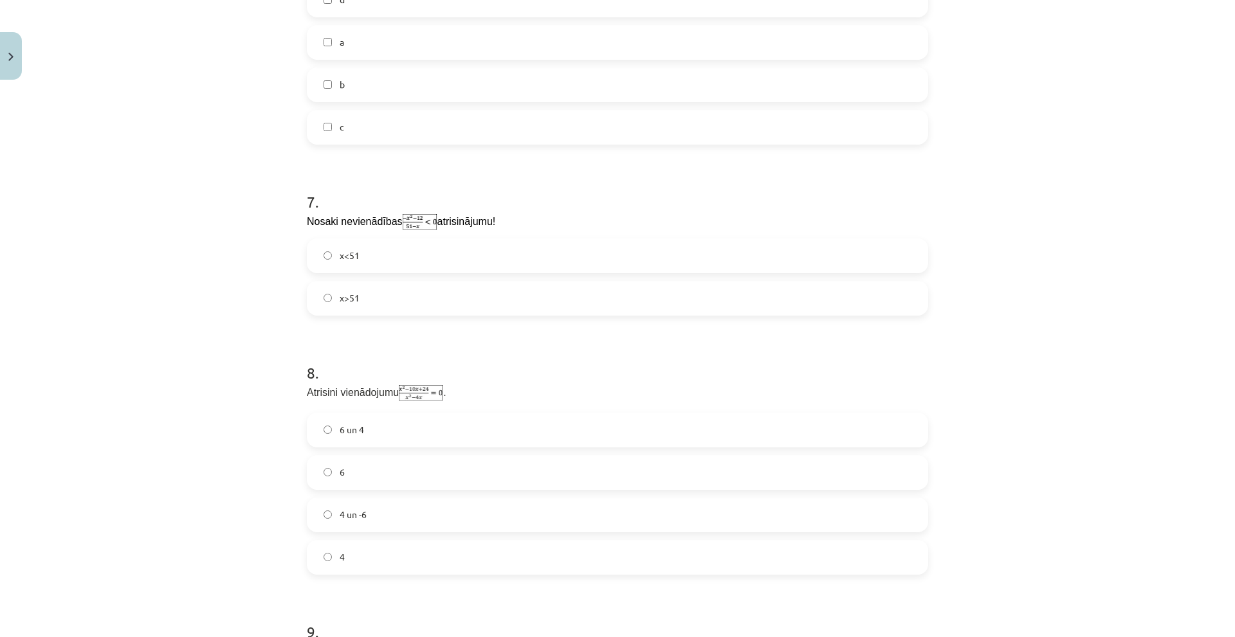
scroll to position [1866, 0]
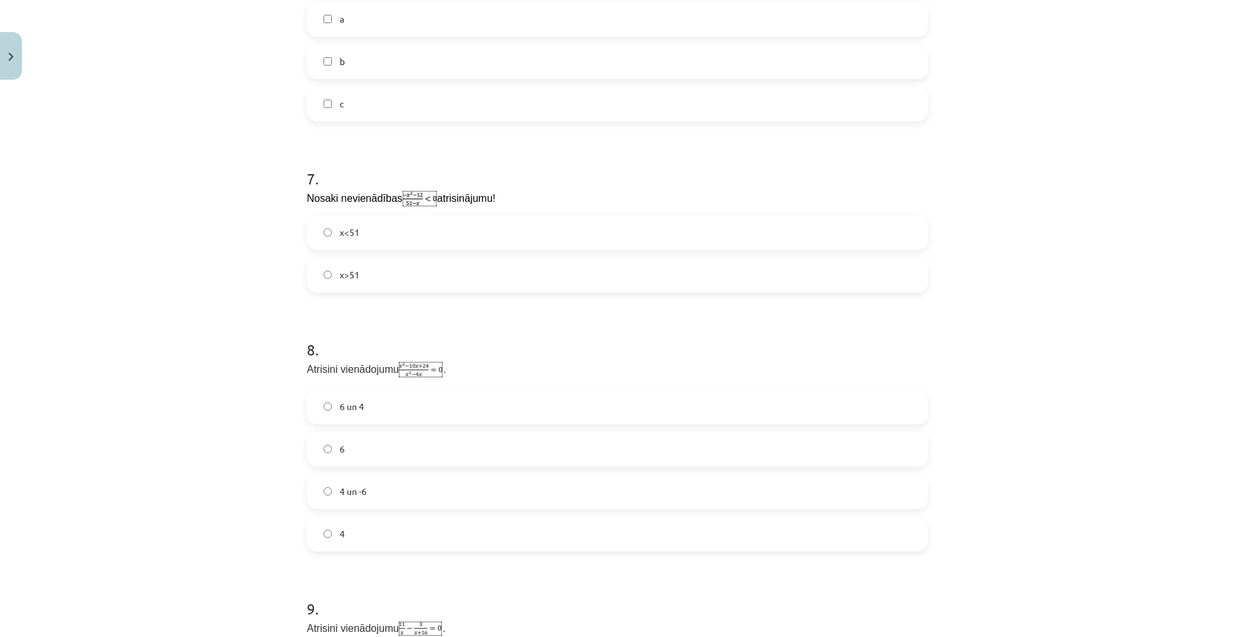
click at [346, 235] on span "x<51" at bounding box center [350, 233] width 20 height 14
click at [349, 451] on label "6" at bounding box center [617, 450] width 619 height 32
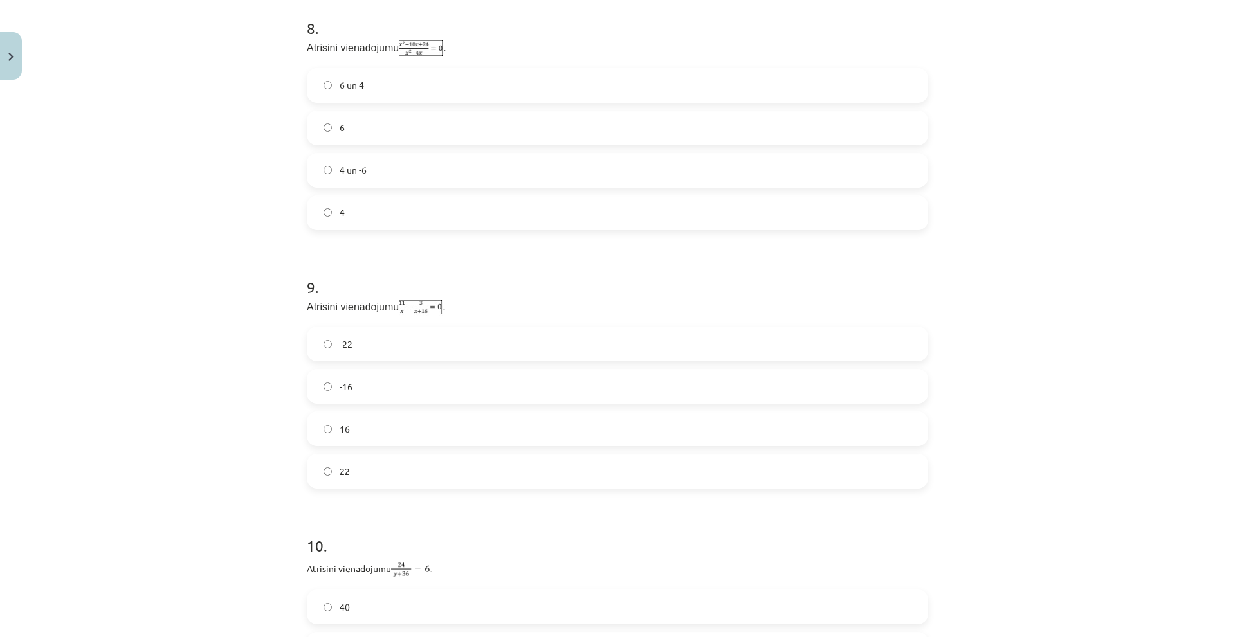
scroll to position [2380, 0]
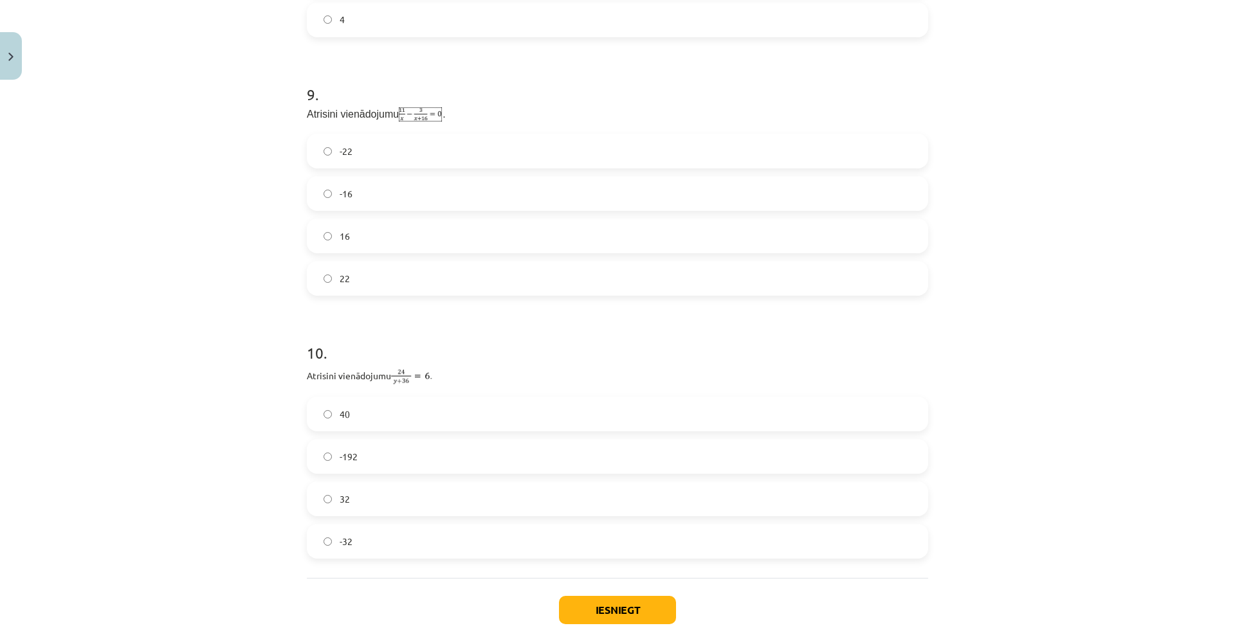
click at [368, 148] on label "-22" at bounding box center [617, 151] width 619 height 32
click at [368, 550] on label "-32" at bounding box center [617, 542] width 619 height 32
click at [646, 619] on button "Iesniegt" at bounding box center [617, 610] width 117 height 28
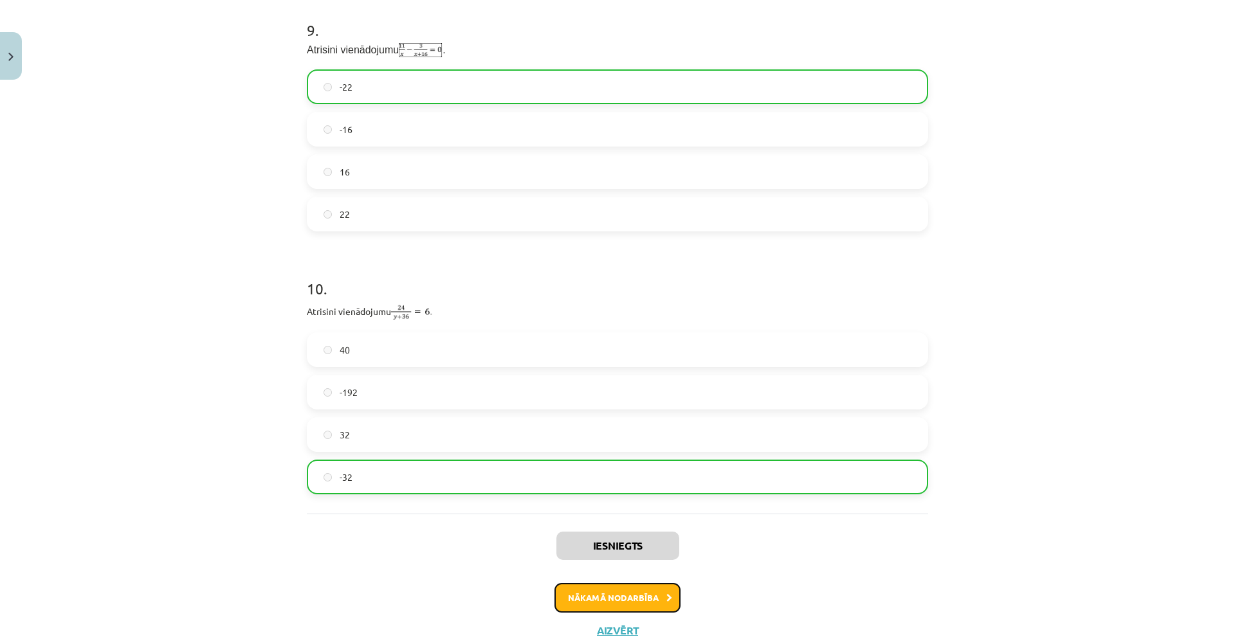
click at [623, 594] on button "Nākamā nodarbība" at bounding box center [618, 598] width 126 height 30
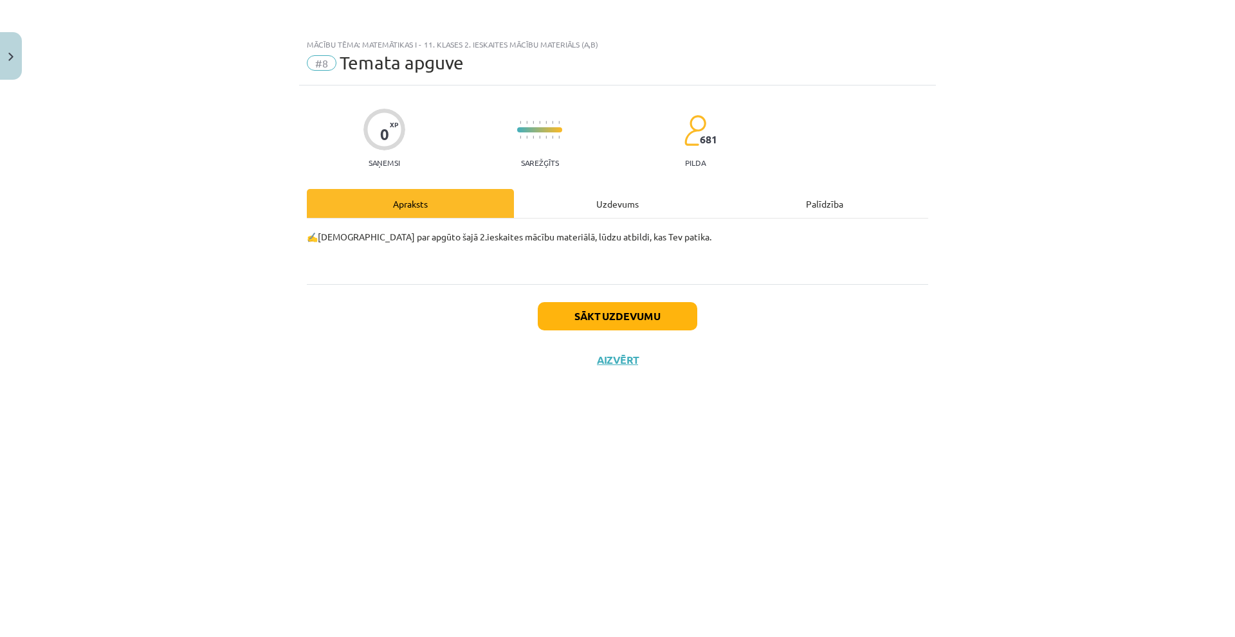
scroll to position [0, 0]
click at [662, 328] on button "Sākt uzdevumu" at bounding box center [618, 316] width 160 height 28
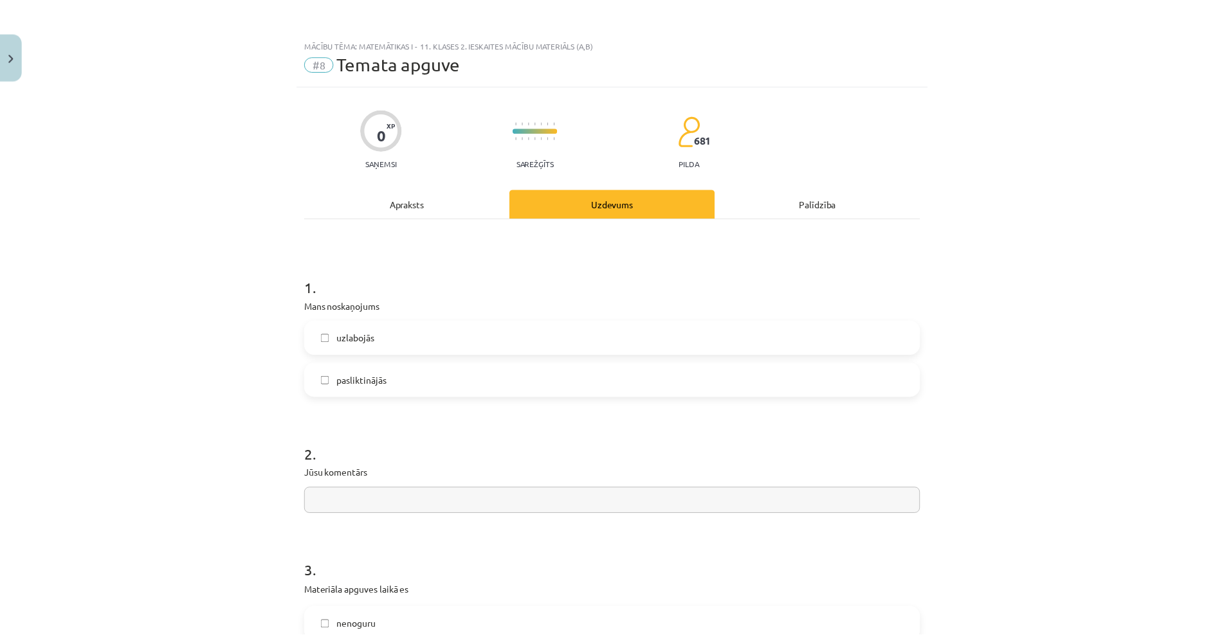
scroll to position [198, 0]
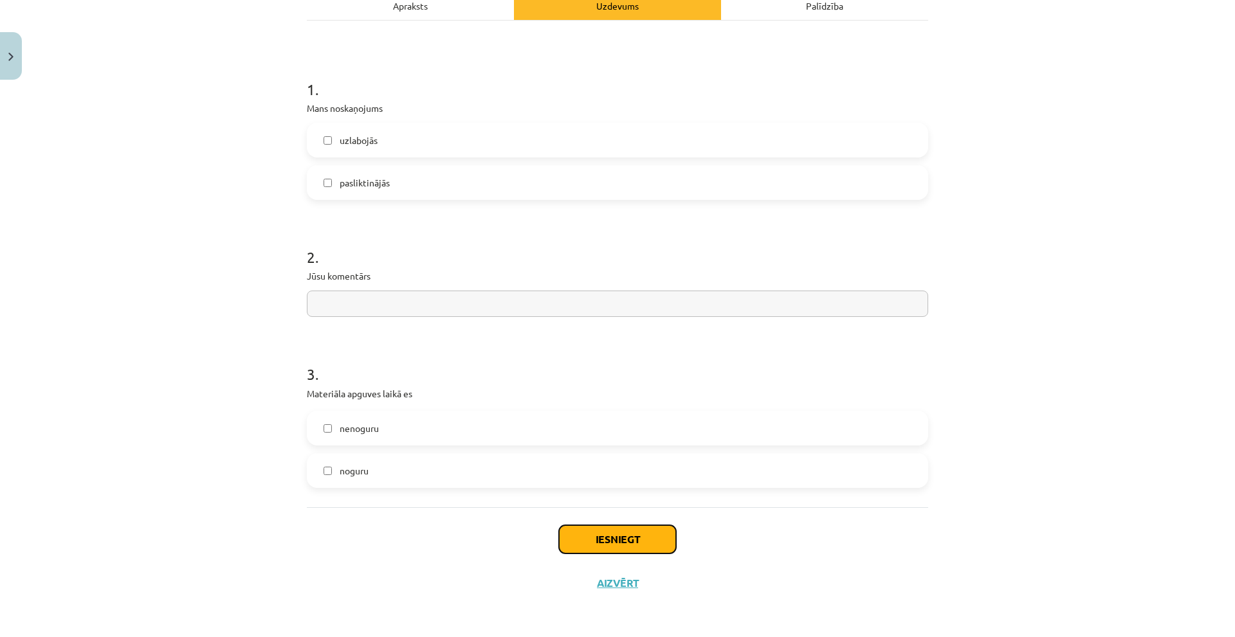
click at [605, 531] on button "Iesniegt" at bounding box center [617, 540] width 117 height 28
click at [354, 477] on span "noguru" at bounding box center [354, 471] width 29 height 14
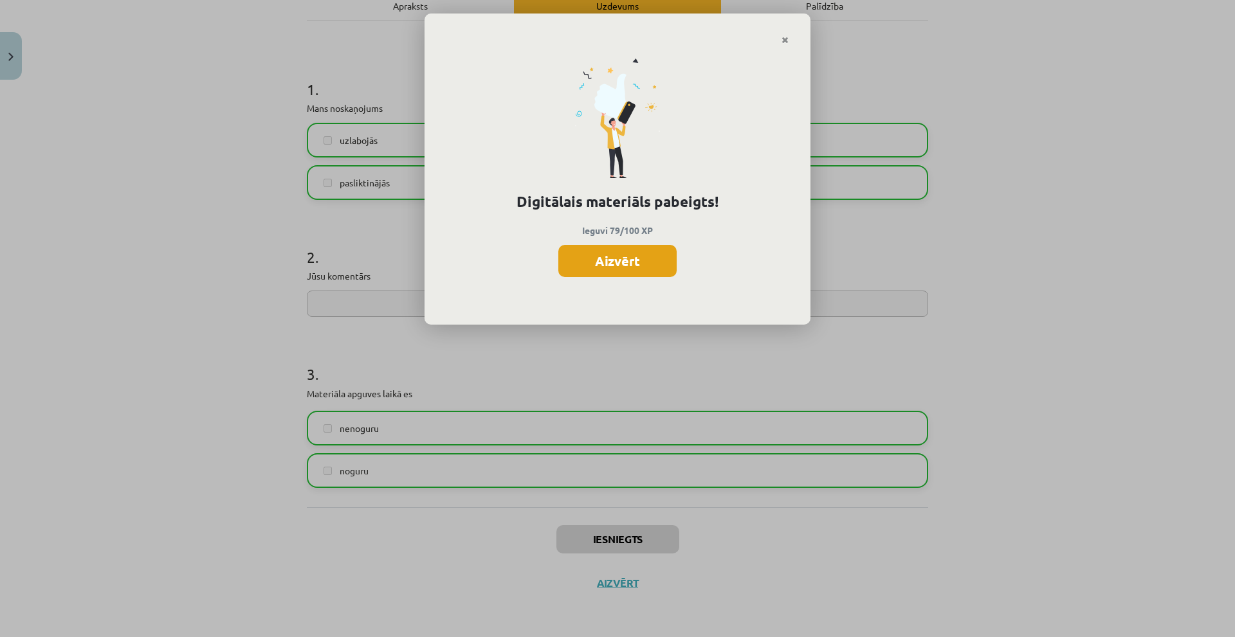
click at [603, 257] on button "Aizvērt" at bounding box center [617, 261] width 118 height 32
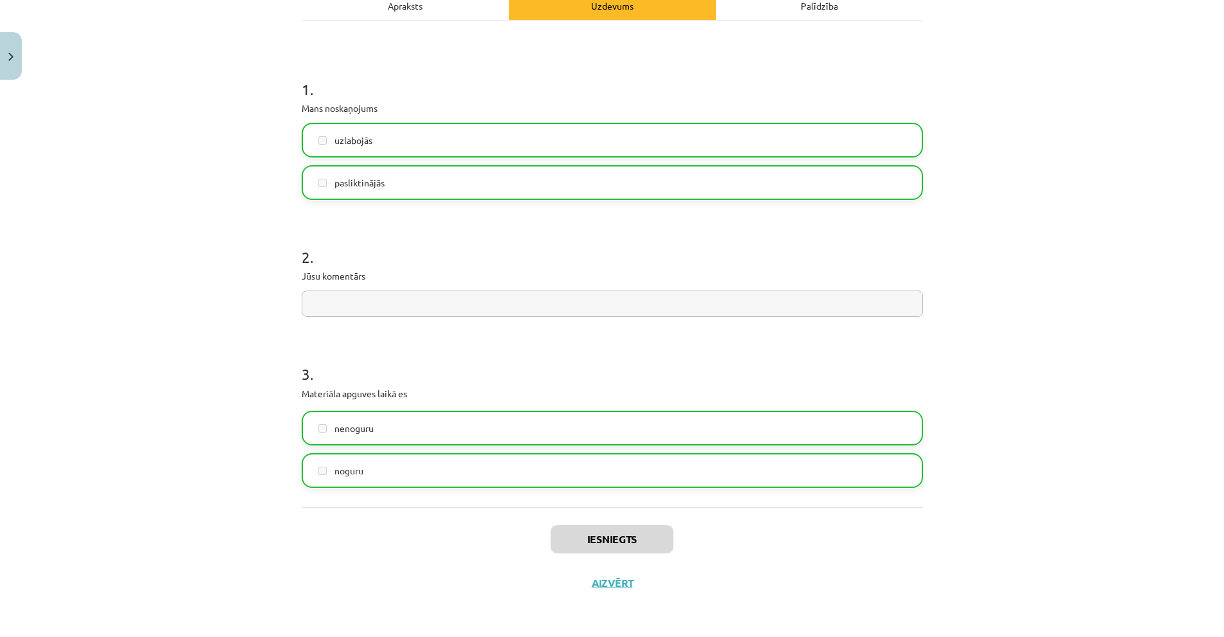
click at [615, 590] on div "Iesniegts Aizvērt" at bounding box center [612, 553] width 621 height 90
click at [614, 587] on button "Aizvērt" at bounding box center [612, 583] width 49 height 13
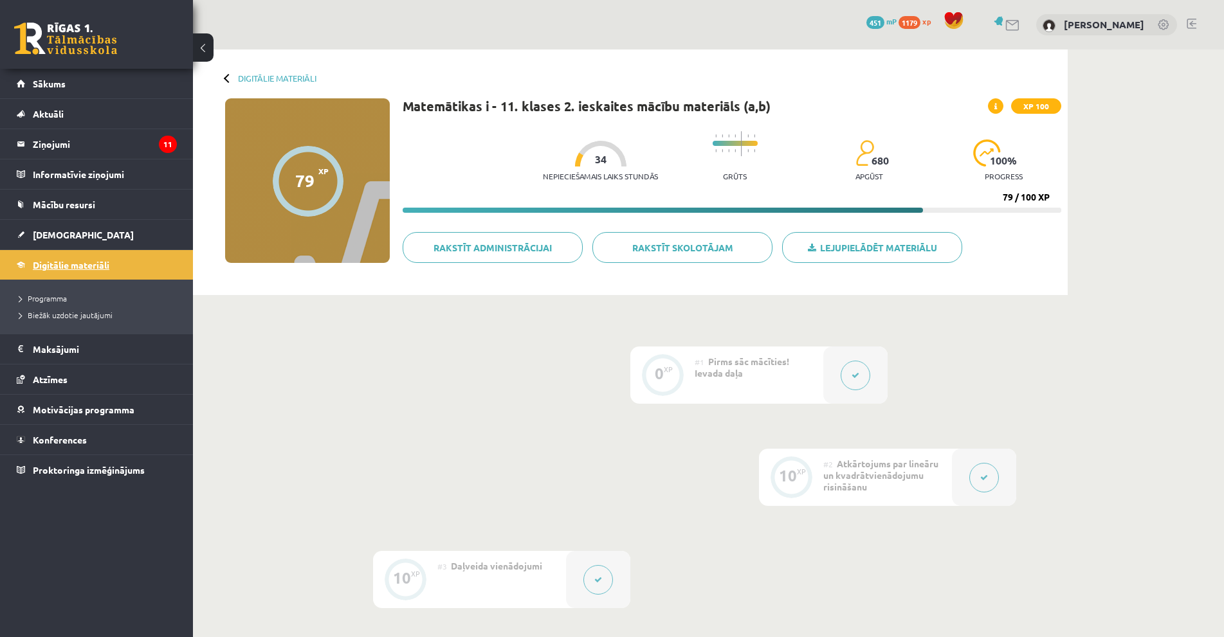
click at [85, 270] on link "Digitālie materiāli" at bounding box center [97, 265] width 160 height 30
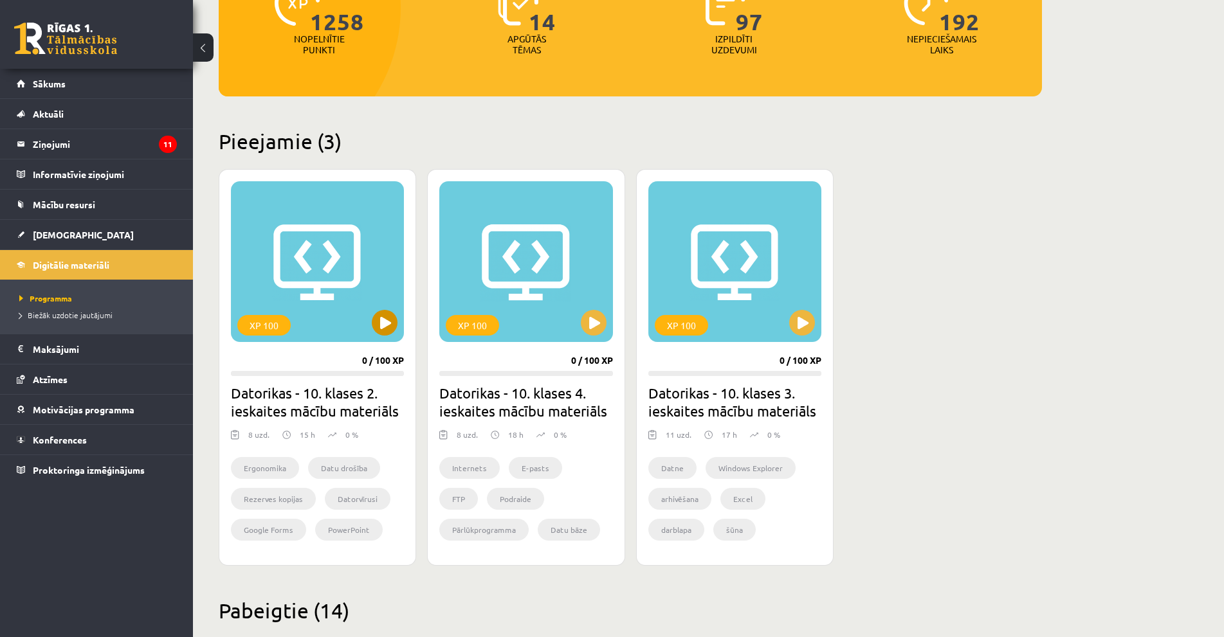
scroll to position [193, 0]
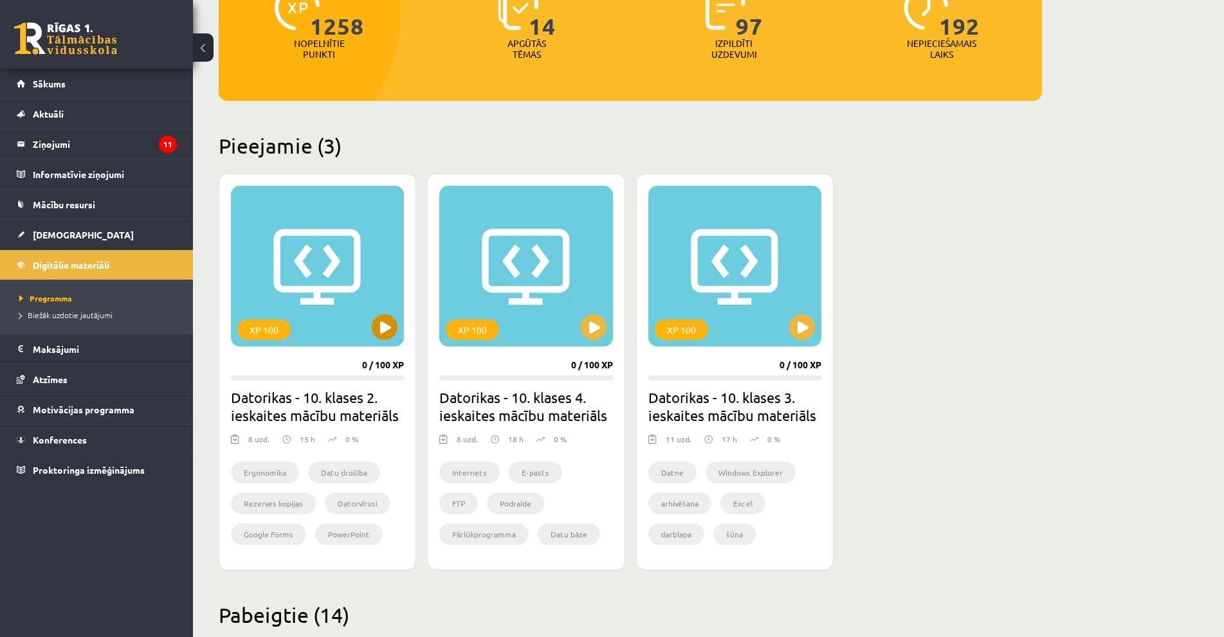
click at [373, 310] on div "XP 100" at bounding box center [317, 266] width 173 height 161
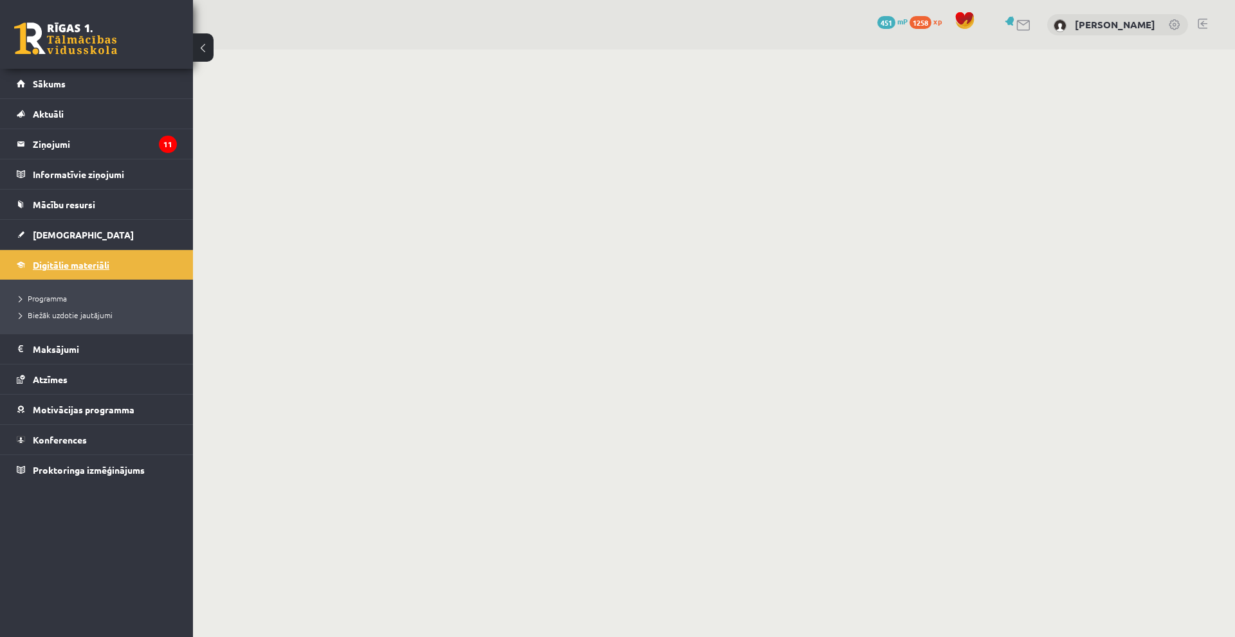
click at [61, 264] on span "Digitālie materiāli" at bounding box center [71, 265] width 77 height 12
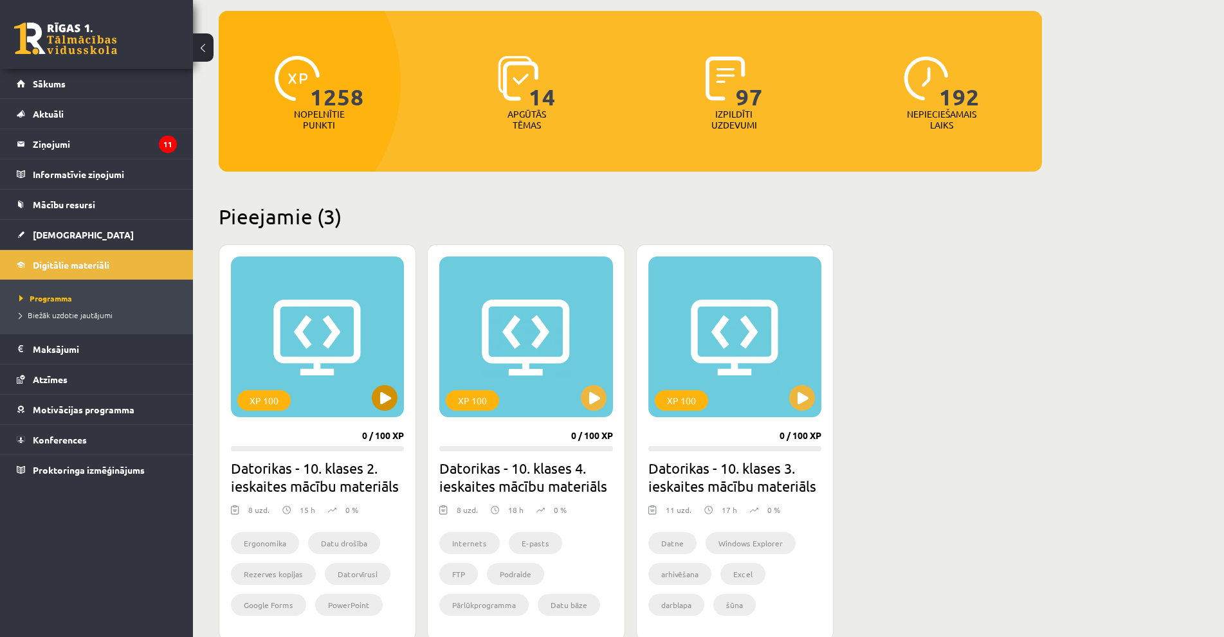
scroll to position [129, 0]
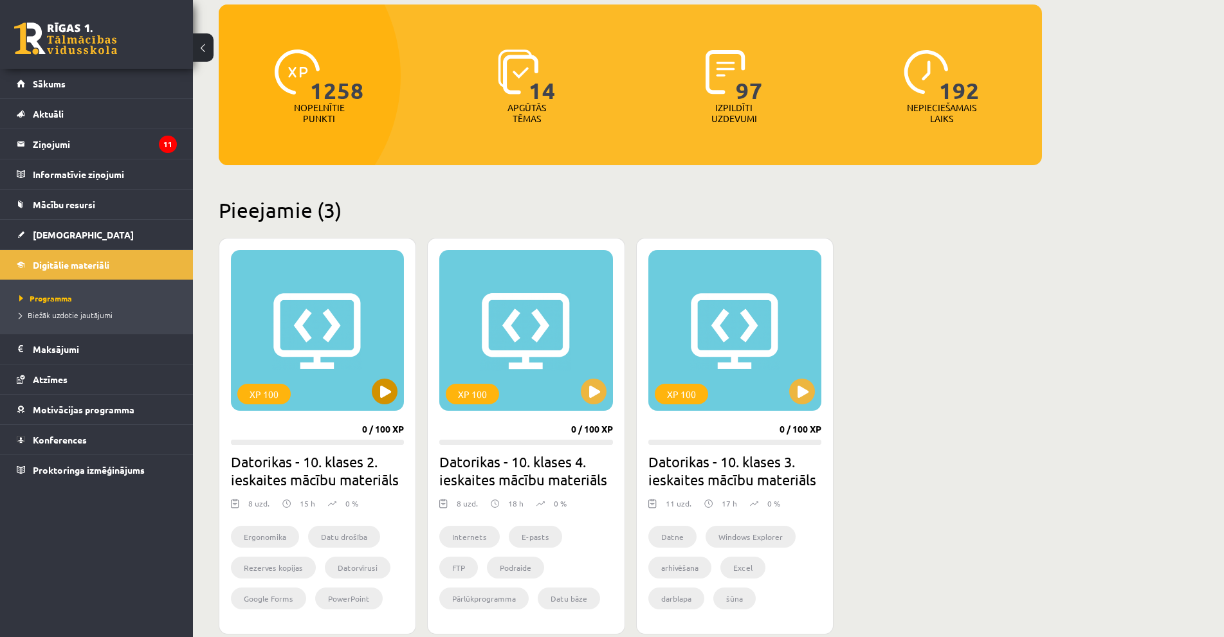
click at [336, 341] on div "XP 100" at bounding box center [317, 330] width 173 height 161
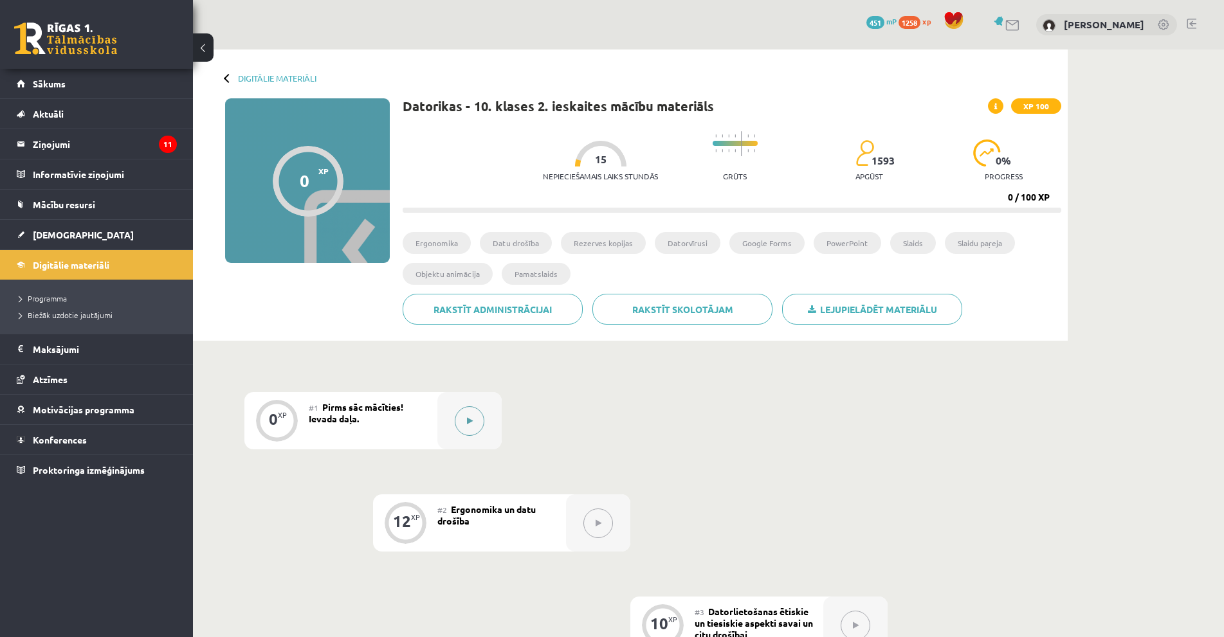
click at [477, 432] on button at bounding box center [470, 422] width 30 height 30
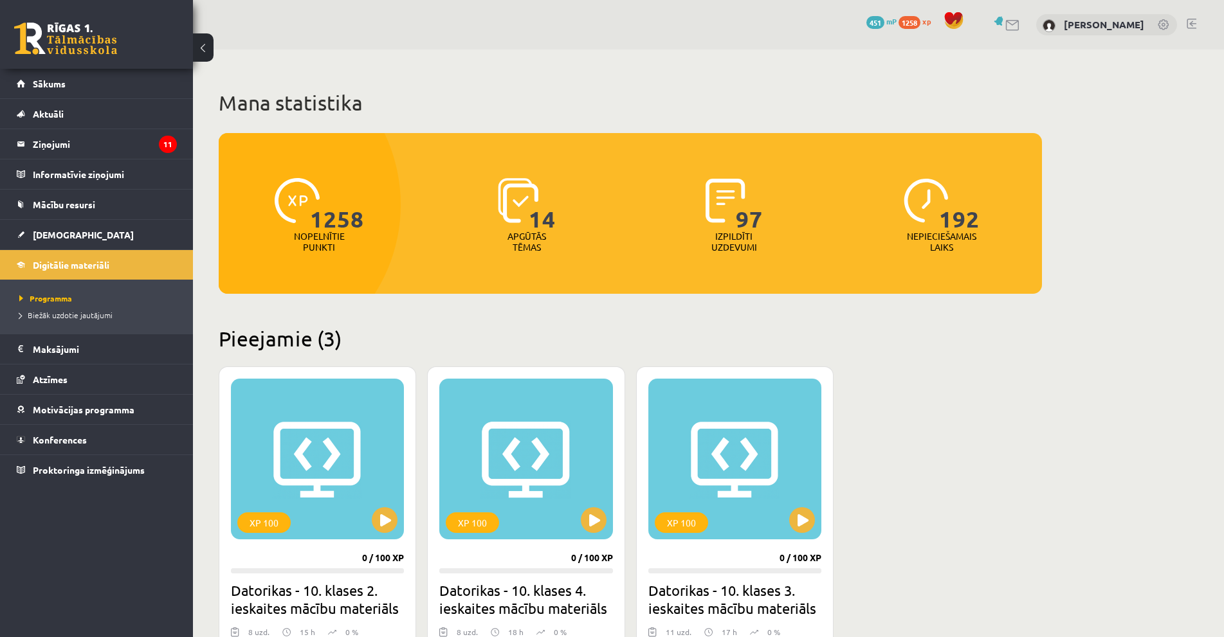
scroll to position [129, 0]
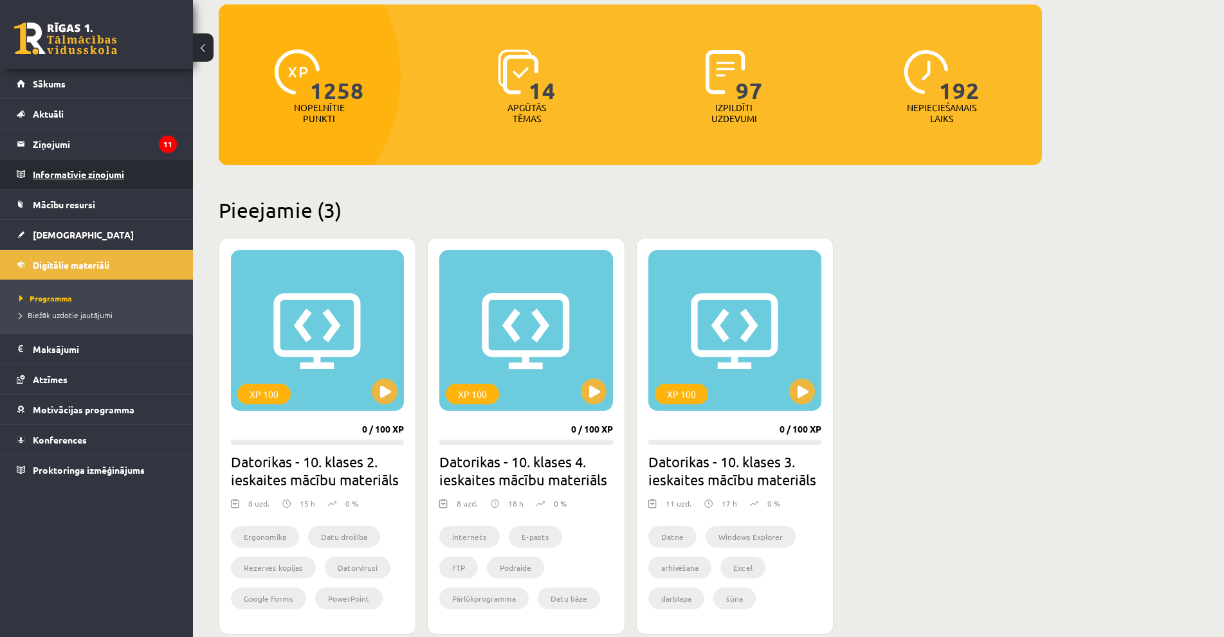
click at [65, 187] on legend "Informatīvie ziņojumi 0" at bounding box center [105, 175] width 144 height 30
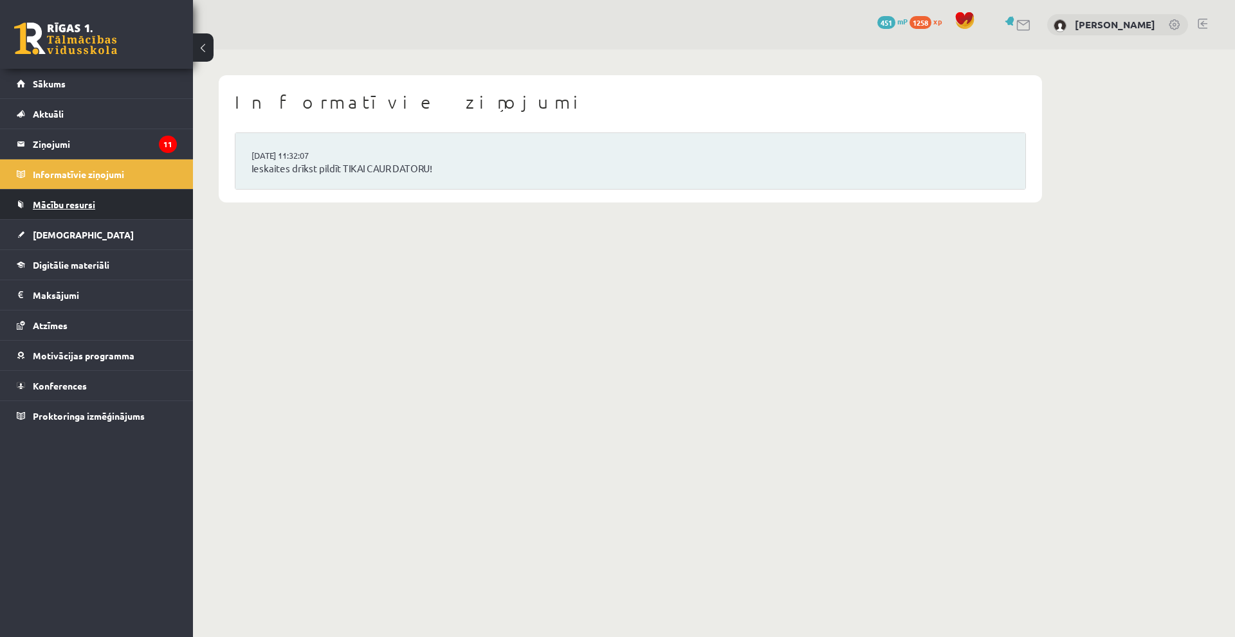
click at [65, 200] on span "Mācību resursi" at bounding box center [64, 205] width 62 height 12
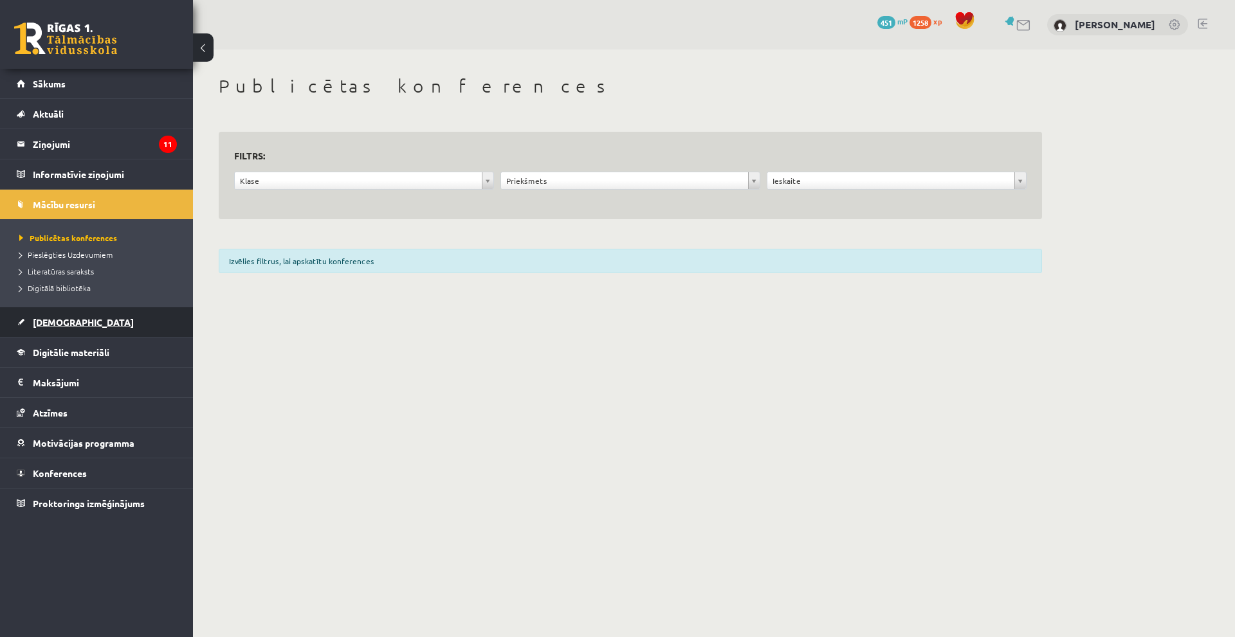
click at [64, 318] on span "[DEMOGRAPHIC_DATA]" at bounding box center [83, 322] width 101 height 12
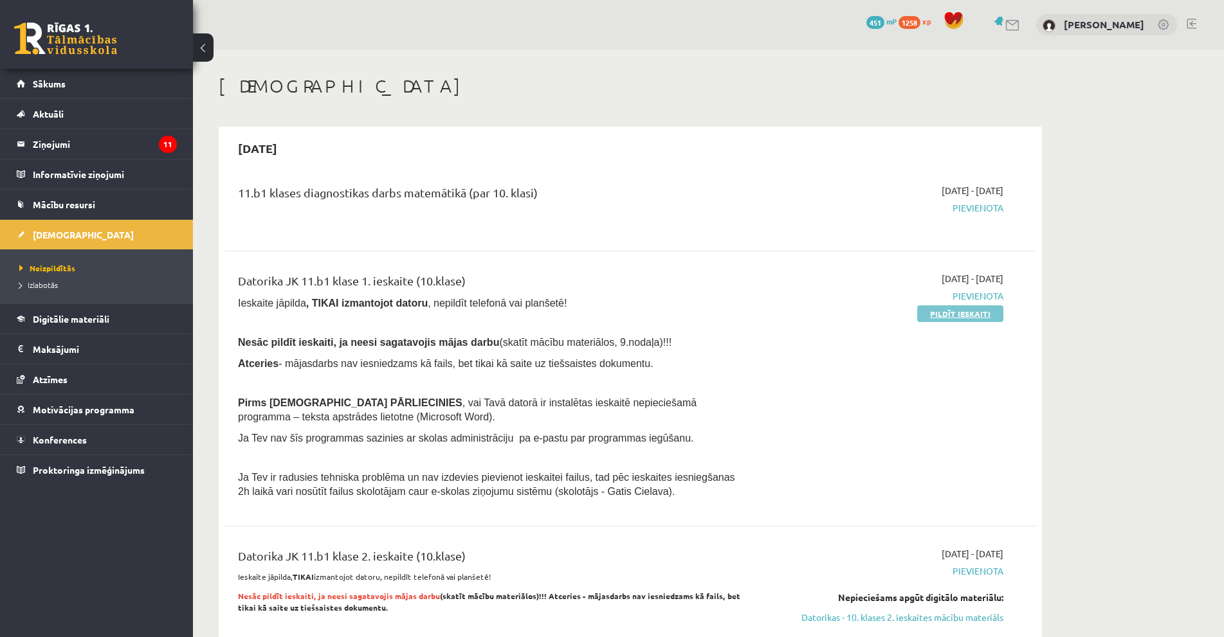
click at [953, 312] on link "Pildīt ieskaiti" at bounding box center [960, 314] width 86 height 17
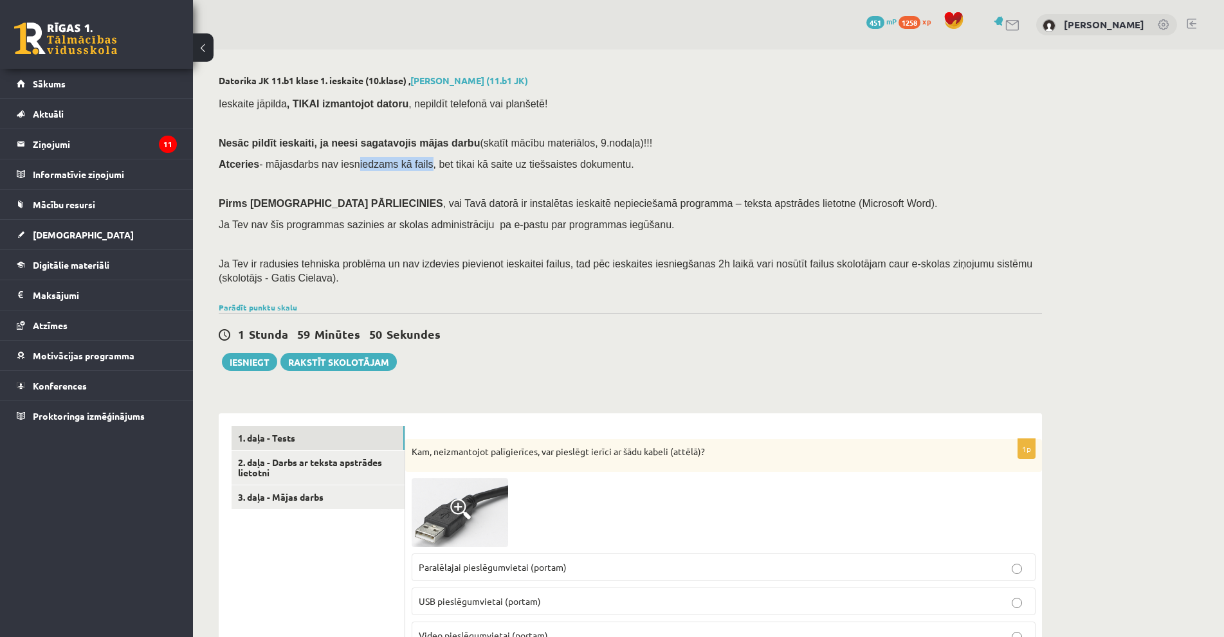
drag, startPoint x: 355, startPoint y: 165, endPoint x: 407, endPoint y: 165, distance: 51.5
click at [407, 165] on span "Atceries - mājasdarbs nav iesniedzams kā fails, bet tikai kā saite uz tiešsaist…" at bounding box center [427, 164] width 416 height 11
click at [349, 187] on p at bounding box center [627, 184] width 817 height 12
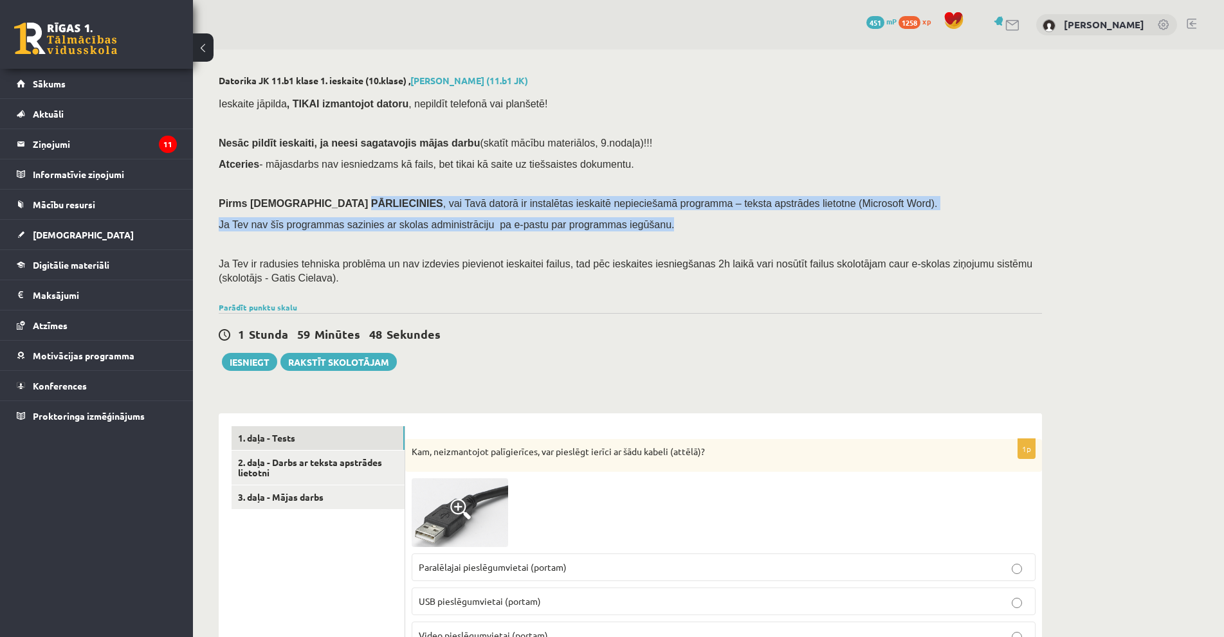
drag, startPoint x: 354, startPoint y: 203, endPoint x: 739, endPoint y: 214, distance: 384.8
click at [739, 214] on div "Ieskaite jāpilda , TIKAI izmantojot datoru , nepildīt telefonā vai planšetē! Ne…" at bounding box center [630, 194] width 823 height 208
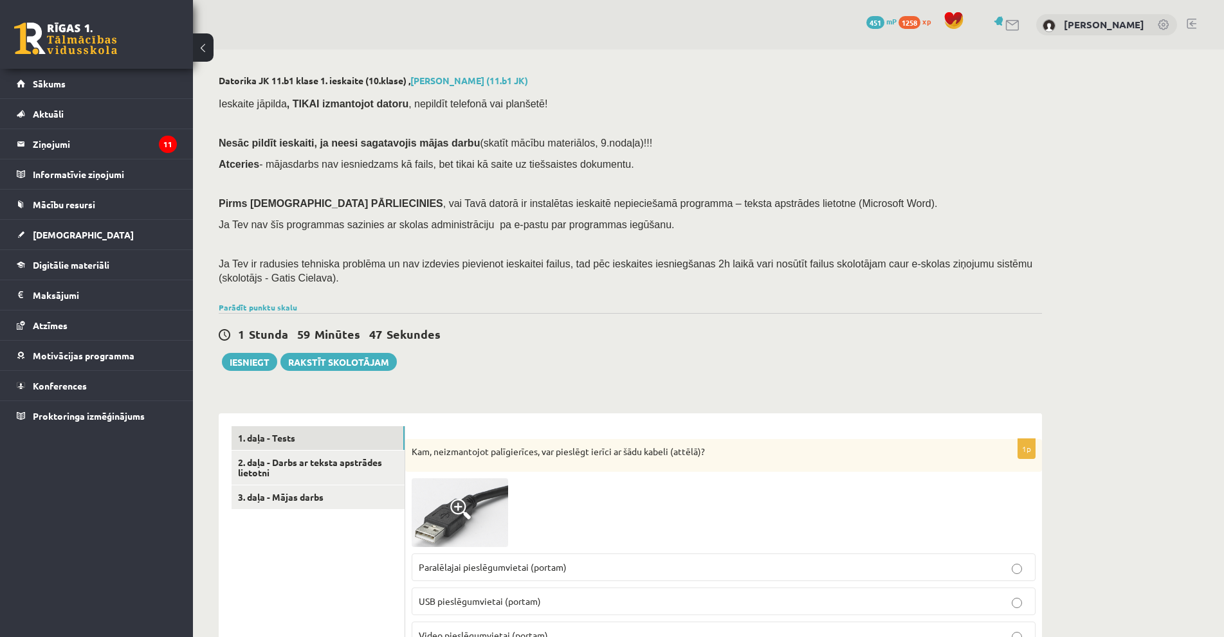
click at [666, 239] on p at bounding box center [627, 244] width 817 height 12
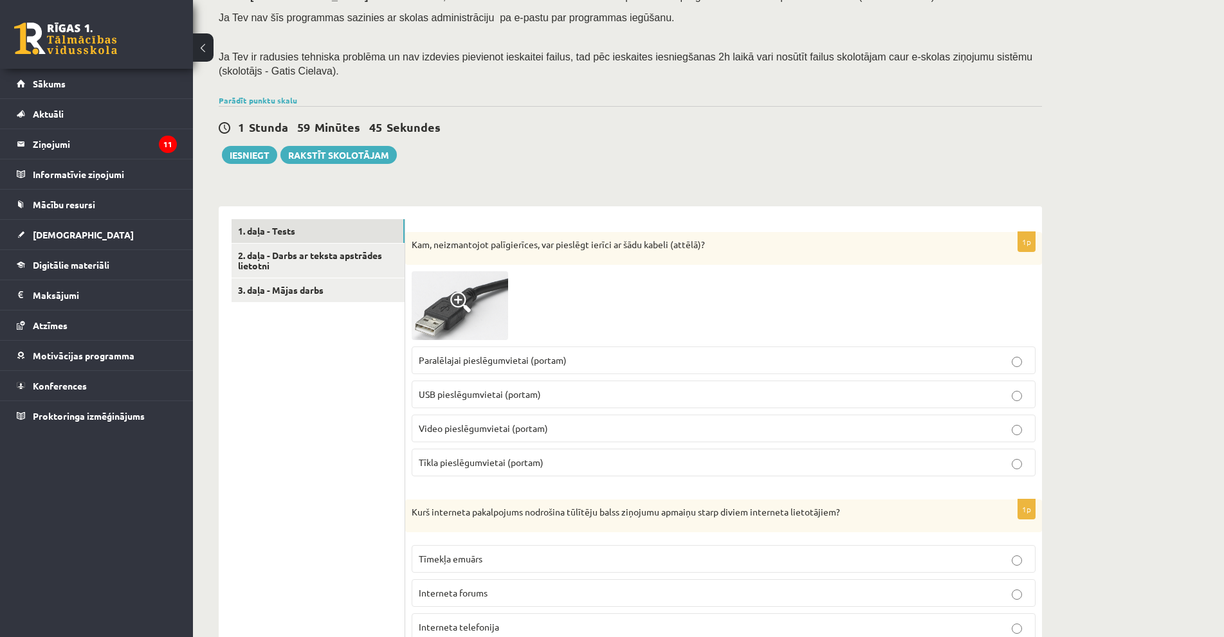
scroll to position [257, 0]
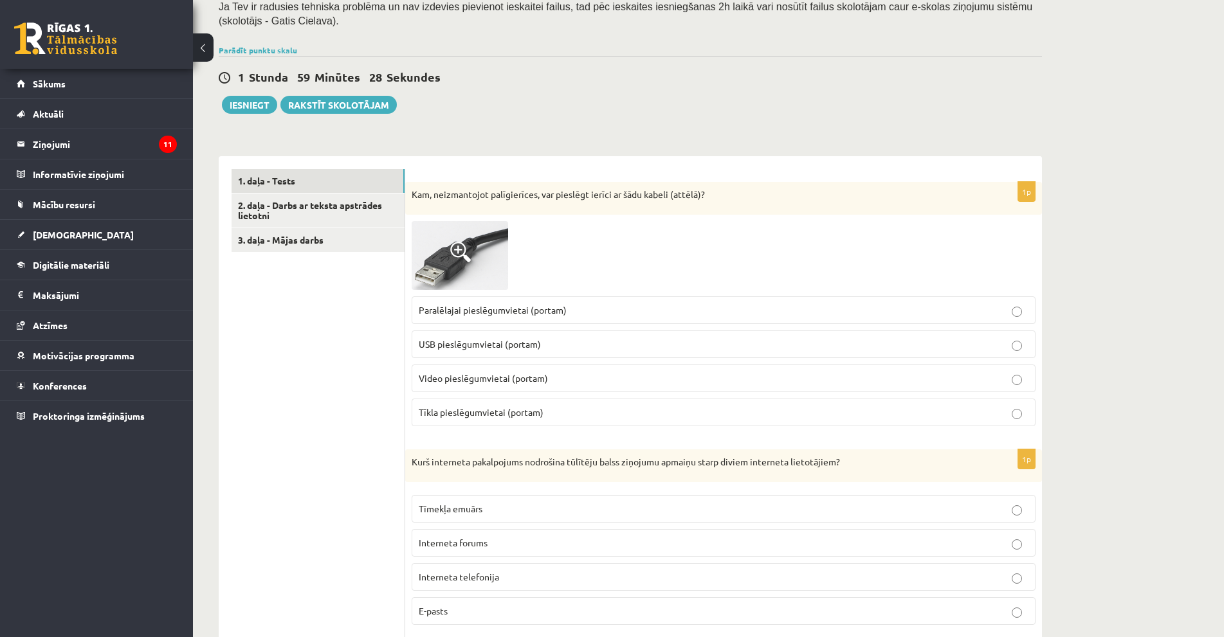
click at [568, 340] on p "USB pieslēgumvietai (portam)" at bounding box center [724, 345] width 610 height 14
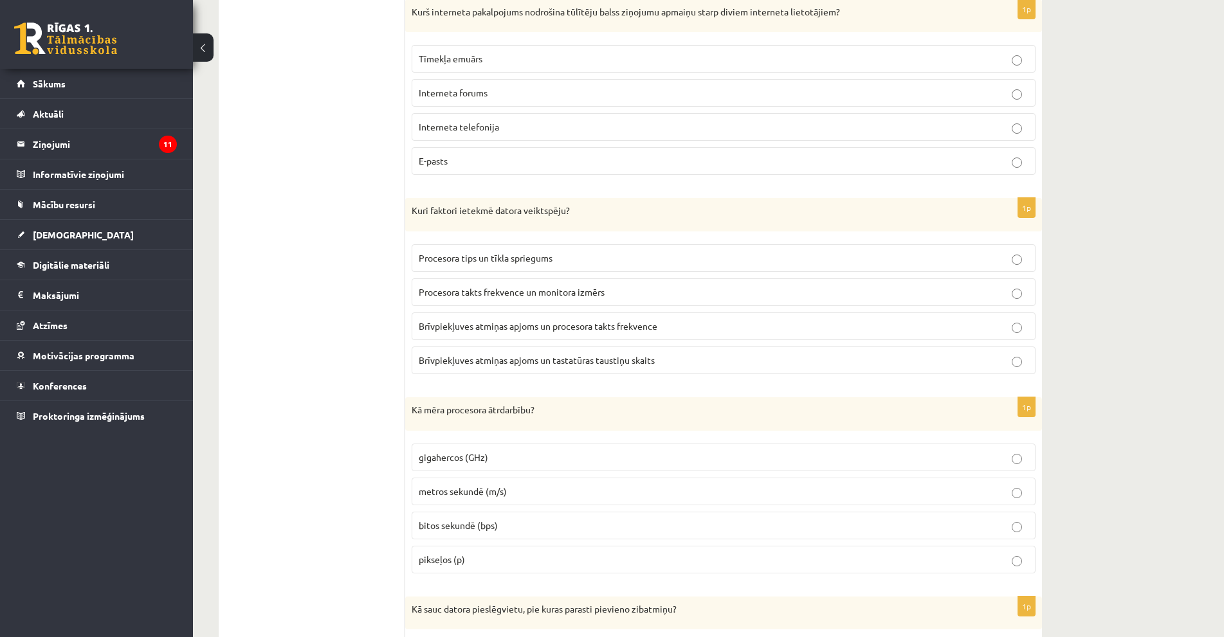
scroll to position [704, 0]
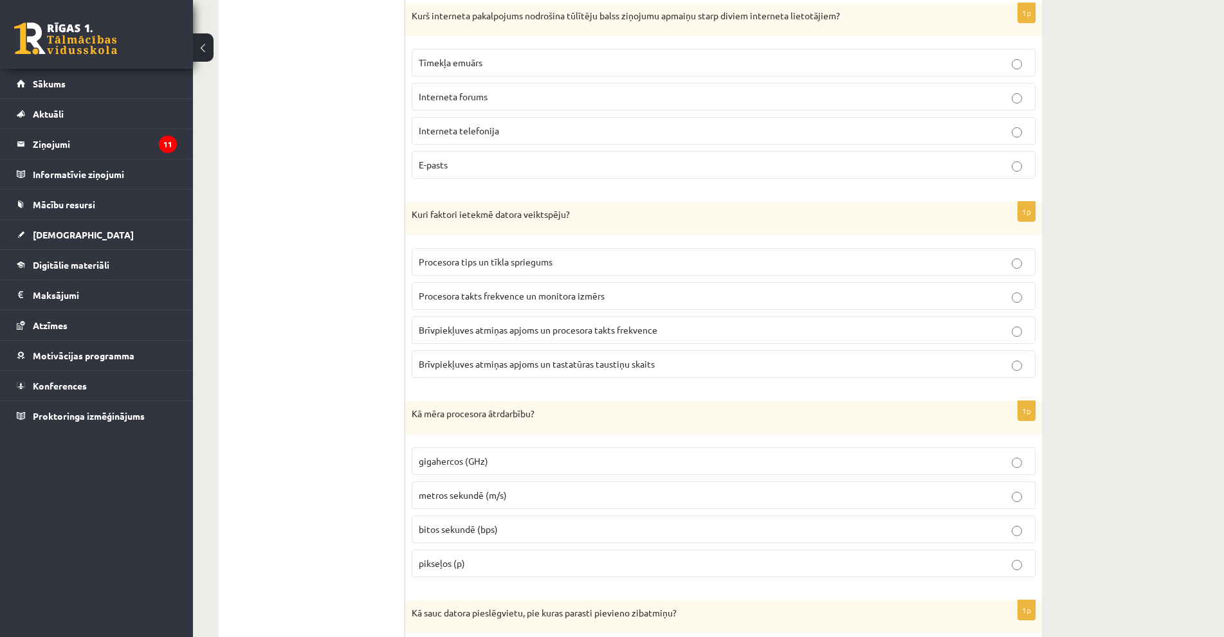
drag, startPoint x: 505, startPoint y: 134, endPoint x: 636, endPoint y: 565, distance: 449.9
copy div "3. daļa - Mājas darbs 1p Kam, neizmantojot palīgierīces, var pieslēgt ierīci ar…"
click at [535, 137] on p "Interneta telefonija" at bounding box center [724, 131] width 610 height 14
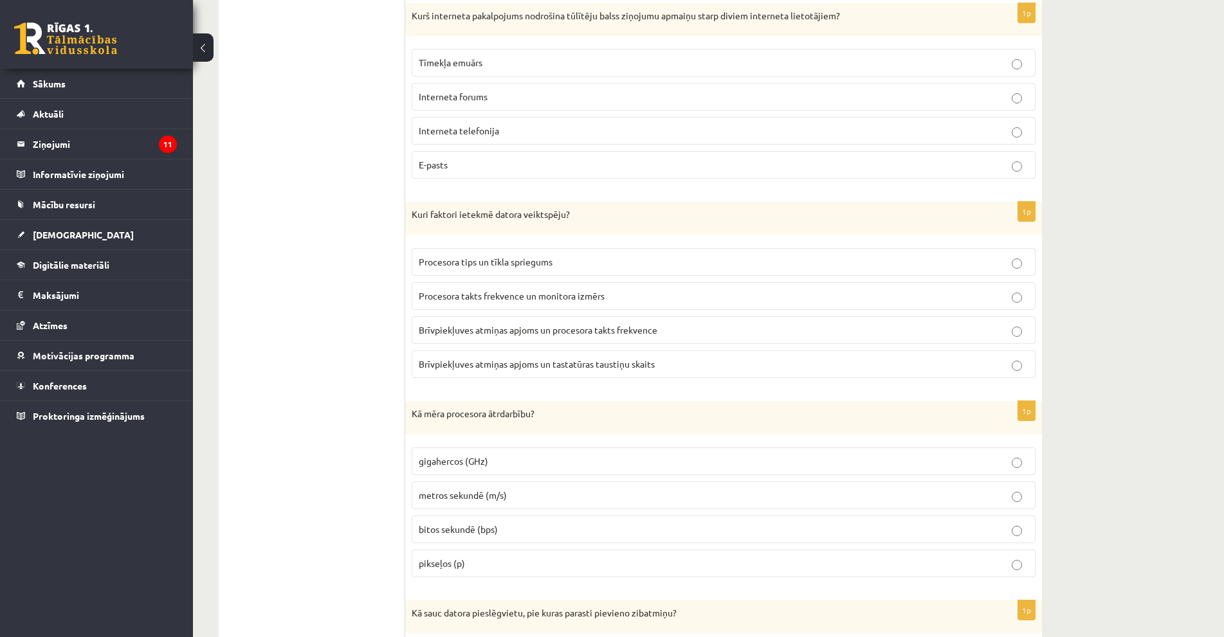
click at [583, 329] on span "Brīvpiekļuves atmiņas apjoms un procesora takts frekvence" at bounding box center [538, 330] width 239 height 12
click at [491, 468] on p "gigahercos (GHz)" at bounding box center [724, 462] width 610 height 14
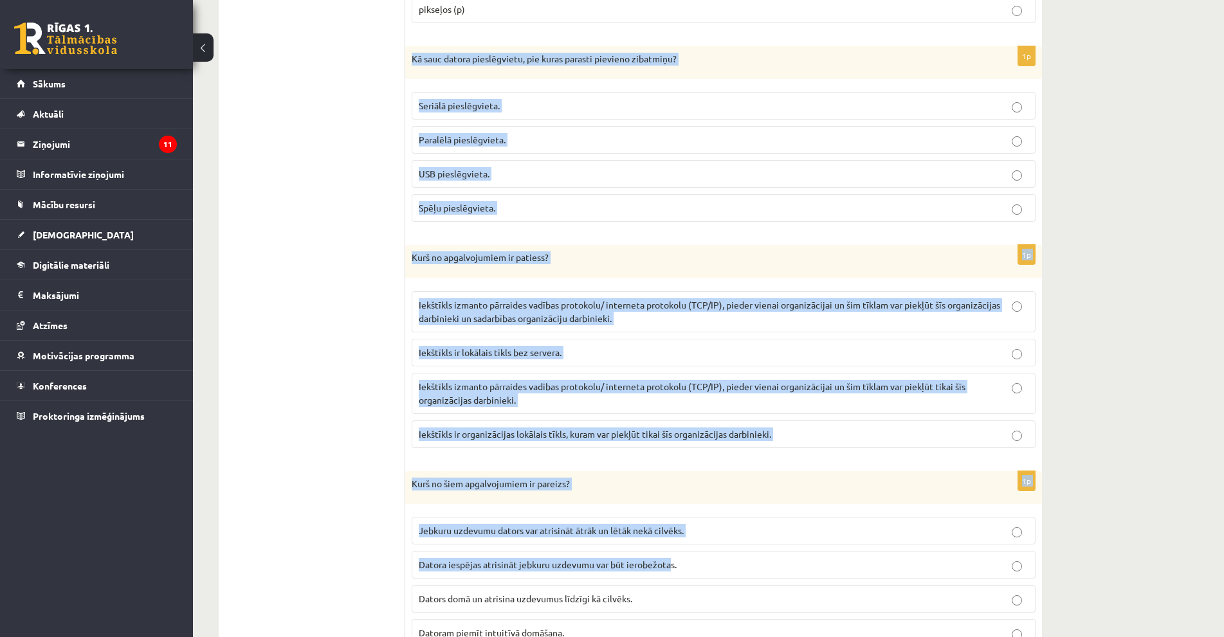
scroll to position [1411, 0]
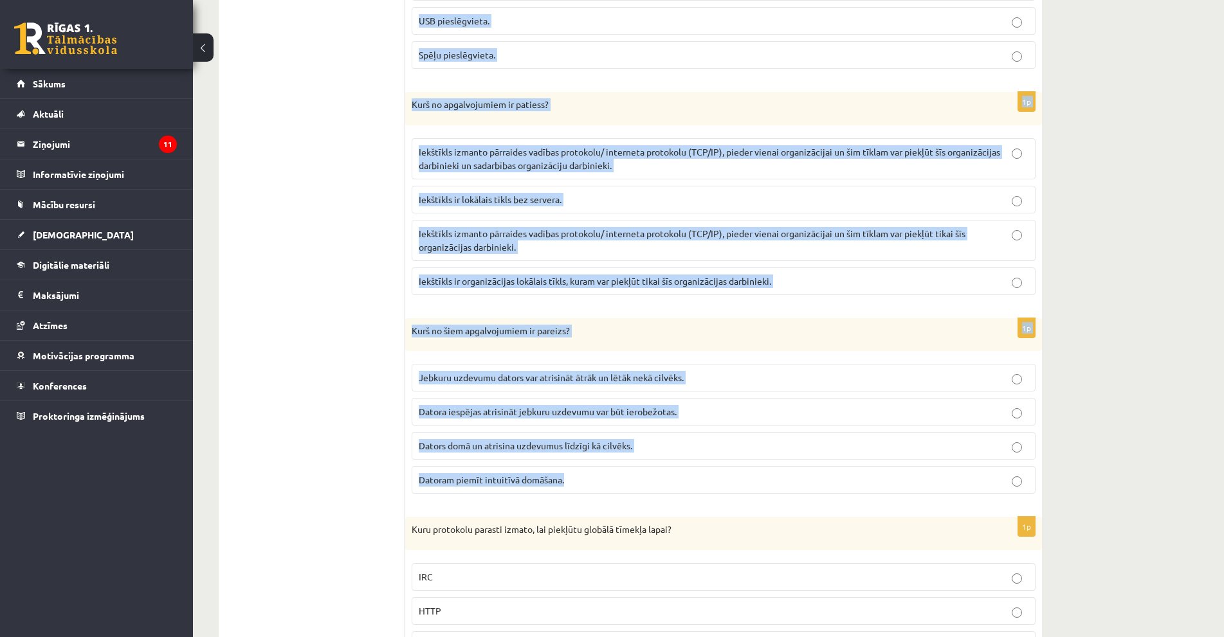
drag, startPoint x: 407, startPoint y: 99, endPoint x: 673, endPoint y: 493, distance: 474.9
copy form "Kā sauc datora pieslēgvietu, pie kuras parasti pievieno zibatmiņu? Seriālā pies…"
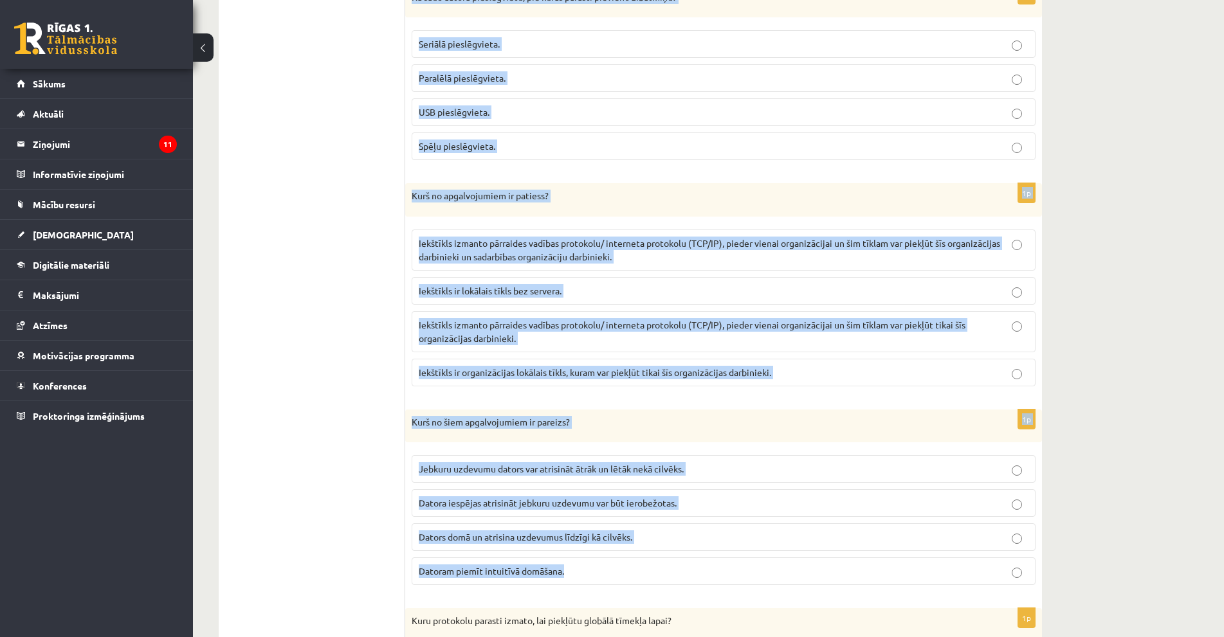
scroll to position [1154, 0]
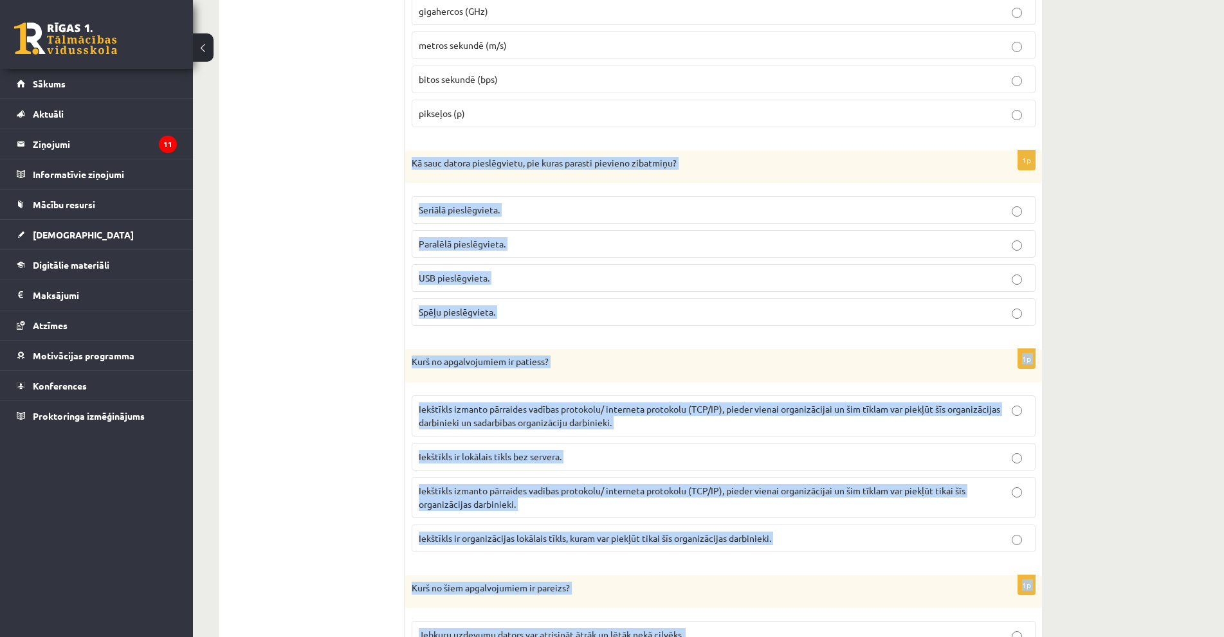
click at [469, 264] on fieldset "Seriālā pieslēgvieta. Paralēlā pieslēgvieta. USB pieslēgvieta. Spēļu pieslēgvie…" at bounding box center [724, 260] width 624 height 140
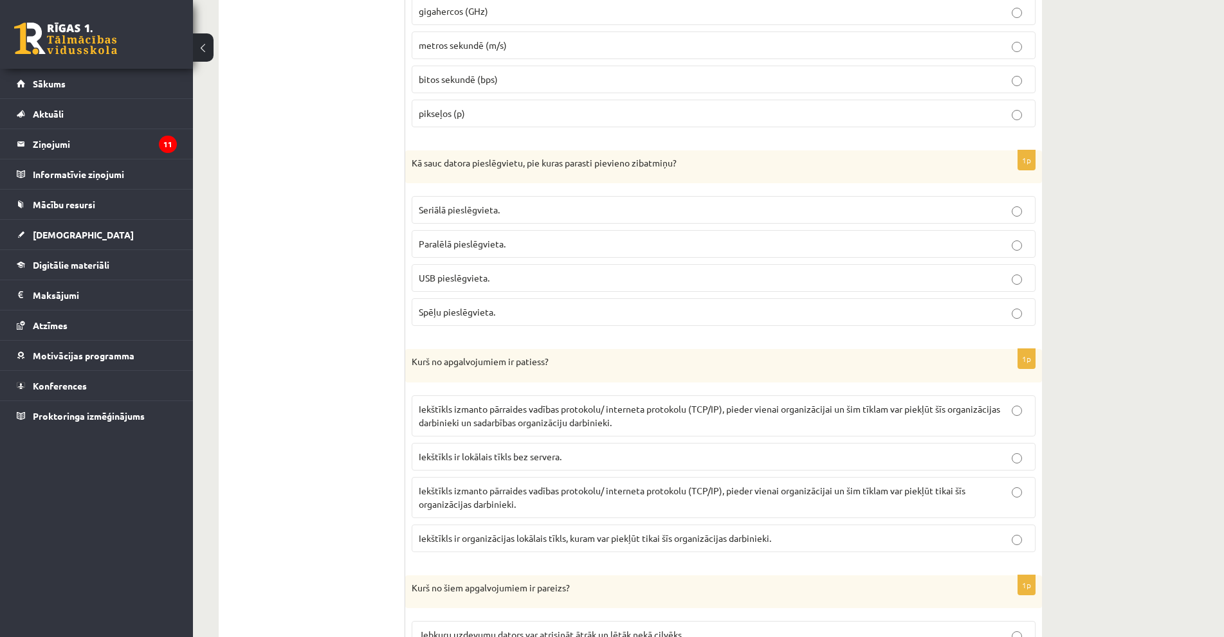
click at [461, 296] on fieldset "Seriālā pieslēgvieta. Paralēlā pieslēgvieta. USB pieslēgvieta. Spēļu pieslēgvie…" at bounding box center [724, 260] width 624 height 140
click at [461, 290] on label "USB pieslēgvieta." at bounding box center [724, 278] width 624 height 28
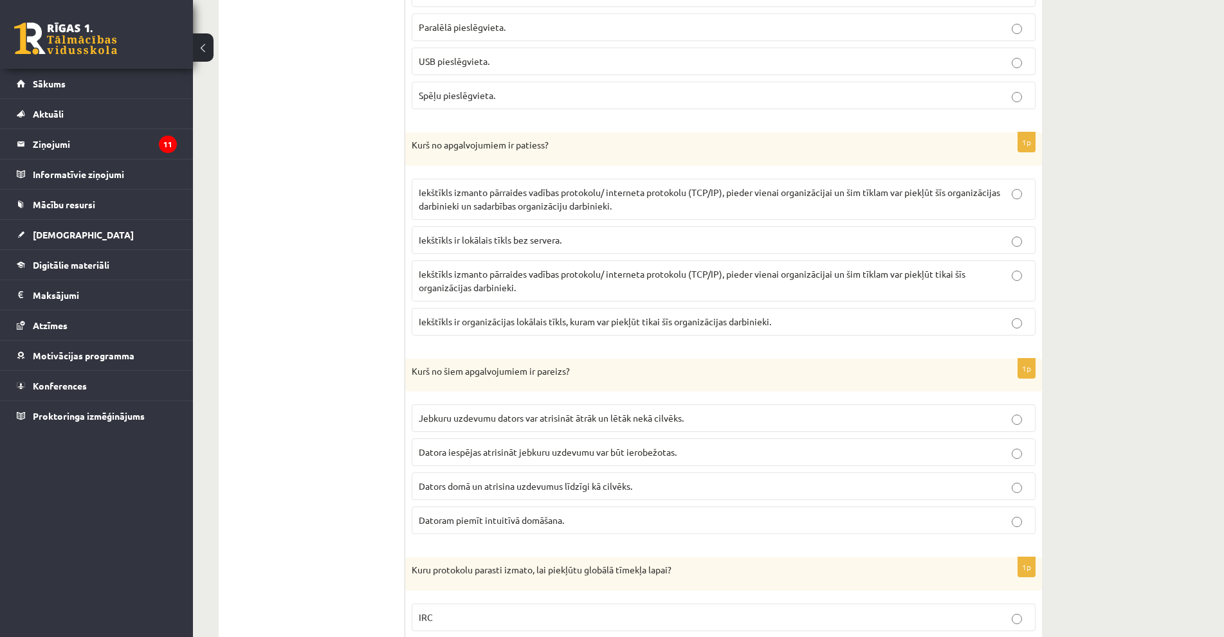
scroll to position [1411, 0]
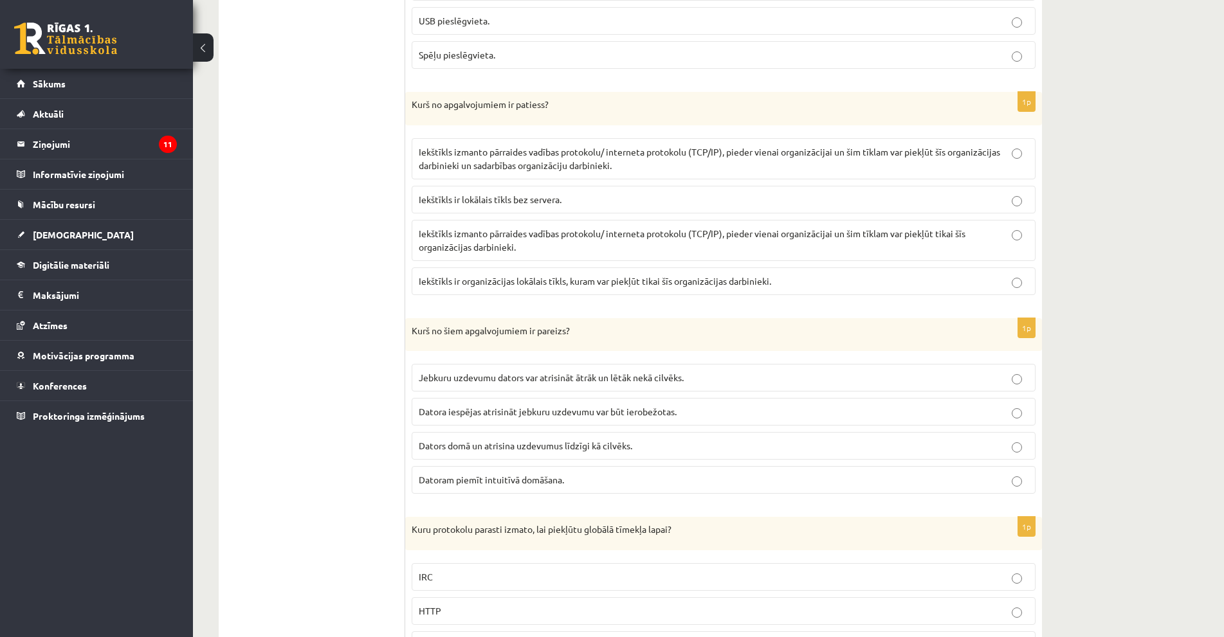
click at [517, 154] on span "Iekštīkls izmanto pārraides vadības protokolu/ interneta protokolu (TCP/IP), pi…" at bounding box center [710, 158] width 582 height 25
click at [439, 407] on p "Datora iespējas atrisināt jebkuru uzdevumu var būt ierobežotas." at bounding box center [724, 412] width 610 height 14
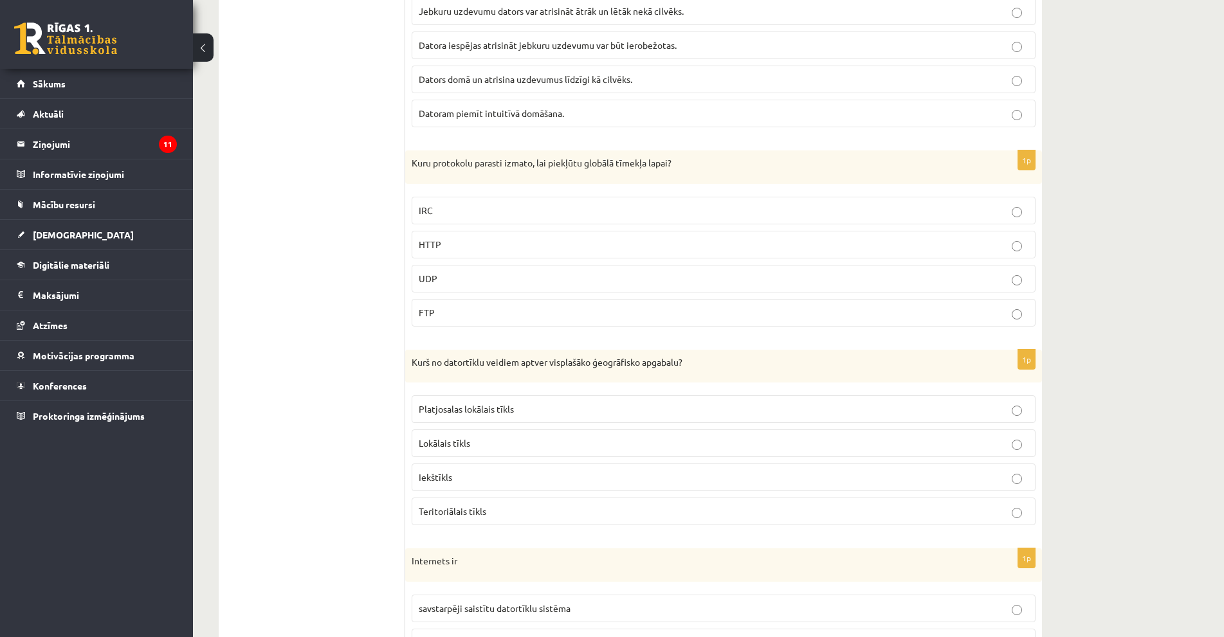
scroll to position [1797, 0]
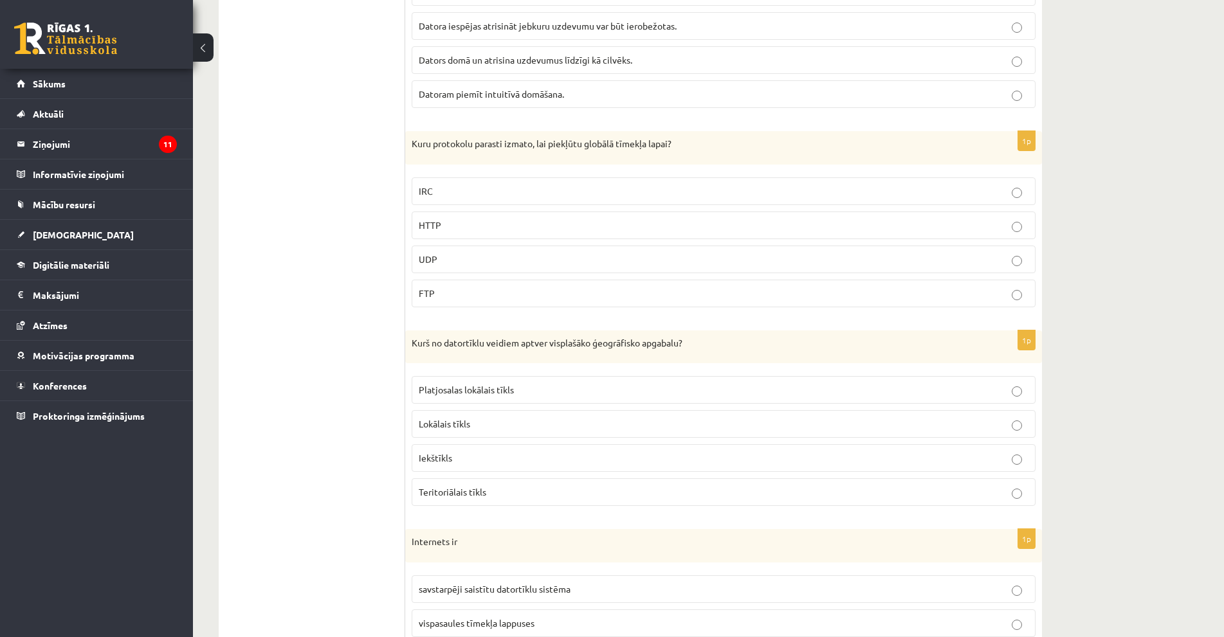
drag, startPoint x: 401, startPoint y: 142, endPoint x: 309, endPoint y: 266, distance: 154.0
click at [456, 326] on div "**********" at bounding box center [630, 452] width 823 height 3672
drag, startPoint x: 309, startPoint y: 266, endPoint x: 397, endPoint y: 151, distance: 144.6
click at [309, 265] on ul "1. daļa - Tests 2. daļa - Darbs ar teksta apstrādes lietotni 3. daļa - Mājas da…" at bounding box center [319, 452] width 174 height 3646
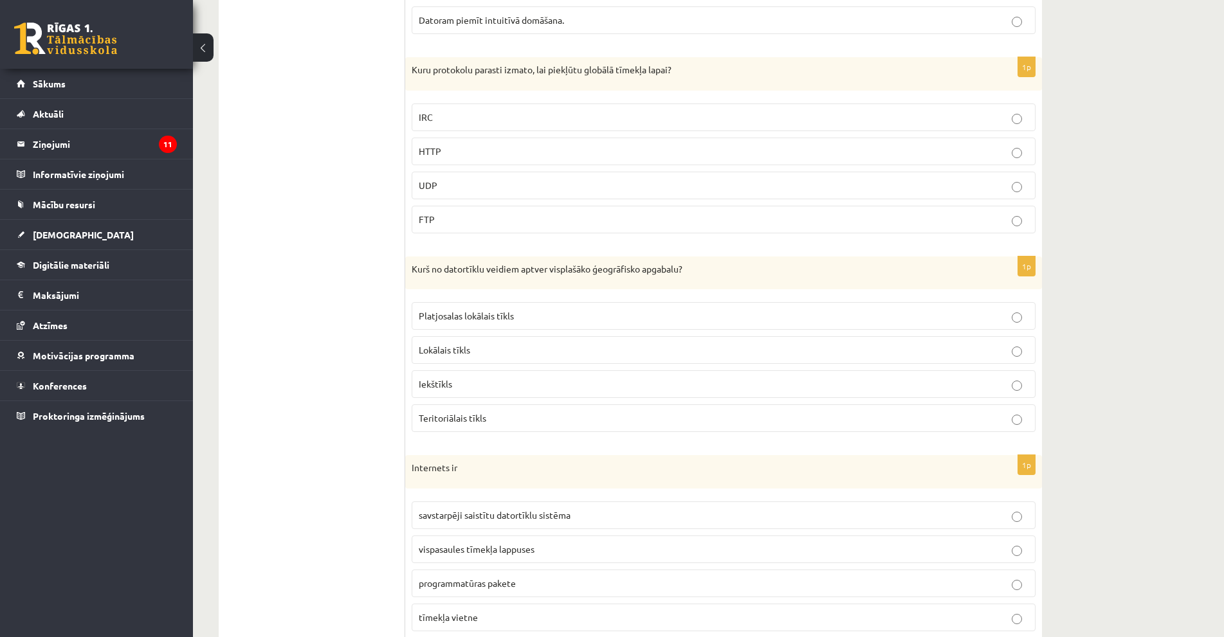
scroll to position [1926, 0]
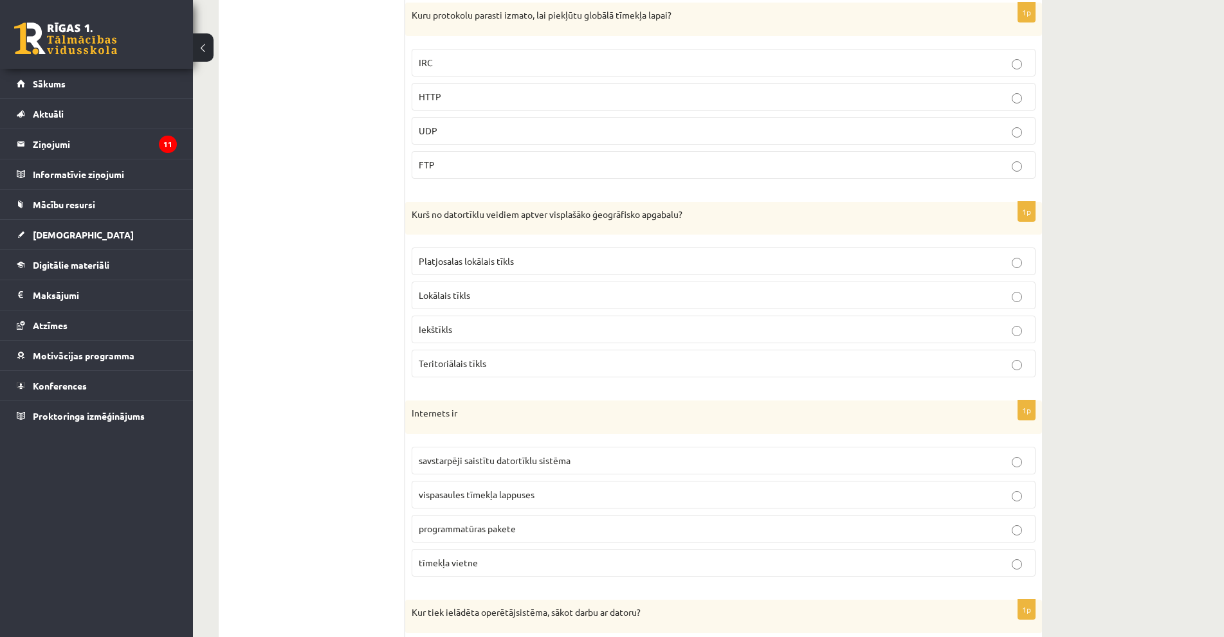
drag, startPoint x: 405, startPoint y: 142, endPoint x: 202, endPoint y: 240, distance: 225.3
click at [392, 381] on ul "1. daļa - Tests 2. daļa - Darbs ar teksta apstrādes lietotni 3. daļa - Mājas da…" at bounding box center [319, 324] width 174 height 3646
click at [202, 240] on div "Datorika JK 11.b1 klase 1. ieskaite (10.klase) , Monta Jēkabsone (11.b1 JK) Ies…" at bounding box center [630, 155] width 875 height 4062
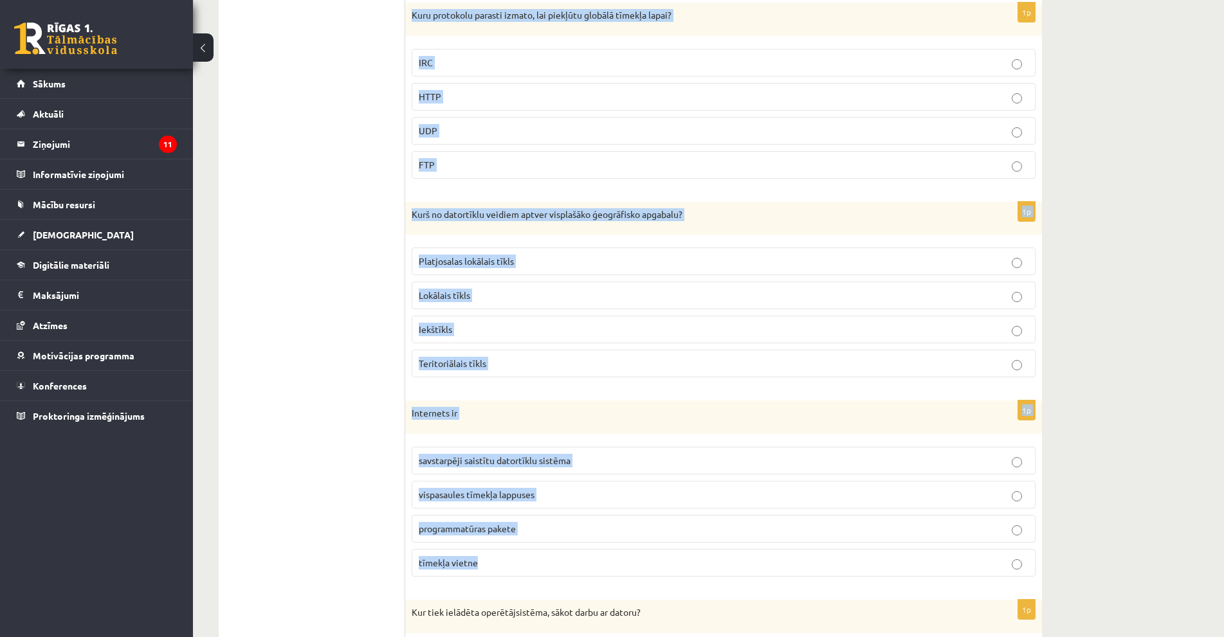
drag, startPoint x: 410, startPoint y: 13, endPoint x: 598, endPoint y: 549, distance: 568.6
click at [598, 549] on form "1p Kam, neizmantojot palīgierīces, var pieslēgt ierīci ar šādu kabeli (attēlā)?…" at bounding box center [723, 324] width 611 height 3646
copy form "Kuru protokolu parasti izmato, lai piekļūtu globālā tīmekļa lapai? IRC HTTP UDP…"
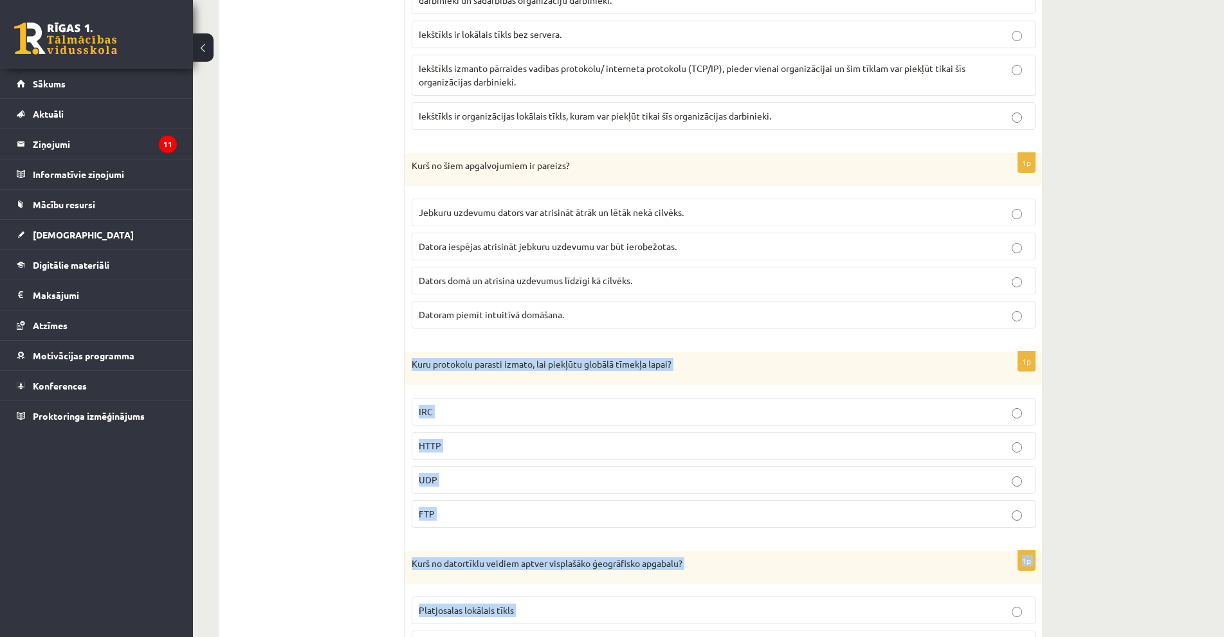
scroll to position [1733, 0]
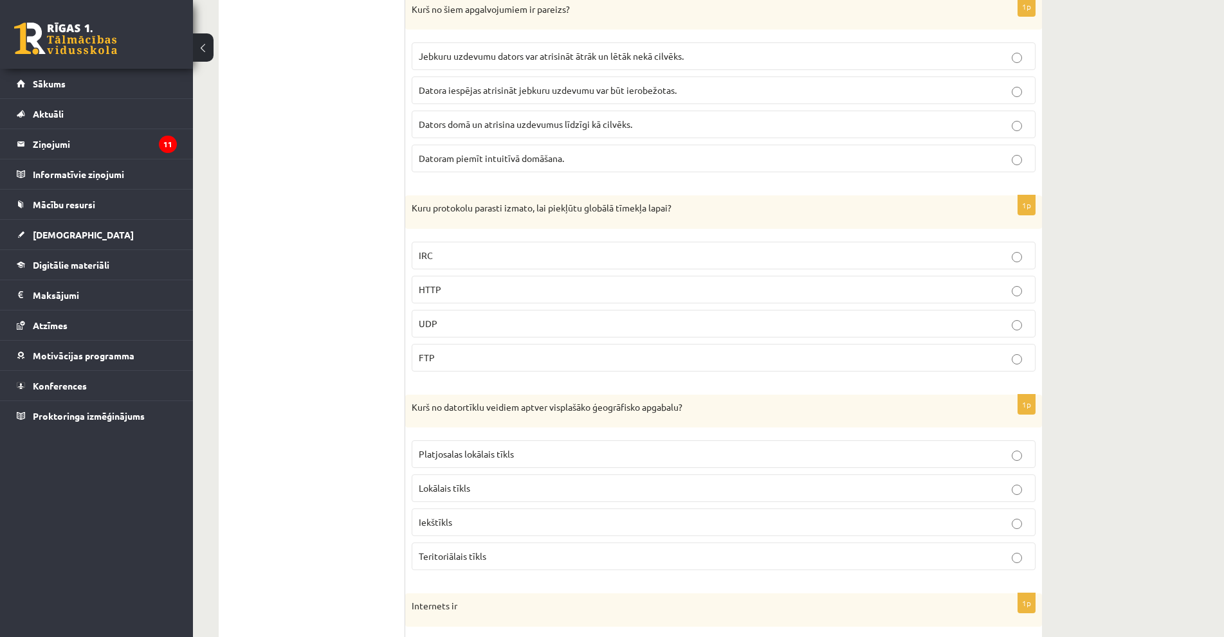
click at [310, 373] on ul "1. daļa - Tests 2. daļa - Darbs ar teksta apstrādes lietotni 3. daļa - Mājas da…" at bounding box center [319, 516] width 174 height 3646
click at [477, 307] on fieldset "IRC HTTP UDP FTP" at bounding box center [724, 305] width 624 height 140
click at [477, 302] on label "HTTP" at bounding box center [724, 290] width 624 height 28
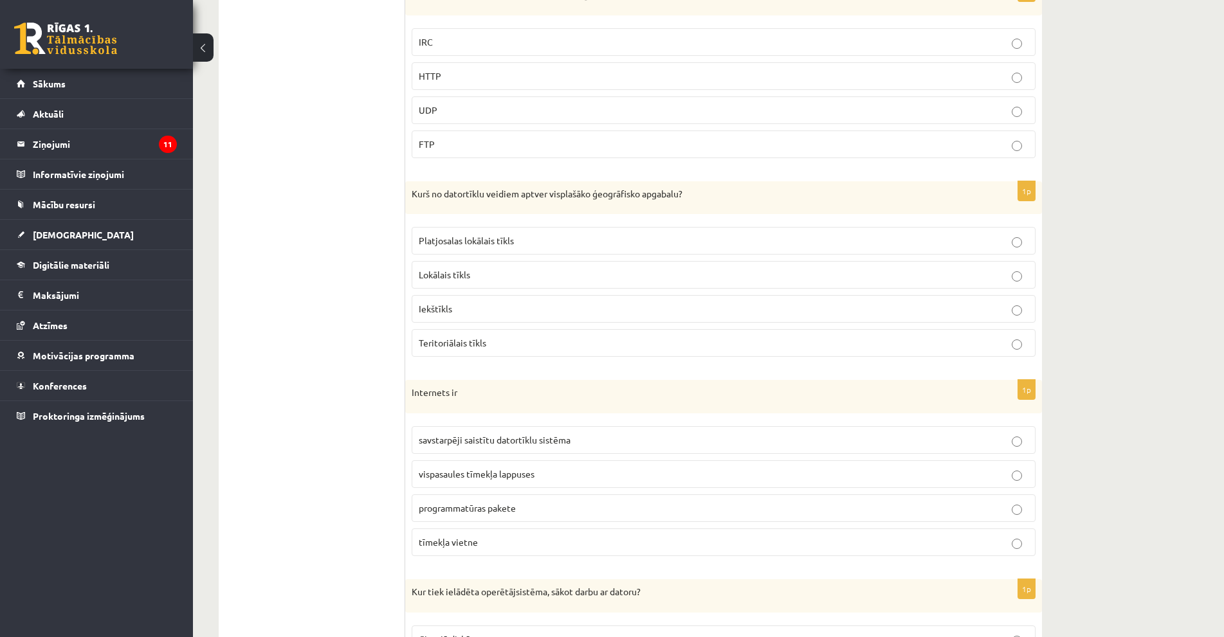
scroll to position [2055, 0]
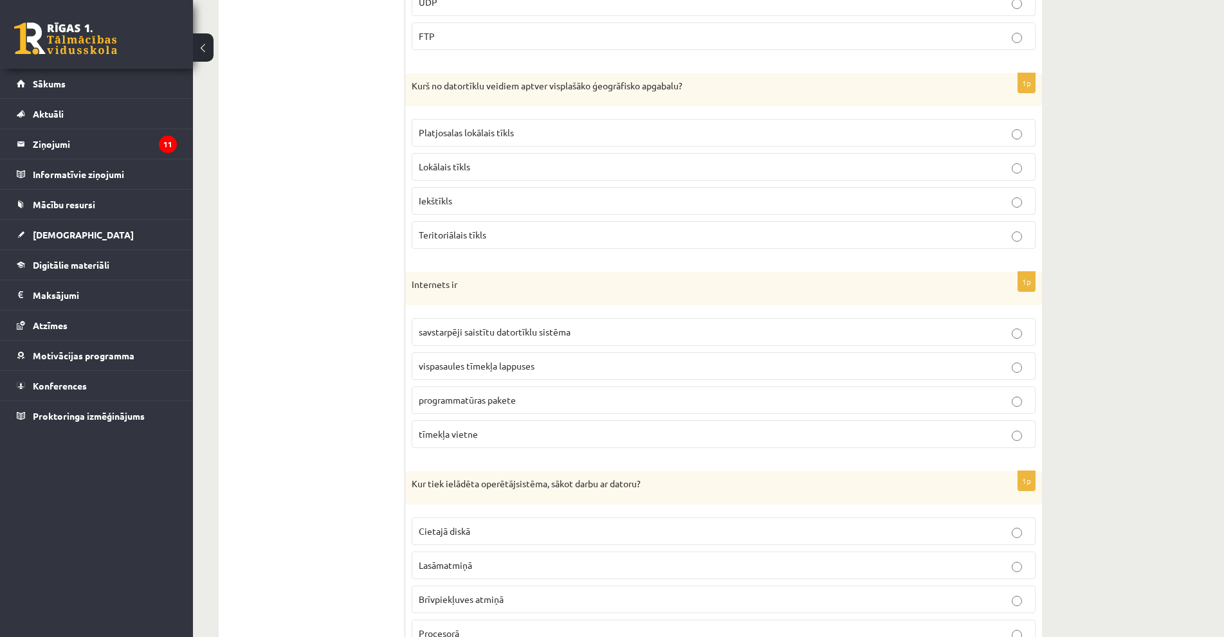
click at [450, 226] on label "Teritoriālais tīkls" at bounding box center [724, 235] width 624 height 28
click at [551, 329] on span "savstarpēji saistītu datortīklu sistēma" at bounding box center [495, 332] width 152 height 12
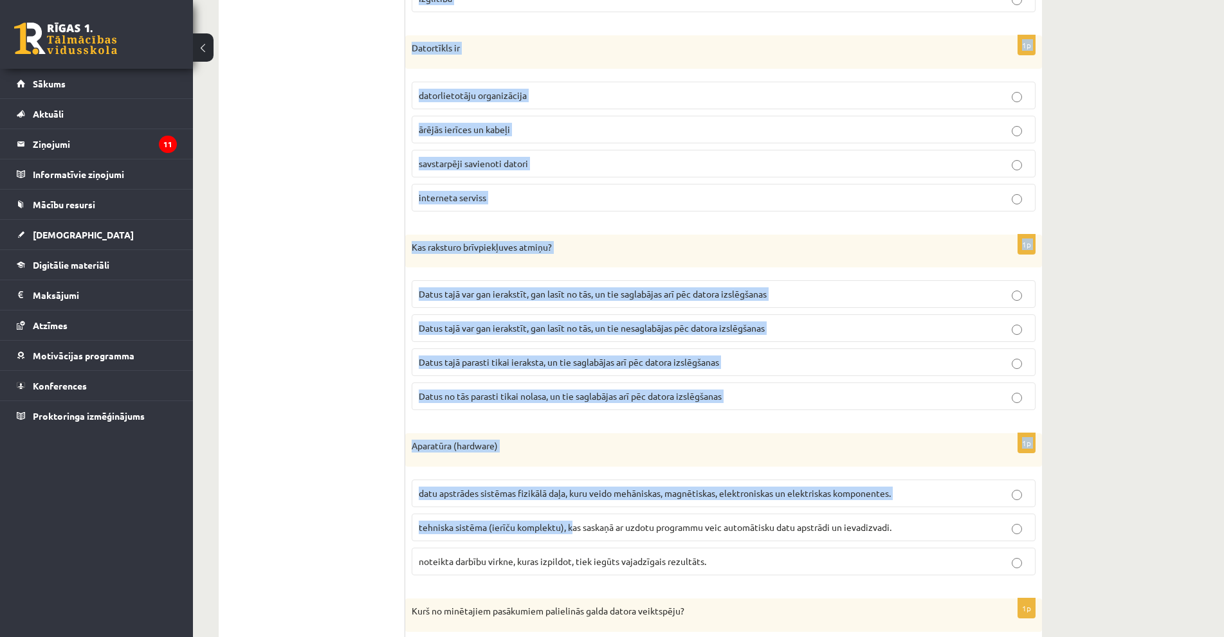
scroll to position [2891, 0]
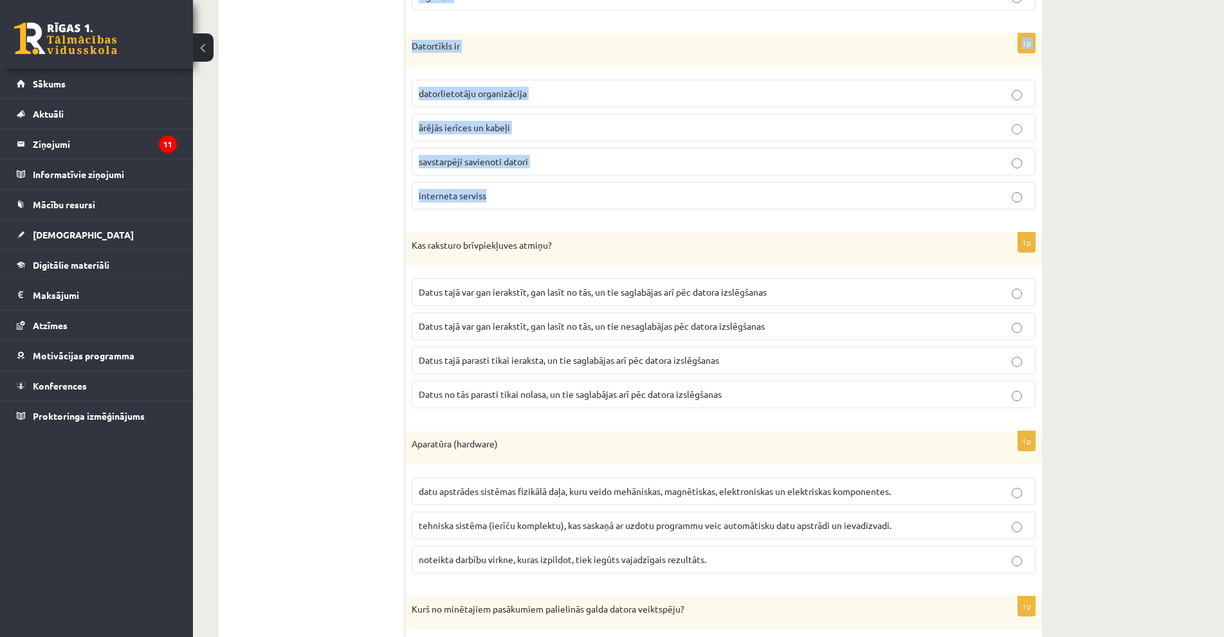
drag, startPoint x: 409, startPoint y: 163, endPoint x: 517, endPoint y: 206, distance: 116.6
copy form "Kur tiek ielādēta operētājsistēma, sākot darbu ar datoru? Cietajā diskā Lasāmat…"
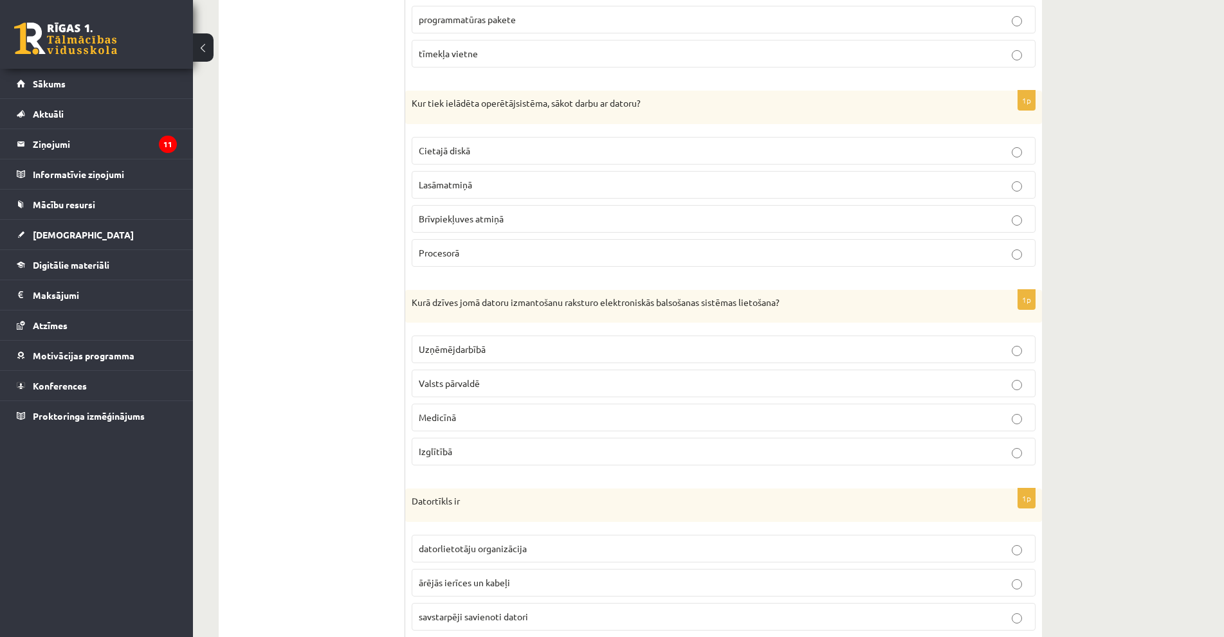
scroll to position [2441, 0]
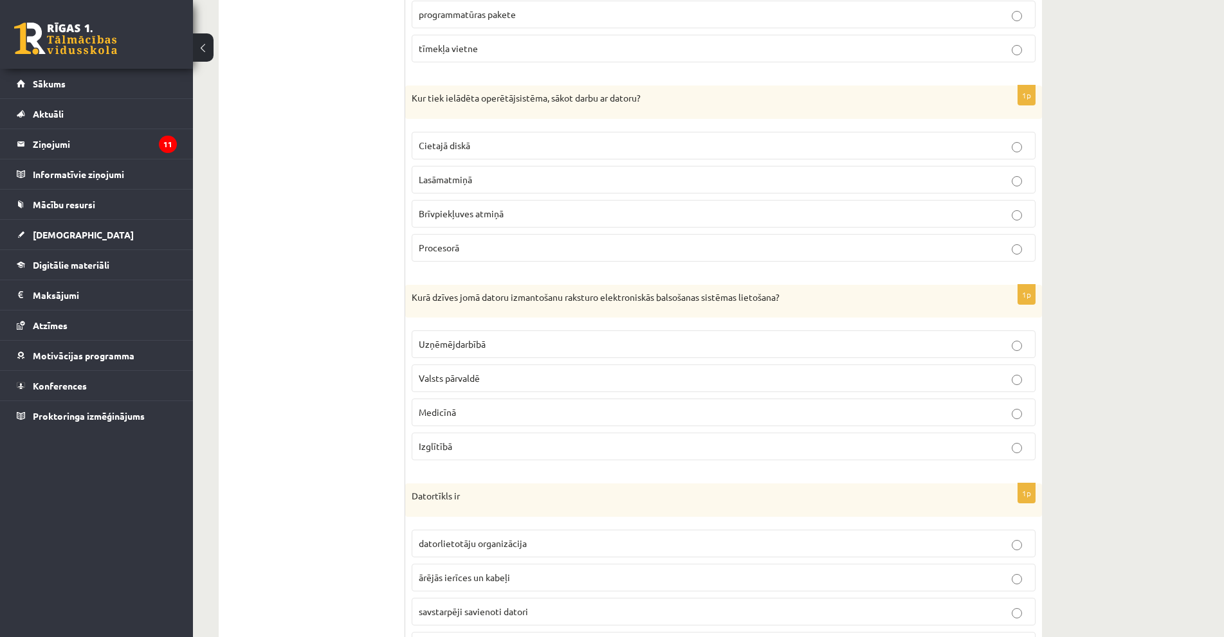
click at [464, 210] on span "Brīvpiekļuves atmiņā" at bounding box center [461, 214] width 85 height 12
click at [489, 379] on p "Valsts pārvaldē" at bounding box center [724, 379] width 610 height 14
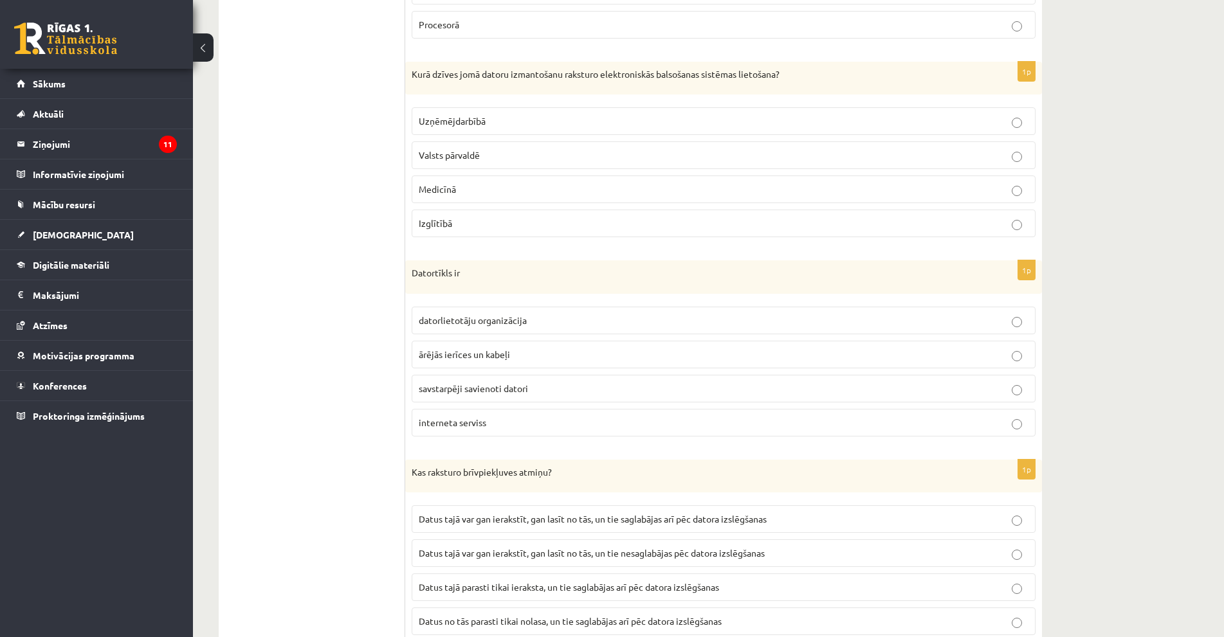
scroll to position [2698, 0]
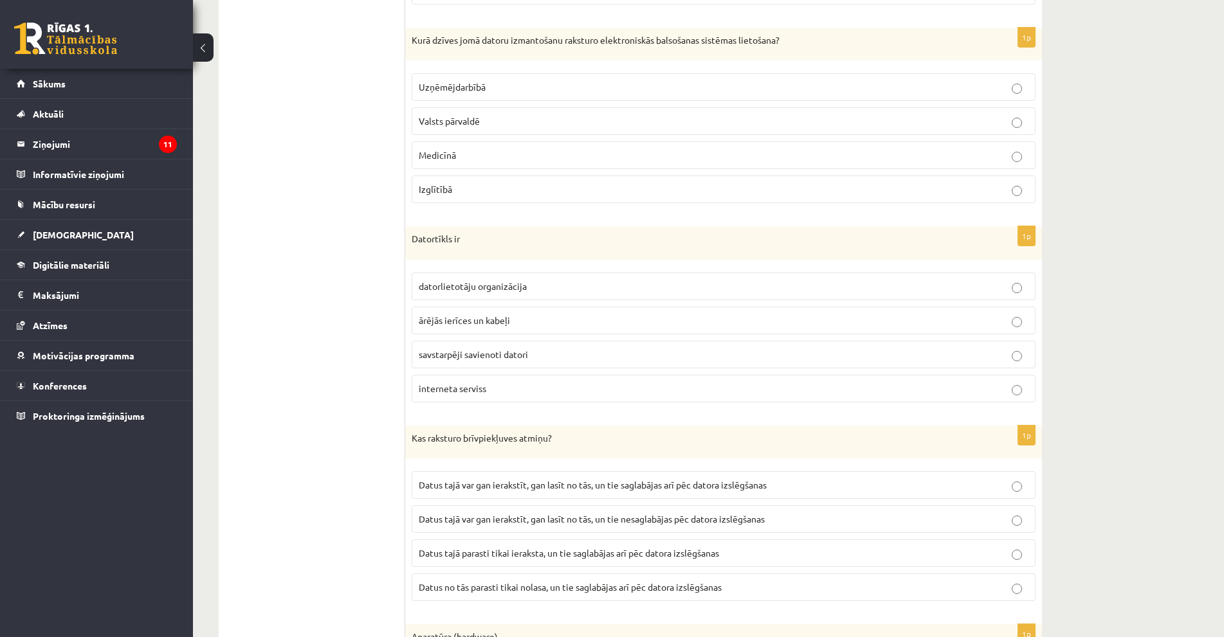
click at [502, 362] on p "savstarpēji savienoti datori" at bounding box center [724, 355] width 610 height 14
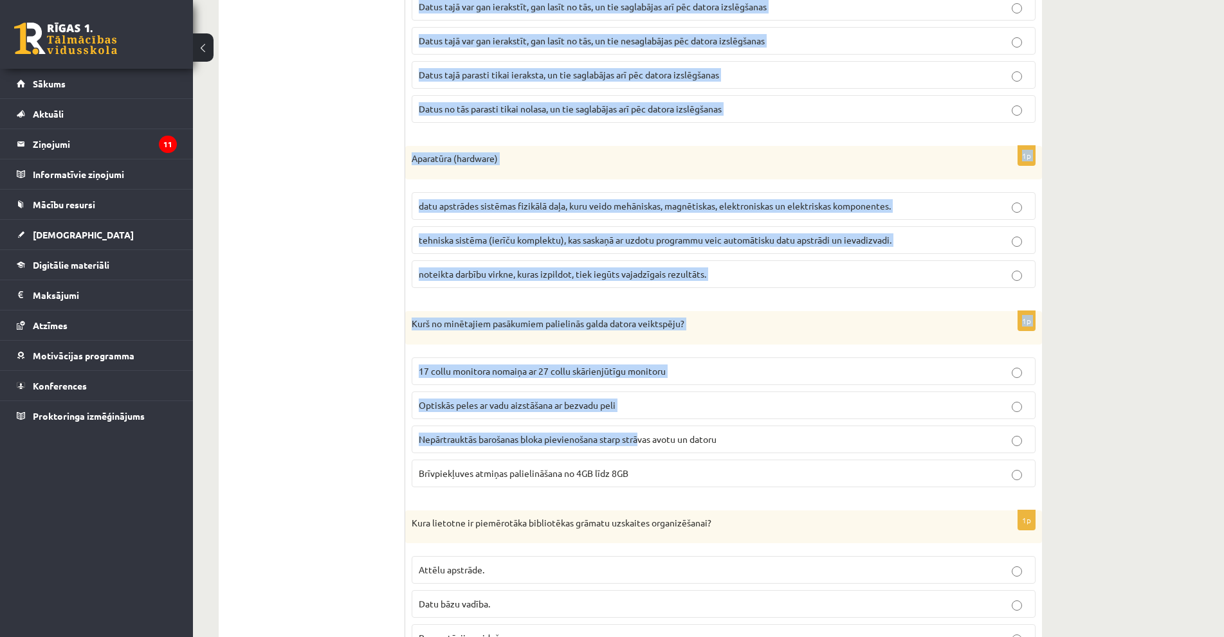
scroll to position [3213, 0]
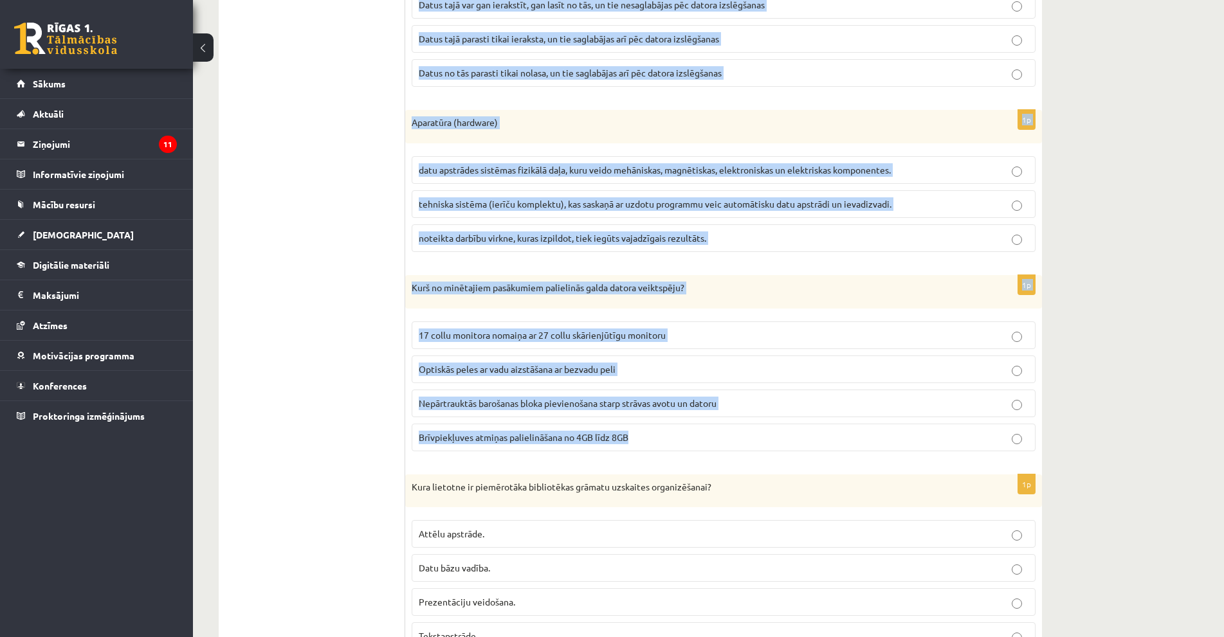
drag, startPoint x: 410, startPoint y: 118, endPoint x: 660, endPoint y: 433, distance: 402.0
copy form "Kas raksturo brīvpiekļuves atmiņu? Datus tajā var gan ierakstīt, gan lasīt no t…"
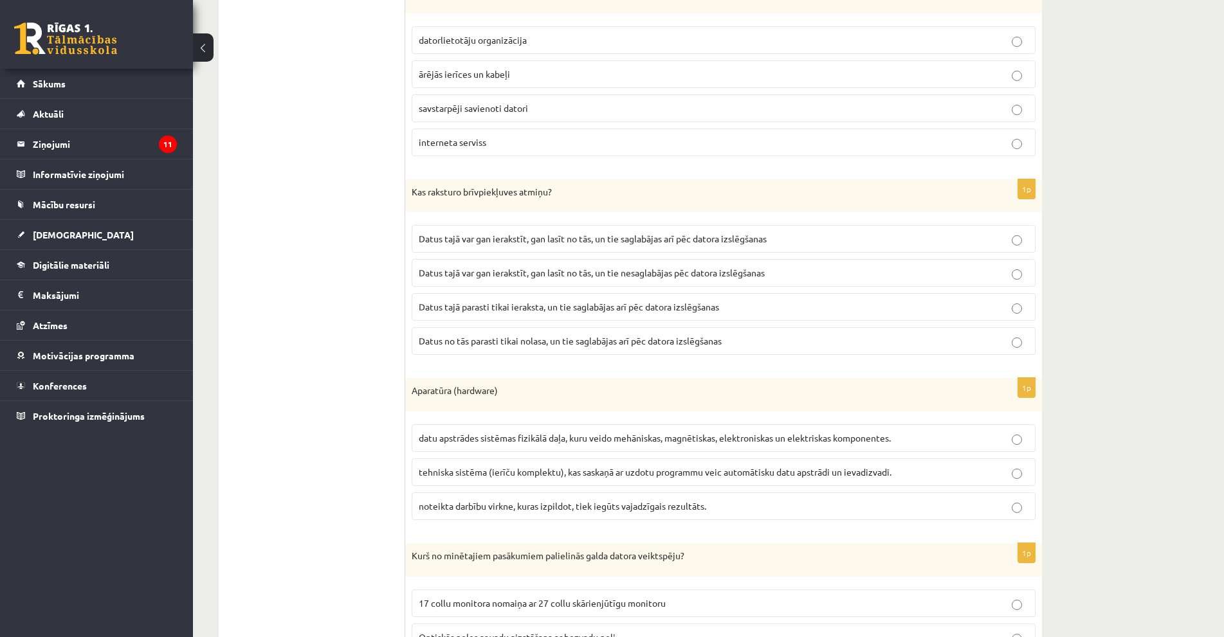
scroll to position [2955, 0]
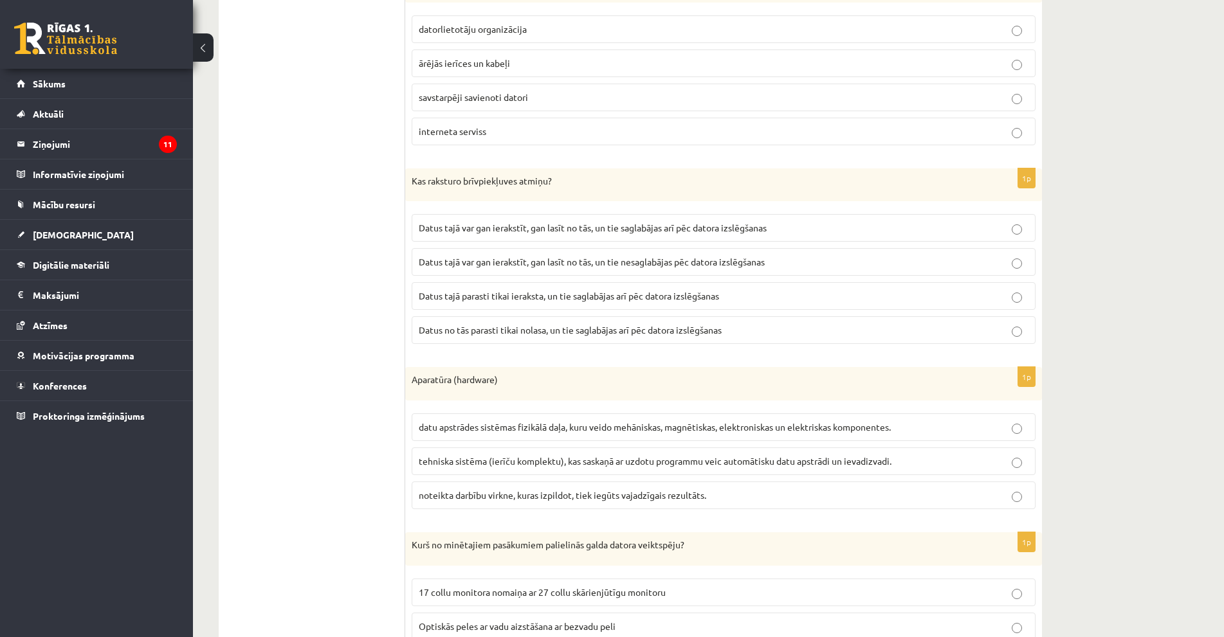
click at [611, 266] on span "Datus tajā var gan ierakstīt, gan lasīt no tās, un tie nesaglabājas pēc datora …" at bounding box center [592, 262] width 346 height 12
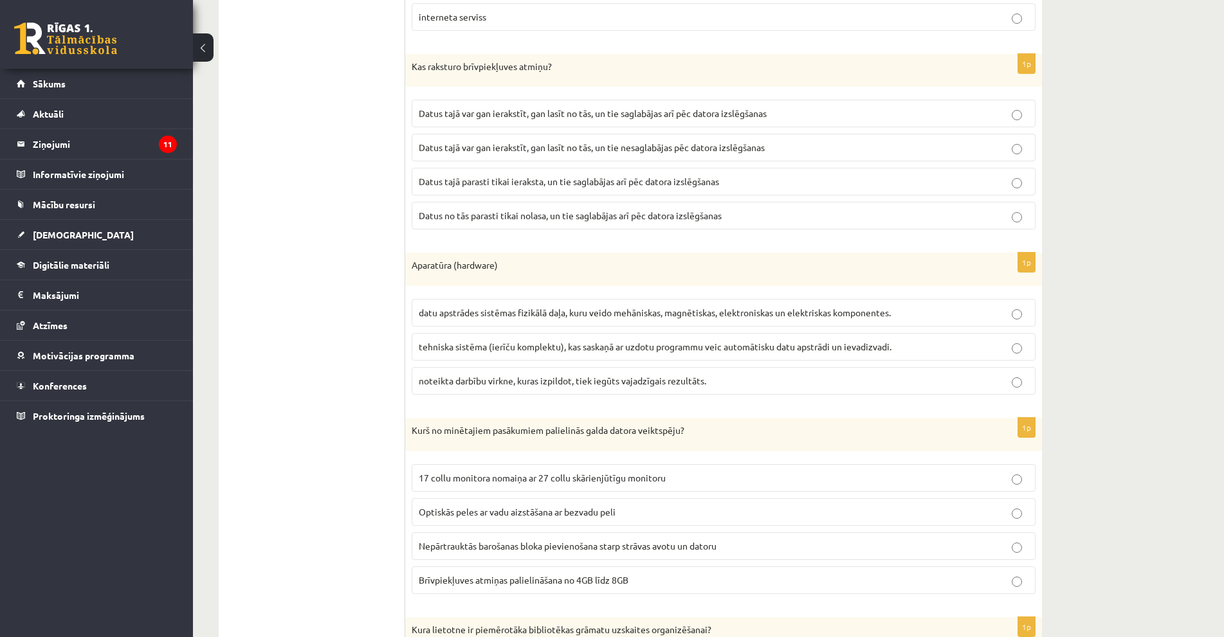
scroll to position [3148, 0]
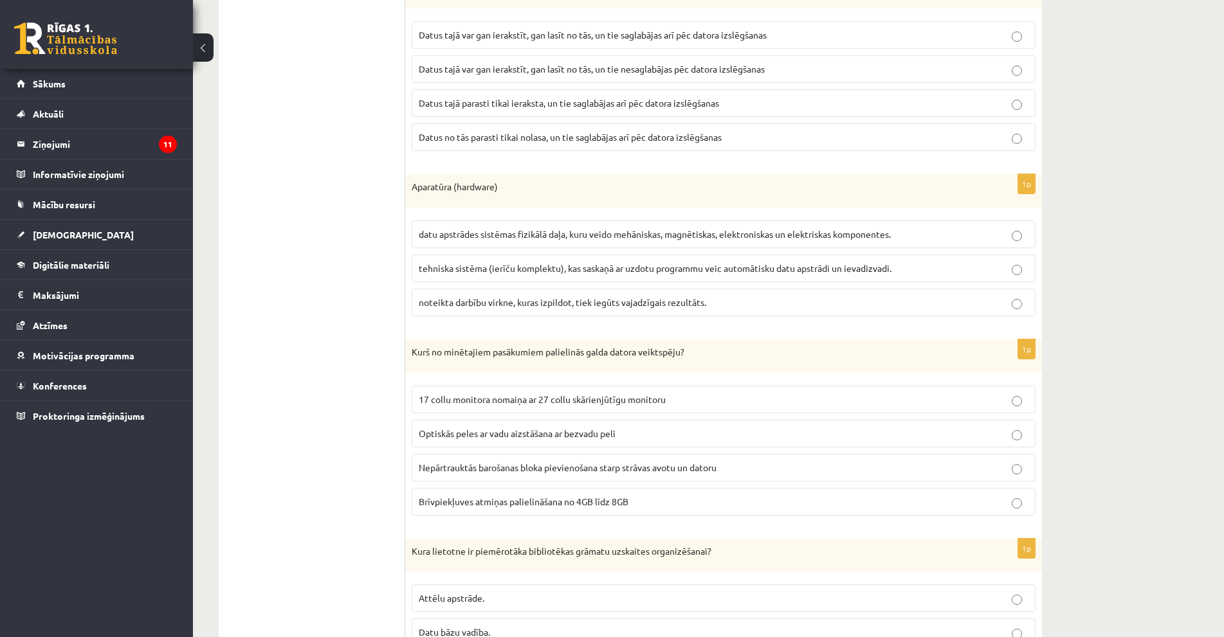
click at [564, 231] on span "datu apstrādes sistēmas fizikālā daļa, kuru veido mehāniskas, magnētiskas, elek…" at bounding box center [655, 234] width 472 height 12
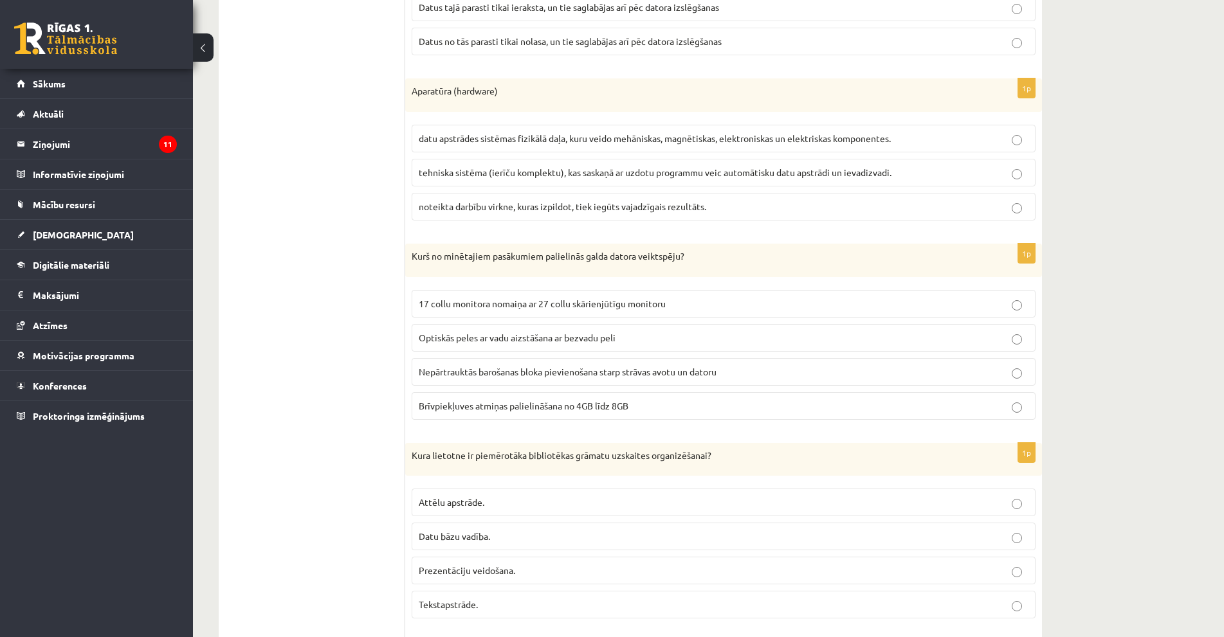
scroll to position [3277, 0]
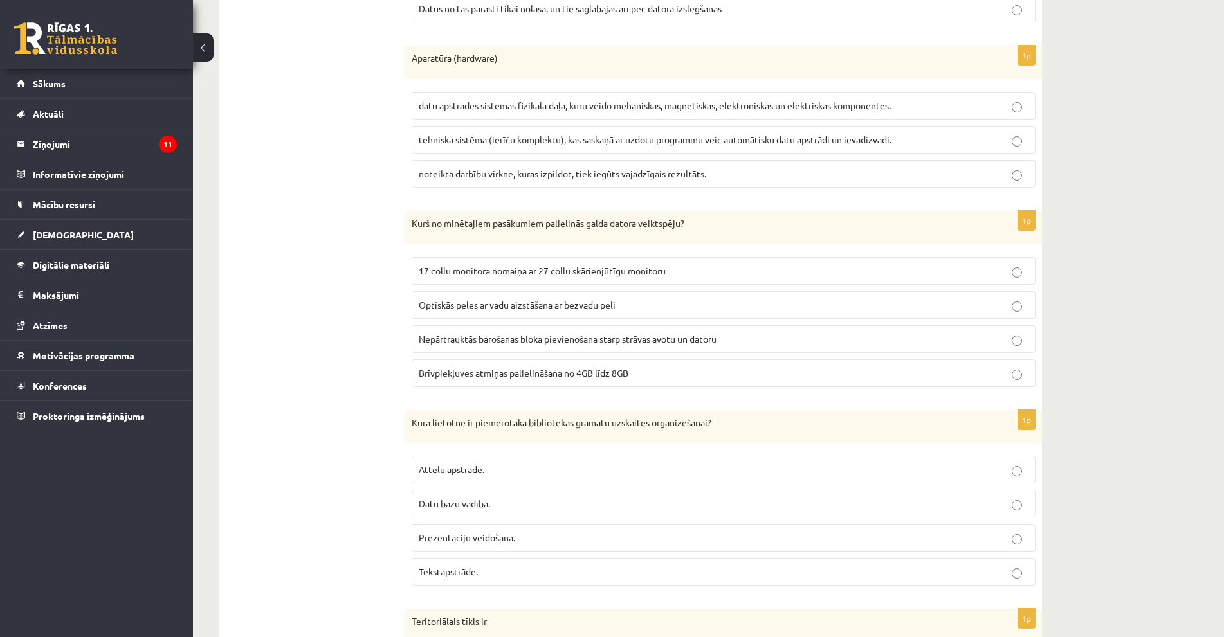
click at [517, 381] on label "Brīvpiekļuves atmiņas palielināšana no 4GB līdz 8GB" at bounding box center [724, 374] width 624 height 28
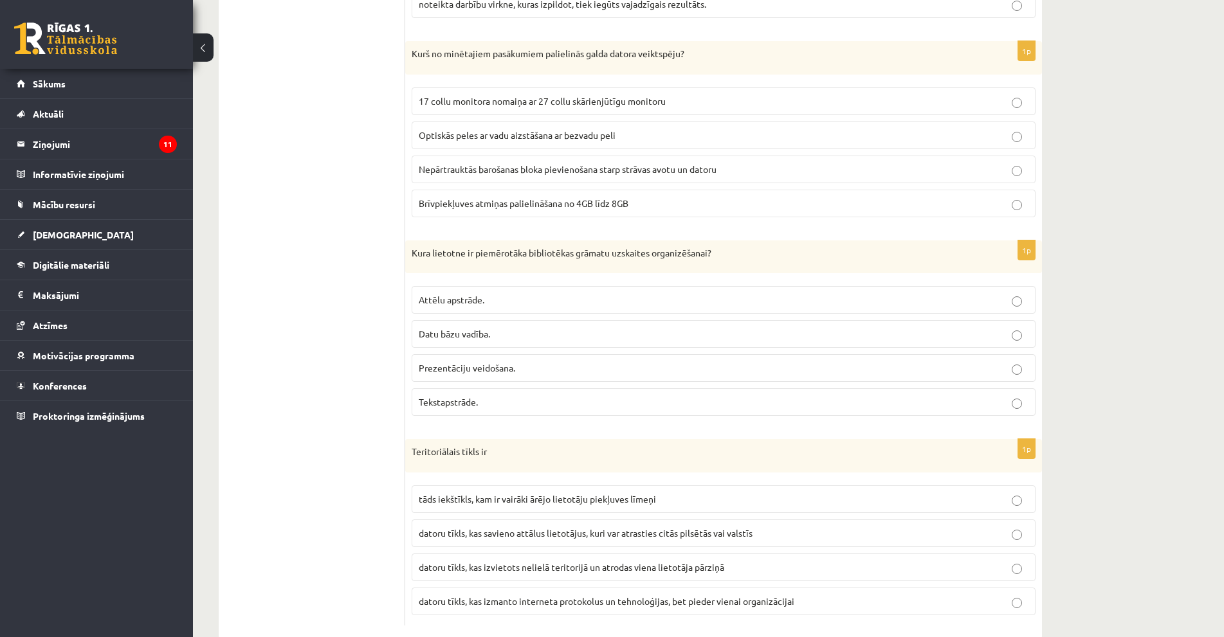
scroll to position [3474, 0]
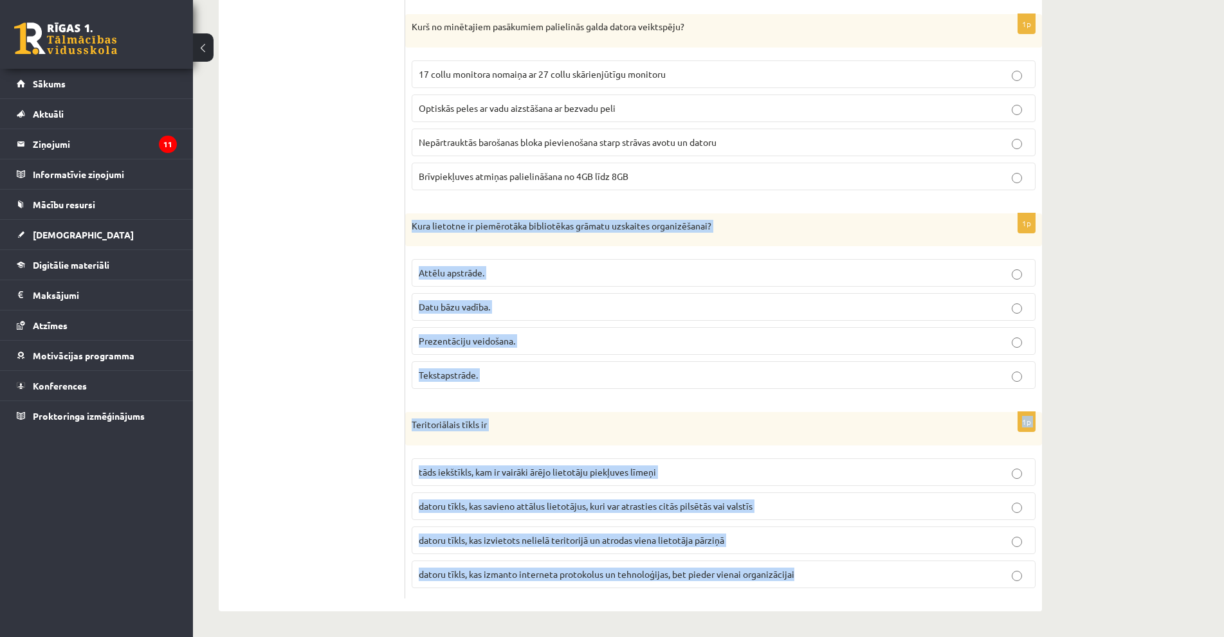
drag, startPoint x: 409, startPoint y: 219, endPoint x: 814, endPoint y: 589, distance: 547.8
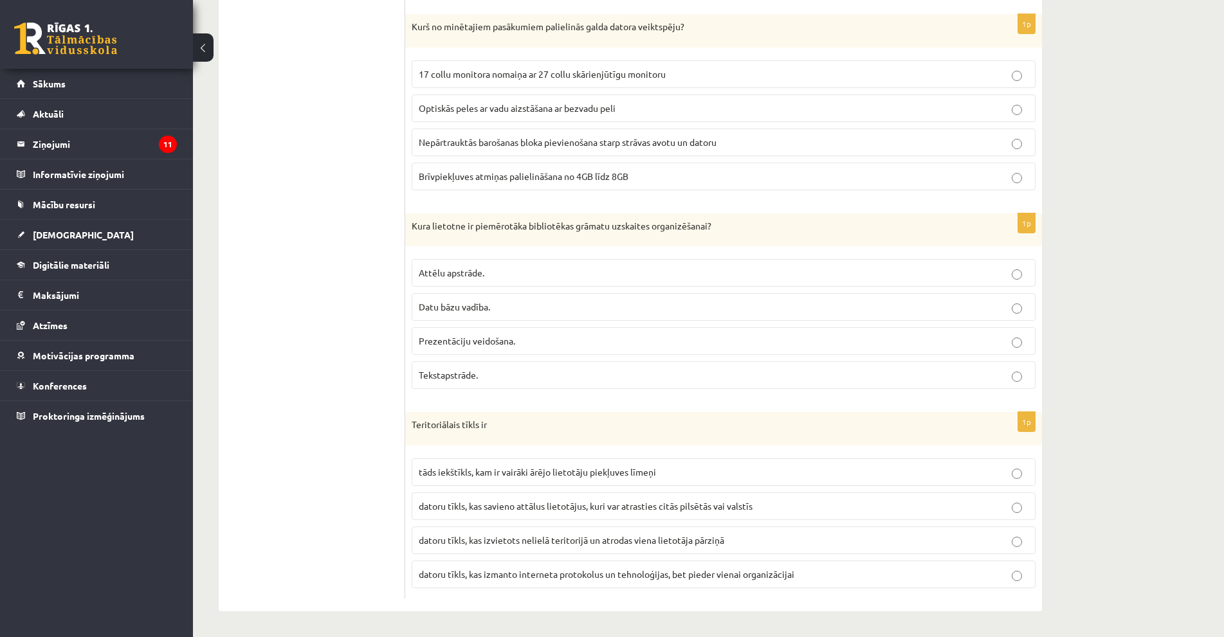
click at [466, 298] on label "Datu bāzu vadība." at bounding box center [724, 307] width 624 height 28
drag, startPoint x: 400, startPoint y: 412, endPoint x: 410, endPoint y: 488, distance: 76.6
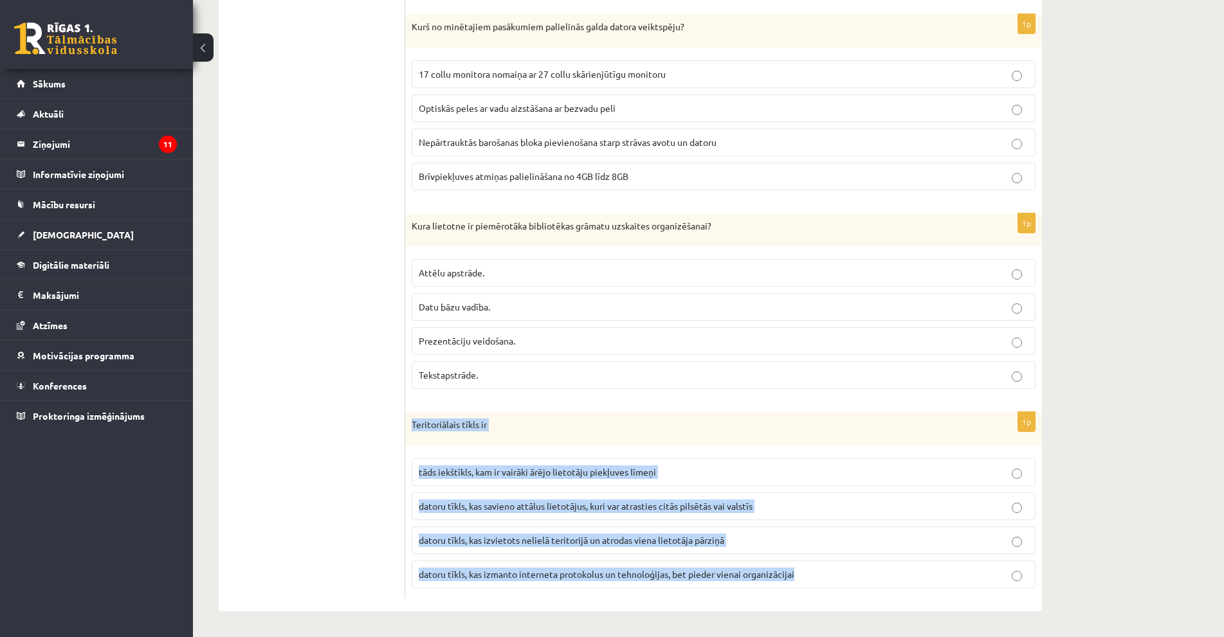
drag, startPoint x: 529, startPoint y: 477, endPoint x: 801, endPoint y: 581, distance: 291.2
click at [801, 581] on div "1p Teritoriālais tīkls ir tāds iekštīkls, kam ir vairāki ārējo lietotāju piekļu…" at bounding box center [723, 505] width 637 height 187
copy div "Teritoriālais tīkls ir tāds iekštīkls, kam ir vairāki ārējo lietotāju piekļuves…"
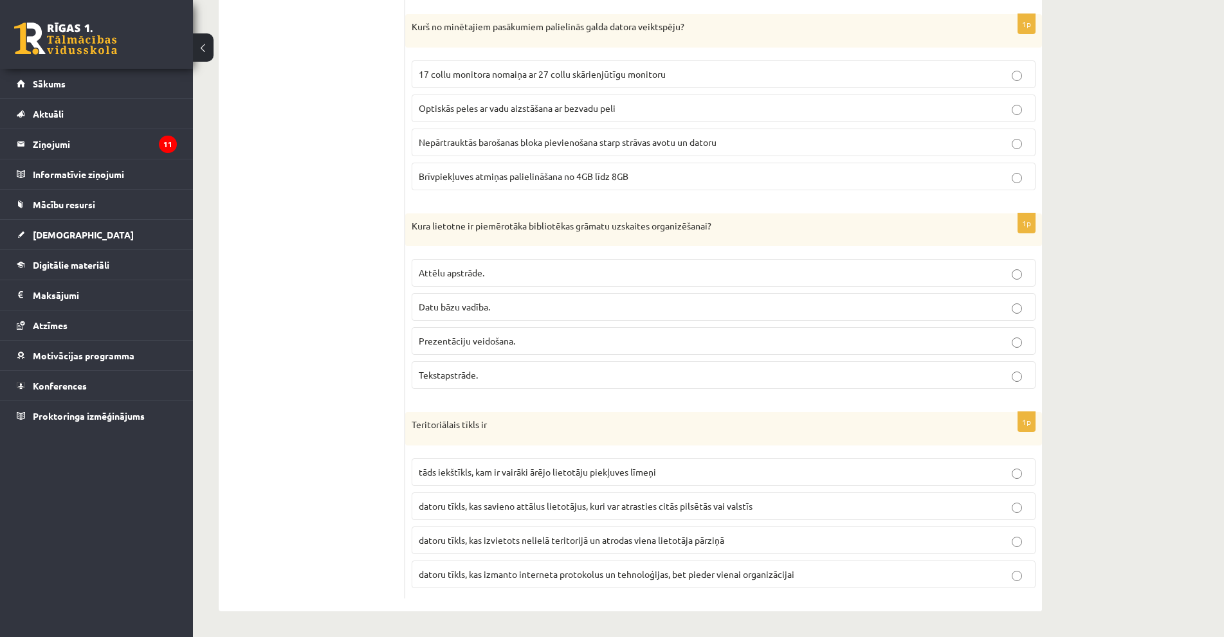
click at [676, 516] on label "datoru tīkls, kas savieno attālus lietotājus, kuri var atrasties citās pilsētās…" at bounding box center [724, 507] width 624 height 28
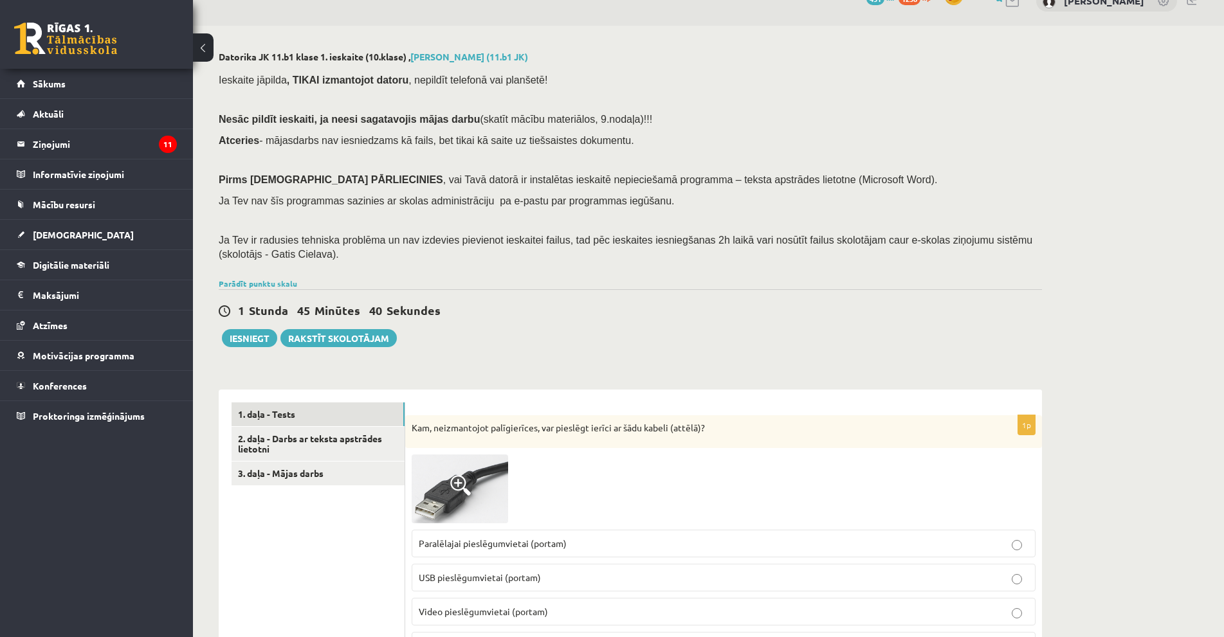
scroll to position [0, 0]
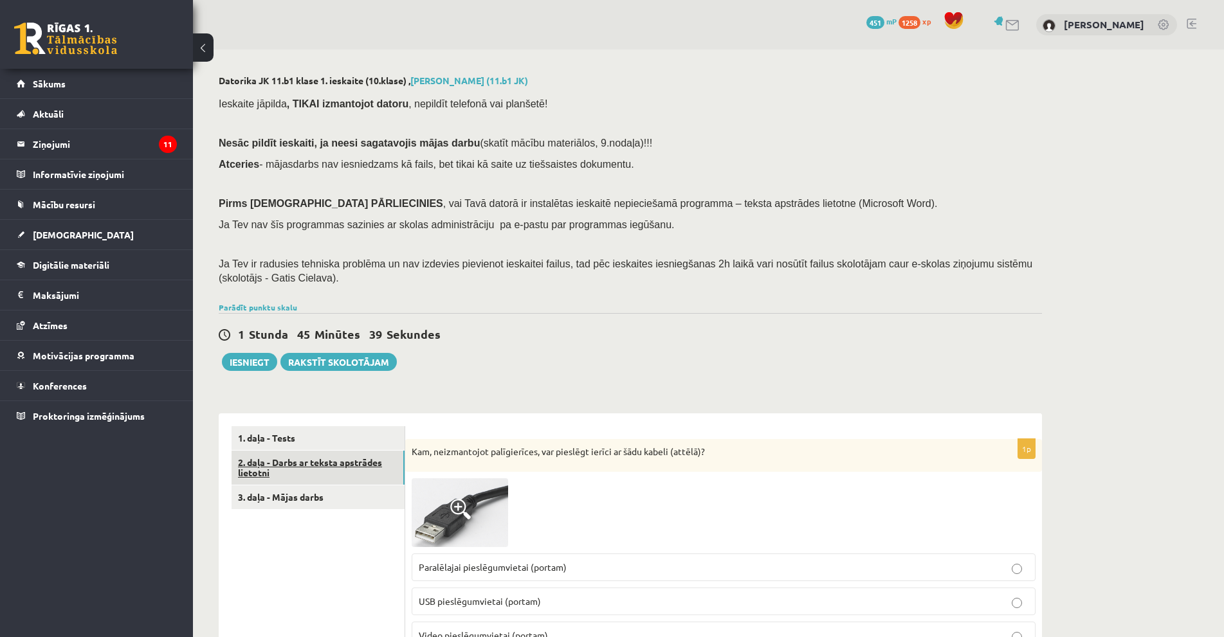
click at [379, 464] on link "2. daļa - Darbs ar teksta apstrādes lietotni" at bounding box center [318, 468] width 173 height 35
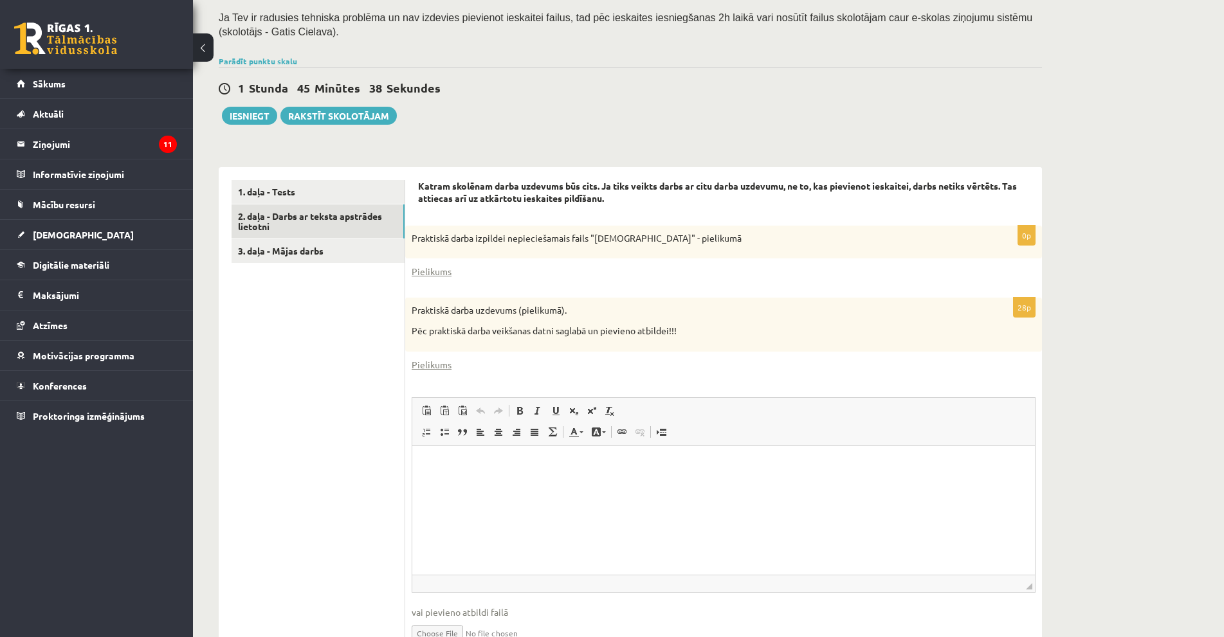
scroll to position [250, 0]
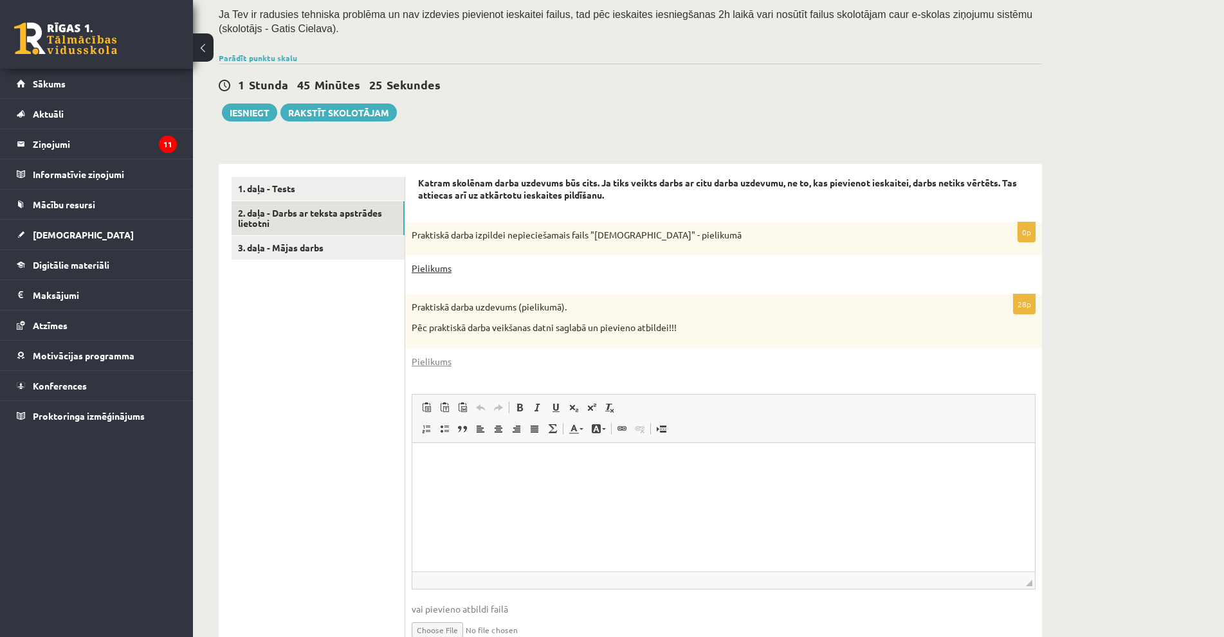
click at [439, 268] on link "Pielikums" at bounding box center [432, 269] width 40 height 14
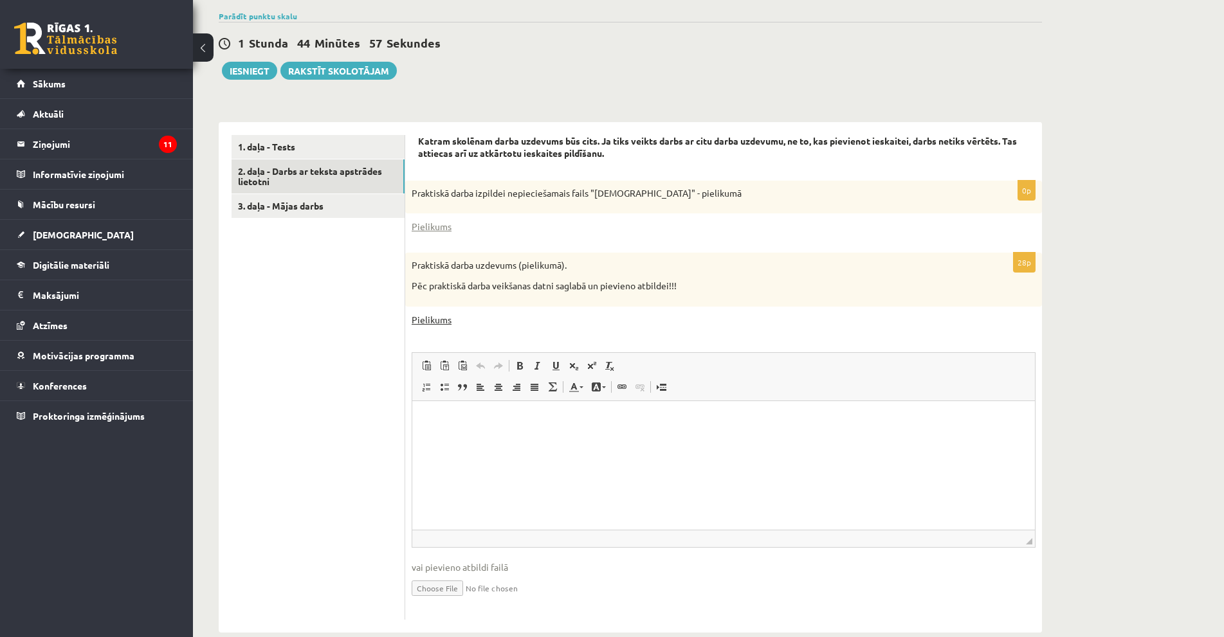
scroll to position [314, 0]
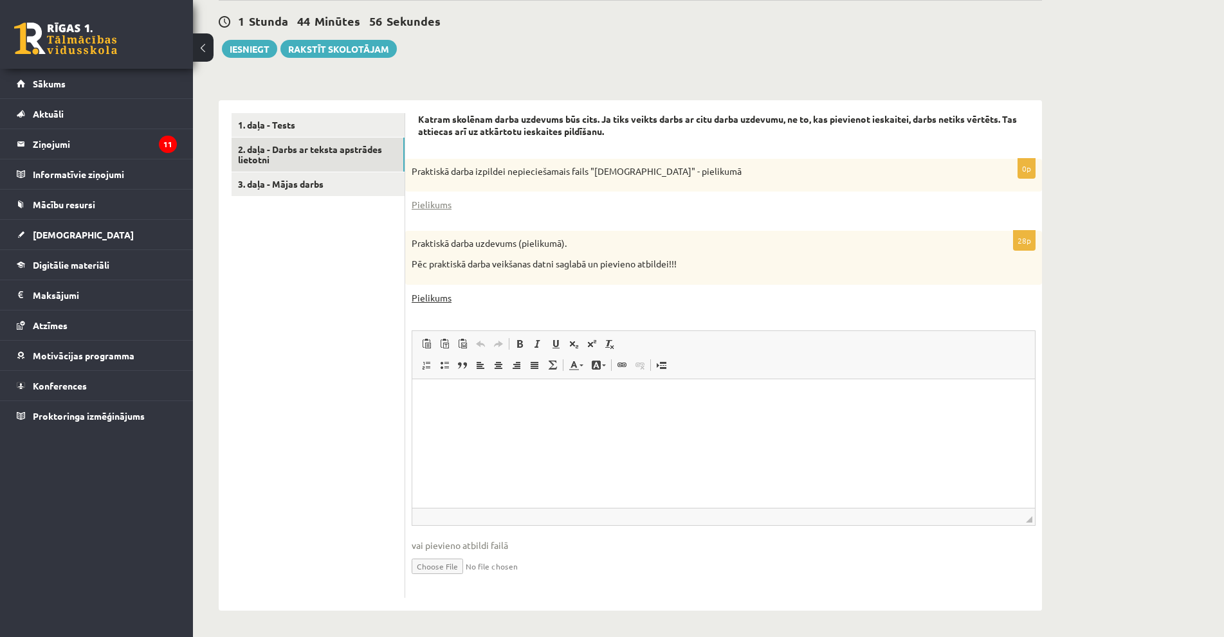
click at [441, 300] on link "Pielikums" at bounding box center [432, 298] width 40 height 14
click at [435, 295] on link "Pielikums" at bounding box center [432, 298] width 40 height 14
